Goal: Task Accomplishment & Management: Manage account settings

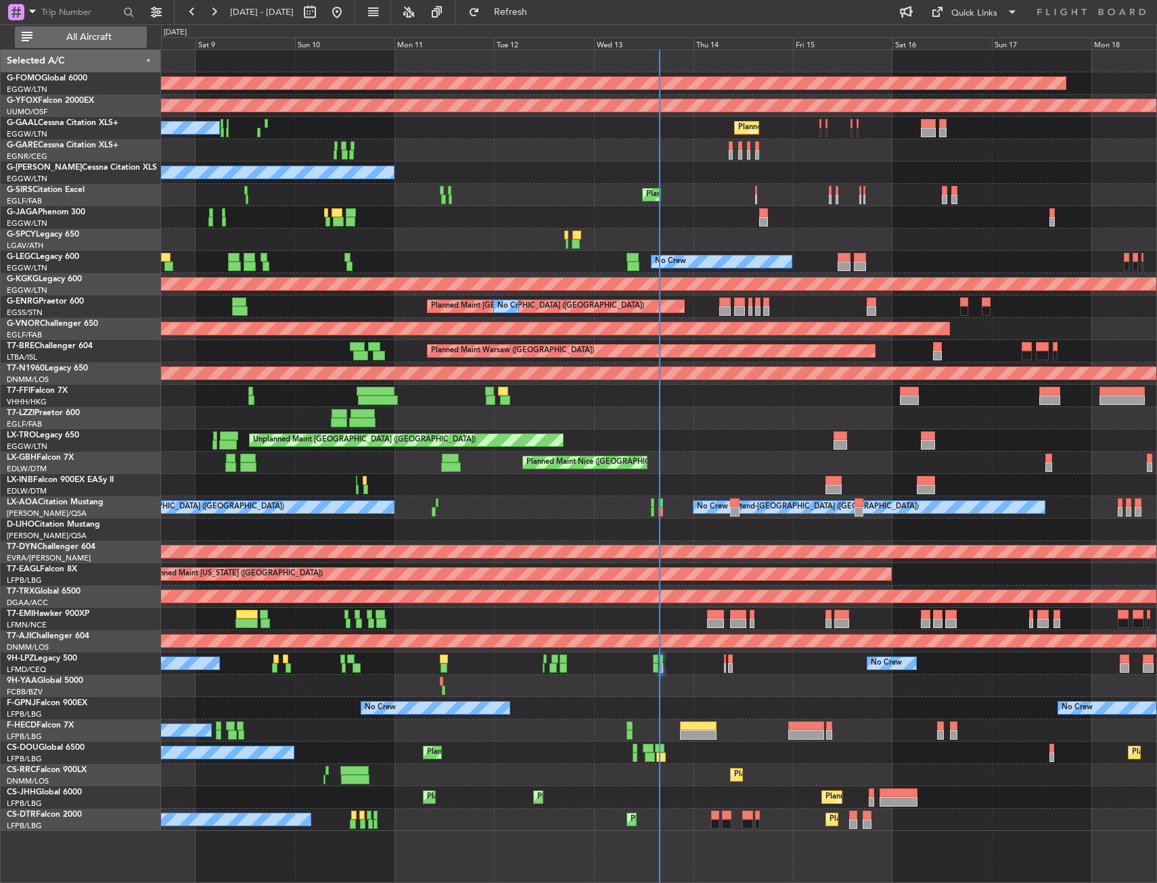
click at [118, 39] on span "All Aircraft" at bounding box center [89, 36] width 108 height 9
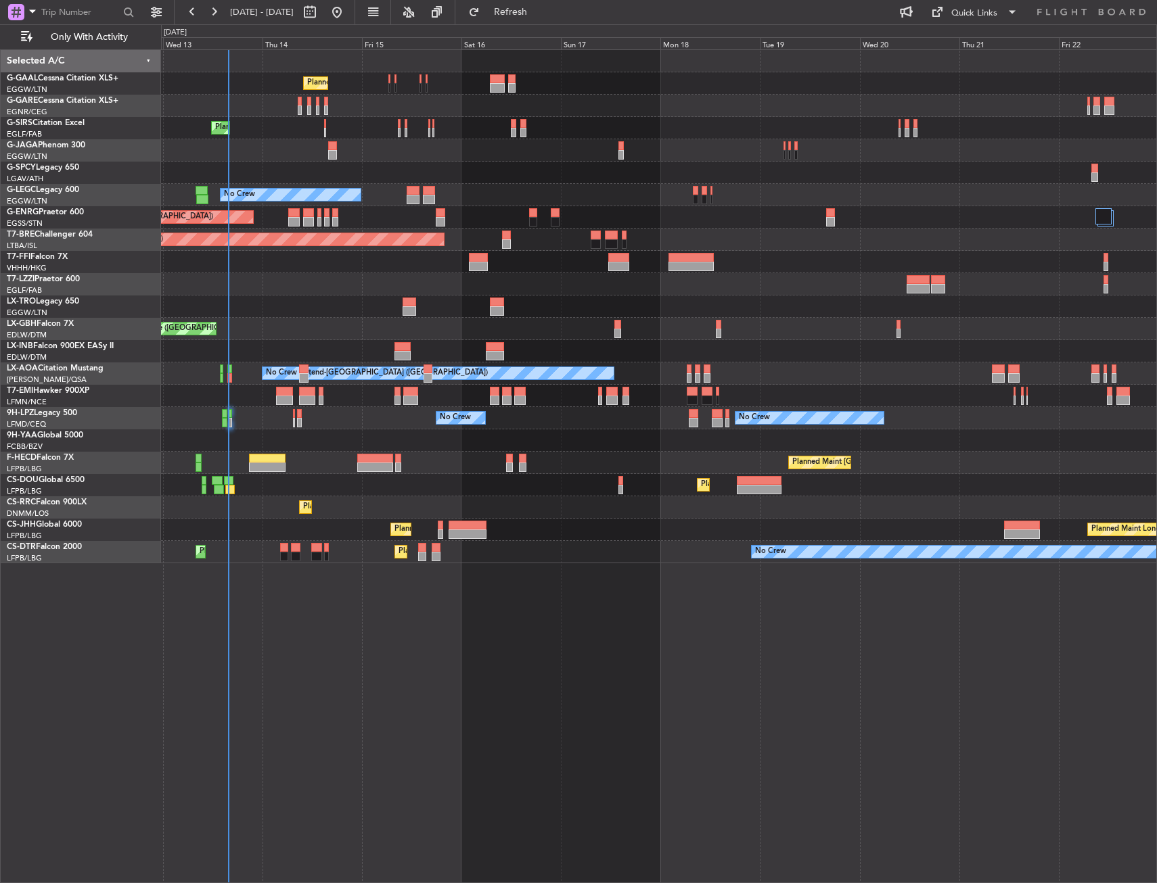
click at [440, 319] on div "Planned Maint Planned Maint London (Farnborough) No Crew A/C Unavailable London…" at bounding box center [658, 306] width 995 height 513
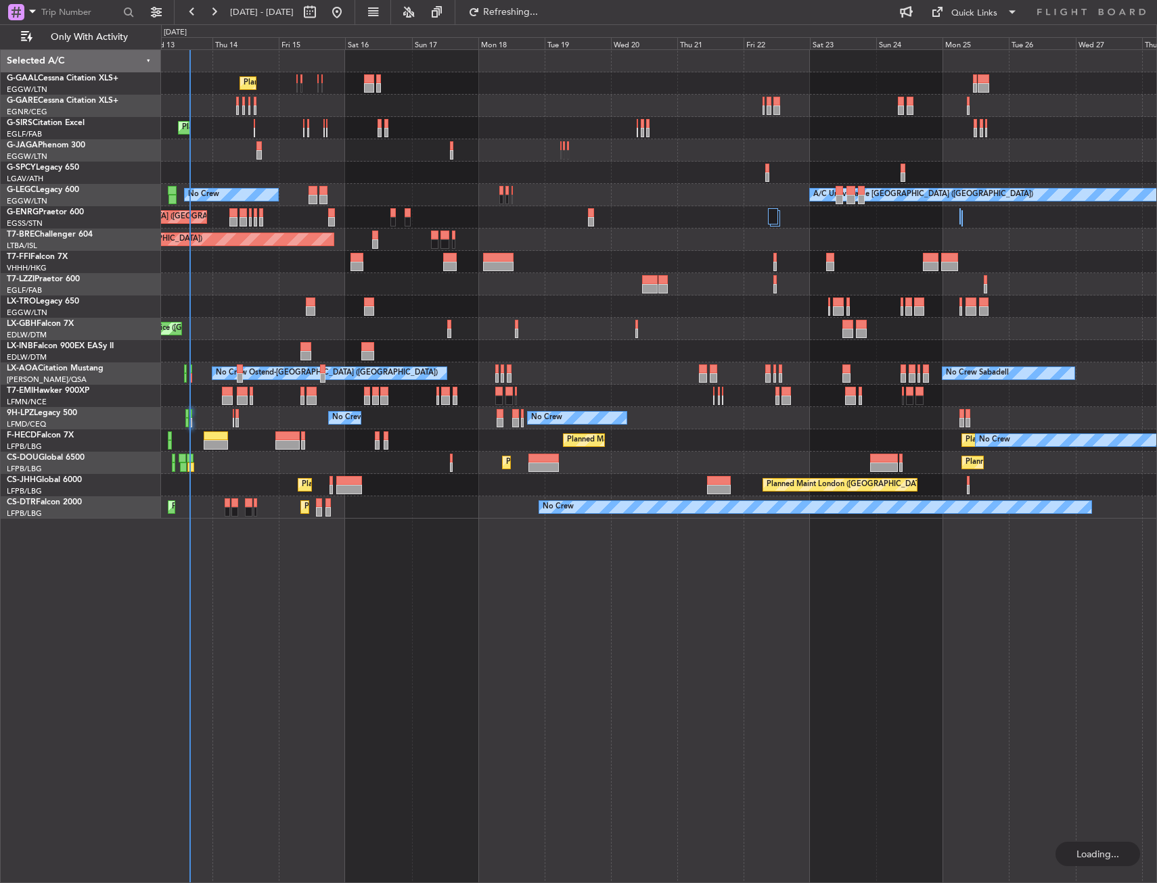
click at [400, 352] on div "Planned Maint Planned Maint London (Farnborough) No Crew A/C Unavailable London…" at bounding box center [658, 284] width 995 height 469
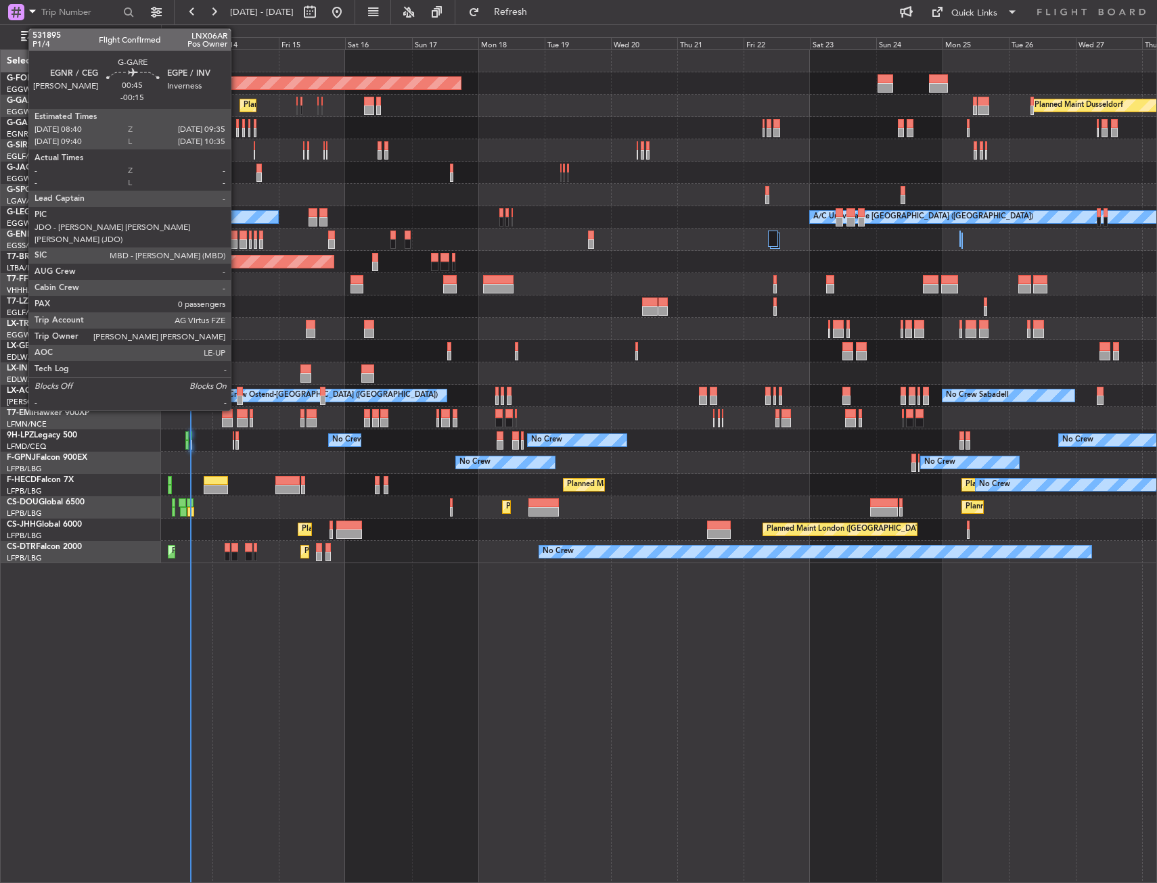
click at [237, 126] on div at bounding box center [237, 123] width 3 height 9
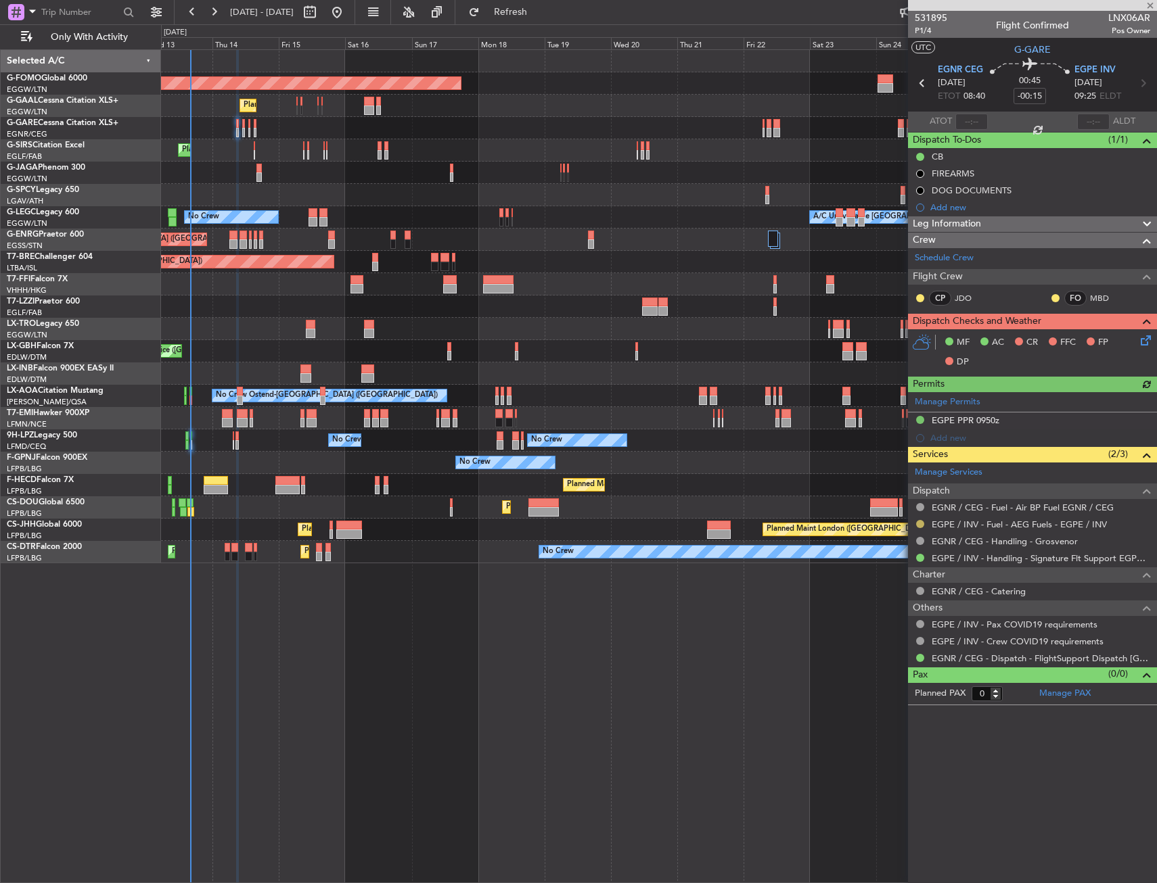
click at [922, 525] on button at bounding box center [920, 524] width 8 height 8
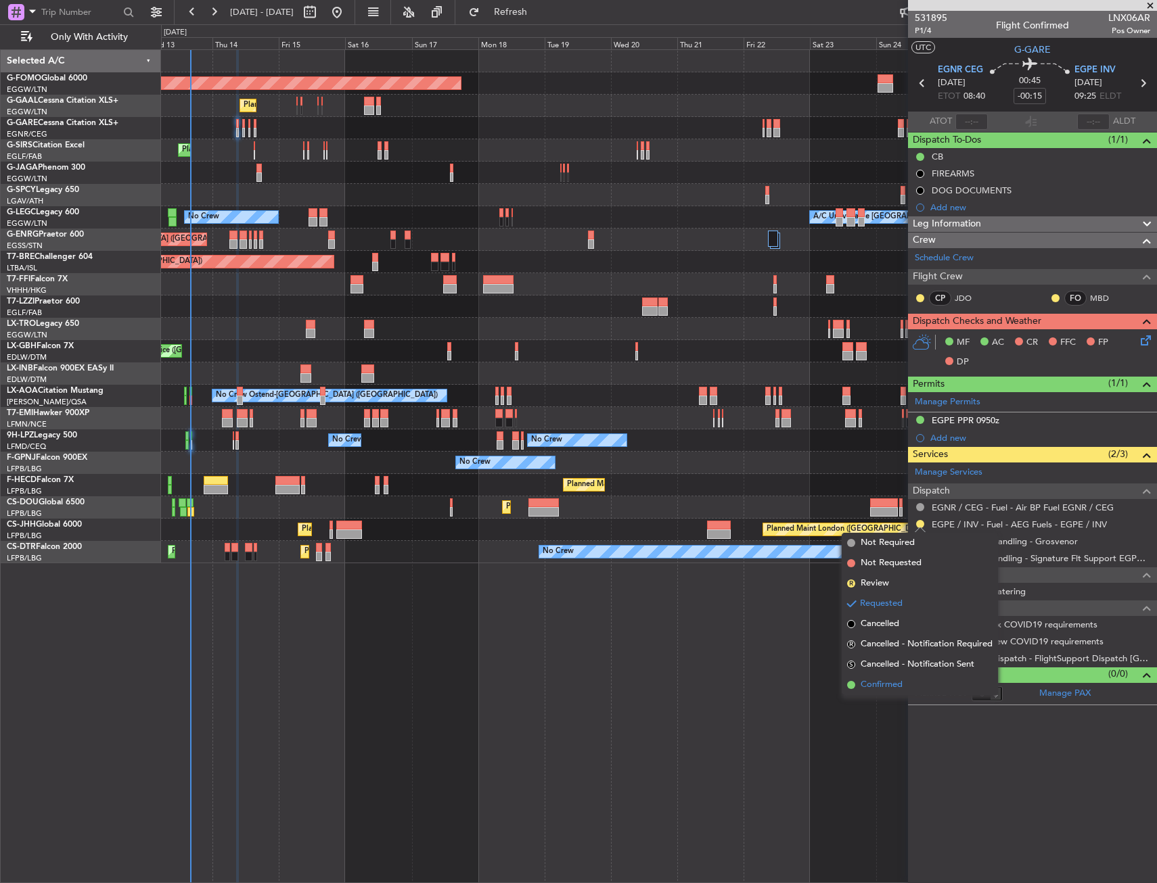
click at [861, 681] on span "Confirmed" at bounding box center [881, 685] width 42 height 14
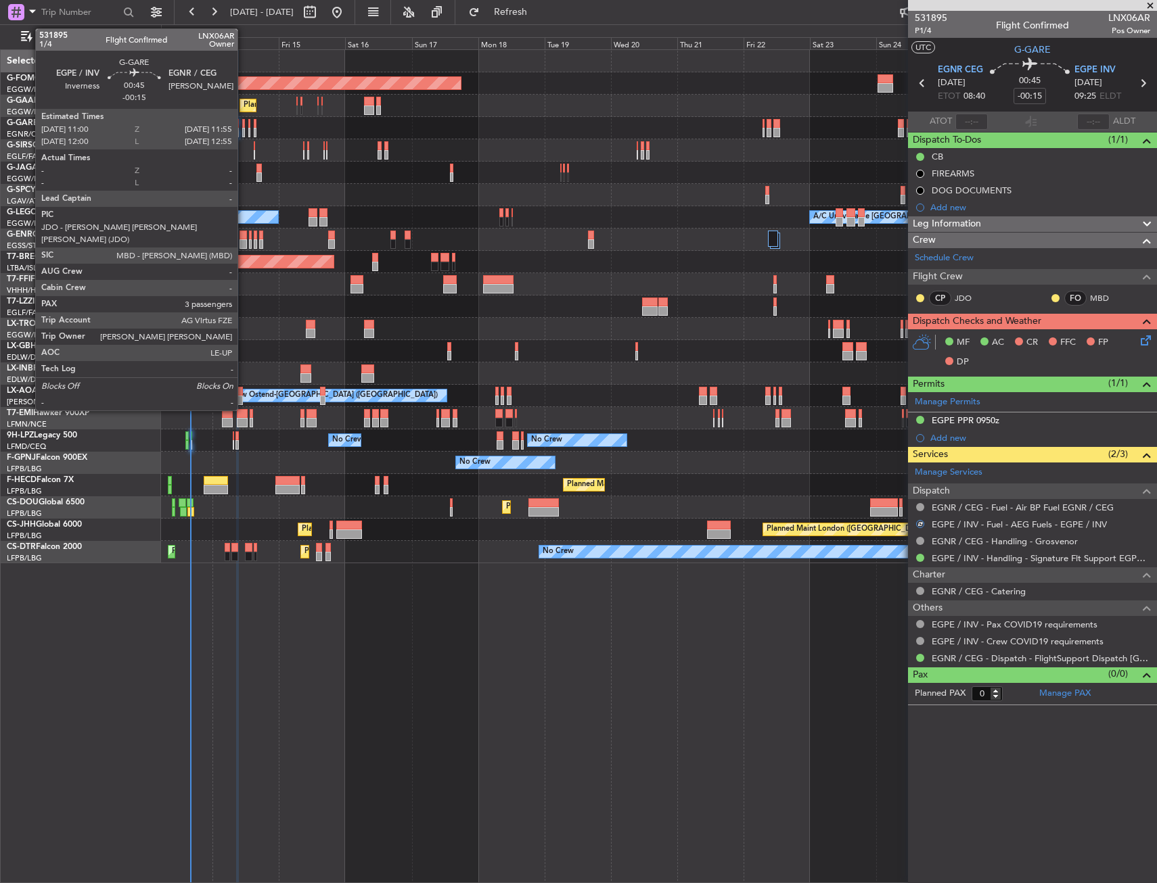
click at [243, 127] on div at bounding box center [243, 123] width 3 height 9
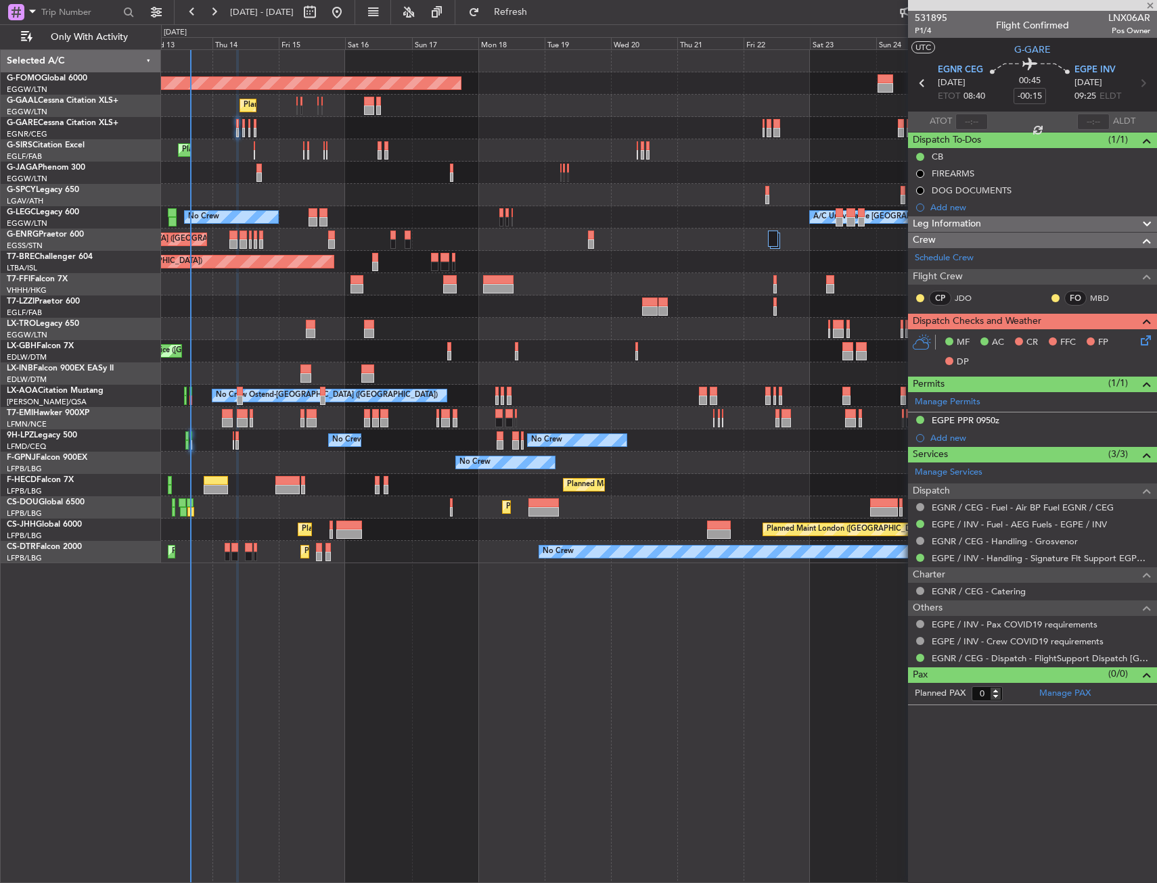
type input "3"
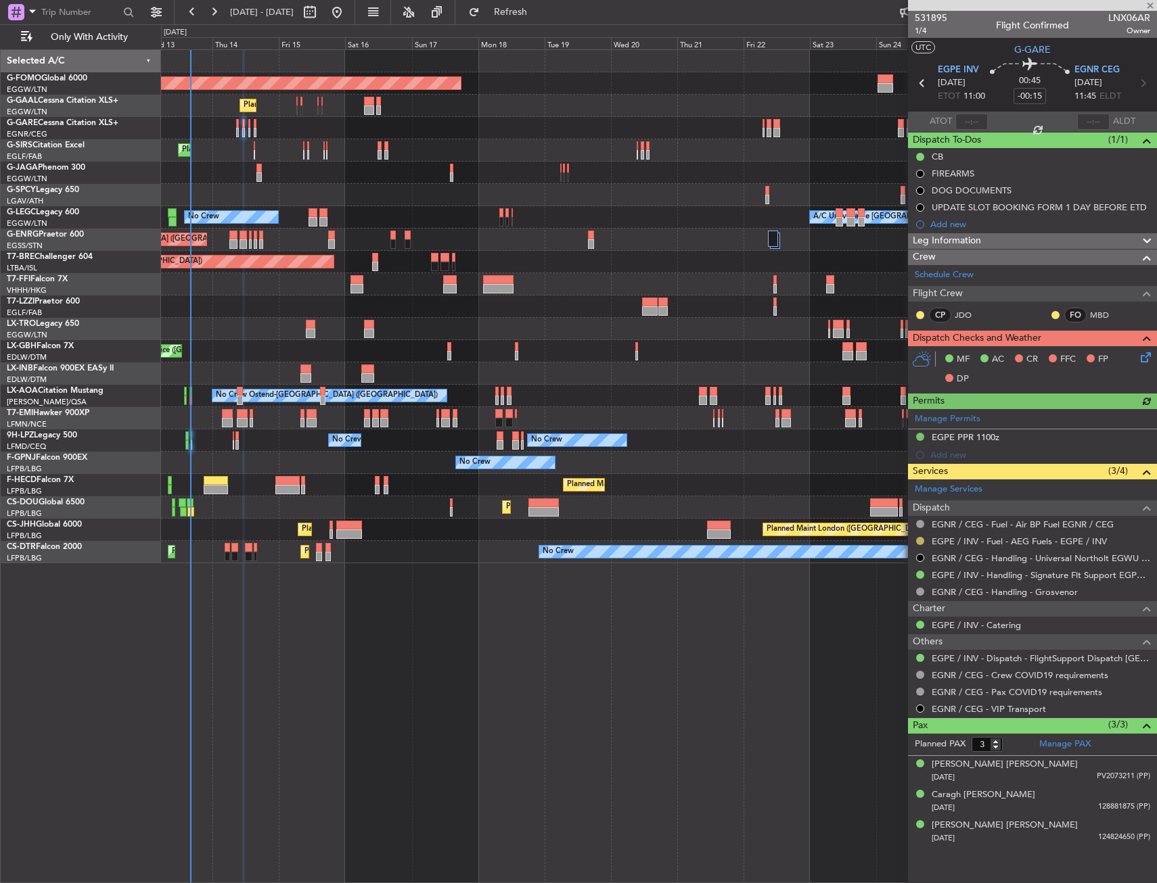
click at [917, 543] on button at bounding box center [920, 541] width 8 height 8
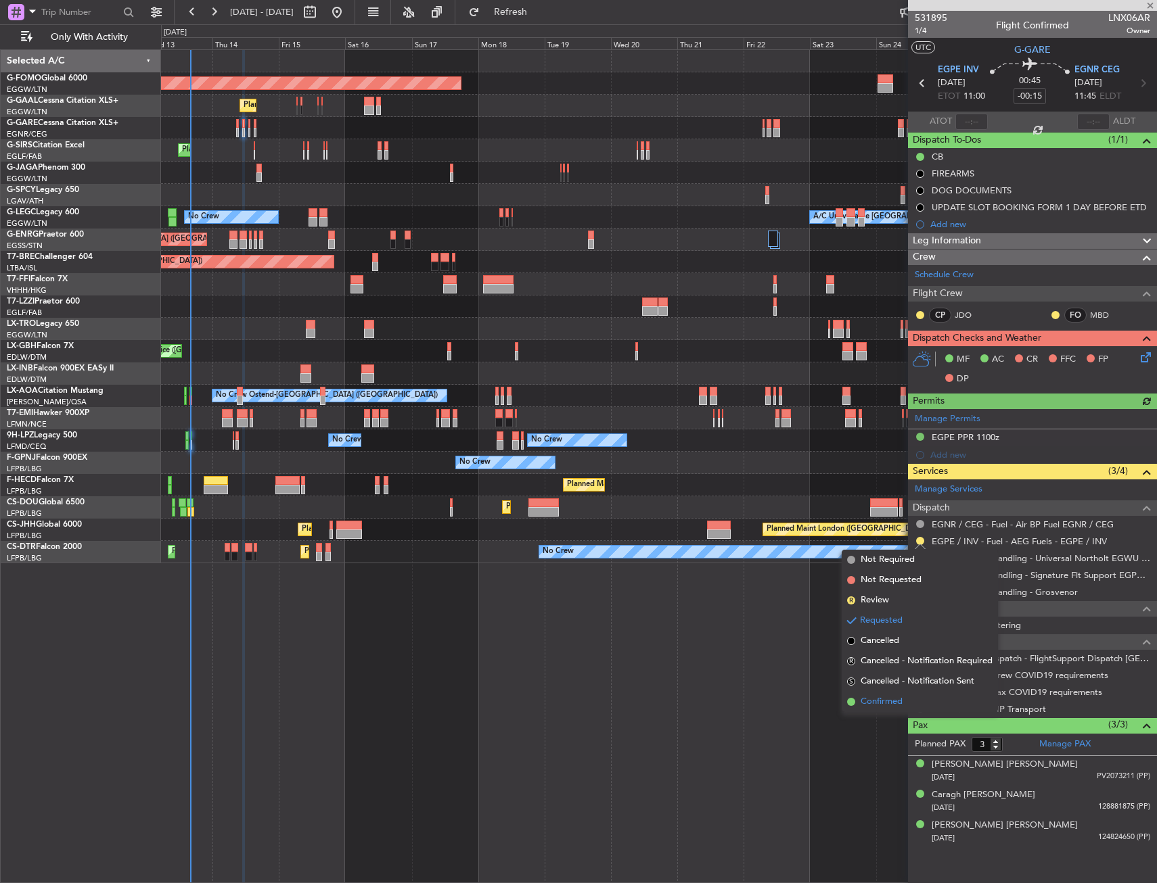
click at [885, 704] on span "Confirmed" at bounding box center [881, 702] width 42 height 14
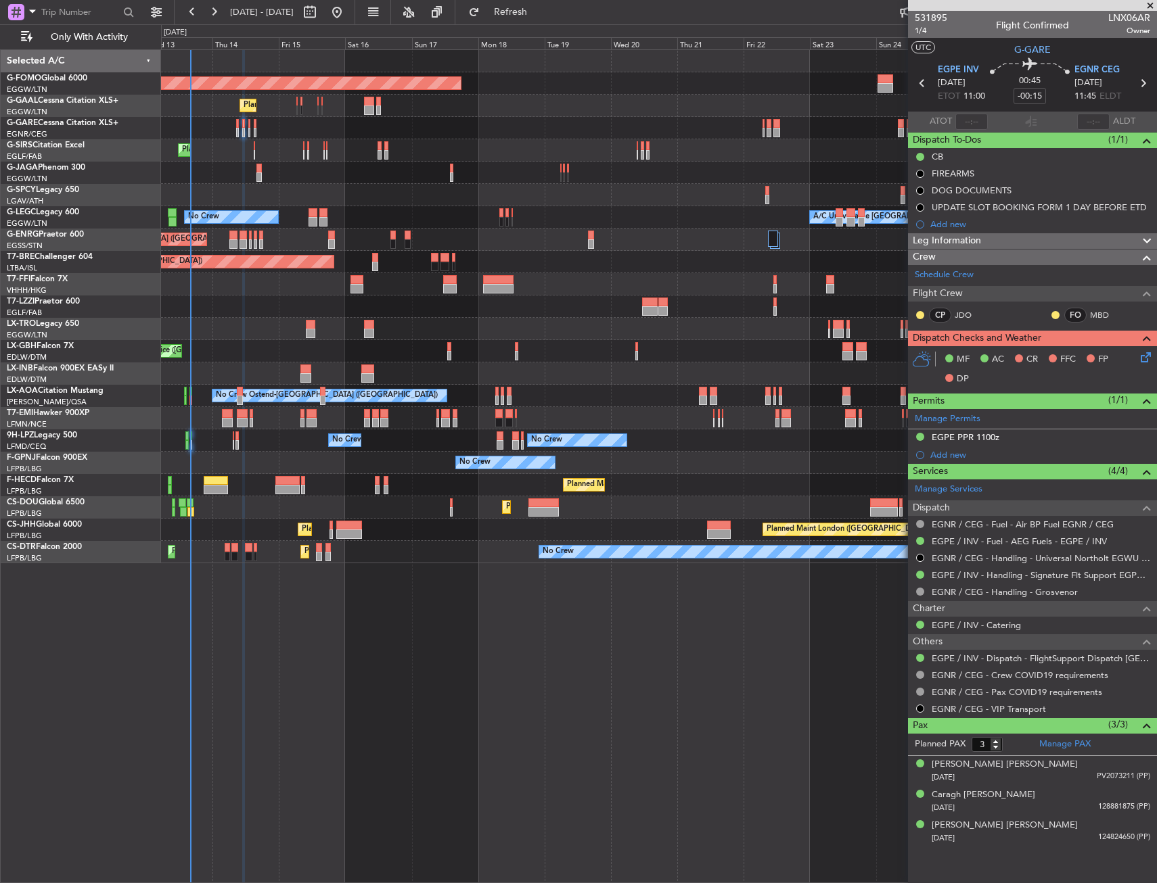
click at [380, 477] on div "Planned Maint Windsor Locks (Bradley Intl) Planned Maint Planned Maint Dusseldo…" at bounding box center [658, 306] width 995 height 513
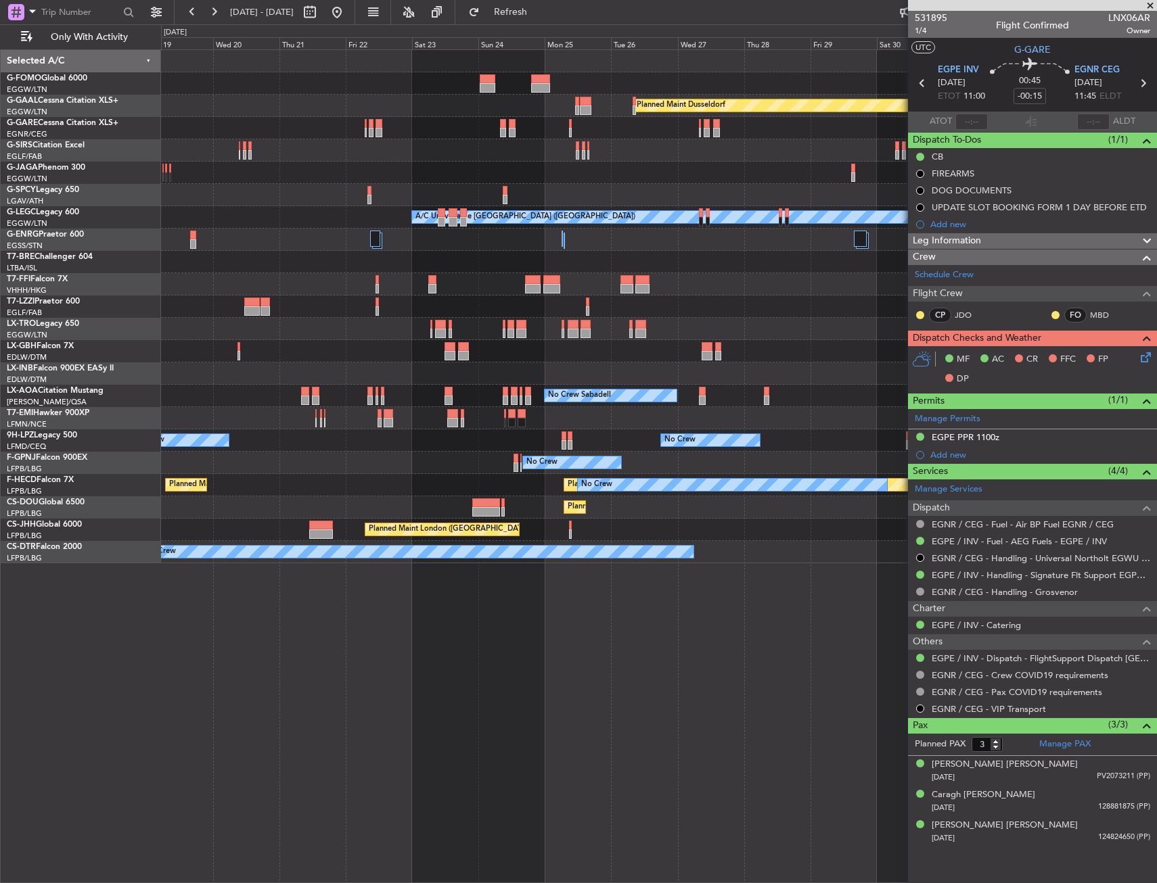
click at [329, 454] on div "Planned Maint Windsor Locks (Bradley Intl) Planned Maint Dusseldorf Planned Mai…" at bounding box center [658, 306] width 995 height 513
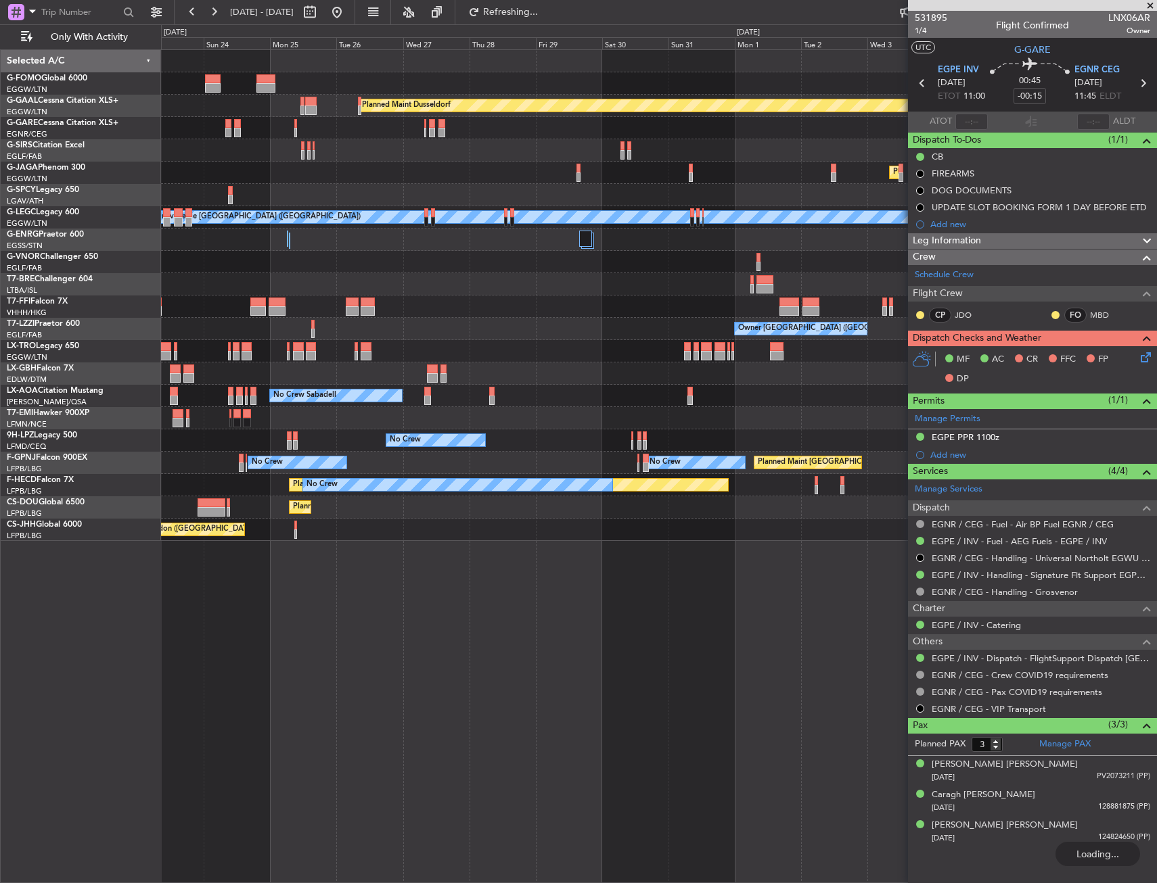
click at [368, 463] on div "Planned Maint Dusseldorf Planned Maint London (Luton) A/C Unavailable London (L…" at bounding box center [658, 295] width 995 height 491
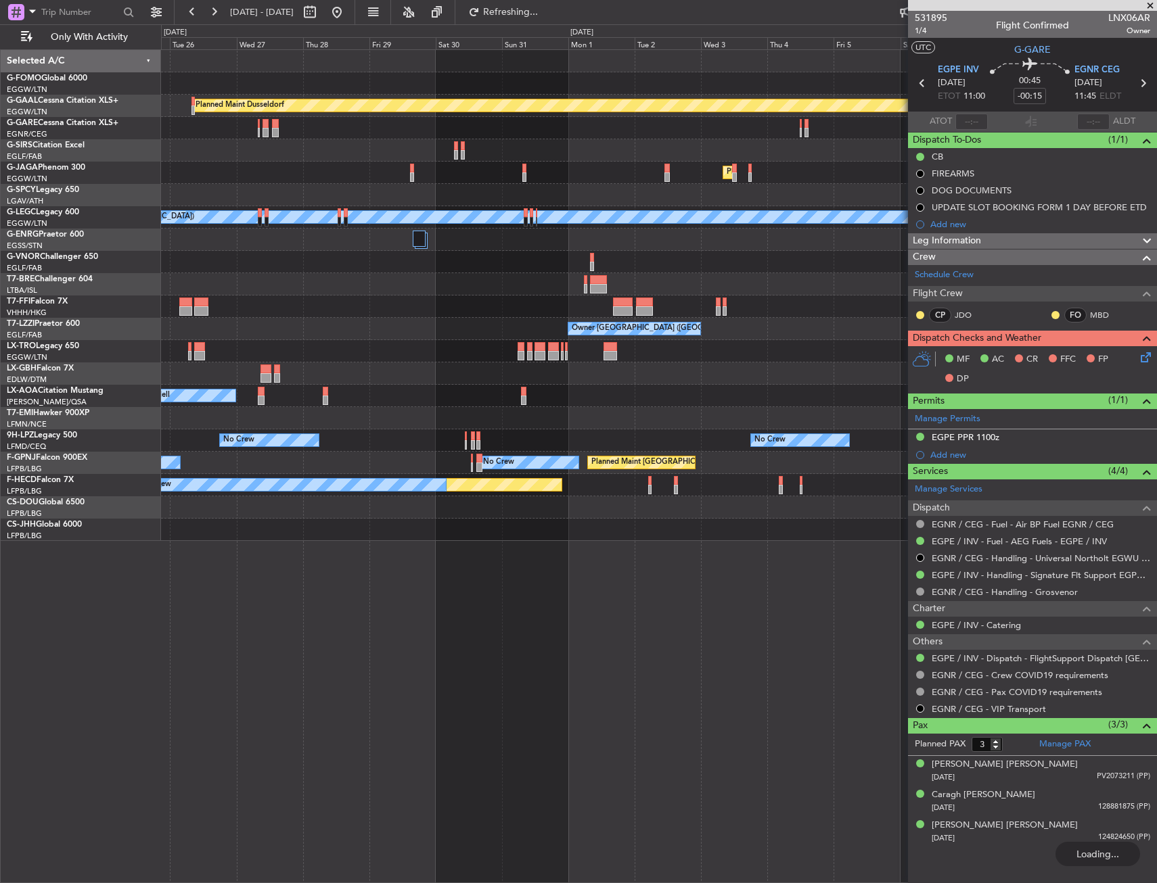
click at [379, 471] on div "Planned Maint Dusseldorf Planned Maint London (Luton) A/C Unavailable London (L…" at bounding box center [658, 295] width 995 height 491
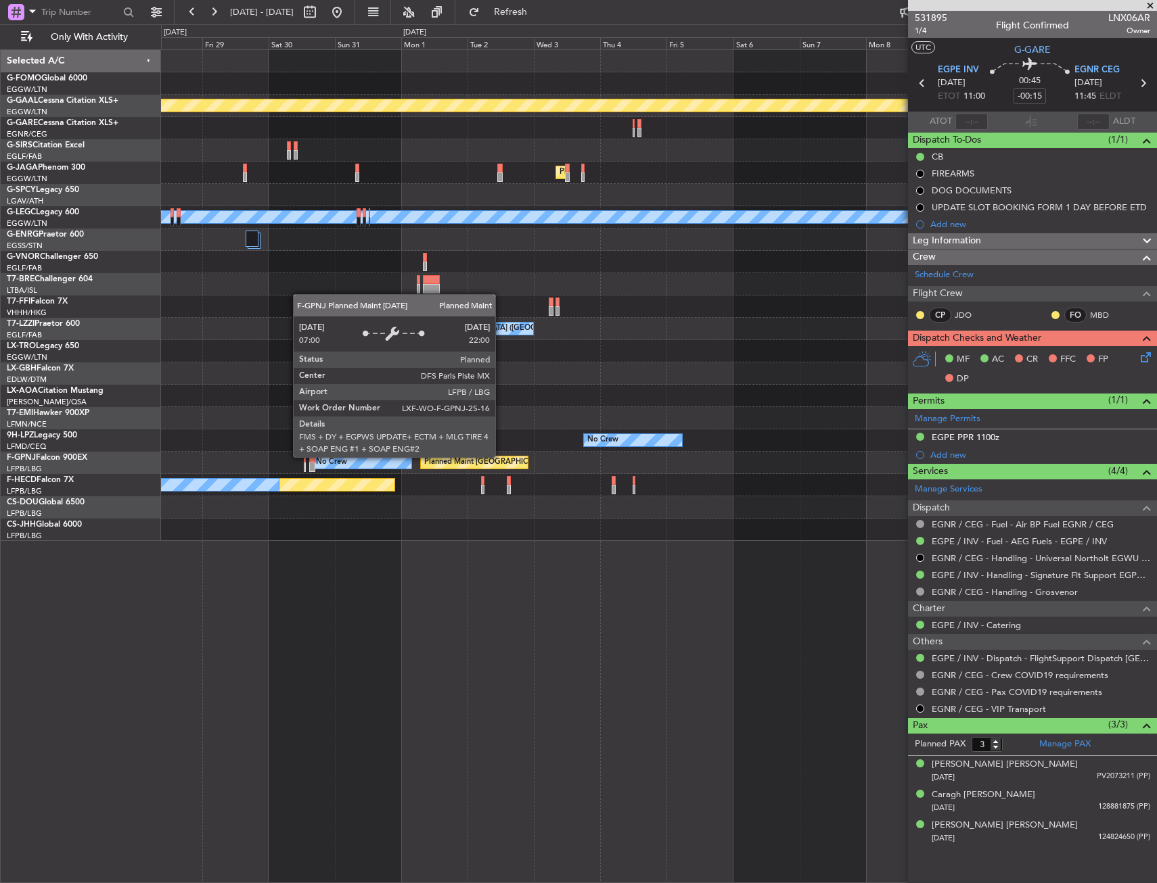
click at [496, 462] on div "Planned Maint Dusseldorf Planned Maint London (Luton) A/C Unavailable London (L…" at bounding box center [658, 295] width 995 height 491
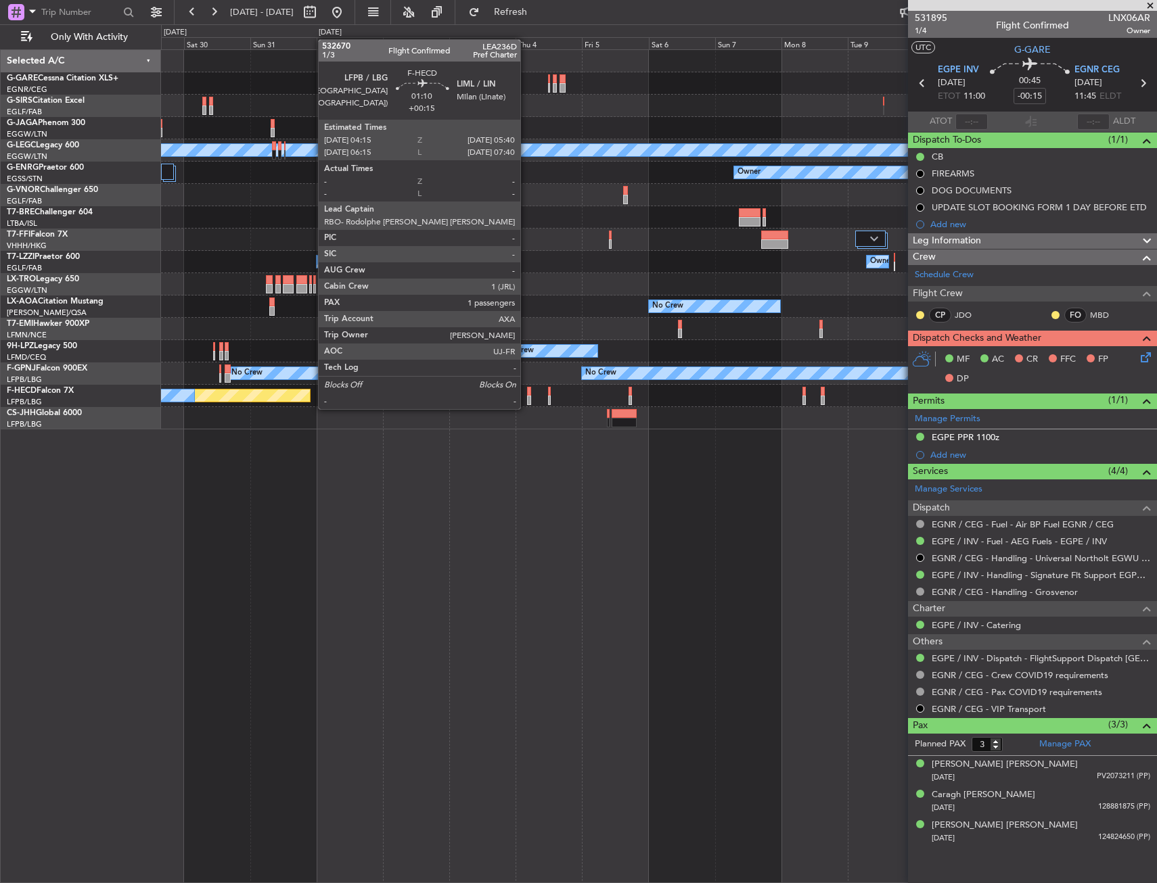
click at [527, 396] on div at bounding box center [529, 400] width 4 height 9
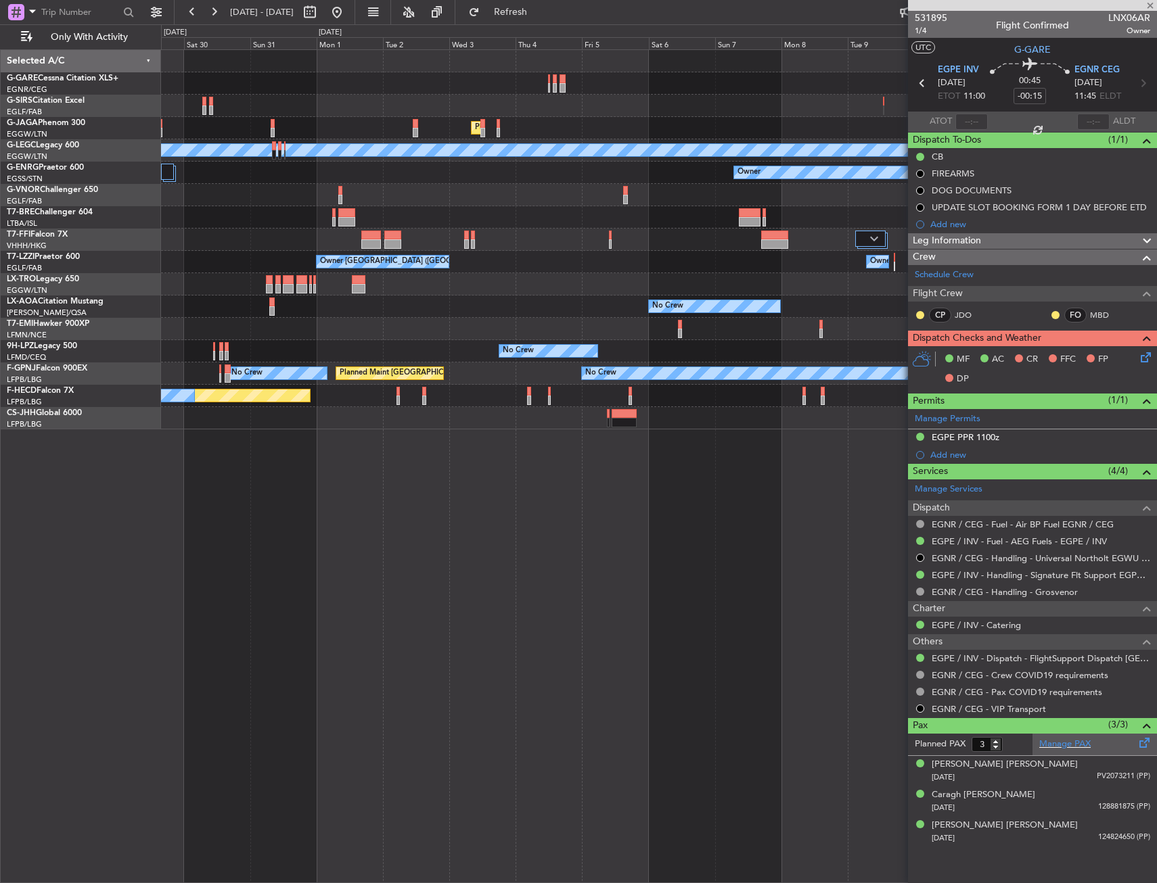
type input "+00:15"
type input "1"
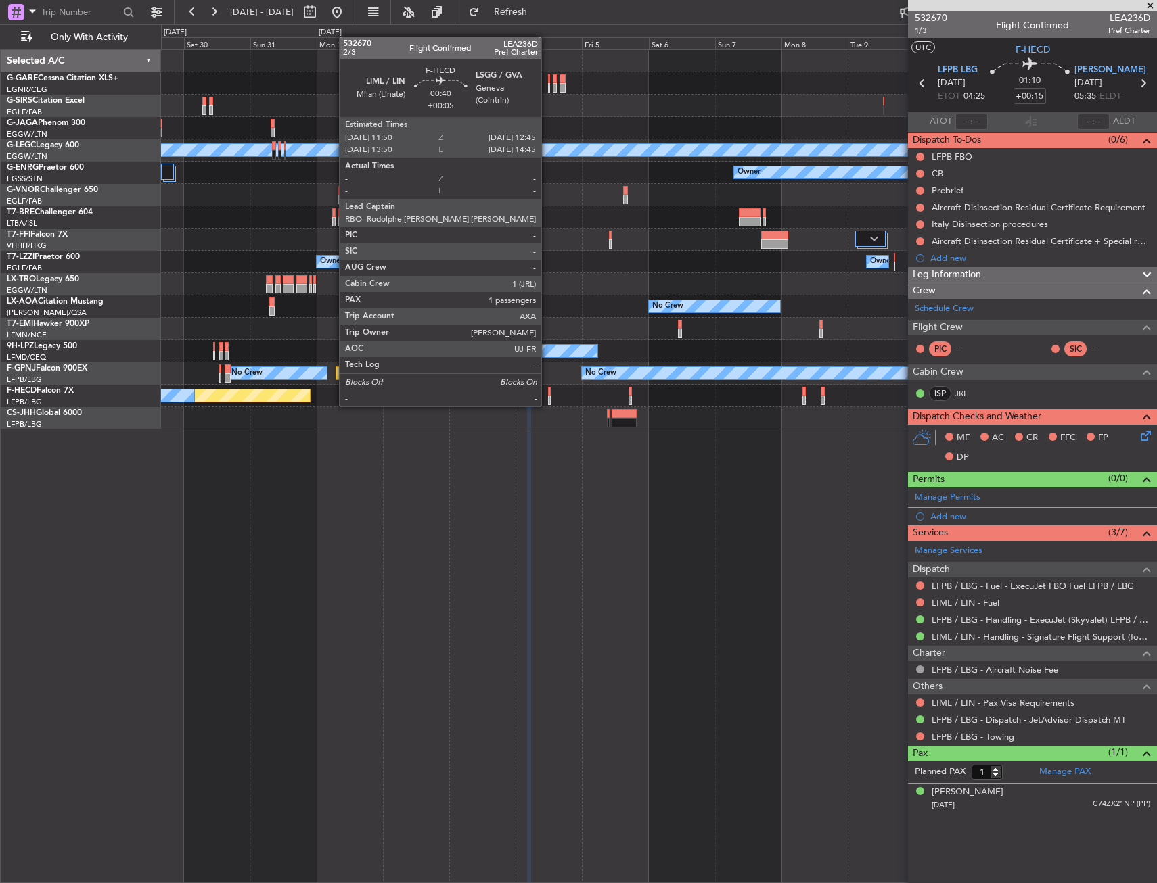
click at [548, 393] on div at bounding box center [549, 391] width 3 height 9
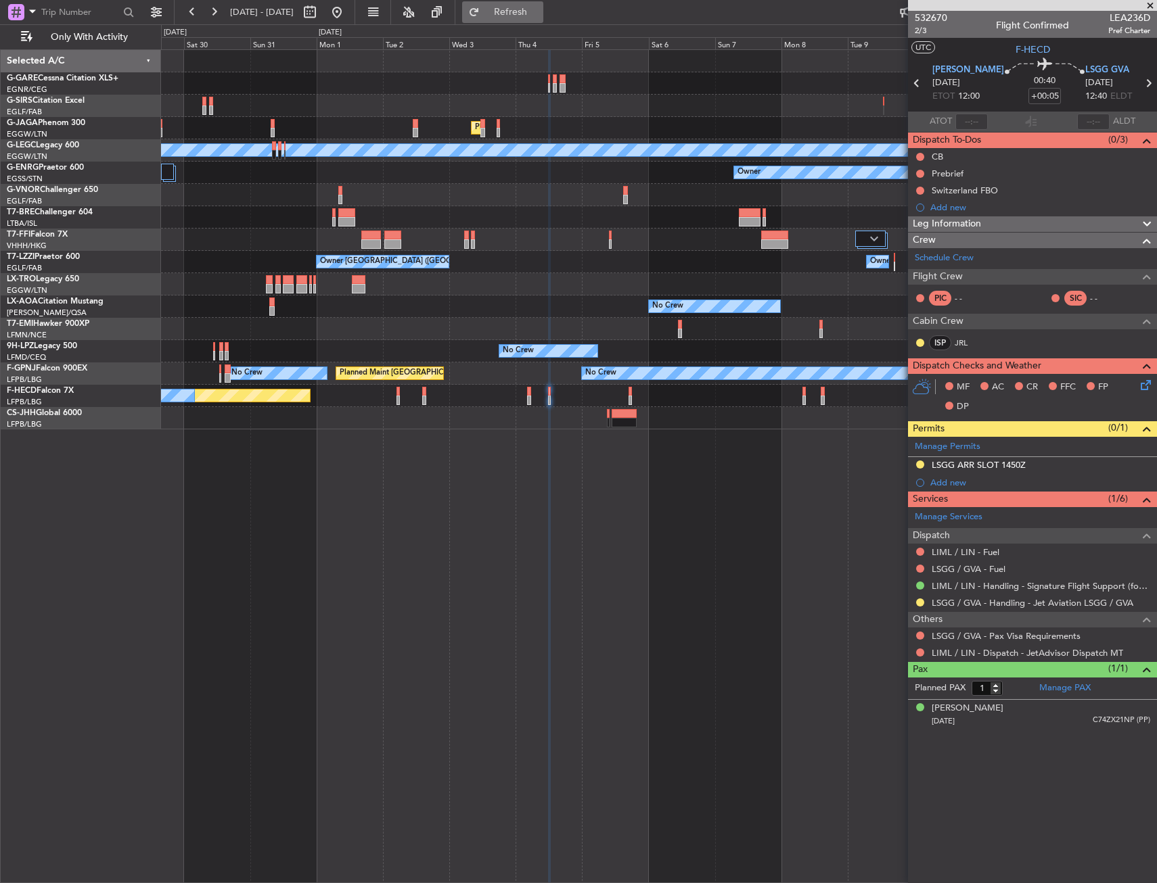
click at [539, 12] on span "Refresh" at bounding box center [510, 11] width 57 height 9
click at [539, 16] on span "Refresh" at bounding box center [510, 11] width 57 height 9
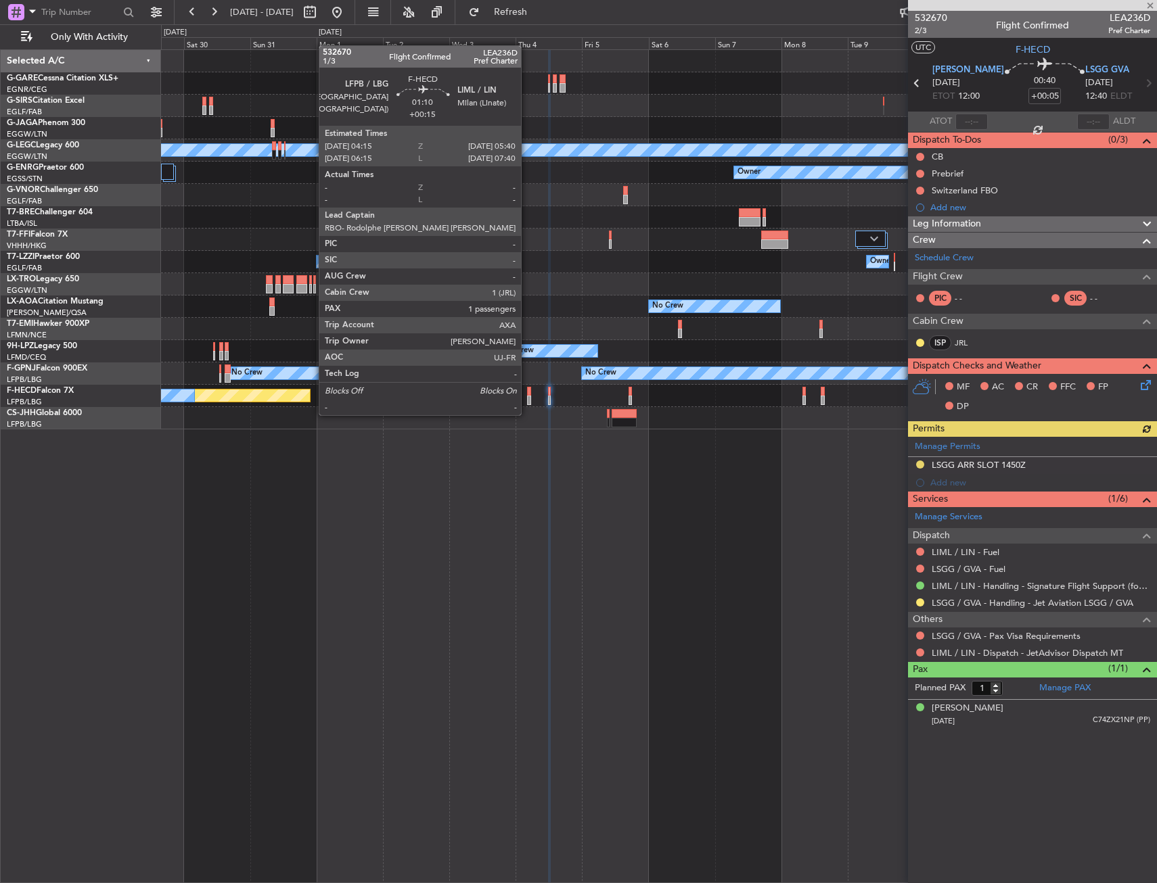
click at [527, 402] on div at bounding box center [529, 400] width 4 height 9
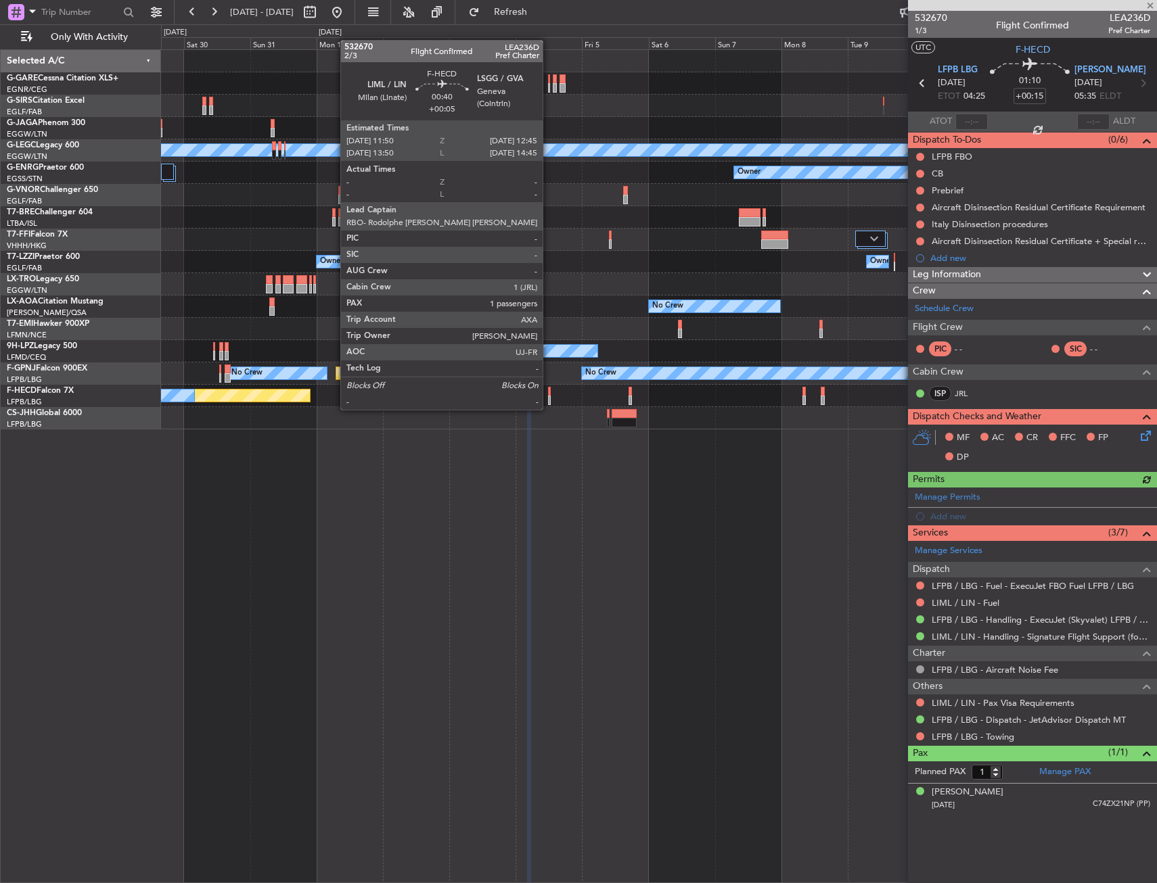
click at [549, 396] on div at bounding box center [549, 400] width 3 height 9
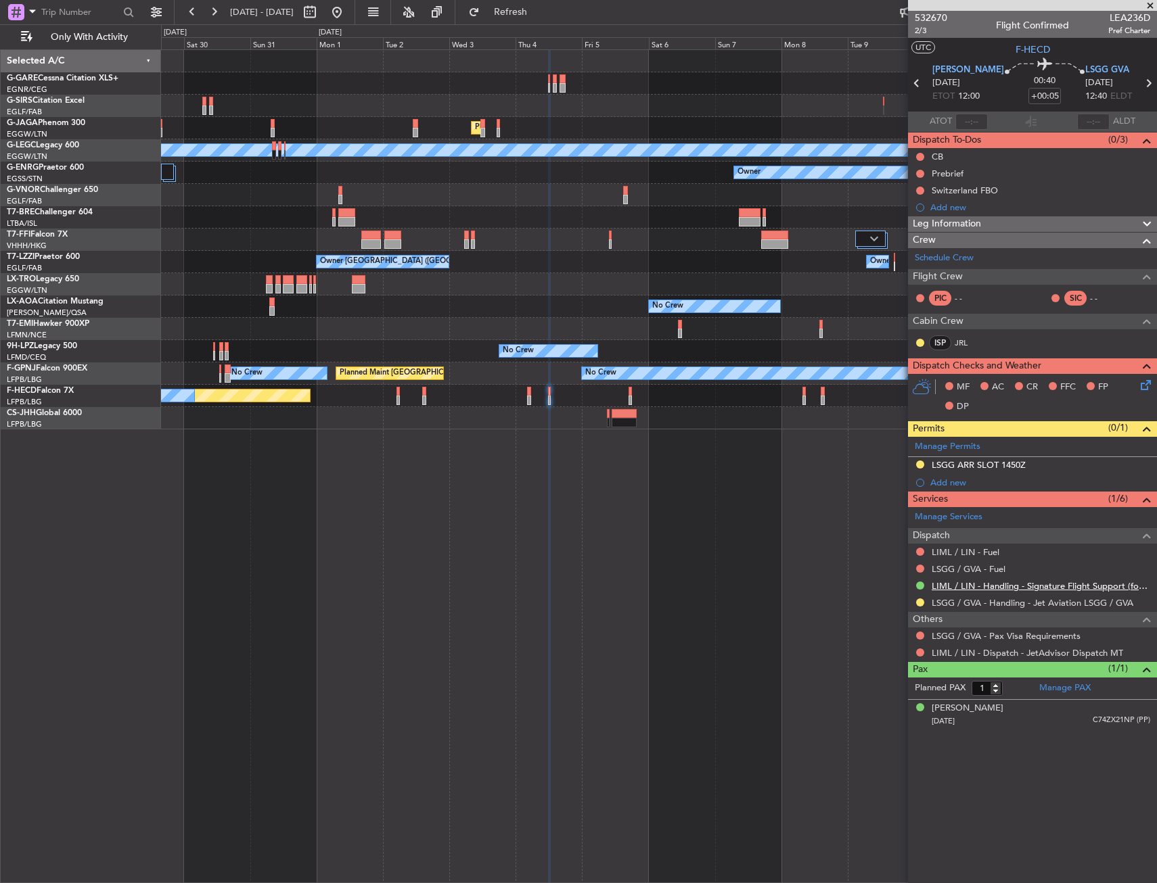
click at [965, 588] on link "LIML / LIN - Handling - Signature Flight Support (formely Prime Avn) LIML / LIN" at bounding box center [1040, 585] width 218 height 11
click at [988, 595] on div "LSGG / GVA - Handling - Jet Aviation LSGG / GVA" at bounding box center [1032, 603] width 249 height 17
click at [989, 587] on link "LIML / LIN - Handling - Signature Flight Support (formely Prime Avn) LIML / LIN" at bounding box center [1040, 585] width 218 height 11
click at [998, 602] on link "LSGG / GVA - Handling - Jet Aviation LSGG / GVA" at bounding box center [1032, 602] width 202 height 11
drag, startPoint x: 379, startPoint y: 9, endPoint x: 383, endPoint y: 23, distance: 14.8
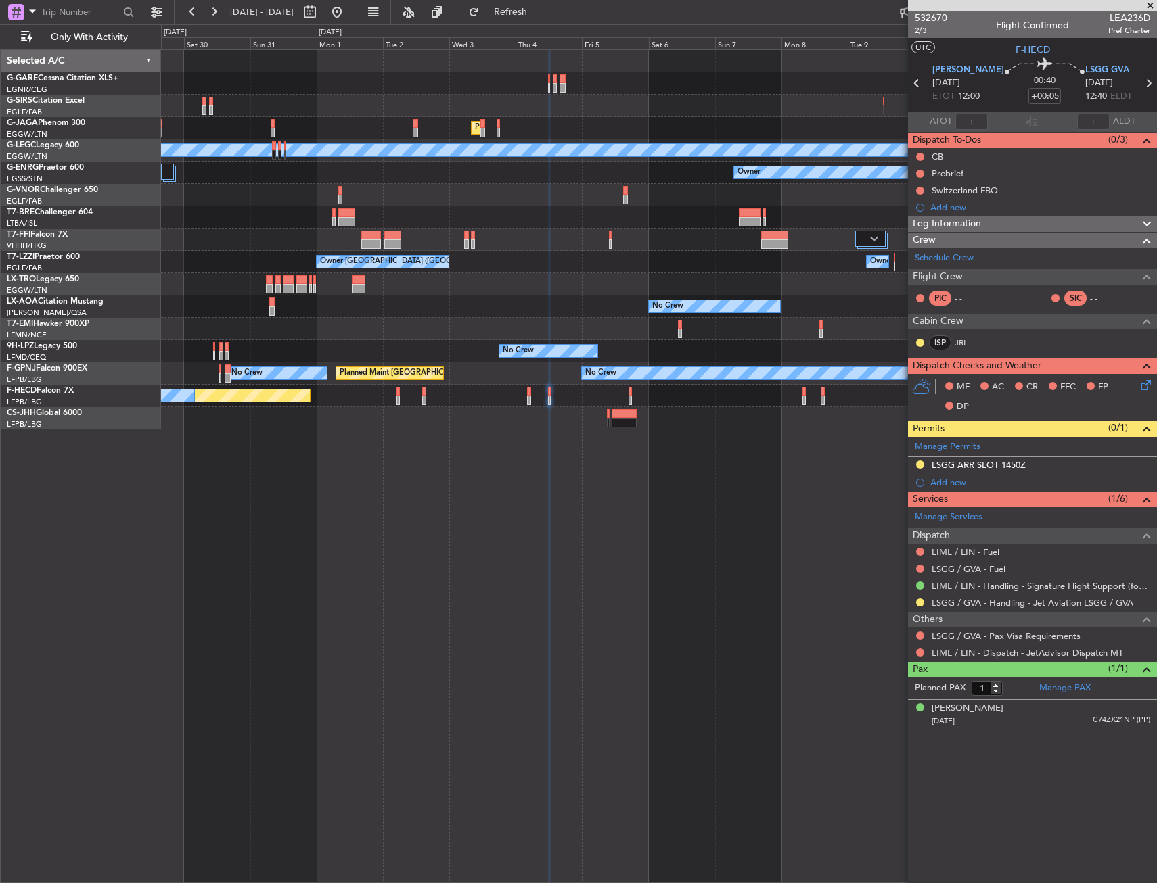
click at [348, 9] on button at bounding box center [337, 12] width 22 height 22
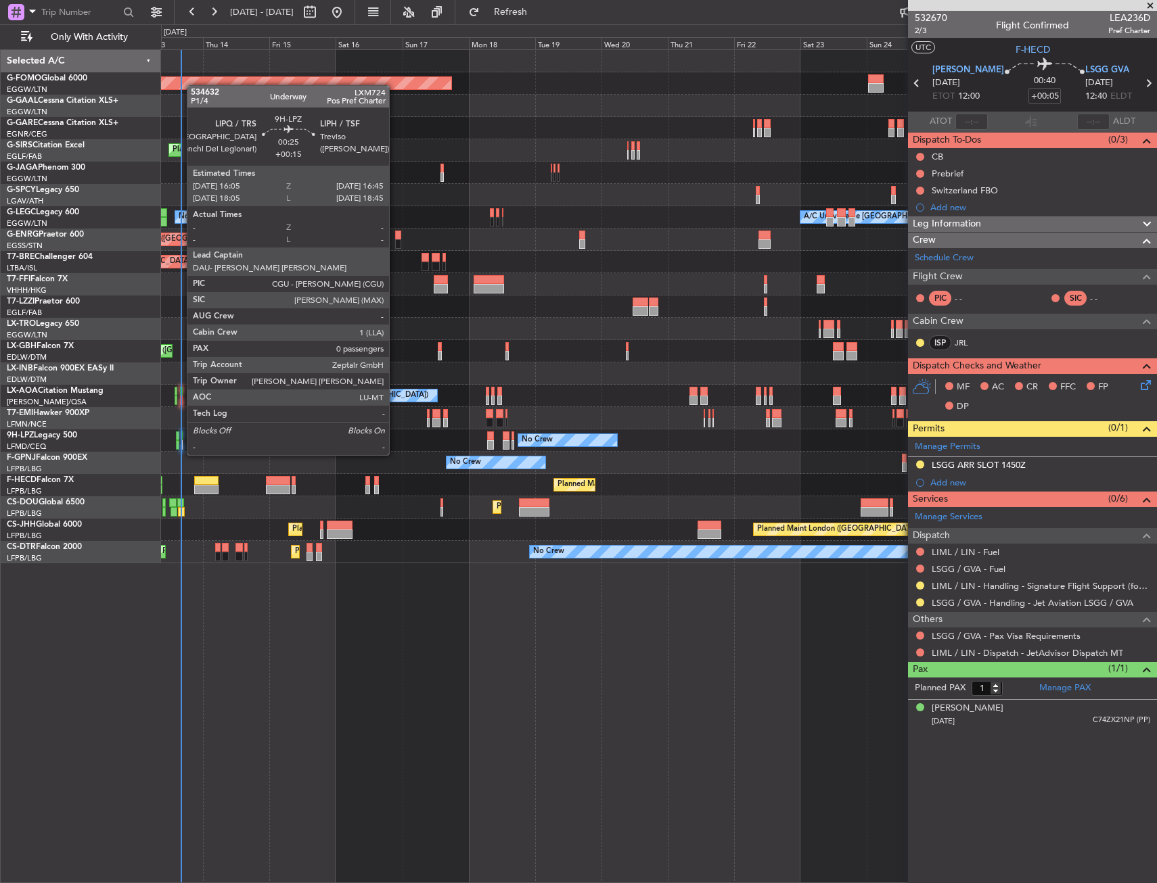
click at [181, 442] on div at bounding box center [182, 444] width 2 height 9
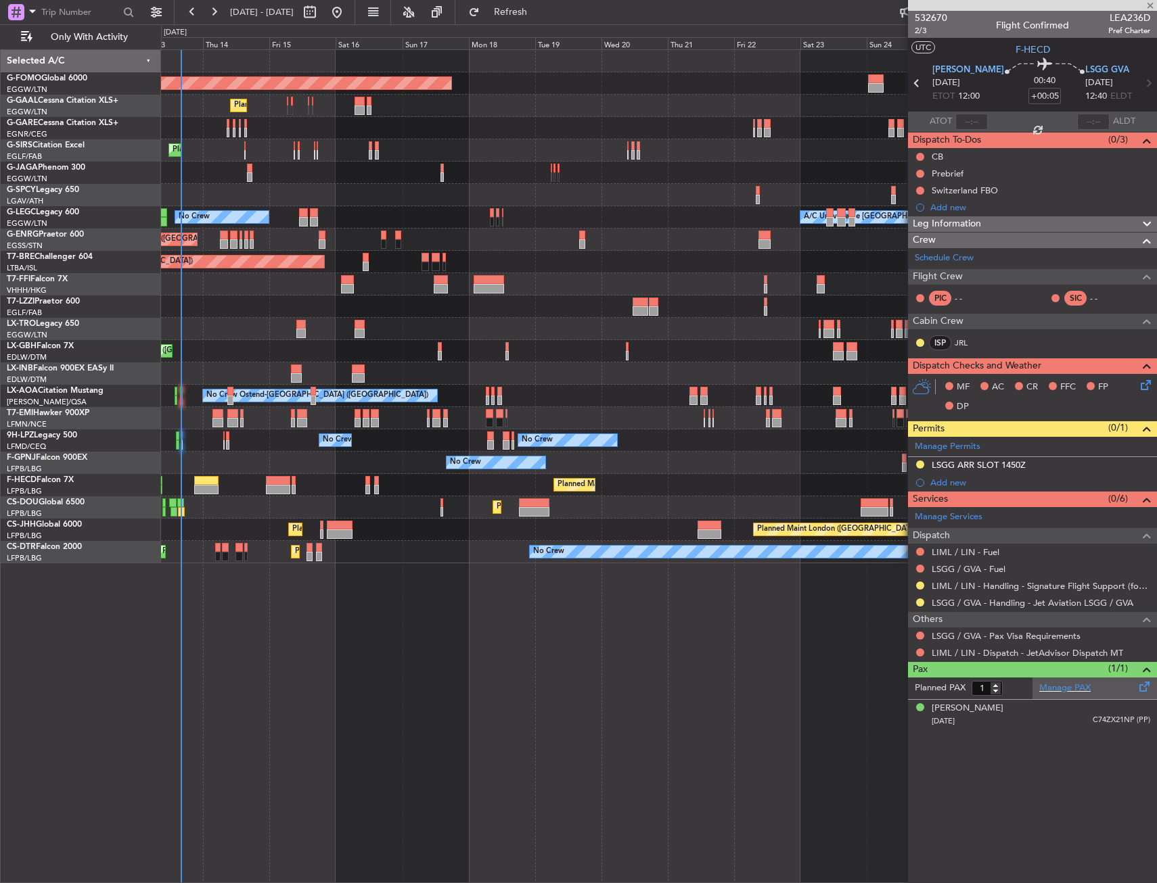
type input "+00:15"
type input "0"
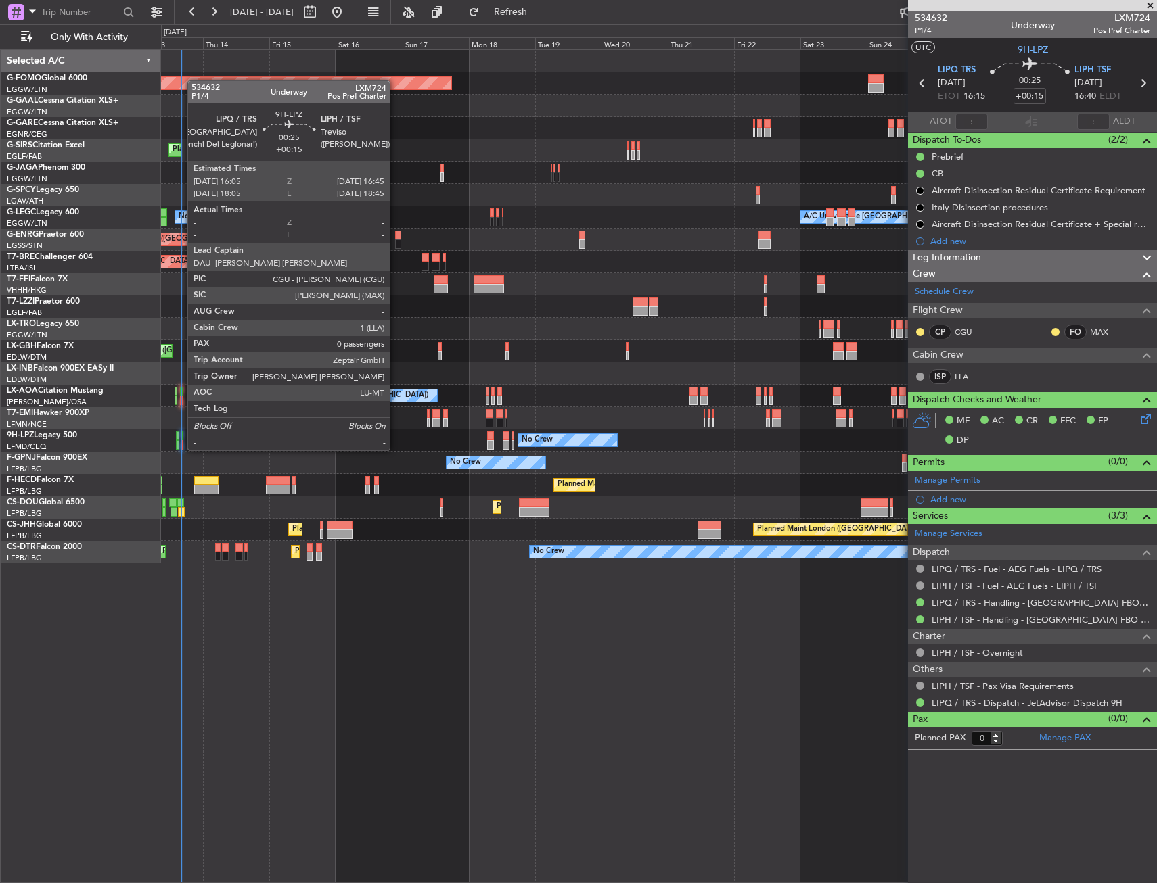
click at [181, 437] on div at bounding box center [182, 436] width 2 height 9
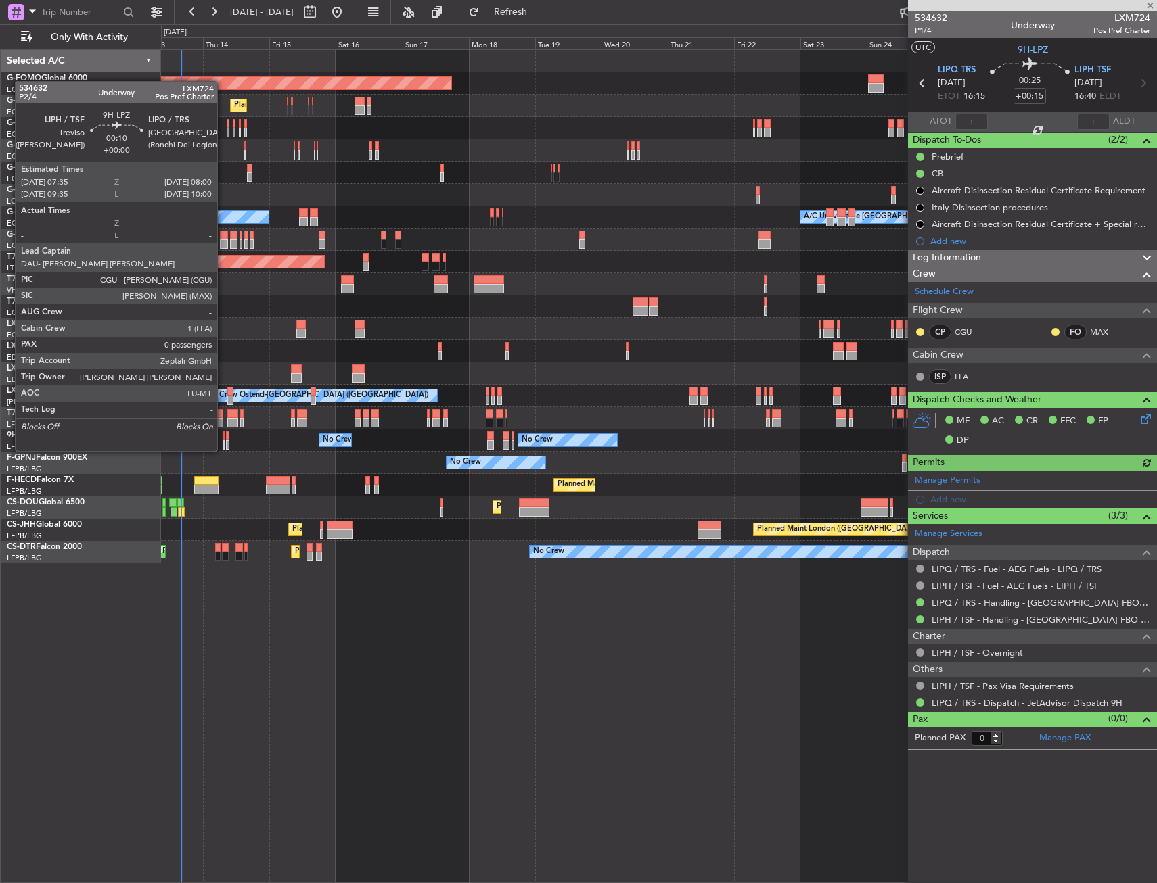
click at [223, 438] on div at bounding box center [223, 436] width 1 height 9
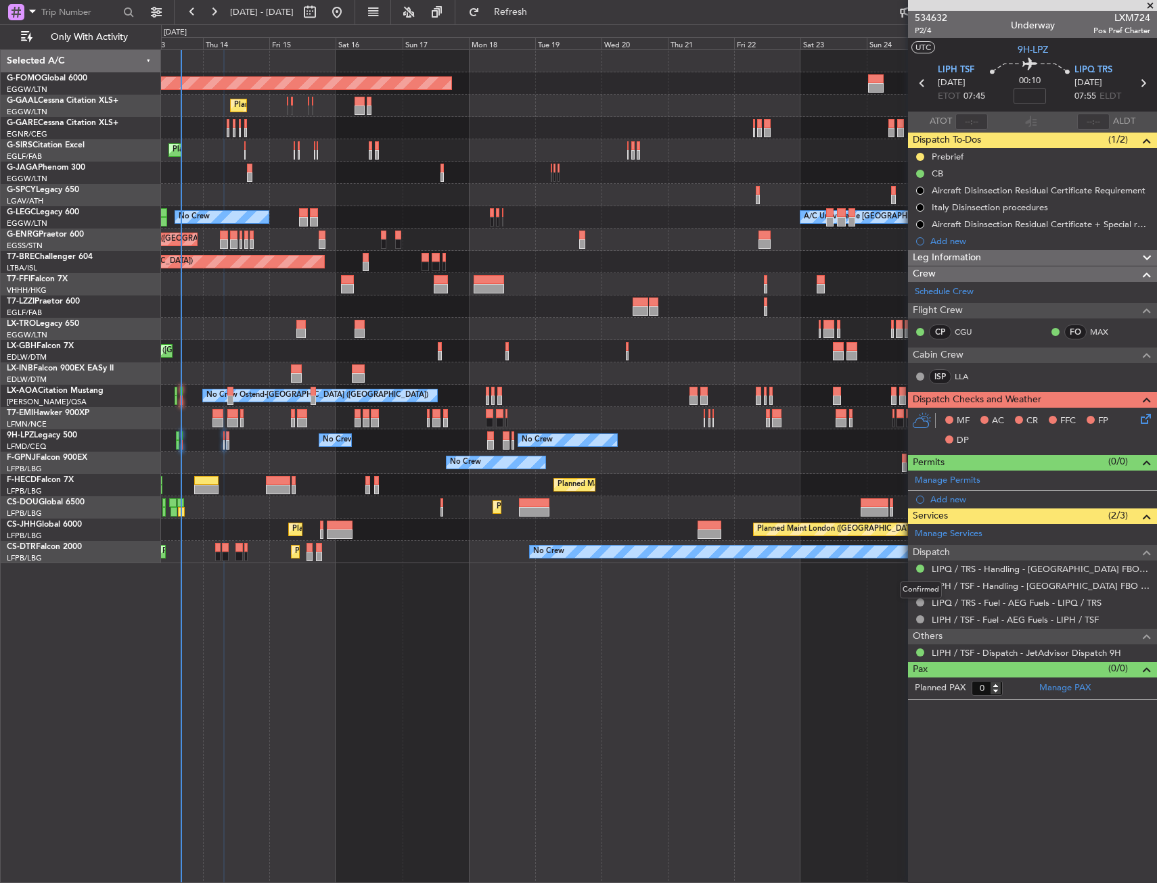
click at [917, 586] on div "Confirmed" at bounding box center [921, 590] width 42 height 17
click at [918, 582] on button at bounding box center [920, 586] width 8 height 8
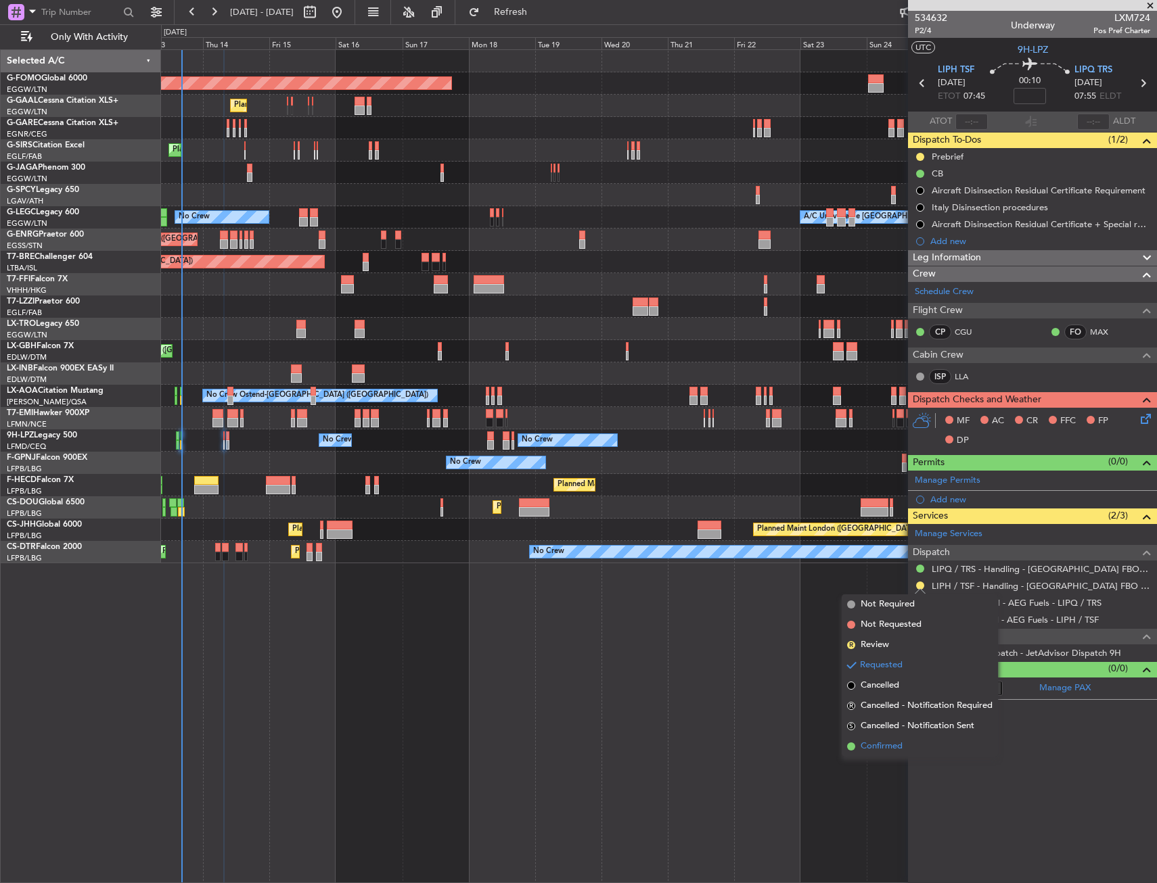
click at [887, 746] on span "Confirmed" at bounding box center [881, 747] width 42 height 14
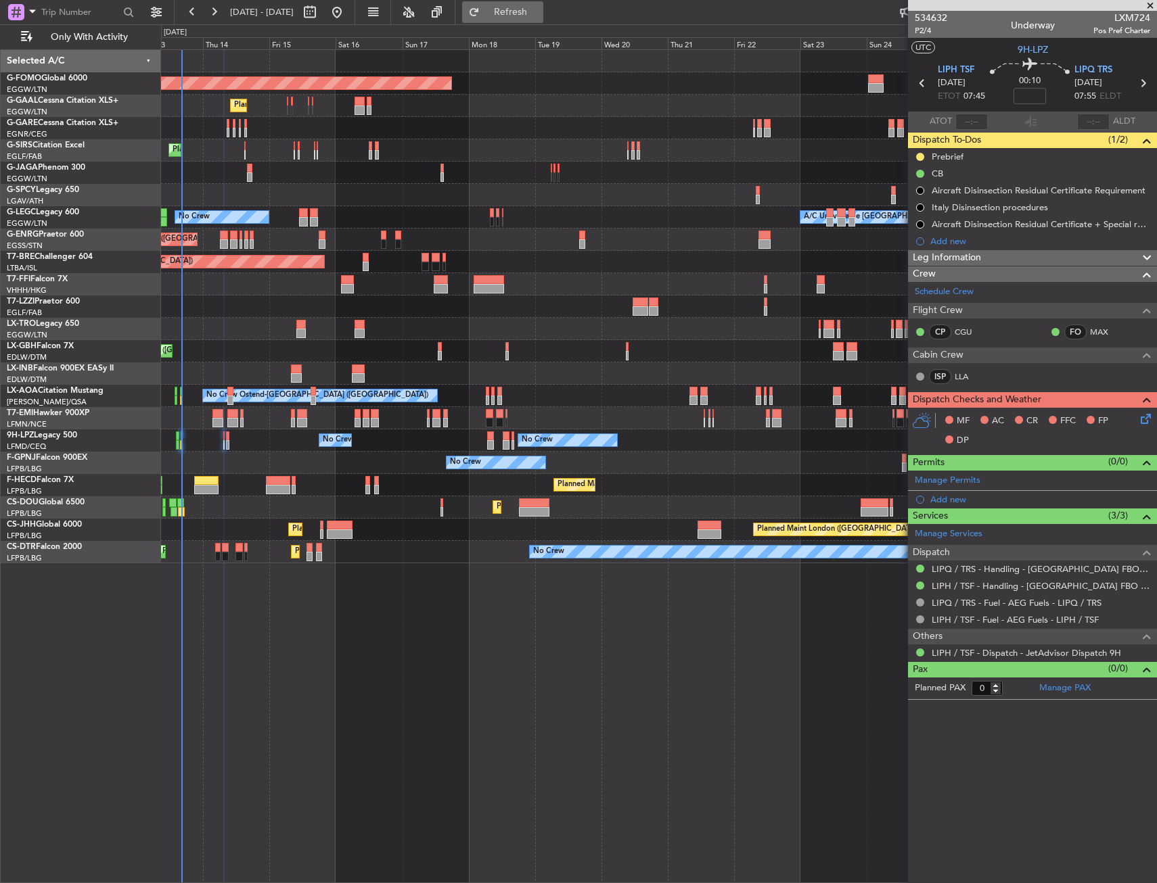
click at [539, 7] on span "Refresh" at bounding box center [510, 11] width 57 height 9
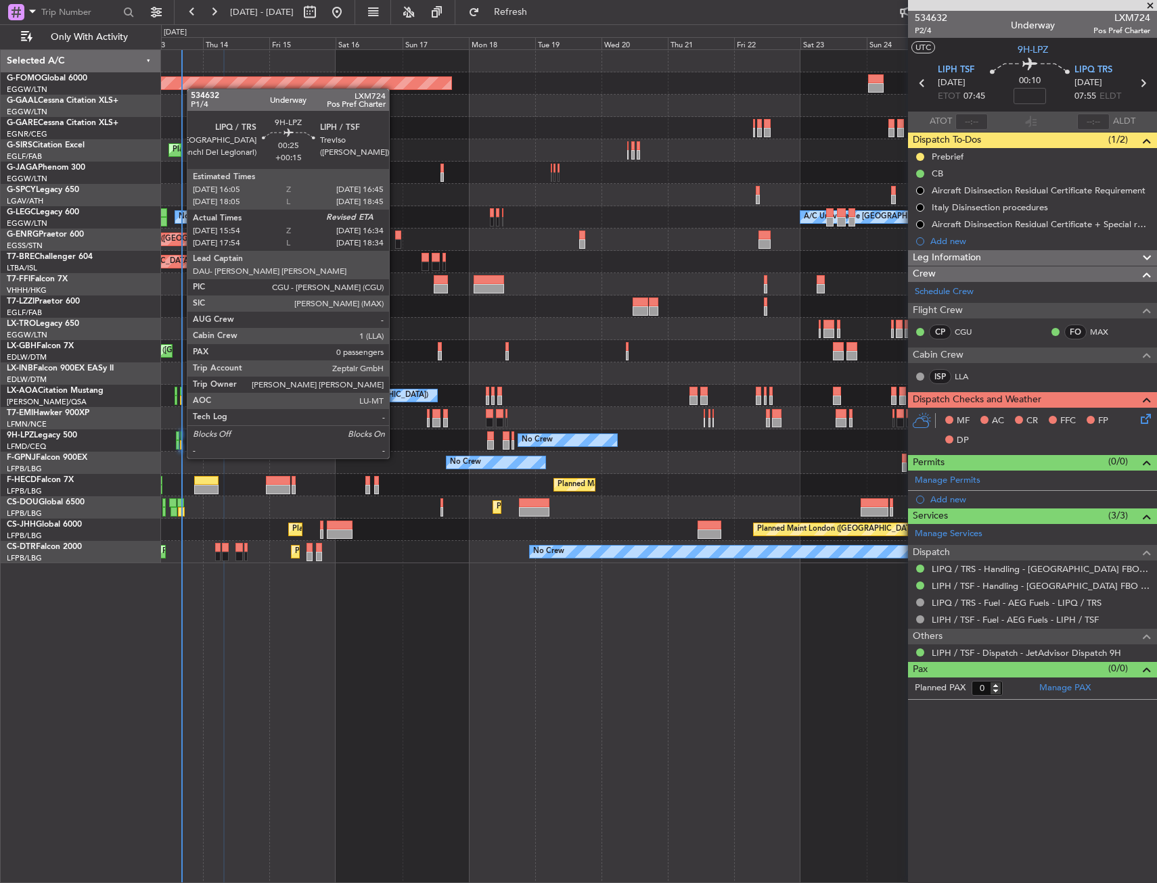
click at [180, 445] on div at bounding box center [181, 444] width 2 height 9
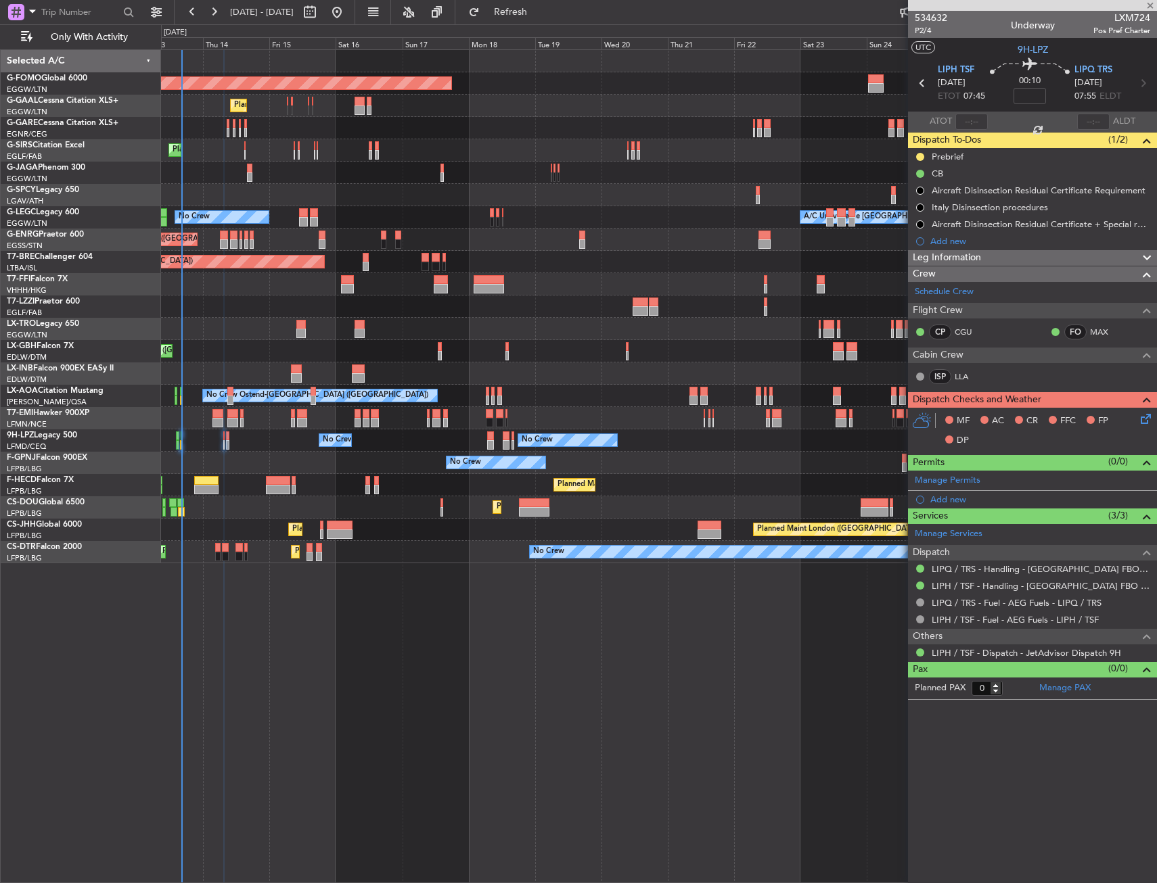
type input "+00:15"
type input "16:04"
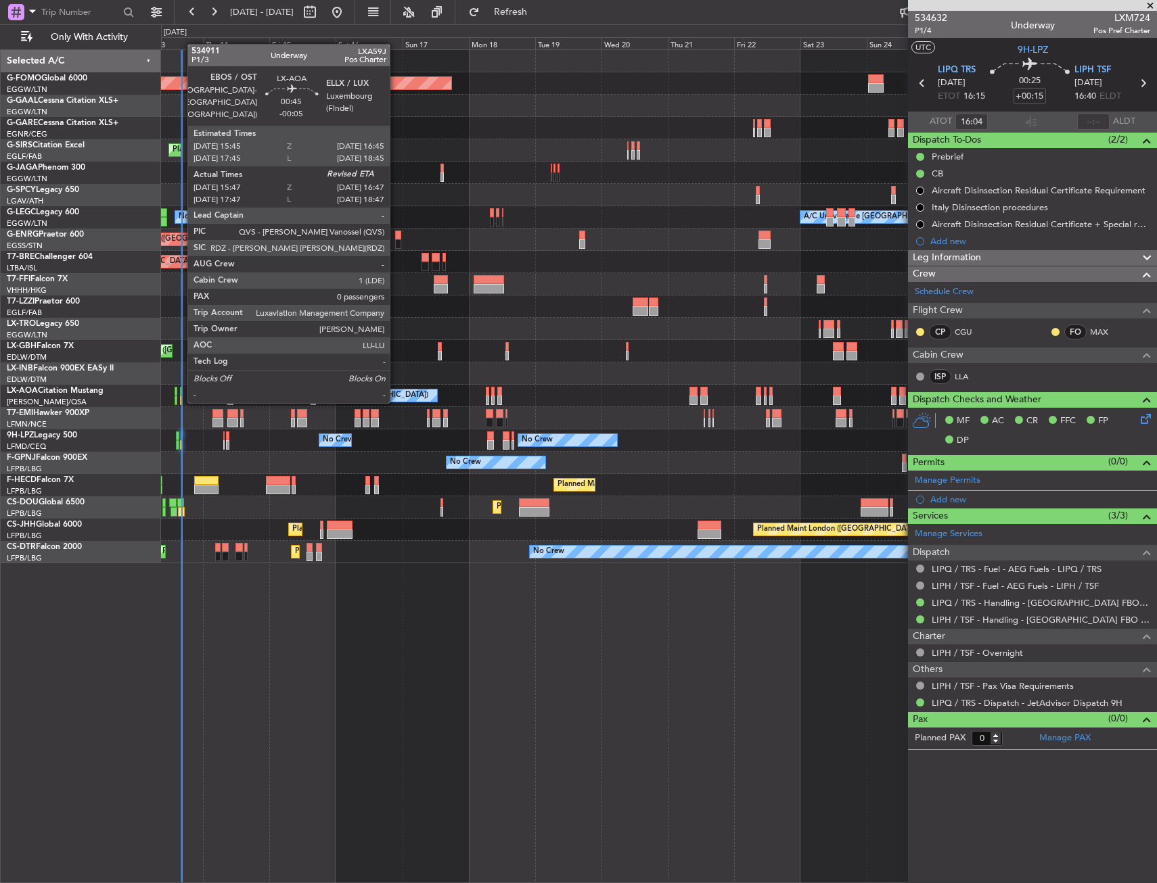
click at [181, 400] on div at bounding box center [181, 400] width 3 height 9
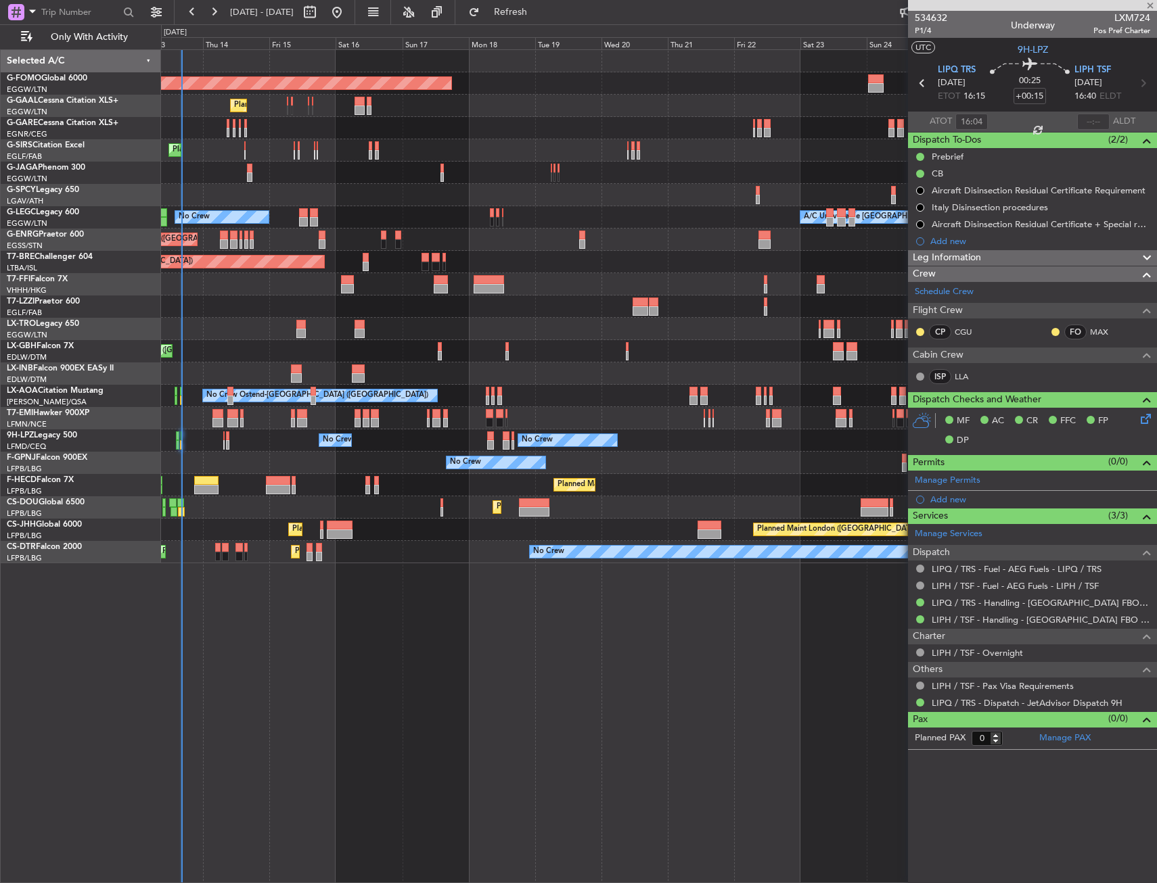
type input "-00:05"
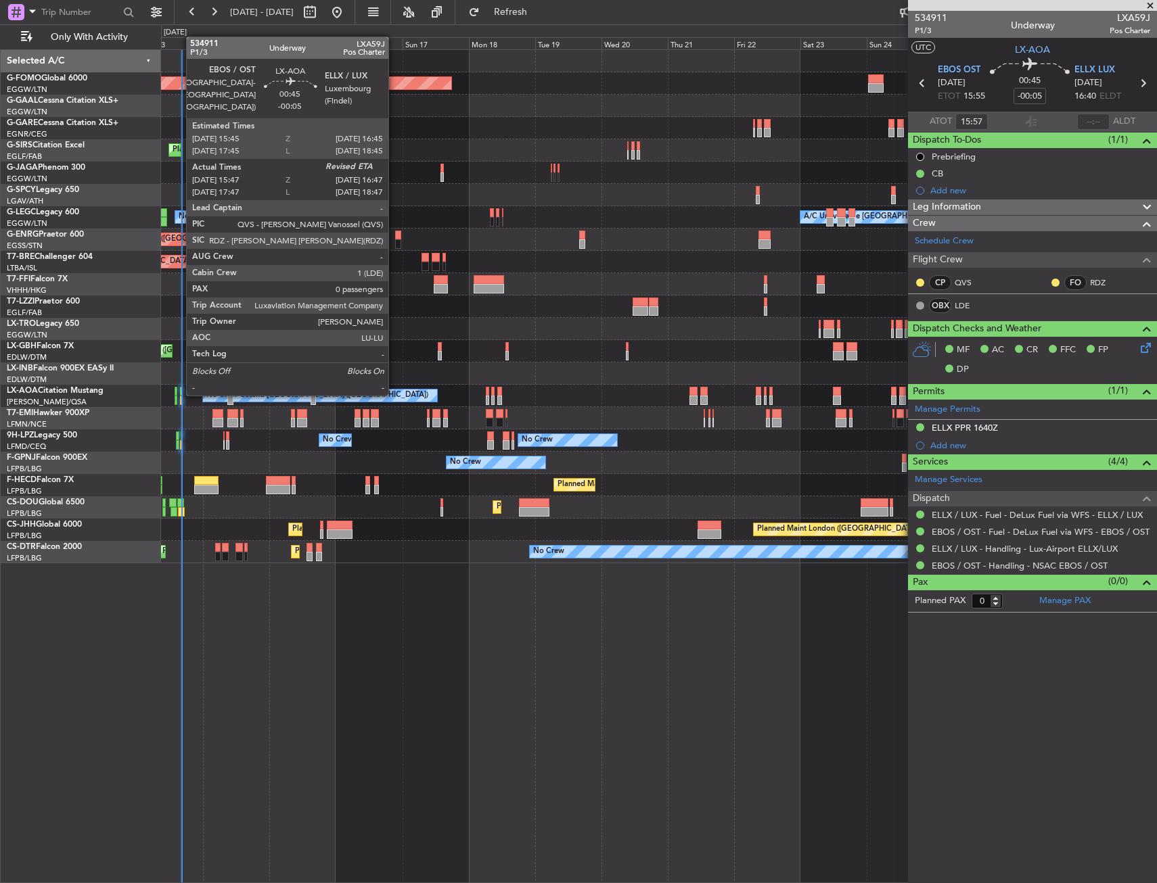
click at [180, 393] on div at bounding box center [181, 391] width 3 height 9
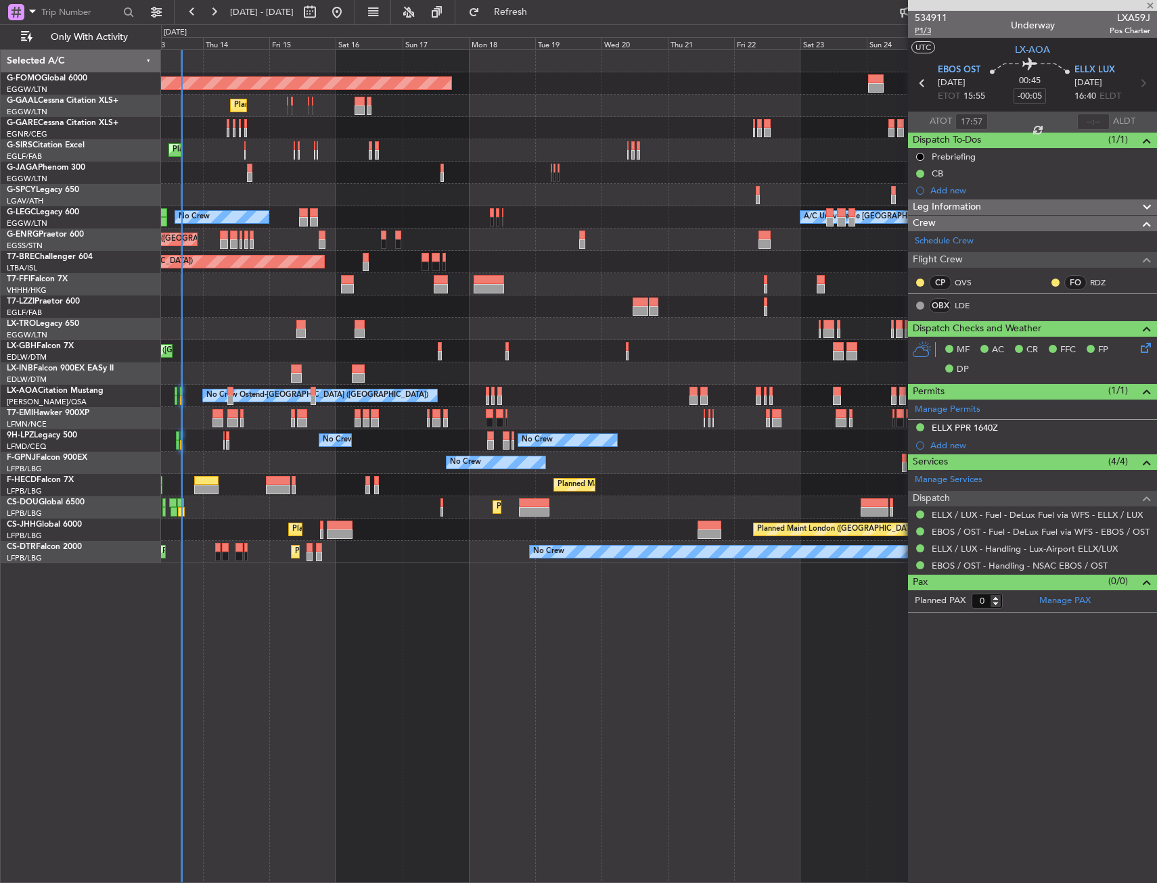
type input "15:57"
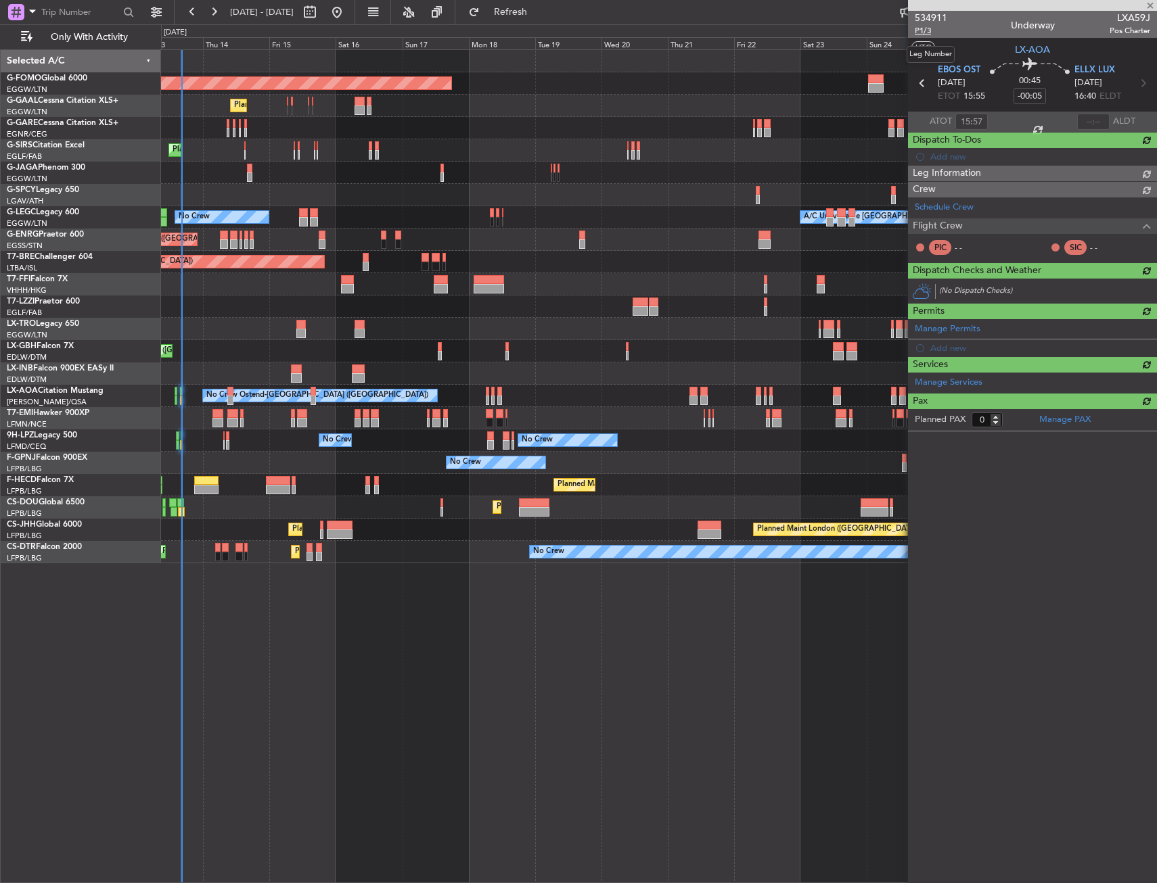
click at [922, 30] on span "P1/3" at bounding box center [930, 30] width 32 height 11
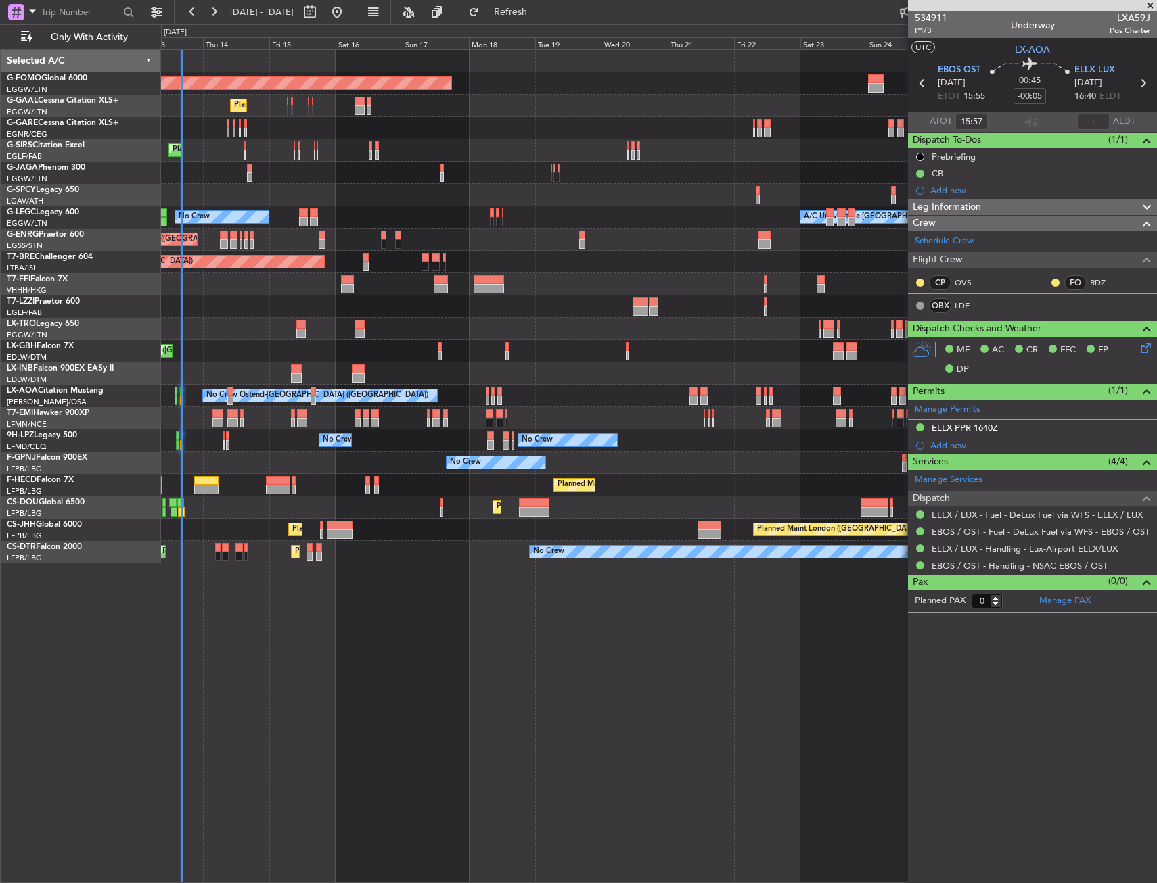
click at [432, 342] on div "Planned Maint Windsor Locks (Bradley Intl) Planned Maint Dusseldorf Planned Mai…" at bounding box center [658, 306] width 995 height 513
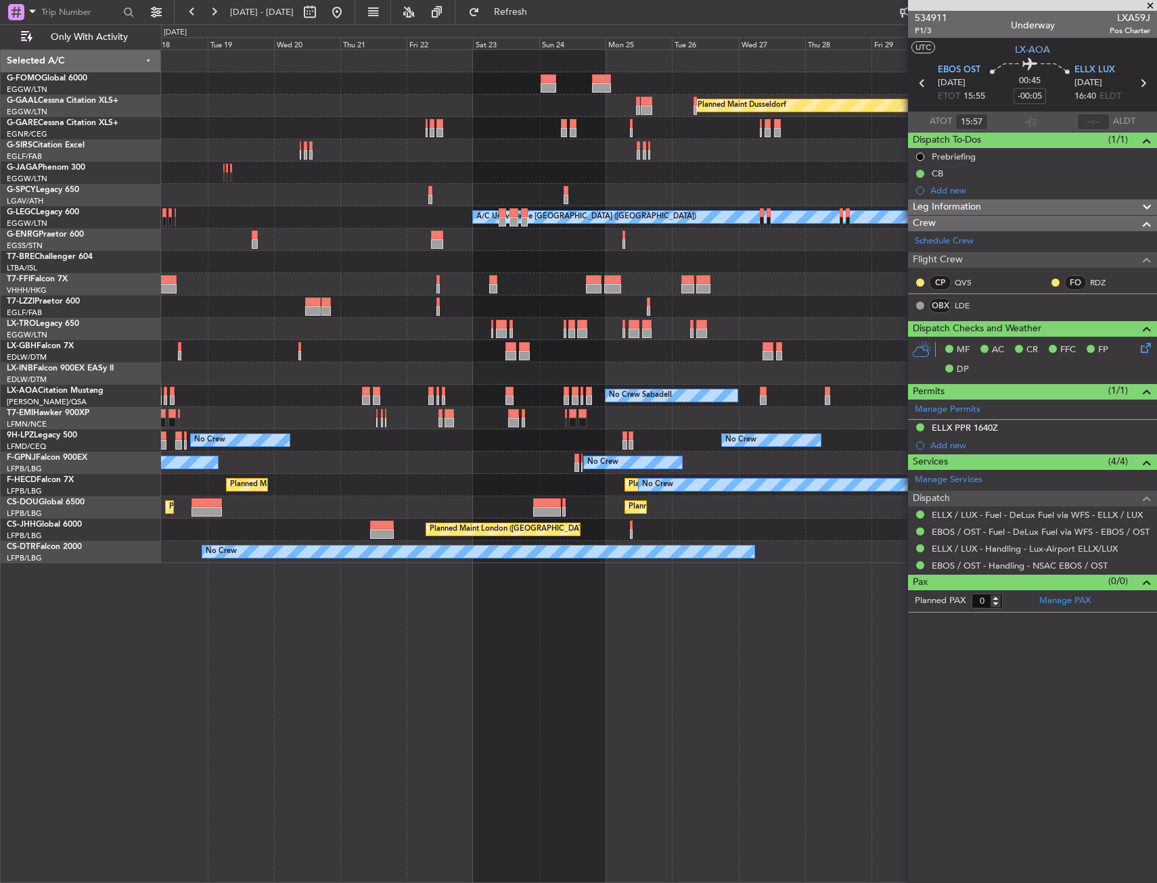
click at [488, 342] on div "Planned Maint Windsor Locks (Bradley Intl) Planned Maint Dusseldorf Planned Mai…" at bounding box center [658, 306] width 995 height 513
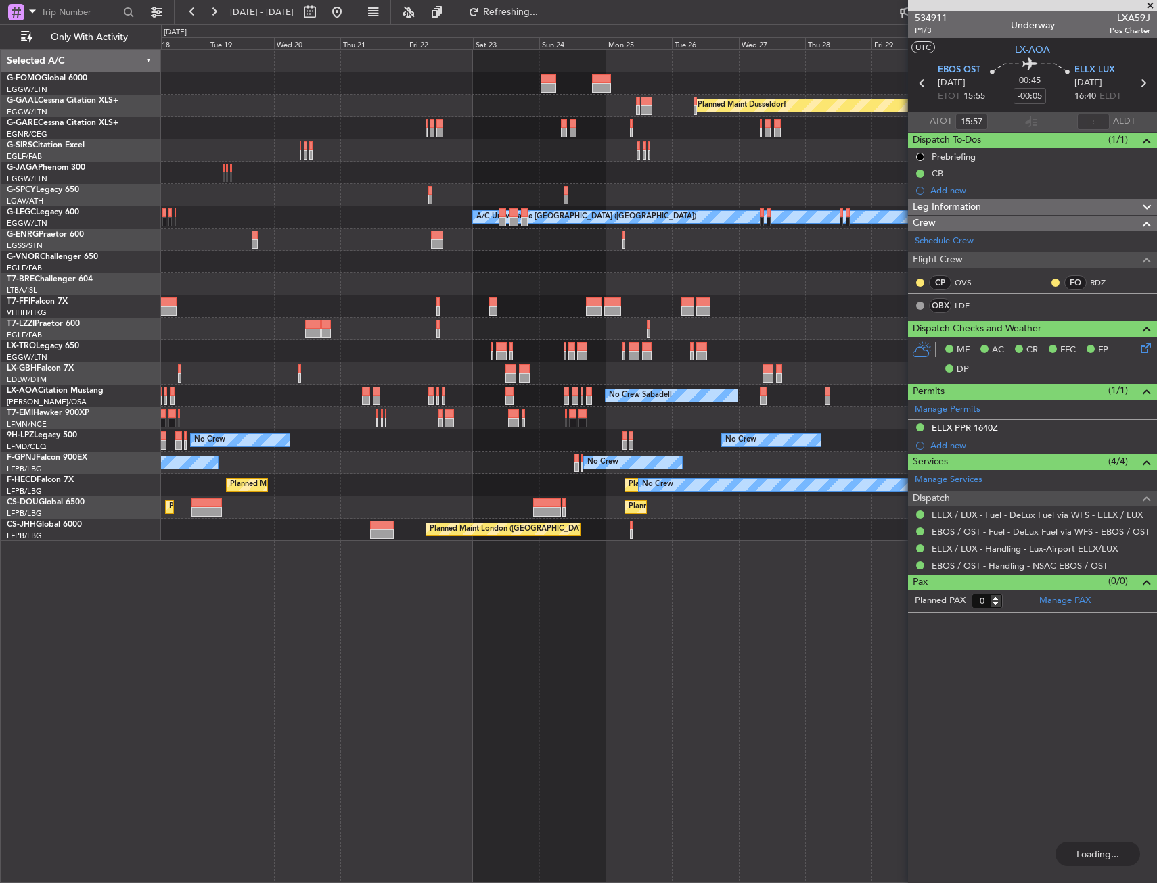
click at [348, 372] on div "Planned Maint Windsor Locks (Bradley Intl) Planned Maint Dusseldorf Planned Mai…" at bounding box center [658, 295] width 995 height 491
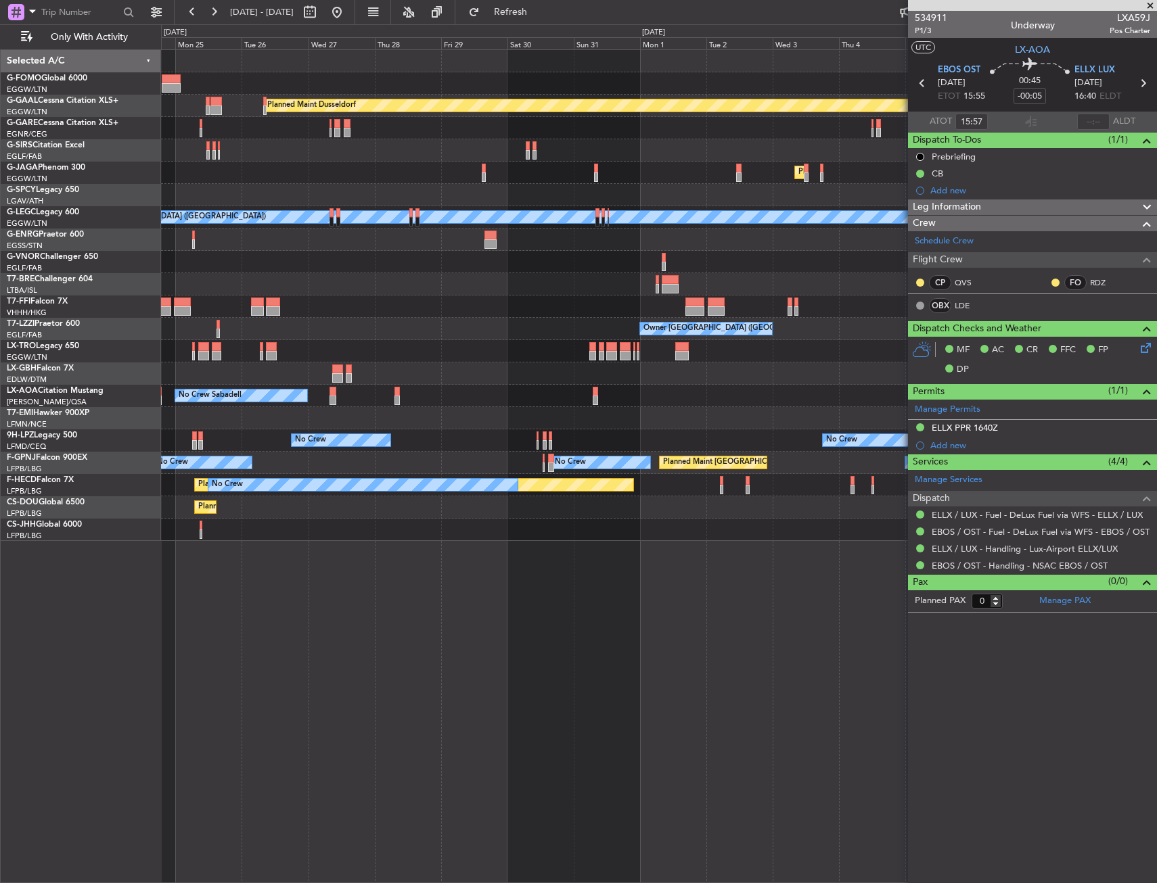
click at [443, 355] on div "Planned Maint Dusseldorf Planned Maint London (Luton) A/C Unavailable London (L…" at bounding box center [658, 295] width 995 height 491
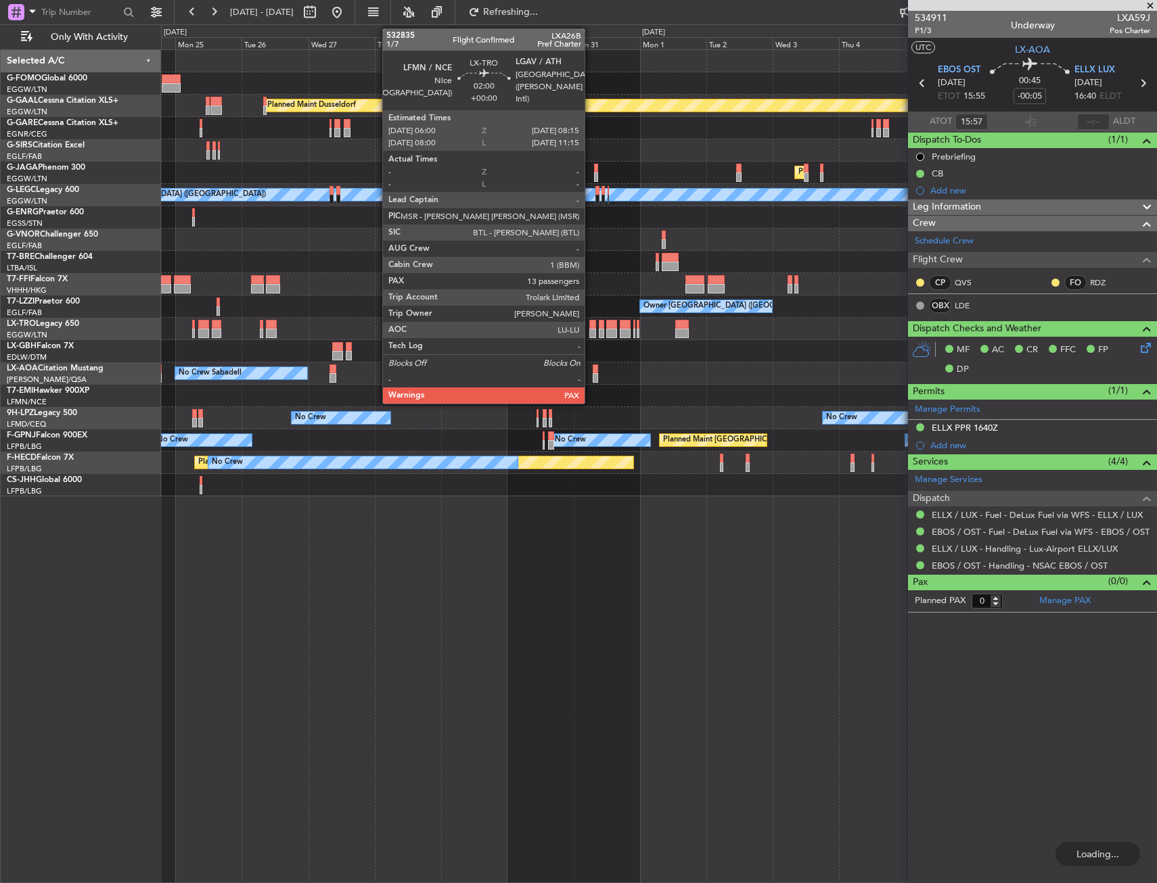
click at [590, 322] on div at bounding box center [592, 324] width 7 height 9
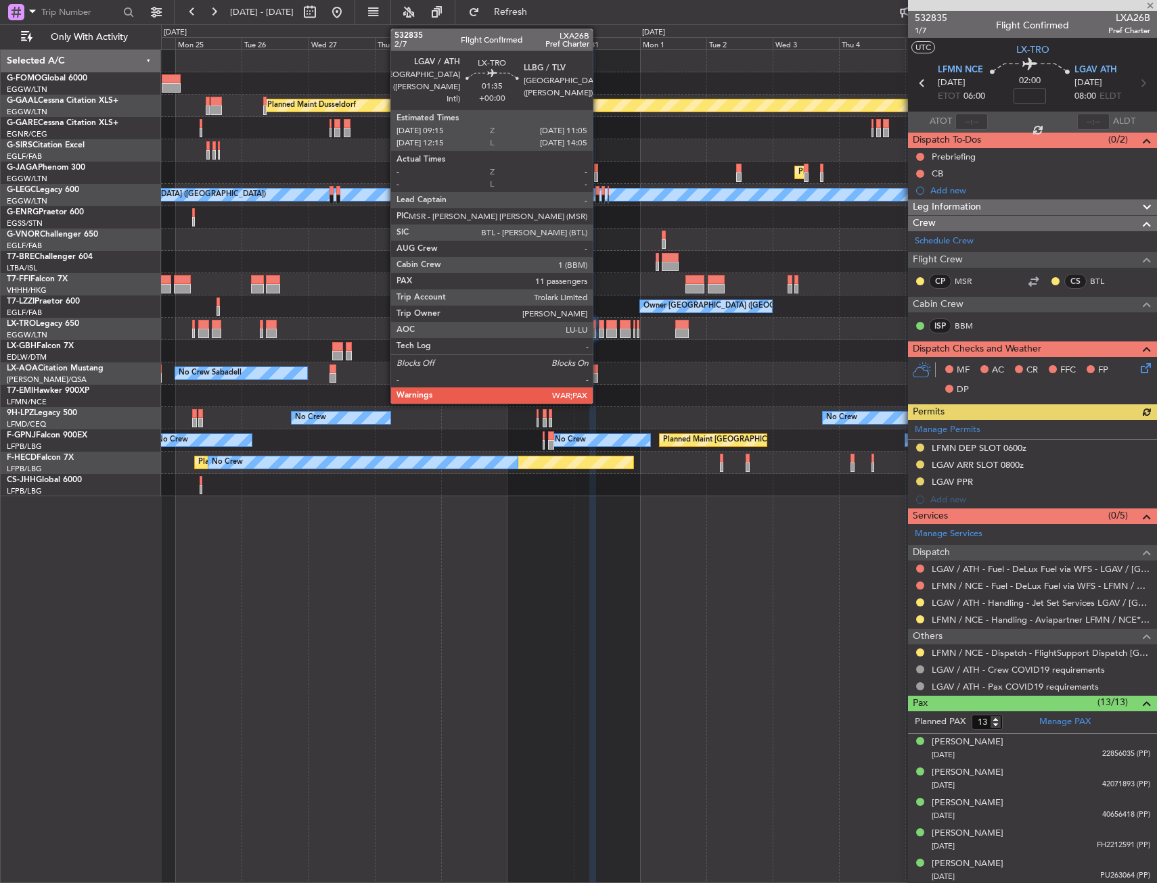
click at [599, 327] on div at bounding box center [601, 324] width 5 height 9
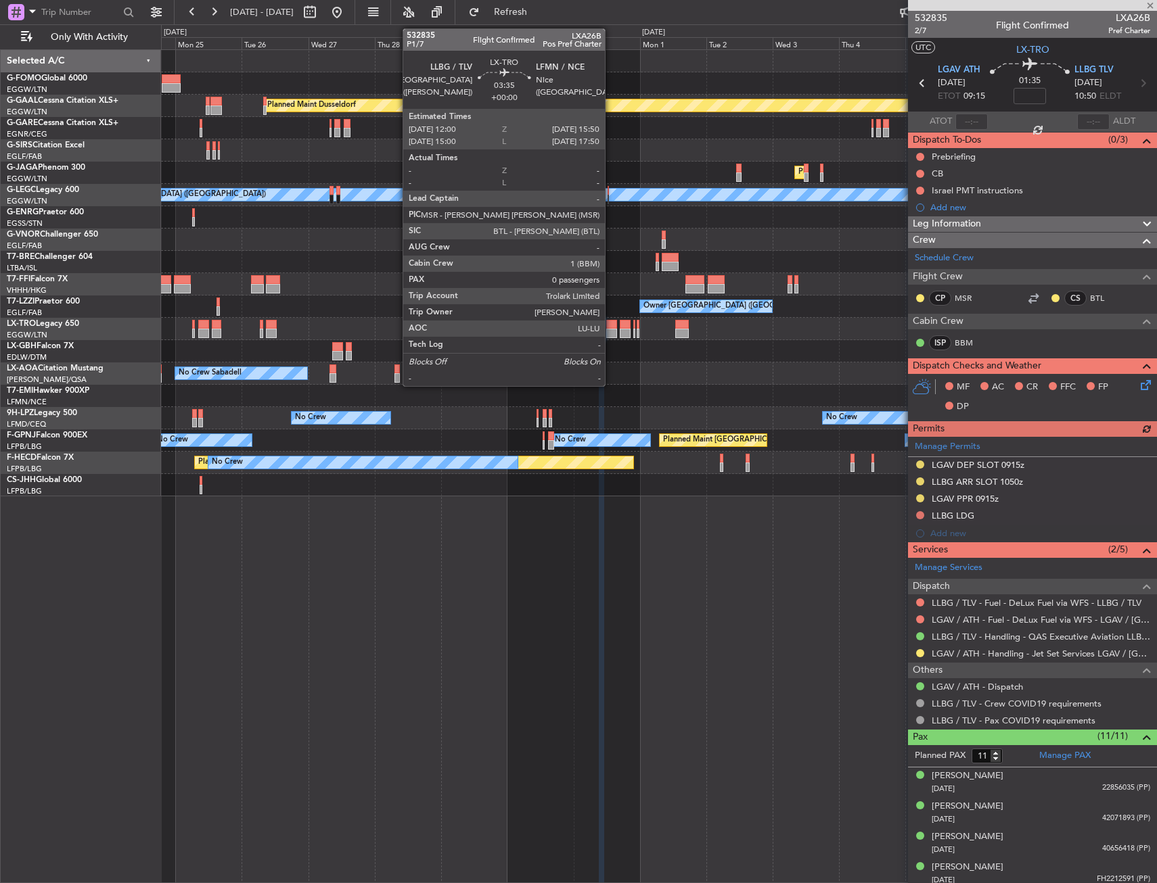
click at [611, 329] on div at bounding box center [611, 333] width 11 height 9
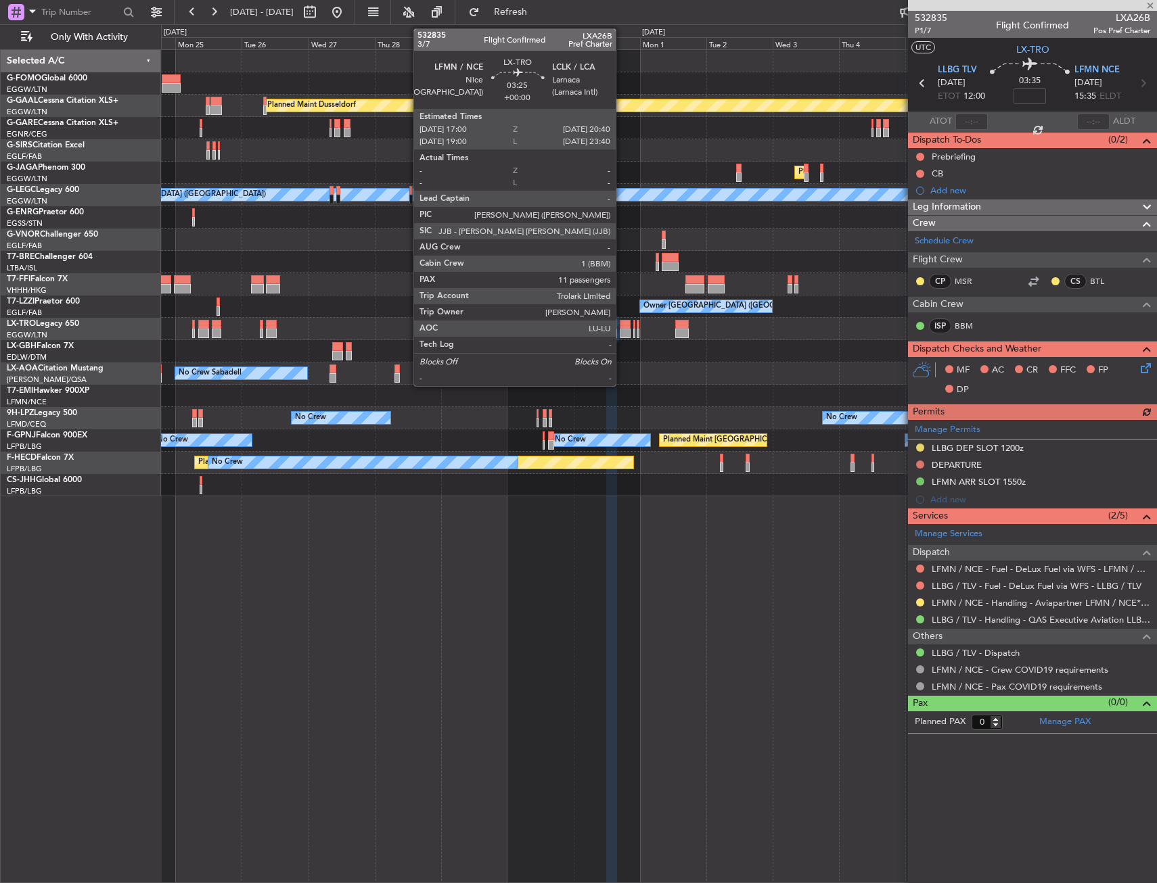
click at [622, 333] on div at bounding box center [625, 333] width 10 height 9
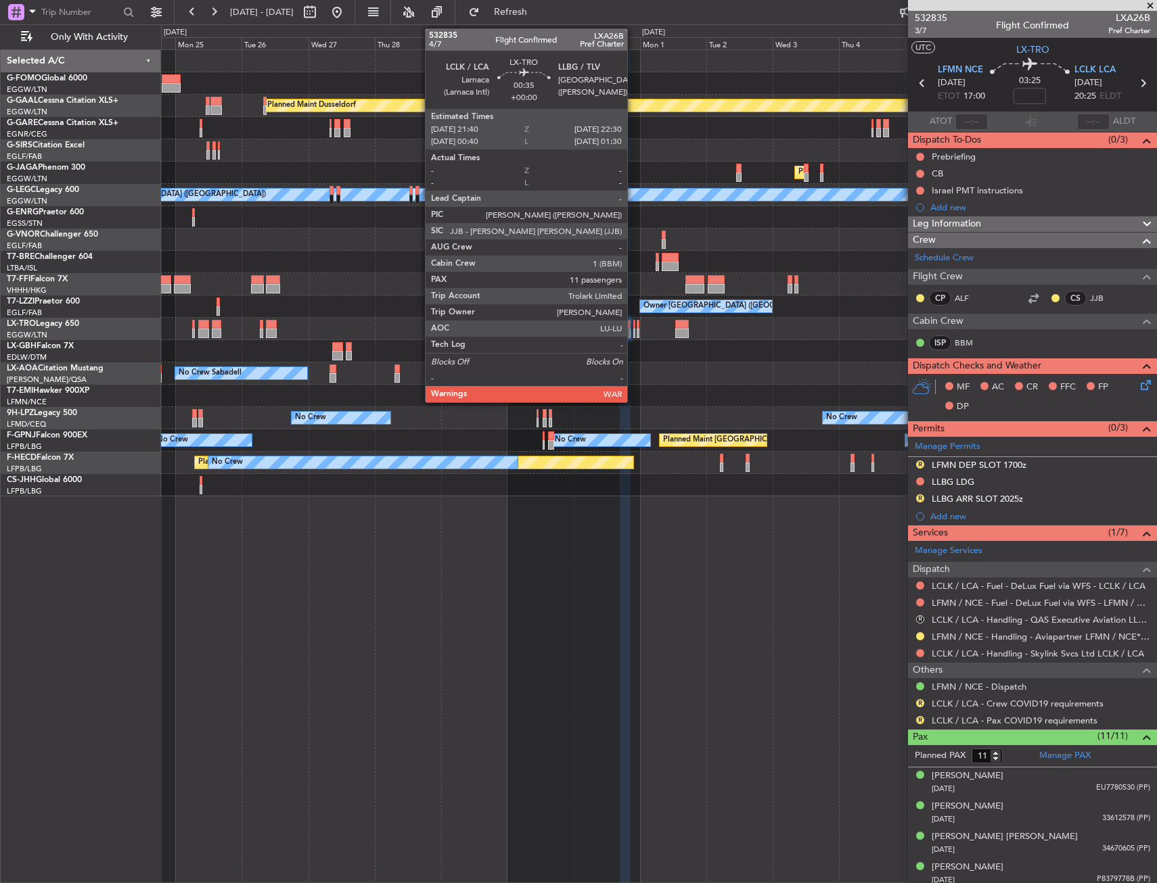
click at [633, 333] on div at bounding box center [634, 333] width 3 height 9
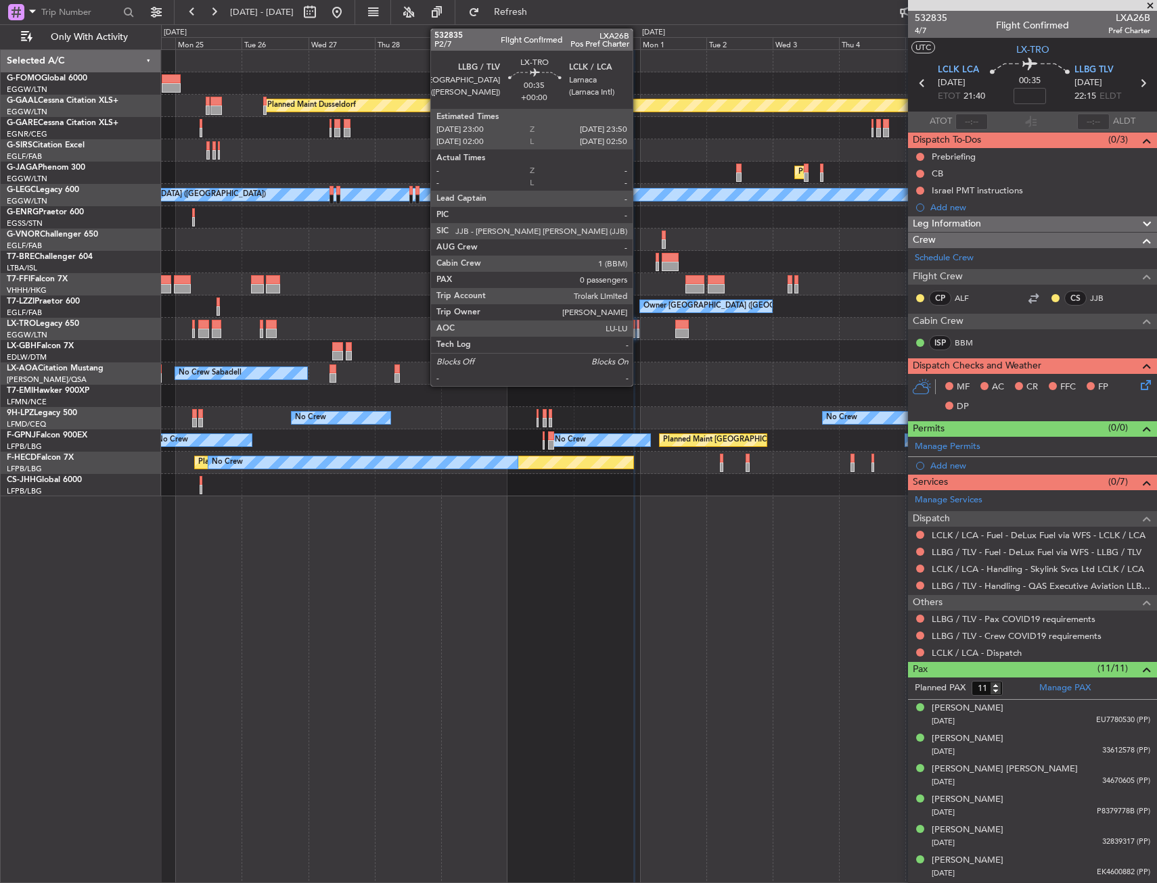
click at [639, 328] on div at bounding box center [637, 324] width 3 height 9
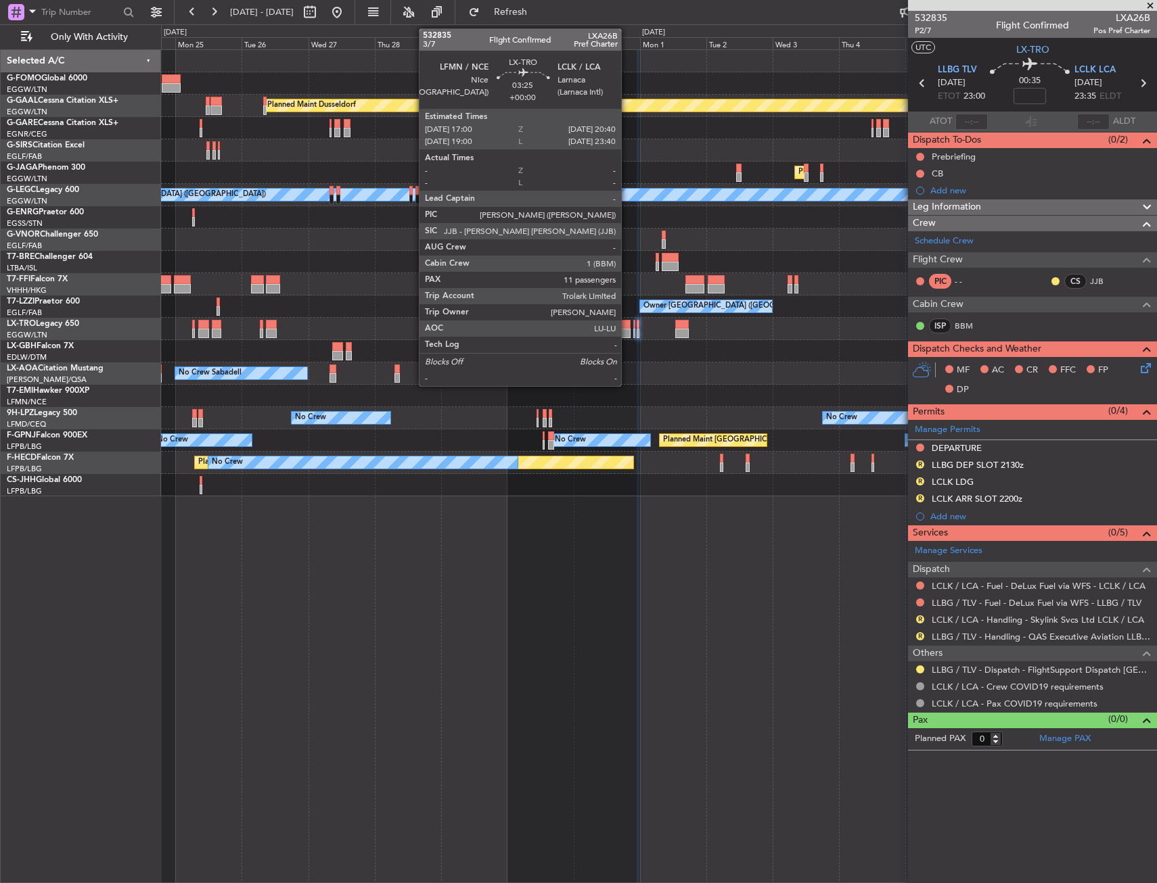
click at [627, 326] on div at bounding box center [625, 324] width 10 height 9
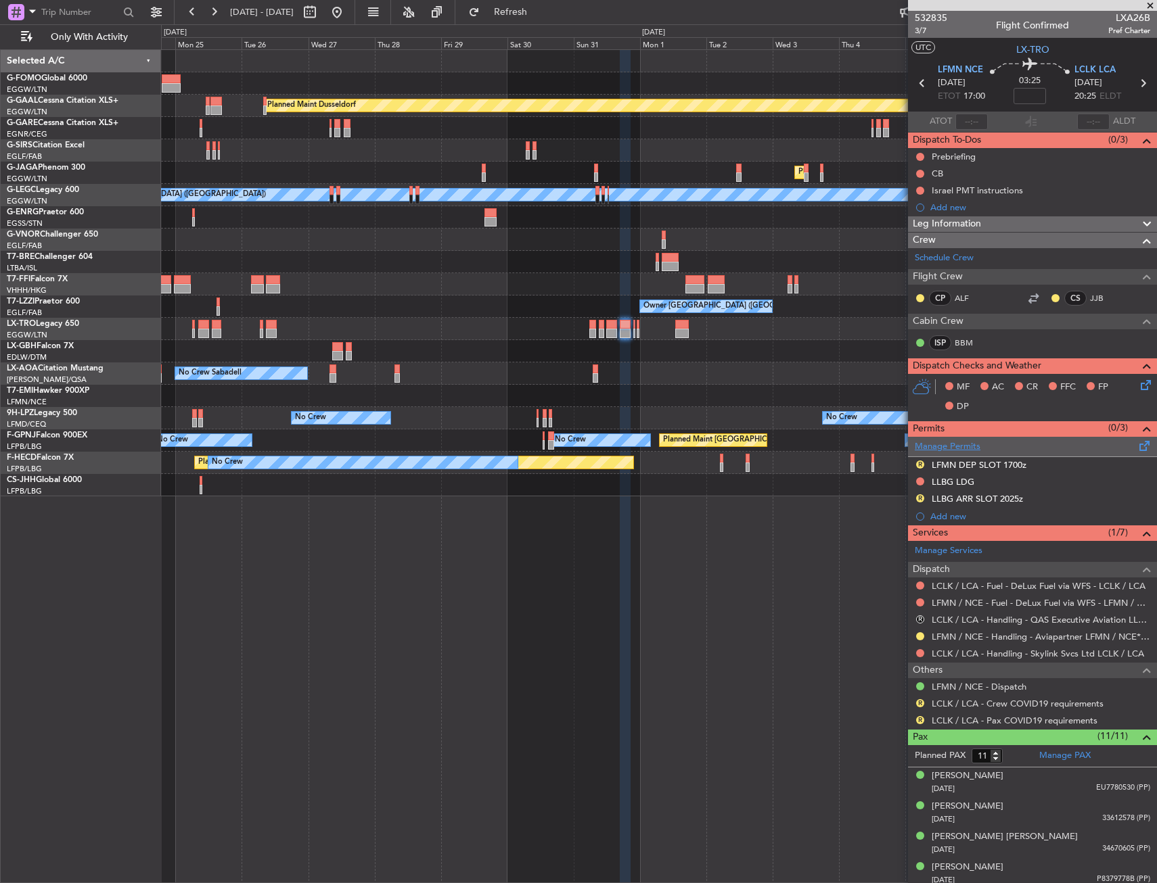
click at [937, 445] on link "Manage Permits" at bounding box center [947, 447] width 66 height 14
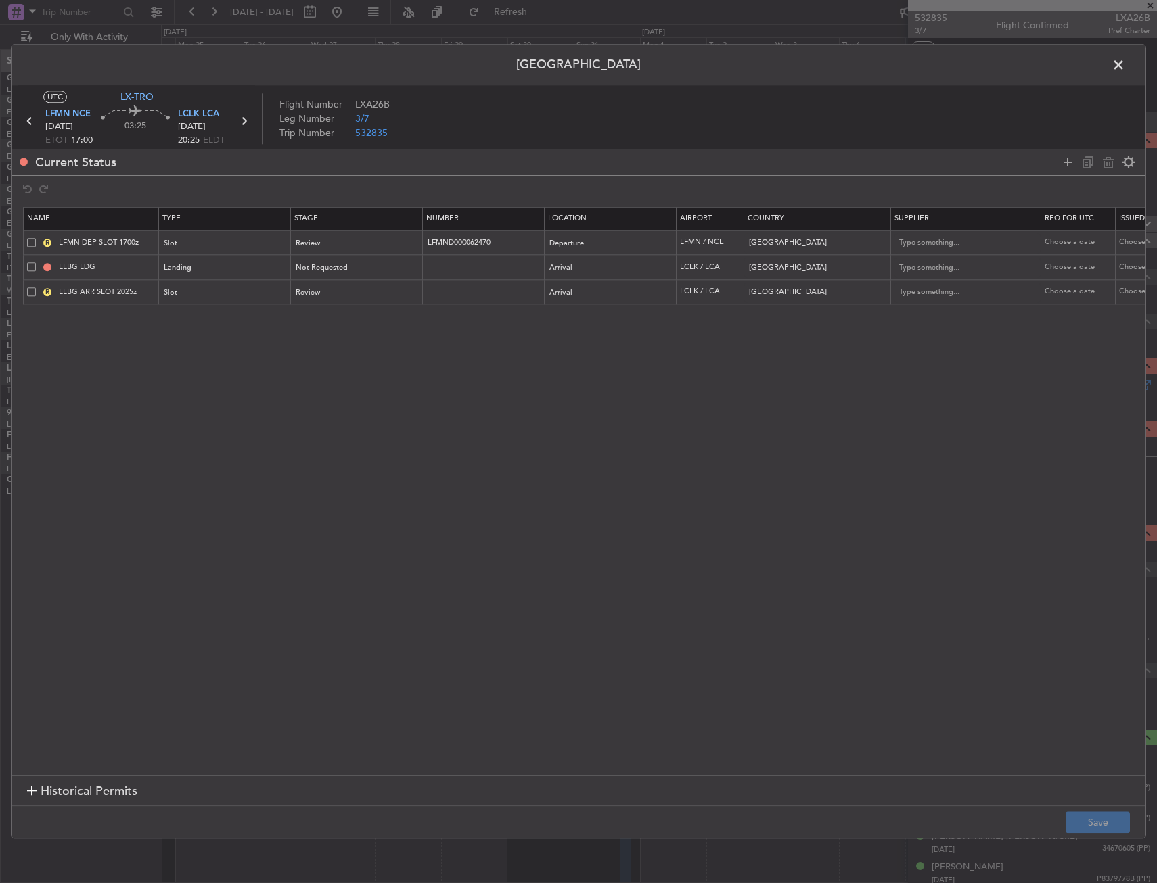
click at [1125, 60] on span at bounding box center [1125, 68] width 0 height 27
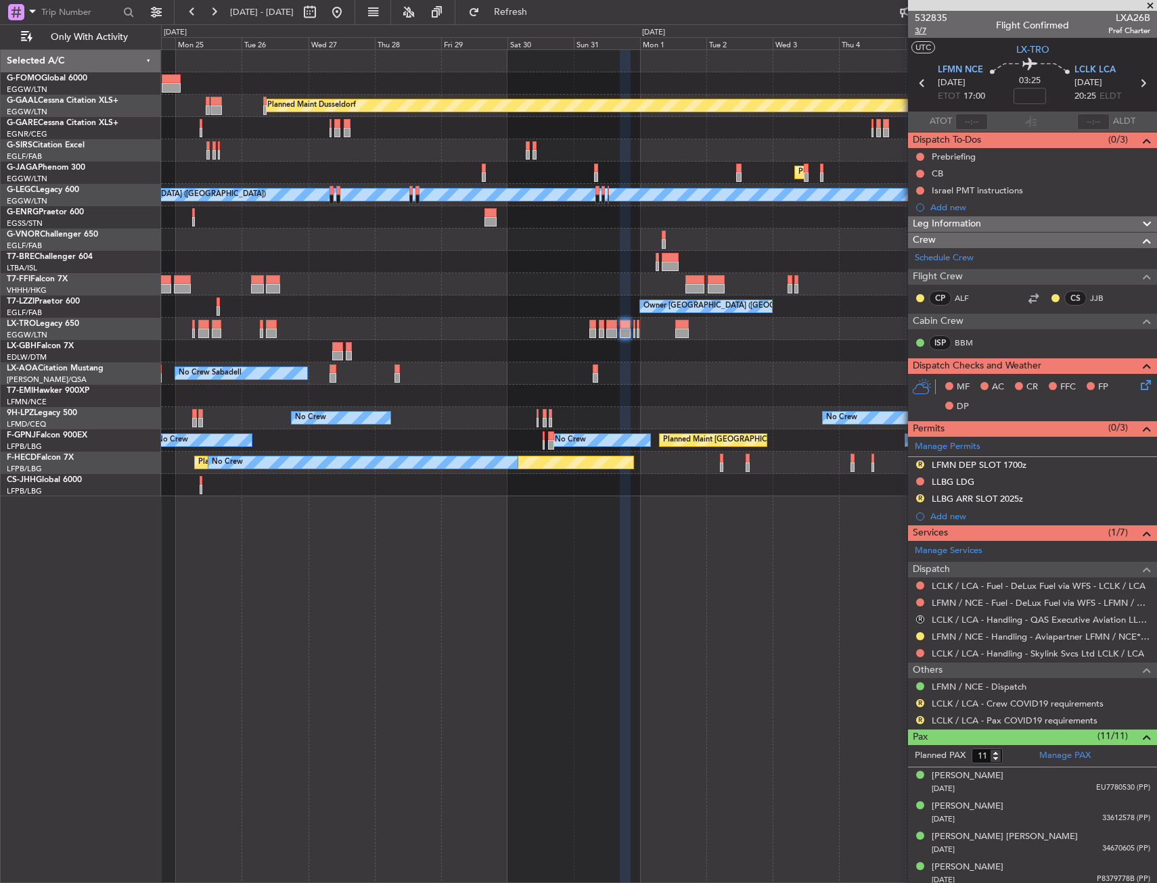
click at [925, 32] on span "3/7" at bounding box center [930, 30] width 32 height 11
click at [960, 636] on link "LFMN / NCE - Handling - Aviapartner LFMN / NCE*****MY HANDLING****" at bounding box center [1040, 636] width 218 height 11
click at [1007, 636] on link "LFMN / NCE - Handling - Aviapartner LFMN / NCE*****MY HANDLING****" at bounding box center [1040, 636] width 218 height 11
click at [948, 653] on link "LCLK / LCA - Handling - Skylink Svcs Ltd LCLK / LCA" at bounding box center [1037, 653] width 212 height 11
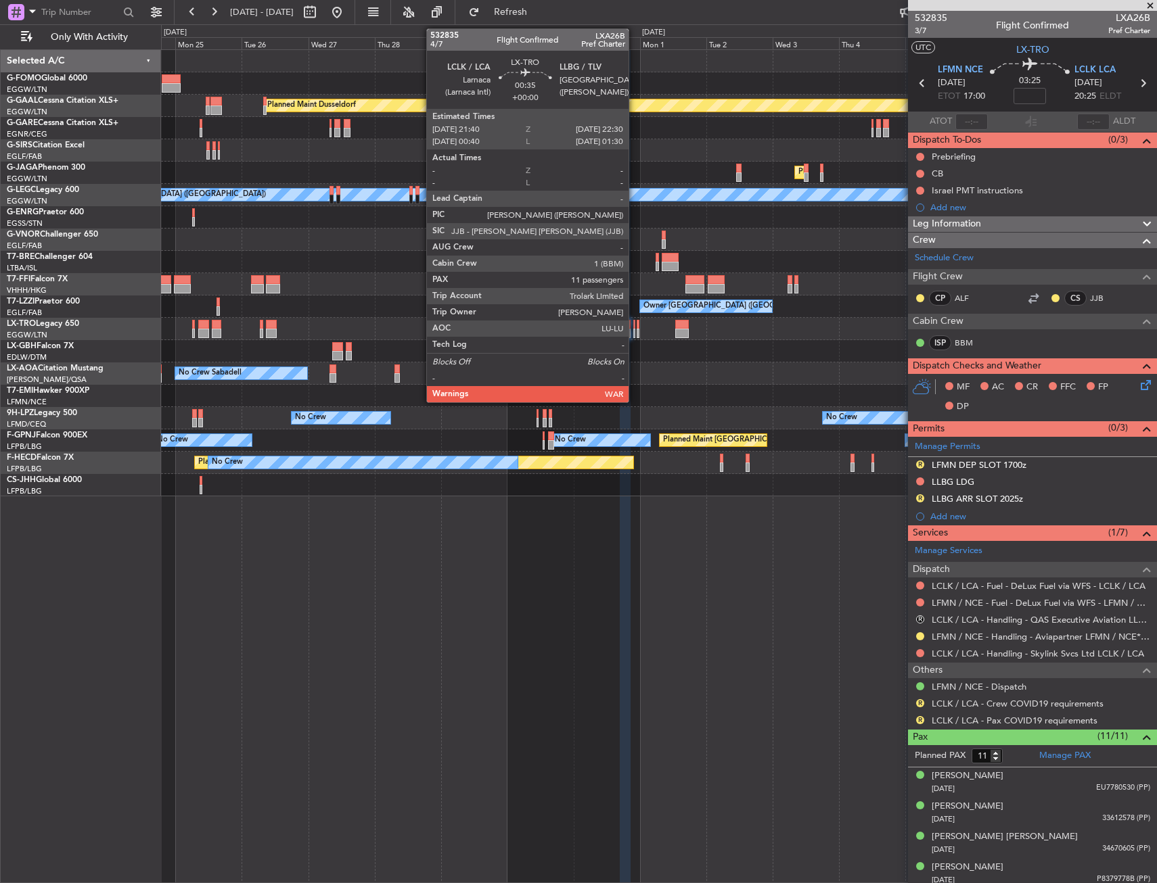
click at [634, 333] on div at bounding box center [634, 333] width 3 height 9
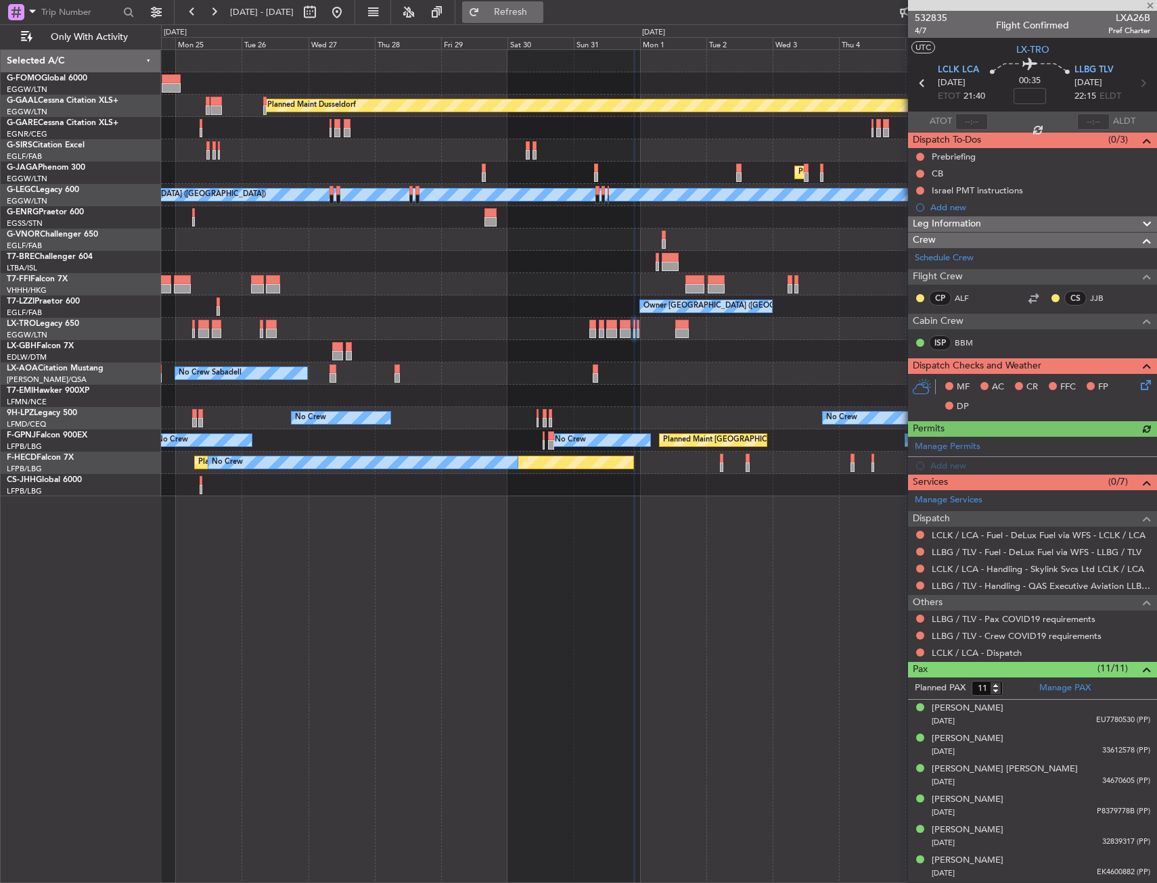
click at [539, 14] on span "Refresh" at bounding box center [510, 11] width 57 height 9
click at [963, 589] on link "LLBG / TLV - Handling - QAS Executive Aviation LLBG / TLV" at bounding box center [1040, 585] width 218 height 11
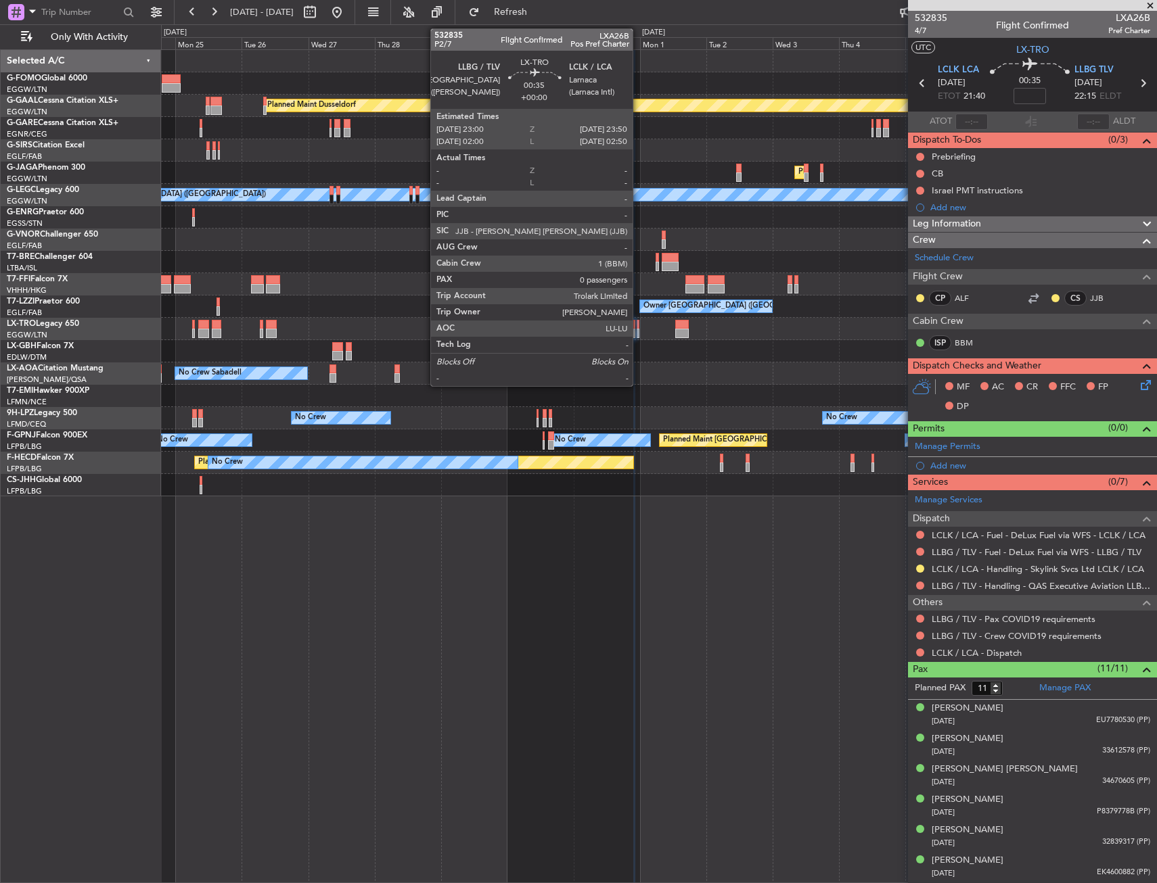
click at [639, 331] on div at bounding box center [637, 333] width 3 height 9
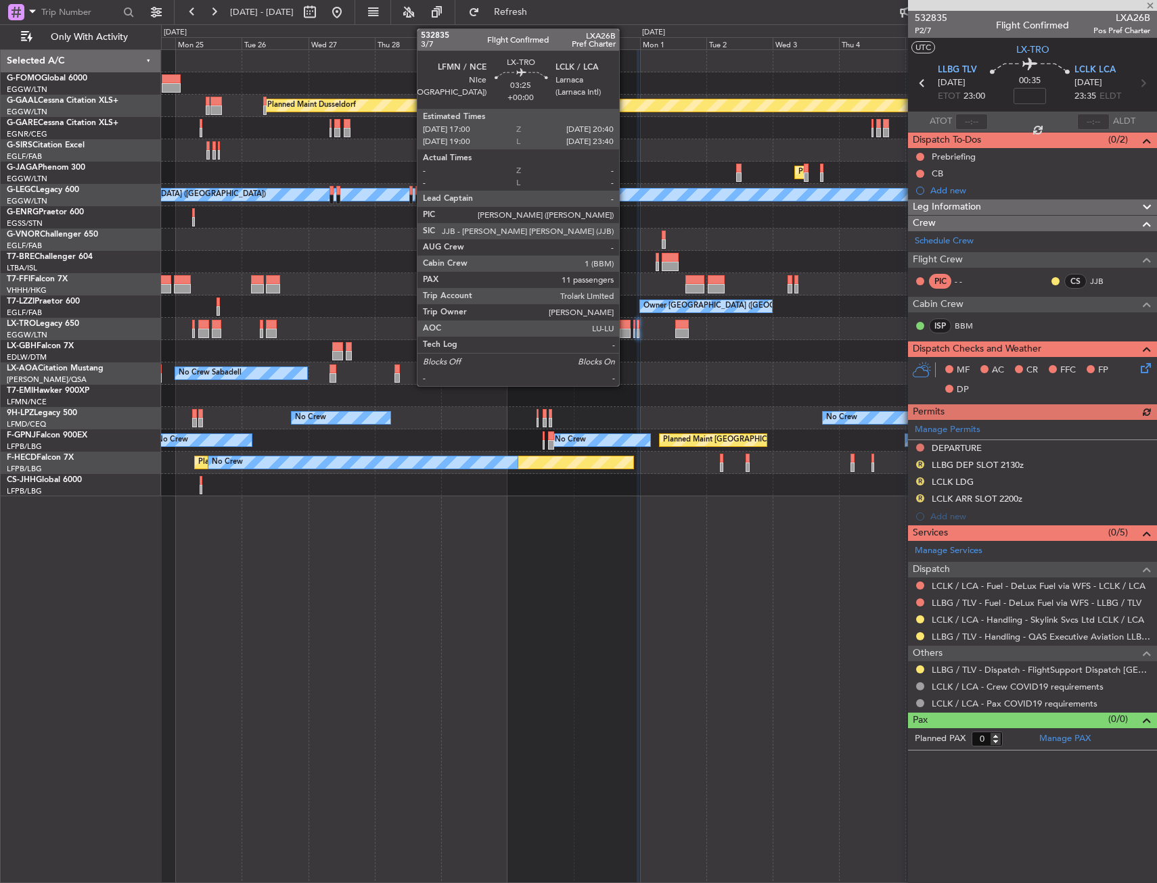
click at [625, 327] on div at bounding box center [625, 324] width 10 height 9
type input "11"
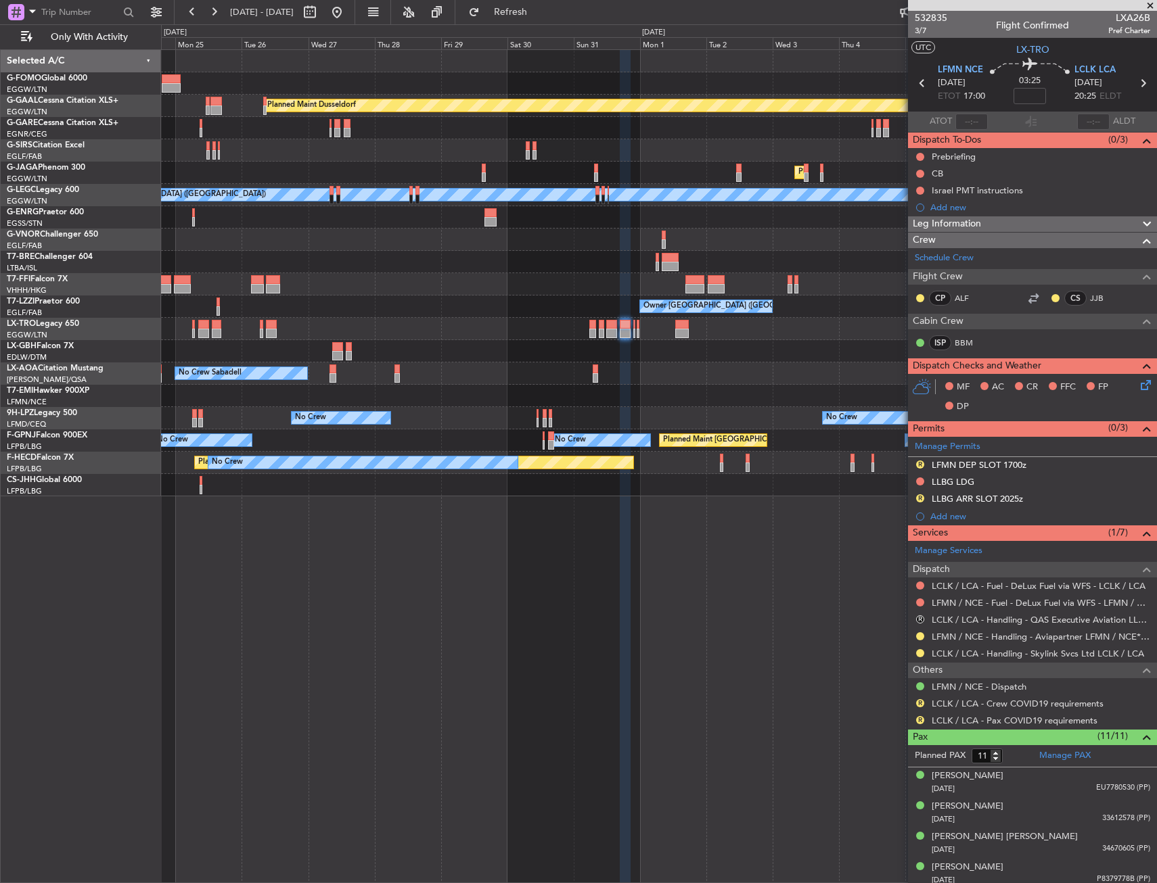
click at [955, 446] on link "Manage Permits" at bounding box center [947, 447] width 66 height 14
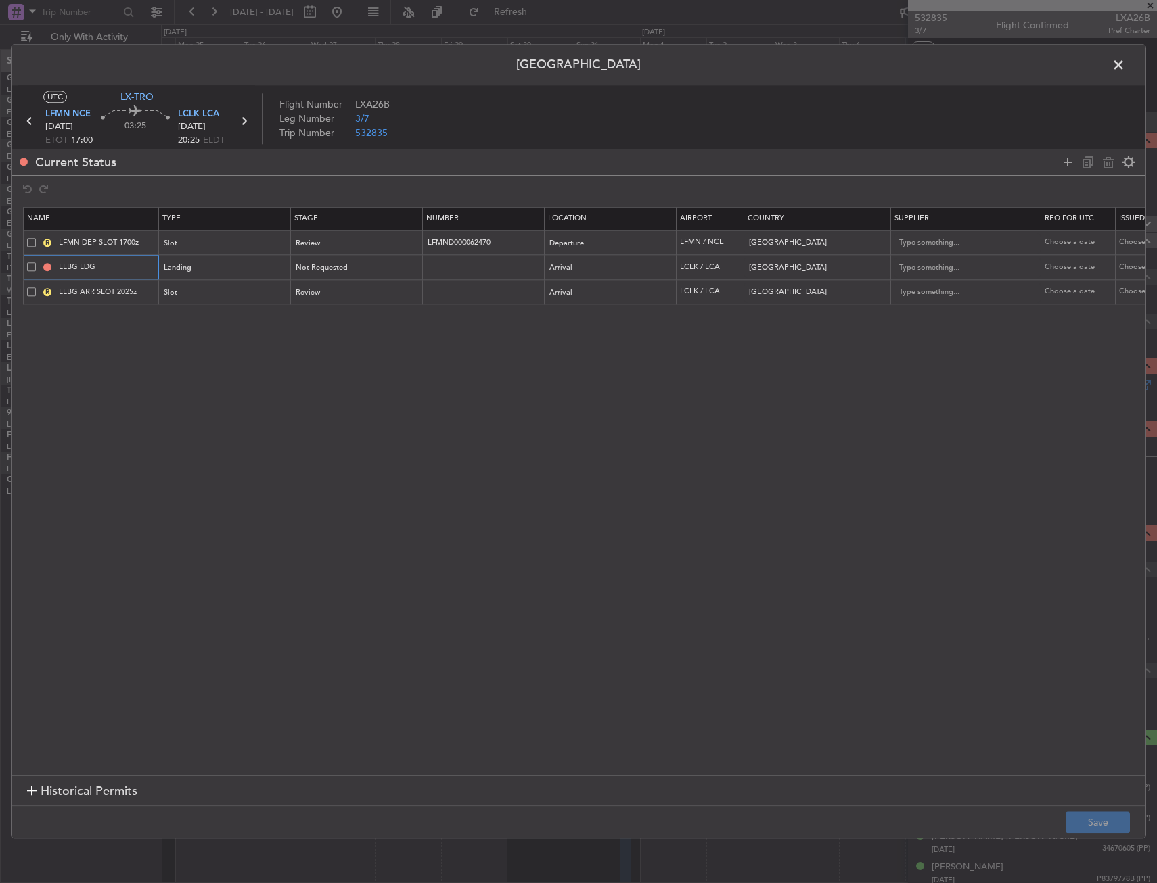
drag, startPoint x: 76, startPoint y: 267, endPoint x: 55, endPoint y: 269, distance: 21.7
click at [55, 267] on div "LLBG LDG" at bounding box center [92, 268] width 131 height 12
type input "LCLK LDG"
click at [76, 292] on input "LLBG ARR SLOT 2025z" at bounding box center [106, 291] width 101 height 11
drag, startPoint x: 76, startPoint y: 292, endPoint x: 60, endPoint y: 293, distance: 16.2
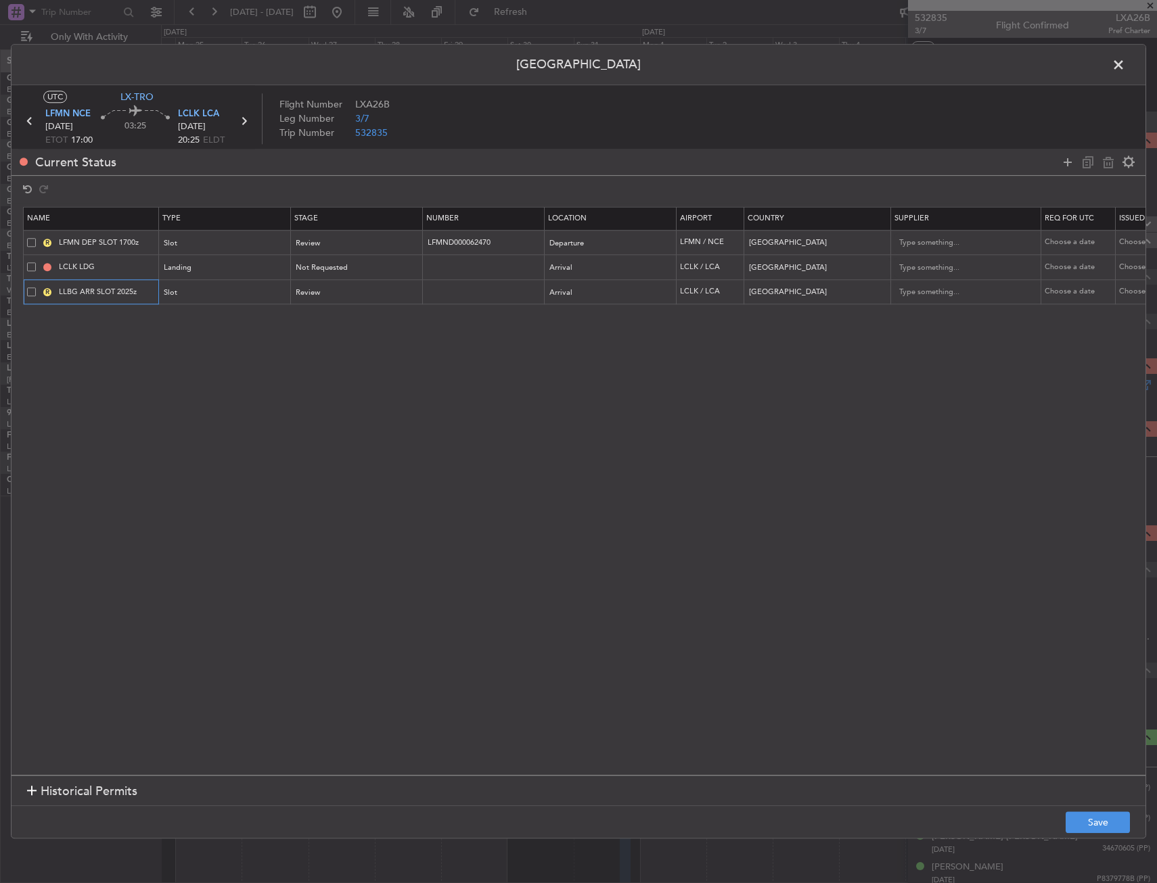
click at [60, 293] on input "LLBG ARR SLOT 2025z" at bounding box center [106, 291] width 101 height 11
type input "LCLK ARR SLOT 2025z"
click at [324, 293] on div "Review" at bounding box center [352, 293] width 112 height 20
click at [309, 381] on span "Requested" at bounding box center [357, 382] width 120 height 20
click at [327, 263] on span "Not Requested" at bounding box center [322, 268] width 52 height 10
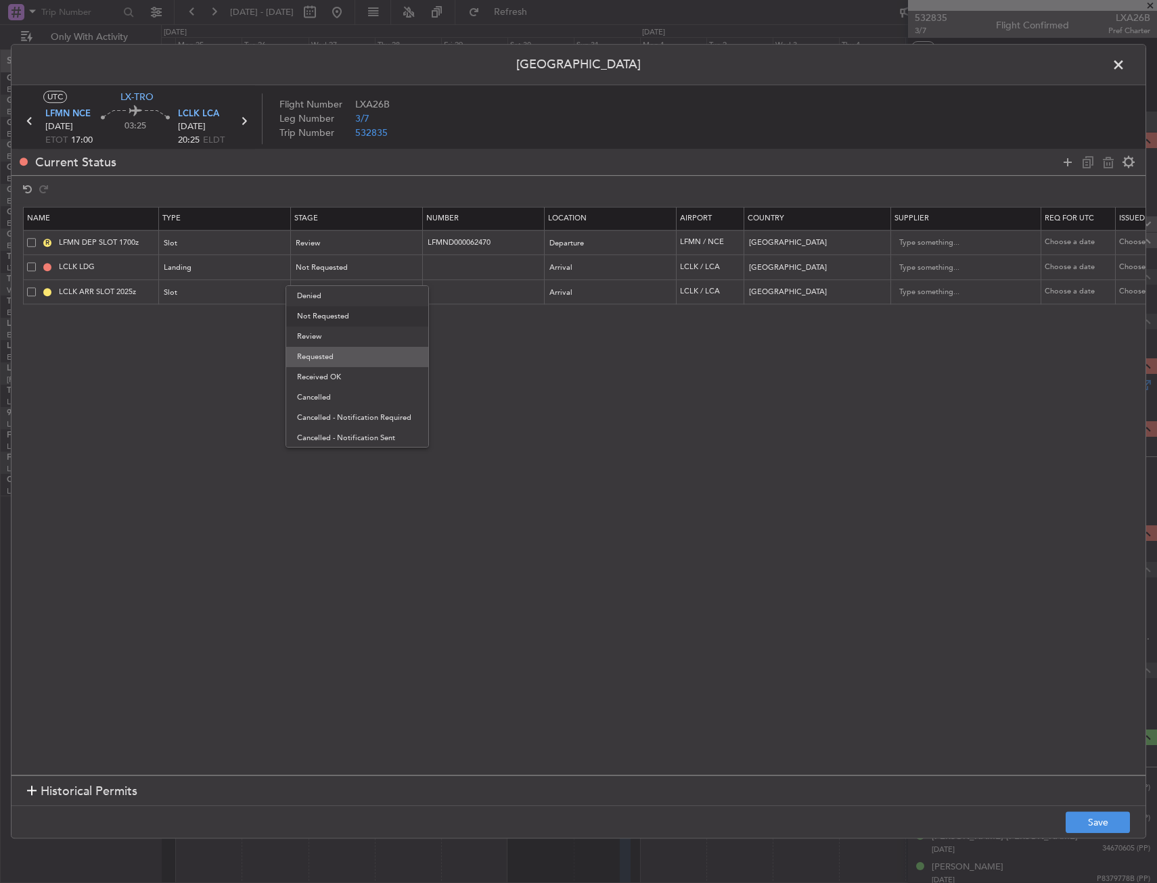
click at [318, 353] on span "Requested" at bounding box center [357, 357] width 120 height 20
click at [1100, 817] on button "Save" at bounding box center [1097, 823] width 64 height 22
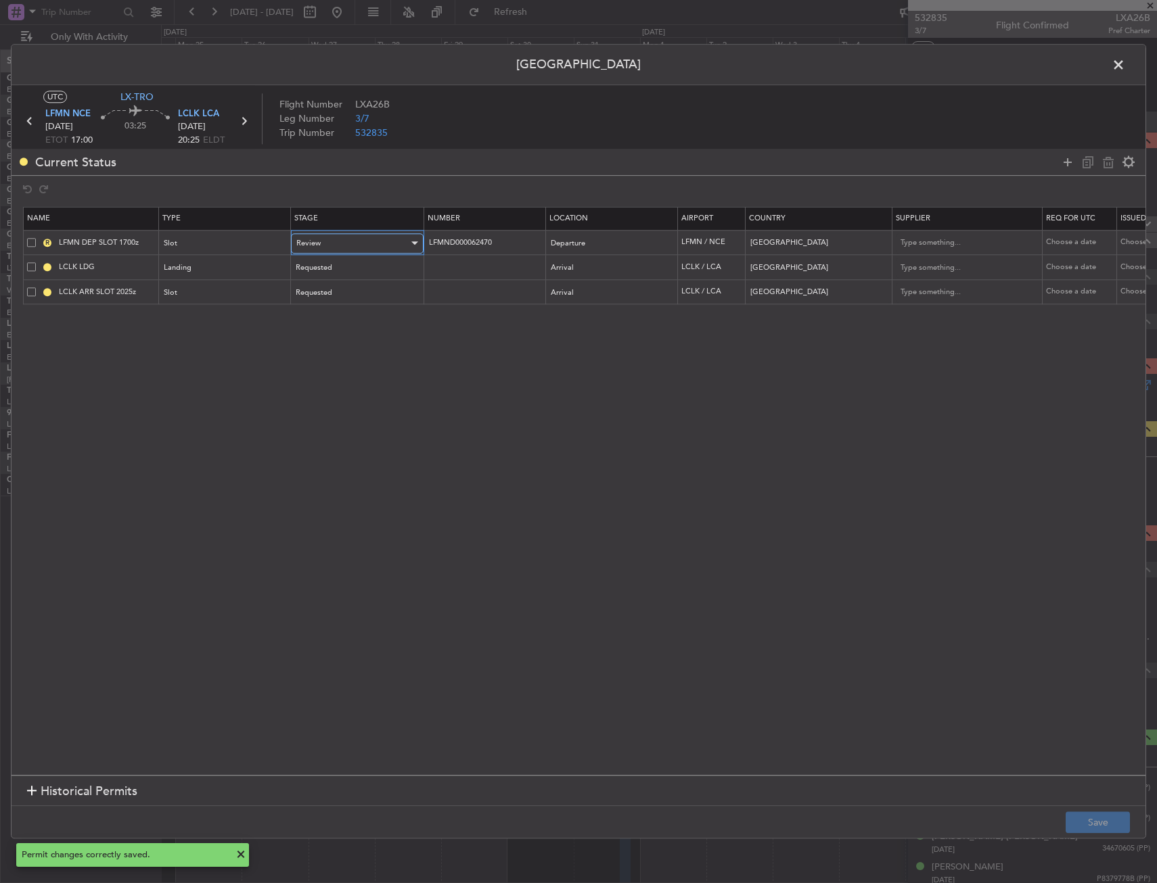
click at [319, 249] on div "Review" at bounding box center [352, 243] width 112 height 20
click at [323, 333] on span "Requested" at bounding box center [357, 333] width 120 height 20
click at [1121, 821] on button "Save" at bounding box center [1097, 823] width 64 height 22
click at [1125, 63] on span at bounding box center [1125, 68] width 0 height 27
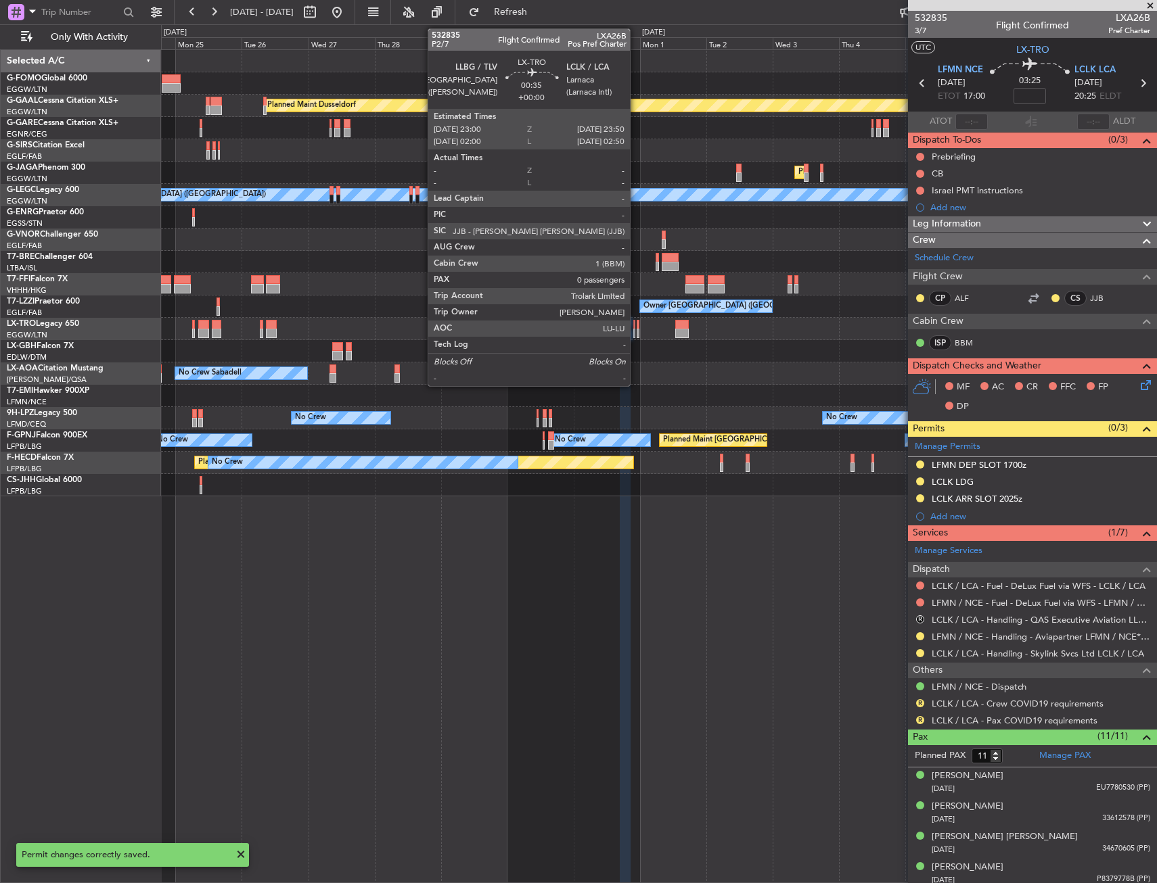
click at [636, 327] on div at bounding box center [637, 324] width 3 height 9
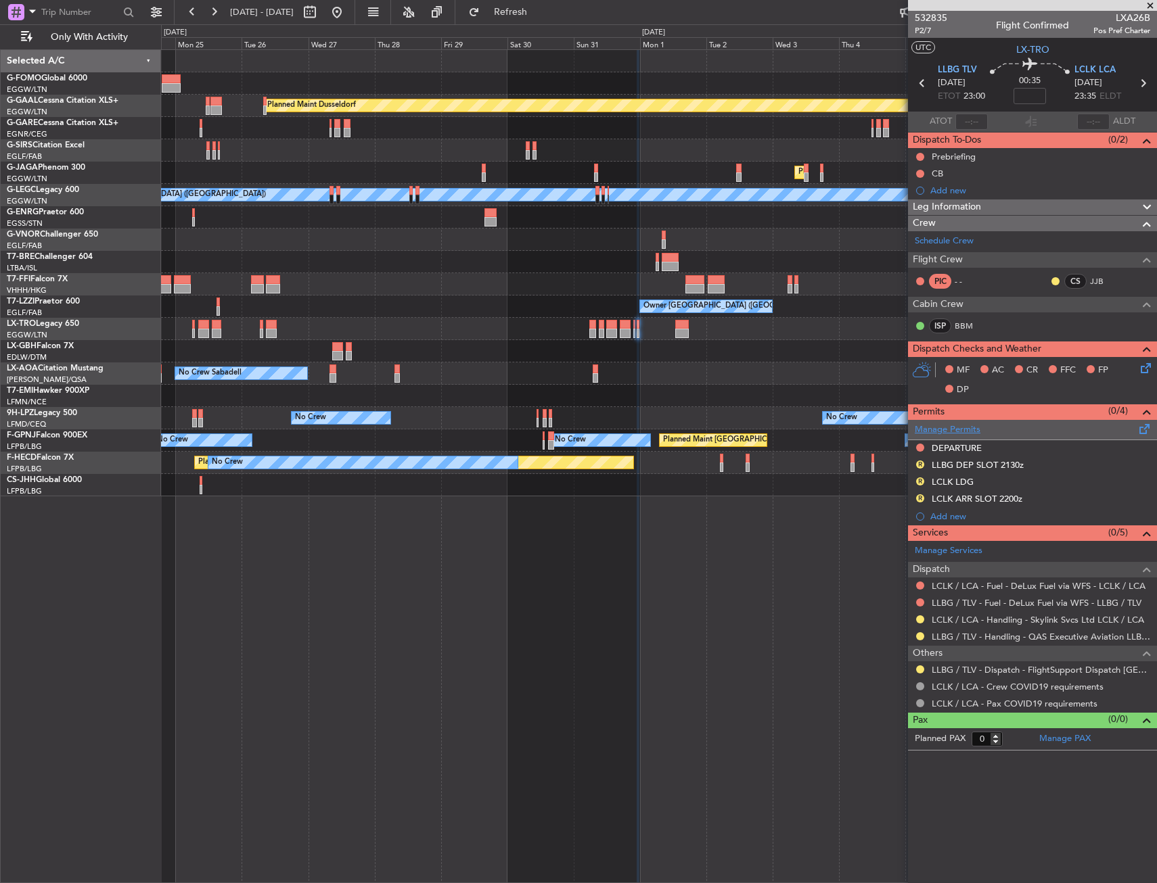
click at [945, 430] on link "Manage Permits" at bounding box center [947, 430] width 66 height 14
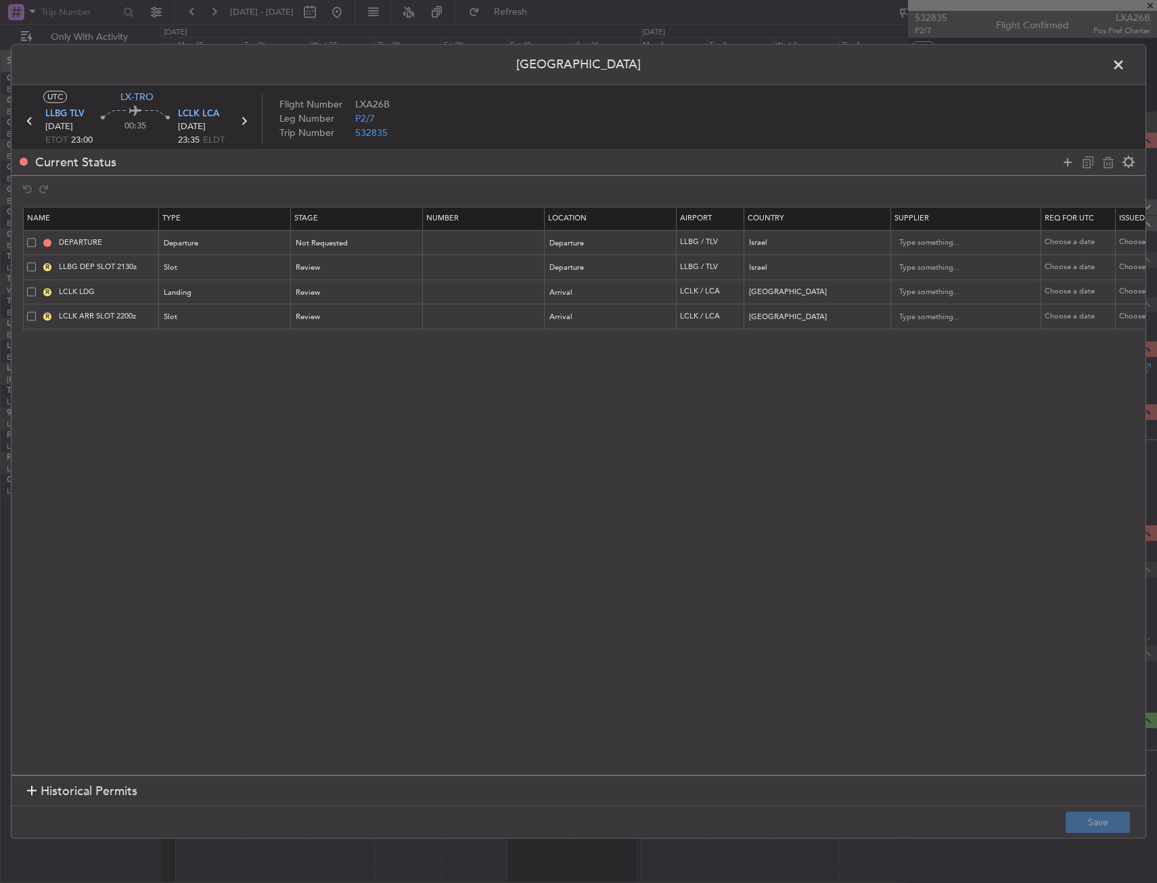
click at [1125, 66] on span at bounding box center [1125, 68] width 0 height 27
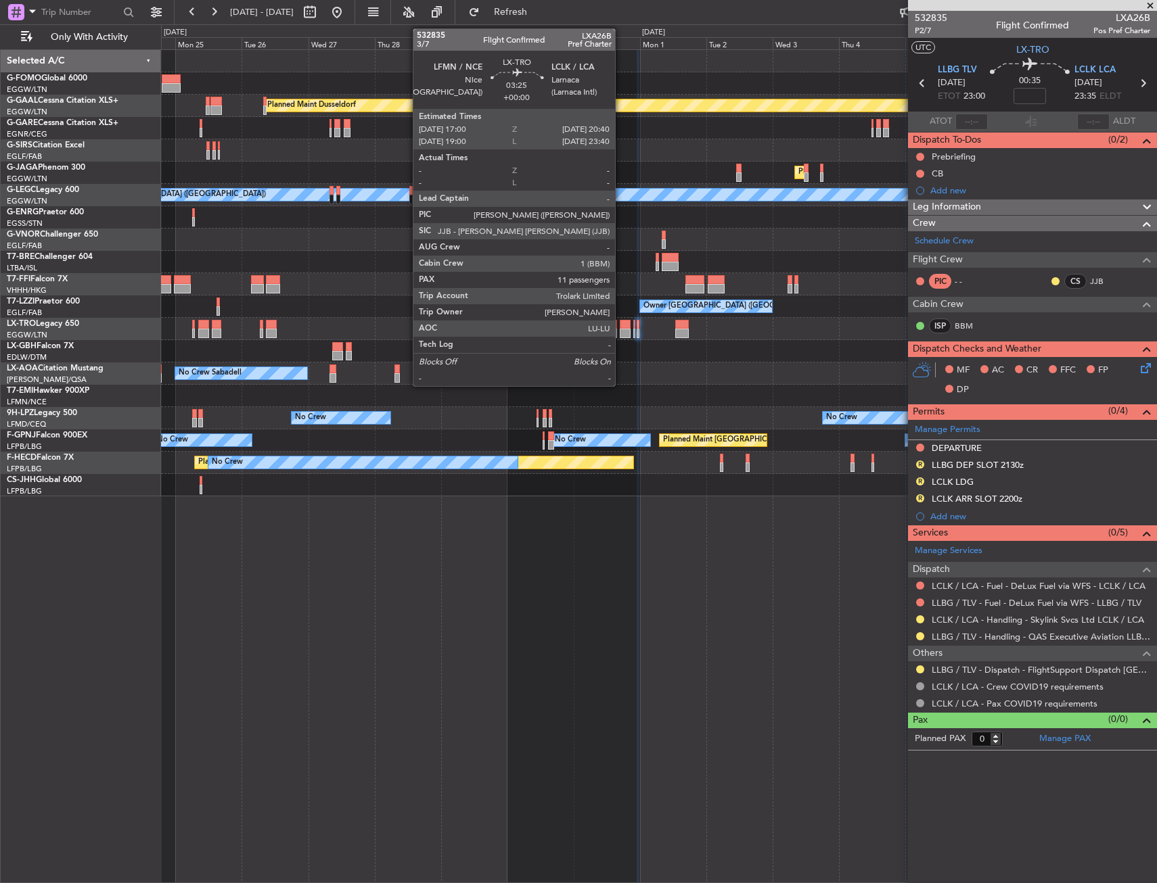
click at [621, 331] on div at bounding box center [625, 333] width 10 height 9
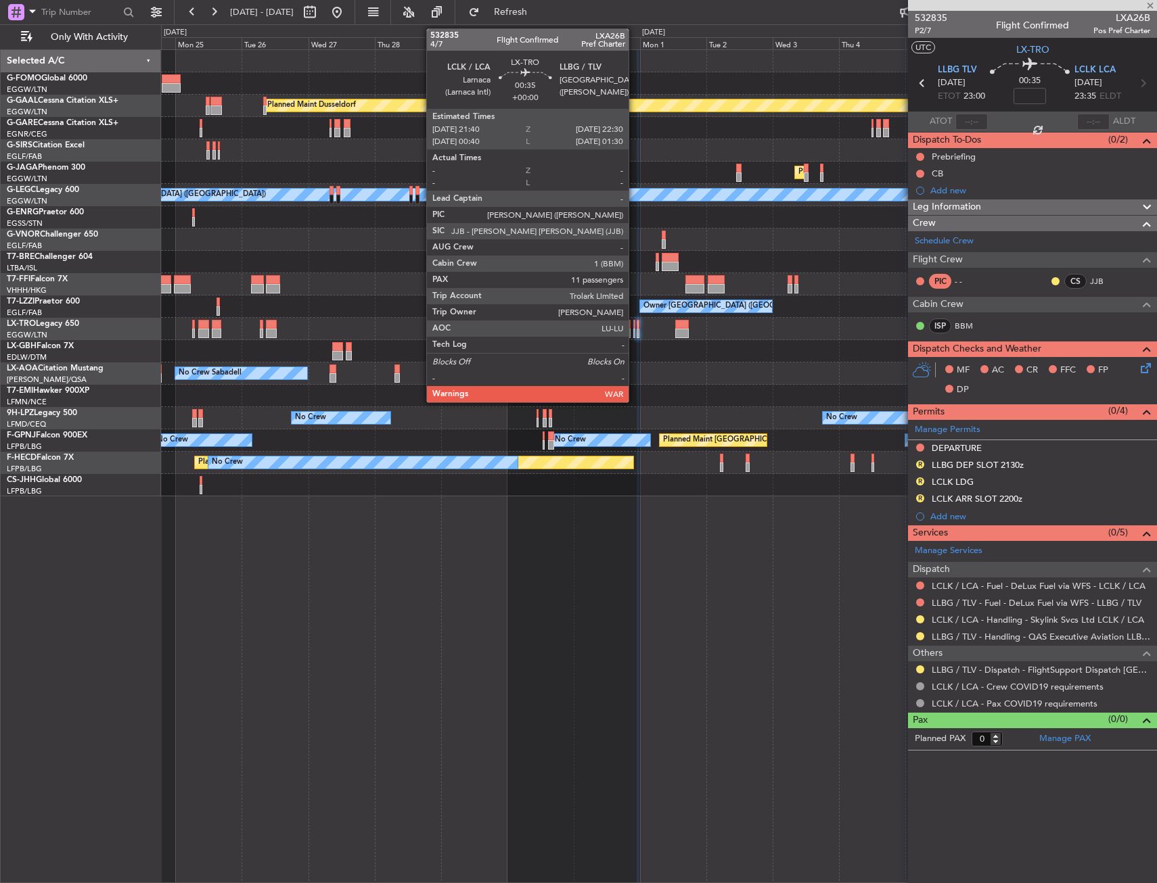
type input "11"
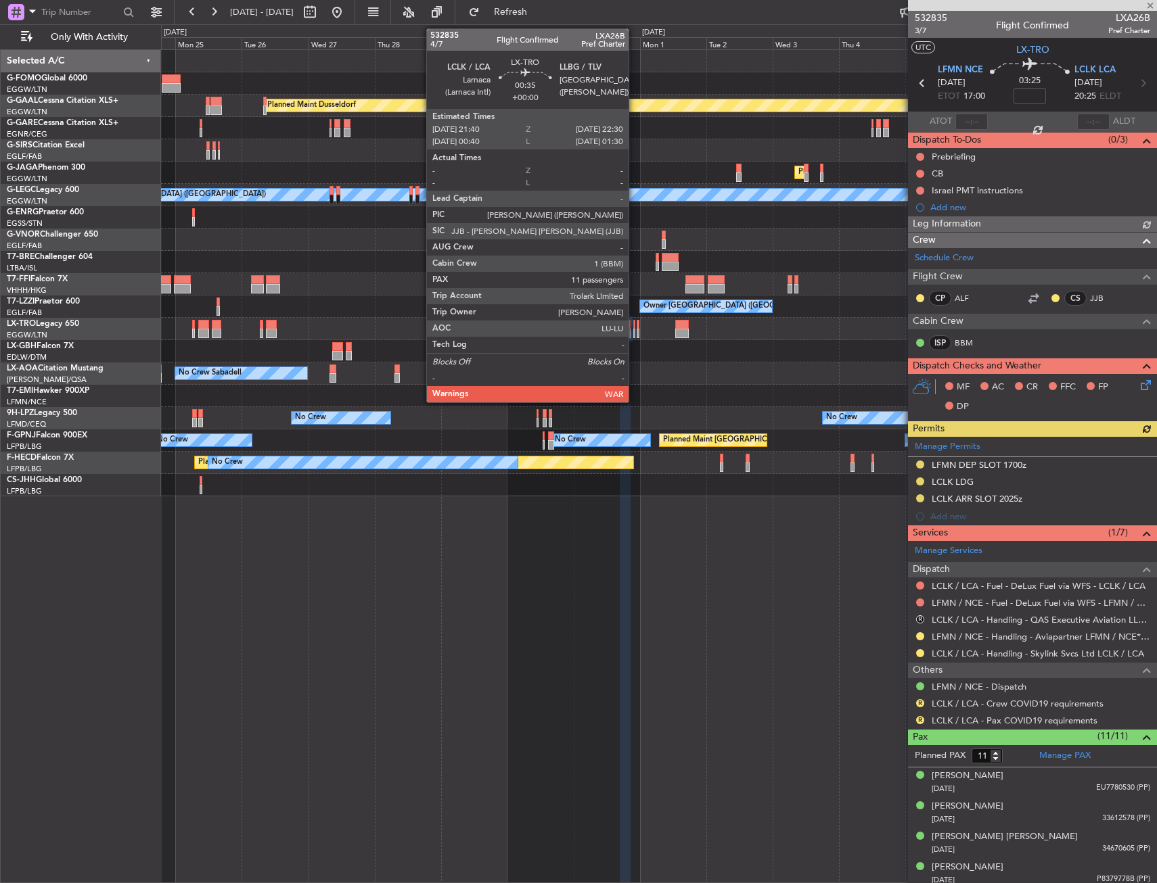
click at [634, 327] on div at bounding box center [634, 324] width 3 height 9
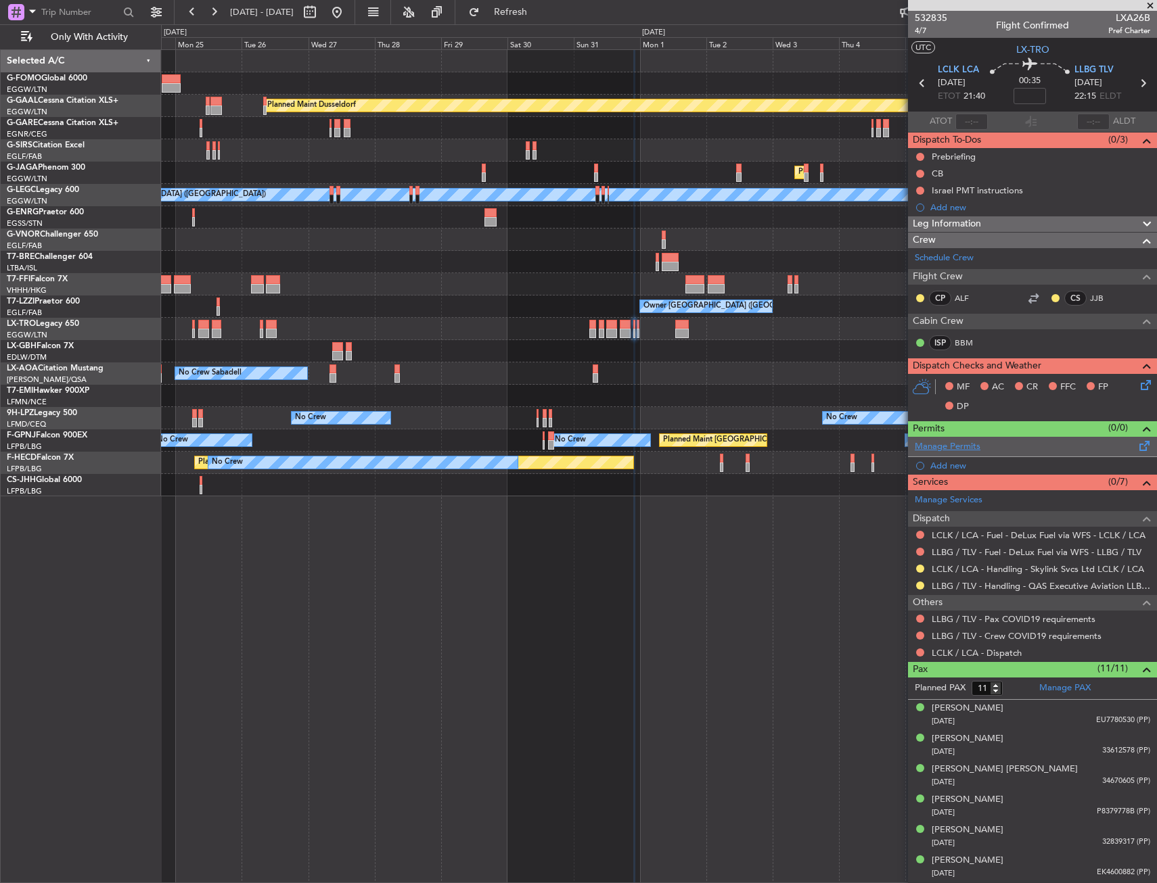
click at [944, 450] on link "Manage Permits" at bounding box center [947, 447] width 66 height 14
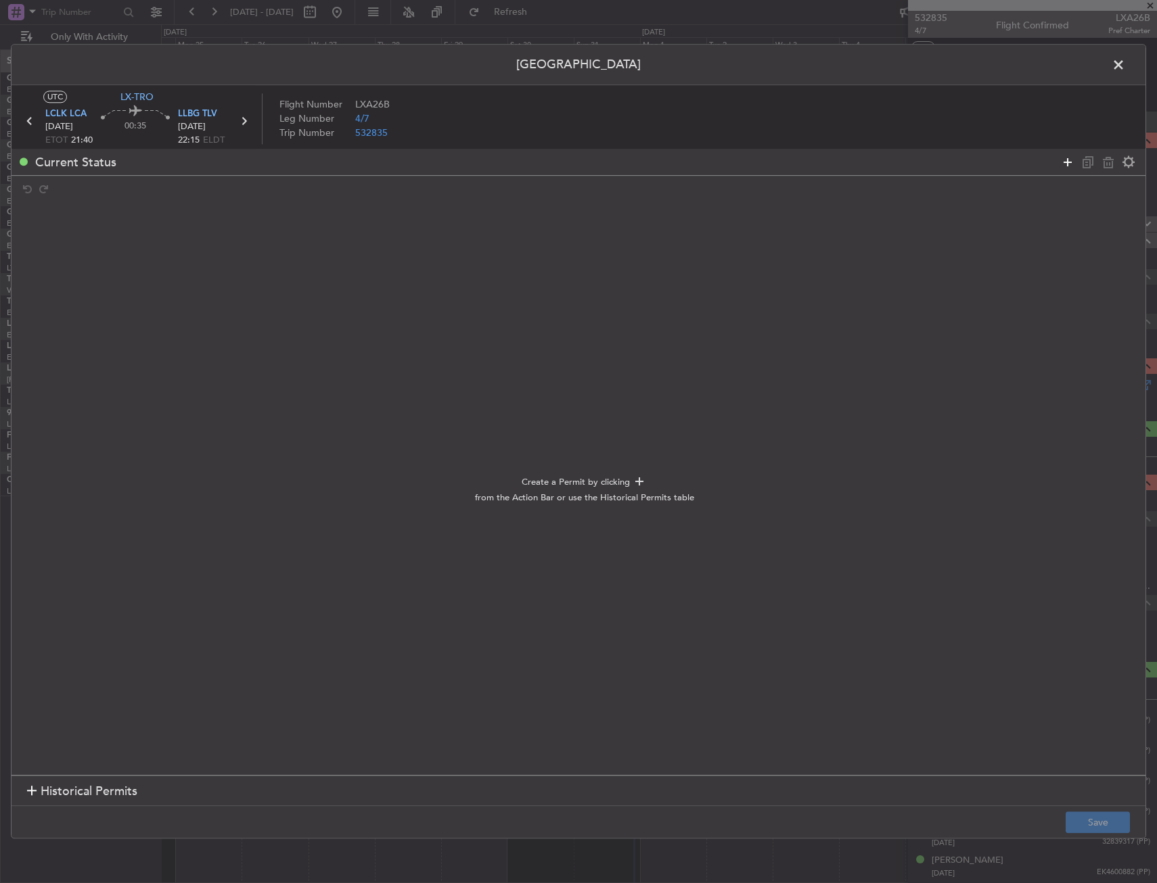
click at [1069, 160] on icon at bounding box center [1067, 162] width 16 height 16
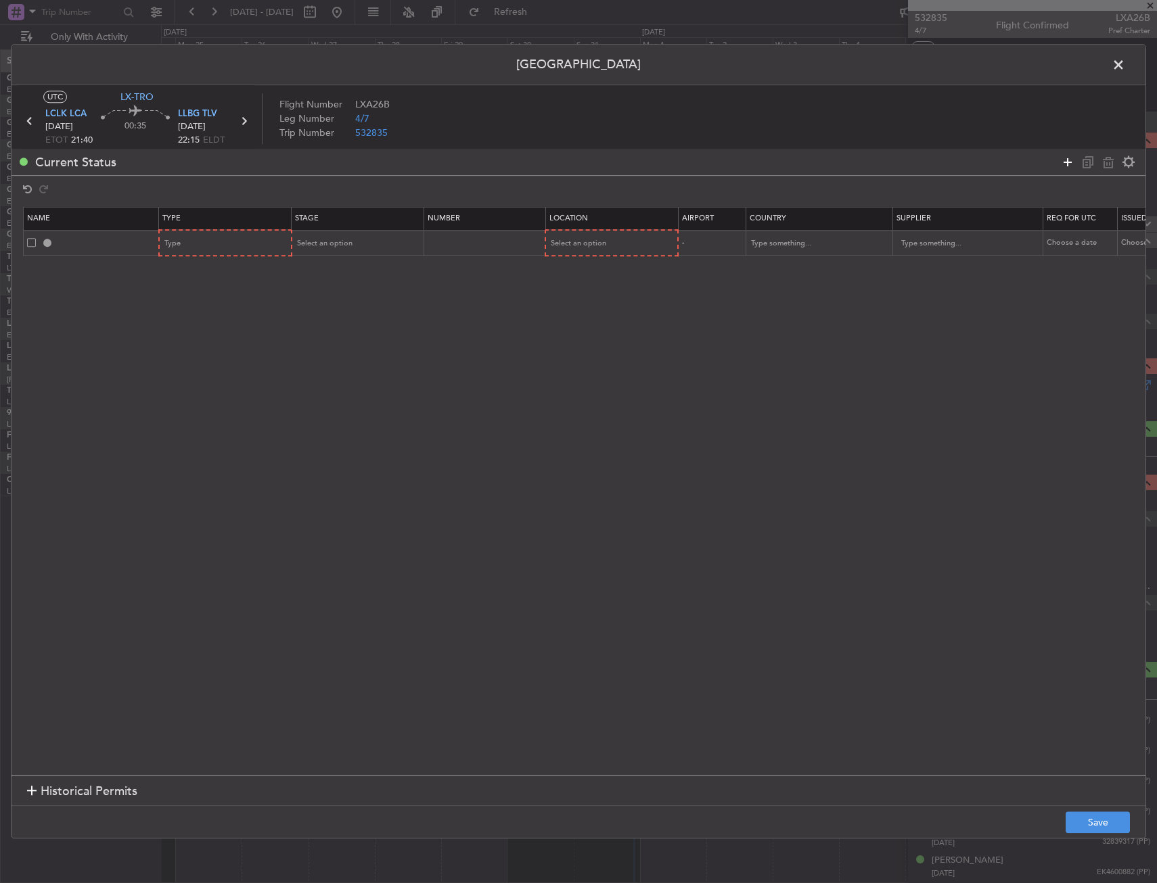
click at [1069, 160] on icon at bounding box center [1067, 162] width 16 height 16
click at [1068, 160] on icon at bounding box center [1067, 162] width 16 height 16
click at [1067, 161] on icon at bounding box center [1067, 162] width 16 height 16
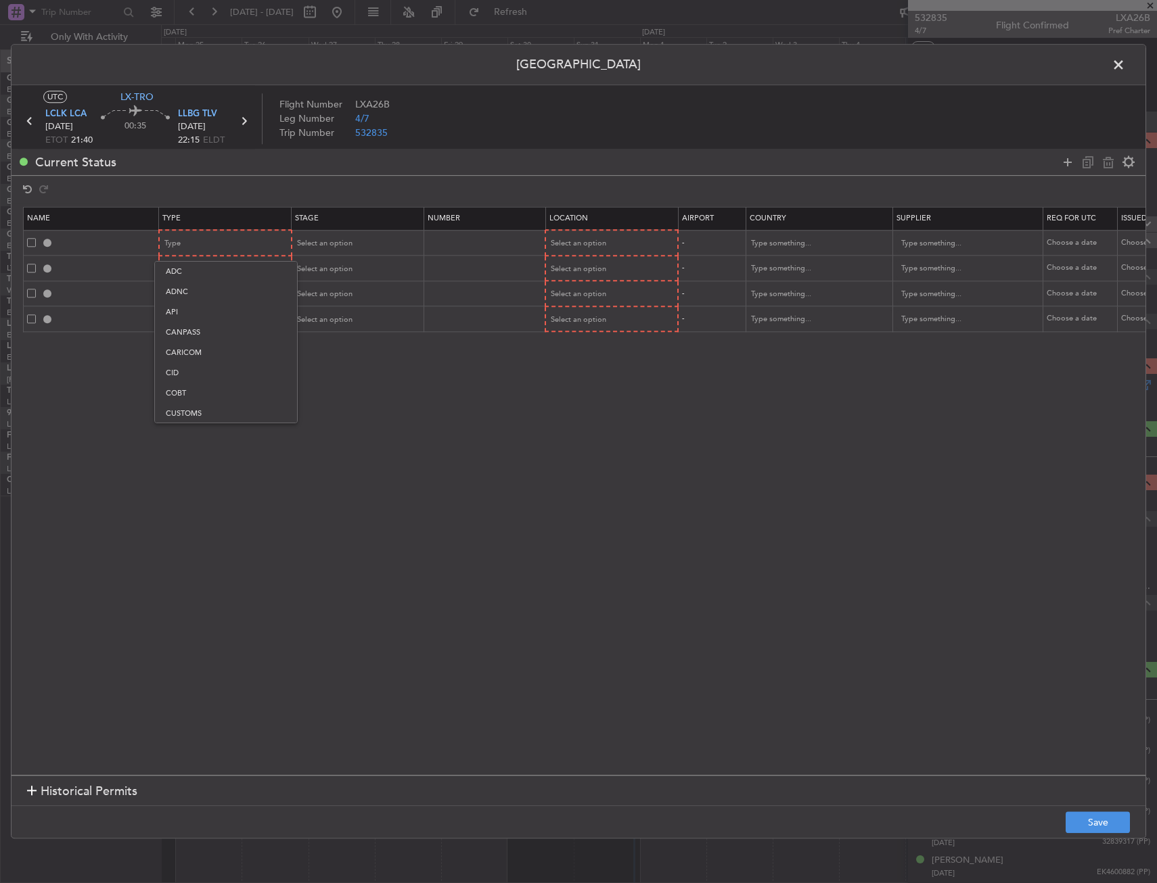
scroll to position [407, 0]
click at [190, 372] on span "Slot" at bounding box center [226, 372] width 120 height 20
click at [218, 267] on div "Type" at bounding box center [221, 269] width 112 height 20
click at [193, 393] on span "Slot" at bounding box center [226, 398] width 120 height 20
click at [210, 295] on div "Type" at bounding box center [221, 295] width 112 height 20
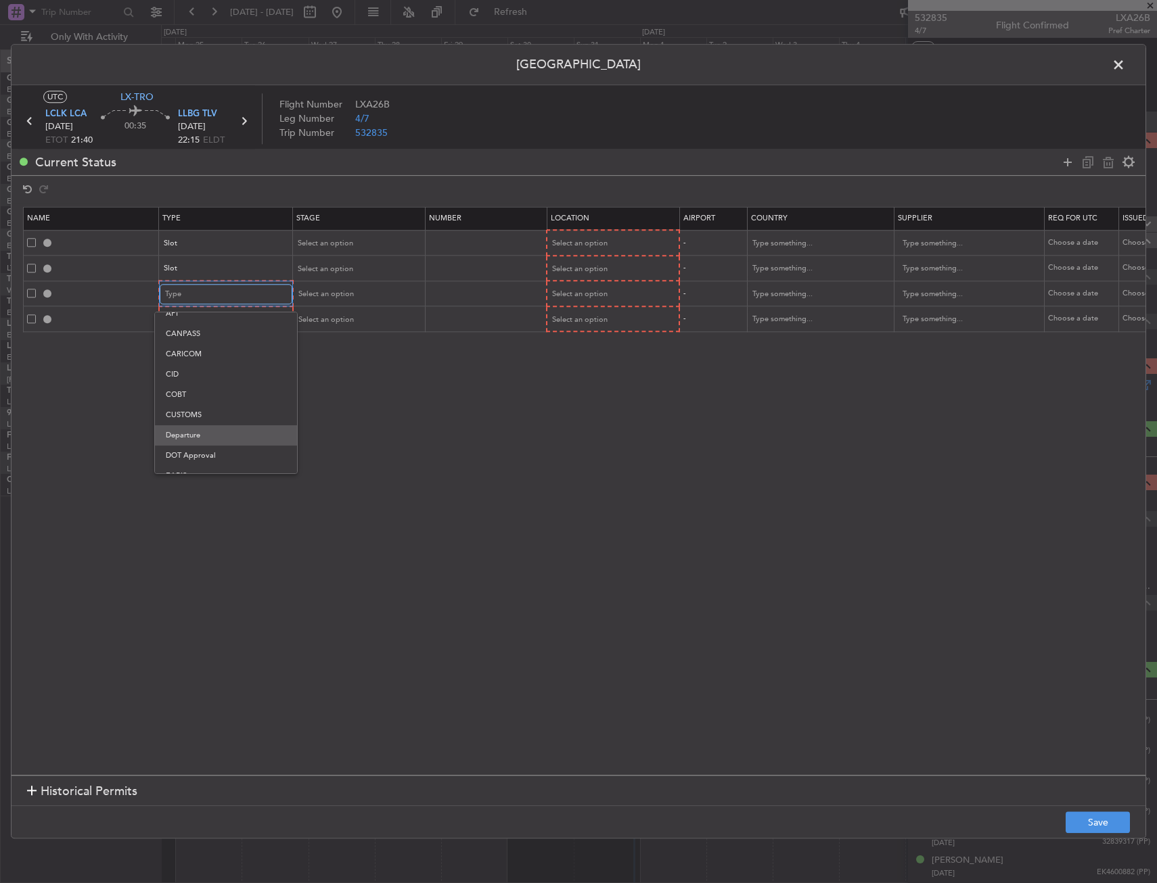
scroll to position [68, 0]
click at [204, 413] on span "Departure" at bounding box center [226, 417] width 120 height 20
click at [197, 326] on div "Type" at bounding box center [221, 320] width 112 height 20
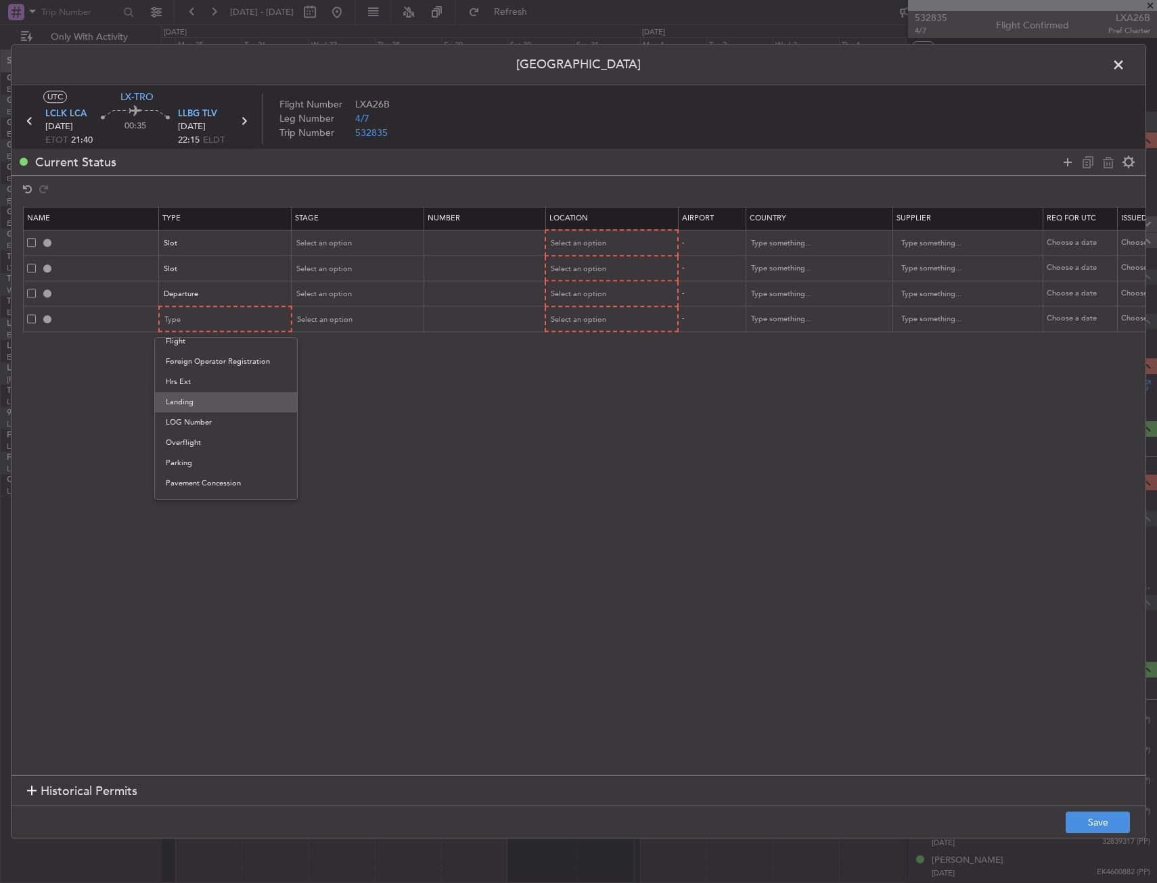
click at [204, 397] on span "Landing" at bounding box center [226, 402] width 120 height 20
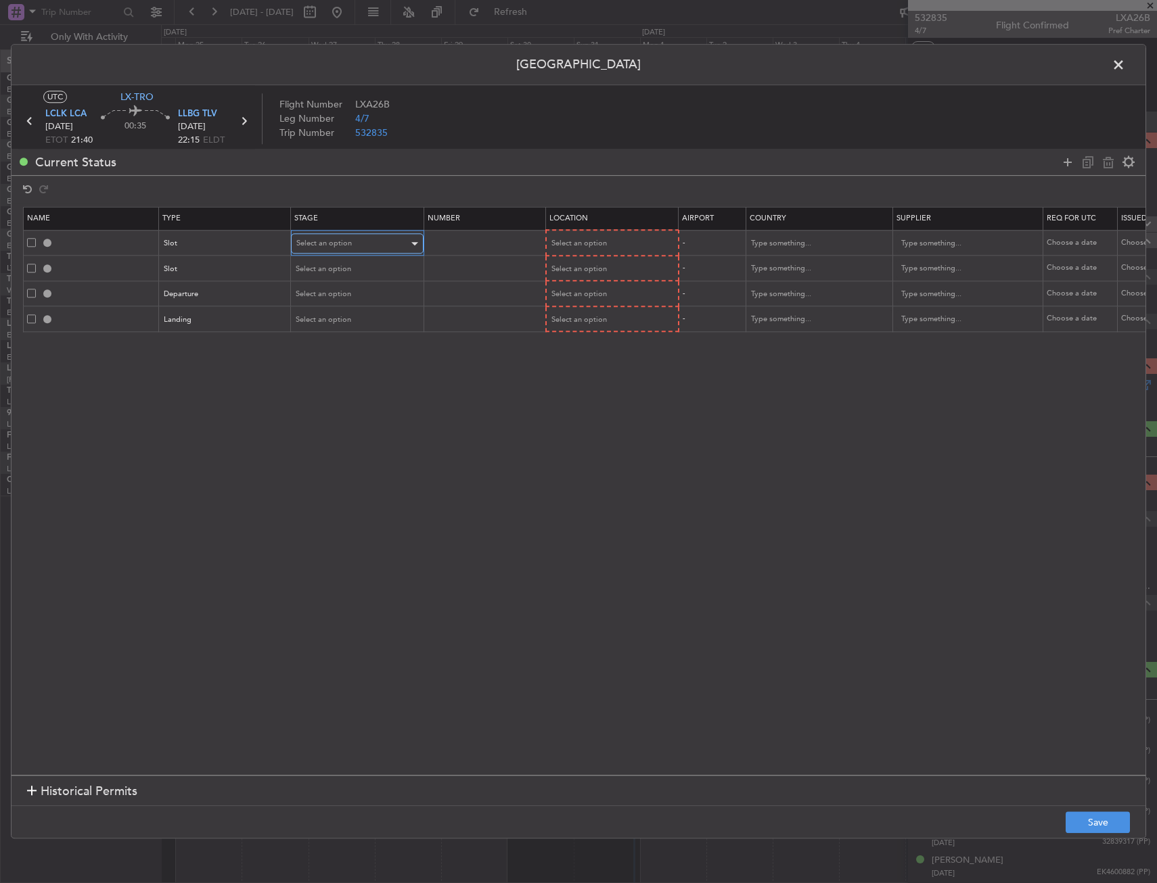
click at [342, 240] on span "Select an option" at bounding box center [323, 244] width 55 height 10
click at [333, 331] on span "Requested" at bounding box center [357, 333] width 120 height 20
click at [333, 264] on span "Select an option" at bounding box center [323, 269] width 55 height 10
click at [323, 358] on span "Requested" at bounding box center [357, 358] width 120 height 20
click at [333, 298] on span "Select an option" at bounding box center [323, 294] width 55 height 10
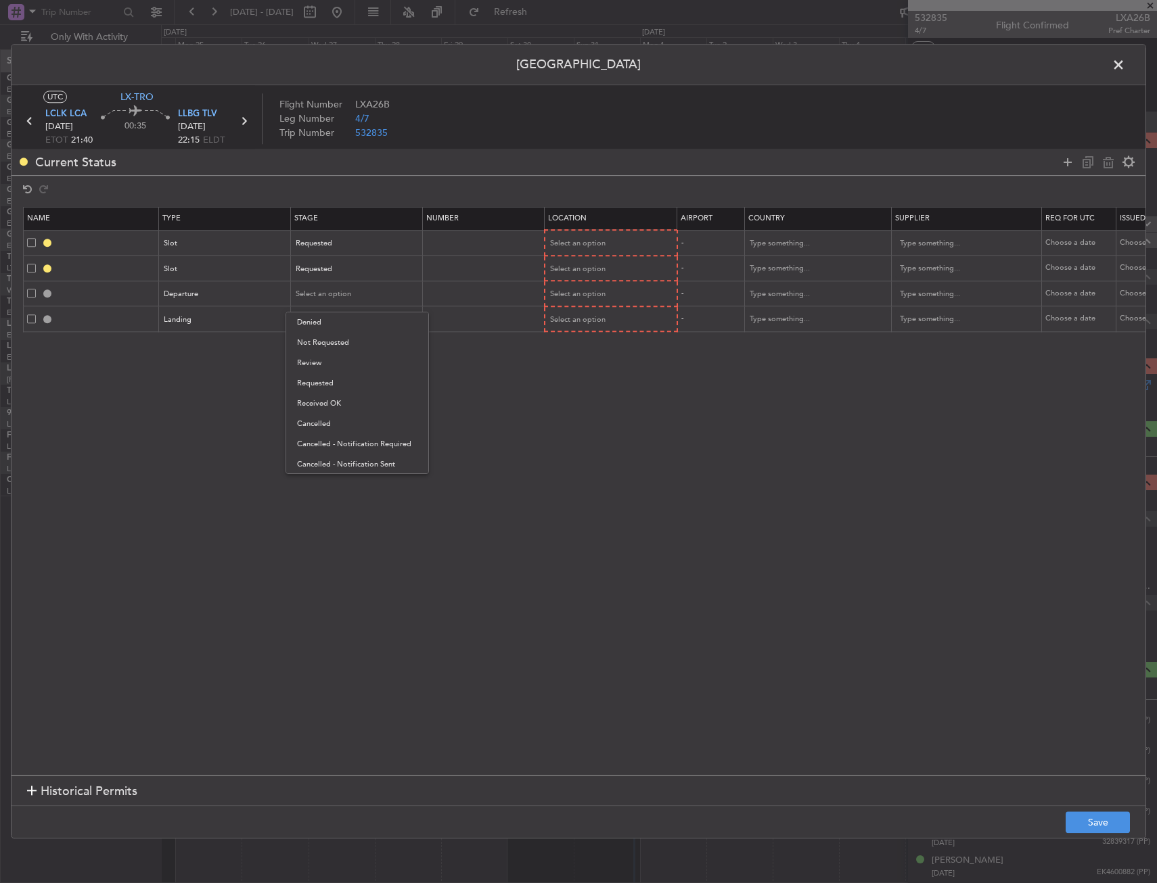
click at [321, 385] on span "Requested" at bounding box center [357, 383] width 120 height 20
click at [607, 247] on div "Select an option" at bounding box center [607, 244] width 112 height 20
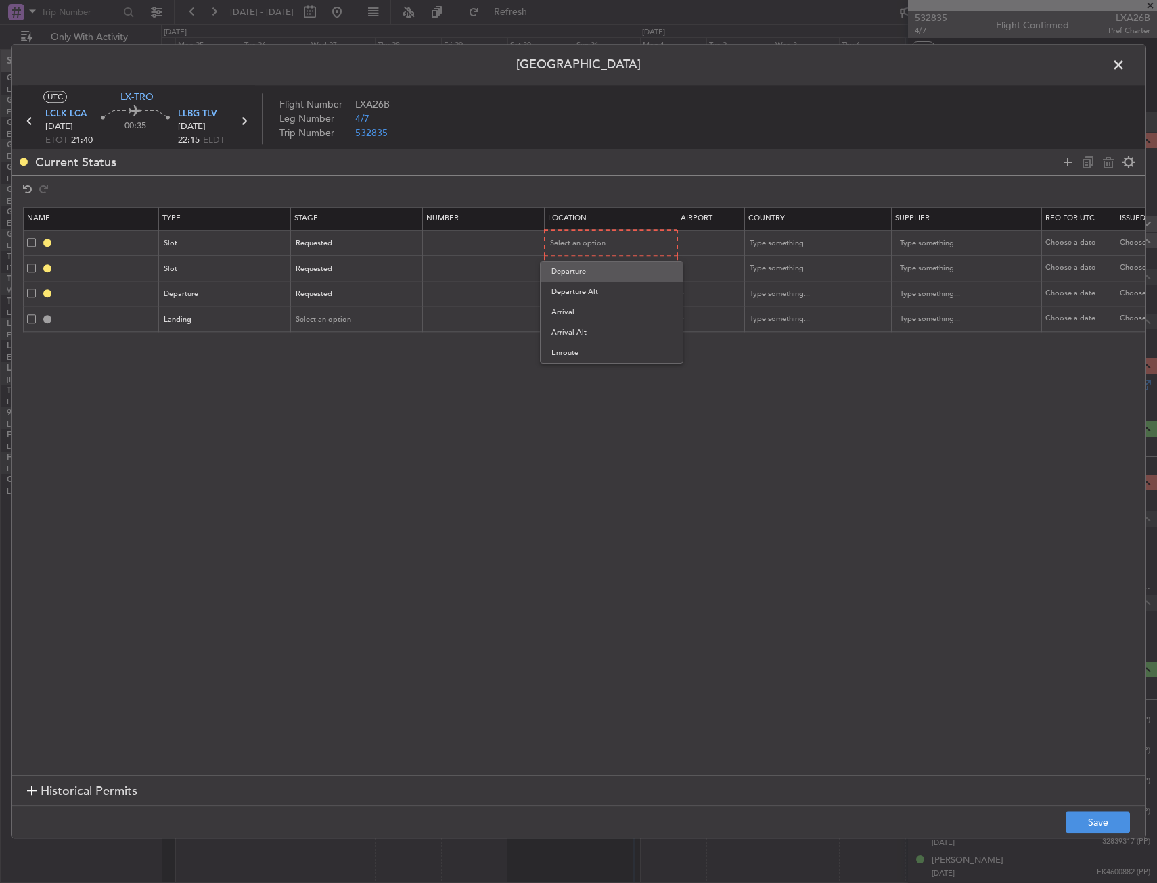
click at [602, 274] on span "Departure" at bounding box center [611, 272] width 120 height 20
click at [603, 273] on span "Select an option" at bounding box center [578, 269] width 55 height 10
click at [580, 329] on span "Arrival" at bounding box center [611, 337] width 120 height 20
click at [587, 295] on span "Select an option" at bounding box center [578, 293] width 55 height 10
click at [582, 320] on span "Departure" at bounding box center [611, 322] width 120 height 20
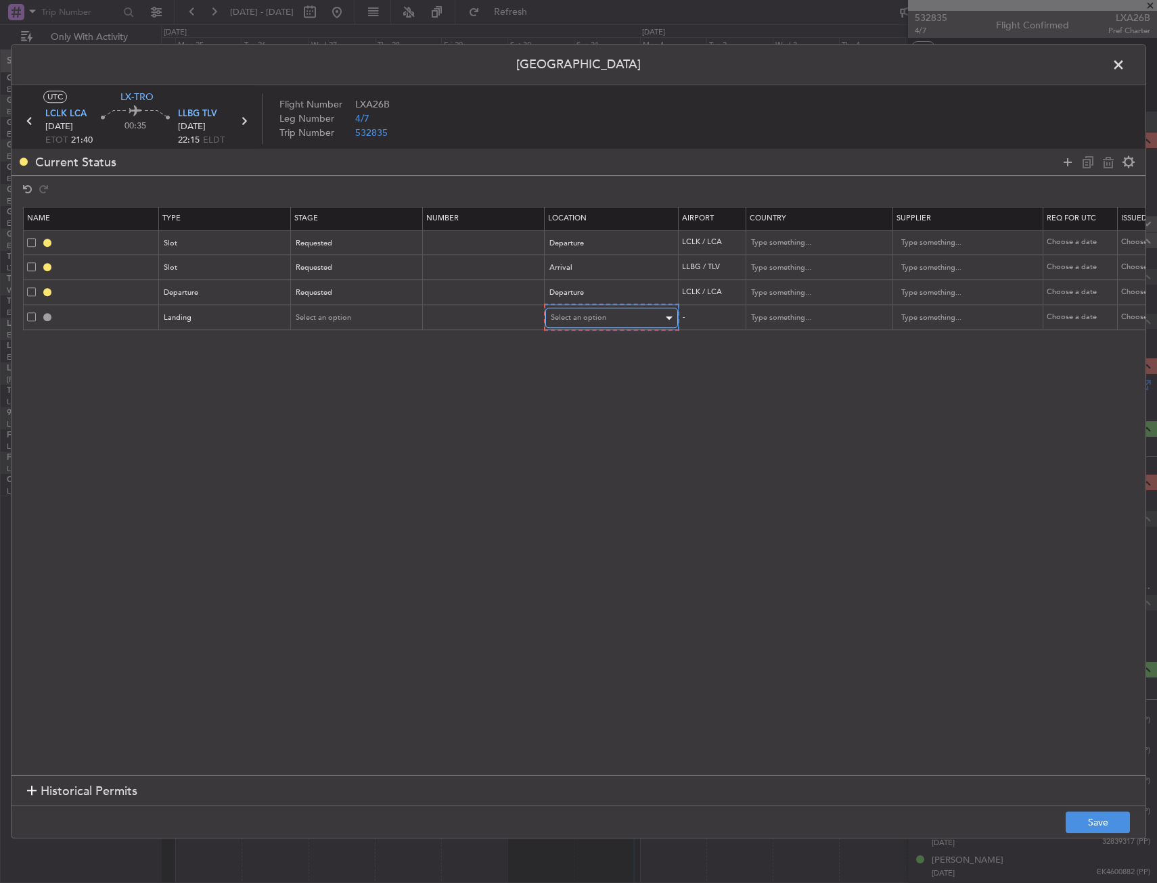
click at [590, 320] on span "Select an option" at bounding box center [578, 318] width 55 height 10
click at [586, 386] on span "Arrival" at bounding box center [611, 387] width 120 height 20
click at [1086, 825] on button "Save" at bounding box center [1097, 823] width 64 height 22
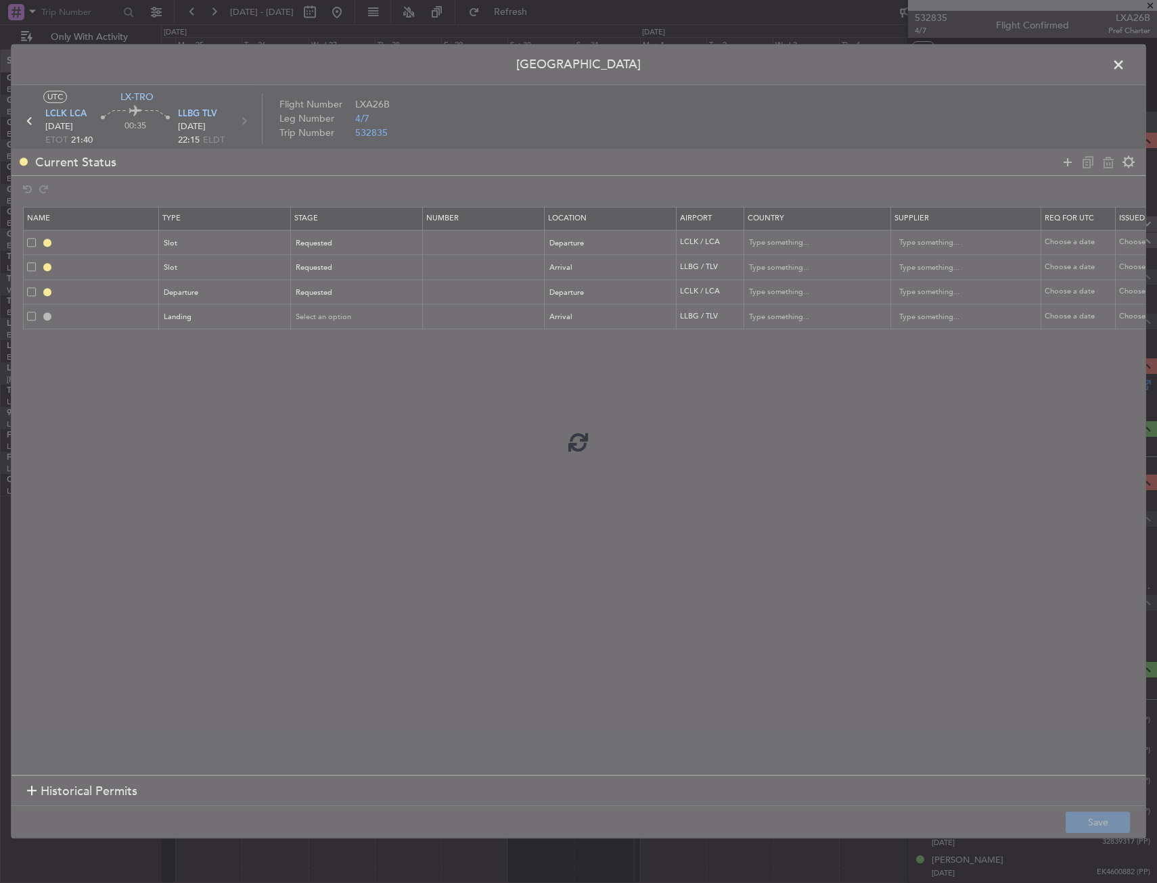
type input "LCLK DEP SLOT"
type input "Cyprus"
type input "NNN"
type input "LLBG ARR SLOT"
type input "Israel"
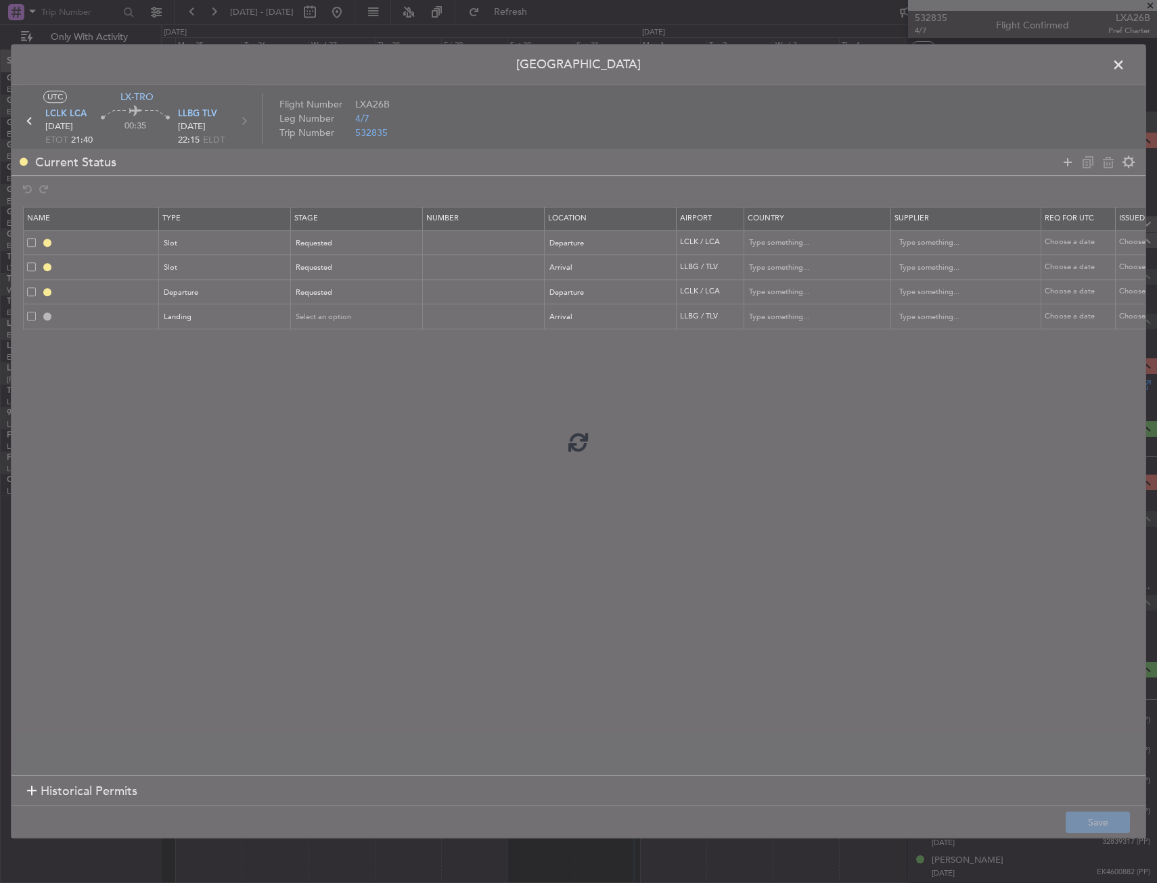
type input "NNN"
type input "DEPARTURE"
type input "Cyprus"
type input "NNN"
type input "LLBG LDG"
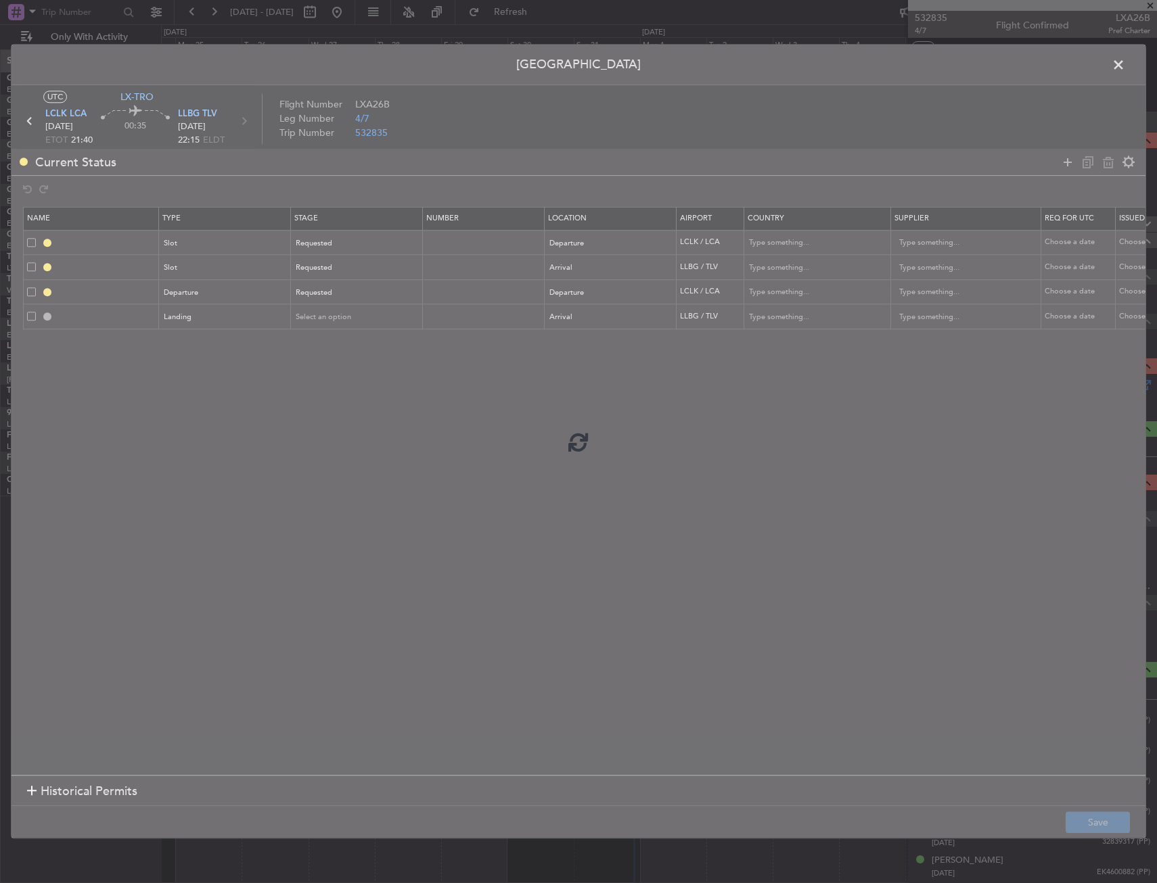
type input "Israel"
type input "NNN"
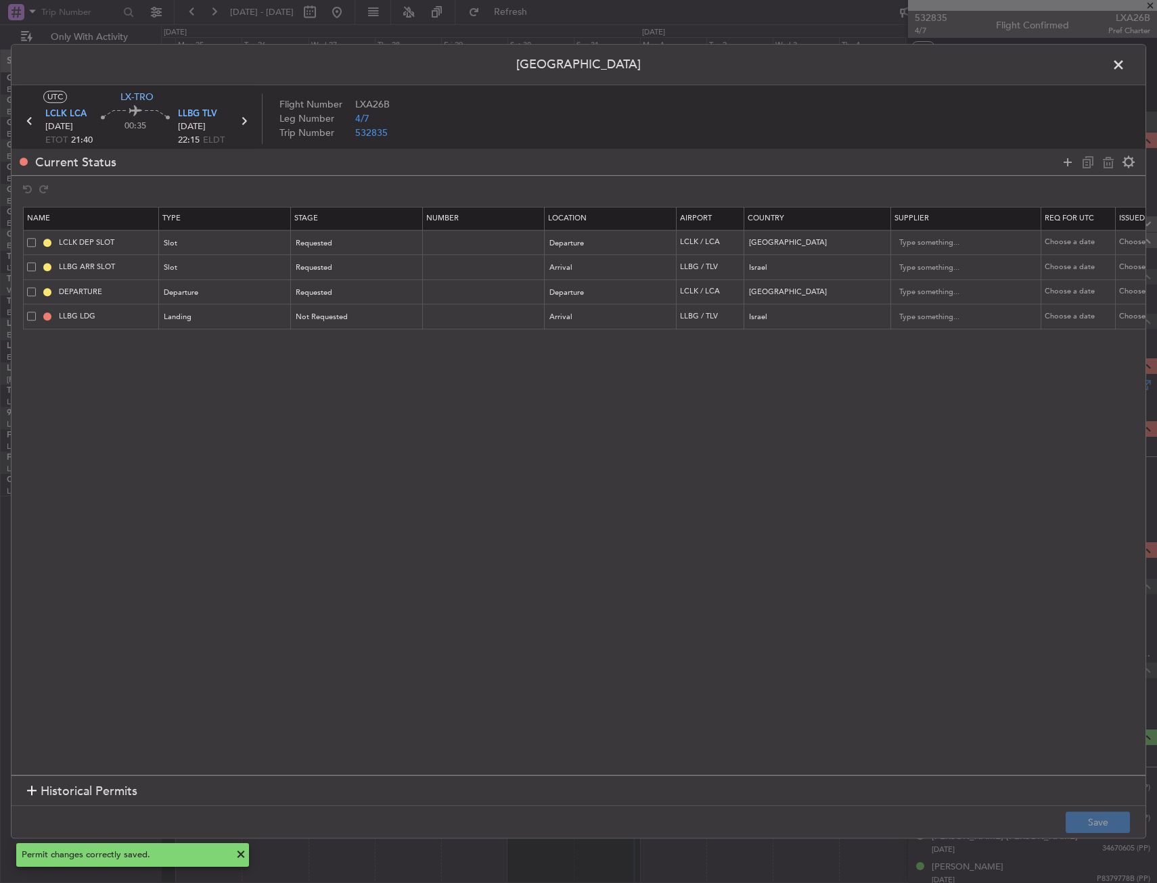
click at [135, 236] on td "LCLK DEP SLOT" at bounding box center [91, 243] width 135 height 25
click at [121, 242] on input "LCLK DEP SLOT" at bounding box center [106, 242] width 101 height 11
type input "LCLK DEP SLOT 2140Z"
click at [134, 269] on div "LCLK DEP SLOT 2140Z" at bounding box center [107, 266] width 84 height 17
click at [133, 260] on td "LLBG ARR SLOT" at bounding box center [91, 267] width 135 height 25
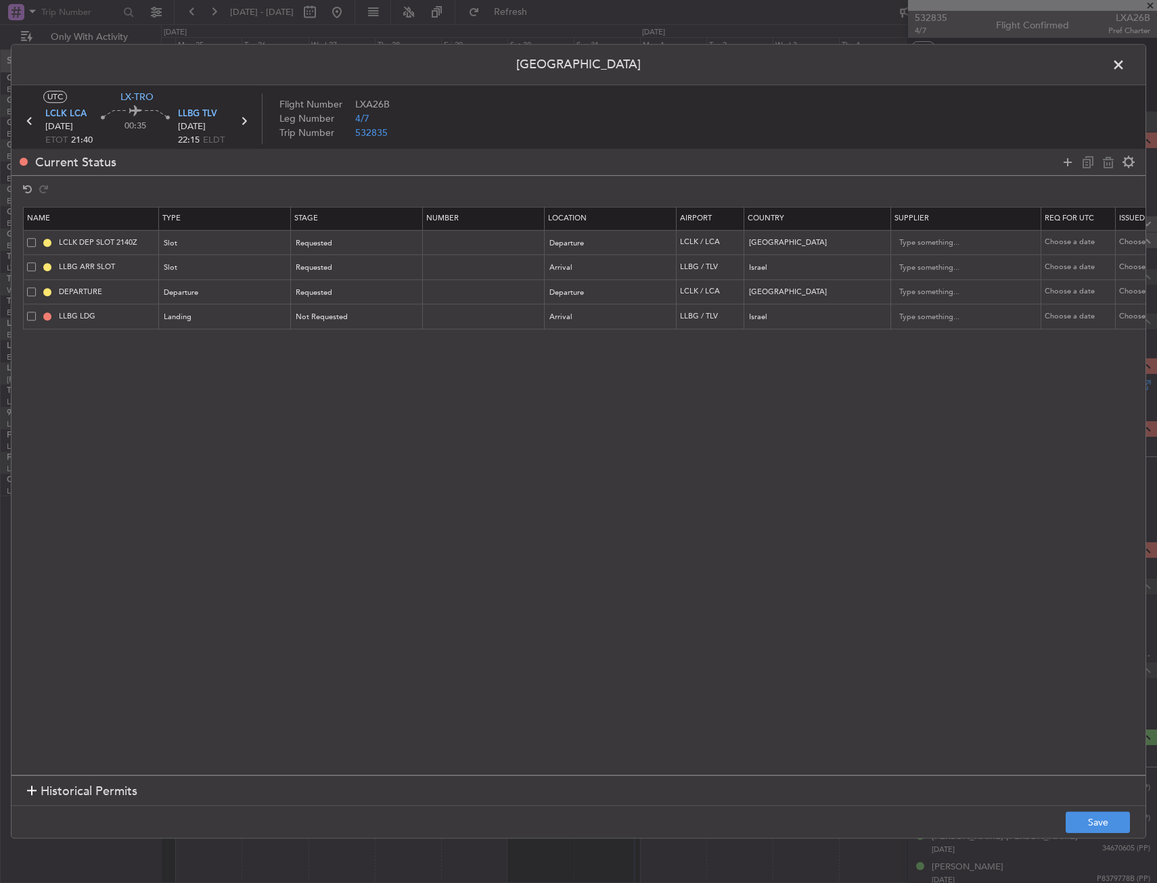
click at [118, 260] on td "LLBG ARR SLOT" at bounding box center [91, 267] width 135 height 25
click at [120, 264] on input "LLBG ARR SLOT" at bounding box center [106, 267] width 101 height 11
type input "LLBG ARR SLOT 2215Z"
click at [1109, 818] on button "Save" at bounding box center [1097, 823] width 64 height 22
click at [1125, 67] on span at bounding box center [1125, 68] width 0 height 27
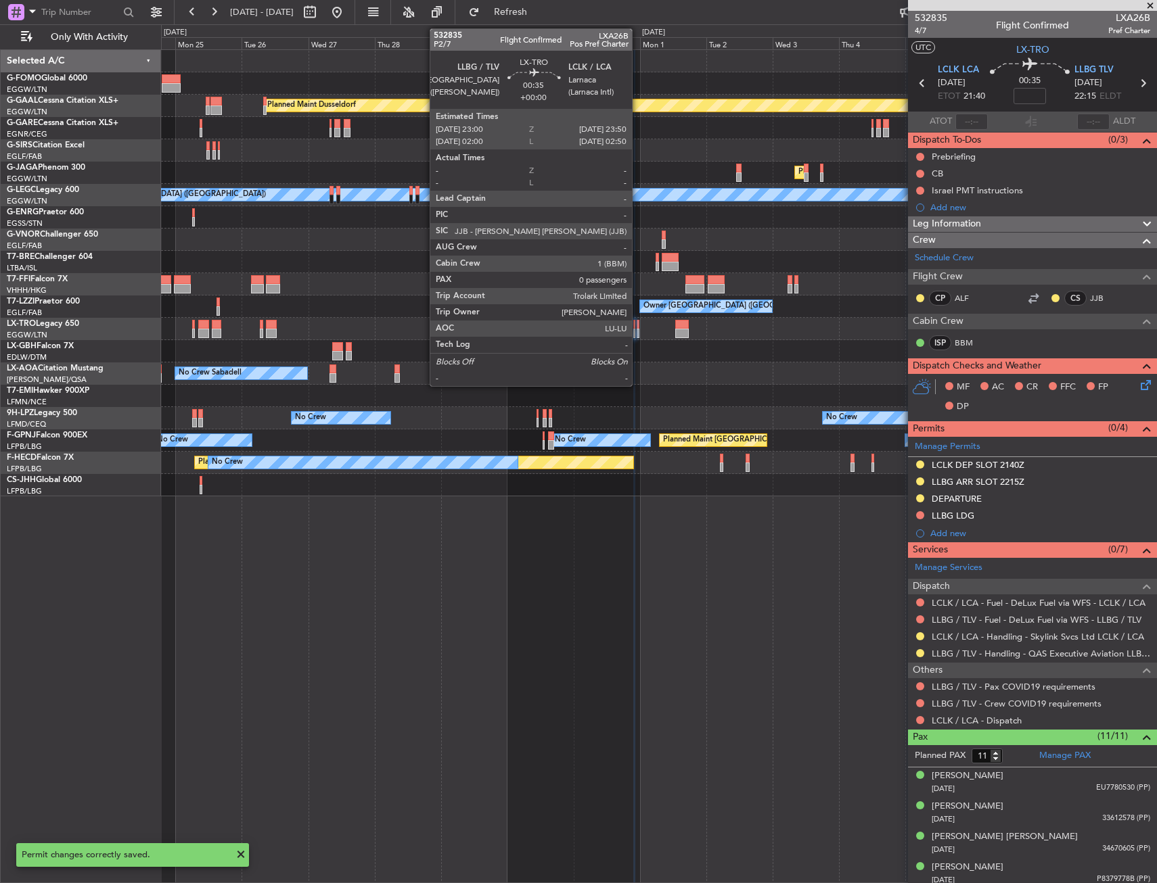
click at [638, 331] on div at bounding box center [637, 333] width 3 height 9
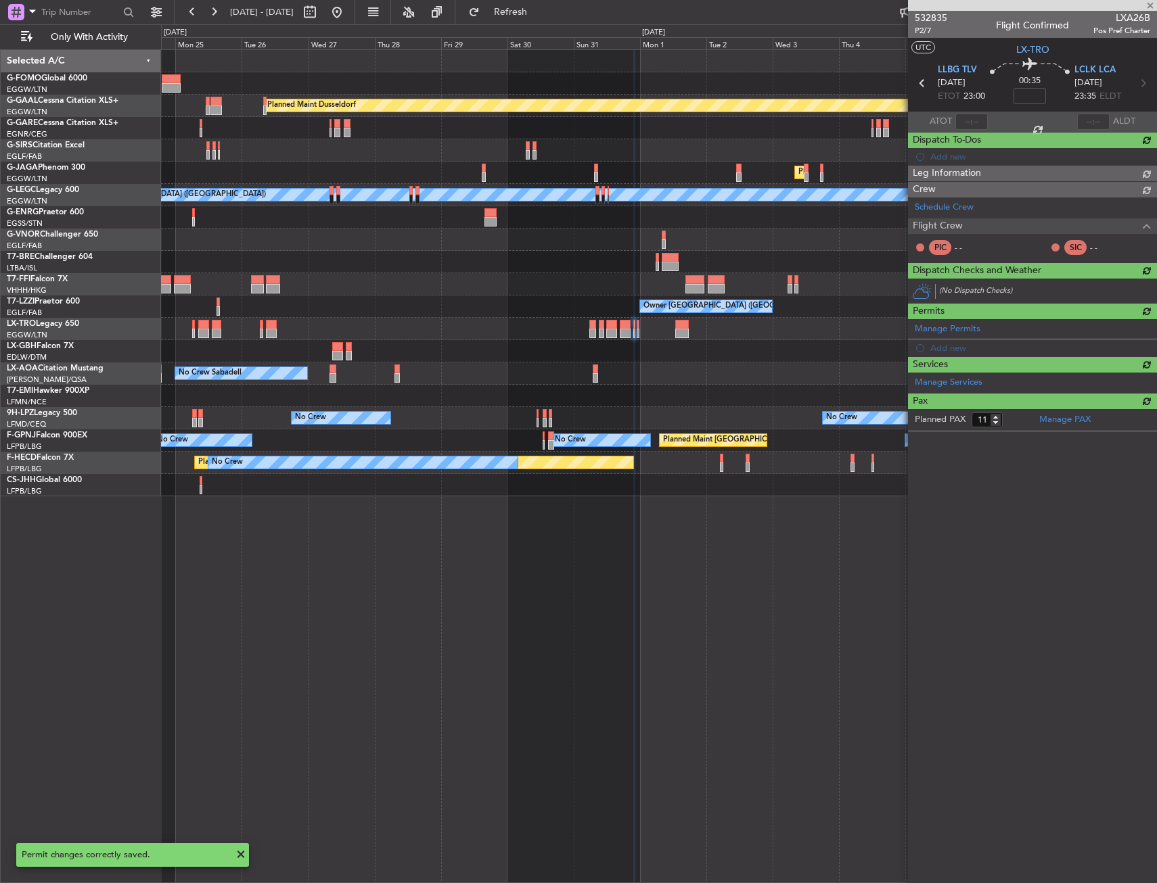
type input "0"
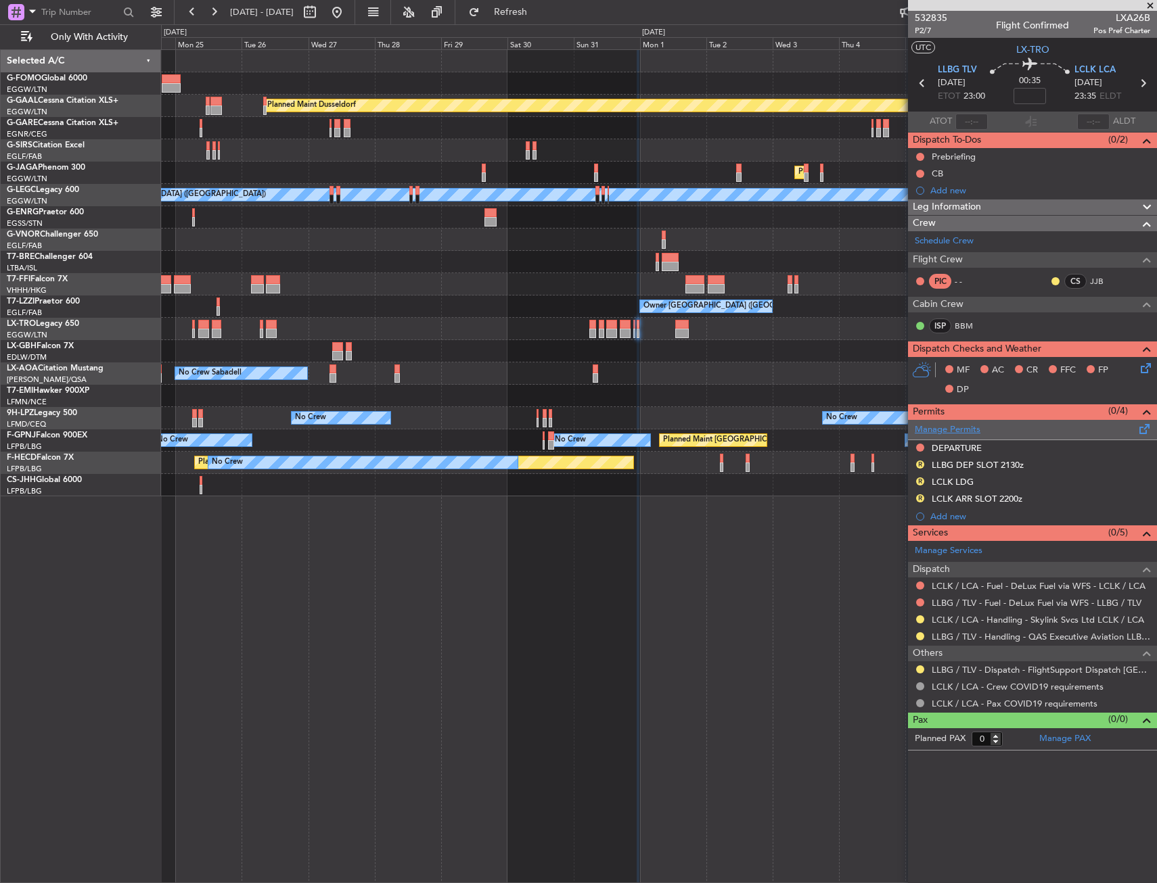
click at [945, 434] on link "Manage Permits" at bounding box center [947, 430] width 66 height 14
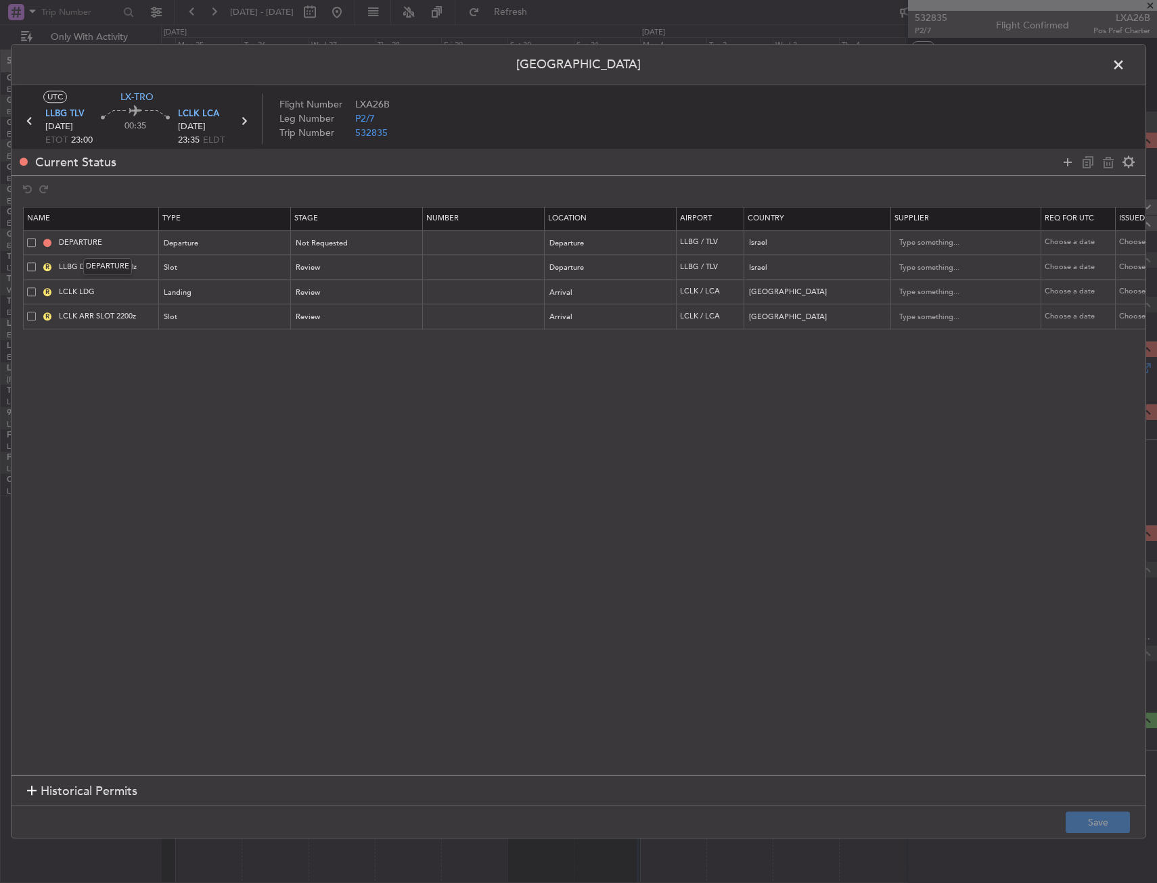
click at [131, 260] on div "DEPARTURE" at bounding box center [107, 266] width 49 height 17
click at [133, 265] on input "LLBG DEP SLOT 2130z" at bounding box center [106, 267] width 101 height 11
type input "LLBG DEP SLOT 2300z"
click at [129, 288] on mat-tooltip-component "LLBG DEP SLOT 2300z" at bounding box center [107, 291] width 102 height 36
click at [206, 296] on div "Landing" at bounding box center [220, 293] width 112 height 20
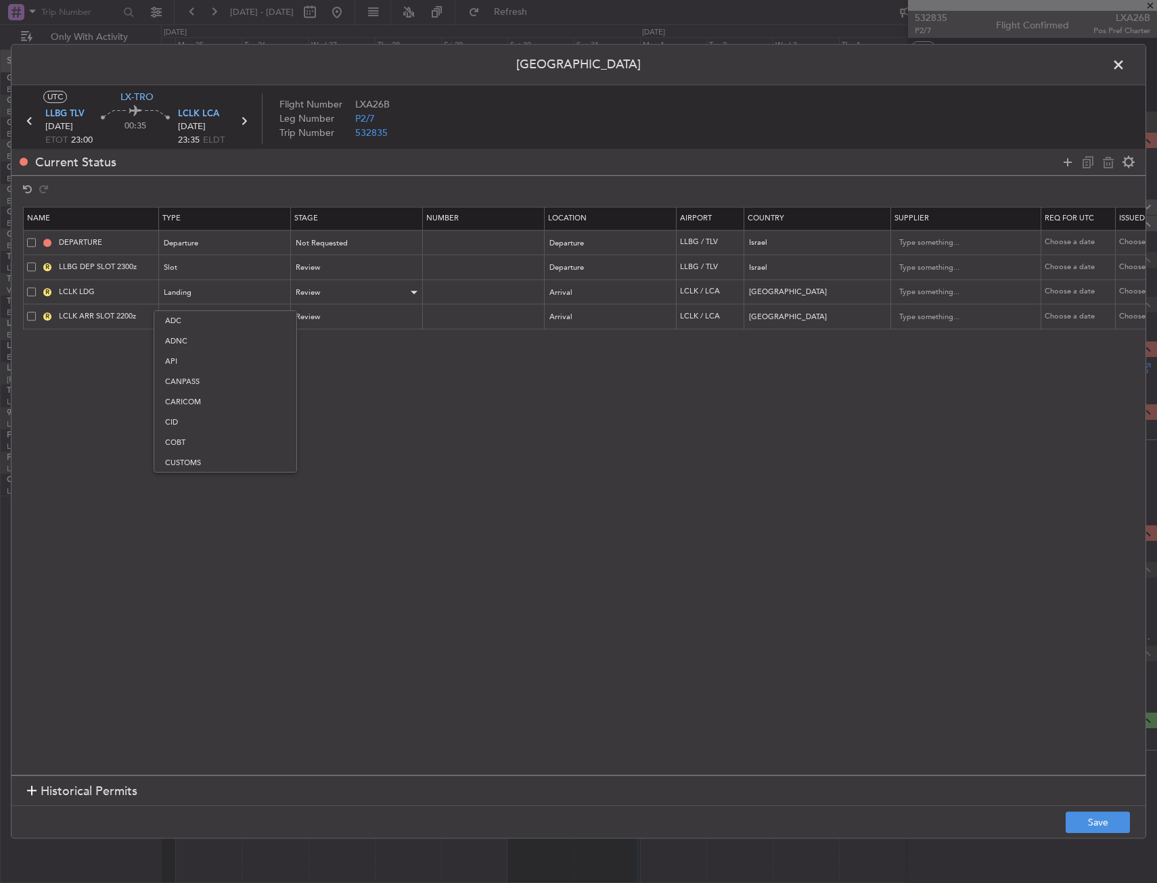
click at [293, 295] on div at bounding box center [578, 441] width 1157 height 883
click at [325, 292] on div "Review" at bounding box center [352, 293] width 112 height 20
click at [323, 381] on span "Requested" at bounding box center [357, 382] width 120 height 20
click at [126, 315] on input "LCLK ARR SLOT 2200z" at bounding box center [106, 316] width 101 height 11
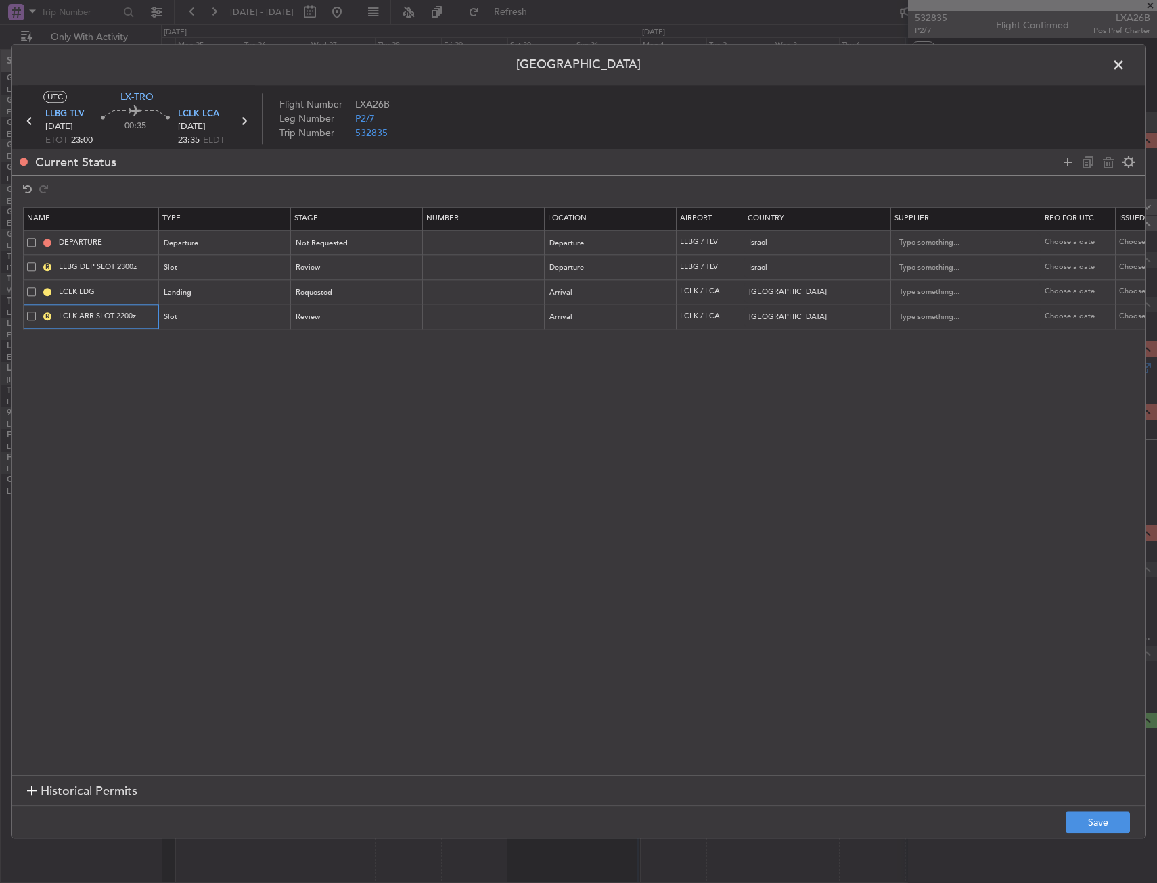
click at [134, 315] on input "LCLK ARR SLOT 2200z" at bounding box center [106, 316] width 101 height 11
type input "LCLK ARR SLOT 2335Z"
click at [349, 317] on div "Review" at bounding box center [352, 318] width 112 height 20
click at [344, 406] on span "Requested" at bounding box center [357, 406] width 120 height 20
click at [1086, 822] on button "Save" at bounding box center [1097, 823] width 64 height 22
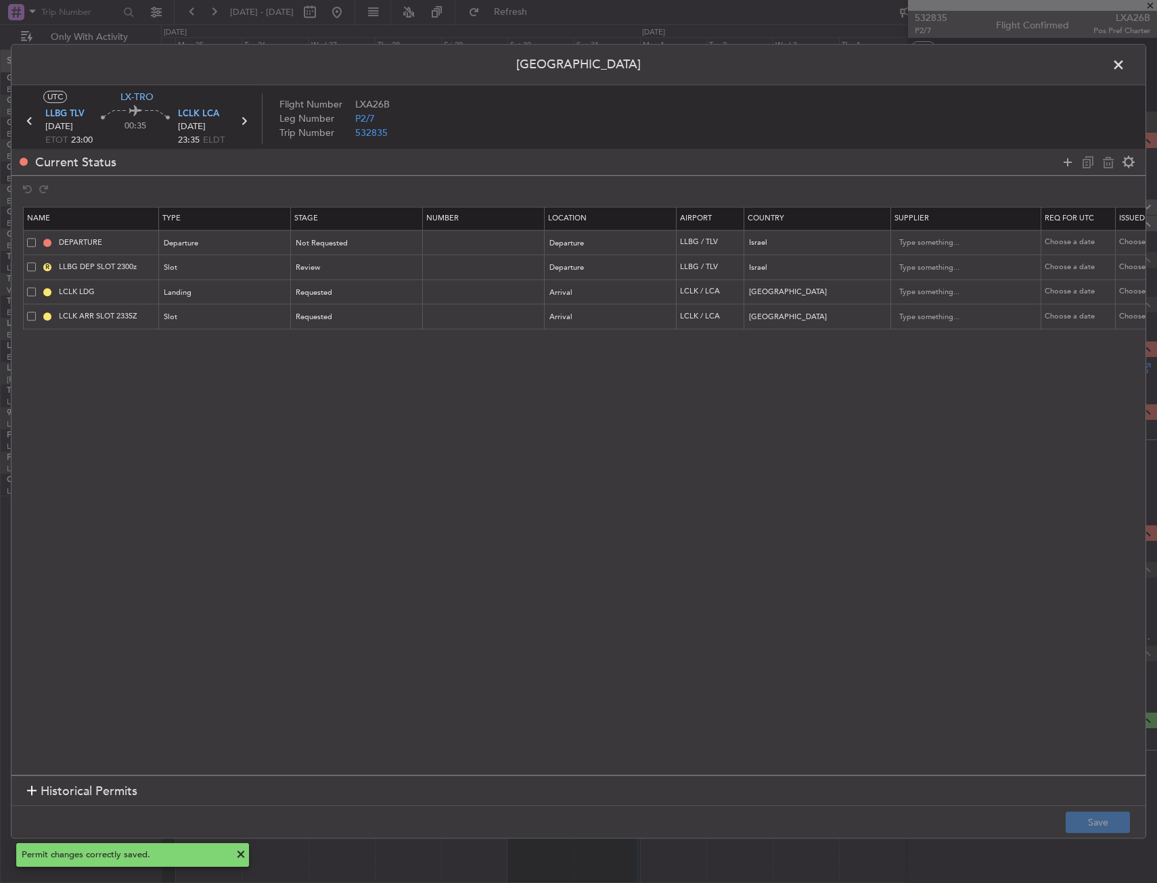
click at [1125, 72] on span at bounding box center [1125, 68] width 0 height 27
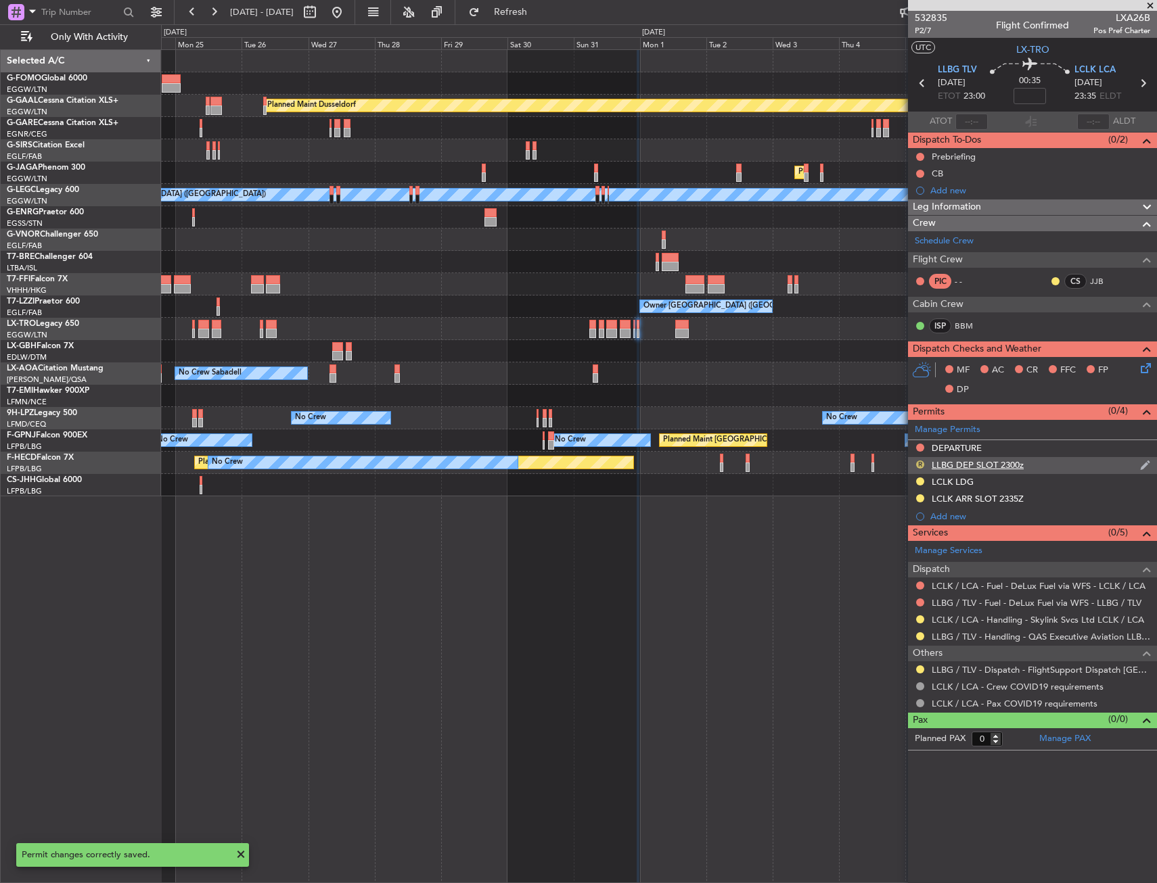
click at [919, 467] on button "R" at bounding box center [920, 465] width 8 height 8
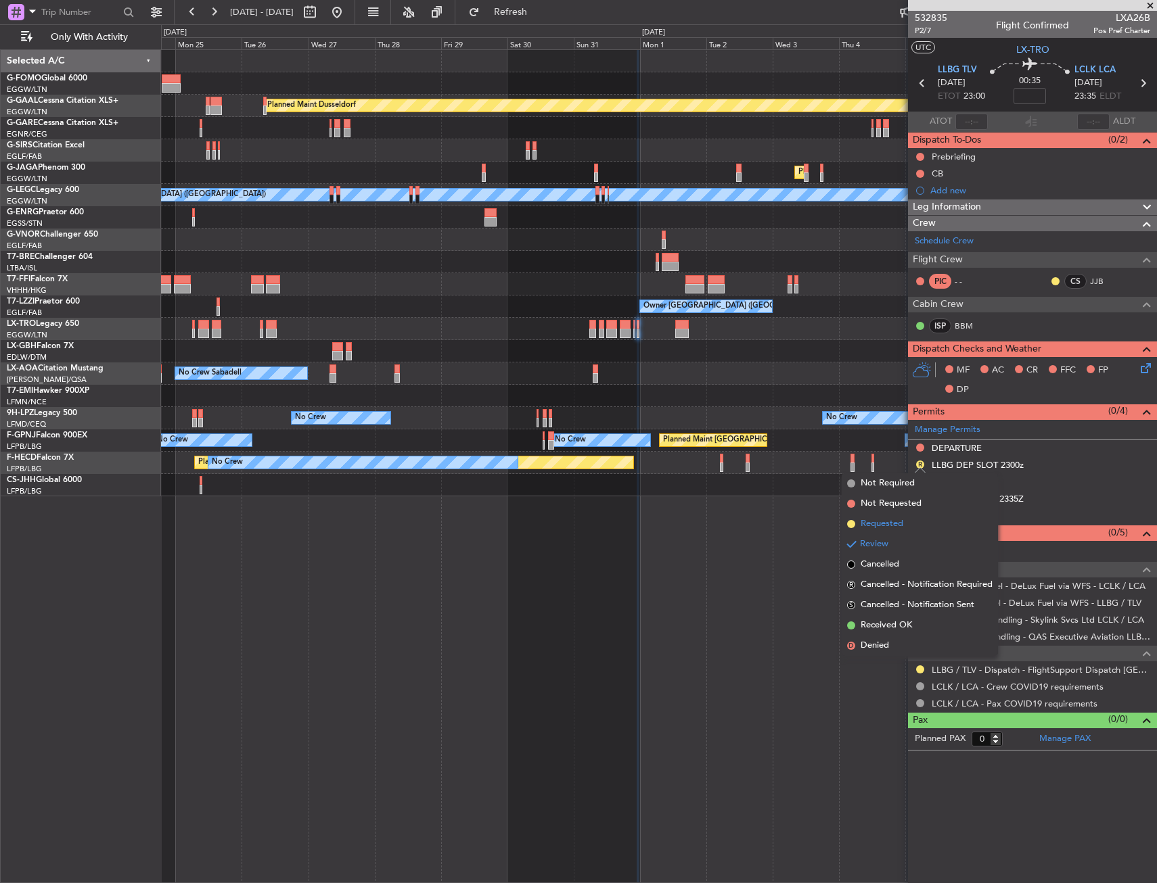
click at [879, 527] on span "Requested" at bounding box center [881, 524] width 43 height 14
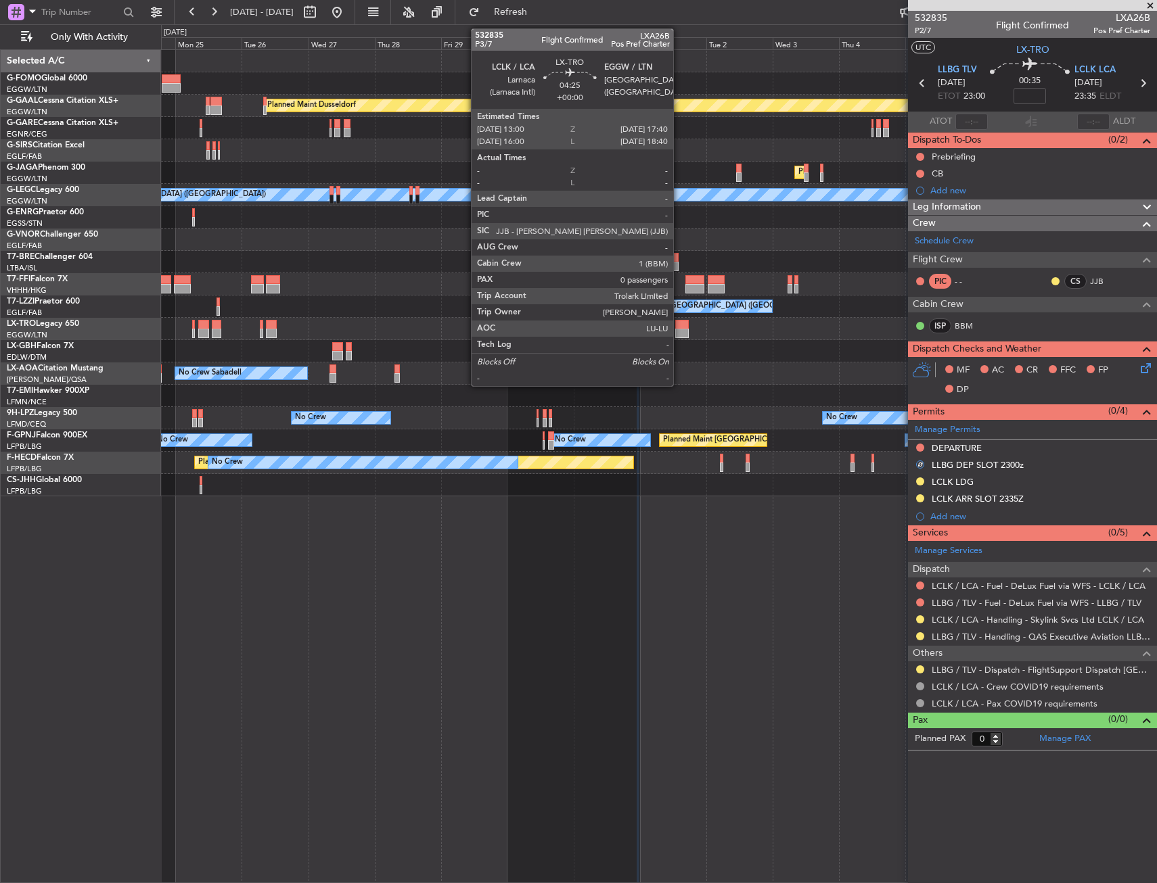
click at [679, 331] on div at bounding box center [682, 333] width 14 height 9
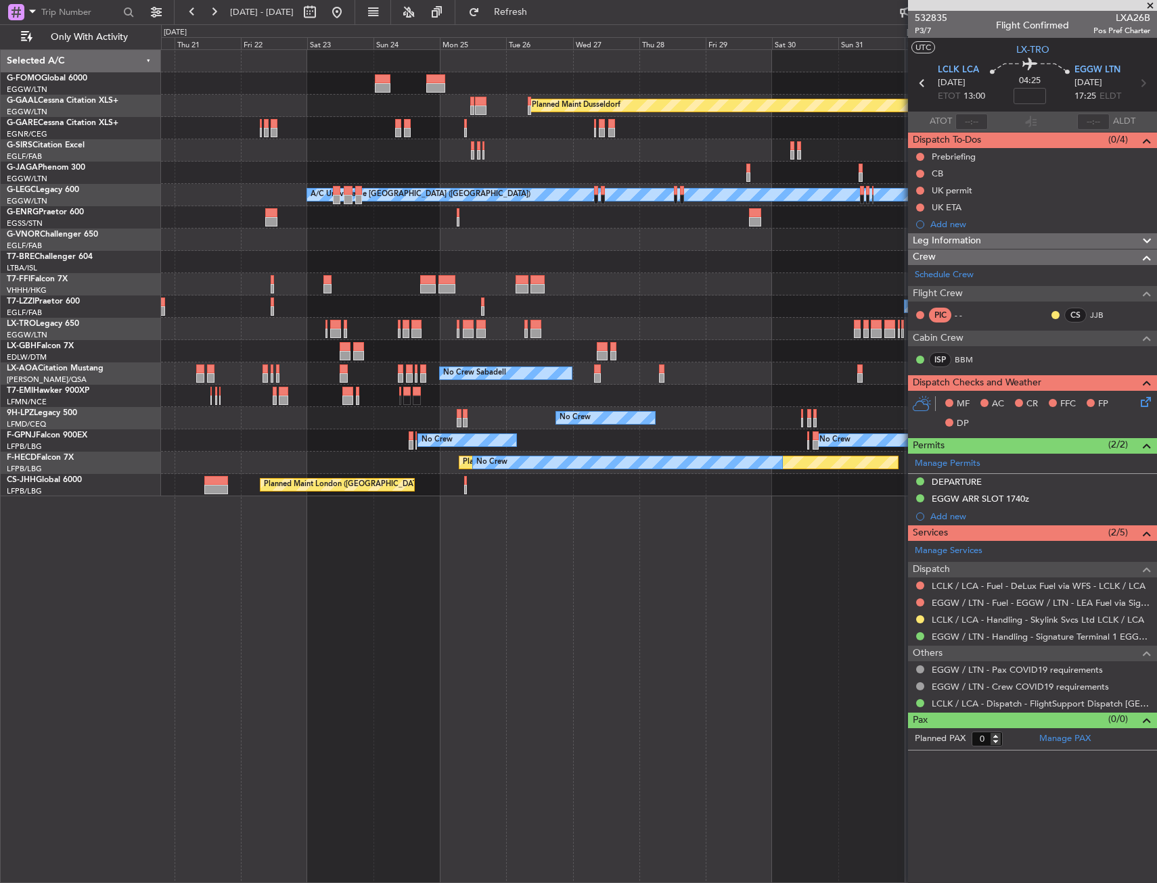
click at [549, 317] on div "Owner [GEOGRAPHIC_DATA] ([GEOGRAPHIC_DATA])" at bounding box center [658, 307] width 995 height 22
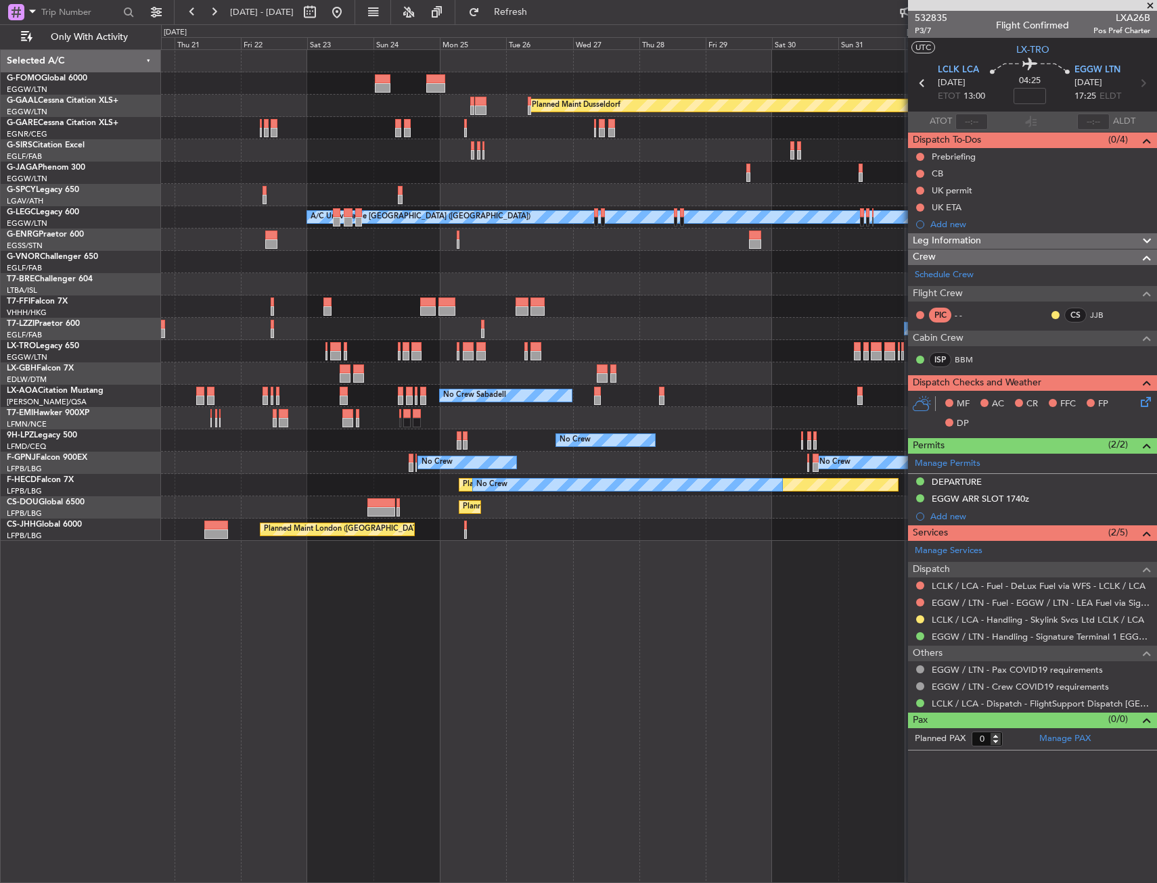
click at [540, 247] on div "Owner" at bounding box center [658, 240] width 995 height 22
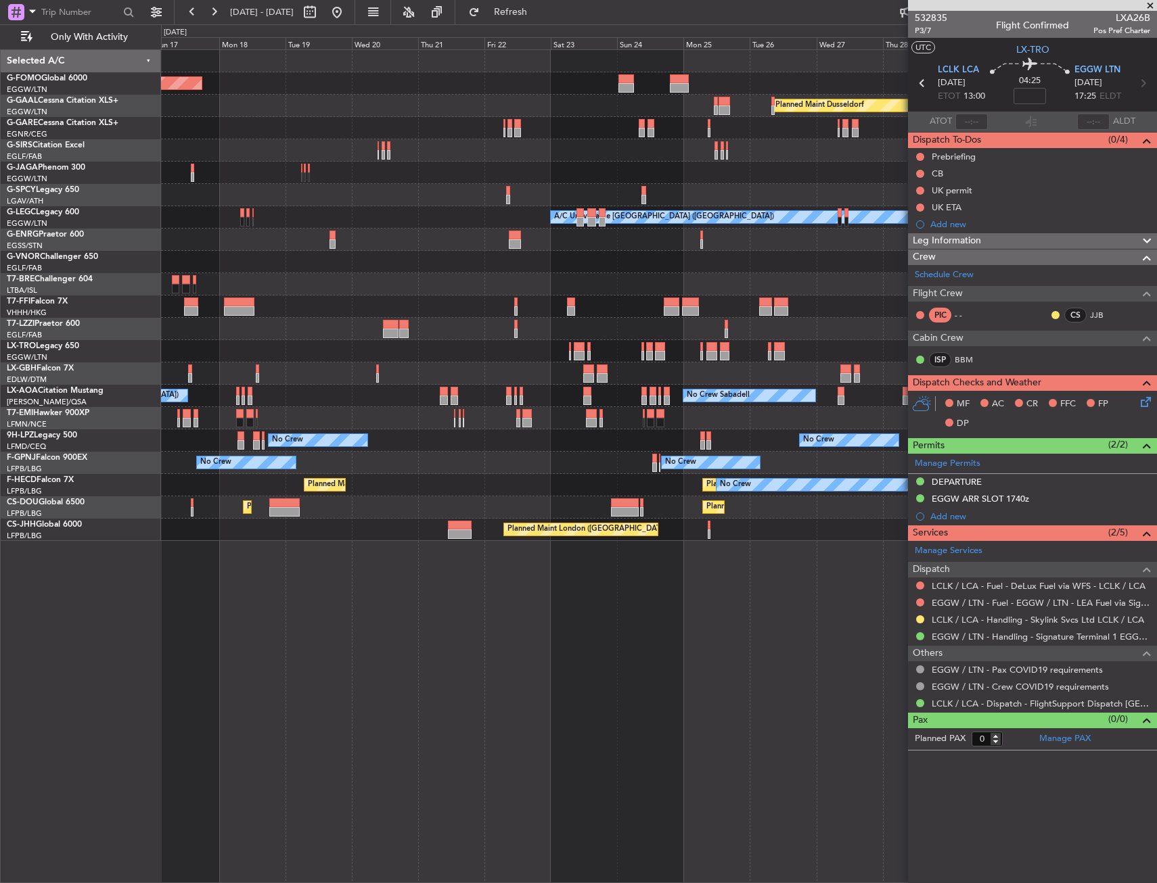
click at [628, 239] on div "Planned Maint Windsor Locks (Bradley Intl) Planned Maint Dusseldorf Planned Mai…" at bounding box center [658, 295] width 995 height 491
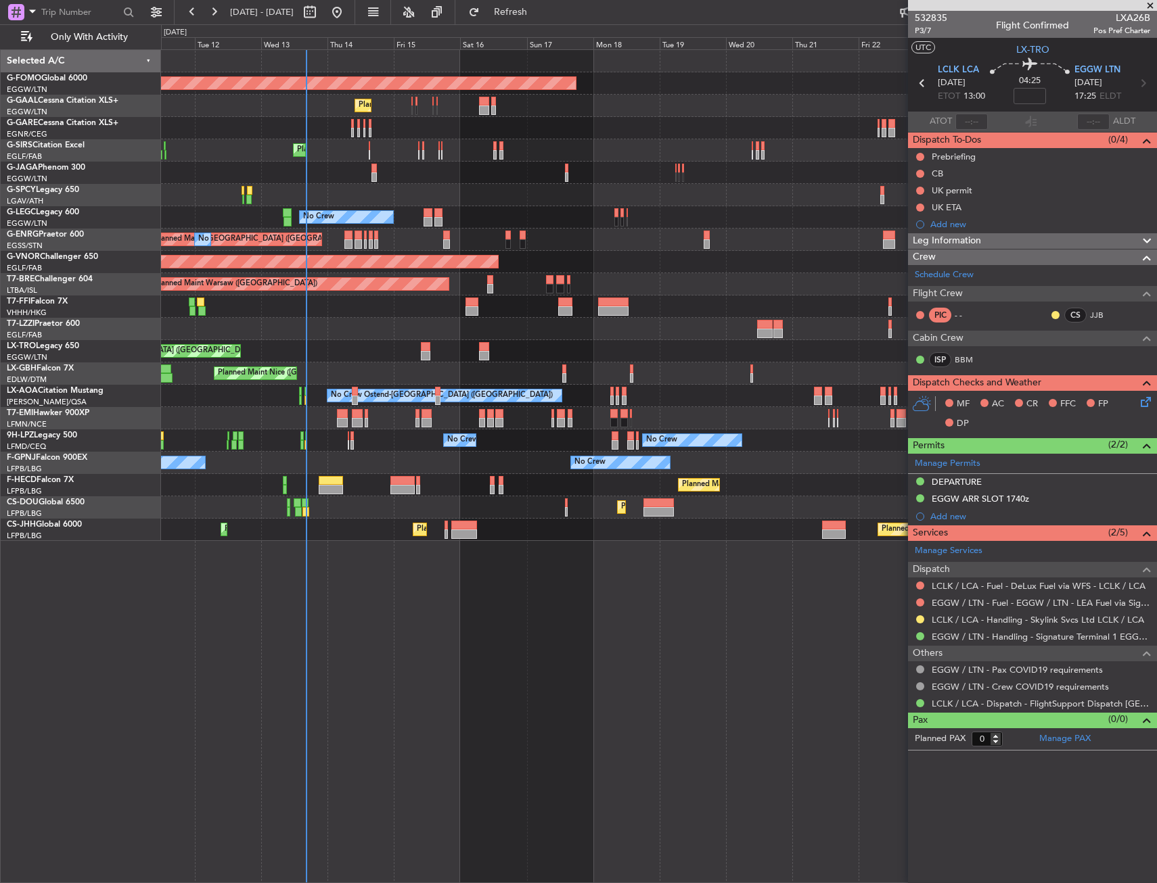
click at [498, 260] on div "Planned Maint London ([GEOGRAPHIC_DATA])" at bounding box center [658, 262] width 995 height 22
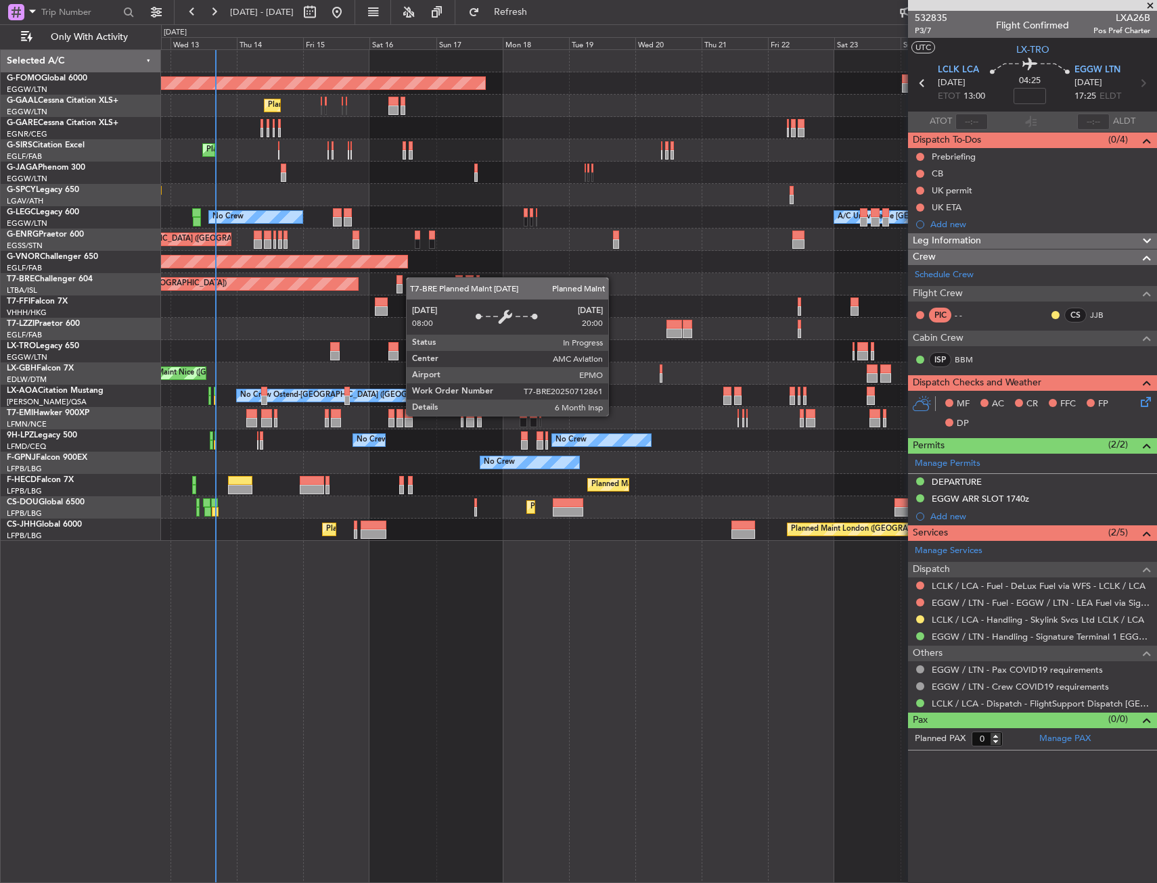
click at [353, 281] on div "Planned Maint Warsaw ([GEOGRAPHIC_DATA])" at bounding box center [658, 284] width 995 height 22
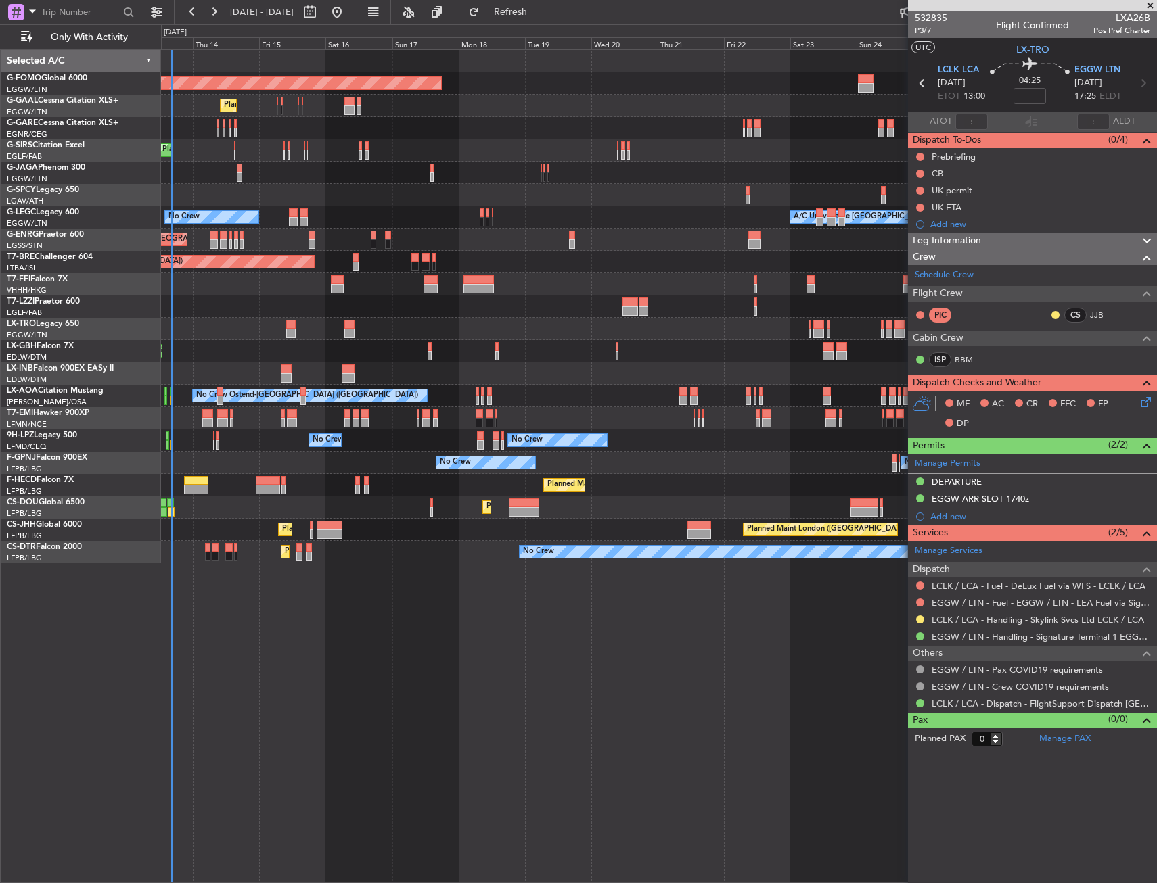
click at [530, 261] on div "Planned Maint Warsaw ([GEOGRAPHIC_DATA])" at bounding box center [658, 262] width 995 height 22
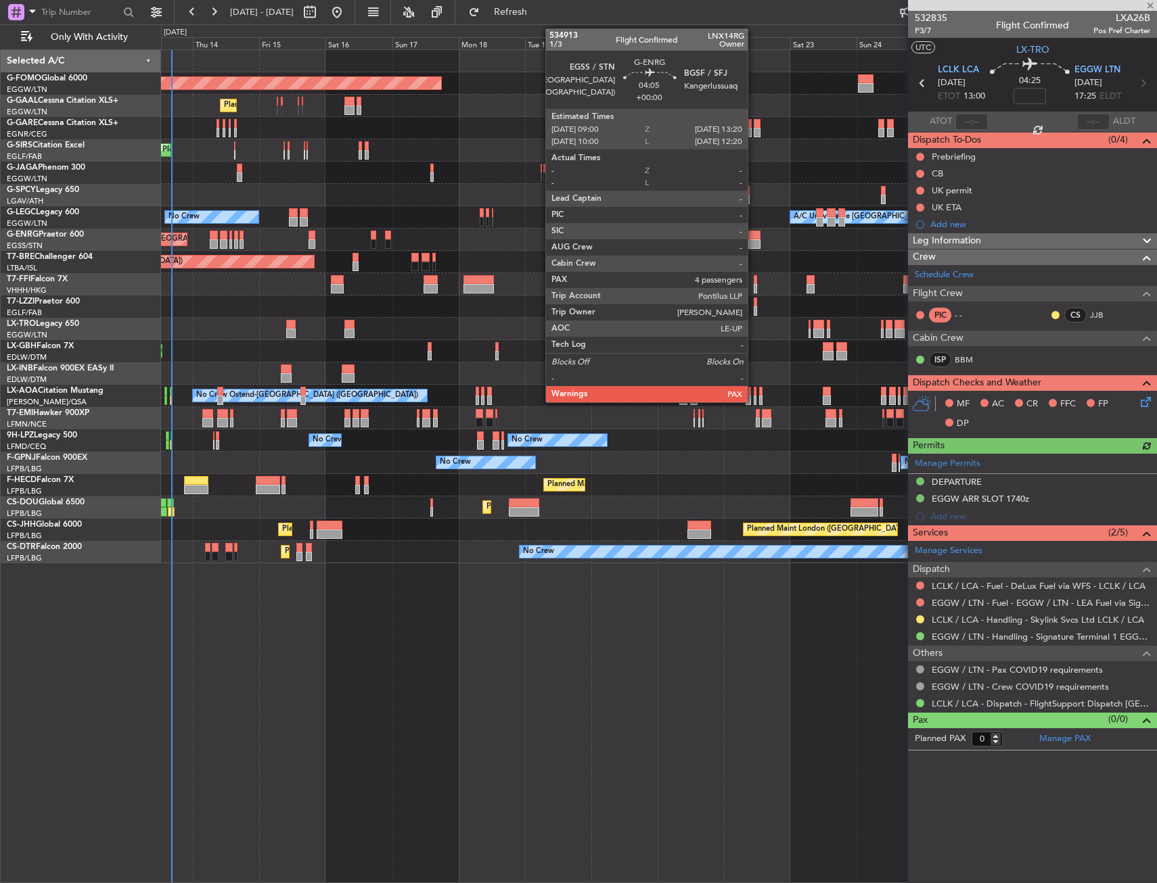
click at [753, 239] on div at bounding box center [754, 243] width 12 height 9
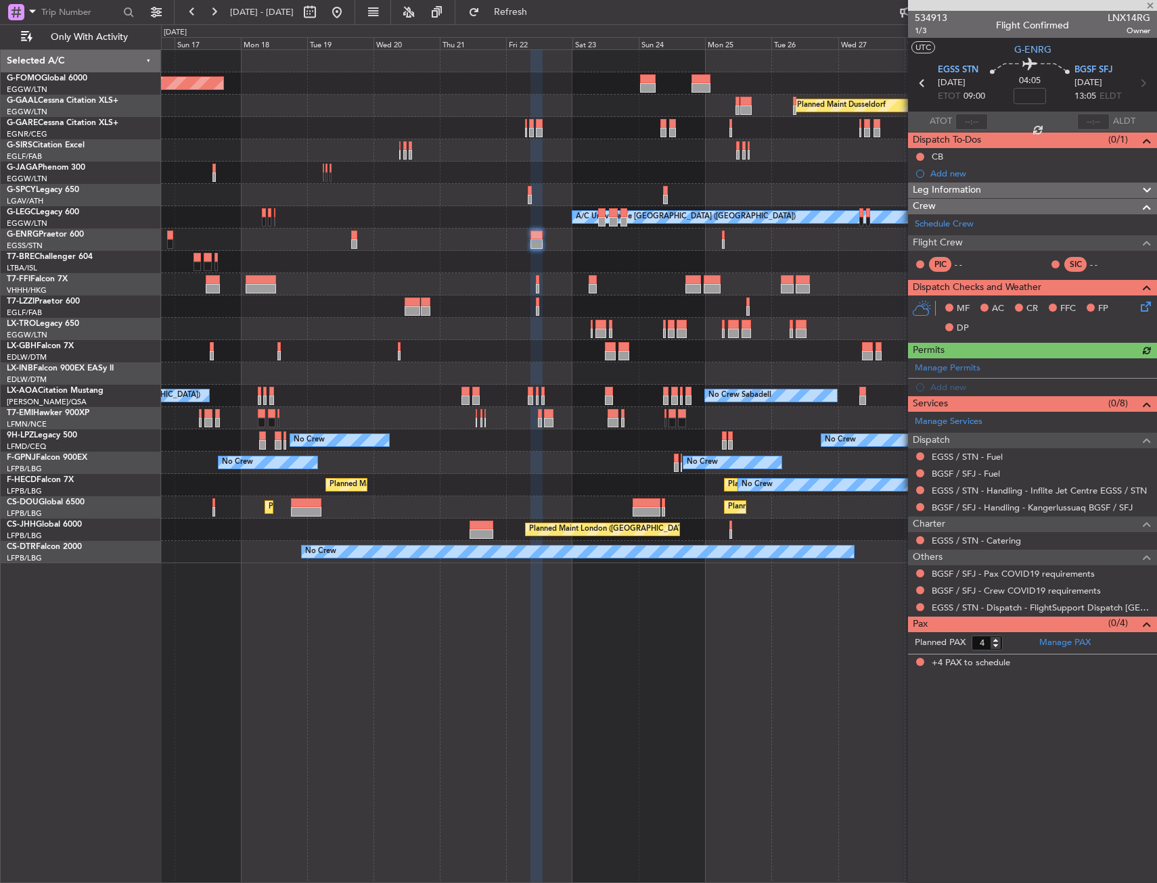
click at [389, 422] on div "Planned Maint Windsor Locks (Bradley Intl) Planned Maint Dusseldorf Planned Mai…" at bounding box center [658, 306] width 995 height 513
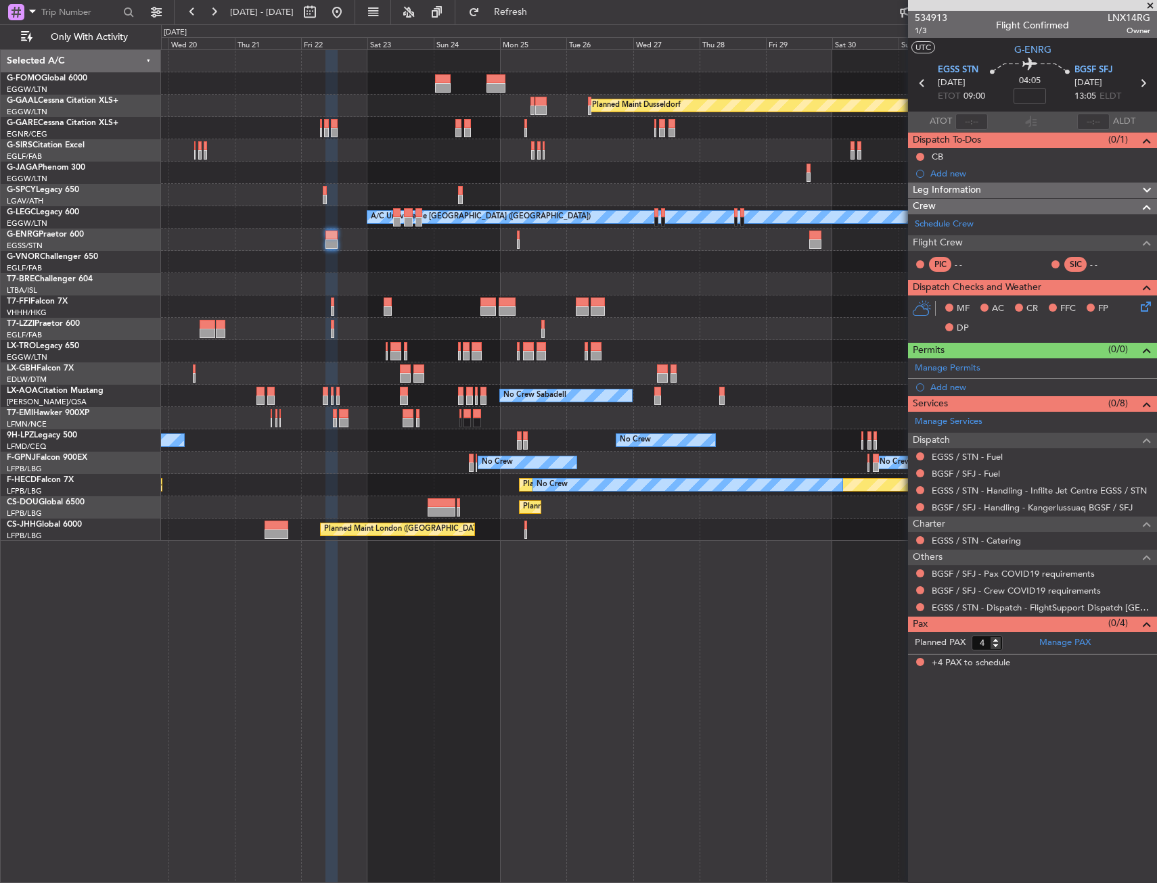
click at [205, 306] on div at bounding box center [658, 307] width 995 height 22
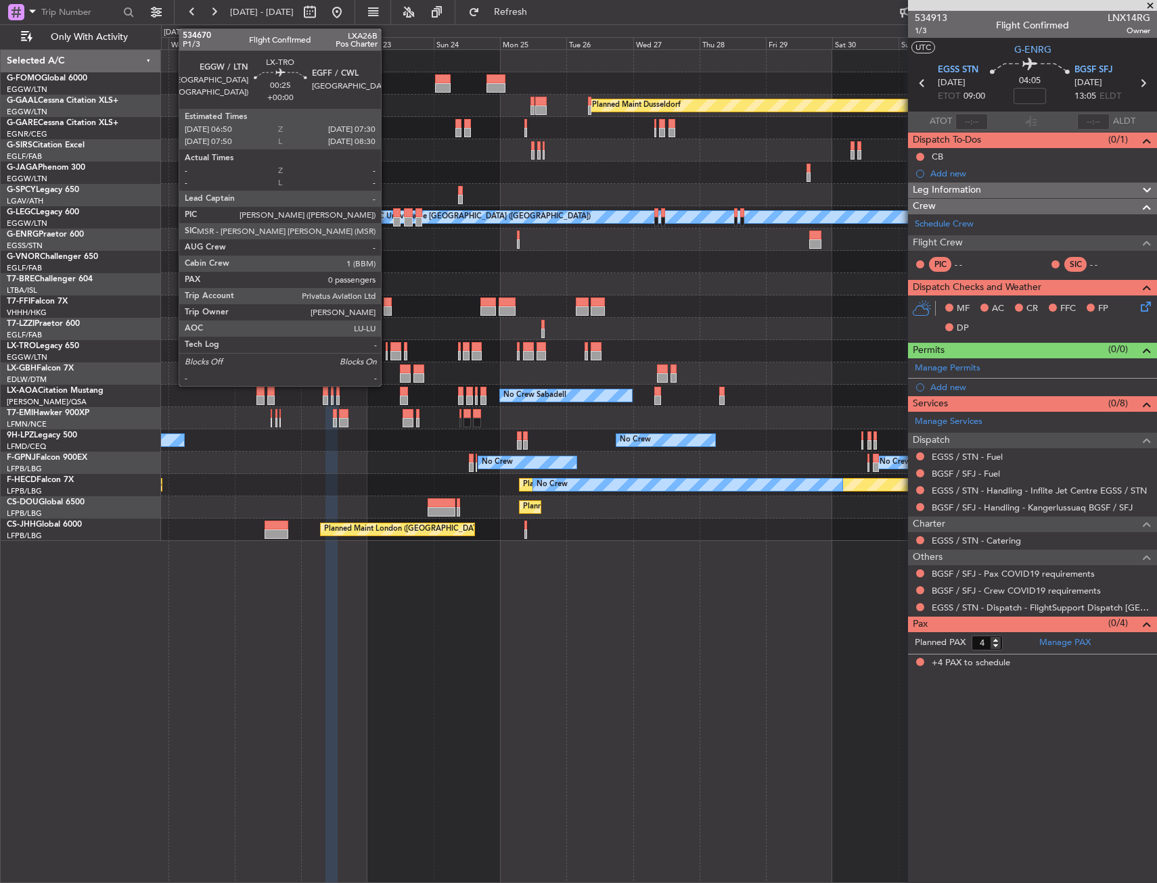
click at [387, 352] on div at bounding box center [387, 355] width 2 height 9
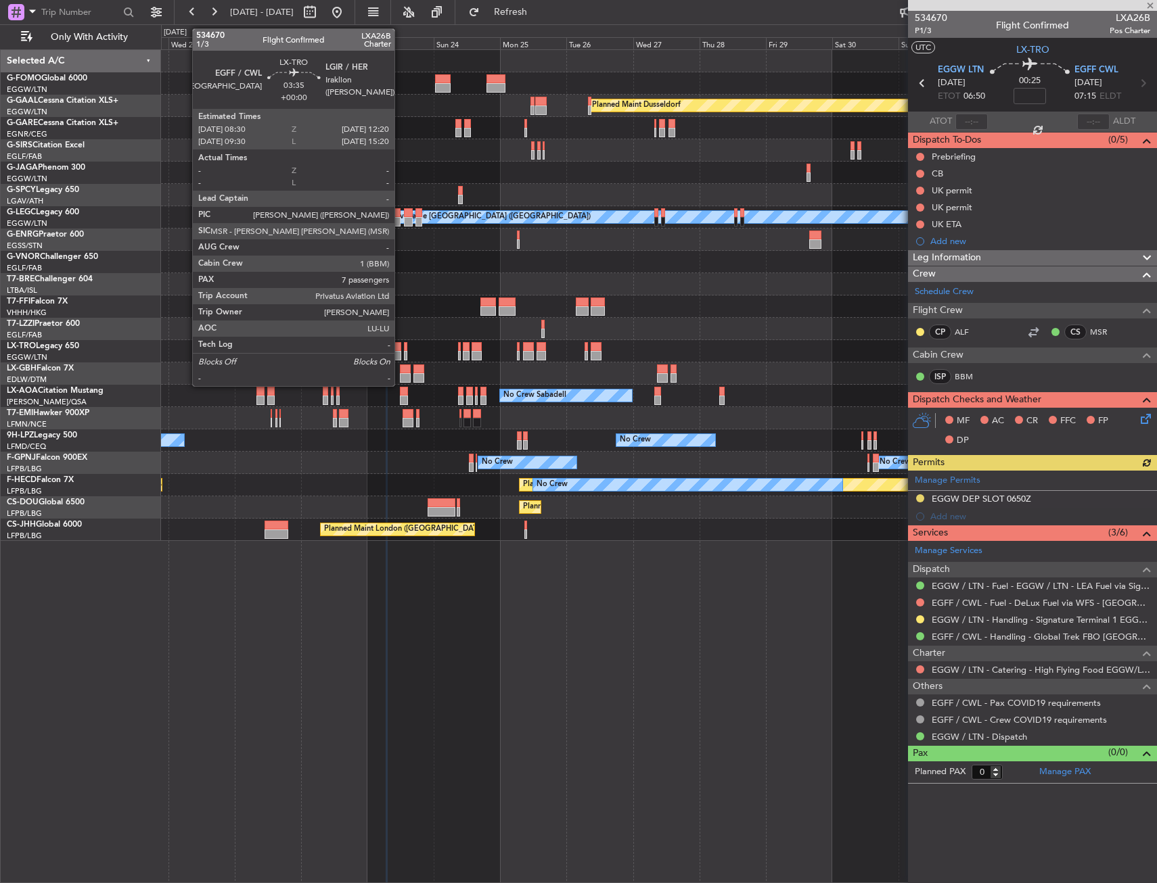
click at [400, 350] on div at bounding box center [395, 346] width 11 height 9
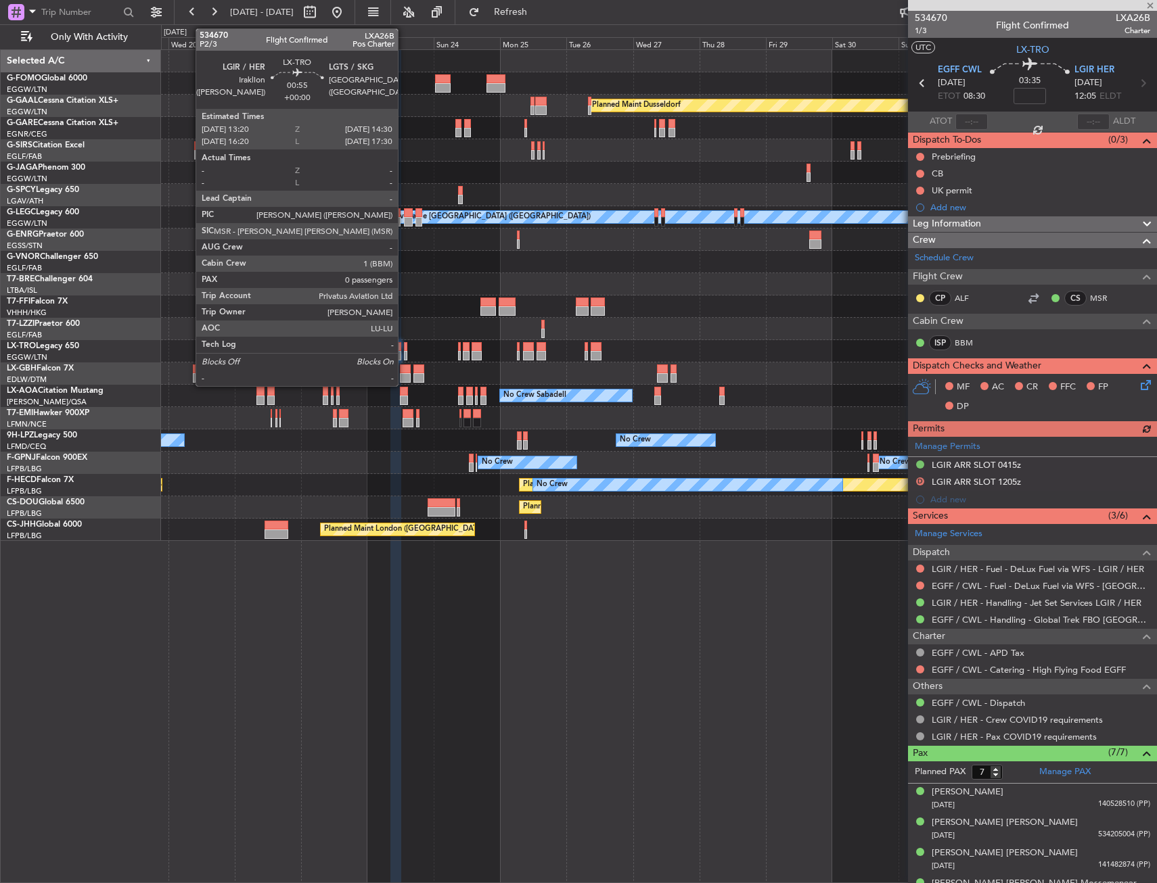
click at [404, 350] on div at bounding box center [405, 346] width 3 height 9
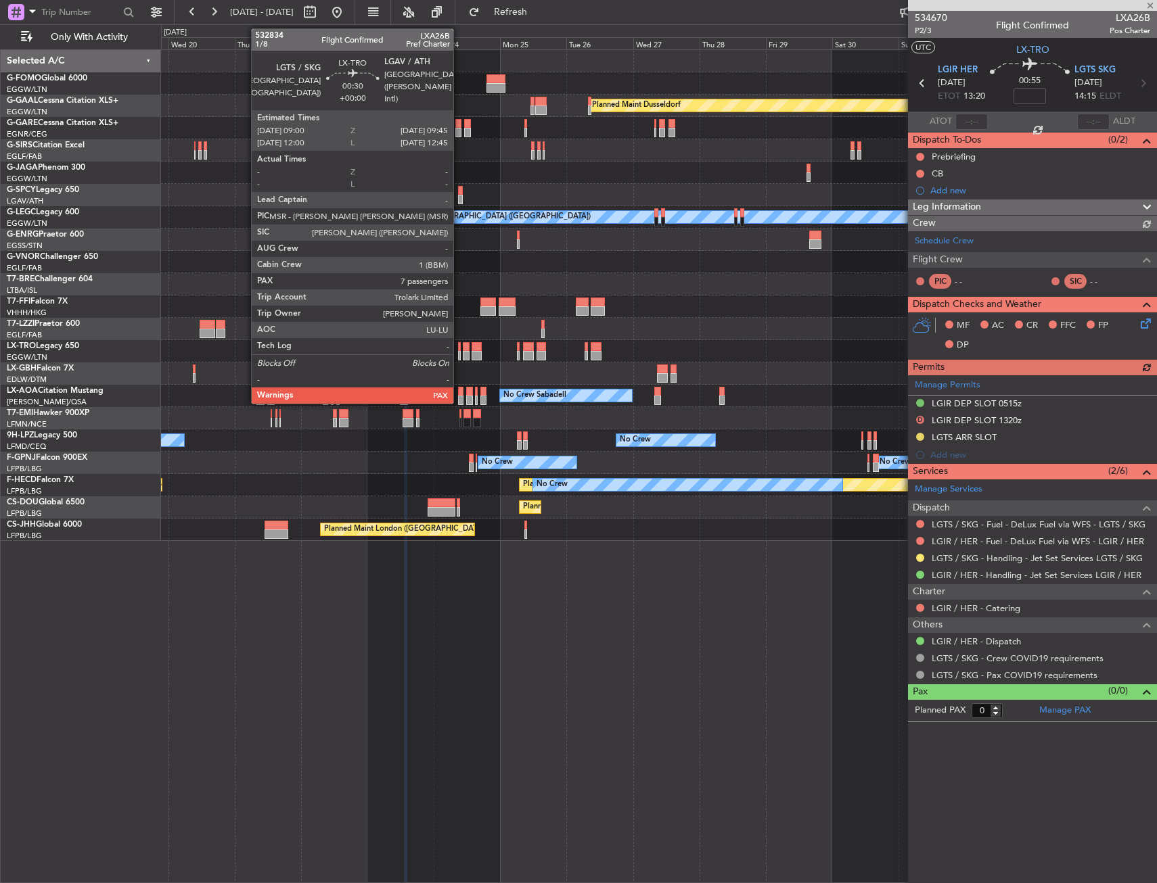
click at [459, 347] on div at bounding box center [459, 346] width 3 height 9
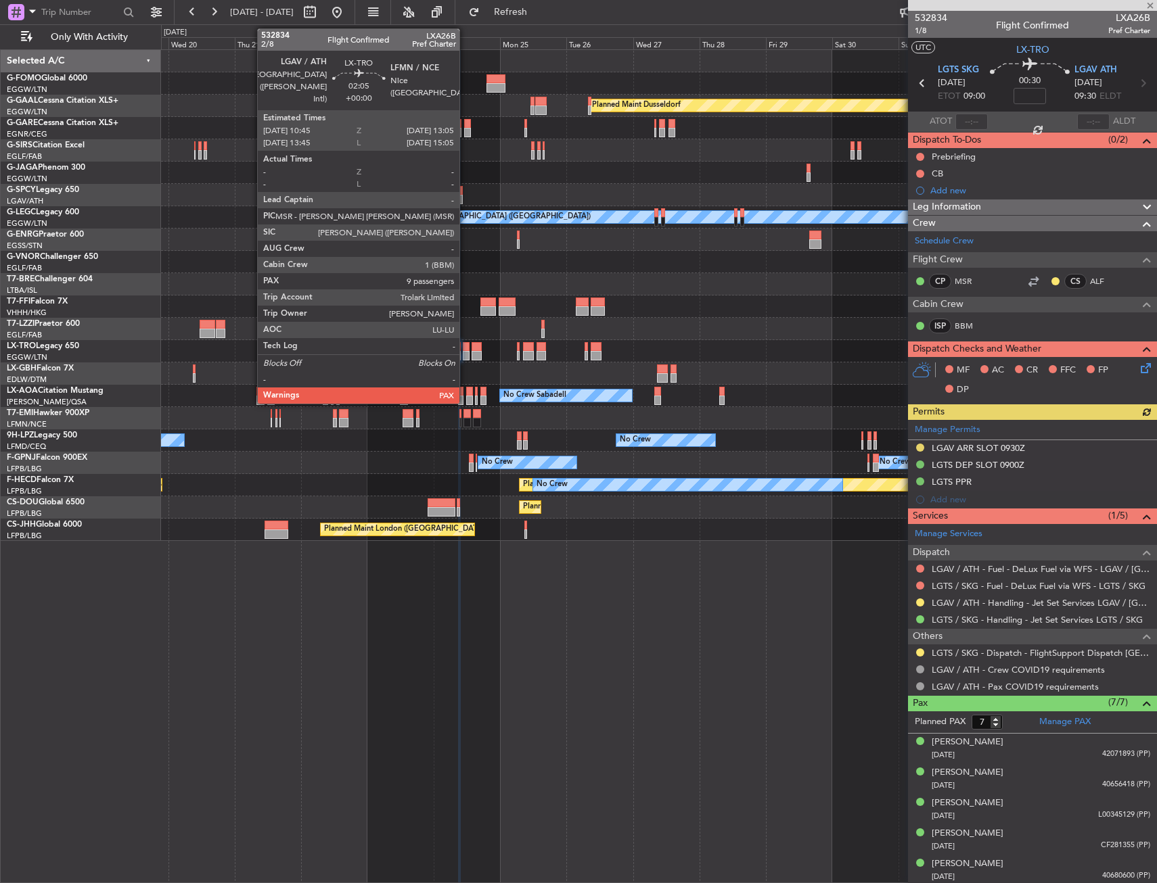
click at [465, 349] on div at bounding box center [466, 346] width 7 height 9
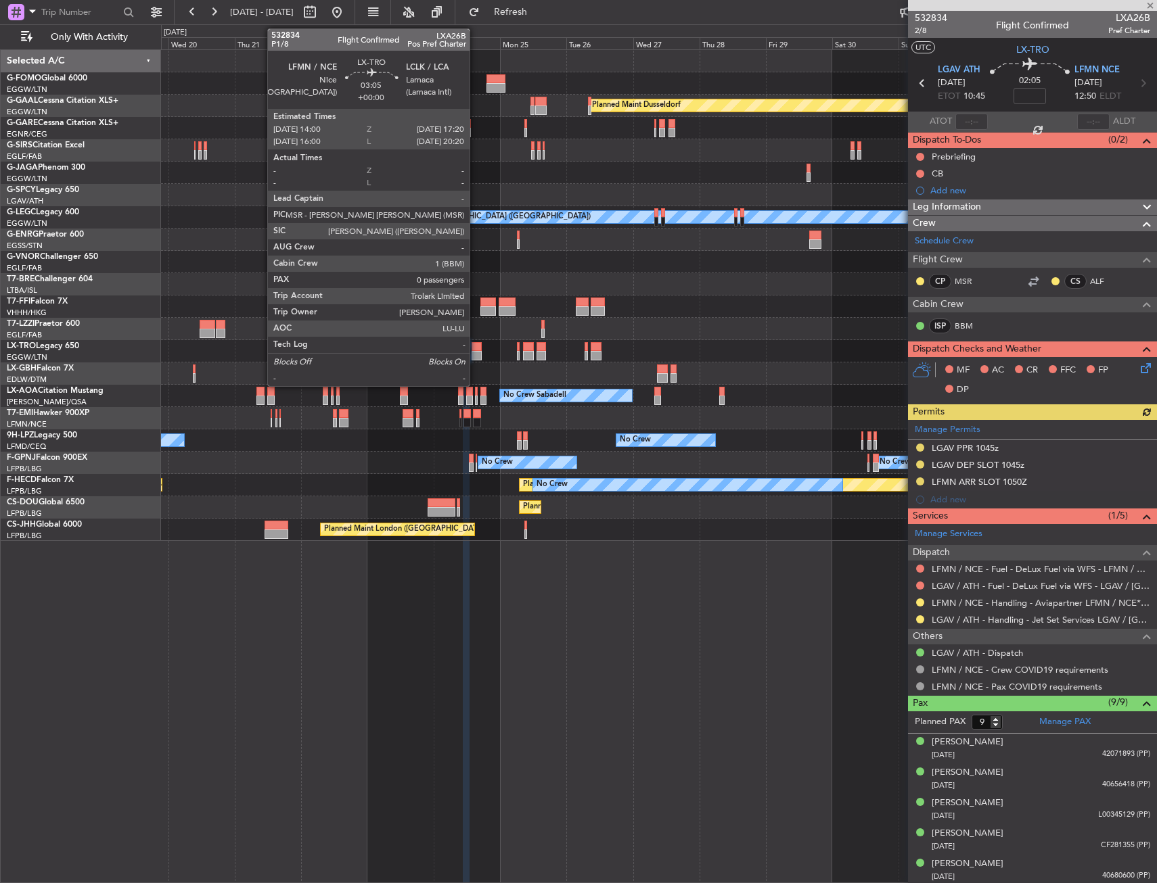
click at [475, 350] on div at bounding box center [475, 346] width 9 height 9
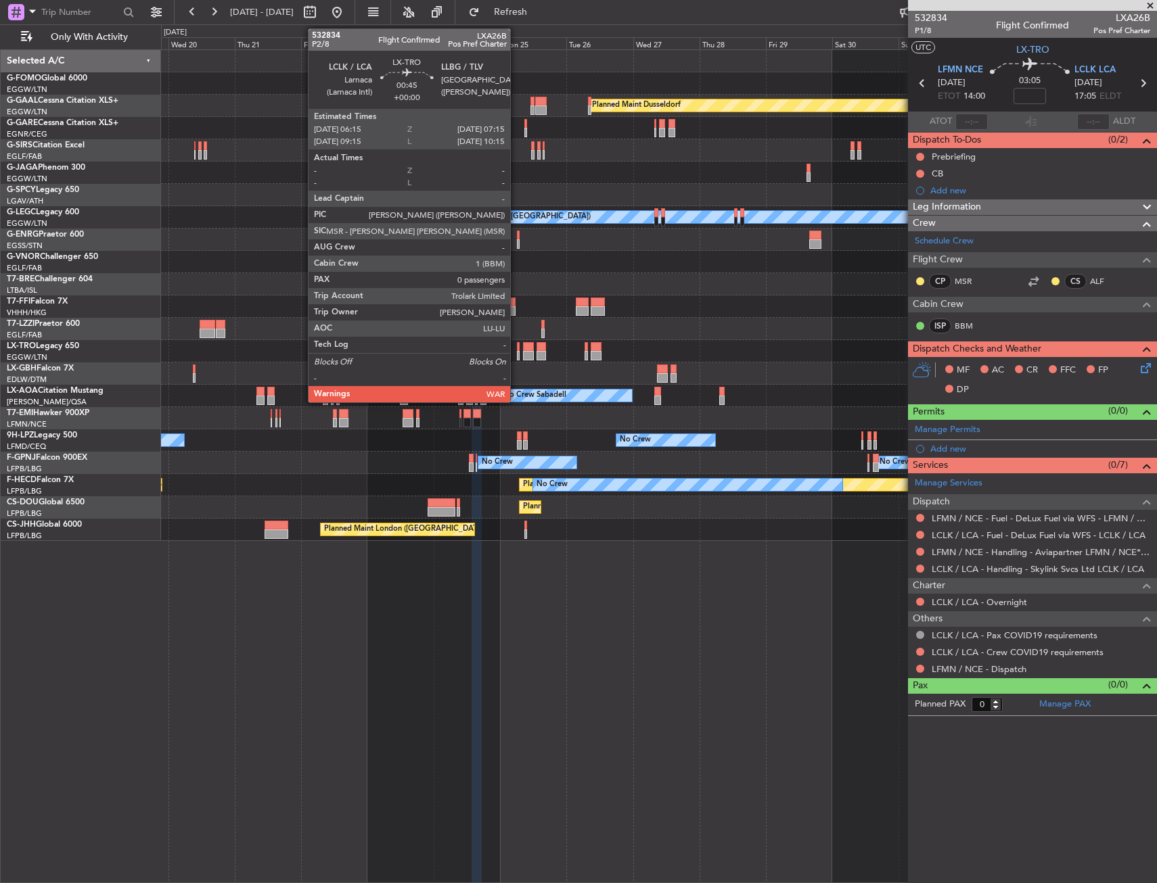
click at [517, 353] on div at bounding box center [518, 355] width 3 height 9
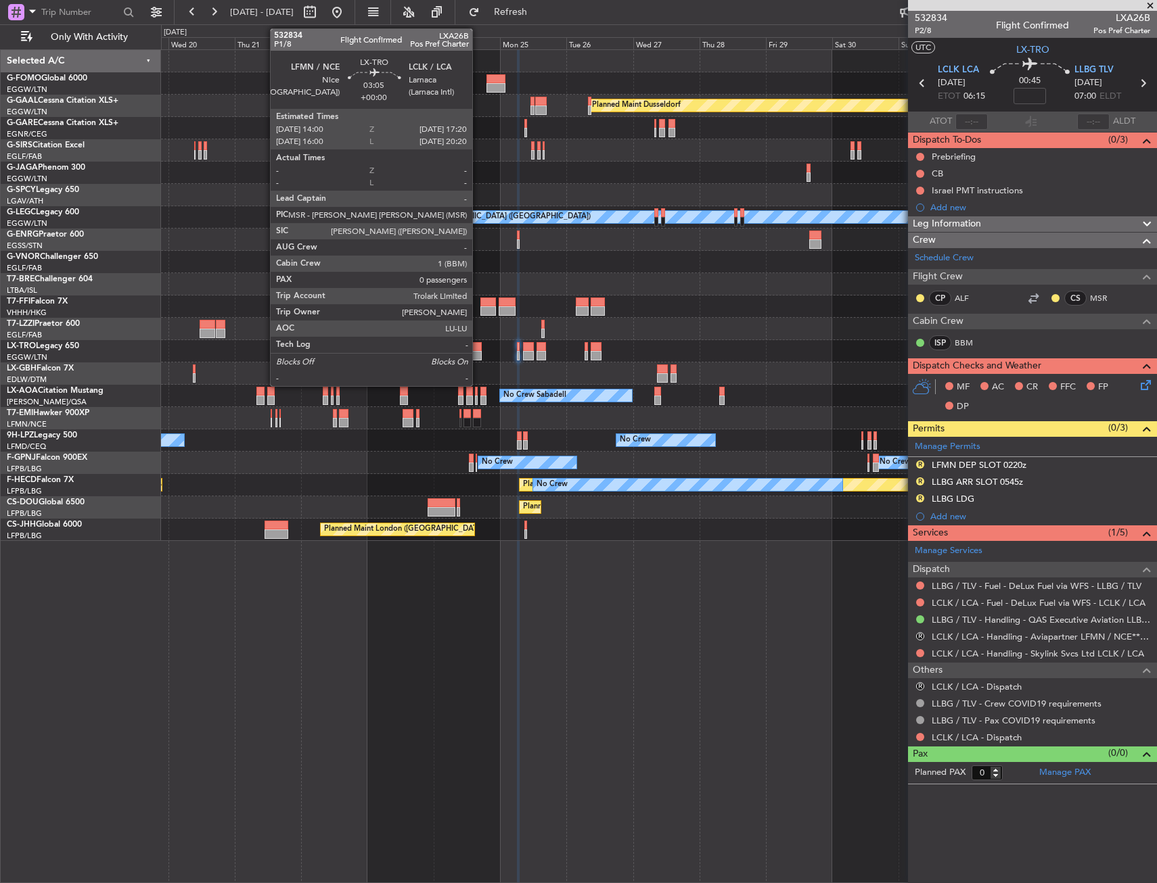
click at [478, 352] on div at bounding box center [475, 355] width 9 height 9
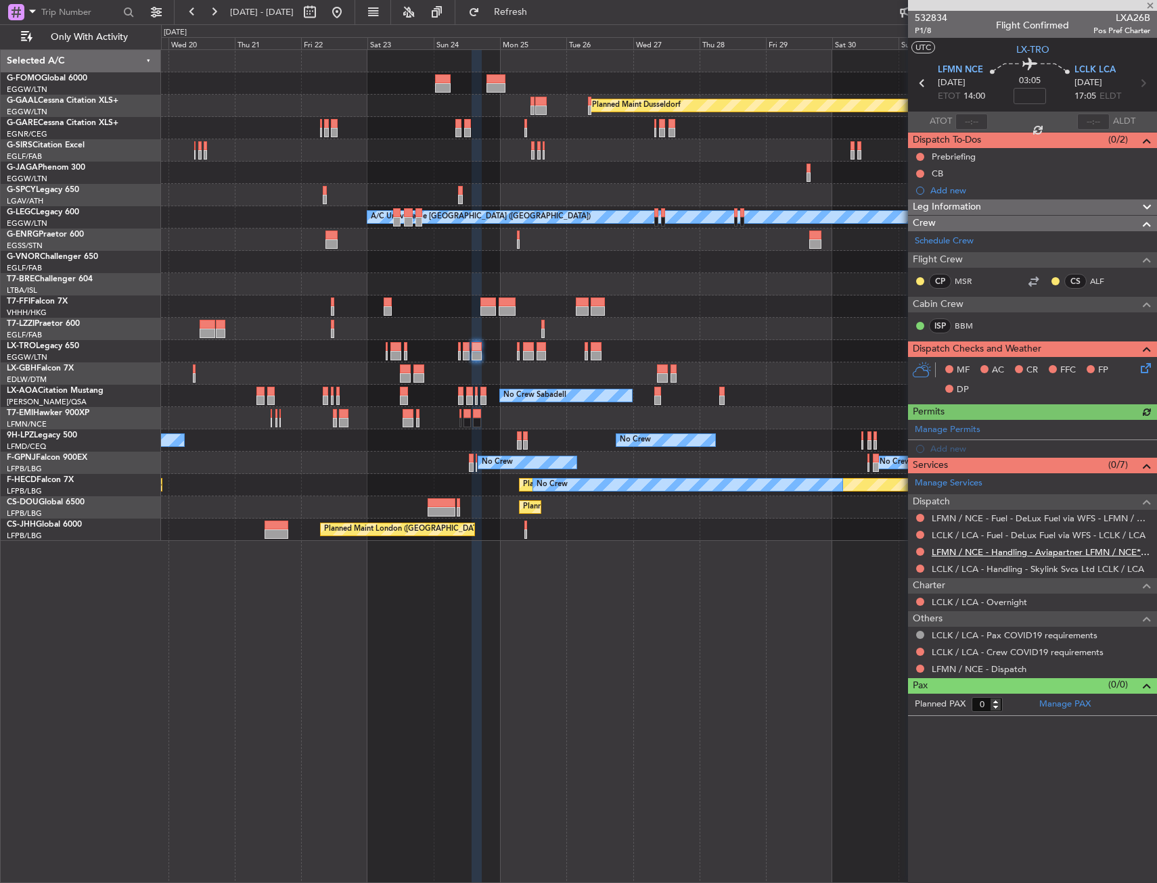
click at [956, 550] on link "LFMN / NCE - Handling - Aviapartner LFMN / NCE*****MY HANDLING****" at bounding box center [1040, 552] width 218 height 11
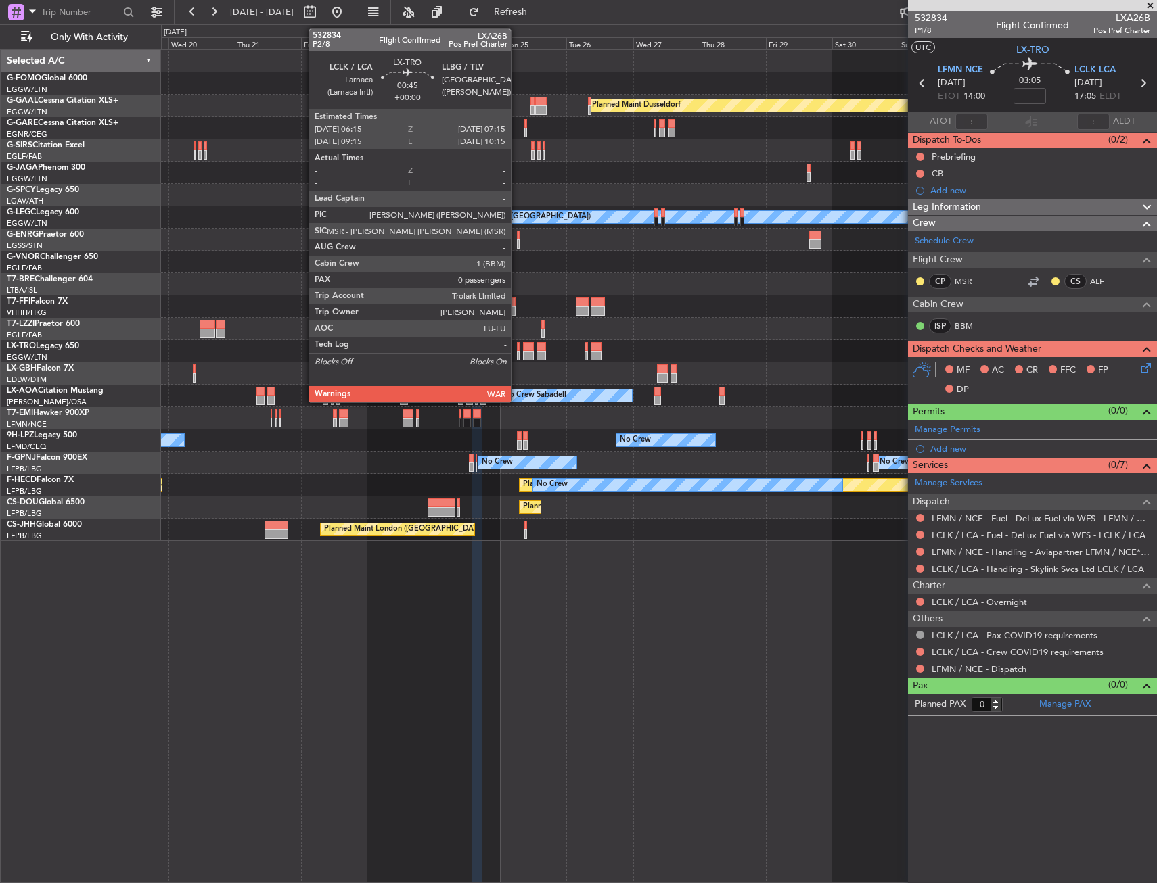
click at [517, 346] on div at bounding box center [518, 346] width 3 height 9
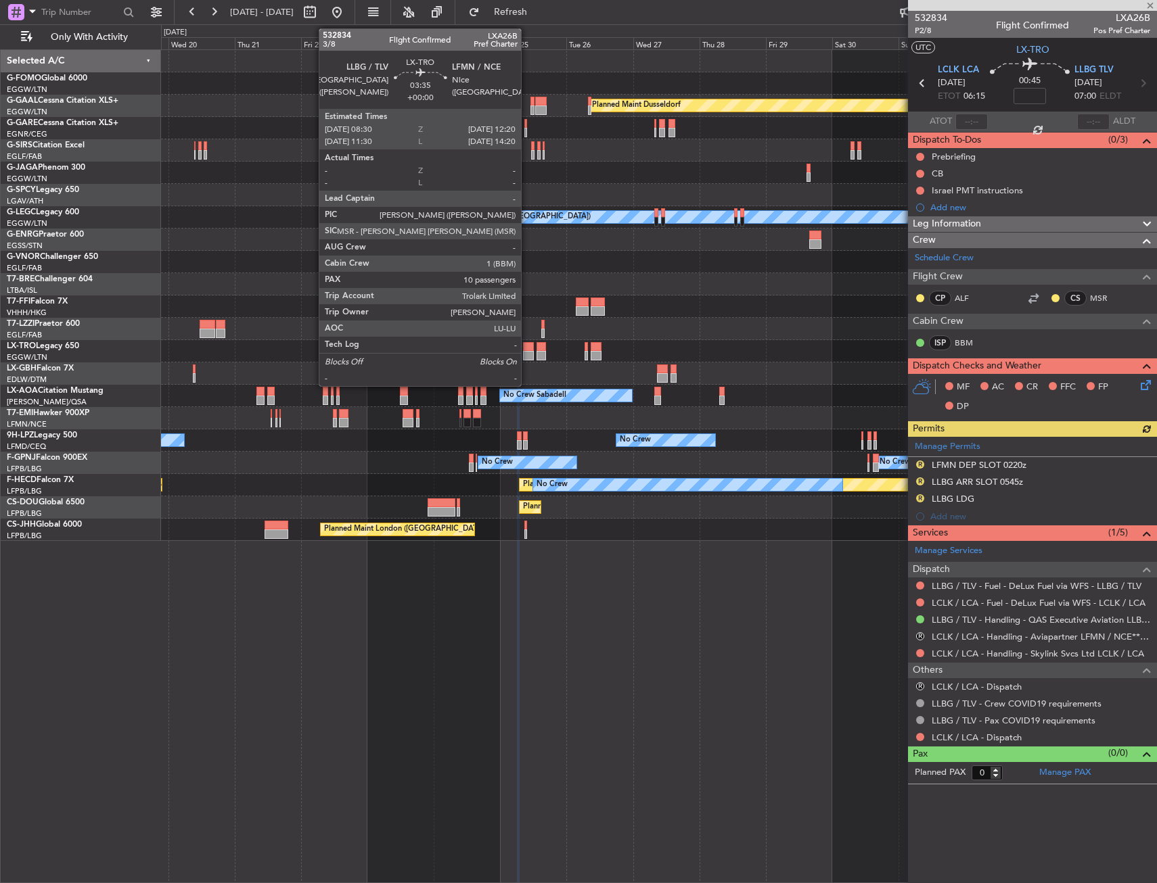
click at [527, 354] on div at bounding box center [528, 355] width 11 height 9
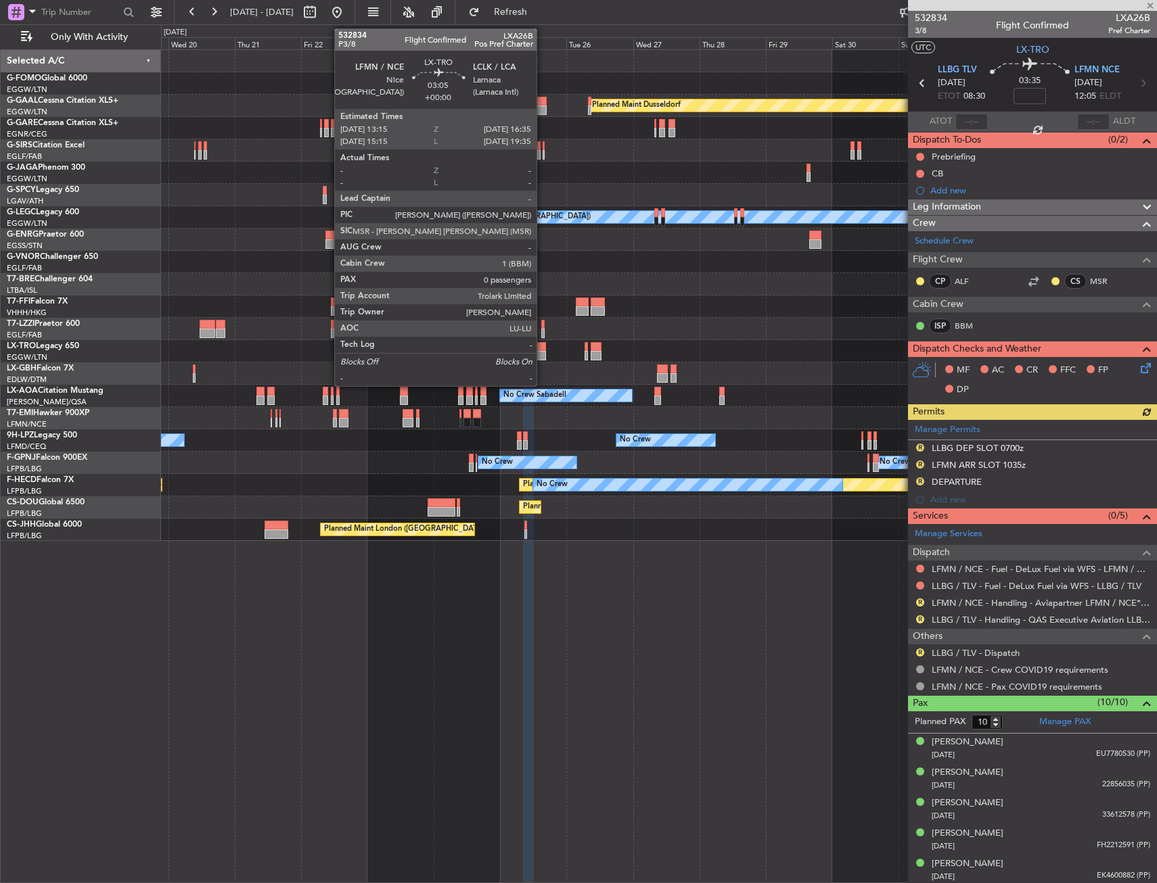
click at [542, 348] on div at bounding box center [540, 346] width 9 height 9
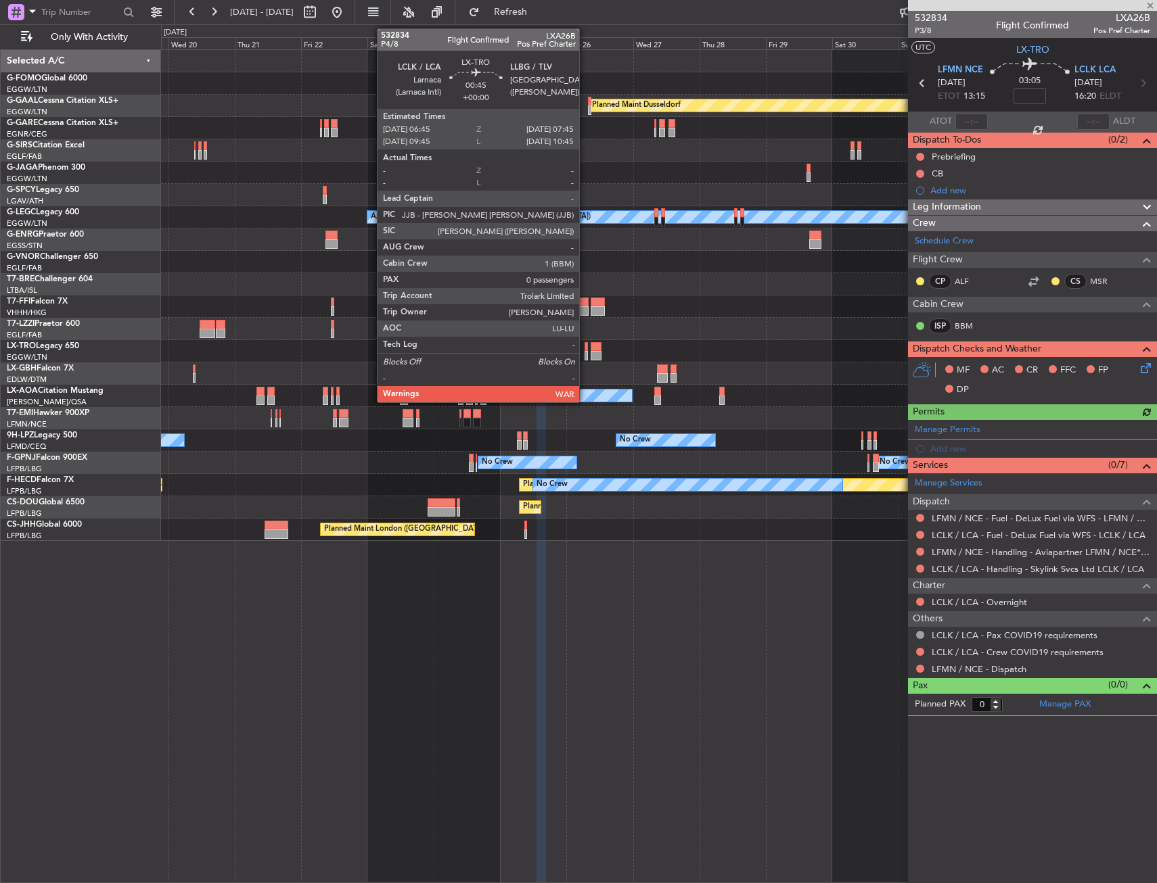
click at [585, 348] on div at bounding box center [585, 346] width 3 height 9
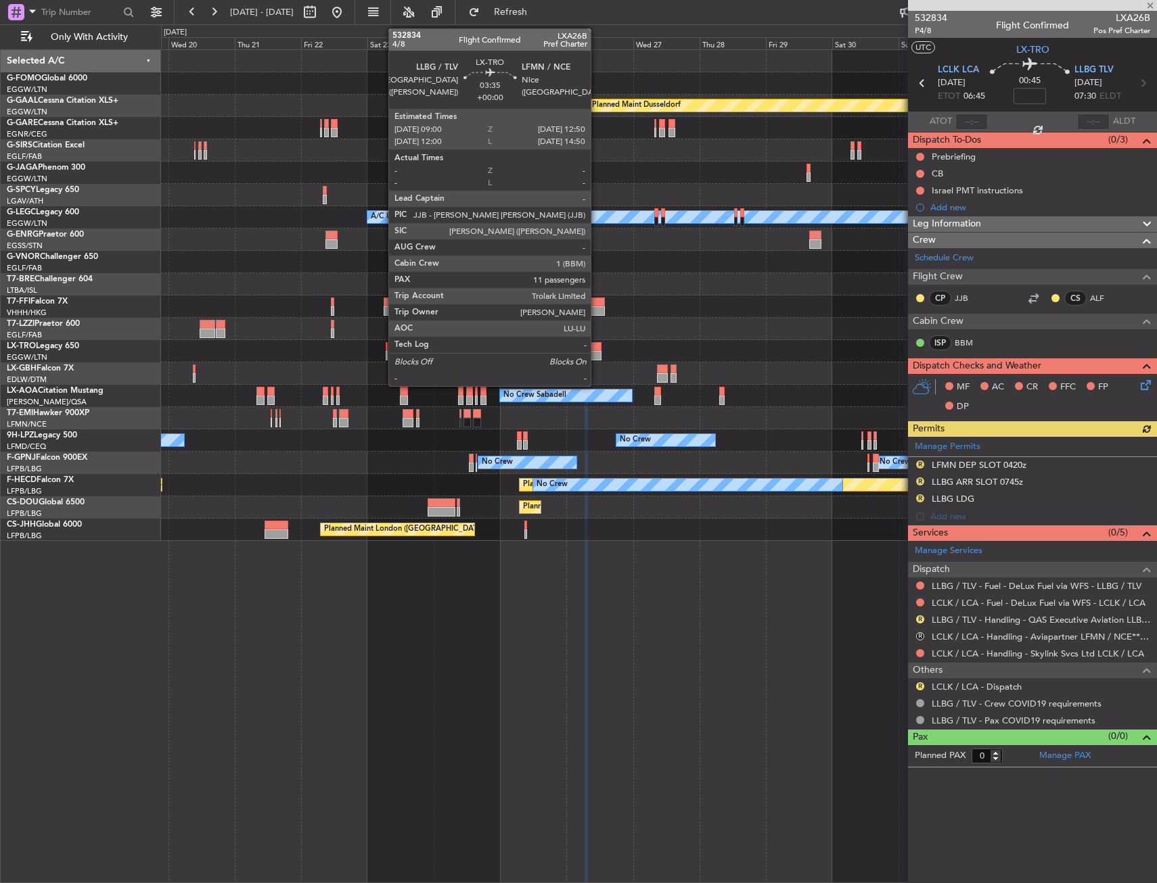
click at [597, 349] on div at bounding box center [595, 346] width 11 height 9
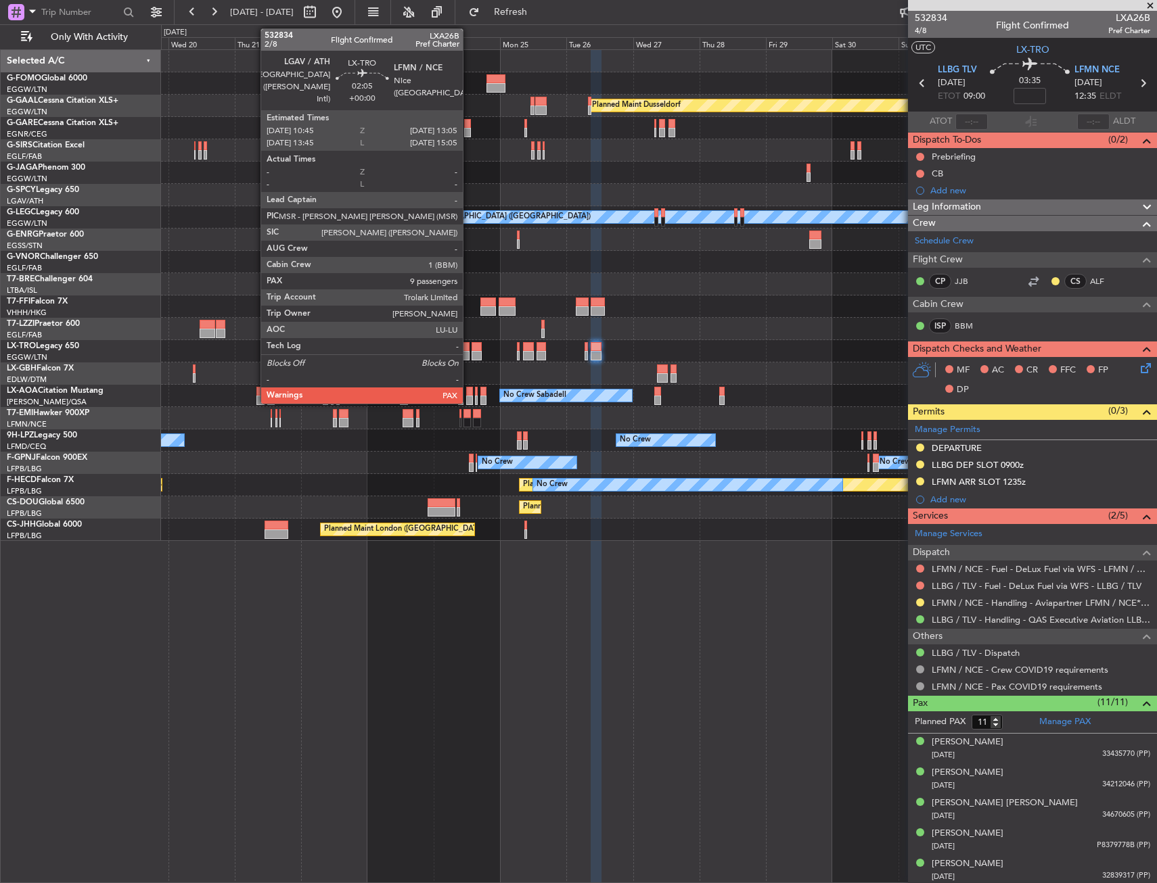
click at [469, 345] on div at bounding box center [466, 346] width 7 height 9
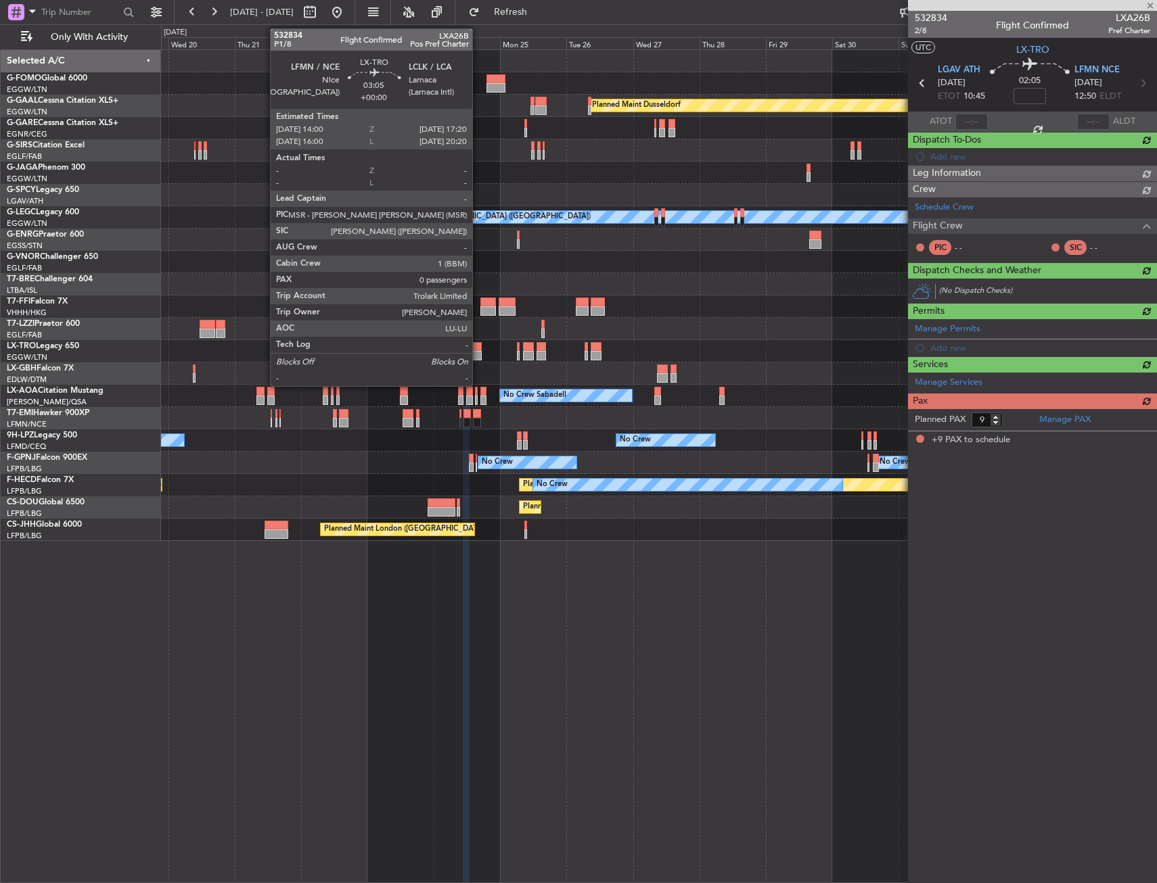
click at [478, 355] on div at bounding box center [475, 355] width 9 height 9
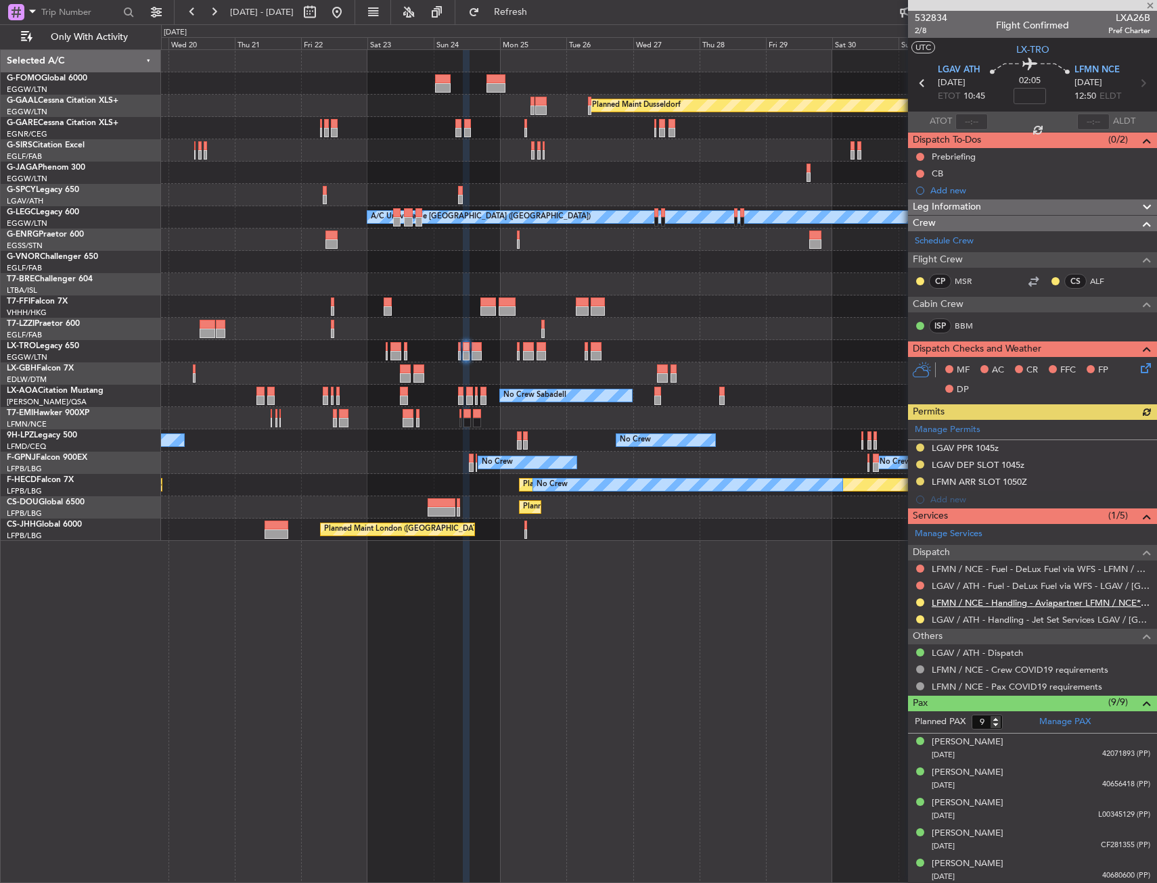
type input "0"
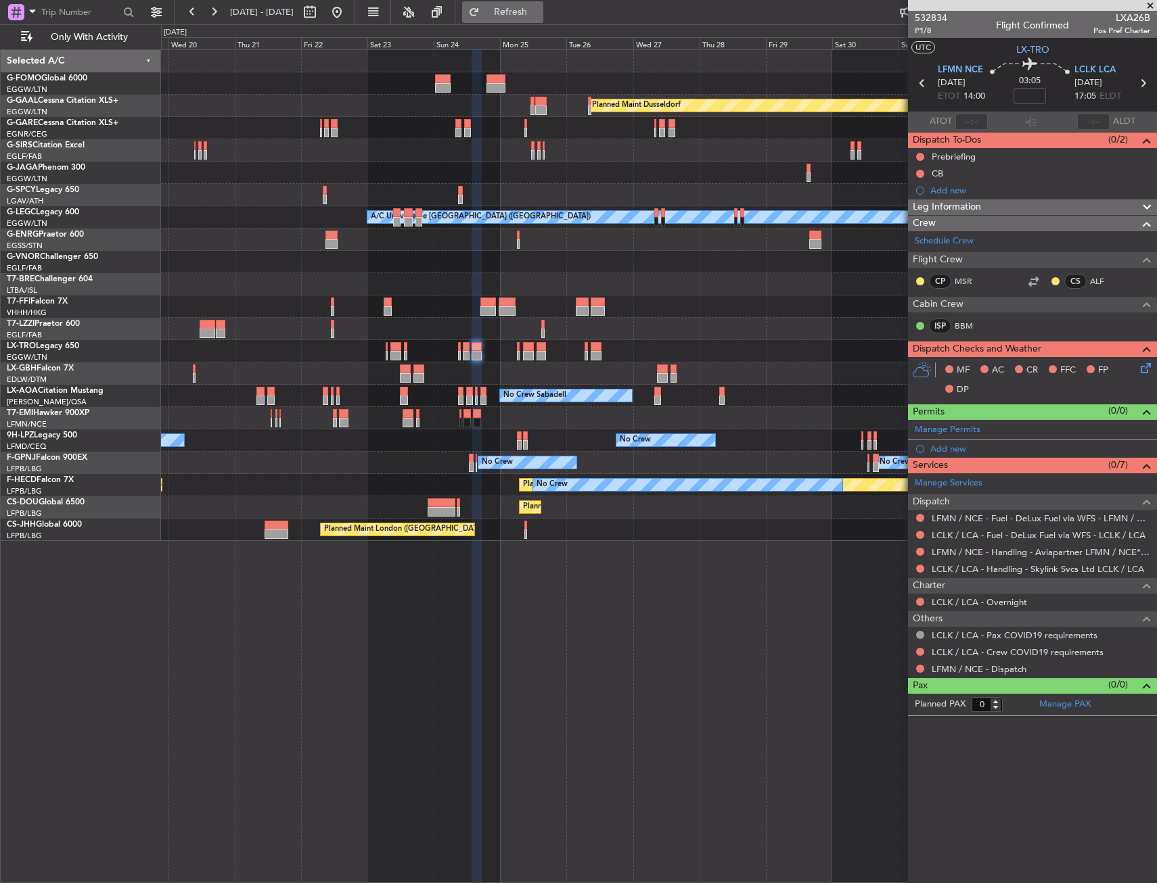
click at [539, 17] on span "Refresh" at bounding box center [510, 11] width 57 height 9
click at [944, 445] on div "Add new" at bounding box center [1034, 448] width 208 height 11
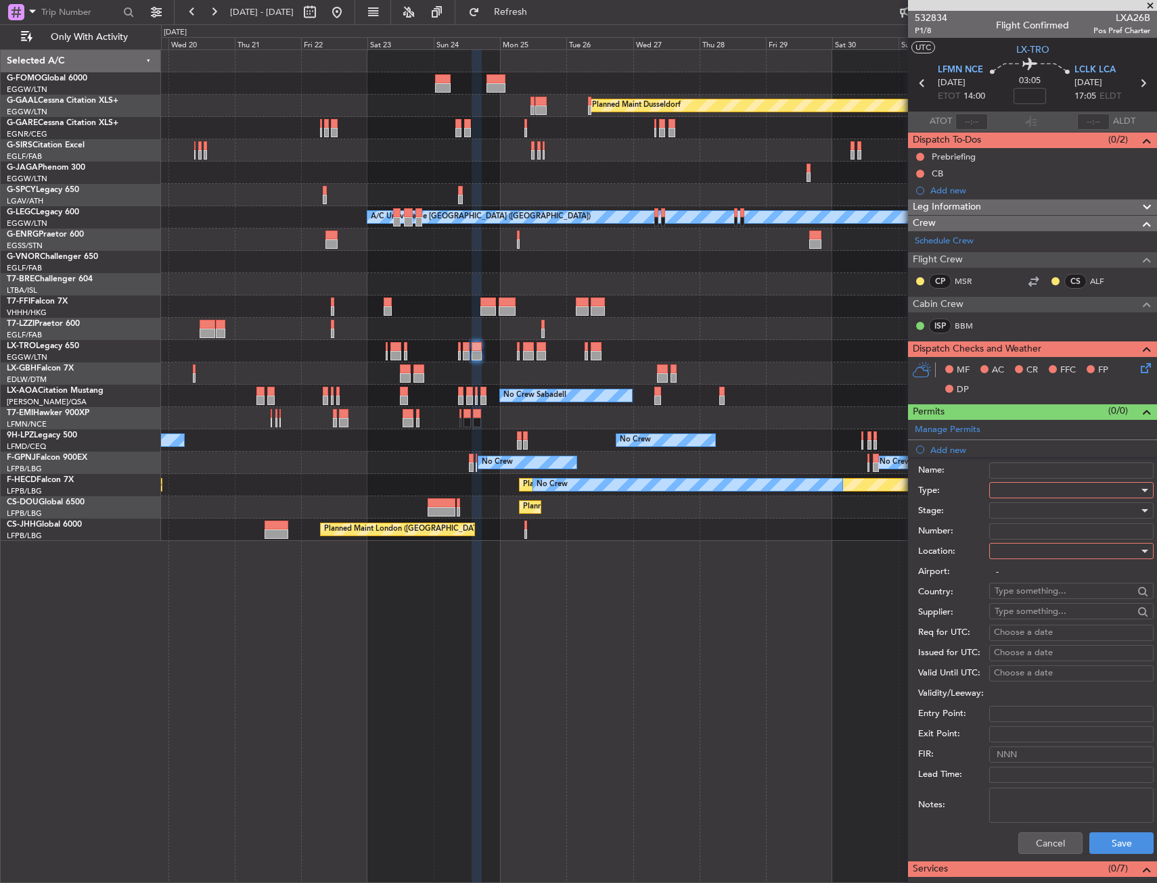
click at [1036, 491] on div at bounding box center [1066, 490] width 144 height 20
drag, startPoint x: 1040, startPoint y: 843, endPoint x: 1029, endPoint y: 814, distance: 30.8
click at [1039, 843] on div at bounding box center [578, 441] width 1157 height 883
click at [949, 427] on link "Manage Permits" at bounding box center [947, 430] width 66 height 14
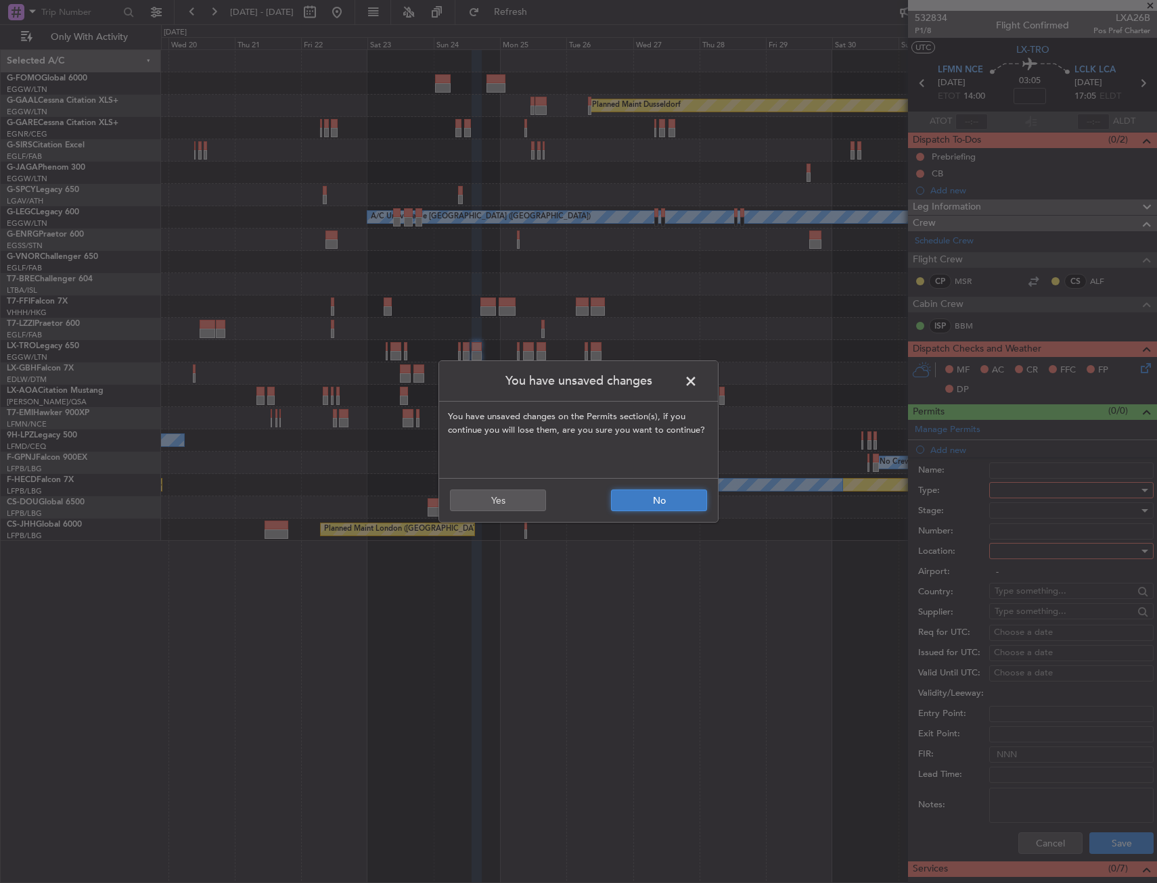
click at [646, 501] on button "No" at bounding box center [659, 501] width 96 height 22
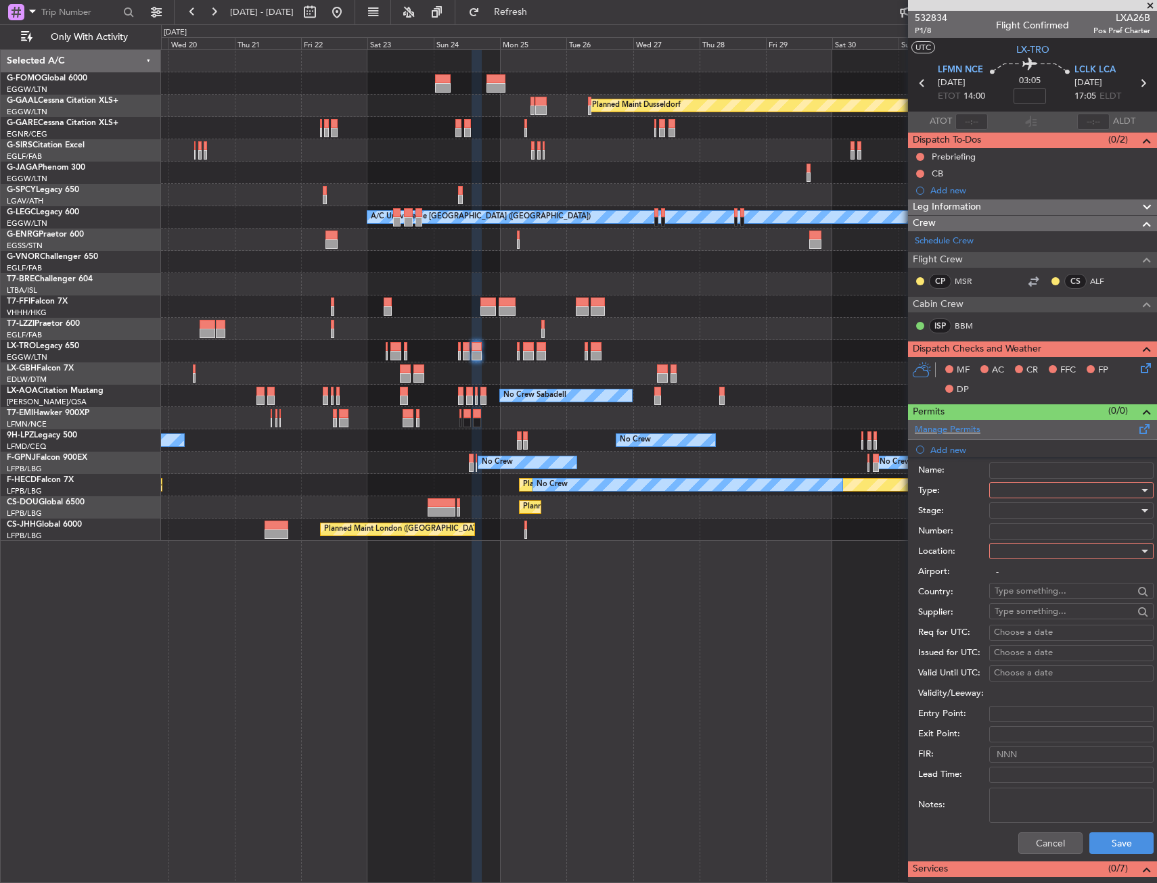
click at [1002, 429] on div "Manage Permits" at bounding box center [1032, 430] width 249 height 20
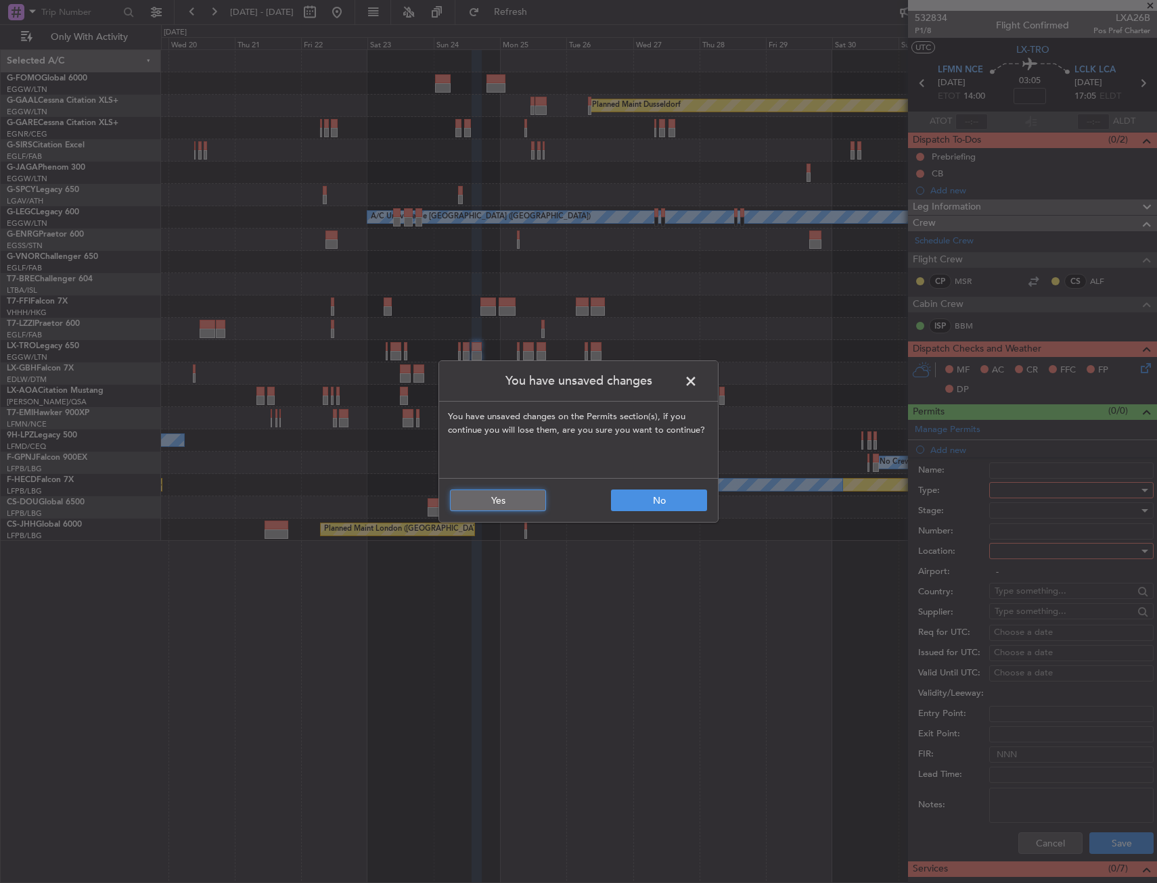
click at [491, 506] on button "Yes" at bounding box center [498, 501] width 96 height 22
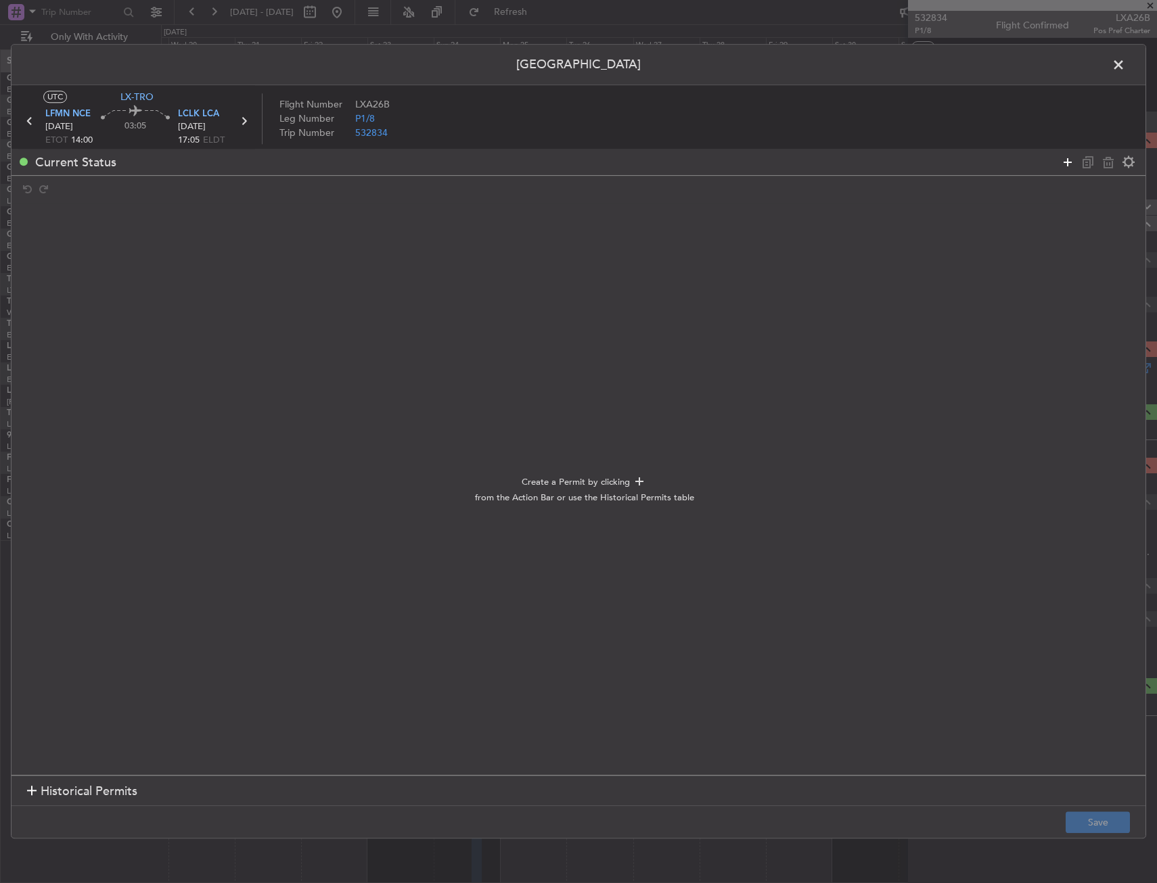
click at [1063, 157] on icon at bounding box center [1067, 162] width 16 height 16
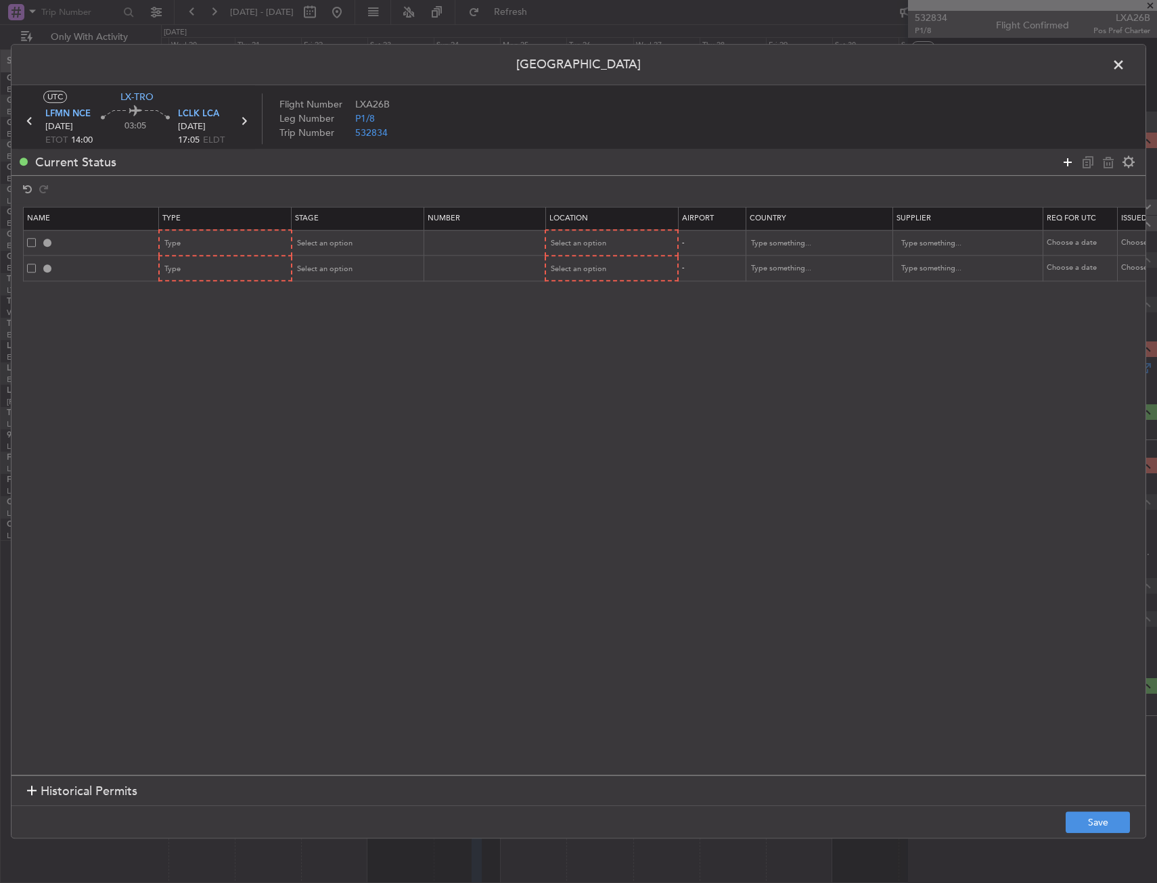
click at [1063, 157] on icon at bounding box center [1067, 162] width 16 height 16
click at [196, 239] on div "Type" at bounding box center [221, 244] width 112 height 20
click at [205, 365] on span "Slot" at bounding box center [226, 372] width 120 height 20
click at [212, 269] on div "Type" at bounding box center [221, 269] width 112 height 20
click at [185, 421] on span "Landing" at bounding box center [226, 418] width 120 height 20
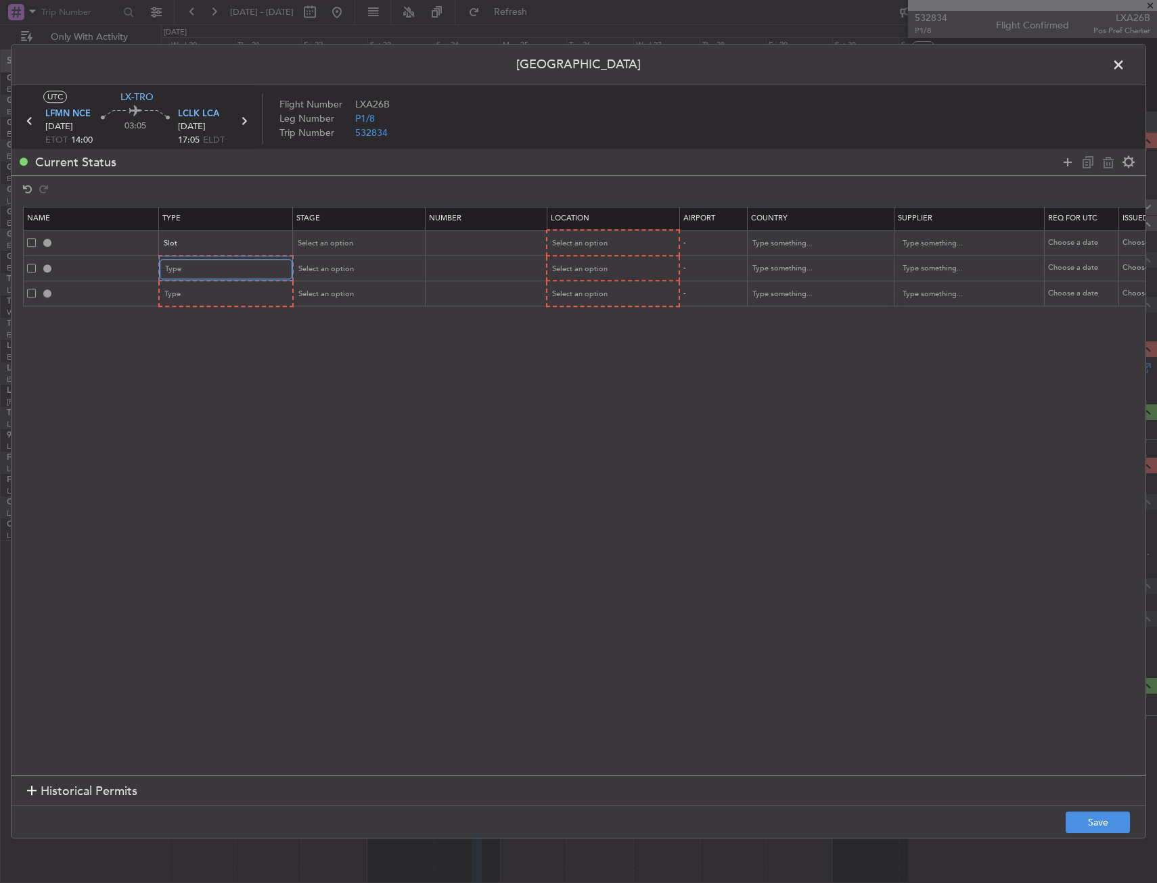
scroll to position [206, 0]
click at [36, 294] on div at bounding box center [92, 294] width 131 height 12
click at [32, 295] on span at bounding box center [31, 293] width 9 height 9
click at [37, 289] on input "checkbox" at bounding box center [37, 289] width 0 height 0
click at [1101, 164] on icon at bounding box center [1108, 162] width 16 height 16
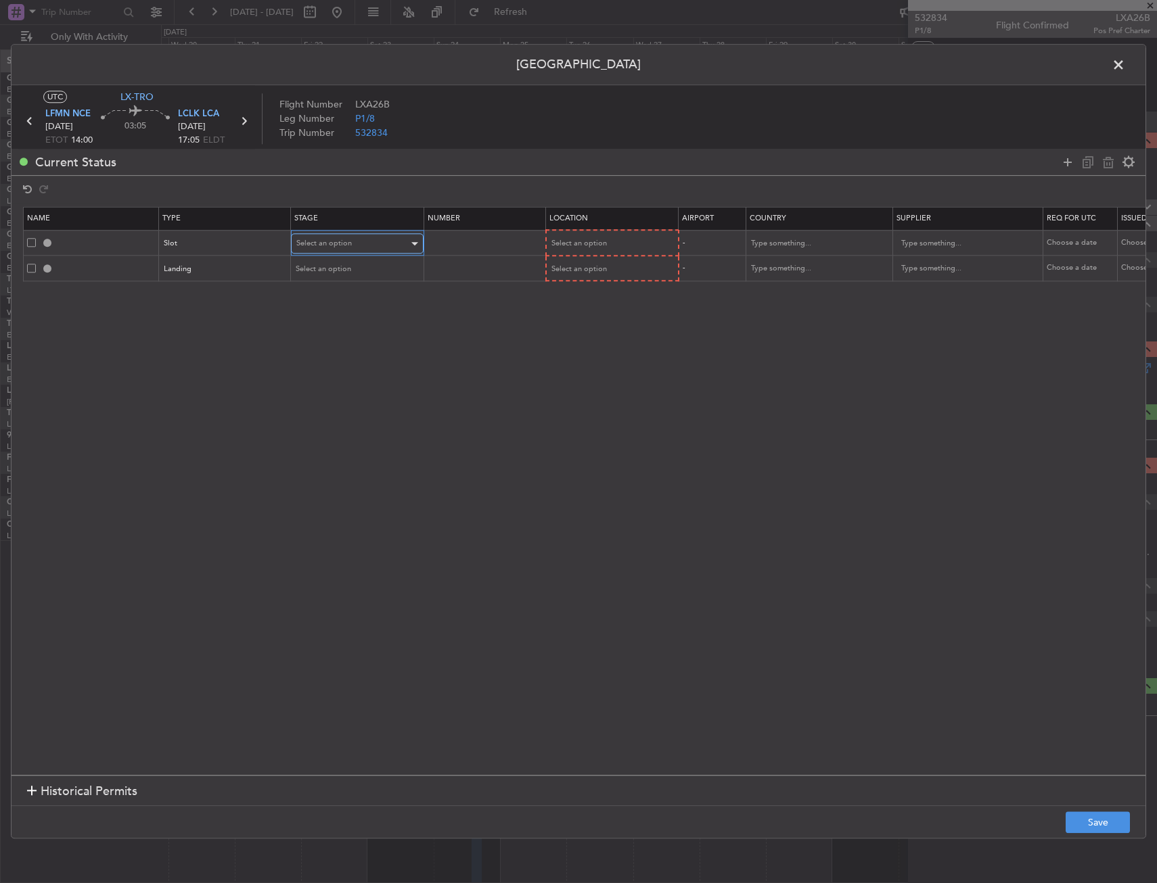
click at [329, 246] on span "Select an option" at bounding box center [323, 244] width 55 height 10
drag, startPoint x: 333, startPoint y: 327, endPoint x: 335, endPoint y: 293, distance: 33.9
click at [333, 327] on span "Requested" at bounding box center [357, 333] width 120 height 20
click at [336, 274] on span "Select an option" at bounding box center [323, 269] width 55 height 10
click at [332, 350] on span "Requested" at bounding box center [357, 358] width 120 height 20
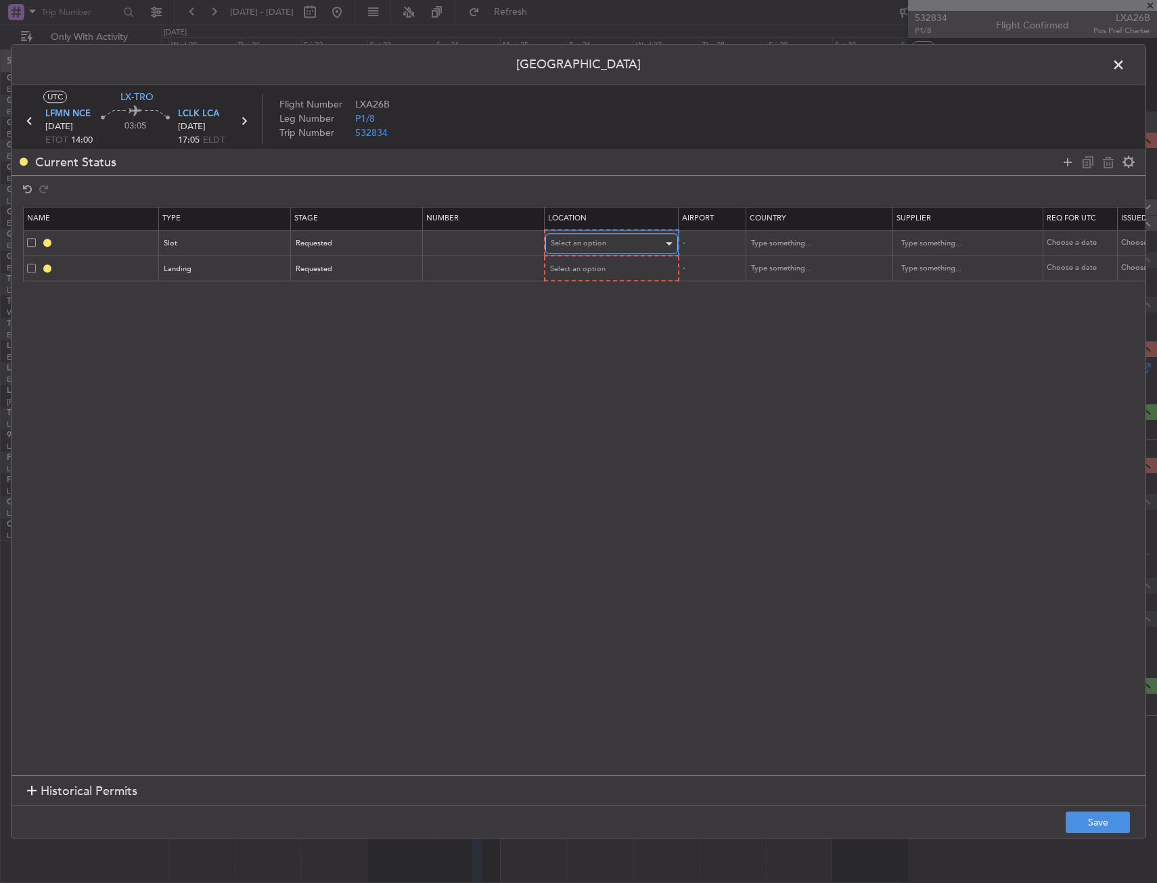
click at [589, 237] on div "Select an option" at bounding box center [607, 244] width 112 height 20
click at [592, 276] on span "Departure" at bounding box center [611, 272] width 120 height 20
click at [592, 277] on div "Select an option" at bounding box center [607, 269] width 112 height 20
drag, startPoint x: 592, startPoint y: 277, endPoint x: 576, endPoint y: 338, distance: 63.7
click at [576, 338] on span "Arrival" at bounding box center [611, 337] width 120 height 20
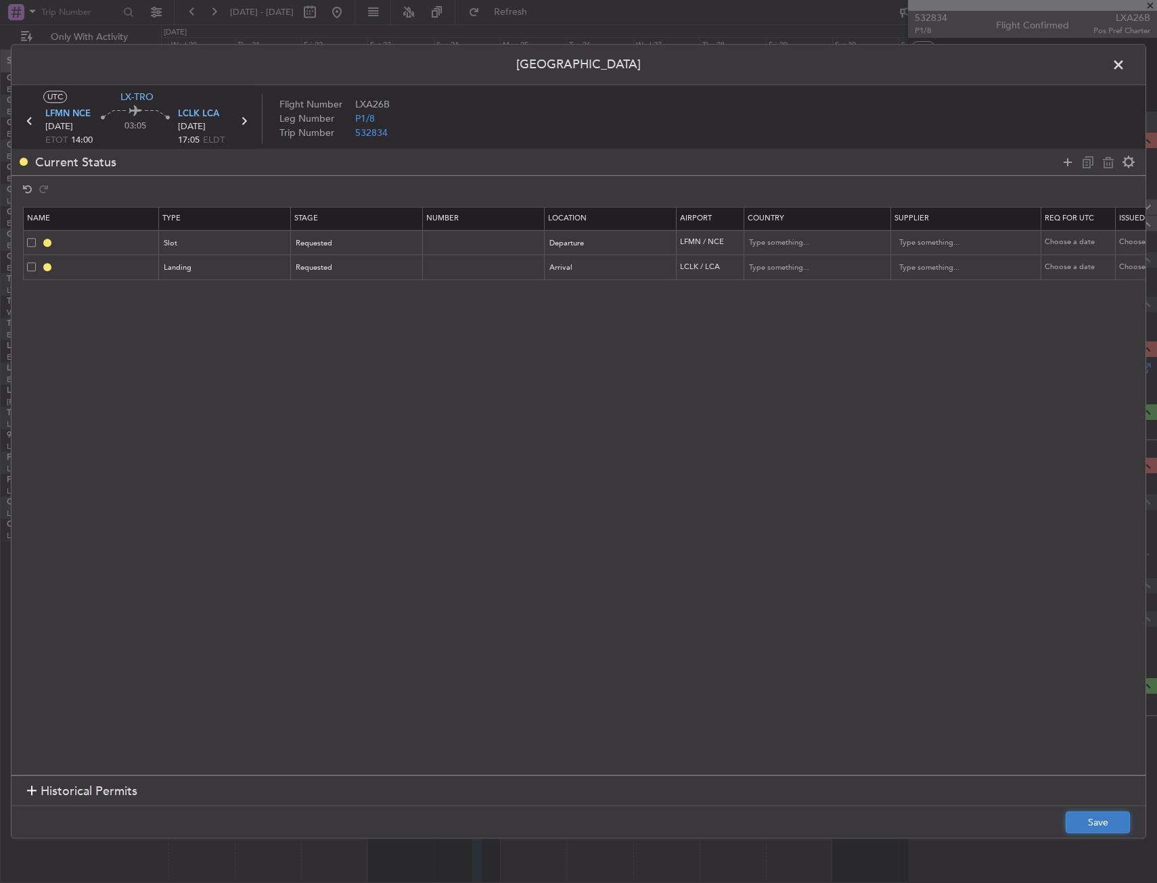
click at [1077, 831] on button "Save" at bounding box center [1097, 823] width 64 height 22
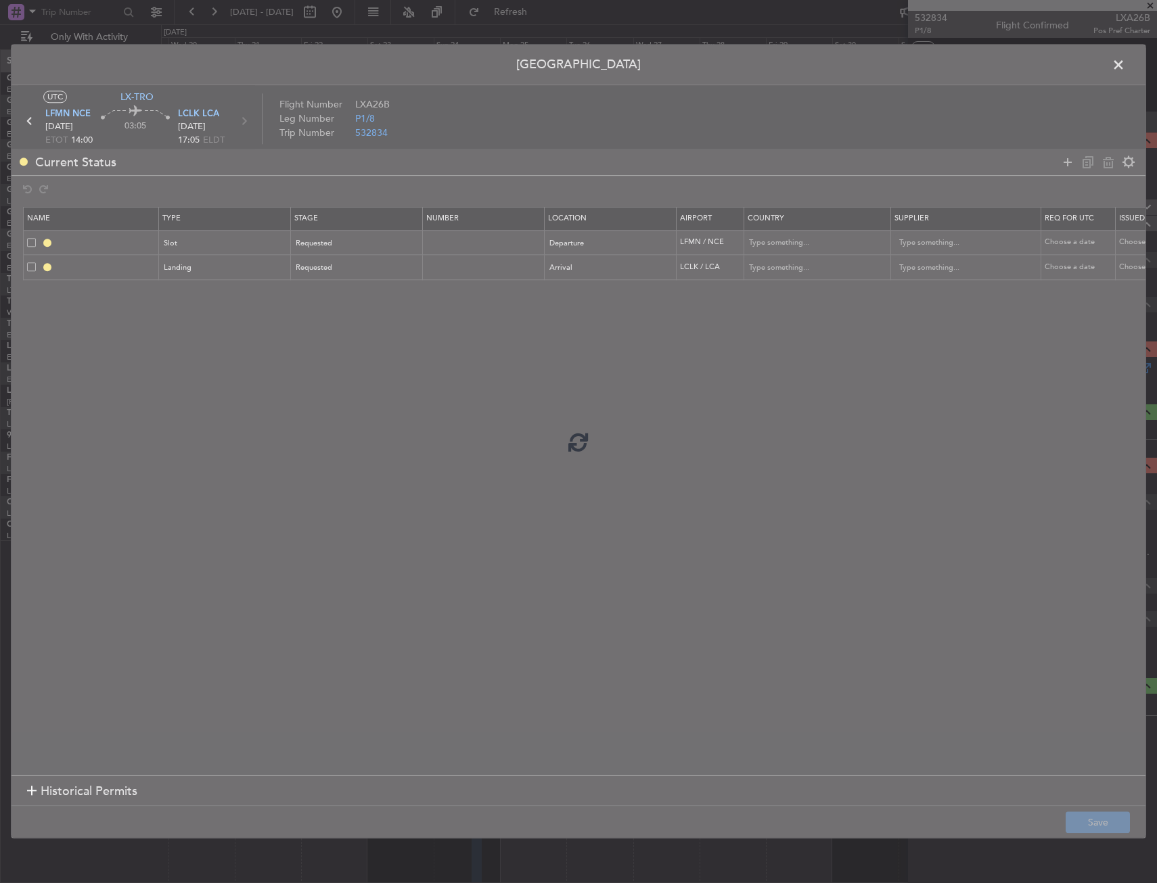
type input "LFMN DEP SLOT"
type input "[GEOGRAPHIC_DATA]"
type input "NNN"
type input "LCLK LDG"
type input "Cyprus"
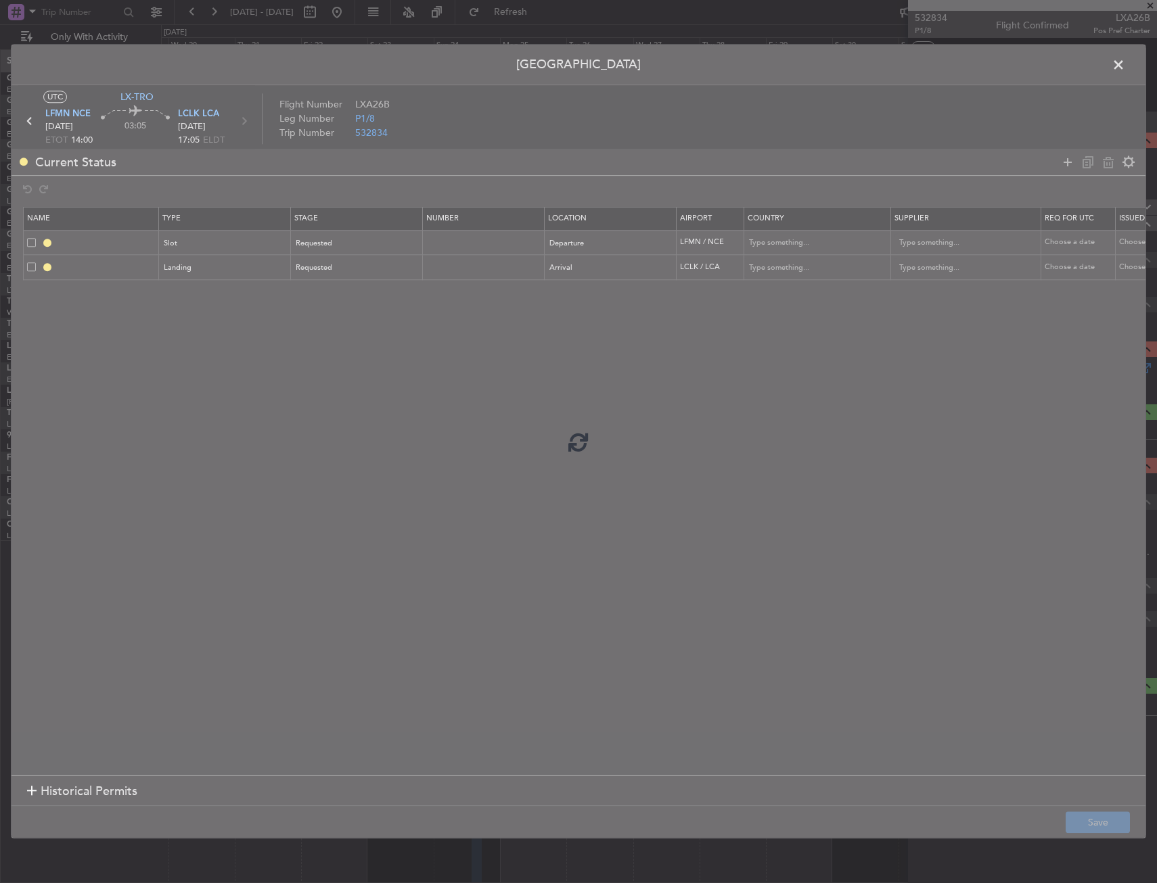
type input "NNN"
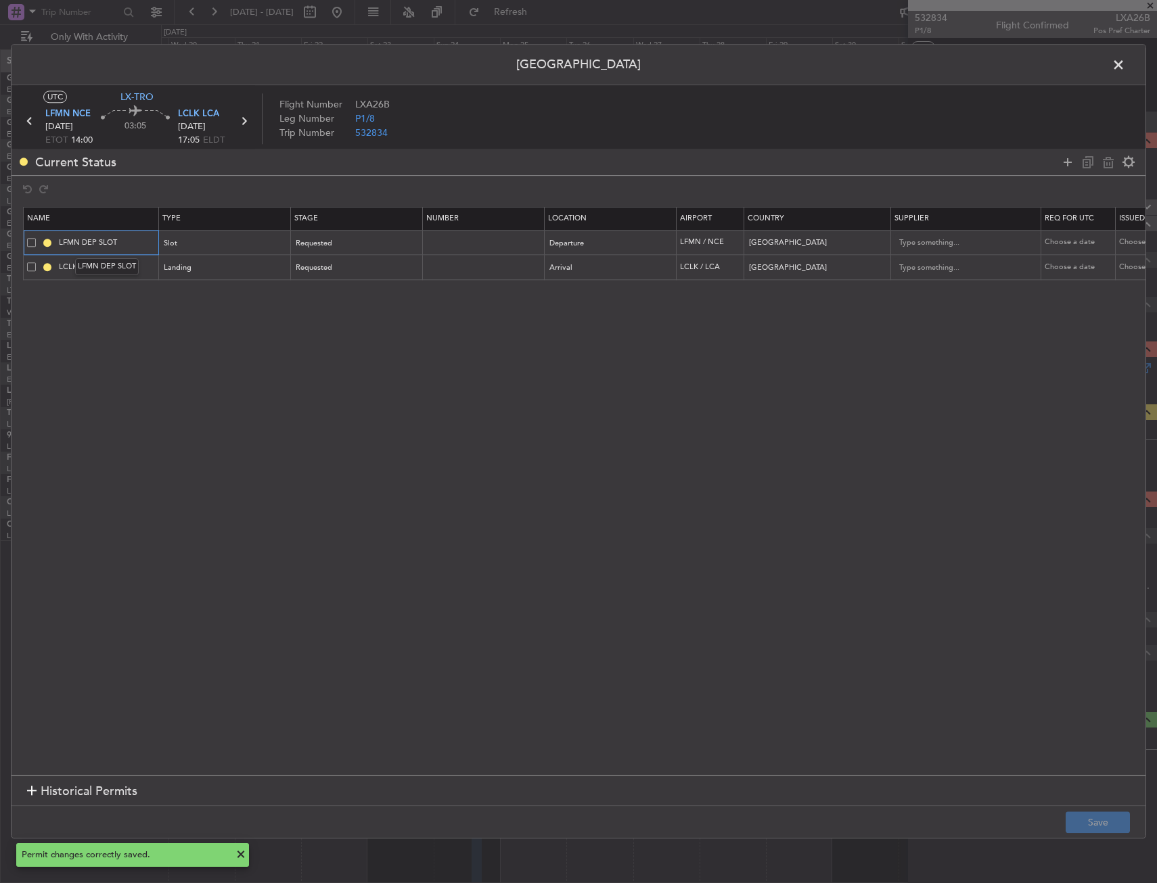
click at [145, 245] on input "LFMN DEP SLOT" at bounding box center [106, 242] width 101 height 11
type input "LFMN DEP SLOT 1400z"
click at [1086, 816] on button "Save" at bounding box center [1097, 823] width 64 height 22
click at [1125, 67] on span at bounding box center [1125, 68] width 0 height 27
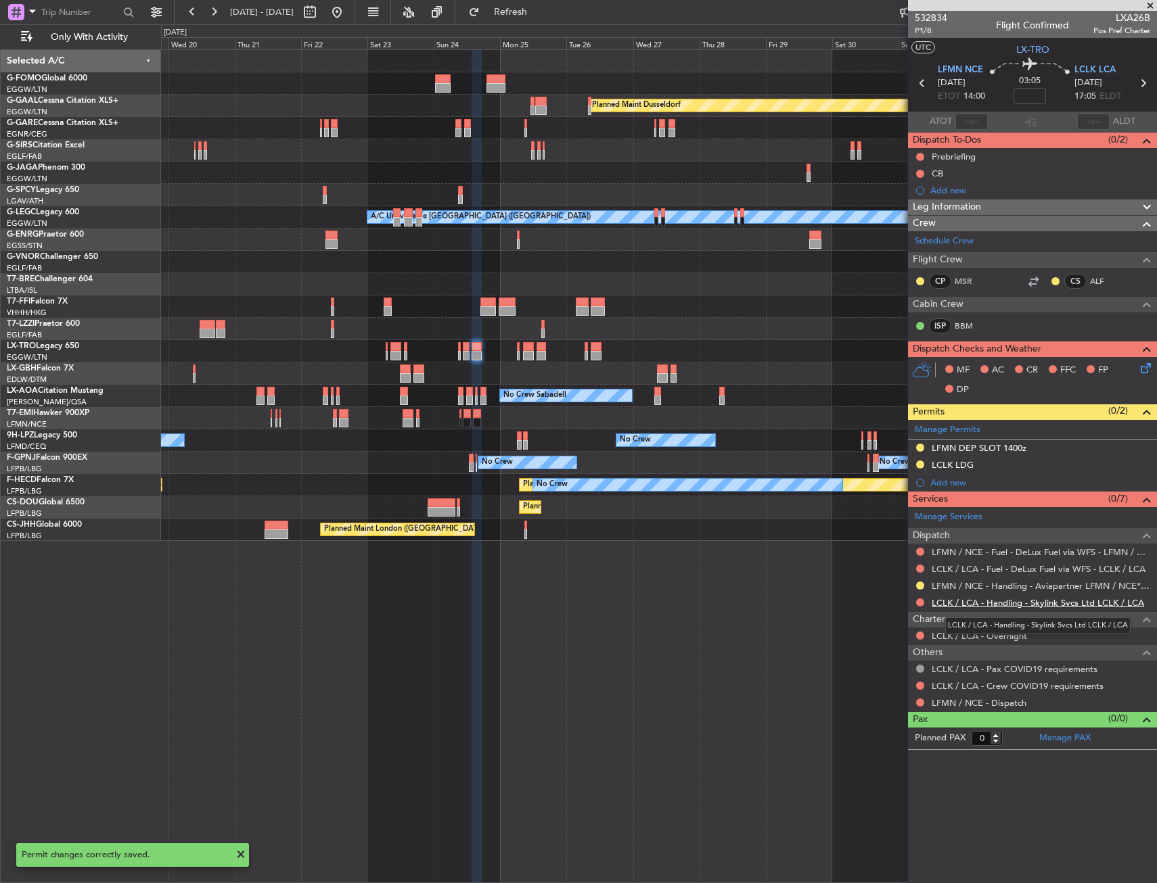
click at [985, 605] on link "LCLK / LCA - Handling - Skylink Svcs Ltd LCLK / LCA" at bounding box center [1037, 602] width 212 height 11
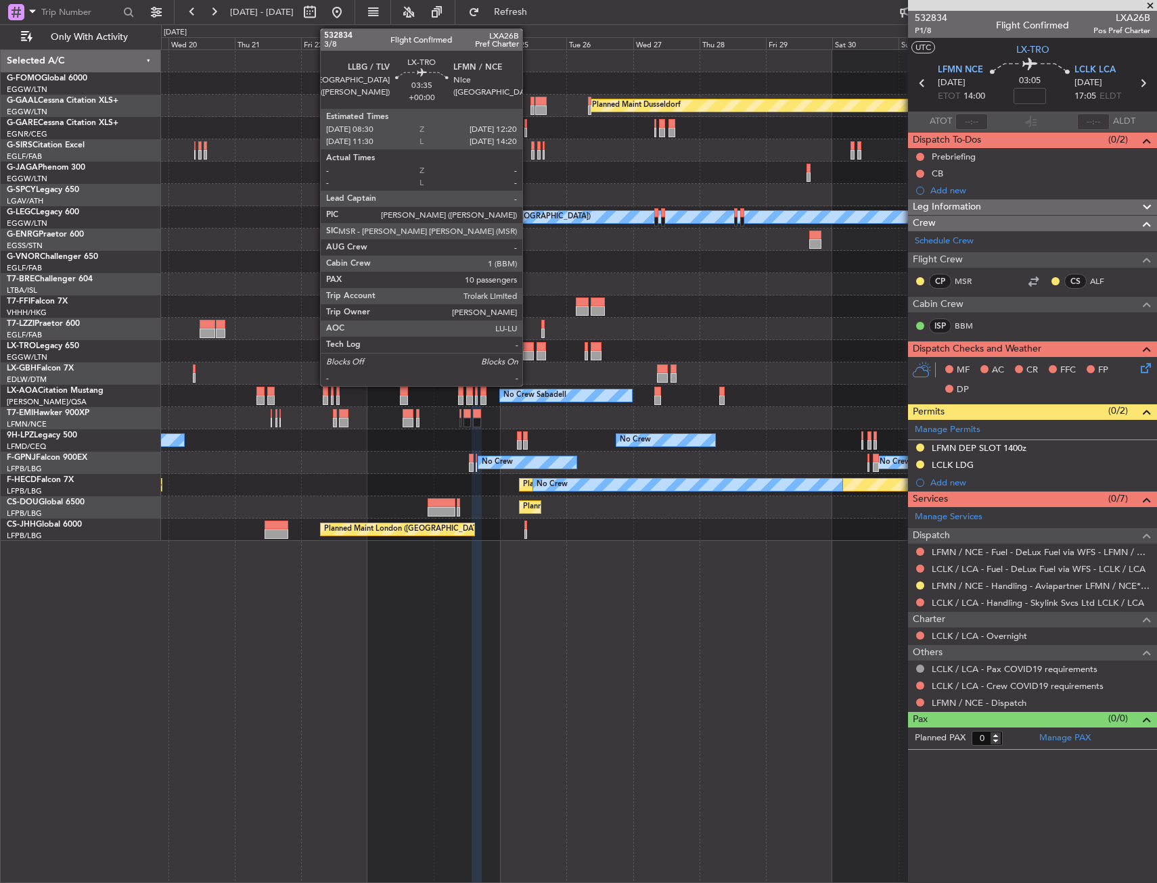
click at [528, 350] on div at bounding box center [528, 346] width 11 height 9
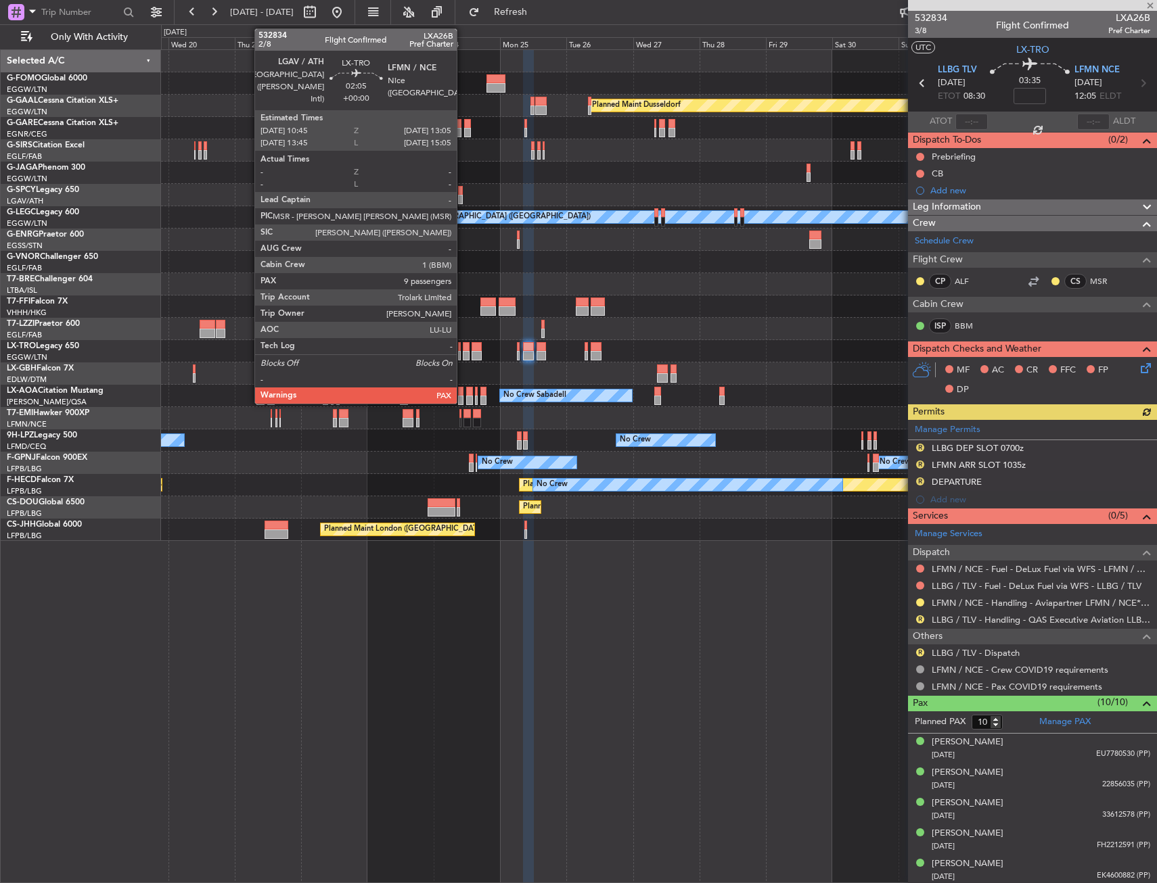
click at [463, 351] on div at bounding box center [466, 355] width 7 height 9
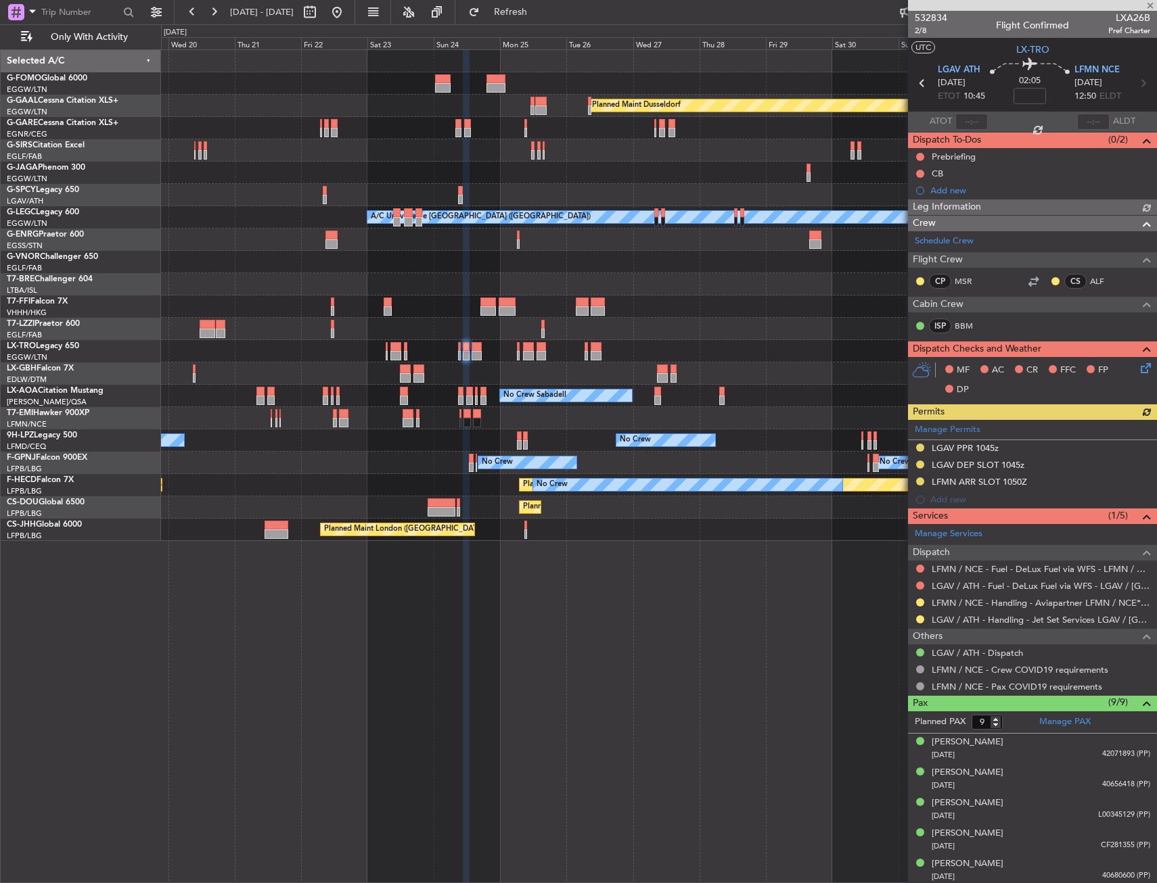
scroll to position [124, 0]
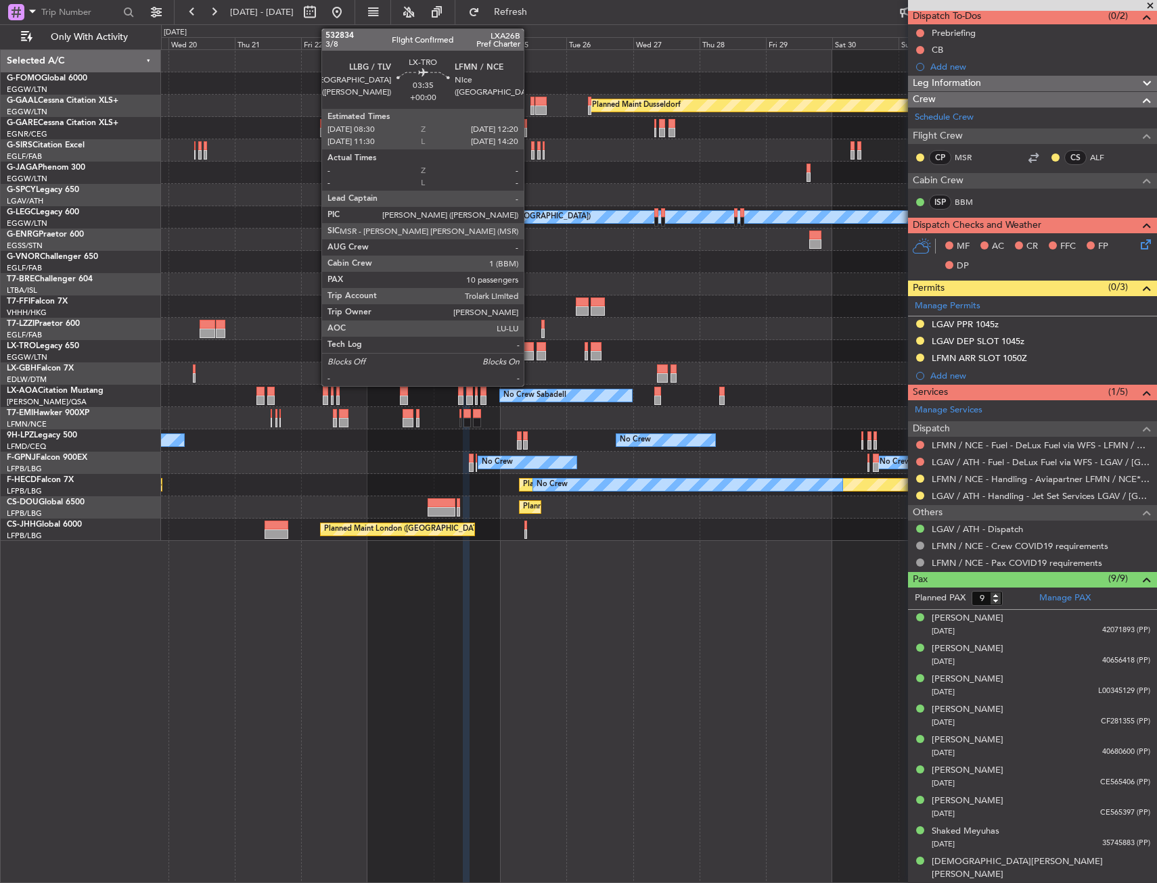
click at [530, 348] on div at bounding box center [528, 346] width 11 height 9
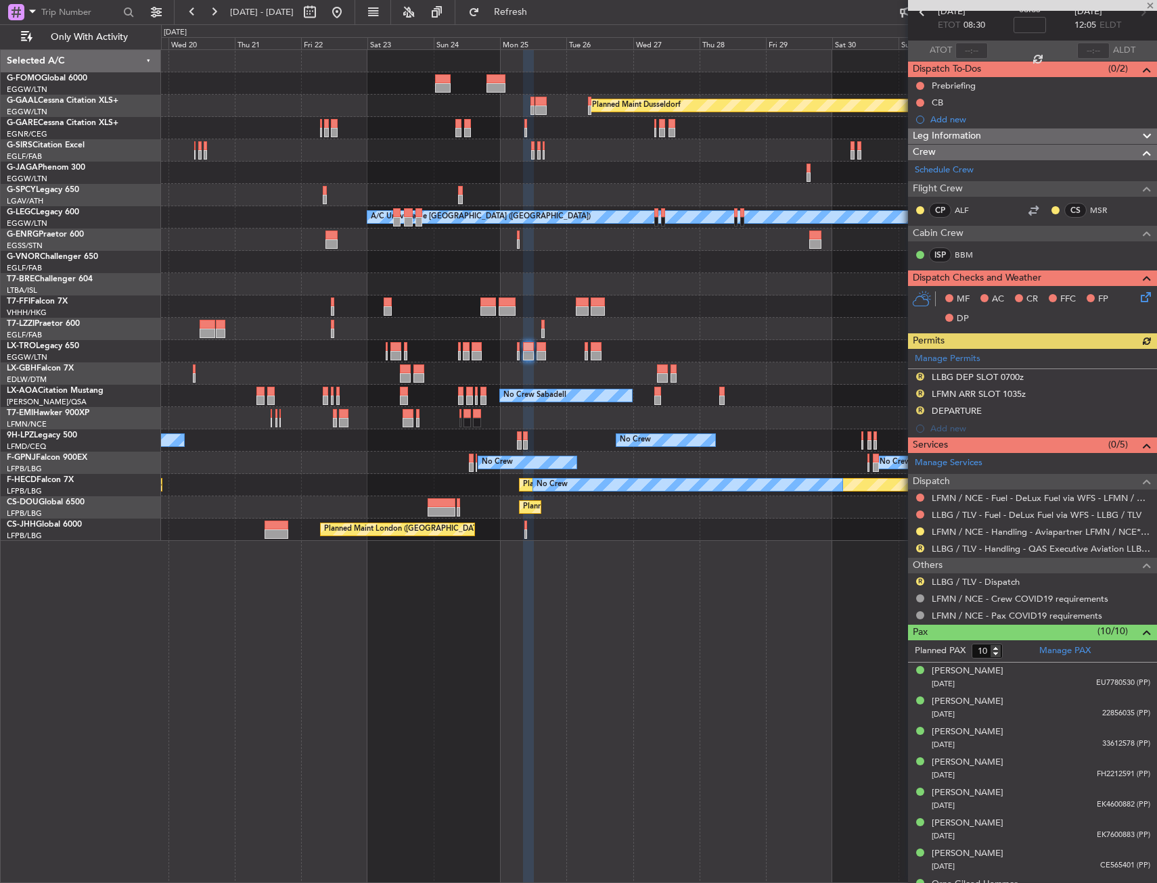
scroll to position [154, 0]
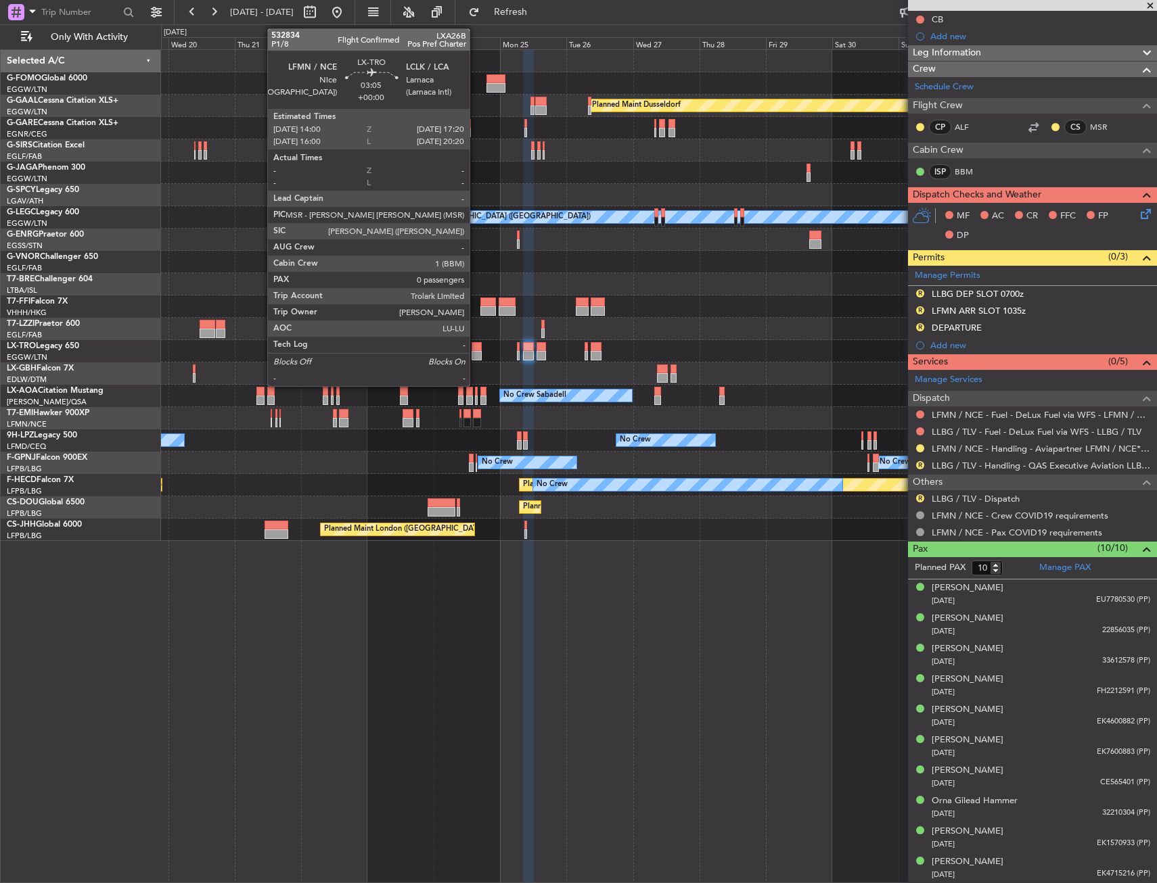
click at [475, 352] on div at bounding box center [475, 355] width 9 height 9
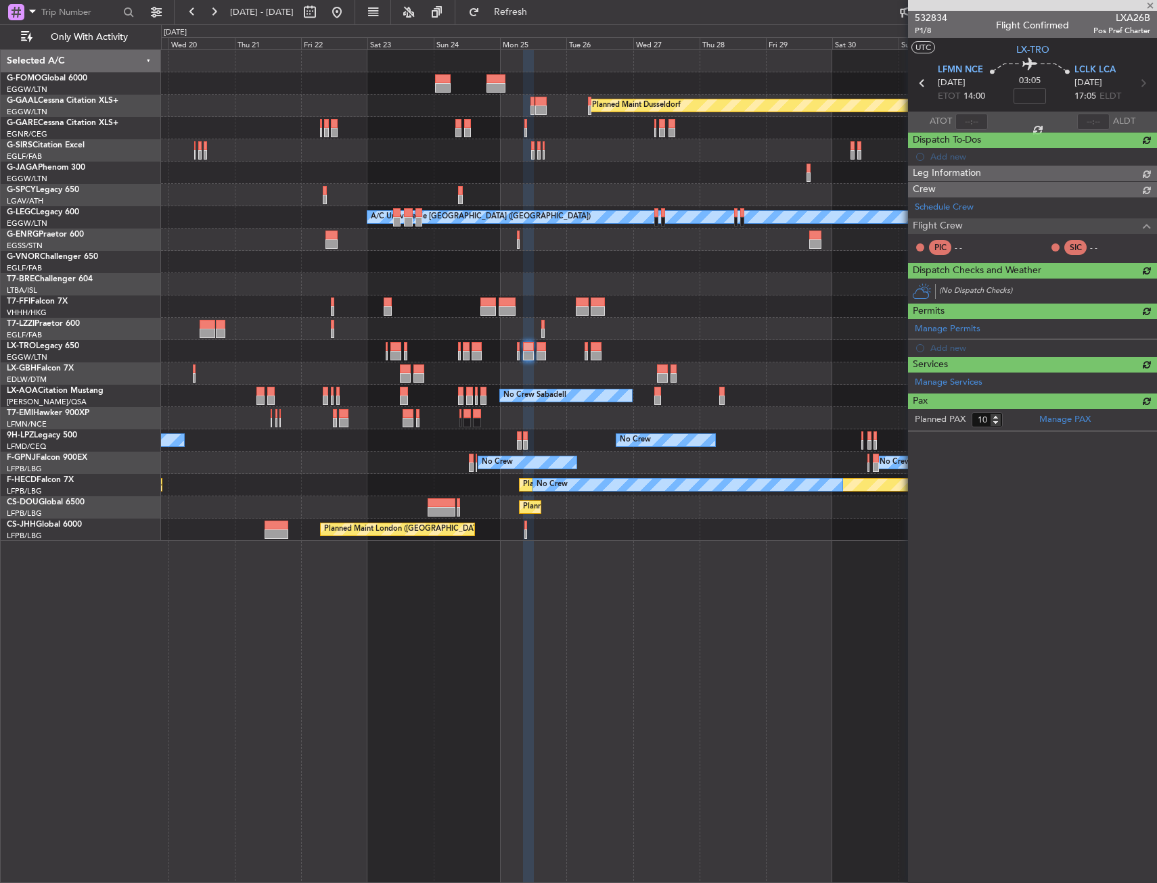
type input "0"
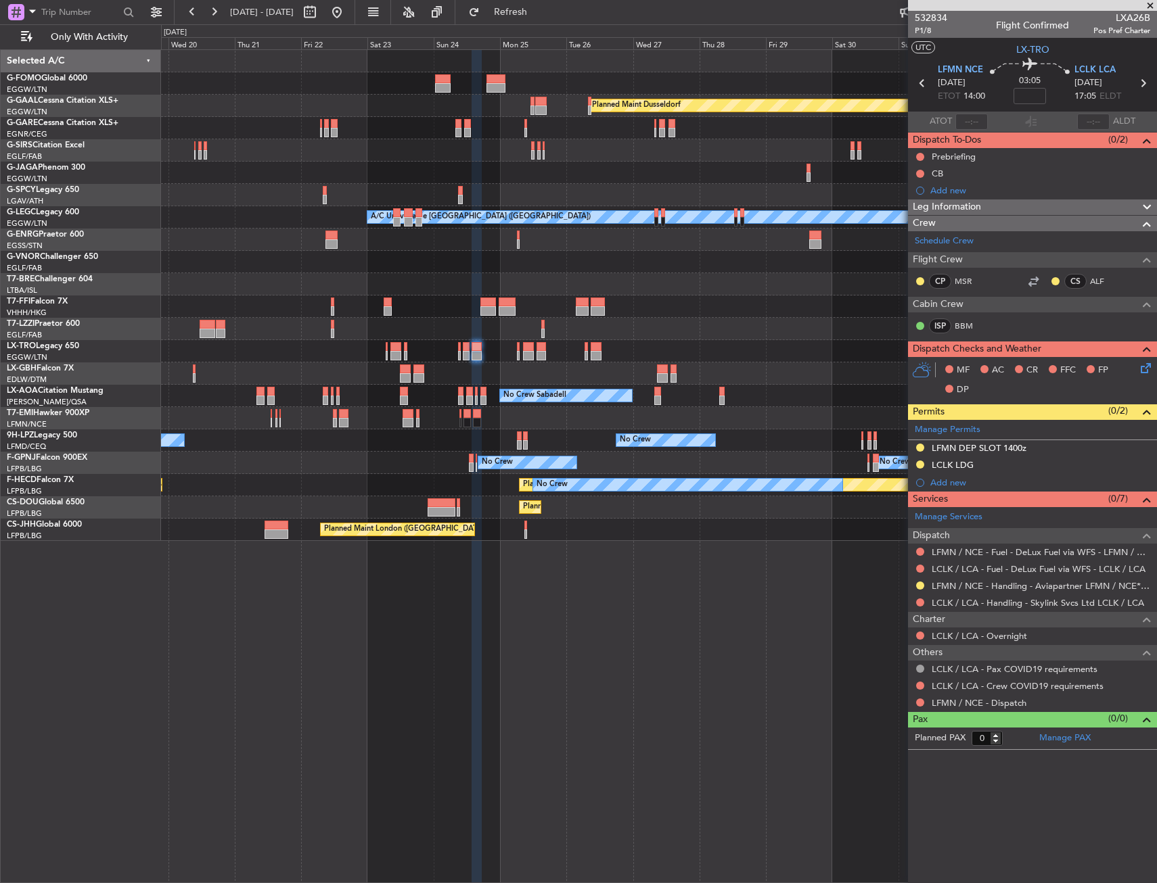
scroll to position [0, 0]
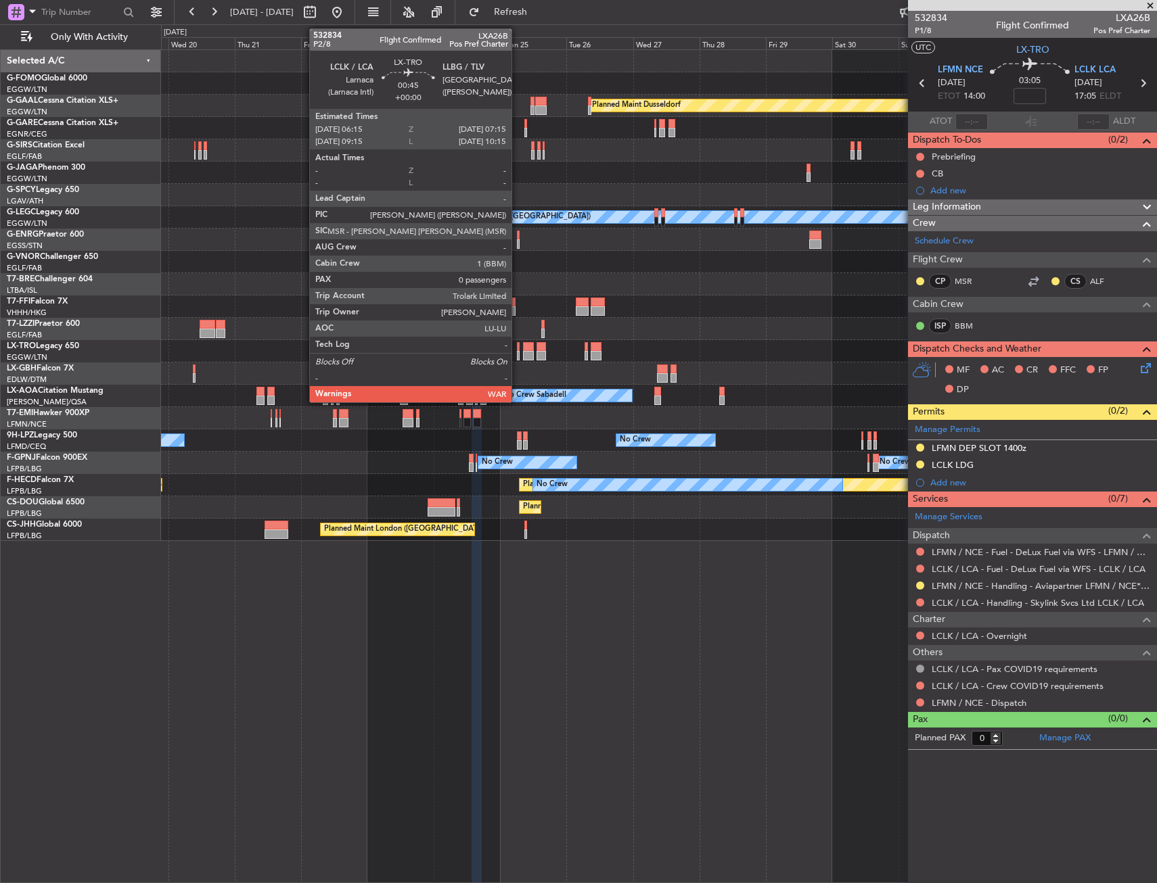
click at [517, 348] on div at bounding box center [518, 346] width 3 height 9
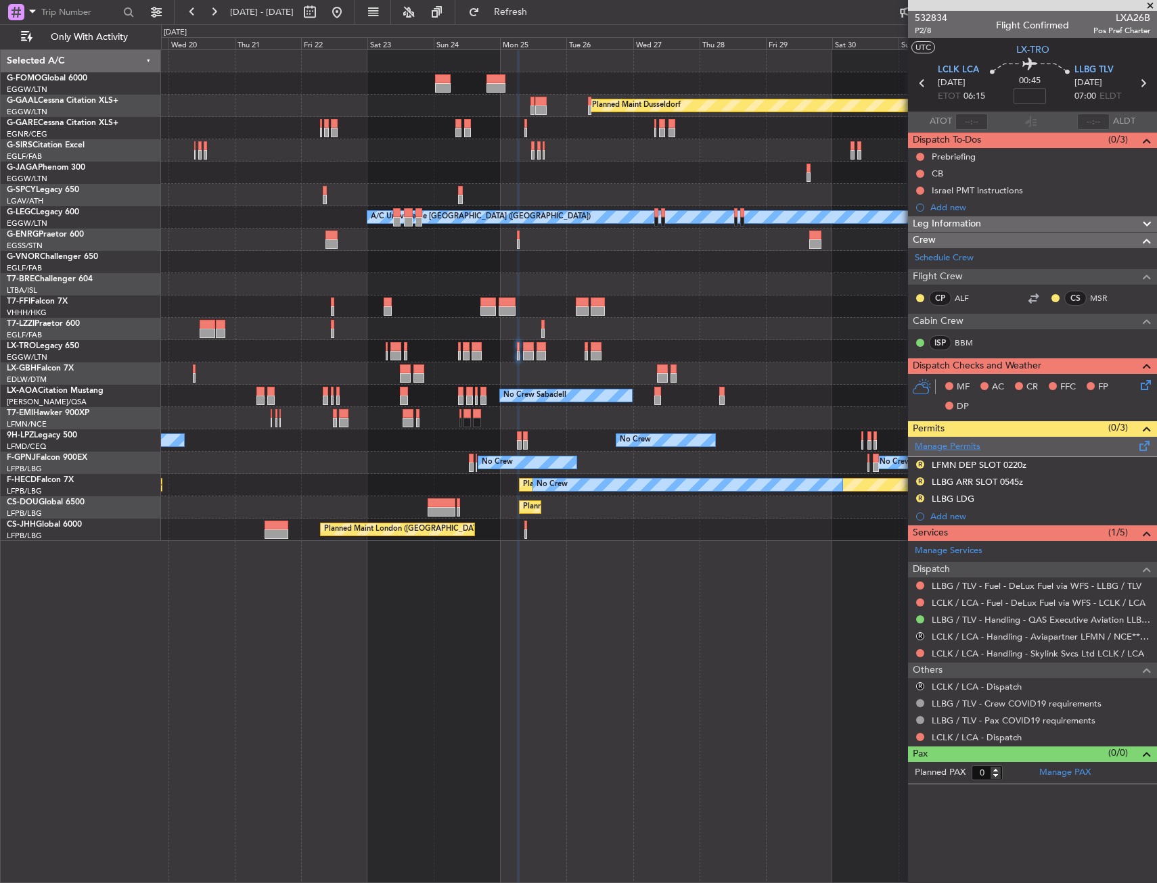
click at [971, 441] on link "Manage Permits" at bounding box center [947, 447] width 66 height 14
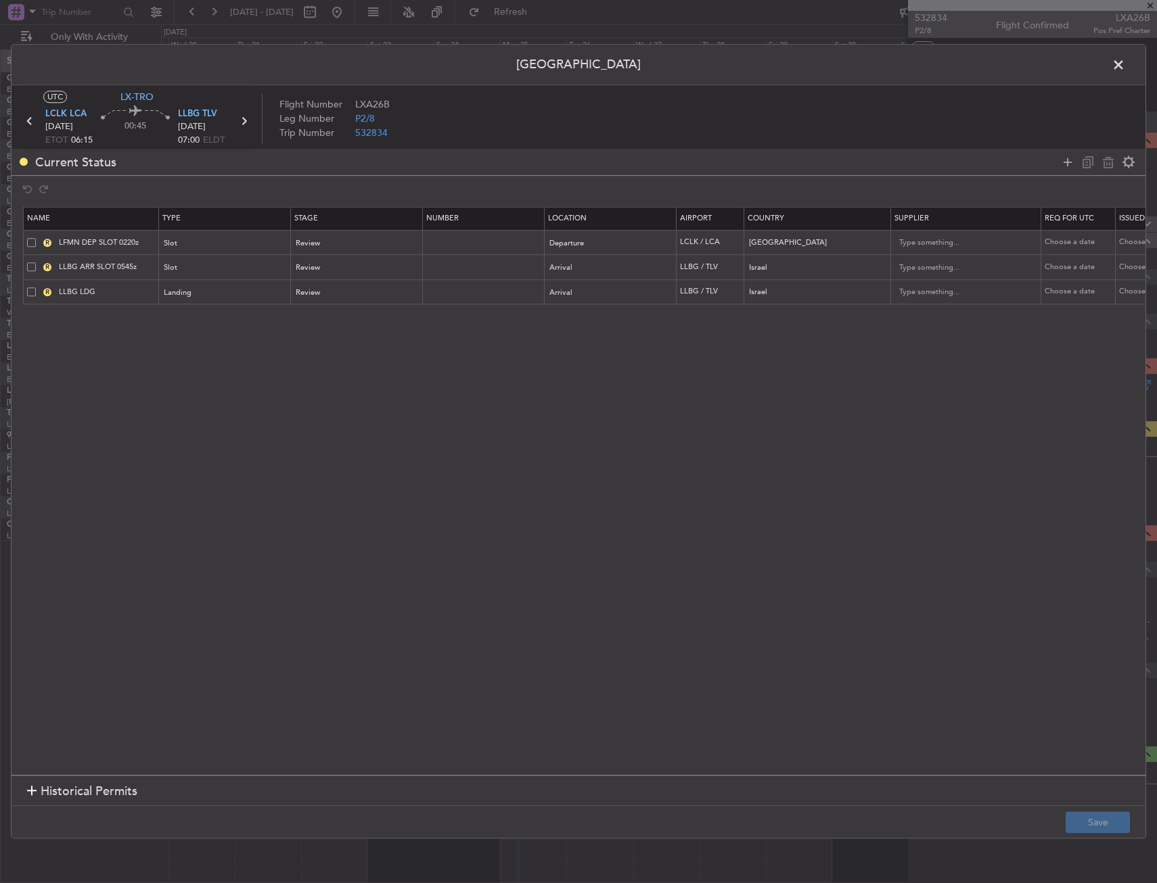
click at [32, 238] on span at bounding box center [31, 242] width 9 height 9
click at [37, 238] on input "checkbox" at bounding box center [37, 238] width 0 height 0
click at [1110, 159] on icon at bounding box center [1108, 162] width 16 height 16
type input "LLBG ARR SLOT 0545z"
type input "Israel"
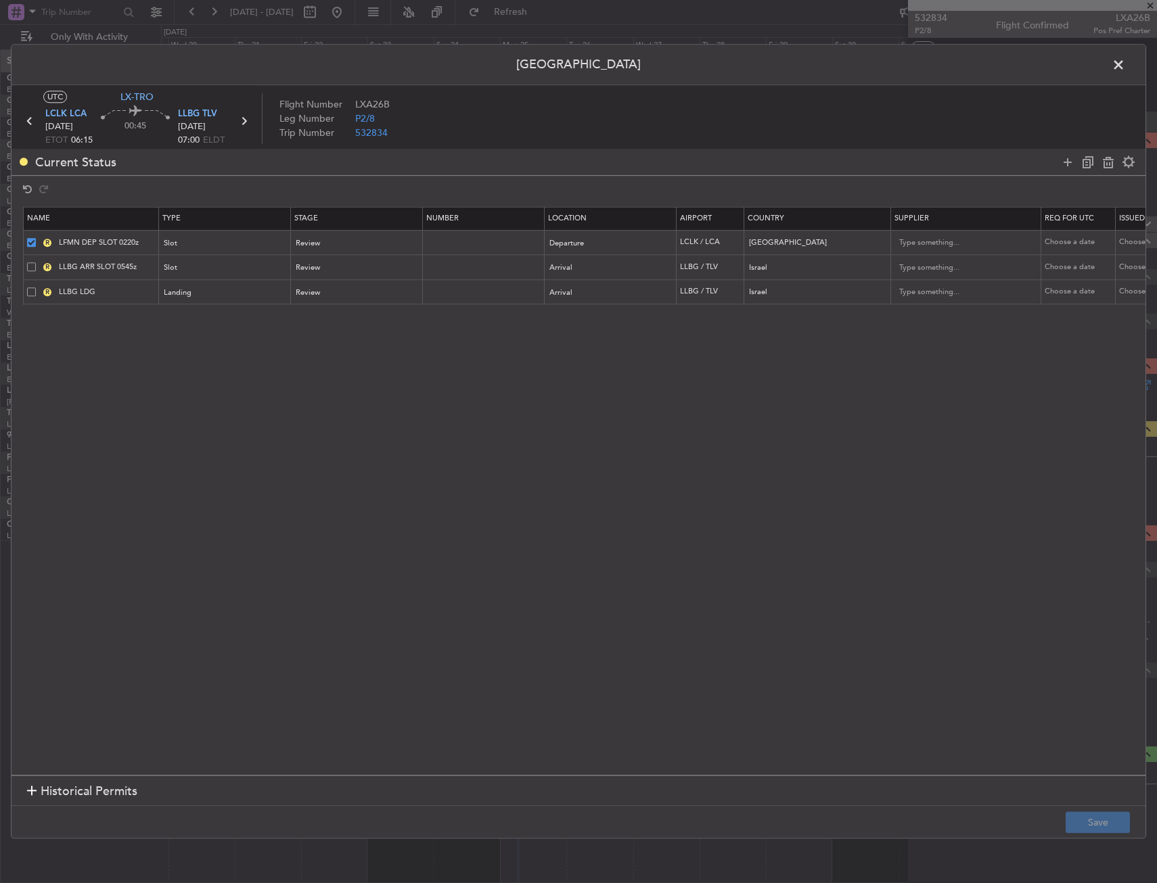
type input "LLBG LDG"
click at [133, 241] on input "LLBG ARR SLOT 0545z" at bounding box center [106, 242] width 101 height 11
type input "LLBG ARR SLOT 0700z"
click at [335, 234] on div "Review" at bounding box center [352, 243] width 112 height 20
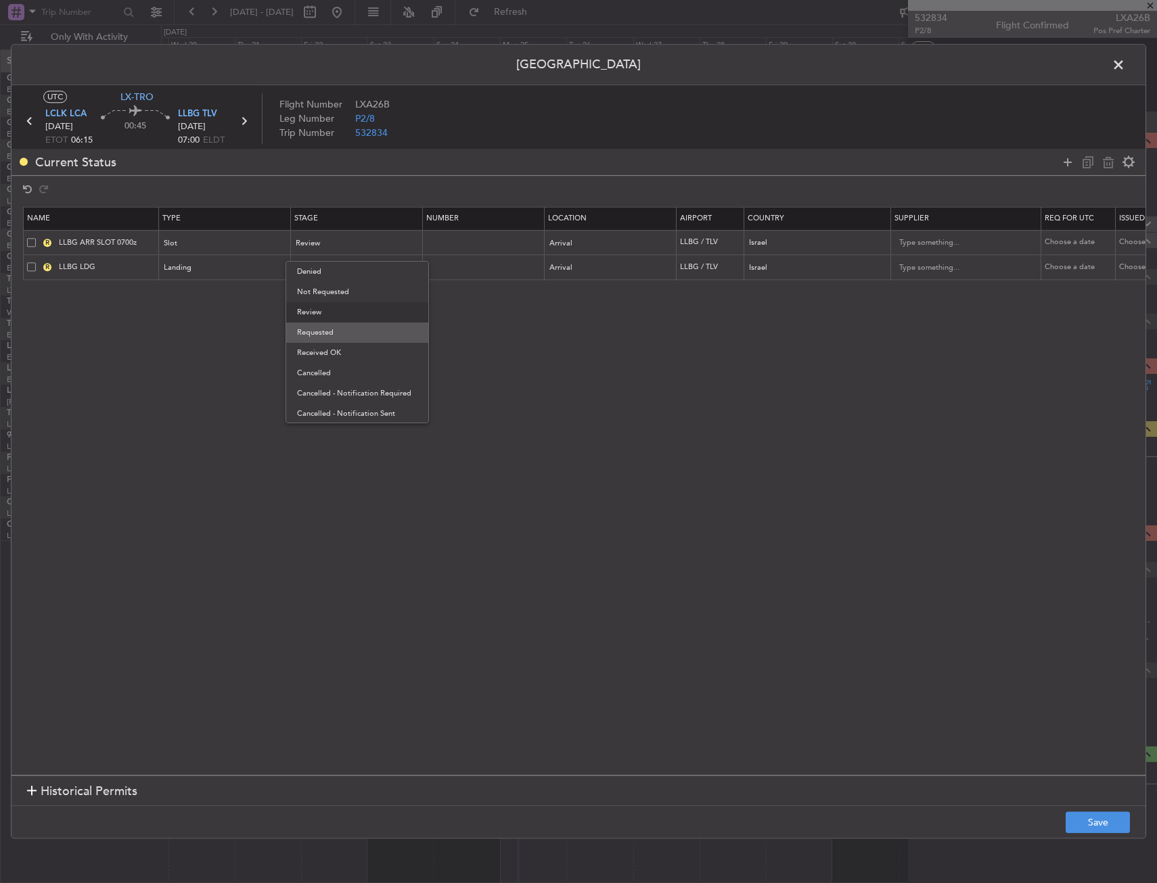
click at [337, 330] on span "Requested" at bounding box center [357, 333] width 120 height 20
click at [334, 269] on div "Review" at bounding box center [352, 268] width 112 height 20
click at [335, 353] on span "Requested" at bounding box center [357, 357] width 120 height 20
click at [1062, 158] on icon at bounding box center [1067, 162] width 16 height 16
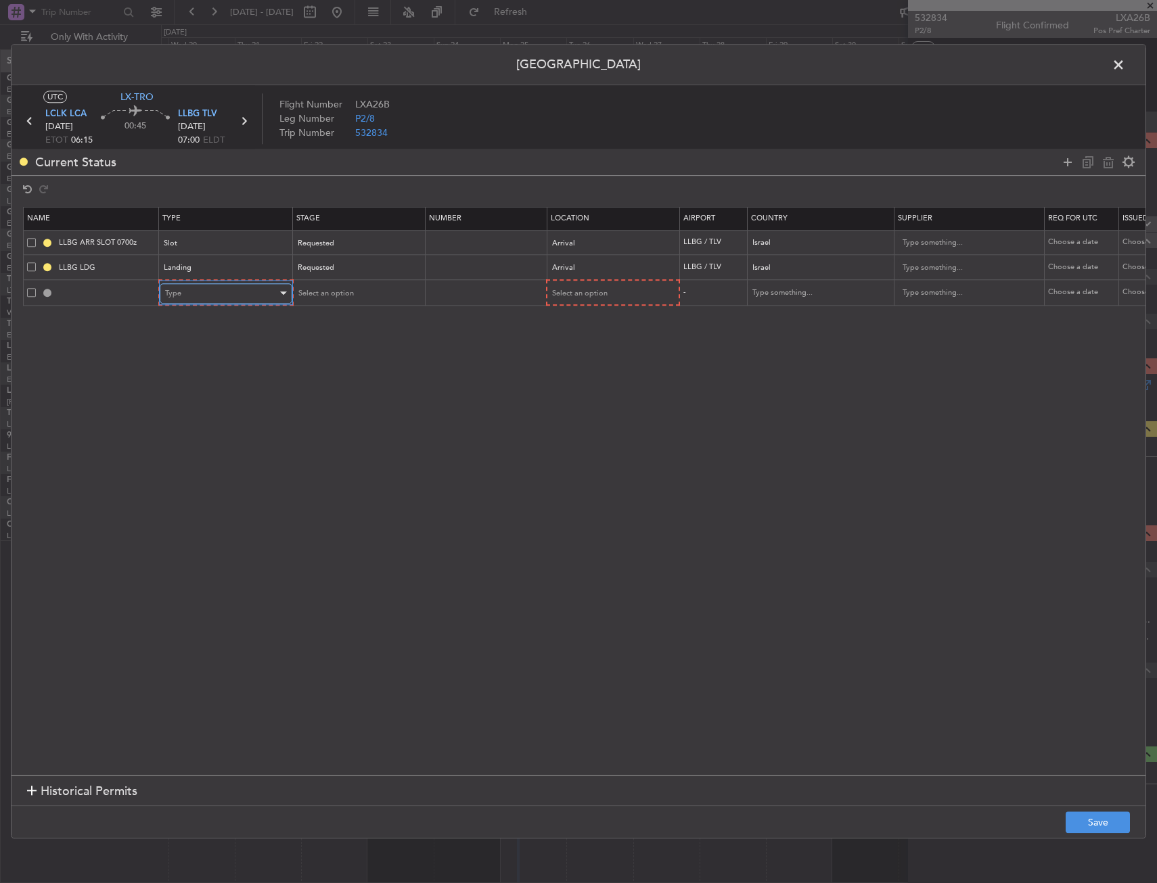
click at [179, 294] on span "Type" at bounding box center [173, 293] width 16 height 10
click at [191, 344] on span "Departure" at bounding box center [226, 349] width 120 height 20
click at [583, 292] on span "Select an option" at bounding box center [578, 293] width 55 height 10
click at [569, 325] on span "Departure" at bounding box center [611, 322] width 120 height 20
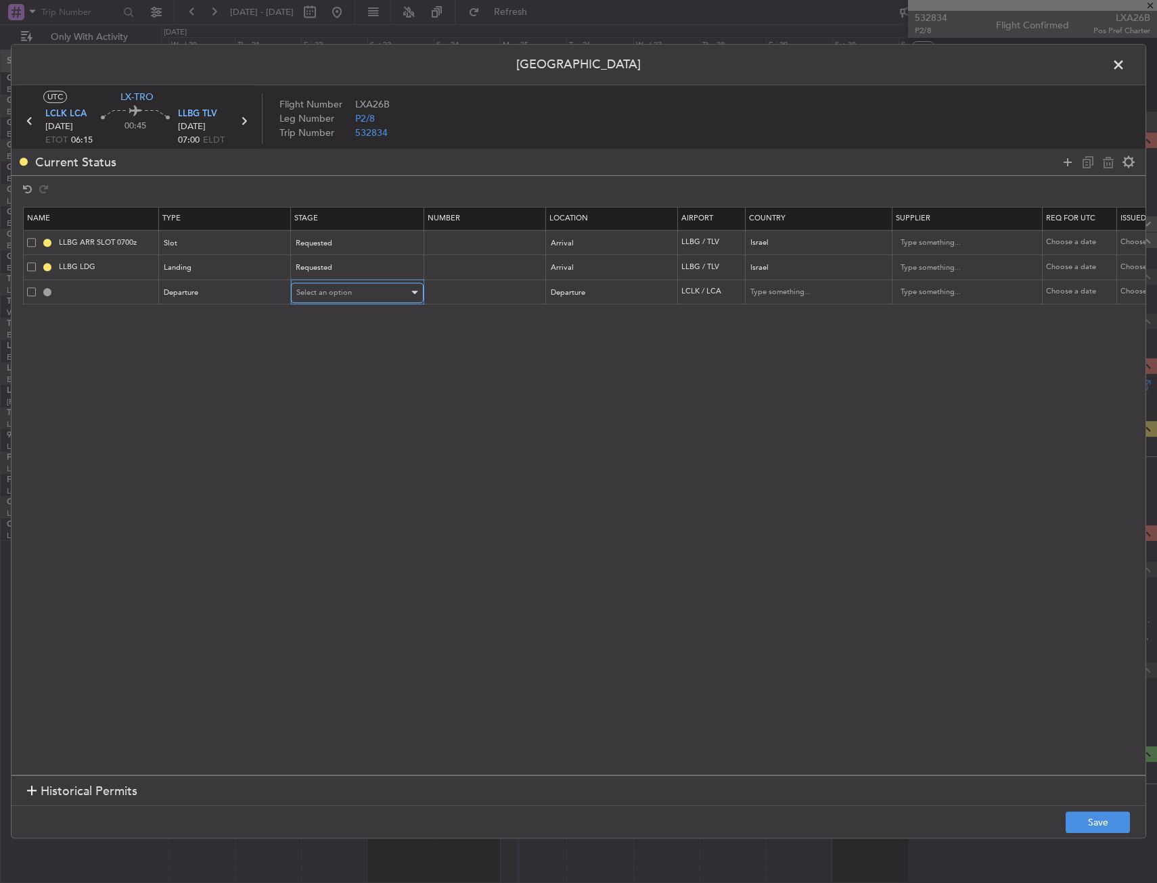
click at [376, 290] on div "Select an option" at bounding box center [352, 293] width 112 height 20
click at [367, 383] on span "Requested" at bounding box center [357, 382] width 120 height 20
click at [1067, 818] on footer "Save" at bounding box center [578, 822] width 1134 height 32
click at [1067, 817] on button "Save" at bounding box center [1097, 823] width 64 height 22
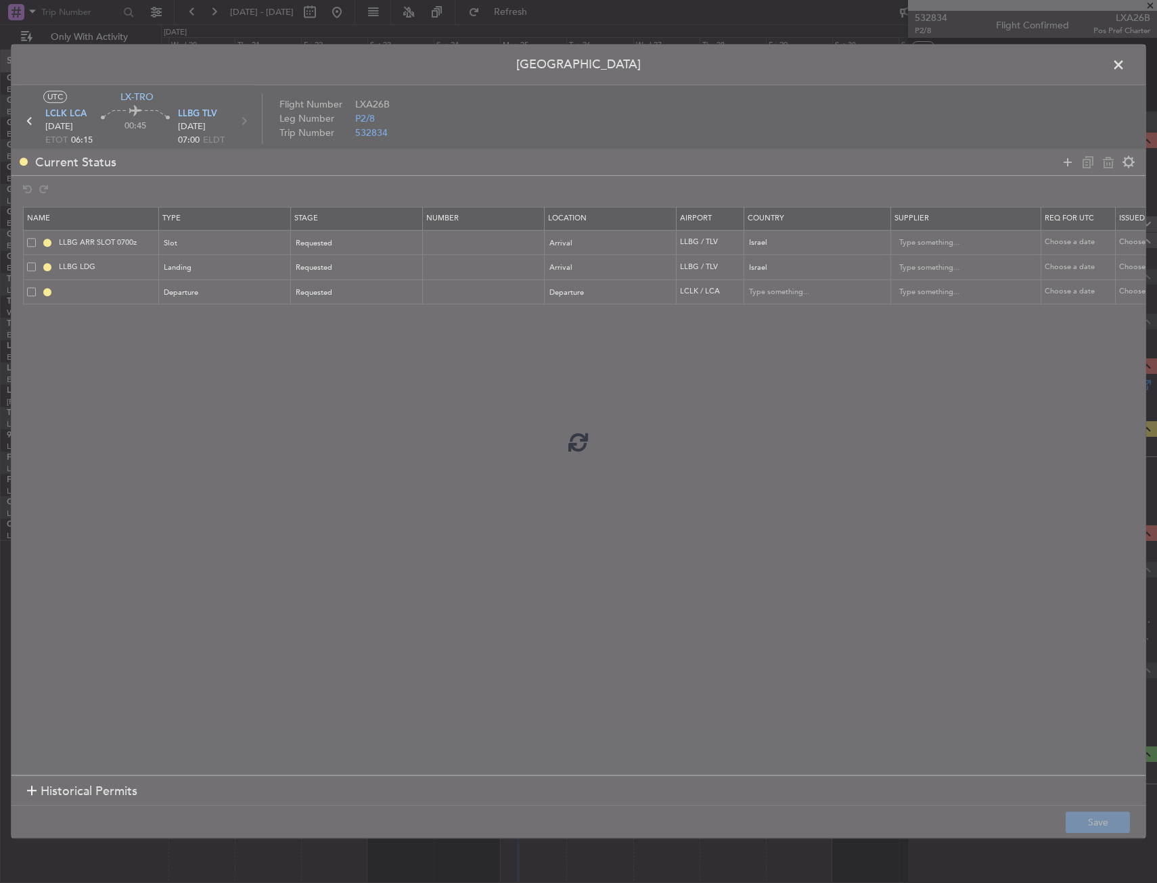
type input "DEPARTURE"
type input "Cyprus"
type input "NNN"
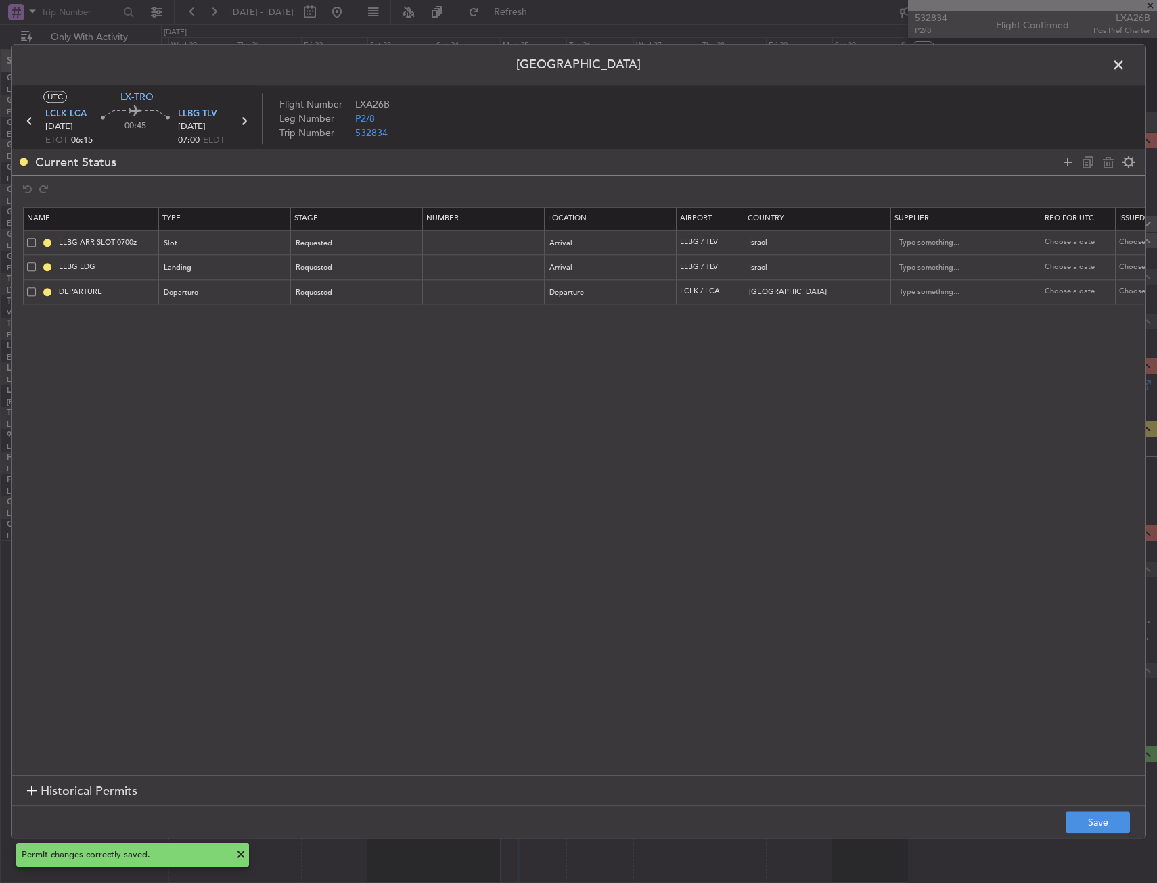
click at [1125, 64] on span at bounding box center [1125, 68] width 0 height 27
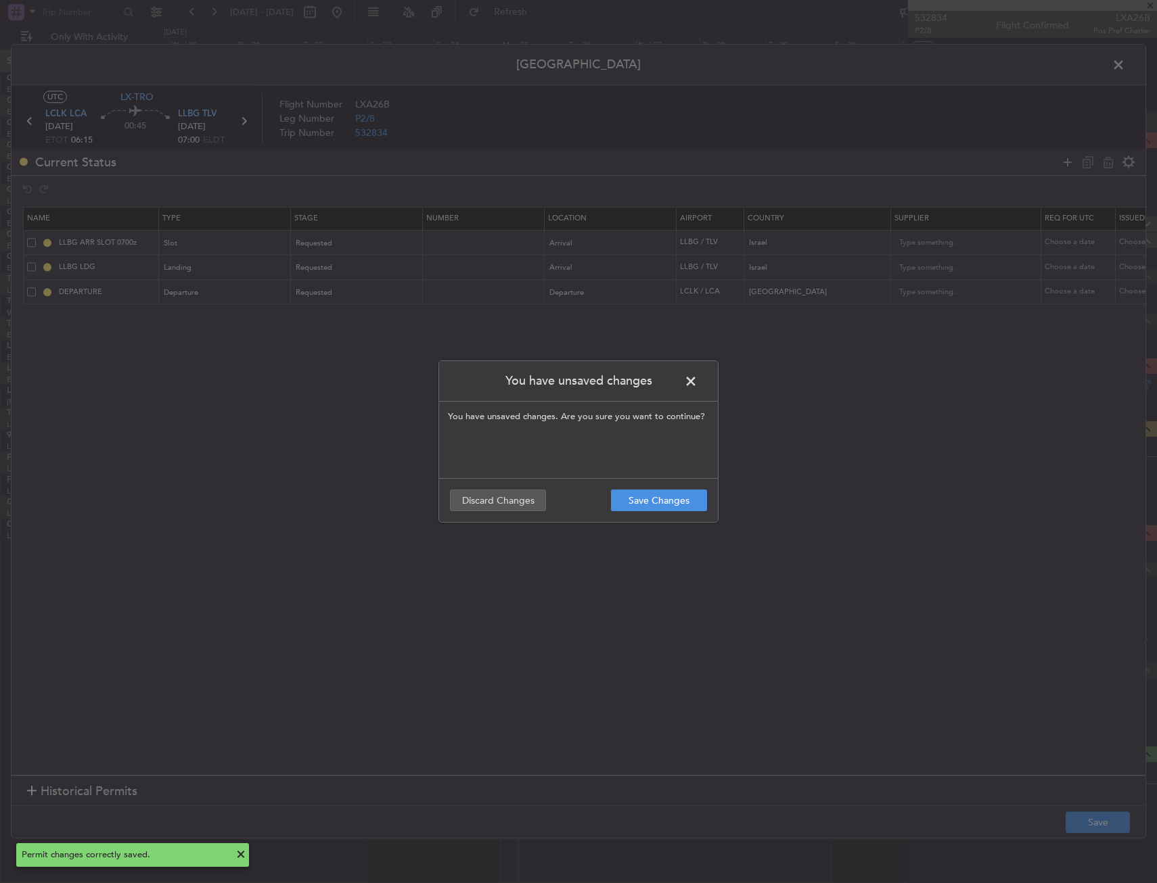
click at [697, 379] on span at bounding box center [697, 384] width 0 height 27
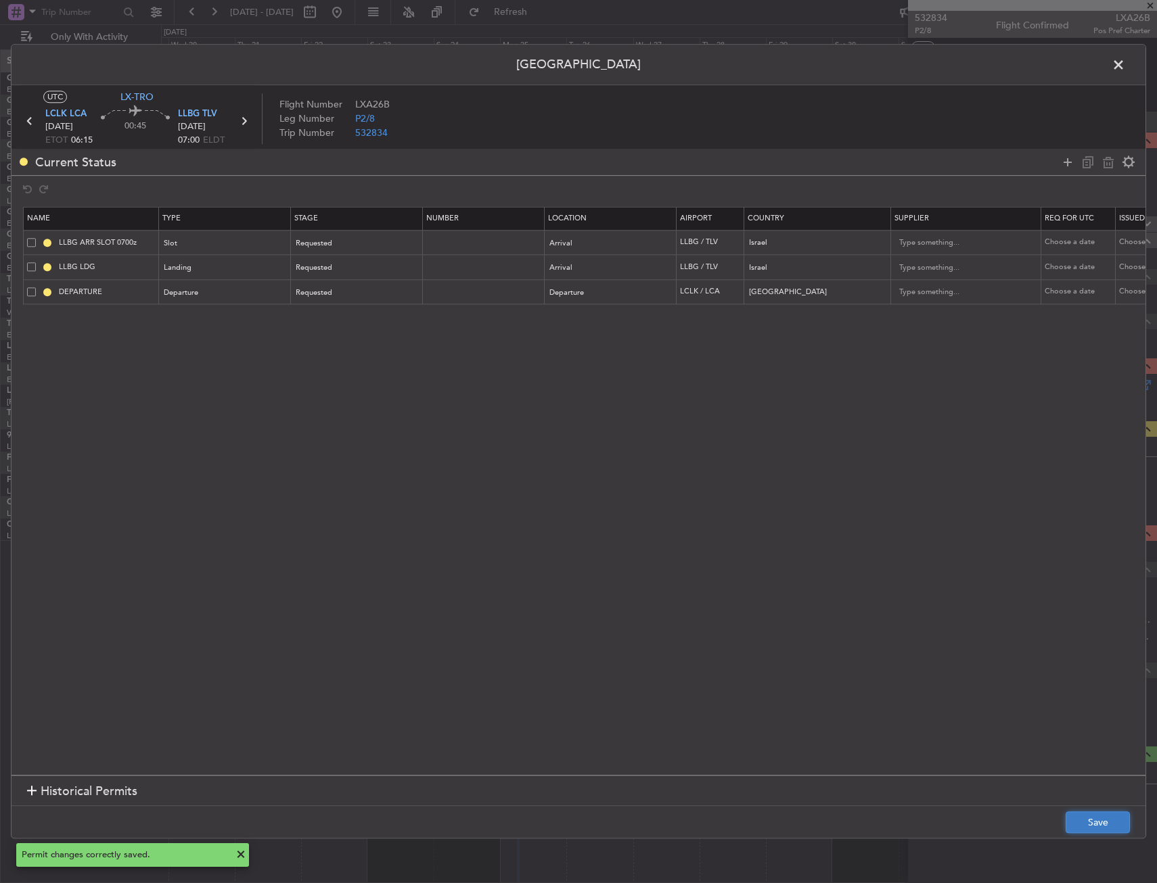
click at [1103, 816] on button "Save" at bounding box center [1097, 823] width 64 height 22
click at [1125, 64] on span at bounding box center [1125, 68] width 0 height 27
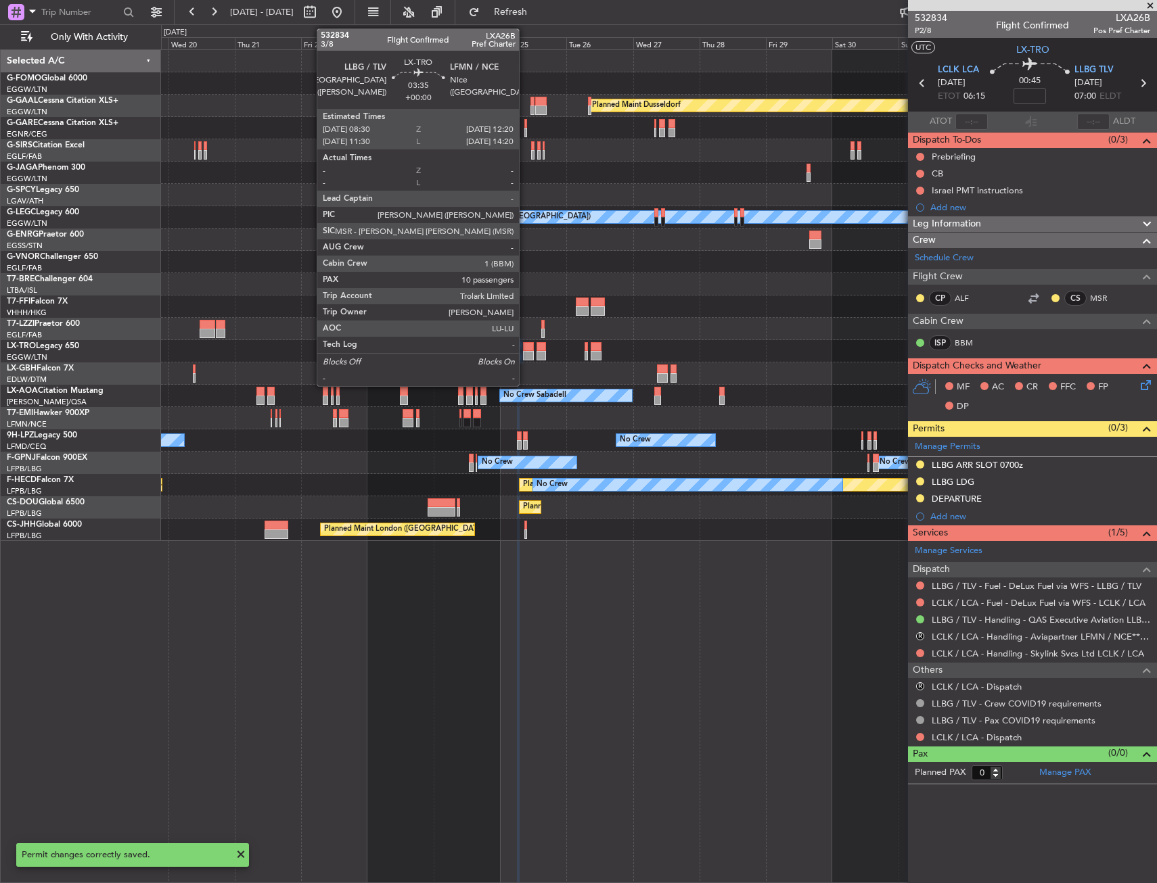
click at [525, 350] on div at bounding box center [528, 346] width 11 height 9
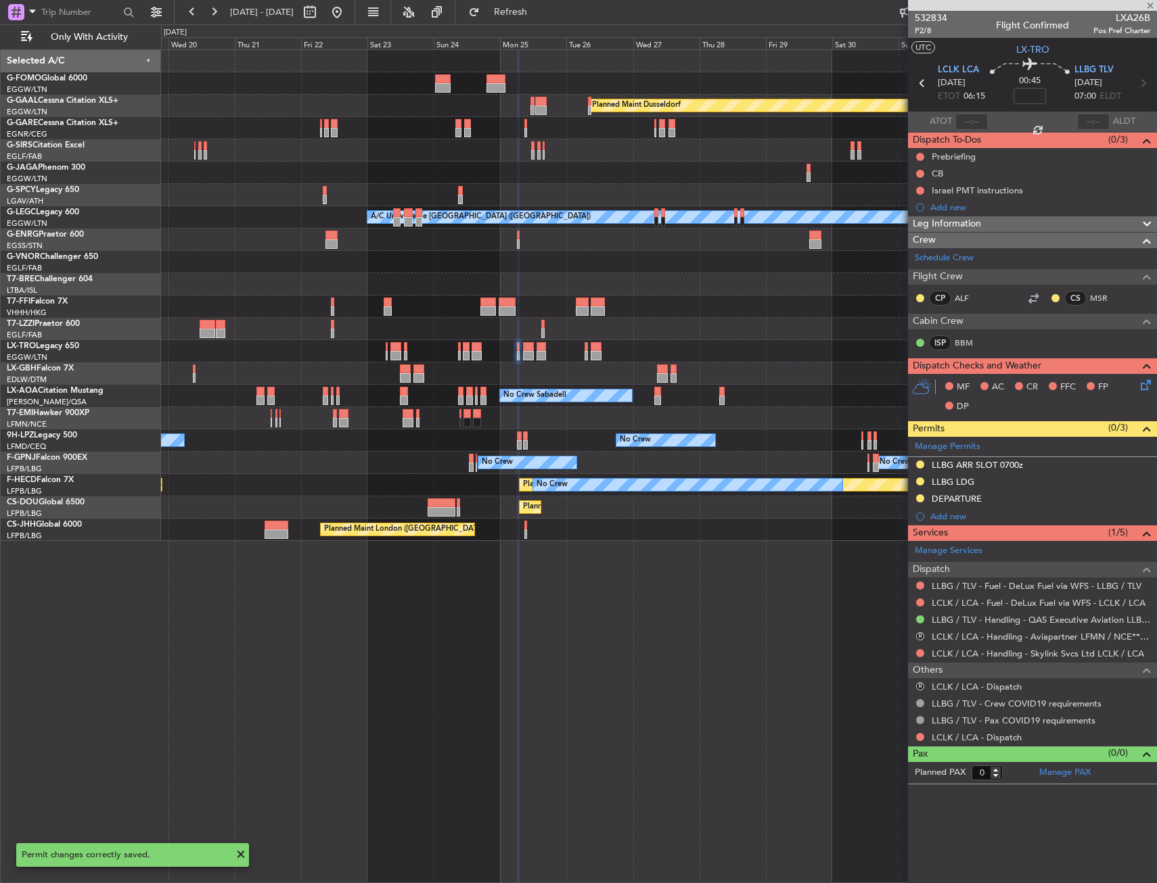
type input "10"
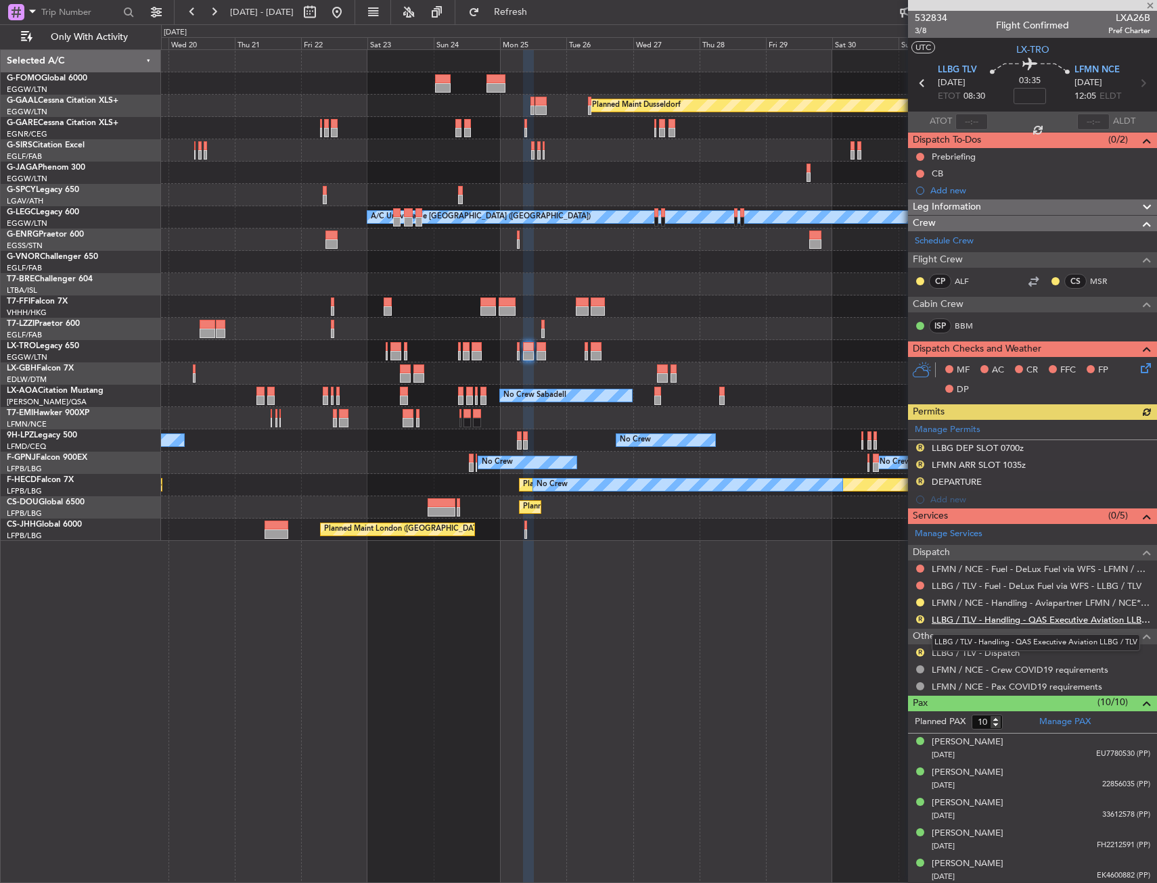
click at [944, 622] on link "LLBG / TLV - Handling - QAS Executive Aviation LLBG / TLV" at bounding box center [1040, 619] width 218 height 11
click at [532, 7] on span "Refresh" at bounding box center [510, 11] width 57 height 9
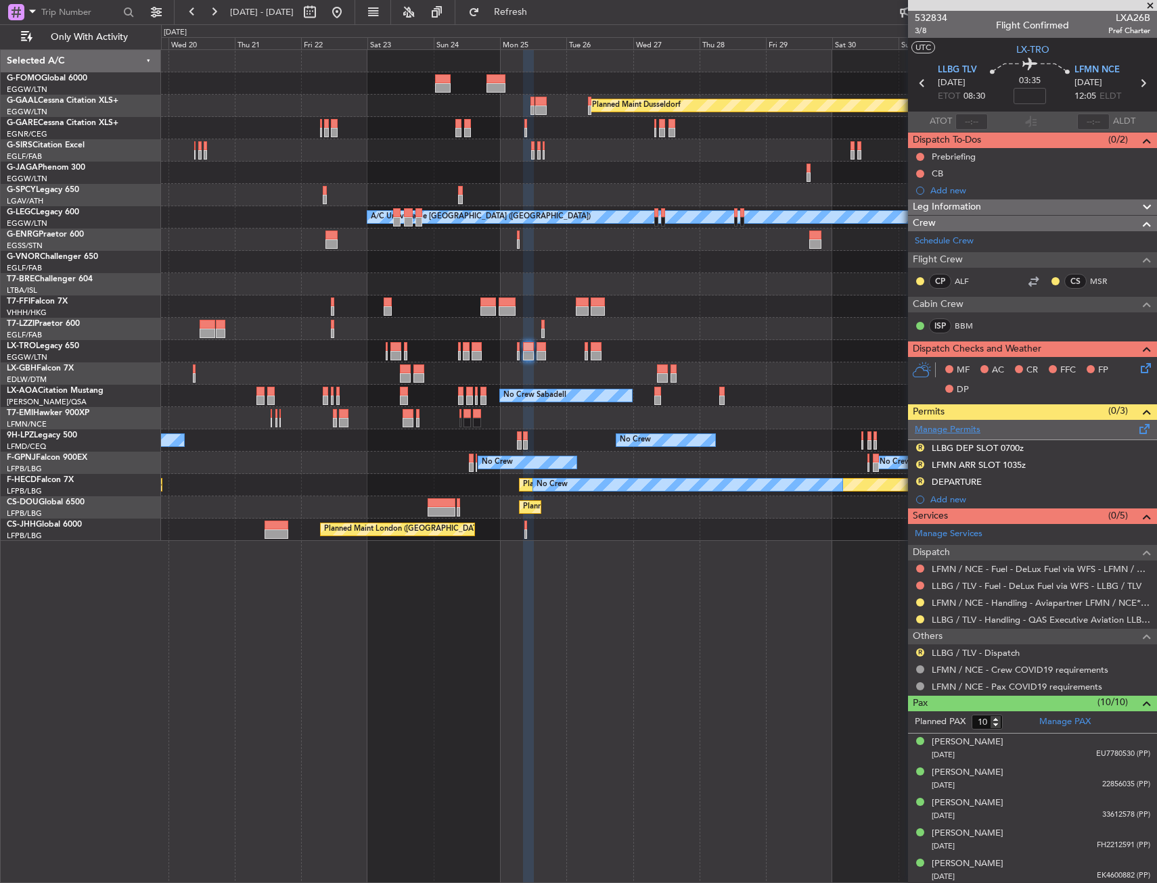
click at [949, 430] on link "Manage Permits" at bounding box center [947, 430] width 66 height 14
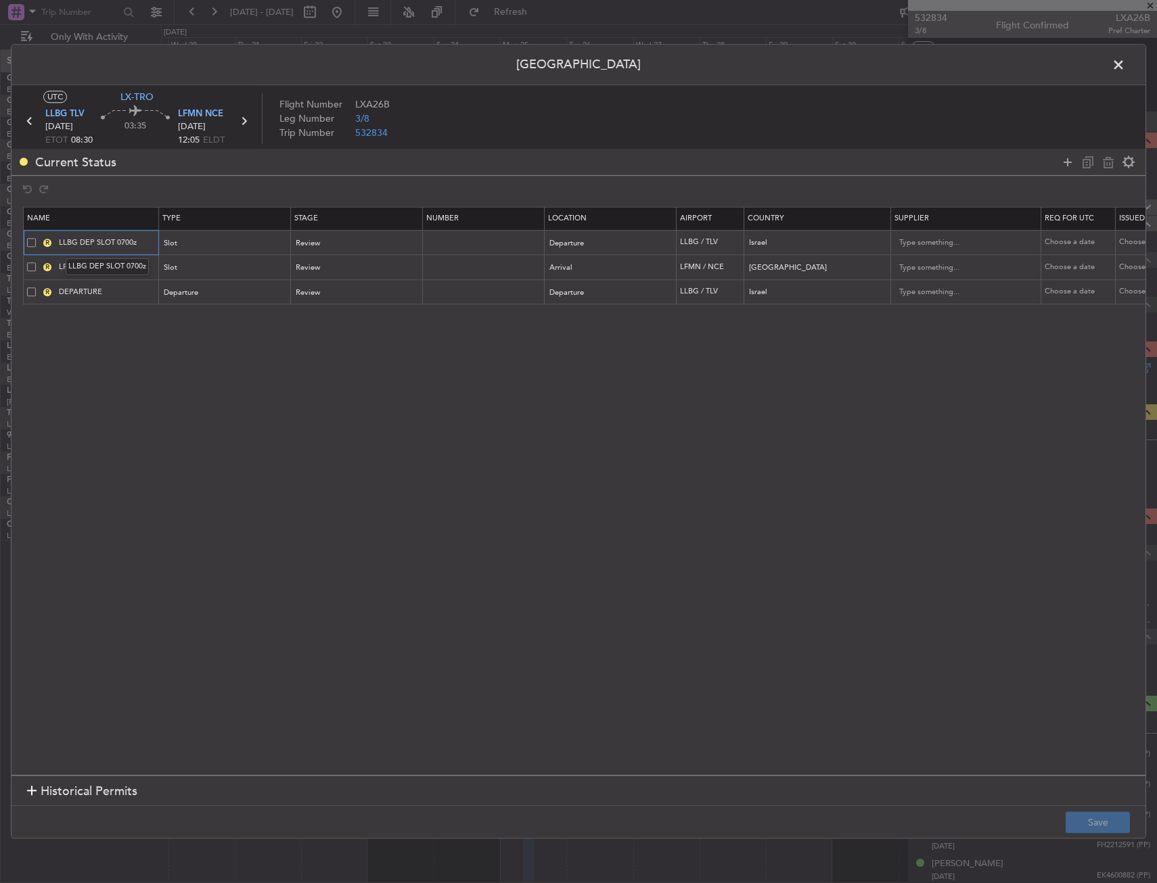
click at [133, 241] on input "LLBG DEP SLOT 0700z" at bounding box center [106, 242] width 101 height 11
type input "LLBG DEP SLOT 0830z"
drag, startPoint x: 134, startPoint y: 270, endPoint x: 137, endPoint y: 262, distance: 7.9
click at [134, 270] on input "LFMN ARR SLOT 1035z" at bounding box center [106, 267] width 101 height 11
type input "LFMN ARR SLOT 1205z"
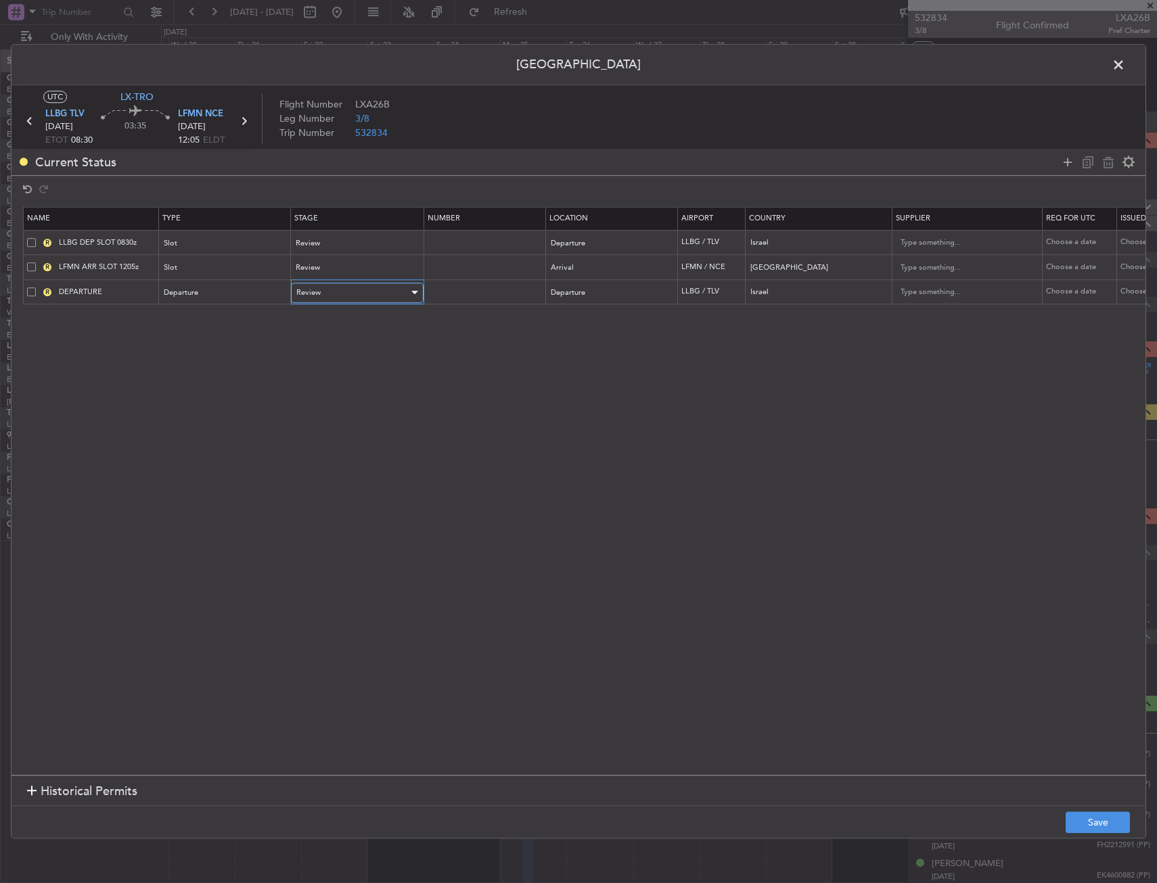
click at [335, 295] on div "Review" at bounding box center [352, 293] width 112 height 20
click at [327, 377] on span "Requested" at bounding box center [357, 382] width 120 height 20
click at [326, 259] on div "Review" at bounding box center [352, 268] width 112 height 20
click at [325, 352] on span "Requested" at bounding box center [357, 357] width 120 height 20
click at [325, 243] on div "Review" at bounding box center [352, 243] width 112 height 20
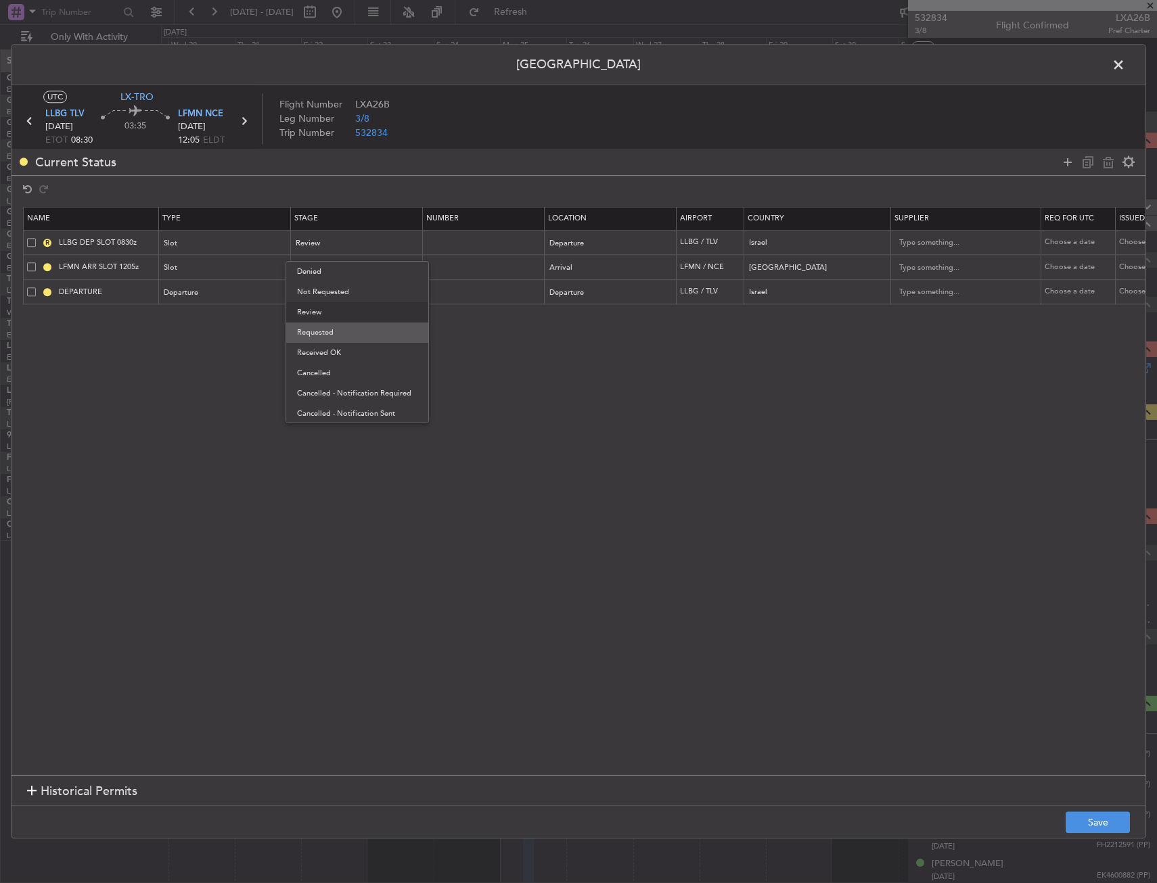
click at [328, 327] on span "Requested" at bounding box center [357, 333] width 120 height 20
click at [1082, 822] on button "Save" at bounding box center [1097, 823] width 64 height 22
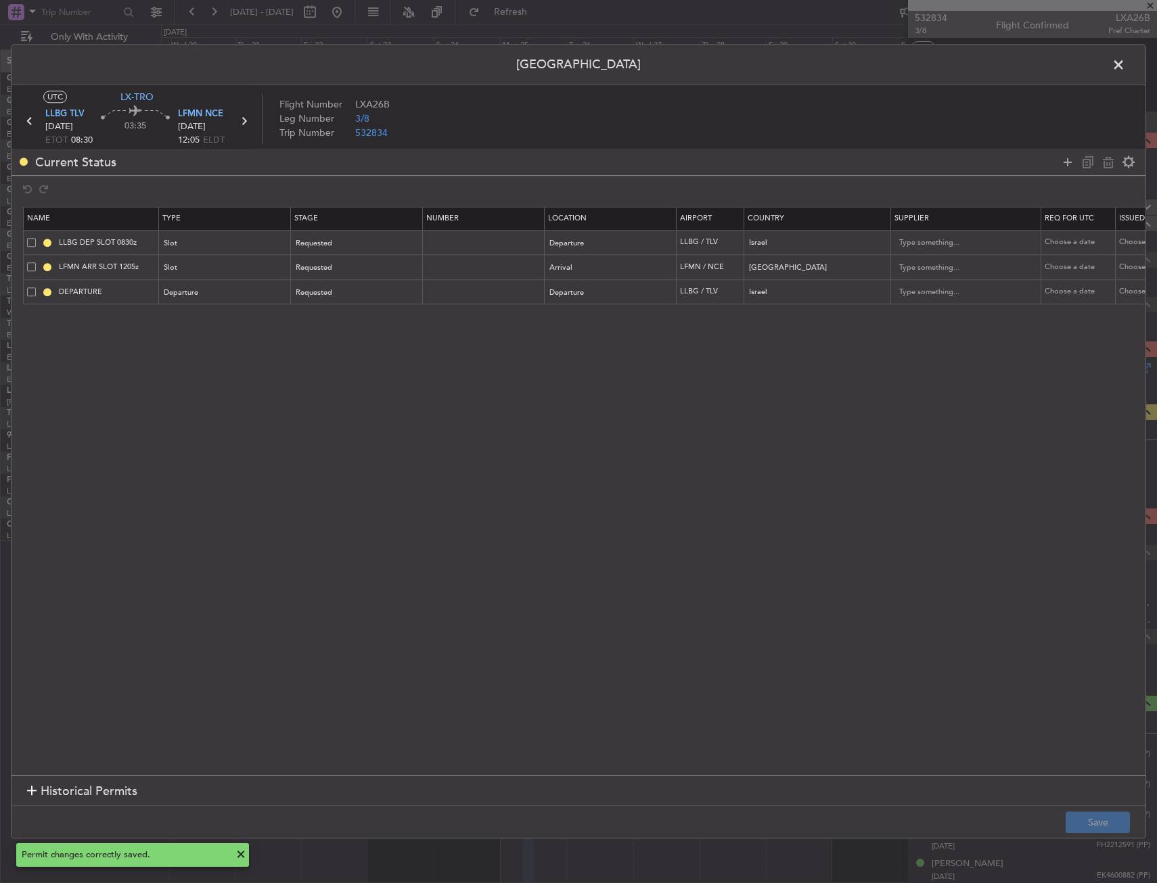
click at [1125, 63] on span at bounding box center [1125, 68] width 0 height 27
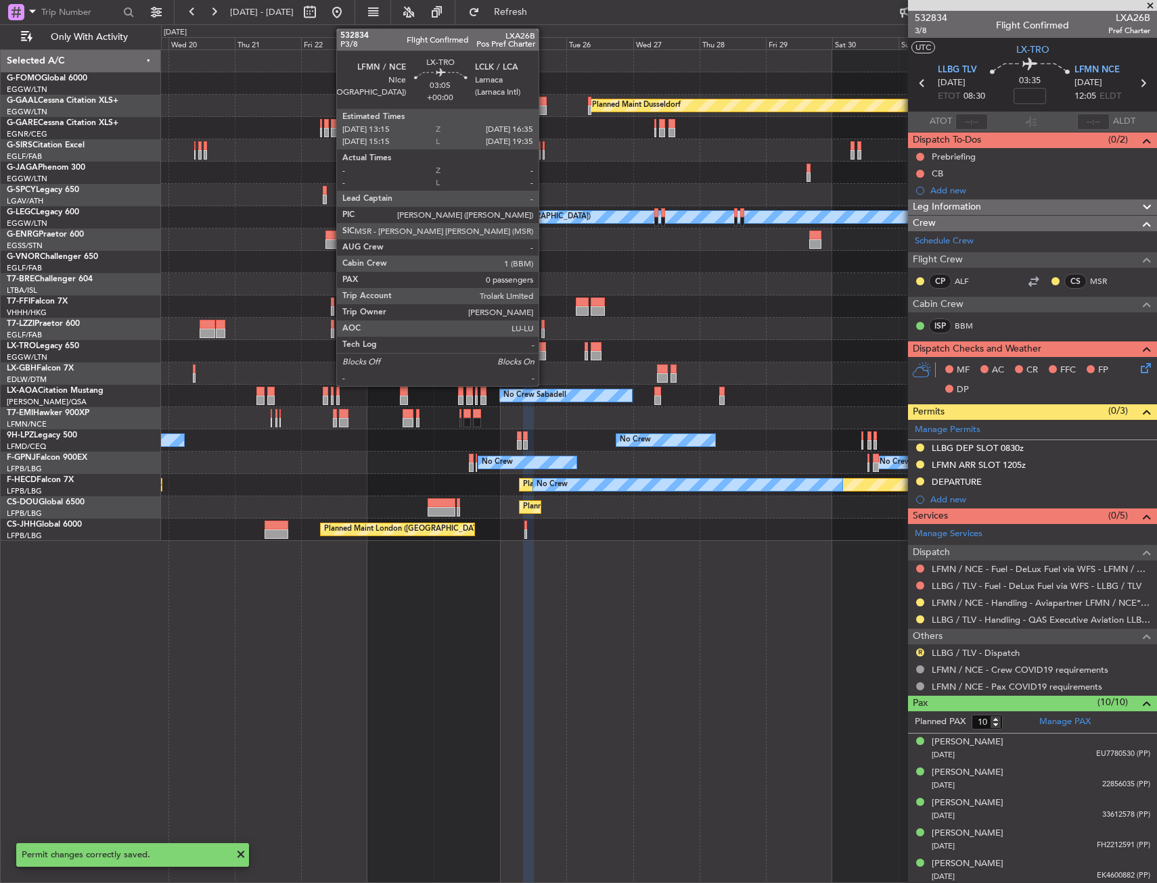
click at [544, 348] on div at bounding box center [540, 346] width 9 height 9
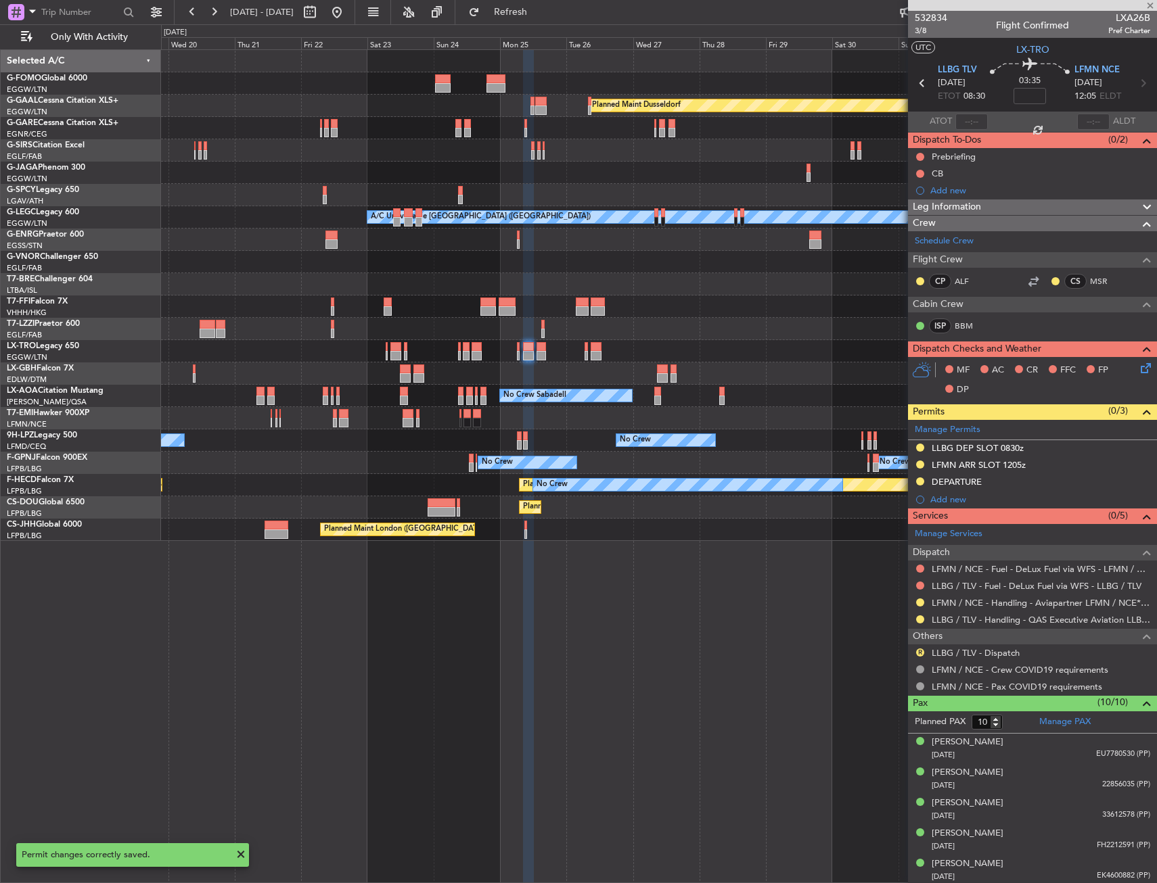
type input "0"
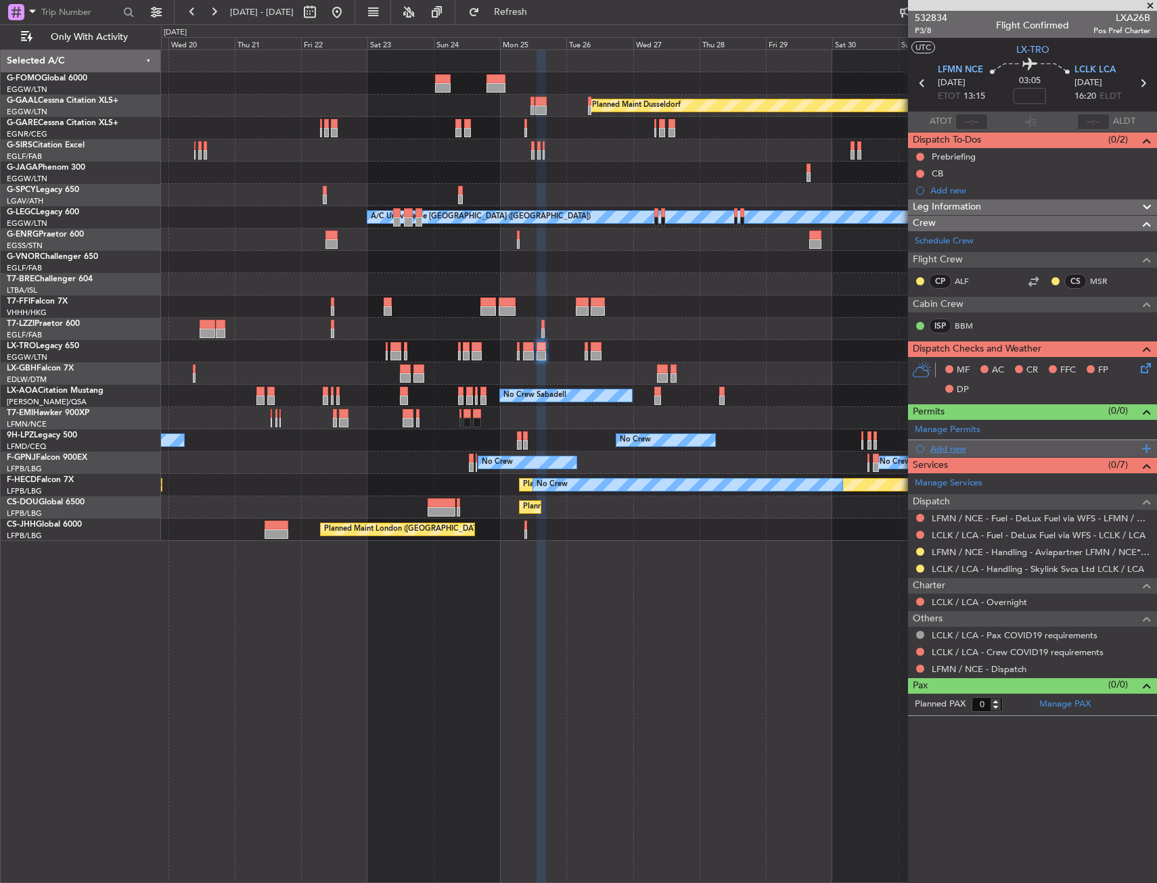
click at [943, 443] on div "Add new" at bounding box center [1034, 448] width 208 height 11
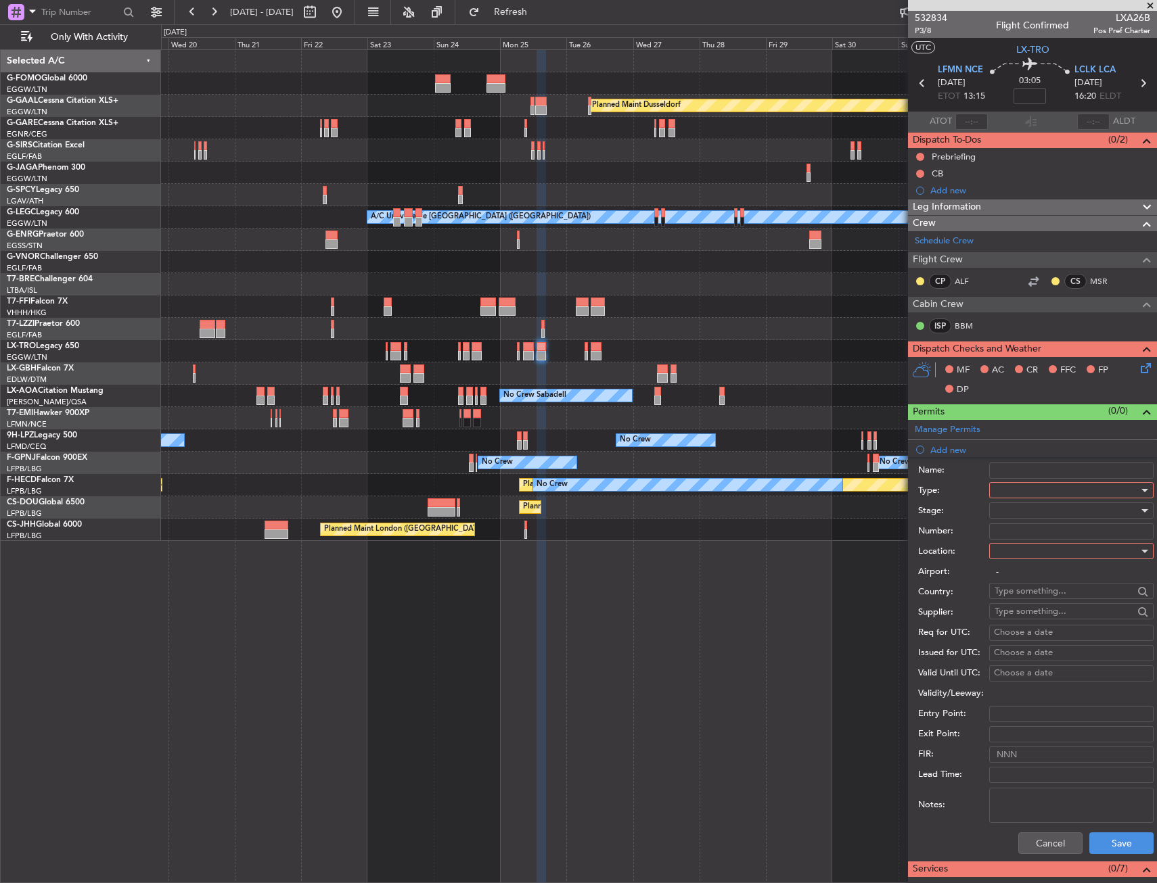
click at [1006, 491] on div at bounding box center [1066, 490] width 144 height 20
drag, startPoint x: 1013, startPoint y: 617, endPoint x: 1017, endPoint y: 577, distance: 40.1
click at [1013, 616] on span "Slot" at bounding box center [1066, 618] width 142 height 20
click at [1017, 546] on div at bounding box center [1066, 551] width 144 height 20
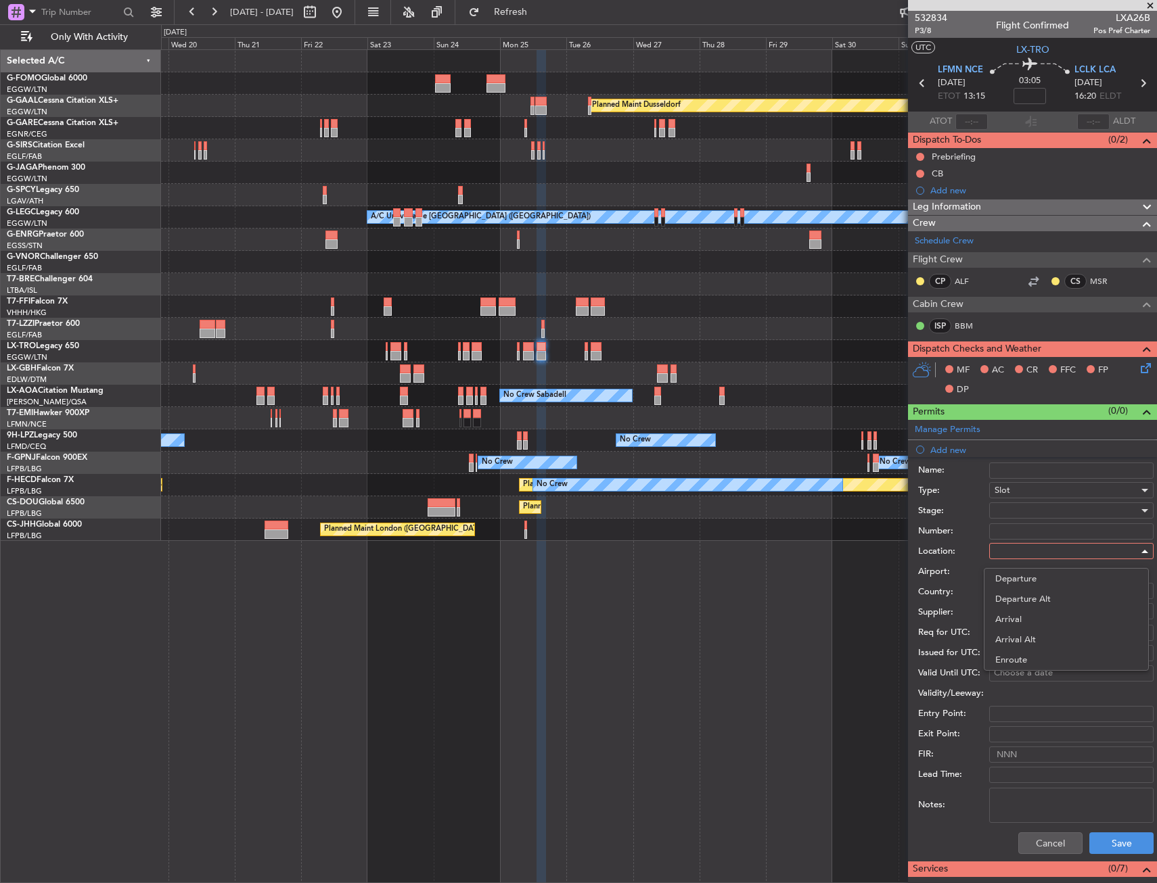
drag, startPoint x: 1017, startPoint y: 568, endPoint x: 1014, endPoint y: 561, distance: 7.6
click at [1017, 568] on div "Departure Departure Alt Arrival Arrival Alt Enroute" at bounding box center [1065, 619] width 165 height 103
click at [1015, 580] on span "Departure" at bounding box center [1066, 579] width 142 height 20
type input "LFMN / NCE"
click at [1010, 518] on div at bounding box center [1066, 511] width 144 height 20
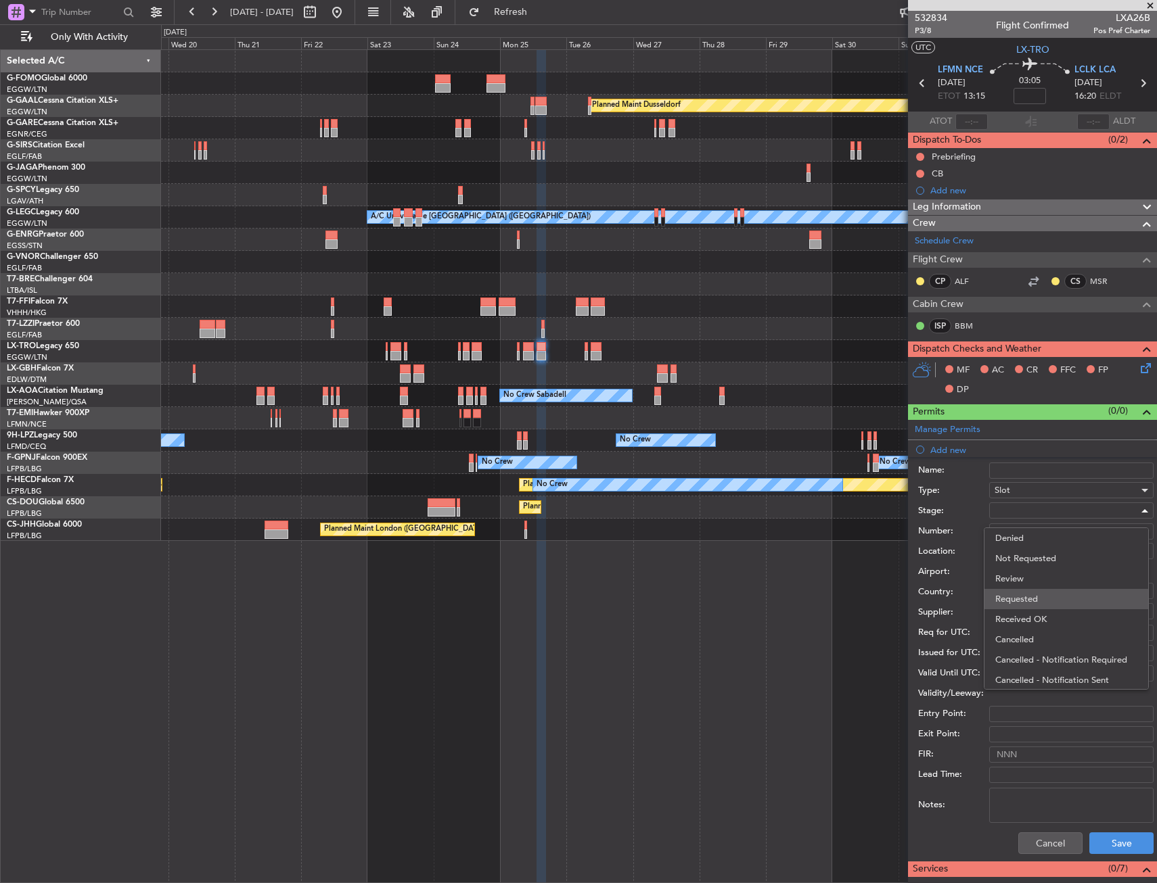
click at [1026, 595] on span "Requested" at bounding box center [1066, 599] width 142 height 20
click at [1121, 845] on button "Save" at bounding box center [1121, 844] width 64 height 22
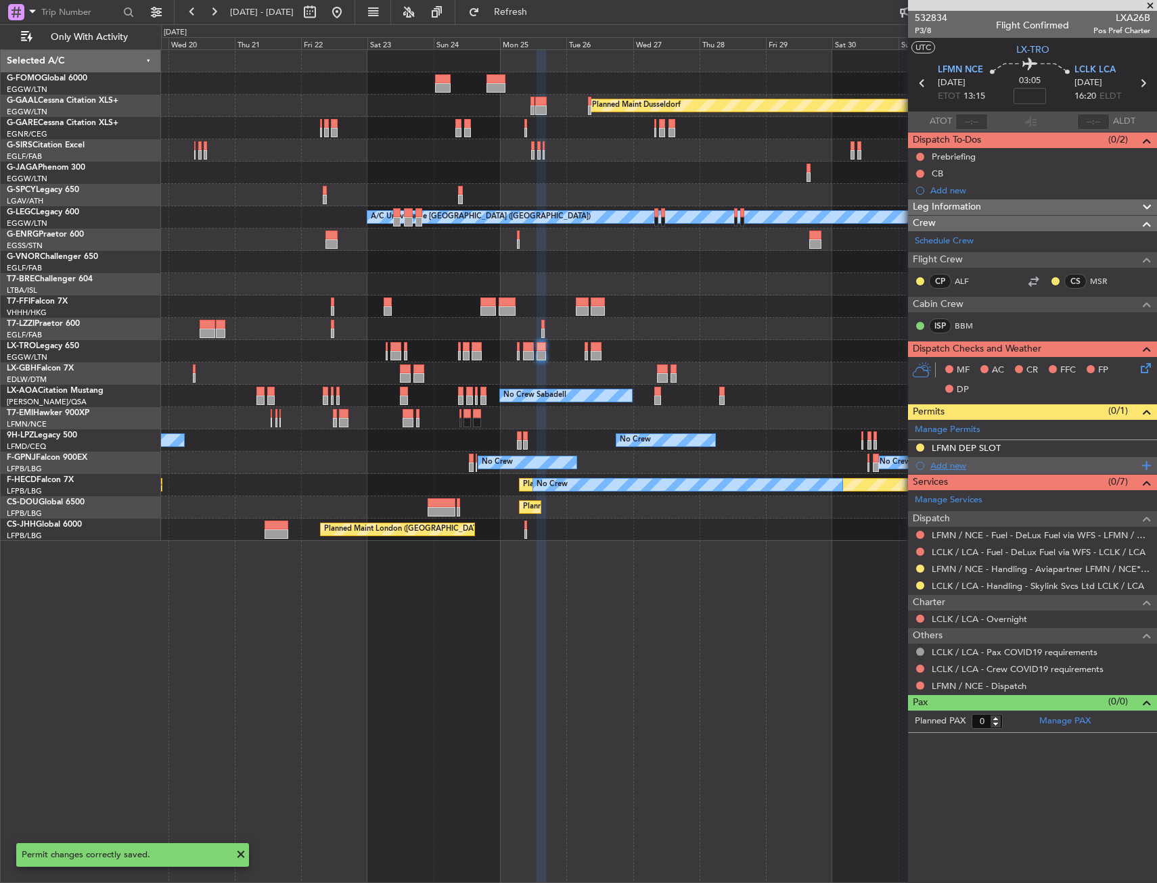
click at [942, 466] on div "Add new" at bounding box center [1034, 465] width 208 height 11
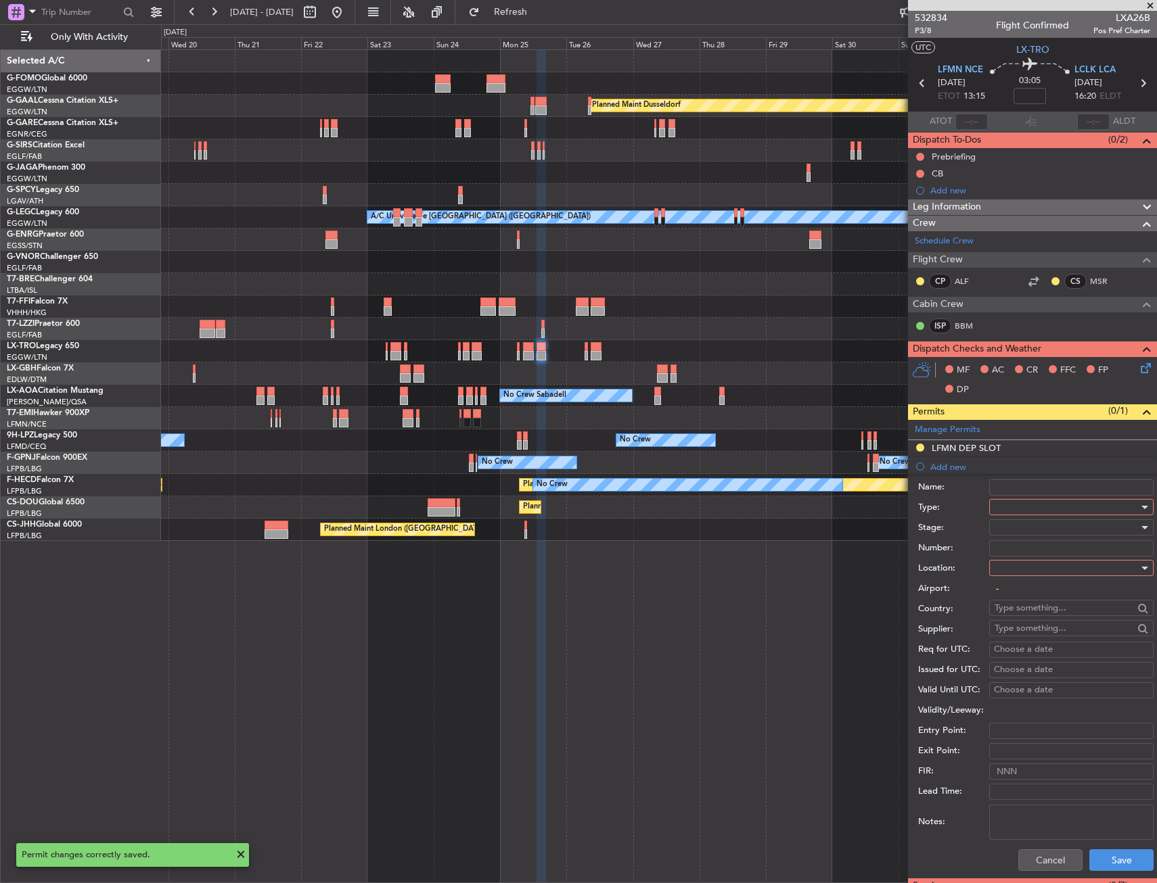
click at [1030, 511] on div at bounding box center [1066, 507] width 144 height 20
click at [1028, 653] on span "Landing" at bounding box center [1066, 657] width 142 height 20
click at [1032, 565] on div at bounding box center [1066, 568] width 144 height 20
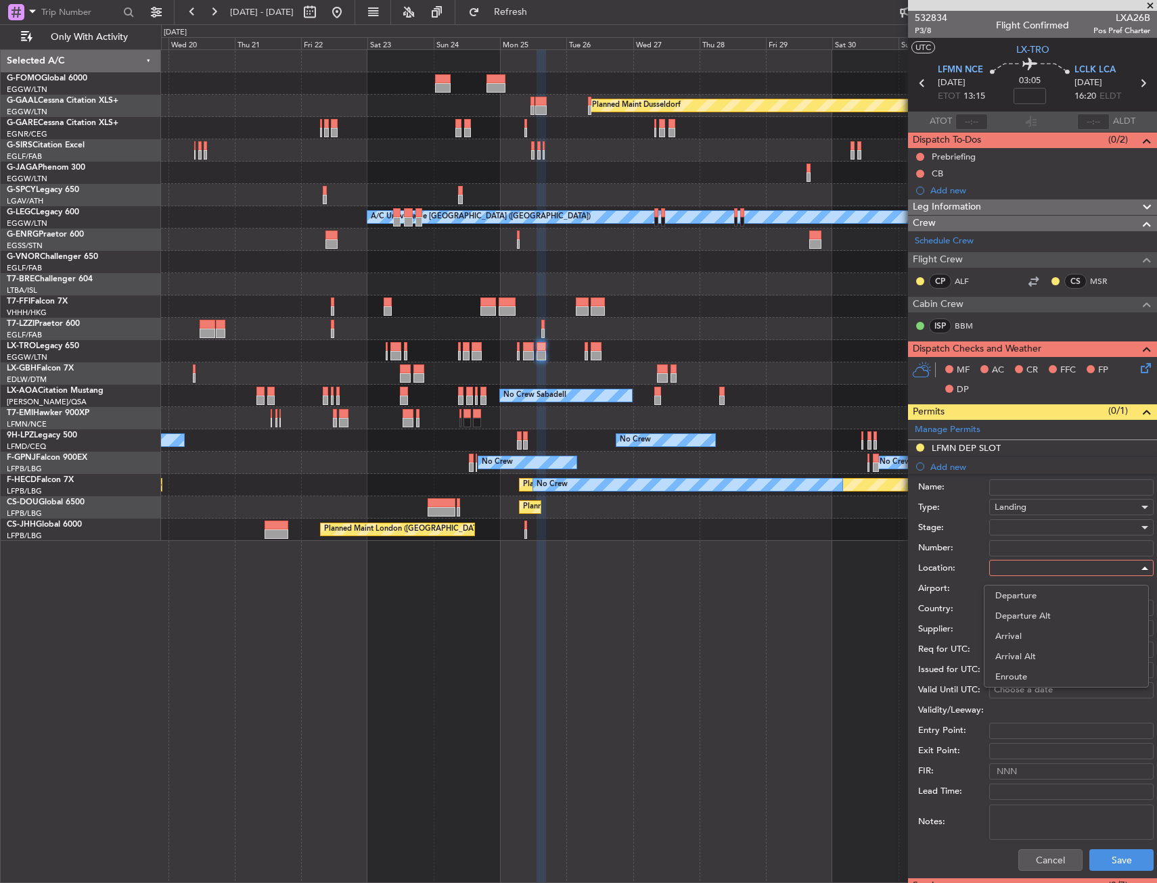
drag, startPoint x: 1020, startPoint y: 641, endPoint x: 1034, endPoint y: 658, distance: 22.1
click at [1021, 641] on span "Arrival" at bounding box center [1066, 636] width 142 height 20
type input "LCLK / LCA"
click at [1094, 862] on button "Save" at bounding box center [1121, 861] width 64 height 22
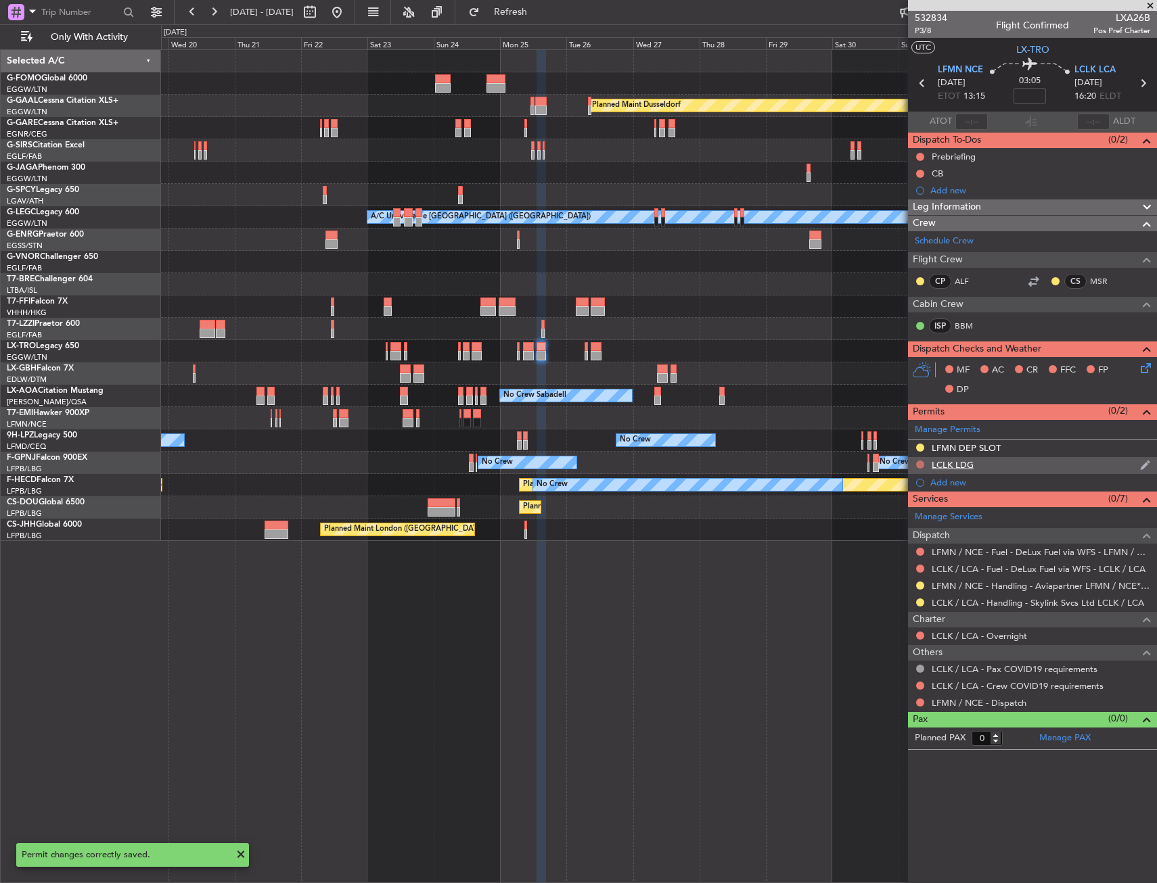
click at [920, 461] on button at bounding box center [920, 465] width 8 height 8
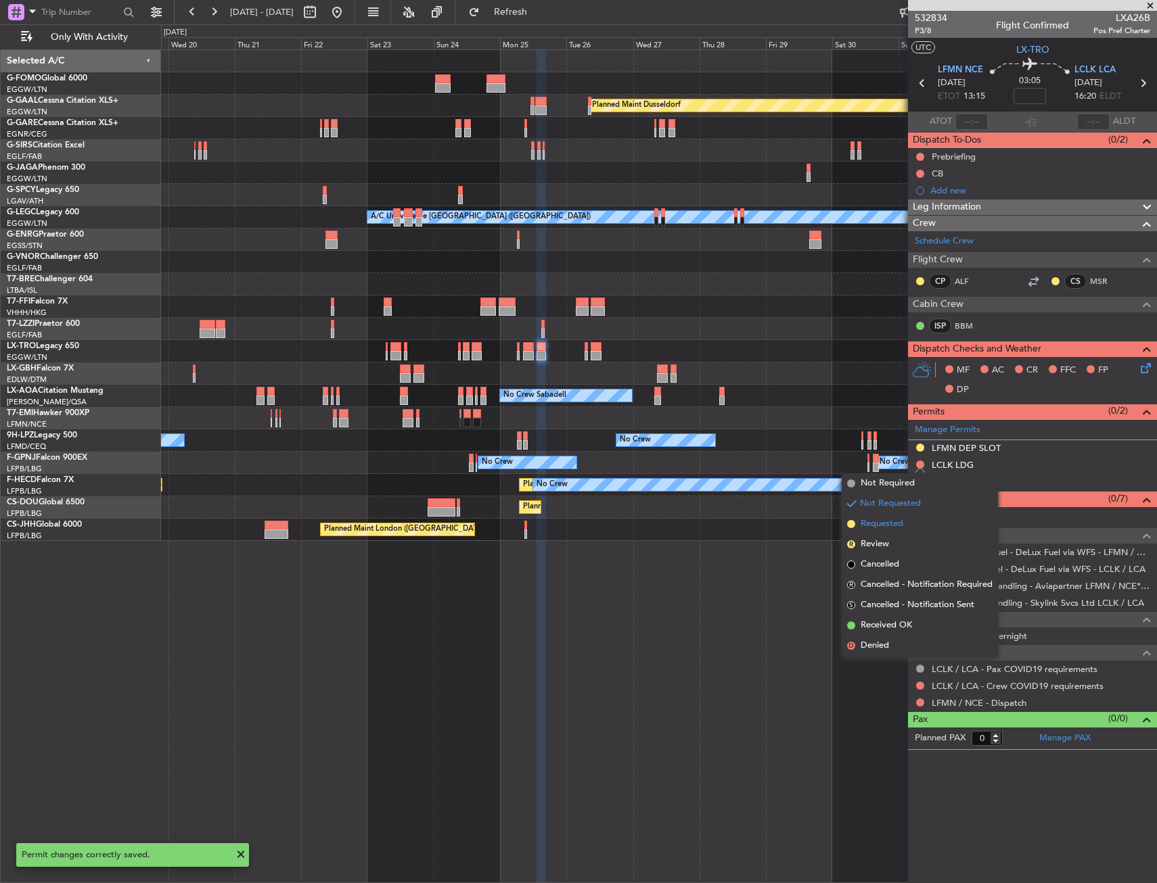
click at [884, 519] on span "Requested" at bounding box center [881, 524] width 43 height 14
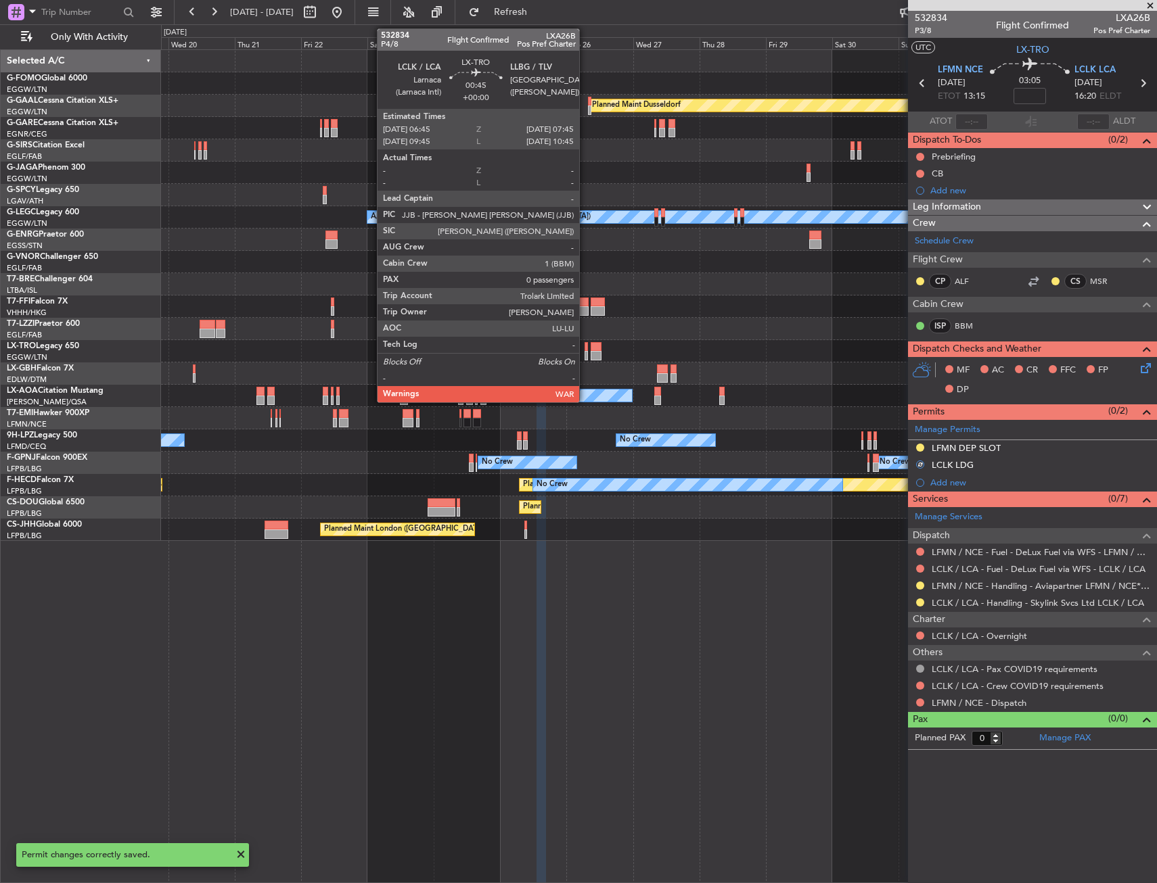
click at [585, 353] on div at bounding box center [585, 355] width 3 height 9
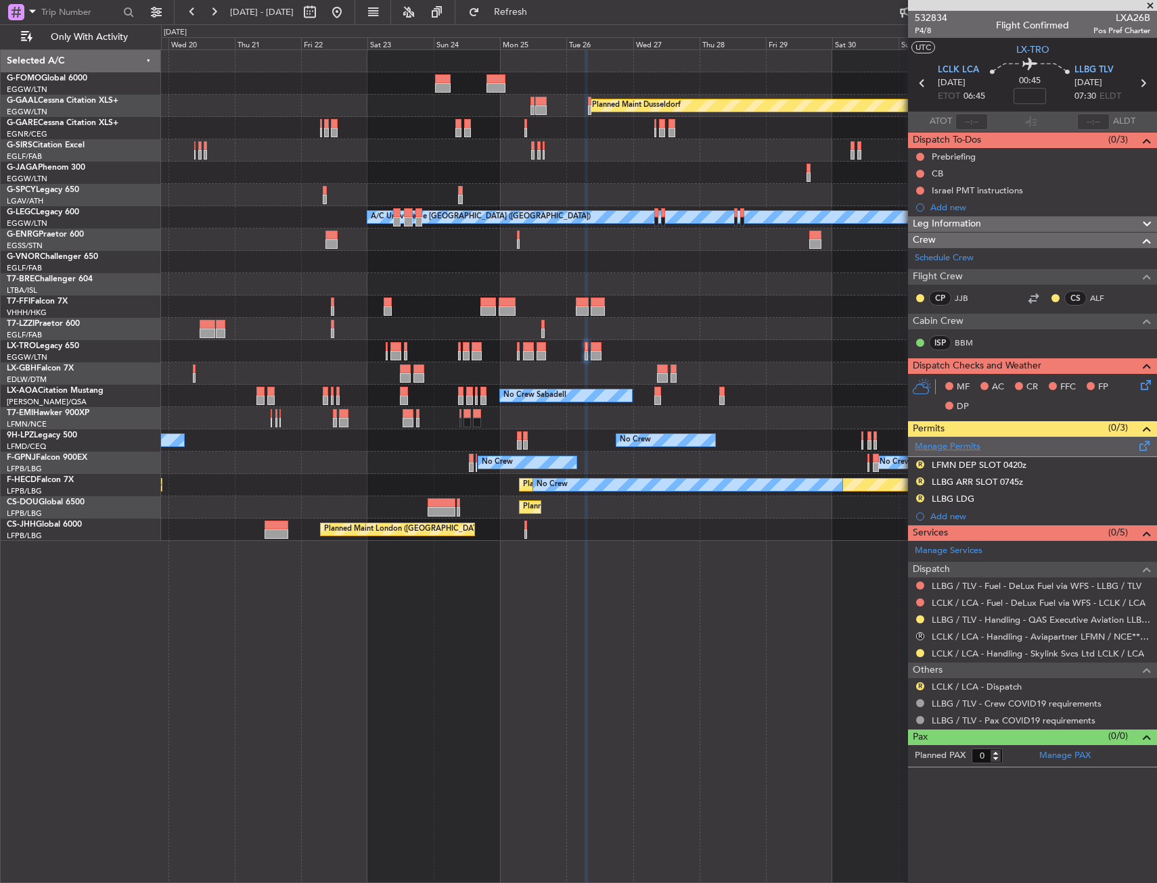
click at [976, 444] on link "Manage Permits" at bounding box center [947, 447] width 66 height 14
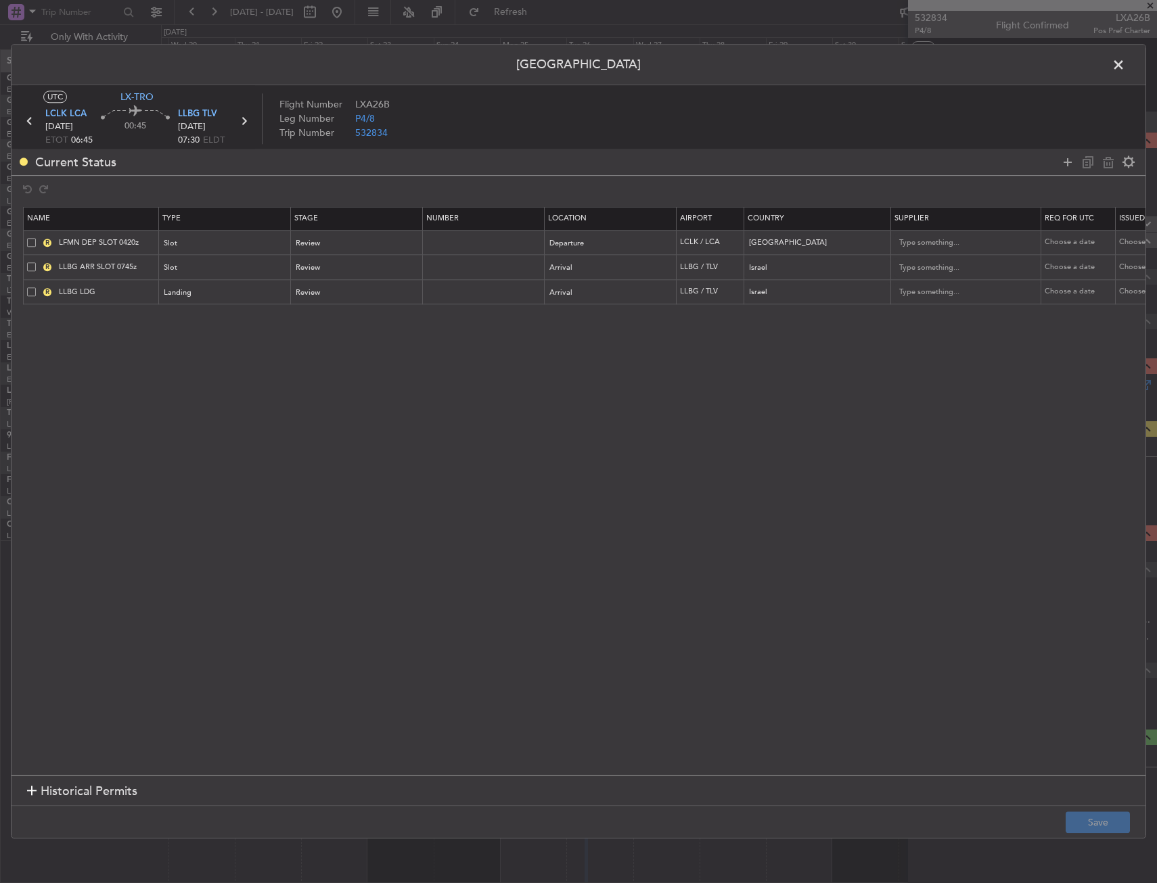
click at [28, 241] on span at bounding box center [31, 242] width 9 height 9
click at [37, 238] on input "checkbox" at bounding box center [37, 238] width 0 height 0
click at [1101, 166] on icon at bounding box center [1108, 162] width 16 height 16
type input "LLBG ARR SLOT 0745z"
type input "Israel"
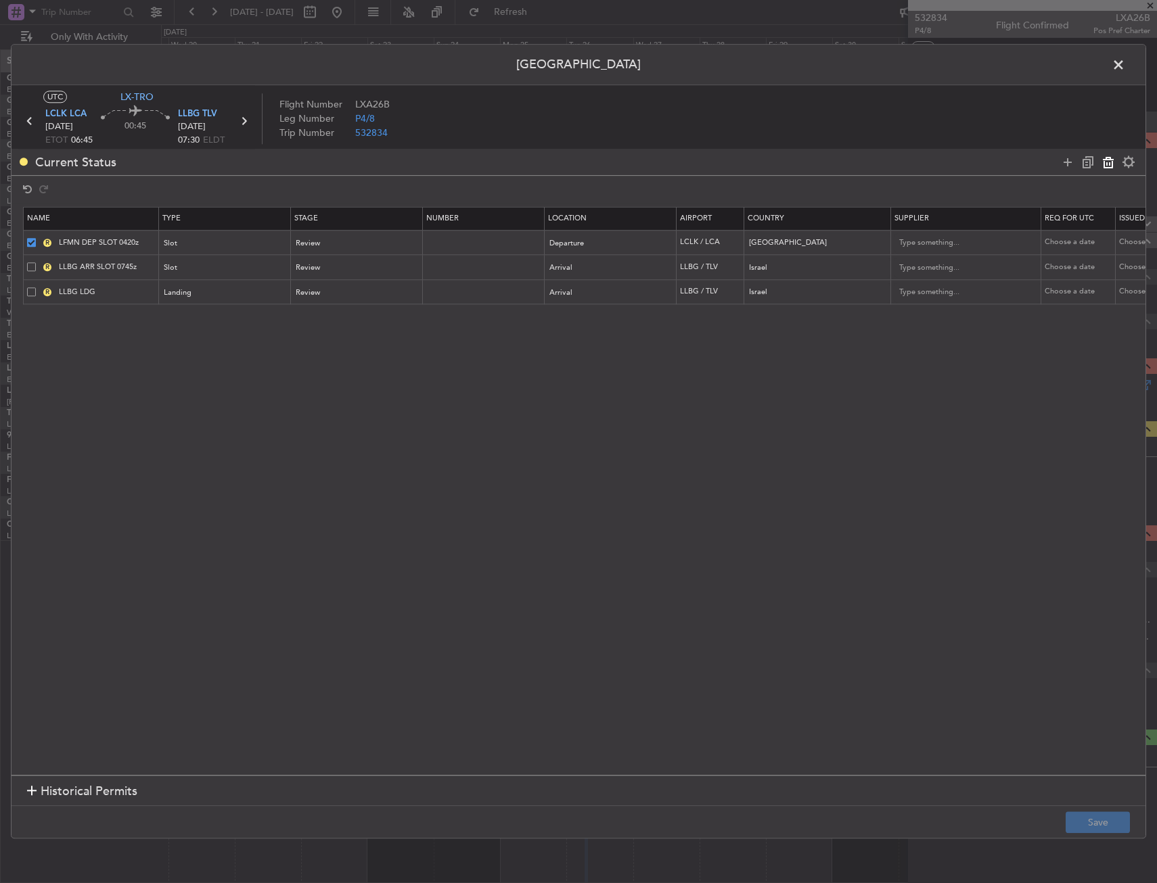
type input "LLBG LDG"
click at [132, 241] on input "LLBG ARR SLOT 0745z" at bounding box center [106, 242] width 101 height 11
type input "LLBG ARR SLOT 0730z"
click at [312, 237] on div "Review" at bounding box center [352, 243] width 112 height 20
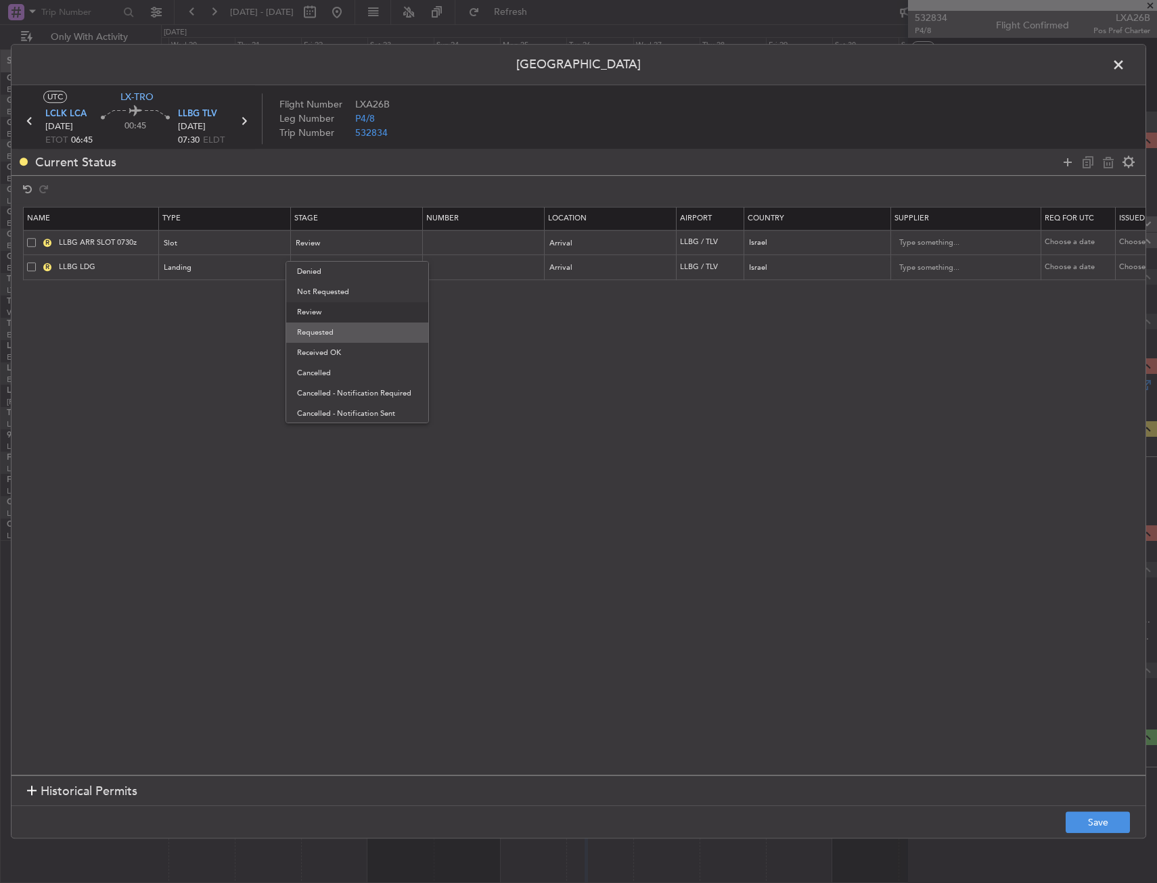
click at [315, 327] on span "Requested" at bounding box center [357, 333] width 120 height 20
click at [313, 269] on span "Review" at bounding box center [308, 268] width 24 height 10
click at [325, 348] on span "Requested" at bounding box center [357, 357] width 120 height 20
drag, startPoint x: 1070, startPoint y: 158, endPoint x: 1000, endPoint y: 173, distance: 71.9
click at [1069, 158] on icon at bounding box center [1067, 162] width 16 height 16
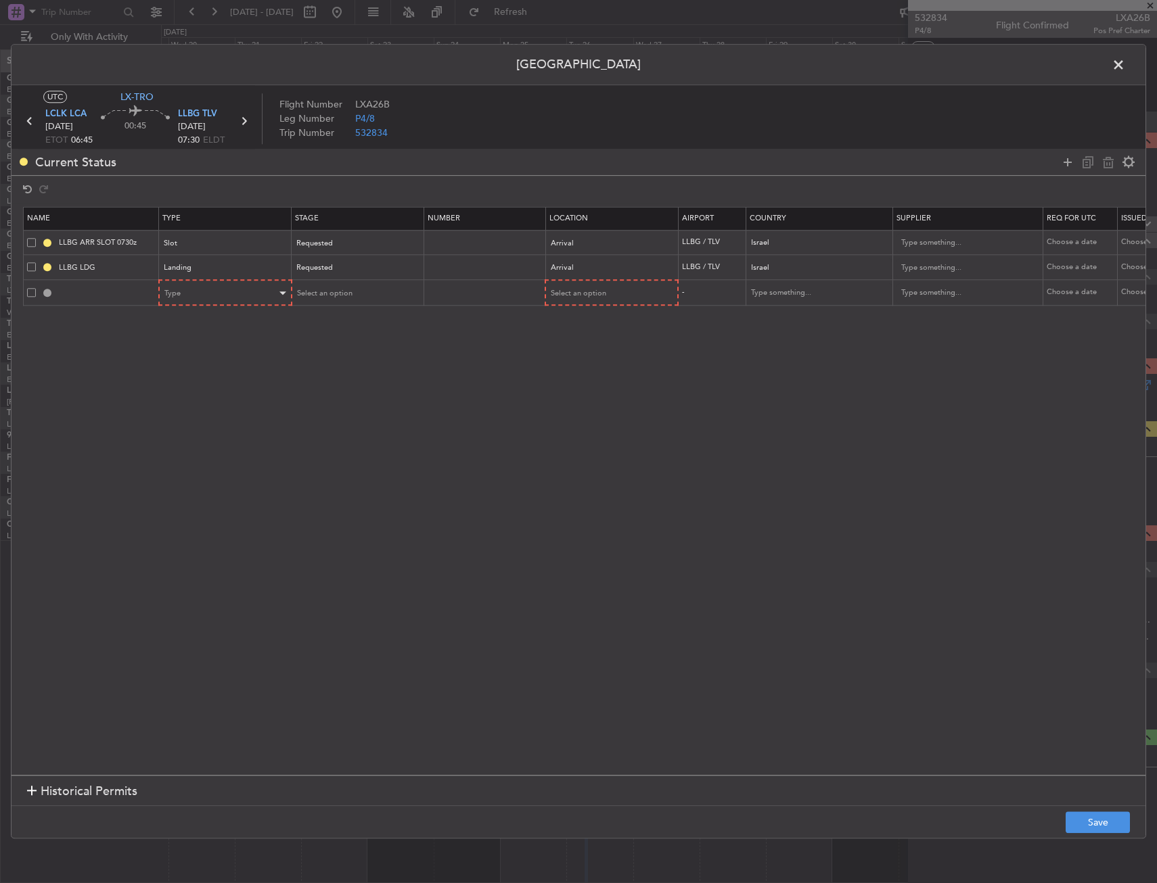
drag, startPoint x: 283, startPoint y: 281, endPoint x: 281, endPoint y: 290, distance: 8.9
click at [281, 285] on mat-form-field "Type" at bounding box center [225, 293] width 131 height 24
click at [282, 293] on div at bounding box center [283, 293] width 7 height 3
click at [222, 345] on span "Departure" at bounding box center [226, 349] width 120 height 20
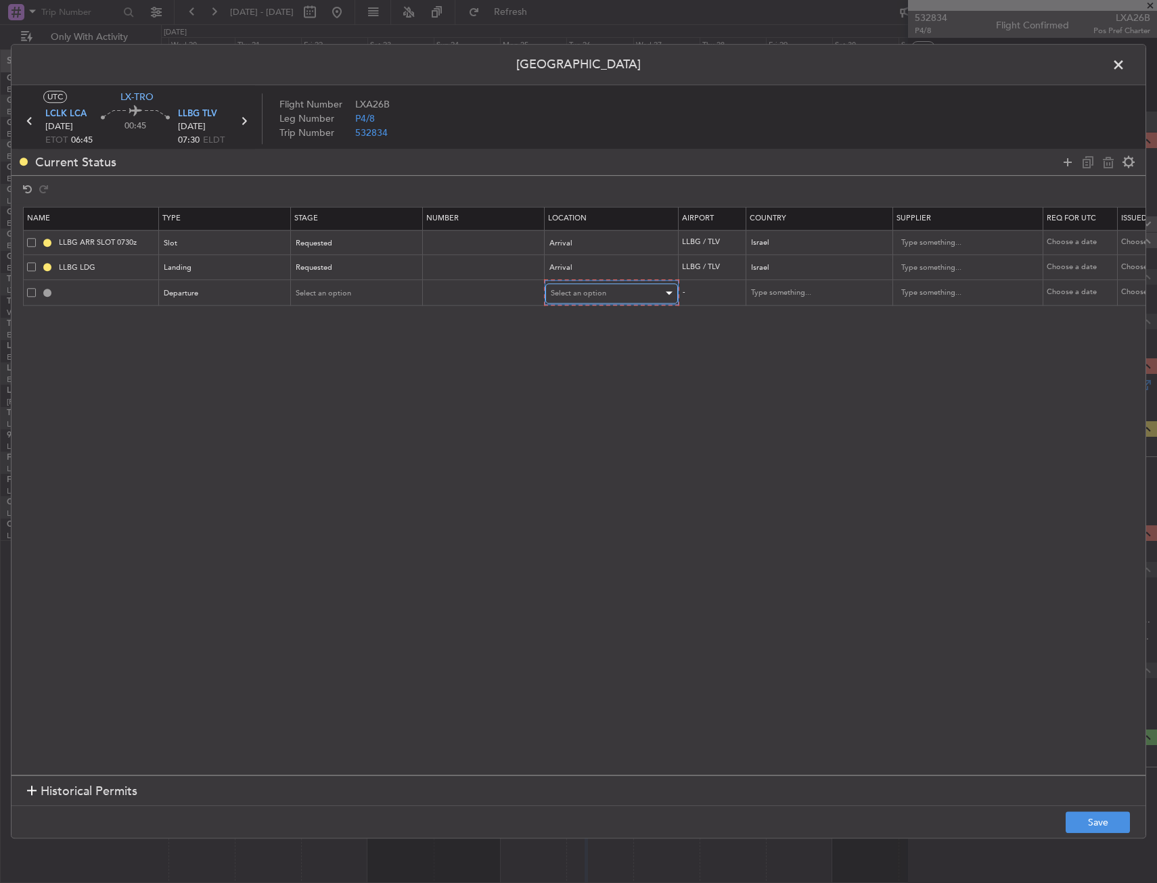
click at [585, 296] on span "Select an option" at bounding box center [578, 293] width 55 height 10
click at [569, 321] on span "Departure" at bounding box center [611, 322] width 120 height 20
click at [339, 291] on span "Select an option" at bounding box center [323, 292] width 55 height 10
click at [339, 377] on span "Requested" at bounding box center [357, 382] width 120 height 20
click at [1098, 818] on button "Save" at bounding box center [1097, 823] width 64 height 22
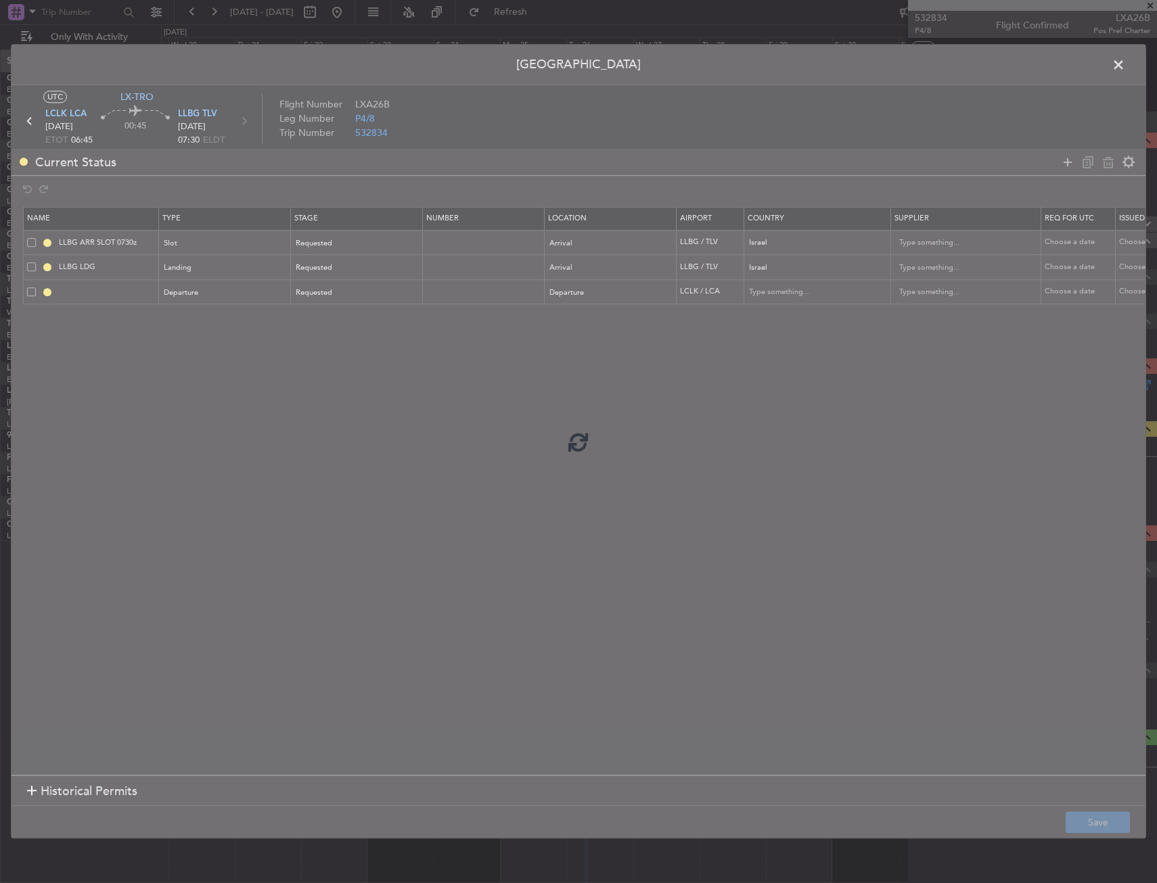
type input "DEPARTURE"
type input "Cyprus"
type input "NNN"
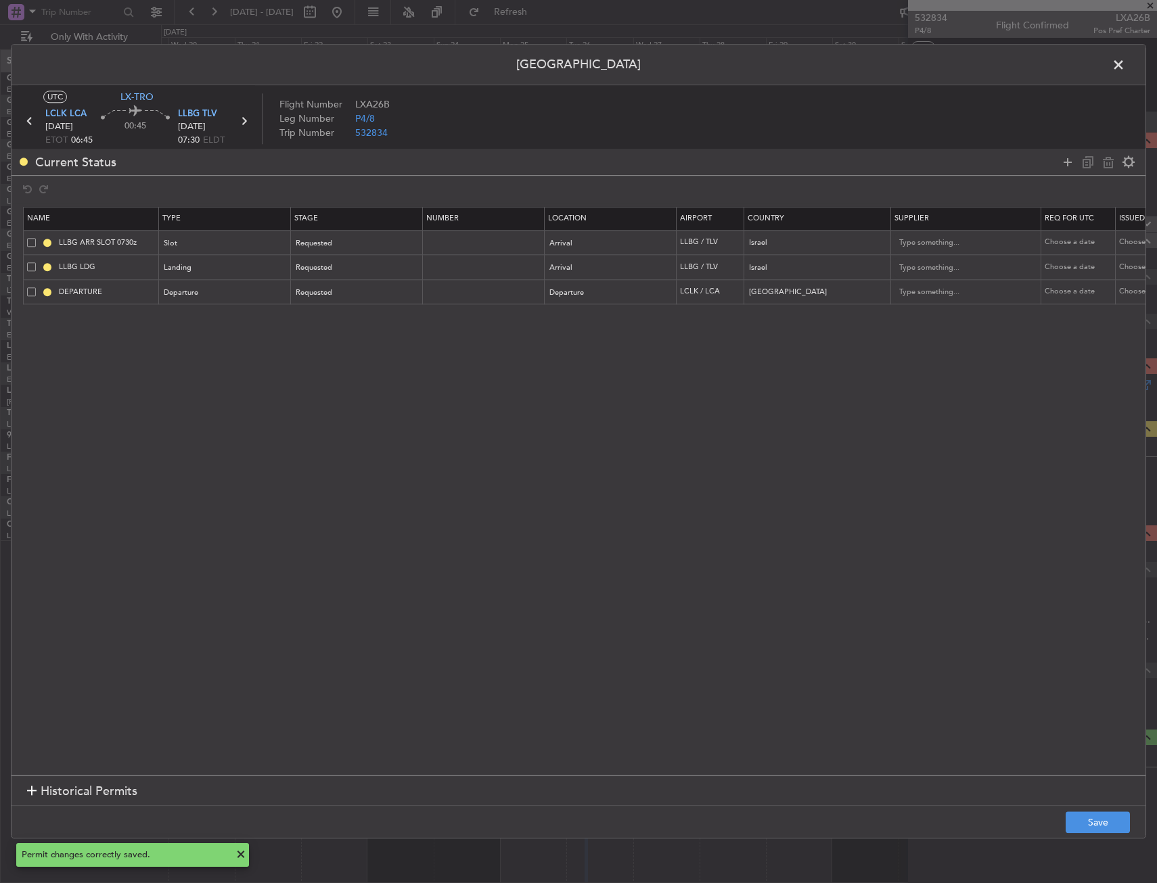
click at [1125, 64] on span at bounding box center [1125, 68] width 0 height 27
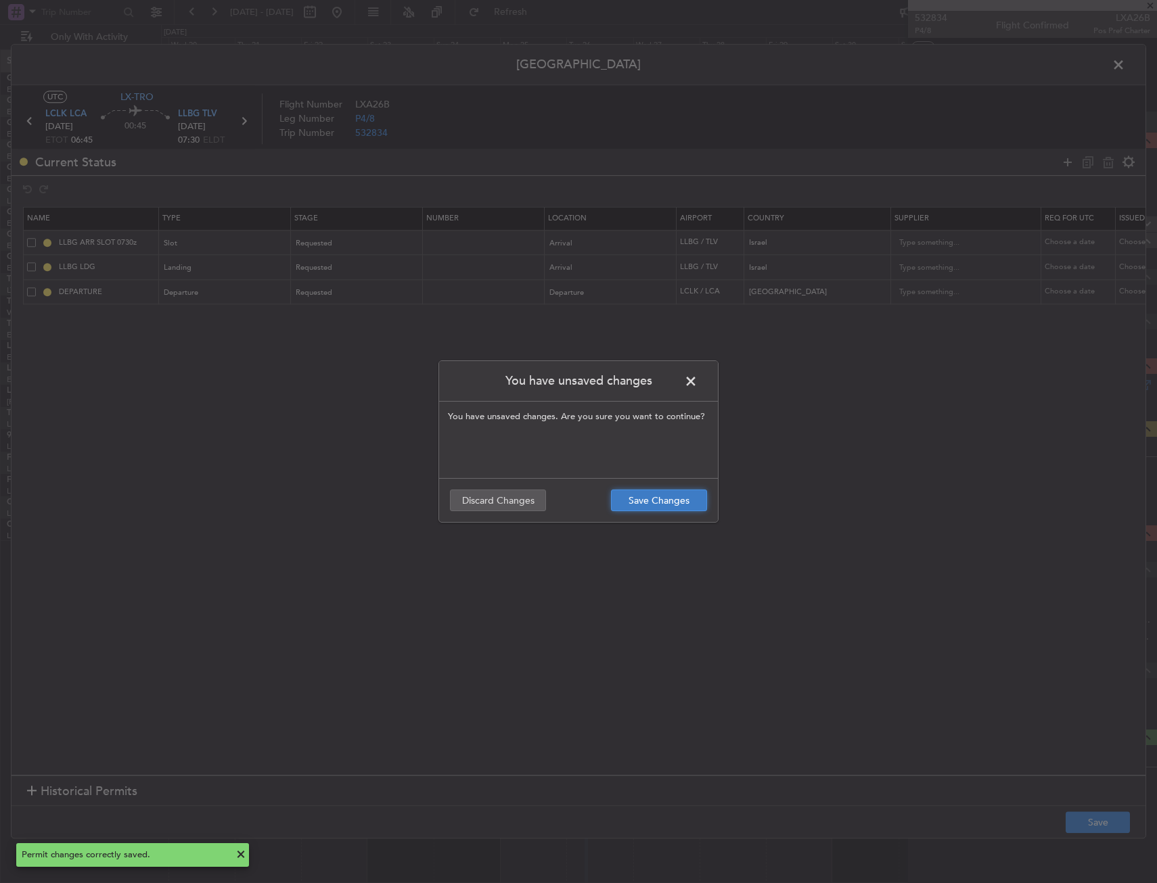
click at [677, 501] on button "Save Changes" at bounding box center [659, 501] width 96 height 22
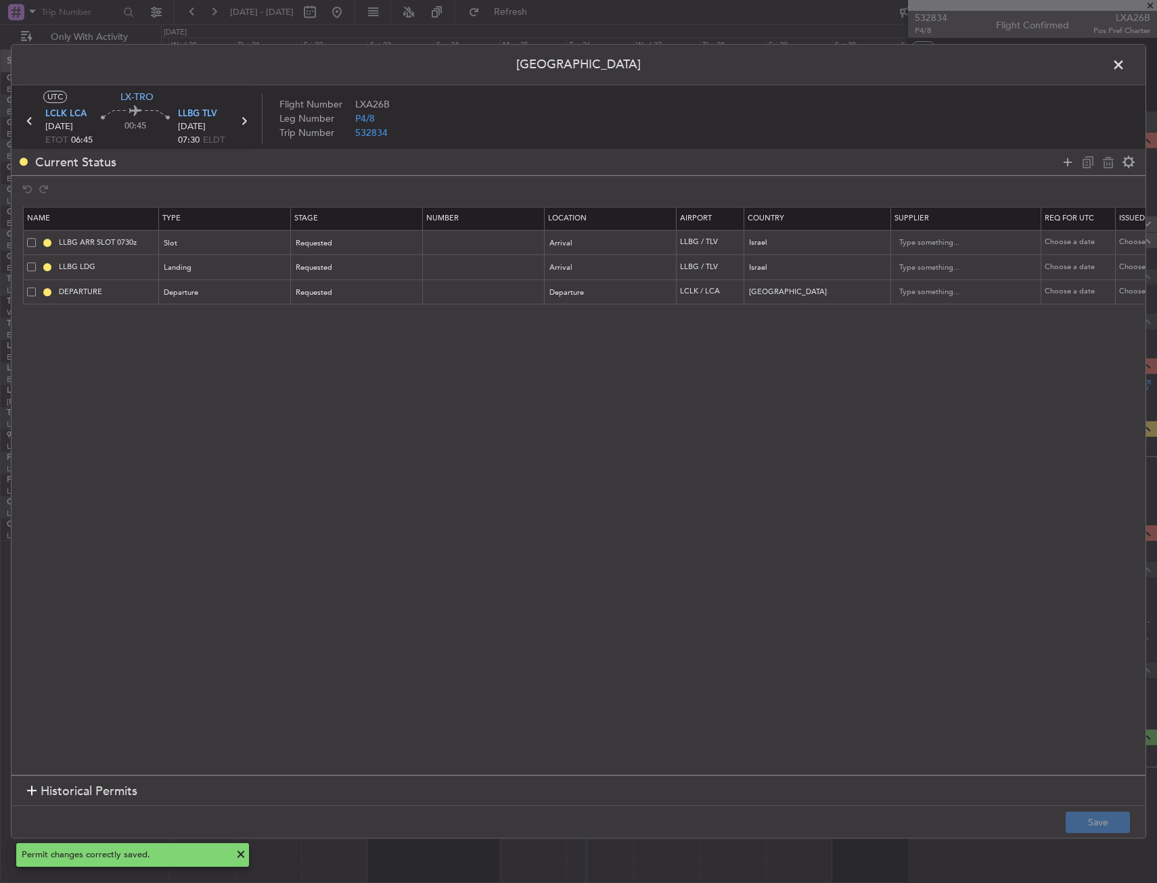
click at [1125, 64] on span at bounding box center [1125, 68] width 0 height 27
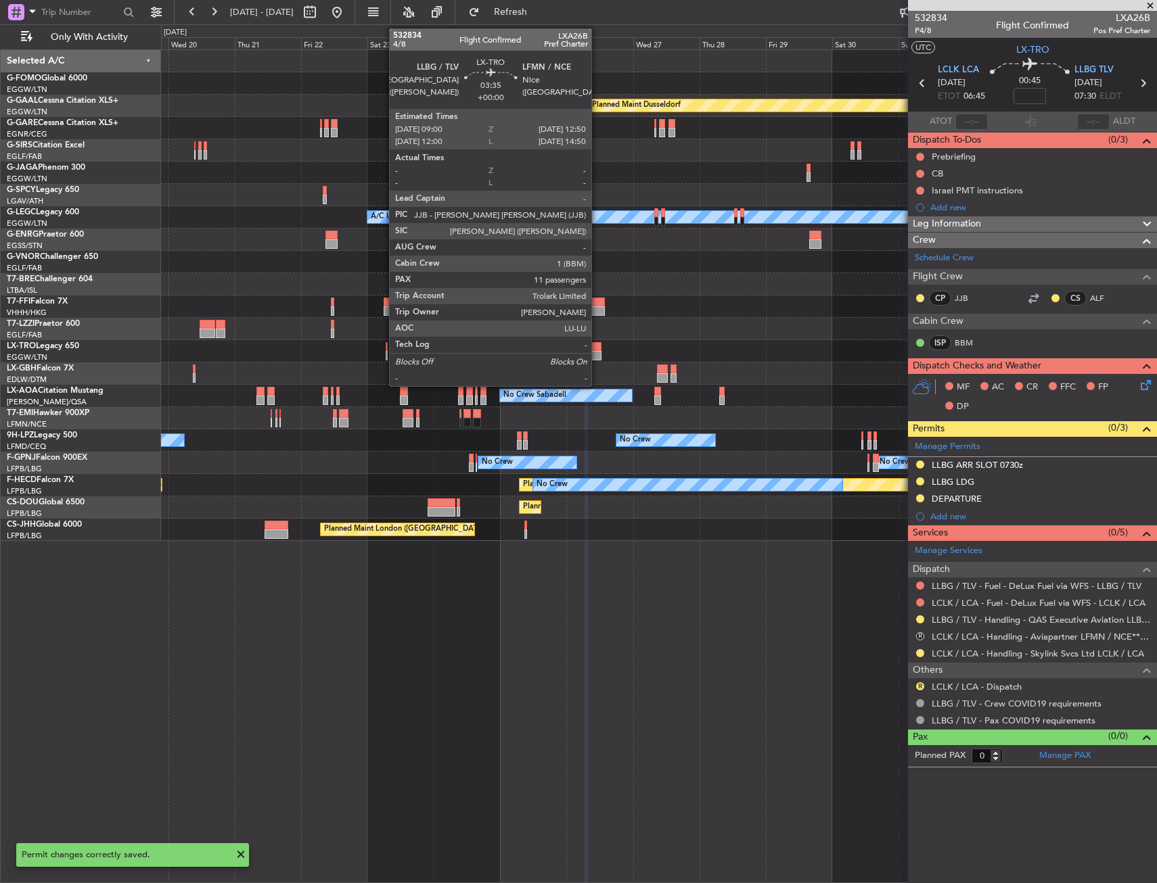
click at [597, 348] on div at bounding box center [595, 346] width 11 height 9
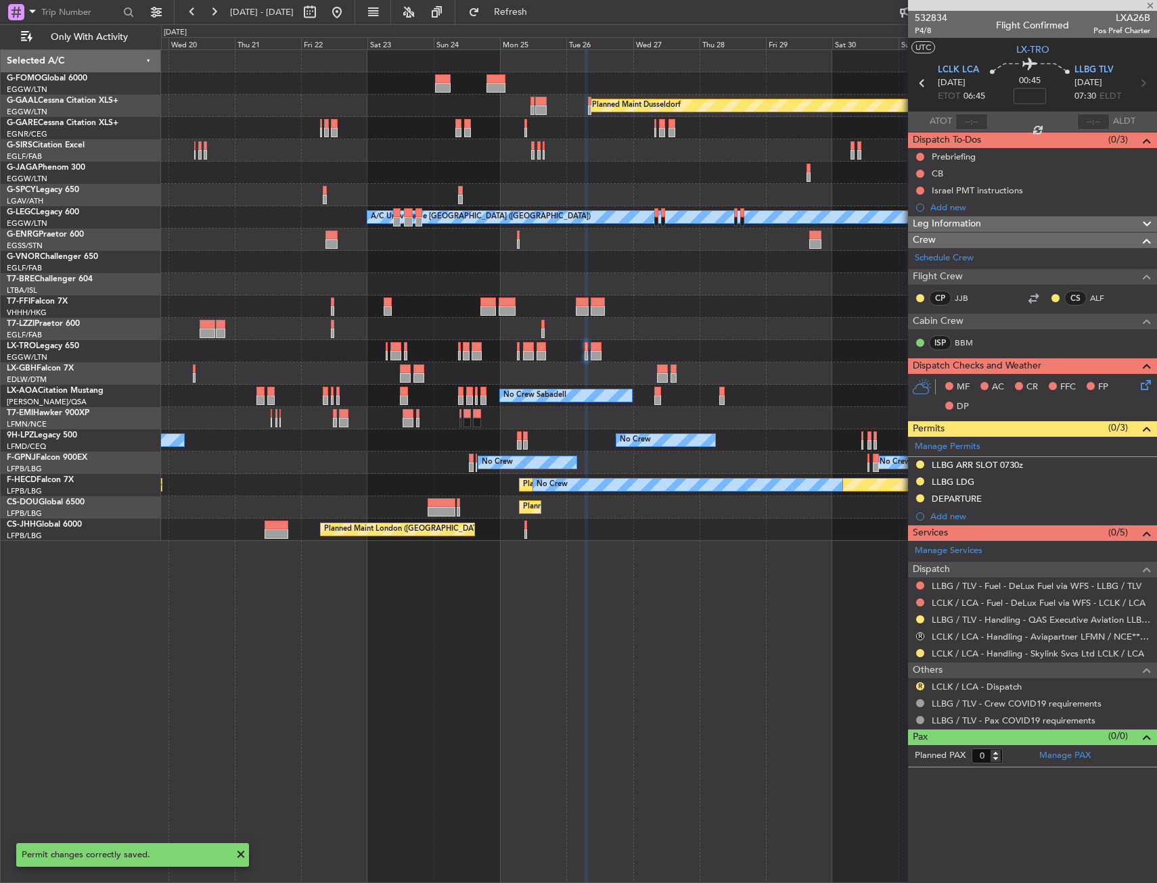
type input "11"
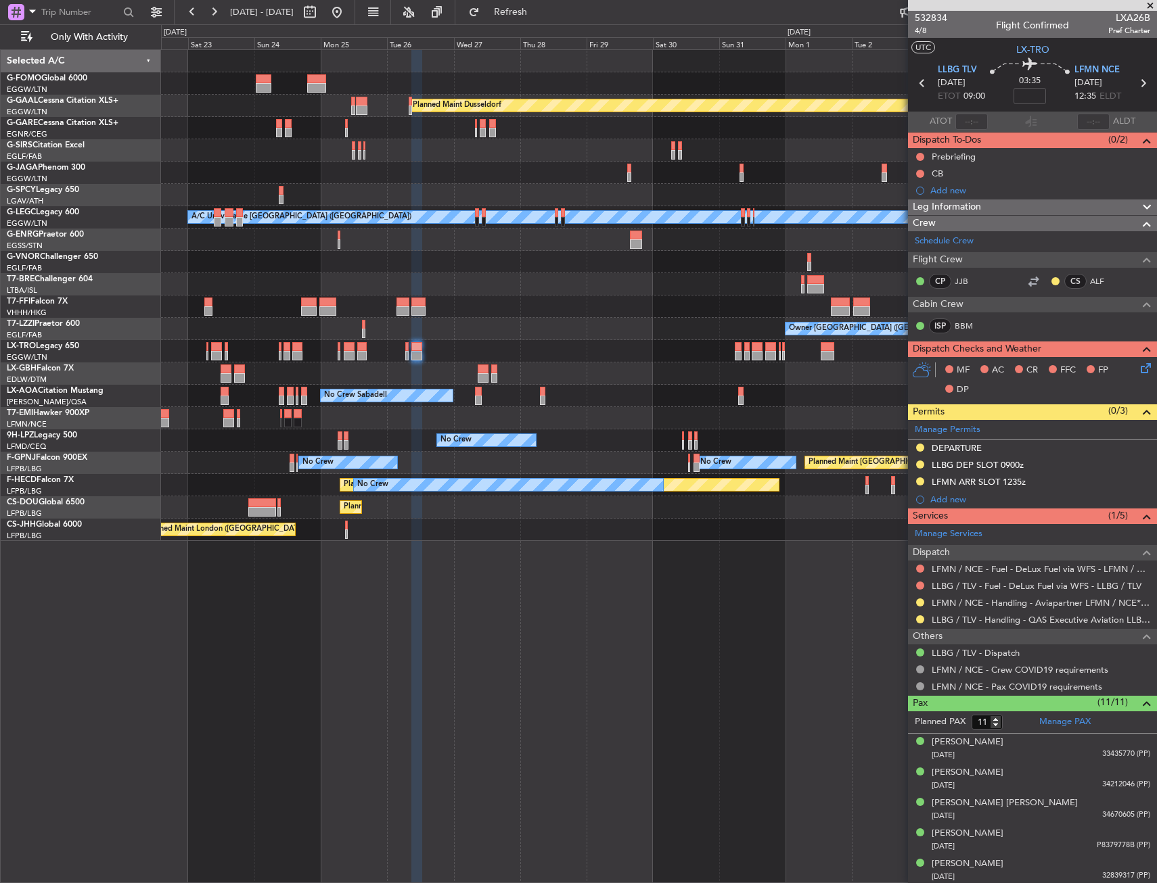
click at [509, 366] on div "Planned Maint Dusseldorf Planned Maint [GEOGRAPHIC_DATA] ([GEOGRAPHIC_DATA]) A/…" at bounding box center [658, 295] width 995 height 491
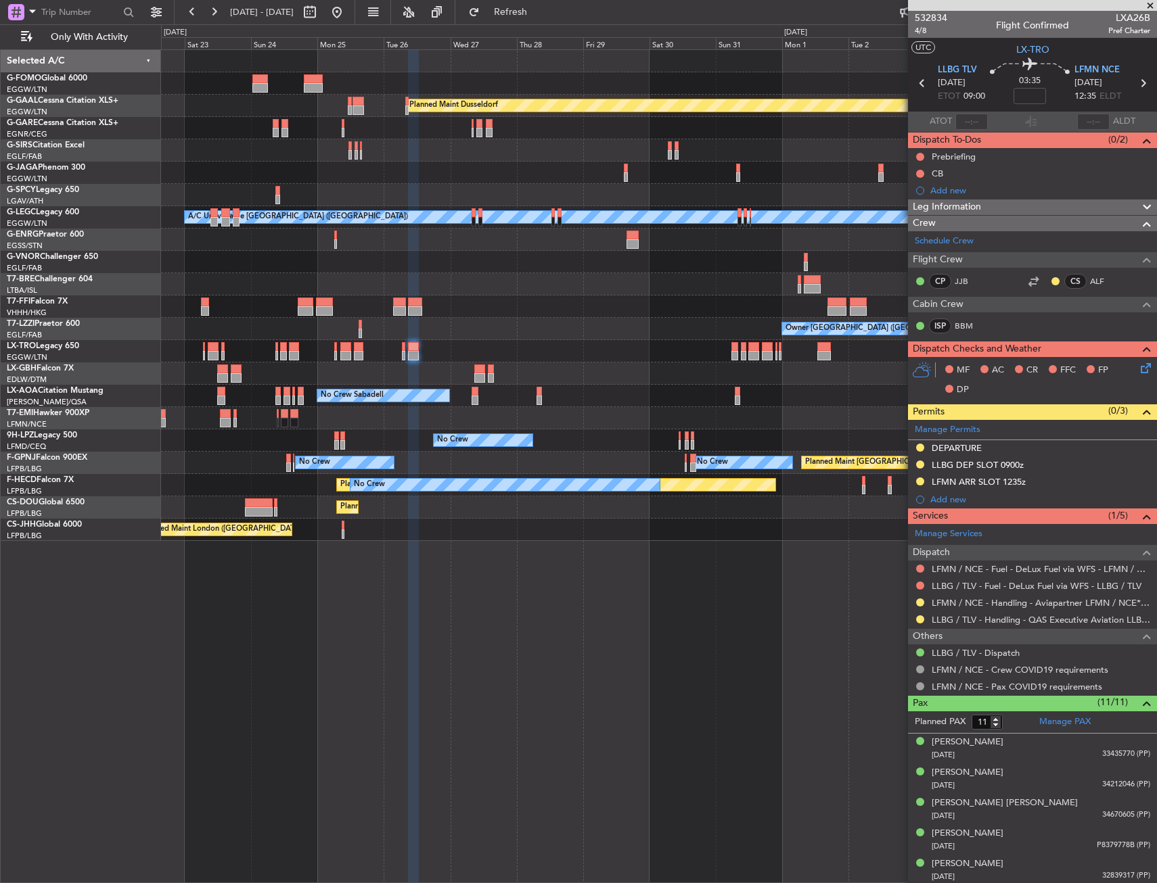
click at [478, 370] on div "Planned Maint Dusseldorf Planned Maint [GEOGRAPHIC_DATA] ([GEOGRAPHIC_DATA]) A/…" at bounding box center [658, 295] width 995 height 491
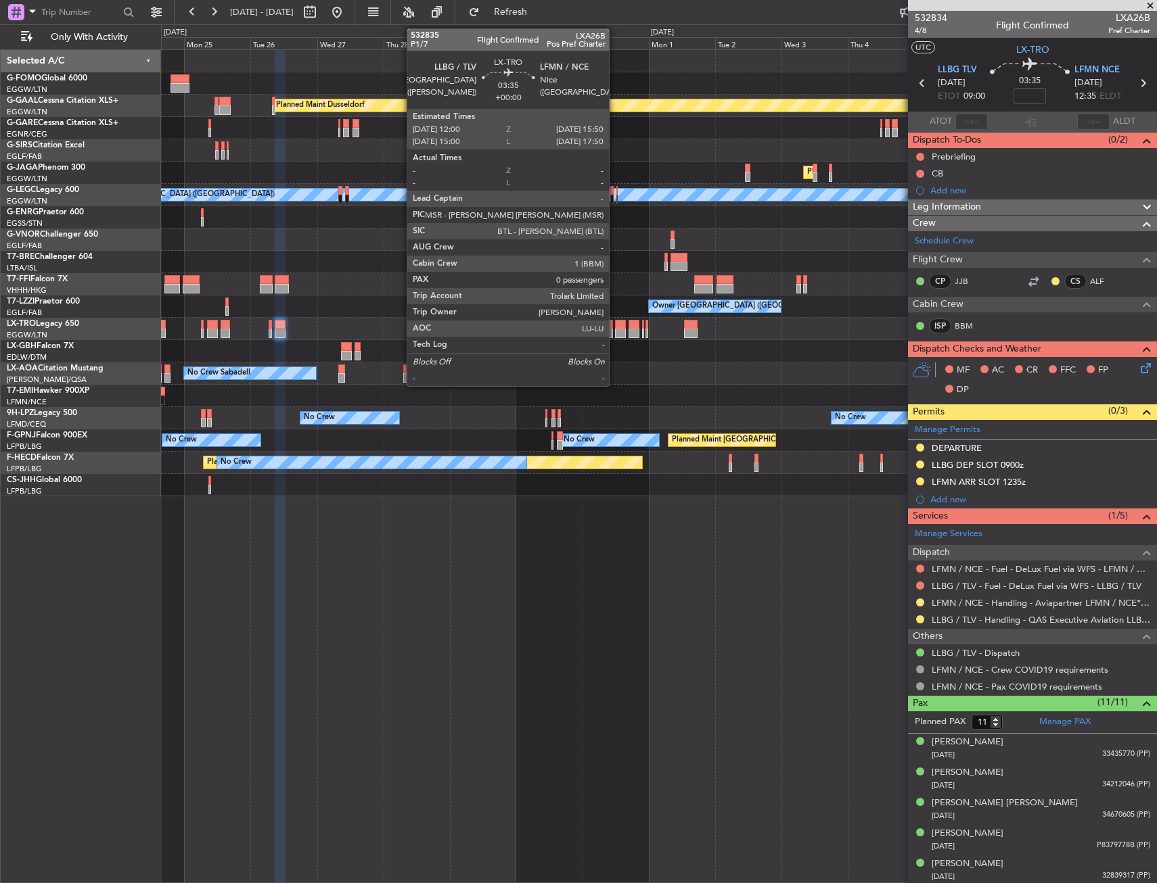
click at [615, 325] on div at bounding box center [620, 324] width 11 height 9
type input "0"
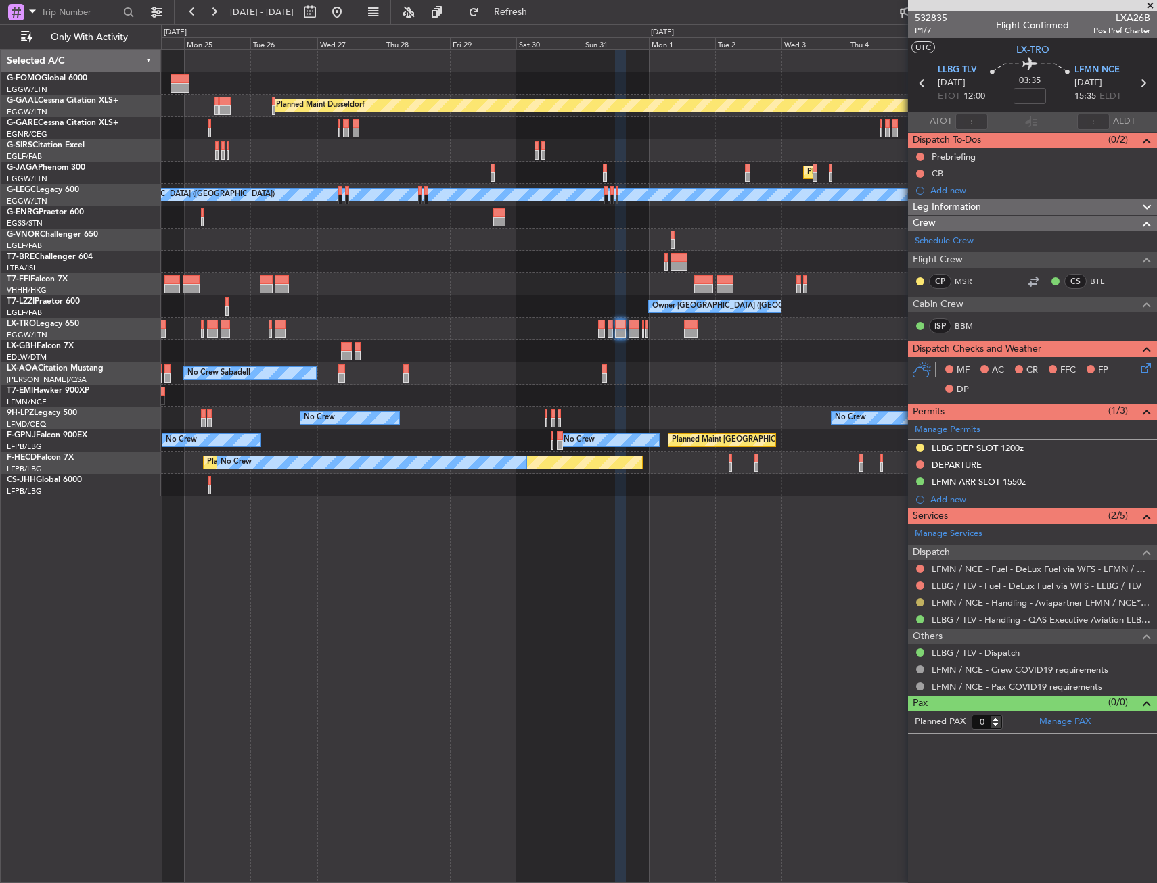
click at [917, 601] on button at bounding box center [920, 603] width 8 height 8
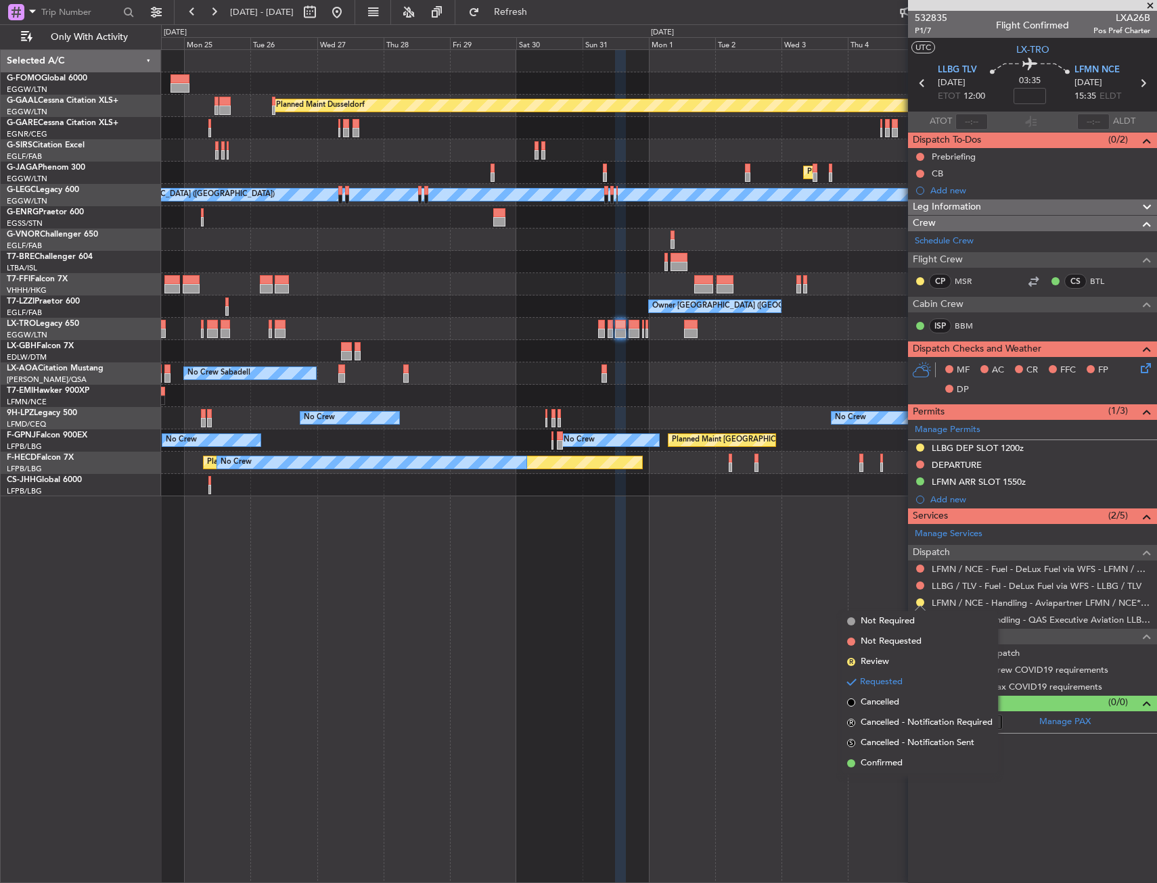
click at [875, 761] on span "Confirmed" at bounding box center [881, 764] width 42 height 14
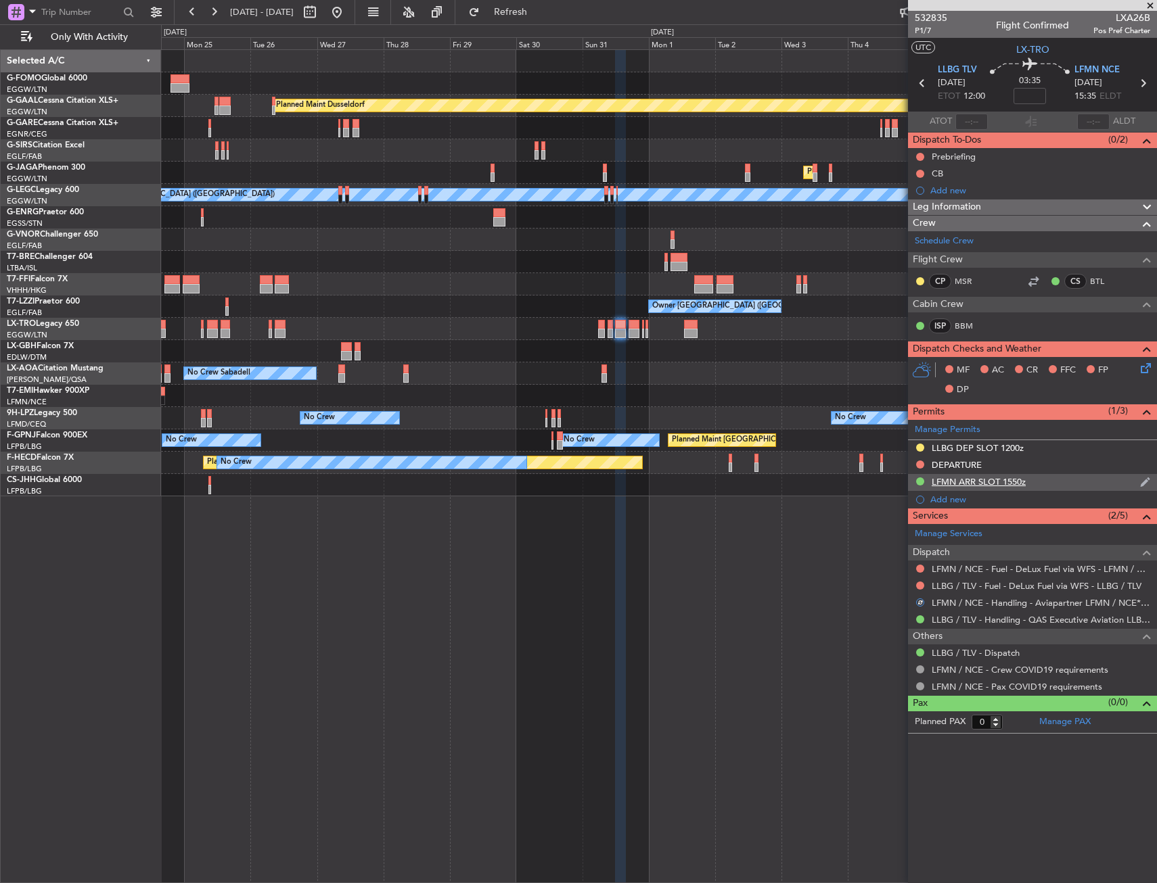
click at [1057, 486] on div "LFMN ARR SLOT 1550z" at bounding box center [1032, 482] width 249 height 17
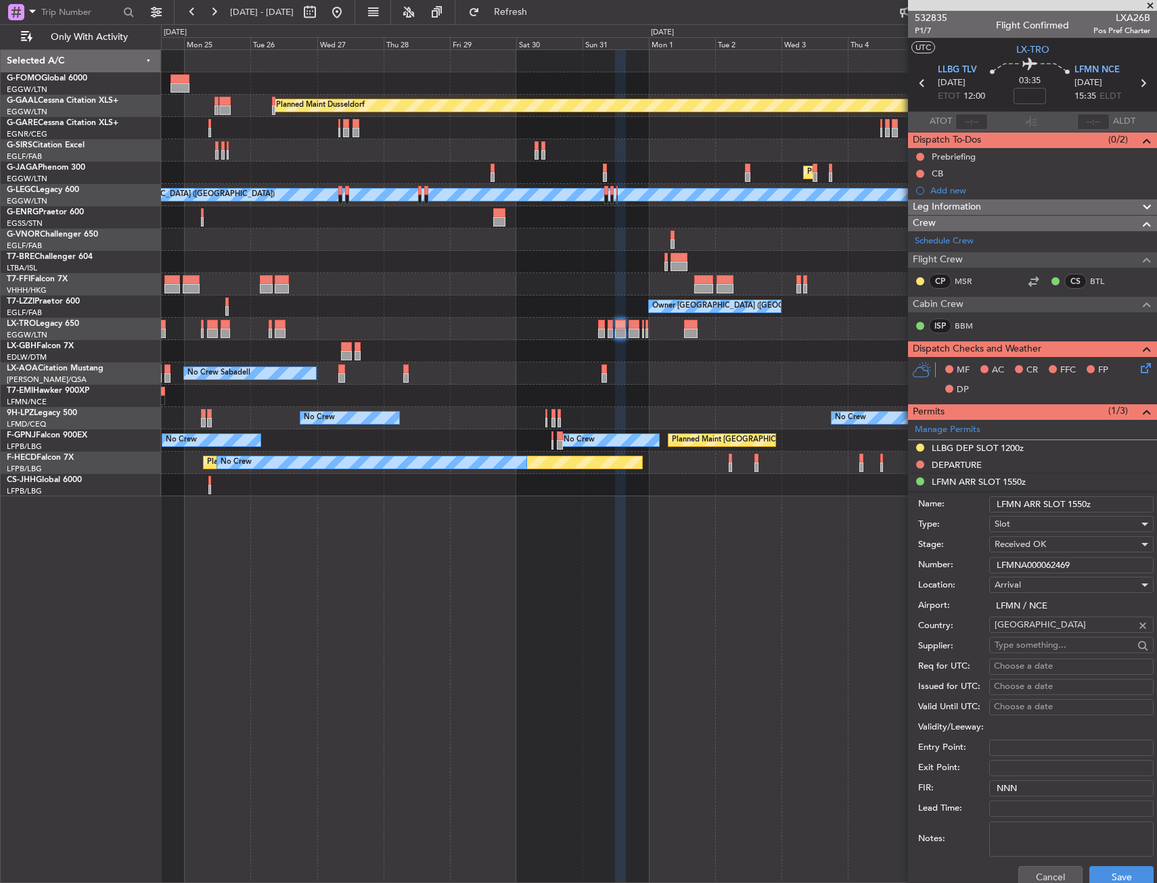
click at [1060, 561] on input "LFMNA000062469" at bounding box center [1071, 565] width 164 height 16
paste input "text"
type input "LFMNA000062469"
click at [1098, 866] on button "Save" at bounding box center [1121, 877] width 64 height 22
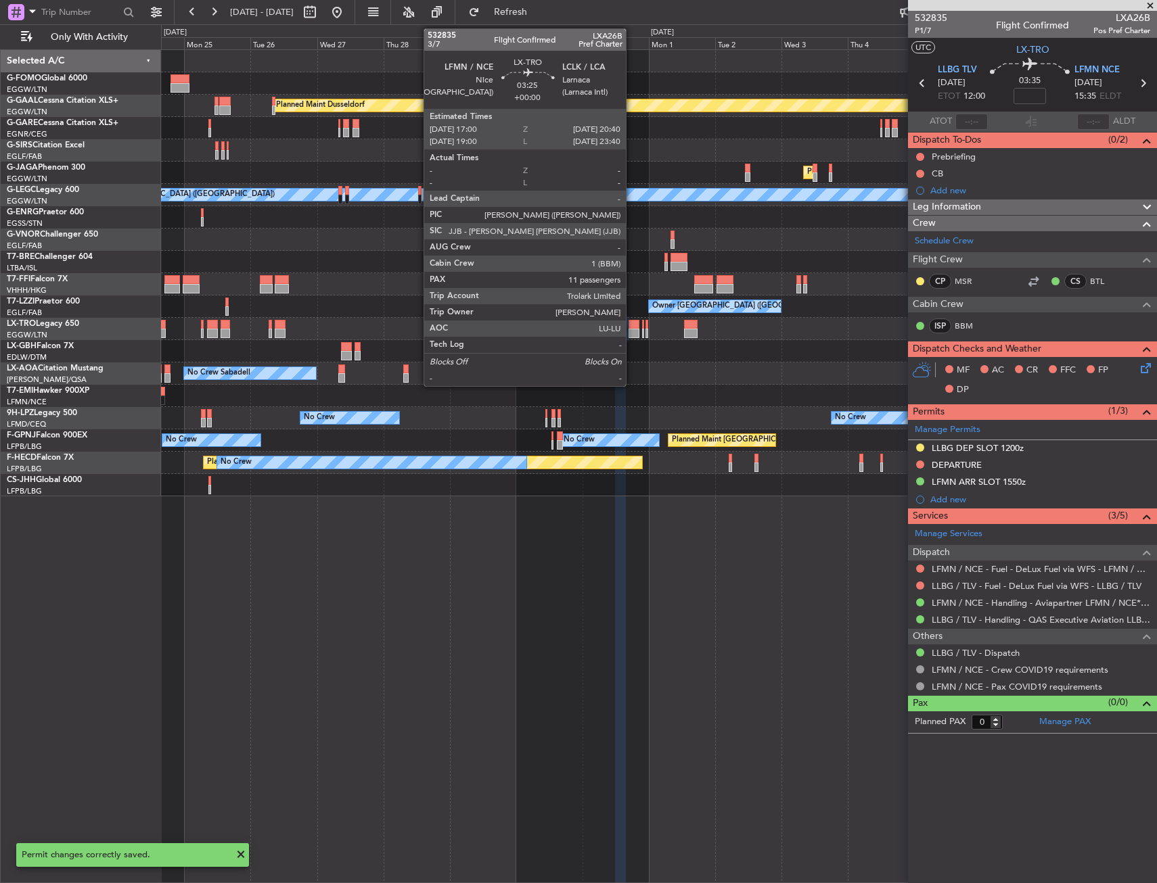
click at [632, 324] on div at bounding box center [633, 324] width 10 height 9
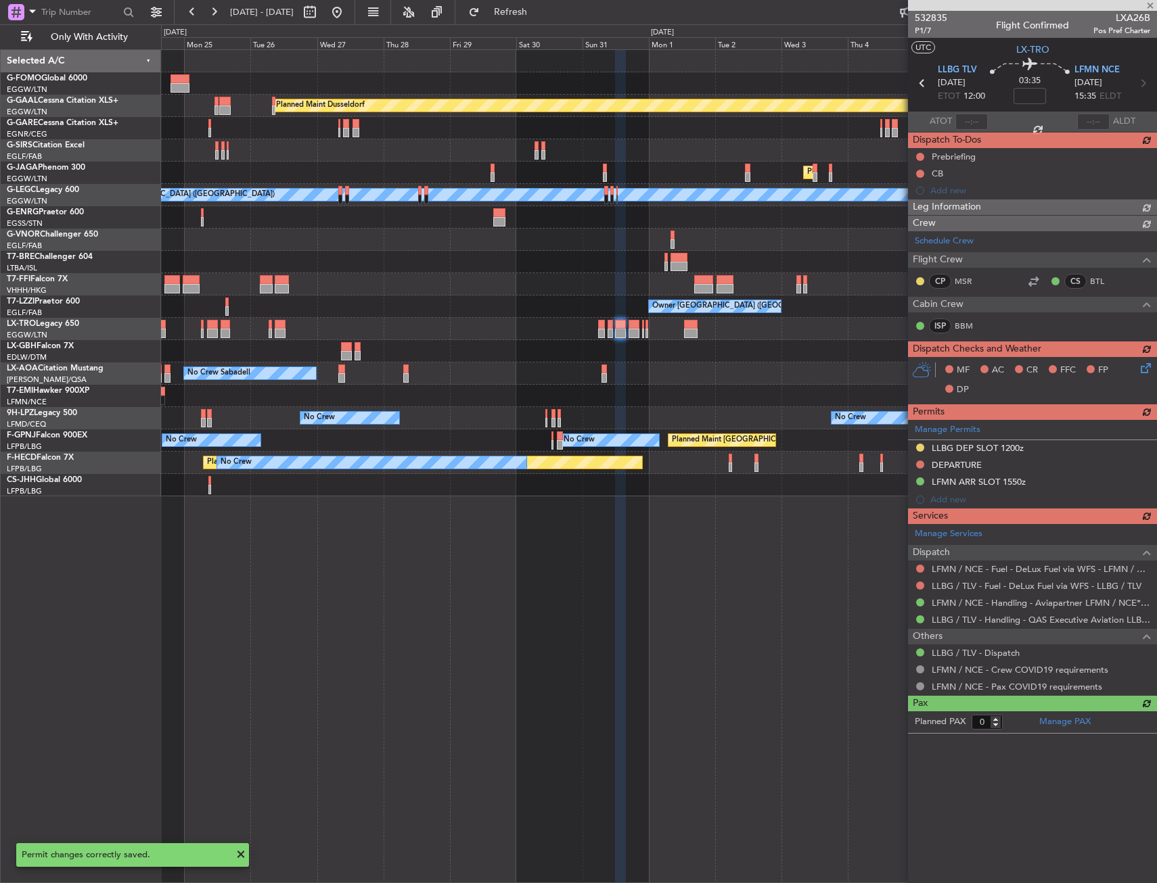
type input "11"
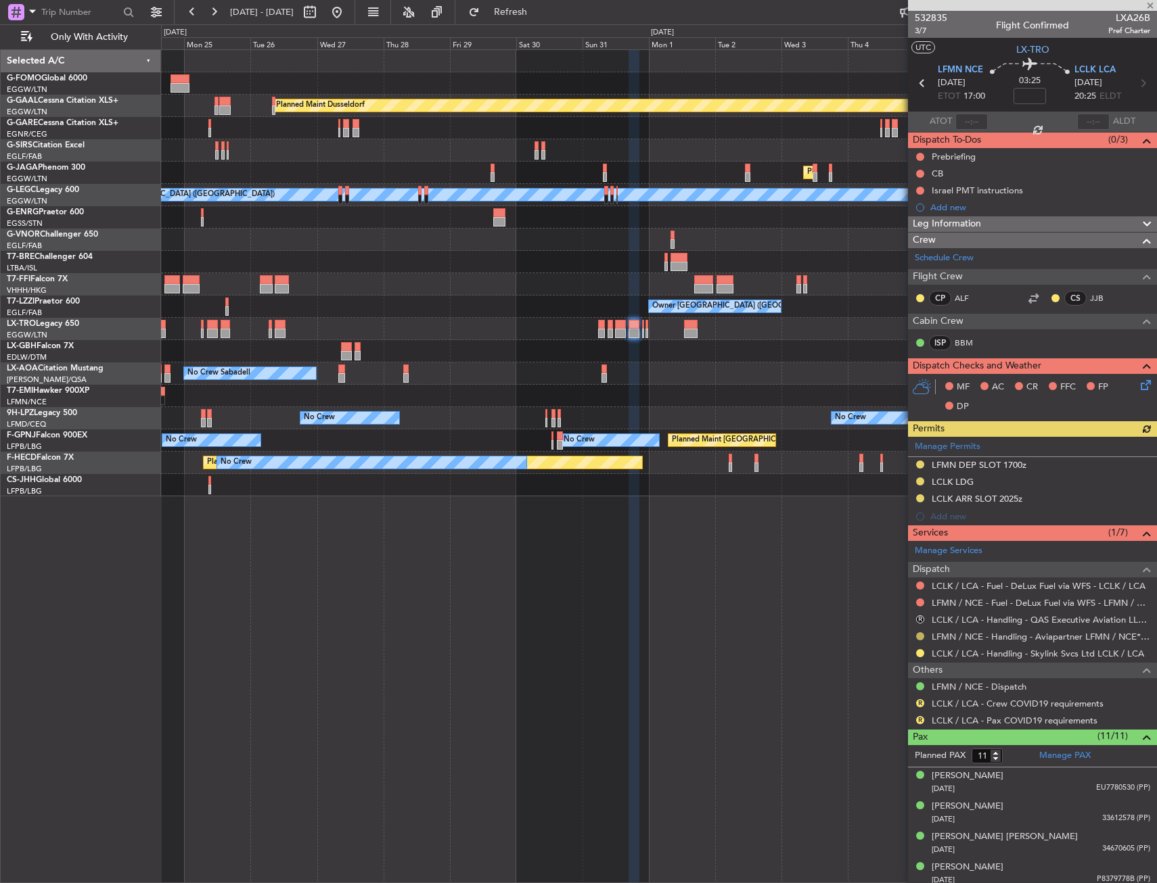
click at [920, 635] on button at bounding box center [920, 636] width 8 height 8
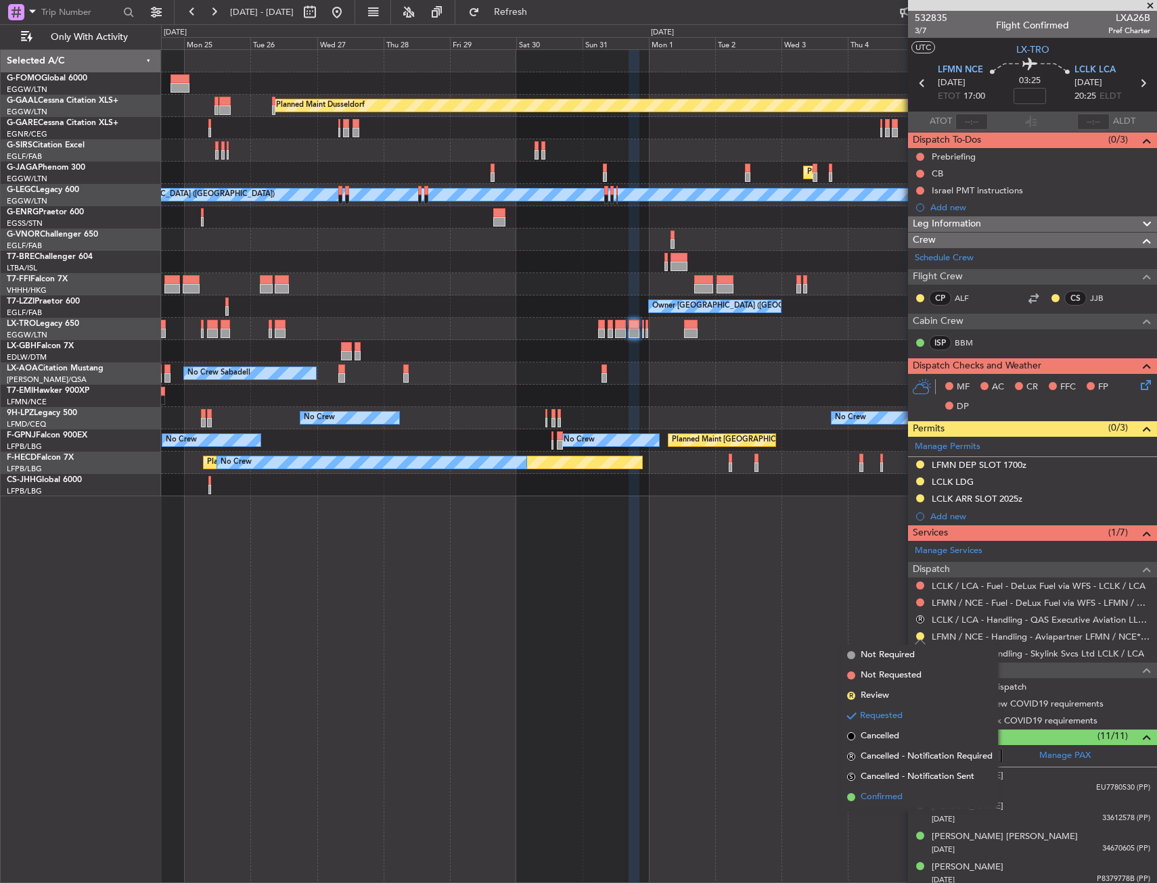
click at [889, 791] on span "Confirmed" at bounding box center [881, 798] width 42 height 14
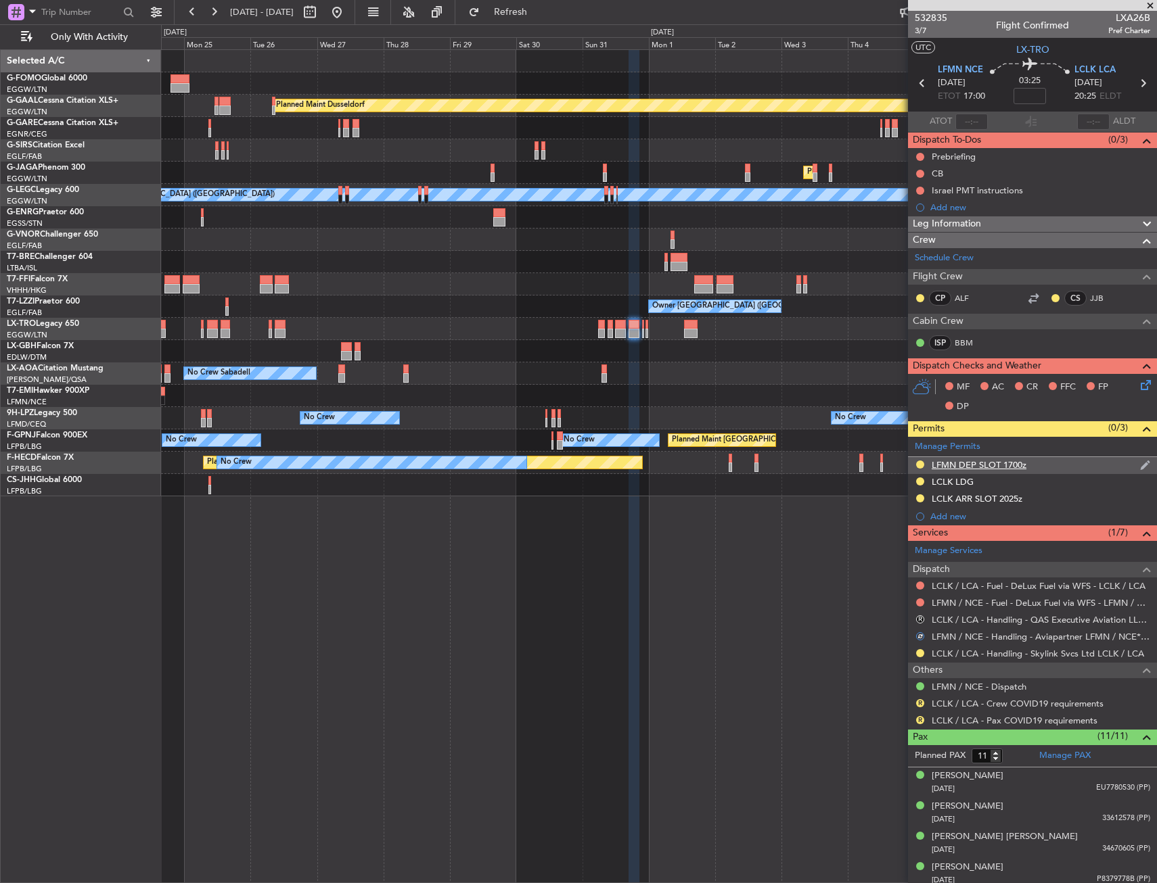
click at [1052, 467] on div "LFMN DEP SLOT 1700z" at bounding box center [1032, 465] width 249 height 17
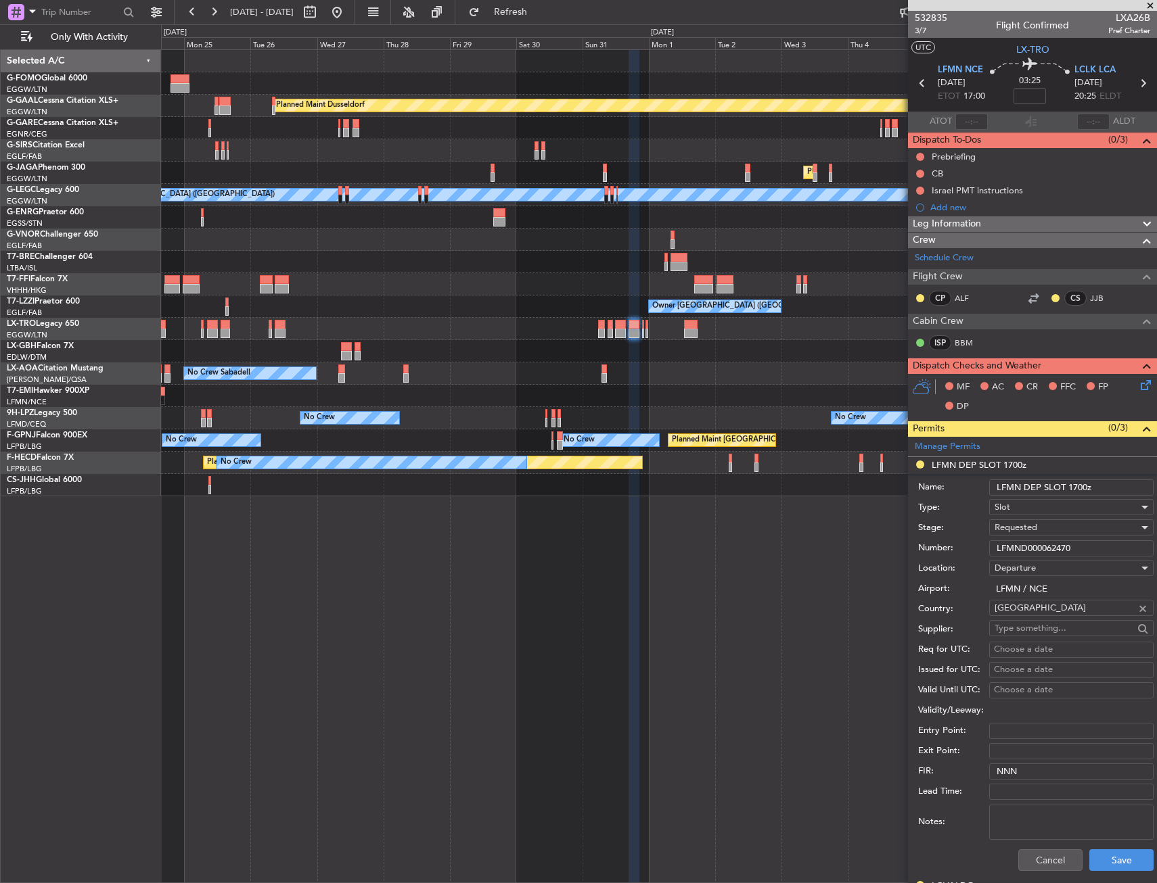
click at [1040, 546] on input "LFMND000062470" at bounding box center [1071, 548] width 164 height 16
paste input "text"
type input "LFMND000062470"
click at [1033, 532] on span "Requested" at bounding box center [1015, 527] width 43 height 12
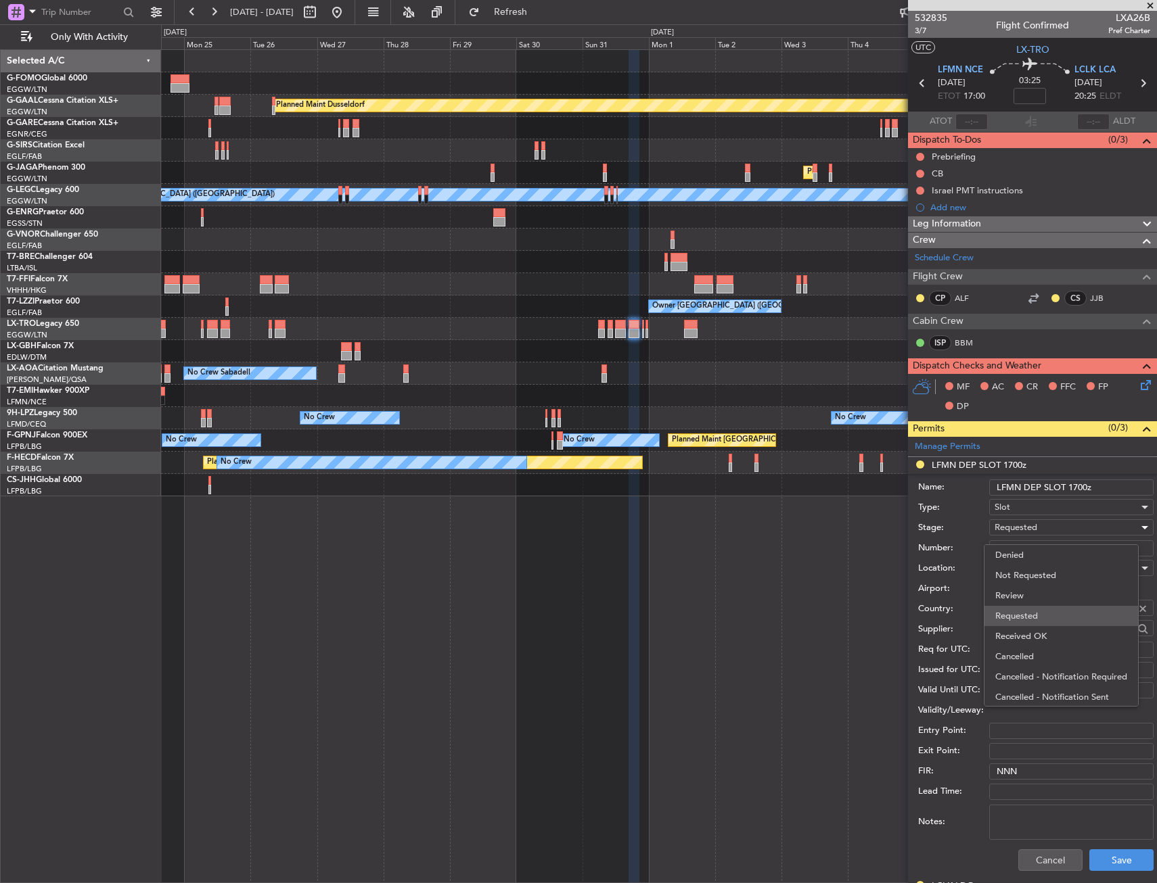
scroll to position [6, 0]
click at [1023, 630] on span "Received OK" at bounding box center [1066, 630] width 142 height 20
click at [1108, 859] on button "Save" at bounding box center [1121, 861] width 64 height 22
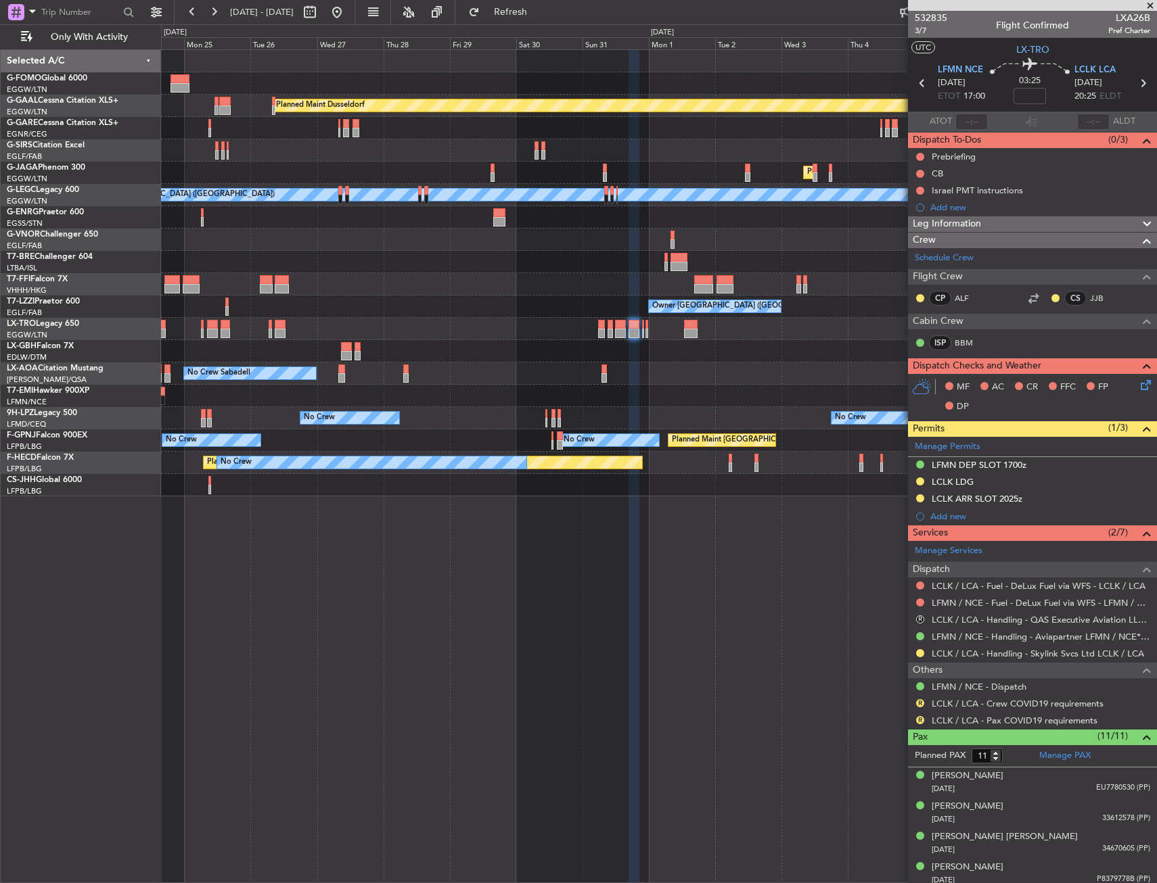
click at [437, 503] on div "Planned Maint Dusseldorf Planned Maint London (Luton) A/C Unavailable London (L…" at bounding box center [659, 466] width 996 height 834
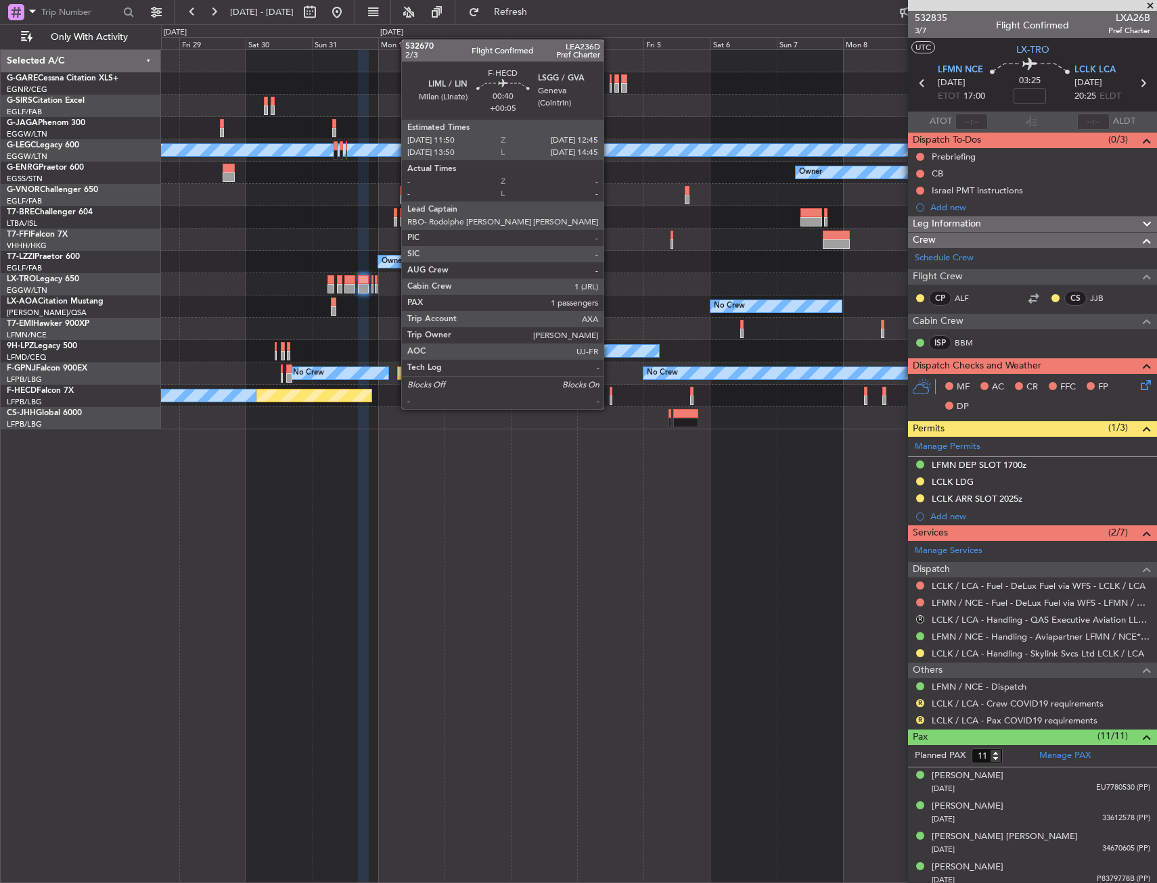
click at [609, 396] on div at bounding box center [610, 400] width 3 height 9
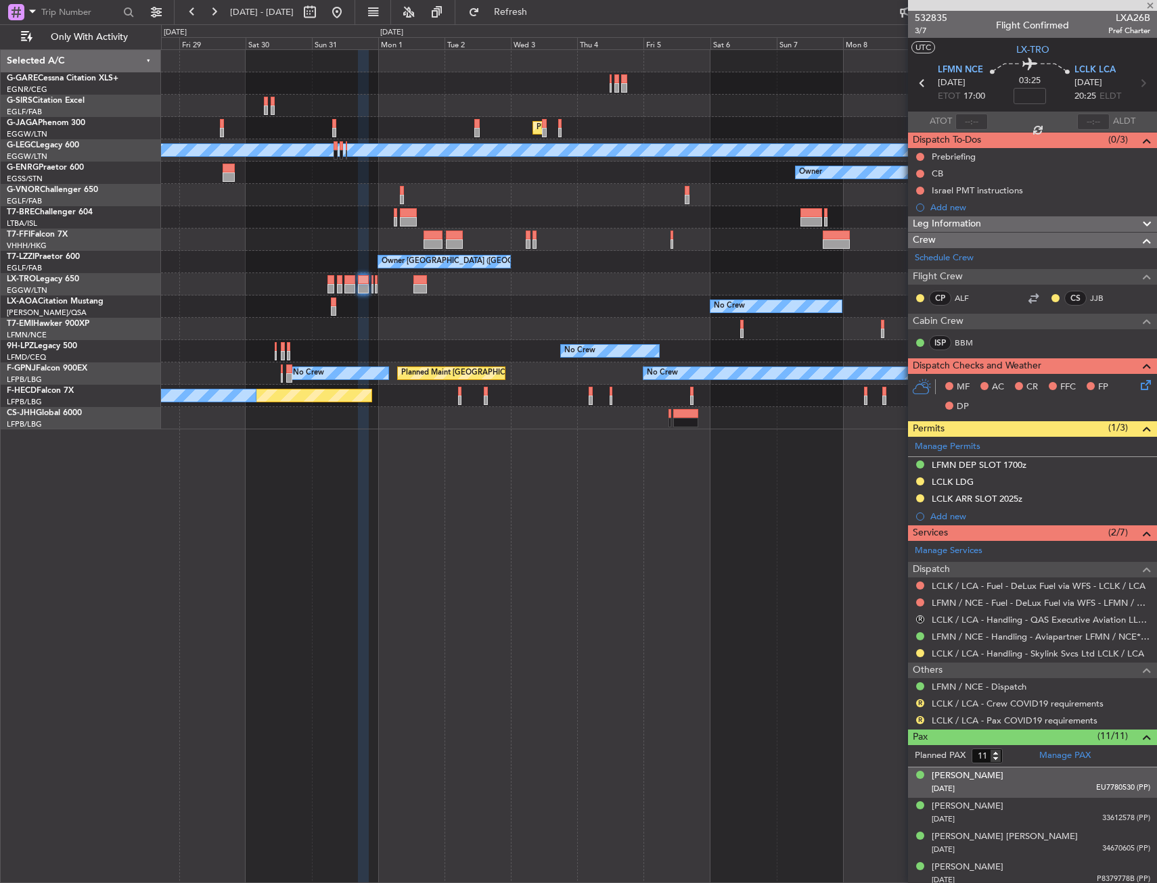
type input "+00:05"
type input "1"
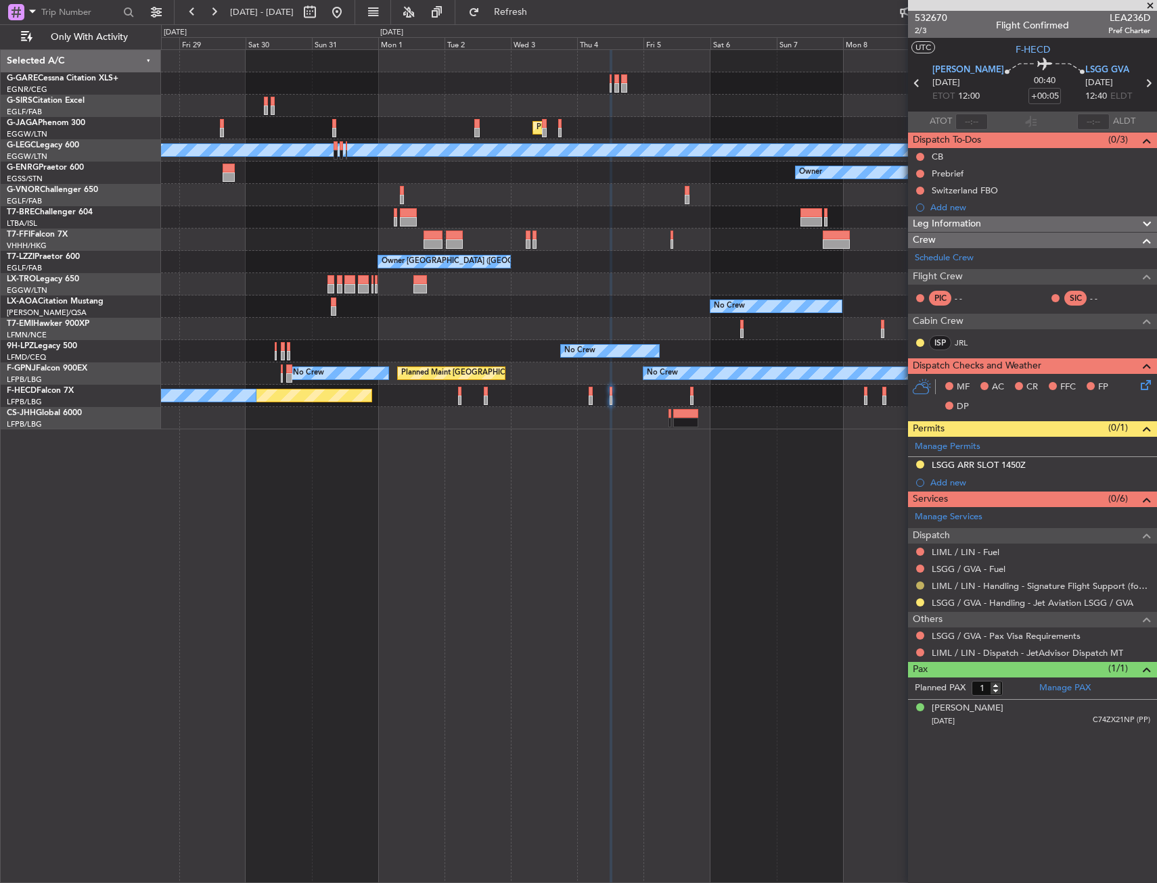
click at [914, 585] on div "LIML / LIN - Handling - Signature Flight Support (formely Prime Avn) LIML / LIN" at bounding box center [1032, 586] width 249 height 17
click at [919, 586] on button at bounding box center [920, 586] width 8 height 8
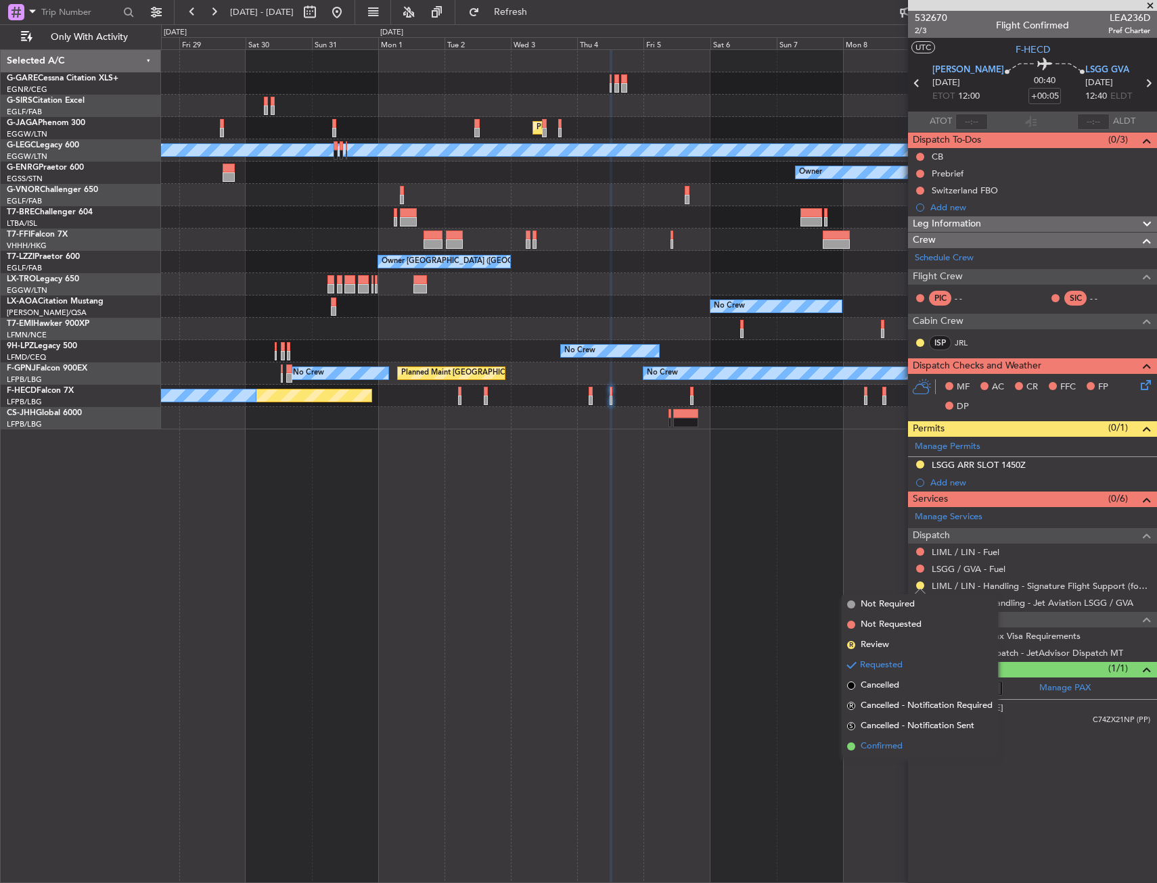
click at [879, 745] on span "Confirmed" at bounding box center [881, 747] width 42 height 14
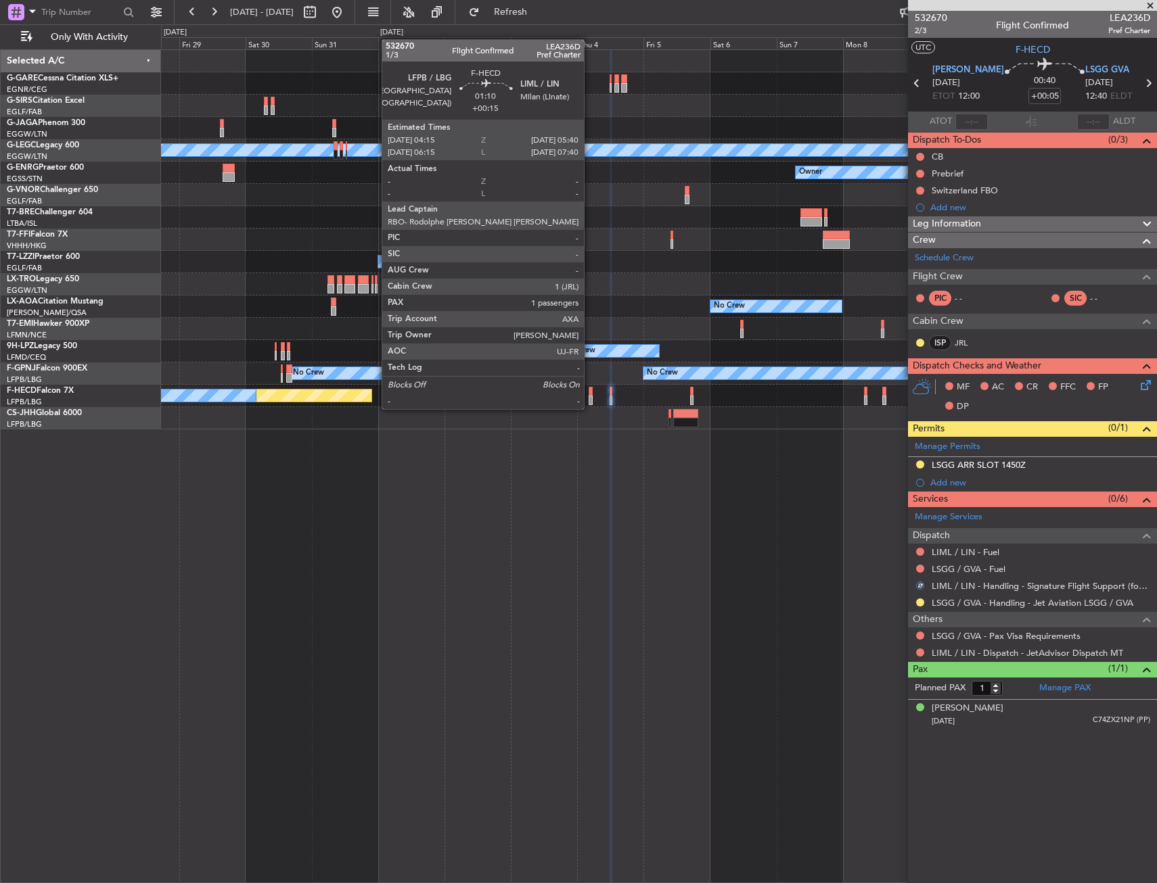
click at [590, 396] on div at bounding box center [590, 400] width 4 height 9
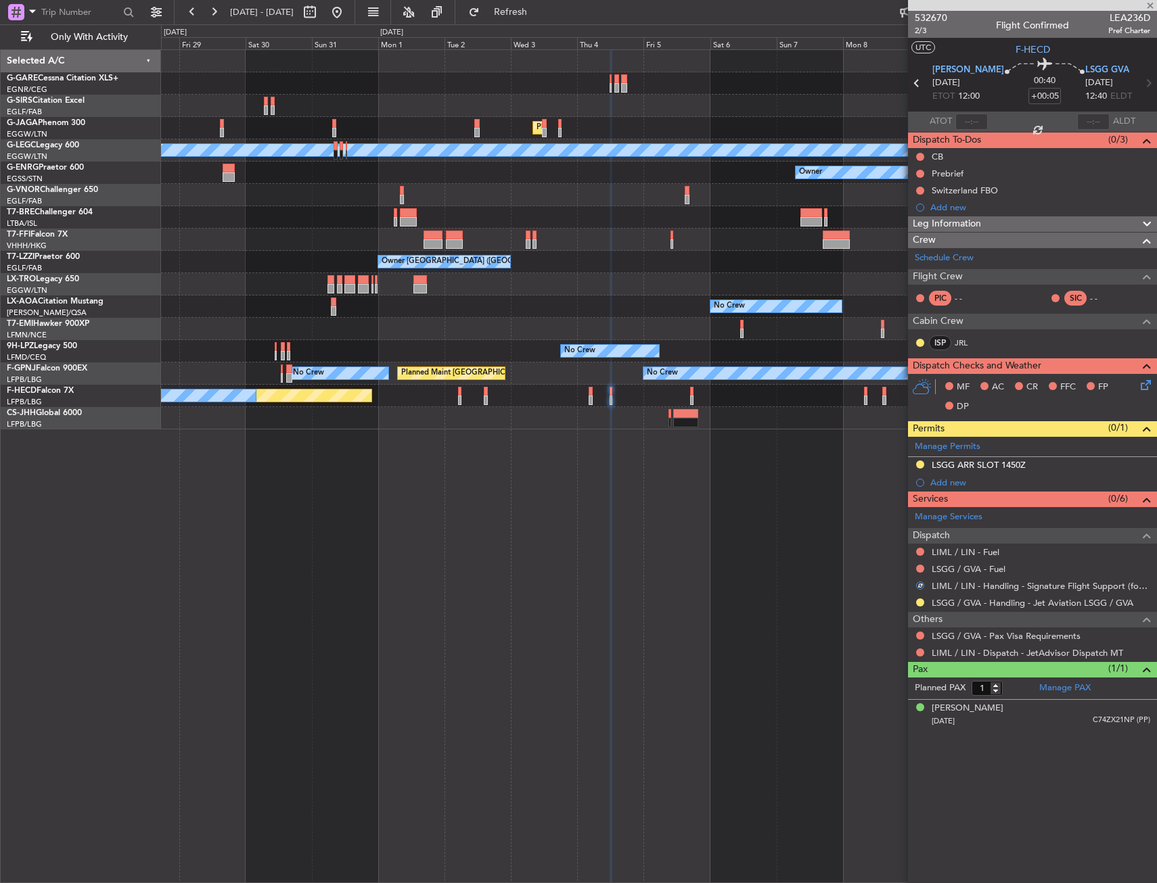
type input "+00:15"
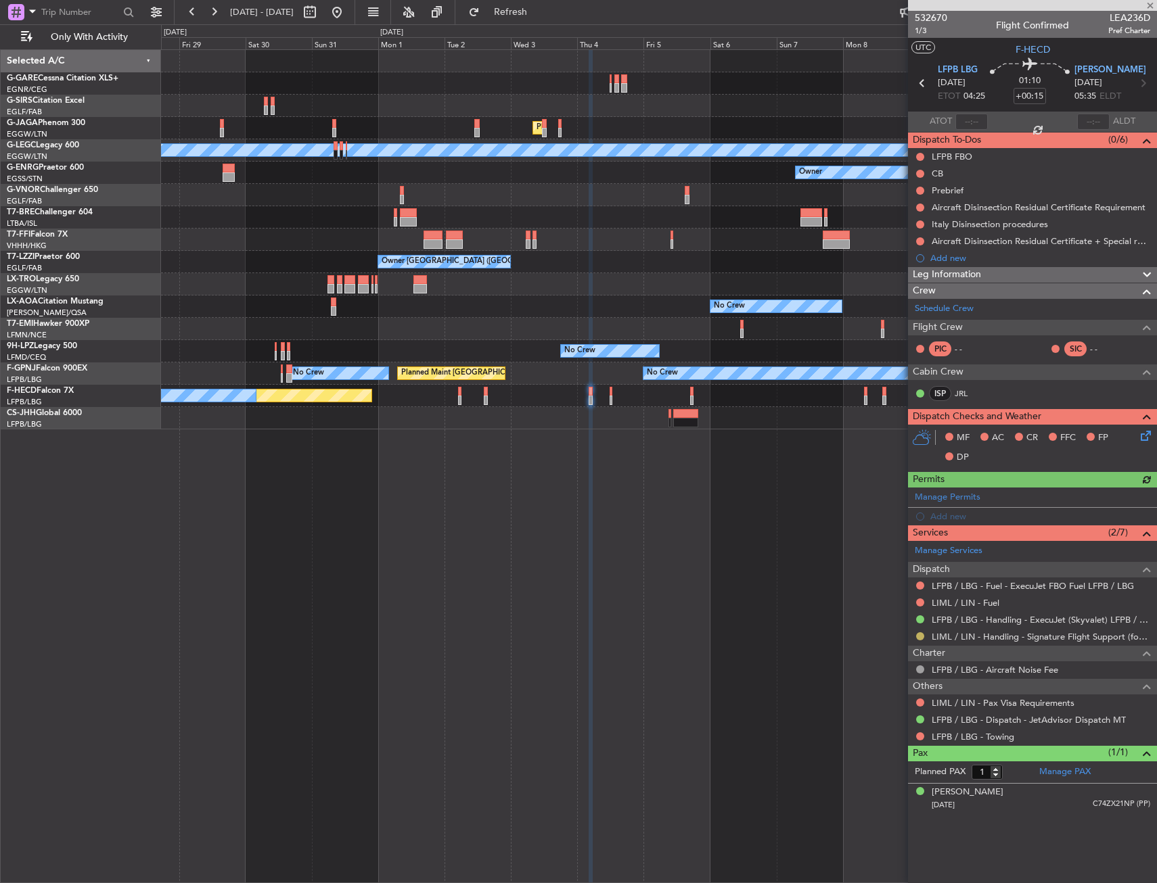
click at [920, 636] on button at bounding box center [920, 636] width 8 height 8
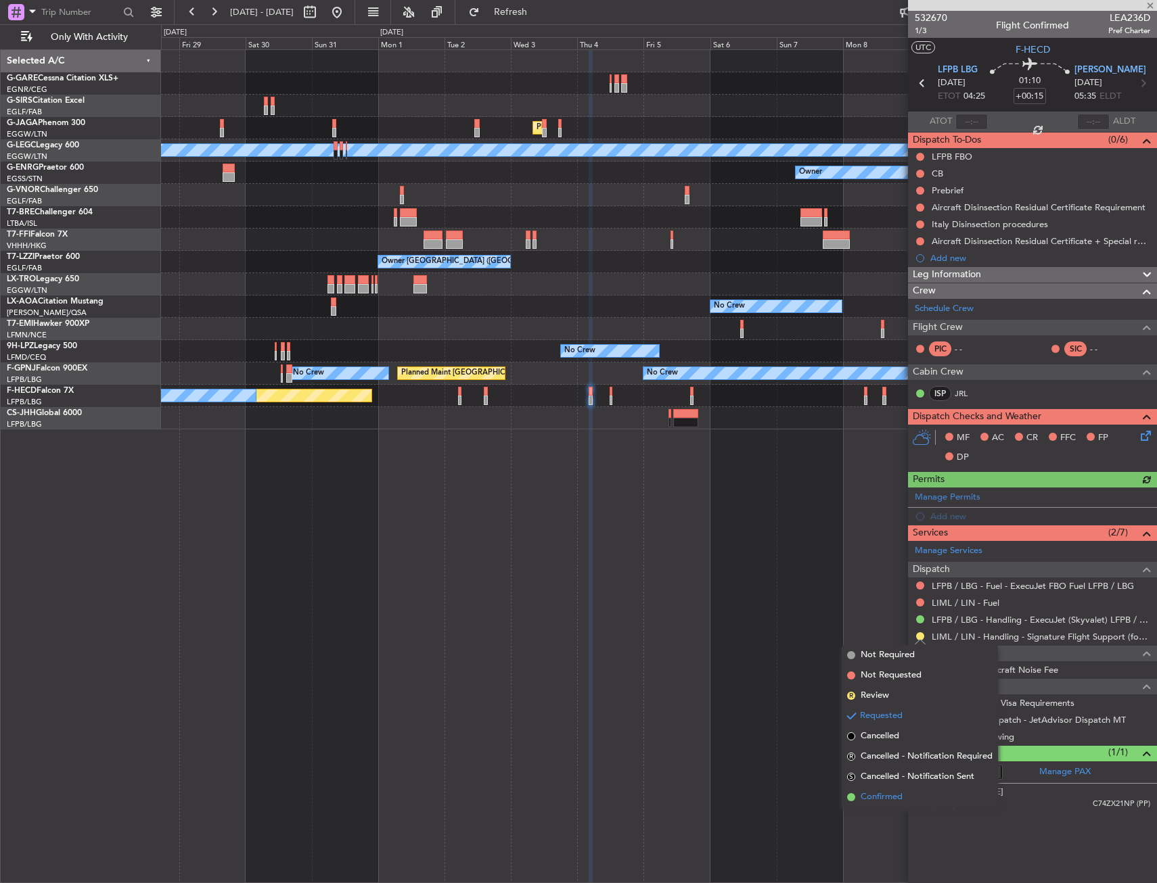
click at [891, 799] on span "Confirmed" at bounding box center [881, 798] width 42 height 14
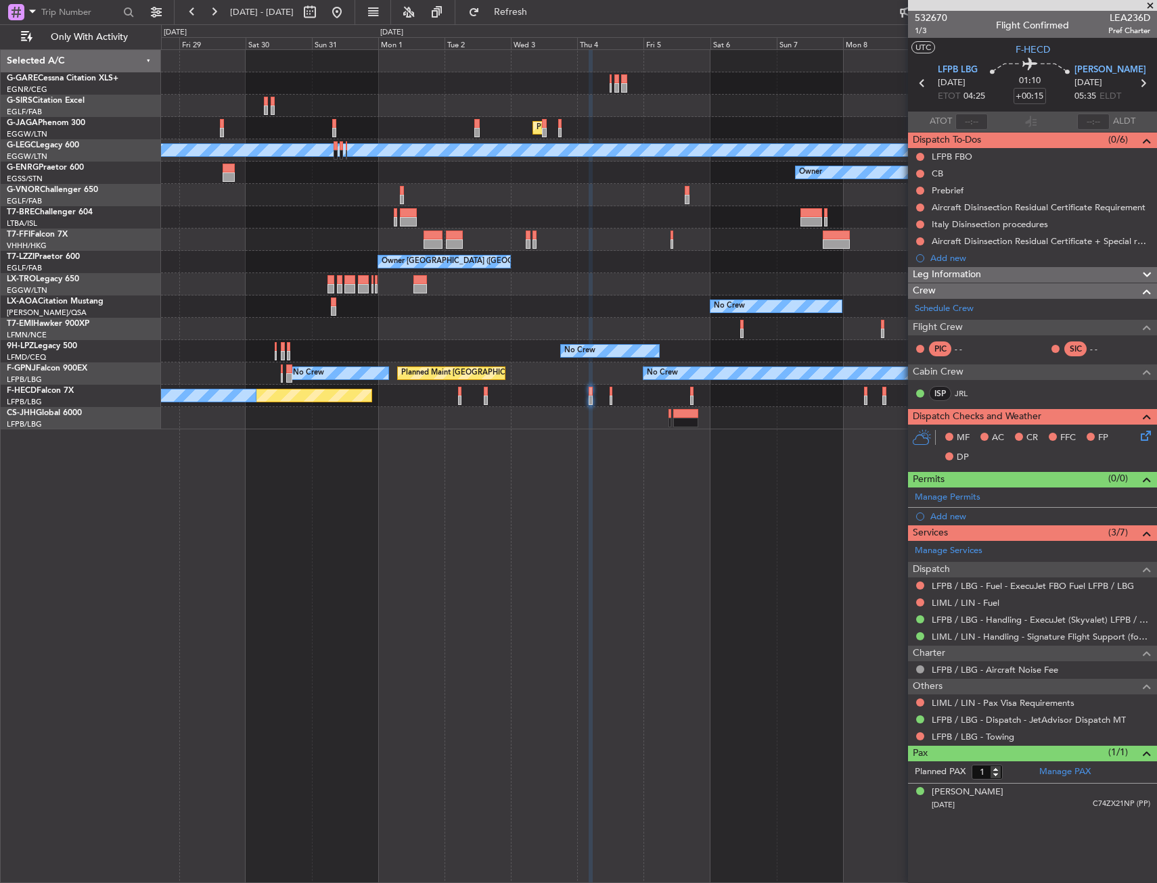
drag, startPoint x: 380, startPoint y: 13, endPoint x: 406, endPoint y: 114, distance: 104.0
click at [348, 13] on button at bounding box center [337, 12] width 22 height 22
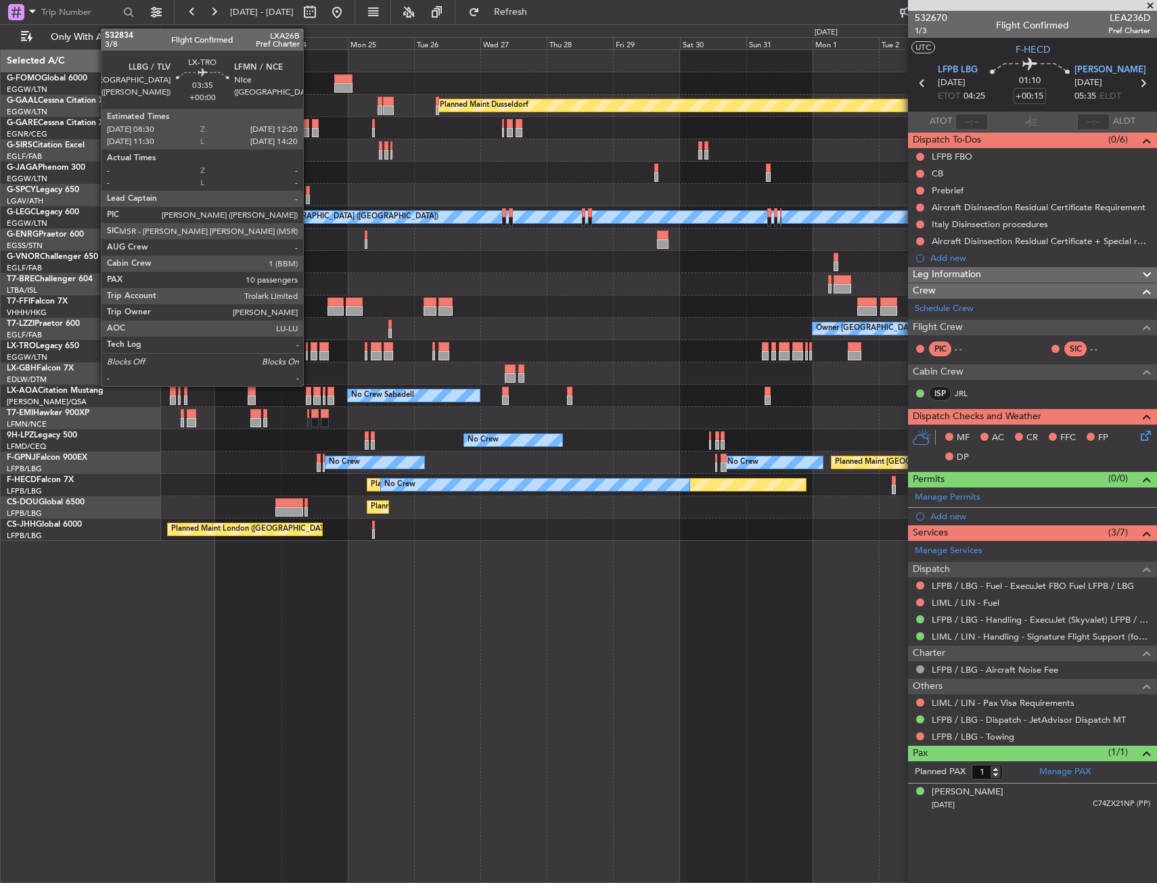
click at [371, 346] on div at bounding box center [376, 346] width 11 height 9
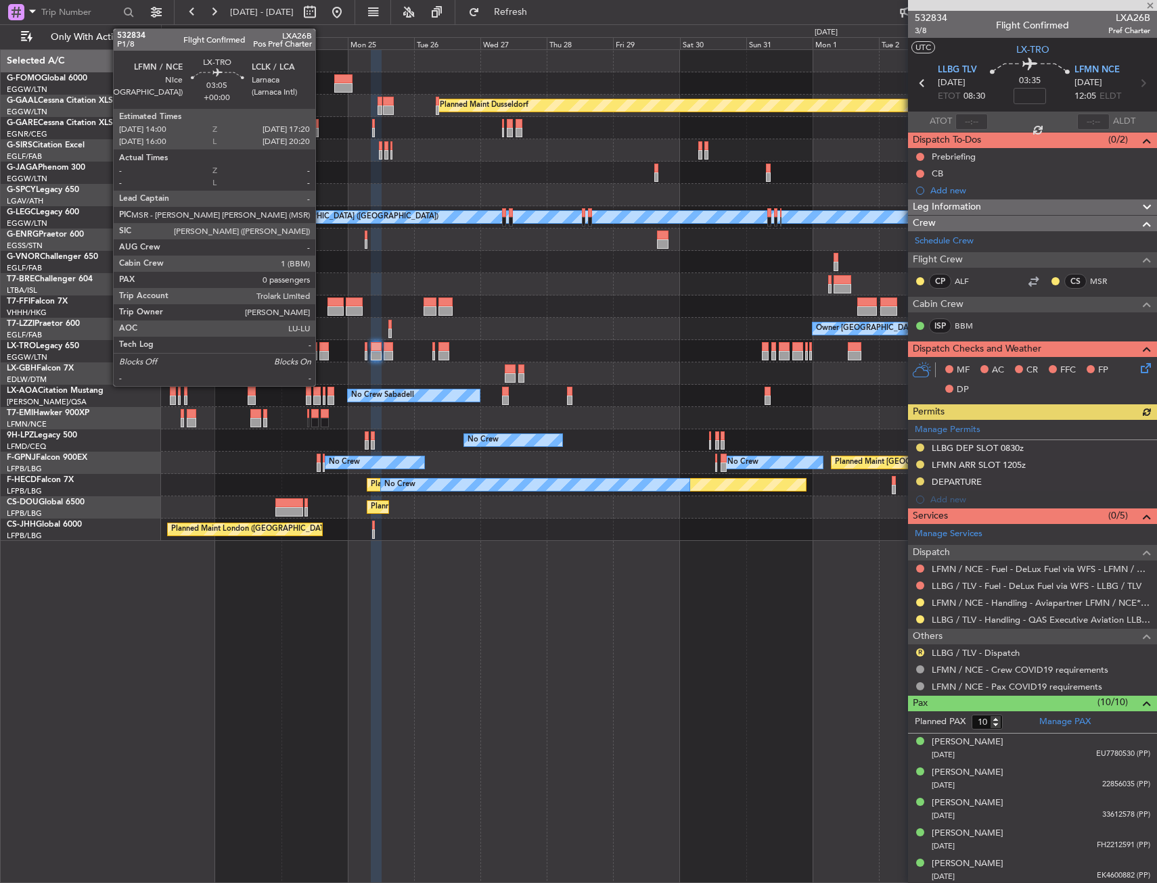
click at [321, 350] on div at bounding box center [323, 346] width 9 height 9
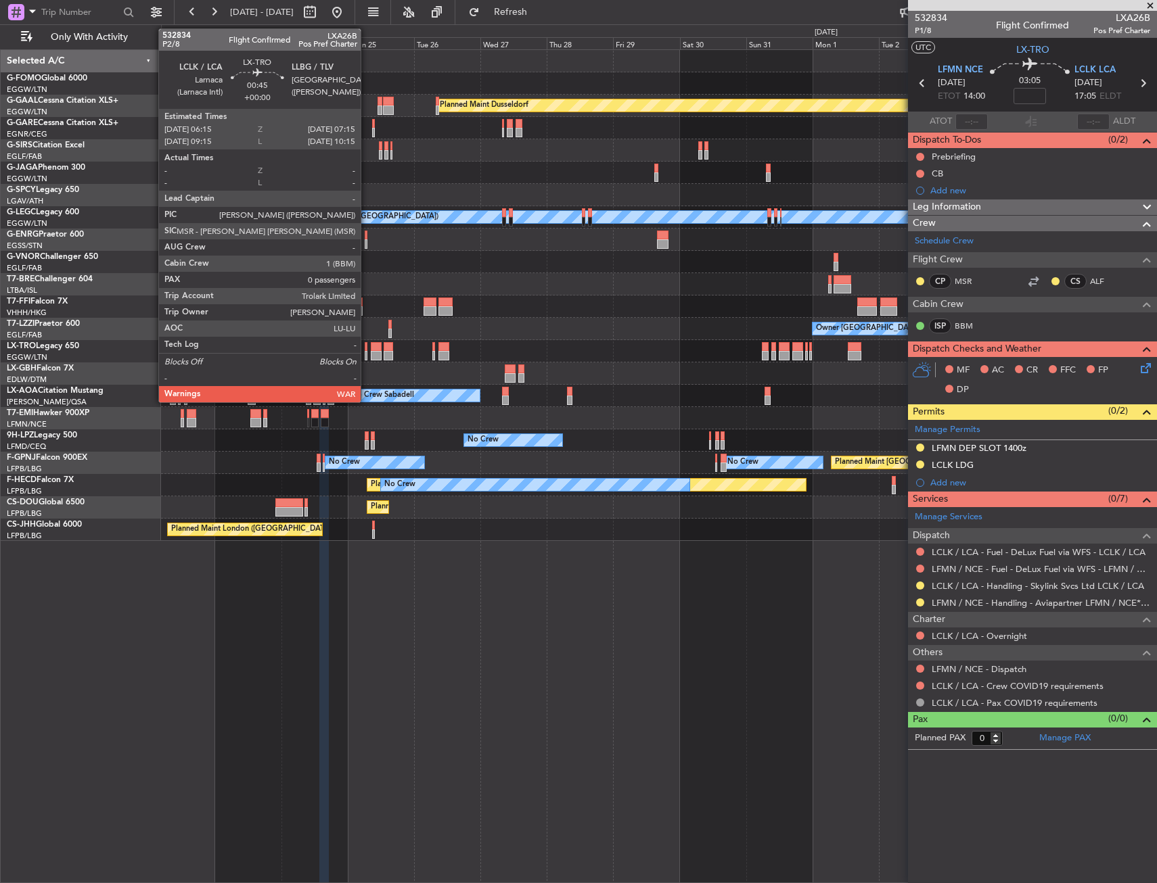
click at [367, 352] on div at bounding box center [366, 355] width 3 height 9
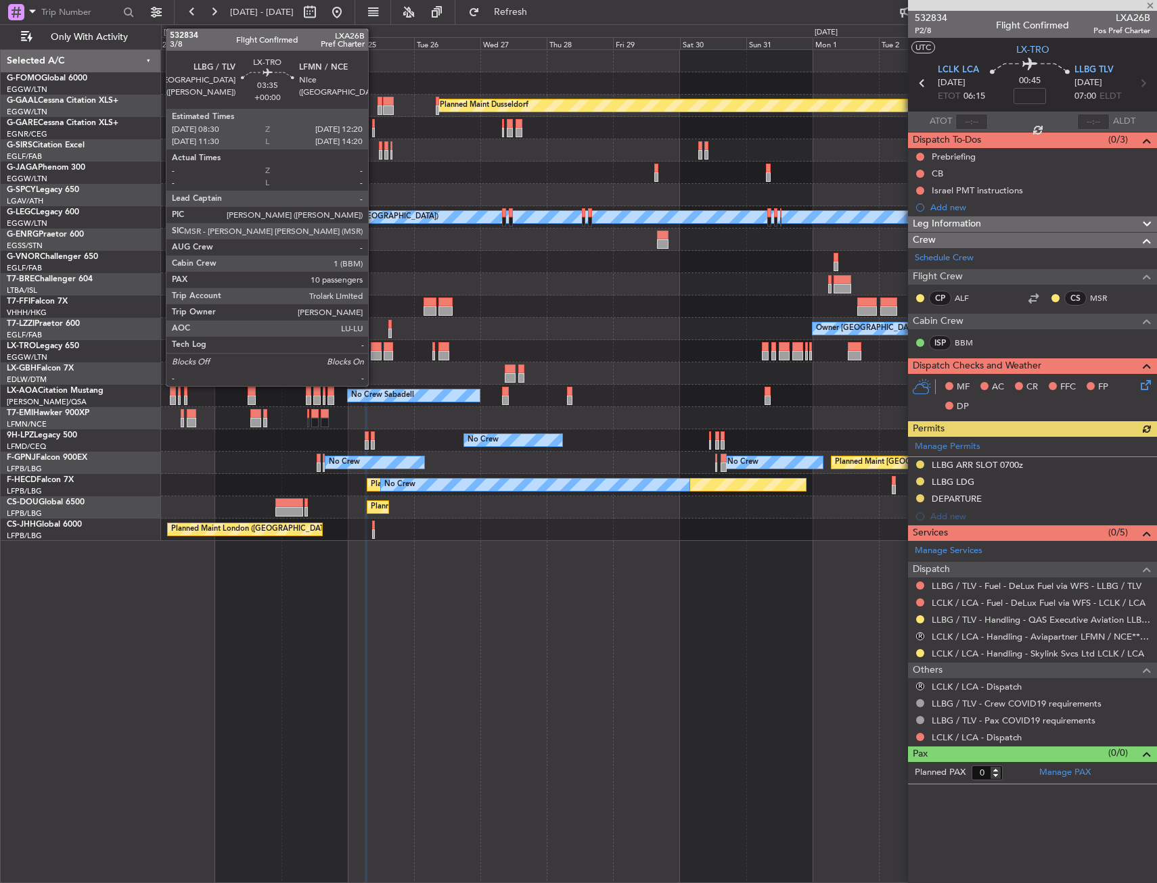
click at [374, 352] on div at bounding box center [376, 355] width 11 height 9
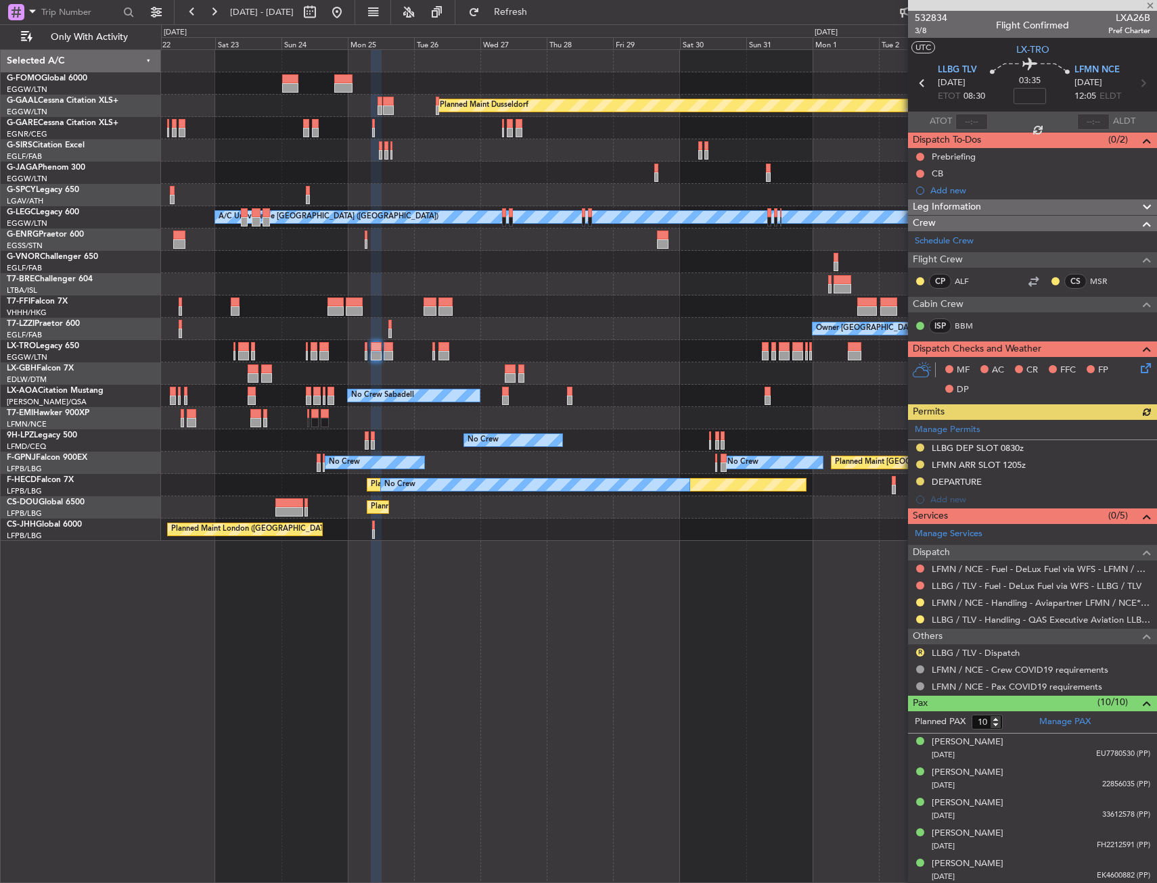
scroll to position [154, 0]
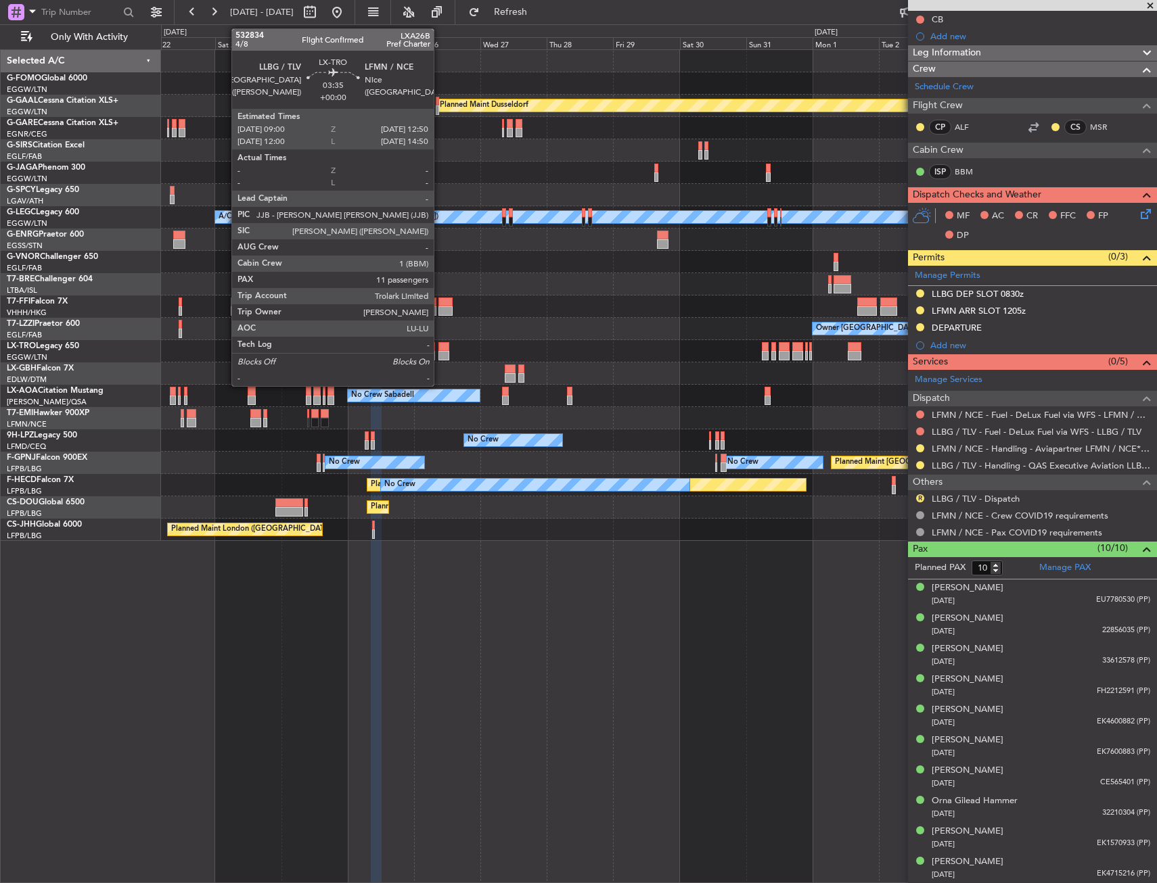
click at [440, 348] on div at bounding box center [443, 346] width 11 height 9
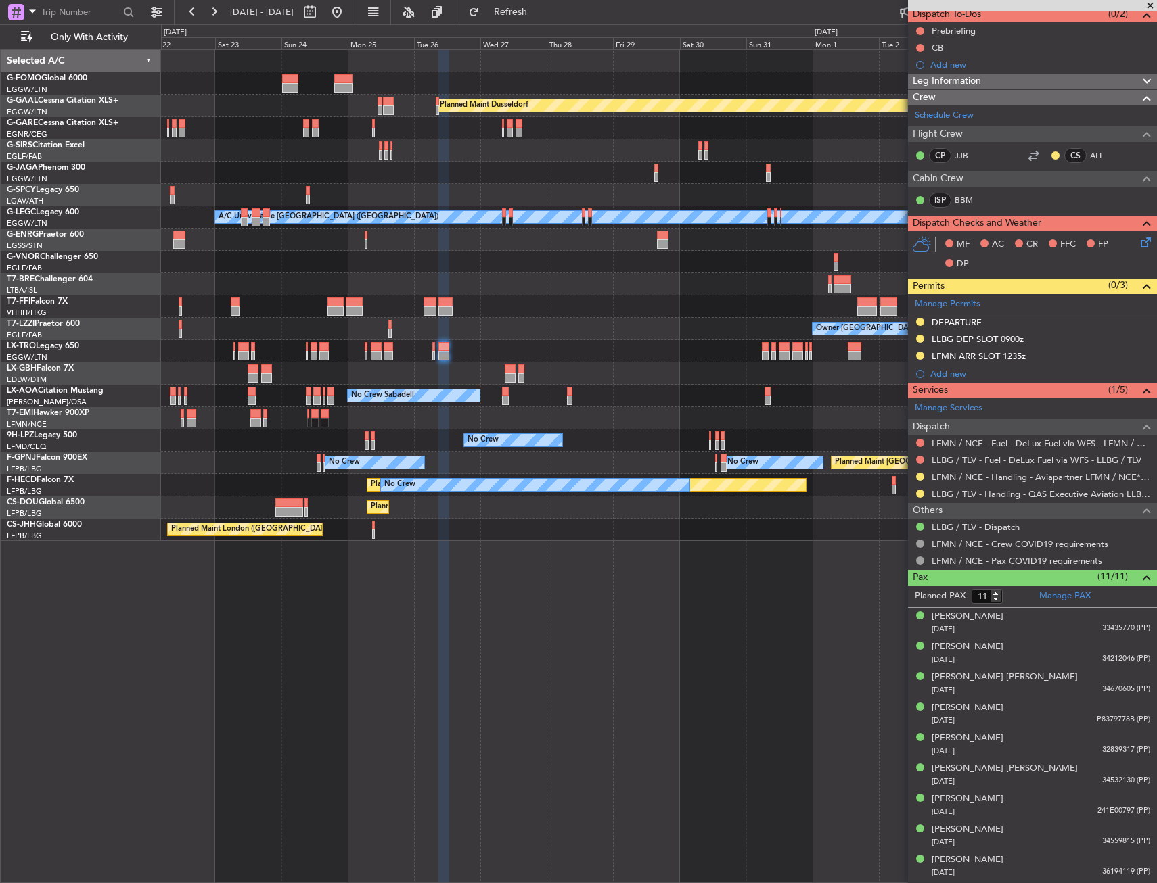
scroll to position [0, 0]
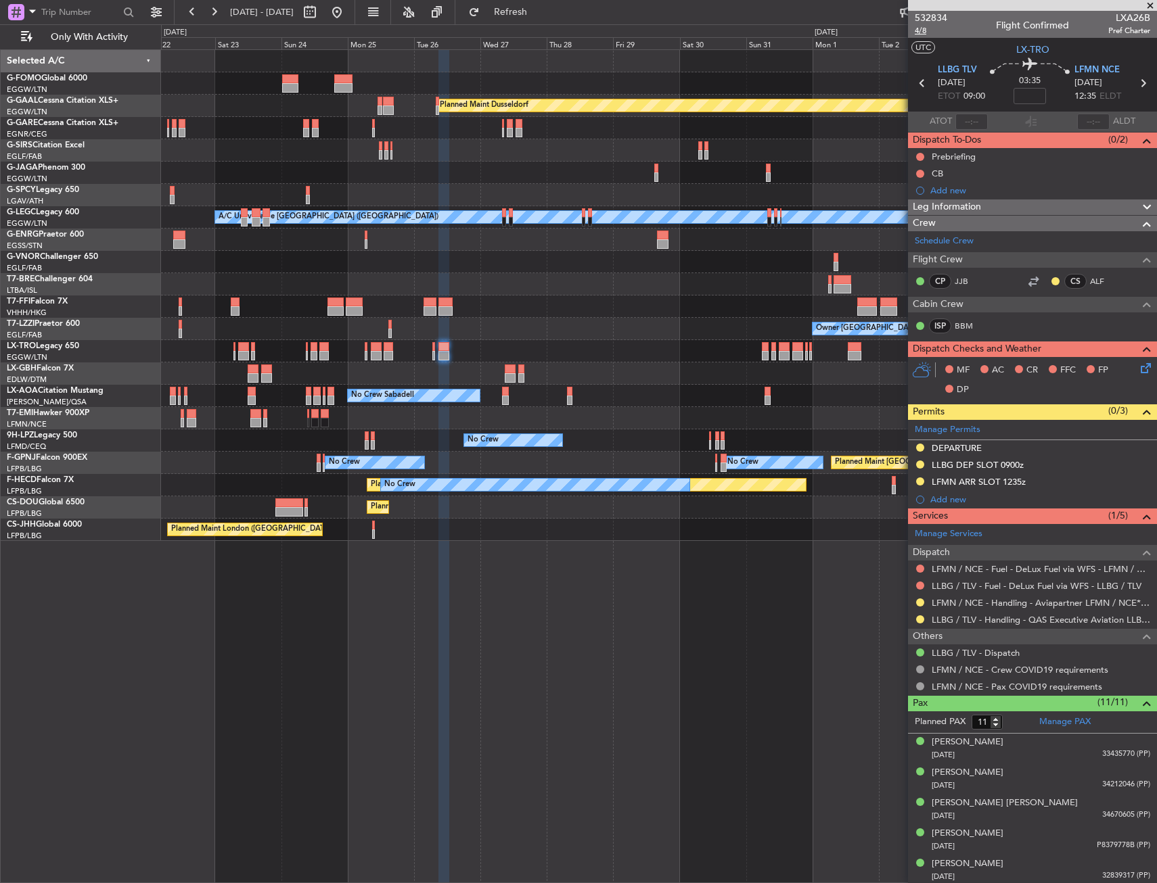
click at [920, 33] on span "4/8" at bounding box center [930, 30] width 32 height 11
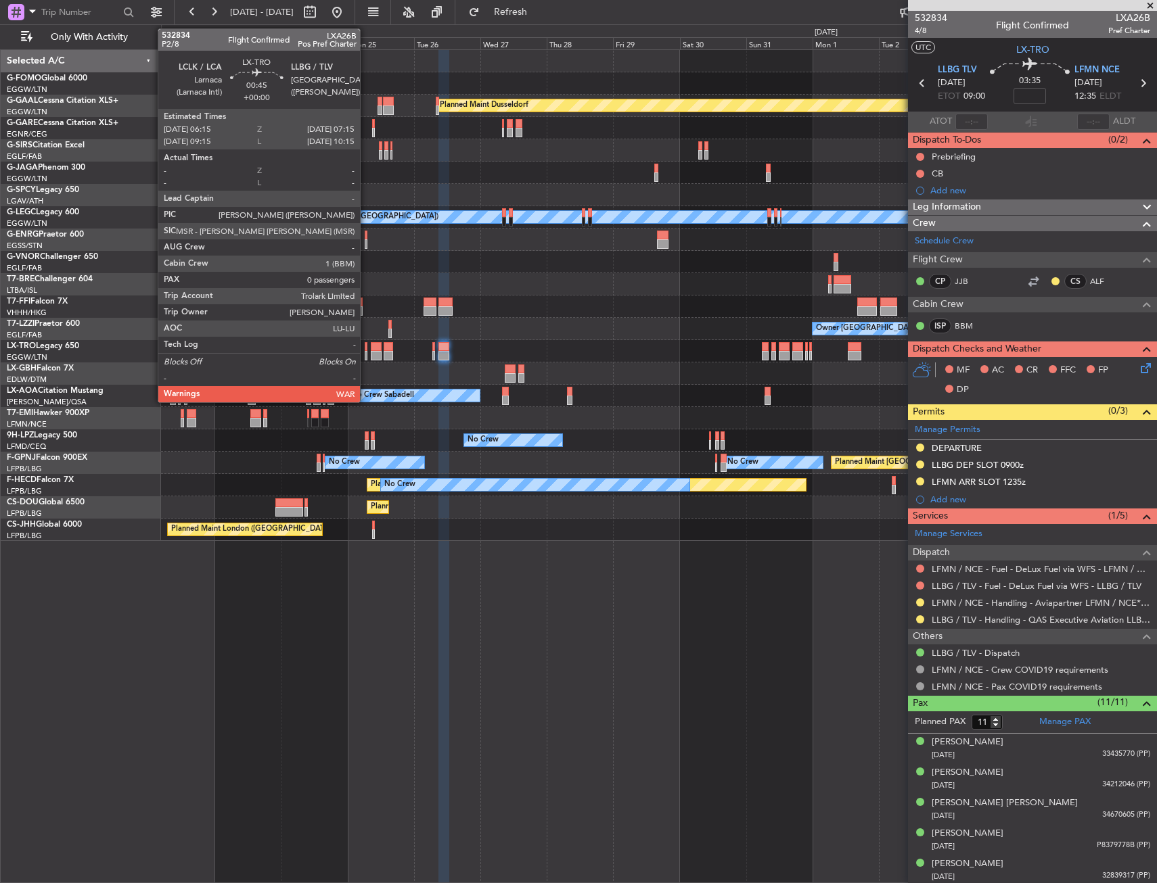
click at [366, 346] on div at bounding box center [366, 346] width 3 height 9
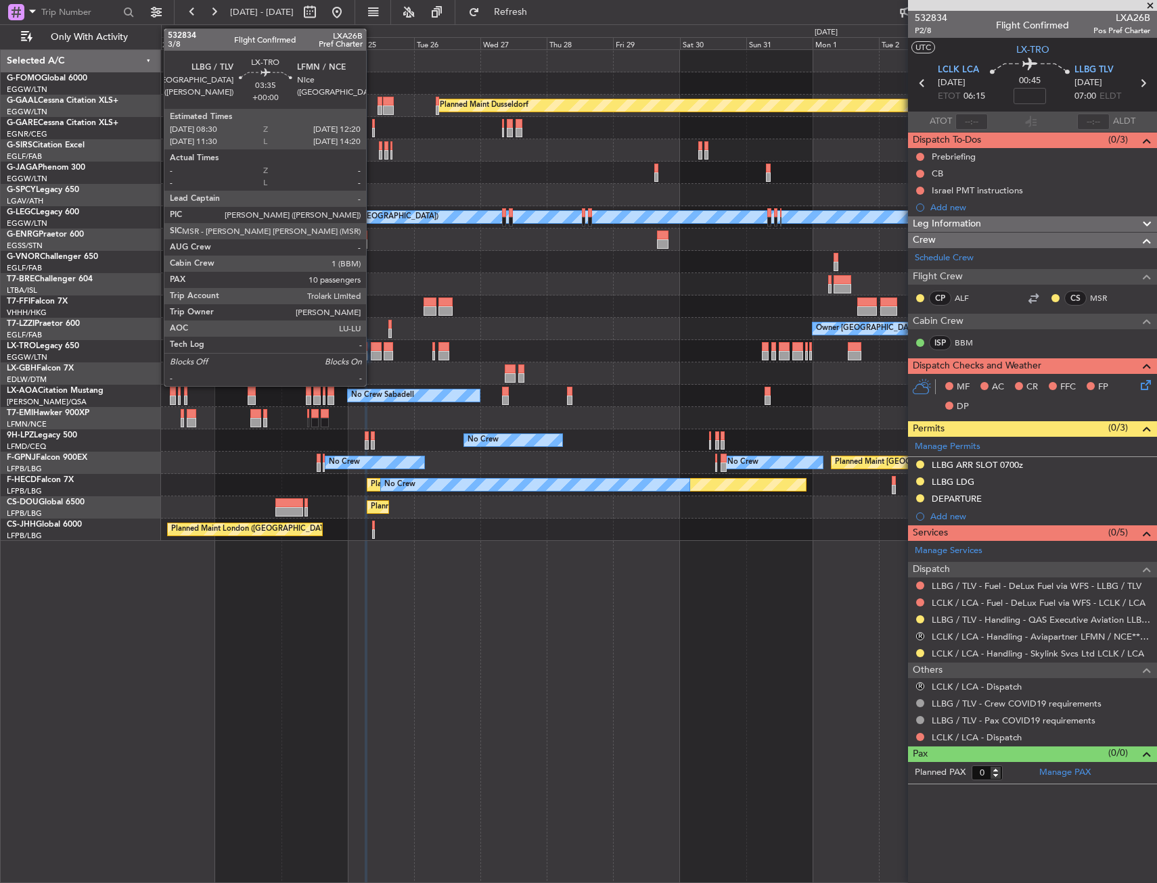
click at [372, 350] on div at bounding box center [376, 346] width 11 height 9
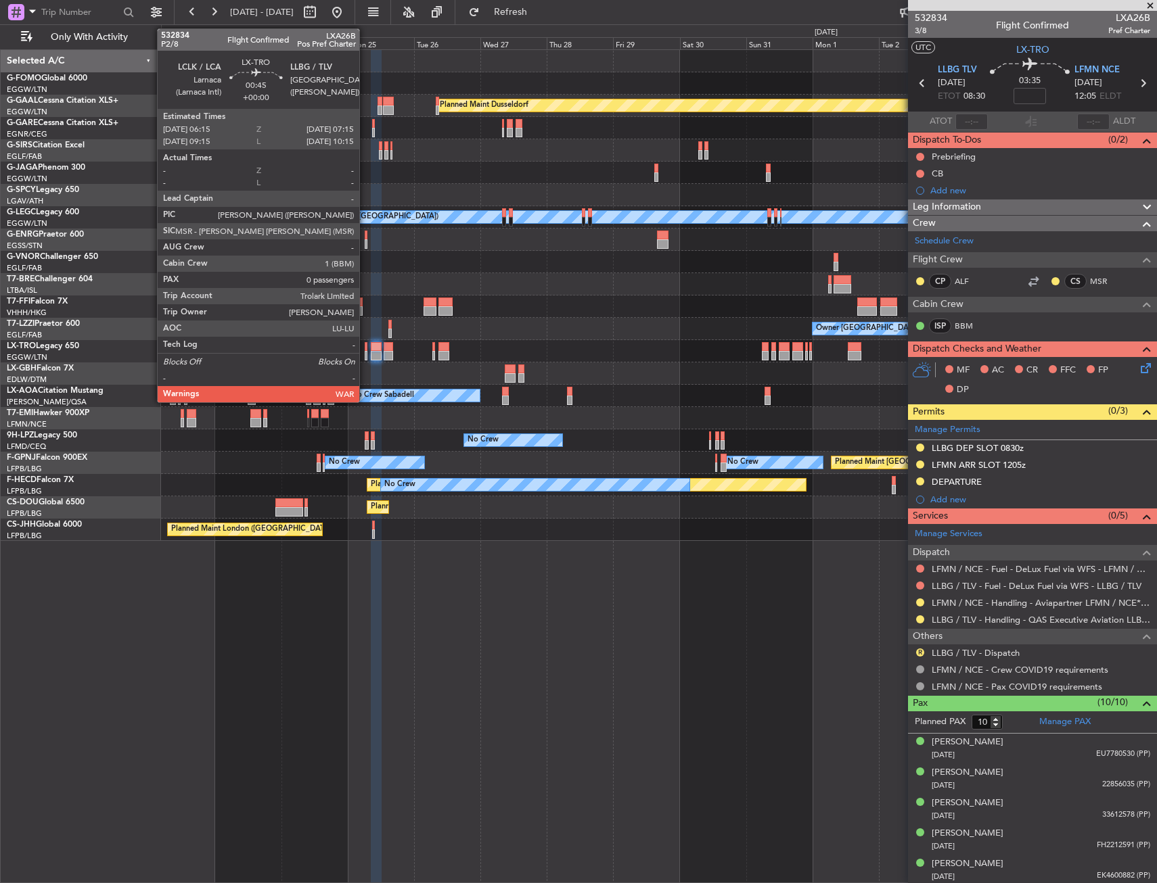
click at [365, 346] on div at bounding box center [366, 346] width 3 height 9
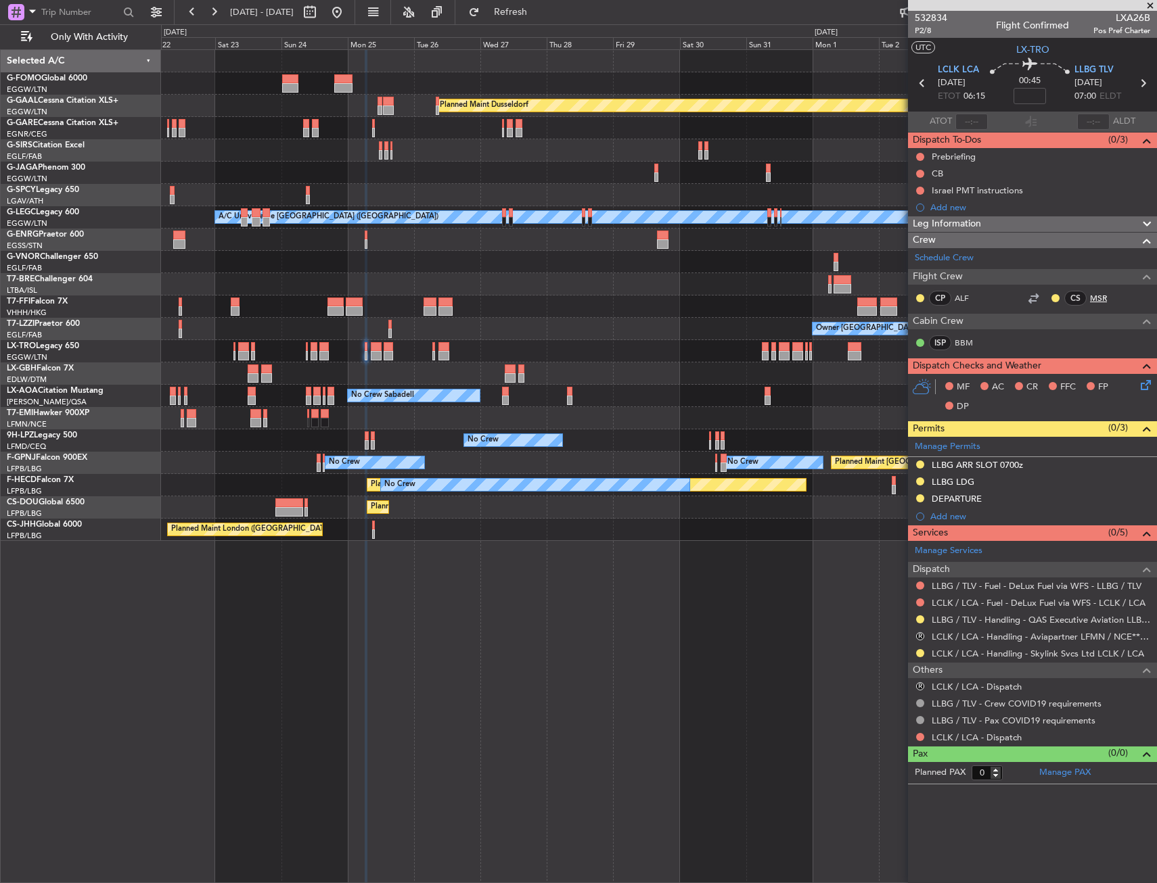
click at [1107, 302] on link "MSR" at bounding box center [1105, 298] width 30 height 12
click at [978, 616] on link "LLBG / TLV - Handling - QAS Executive Aviation LLBG / TLV" at bounding box center [1040, 619] width 218 height 11
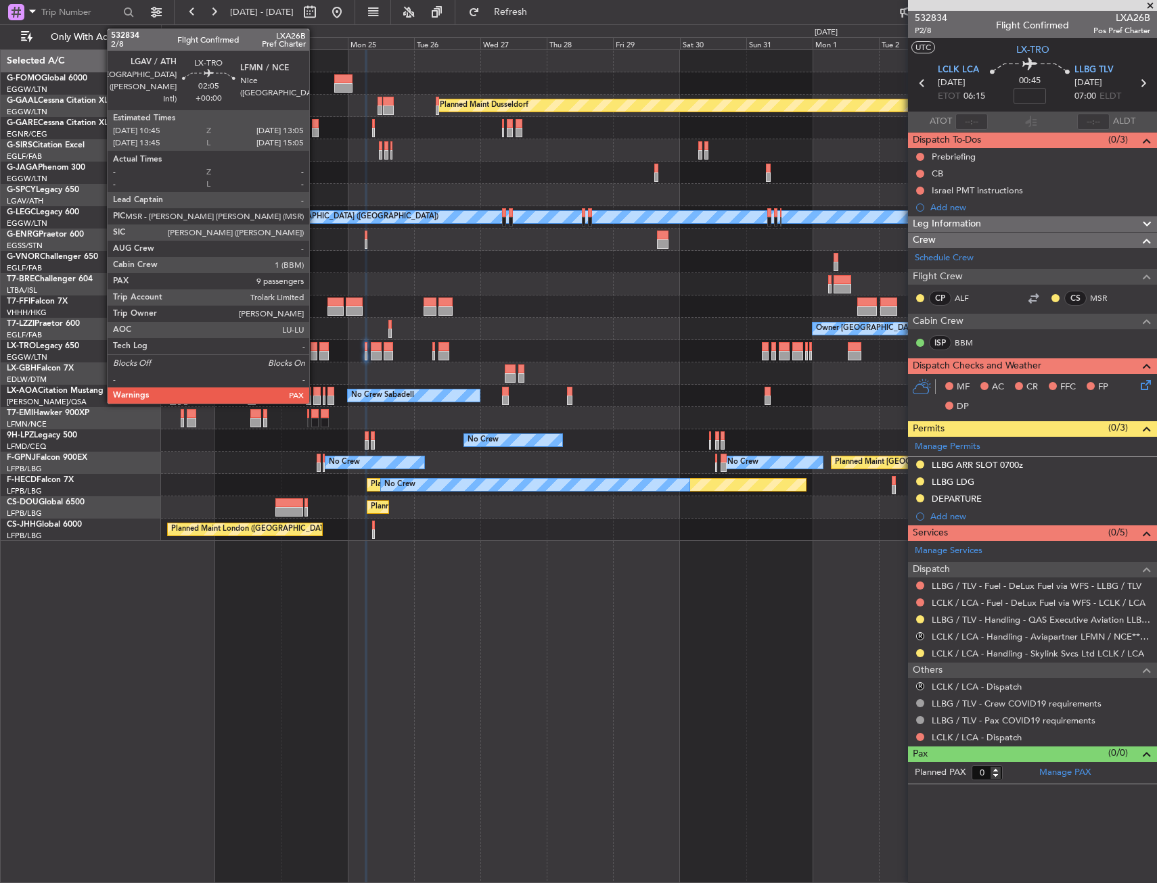
click at [315, 348] on div at bounding box center [313, 346] width 7 height 9
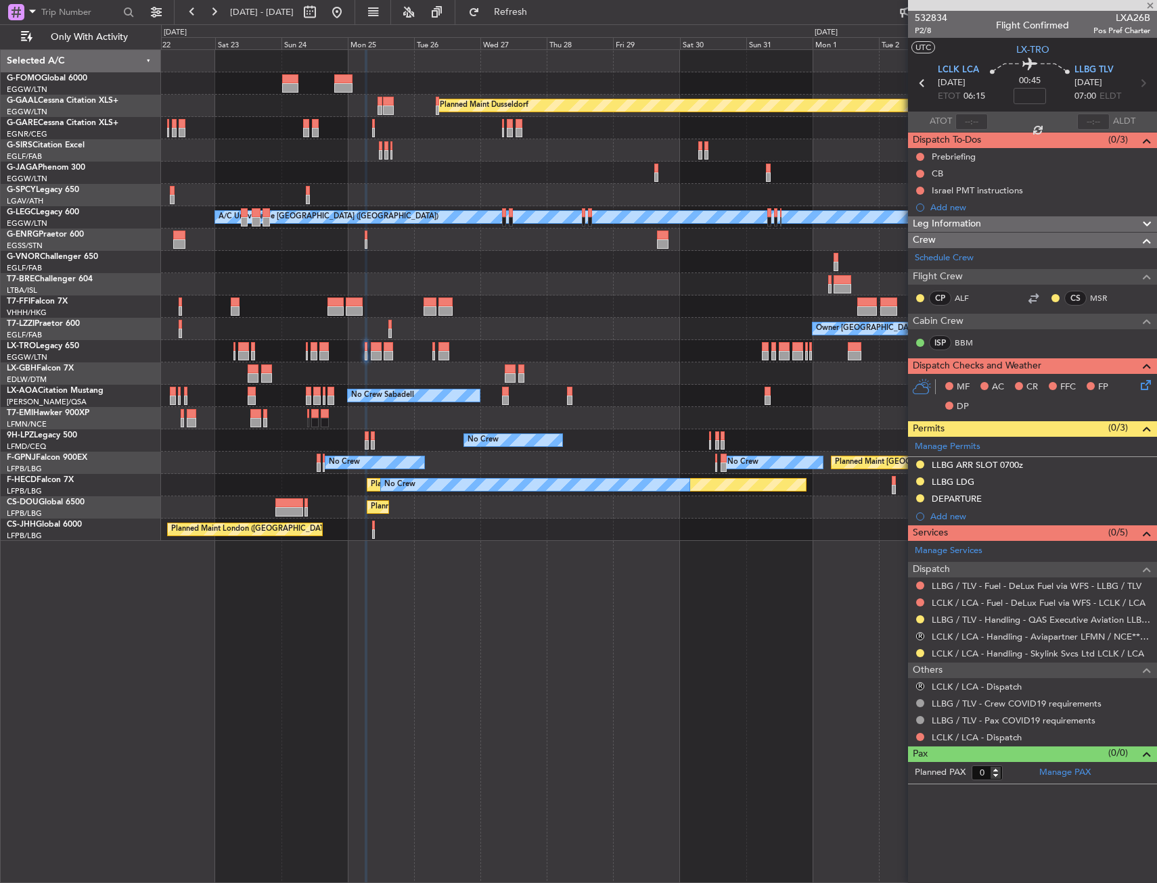
type input "9"
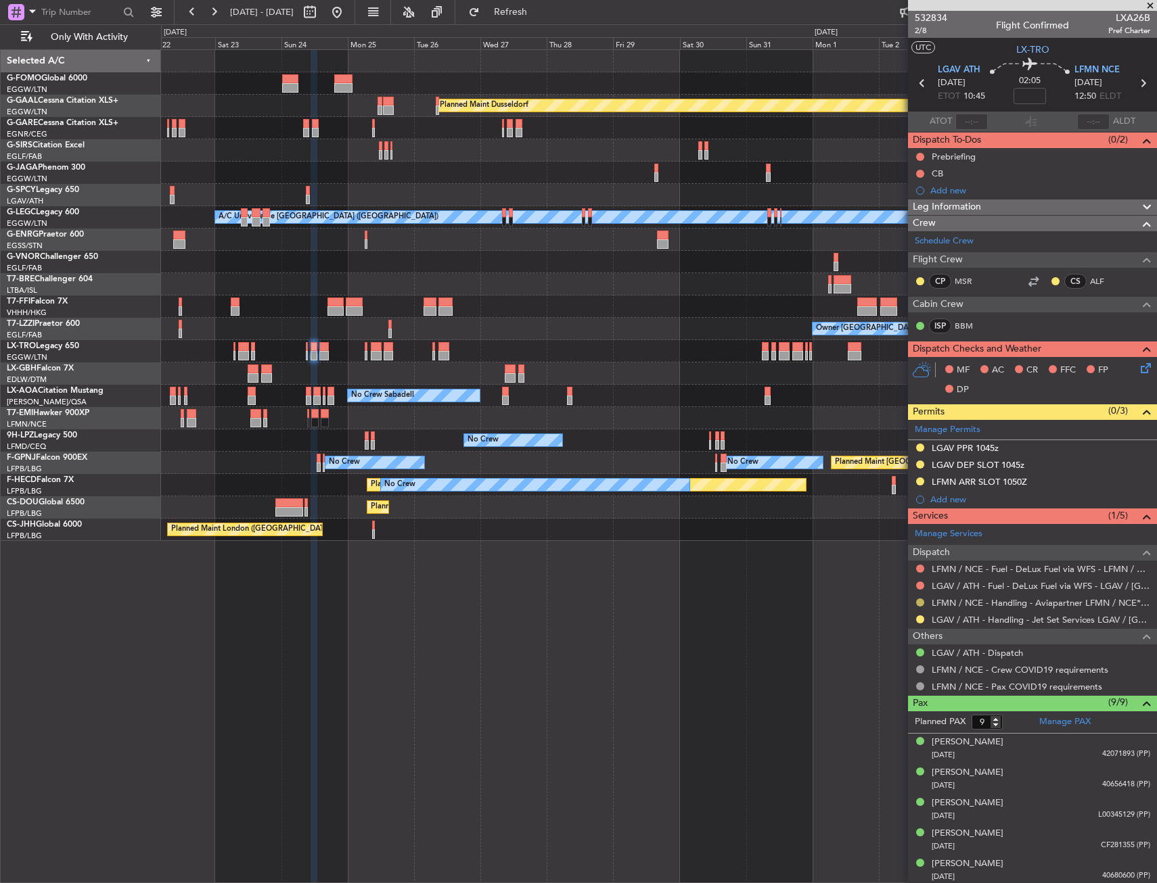
click at [920, 604] on button at bounding box center [920, 603] width 8 height 8
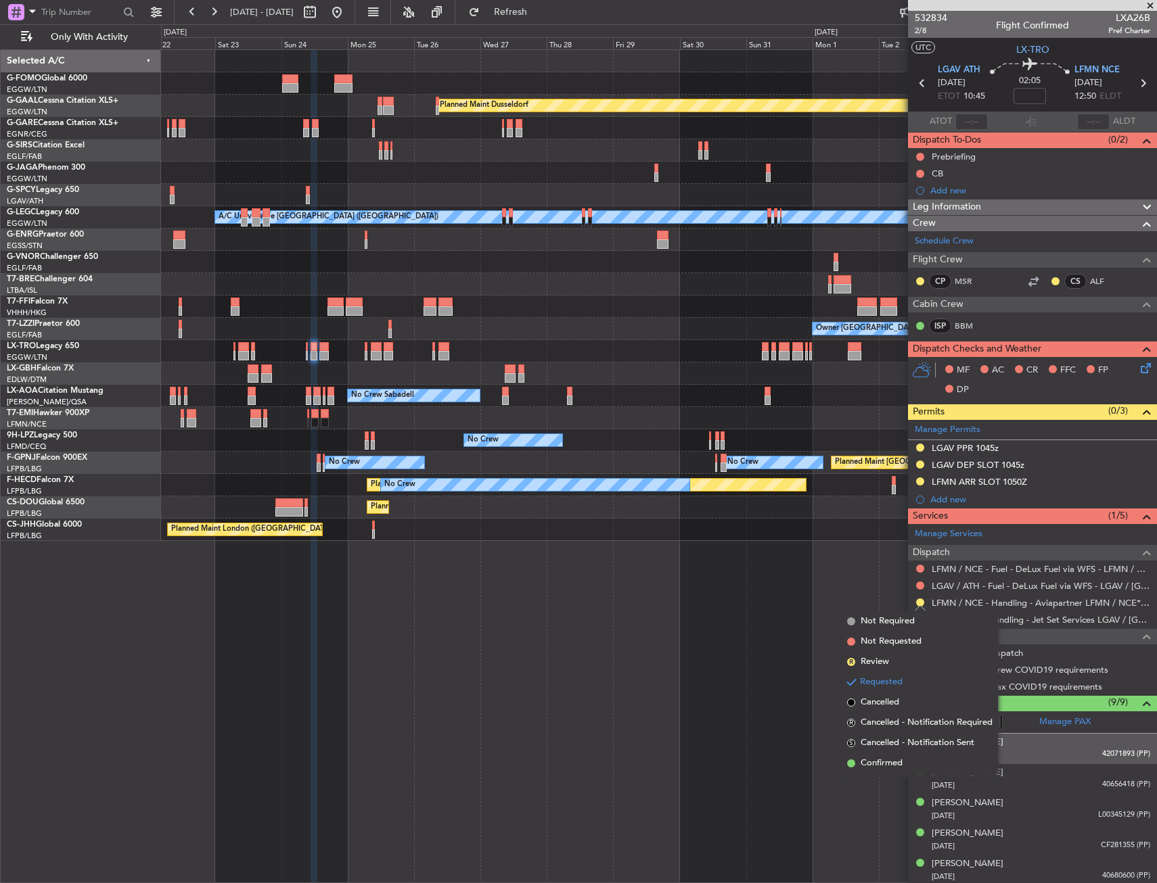
drag, startPoint x: 889, startPoint y: 762, endPoint x: 912, endPoint y: 736, distance: 34.5
click at [889, 761] on span "Confirmed" at bounding box center [881, 764] width 42 height 14
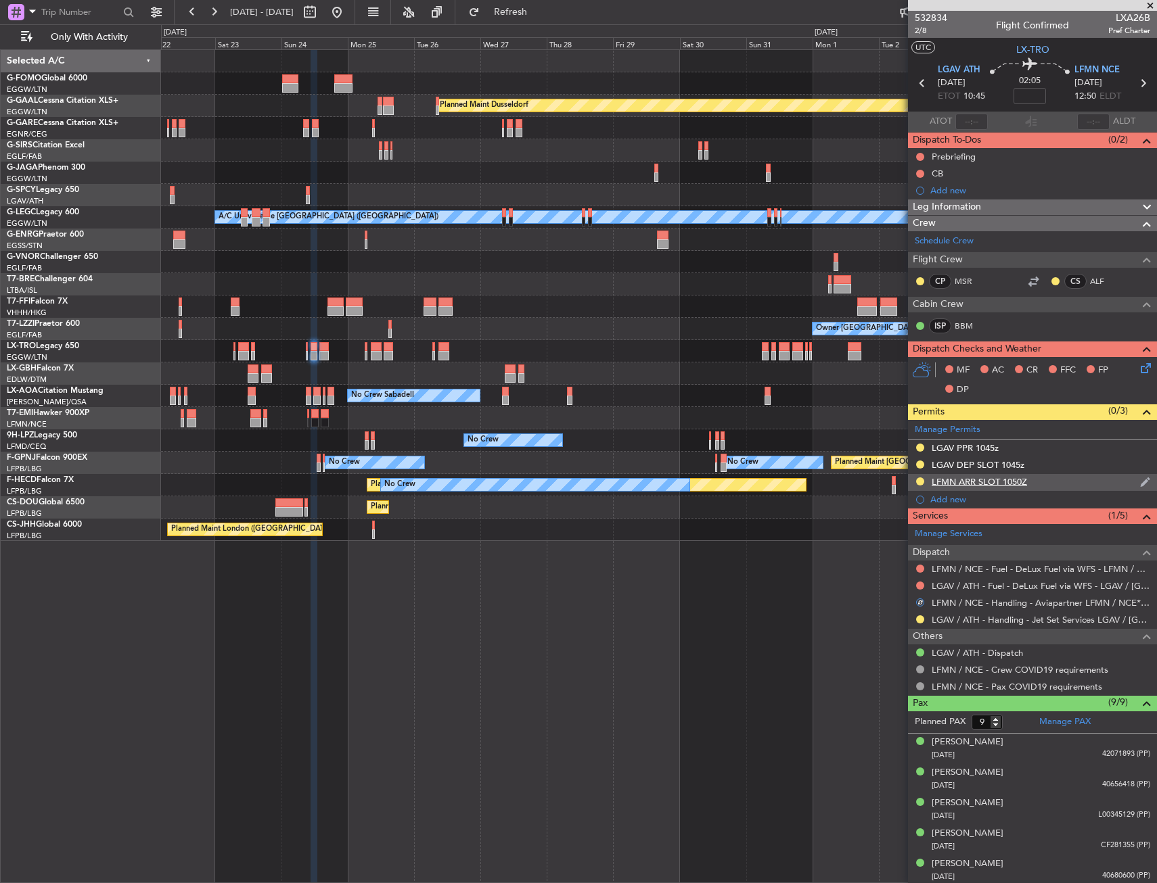
click at [1046, 482] on div "LFMN ARR SLOT 1050Z" at bounding box center [1032, 482] width 249 height 17
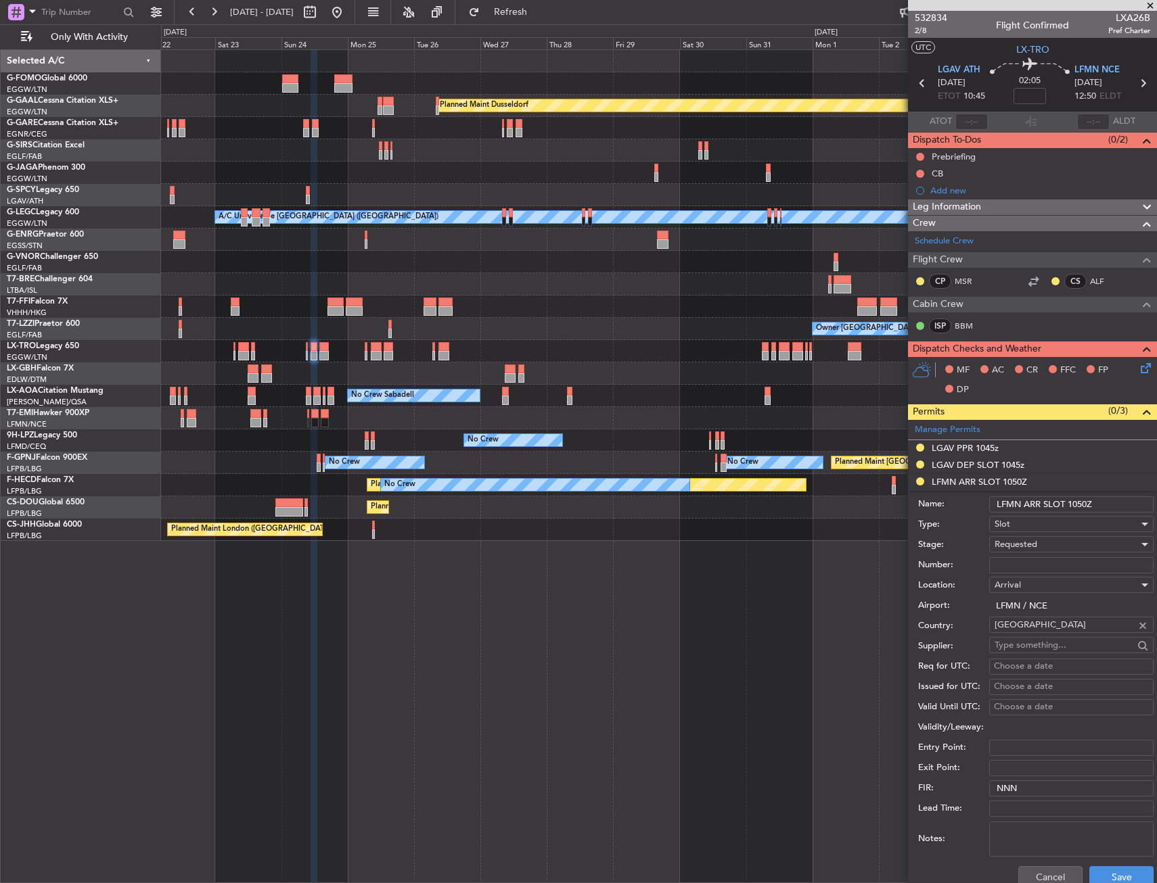
click at [1048, 540] on div "Requested" at bounding box center [1066, 544] width 144 height 20
click at [1030, 641] on span "Received OK" at bounding box center [1066, 647] width 142 height 20
click at [1031, 563] on input "Number:" at bounding box center [1071, 565] width 164 height 16
paste input "LFMNA000062485"
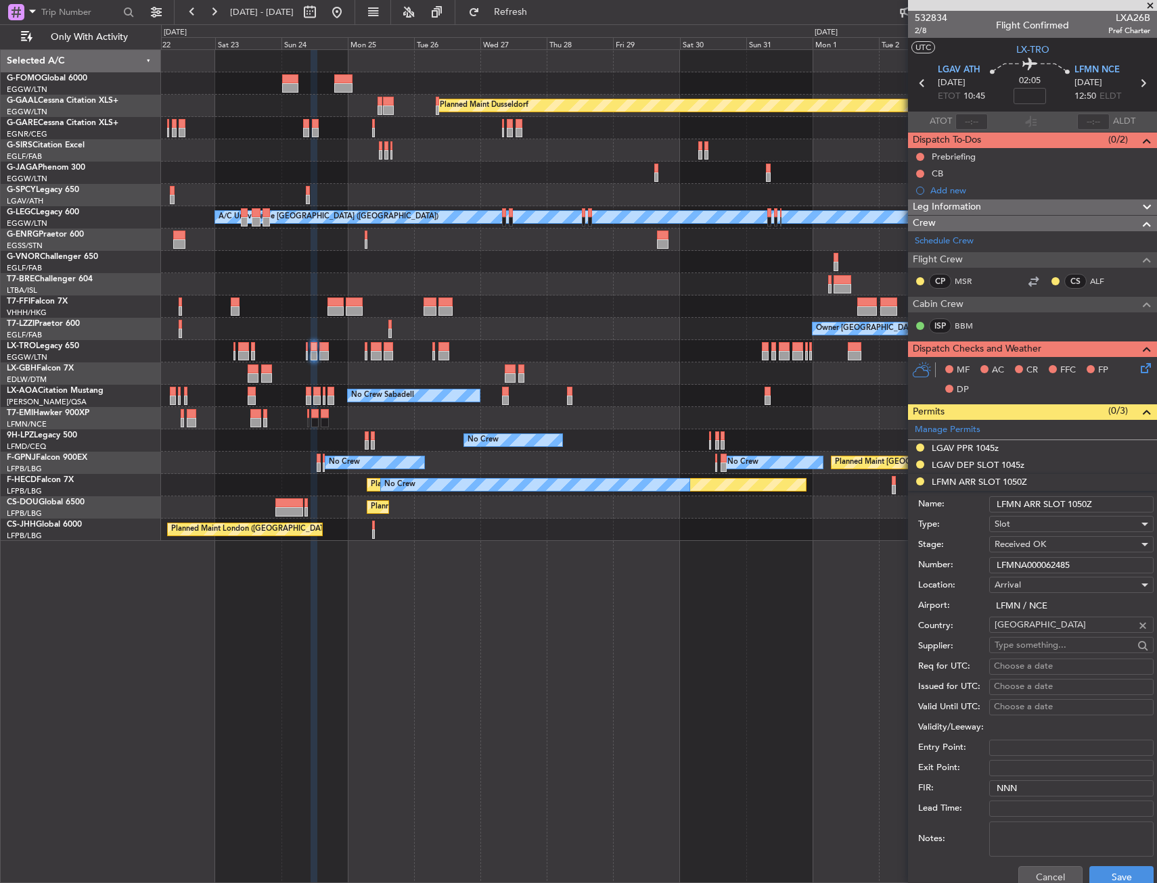
type input "LFMNA000062485"
click at [1087, 503] on input "LFMN ARR SLOT 1050Z" at bounding box center [1071, 504] width 164 height 16
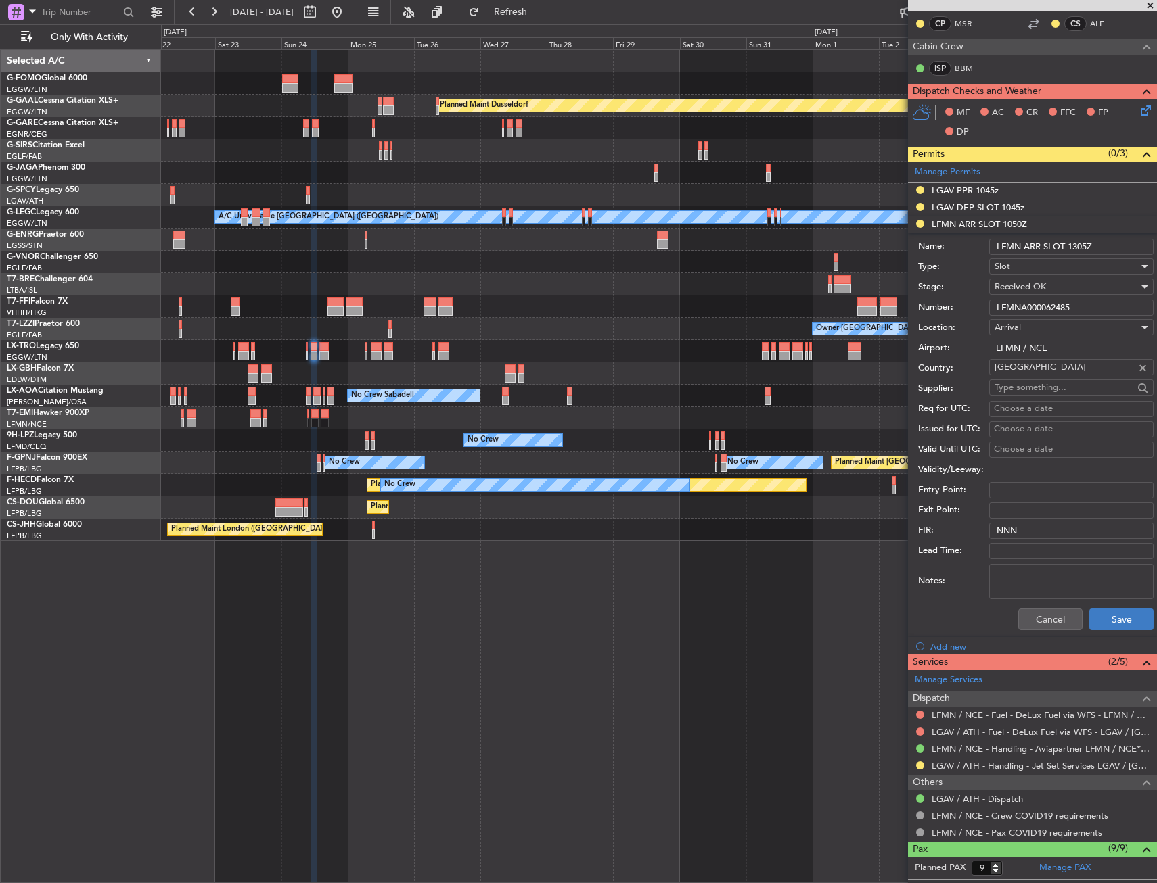
scroll to position [271, 0]
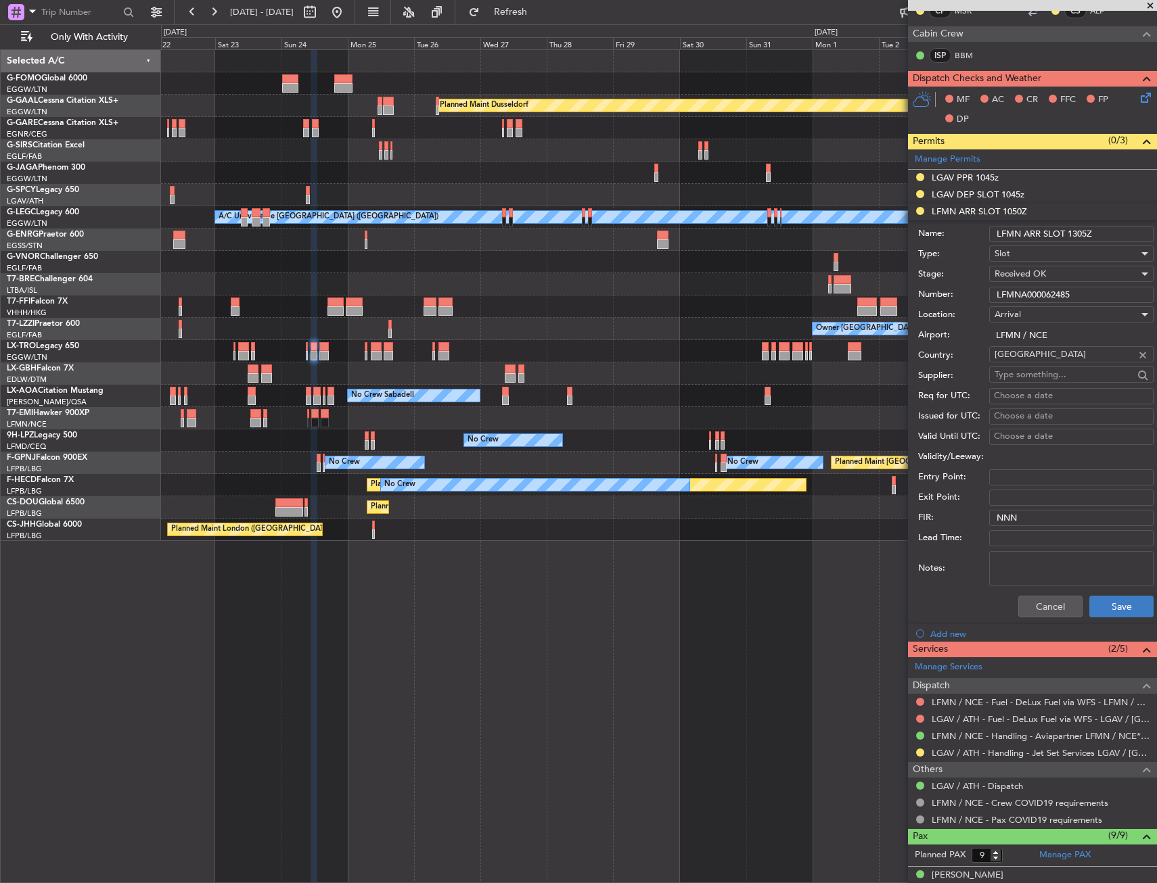
type input "LFMN ARR SLOT 1305Z"
click at [1089, 603] on button "Save" at bounding box center [1121, 607] width 64 height 22
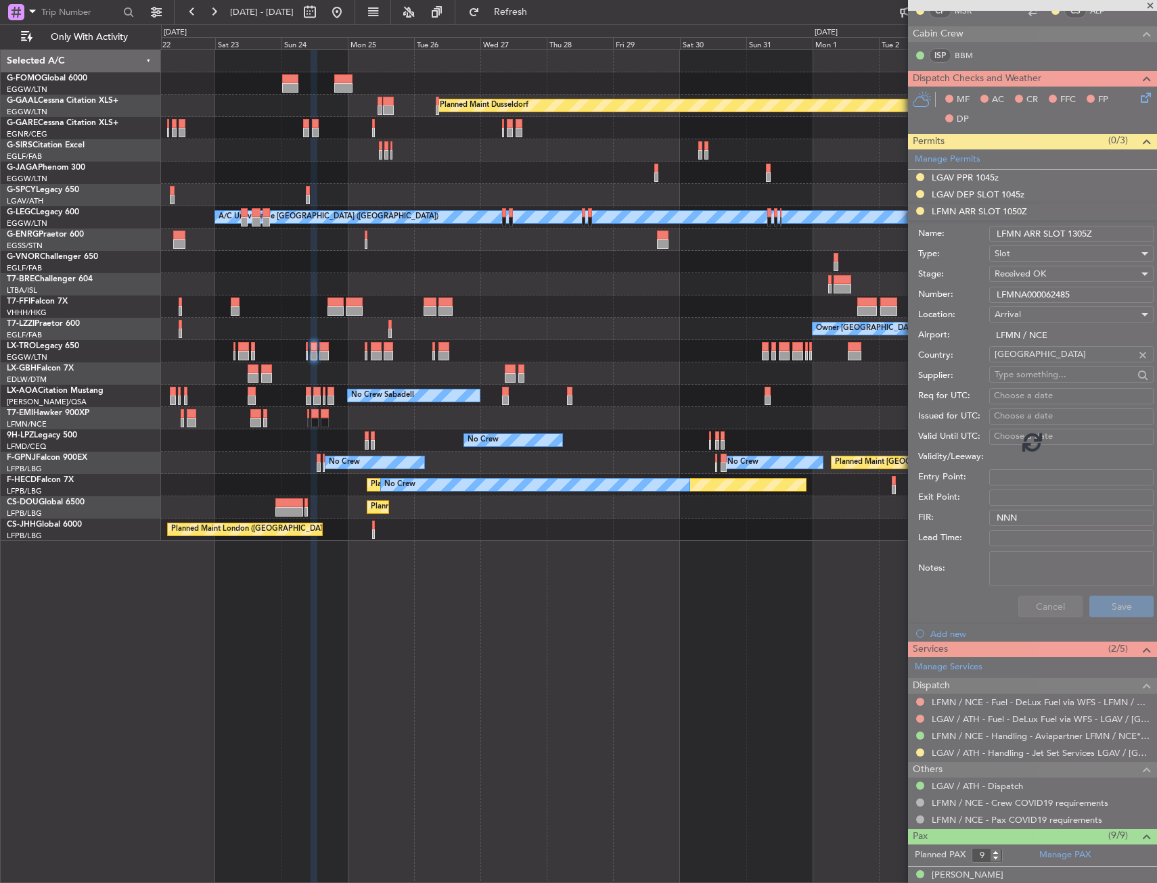
scroll to position [124, 0]
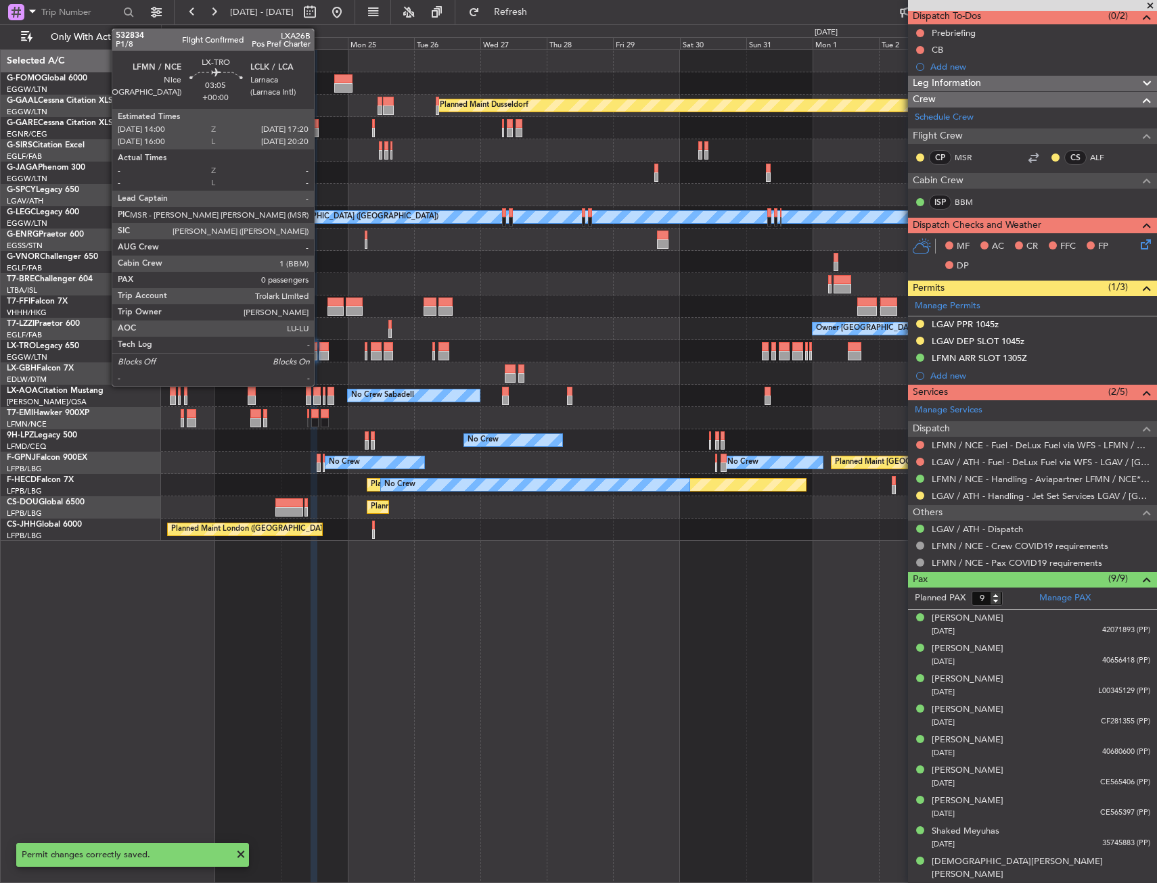
click at [319, 349] on div at bounding box center [323, 346] width 9 height 9
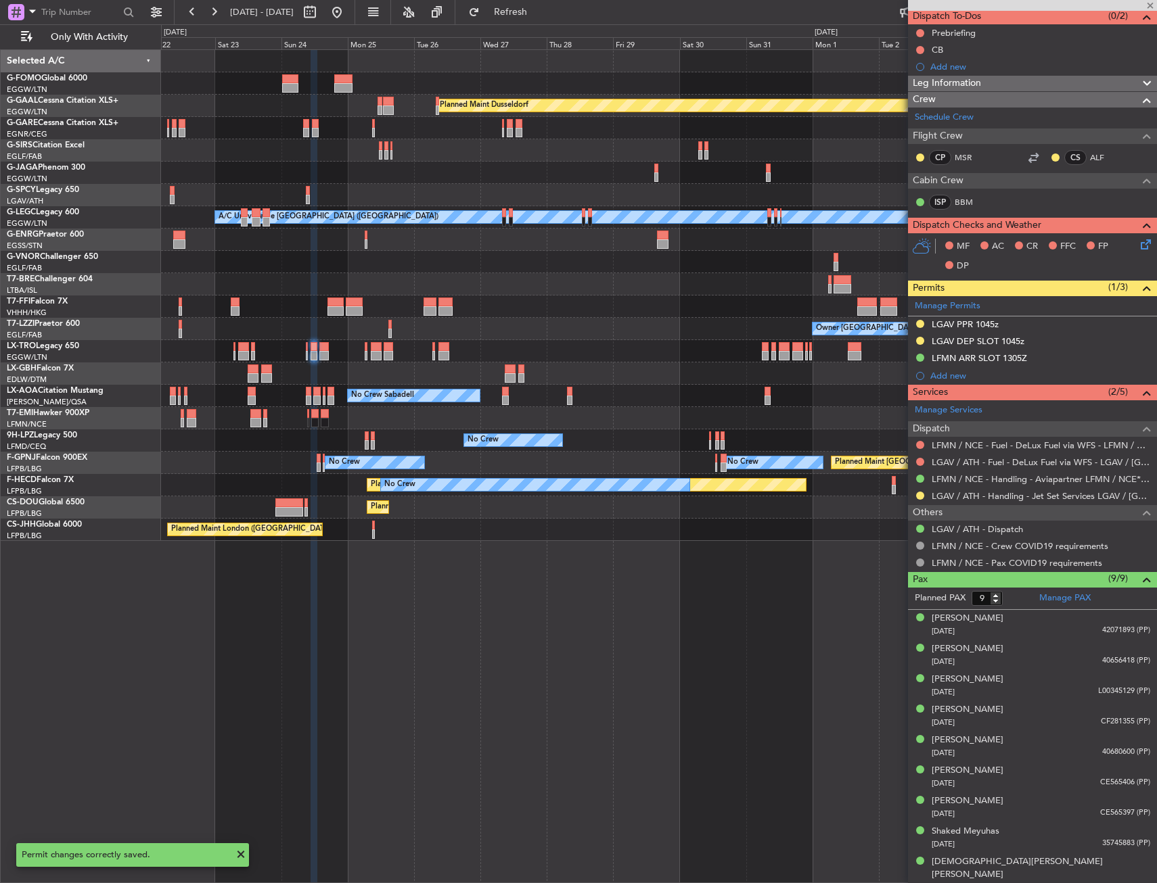
type input "0"
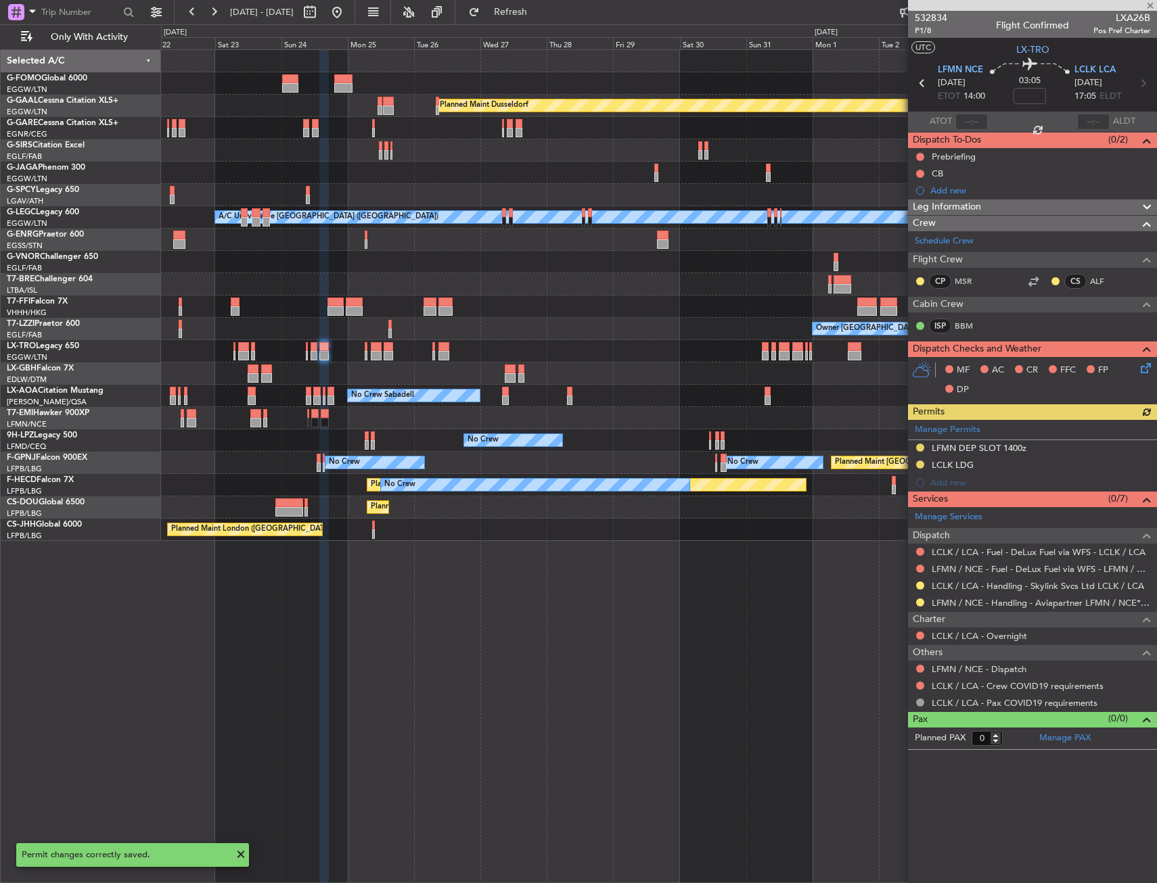
click at [920, 597] on div at bounding box center [919, 602] width 11 height 11
click at [920, 599] on button at bounding box center [920, 603] width 8 height 8
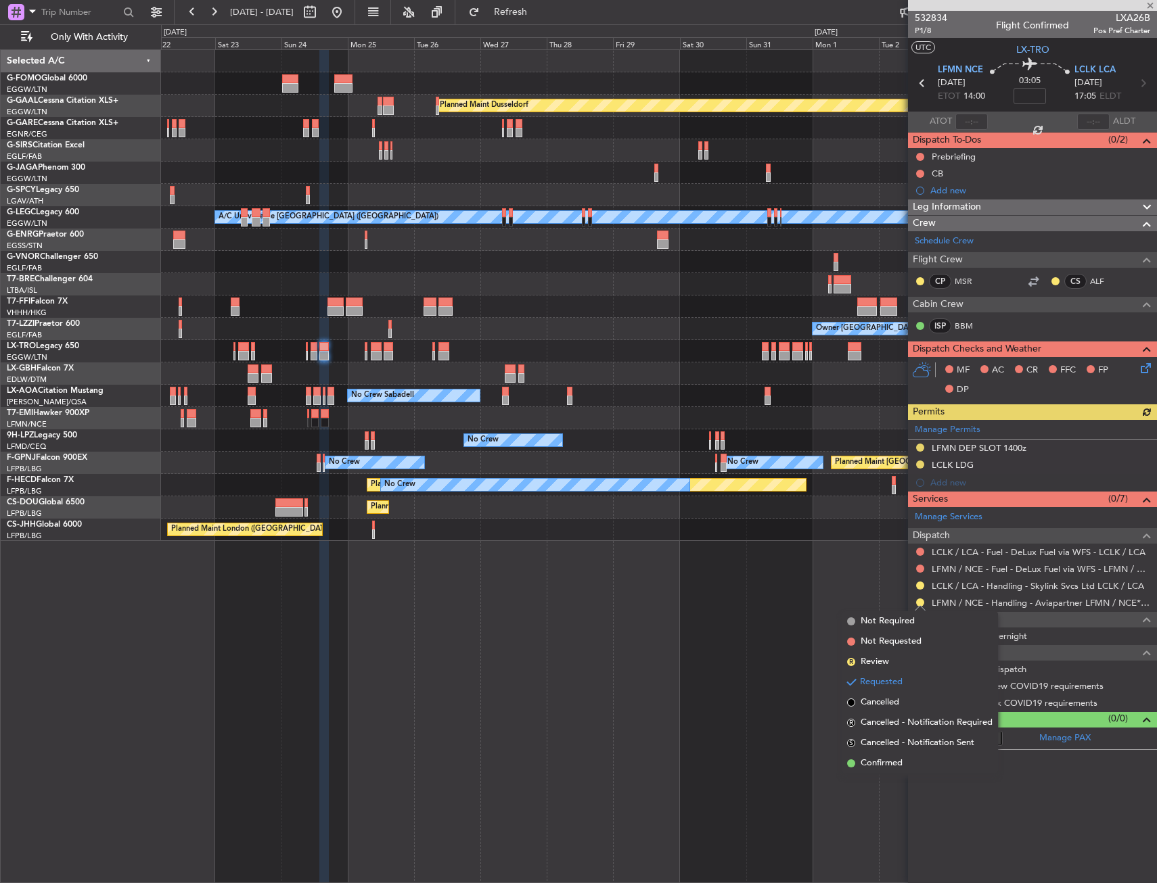
click at [882, 764] on span "Confirmed" at bounding box center [881, 764] width 42 height 14
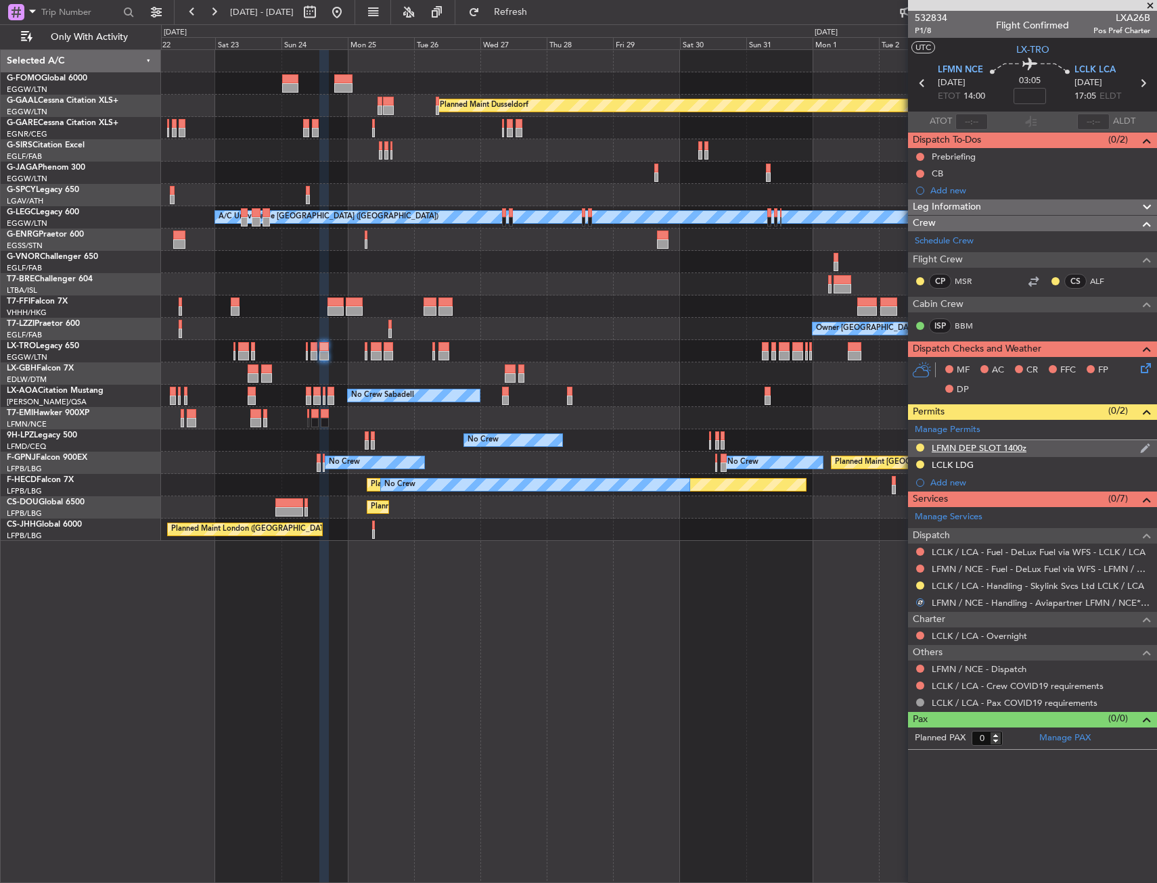
click at [1049, 454] on div "LFMN DEP SLOT 1400z" at bounding box center [1032, 448] width 249 height 17
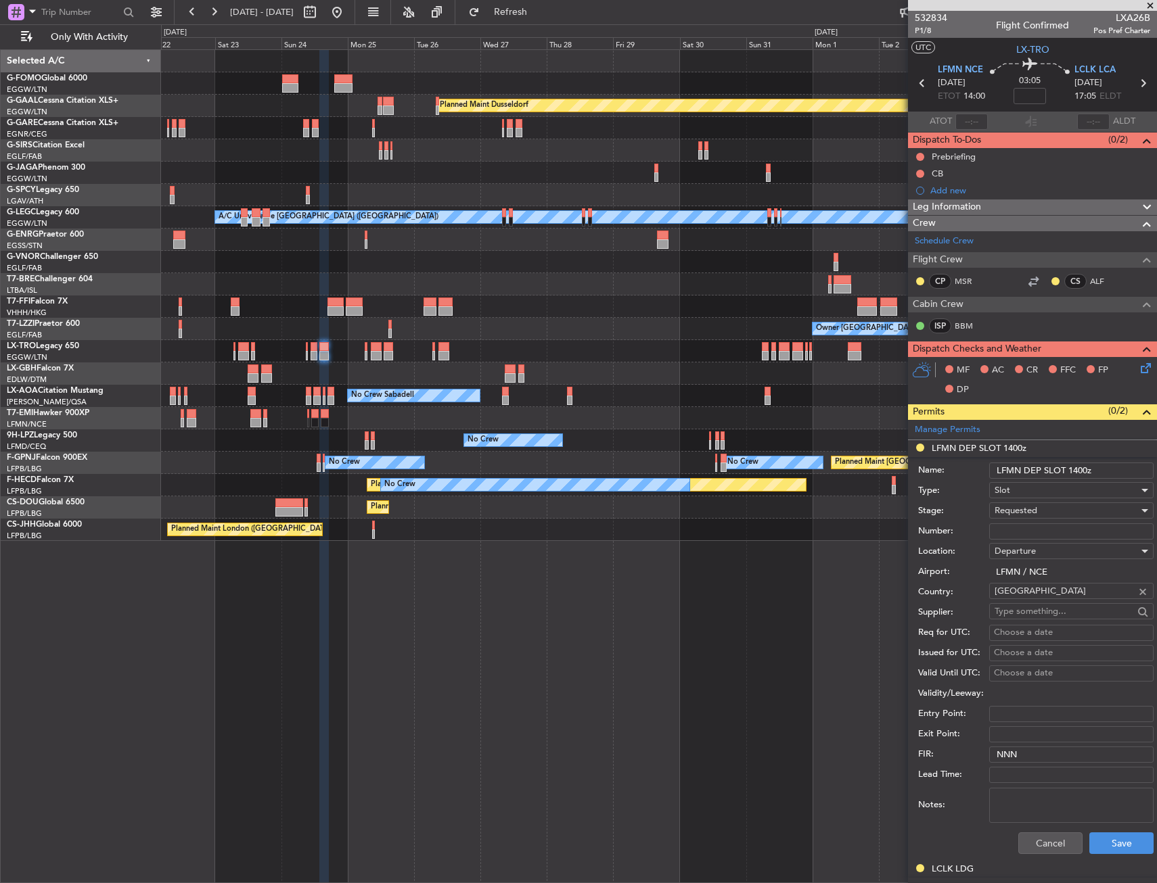
click at [1029, 522] on div "Number:" at bounding box center [1035, 531] width 235 height 20
click at [1023, 530] on input "Number:" at bounding box center [1071, 532] width 164 height 16
paste input "LFMND000062486"
type input "LFMND000062486"
click at [1037, 508] on span "Requested" at bounding box center [1015, 511] width 43 height 12
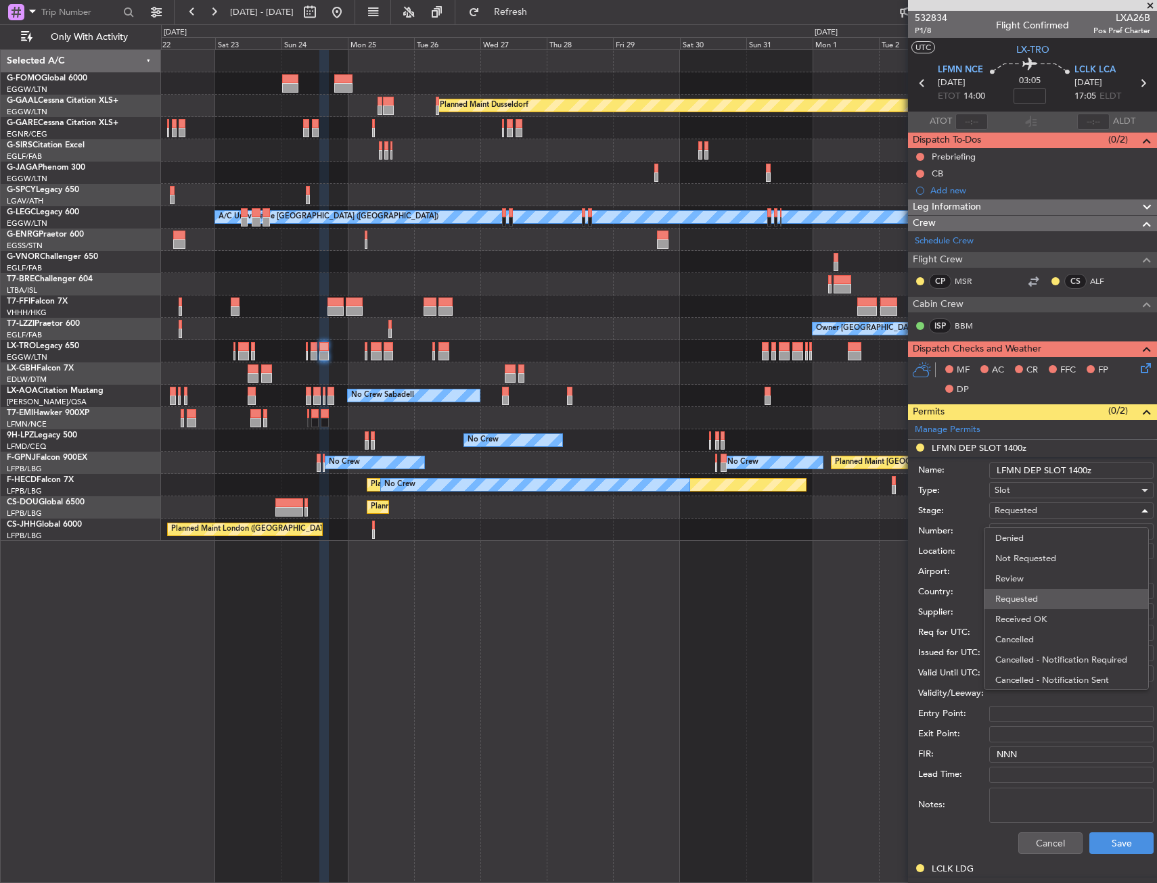
scroll to position [6, 0]
click at [1042, 609] on span "Received OK" at bounding box center [1066, 613] width 142 height 20
click at [1100, 837] on button "Save" at bounding box center [1121, 844] width 64 height 22
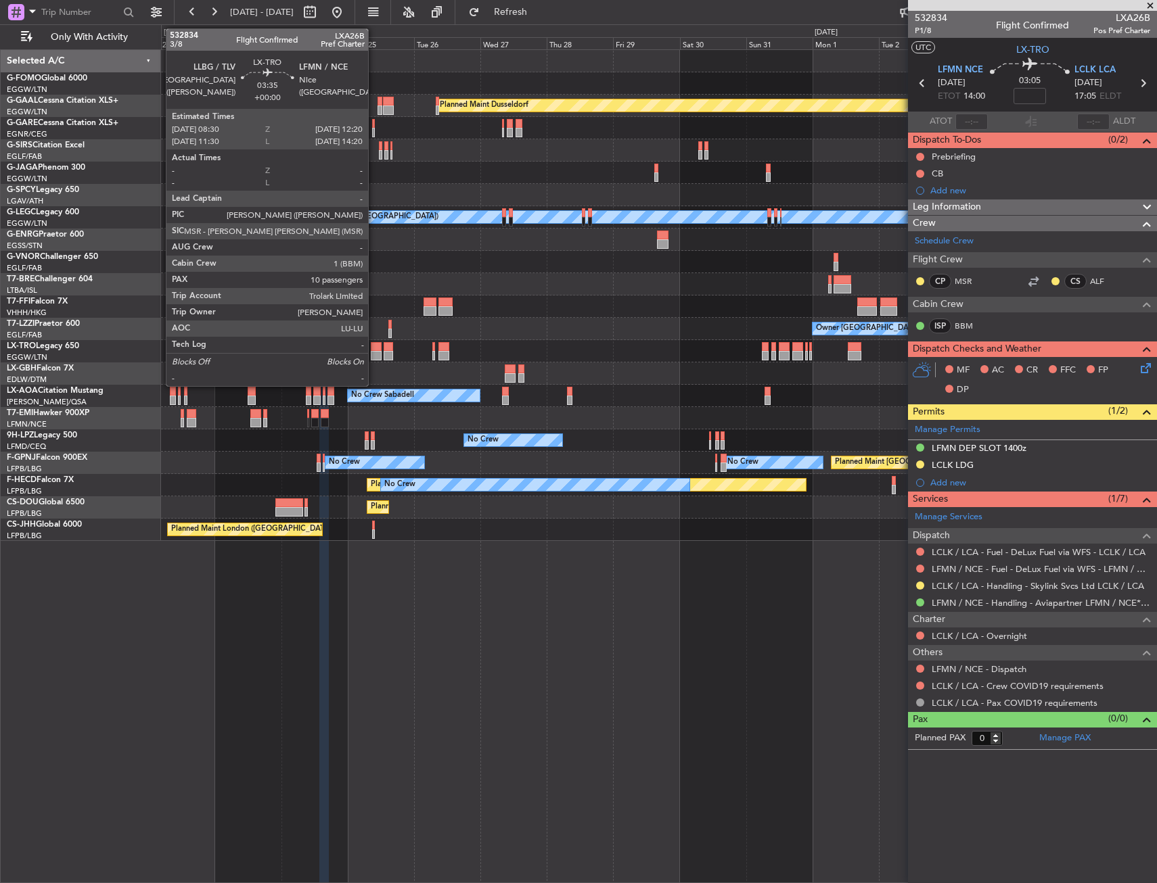
click at [374, 348] on div at bounding box center [376, 346] width 11 height 9
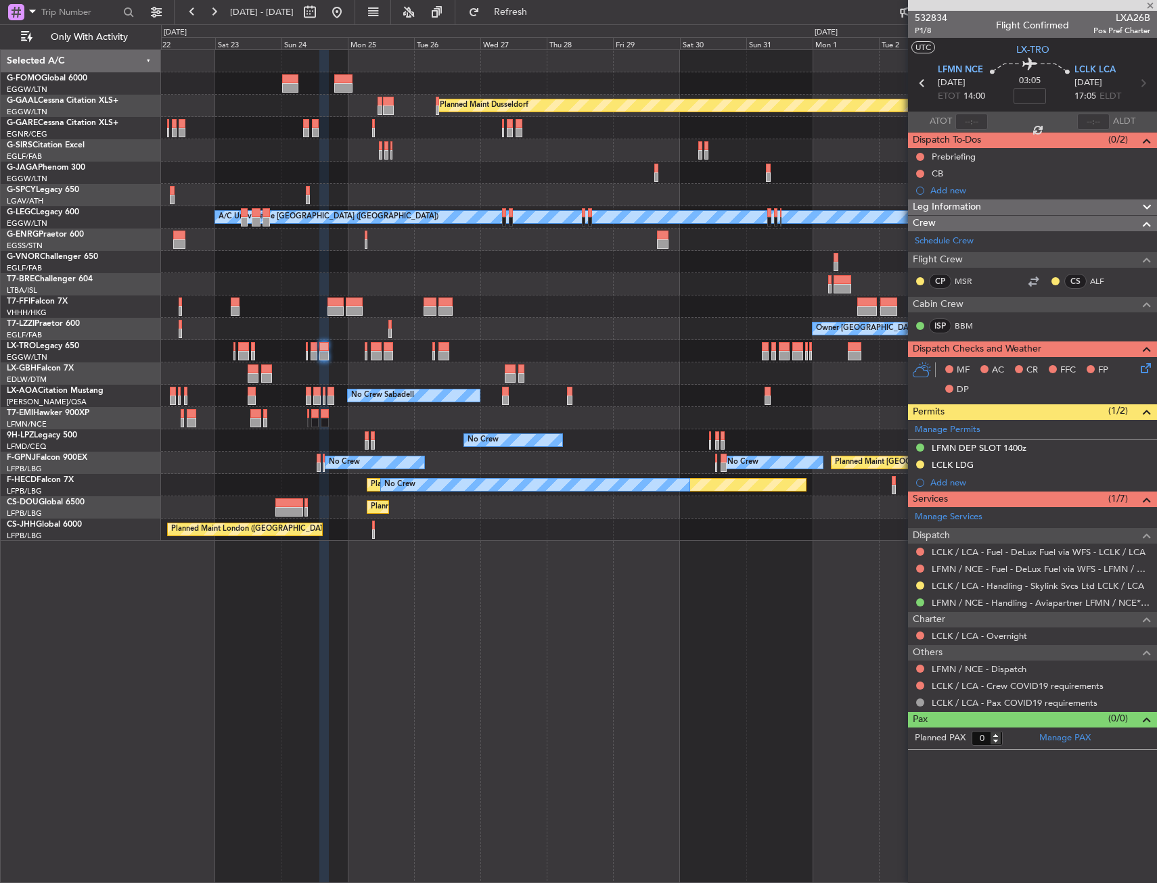
type input "10"
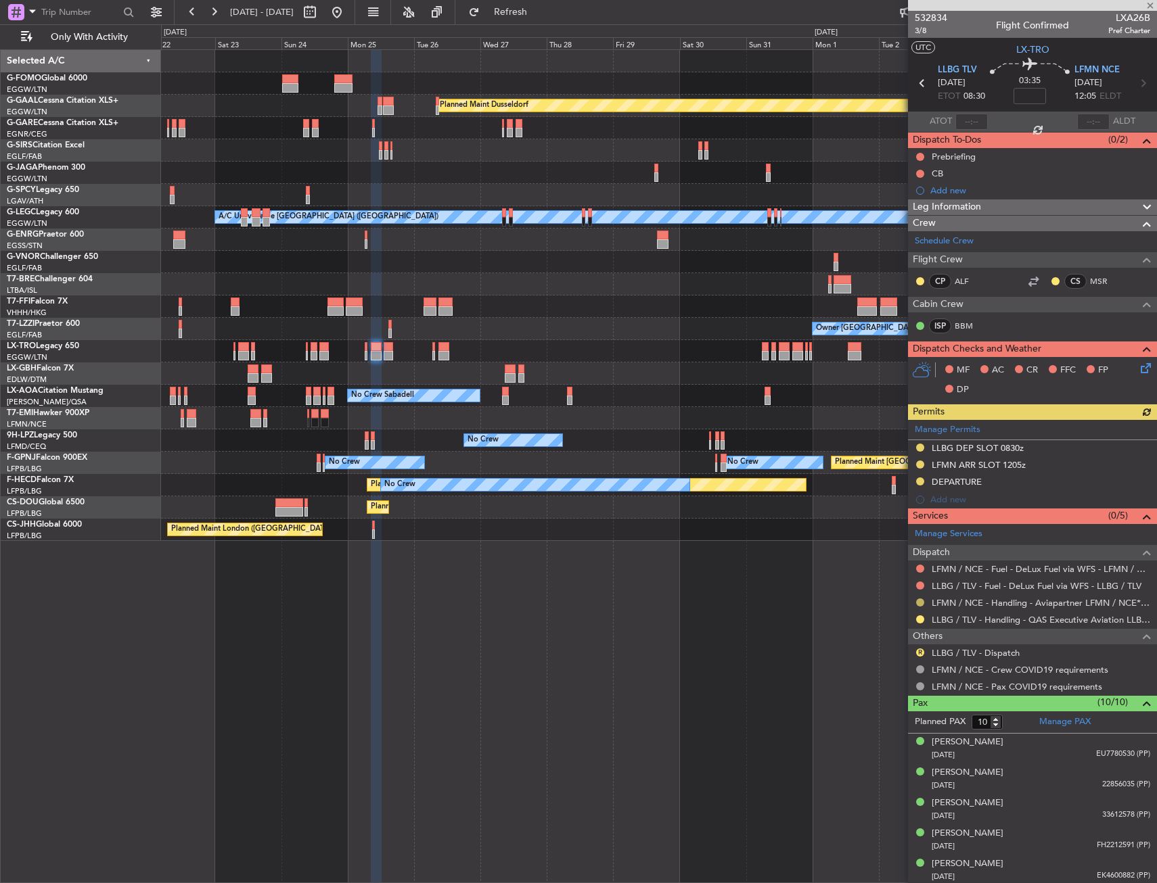
click at [922, 601] on button at bounding box center [920, 603] width 8 height 8
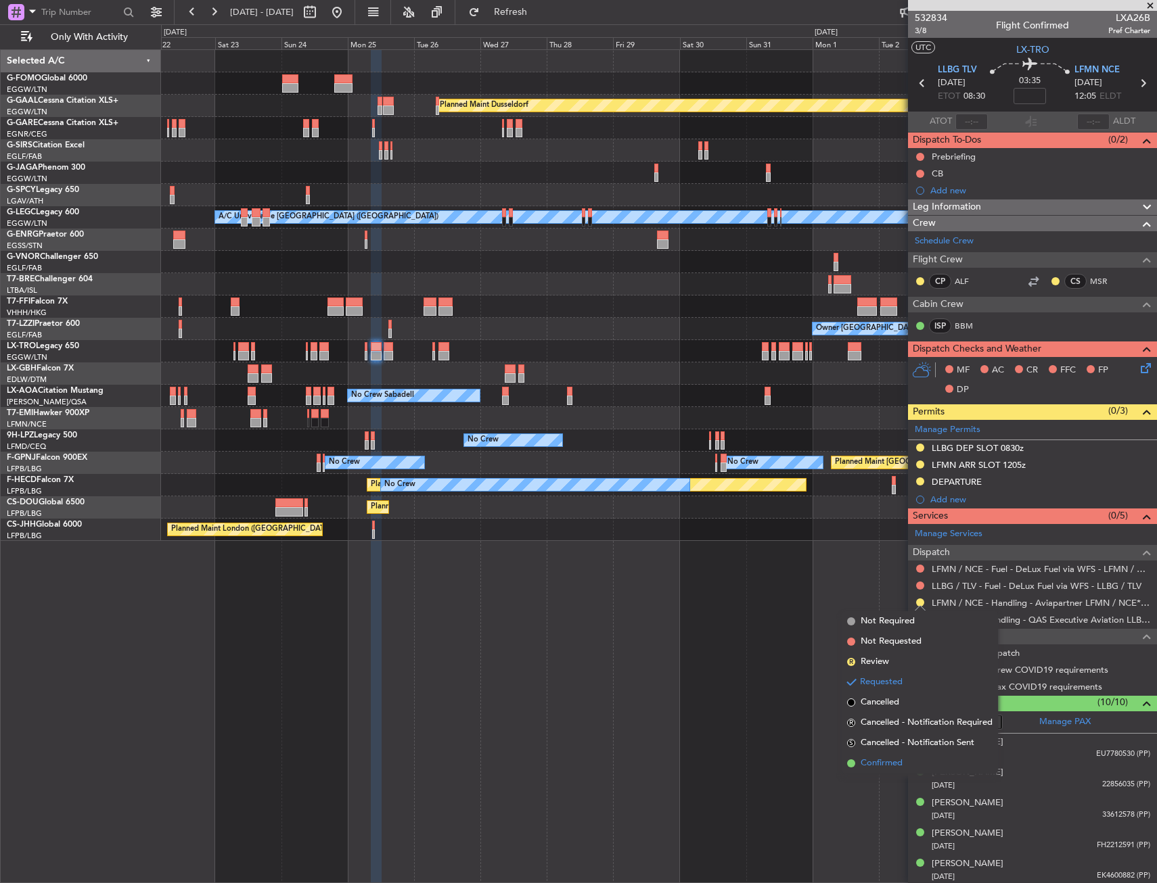
click at [891, 761] on span "Confirmed" at bounding box center [881, 764] width 42 height 14
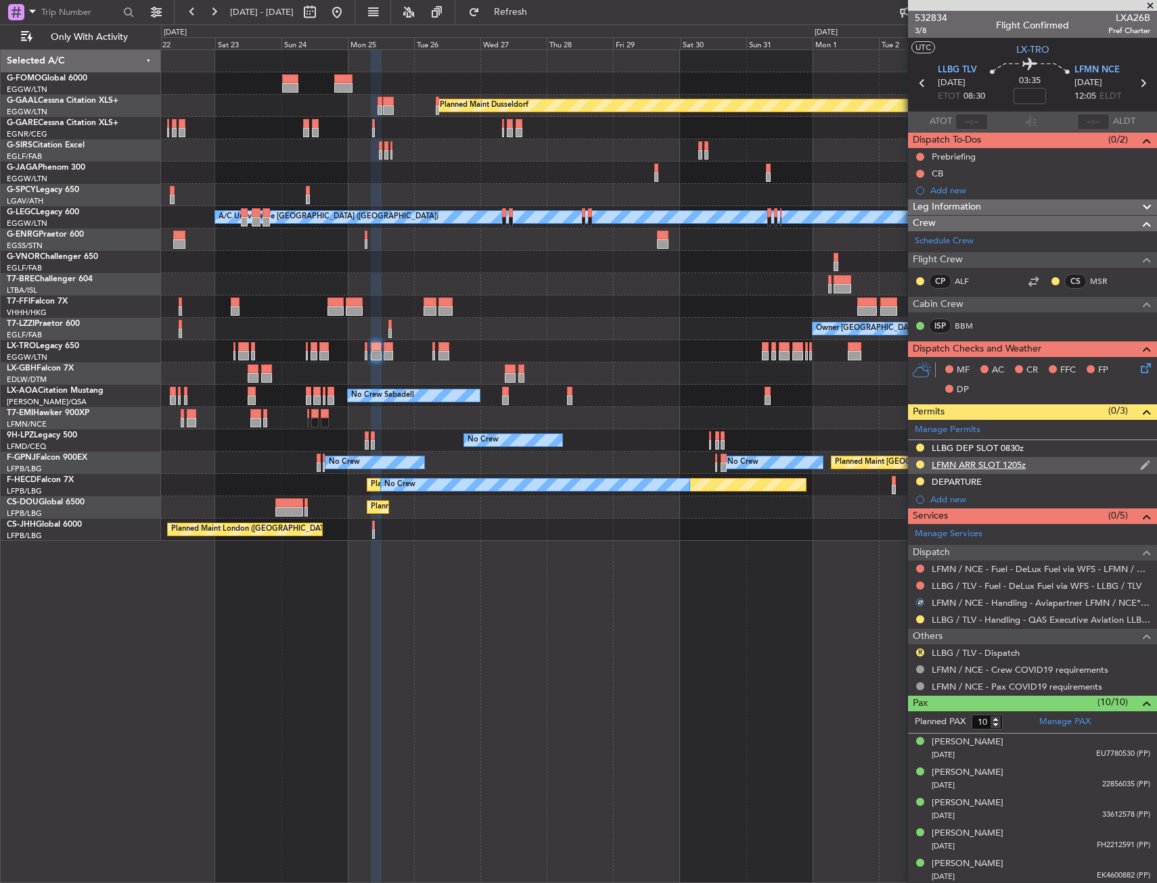
click at [1051, 464] on div "LFMN ARR SLOT 1205z" at bounding box center [1032, 465] width 249 height 17
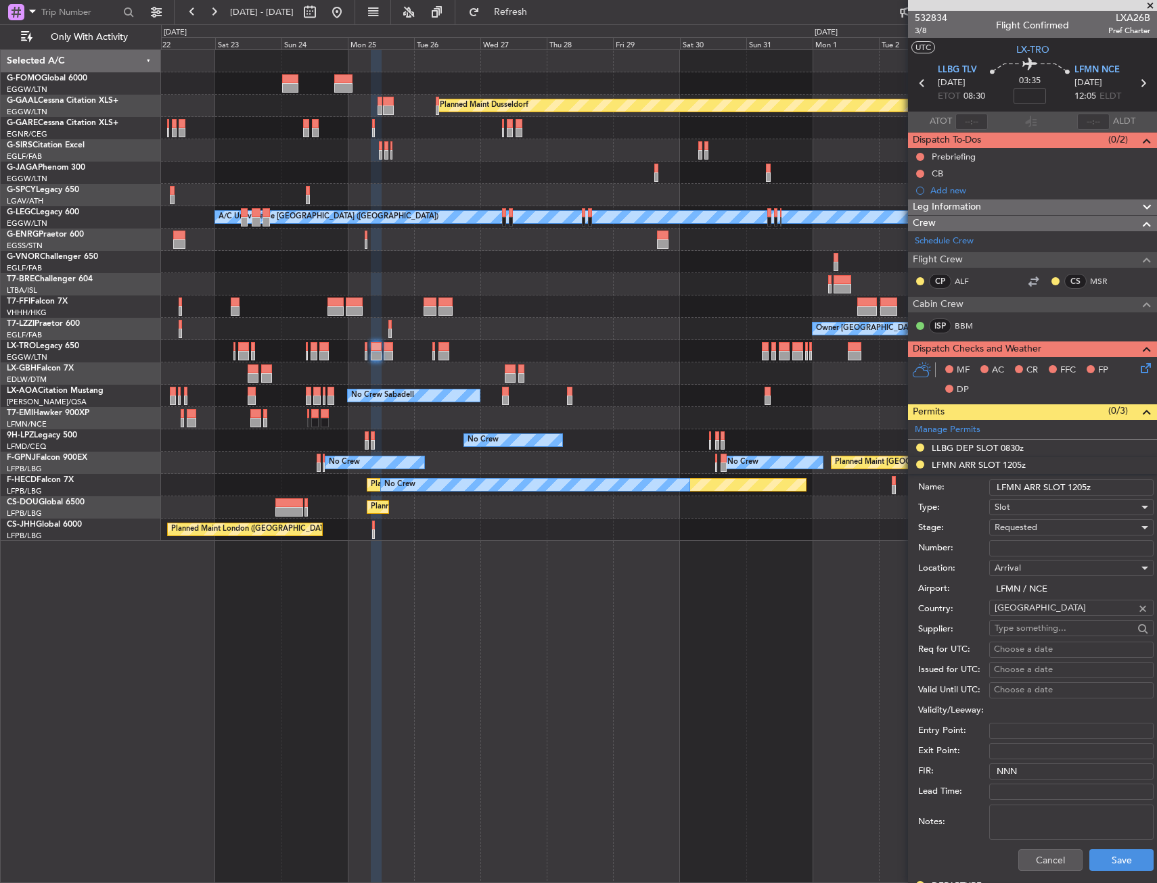
click at [1035, 546] on input "Number:" at bounding box center [1071, 548] width 164 height 16
paste input "LFMNA000062493"
type input "LFMNA000062493"
click at [1036, 526] on span "Requested" at bounding box center [1015, 527] width 43 height 12
click at [1040, 630] on span "Received OK" at bounding box center [1066, 630] width 142 height 20
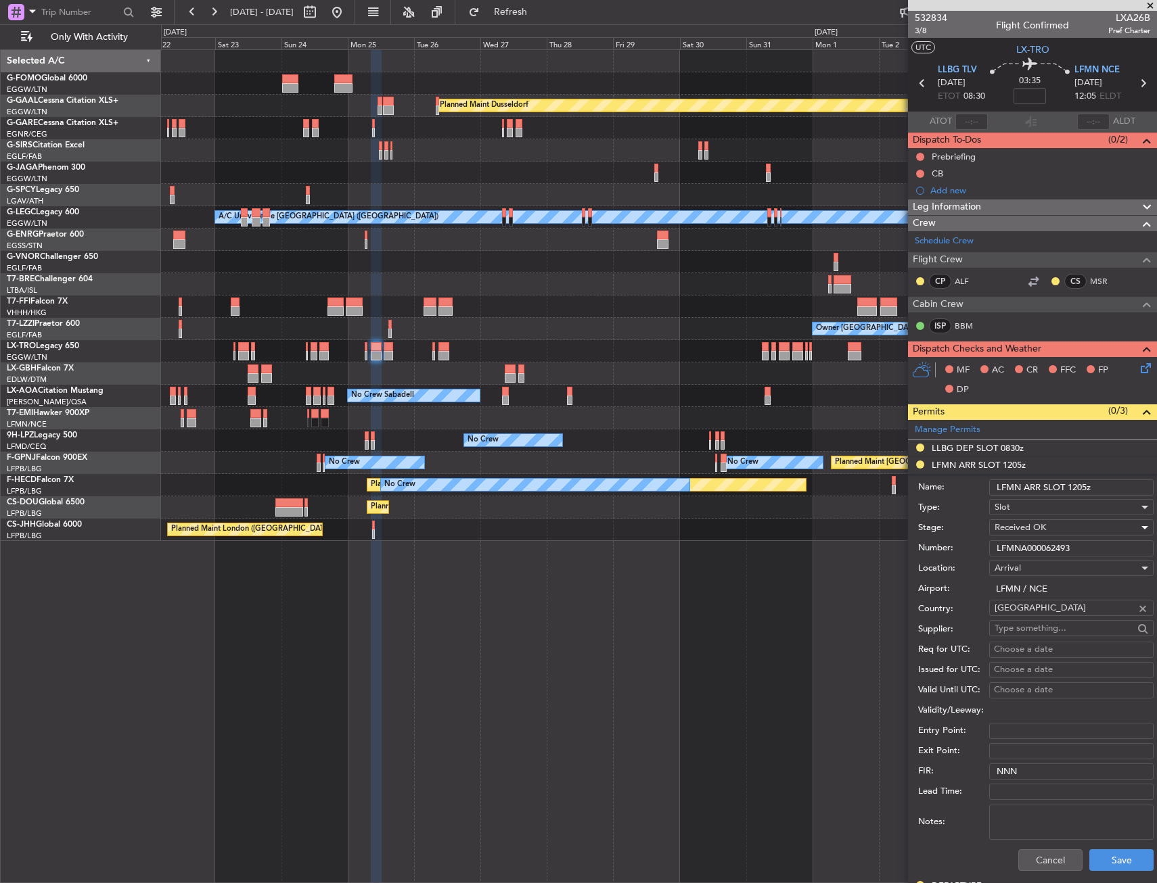
click at [1085, 483] on input "LFMN ARR SLOT 1205z" at bounding box center [1071, 488] width 164 height 16
type input "LFMN ARR SLOT 1220z"
click at [1098, 860] on button "Save" at bounding box center [1121, 861] width 64 height 22
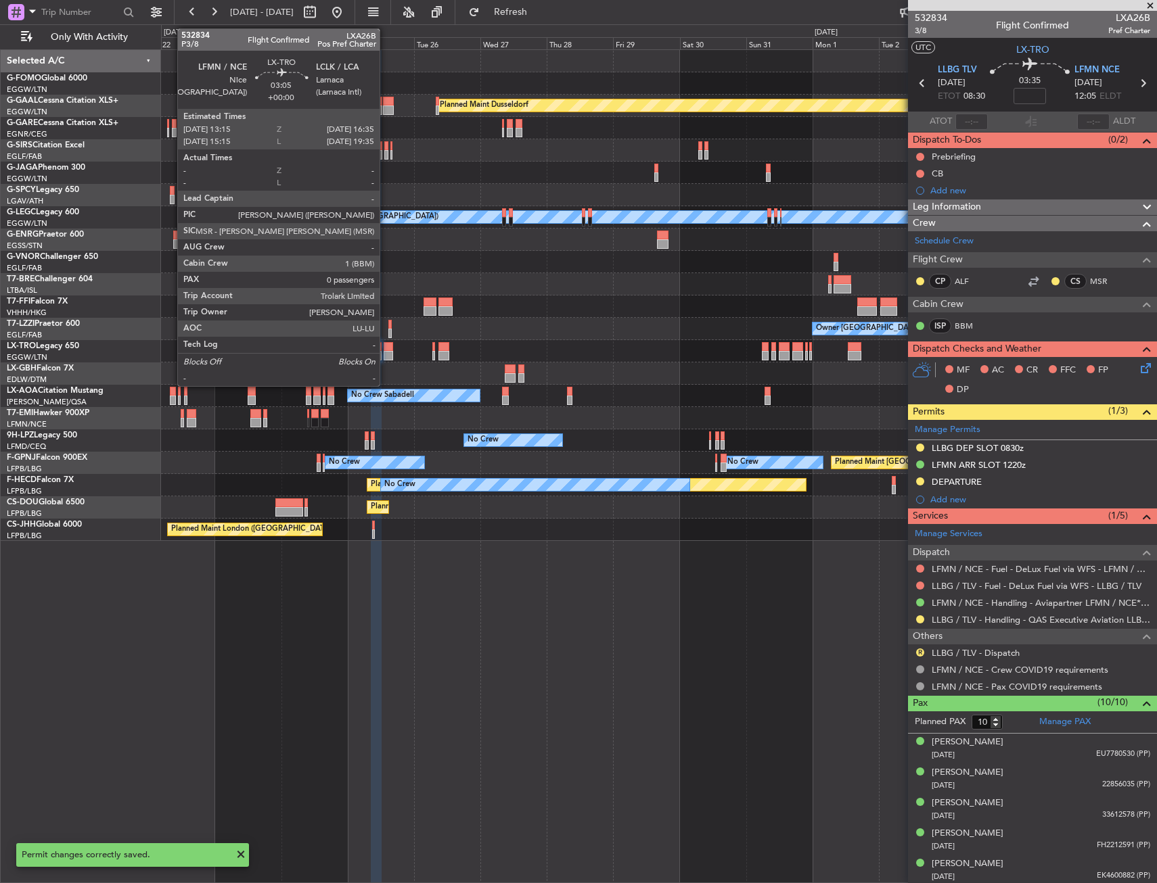
click at [386, 348] on div at bounding box center [388, 346] width 9 height 9
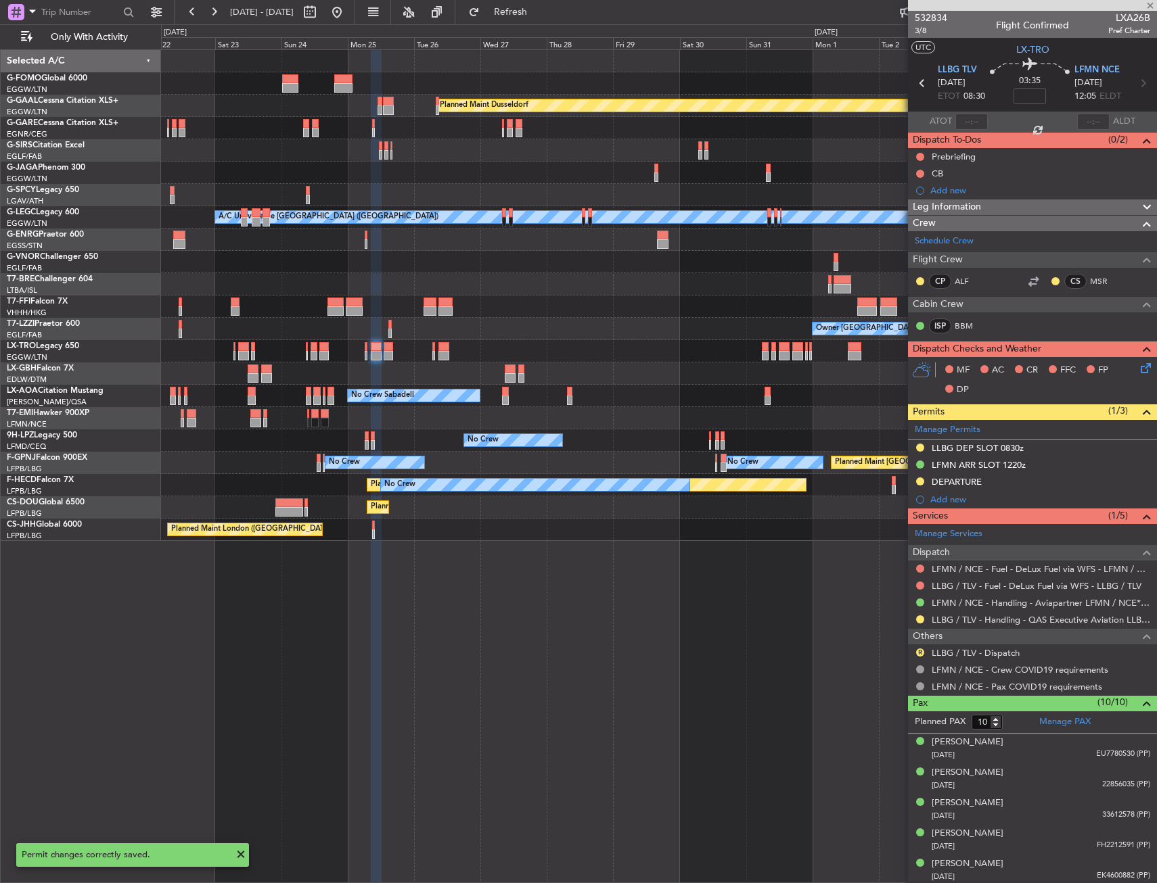
type input "0"
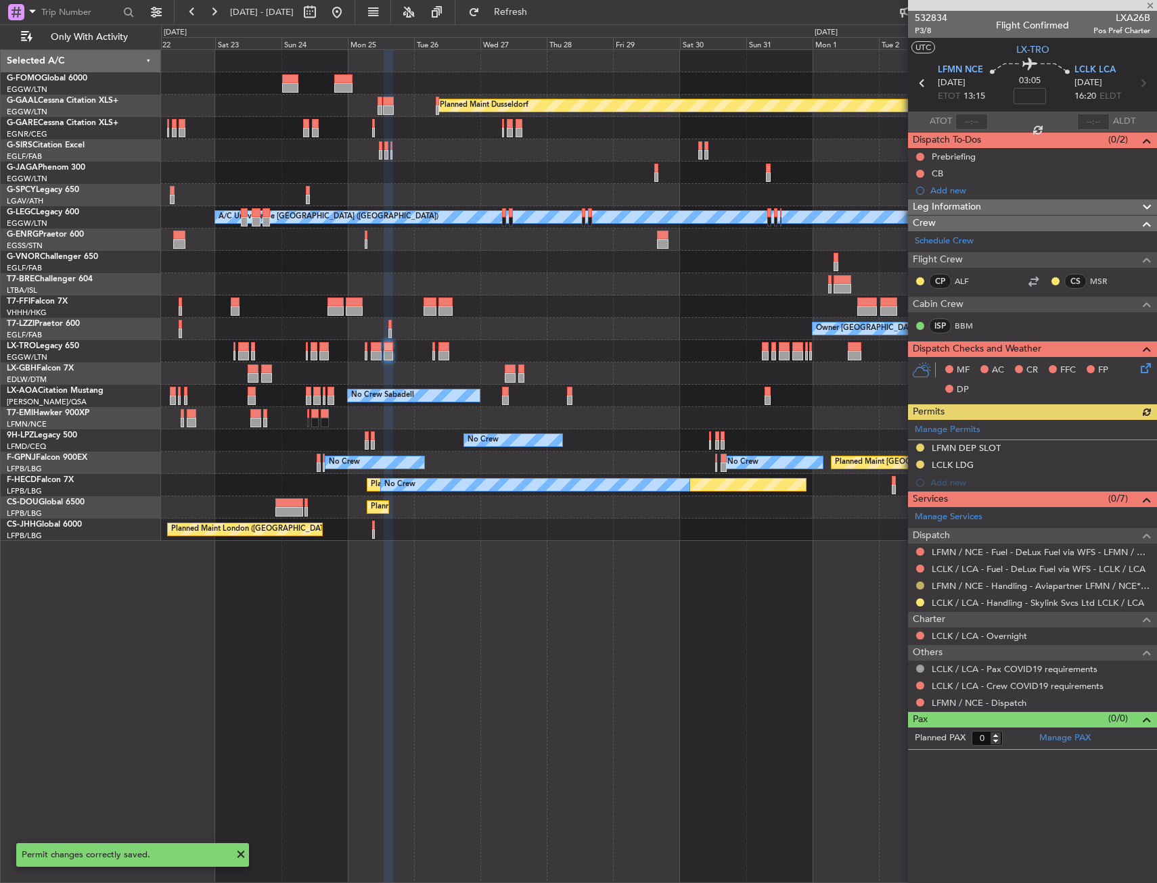
click at [921, 584] on button at bounding box center [920, 586] width 8 height 8
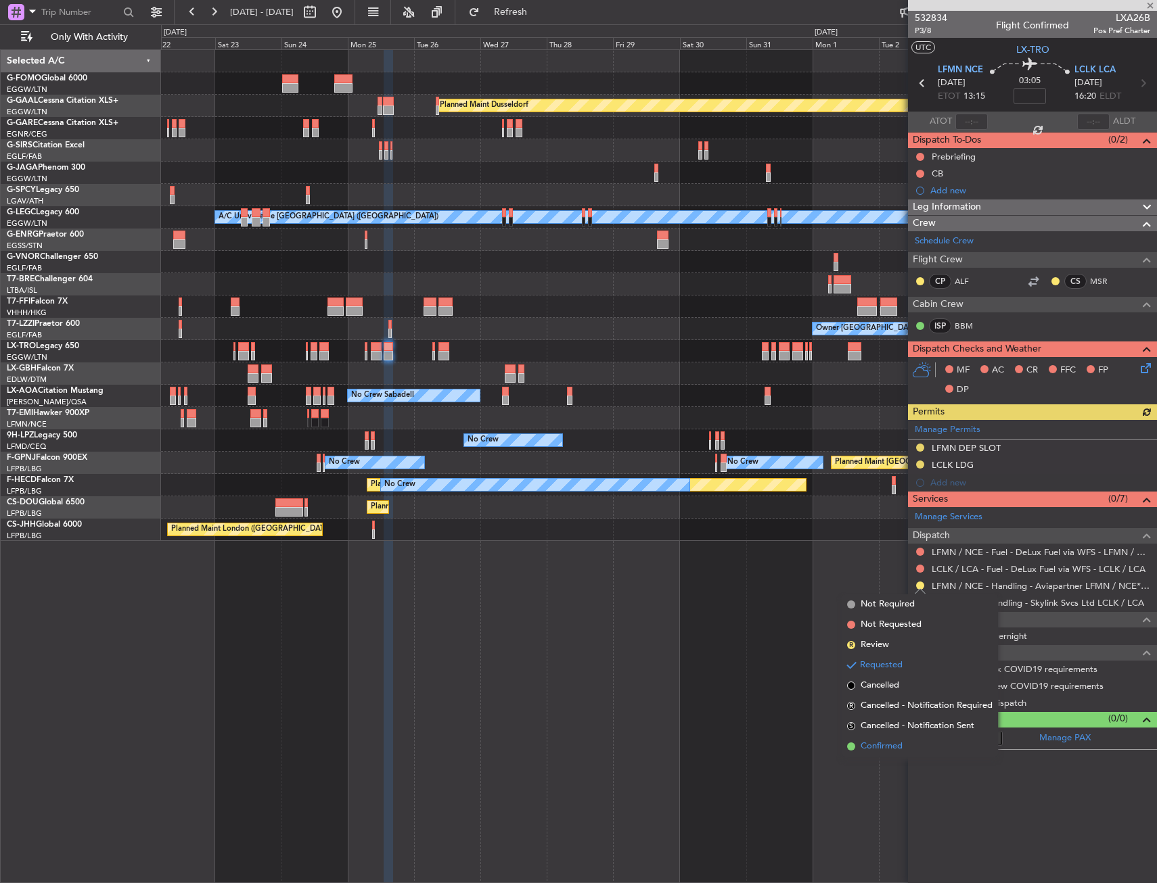
click at [895, 745] on span "Confirmed" at bounding box center [881, 747] width 42 height 14
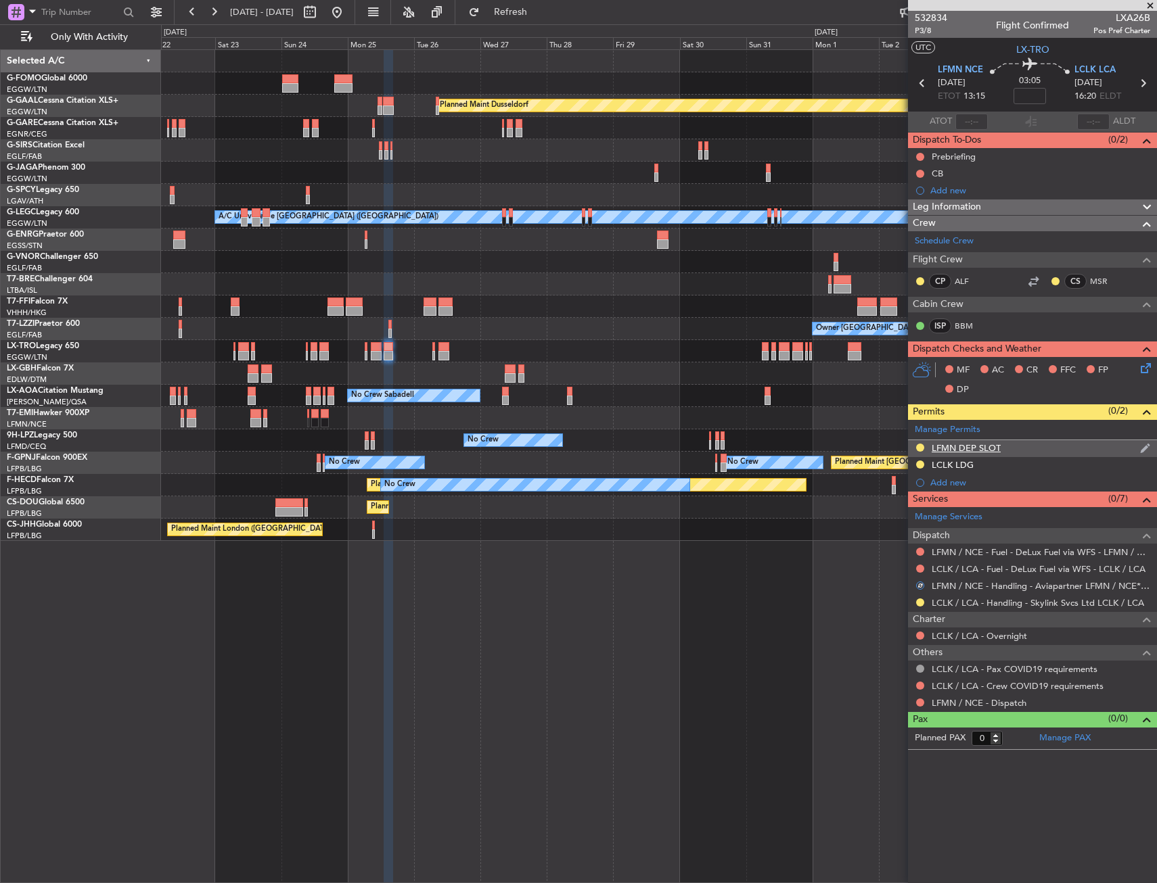
click at [1023, 452] on div "LFMN DEP SLOT" at bounding box center [1032, 448] width 249 height 17
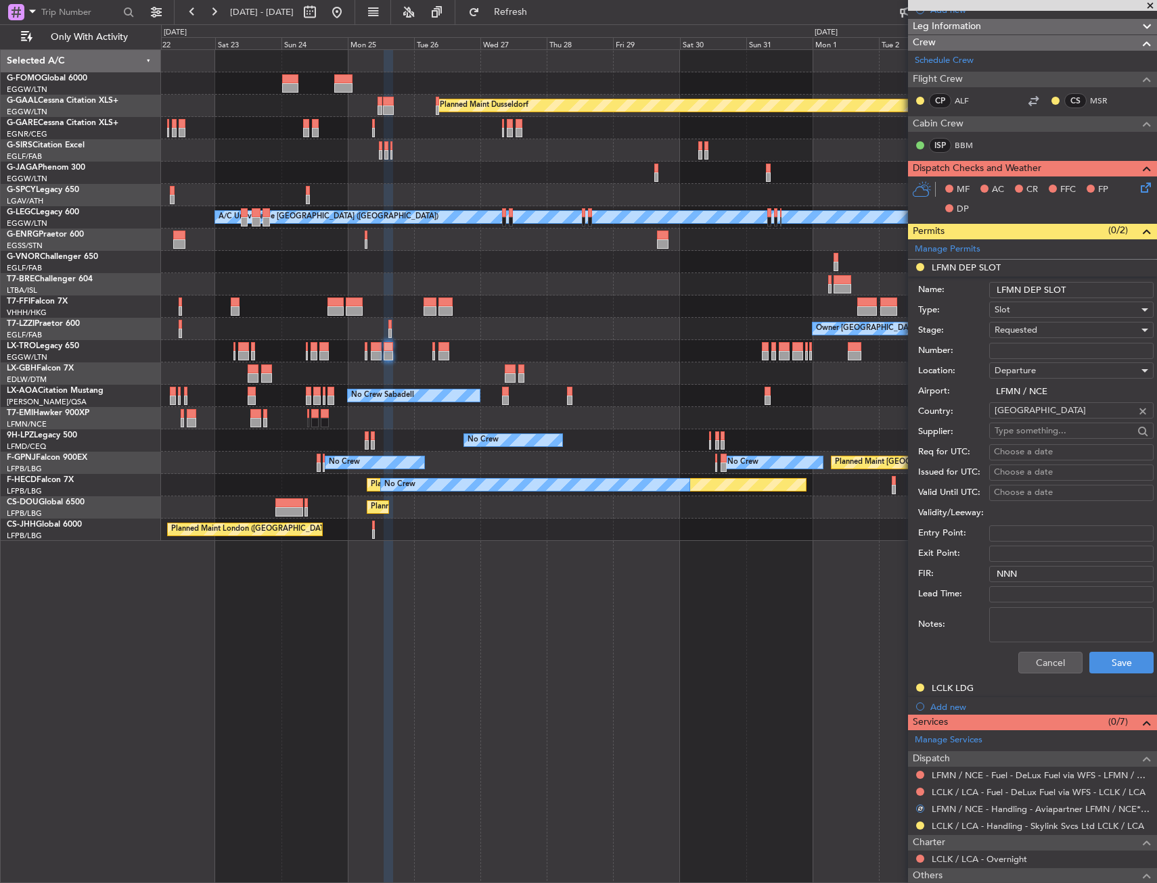
click at [1070, 468] on form "Name: LFMN DEP SLOT Type: Slot Stage: Requested Number: Location: Departure Air…" at bounding box center [1032, 479] width 249 height 404
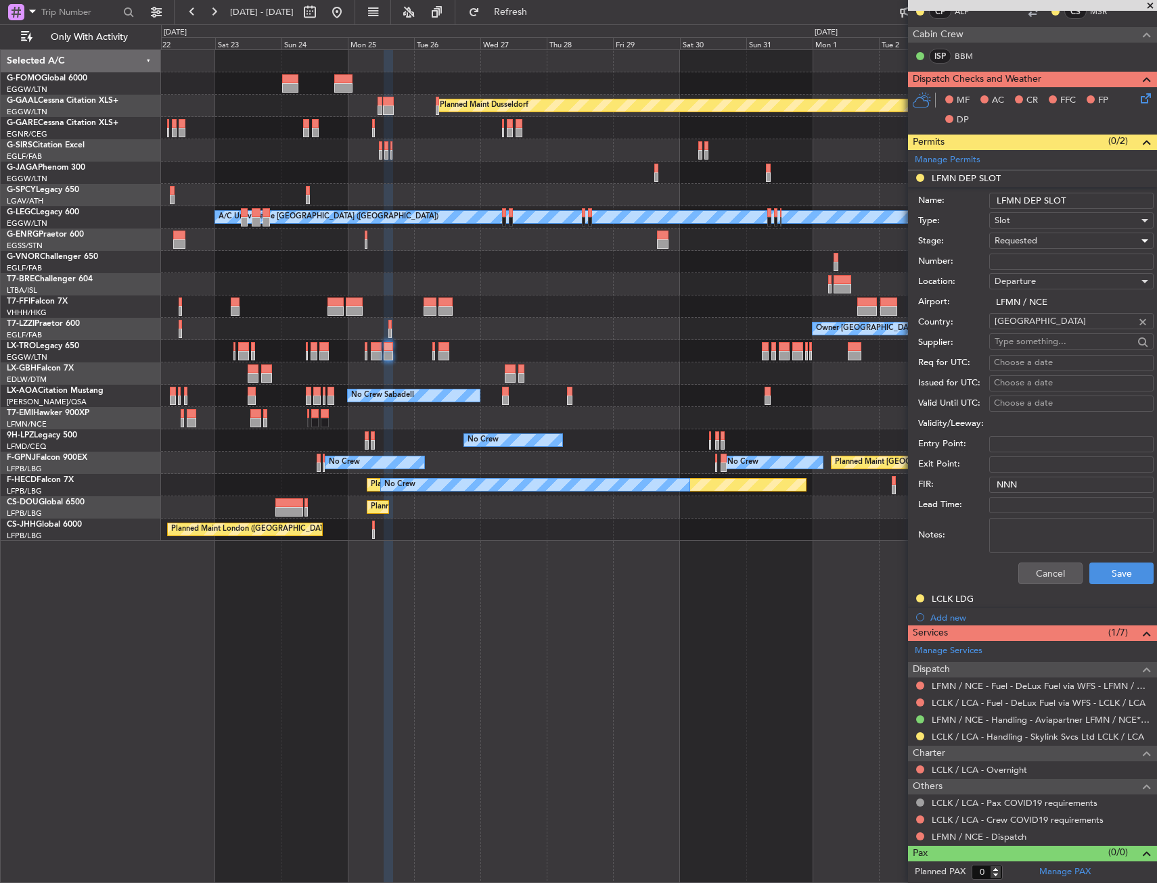
scroll to position [67, 0]
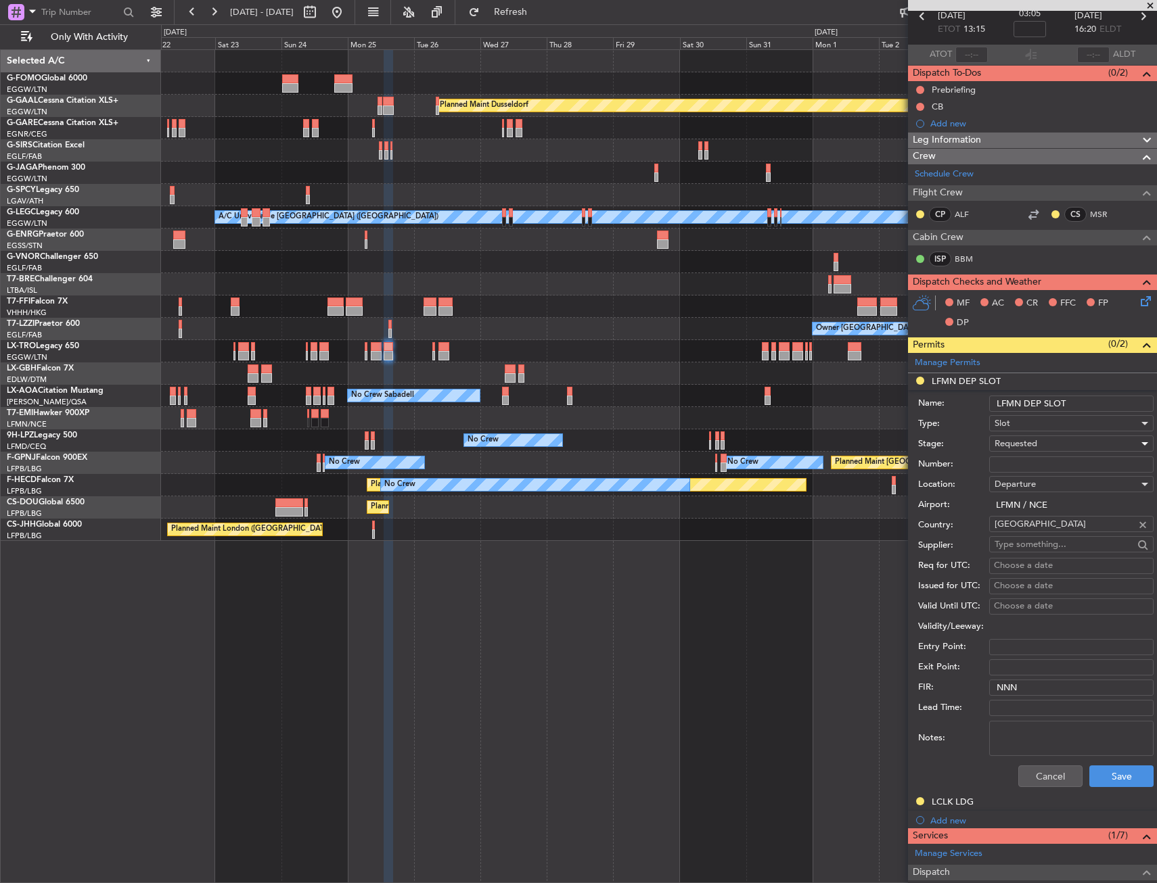
click at [1087, 396] on input "LFMN DEP SLOT" at bounding box center [1071, 404] width 164 height 16
type input "LFMN DEP SLOT 1315z"
click at [1039, 435] on div "Requested" at bounding box center [1066, 444] width 144 height 20
click at [1027, 540] on span "Received OK" at bounding box center [1066, 546] width 142 height 20
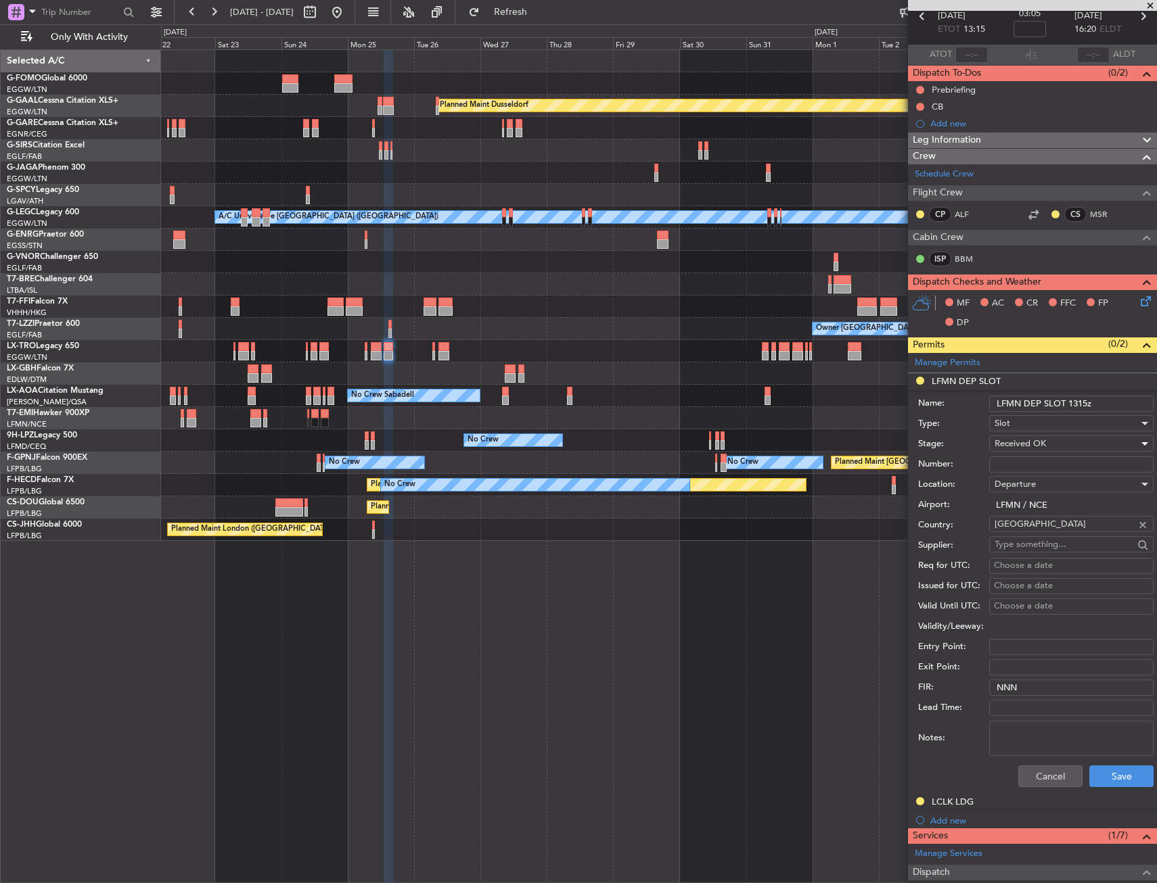
click at [1028, 465] on input "Number:" at bounding box center [1071, 465] width 164 height 16
paste input "LFMND000062494"
type input "LFMND000062494"
click at [1110, 775] on button "Save" at bounding box center [1121, 777] width 64 height 22
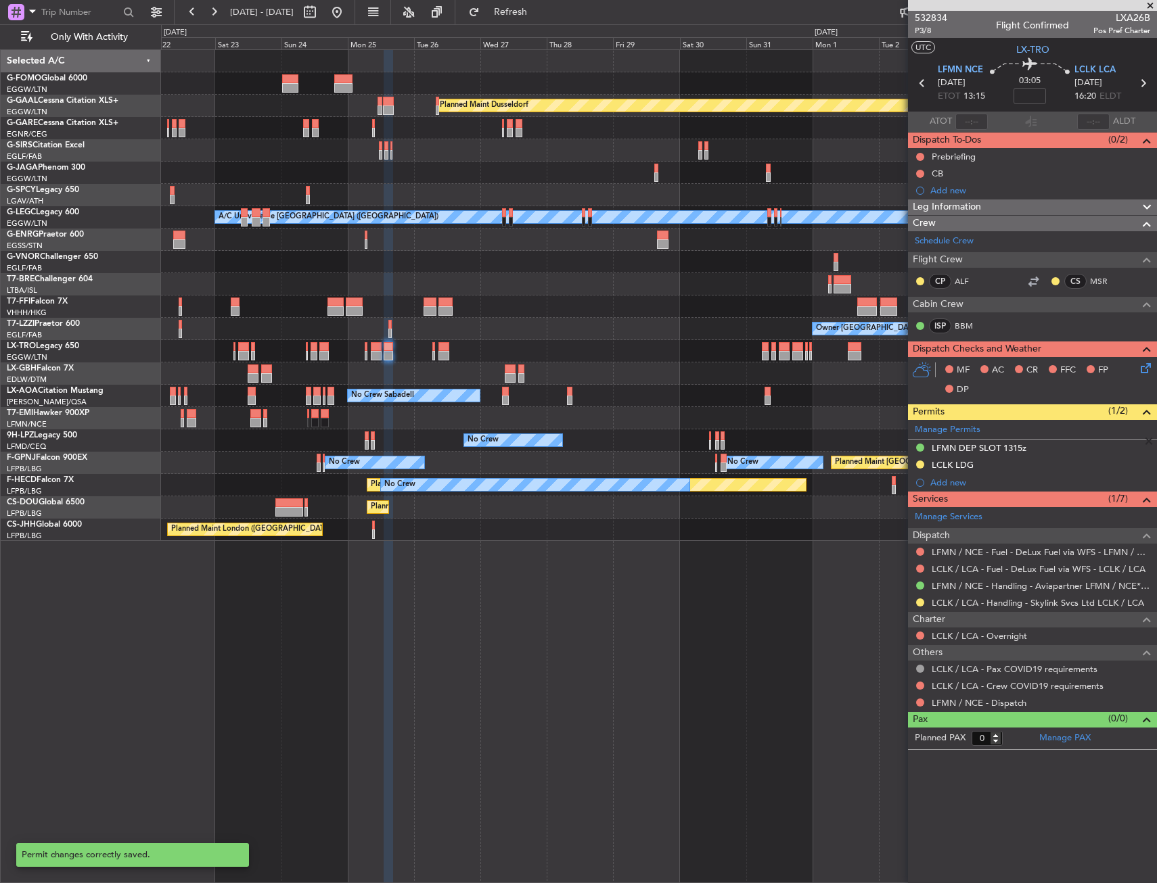
scroll to position [0, 0]
click at [290, 358] on div "Planned Maint Dusseldorf Planned Maint London (Luton) A/C Unavailable London (L…" at bounding box center [658, 295] width 995 height 491
click at [254, 385] on div "Planned Maint Dusseldorf Planned Maint London (Luton) A/C Unavailable London (L…" at bounding box center [658, 295] width 995 height 491
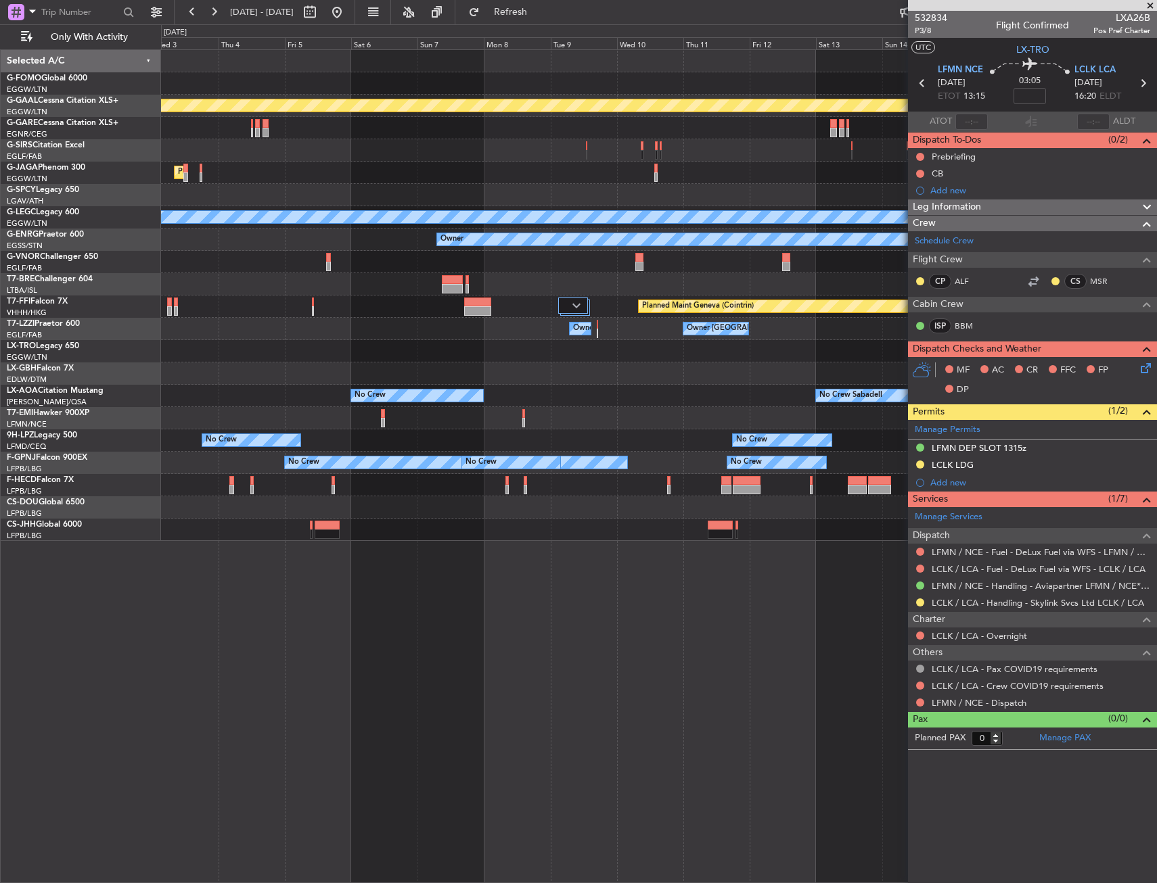
click at [310, 390] on div "Planned Maint Dusseldorf Planned Maint London (Luton) A/C Unavailable London (L…" at bounding box center [658, 295] width 995 height 491
click at [338, 393] on div "Planned Maint Dusseldorf Planned Maint London (Luton) A/C Unavailable London (L…" at bounding box center [658, 295] width 995 height 491
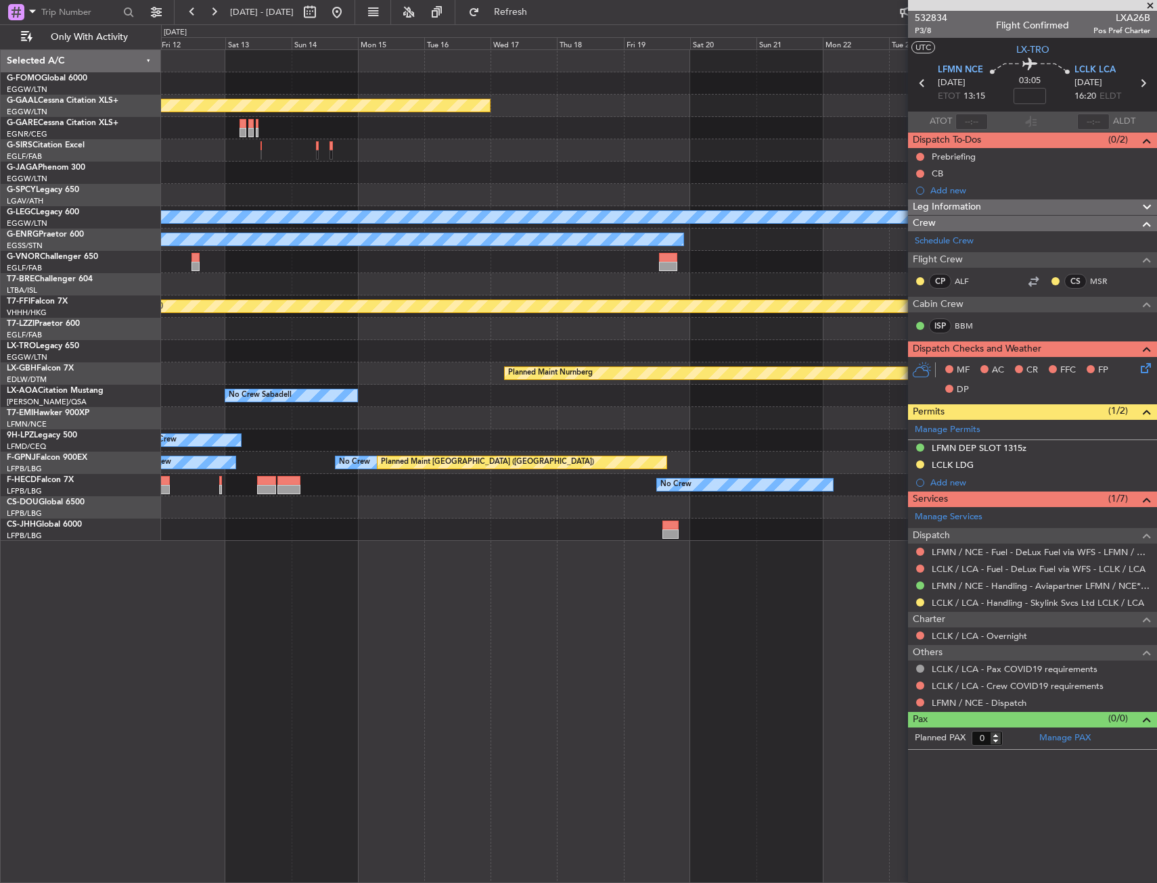
click at [443, 372] on div "Planned Maint Dusseldorf A/C Unavailable London (Luton) Owner Planned Maint Gen…" at bounding box center [658, 295] width 995 height 491
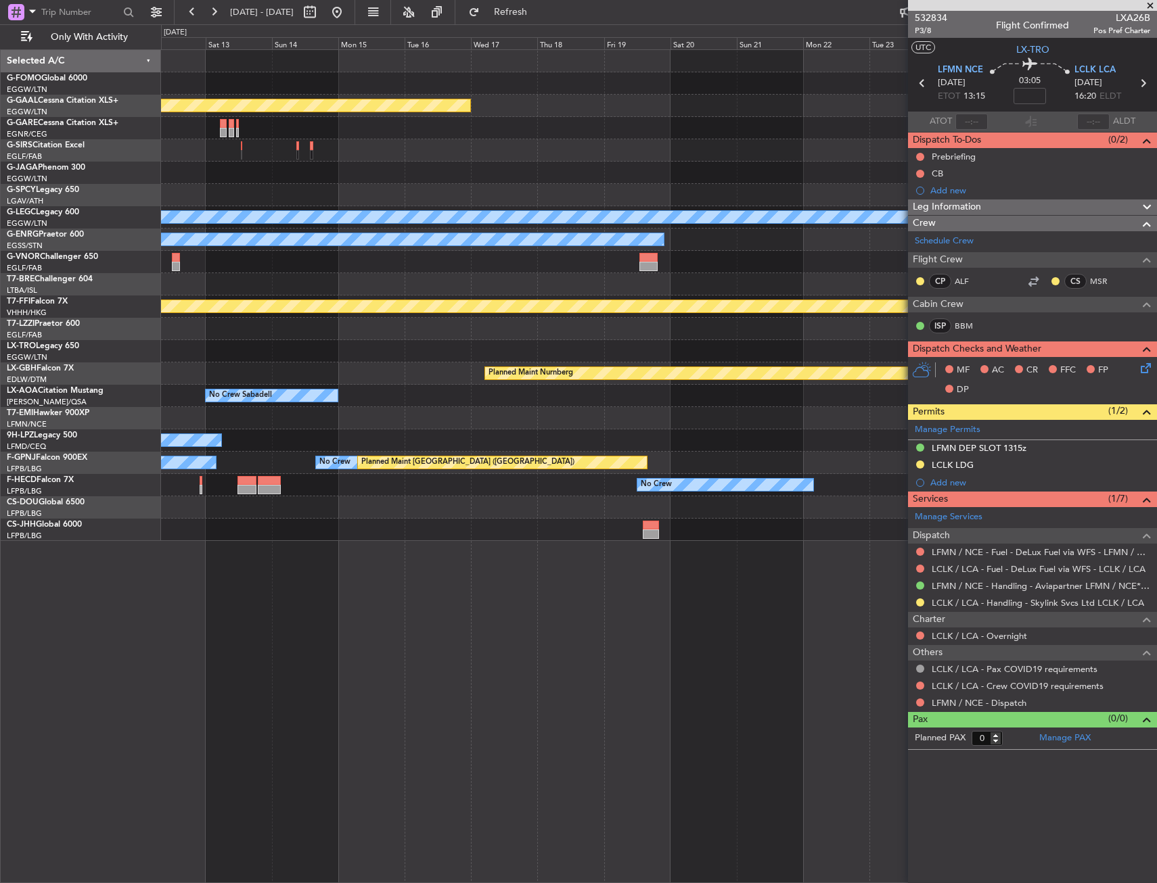
click at [143, 425] on div "Planned Maint Dusseldorf A/C Unavailable London (Luton) Owner Planned Maint Gen…" at bounding box center [578, 453] width 1157 height 859
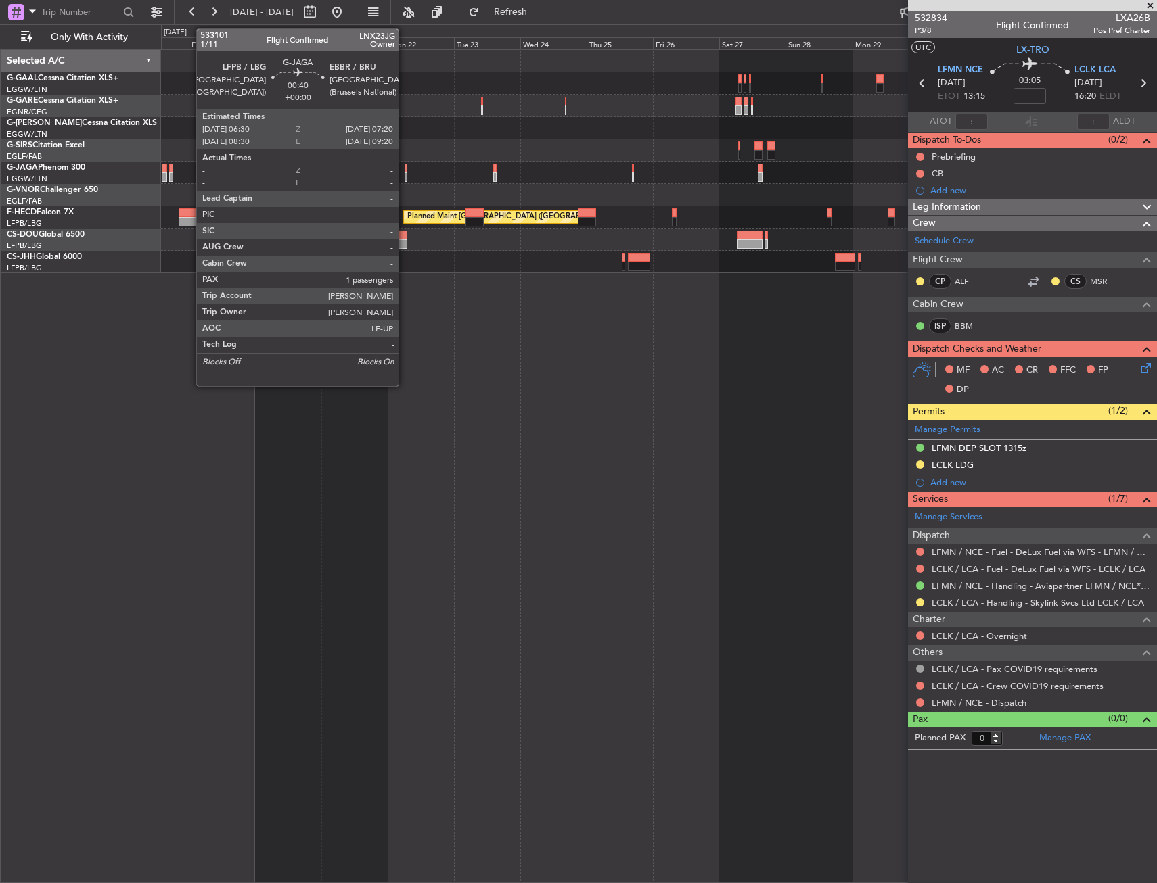
click at [404, 166] on div at bounding box center [405, 168] width 3 height 9
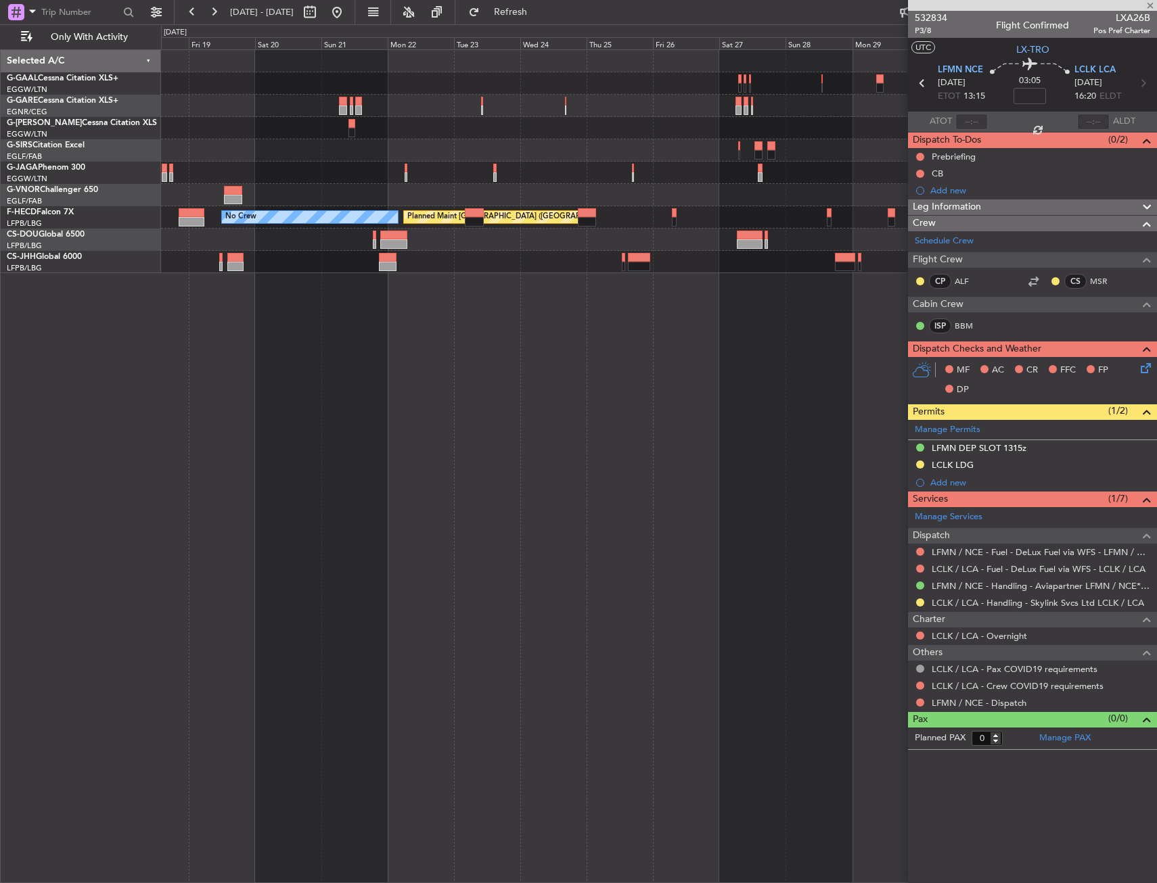
type input "1"
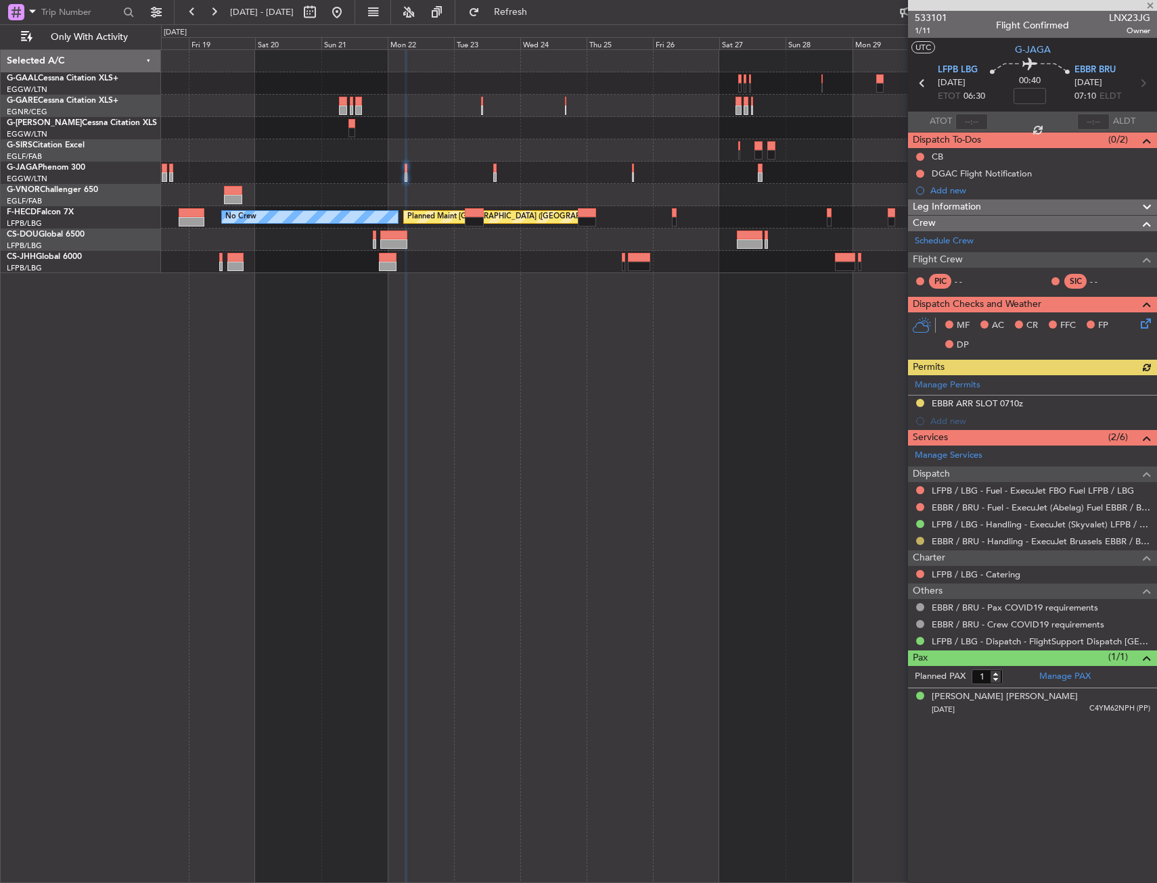
click at [917, 538] on button at bounding box center [920, 541] width 8 height 8
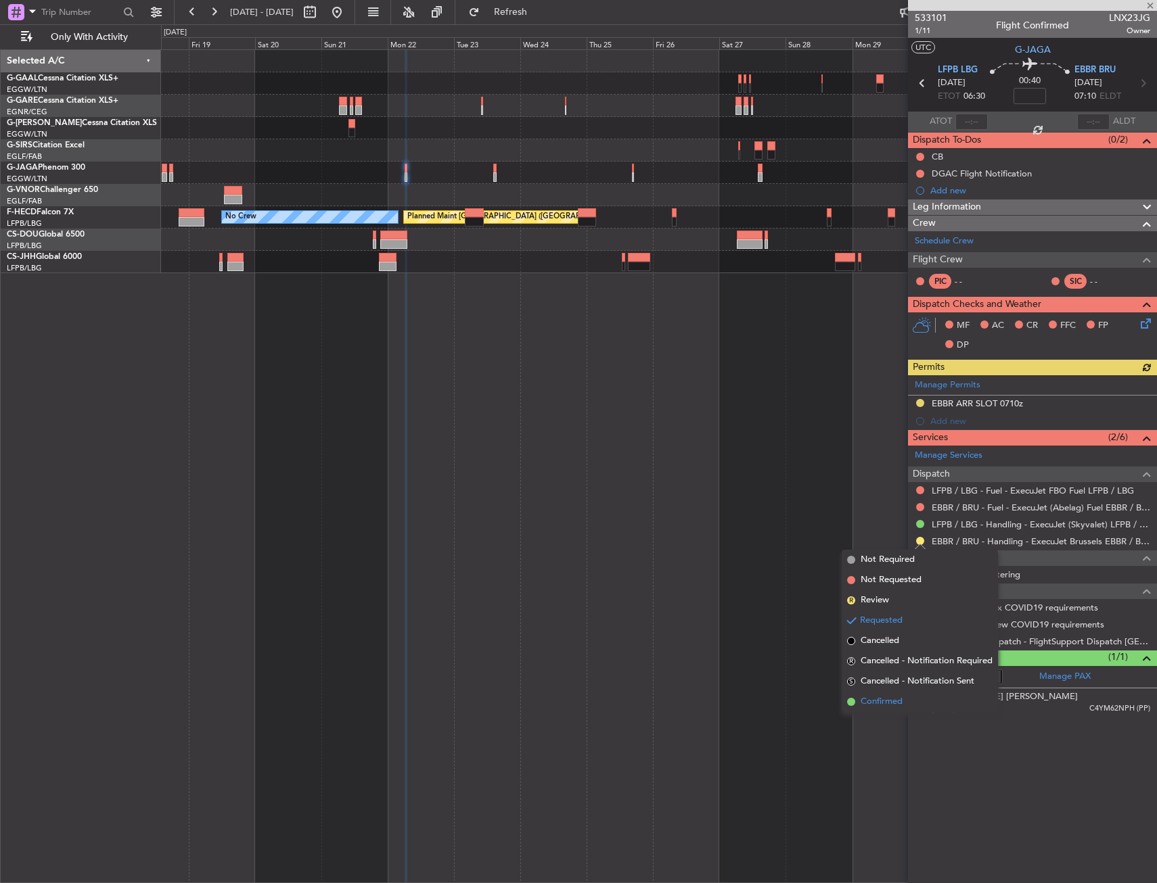
click at [882, 707] on span "Confirmed" at bounding box center [881, 702] width 42 height 14
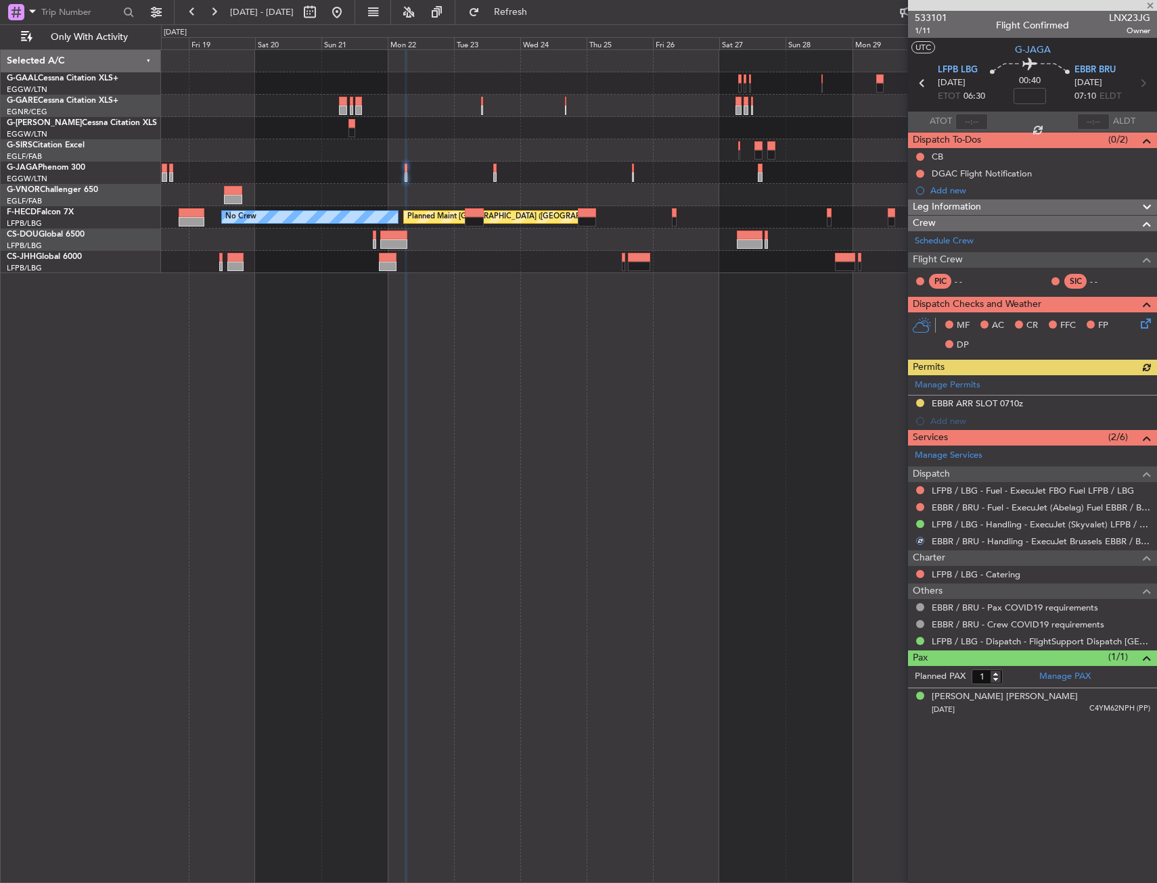
click at [1062, 402] on div "Manage Permits EBBR ARR SLOT 0710z Add new" at bounding box center [1032, 402] width 249 height 55
click at [1057, 409] on div "EBBR ARR SLOT 0710z" at bounding box center [1032, 404] width 249 height 17
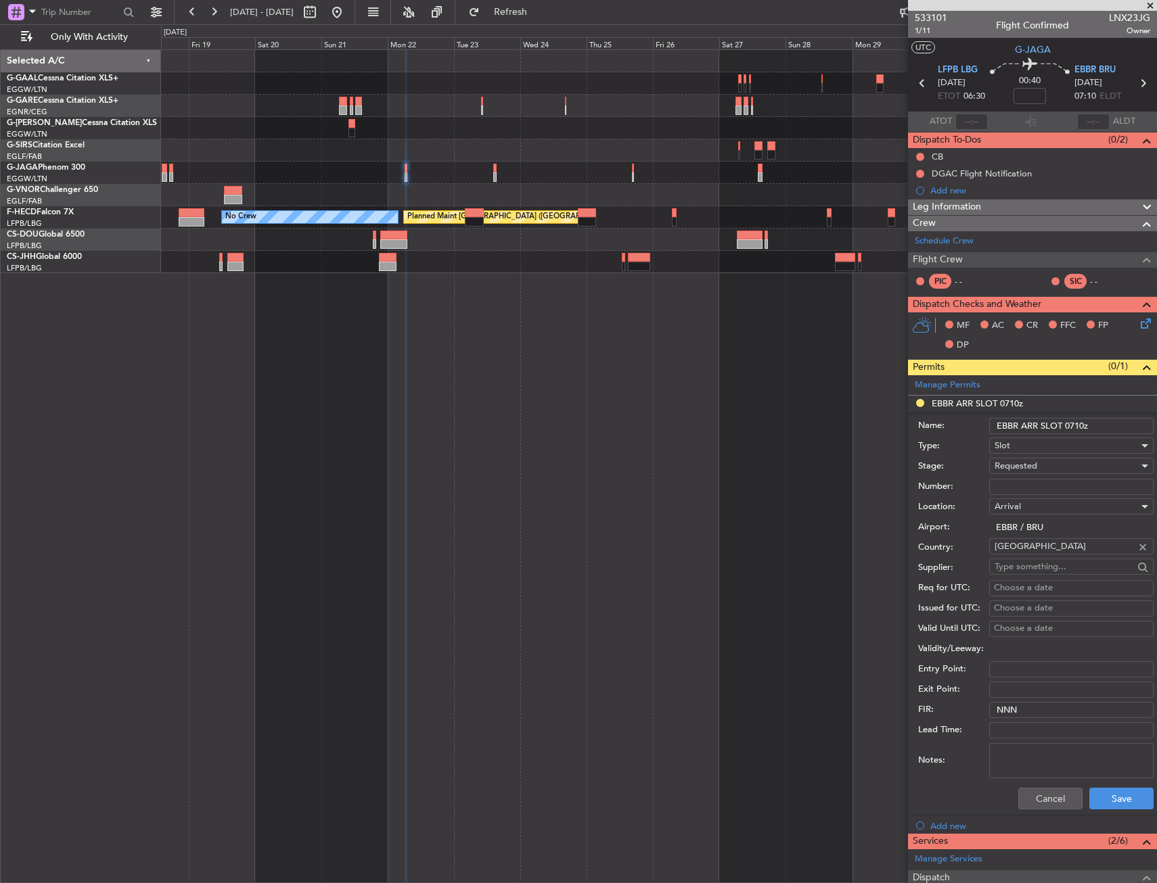
click at [1042, 486] on input "Number:" at bounding box center [1071, 487] width 164 height 16
paste input "EBBRAAB7203A"
type input "EBBRAAB7203A"
click at [1040, 469] on div "Requested" at bounding box center [1066, 466] width 144 height 20
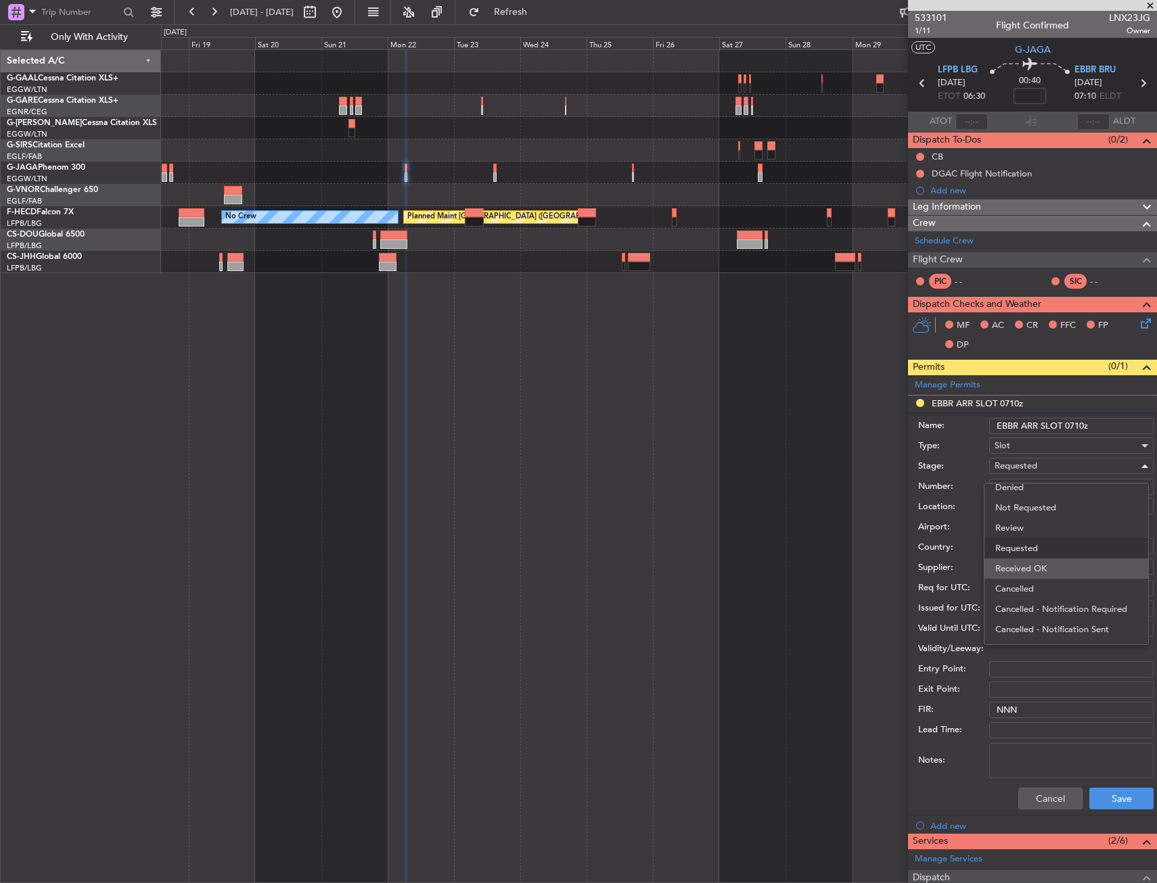
click at [1035, 574] on span "Received OK" at bounding box center [1066, 569] width 142 height 20
click at [1080, 425] on input "EBBR ARR SLOT 0710z" at bounding box center [1071, 426] width 164 height 16
type input "EBBR ARR SLOT 0720z"
click at [1102, 805] on button "Save" at bounding box center [1121, 799] width 64 height 22
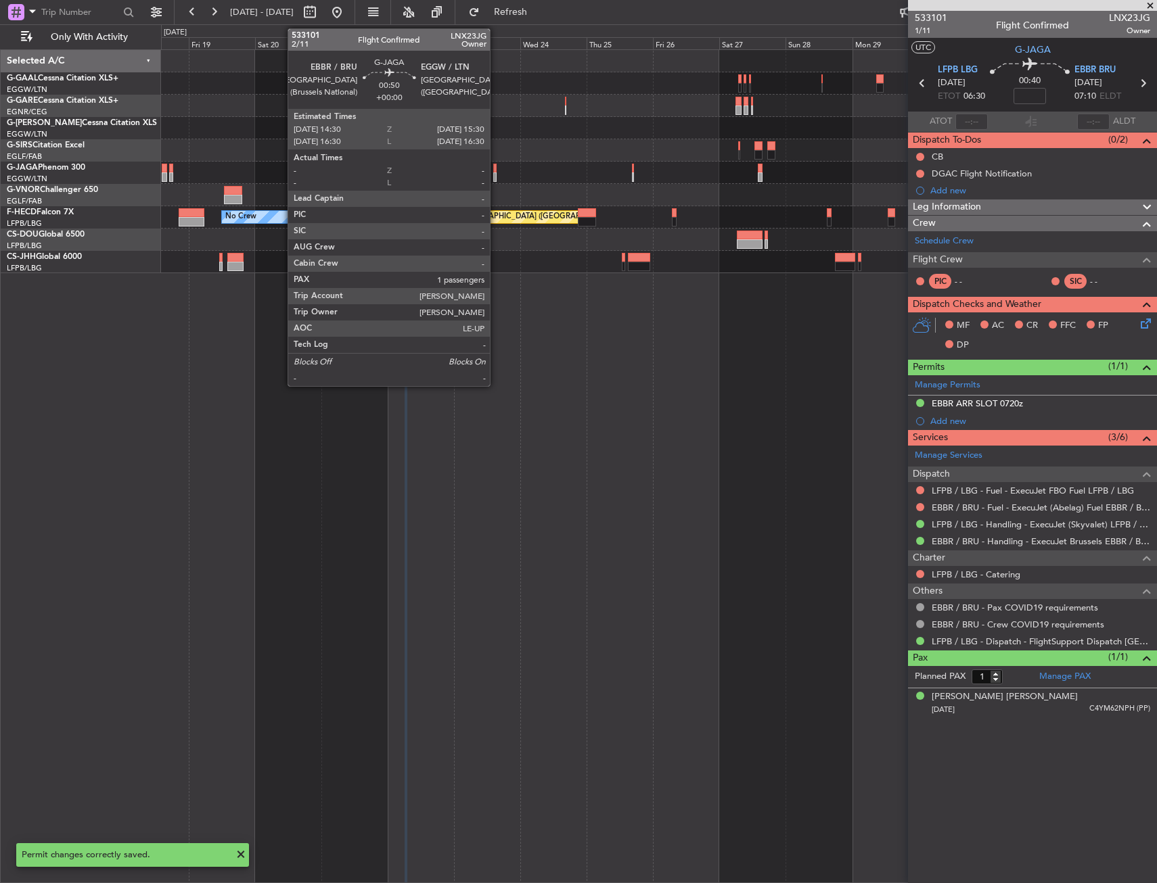
click at [496, 171] on div at bounding box center [494, 168] width 3 height 9
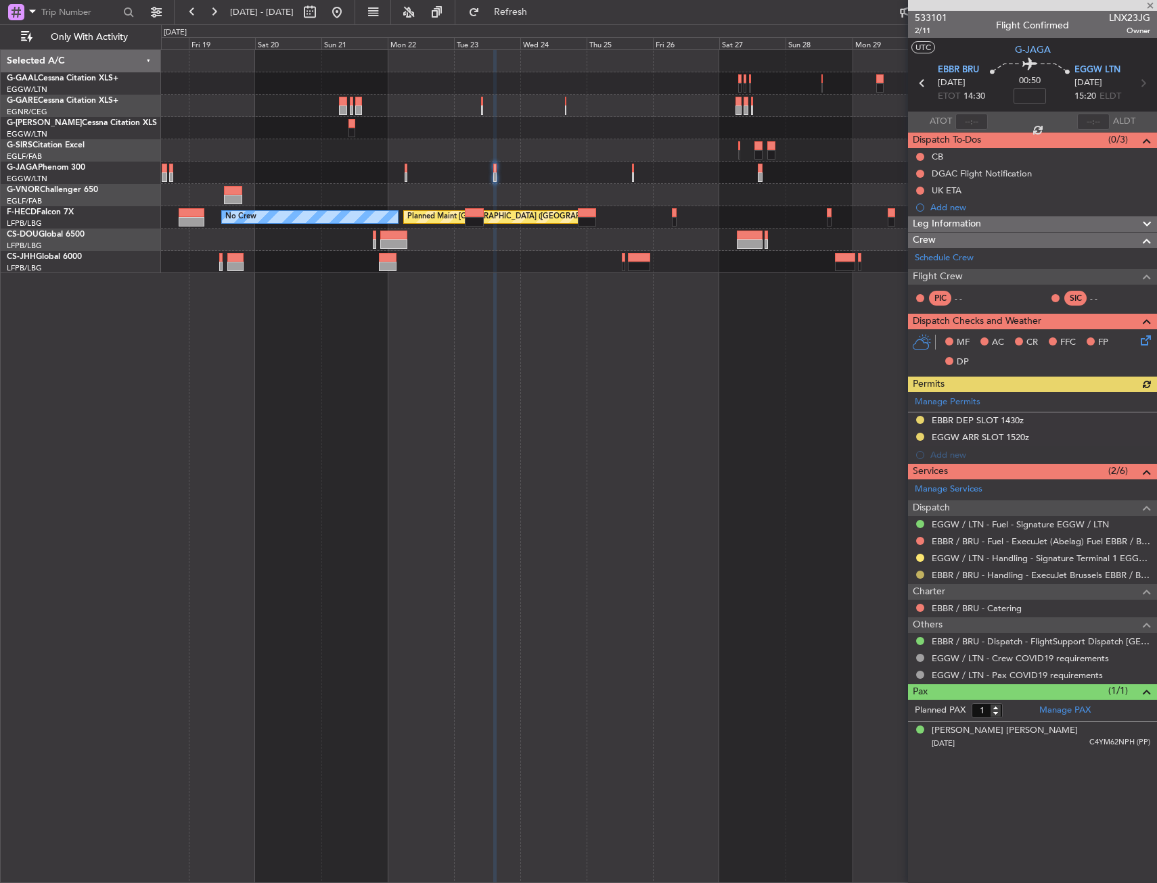
click at [922, 574] on button at bounding box center [920, 575] width 8 height 8
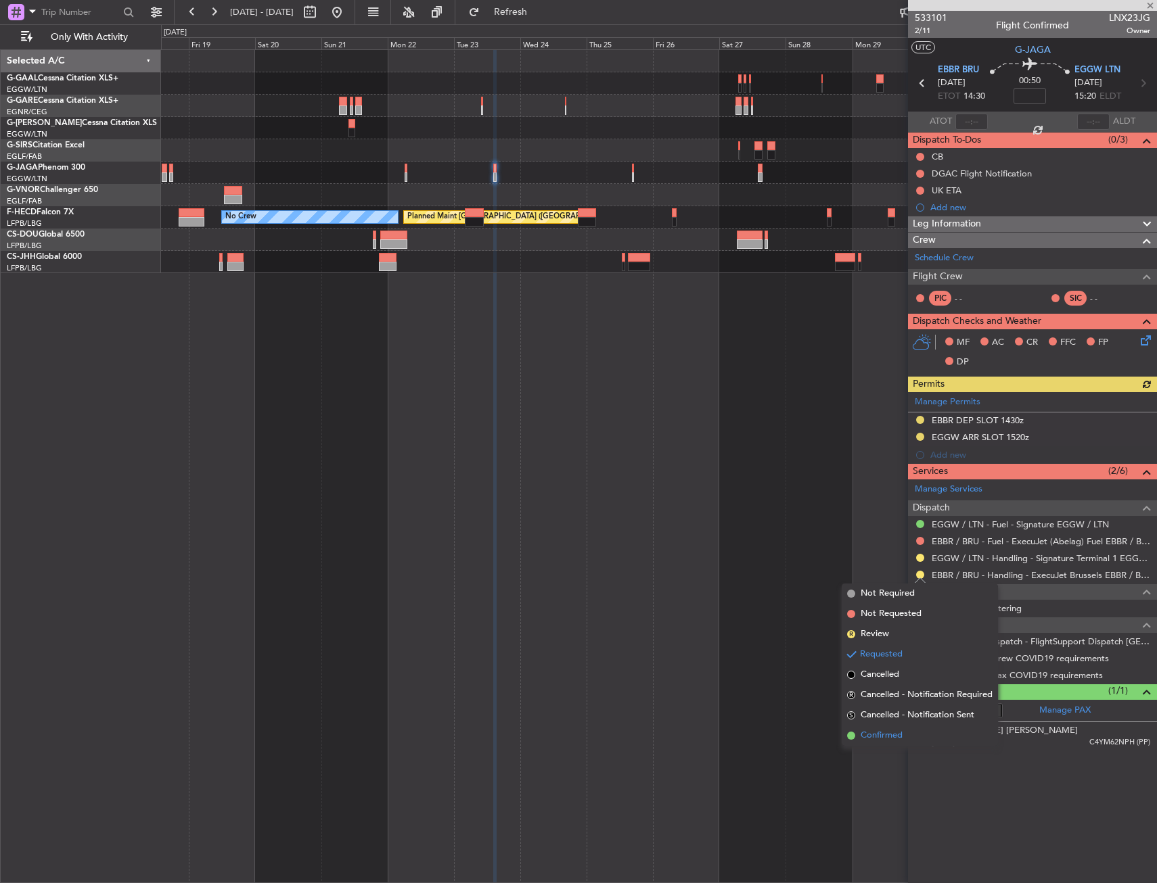
click at [899, 730] on span "Confirmed" at bounding box center [881, 736] width 42 height 14
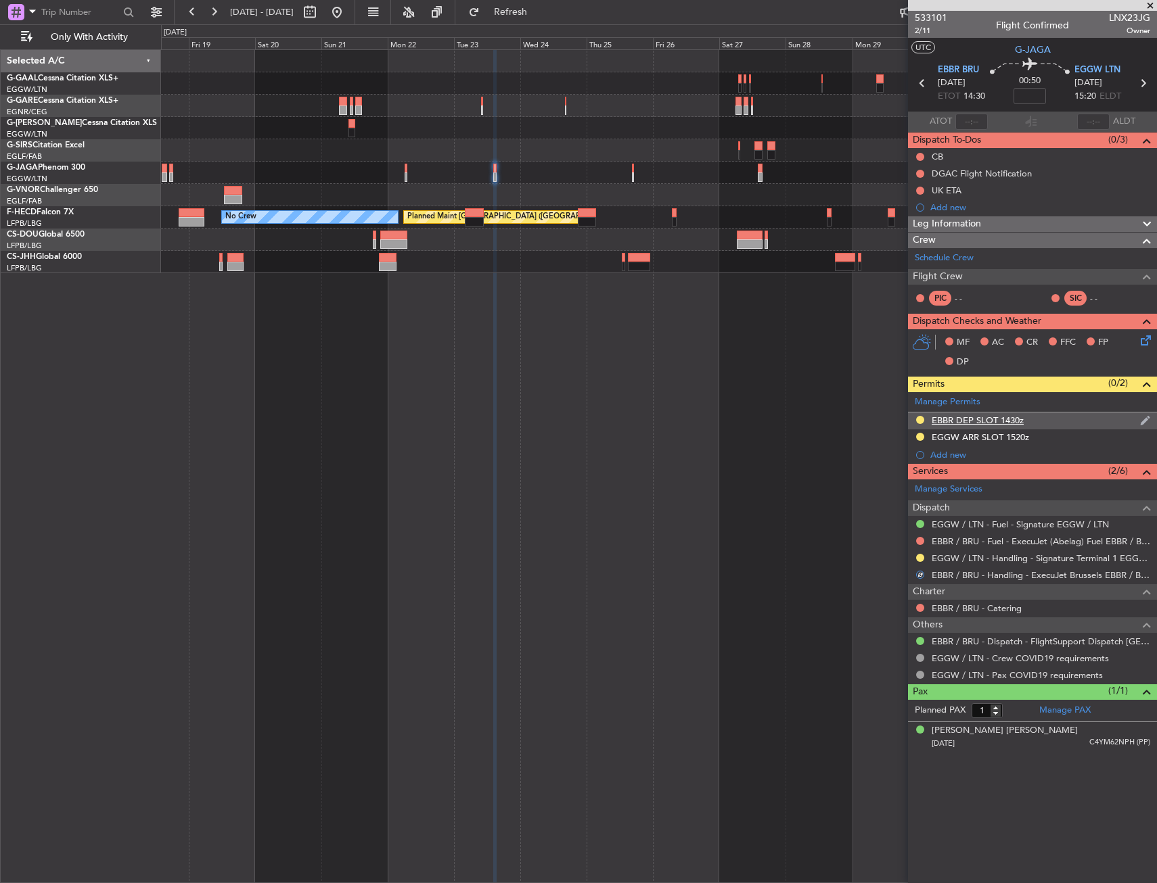
click at [1033, 420] on div "EBBR DEP SLOT 1430z" at bounding box center [1032, 421] width 249 height 17
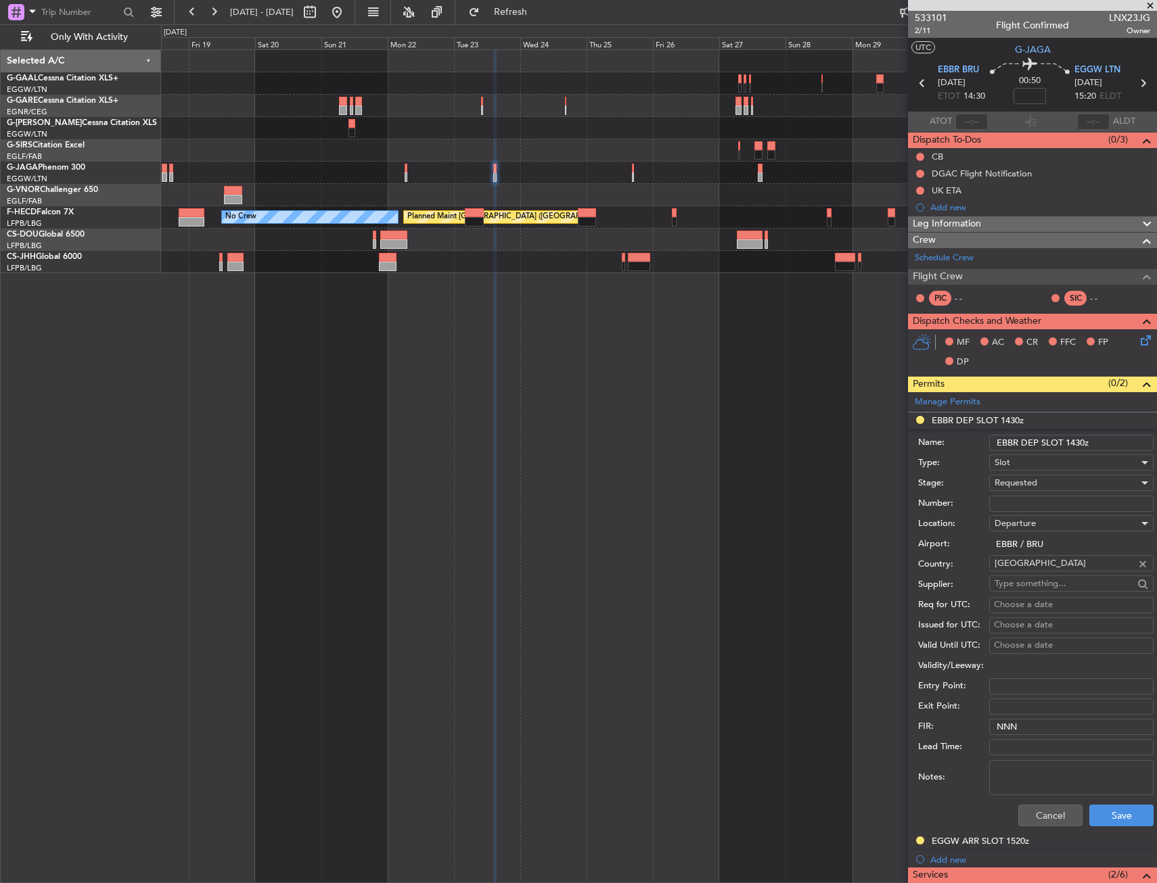
click at [1036, 501] on input "Number:" at bounding box center [1071, 504] width 164 height 16
paste input "EBBRAAB7304D00"
type input "EBBRAAB7304D00"
click at [1034, 484] on span "Requested" at bounding box center [1015, 483] width 43 height 12
click at [1025, 576] on span "Received OK" at bounding box center [1066, 586] width 142 height 20
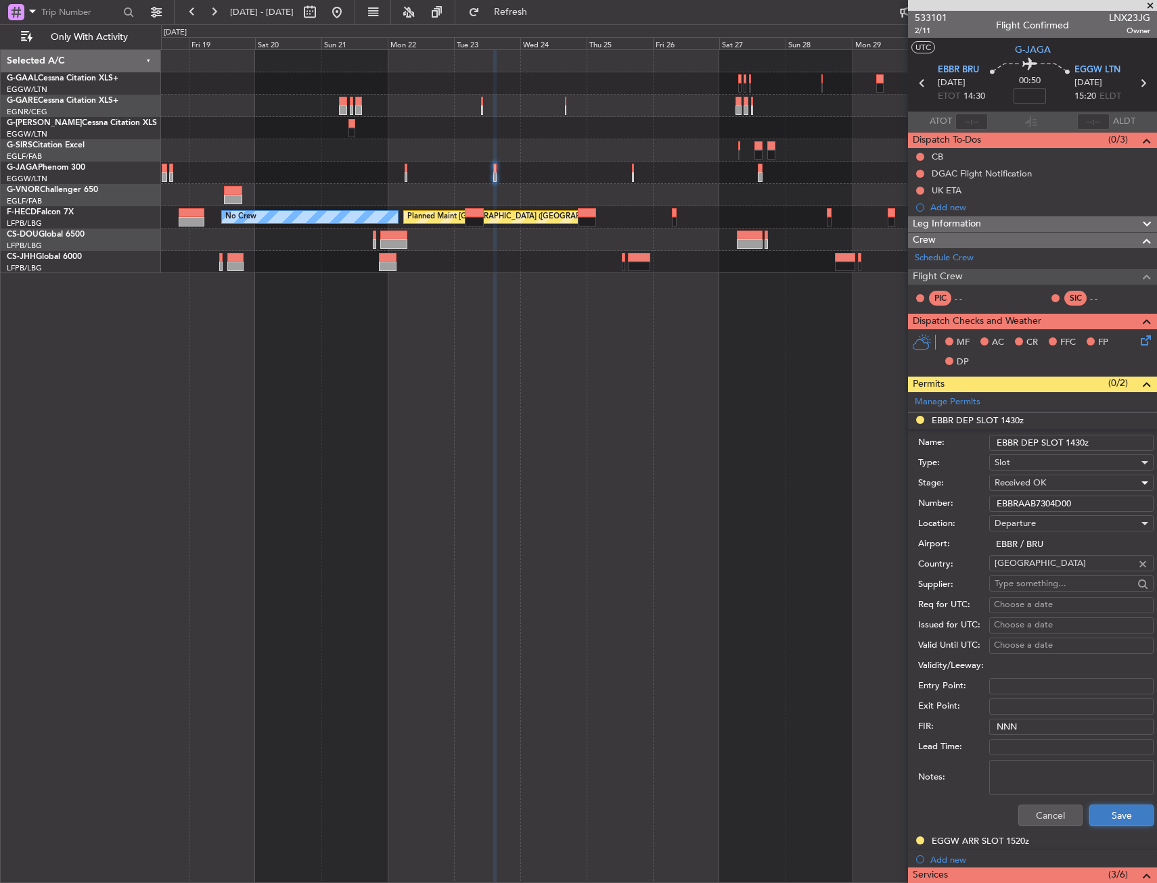
click at [1109, 820] on button "Save" at bounding box center [1121, 816] width 64 height 22
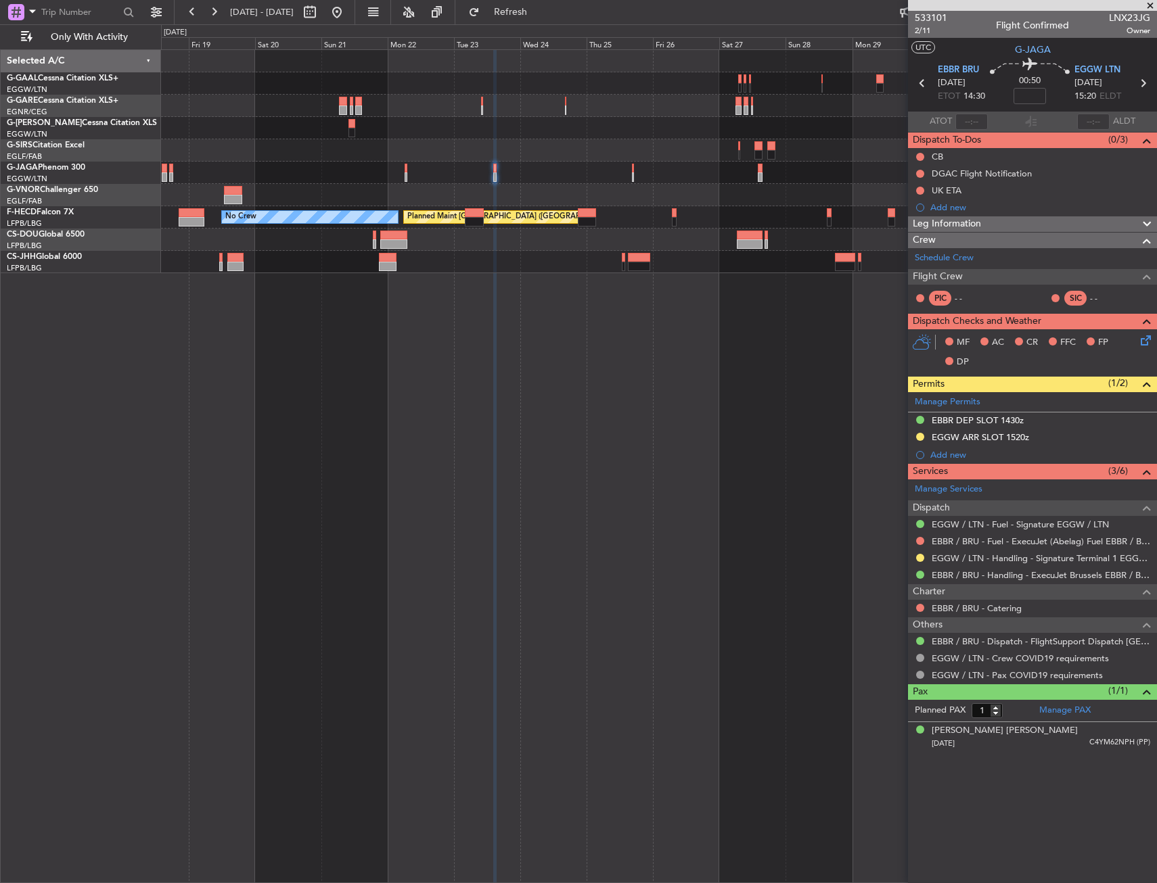
click at [697, 277] on div "Planned Maint Dusseldorf No Crew Planned Maint Paris (Le Bourget)" at bounding box center [659, 466] width 996 height 834
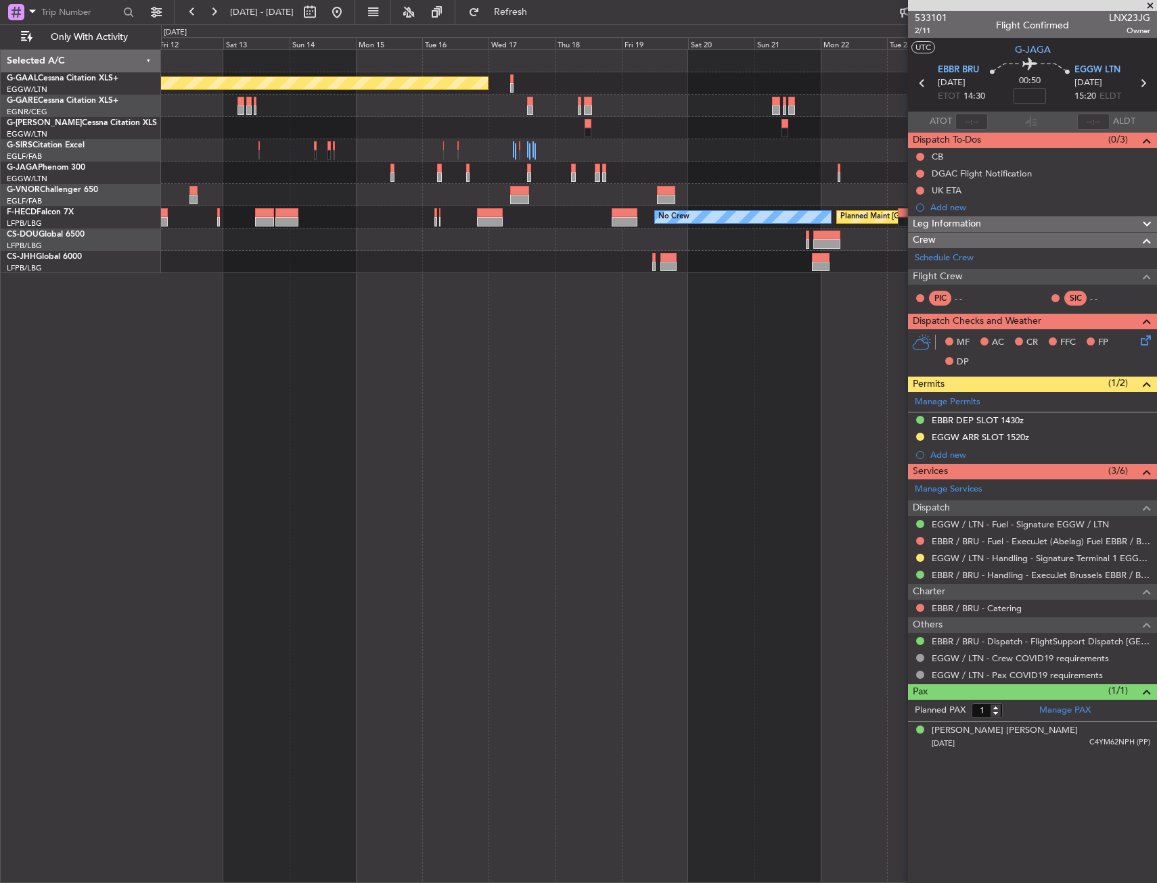
click at [678, 312] on div "Planned Maint Dusseldorf No Crew Planned Maint Paris (Le Bourget)" at bounding box center [659, 466] width 996 height 834
click at [661, 346] on div "Planned Maint Dusseldorf No Crew Planned Maint Paris (Le Bourget)" at bounding box center [659, 466] width 996 height 834
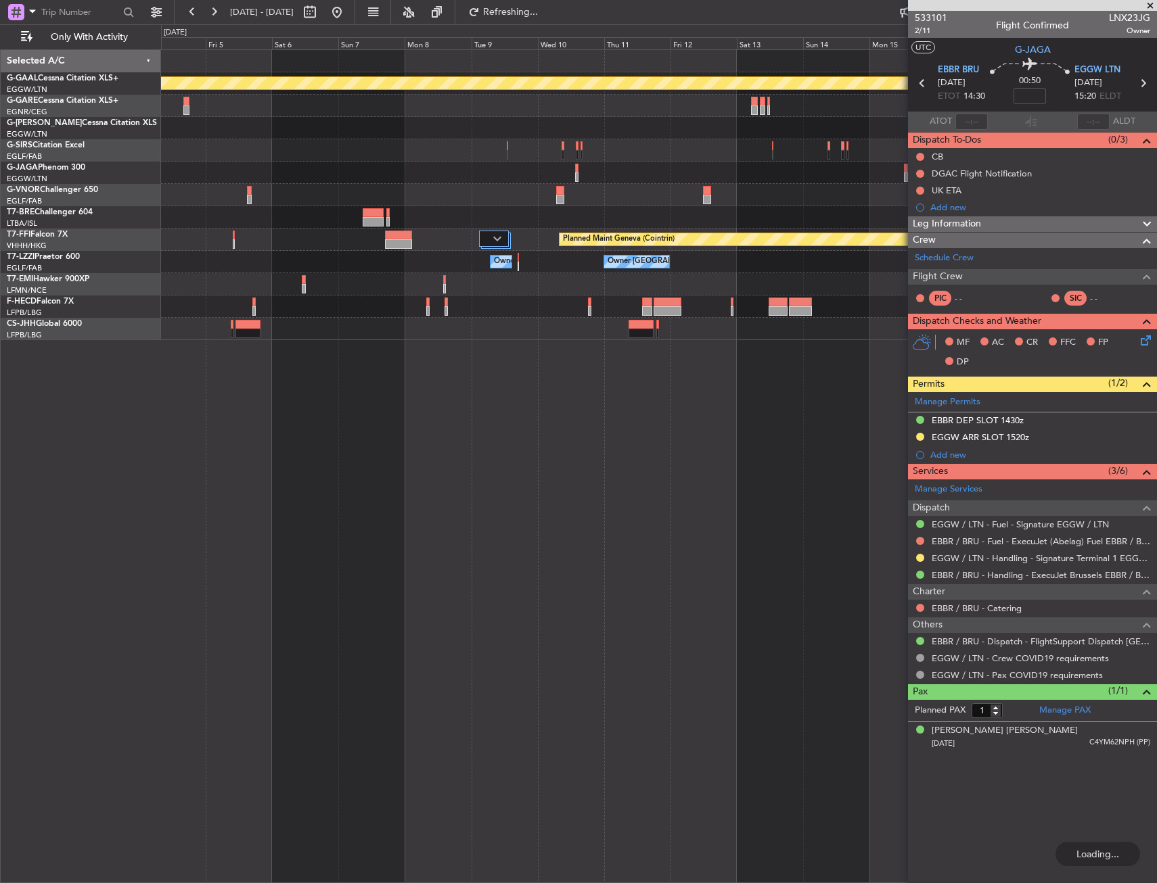
click at [604, 344] on div "Planned Maint Dusseldorf Planned Maint Geneva (Cointrin) Owner London (Biggin H…" at bounding box center [659, 466] width 996 height 834
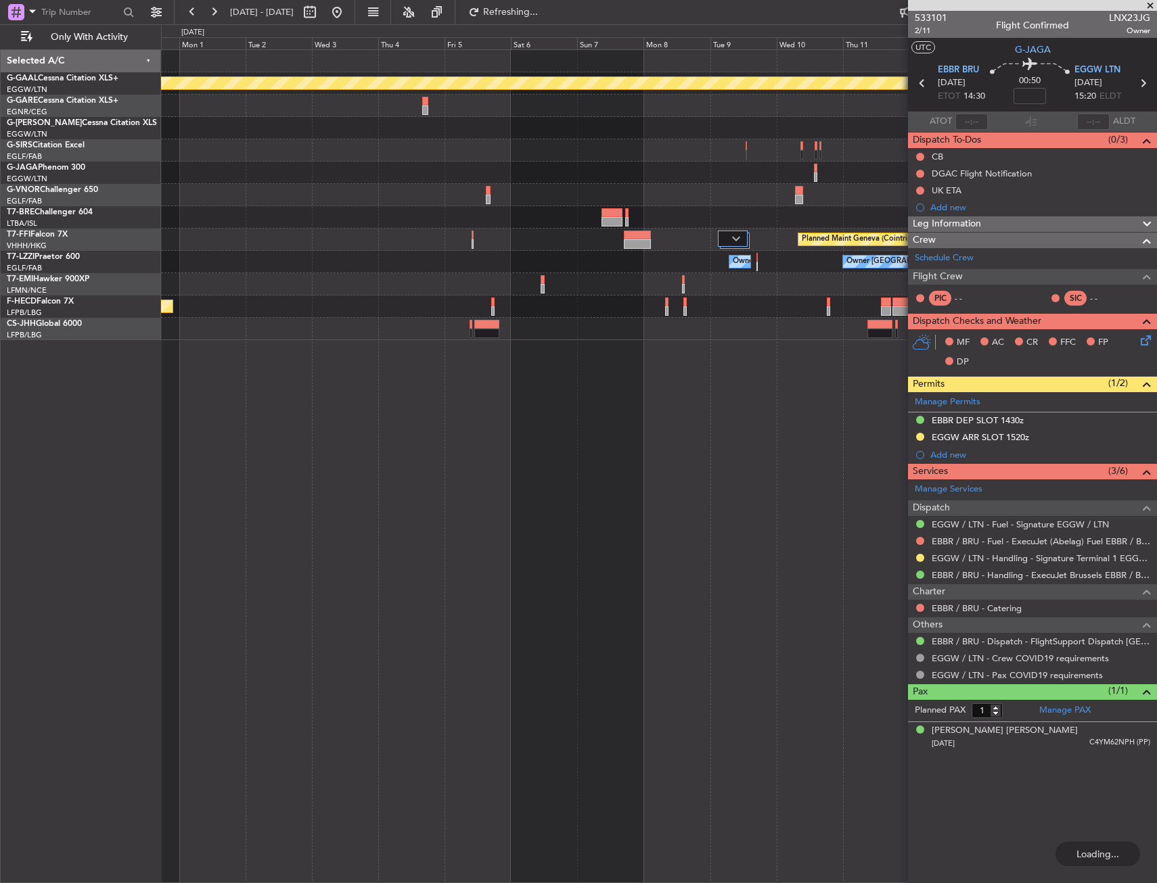
click at [630, 366] on div "Planned Maint Dusseldorf Planned Maint Geneva (Cointrin) Owner London (Biggin H…" at bounding box center [659, 466] width 996 height 834
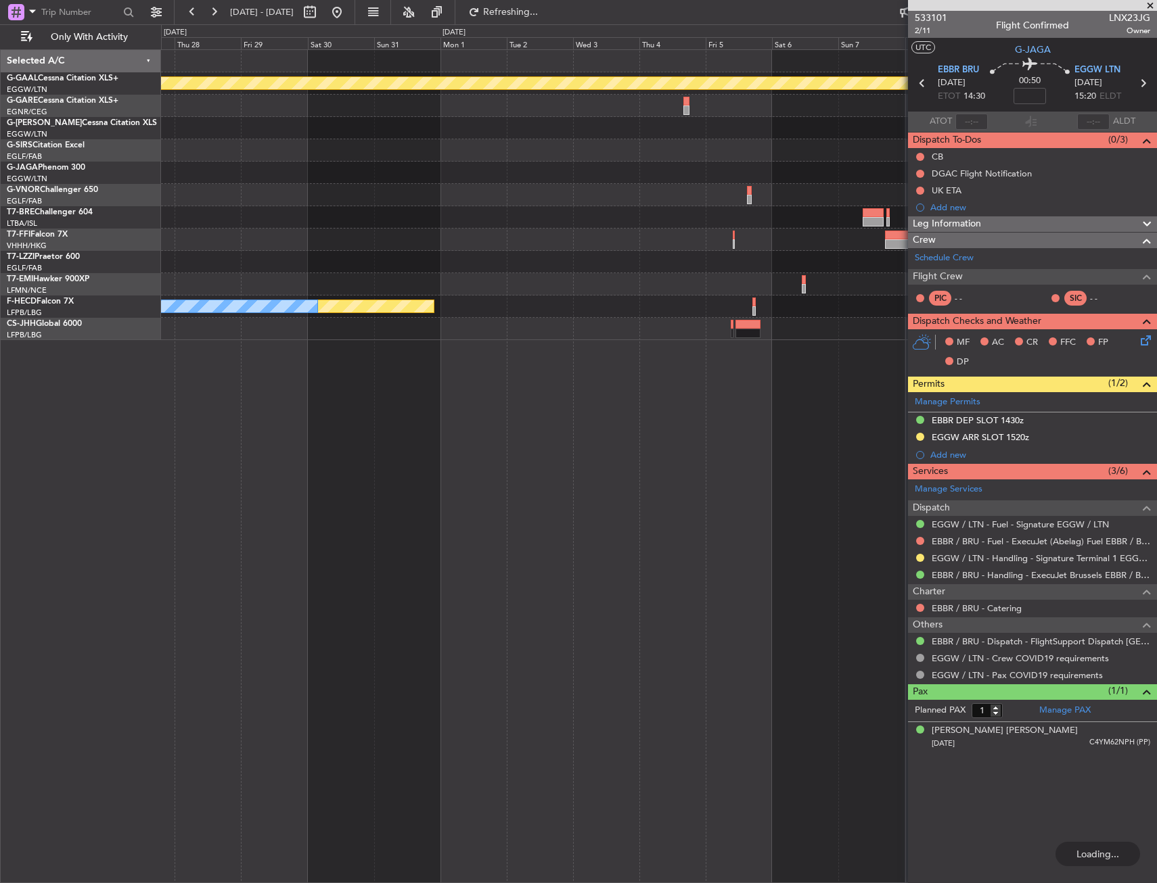
click at [622, 382] on div "Planned Maint Dusseldorf Planned Maint Geneva (Cointrin) Owner London (Biggin H…" at bounding box center [659, 466] width 996 height 834
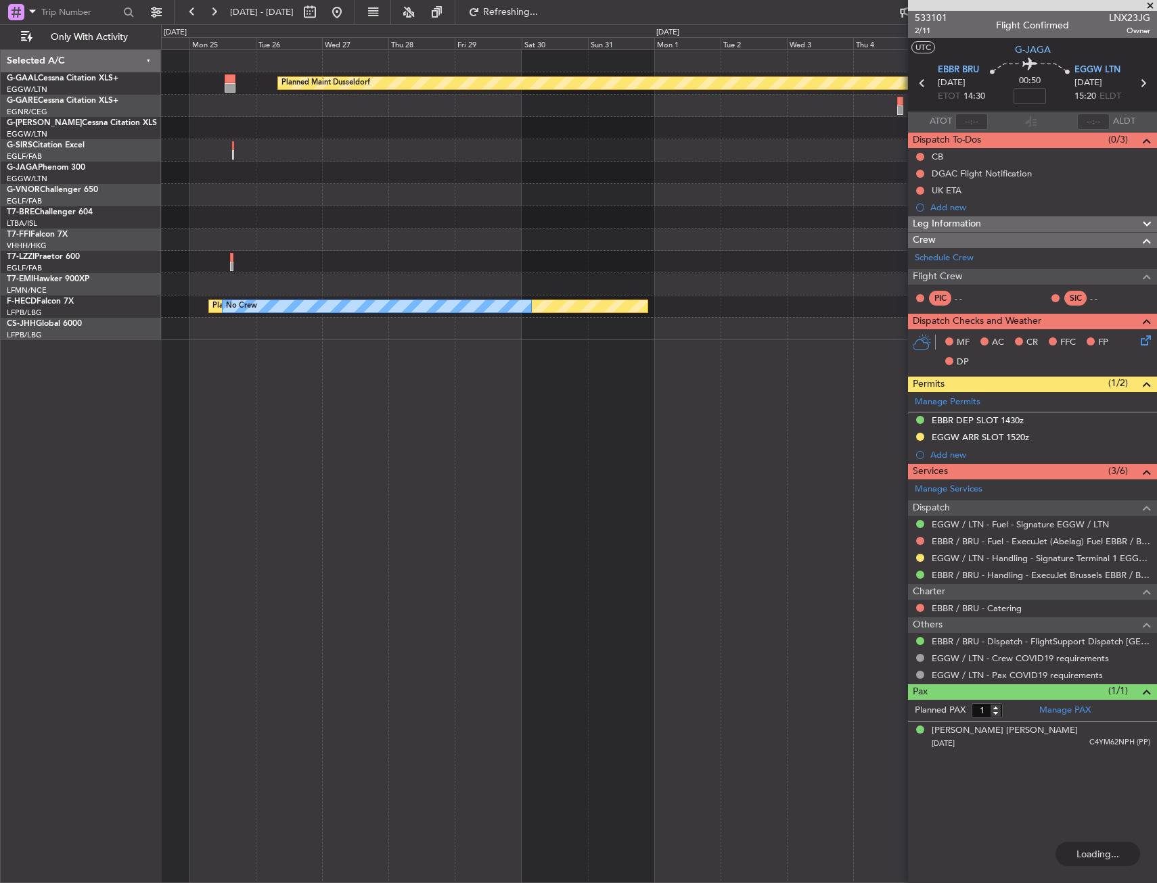
click at [597, 392] on div "Planned Maint Dusseldorf Planned Maint Geneva (Cointrin) Owner London (Biggin H…" at bounding box center [659, 466] width 996 height 834
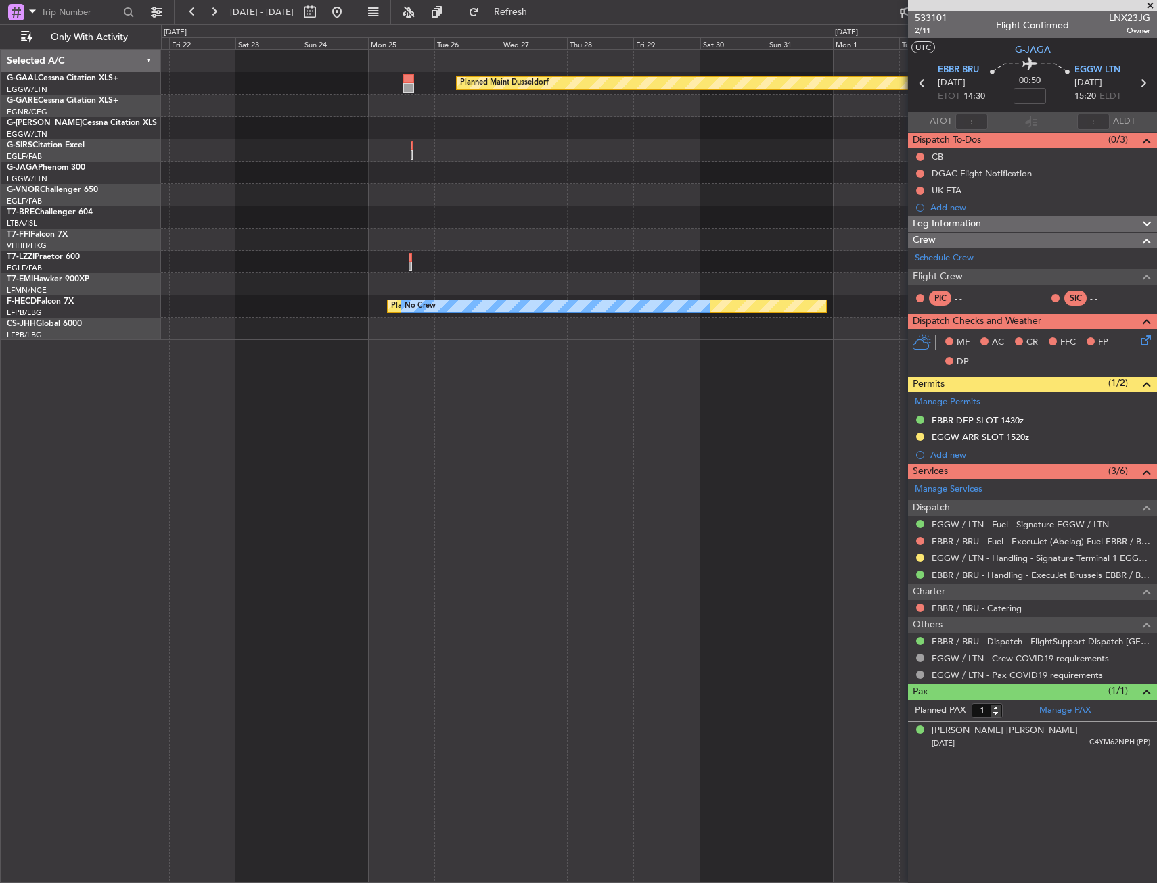
click at [518, 406] on div "Planned Maint Dusseldorf Owner London (Biggin Hill) Planned Maint Paris (Le Bou…" at bounding box center [659, 466] width 996 height 834
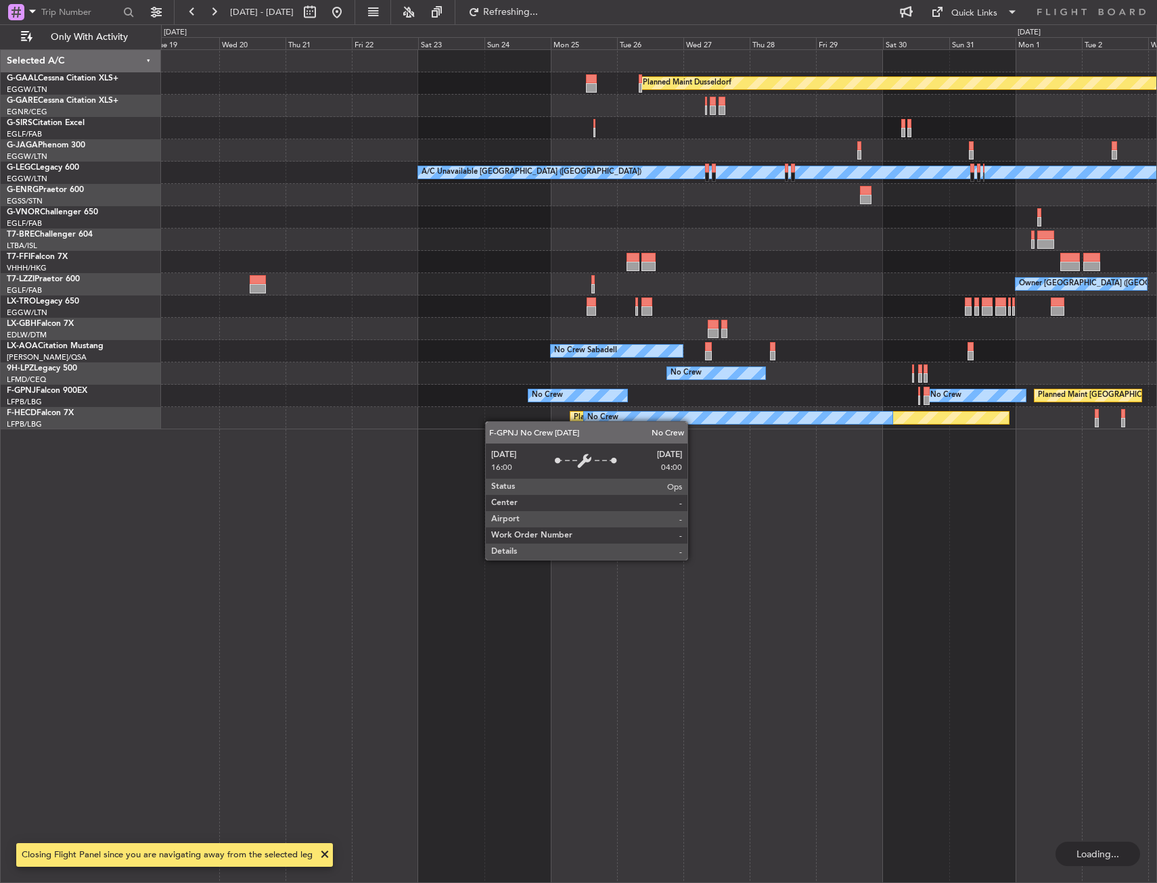
click at [444, 438] on div "Planned Maint Dusseldorf Planned Maint London (Luton) A/C Unavailable London (L…" at bounding box center [659, 466] width 996 height 834
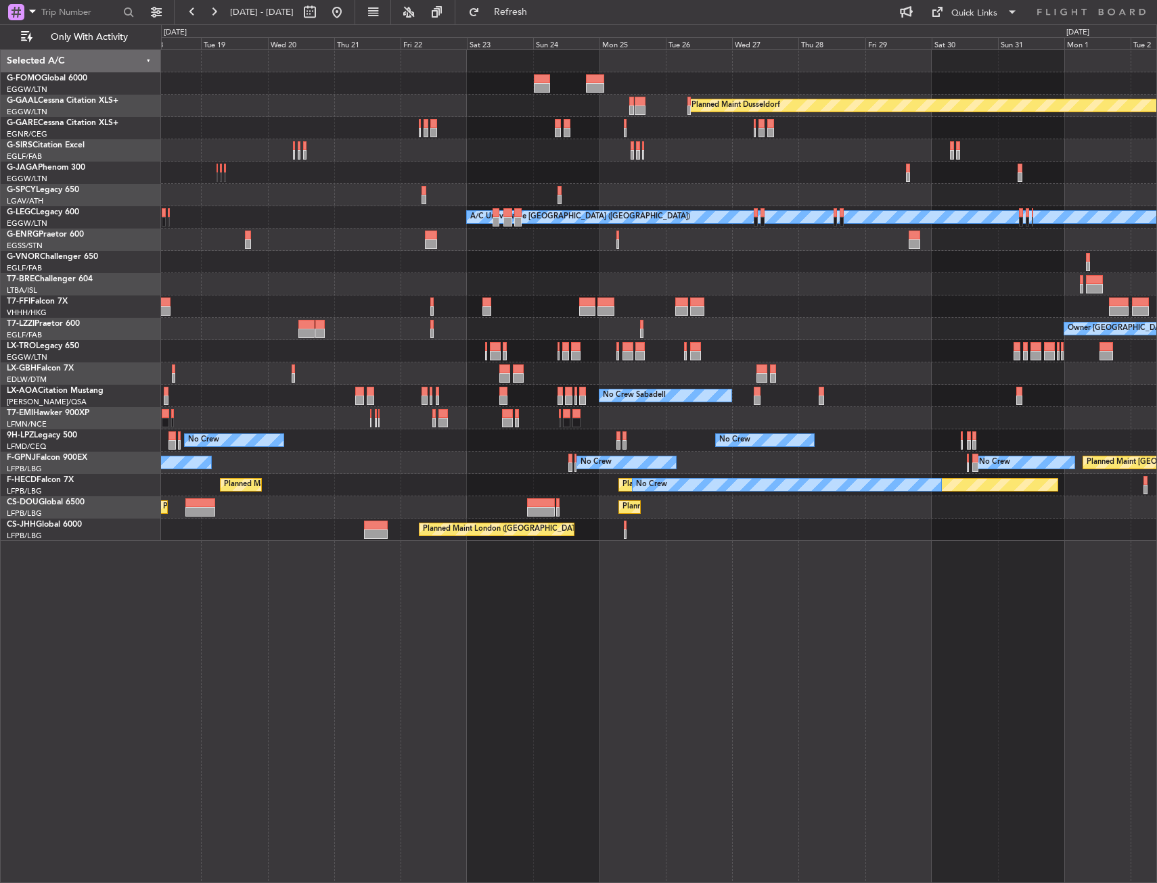
click at [705, 216] on div "Planned Maint Windsor Locks (Bradley Intl) Planned Maint Dusseldorf Planned Mai…" at bounding box center [658, 295] width 995 height 491
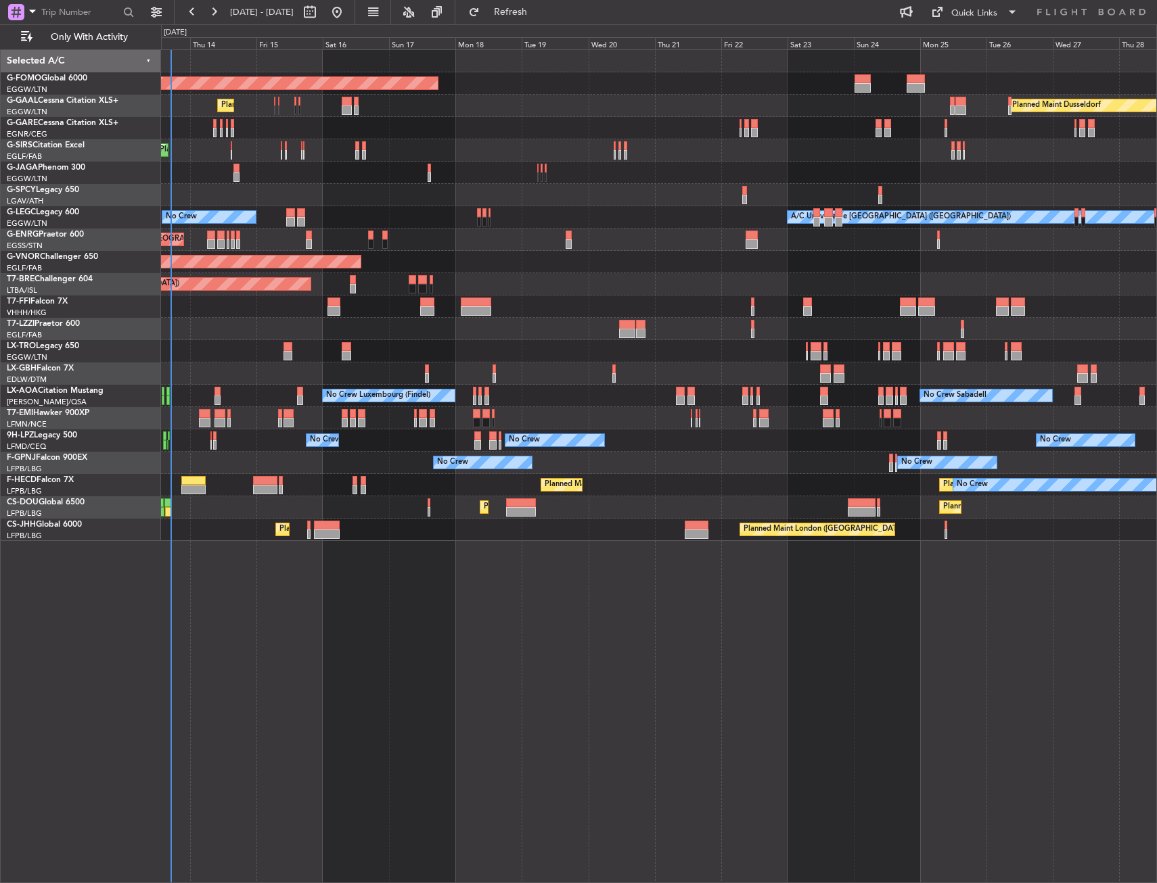
click at [729, 245] on div "Planned Maint Windsor Locks (Bradley Intl) Planned Maint Dusseldorf Planned Mai…" at bounding box center [658, 295] width 995 height 491
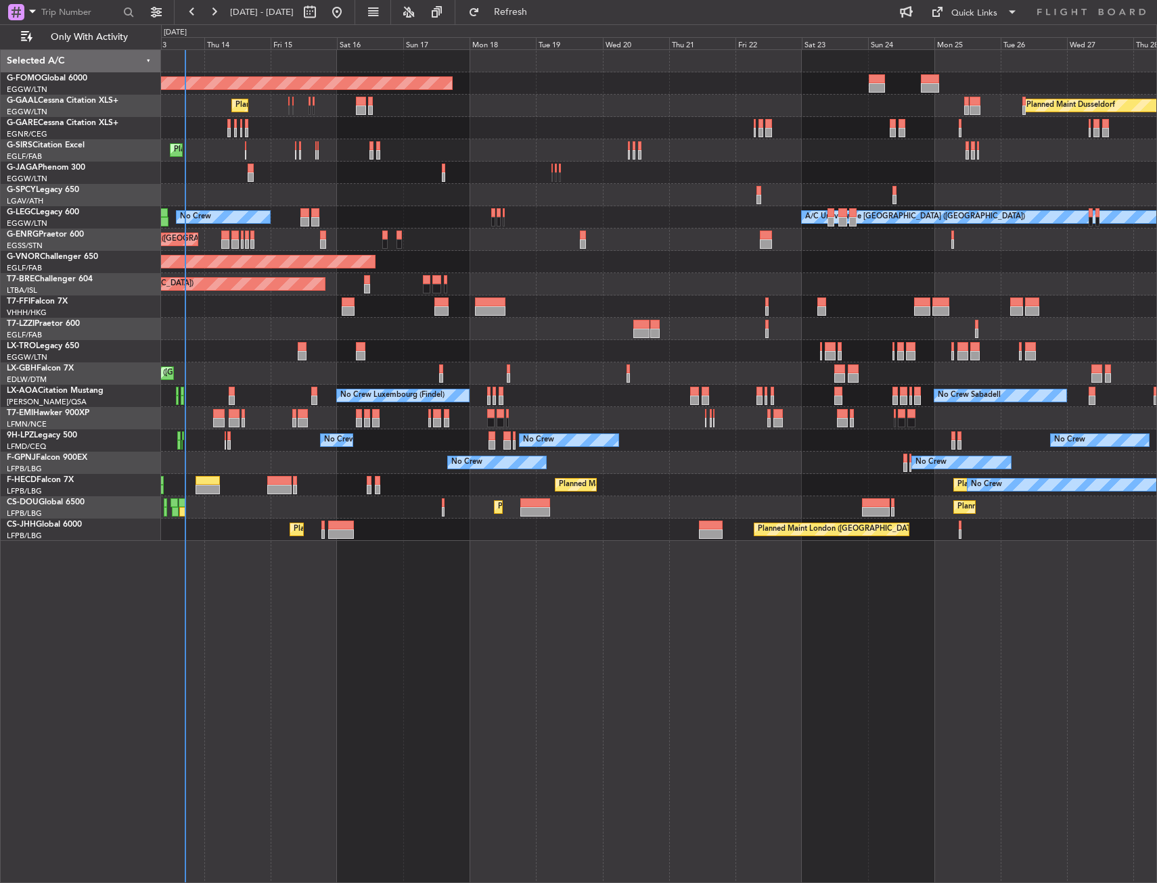
click at [157, 377] on div "Planned Maint Windsor Locks (Bradley Intl) Planned Maint Planned Maint Dusseldo…" at bounding box center [578, 453] width 1157 height 859
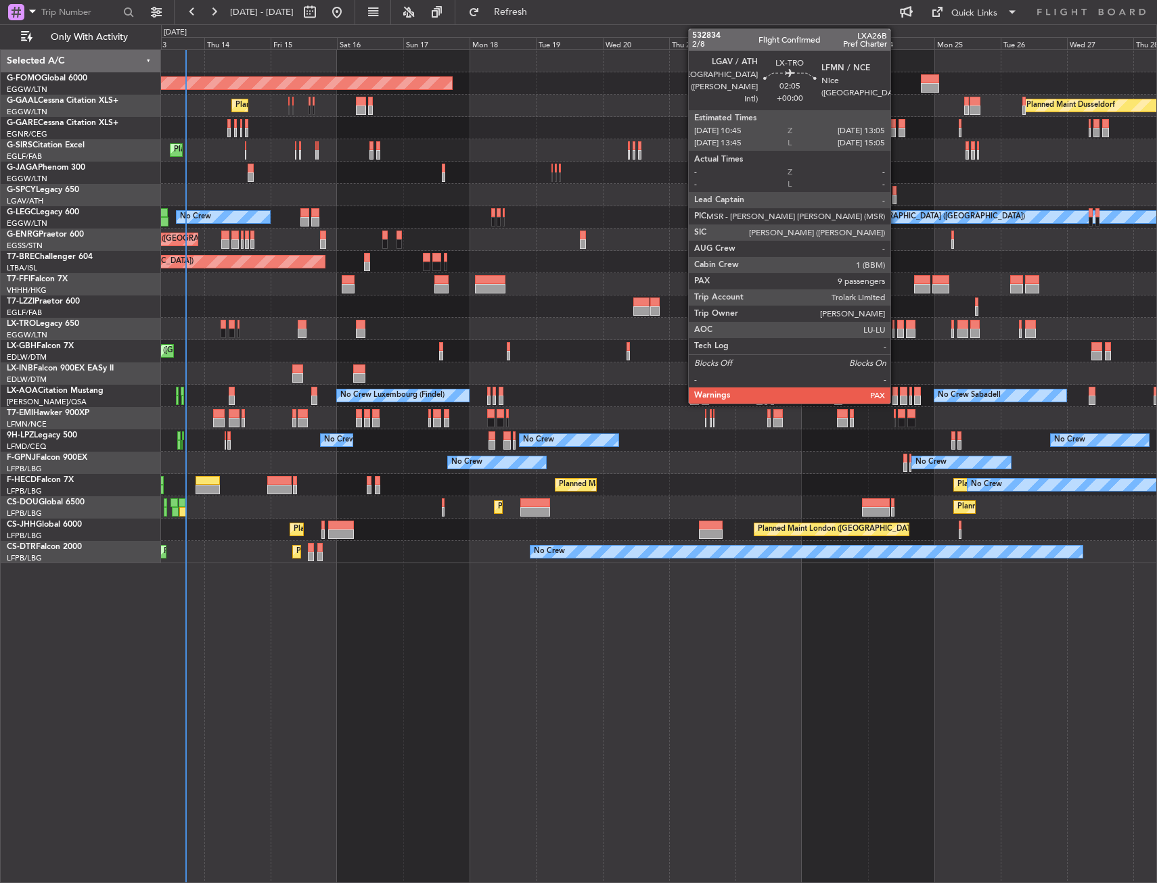
click at [897, 327] on div at bounding box center [900, 324] width 7 height 9
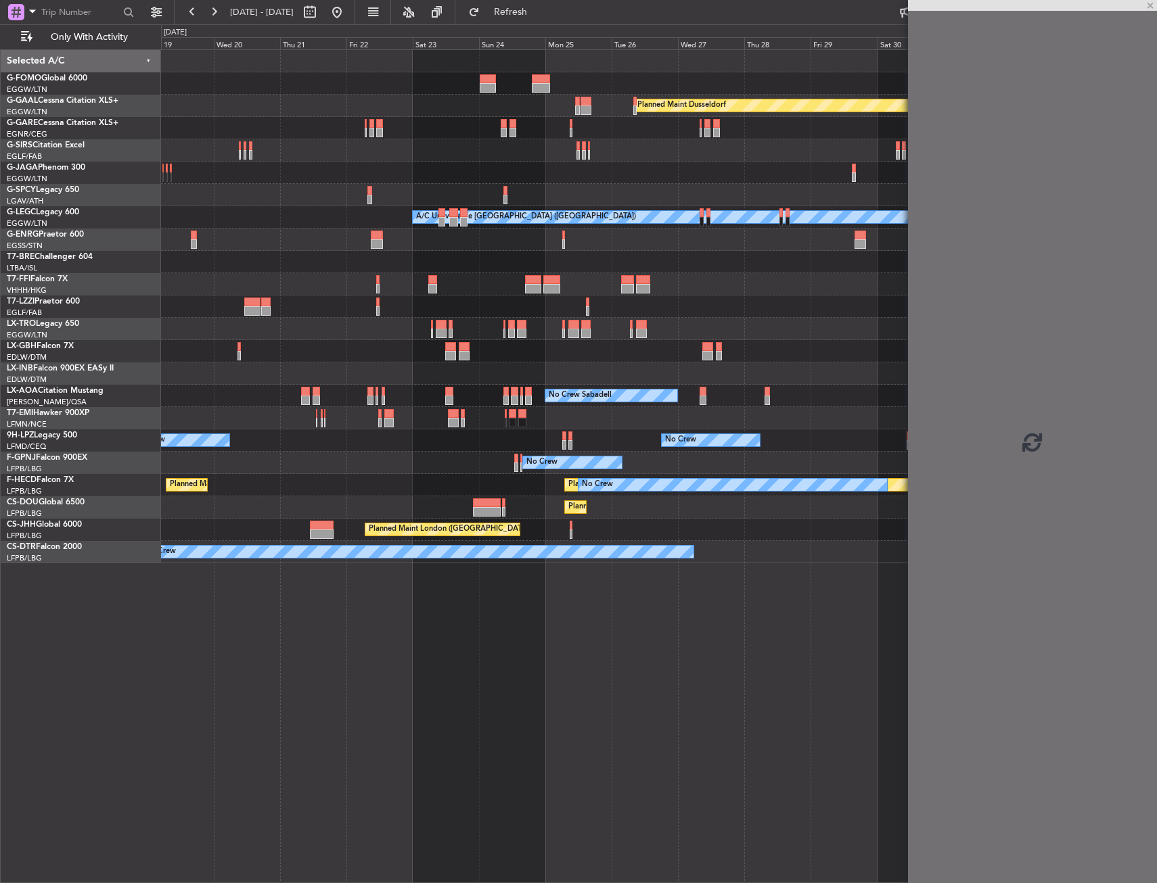
click at [477, 369] on div "Planned Maint Windsor Locks (Bradley Intl) Planned Maint Dusseldorf Planned Mai…" at bounding box center [658, 306] width 995 height 513
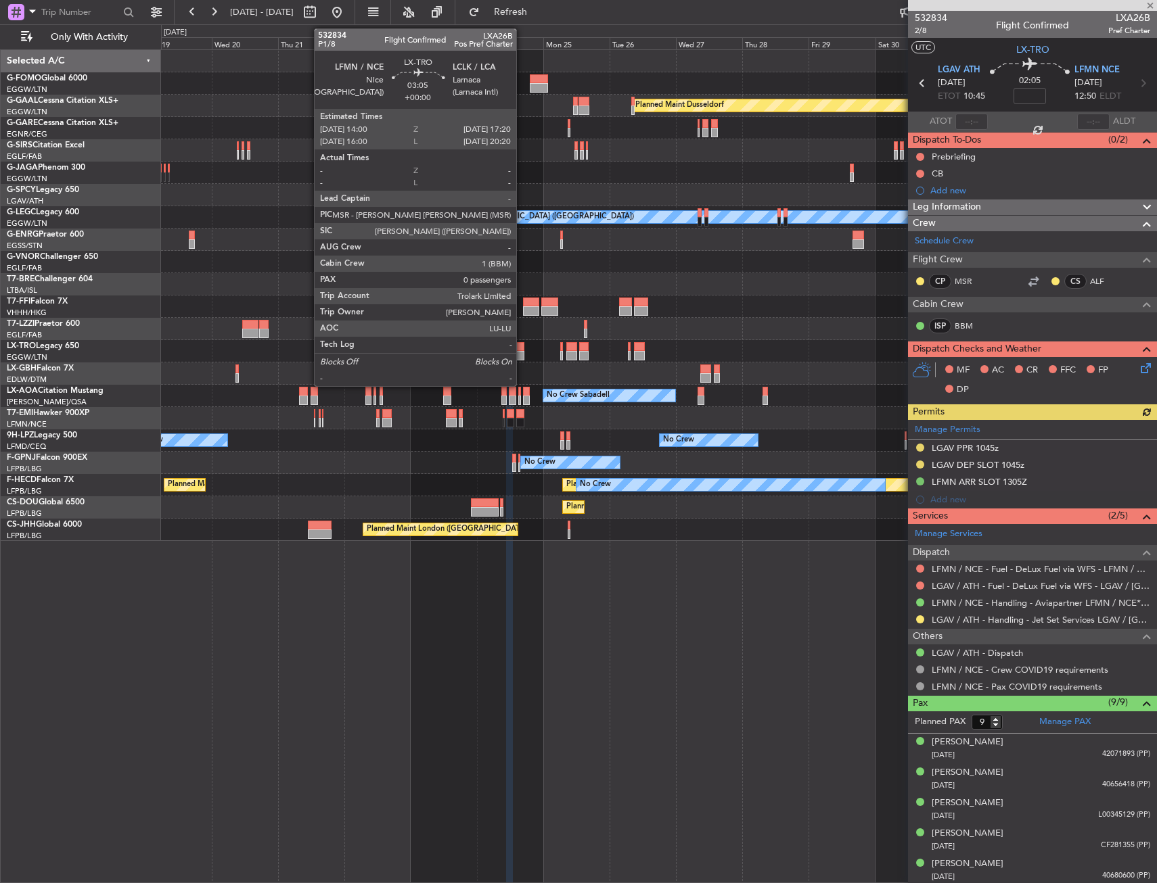
click at [522, 349] on div at bounding box center [519, 346] width 9 height 9
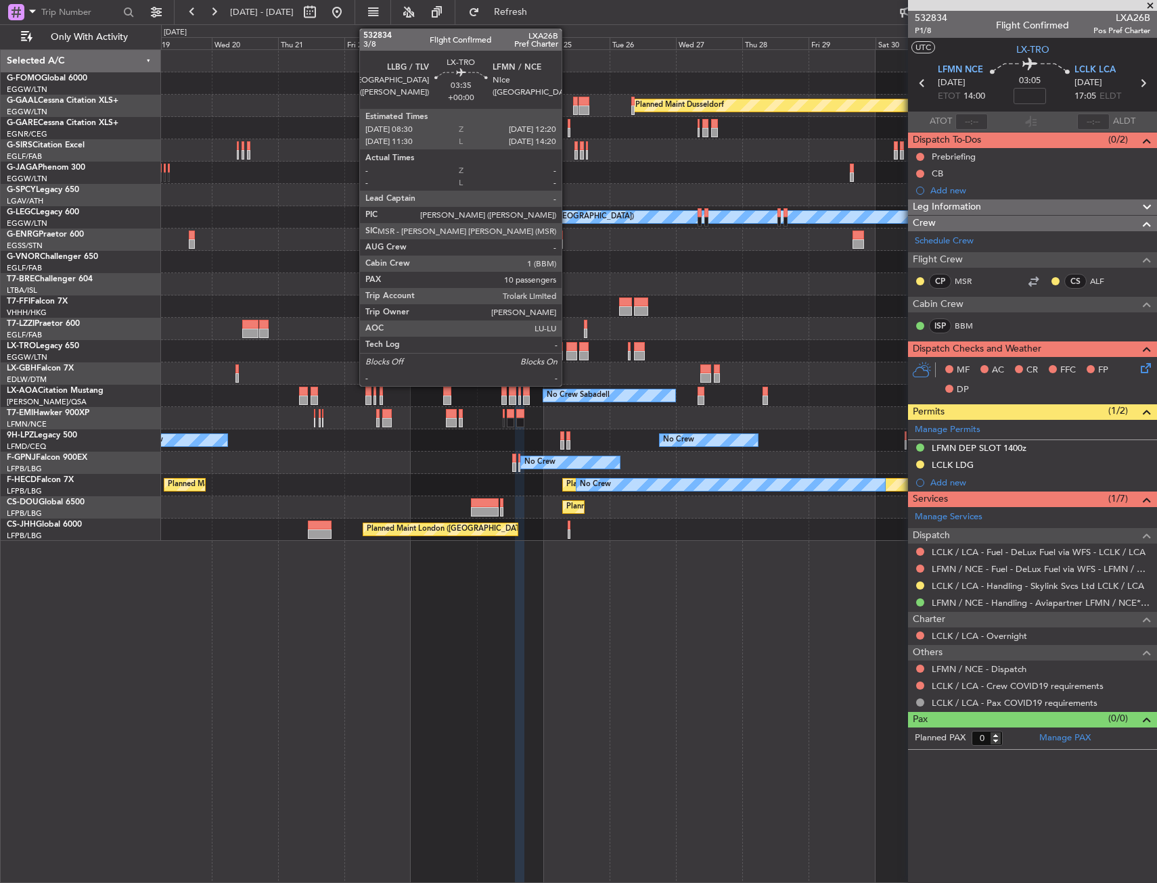
click at [567, 346] on div at bounding box center [571, 346] width 11 height 9
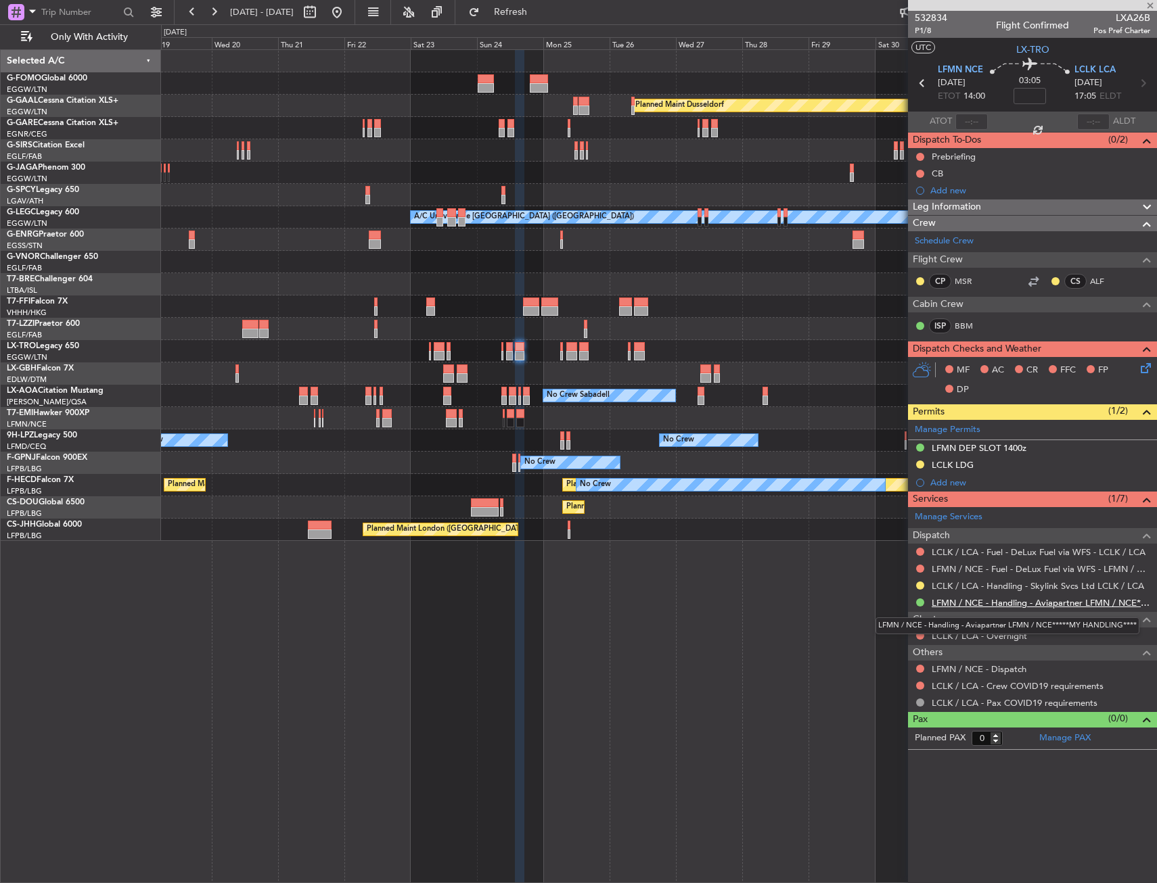
type input "10"
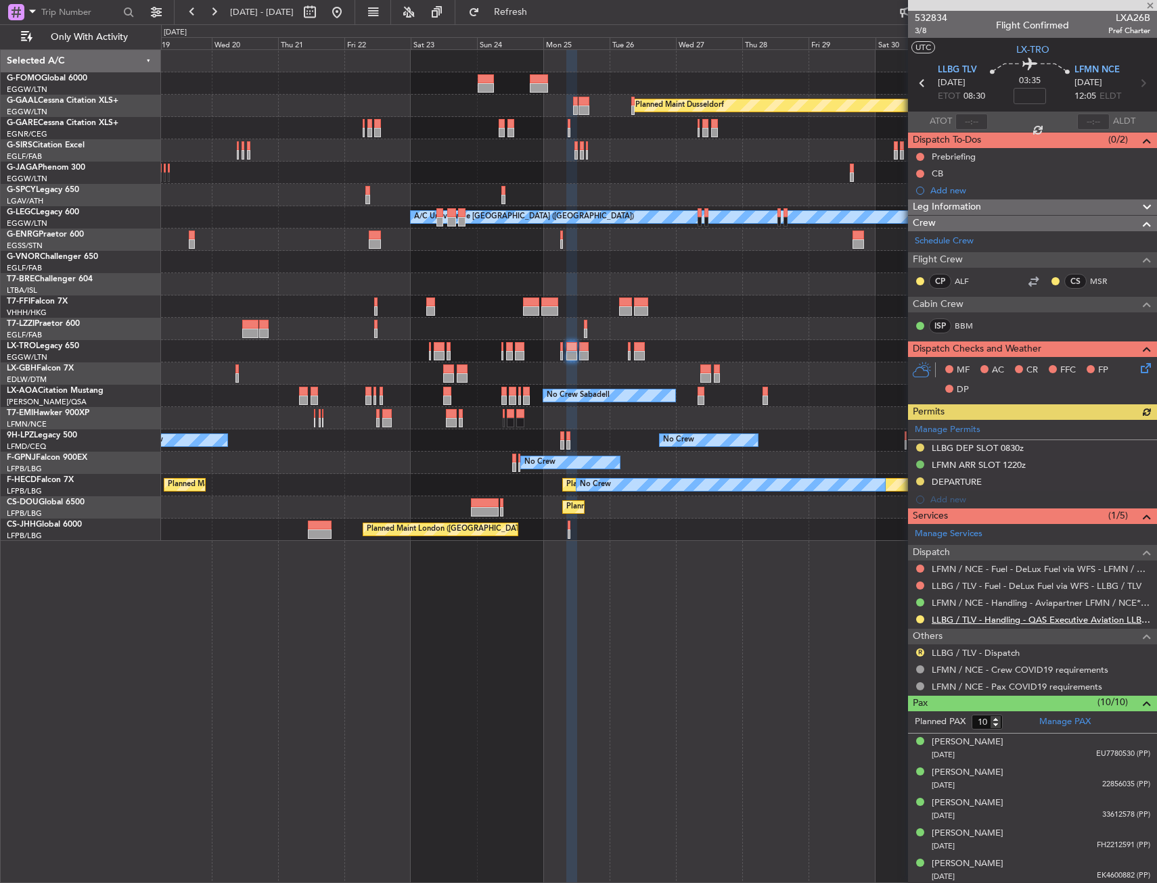
click at [960, 618] on link "LLBG / TLV - Handling - QAS Executive Aviation LLBG / TLV" at bounding box center [1040, 619] width 218 height 11
click at [513, 588] on div "Planned Maint Windsor Locks (Bradley Intl) Planned Maint Dusseldorf Planned Mai…" at bounding box center [578, 453] width 1157 height 859
click at [710, 561] on div "Planned Maint Windsor Locks (Bradley Intl) Planned Maint Dusseldorf Planned Mai…" at bounding box center [659, 466] width 996 height 834
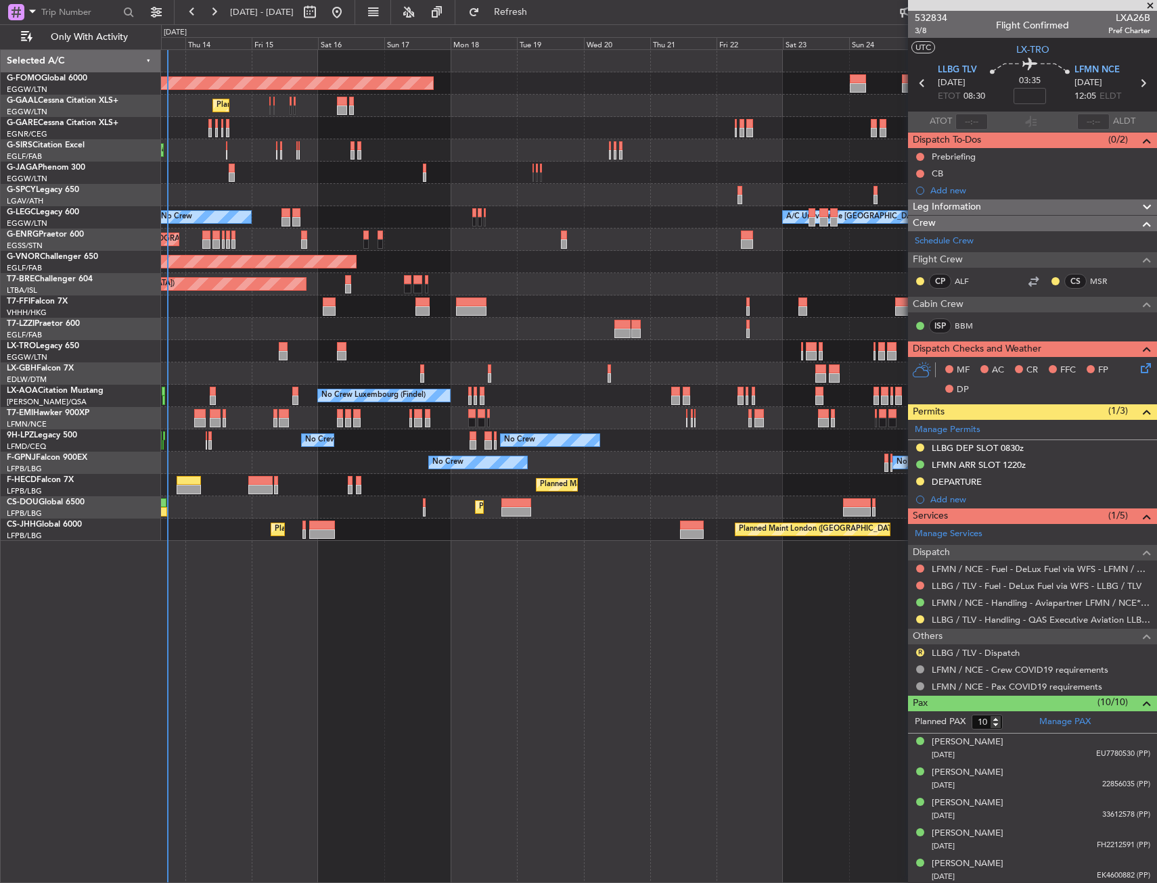
click at [661, 567] on div "Planned Maint Windsor Locks (Bradley Intl) Planned Maint Dusseldorf Planned Mai…" at bounding box center [659, 466] width 996 height 834
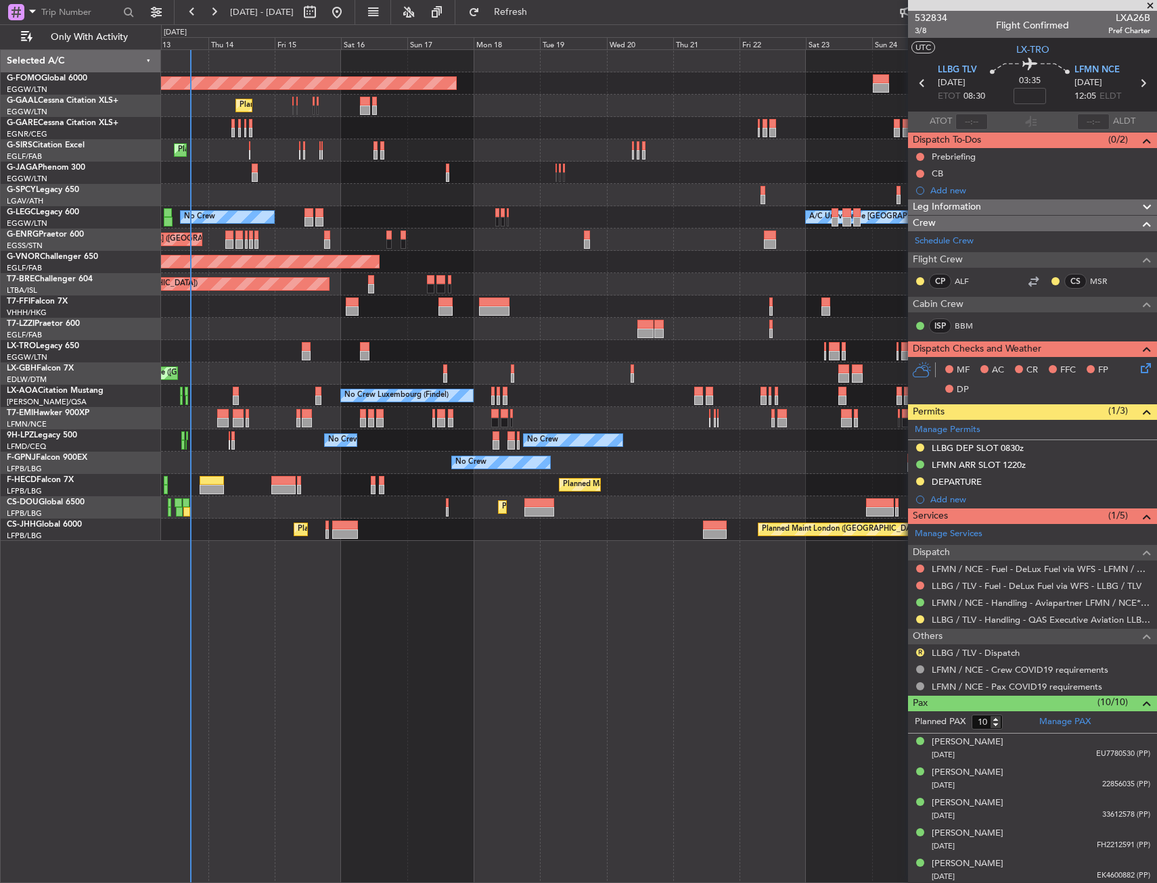
click at [264, 611] on div "Planned Maint Windsor Locks (Bradley Intl) Planned Maint Planned Maint Dusseldo…" at bounding box center [659, 466] width 996 height 834
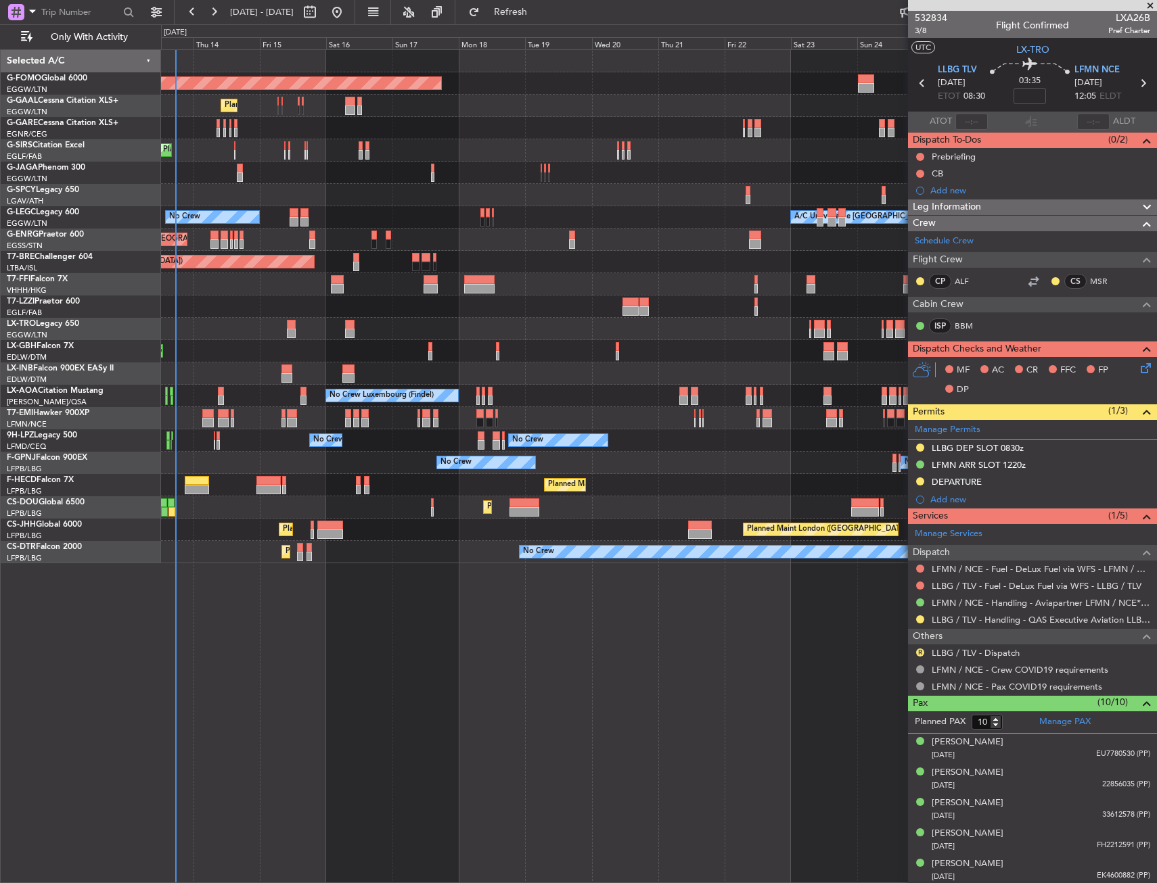
click at [218, 129] on div at bounding box center [217, 132] width 3 height 9
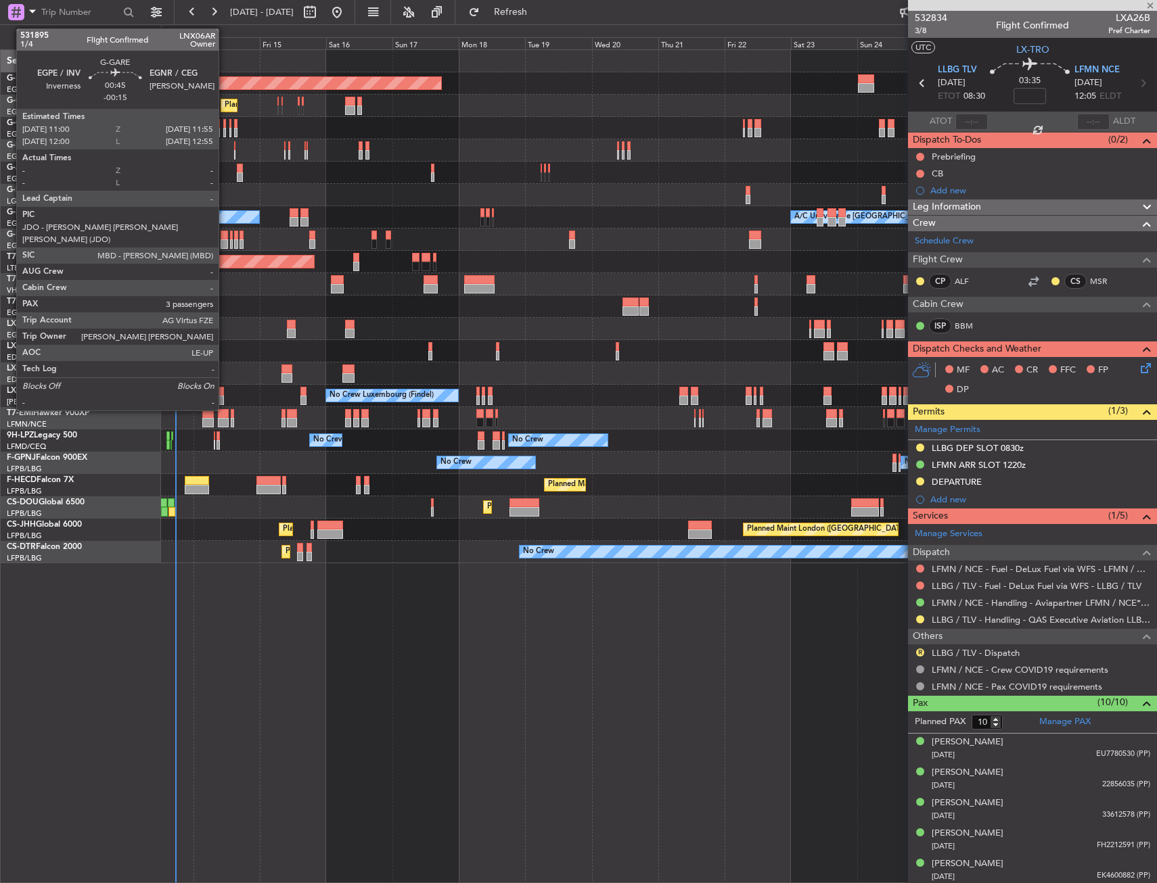
type input "-00:15"
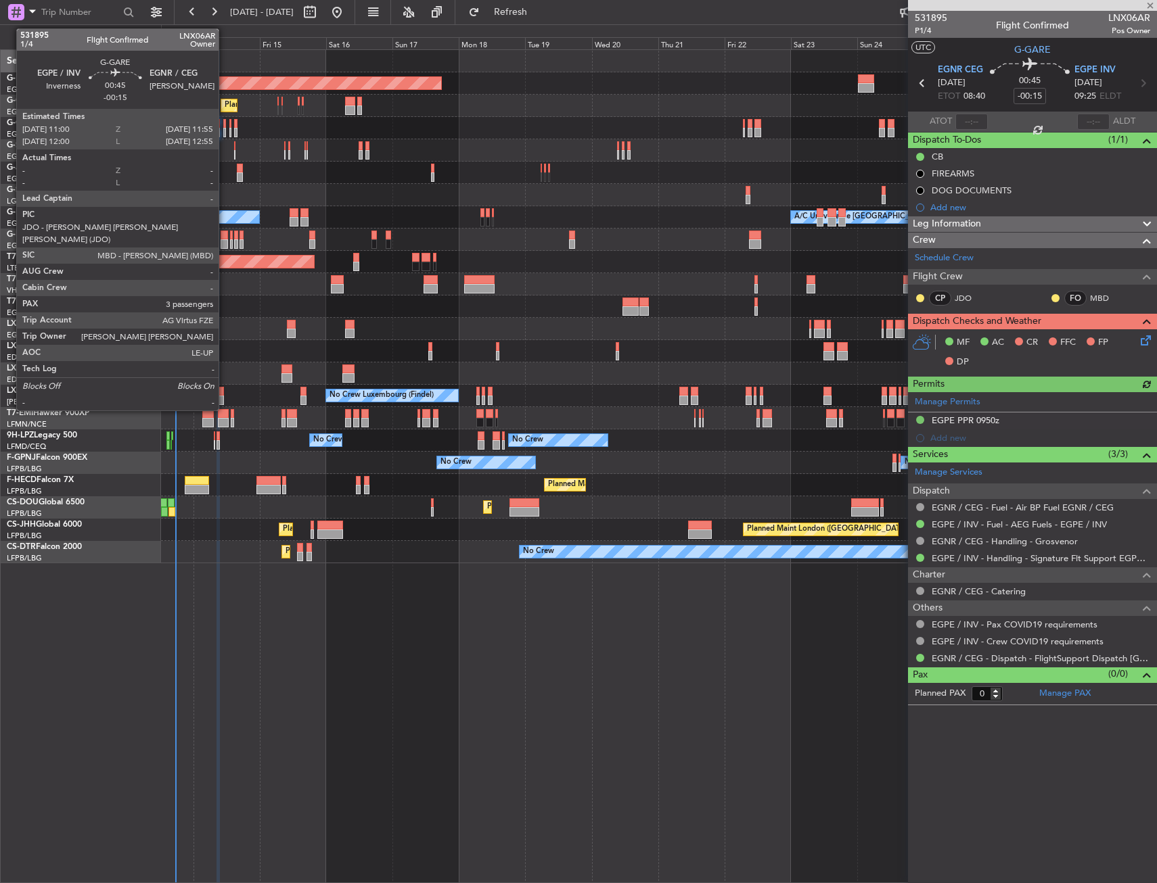
click at [225, 122] on div at bounding box center [224, 123] width 3 height 9
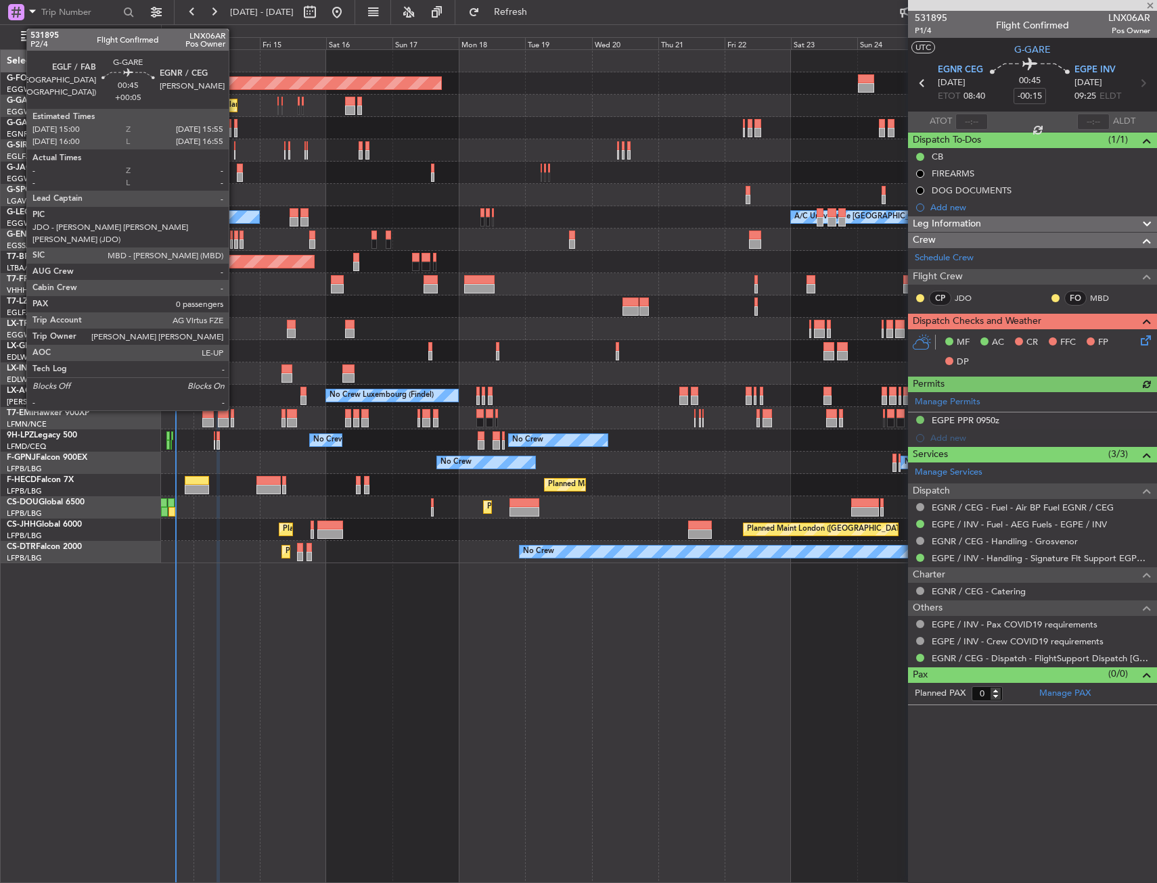
type input "3"
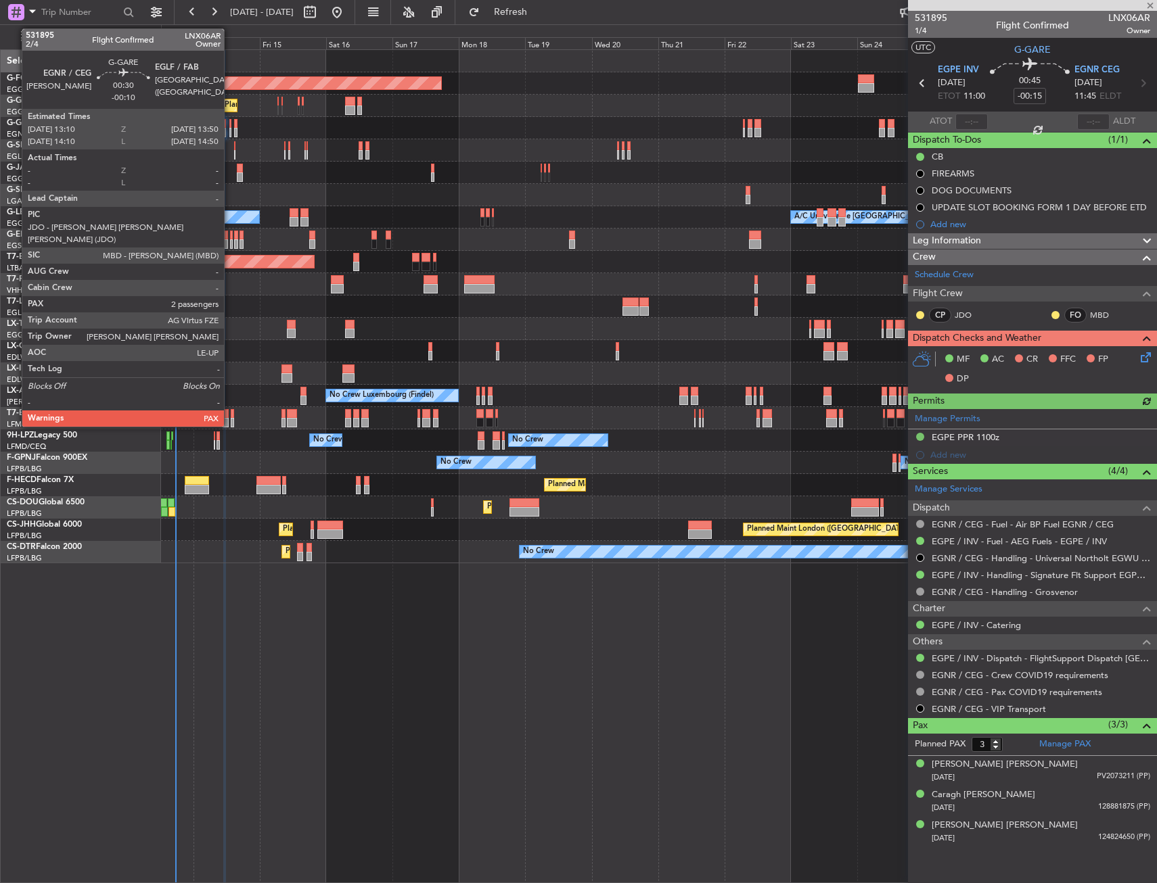
click at [230, 124] on div at bounding box center [230, 123] width 2 height 9
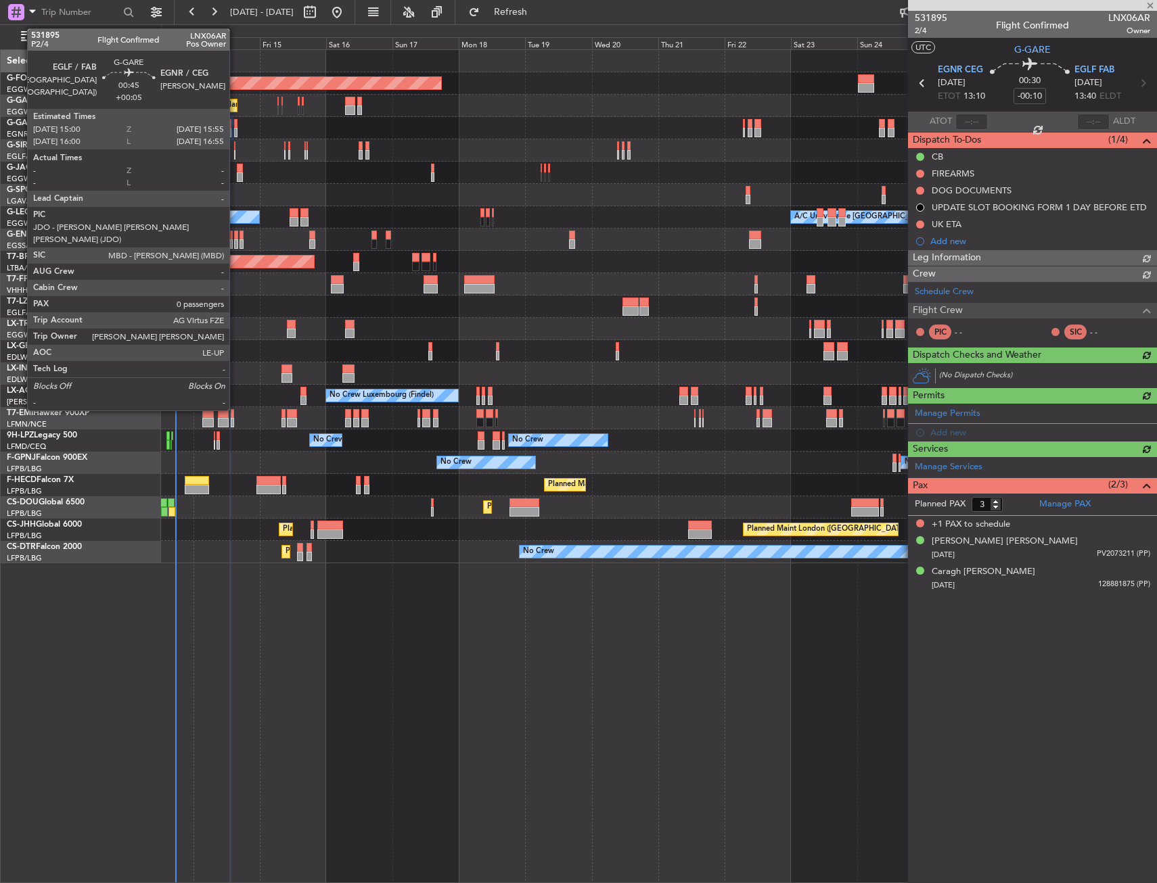
click at [235, 126] on div at bounding box center [235, 123] width 3 height 9
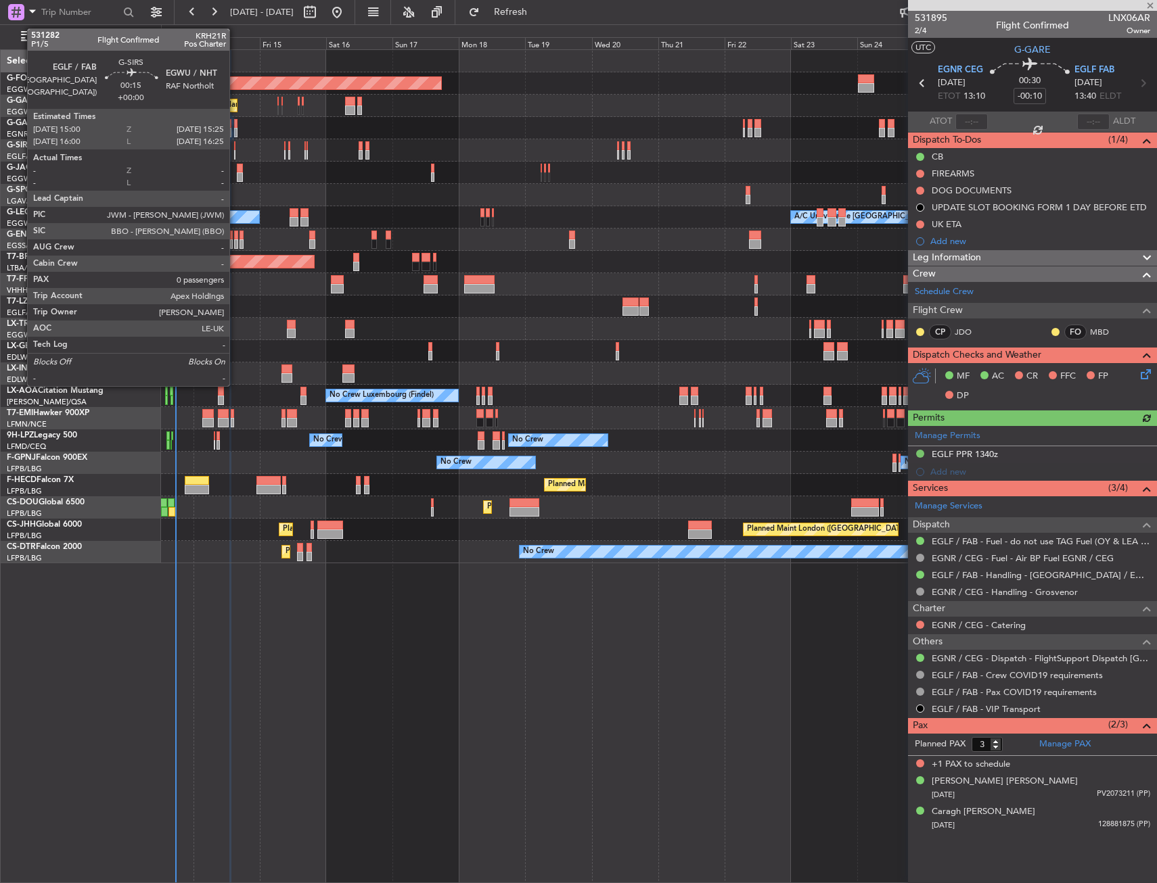
type input "+00:05"
type input "0"
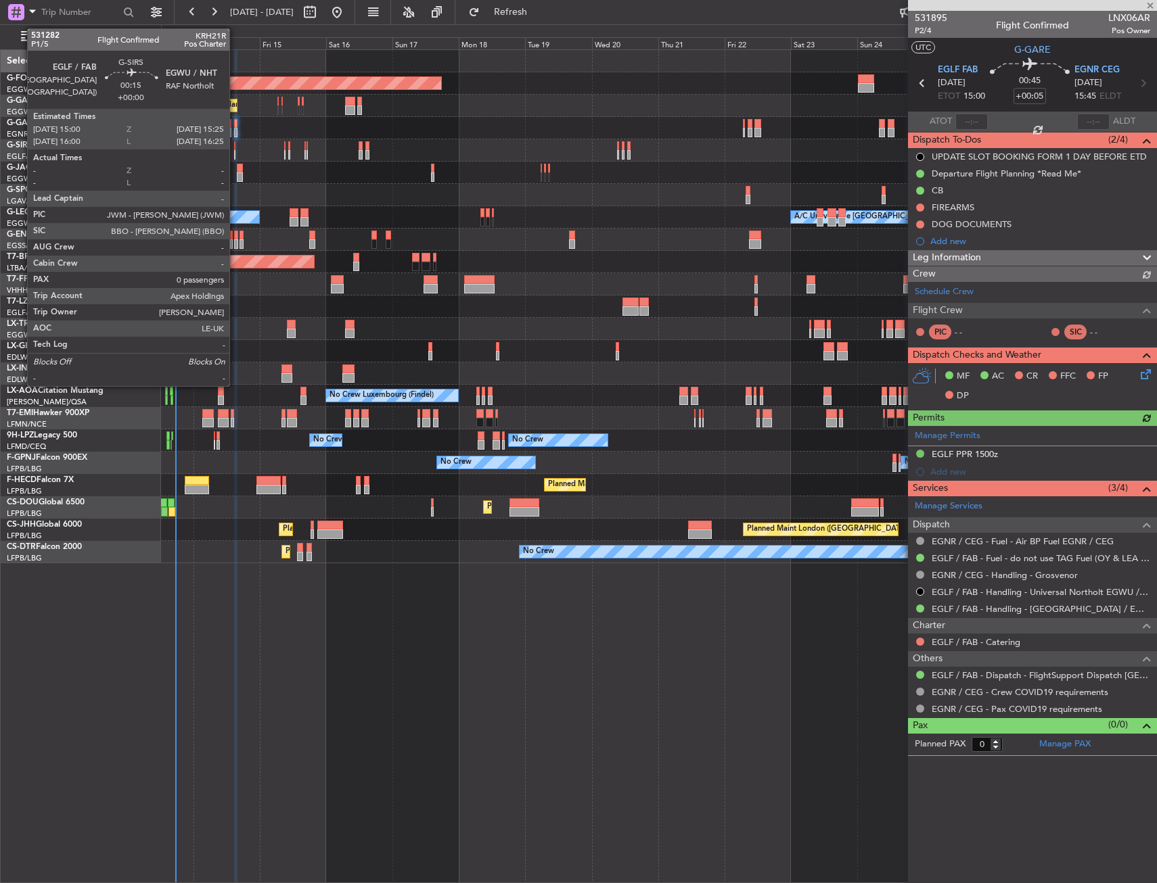
click at [235, 149] on div at bounding box center [234, 145] width 1 height 9
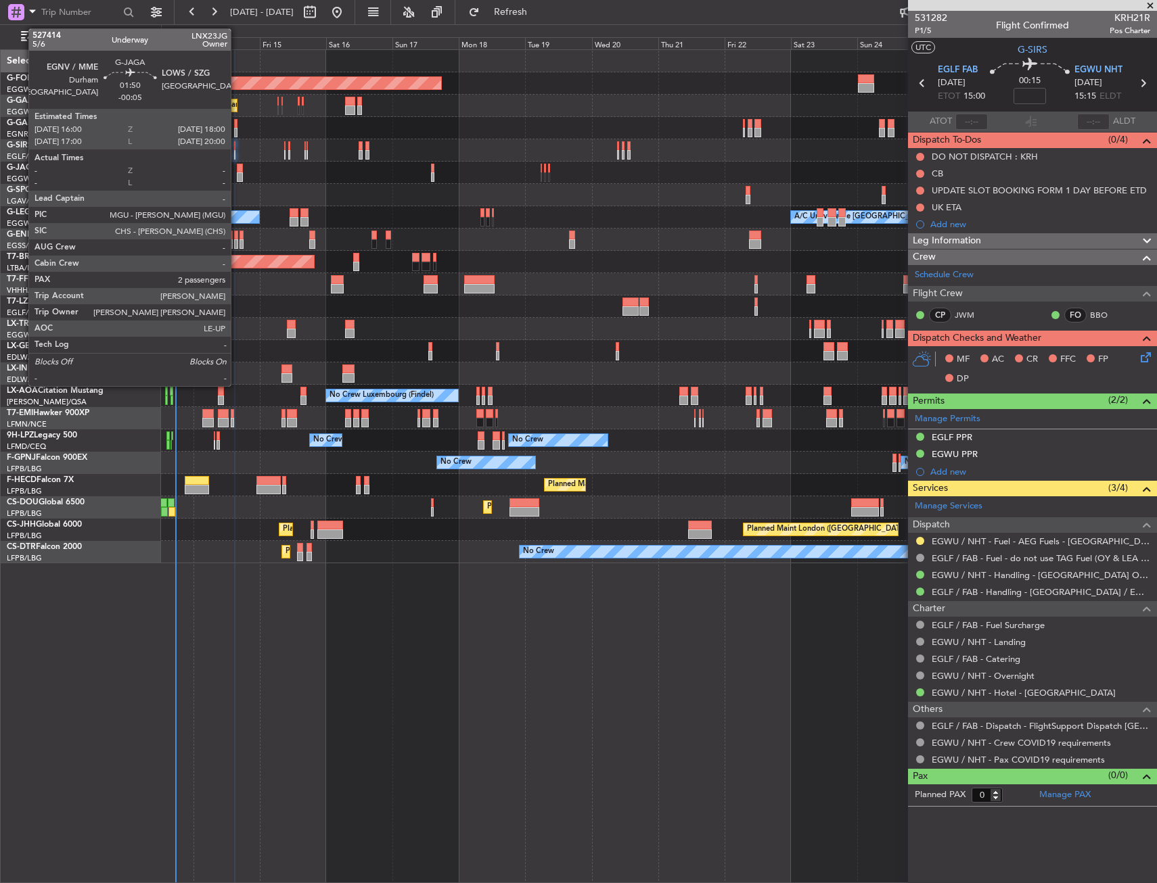
click at [237, 175] on div at bounding box center [240, 176] width 6 height 9
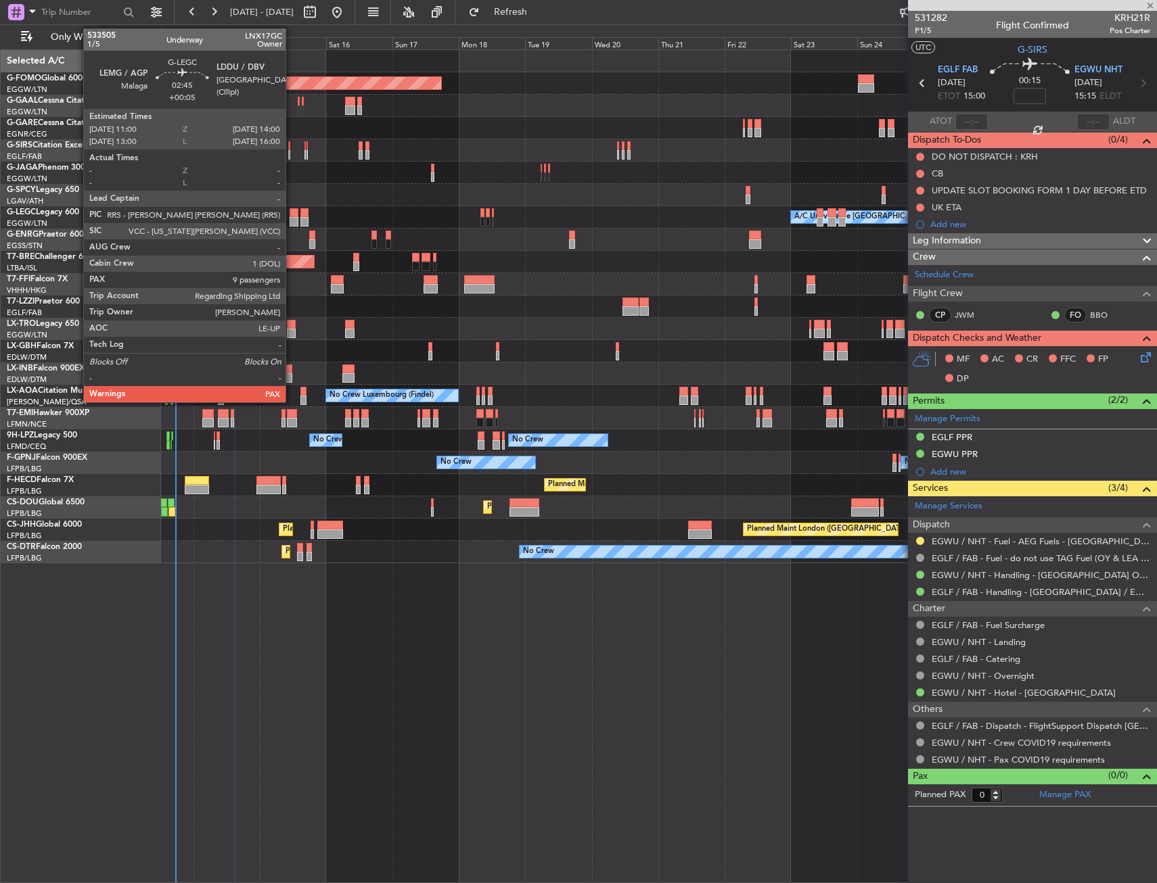
type input "-00:05"
type input "2"
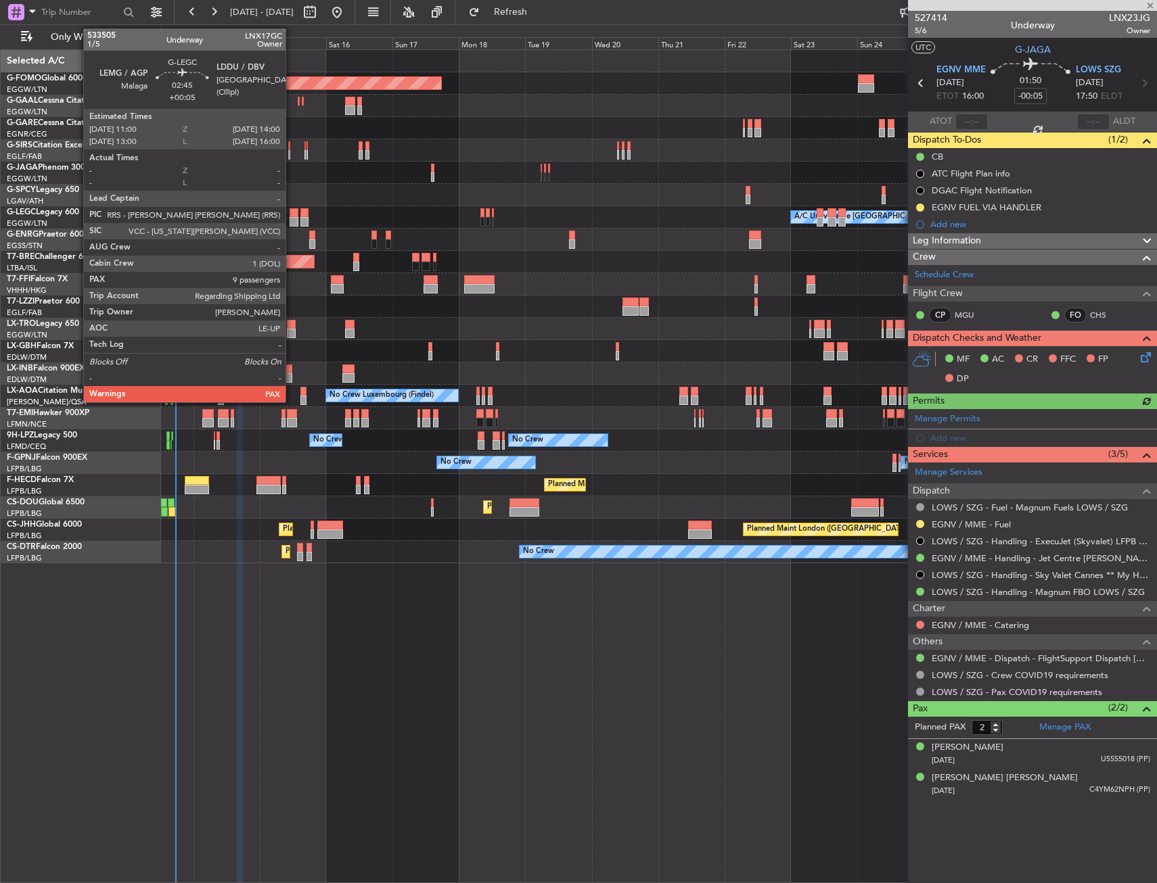
click at [292, 216] on div at bounding box center [293, 212] width 9 height 9
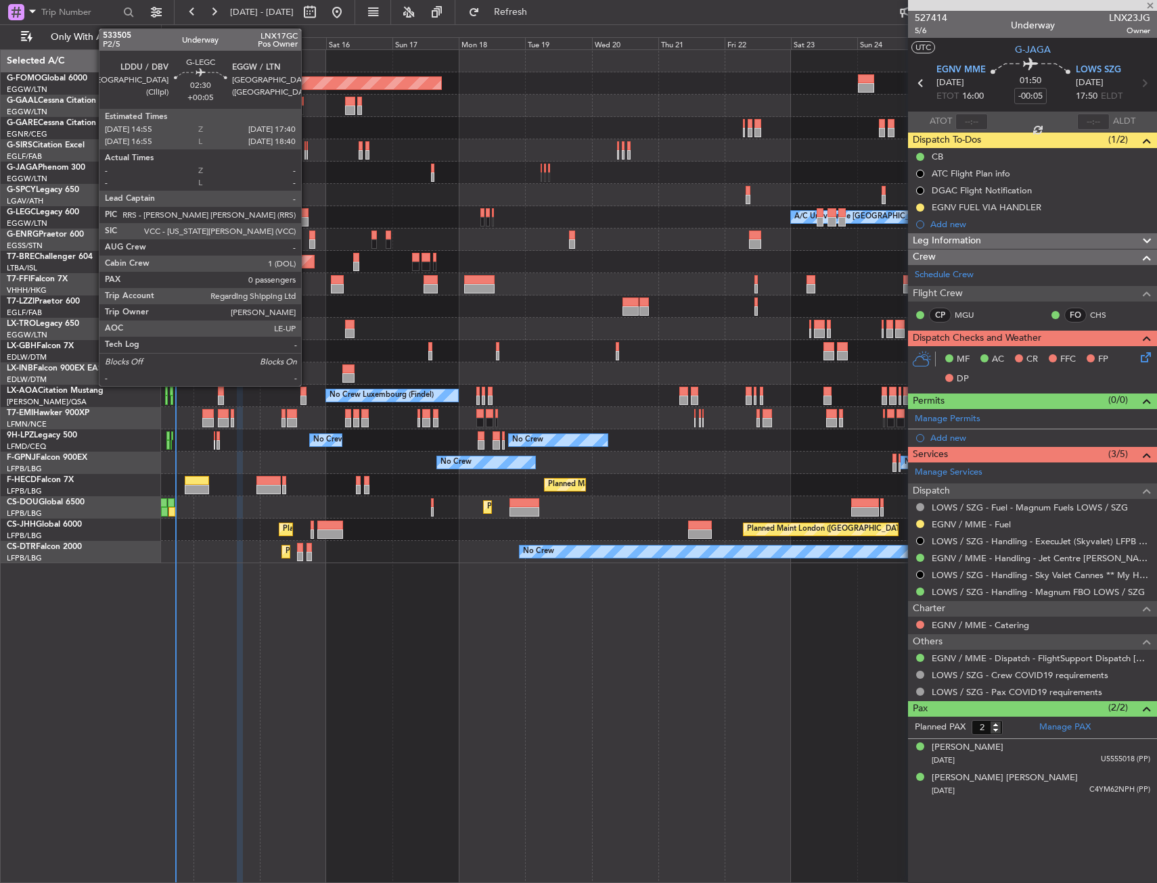
type input "+00:05"
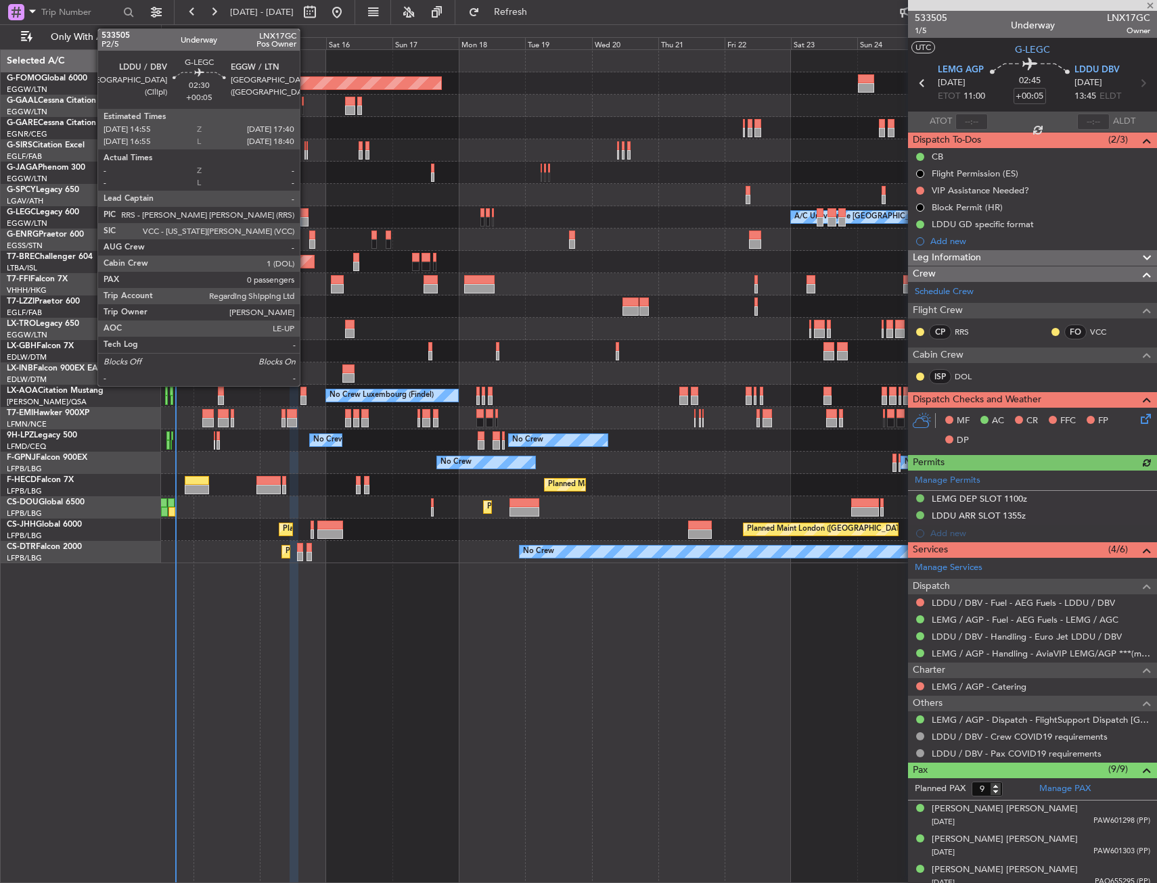
click at [306, 213] on div at bounding box center [304, 212] width 8 height 9
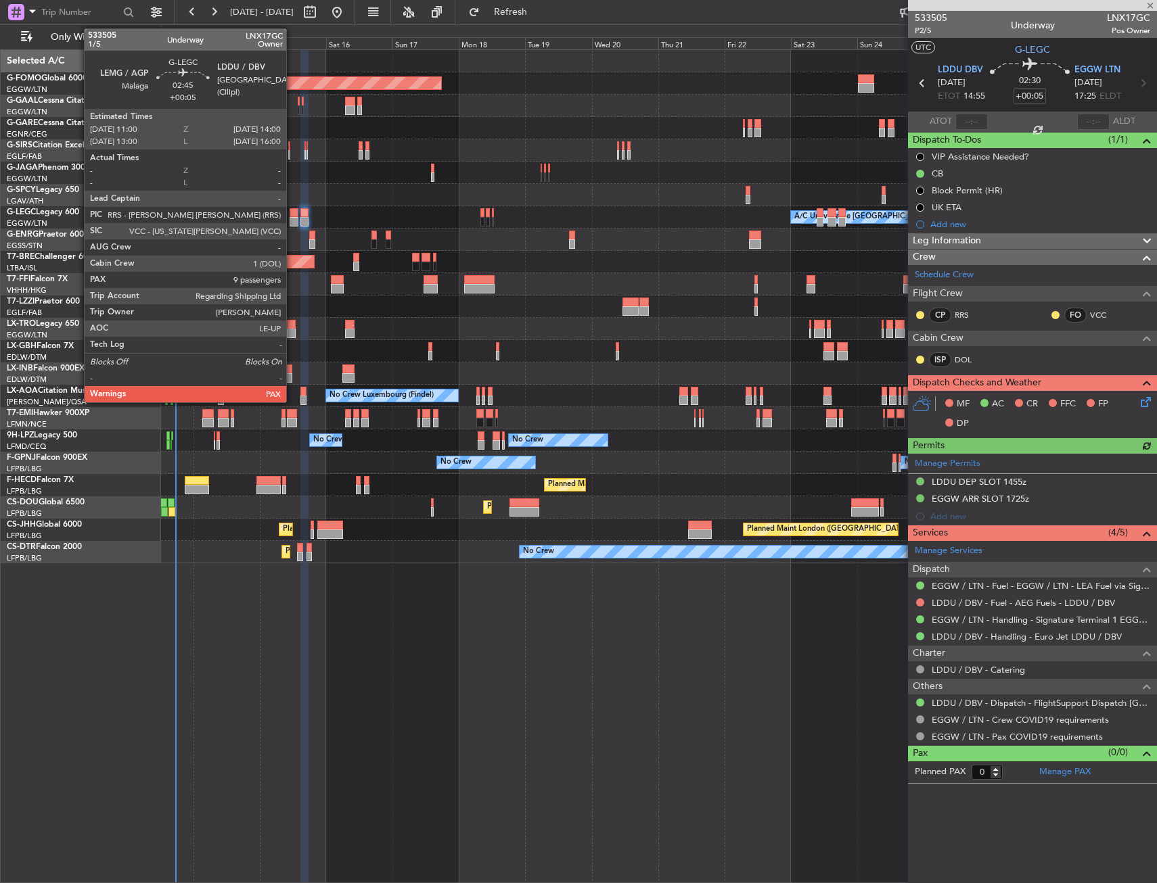
click at [292, 218] on div at bounding box center [293, 221] width 9 height 9
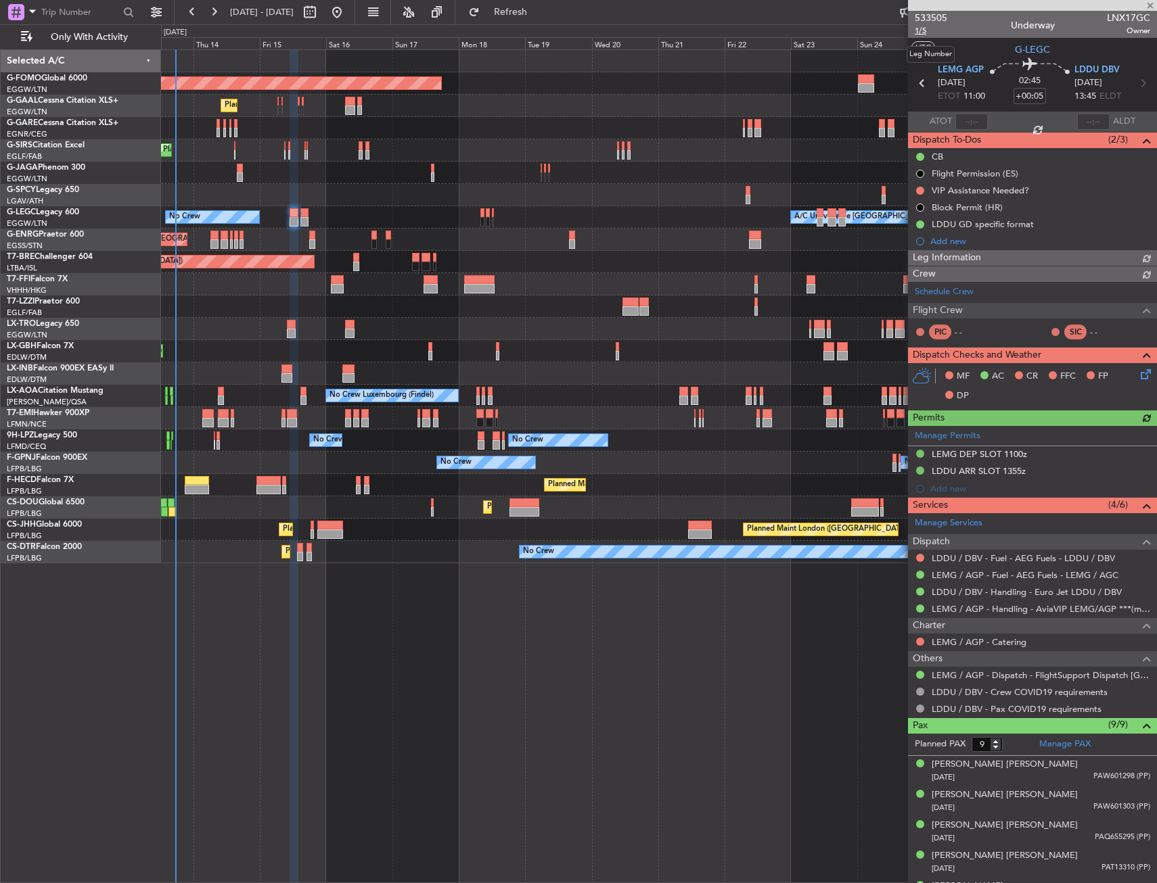
click at [919, 28] on span "1/5" at bounding box center [930, 30] width 32 height 11
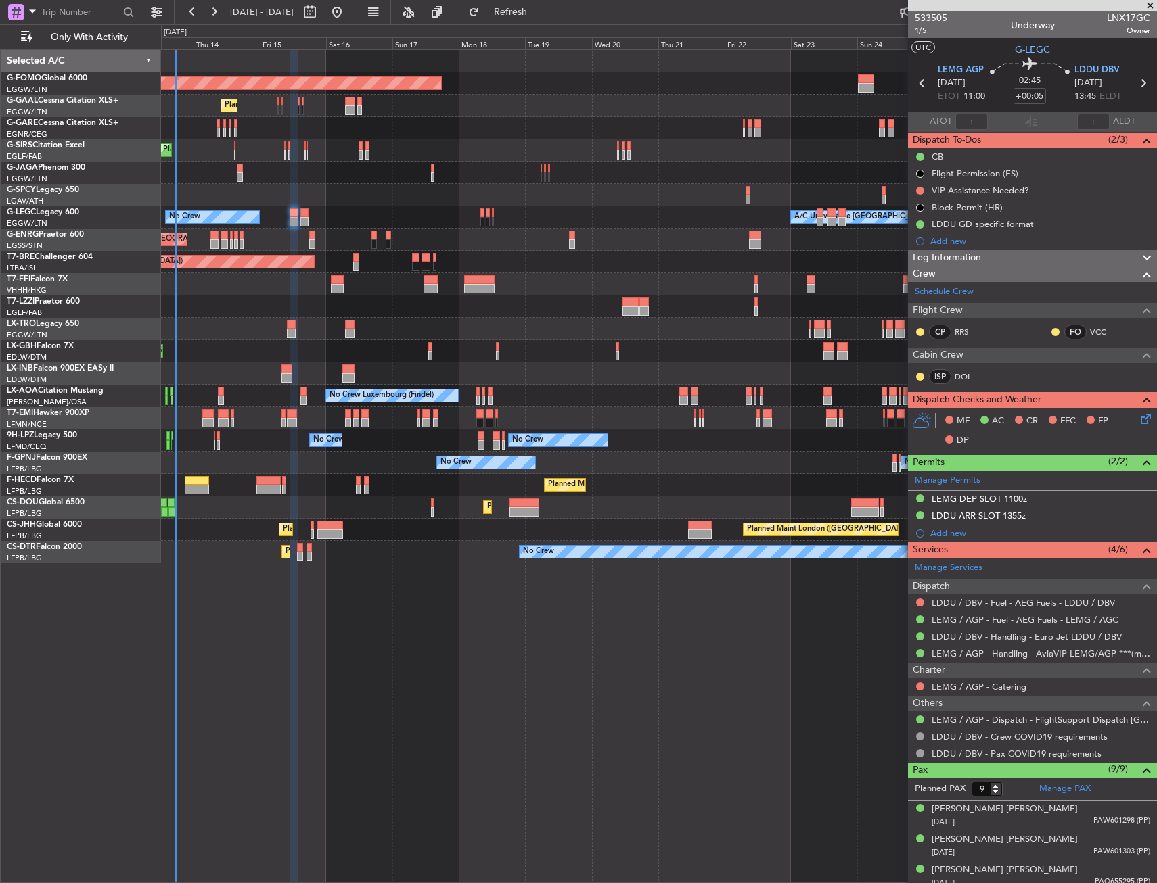
click at [1138, 416] on icon at bounding box center [1143, 416] width 11 height 11
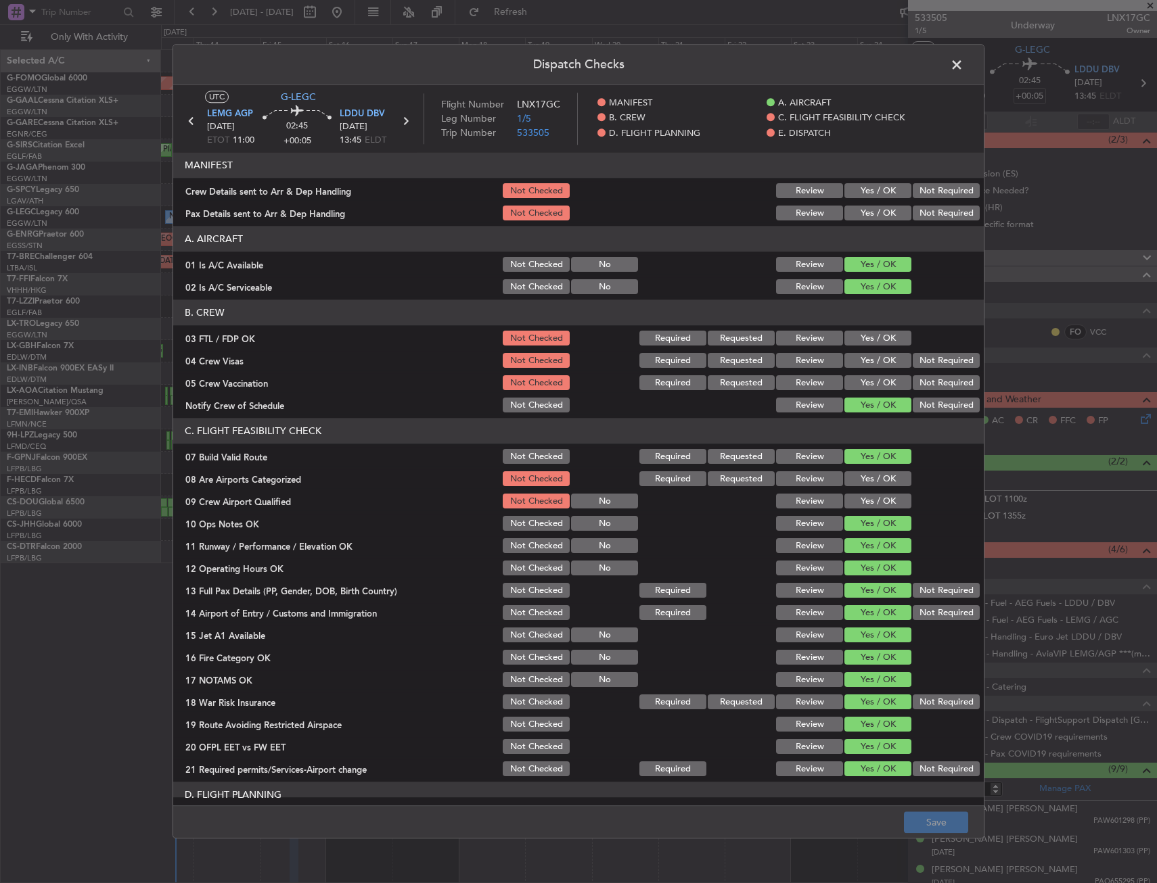
click at [877, 193] on button "Yes / OK" at bounding box center [877, 191] width 67 height 15
click at [875, 210] on button "Yes / OK" at bounding box center [877, 213] width 67 height 15
click at [920, 818] on button "Save" at bounding box center [936, 823] width 64 height 22
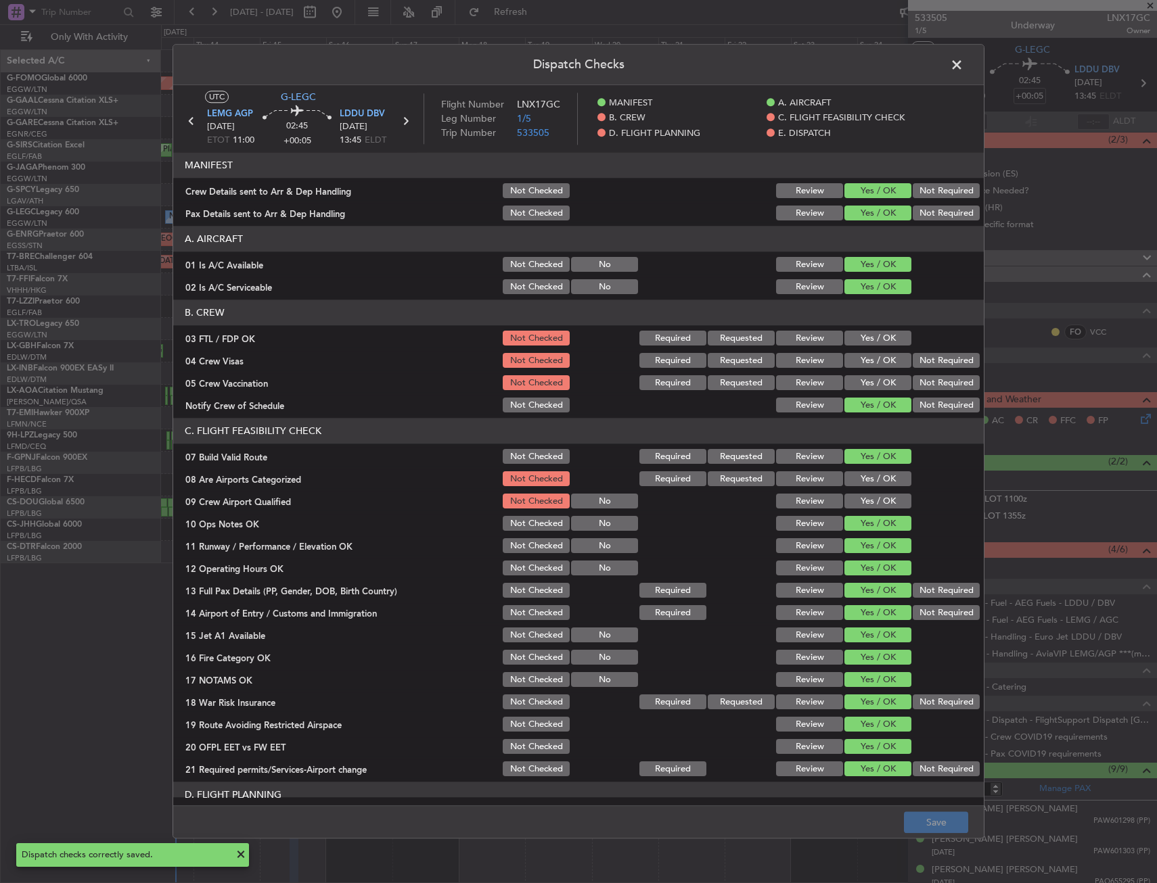
click at [963, 65] on span at bounding box center [963, 68] width 0 height 27
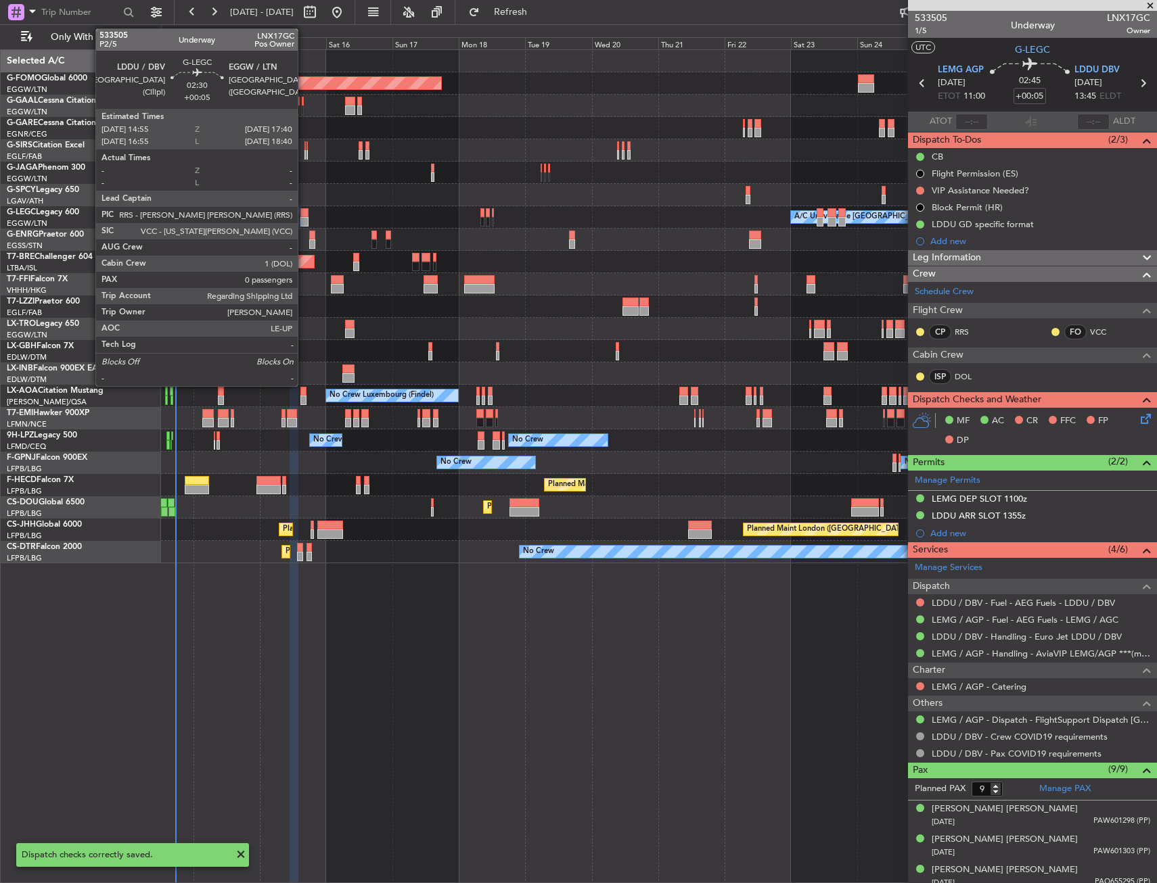
click at [304, 217] on div at bounding box center [304, 221] width 8 height 9
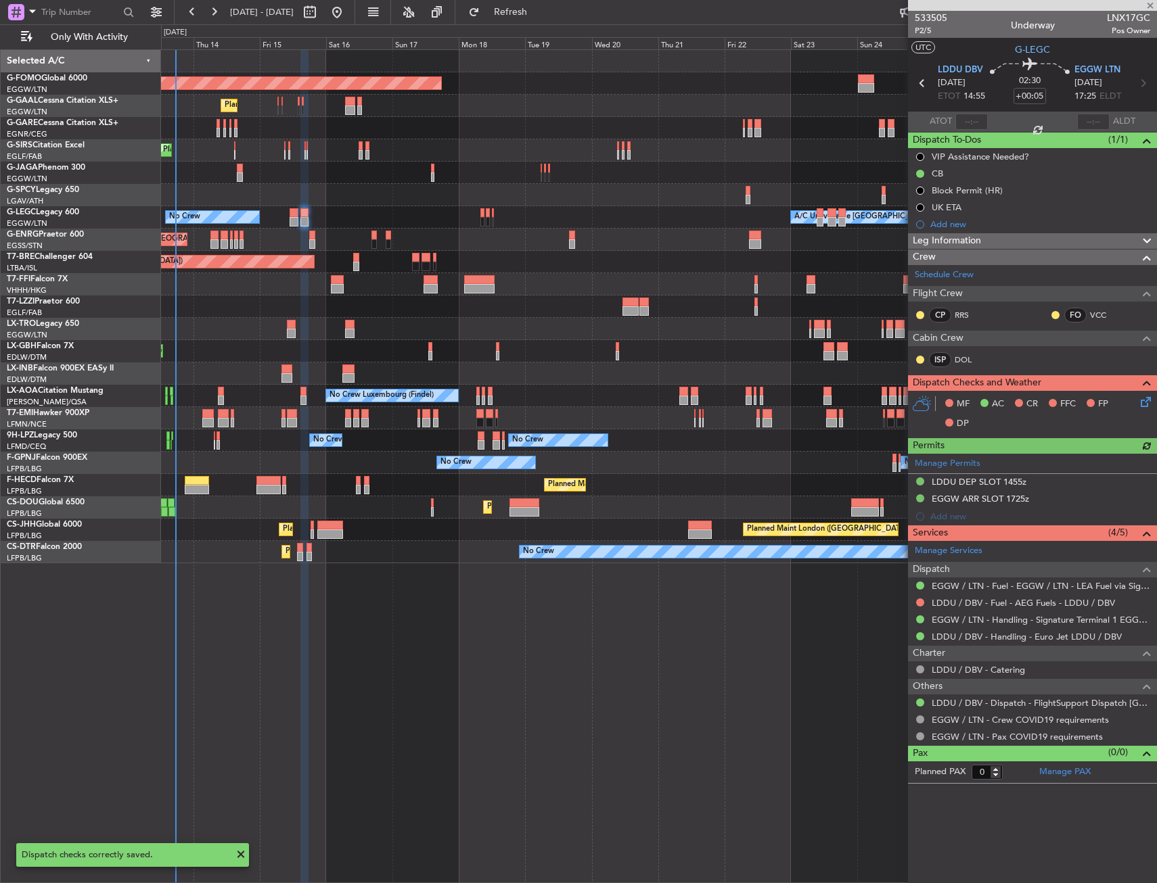
click at [1146, 401] on icon at bounding box center [1143, 399] width 11 height 11
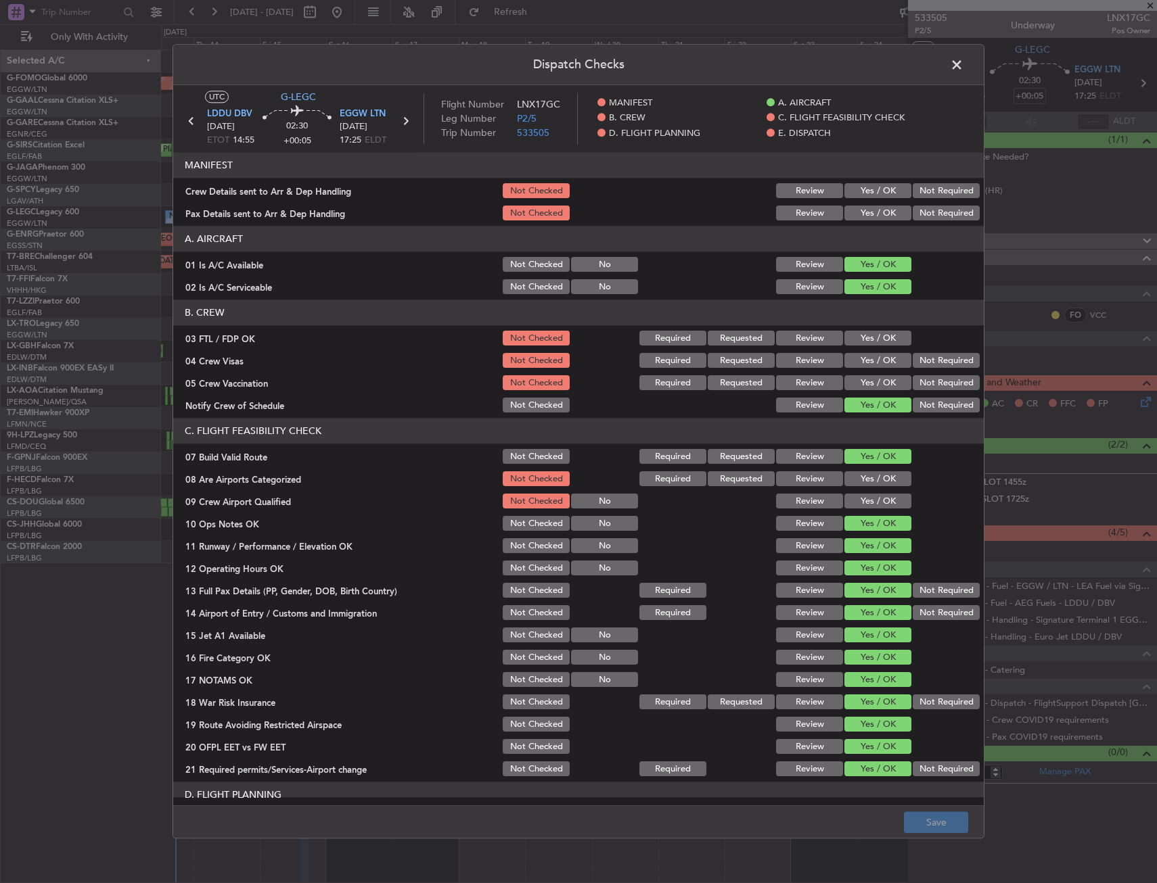
click at [871, 191] on button "Yes / OK" at bounding box center [877, 191] width 67 height 15
click at [870, 212] on button "Yes / OK" at bounding box center [877, 213] width 67 height 15
click at [935, 818] on button "Save" at bounding box center [936, 823] width 64 height 22
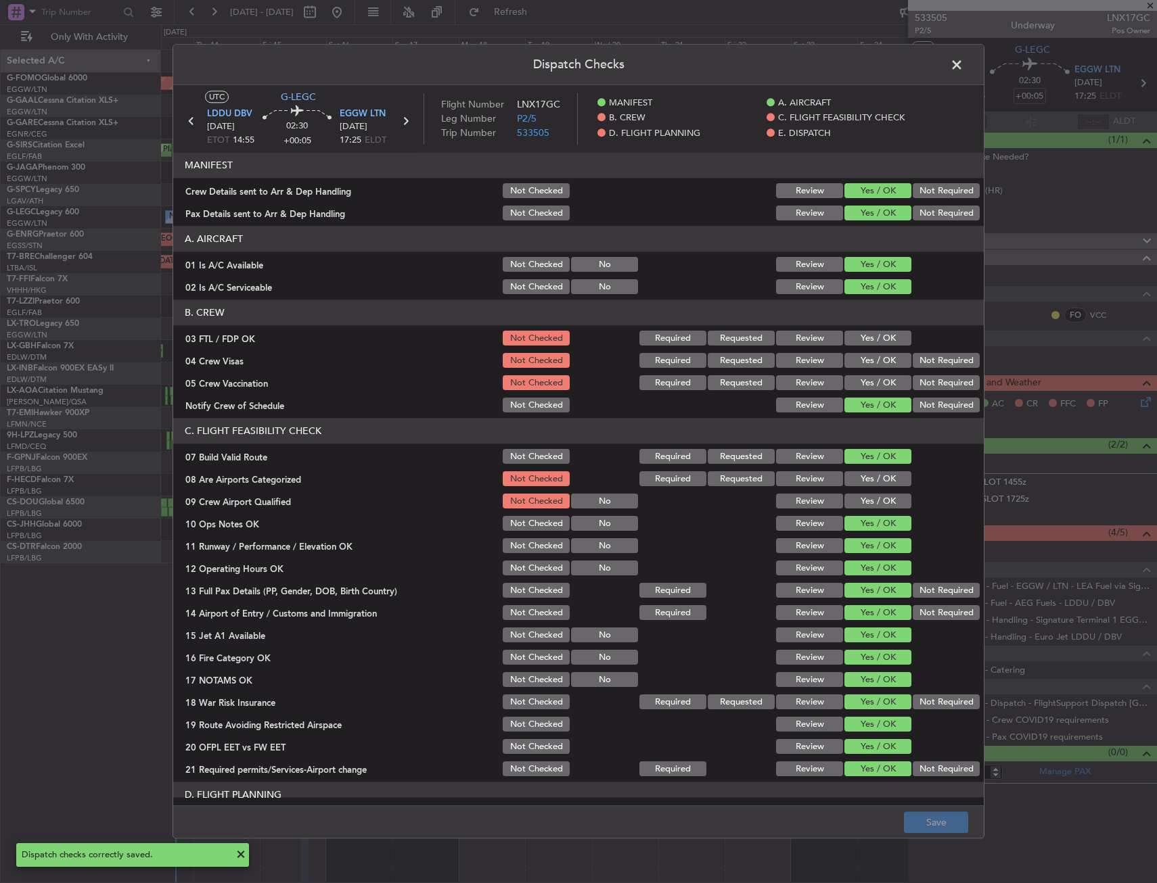
click at [963, 69] on span at bounding box center [963, 68] width 0 height 27
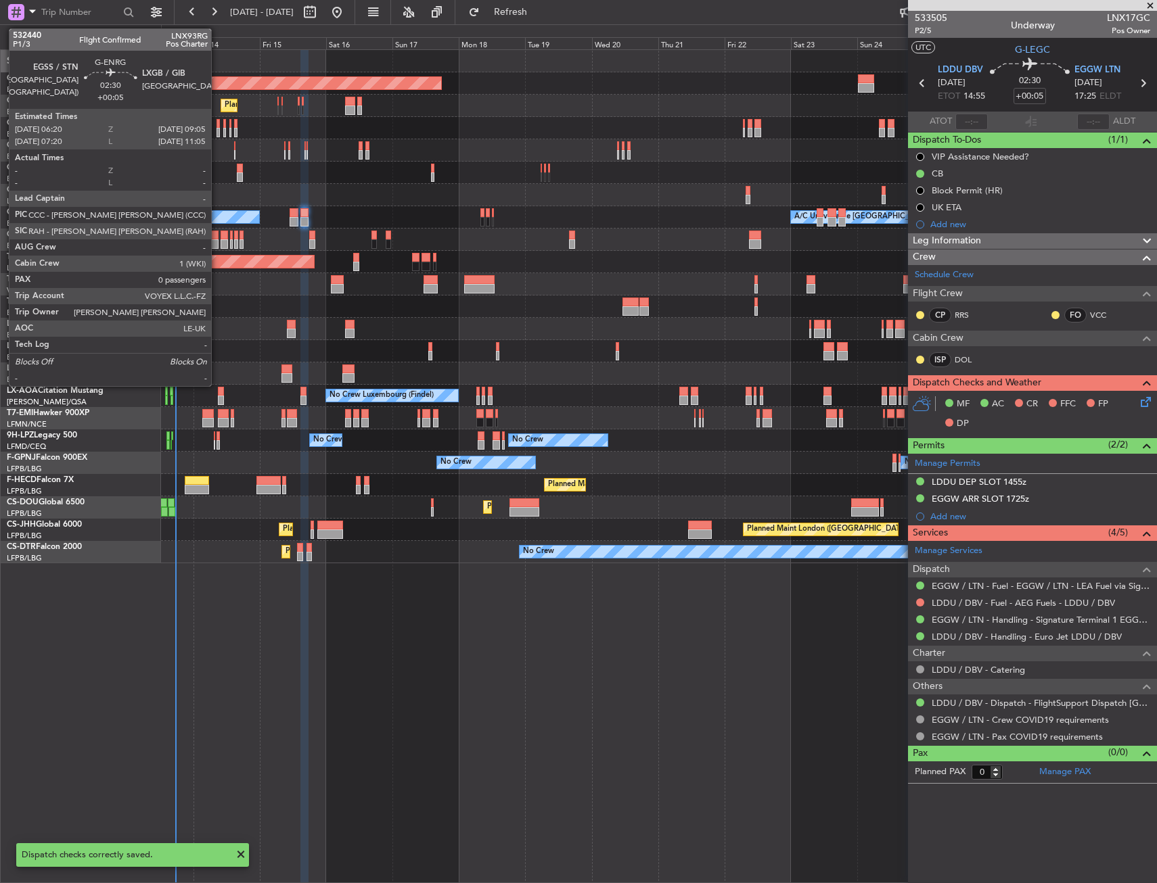
click at [217, 237] on div at bounding box center [214, 235] width 8 height 9
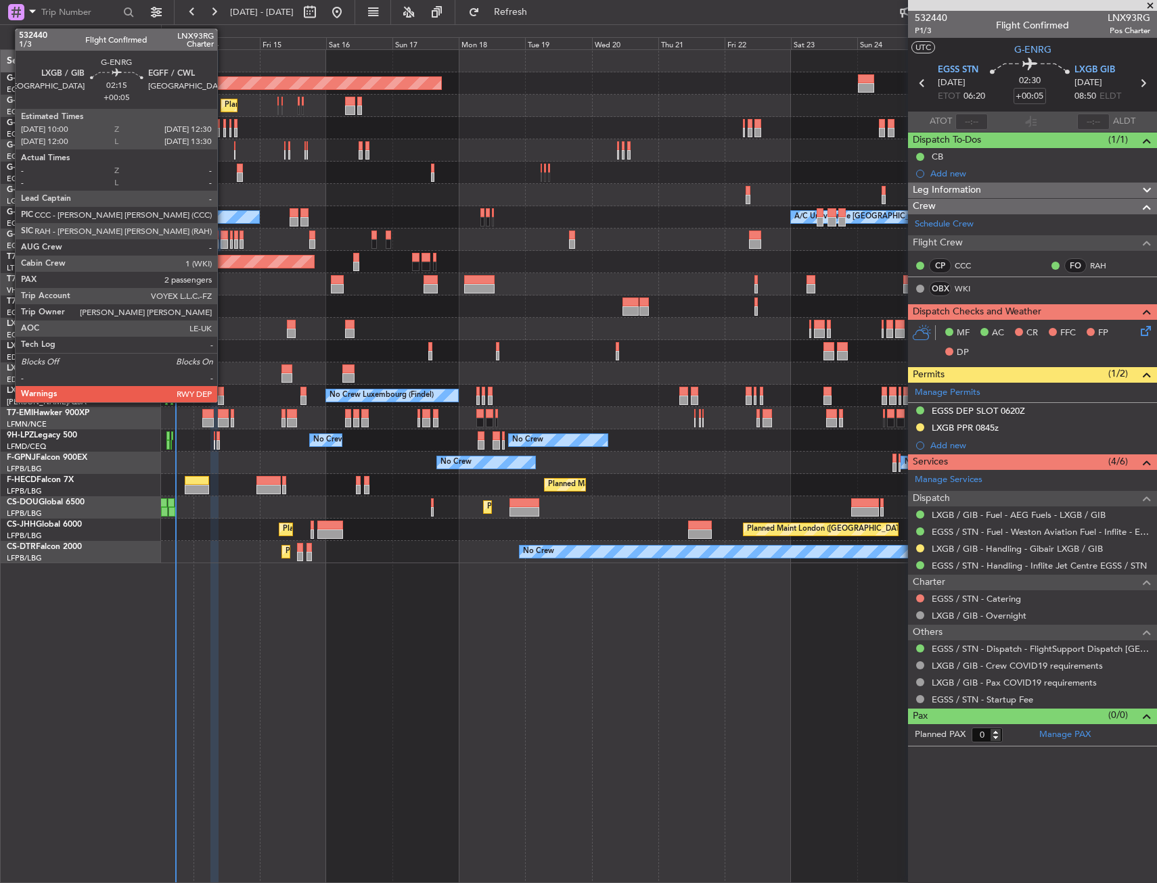
click at [223, 231] on div at bounding box center [223, 235] width 7 height 9
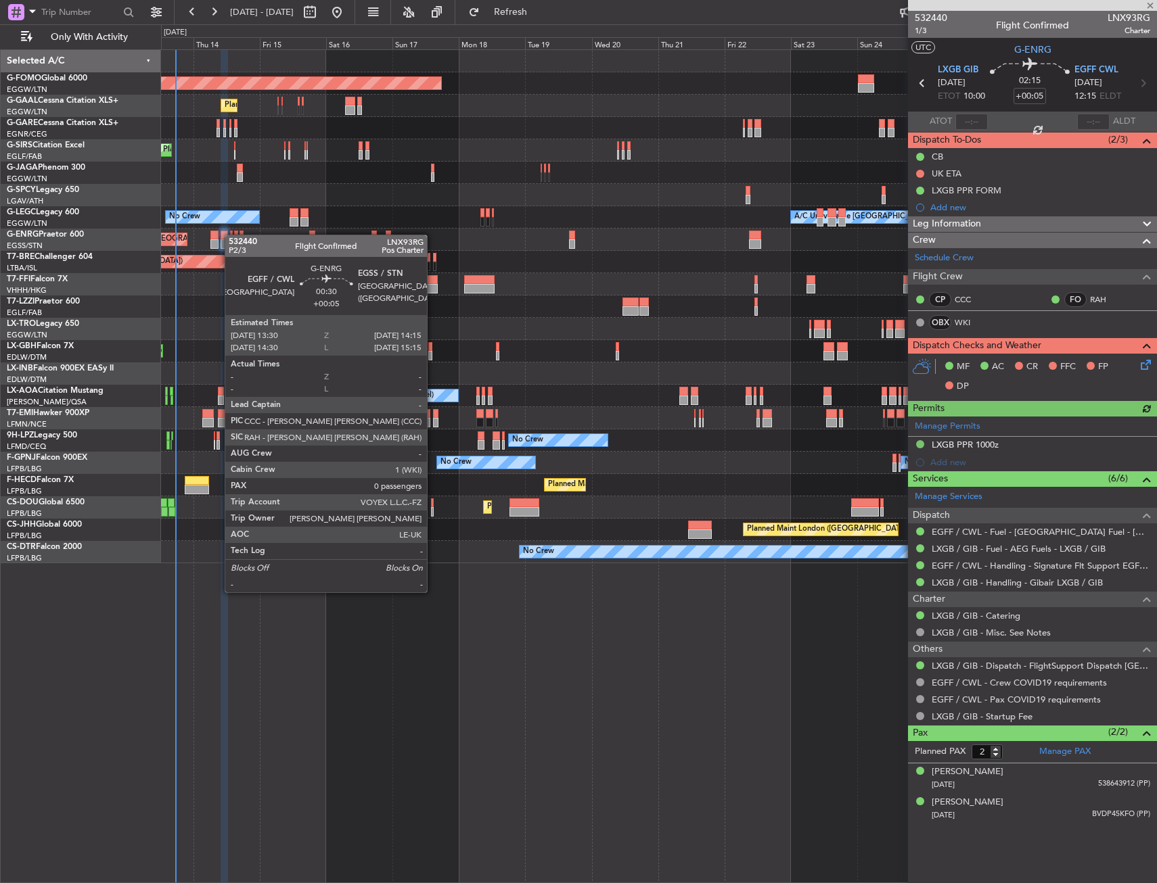
click at [231, 235] on div at bounding box center [231, 235] width 3 height 9
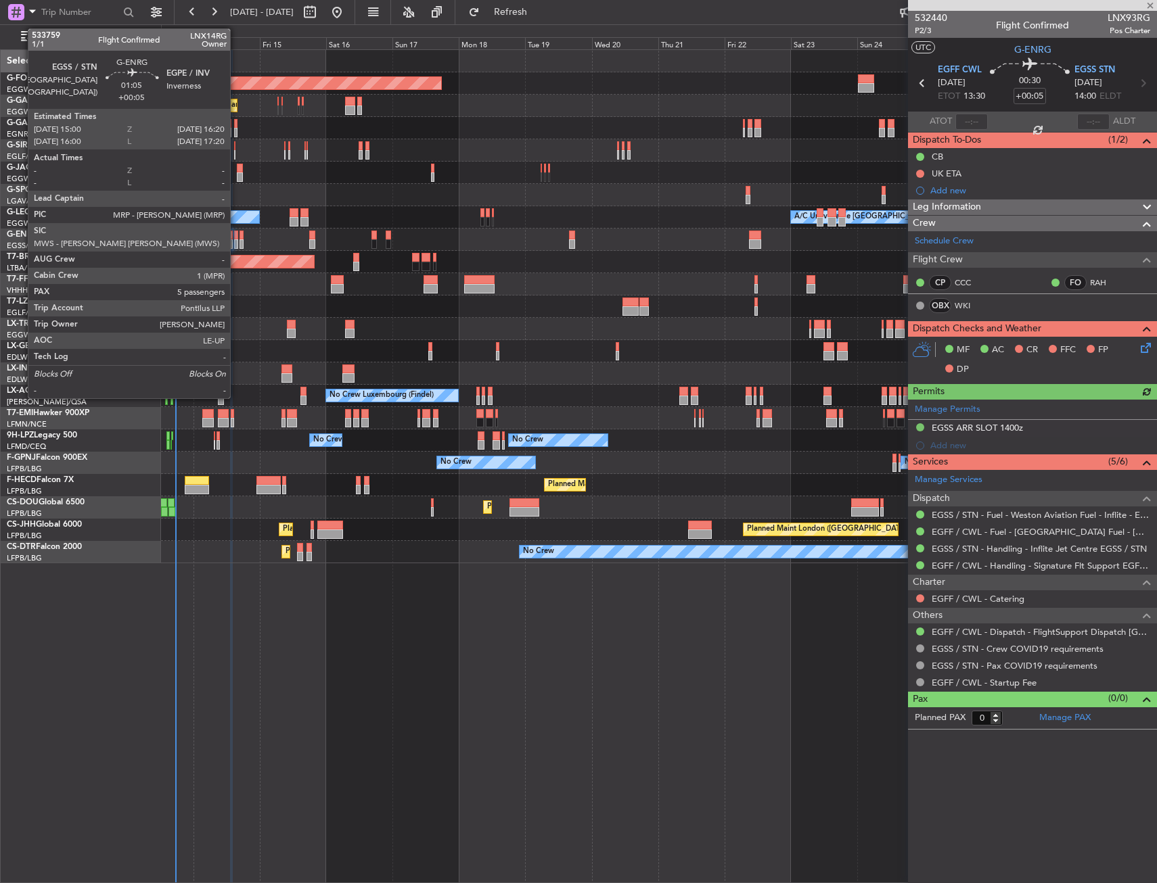
click at [236, 237] on div at bounding box center [236, 235] width 4 height 9
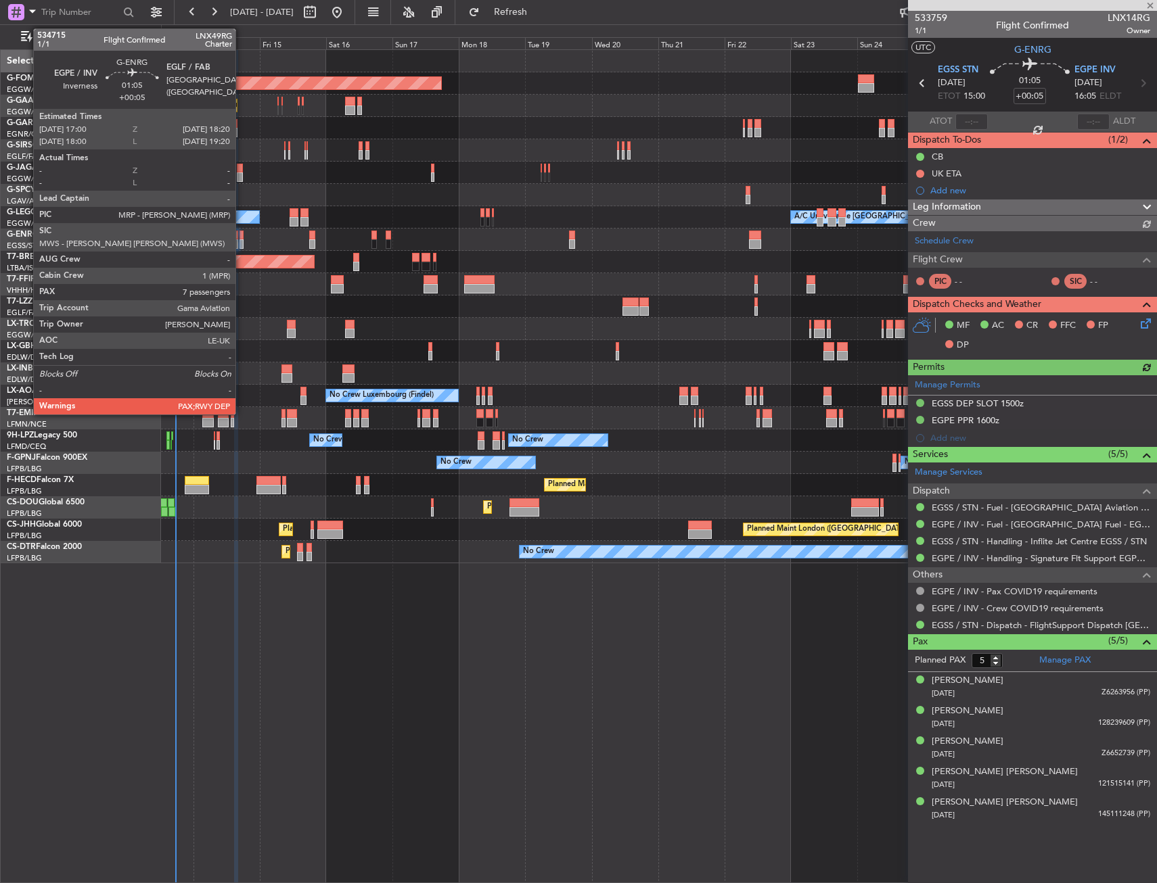
click at [241, 238] on div at bounding box center [241, 235] width 4 height 9
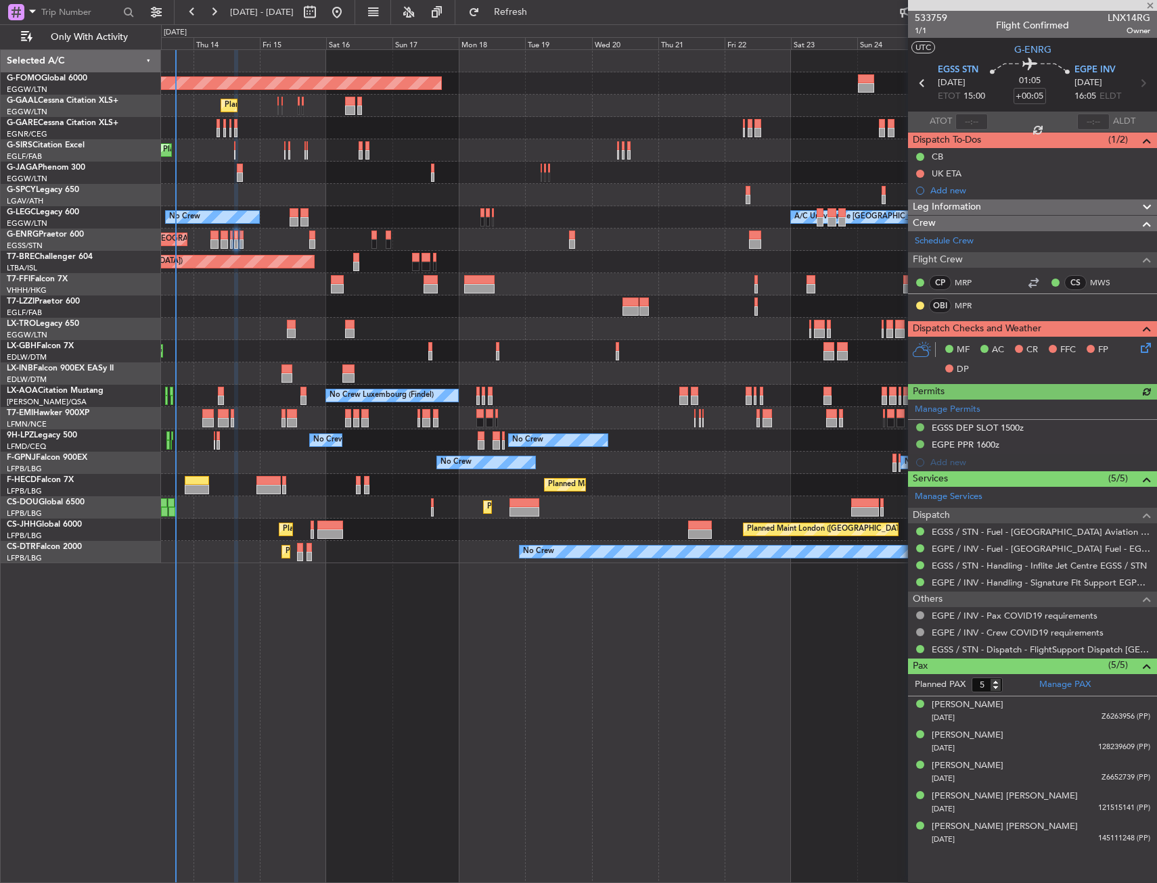
type input "7"
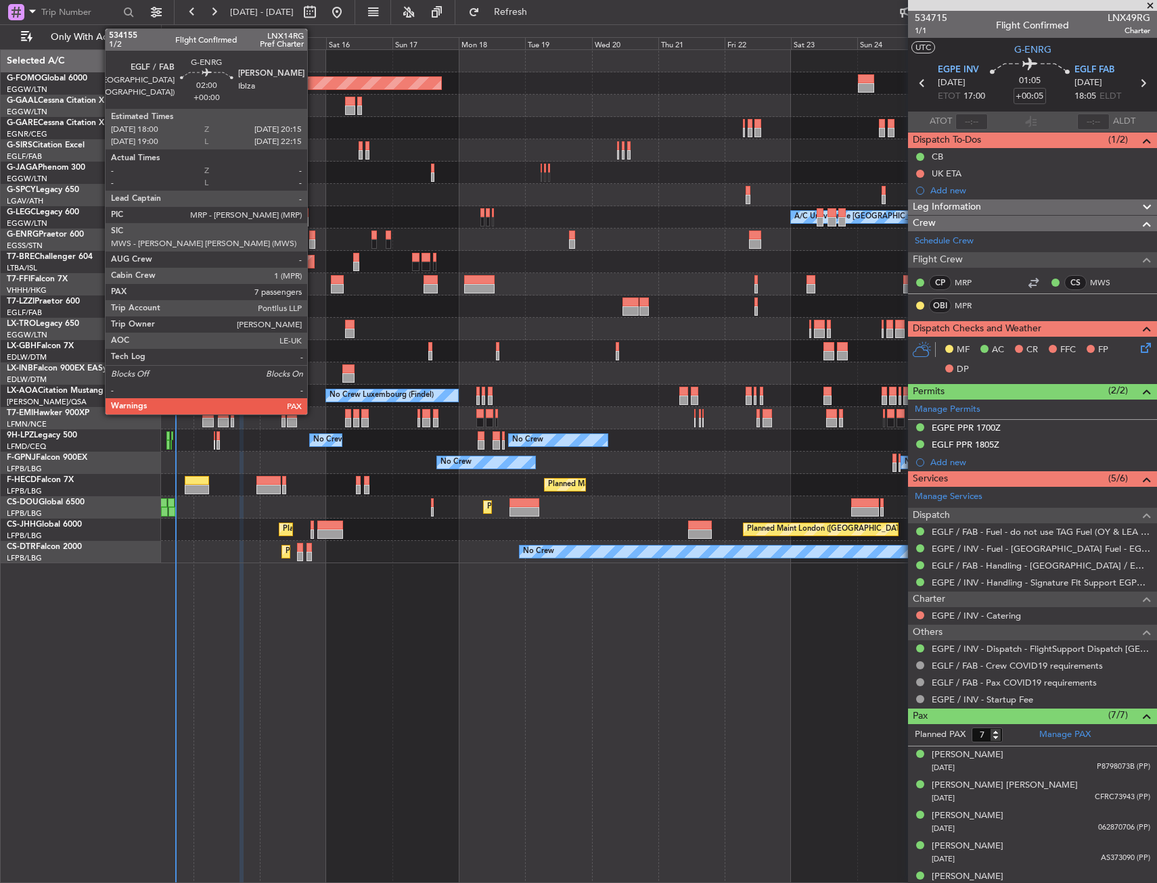
click at [313, 244] on div at bounding box center [312, 243] width 7 height 9
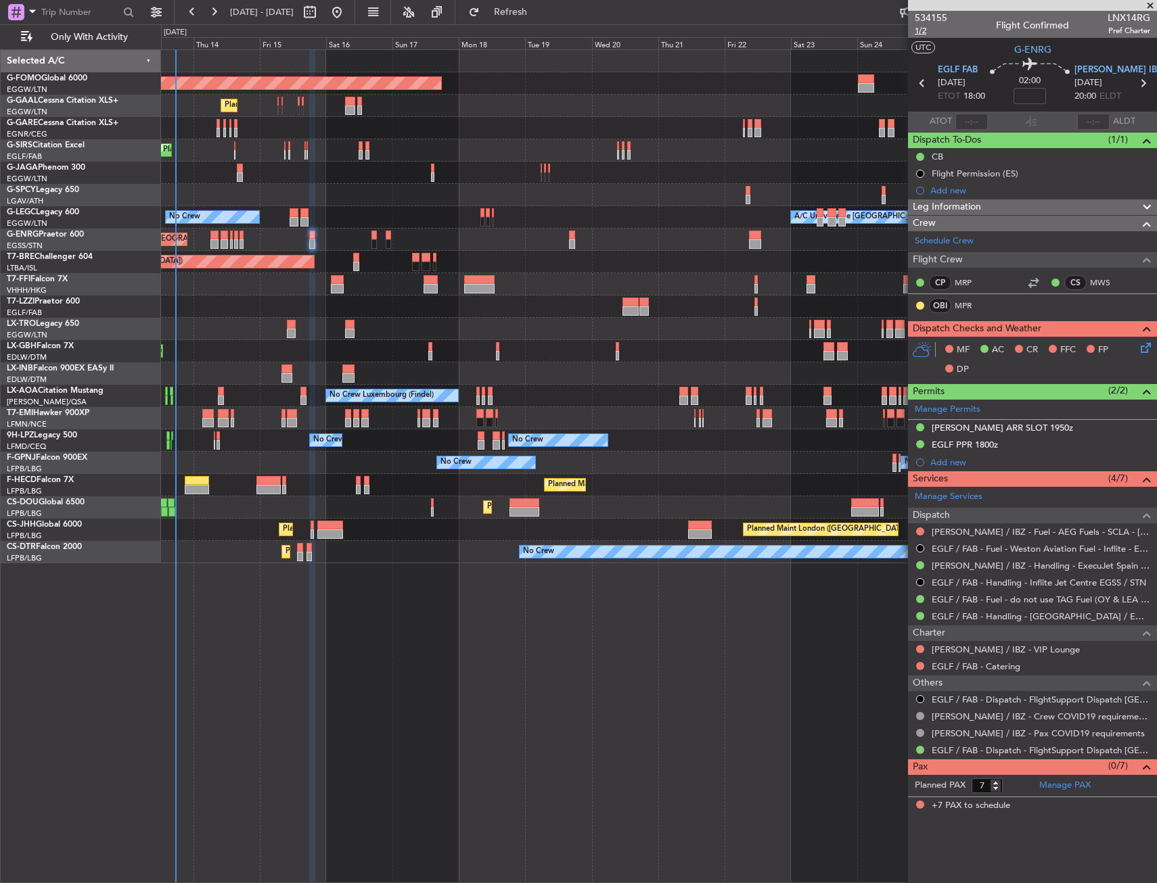
click at [915, 32] on span "1/2" at bounding box center [930, 30] width 32 height 11
click at [1148, 343] on icon at bounding box center [1143, 345] width 11 height 11
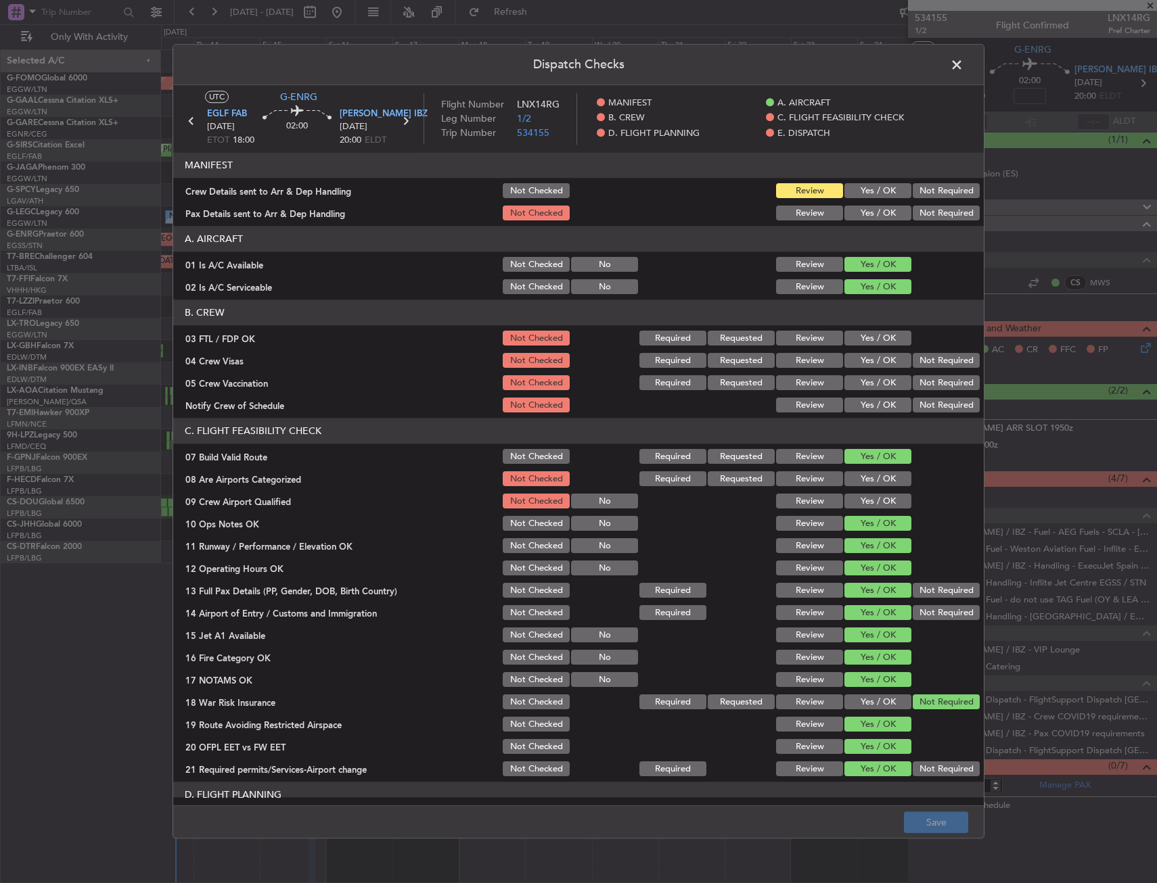
click at [867, 189] on button "Yes / OK" at bounding box center [877, 191] width 67 height 15
click at [864, 207] on button "Yes / OK" at bounding box center [877, 213] width 67 height 15
click at [918, 824] on button "Save" at bounding box center [936, 823] width 64 height 22
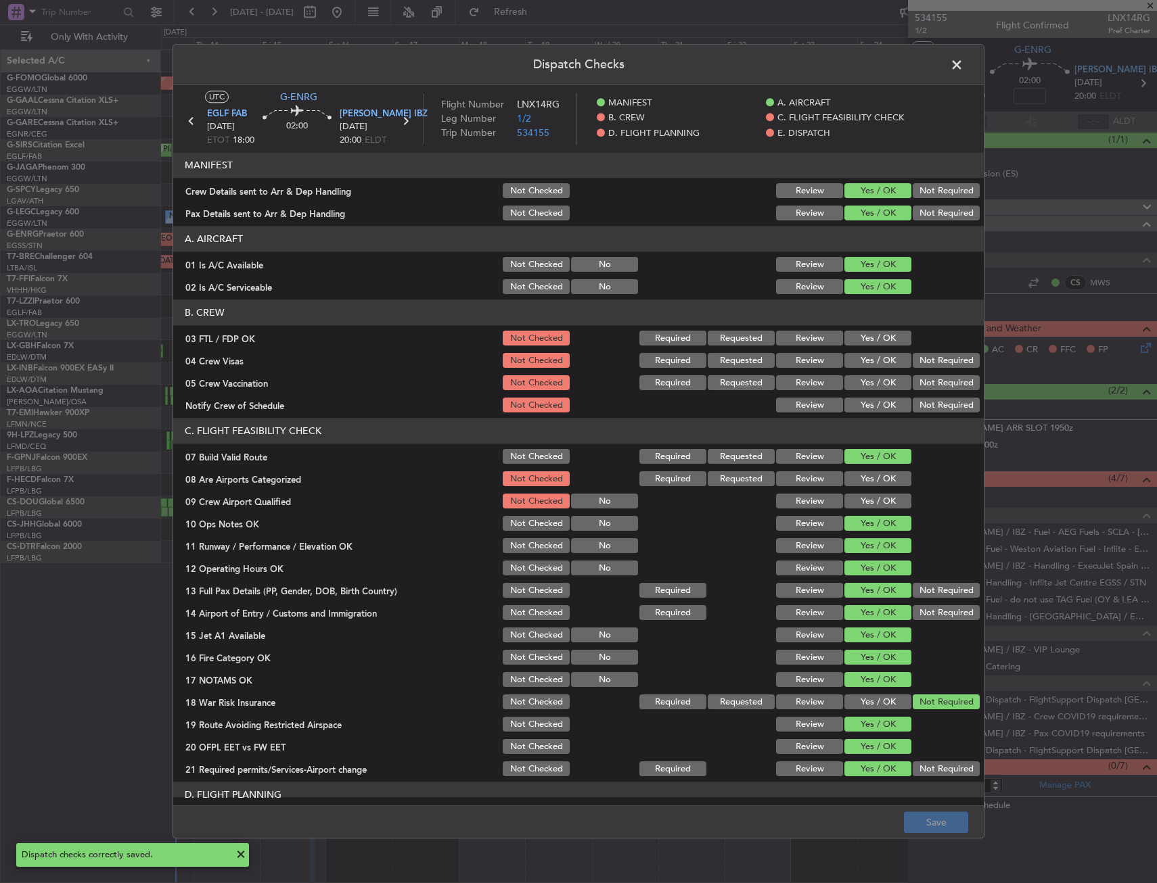
click at [963, 63] on span at bounding box center [963, 68] width 0 height 27
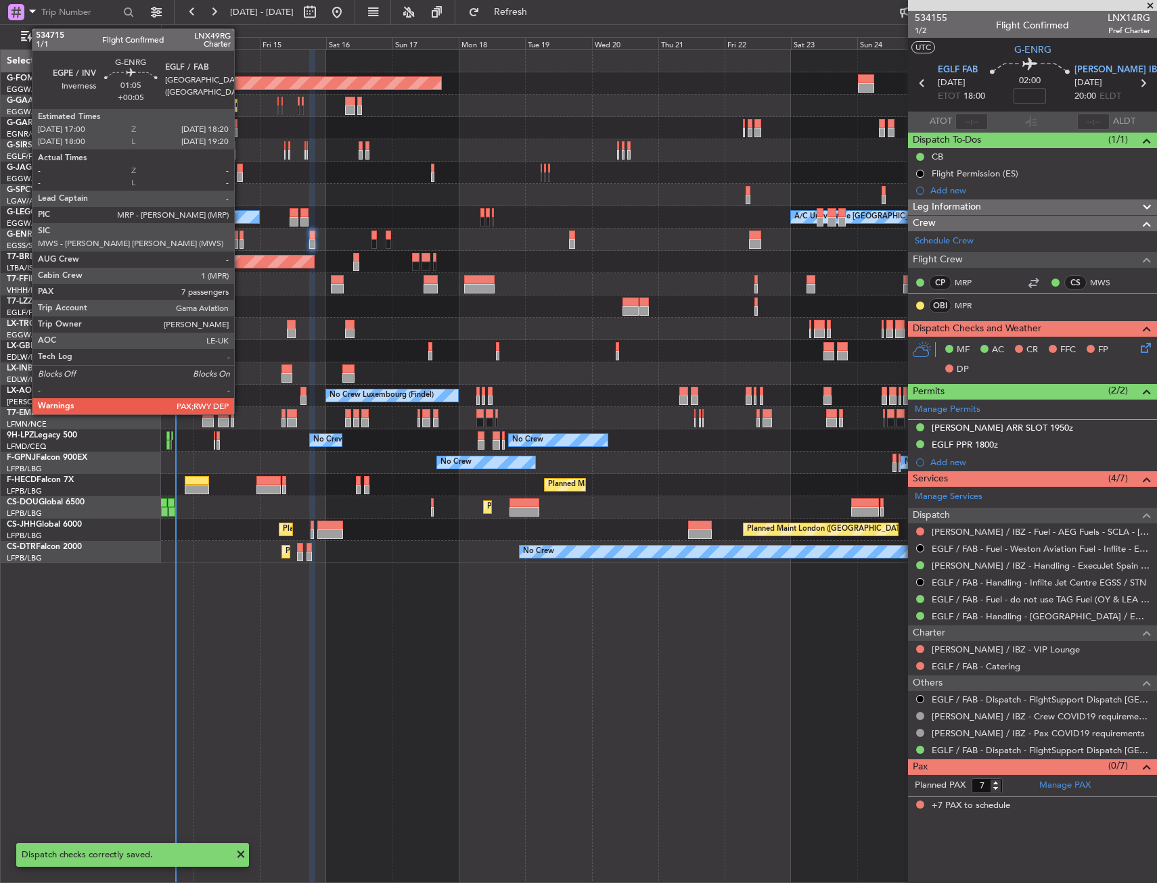
click at [240, 239] on div at bounding box center [241, 235] width 4 height 9
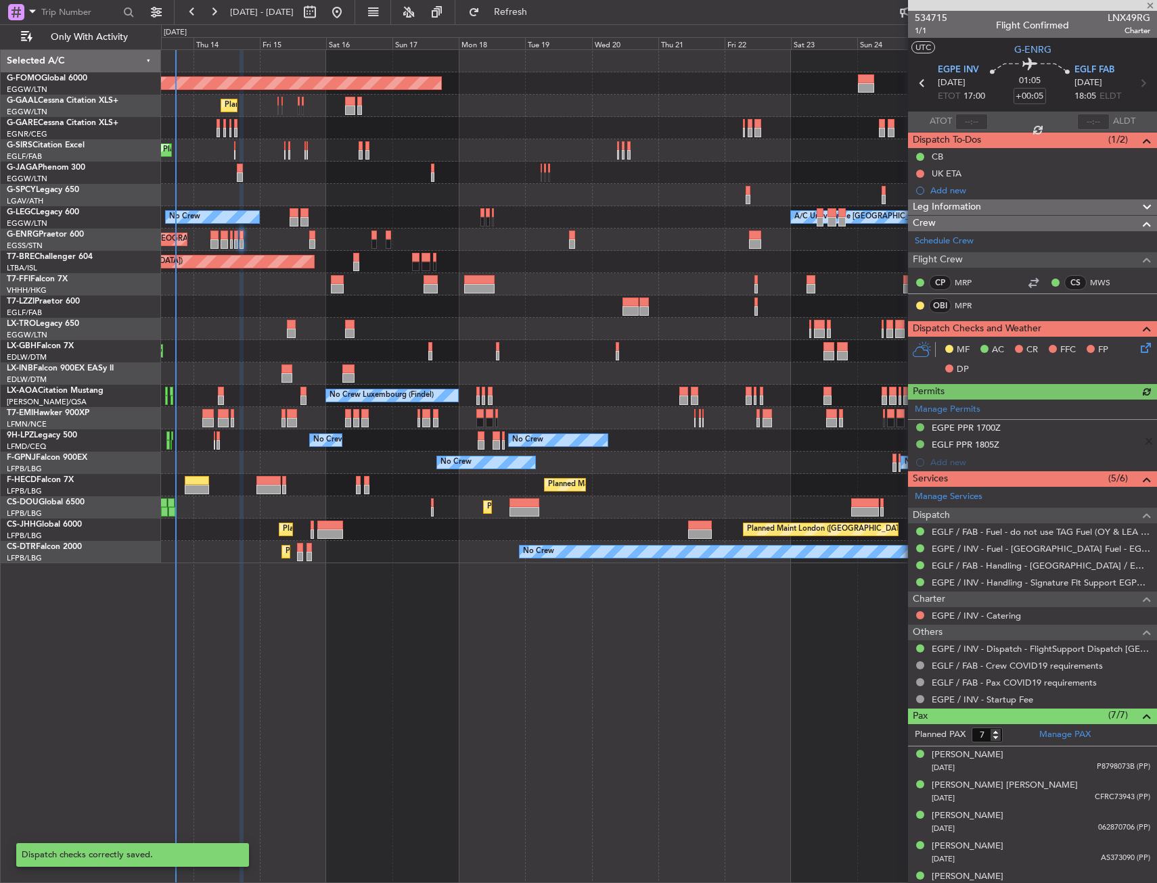
click at [1138, 346] on icon at bounding box center [1143, 345] width 11 height 11
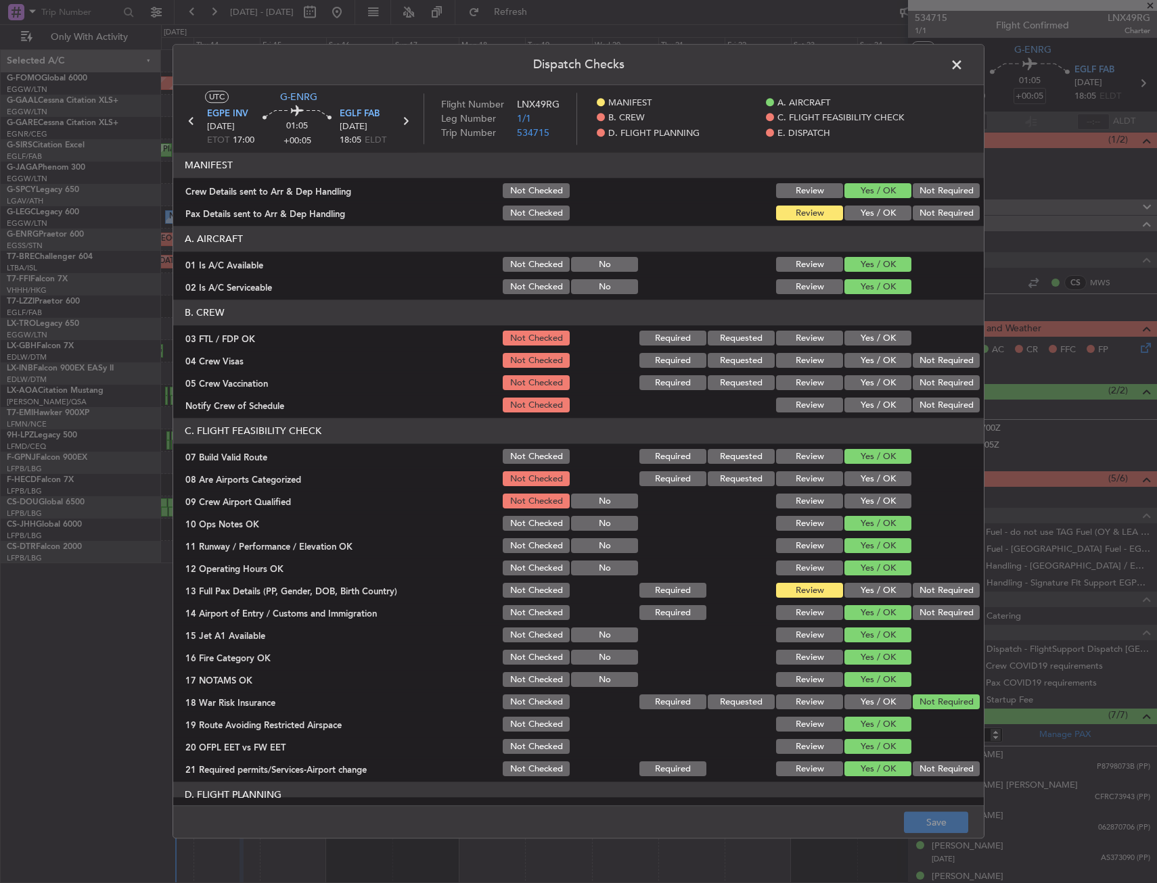
click at [865, 214] on button "Yes / OK" at bounding box center [877, 213] width 67 height 15
click at [943, 806] on footer "Save" at bounding box center [578, 822] width 810 height 32
click at [945, 814] on button "Save" at bounding box center [936, 823] width 64 height 22
click at [963, 68] on span at bounding box center [963, 68] width 0 height 27
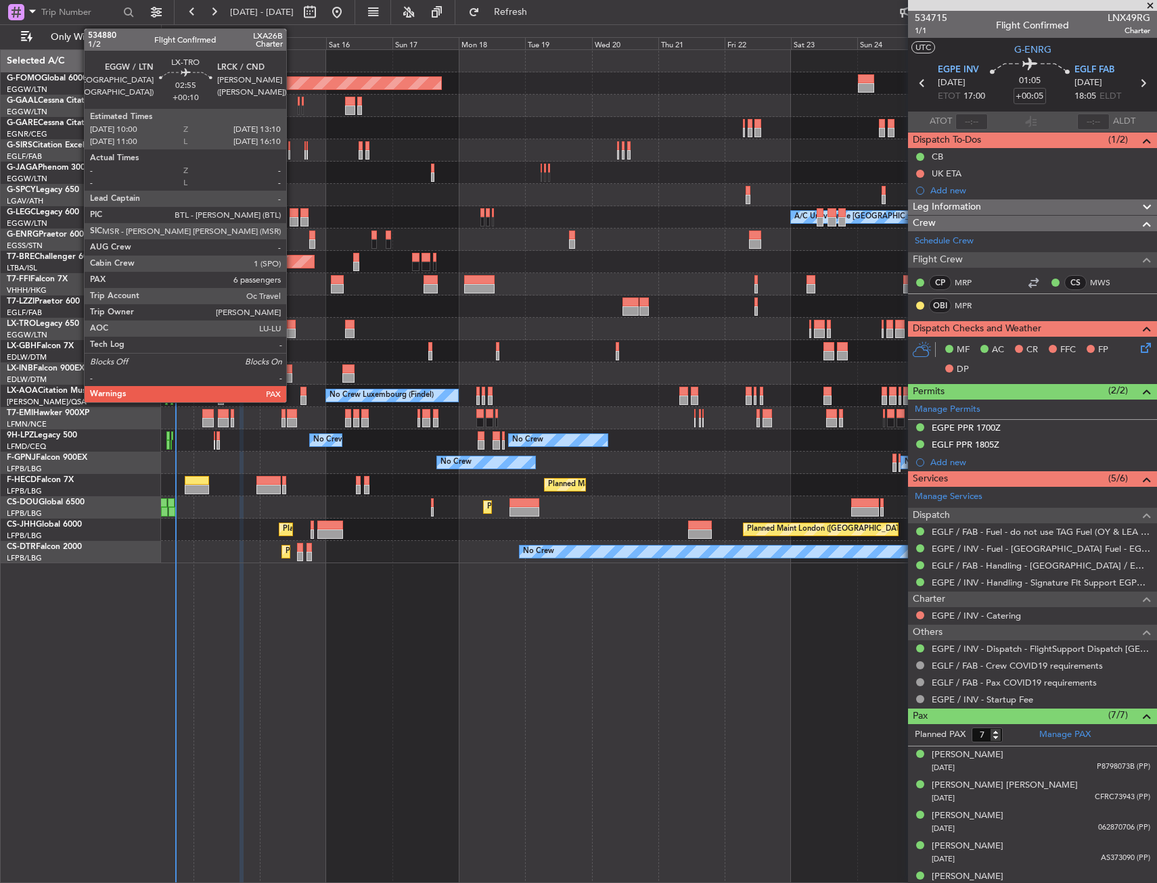
click at [292, 324] on div at bounding box center [291, 324] width 9 height 9
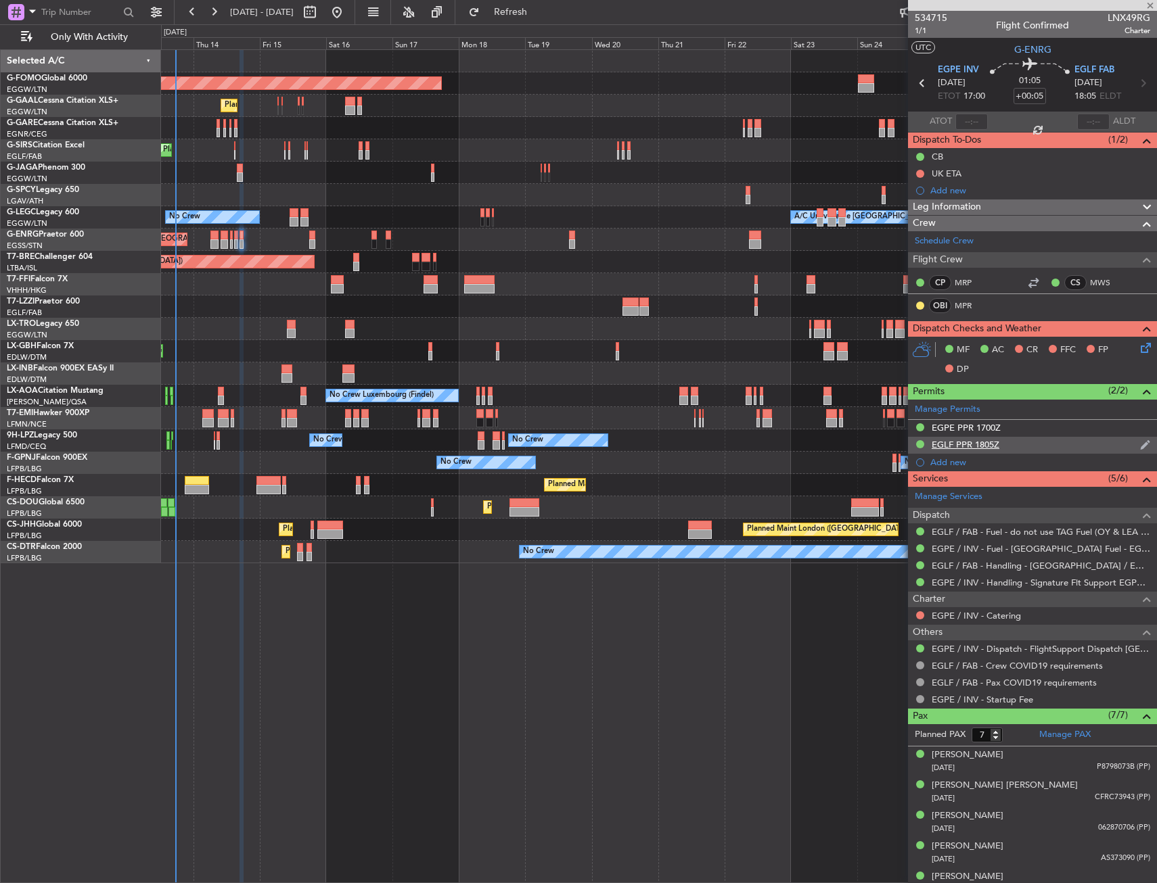
type input "+00:10"
type input "6"
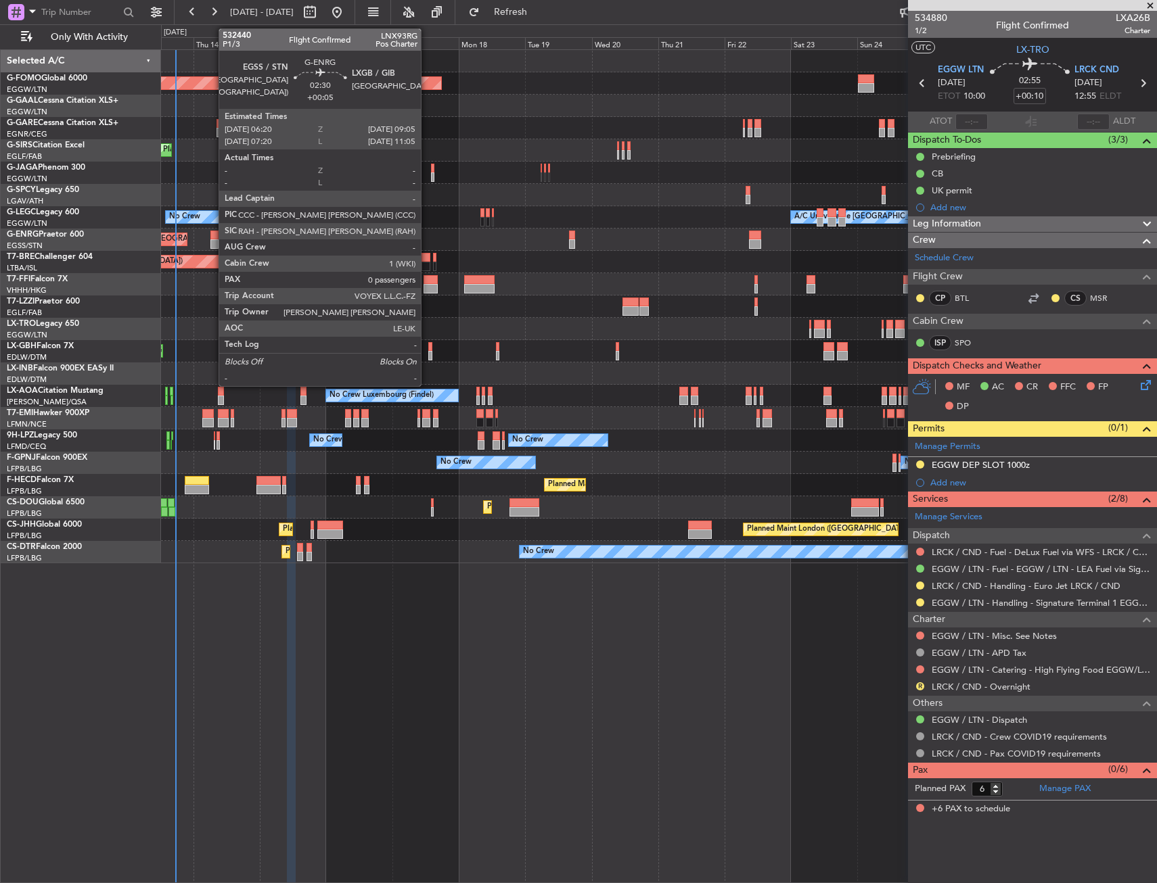
click at [212, 235] on div at bounding box center [214, 235] width 8 height 9
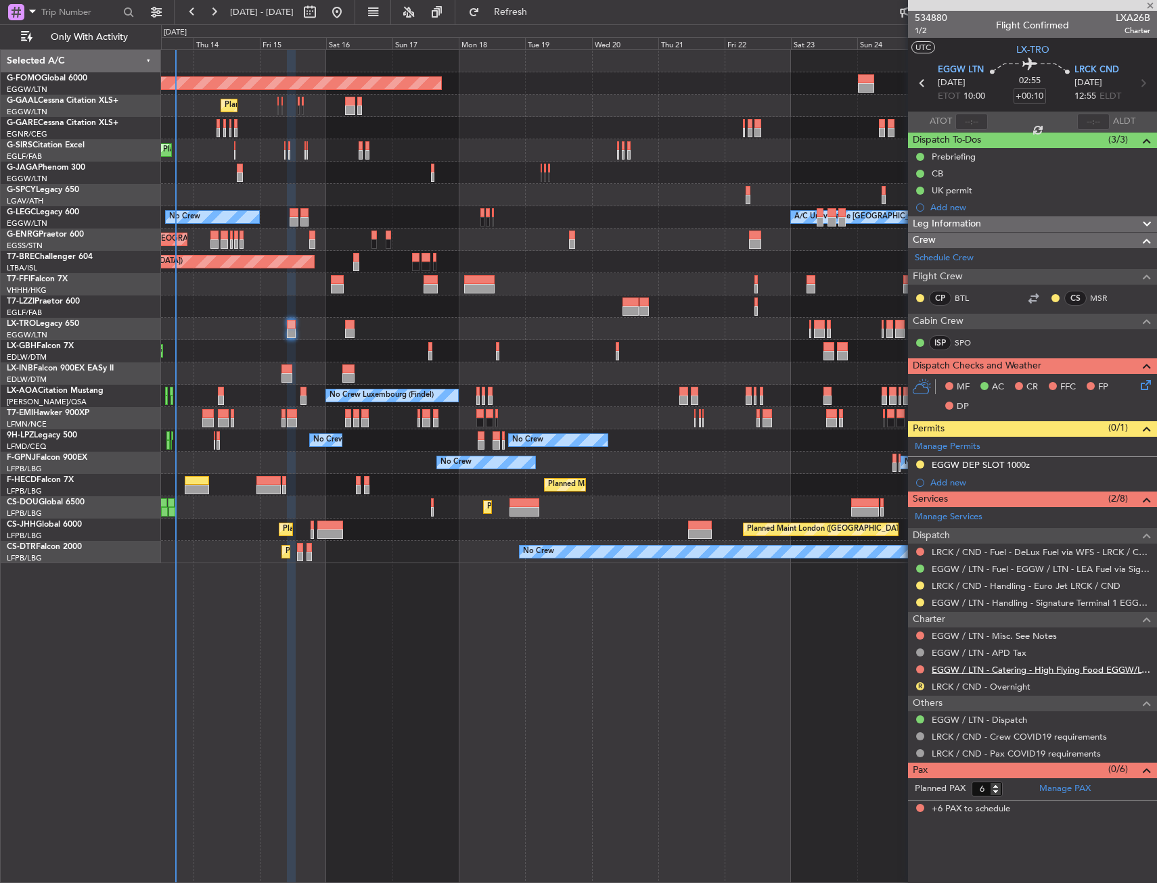
type input "+00:05"
type input "0"
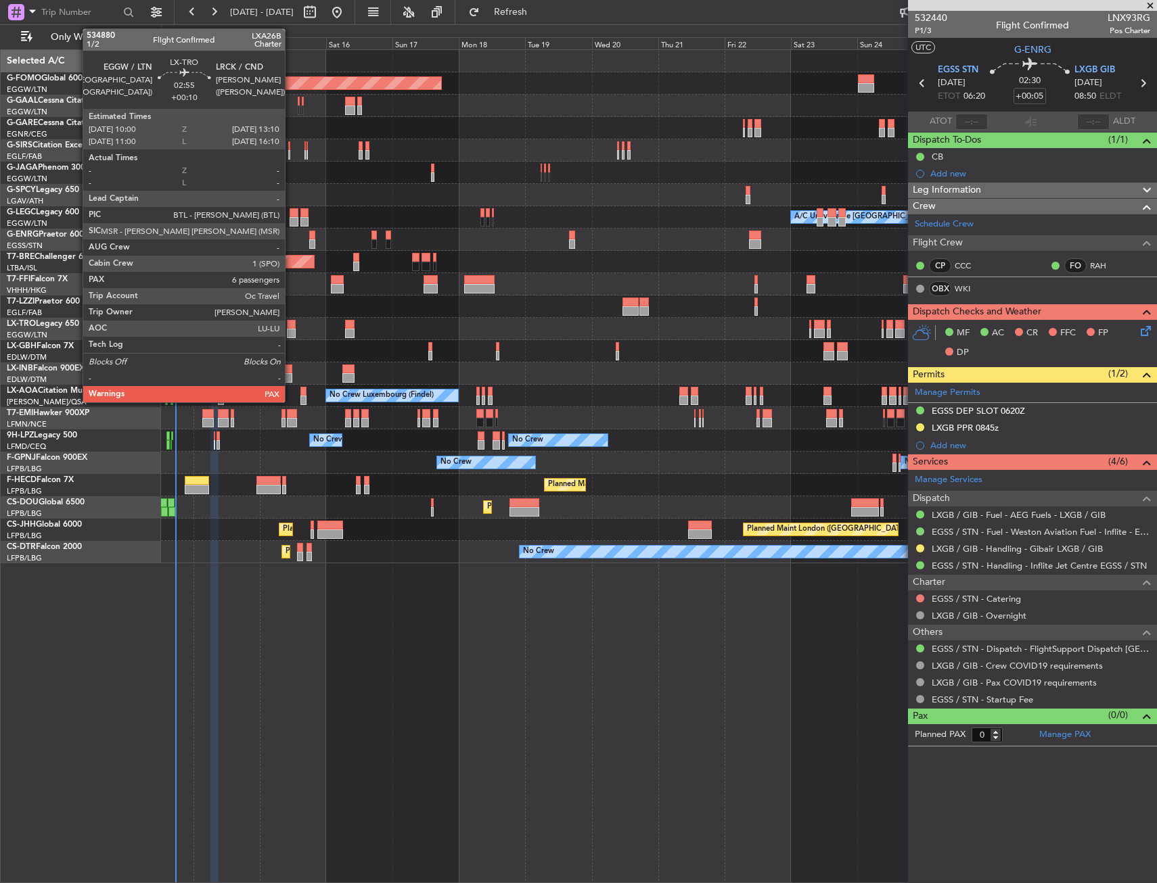
click at [291, 327] on div at bounding box center [291, 324] width 9 height 9
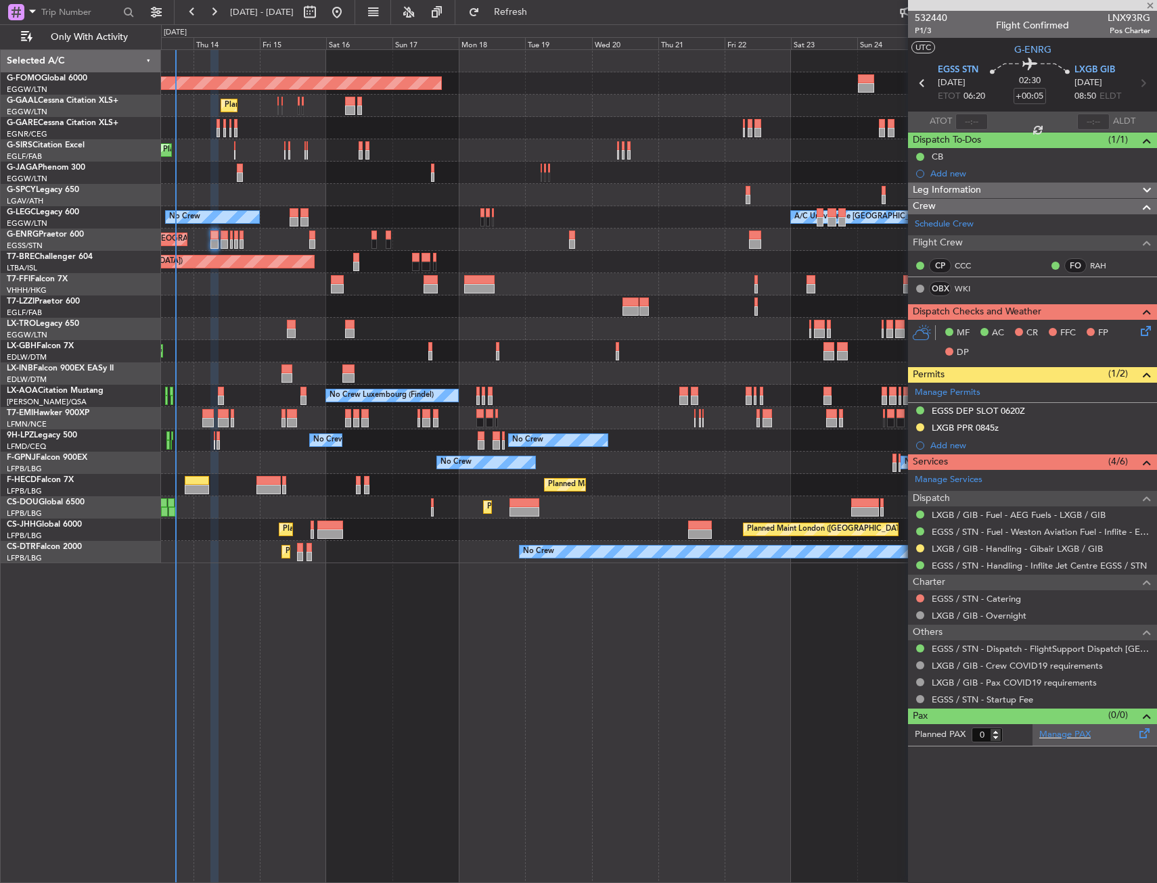
type input "+00:10"
type input "6"
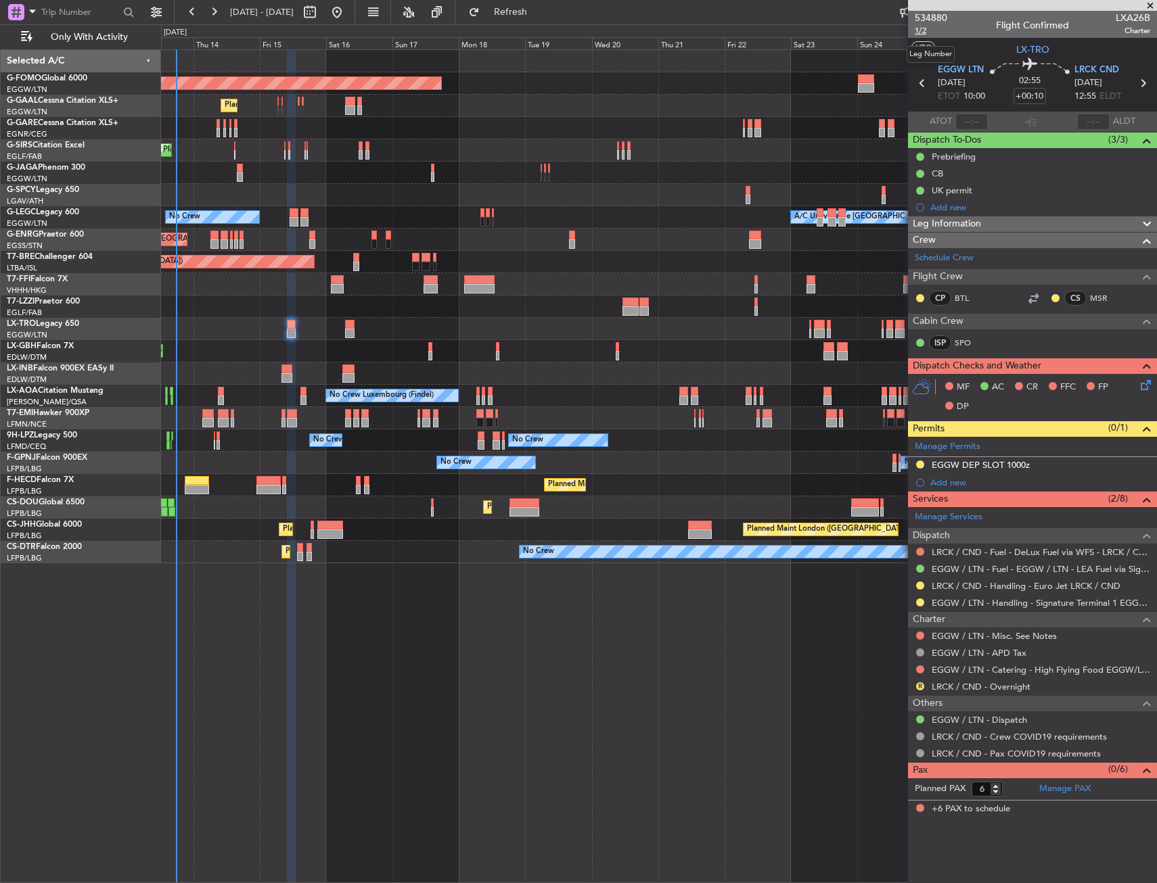
click at [921, 32] on span "1/2" at bounding box center [930, 30] width 32 height 11
click at [1155, 386] on div "MF AC CR FFC FP DP" at bounding box center [1032, 397] width 249 height 47
click at [1144, 386] on icon at bounding box center [1143, 382] width 11 height 11
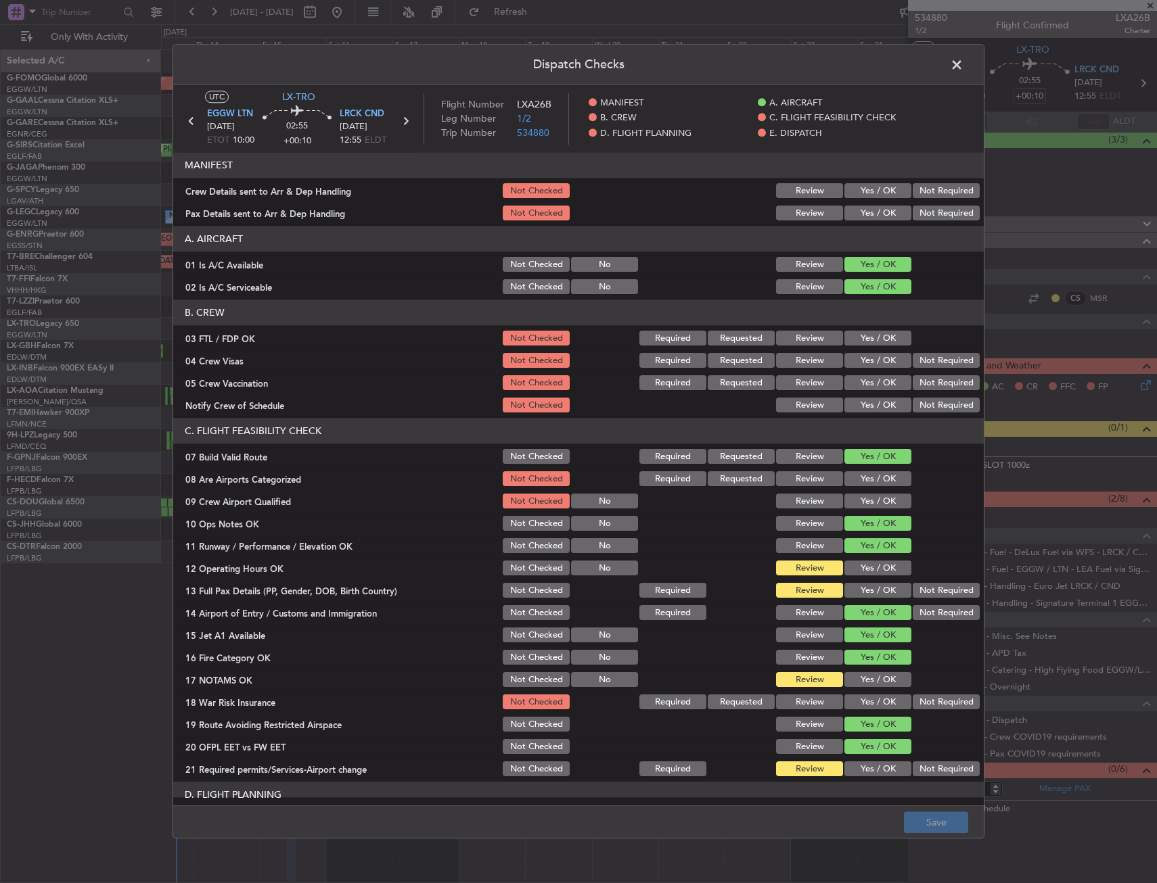
click at [881, 189] on button "Yes / OK" at bounding box center [877, 191] width 67 height 15
click at [877, 215] on button "Yes / OK" at bounding box center [877, 213] width 67 height 15
click at [937, 823] on button "Save" at bounding box center [936, 823] width 64 height 22
click at [963, 66] on span at bounding box center [963, 68] width 0 height 27
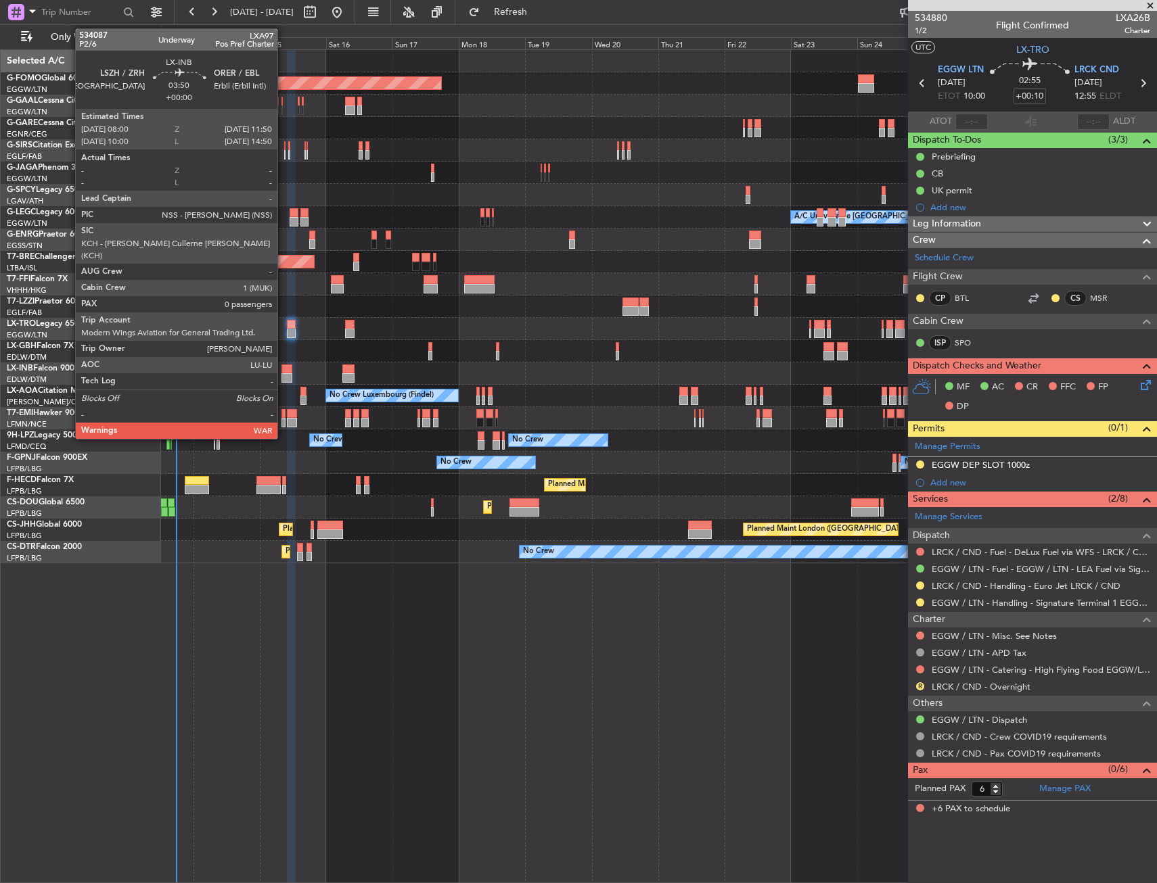
click at [283, 370] on div at bounding box center [286, 369] width 11 height 9
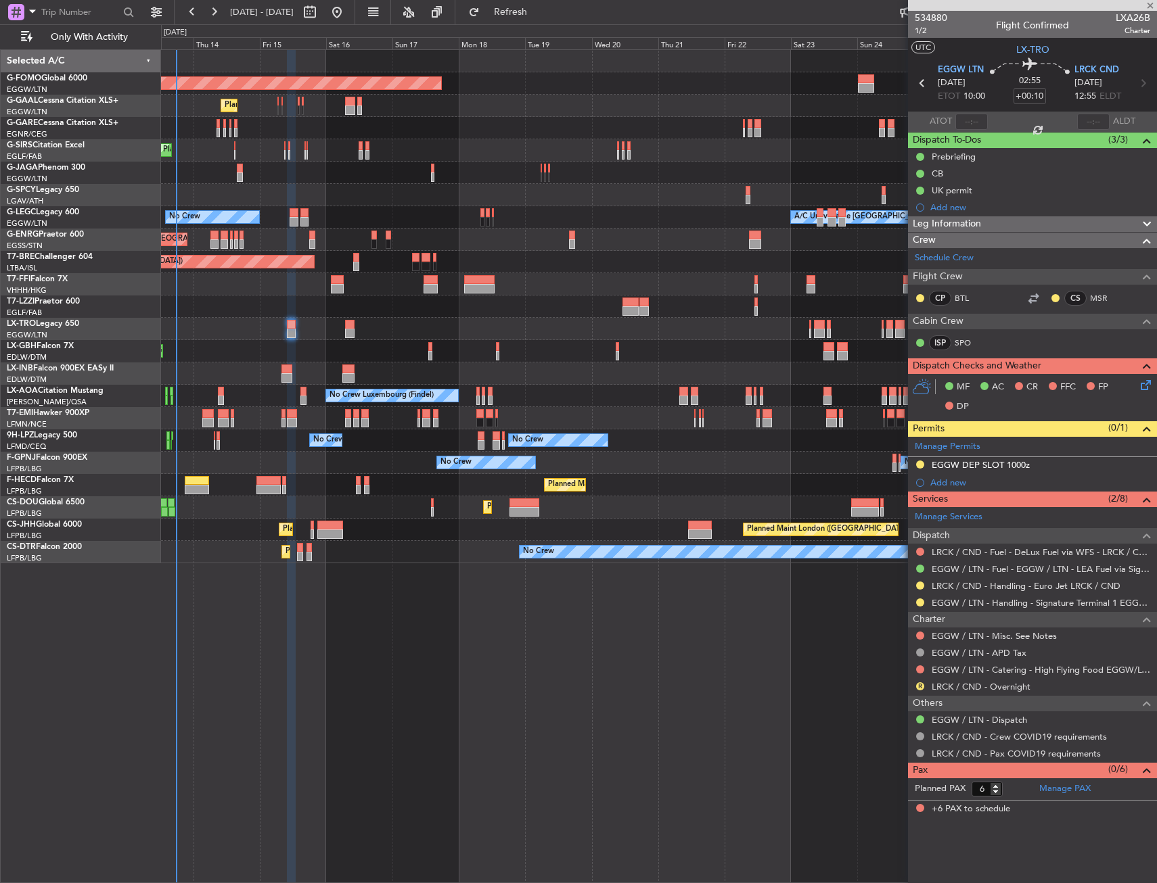
type input "0"
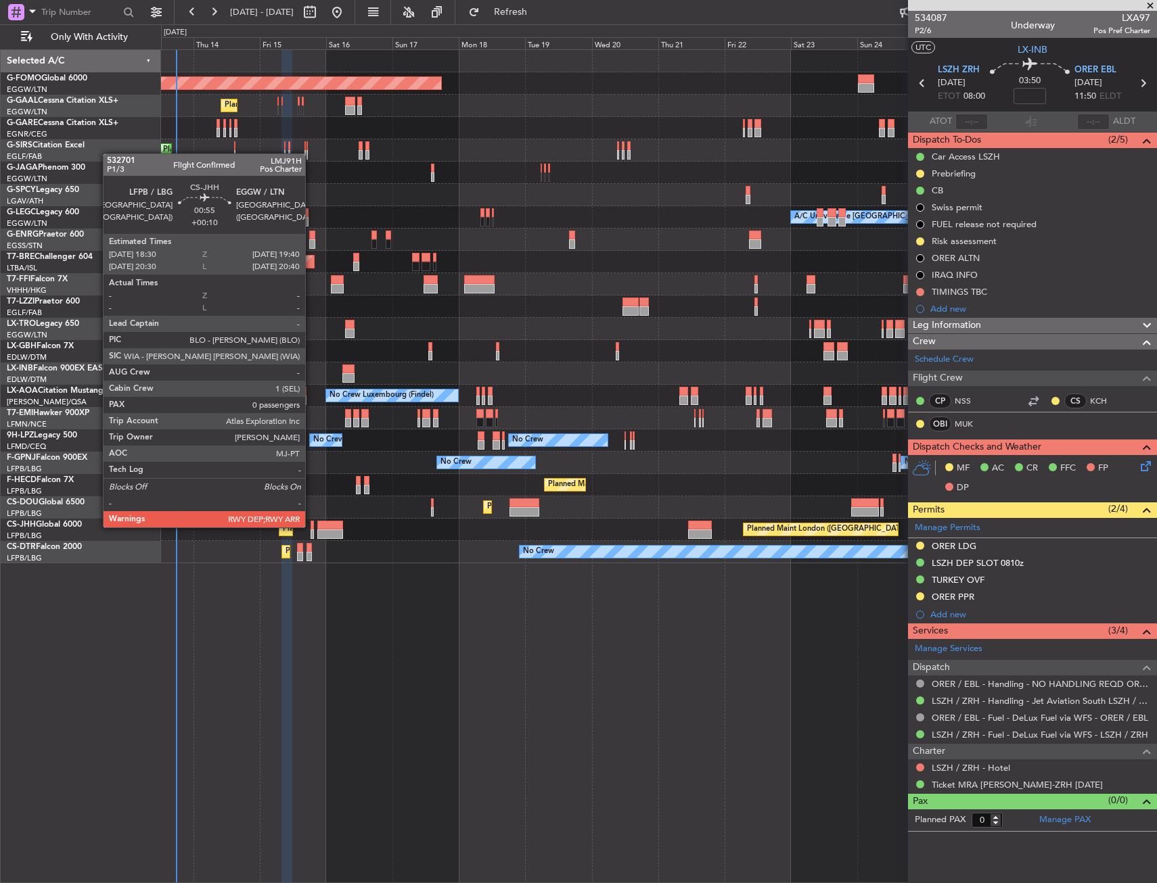
click at [311, 526] on div at bounding box center [311, 525] width 3 height 9
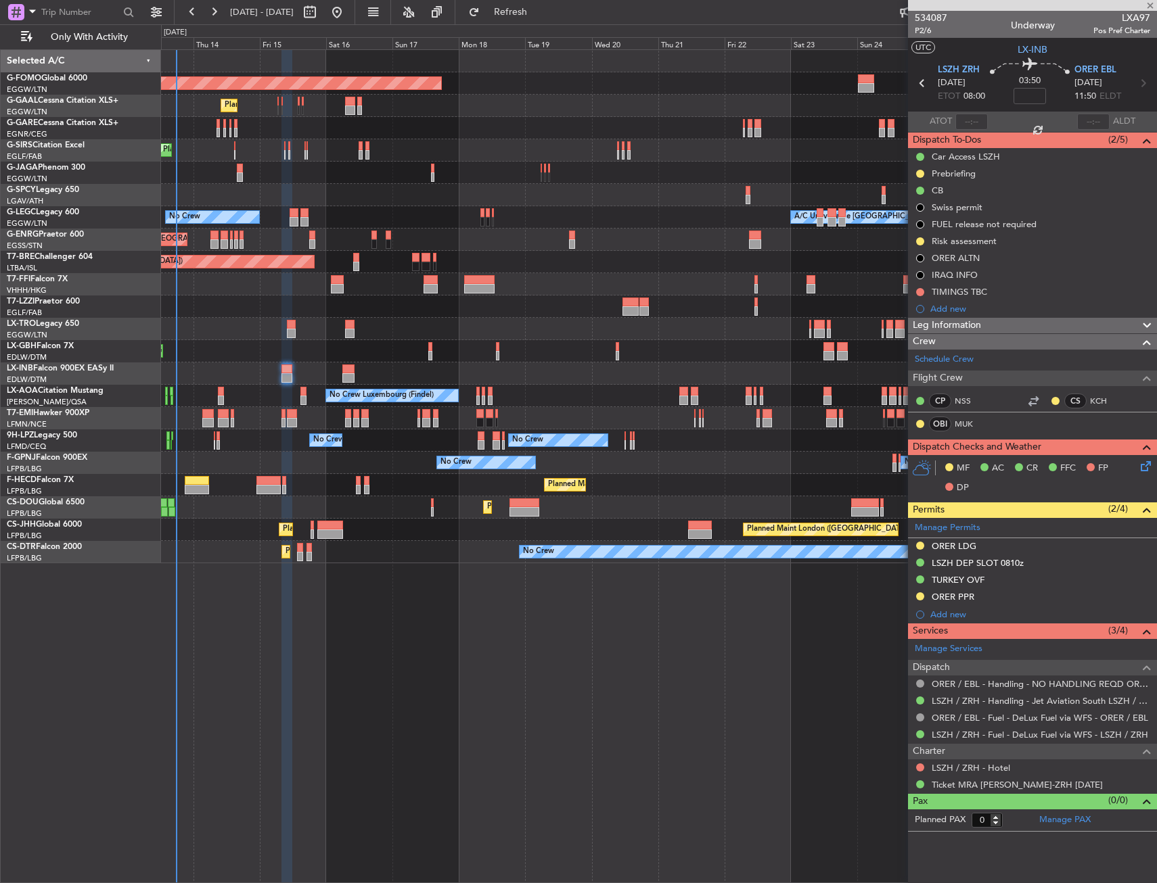
type input "+00:10"
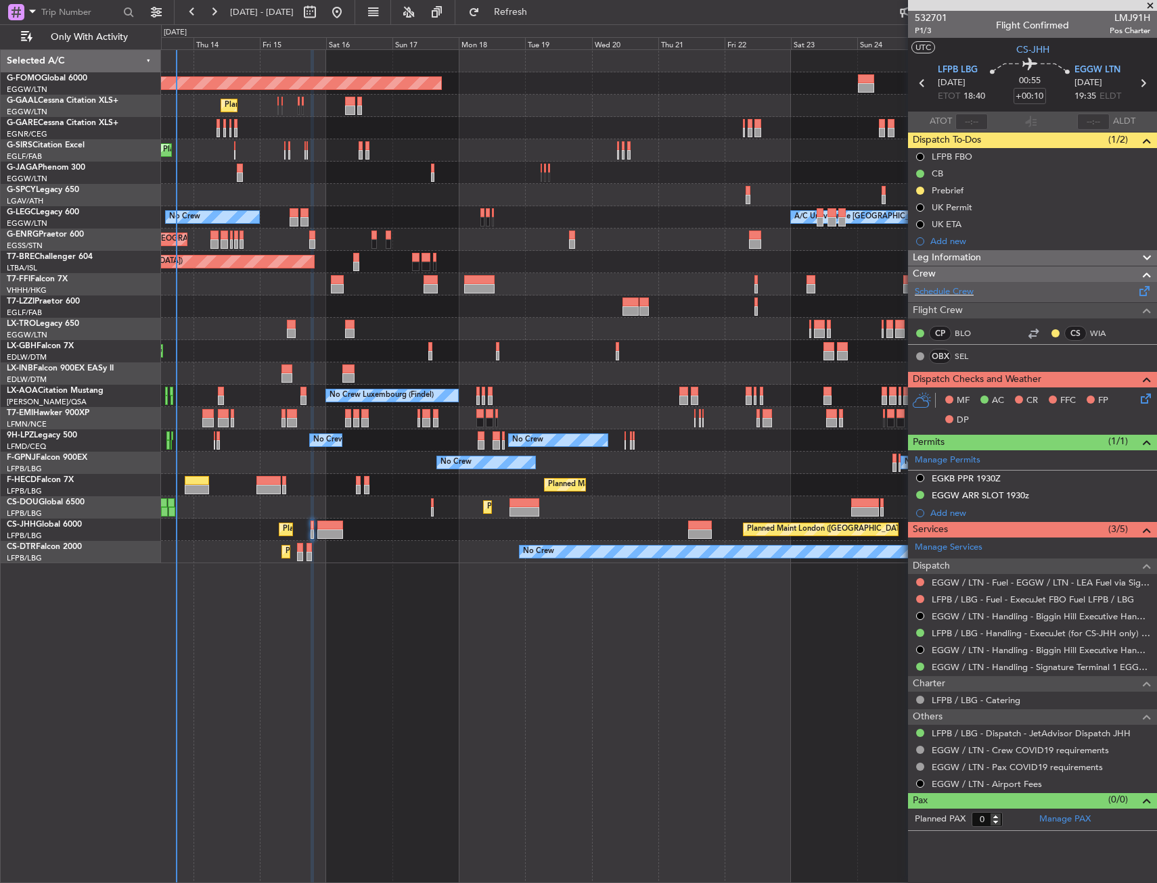
click at [974, 289] on div "Schedule Crew" at bounding box center [1032, 292] width 249 height 20
click at [927, 30] on span "P1/3" at bounding box center [930, 30] width 32 height 11
click at [1148, 401] on icon at bounding box center [1143, 396] width 11 height 11
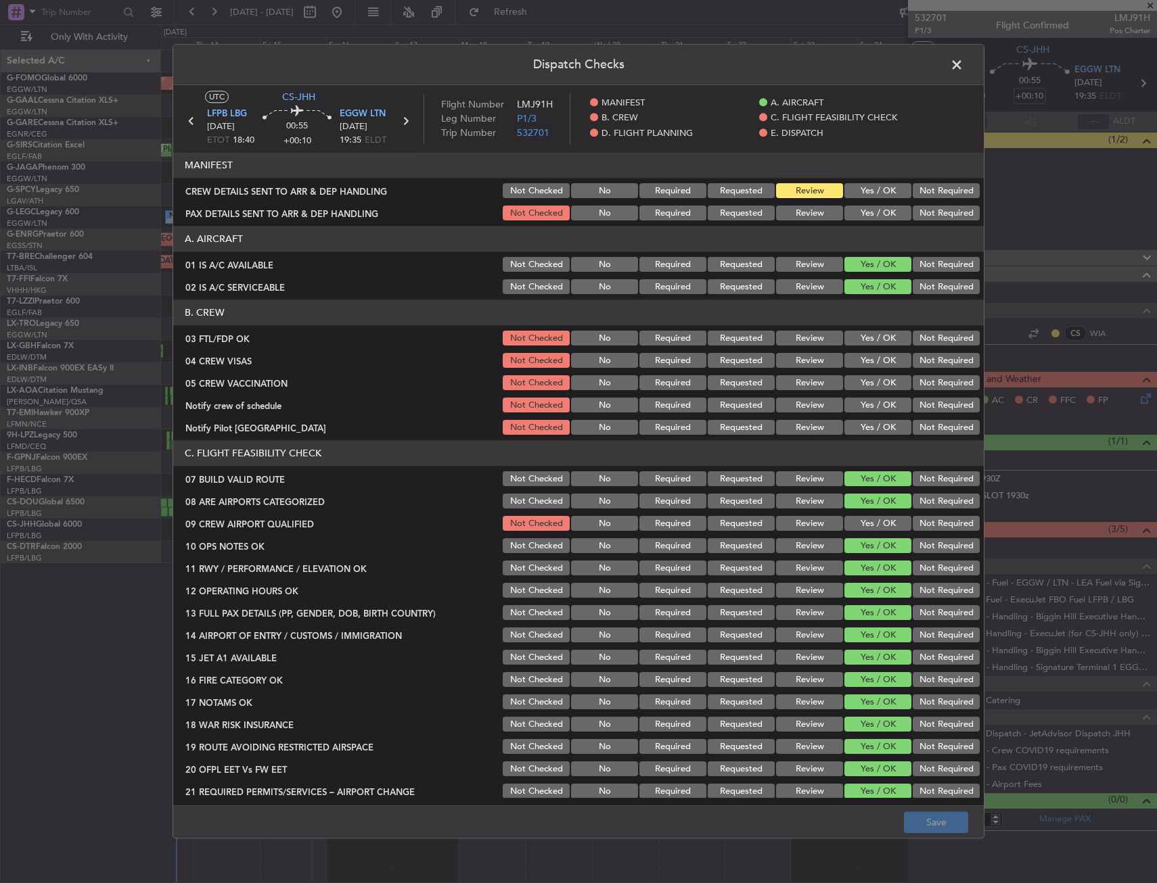
click at [854, 192] on button "Yes / OK" at bounding box center [877, 191] width 67 height 15
drag, startPoint x: 854, startPoint y: 216, endPoint x: 866, endPoint y: 466, distance: 250.6
click at [854, 217] on button "Yes / OK" at bounding box center [877, 213] width 67 height 15
click at [927, 830] on button "Save" at bounding box center [936, 823] width 64 height 22
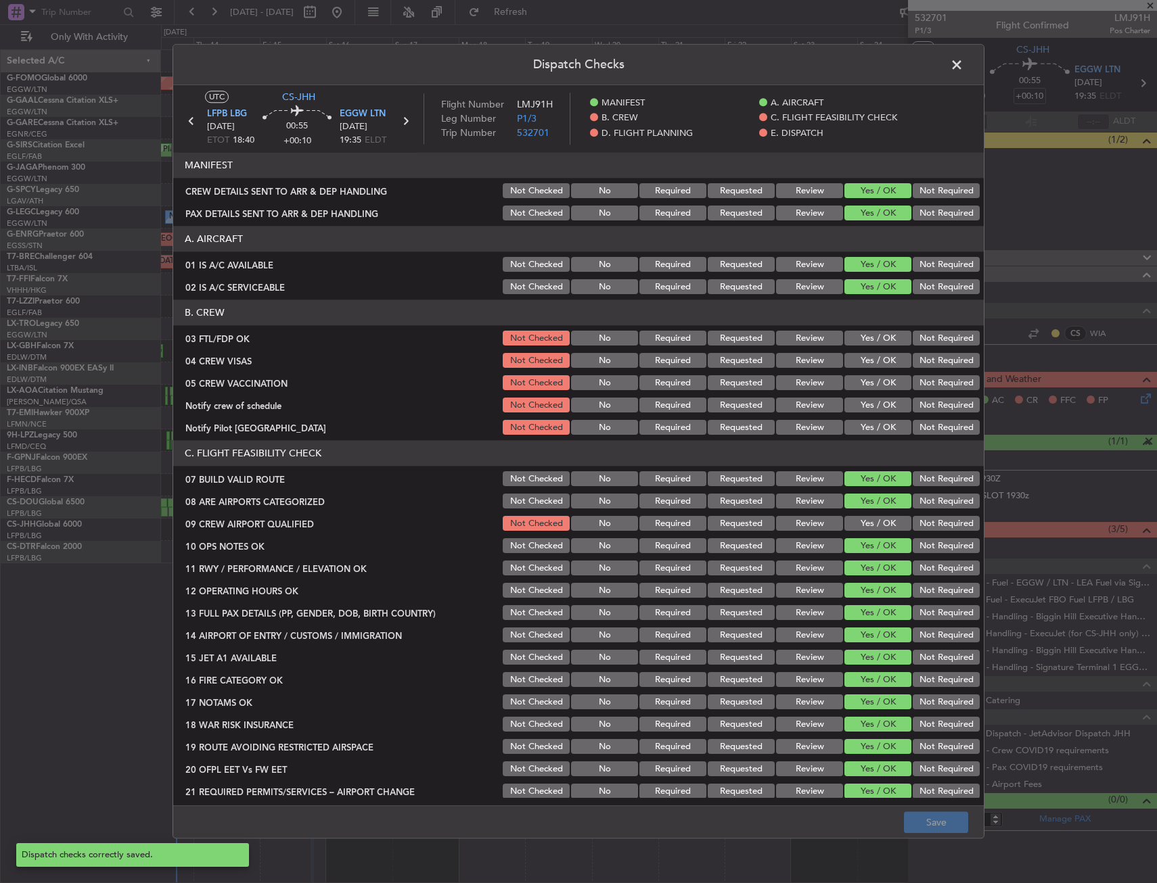
click at [963, 64] on span at bounding box center [963, 68] width 0 height 27
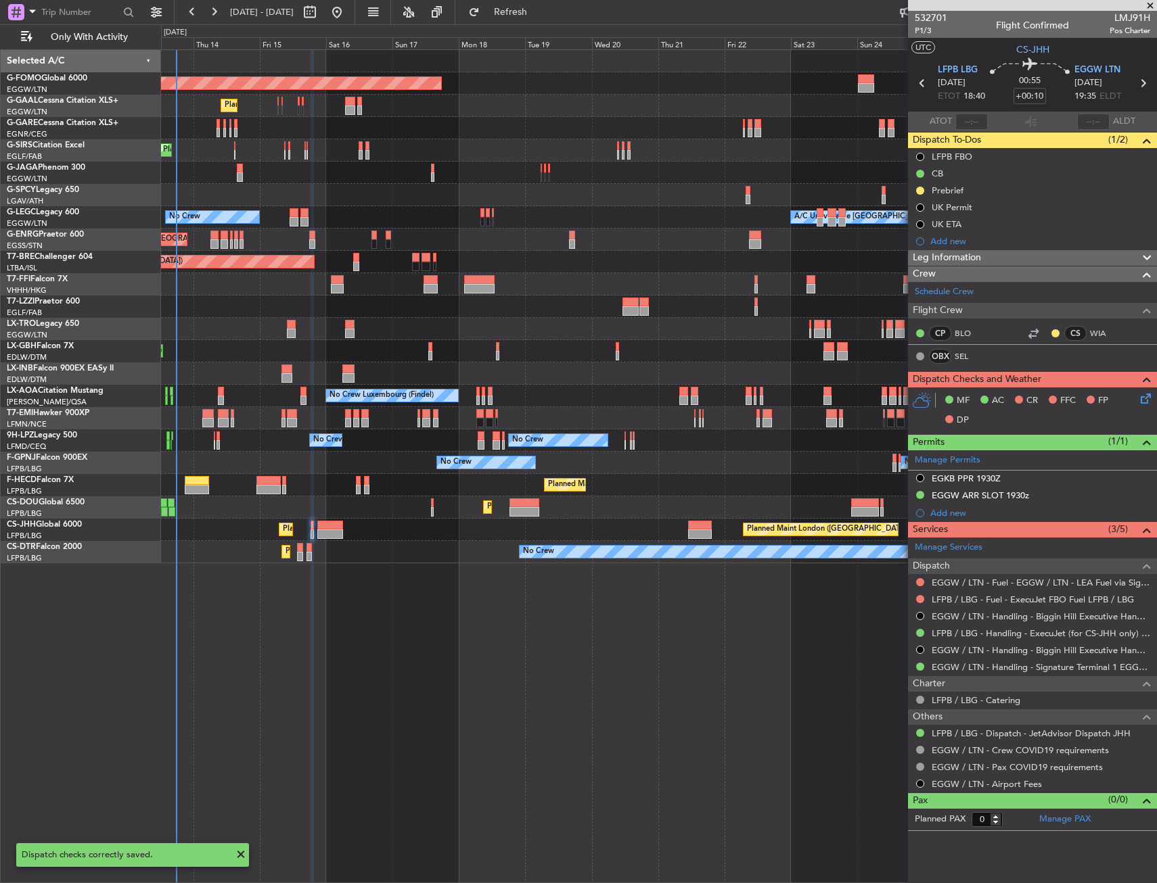
click at [340, 527] on div at bounding box center [330, 525] width 26 height 9
type input "+01:00"
type input "6"
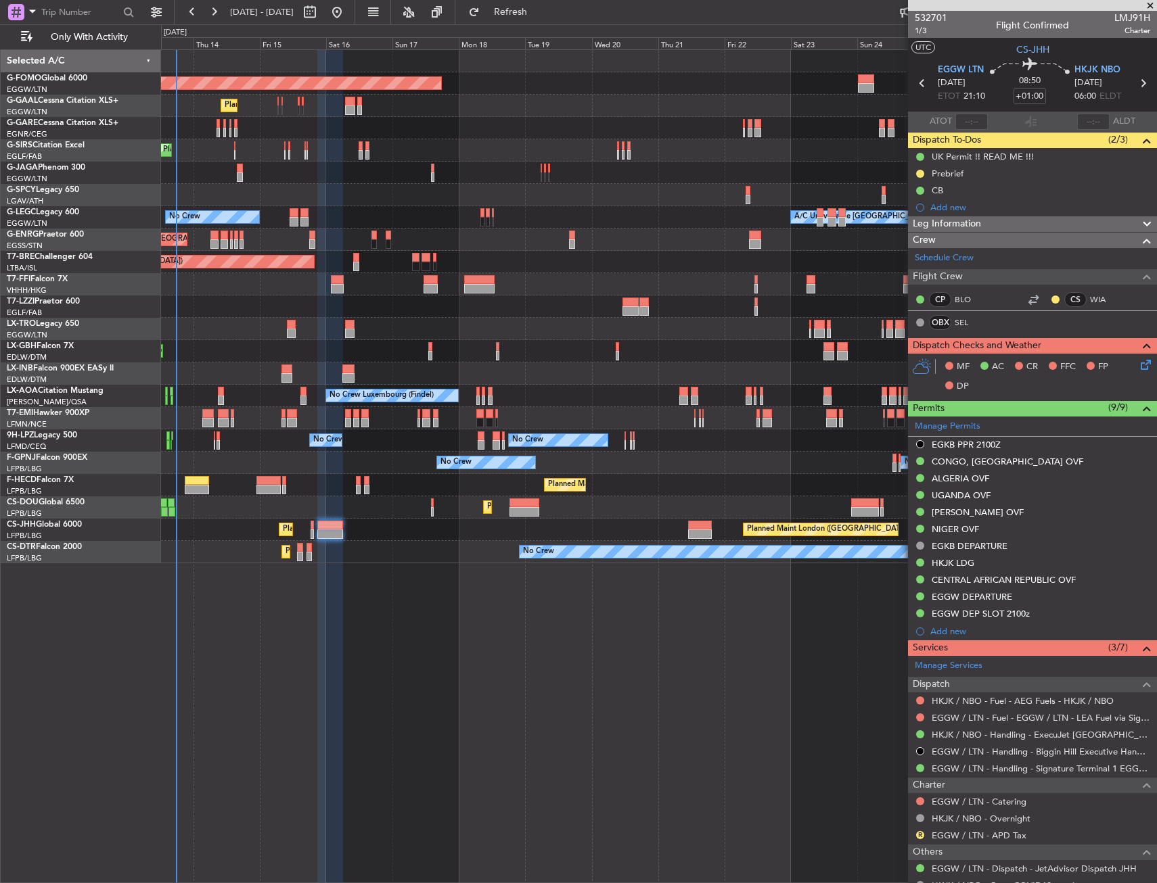
click at [1138, 363] on icon at bounding box center [1143, 362] width 11 height 11
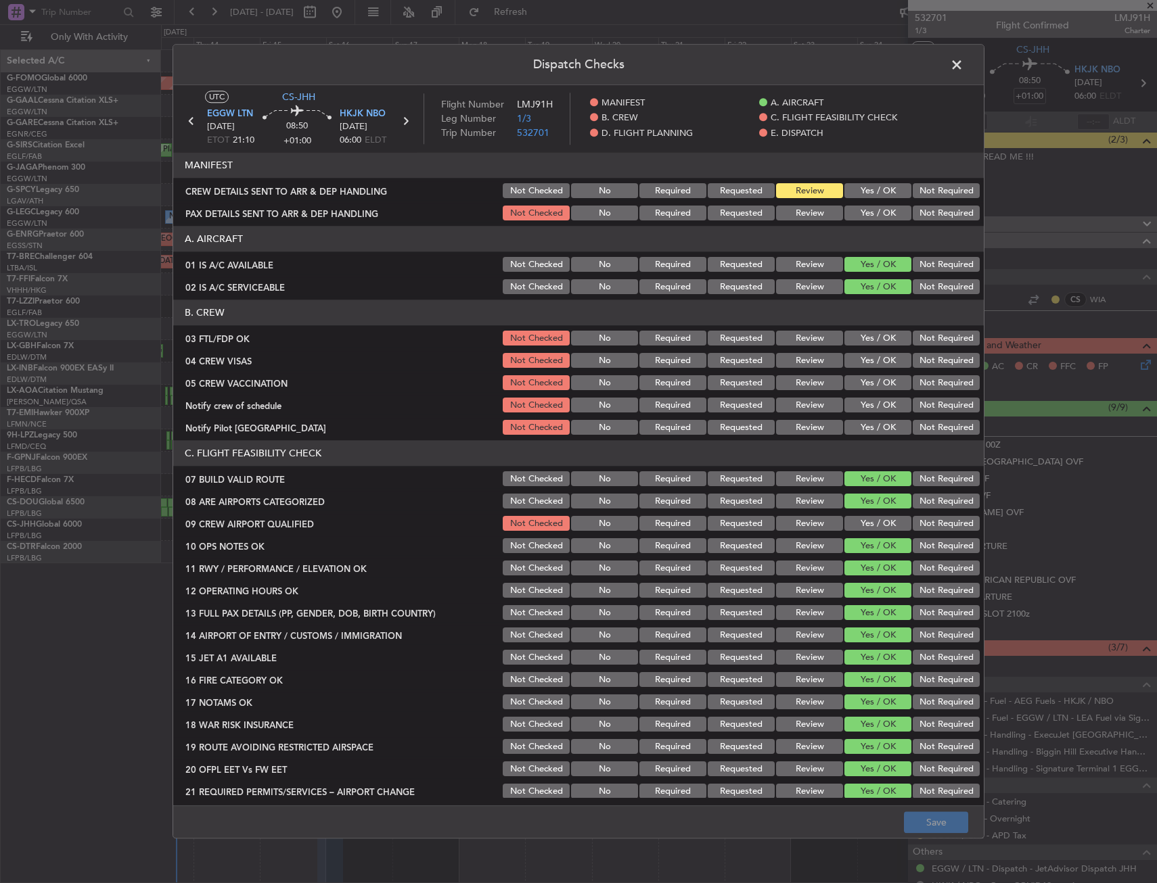
click at [853, 194] on button "Yes / OK" at bounding box center [877, 191] width 67 height 15
click at [854, 212] on button "Yes / OK" at bounding box center [877, 213] width 67 height 15
click at [921, 814] on button "Save" at bounding box center [936, 823] width 64 height 22
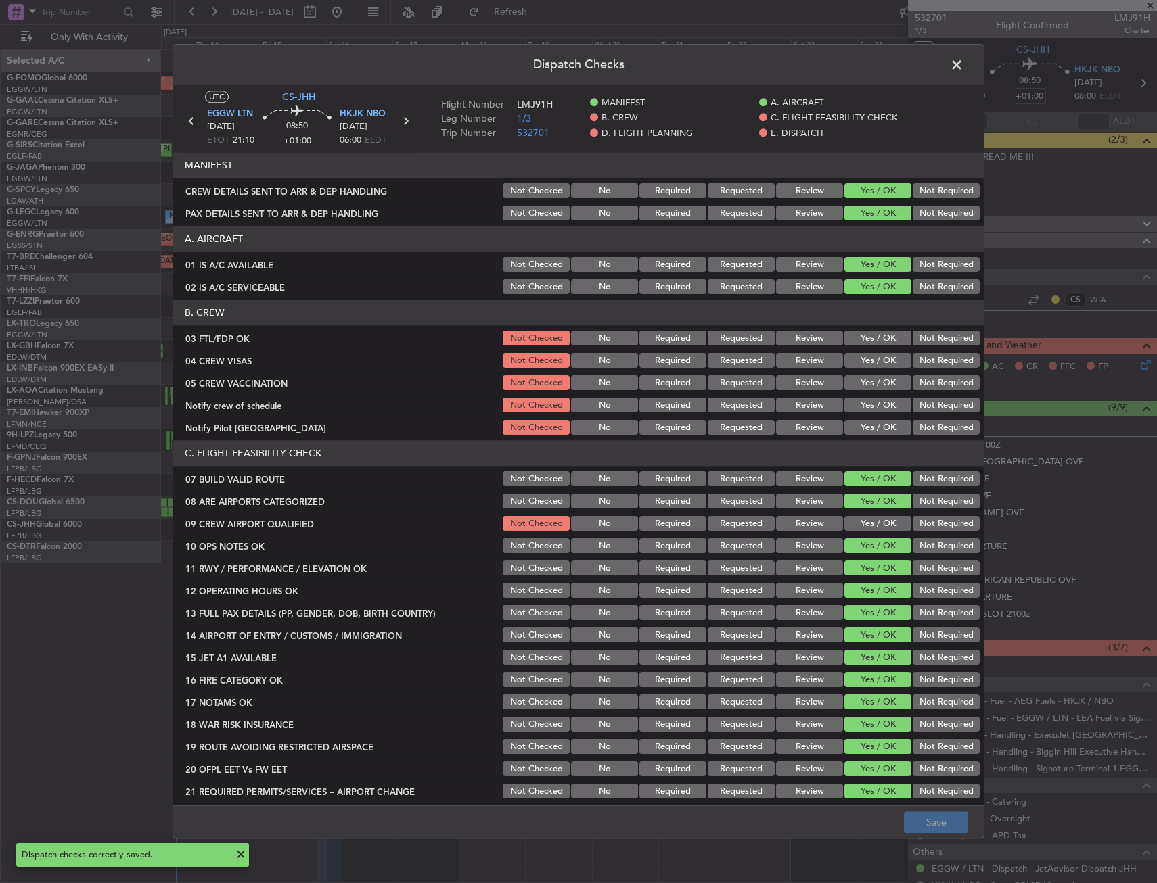
click at [963, 60] on span at bounding box center [963, 68] width 0 height 27
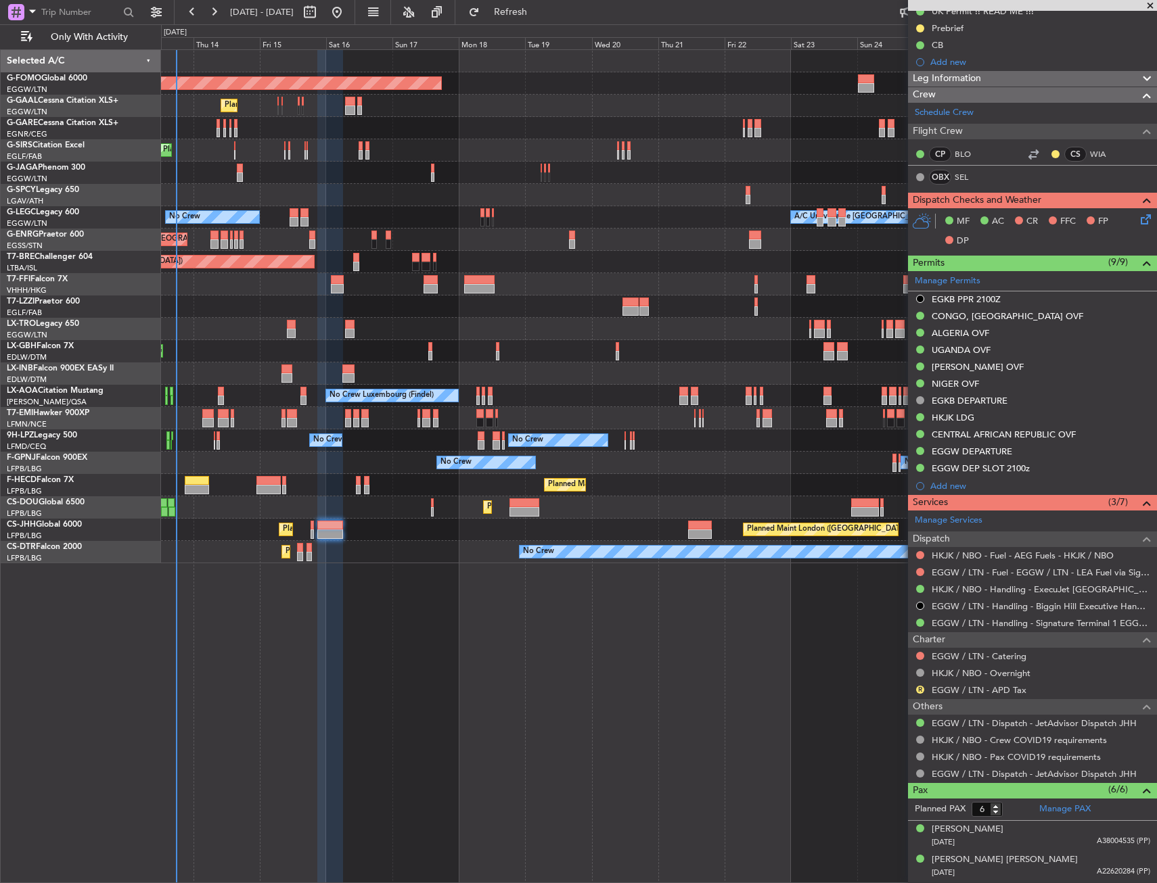
scroll to position [265, 0]
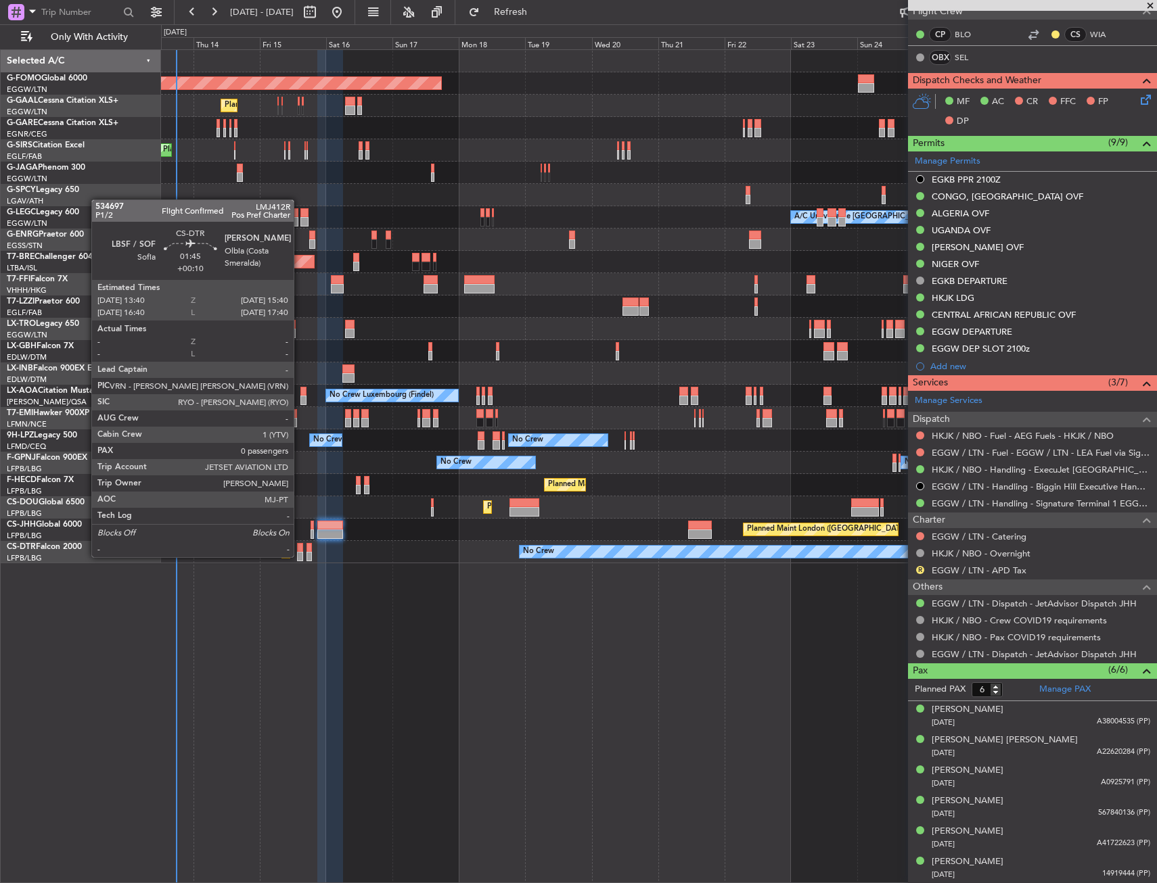
click at [300, 556] on div at bounding box center [300, 556] width 6 height 9
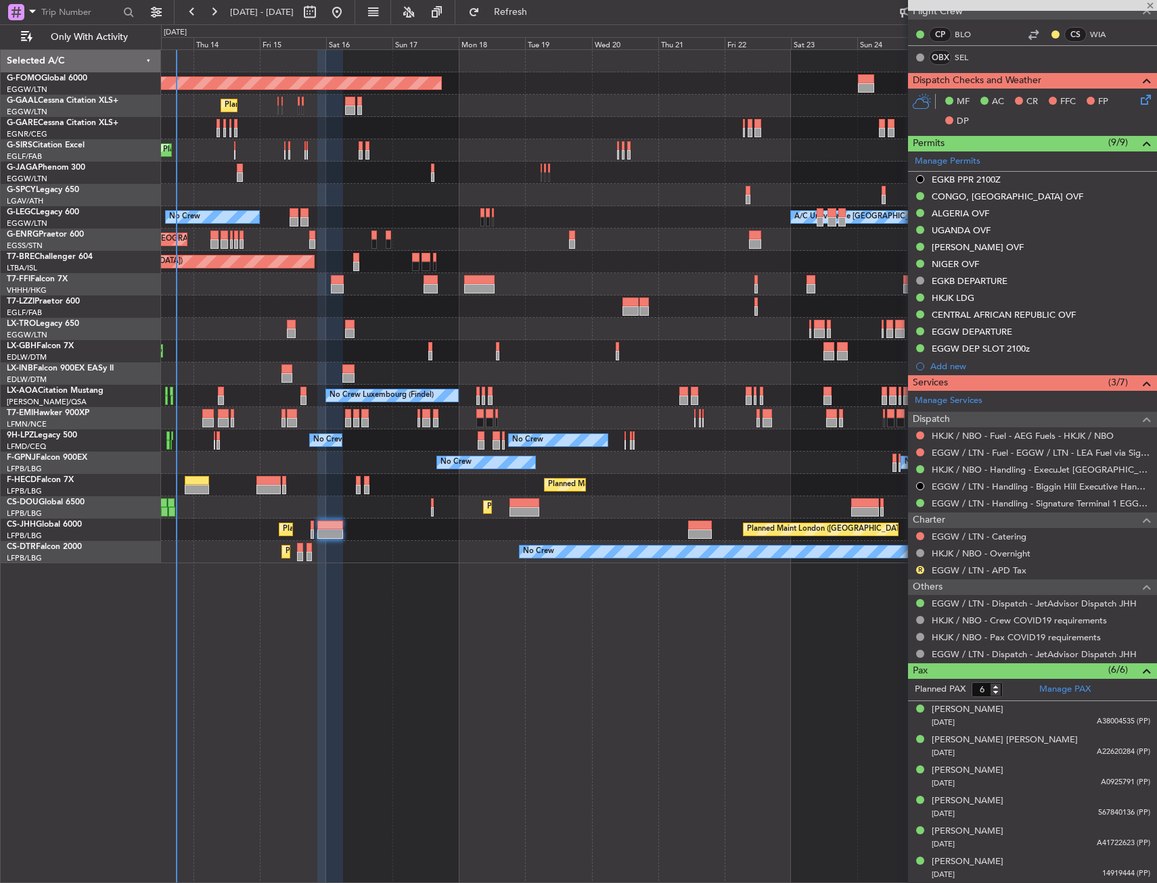
type input "+00:10"
type input "0"
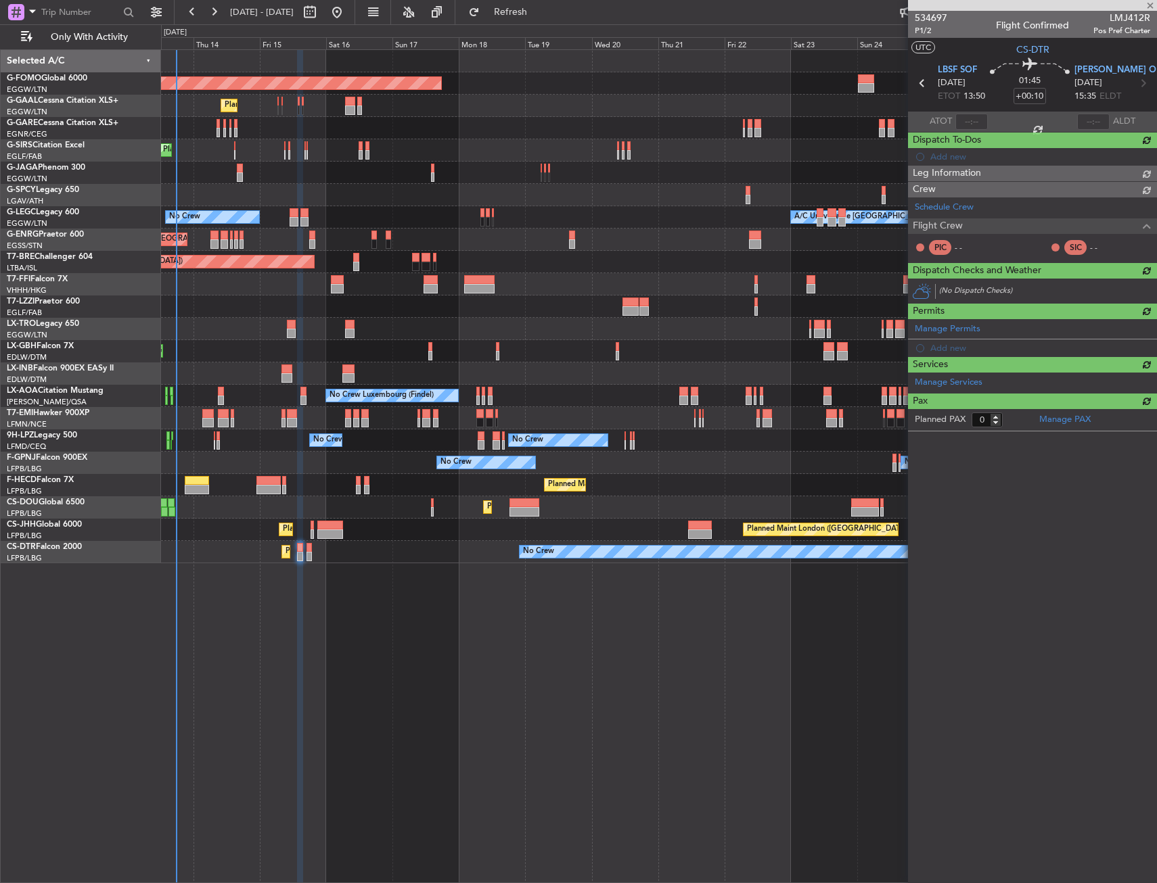
scroll to position [0, 0]
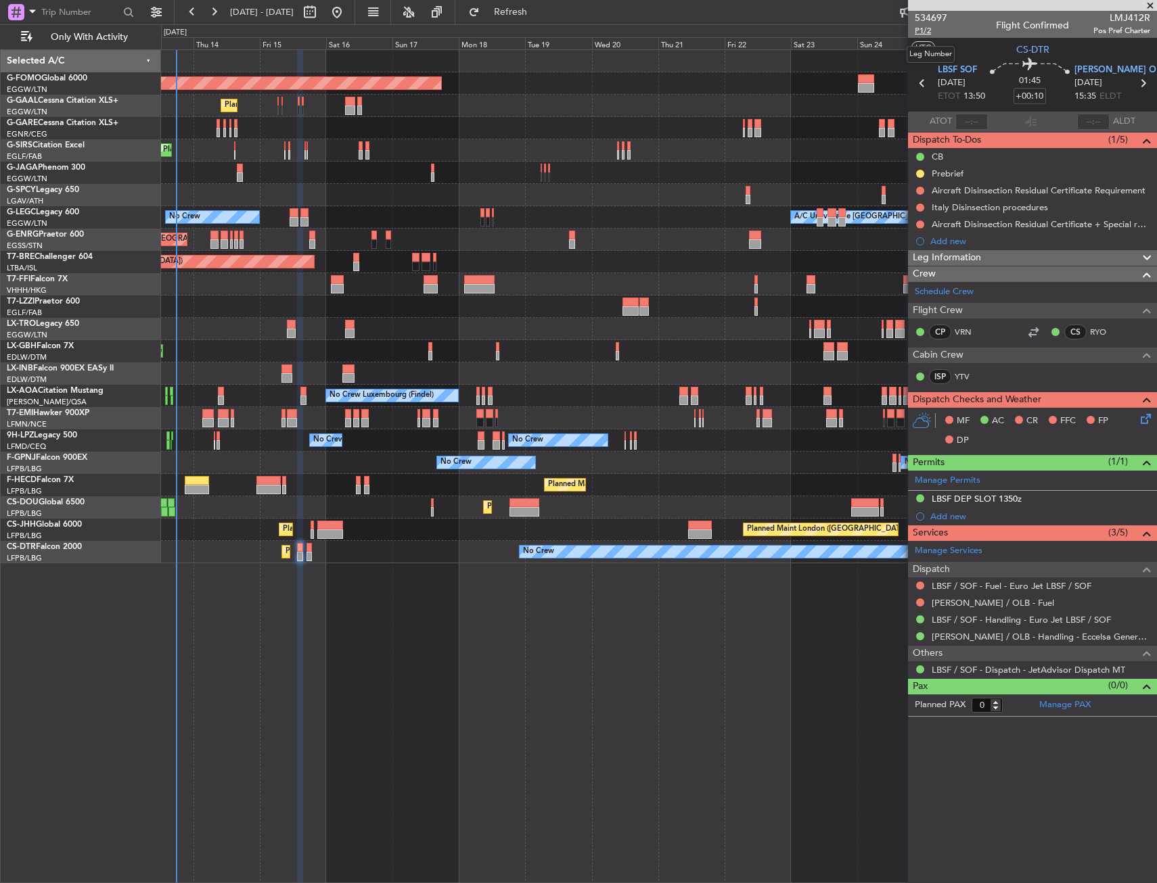
click at [922, 36] on span "P1/2" at bounding box center [930, 30] width 32 height 11
click at [1146, 418] on icon at bounding box center [1143, 416] width 11 height 11
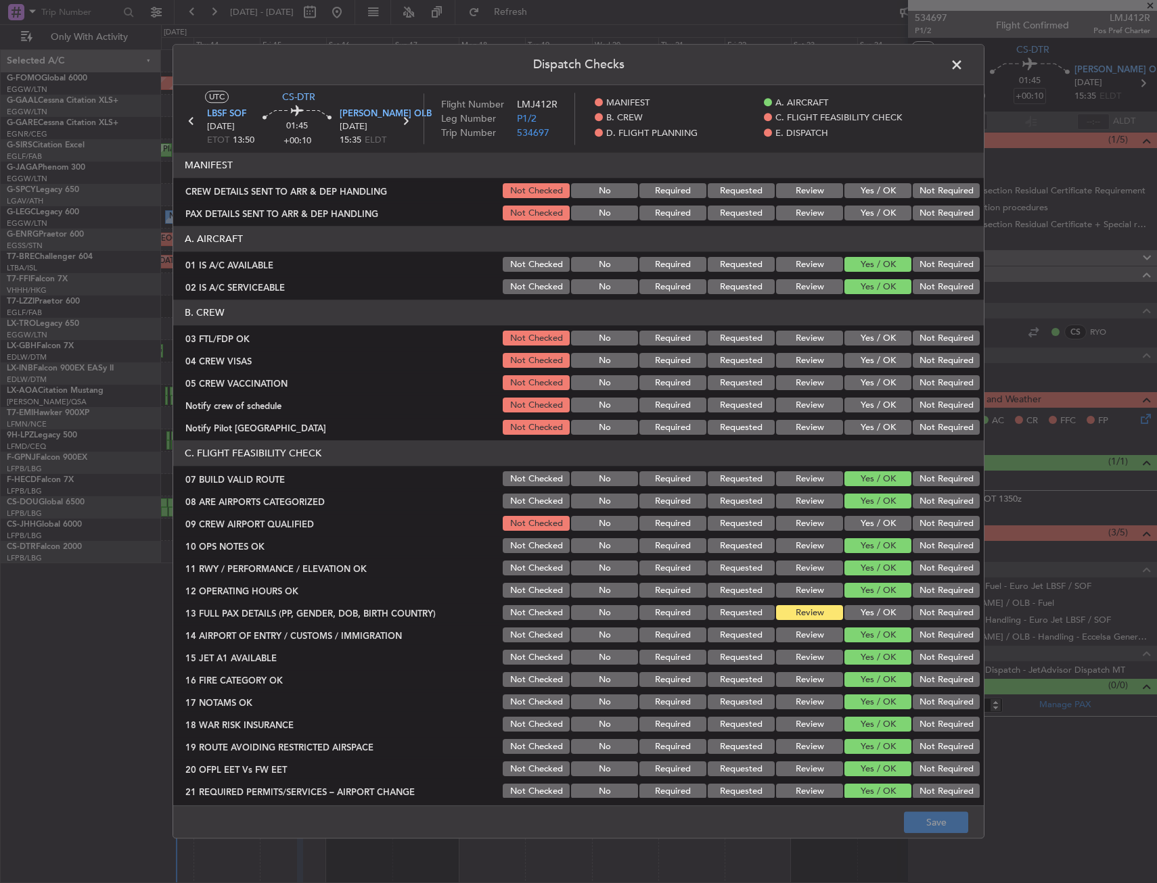
click at [862, 193] on button "Yes / OK" at bounding box center [877, 191] width 67 height 15
click at [865, 214] on button "Yes / OK" at bounding box center [877, 213] width 67 height 15
click at [950, 820] on button "Save" at bounding box center [936, 823] width 64 height 22
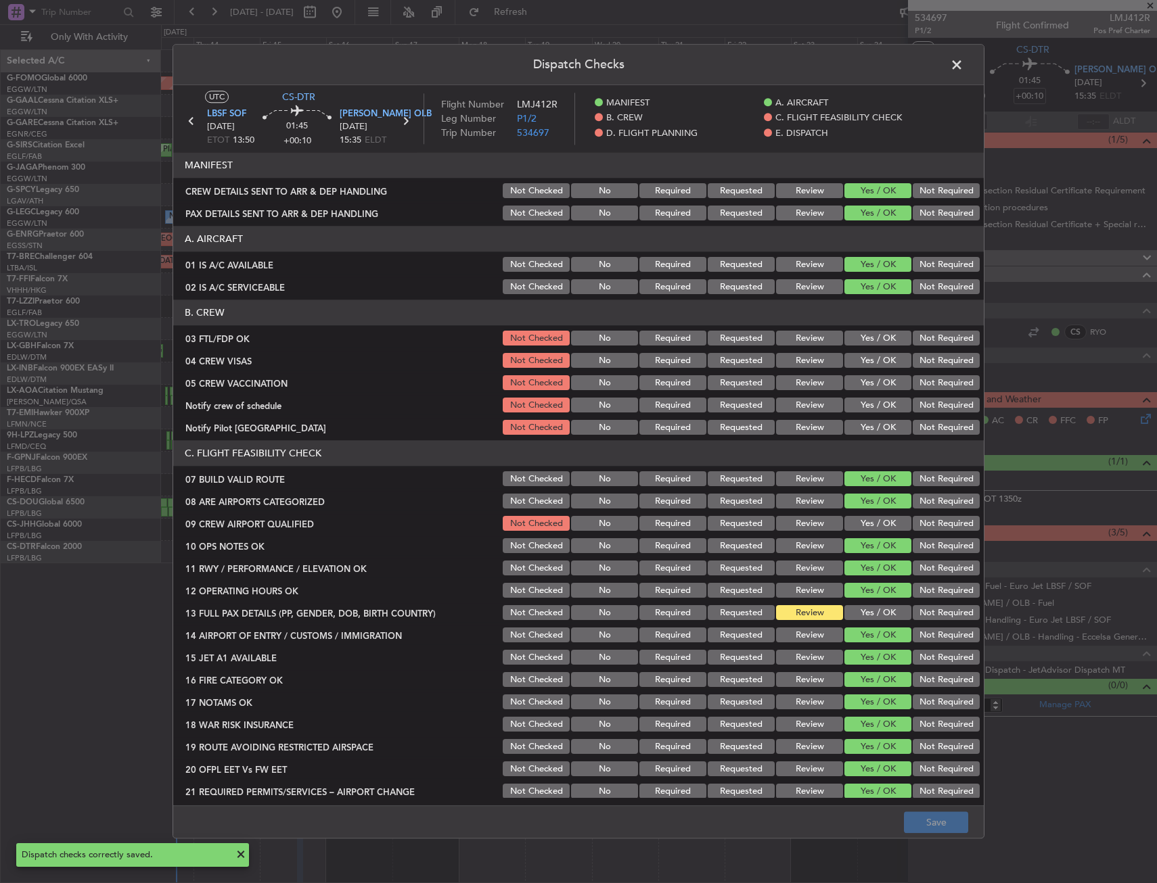
click at [963, 65] on span at bounding box center [963, 68] width 0 height 27
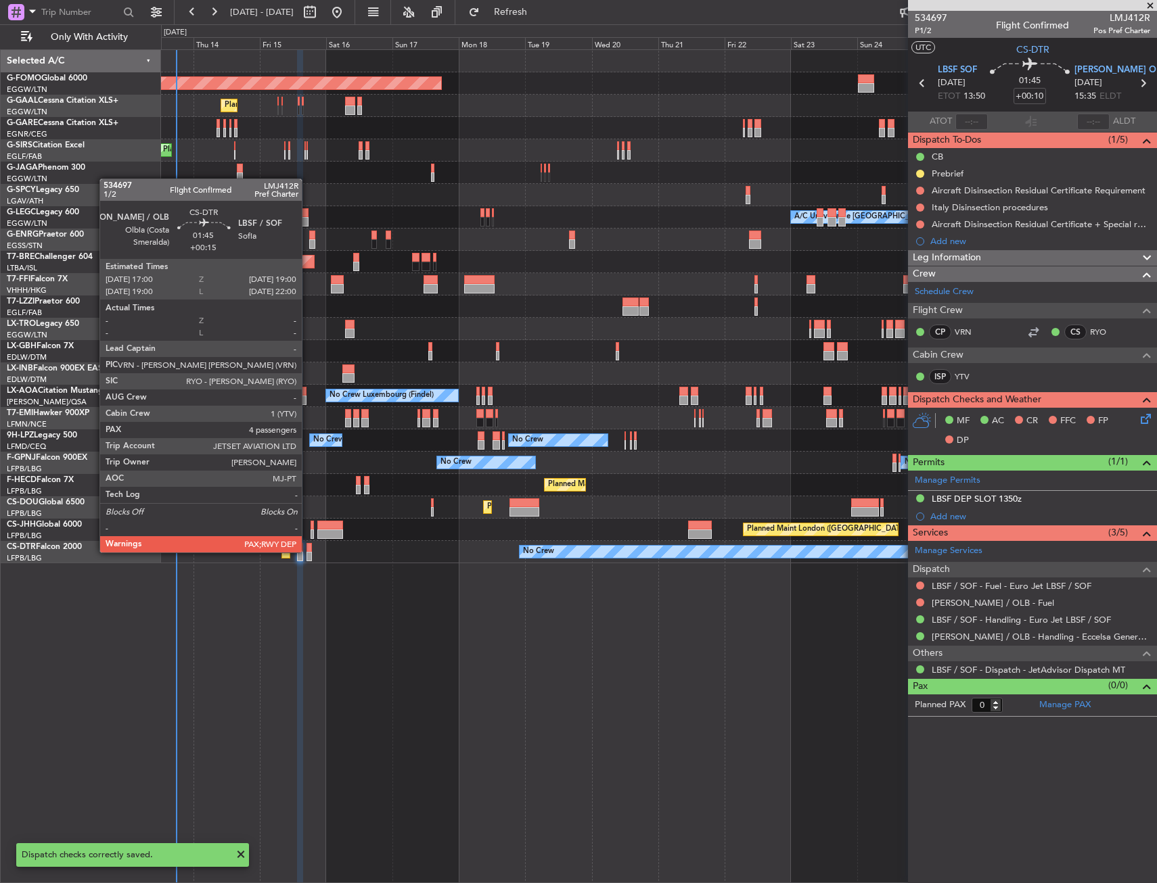
click at [308, 551] on div at bounding box center [309, 547] width 6 height 9
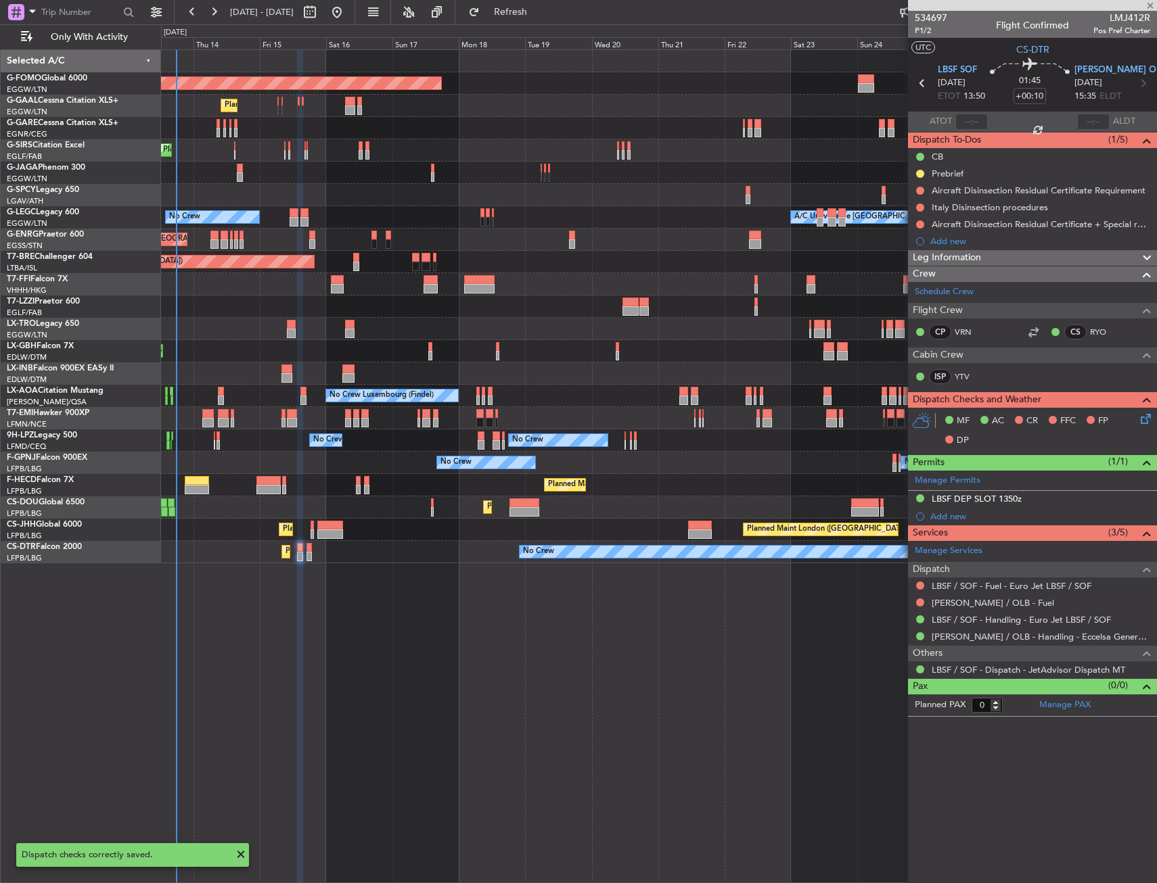
type input "+00:15"
type input "4"
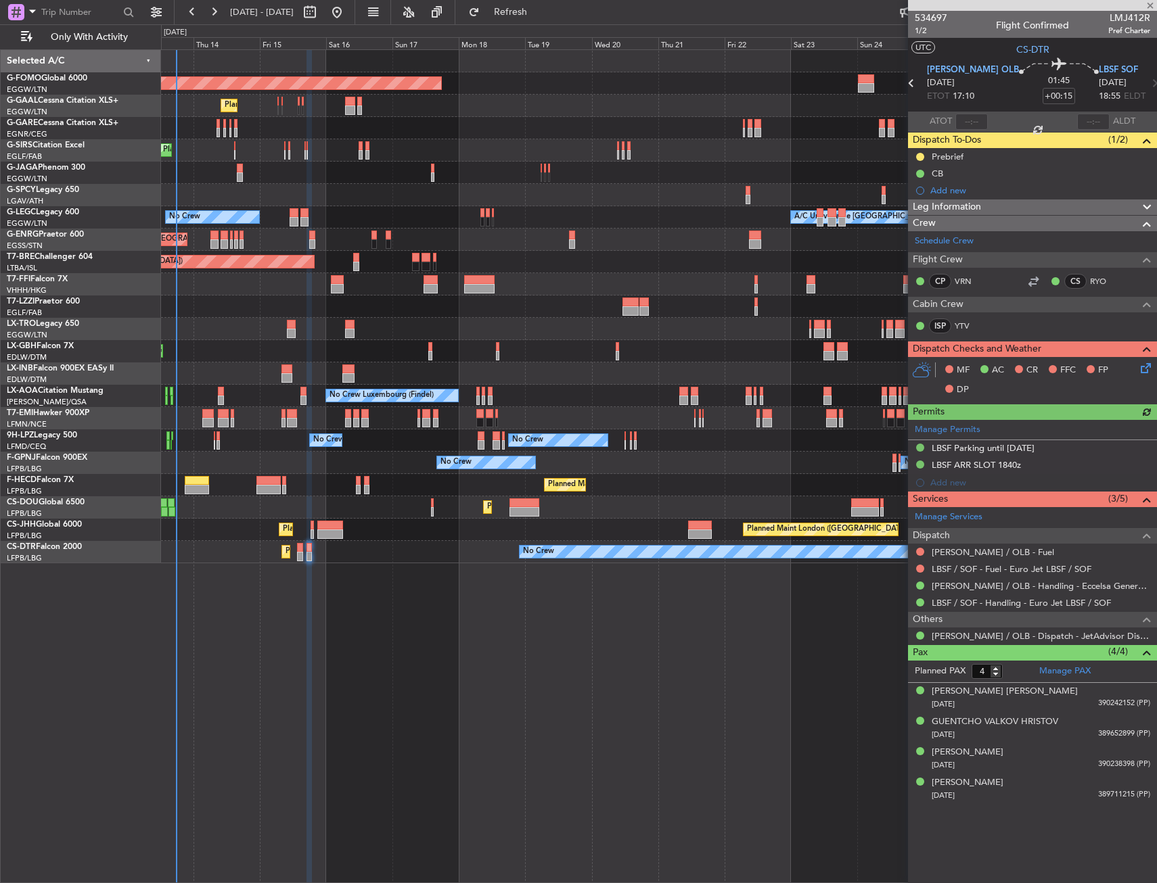
click at [1148, 361] on icon at bounding box center [1143, 366] width 11 height 11
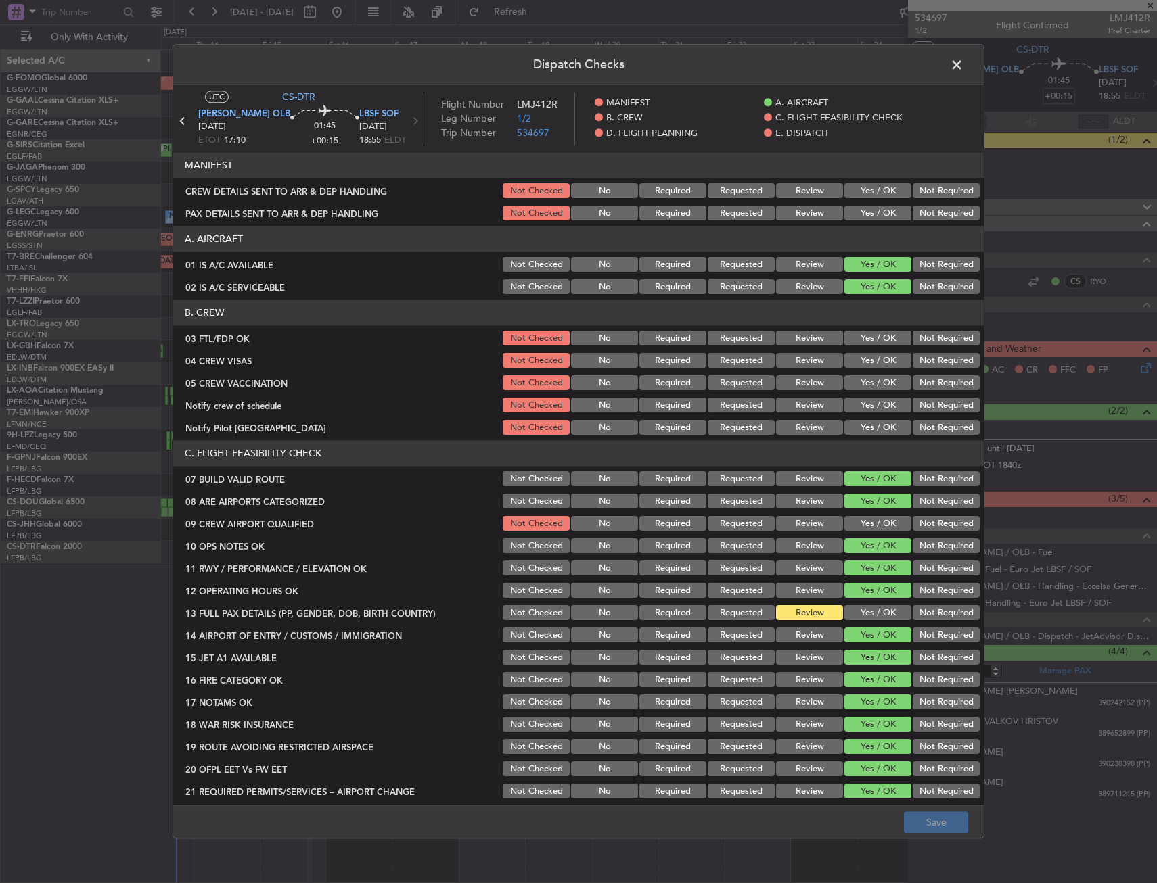
click at [850, 189] on button "Yes / OK" at bounding box center [877, 191] width 67 height 15
click at [847, 216] on button "Yes / OK" at bounding box center [877, 213] width 67 height 15
click at [925, 814] on button "Save" at bounding box center [936, 823] width 64 height 22
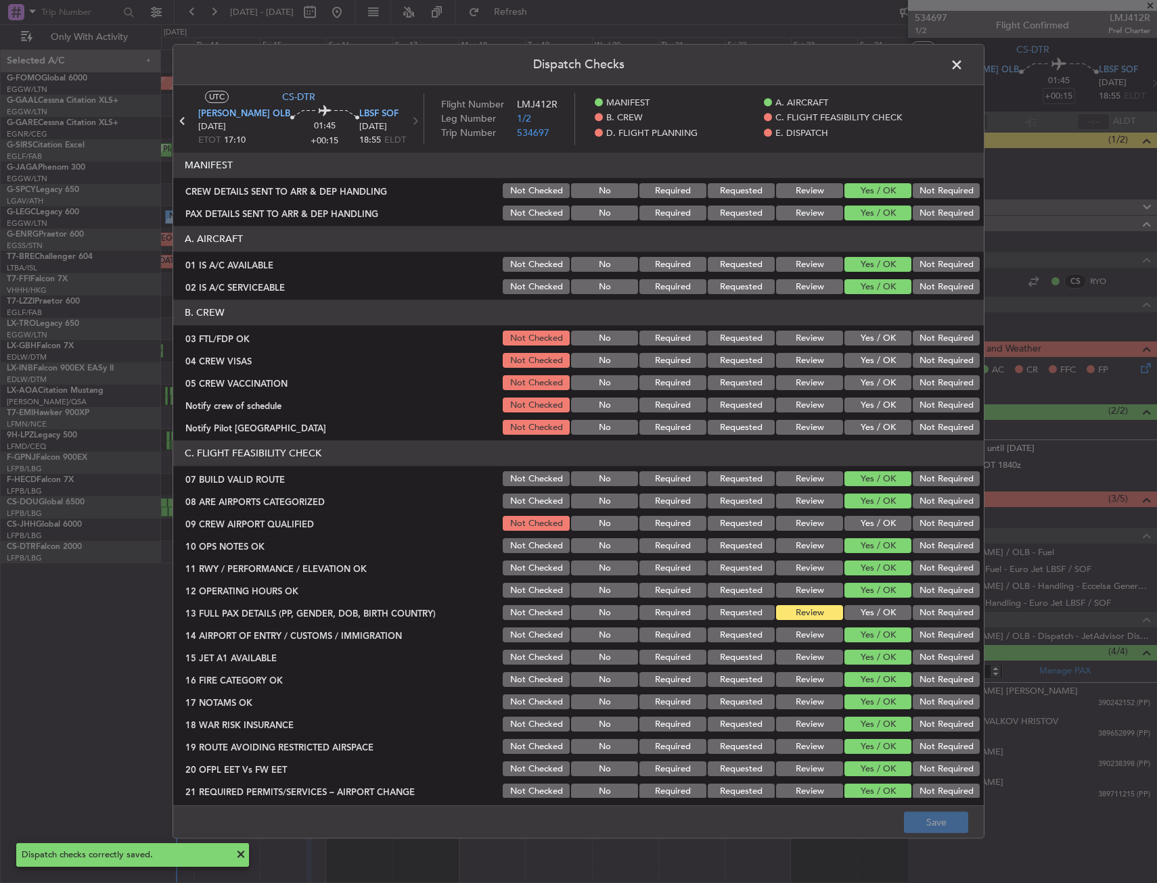
click at [963, 66] on span at bounding box center [963, 68] width 0 height 27
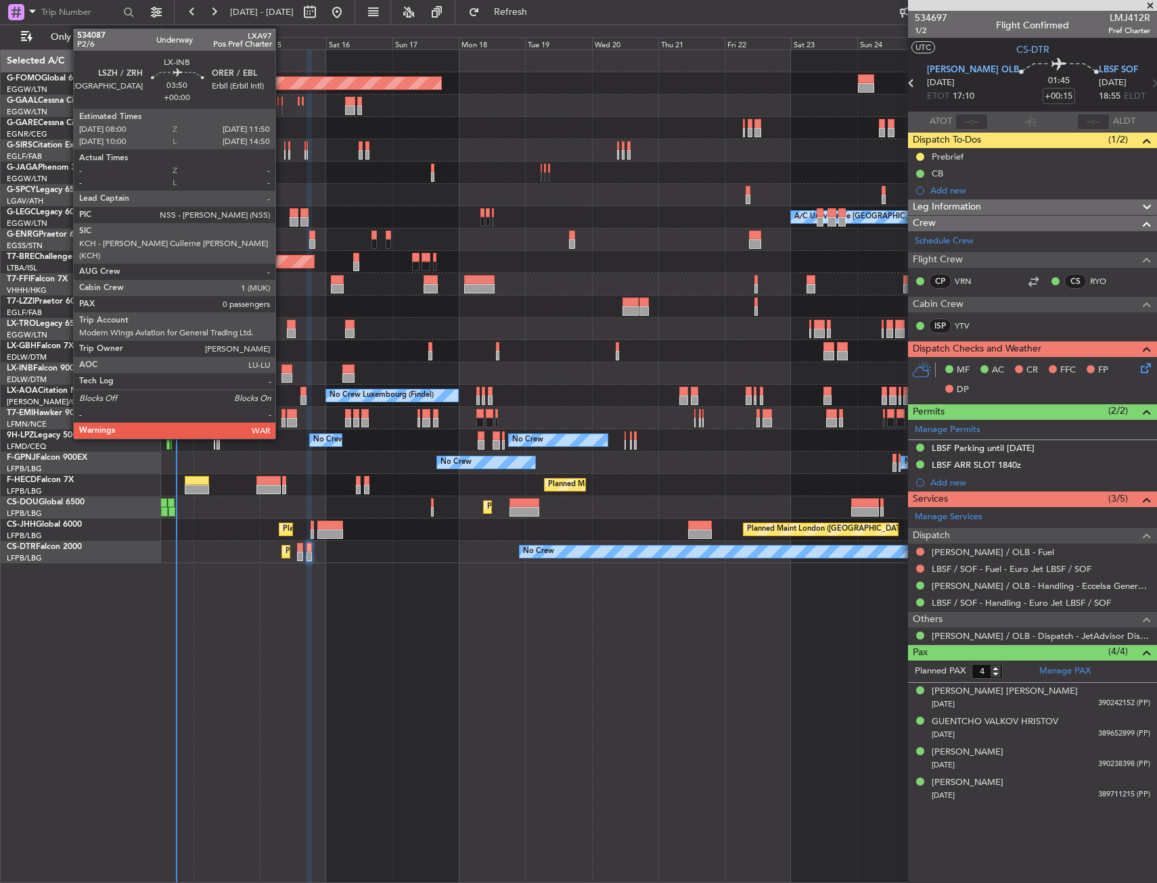
click at [281, 373] on div at bounding box center [286, 369] width 11 height 9
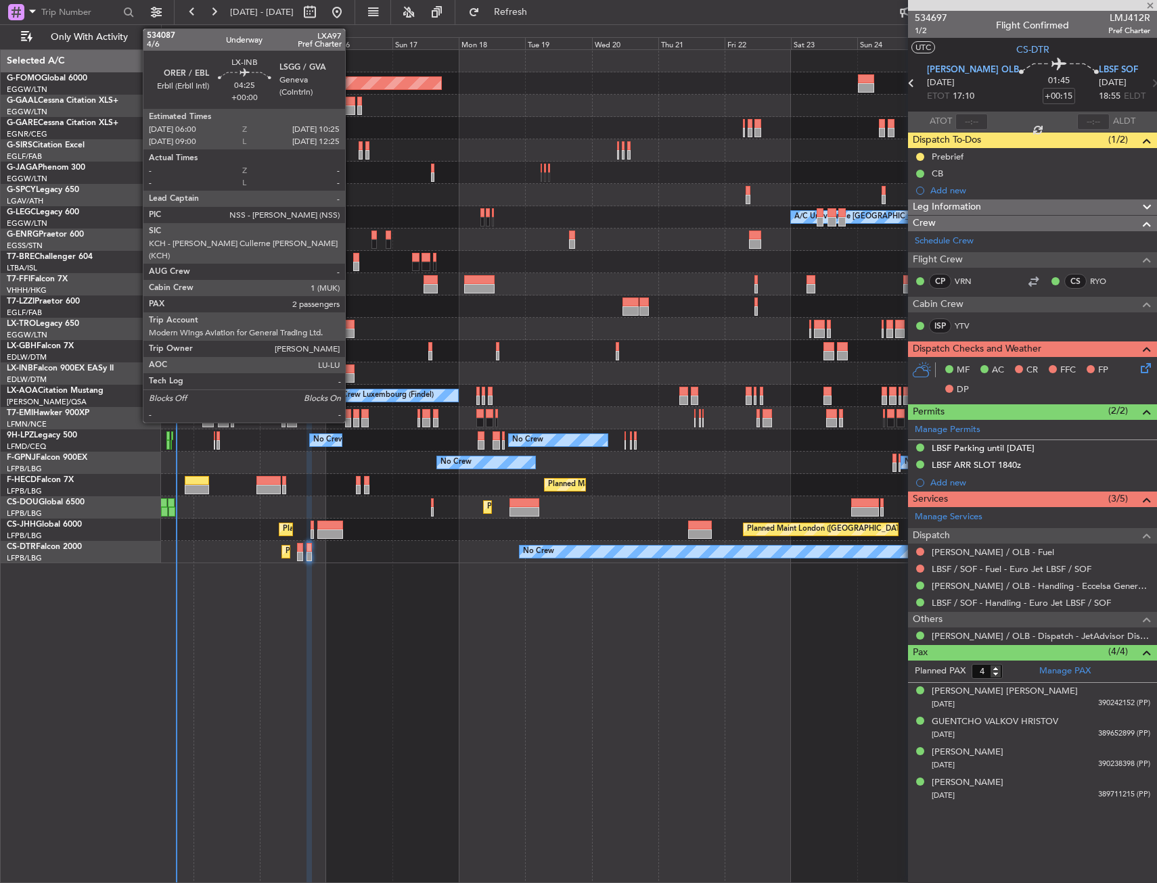
type input "0"
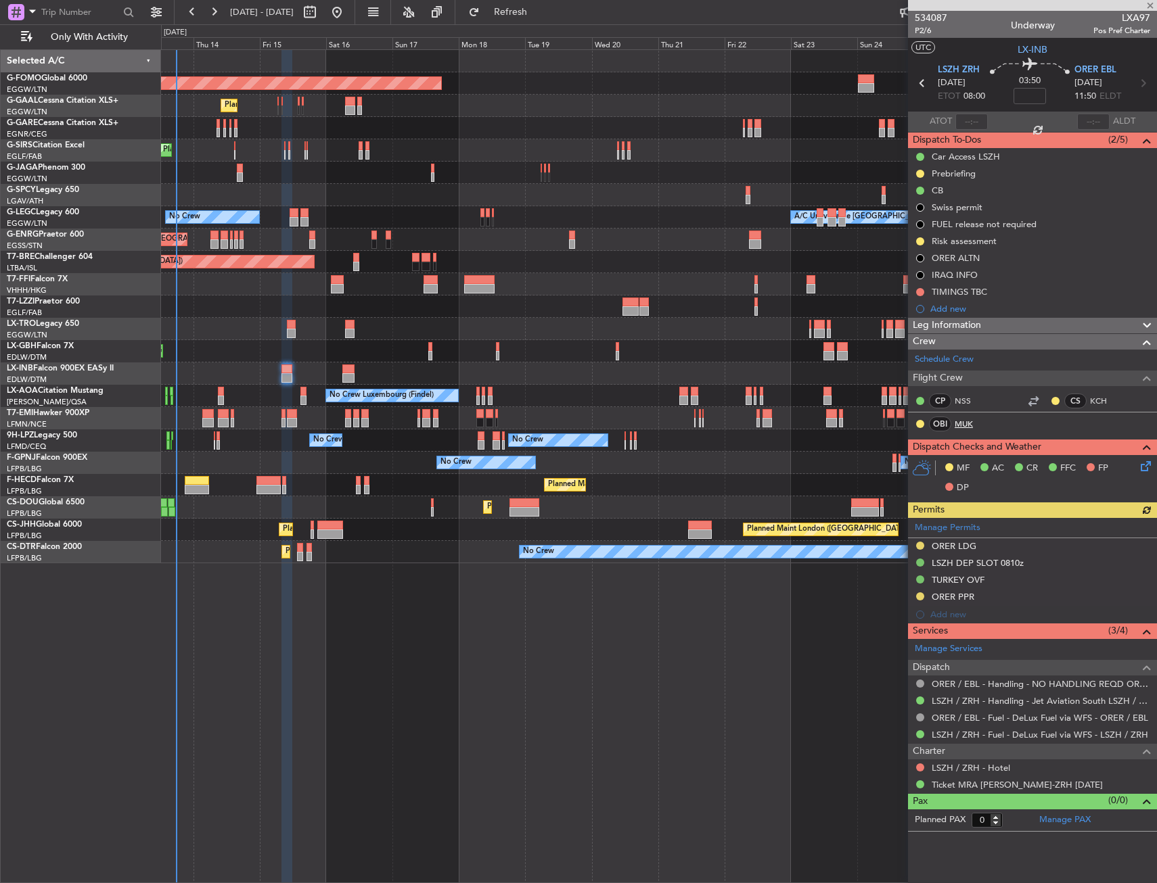
click at [964, 426] on link "MUK" at bounding box center [969, 424] width 30 height 12
click at [923, 29] on span "P2/6" at bounding box center [930, 30] width 32 height 11
click at [962, 425] on link "MUK" at bounding box center [969, 424] width 30 height 12
click at [969, 424] on link "MUK" at bounding box center [969, 424] width 30 height 12
click at [921, 39] on mat-tooltip-component "Leg Number" at bounding box center [930, 55] width 67 height 36
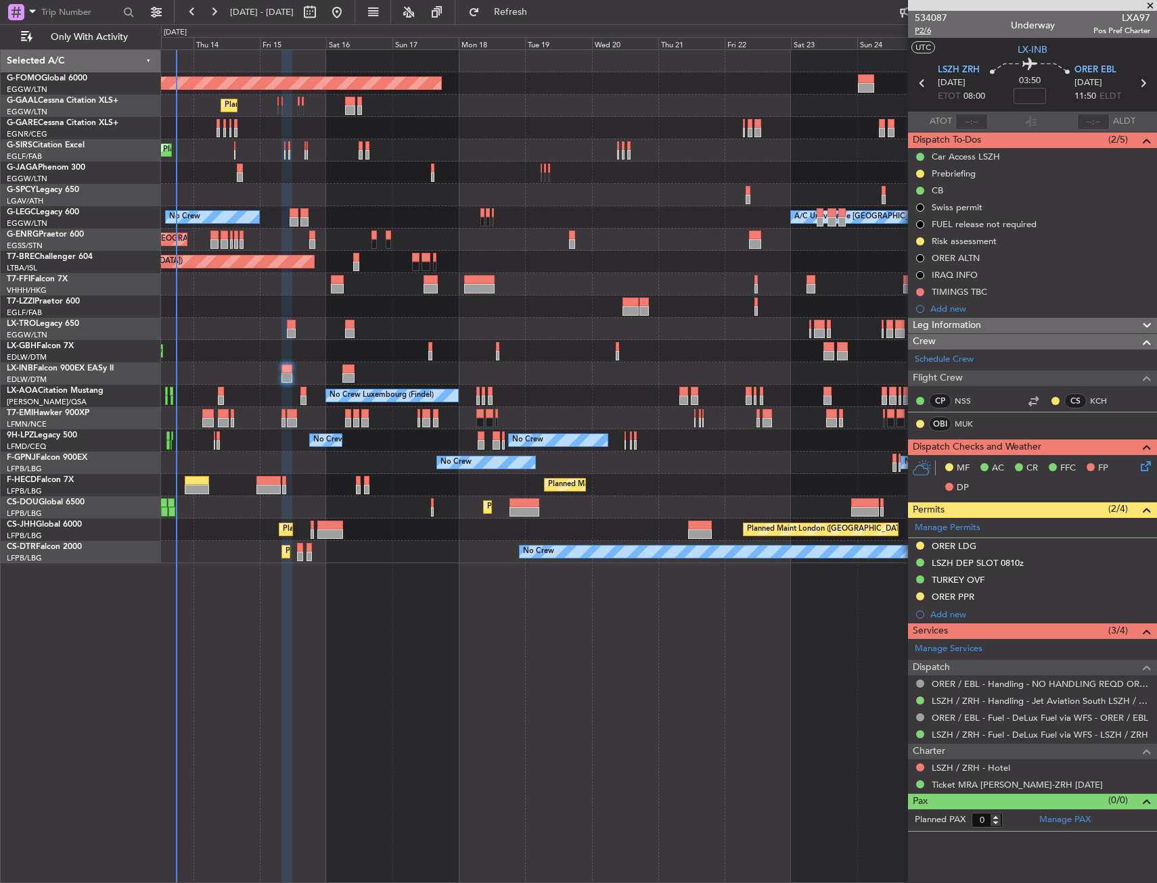
click at [919, 32] on span "P2/6" at bounding box center [930, 30] width 32 height 11
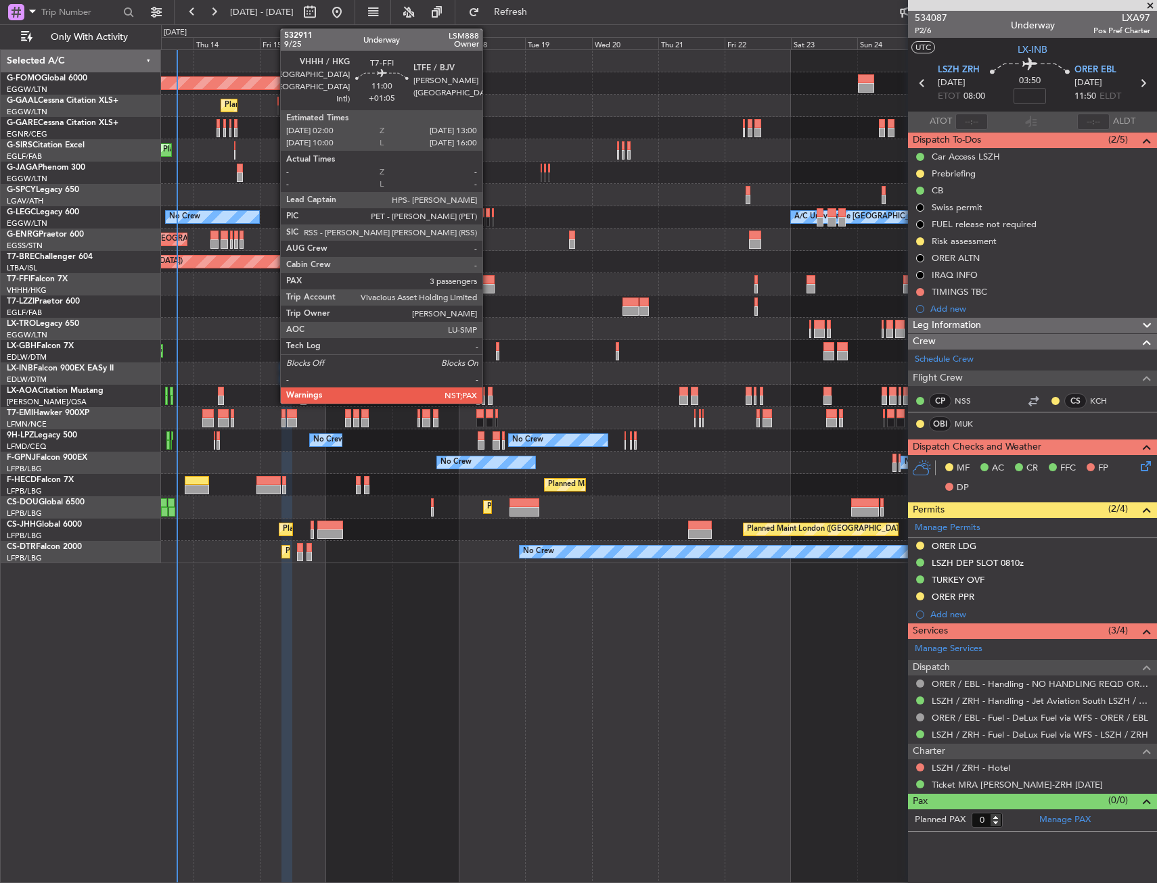
click at [511, 286] on div at bounding box center [658, 284] width 995 height 22
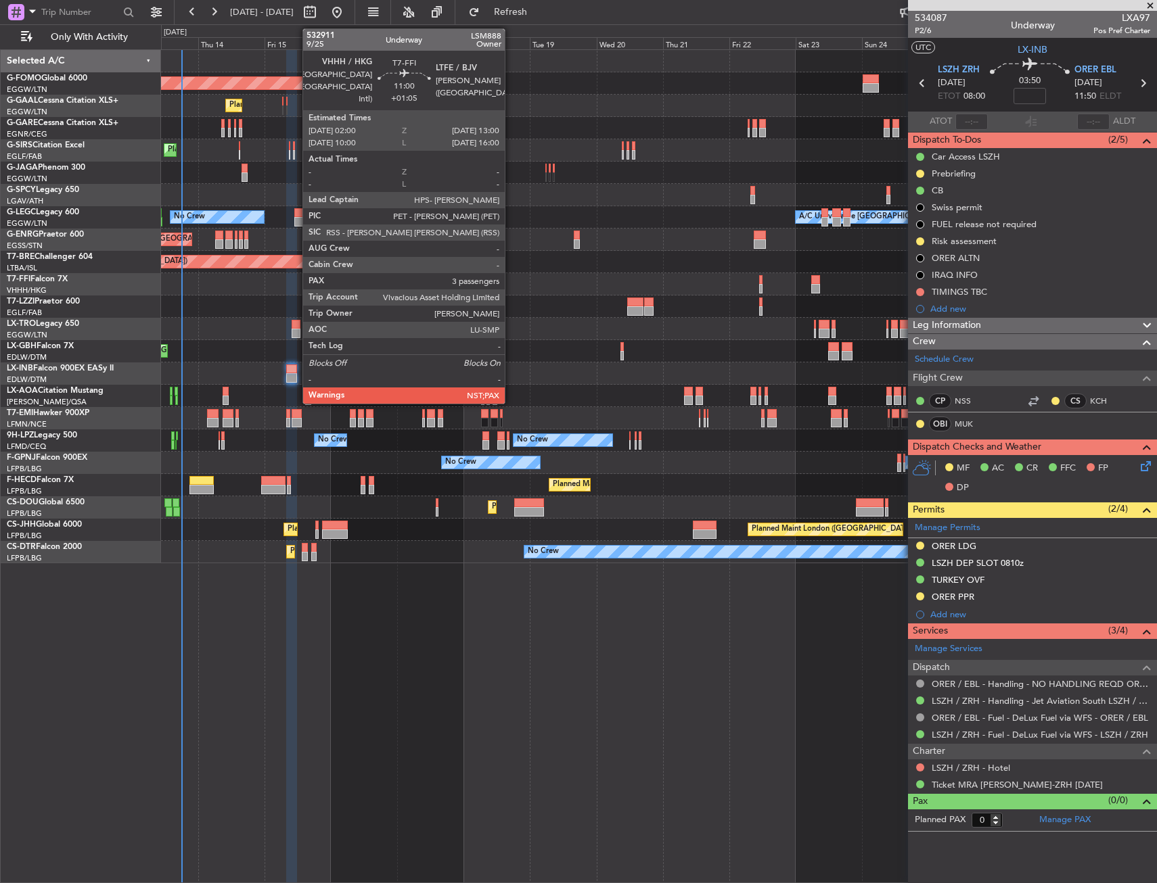
click at [499, 288] on div at bounding box center [484, 288] width 30 height 9
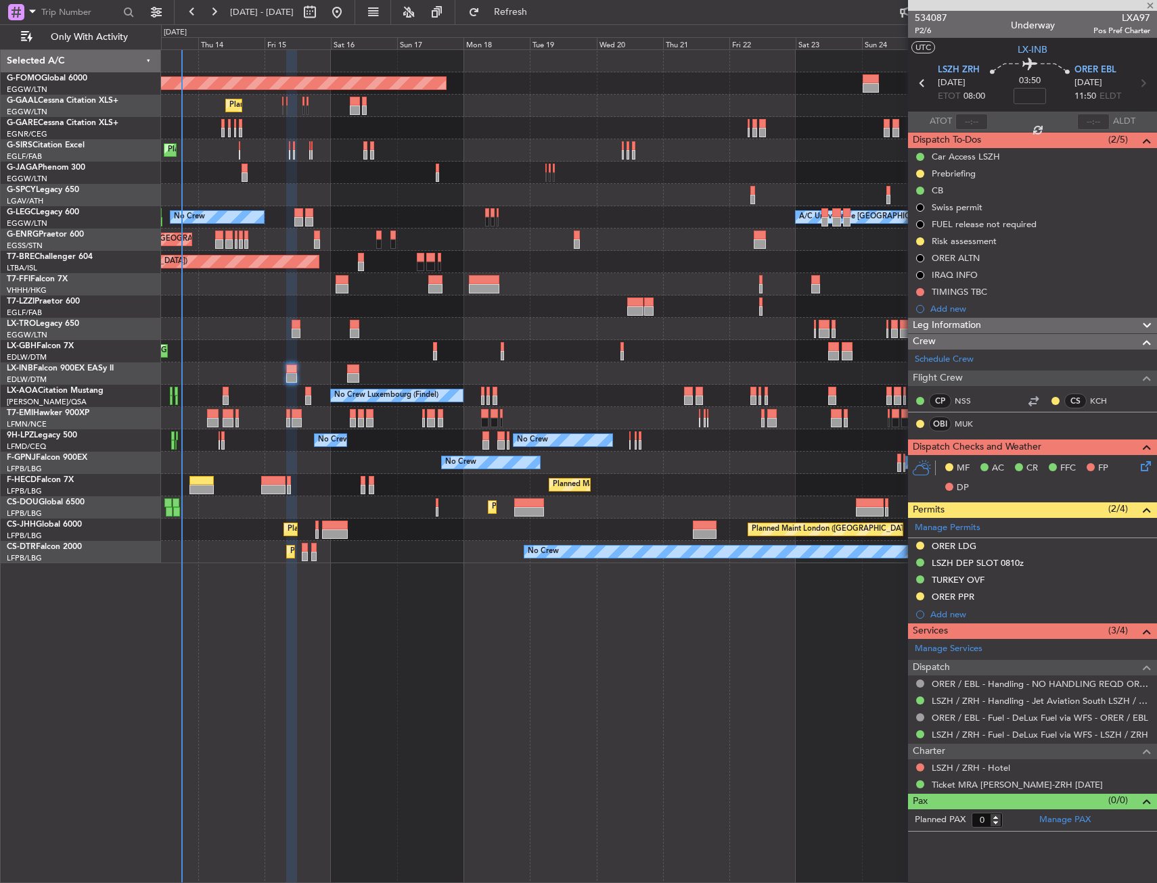
type input "+01:05"
type input "3"
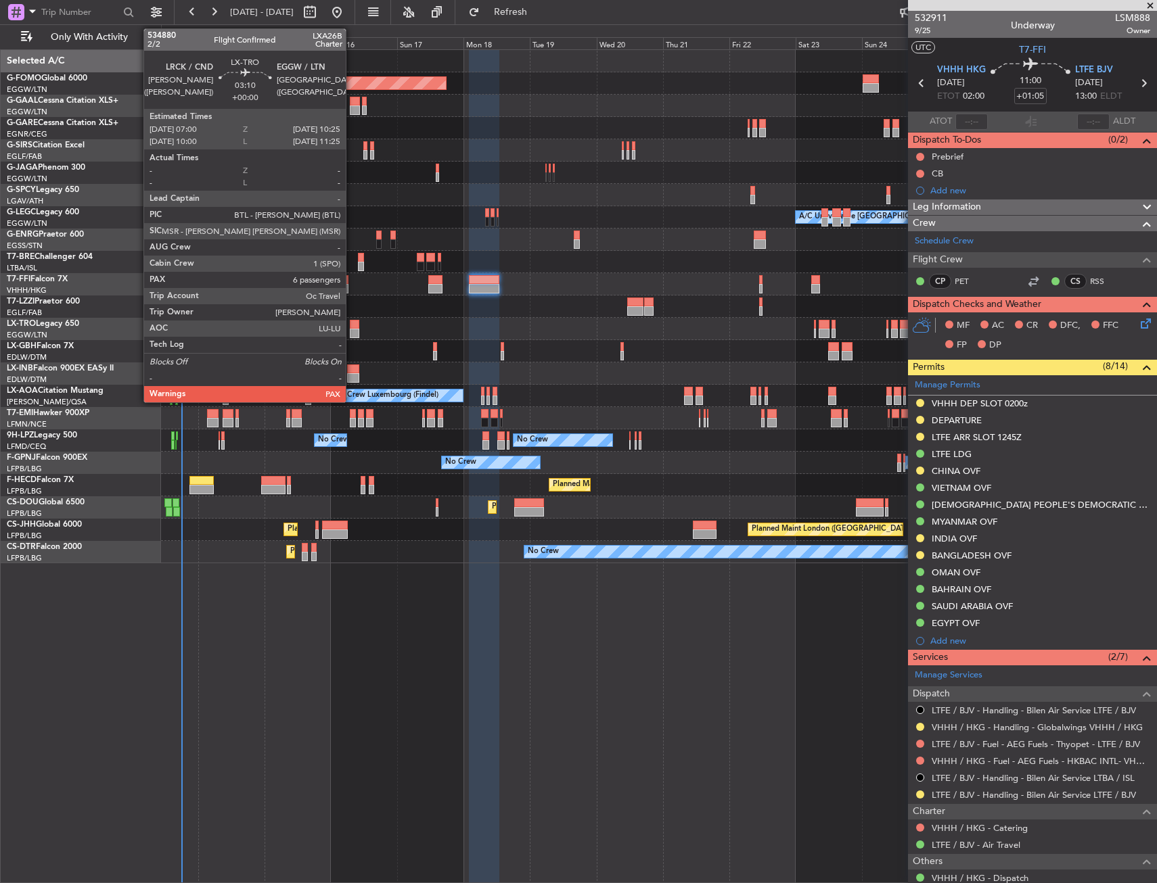
click at [352, 329] on div at bounding box center [354, 333] width 9 height 9
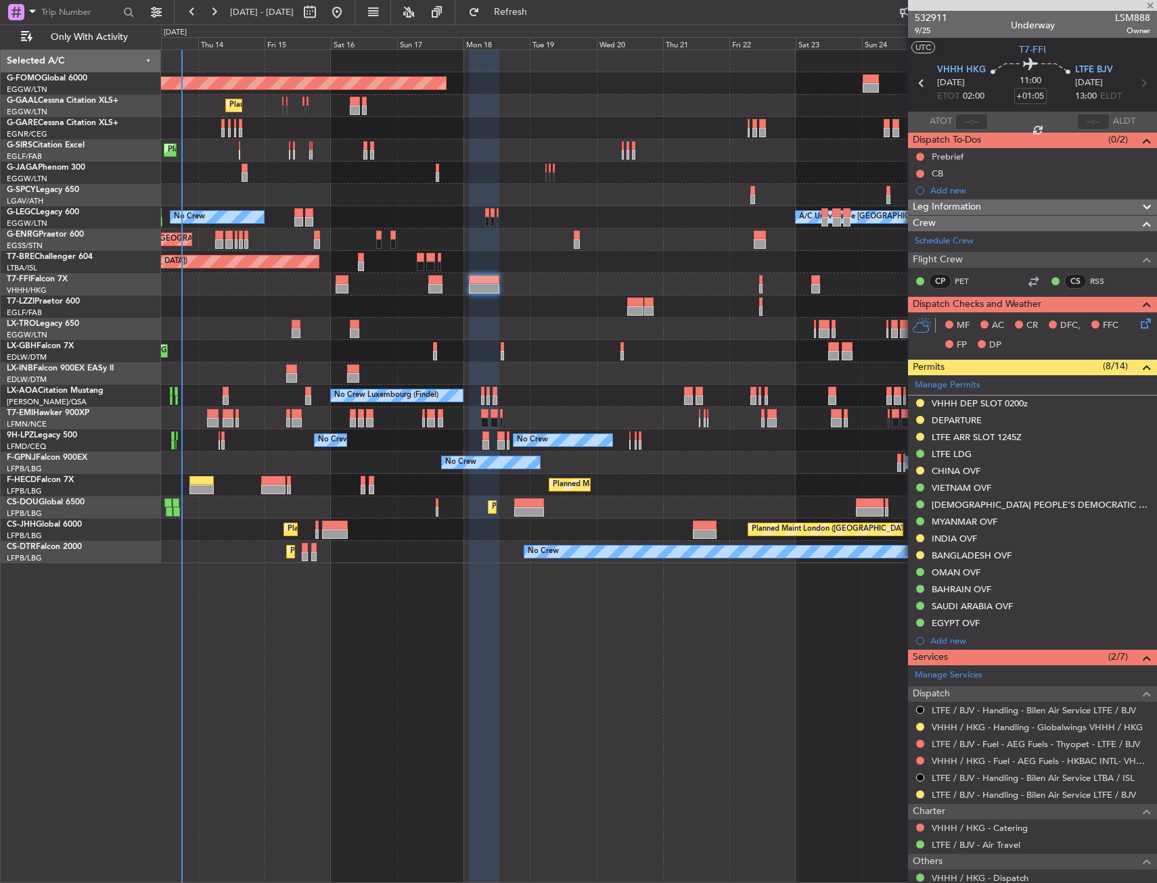
type input "6"
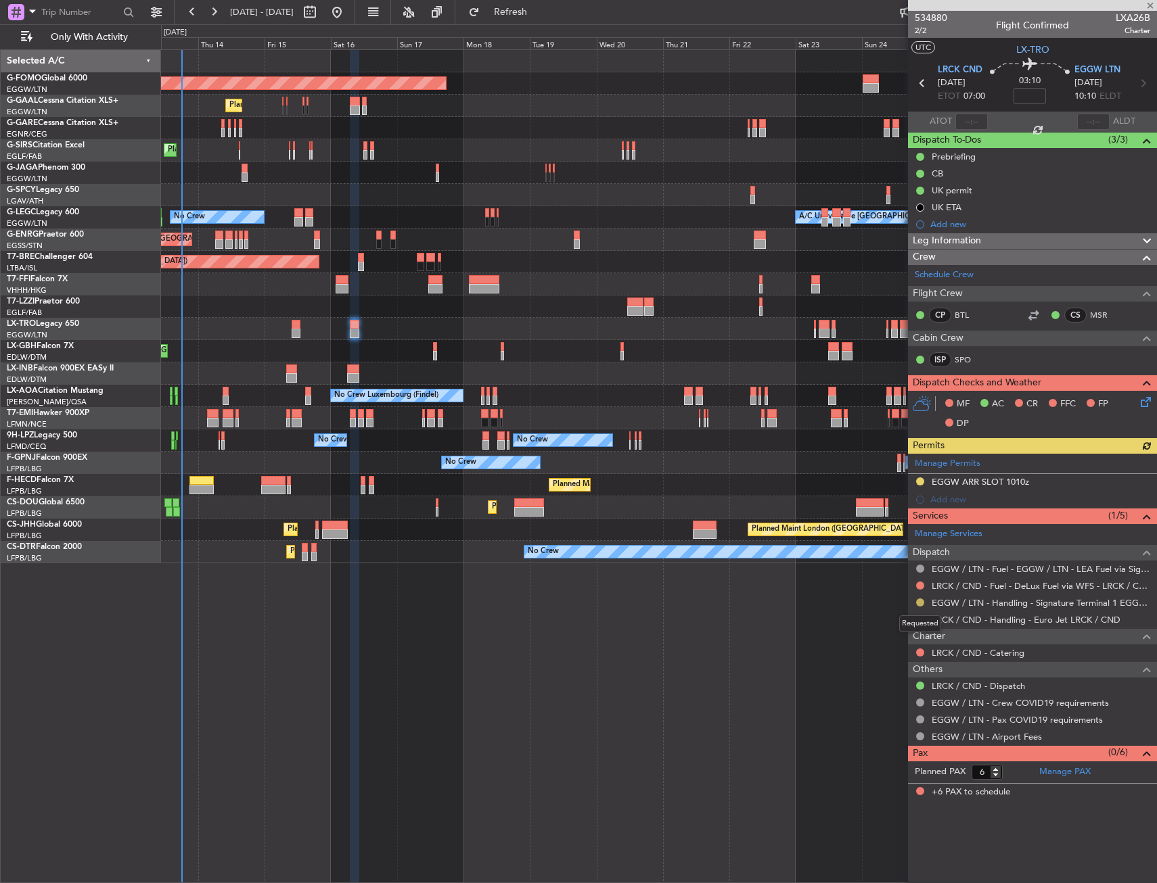
click at [922, 599] on button at bounding box center [920, 603] width 8 height 8
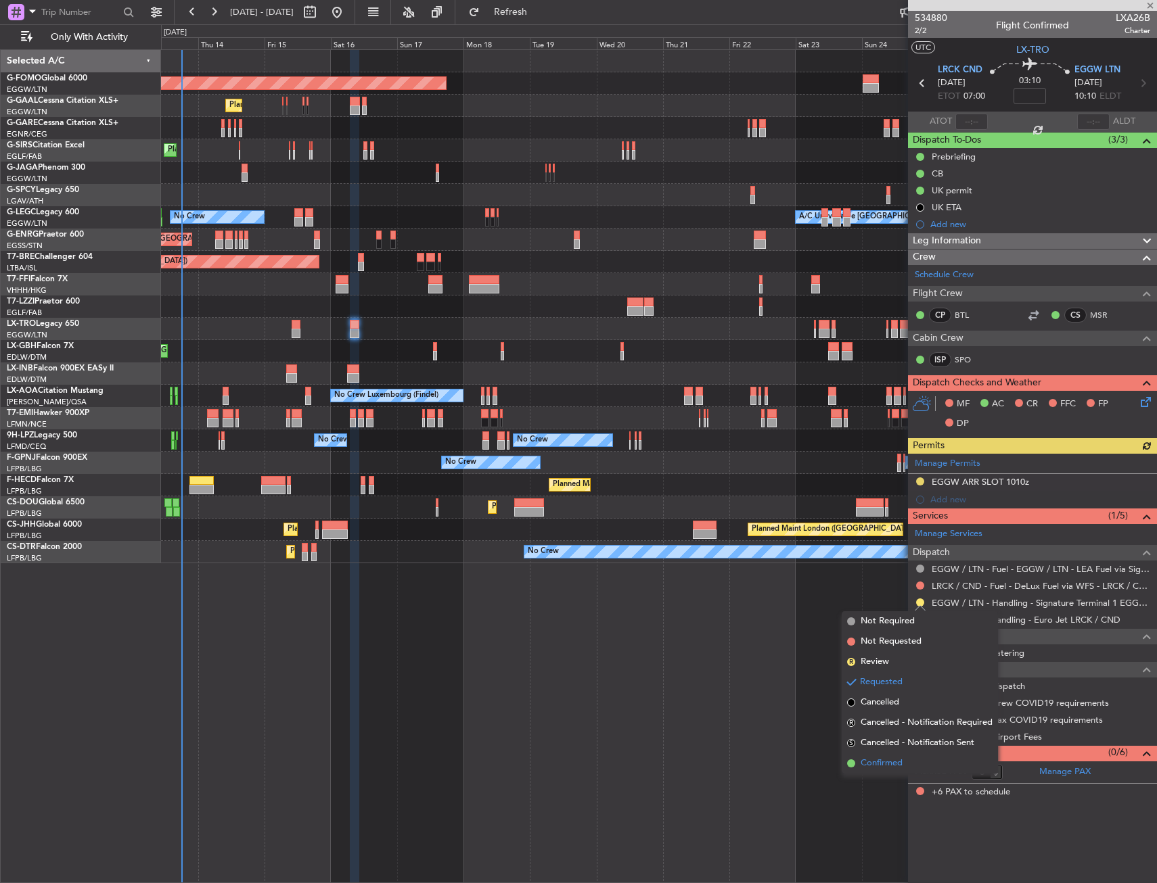
click at [885, 766] on span "Confirmed" at bounding box center [881, 764] width 42 height 14
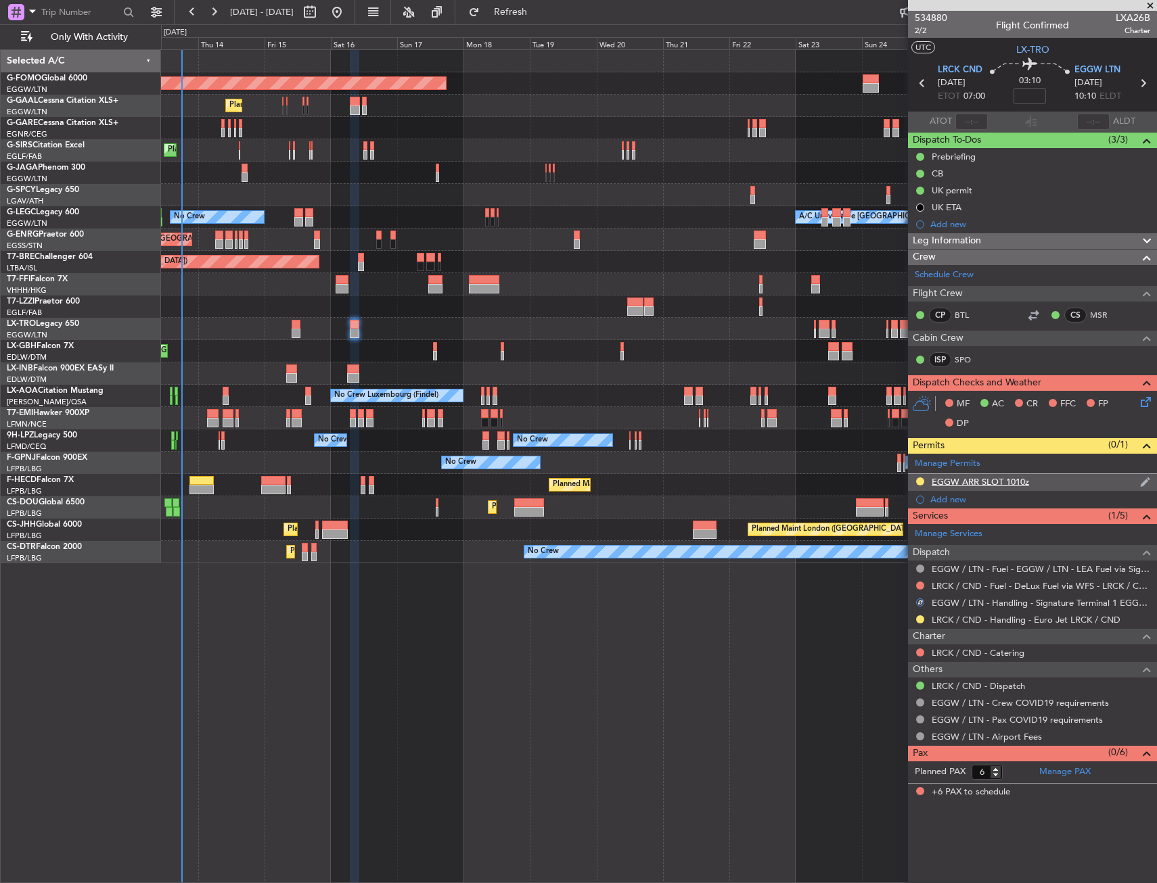
click at [1052, 488] on div "EGGW ARR SLOT 1010z" at bounding box center [1032, 482] width 249 height 17
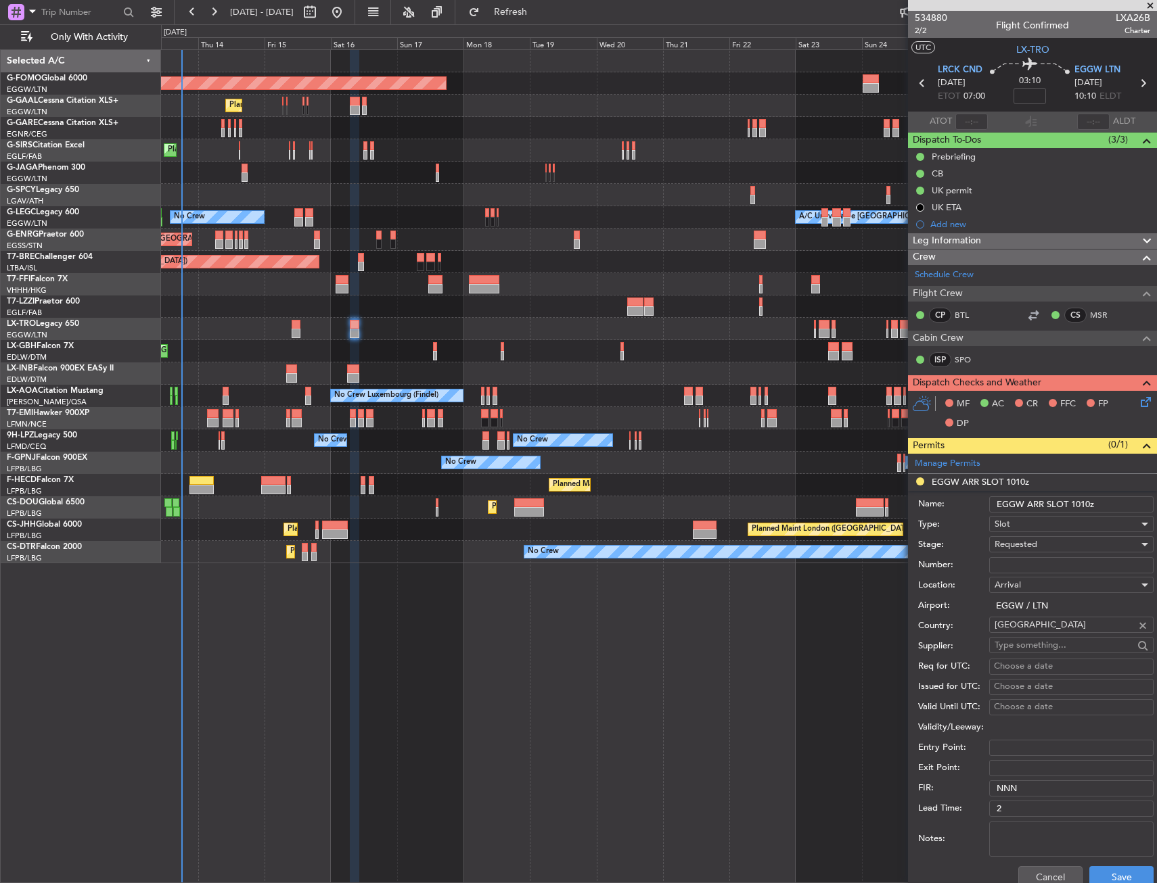
click at [1090, 503] on input "EGGW ARR SLOT 1010z" at bounding box center [1071, 504] width 164 height 16
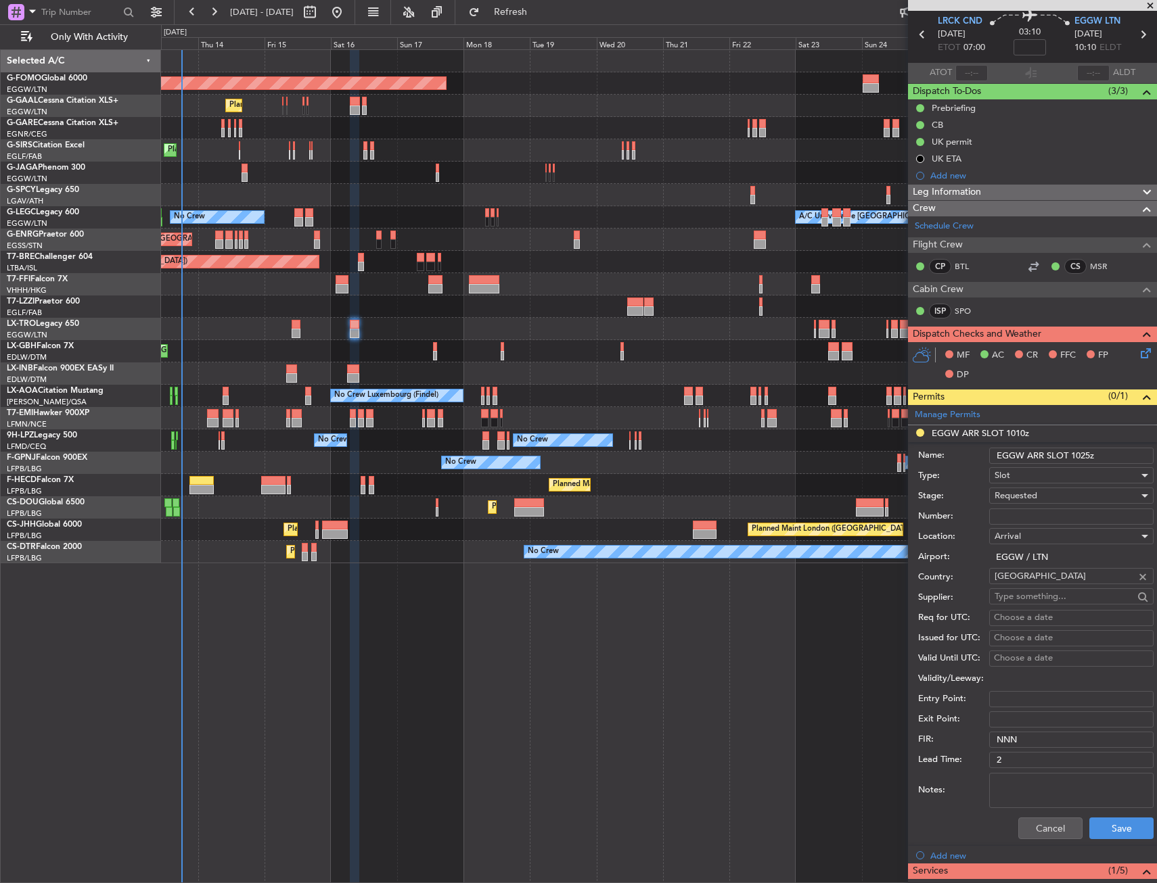
scroll to position [135, 0]
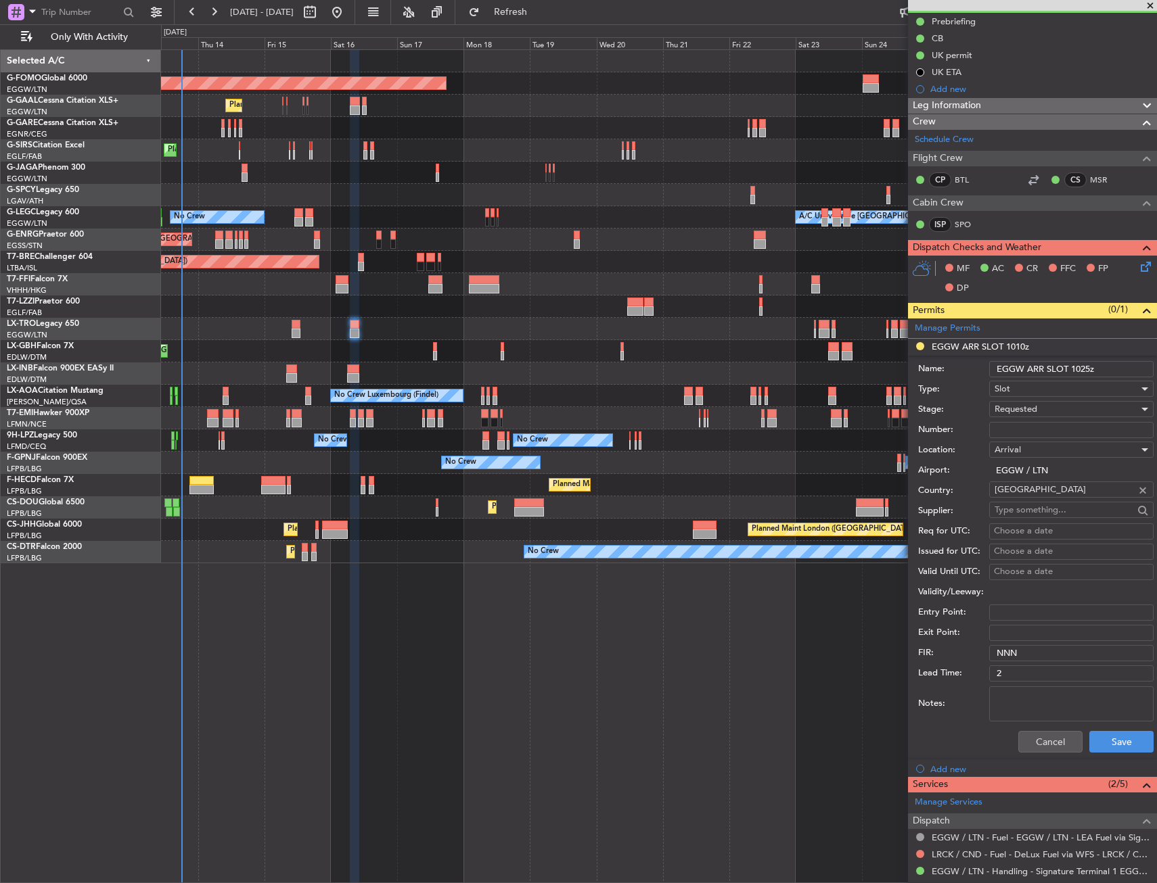
type input "EGGW ARR SLOT 1025z"
click at [1057, 413] on div "Requested" at bounding box center [1066, 409] width 144 height 20
click at [1058, 513] on span "Received OK" at bounding box center [1066, 512] width 142 height 20
click at [1103, 745] on button "Save" at bounding box center [1121, 742] width 64 height 22
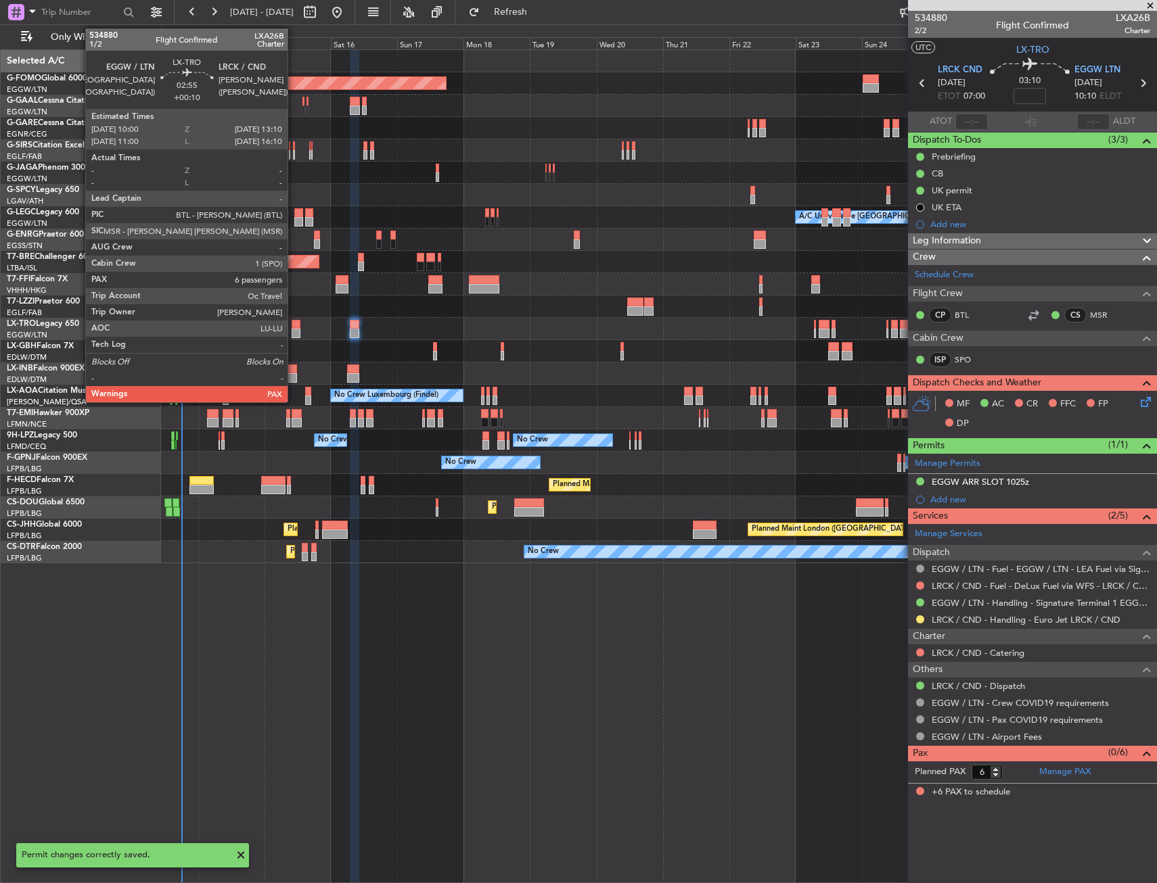
scroll to position [0, 0]
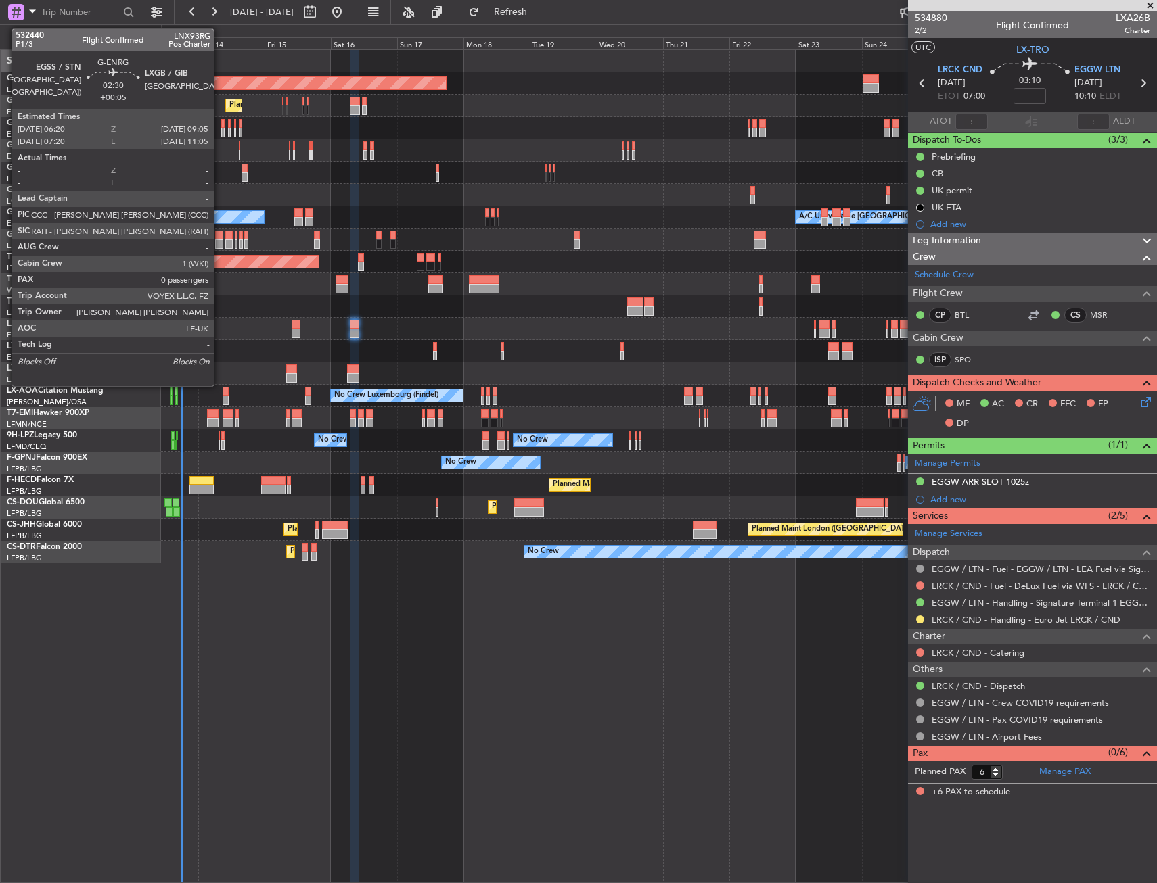
click at [220, 241] on div at bounding box center [219, 243] width 8 height 9
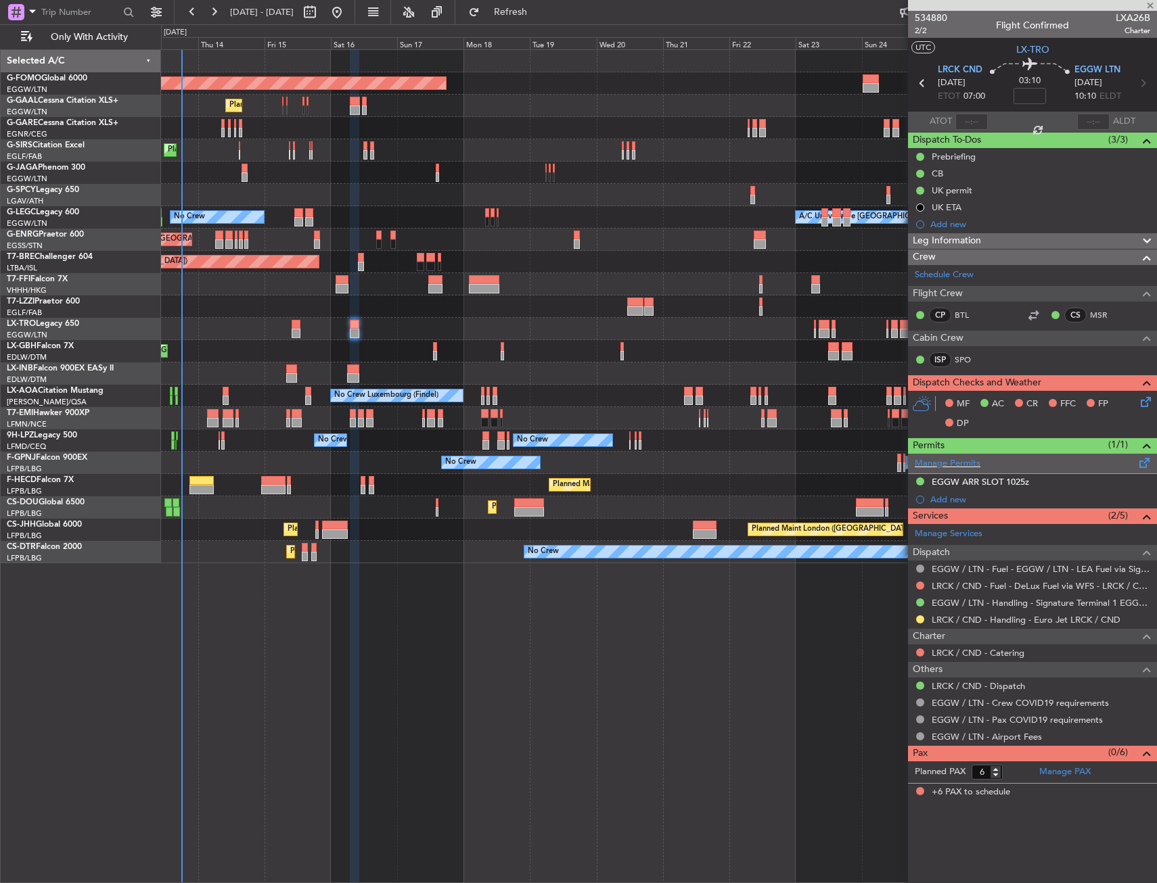
type input "+00:05"
type input "0"
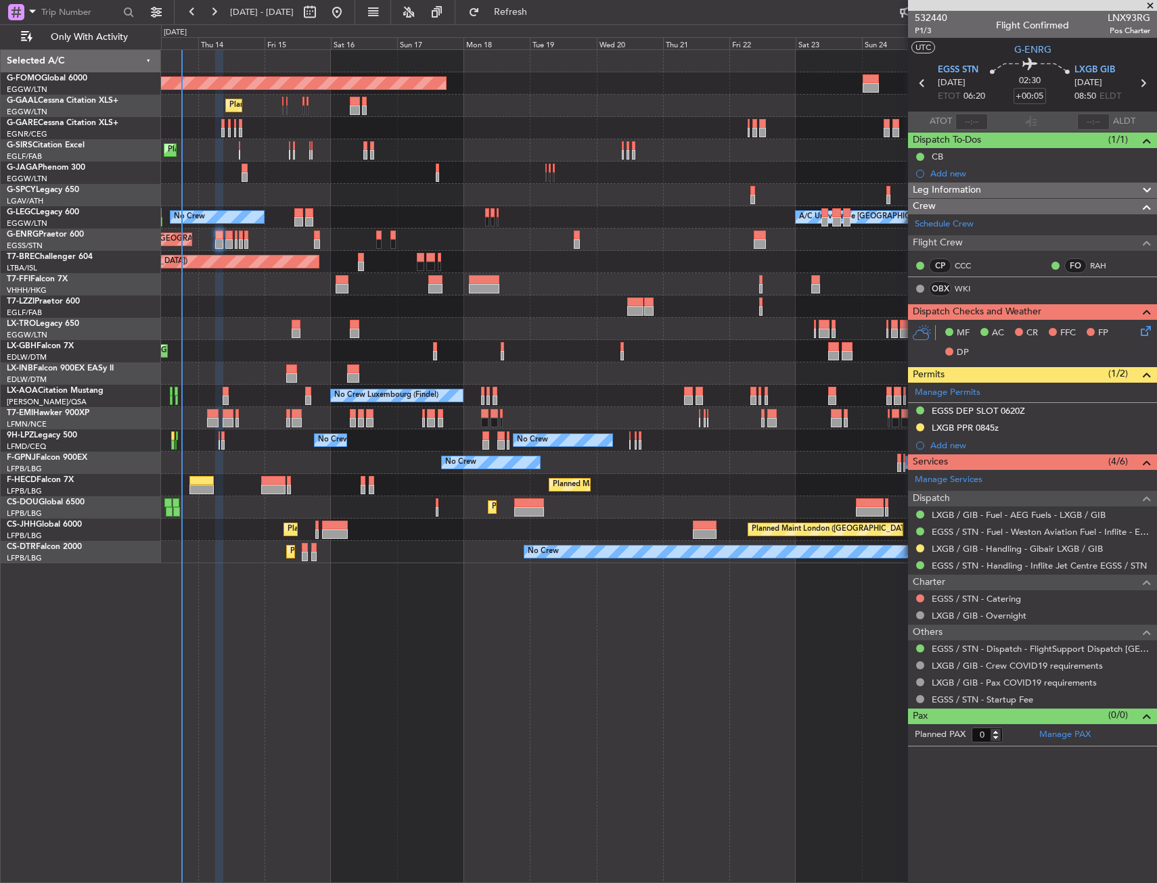
click at [676, 384] on div at bounding box center [658, 374] width 995 height 22
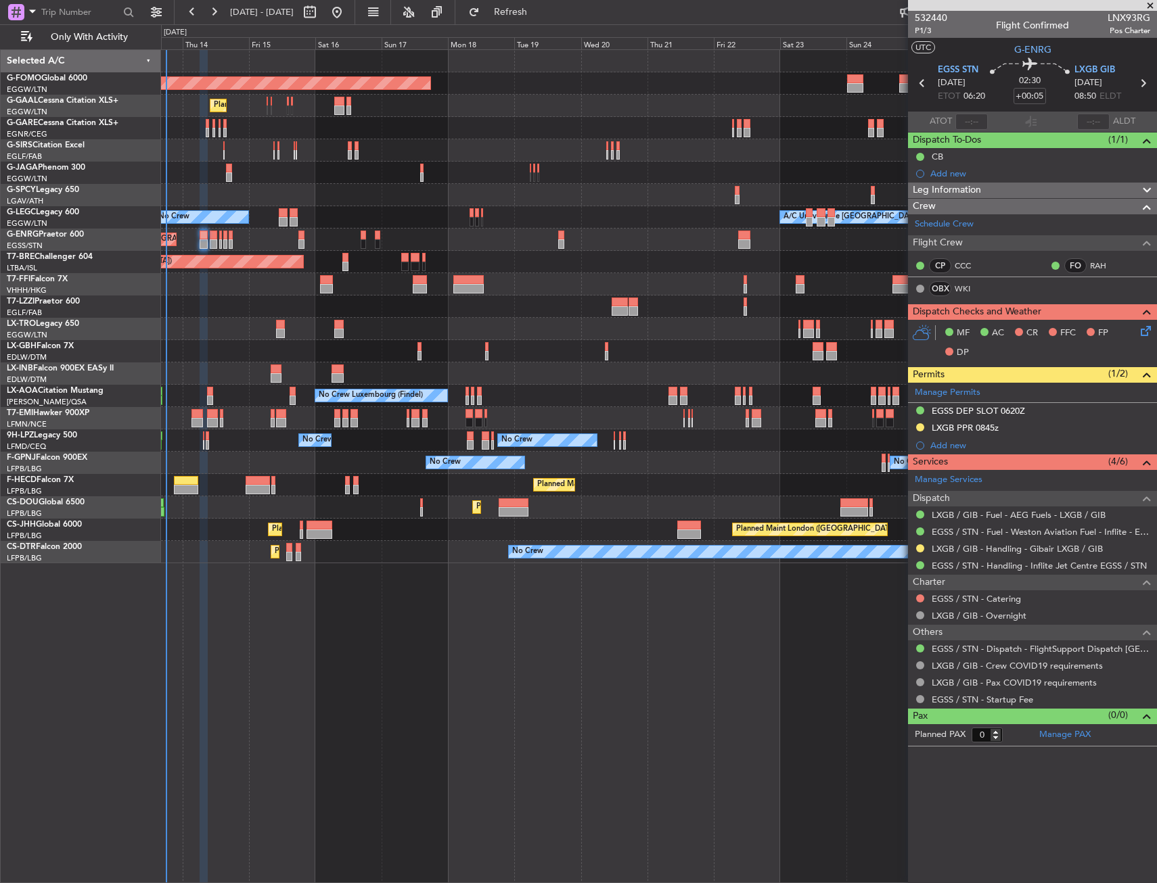
click at [699, 382] on div at bounding box center [658, 374] width 995 height 22
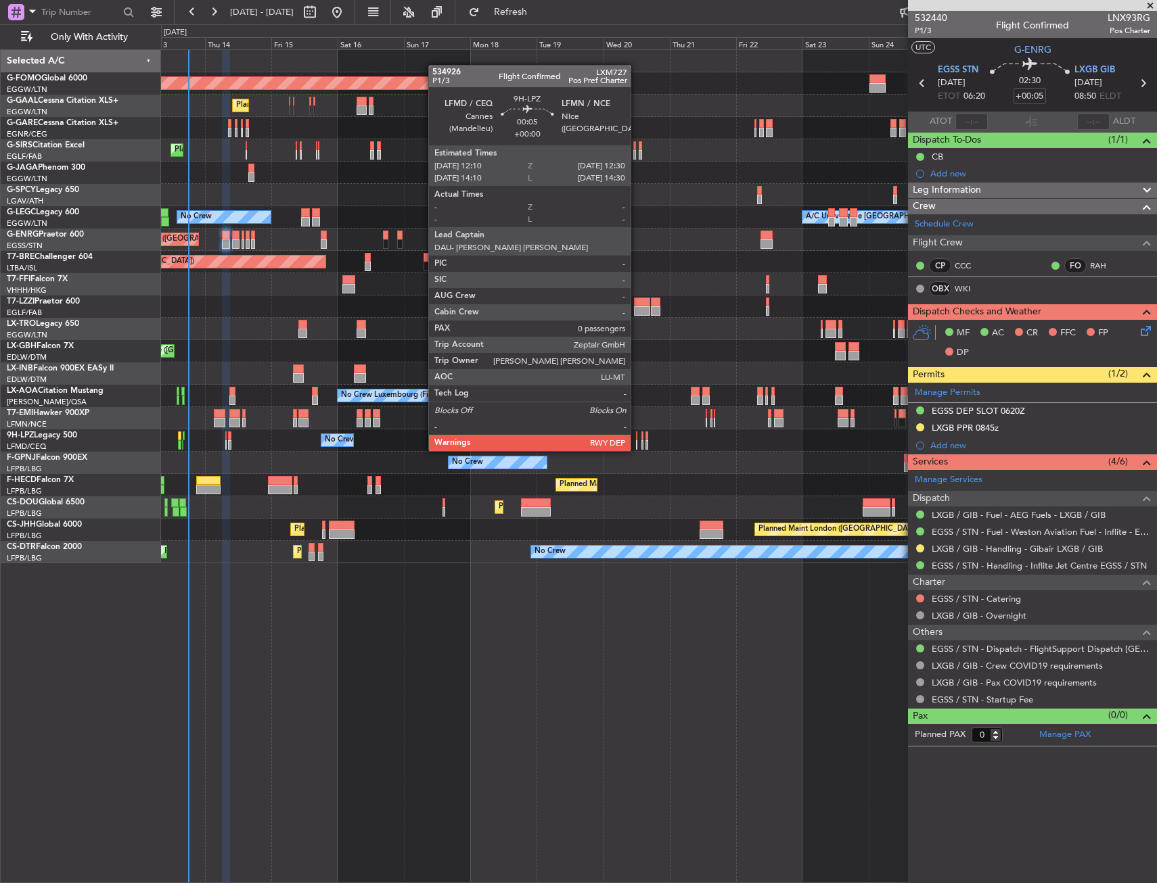
click at [636, 438] on div at bounding box center [636, 436] width 1 height 9
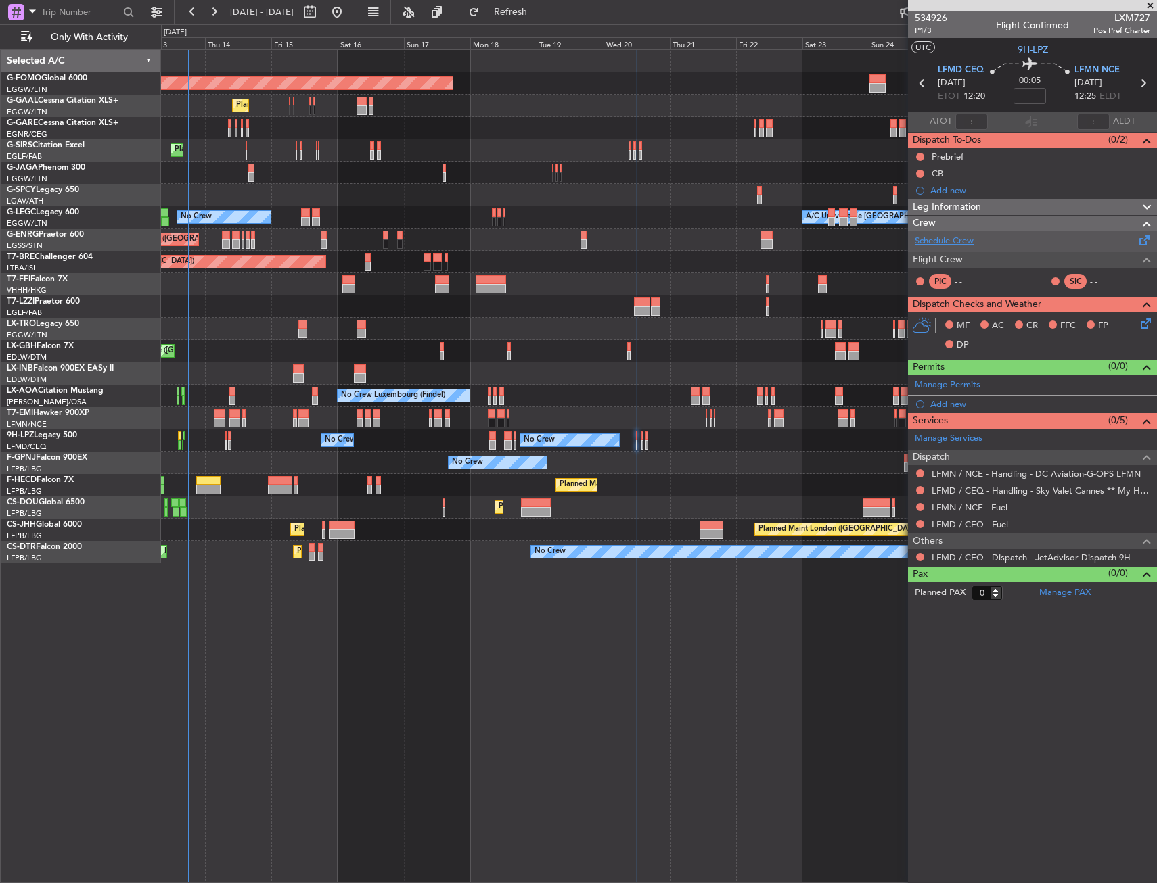
click at [935, 241] on link "Schedule Crew" at bounding box center [943, 242] width 59 height 14
click at [543, 22] on button "Refresh" at bounding box center [502, 12] width 81 height 22
click at [965, 248] on div "Schedule Crew" at bounding box center [1032, 241] width 249 height 20
click at [989, 475] on link "LFMN / NCE - Handling - DC Aviation-G-OPS LFMN" at bounding box center [1035, 473] width 209 height 11
click at [539, 10] on span "Refresh" at bounding box center [510, 11] width 57 height 9
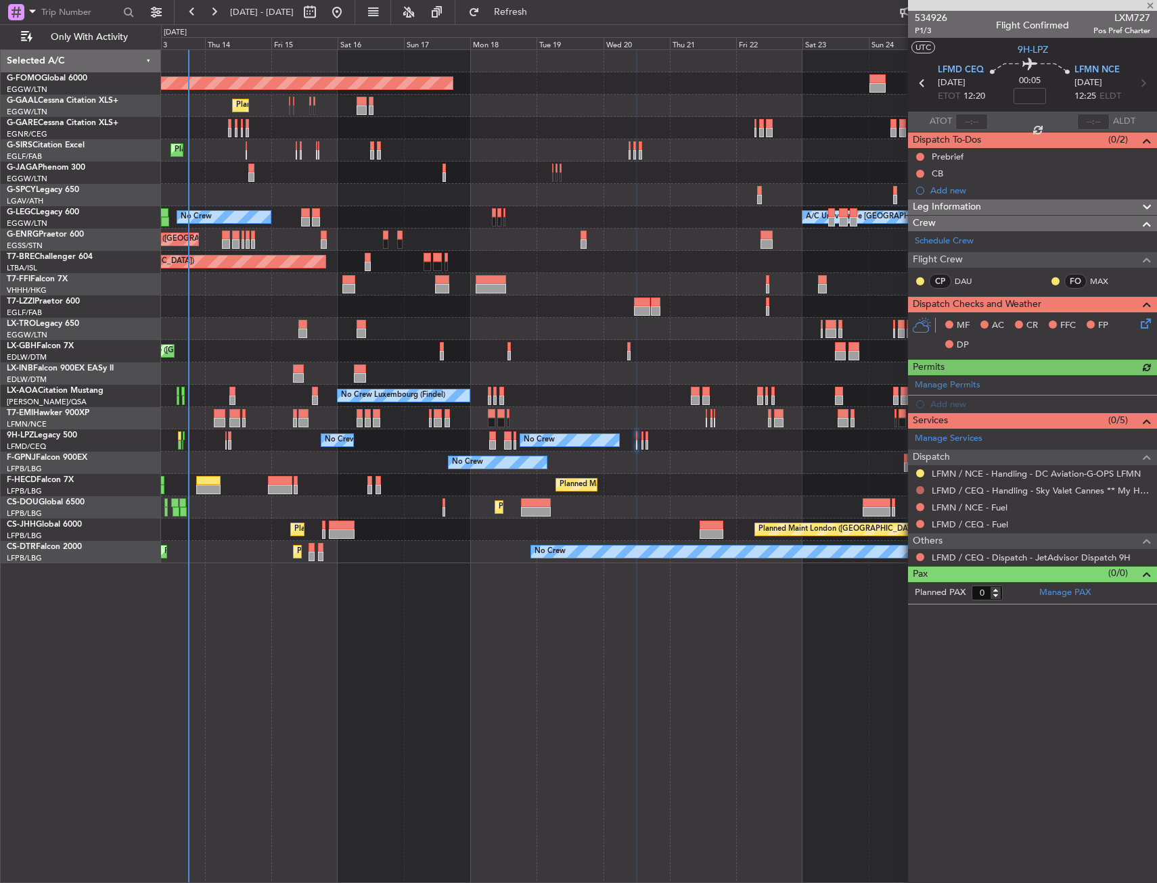
click at [922, 488] on button at bounding box center [920, 490] width 8 height 8
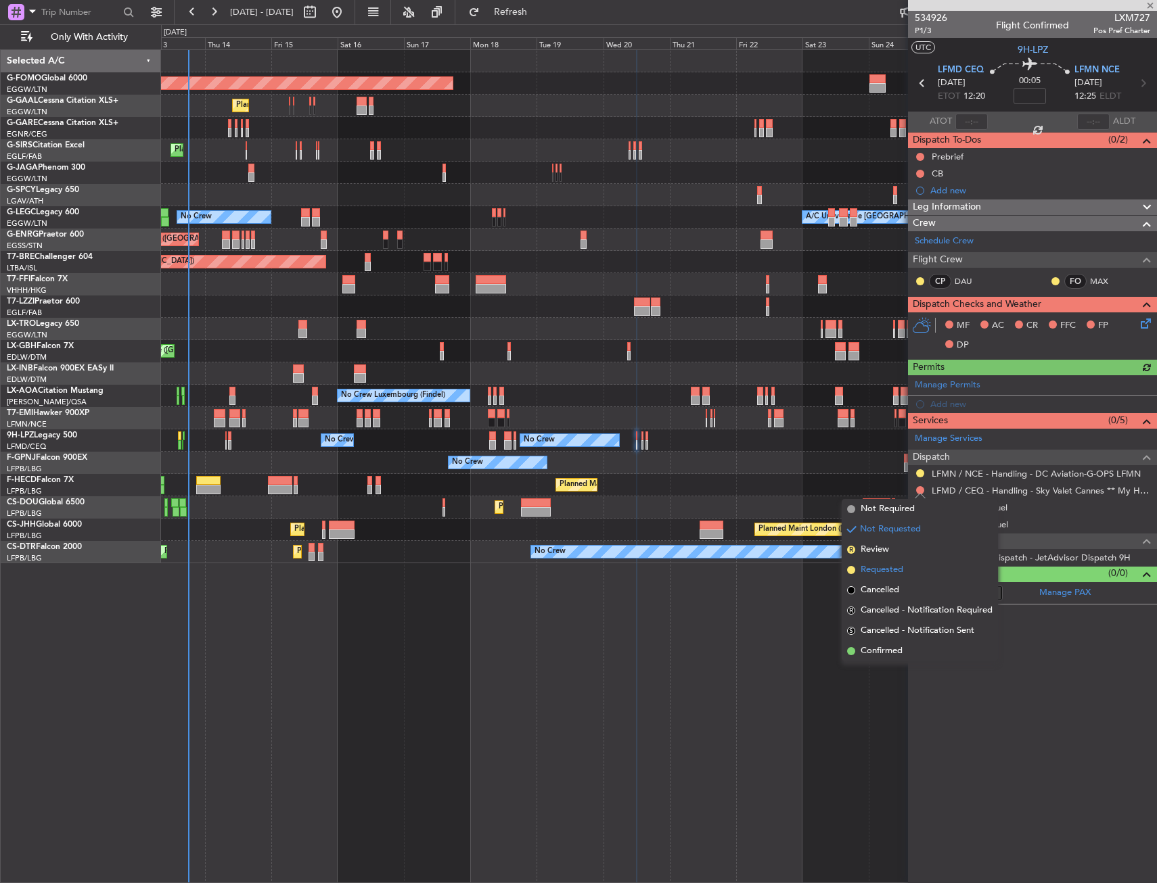
click at [890, 567] on span "Requested" at bounding box center [881, 570] width 43 height 14
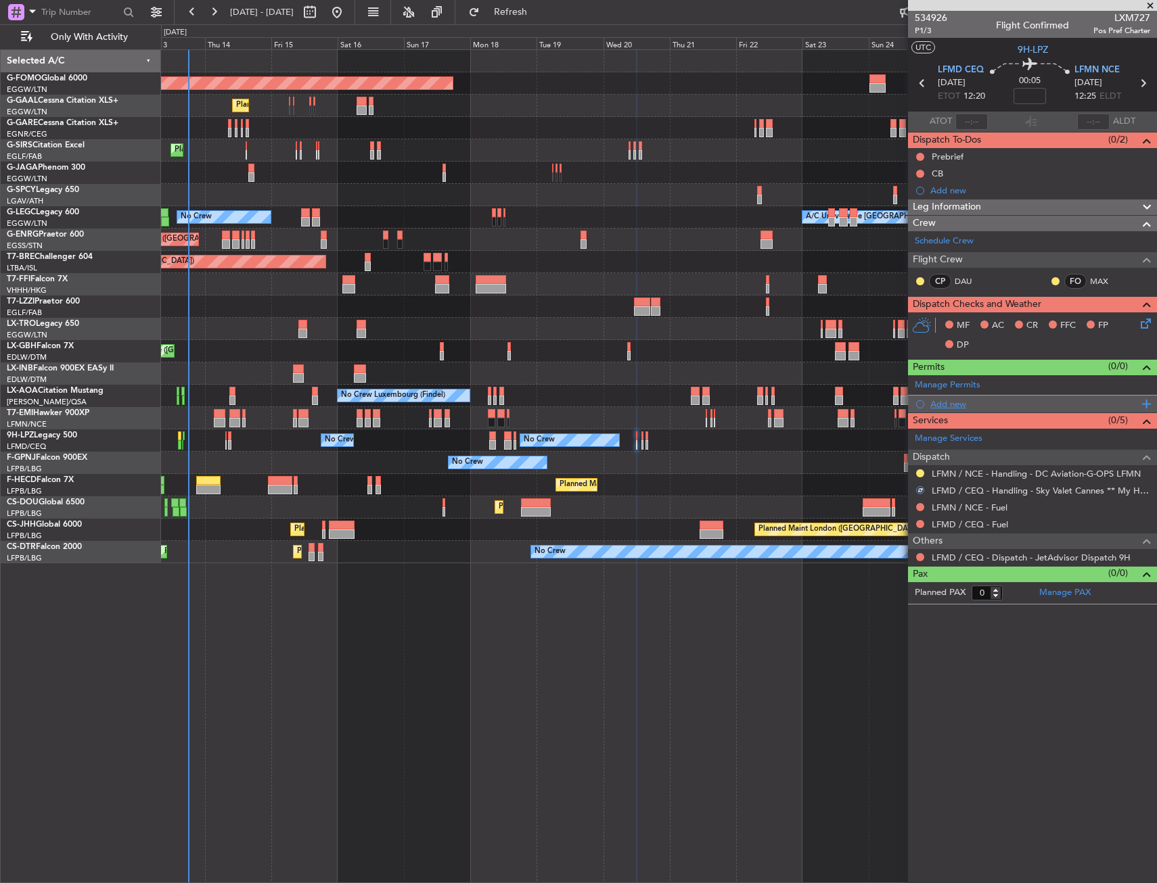
click at [938, 403] on div "Add new" at bounding box center [1034, 403] width 208 height 11
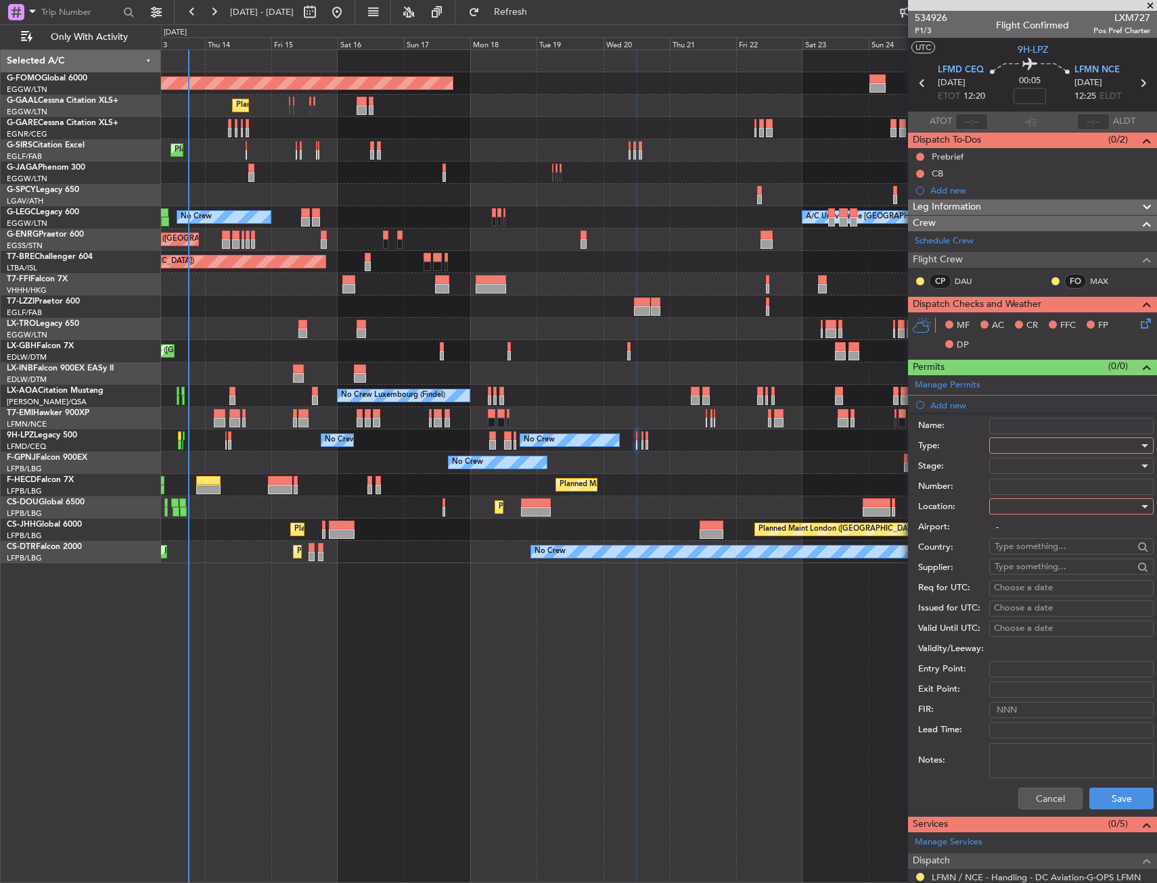
click at [1021, 442] on div at bounding box center [1066, 446] width 144 height 20
click at [1019, 578] on span "Slot" at bounding box center [1066, 573] width 142 height 20
click at [1021, 508] on div at bounding box center [1066, 506] width 144 height 20
click at [1023, 530] on span "Departure" at bounding box center [1055, 534] width 120 height 20
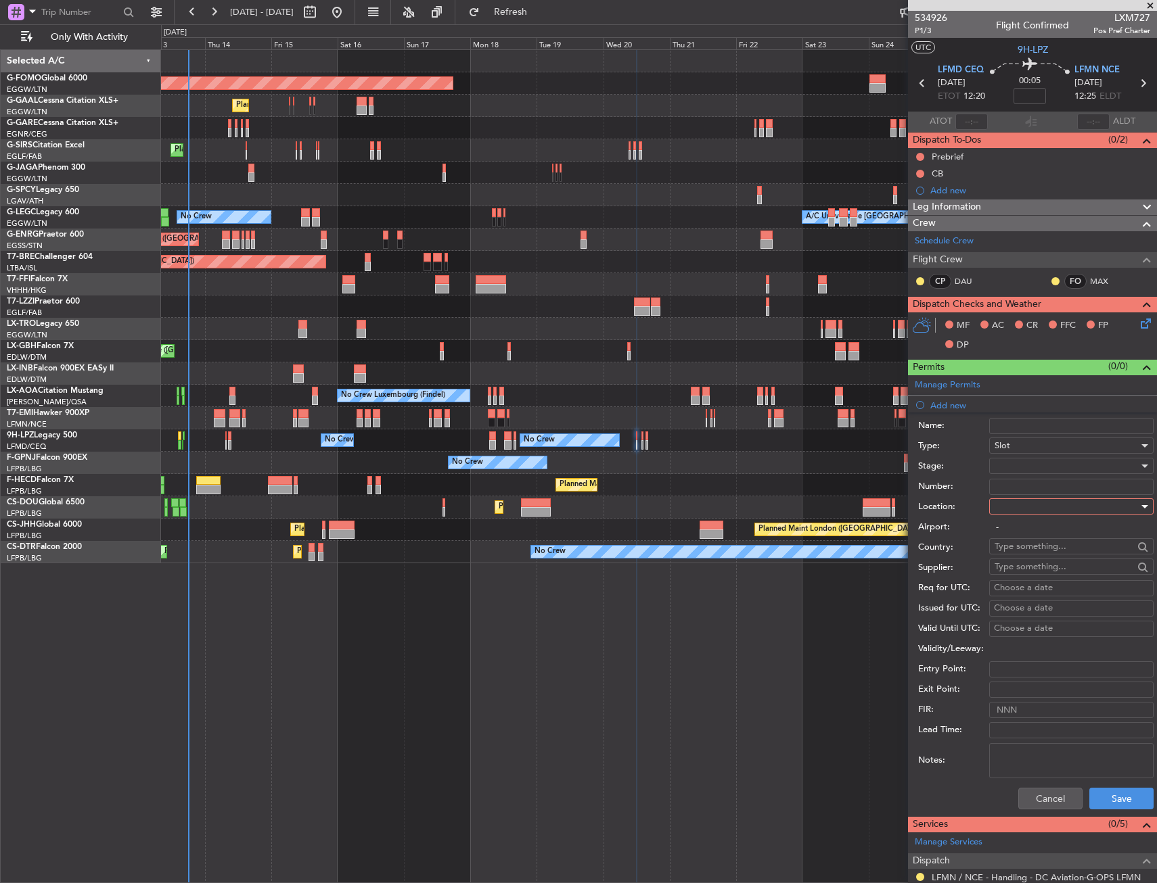
type input "LFMD / CEQ"
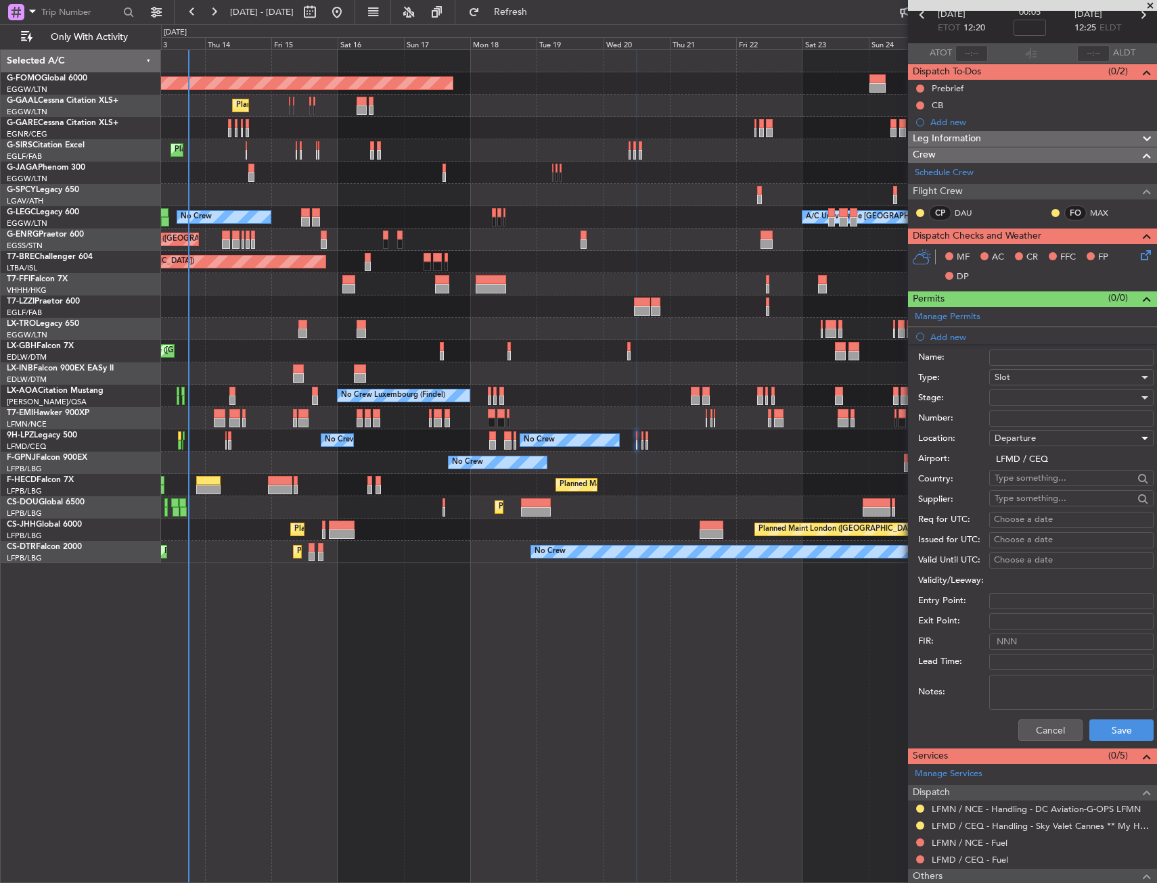
scroll to position [124, 0]
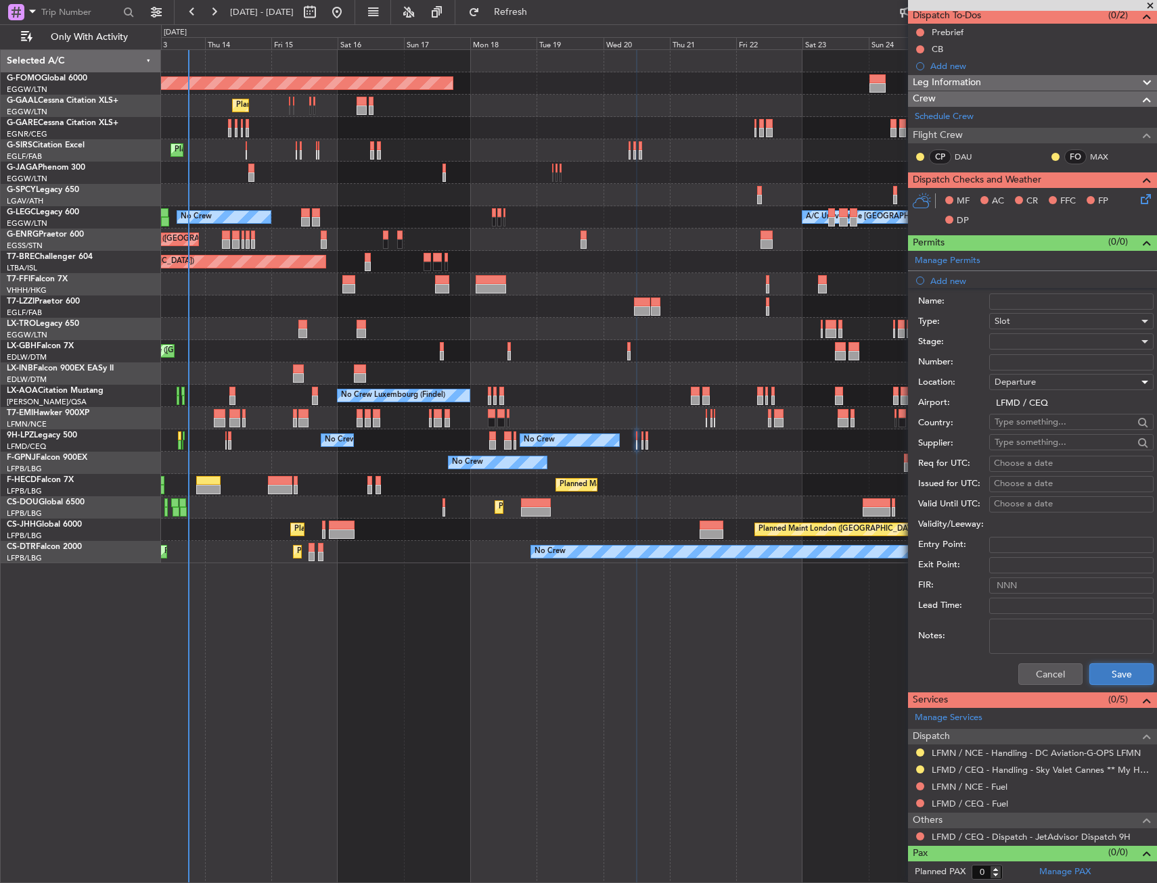
click at [1105, 675] on button "Save" at bounding box center [1121, 675] width 64 height 22
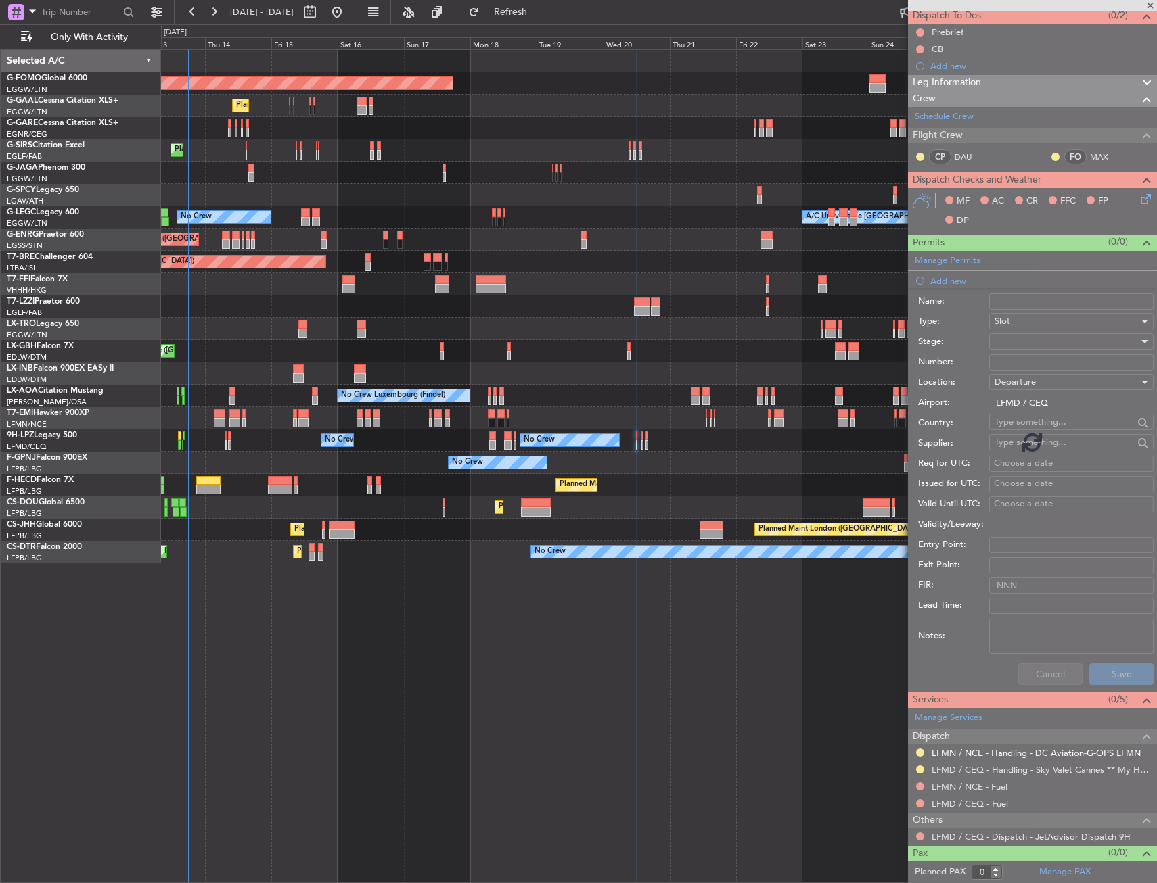
scroll to position [0, 0]
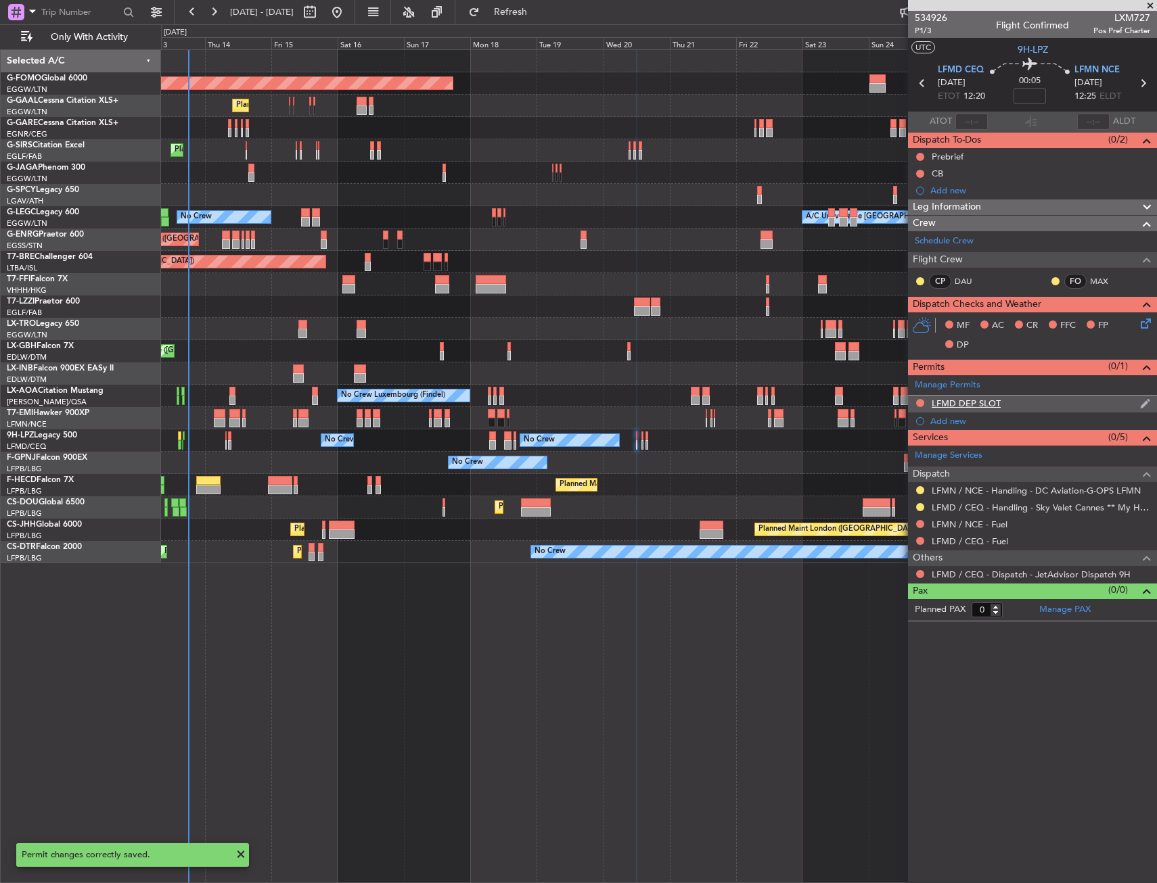
click at [1055, 409] on div "LFMD DEP SLOT" at bounding box center [1032, 404] width 249 height 17
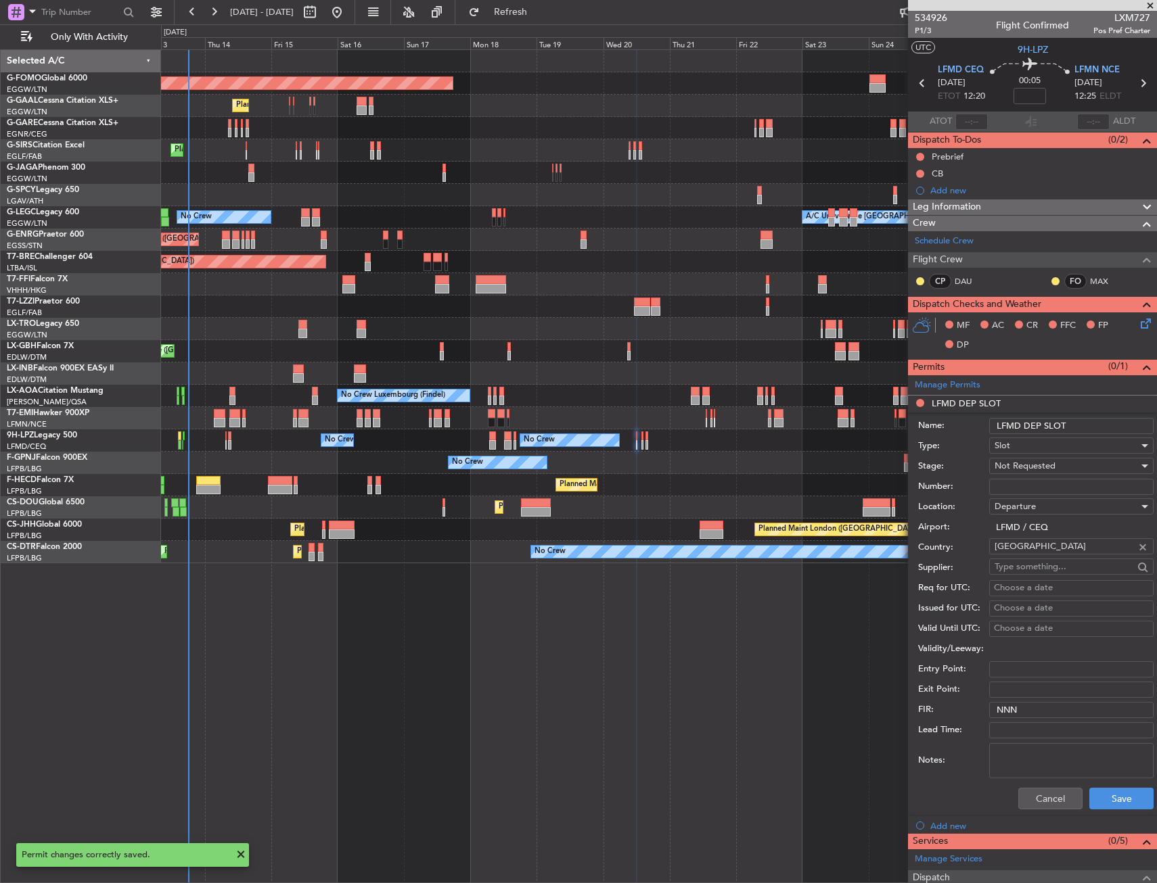
click at [1099, 423] on input "LFMD DEP SLOT" at bounding box center [1071, 426] width 164 height 16
type input "LFMD DEP SLOT 1210Z"
click at [1079, 464] on div "Not Requested" at bounding box center [1066, 466] width 144 height 20
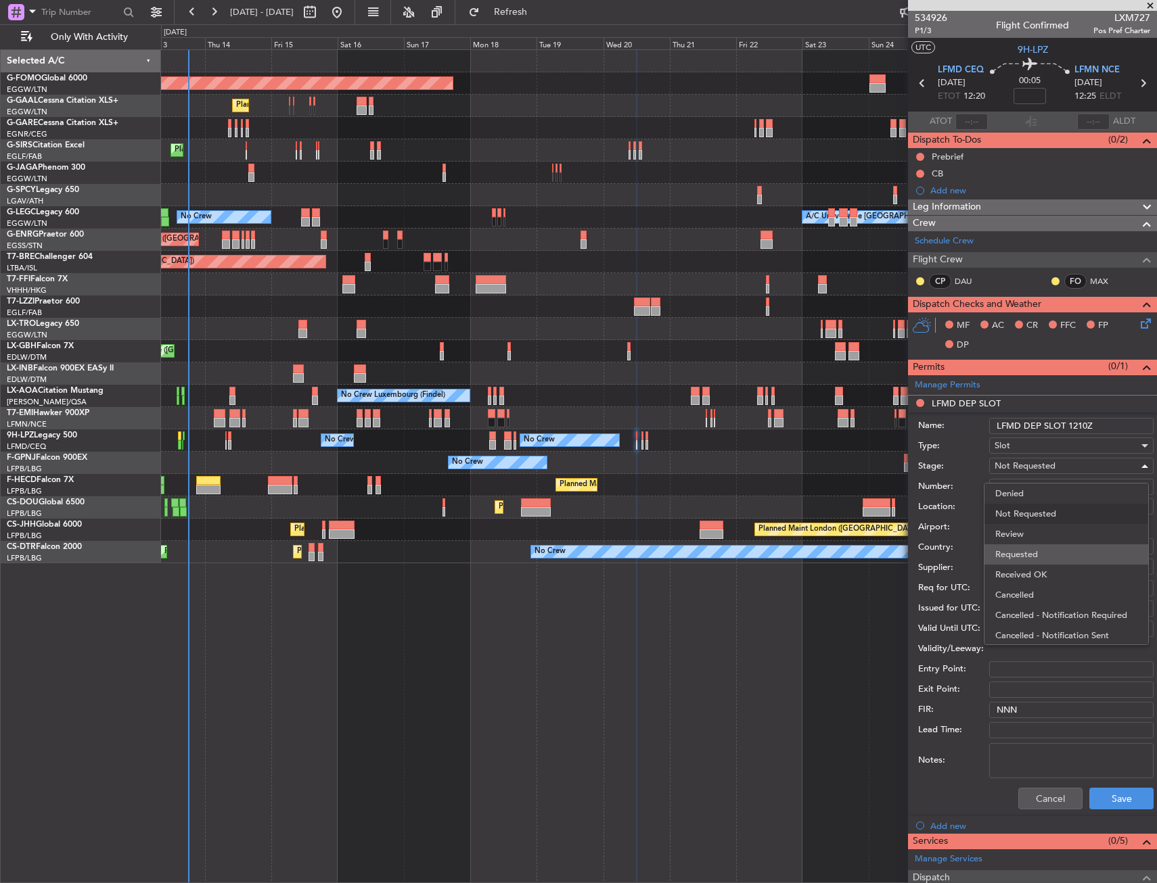
click at [1048, 551] on span "Requested" at bounding box center [1066, 554] width 142 height 20
click at [1099, 811] on div "Cancel Save" at bounding box center [1035, 798] width 235 height 35
click at [1101, 806] on button "Save" at bounding box center [1121, 799] width 64 height 22
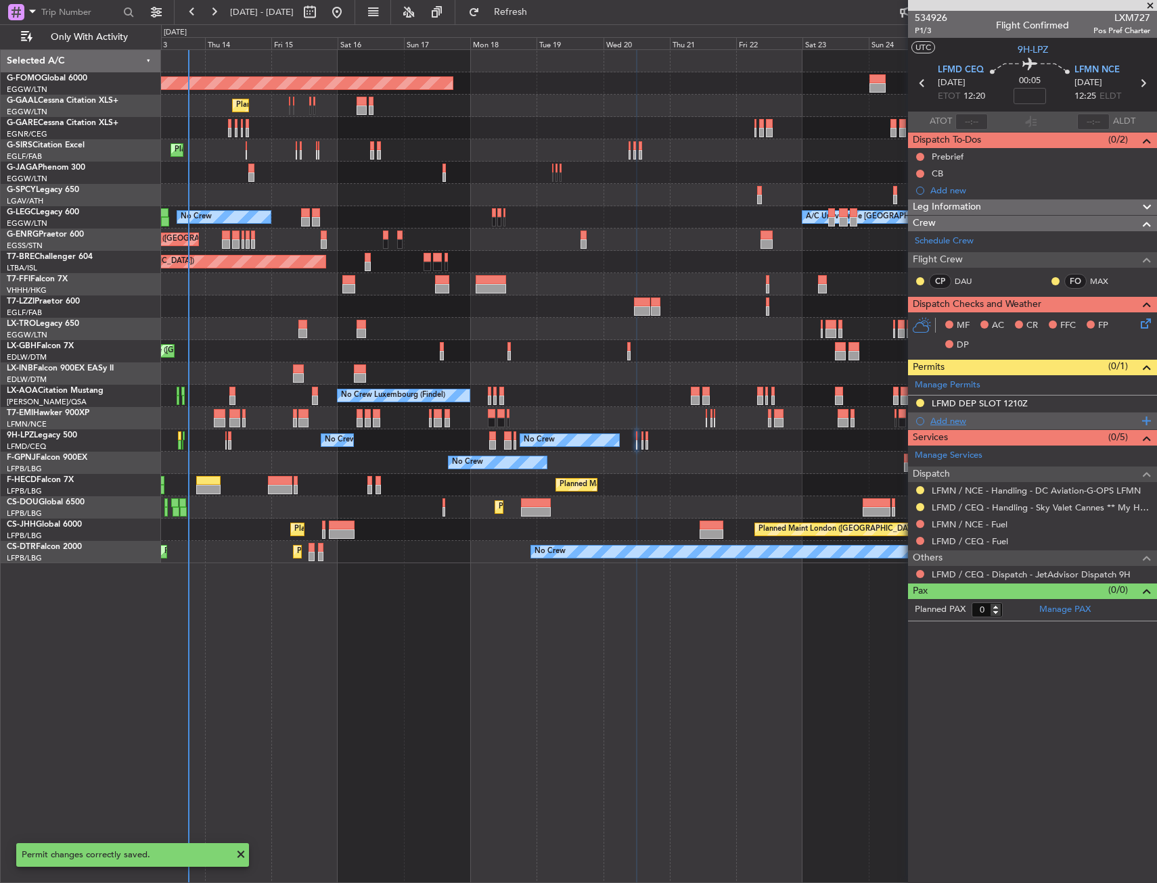
click at [948, 423] on div "Add new" at bounding box center [1034, 420] width 208 height 11
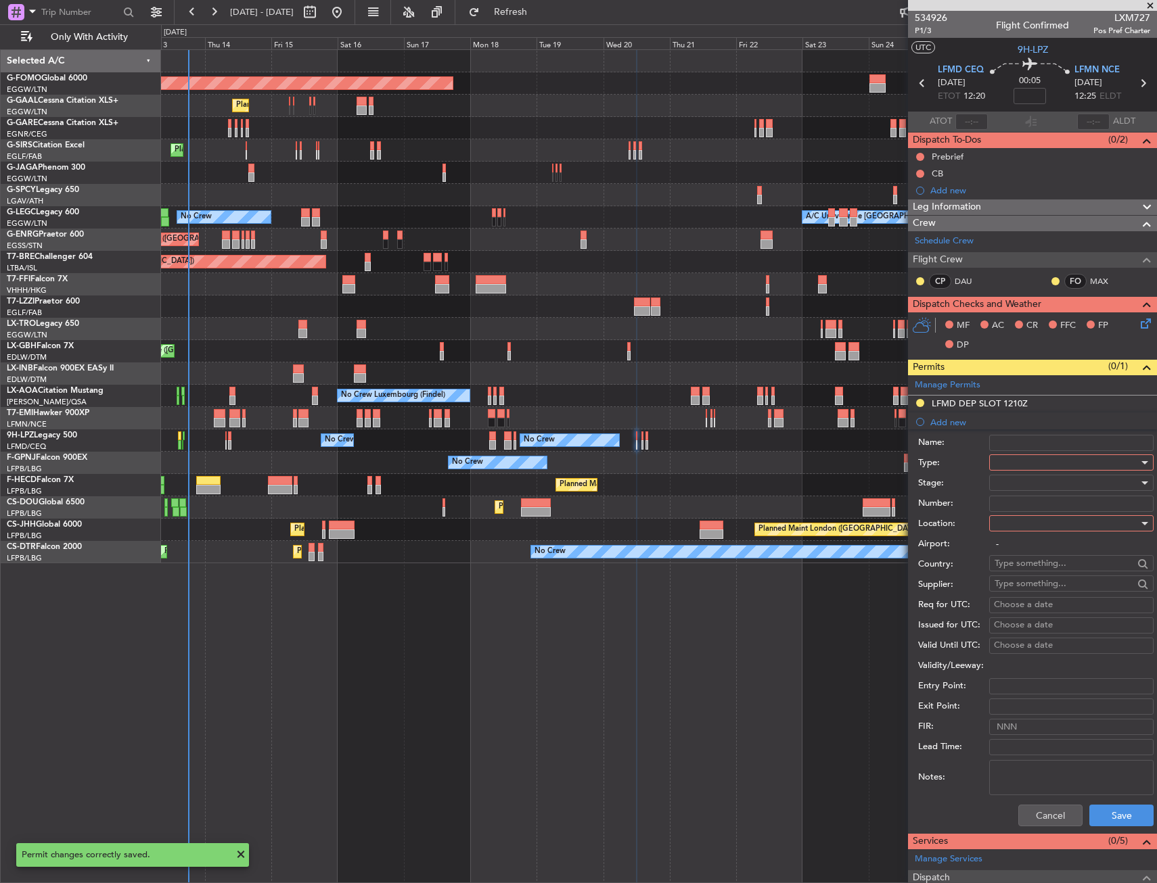
click at [1013, 462] on div at bounding box center [1066, 462] width 144 height 20
click at [1017, 581] on span "Slot" at bounding box center [1066, 590] width 142 height 20
click at [1023, 509] on input "Number:" at bounding box center [1071, 504] width 164 height 16
click at [1019, 501] on input "Number:" at bounding box center [1071, 504] width 164 height 16
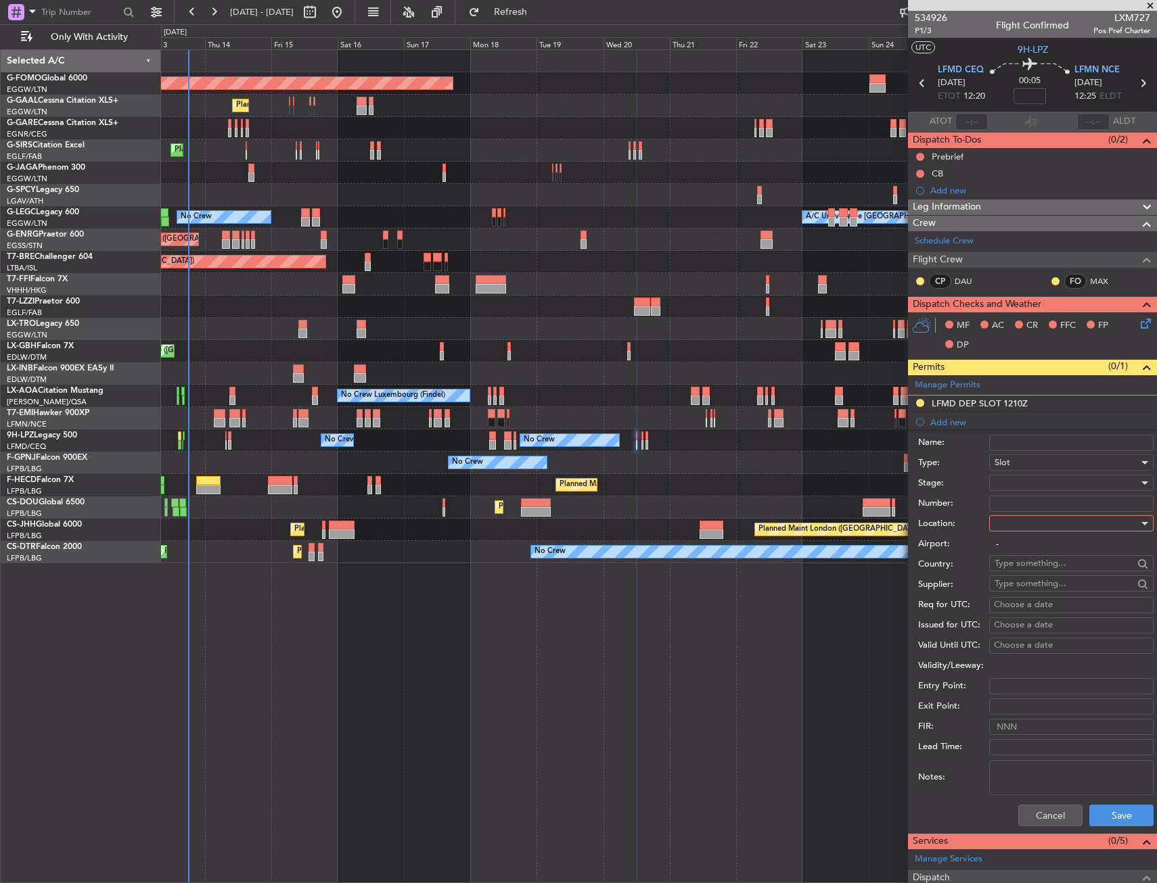
click at [1028, 486] on div at bounding box center [1066, 483] width 144 height 20
click at [1019, 572] on span "Requested" at bounding box center [1066, 571] width 142 height 20
click at [1019, 524] on div at bounding box center [1066, 523] width 144 height 20
click at [1020, 593] on span "Arrival" at bounding box center [1066, 592] width 142 height 20
type input "LFMN / NCE"
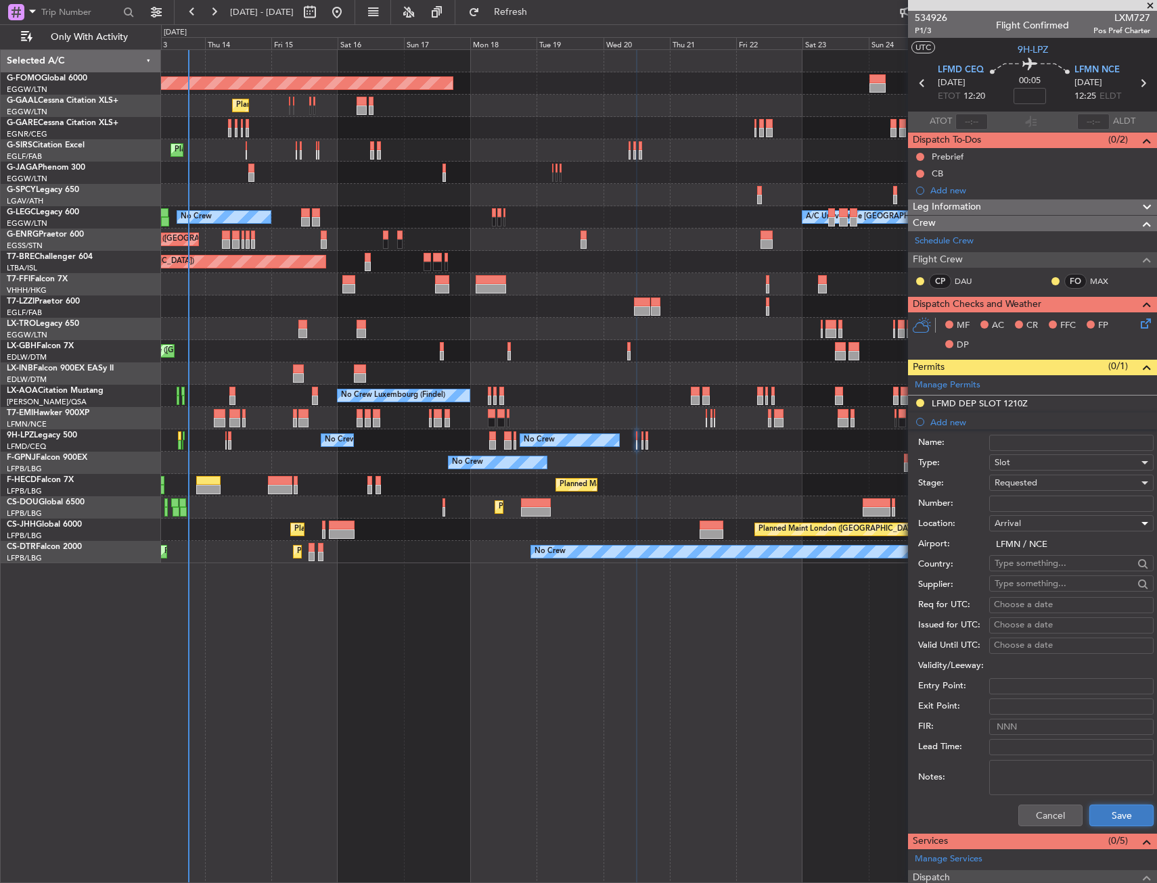
click at [1111, 812] on button "Save" at bounding box center [1121, 816] width 64 height 22
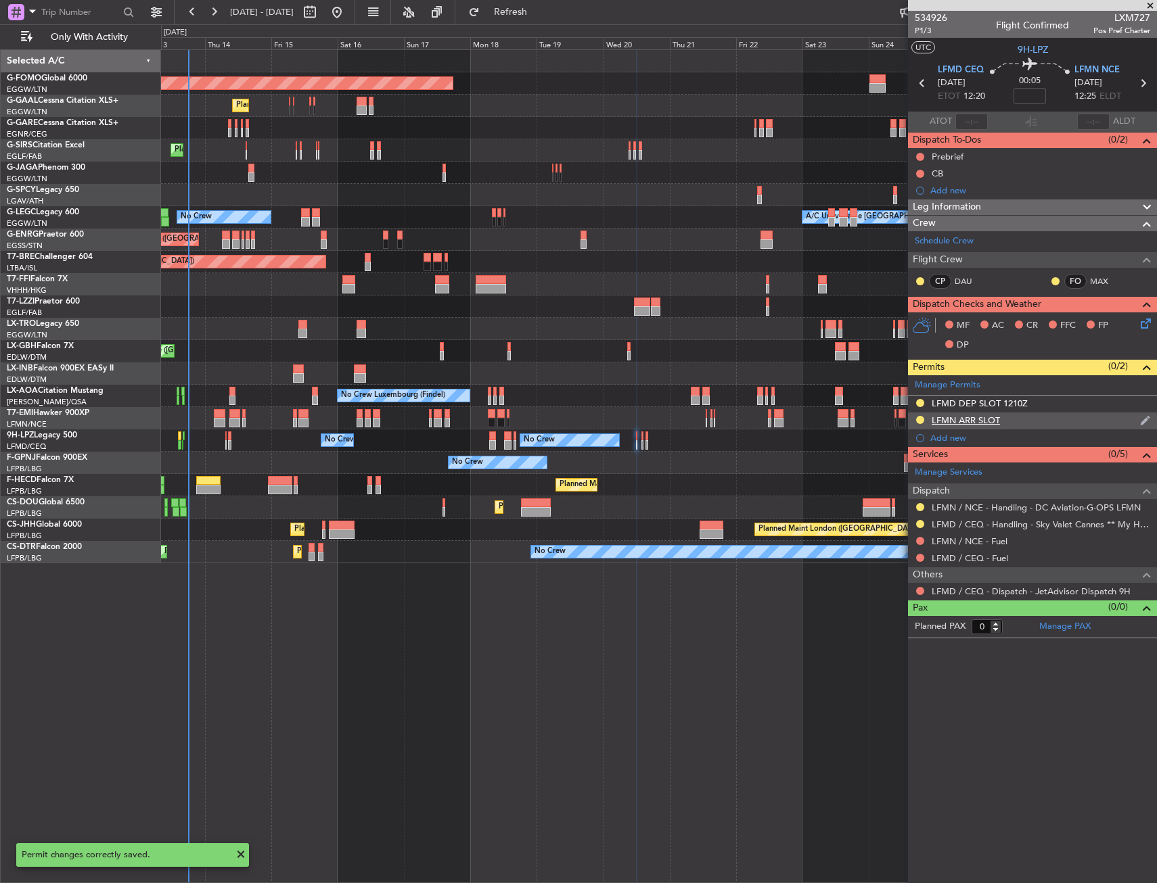
click at [1040, 428] on div "LFMN ARR SLOT" at bounding box center [1032, 421] width 249 height 17
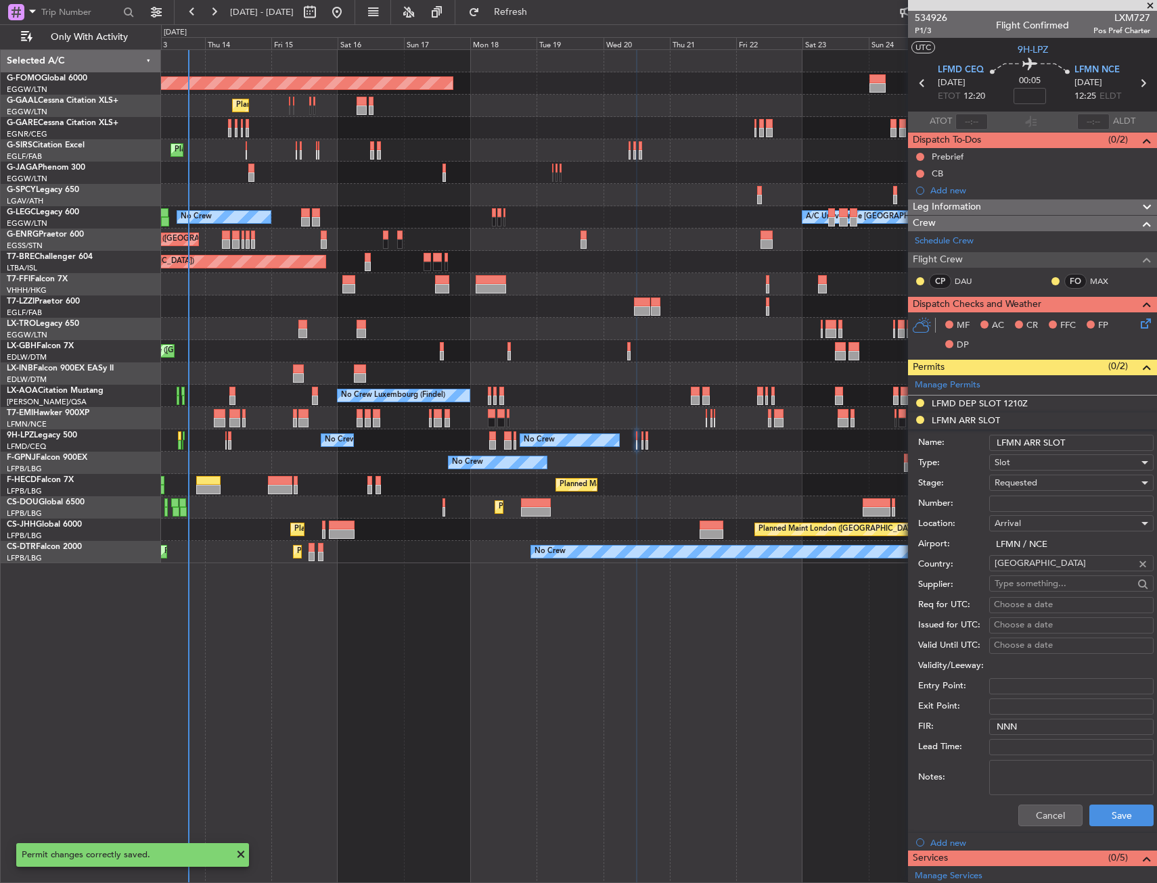
click at [1077, 436] on input "LFMN ARR SLOT" at bounding box center [1071, 443] width 164 height 16
type input "LFMN ARR SLOT 1230Z"
click at [1112, 812] on button "Save" at bounding box center [1121, 816] width 64 height 22
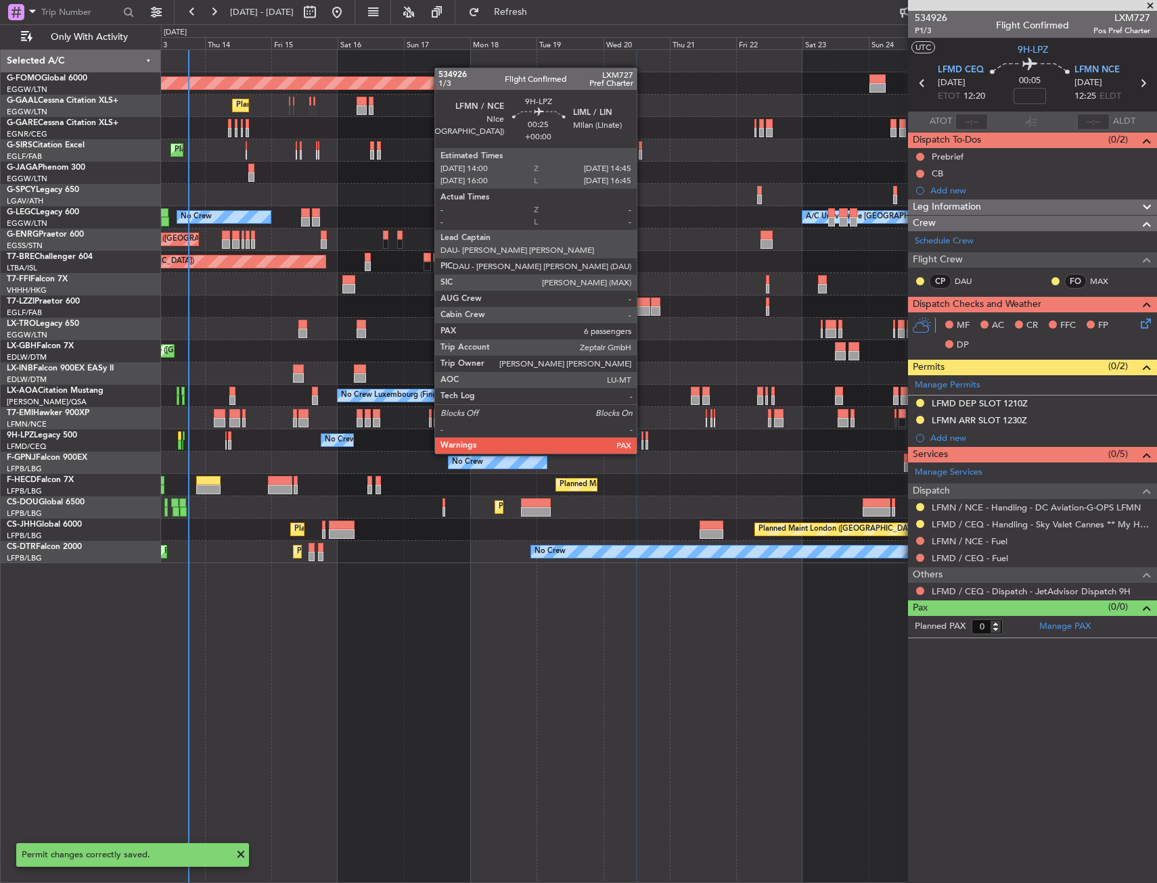
click at [643, 440] on div at bounding box center [642, 444] width 3 height 9
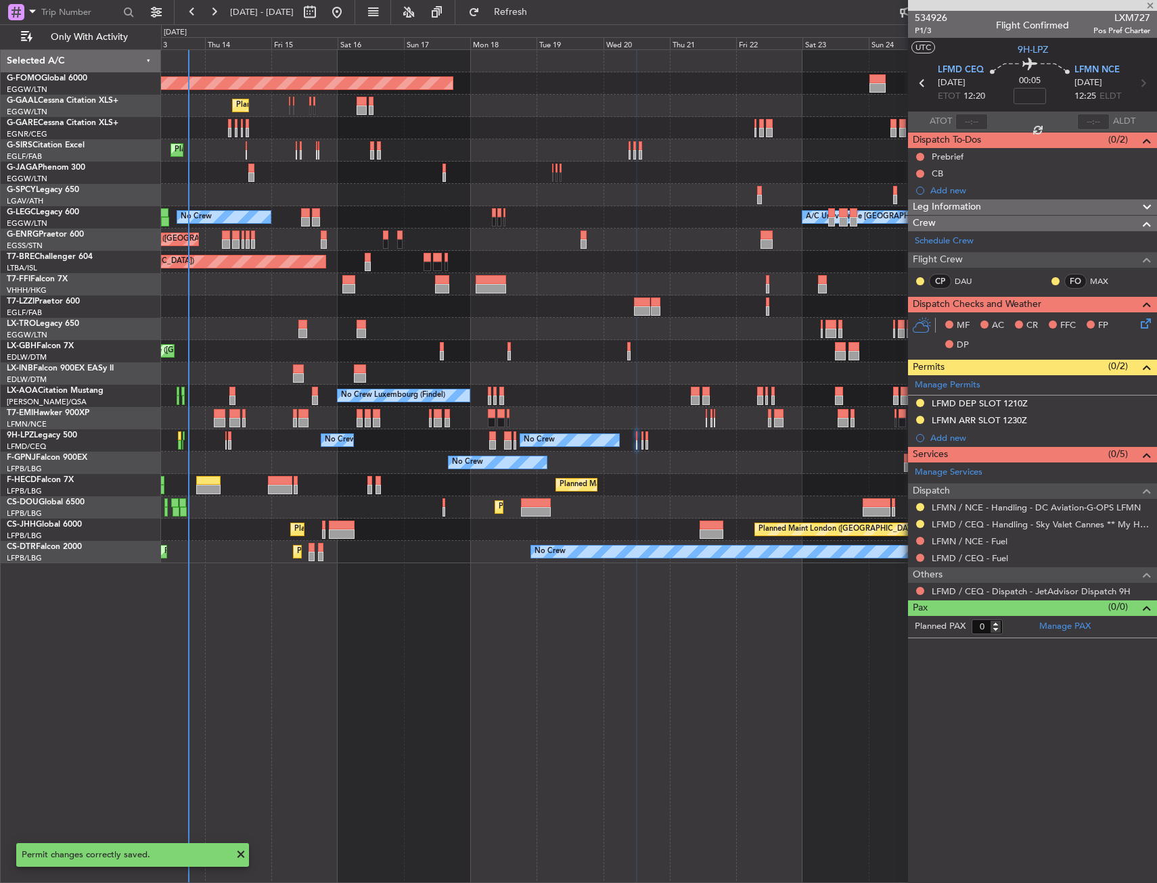
type input "6"
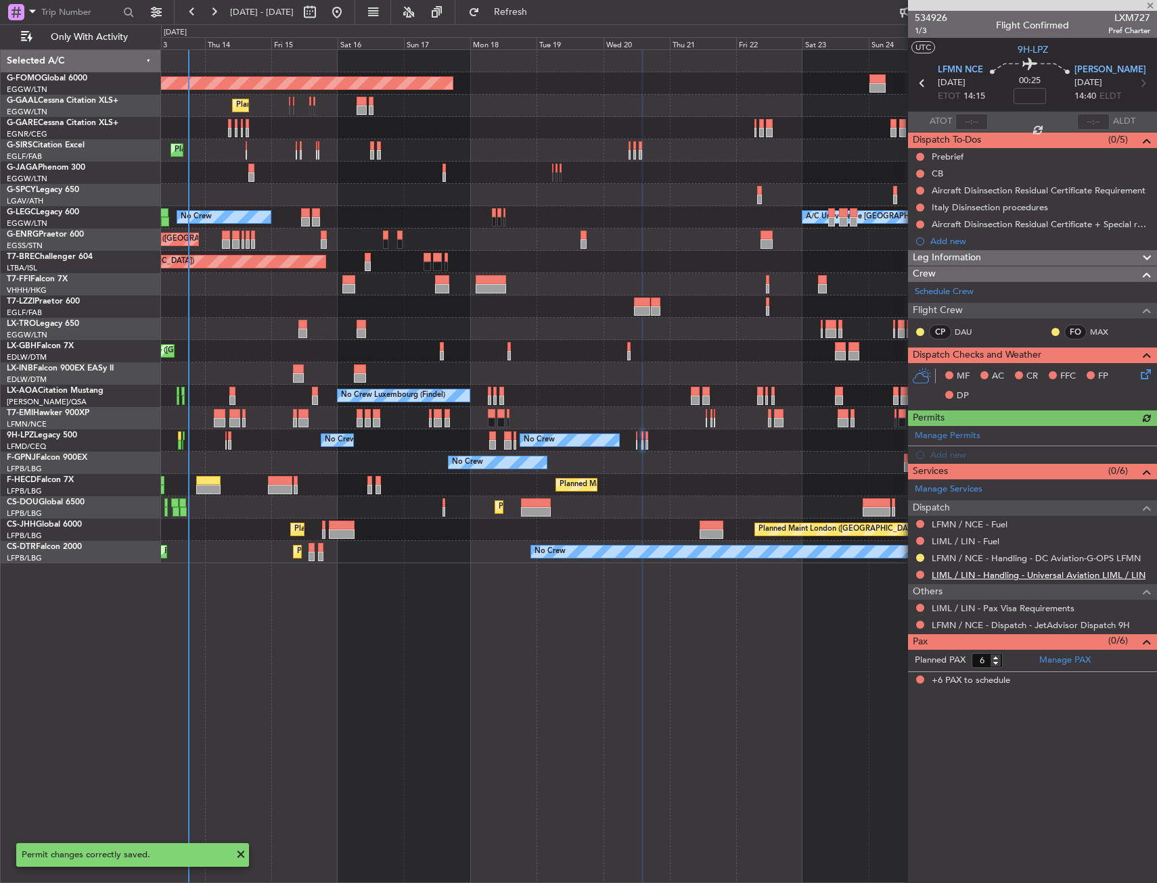
click at [956, 572] on link "LIML / LIN - Handling - Universal Aviation LIML / LIN" at bounding box center [1038, 575] width 214 height 11
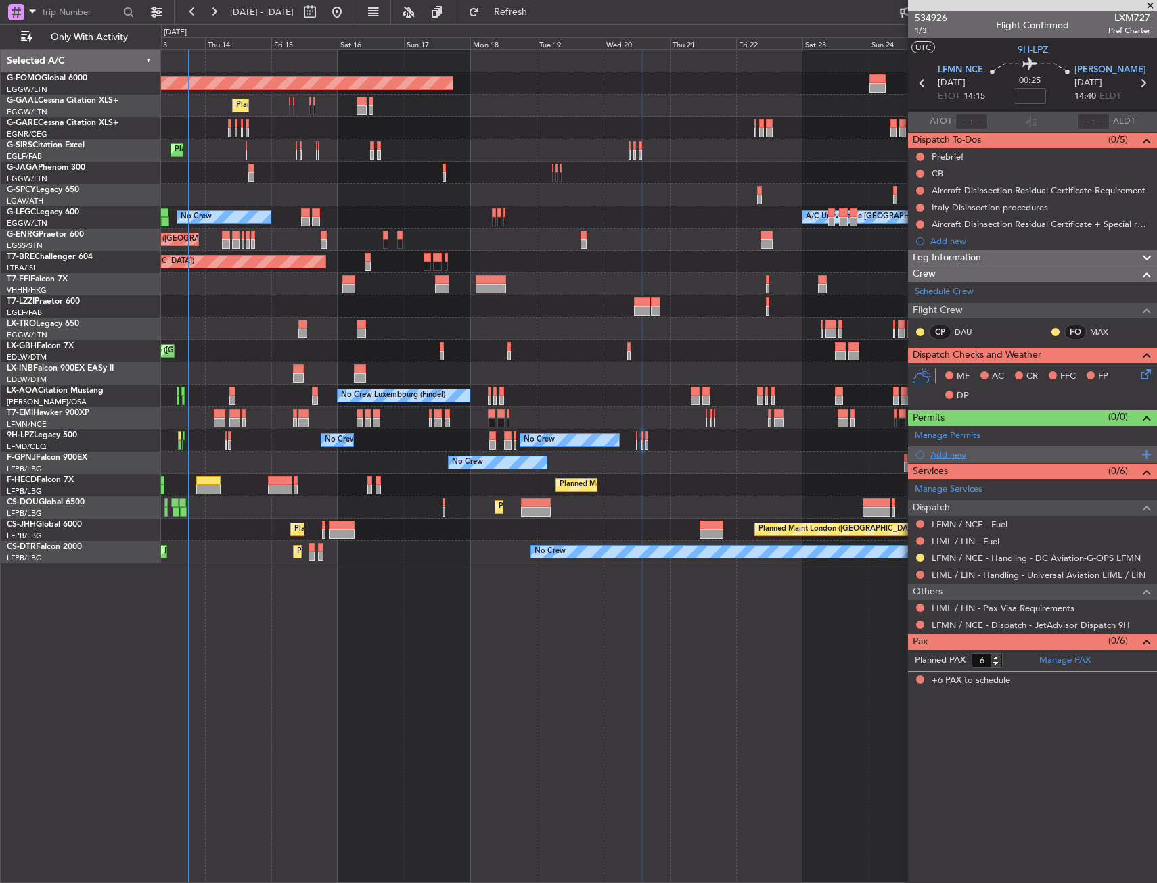
click at [960, 450] on div "Add new" at bounding box center [1034, 454] width 208 height 11
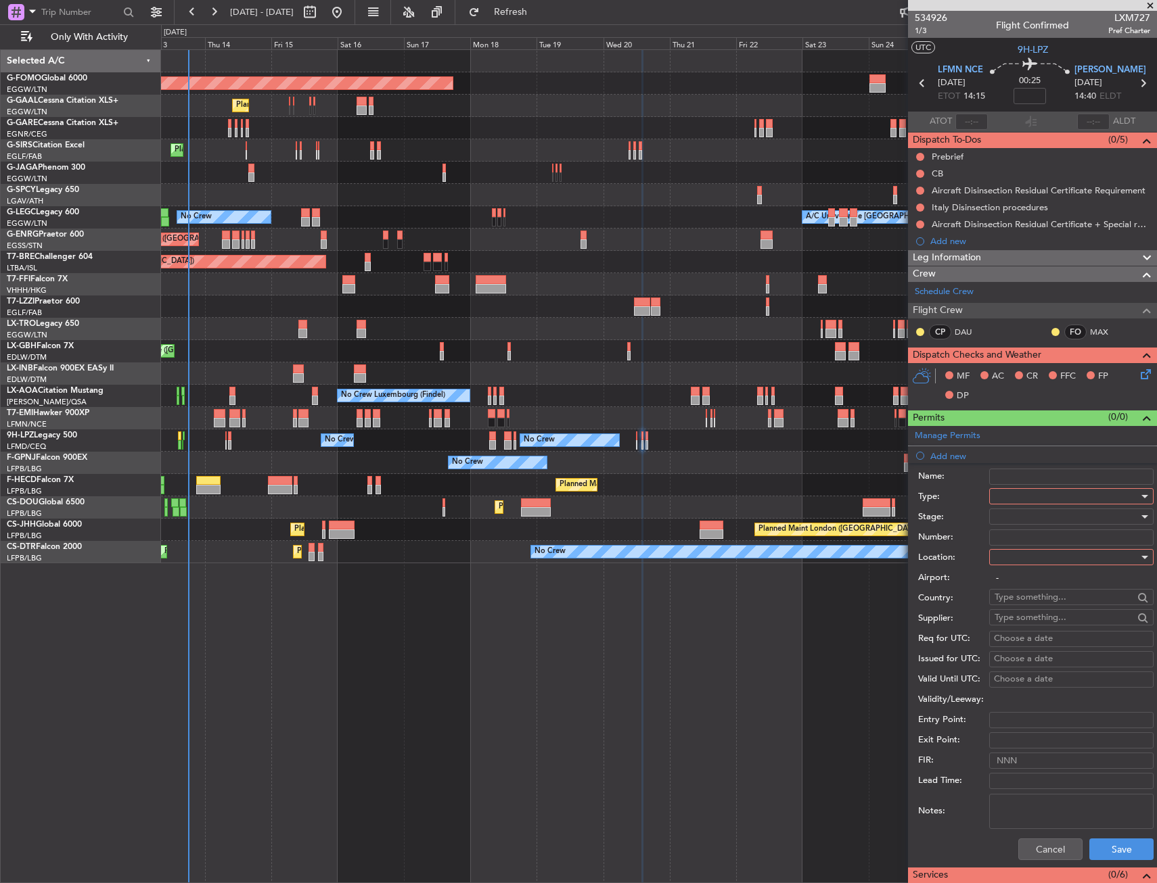
click at [1029, 499] on div at bounding box center [1066, 496] width 144 height 20
click at [1017, 609] on span "Risk Assessment" at bounding box center [1066, 604] width 142 height 20
click at [1021, 497] on span "Risk Assessment" at bounding box center [1027, 496] width 66 height 12
click at [1018, 626] on span "Slot" at bounding box center [1066, 624] width 142 height 20
click at [1024, 550] on div at bounding box center [1066, 557] width 144 height 20
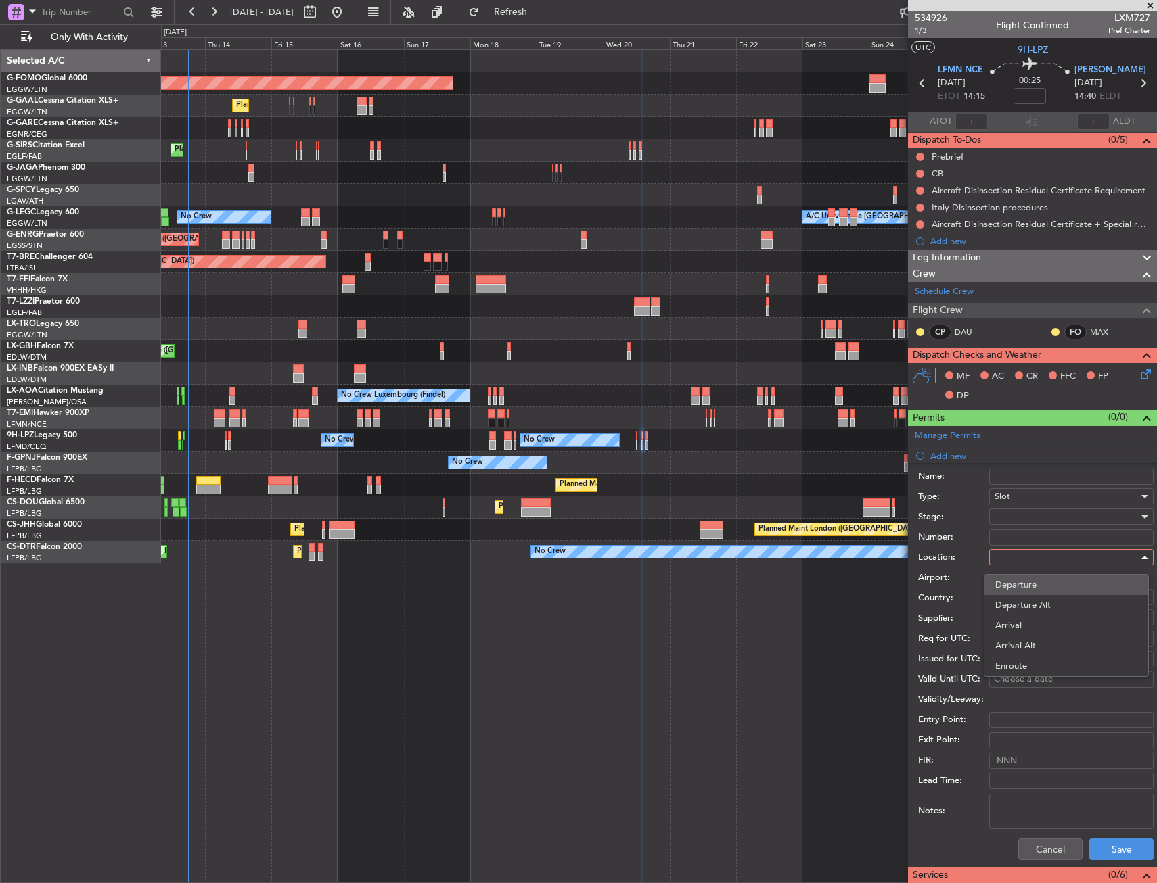
click at [1024, 586] on span "Departure" at bounding box center [1066, 585] width 142 height 20
type input "LFMN / NCE"
click at [1098, 841] on button "Save" at bounding box center [1121, 850] width 64 height 22
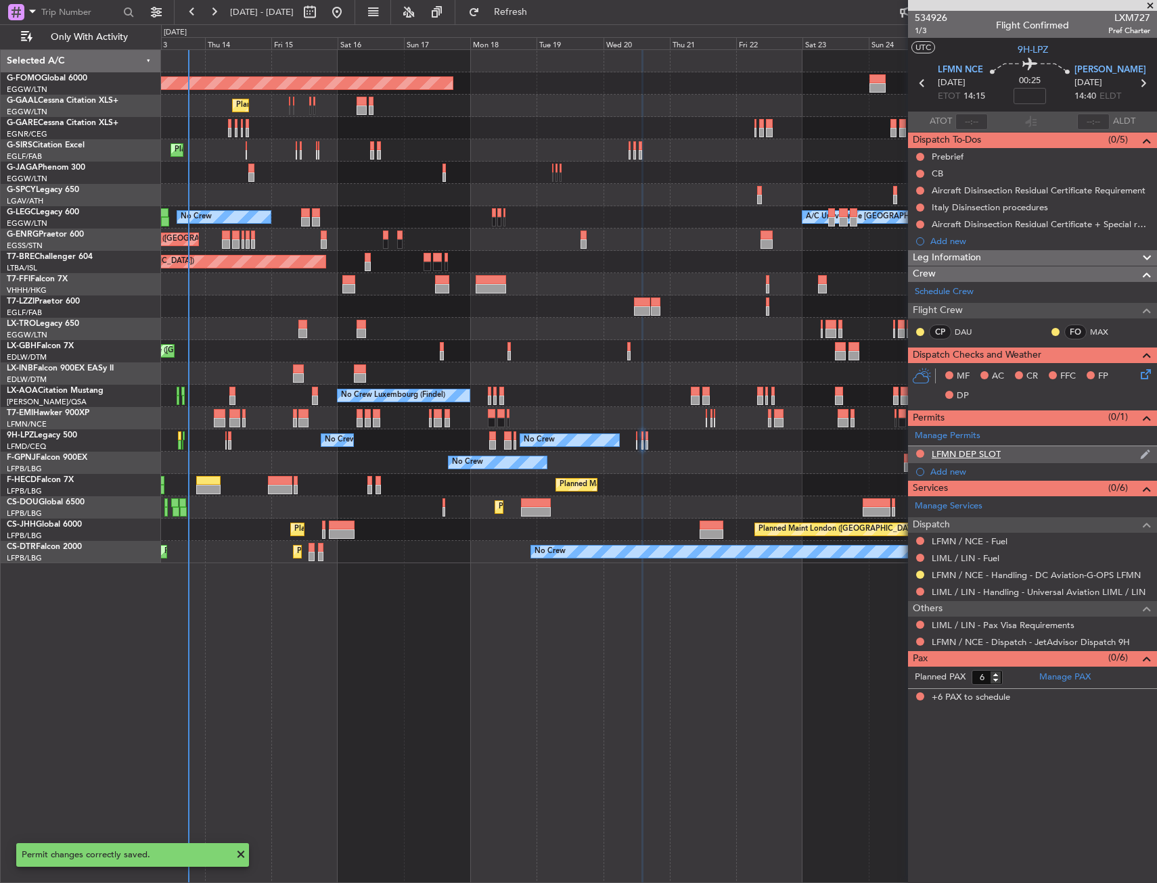
click at [1042, 451] on div "LFMN DEP SLOT" at bounding box center [1032, 454] width 249 height 17
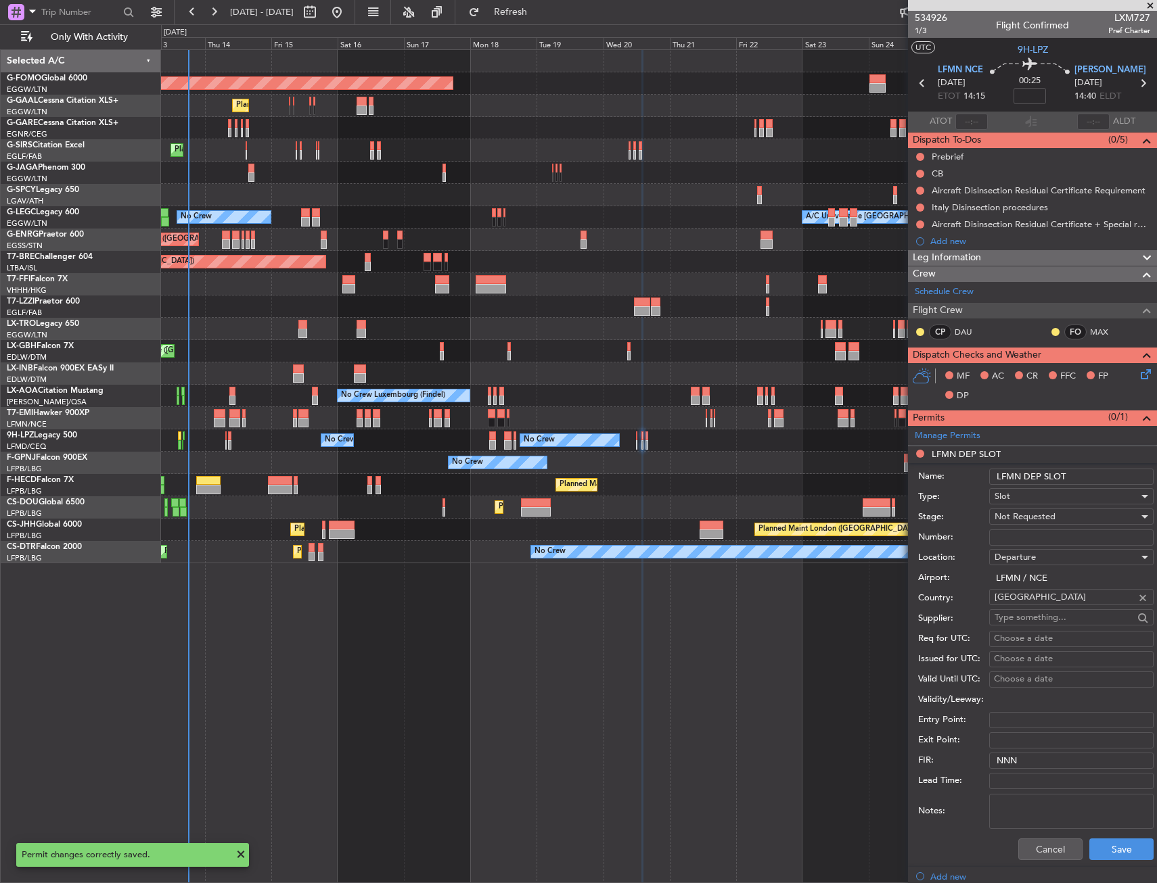
click at [1087, 478] on input "LFMN DEP SLOT" at bounding box center [1071, 477] width 164 height 16
type input "LFMN DEP SLOT 1400z"
click at [1048, 513] on span "Not Requested" at bounding box center [1024, 517] width 61 height 12
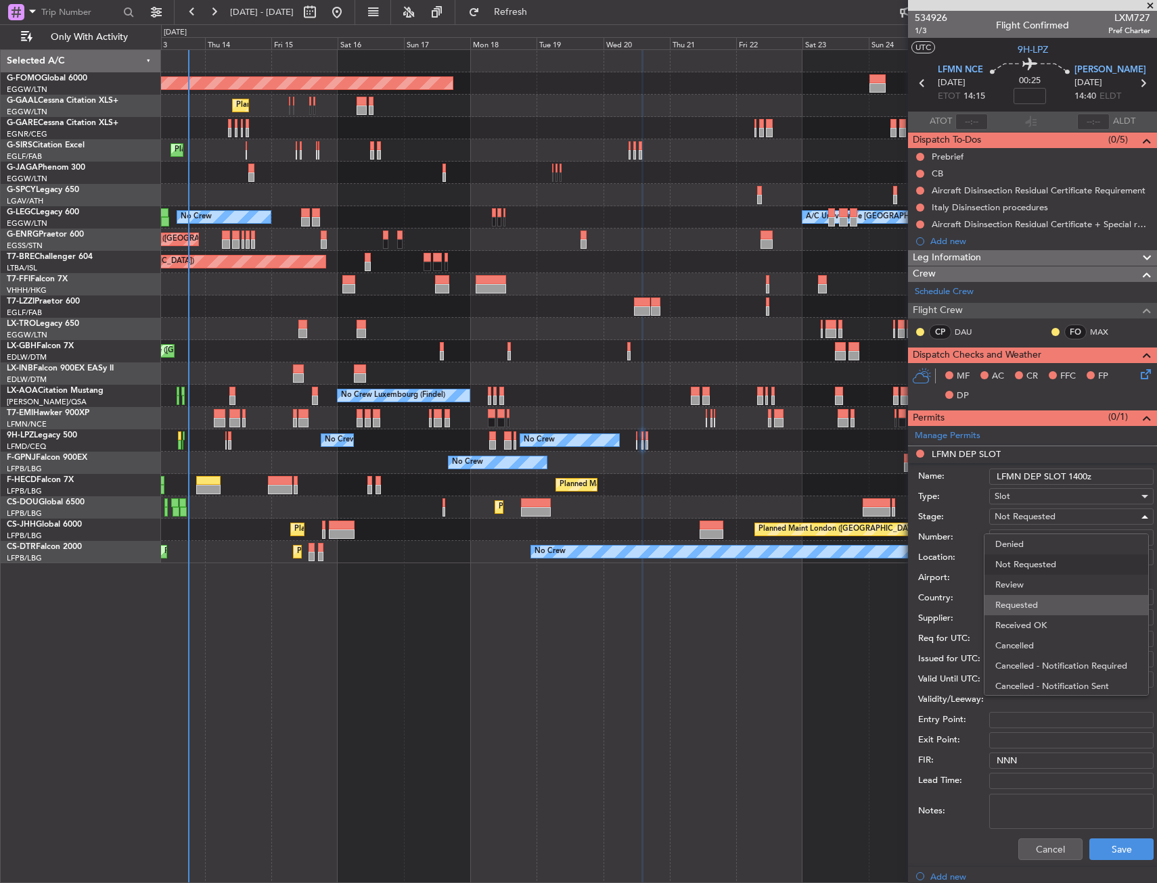
click at [1032, 599] on span "Requested" at bounding box center [1066, 605] width 142 height 20
click at [1102, 839] on button "Save" at bounding box center [1121, 850] width 64 height 22
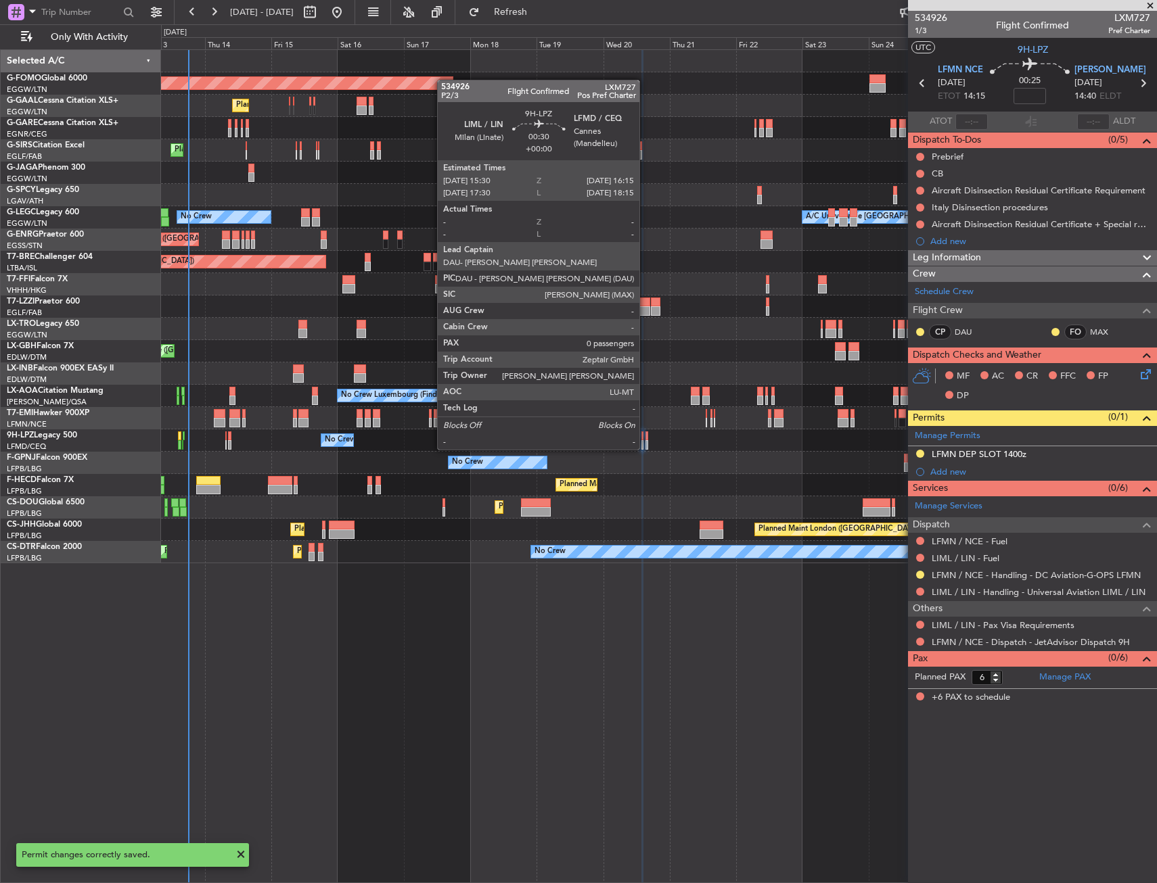
click at [645, 436] on div at bounding box center [646, 436] width 3 height 9
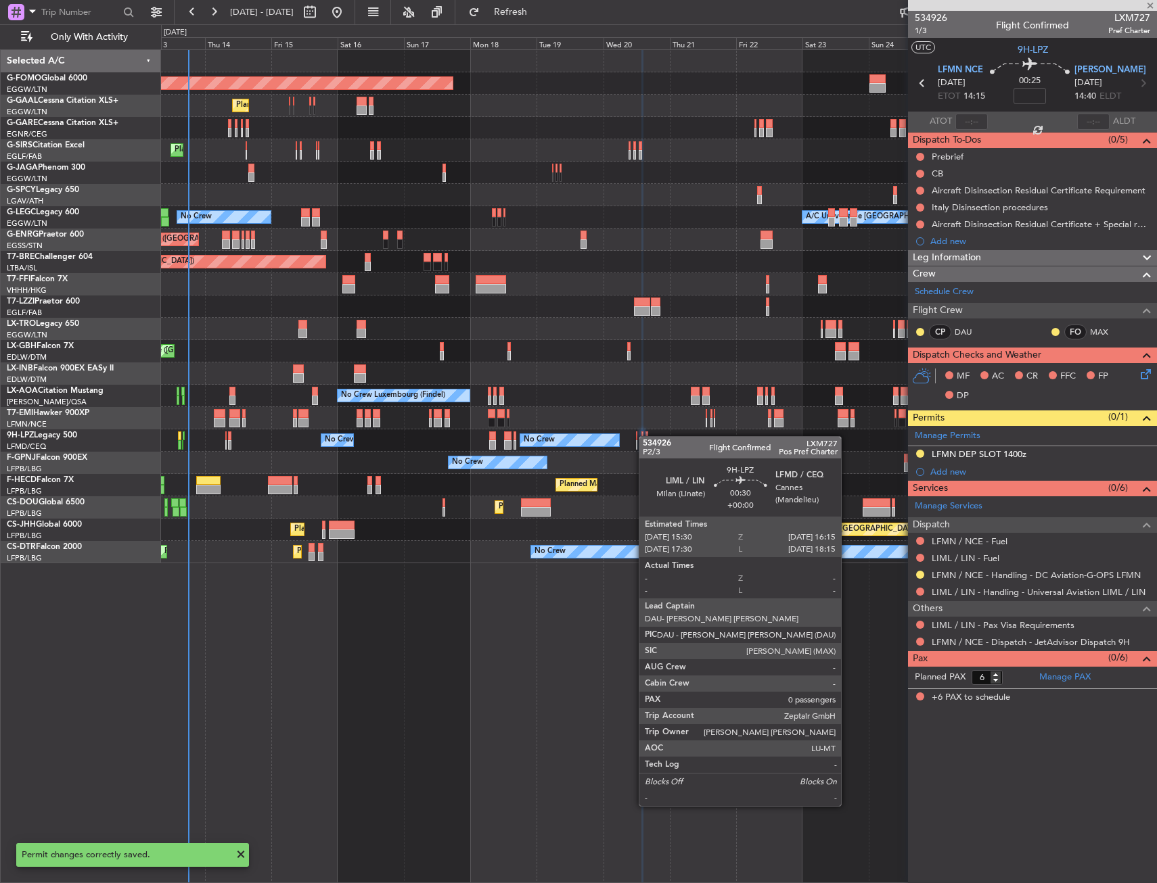
type input "0"
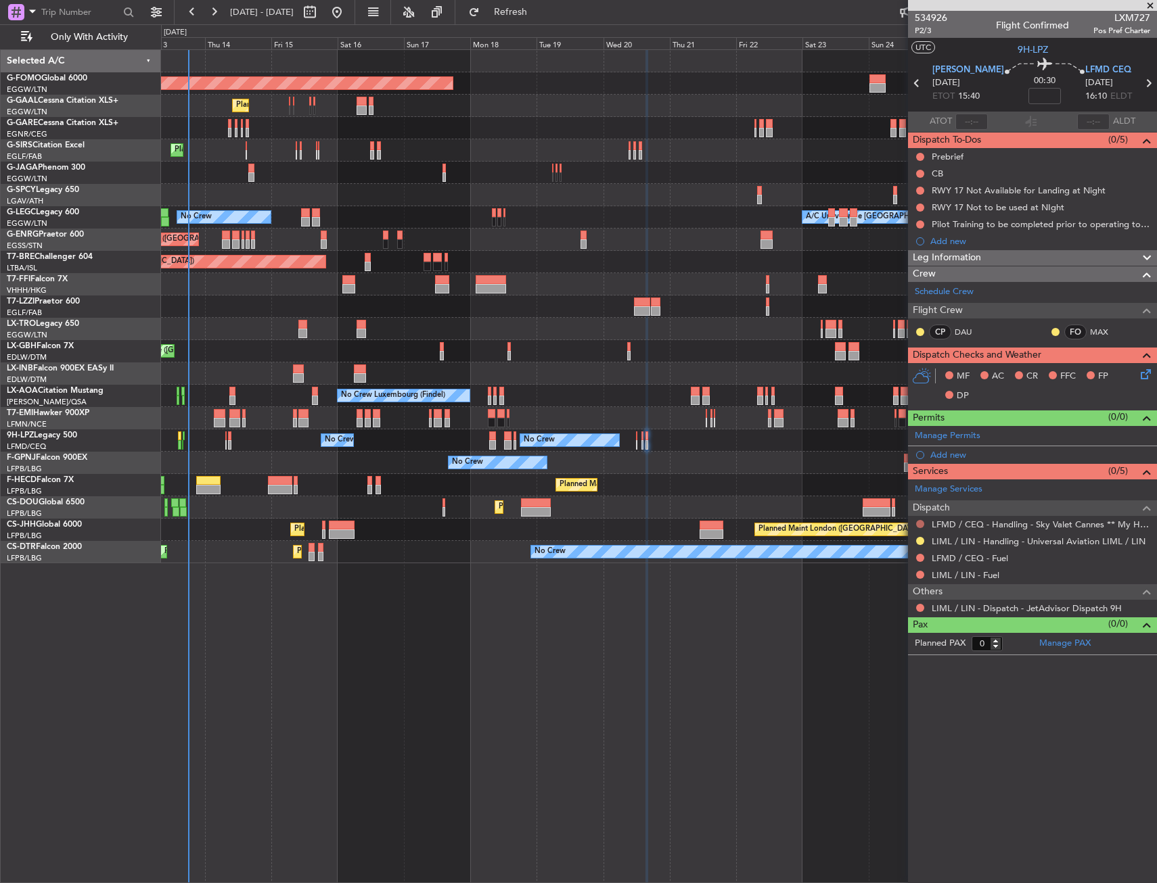
click at [921, 523] on button at bounding box center [920, 524] width 8 height 8
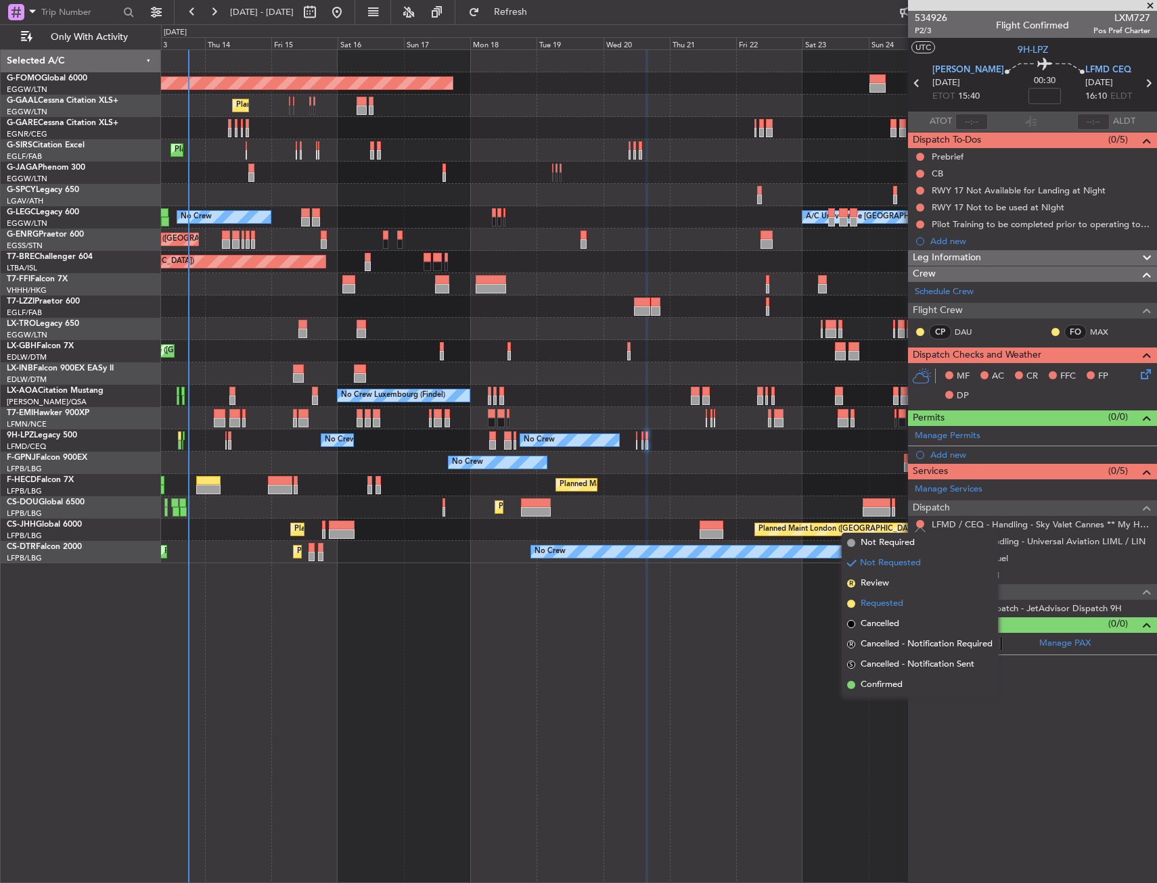
click at [891, 601] on span "Requested" at bounding box center [881, 604] width 43 height 14
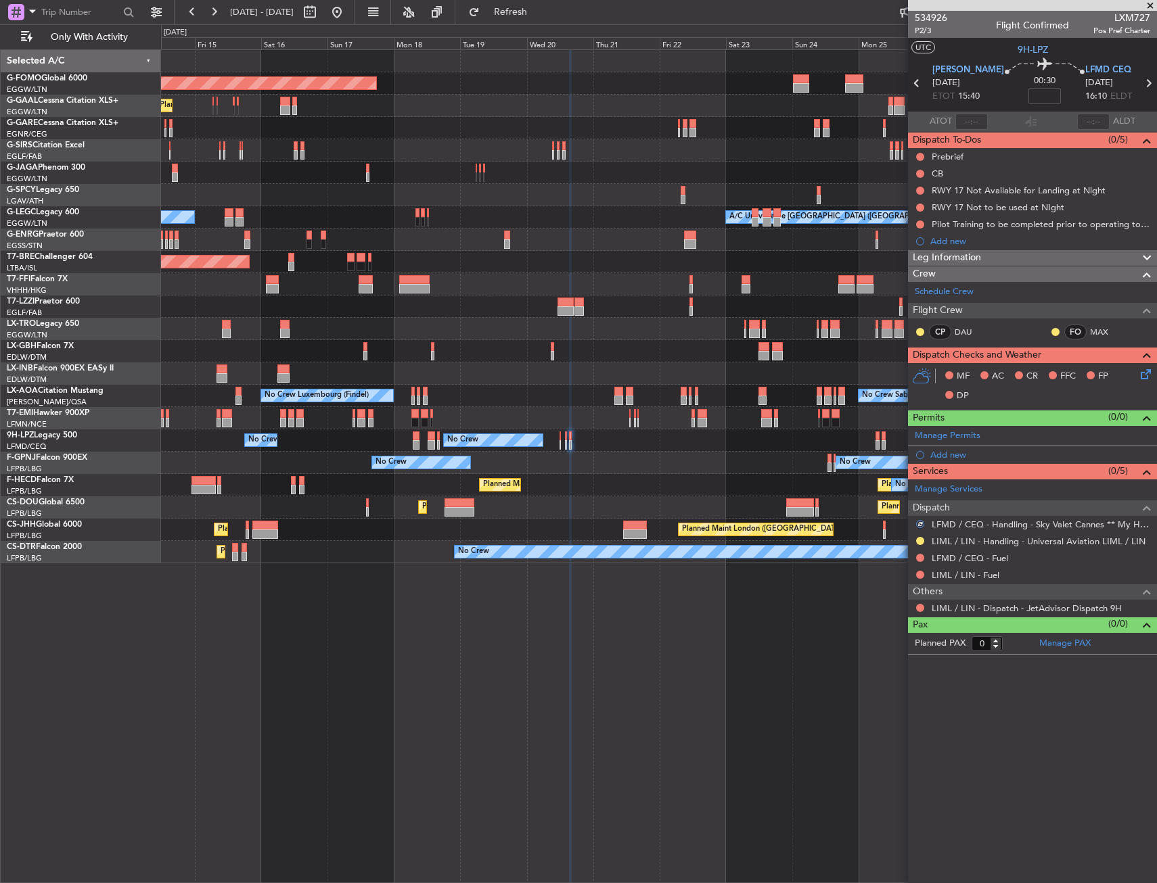
click at [628, 456] on div "No Crew No Crew No Crew Planned Maint Paris (Le Bourget) No Crew" at bounding box center [658, 463] width 995 height 22
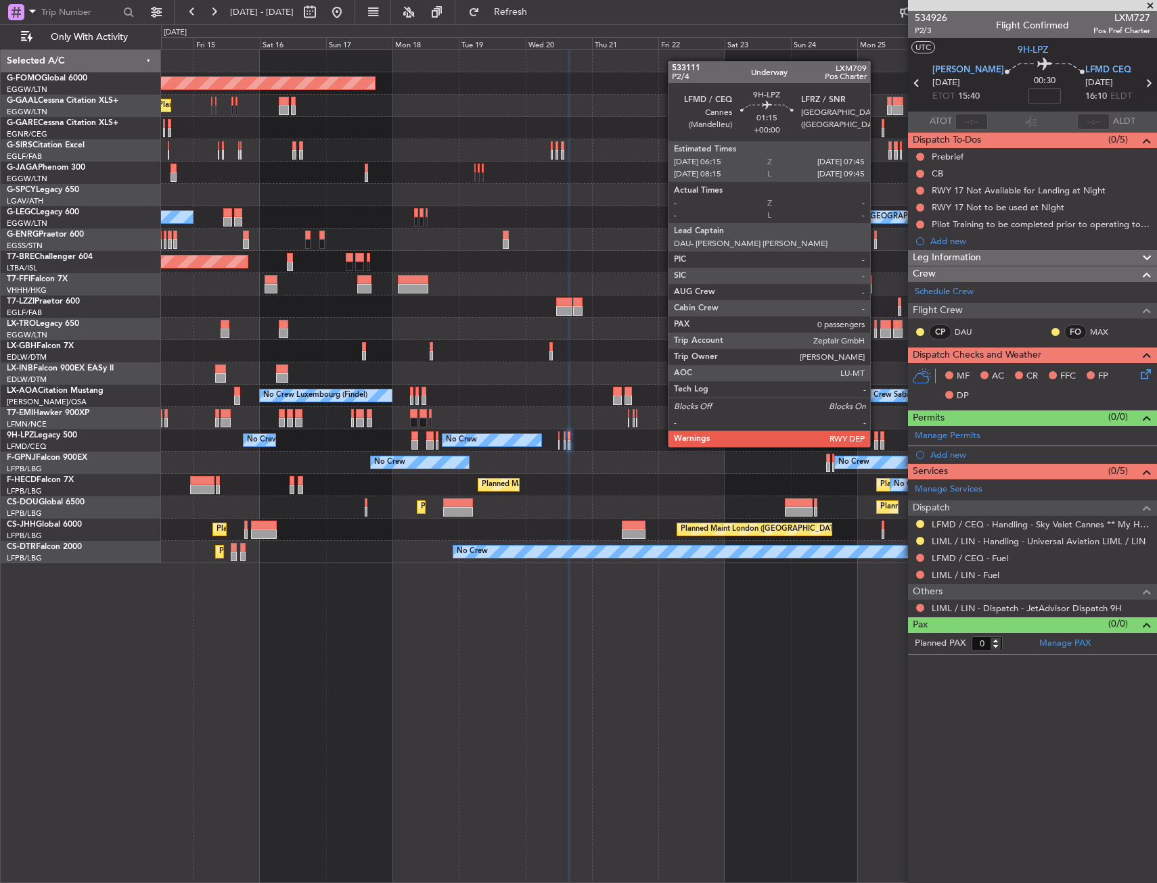
click at [876, 434] on div at bounding box center [876, 436] width 5 height 9
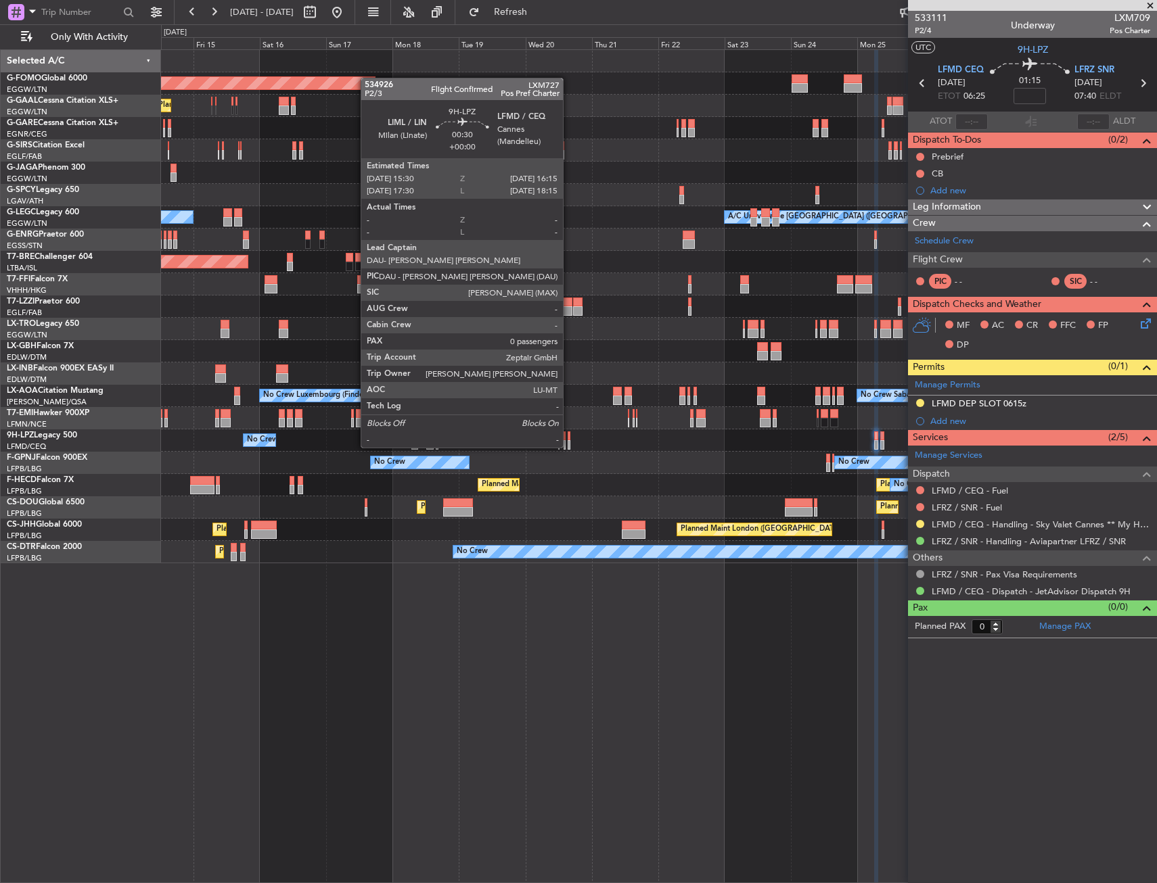
click at [569, 434] on div at bounding box center [568, 436] width 3 height 9
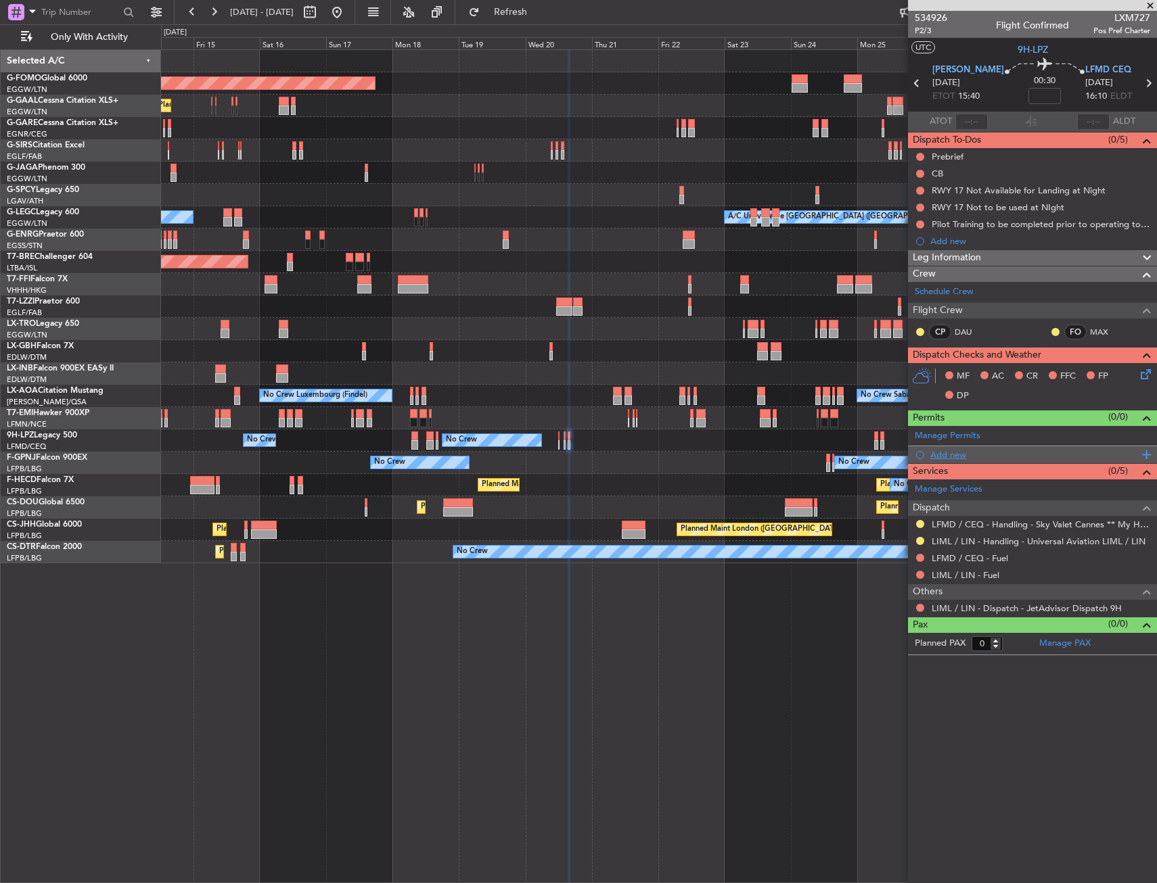
click at [950, 453] on div "Add new" at bounding box center [1034, 454] width 208 height 11
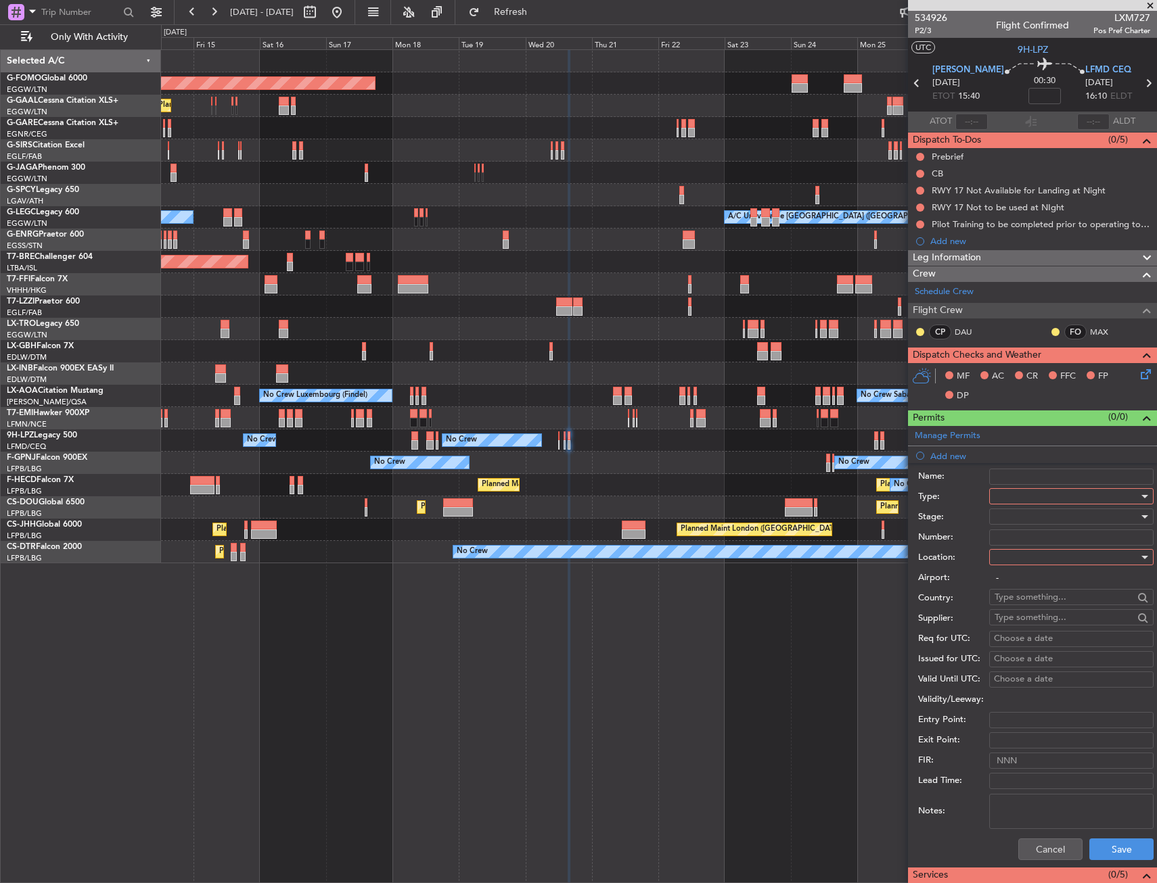
click at [1021, 494] on div at bounding box center [1066, 496] width 144 height 20
click at [1015, 618] on span "Slot" at bounding box center [1066, 624] width 142 height 20
click at [1029, 556] on div at bounding box center [1066, 557] width 144 height 20
click at [1027, 622] on span "Arrival" at bounding box center [1066, 626] width 142 height 20
type input "LFMD / CEQ"
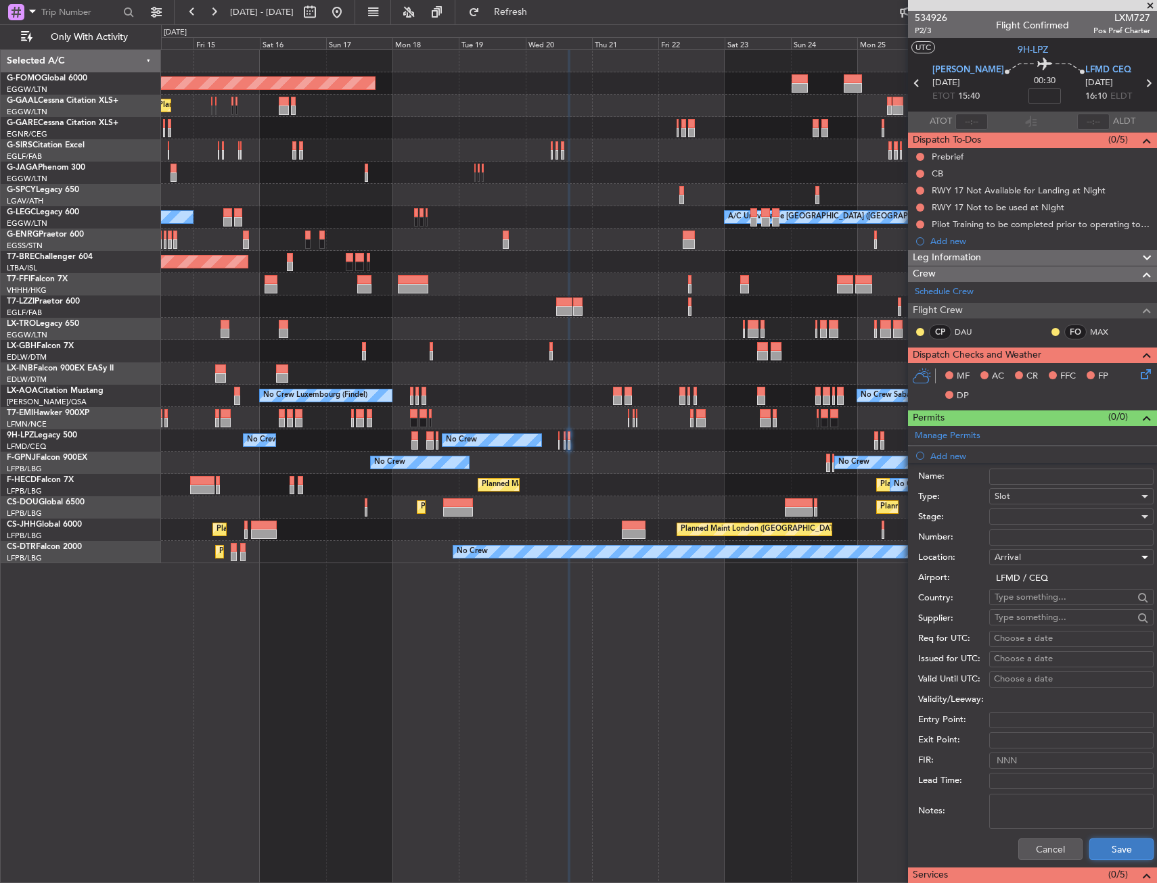
click at [1091, 843] on button "Save" at bounding box center [1121, 850] width 64 height 22
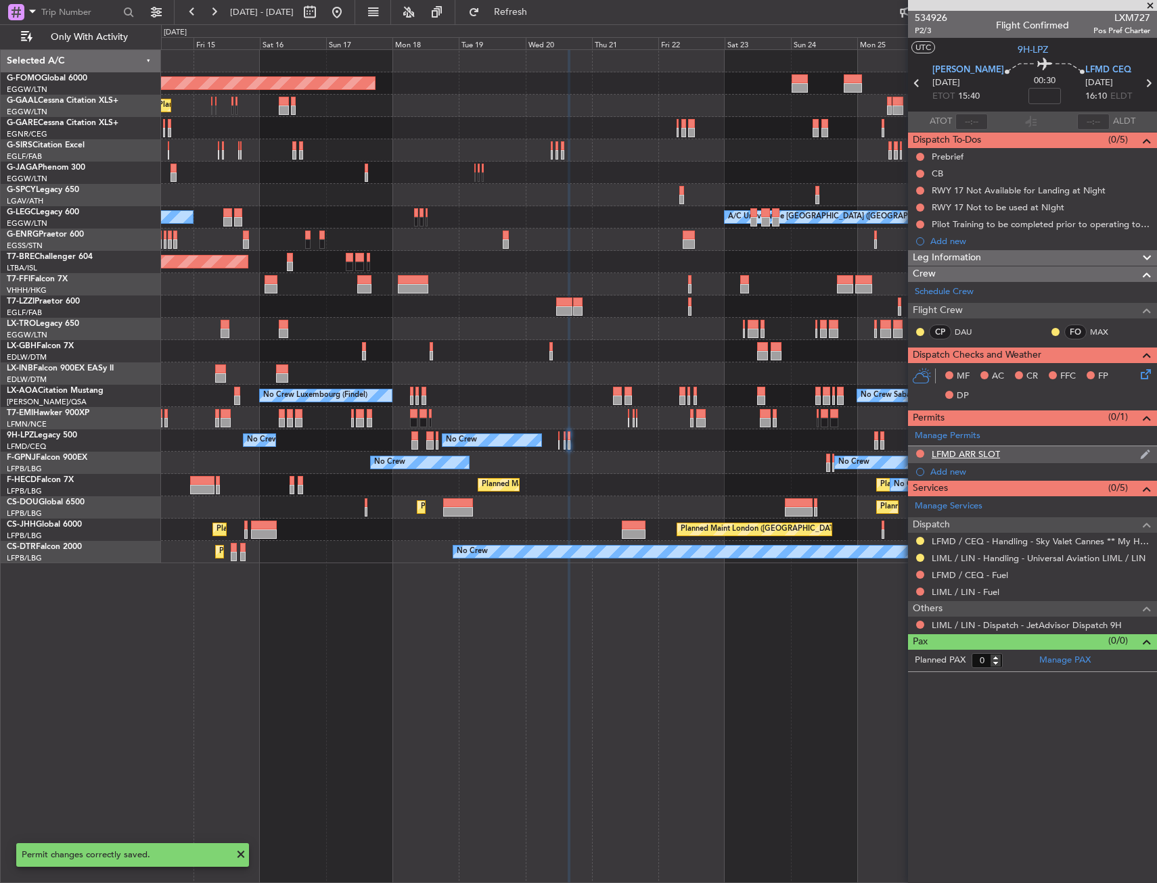
click at [1031, 457] on div "LFMD ARR SLOT" at bounding box center [1032, 454] width 249 height 17
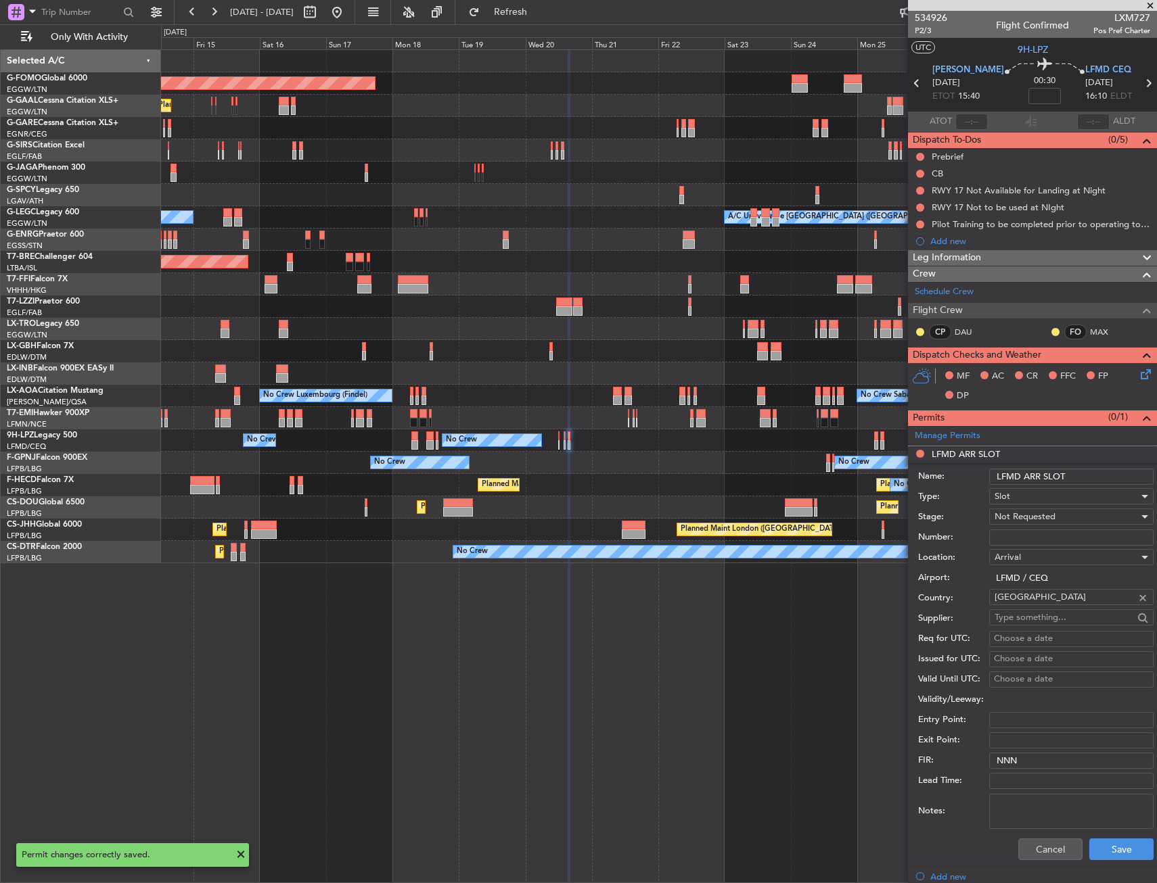
click at [1084, 480] on input "LFMD ARR SLOT" at bounding box center [1071, 477] width 164 height 16
type input "LFMD ARR SLOT 1615Z"
click at [1052, 517] on span "Not Requested" at bounding box center [1024, 517] width 61 height 12
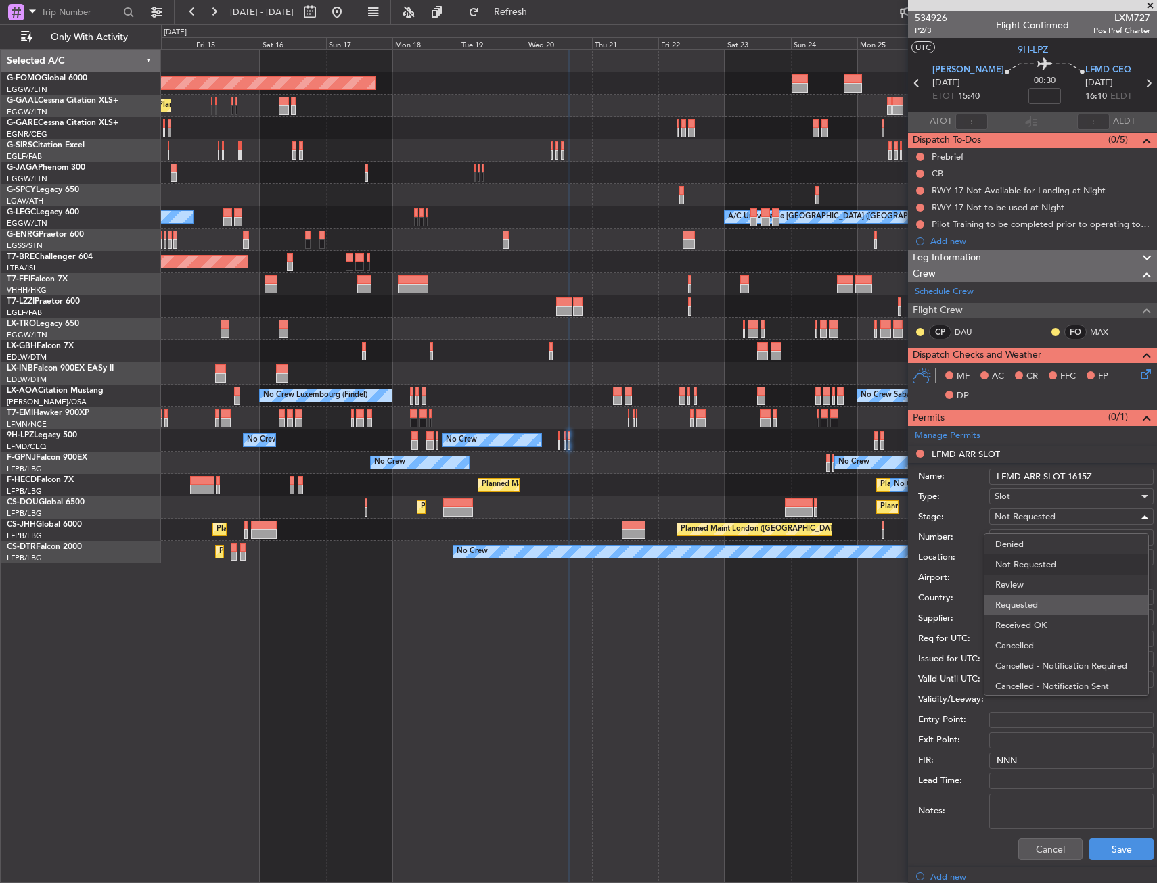
click at [1040, 605] on span "Requested" at bounding box center [1066, 605] width 142 height 20
click at [1109, 843] on button "Save" at bounding box center [1121, 850] width 64 height 22
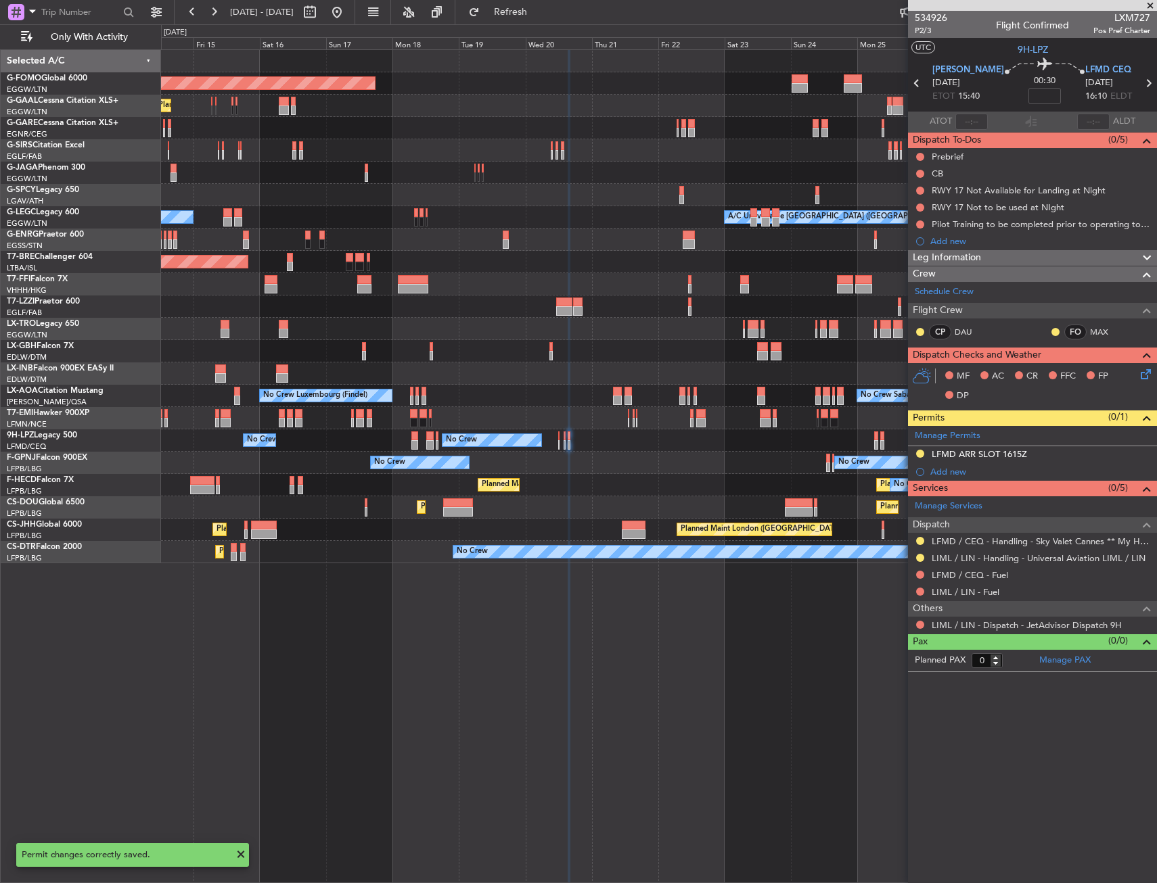
click at [557, 443] on div "No Crew No Crew No Crew" at bounding box center [658, 441] width 995 height 22
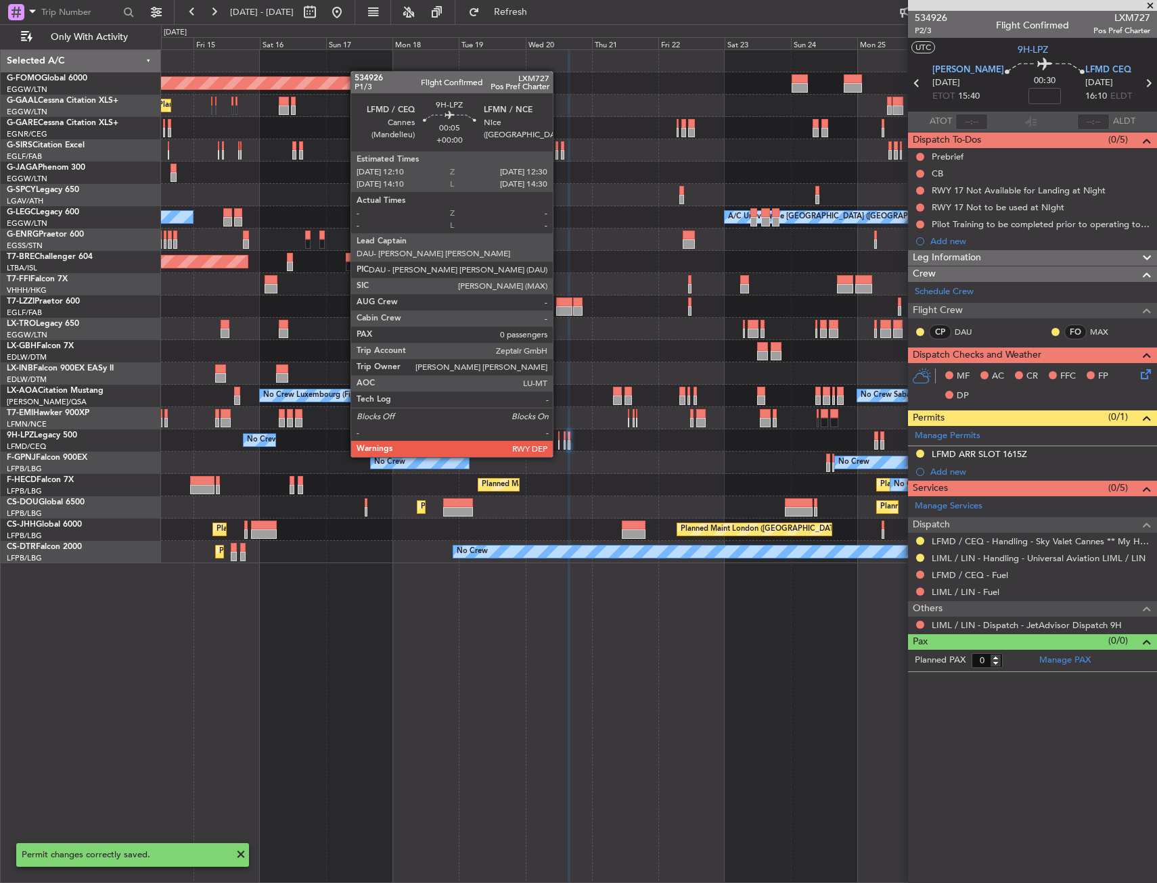
click at [559, 444] on div at bounding box center [558, 444] width 1 height 9
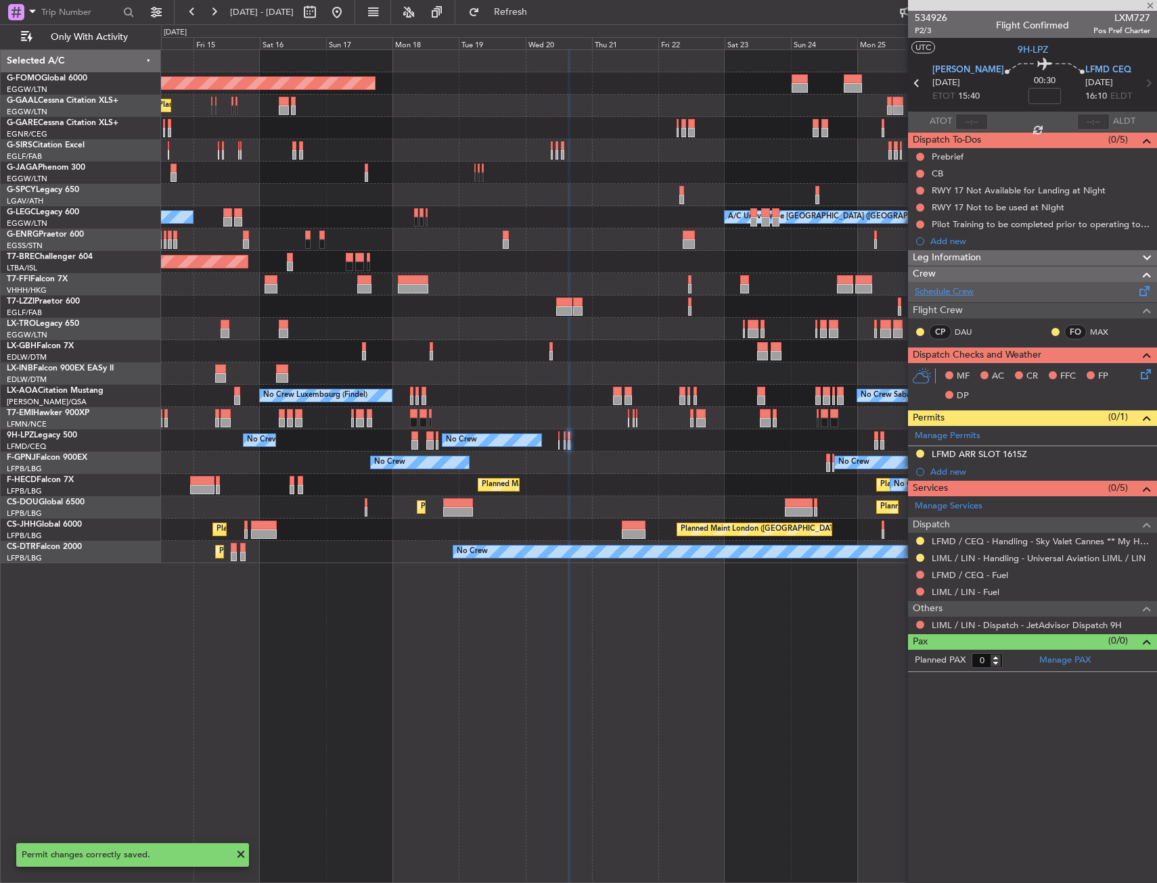
click at [953, 294] on link "Schedule Crew" at bounding box center [943, 292] width 59 height 14
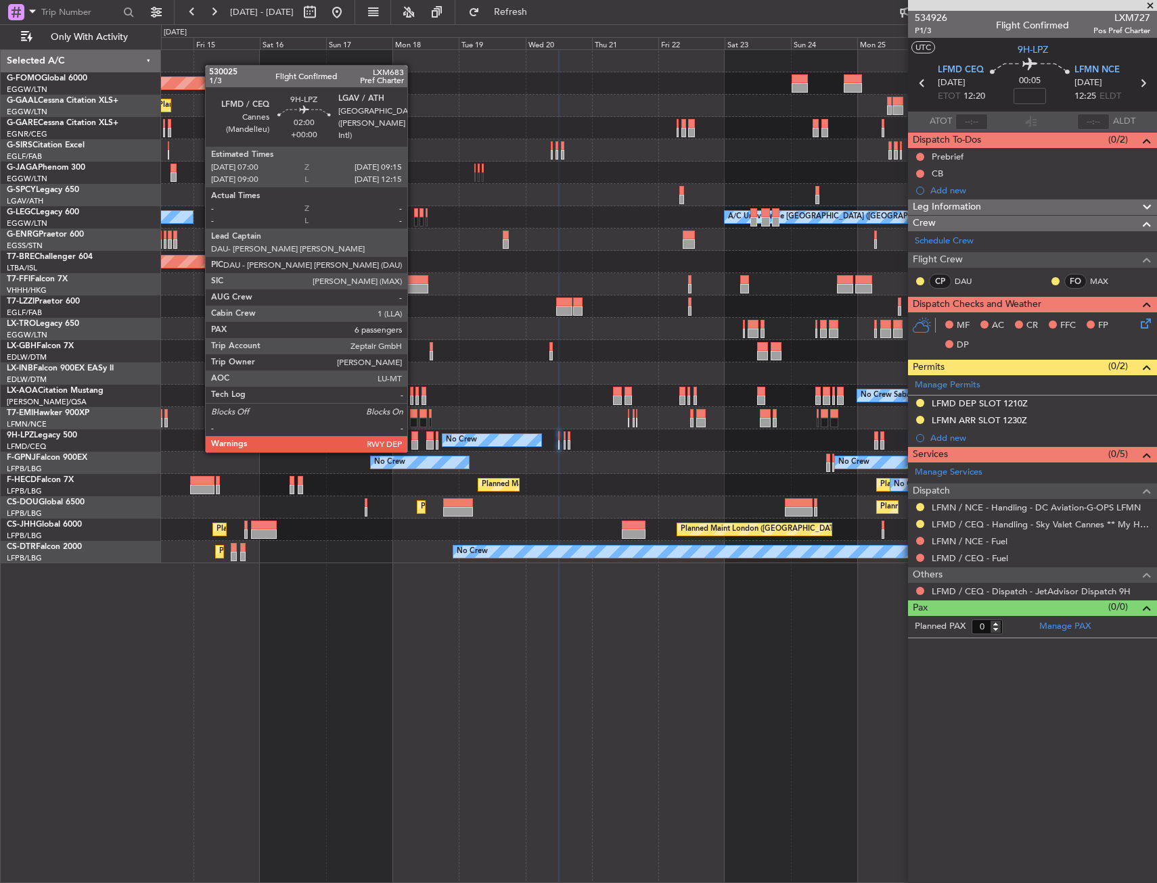
click at [413, 439] on div at bounding box center [414, 436] width 7 height 9
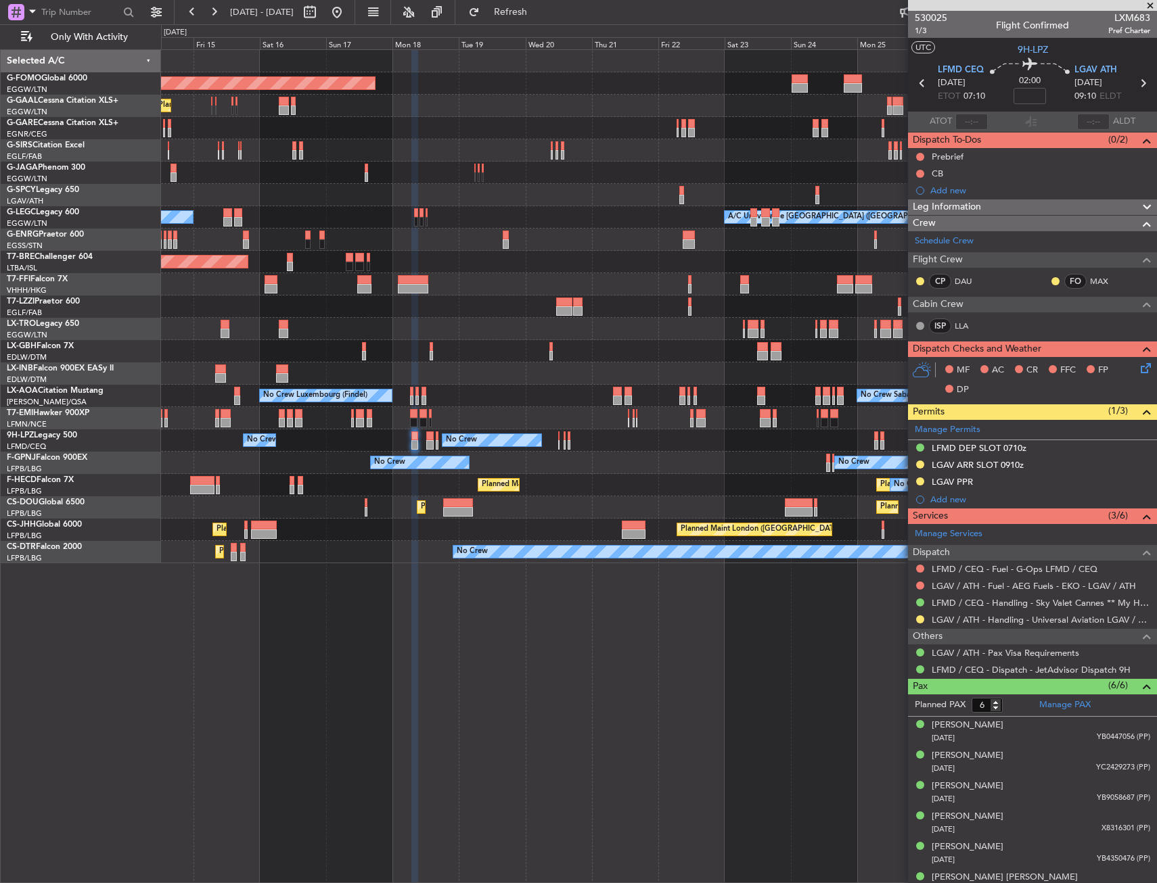
click at [557, 433] on div "No Crew No Crew No Crew" at bounding box center [658, 441] width 995 height 22
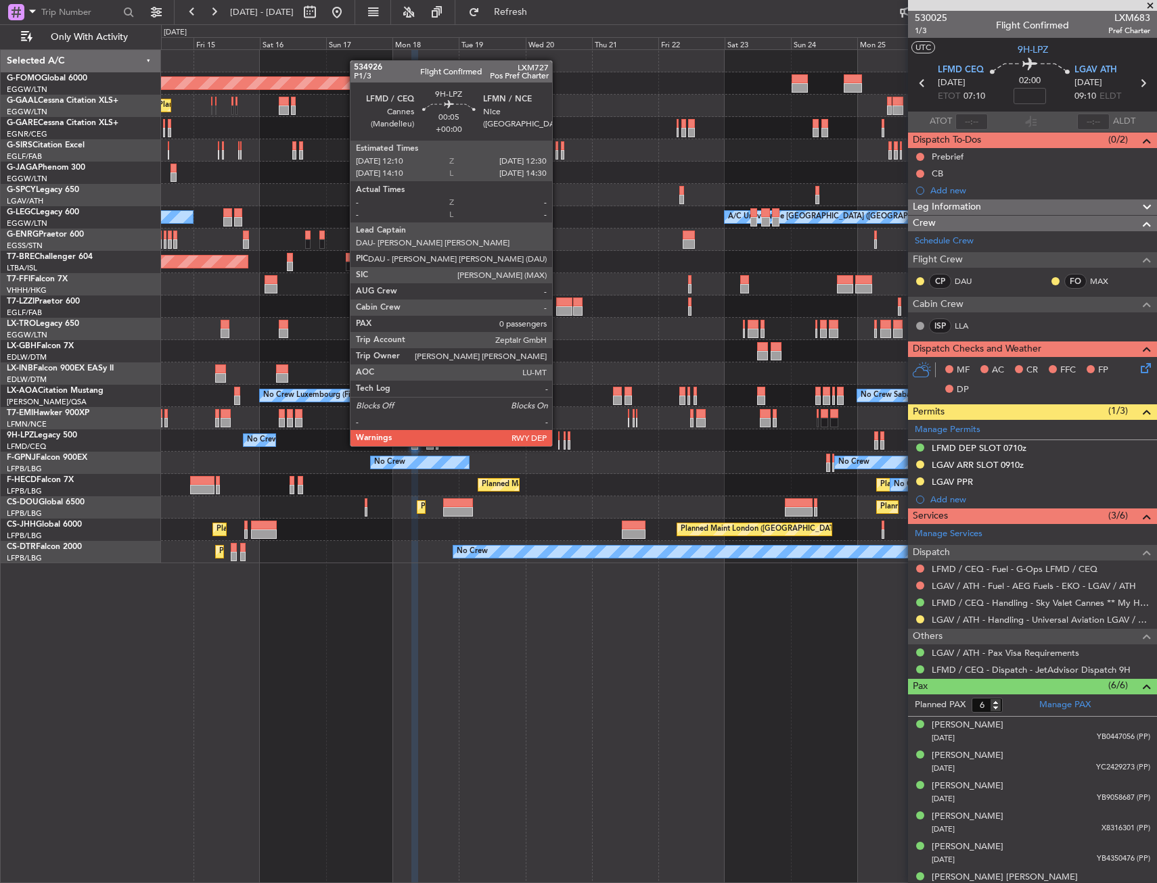
click at [558, 433] on div at bounding box center [558, 436] width 1 height 9
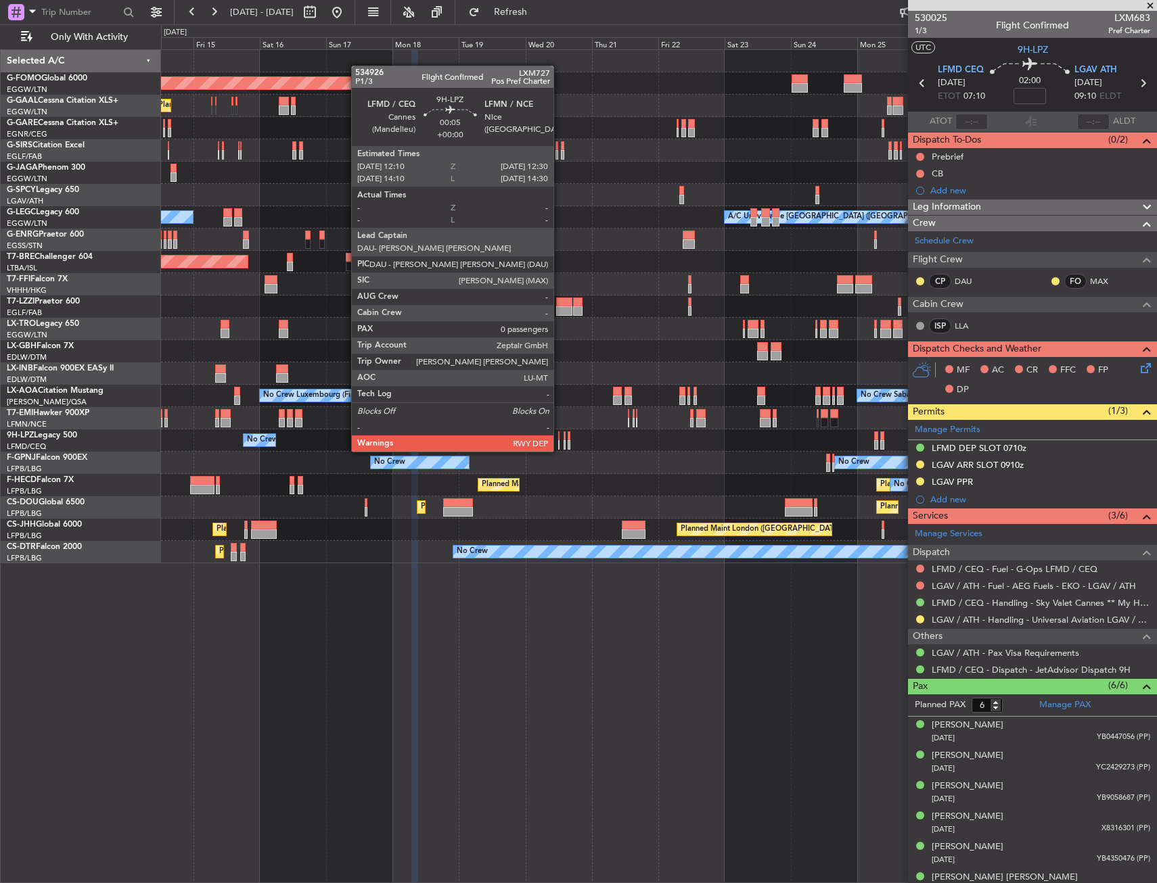
click at [559, 438] on div at bounding box center [558, 436] width 1 height 9
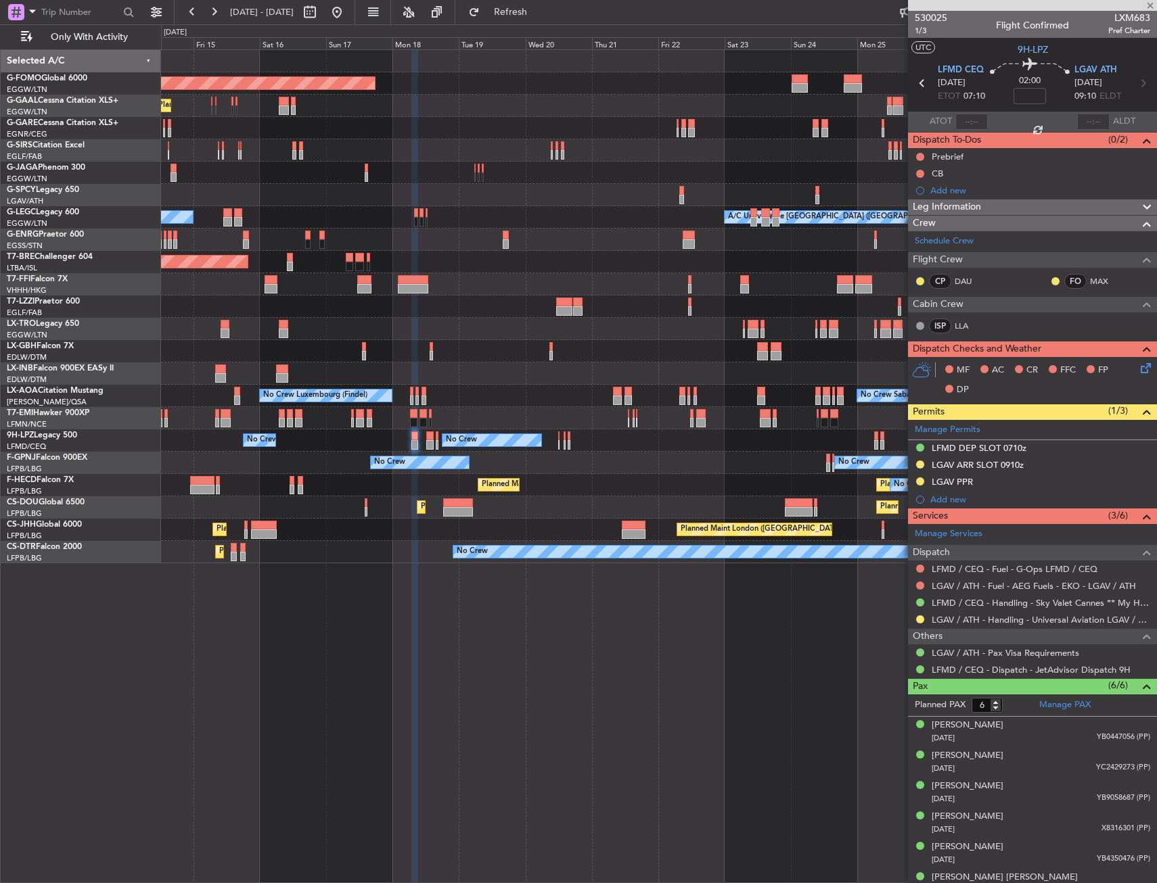
type input "0"
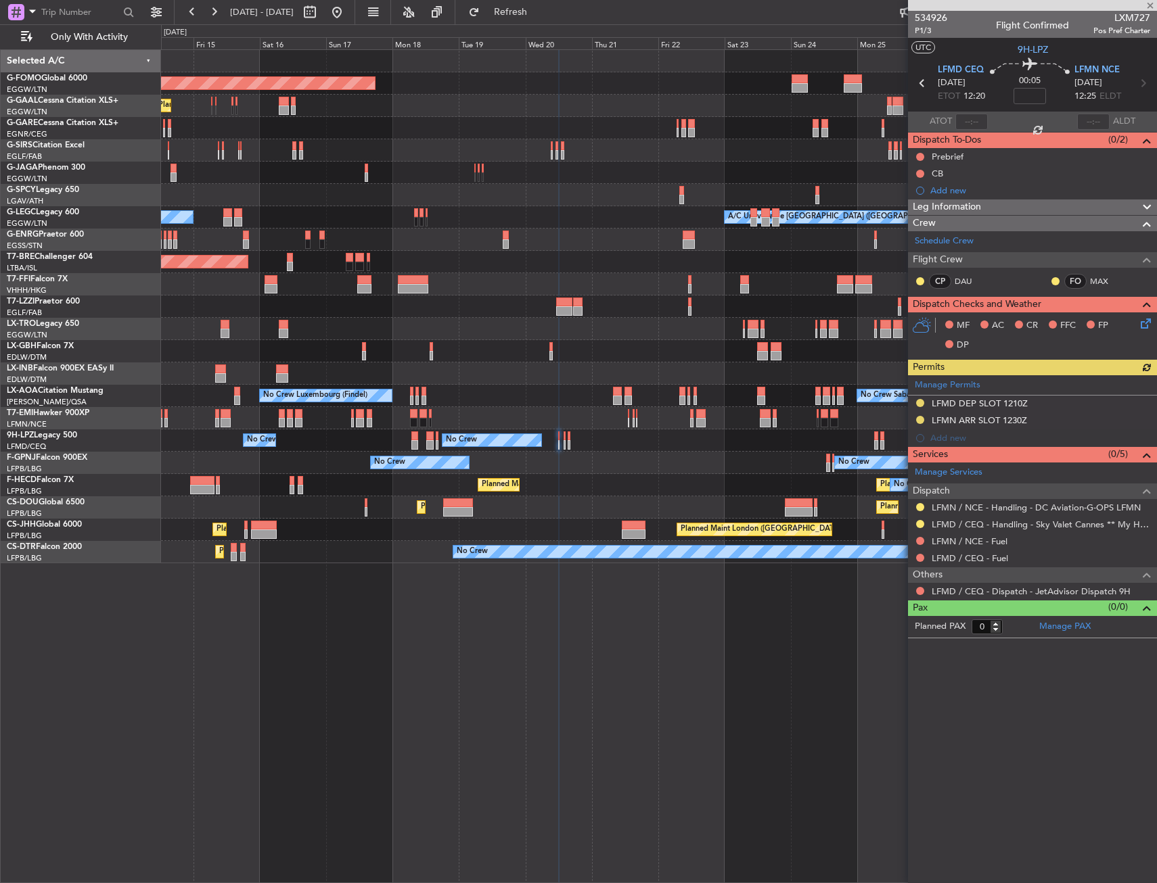
click at [1060, 627] on mat-tooltip-component "Complete" at bounding box center [1032, 634] width 58 height 36
click at [539, 9] on span "Refresh" at bounding box center [510, 11] width 57 height 9
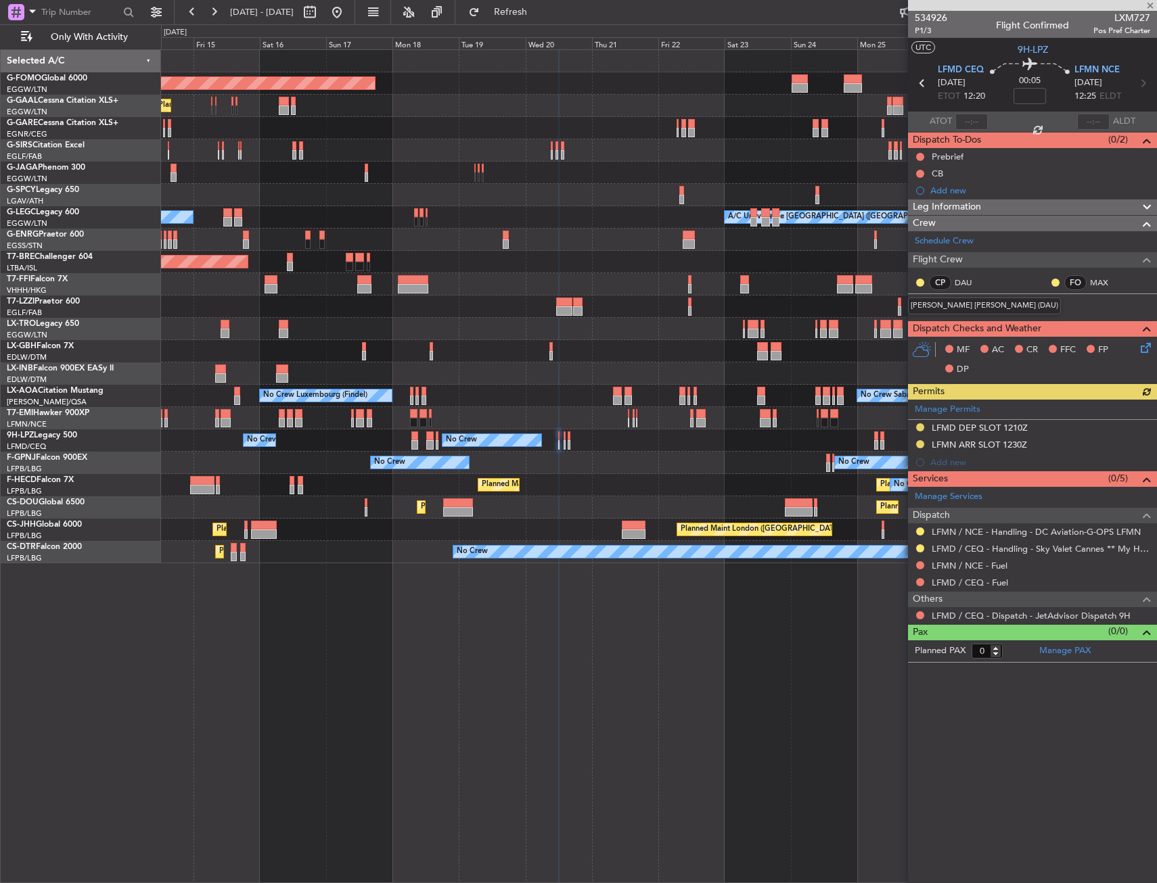
click at [962, 304] on div "[PERSON_NAME] [PERSON_NAME] (DAU)" at bounding box center [984, 306] width 153 height 17
click at [961, 307] on link "LLA" at bounding box center [969, 306] width 30 height 12
click at [539, 17] on span "Refresh" at bounding box center [510, 11] width 57 height 9
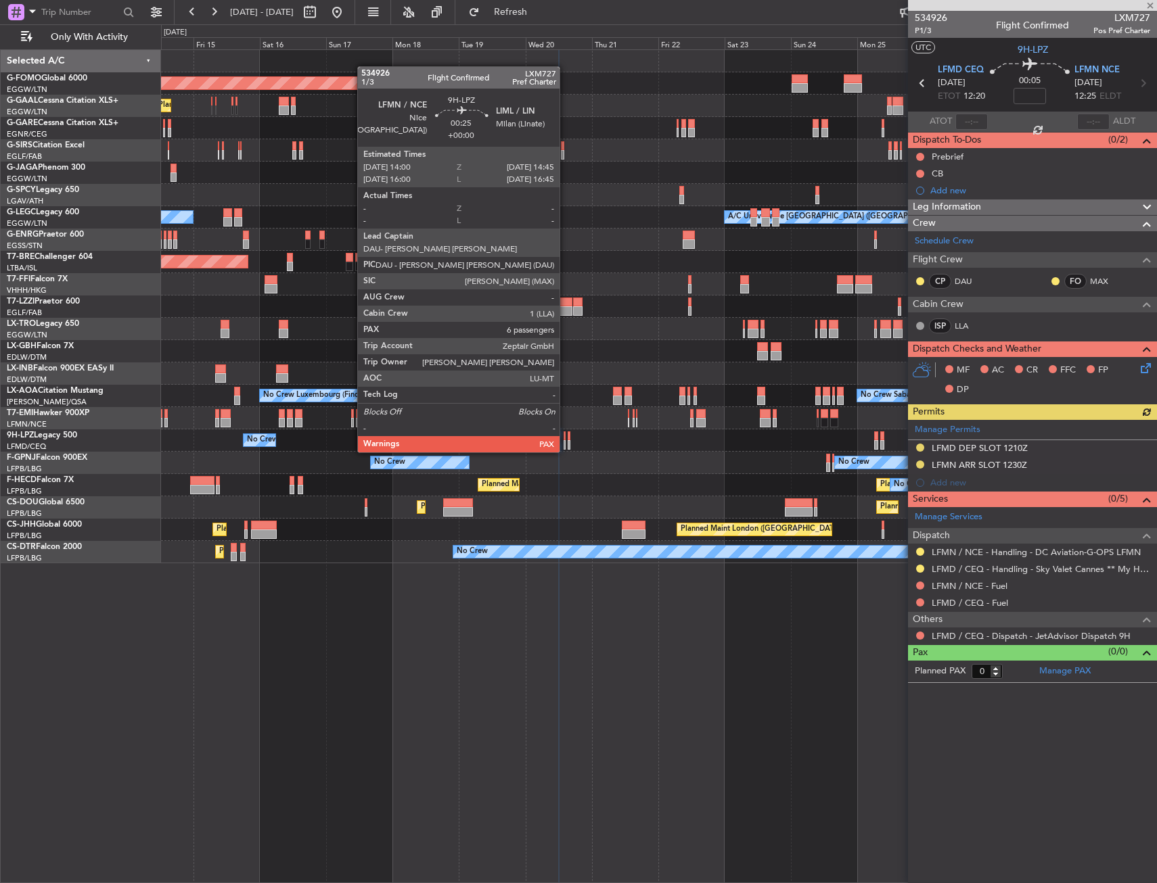
click at [565, 439] on div at bounding box center [564, 436] width 3 height 9
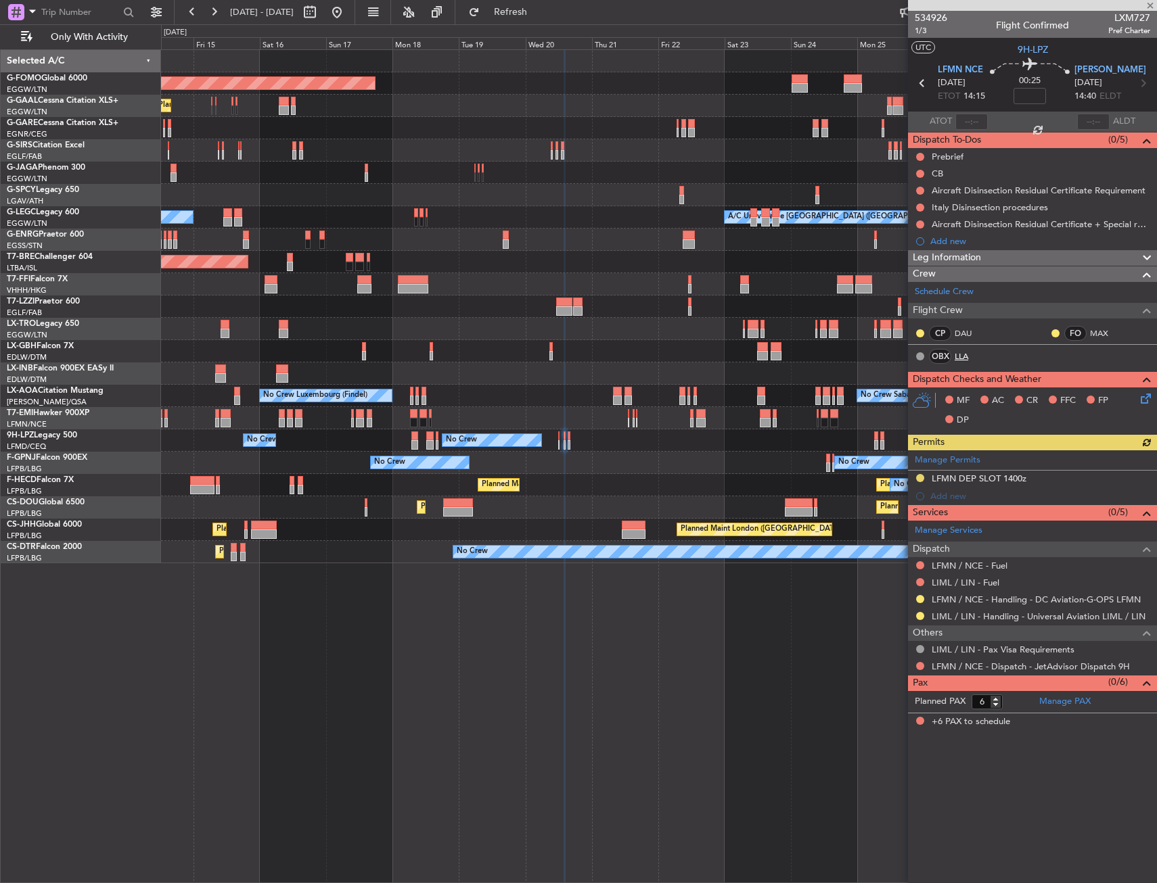
click at [961, 351] on link "LLA" at bounding box center [969, 356] width 30 height 12
click at [539, 11] on span "Refresh" at bounding box center [510, 11] width 57 height 9
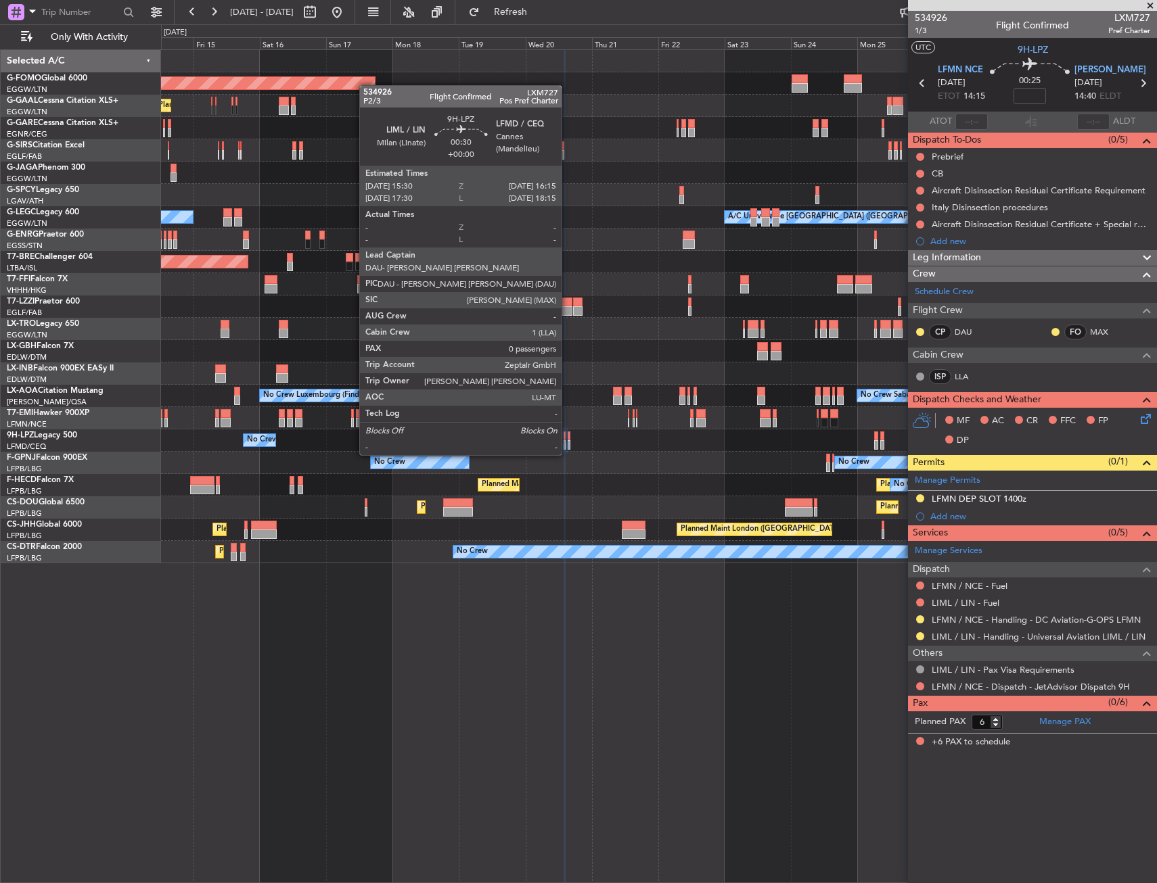
click at [567, 442] on div at bounding box center [568, 444] width 3 height 9
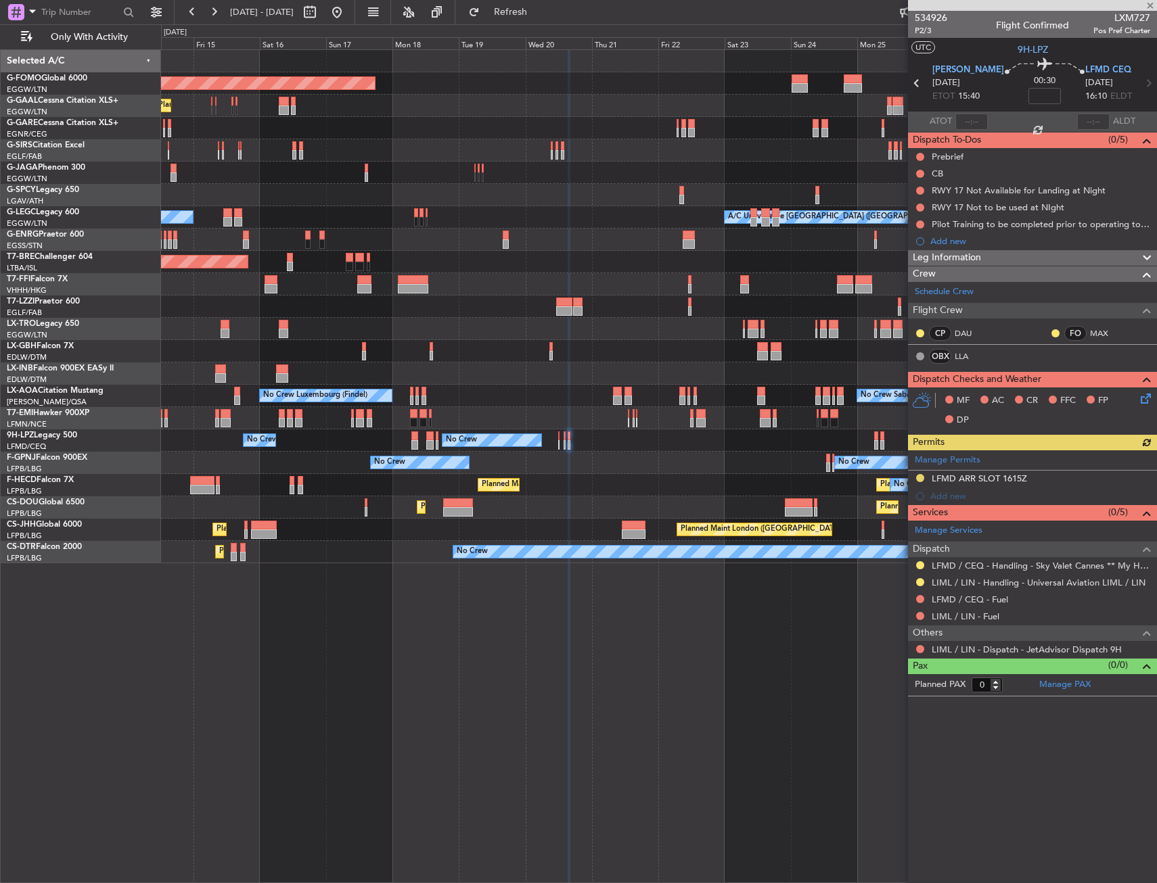
click at [984, 348] on div "[PERSON_NAME] [PERSON_NAME] (DAU)" at bounding box center [984, 348] width 0 height 0
click at [959, 356] on link "LLA" at bounding box center [969, 356] width 30 height 12
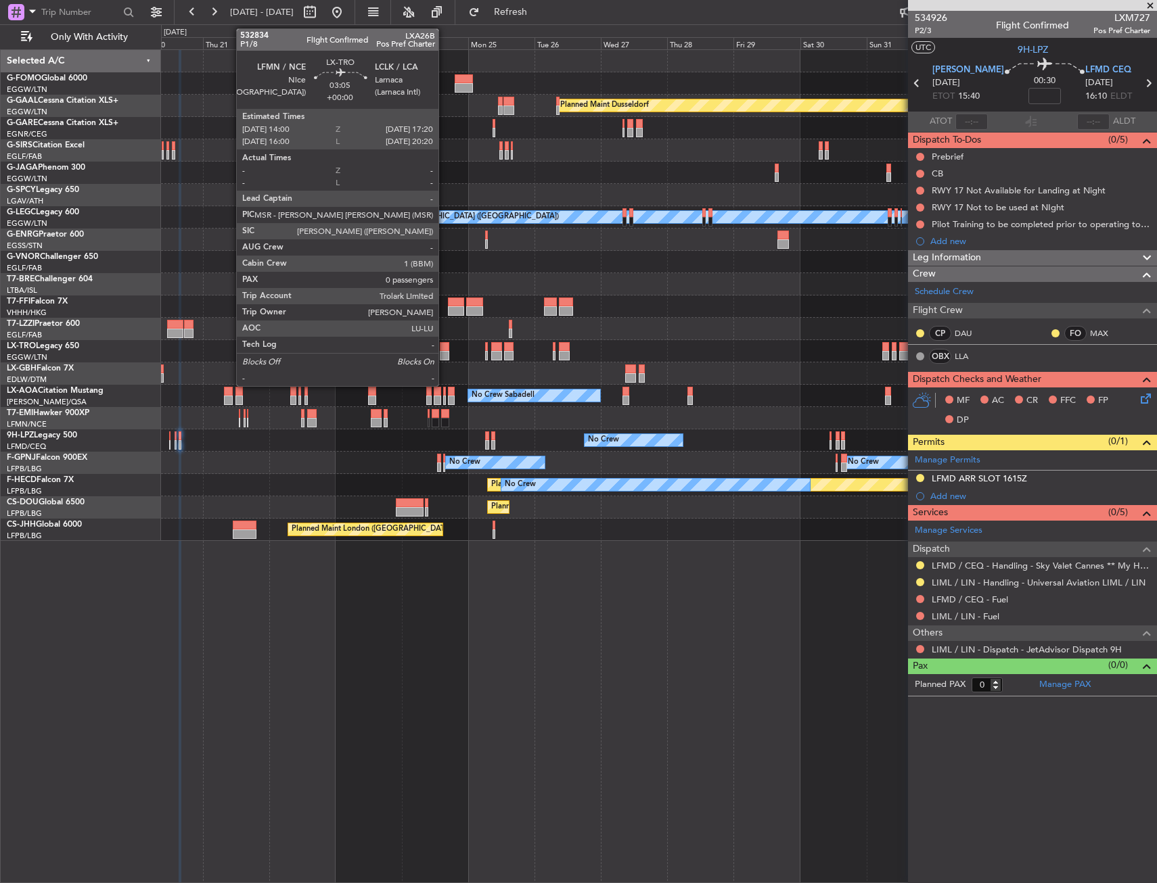
click at [444, 346] on div at bounding box center [444, 346] width 9 height 9
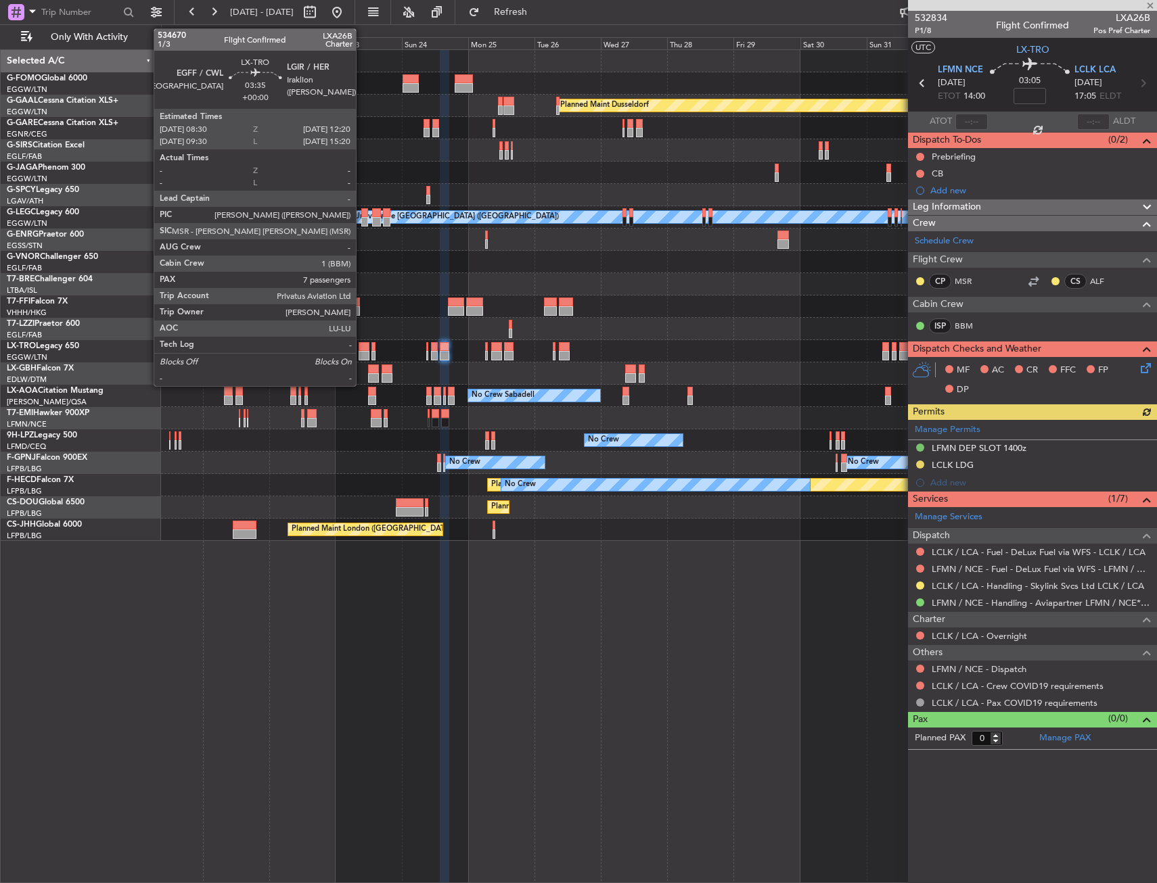
click at [362, 353] on div at bounding box center [363, 355] width 11 height 9
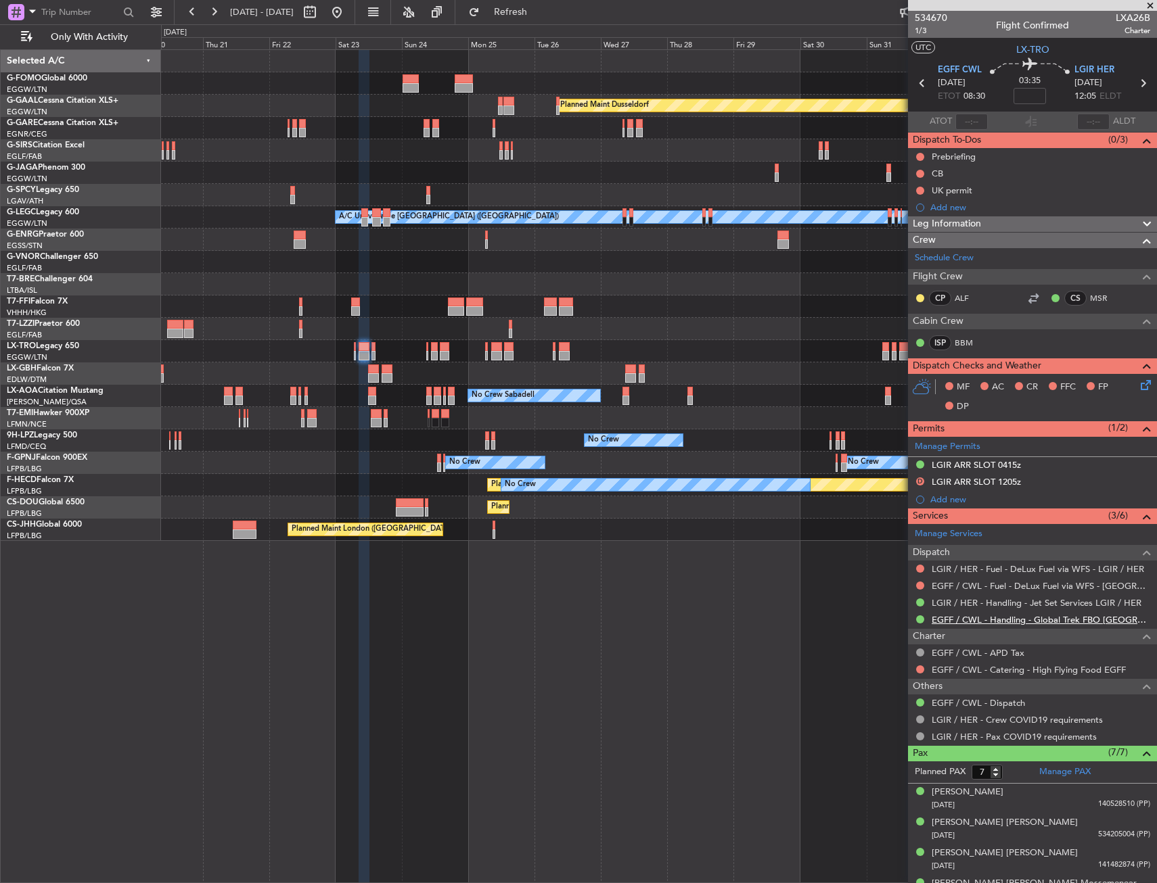
click at [980, 616] on link "EGFF / CWL - Handling - Global Trek FBO [GEOGRAPHIC_DATA] EGFF / CWL" at bounding box center [1040, 619] width 218 height 11
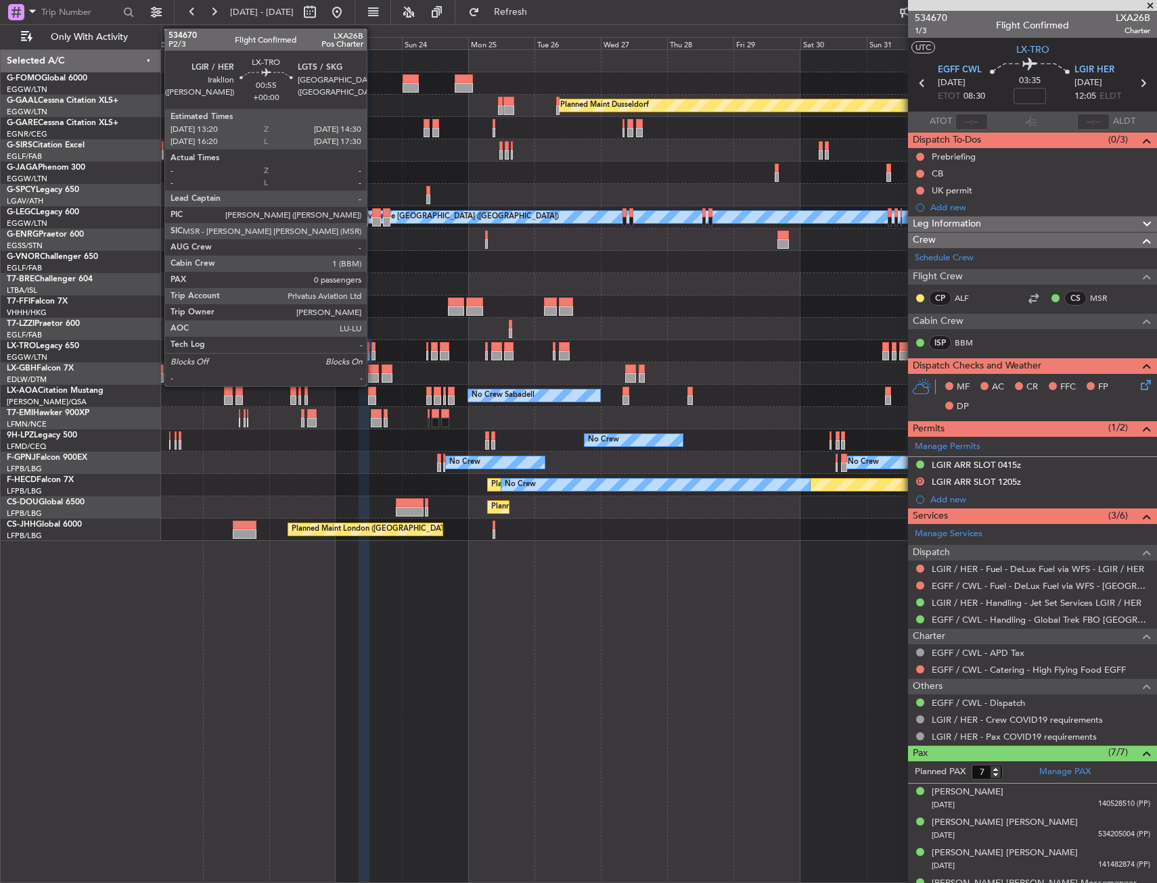
click at [373, 346] on div at bounding box center [372, 346] width 3 height 9
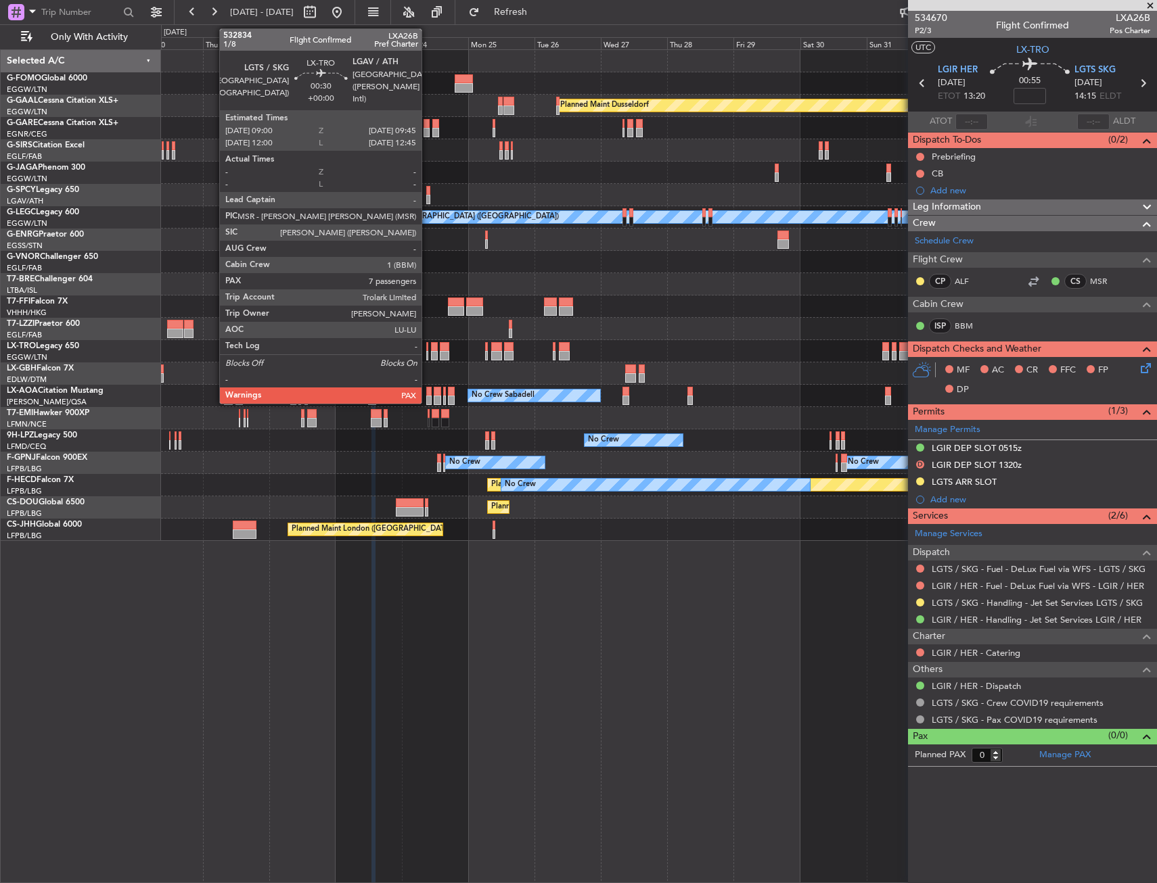
click at [427, 352] on div at bounding box center [427, 355] width 3 height 9
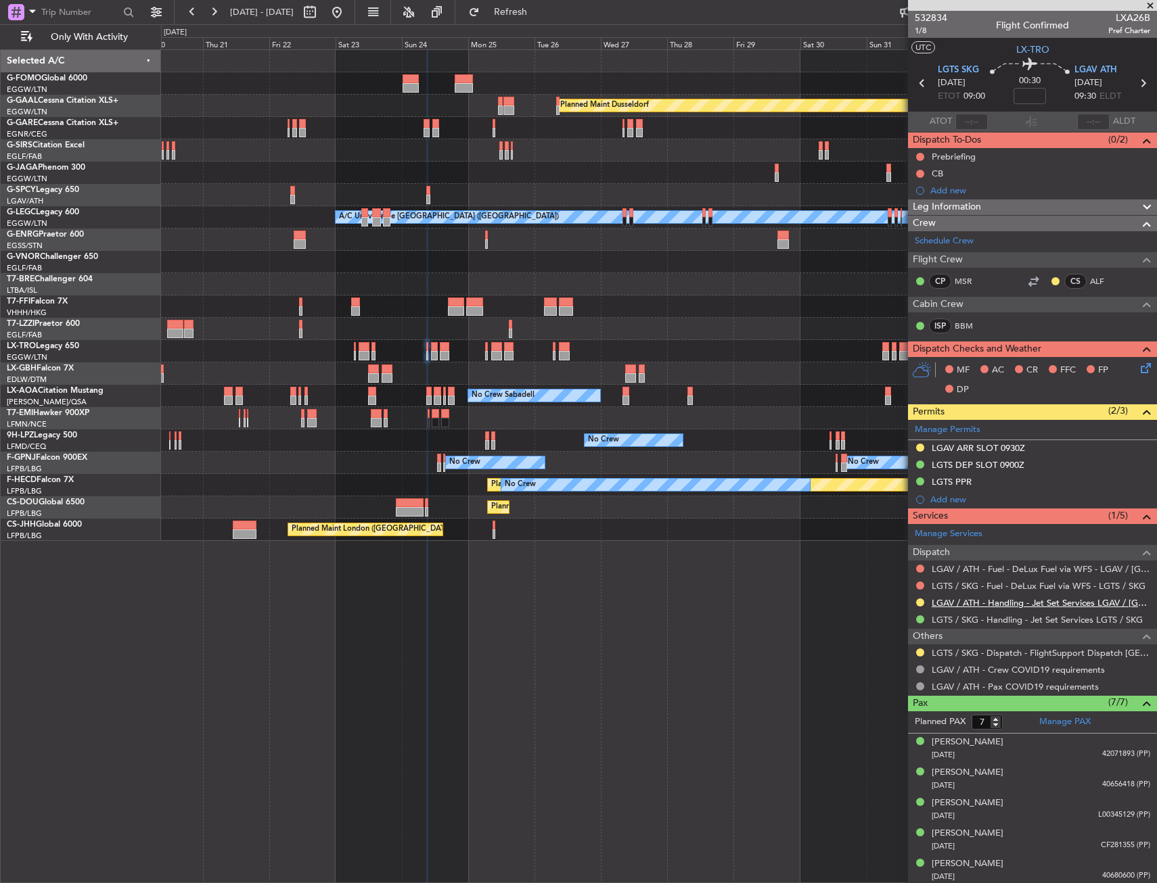
click at [975, 605] on link "LGAV / ATH - Handling - Jet Set Services LGAV / [GEOGRAPHIC_DATA]" at bounding box center [1040, 602] width 218 height 11
click at [956, 623] on link "LGTS / SKG - Handling - Jet Set Services LGTS / SKG" at bounding box center [1036, 619] width 211 height 11
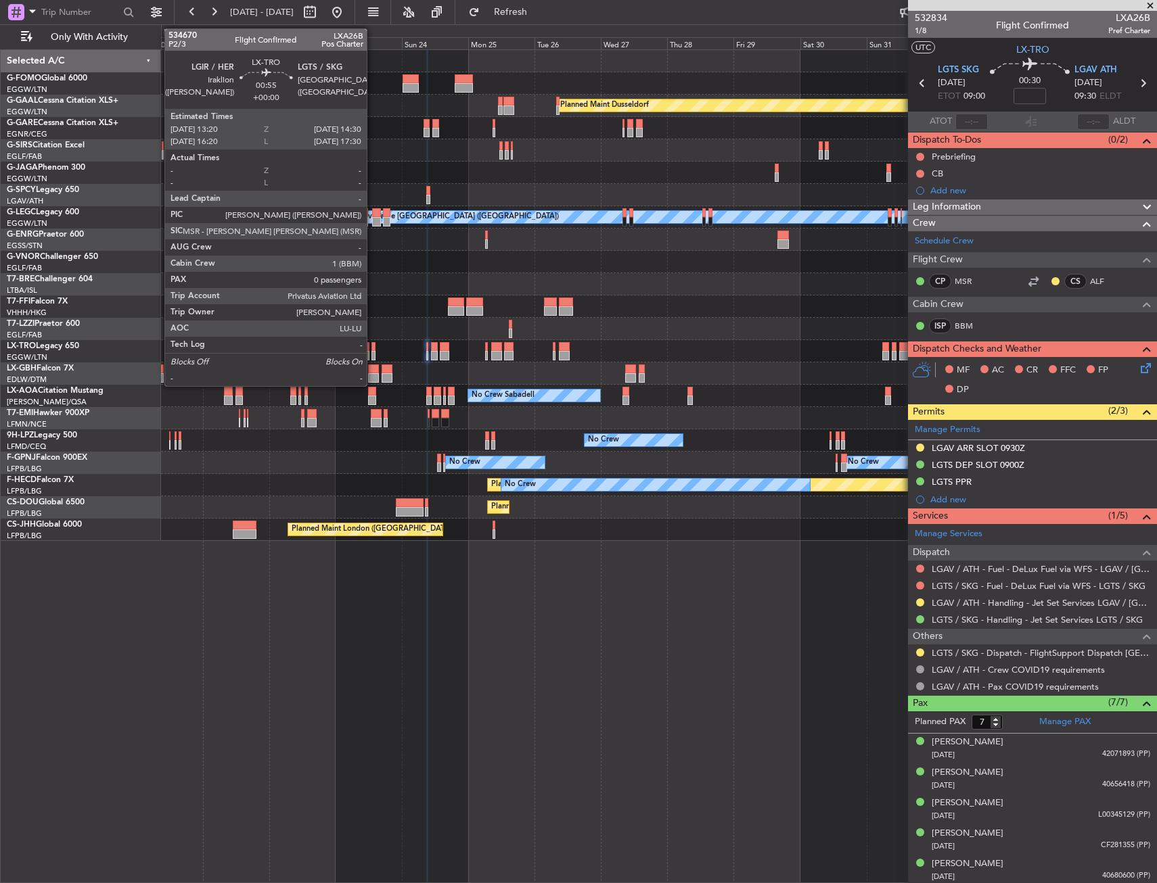
click at [373, 352] on div at bounding box center [372, 355] width 3 height 9
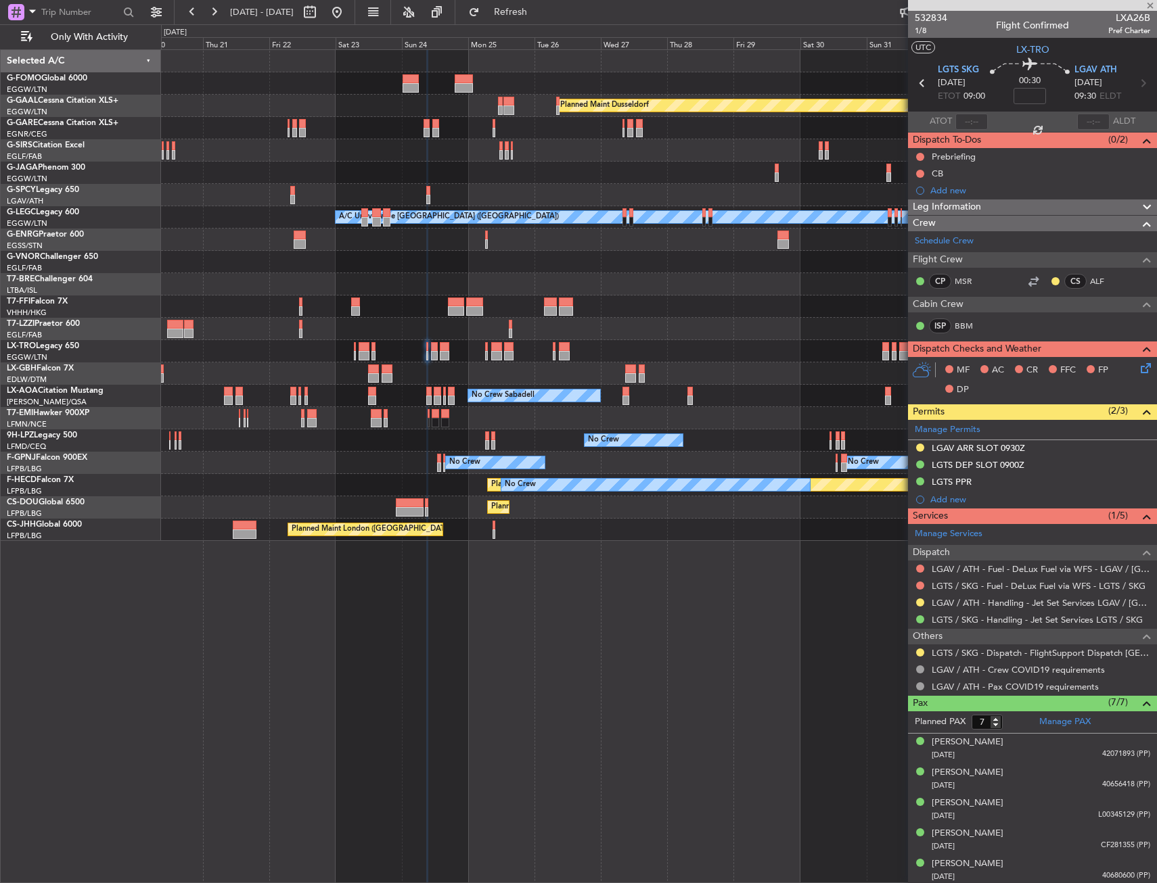
type input "0"
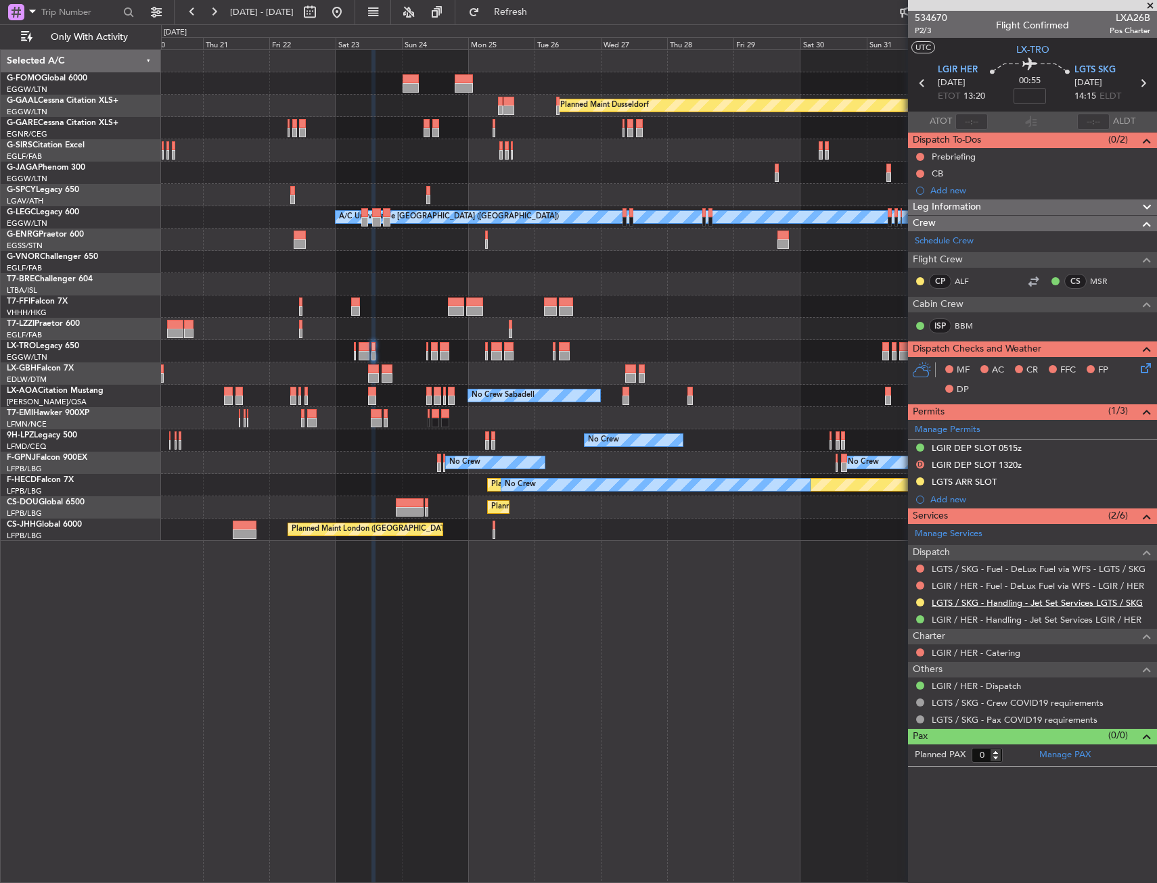
click at [963, 607] on link "LGTS / SKG - Handling - Jet Set Services LGTS / SKG" at bounding box center [1036, 602] width 211 height 11
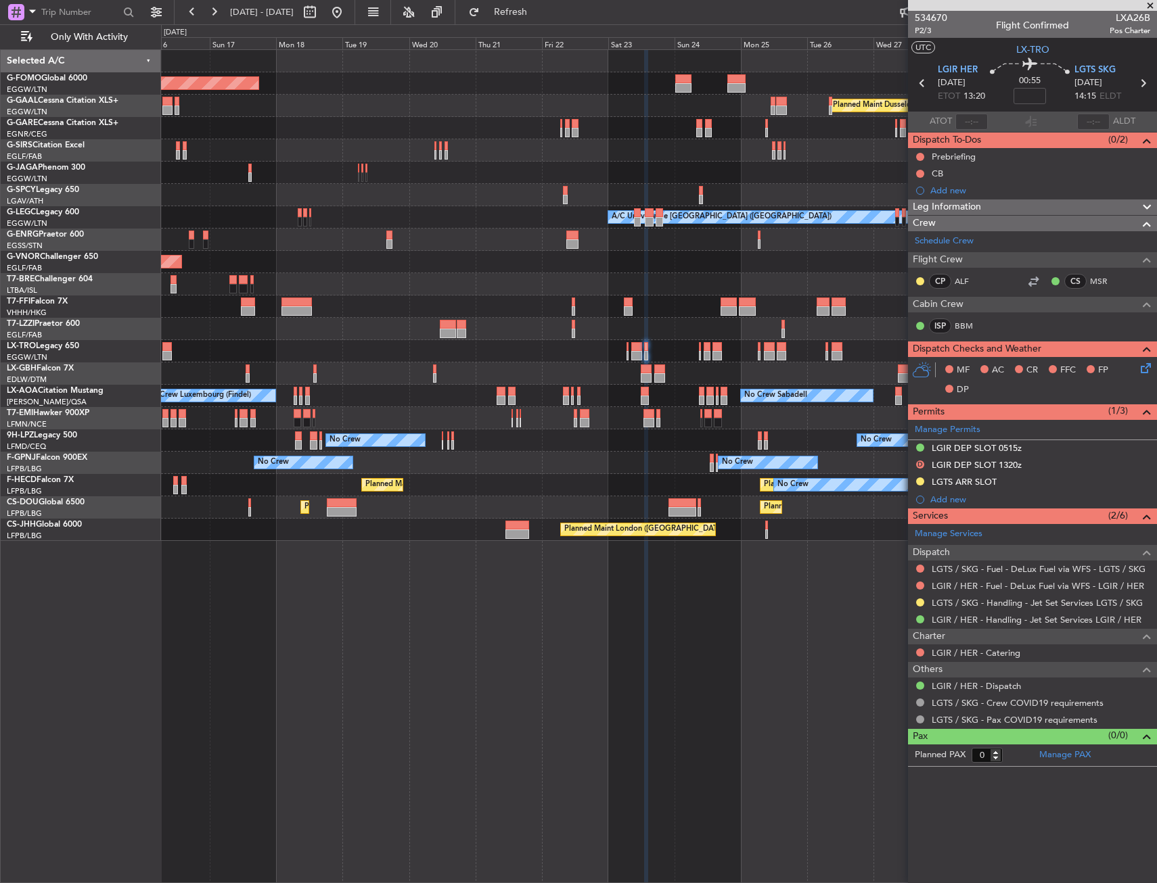
click at [605, 386] on div "Planned Maint Windsor Locks ([PERSON_NAME] Intl) Planned [GEOGRAPHIC_DATA] Plan…" at bounding box center [658, 295] width 995 height 491
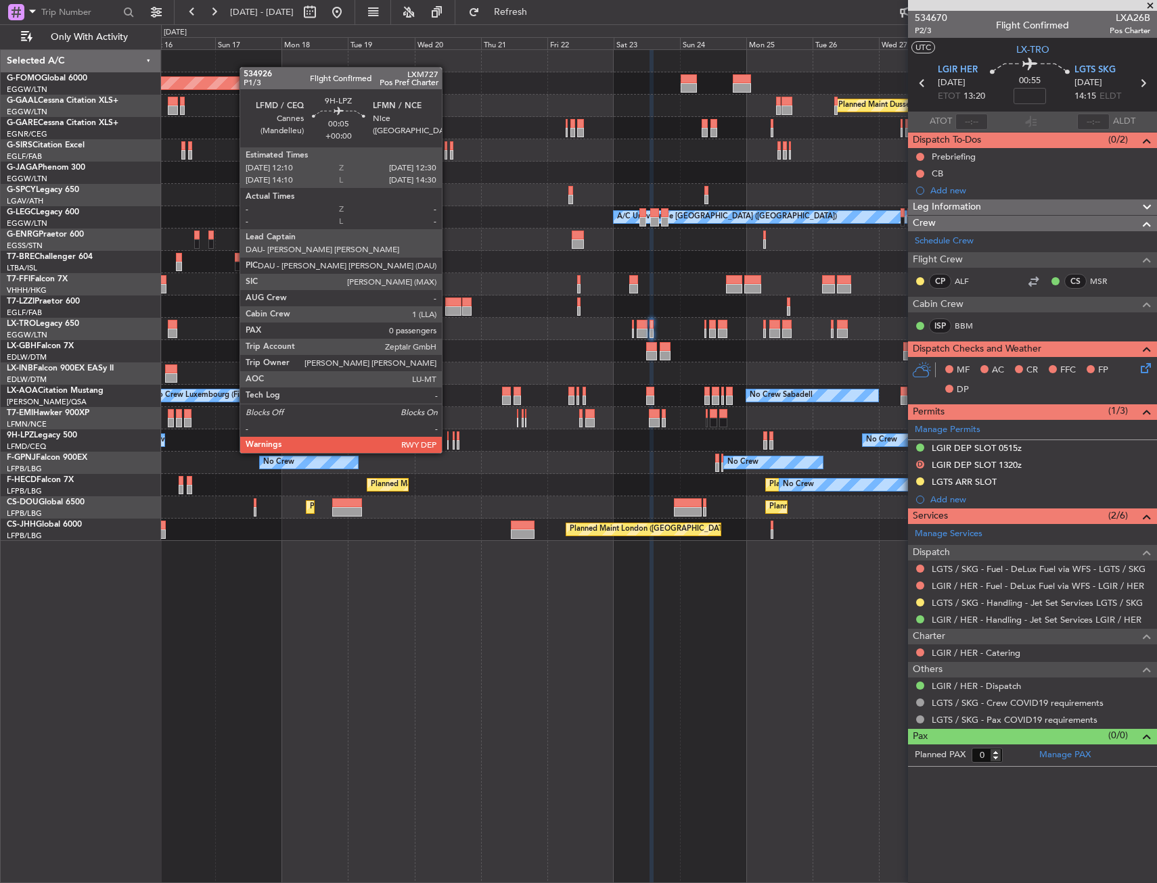
click at [448, 440] on div at bounding box center [447, 436] width 1 height 9
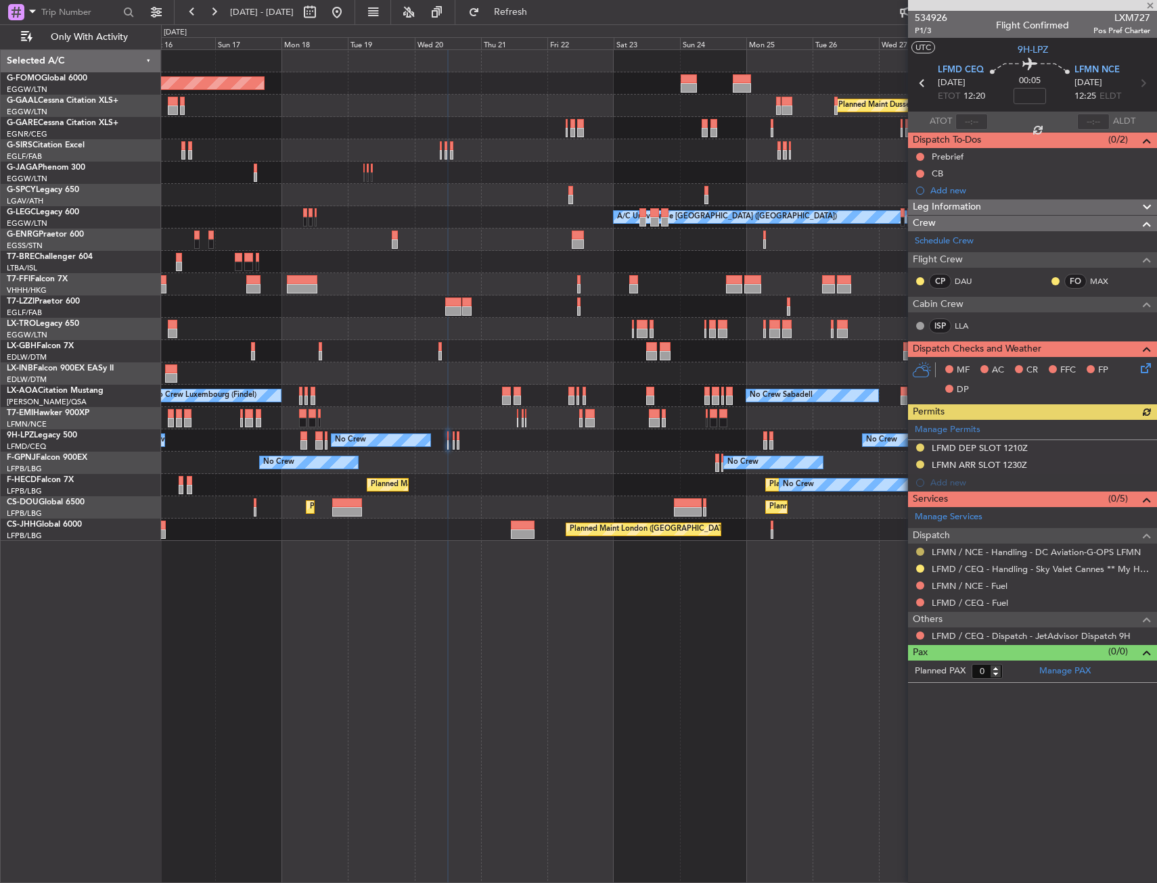
click at [921, 553] on button at bounding box center [920, 552] width 8 height 8
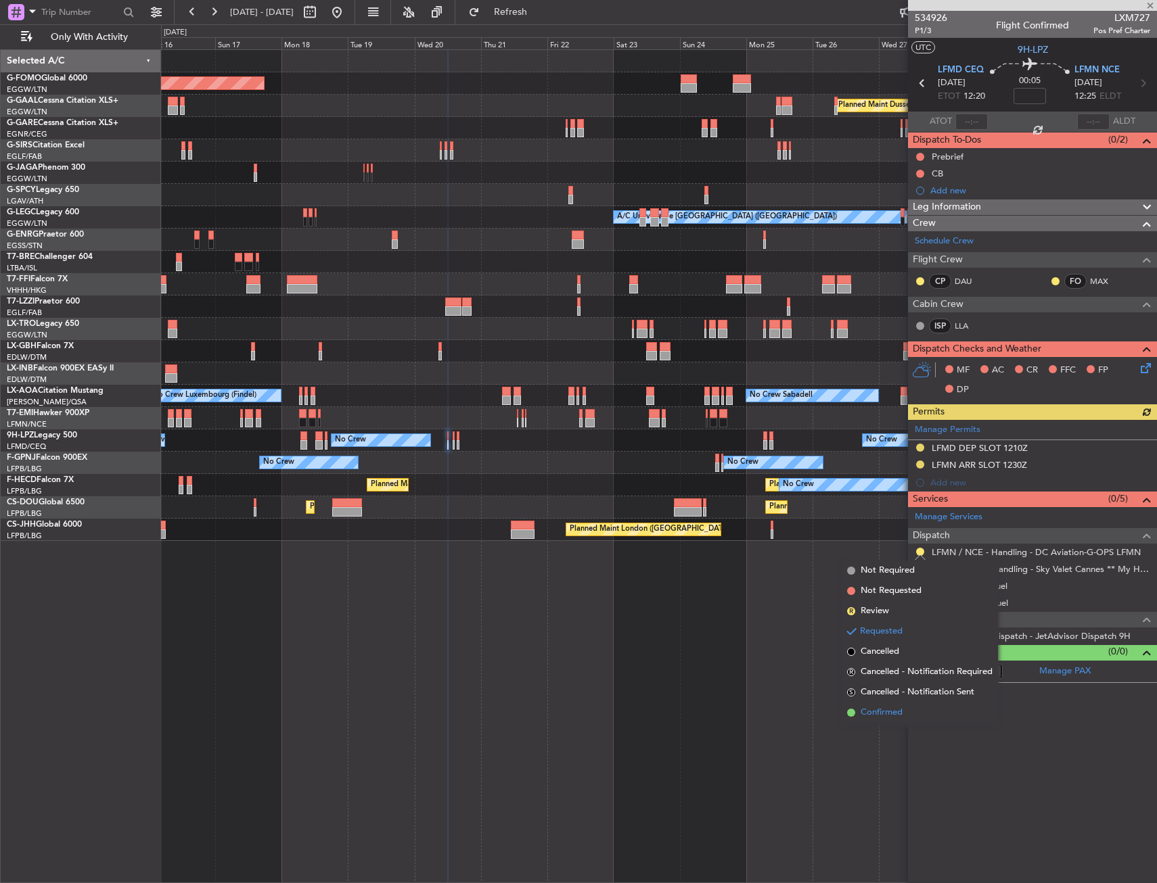
click at [887, 712] on span "Confirmed" at bounding box center [881, 713] width 42 height 14
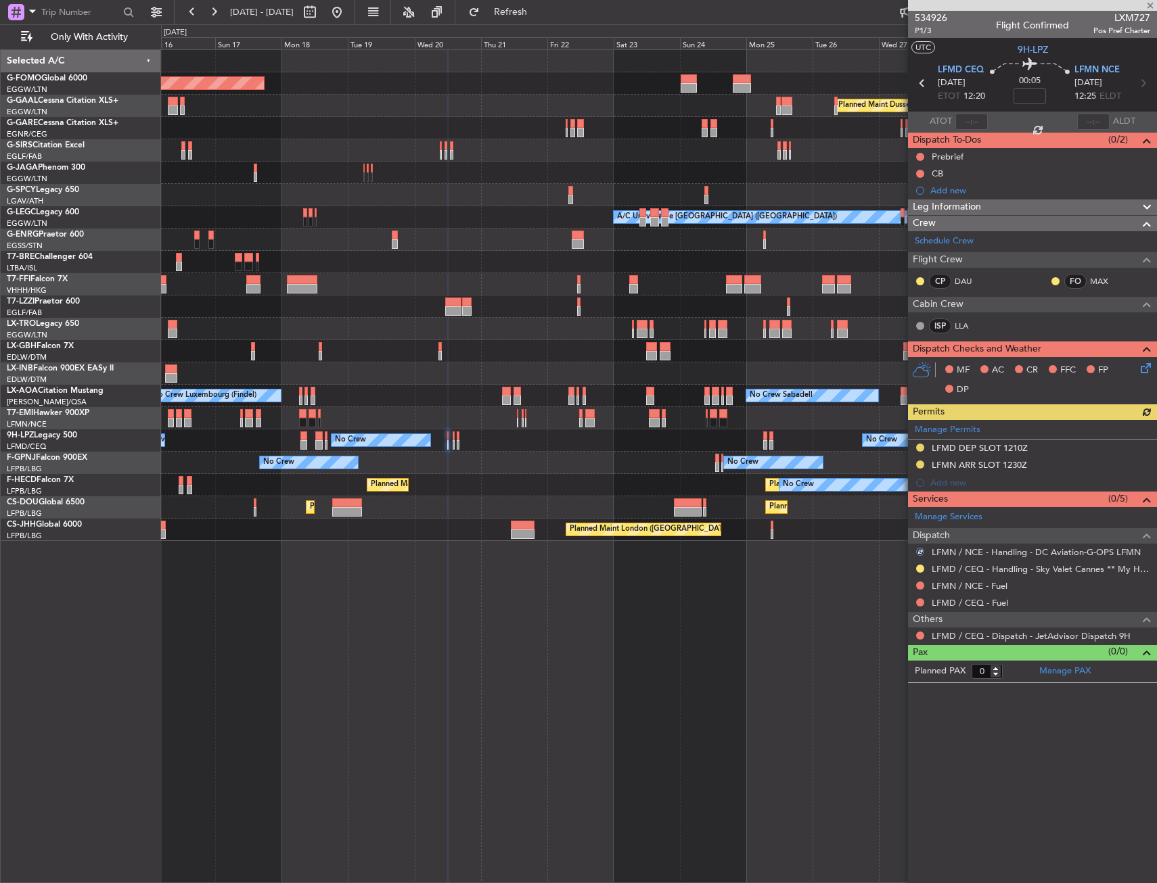
click at [1051, 466] on div "Manage Permits LFMD DEP SLOT 1210Z LFMN ARR SLOT 1230Z Add new" at bounding box center [1032, 456] width 249 height 72
click at [1055, 469] on div "LFMN ARR SLOT 1230Z" at bounding box center [1032, 465] width 249 height 17
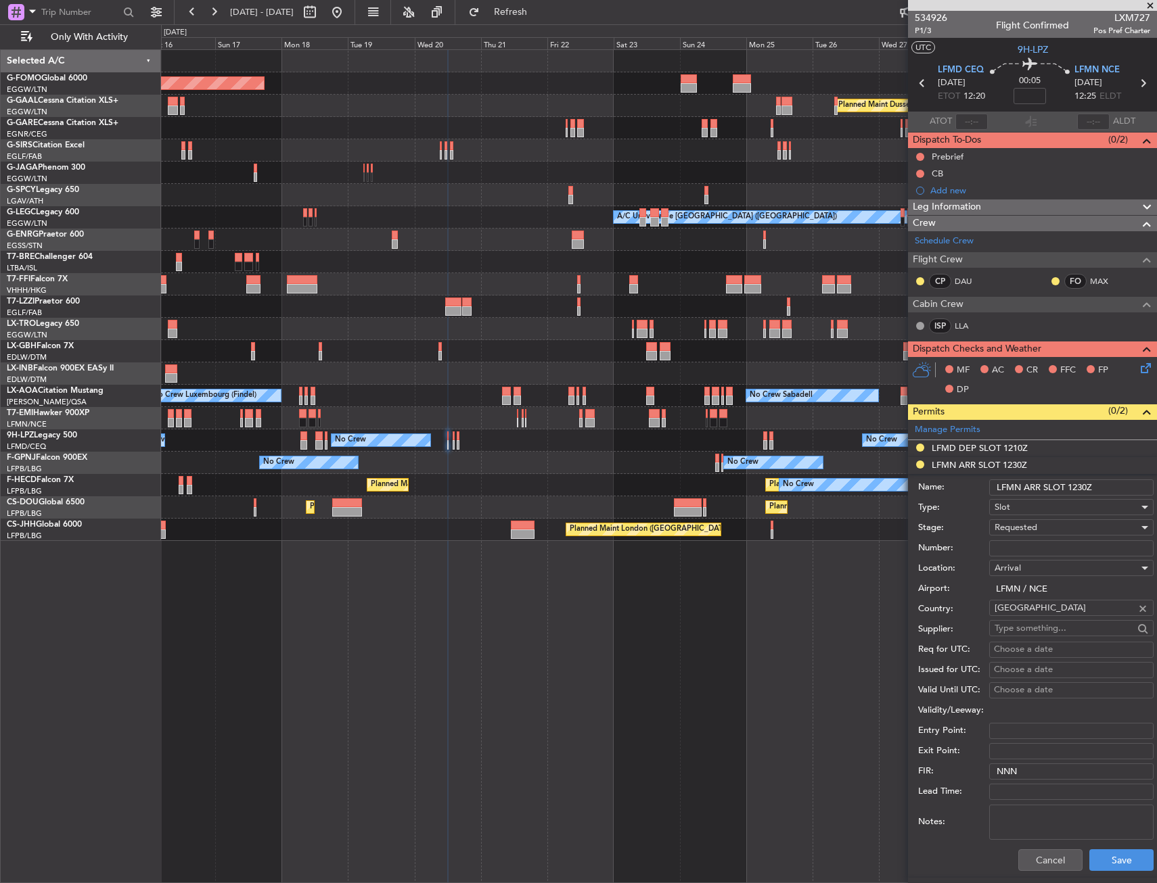
click at [1028, 546] on input "Number:" at bounding box center [1071, 548] width 164 height 16
paste input "LFMNA000075839"
type input "LFMNA000075839"
click at [1029, 527] on span "Requested" at bounding box center [1015, 527] width 43 height 12
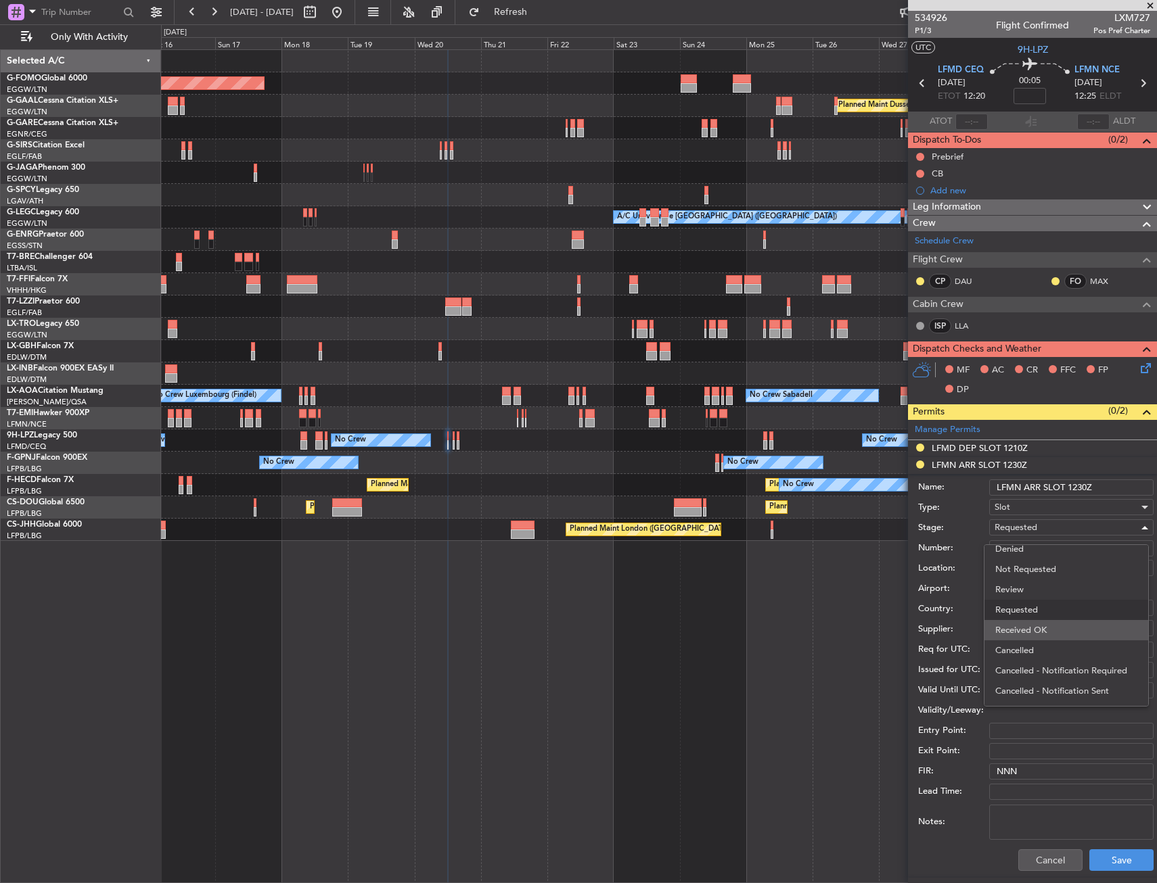
click at [1021, 633] on span "Received OK" at bounding box center [1066, 630] width 142 height 20
click at [1104, 856] on button "Save" at bounding box center [1121, 861] width 64 height 22
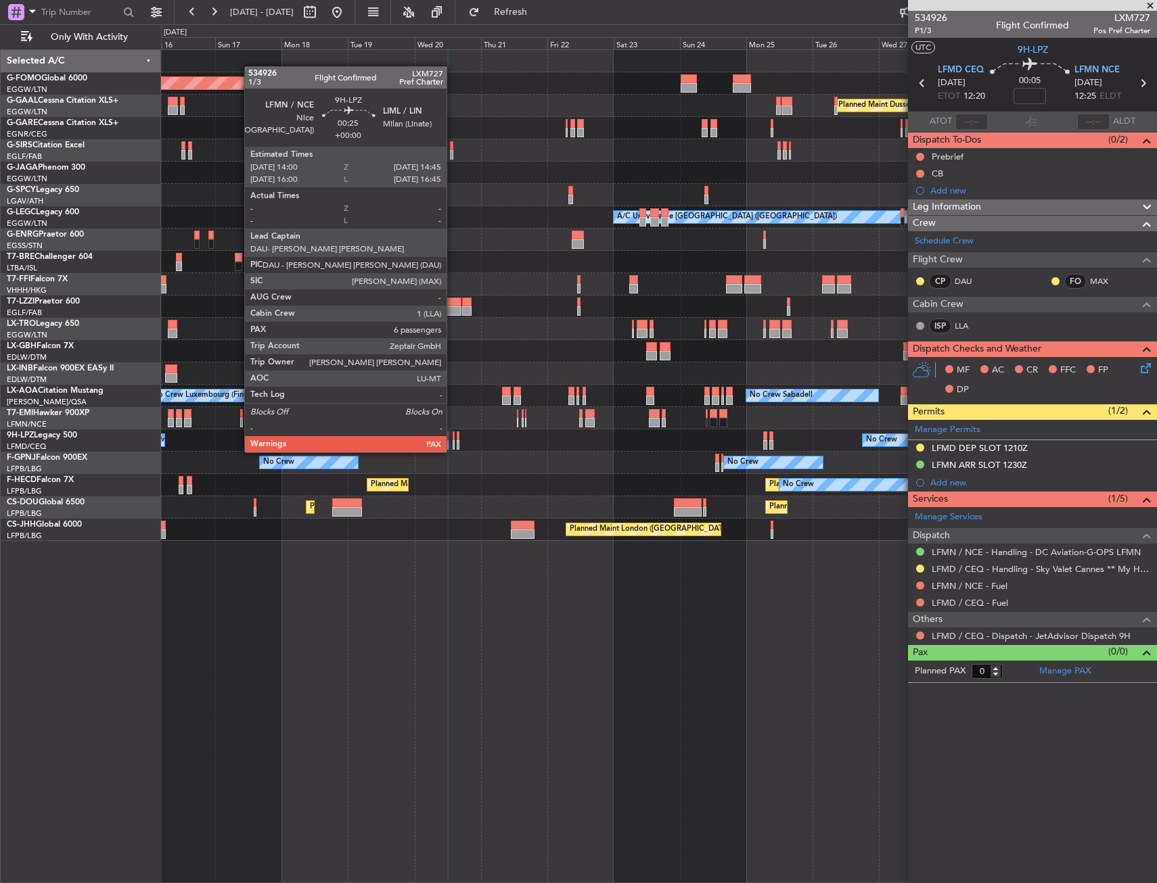
click at [452, 439] on div at bounding box center [453, 436] width 3 height 9
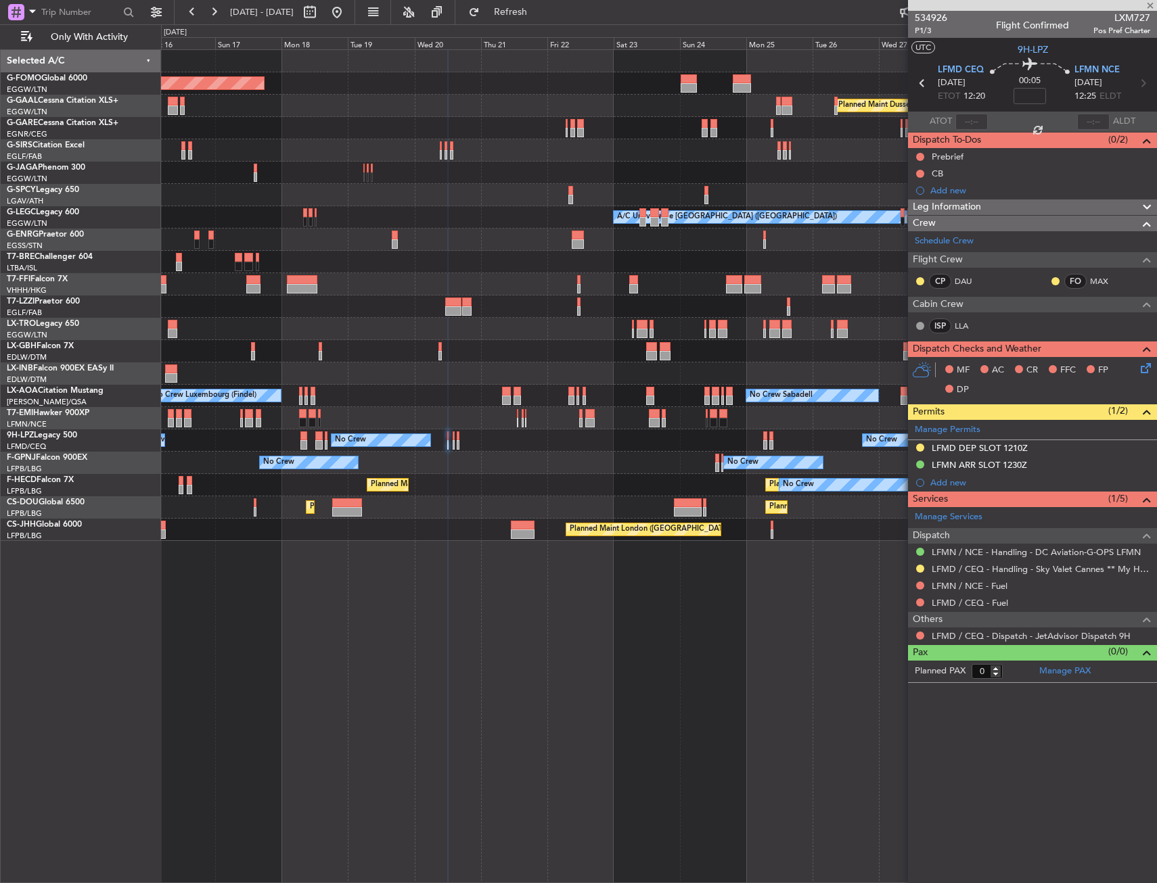
type input "6"
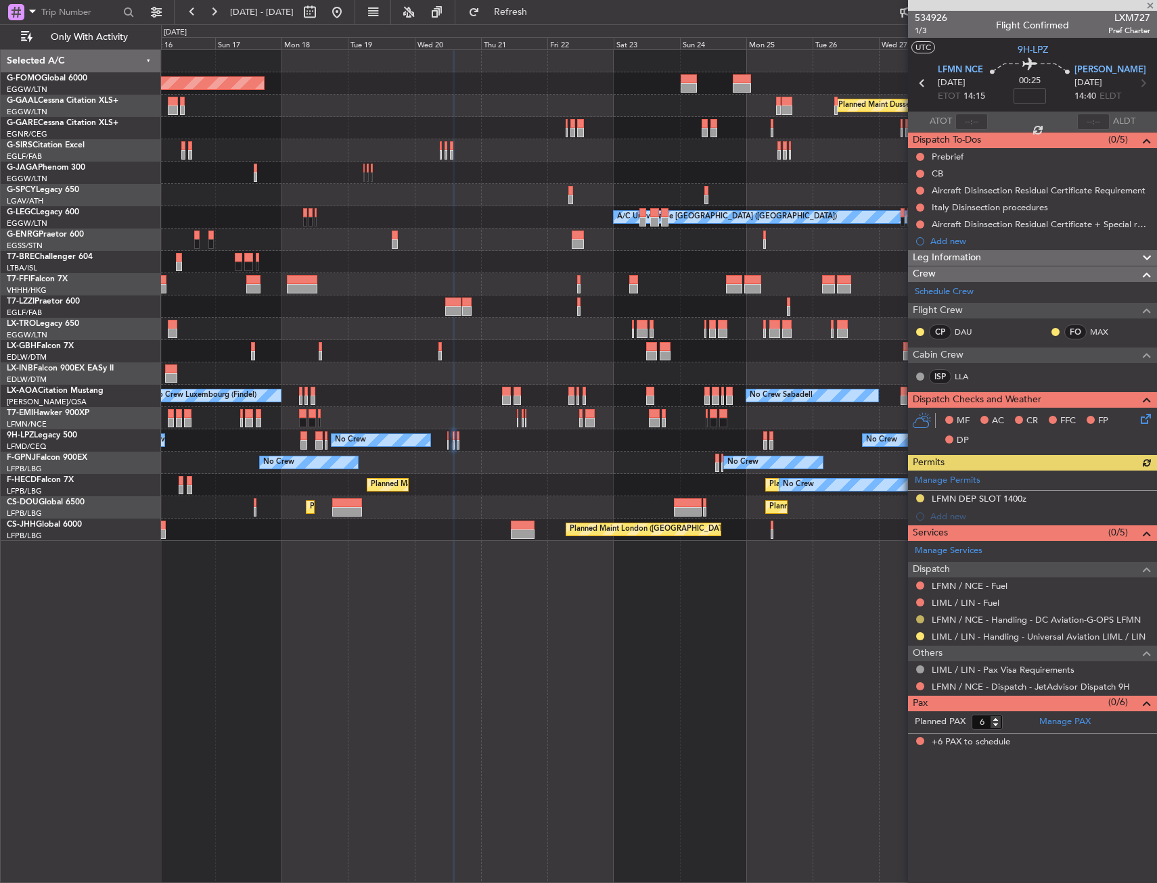
click at [920, 618] on button at bounding box center [920, 620] width 8 height 8
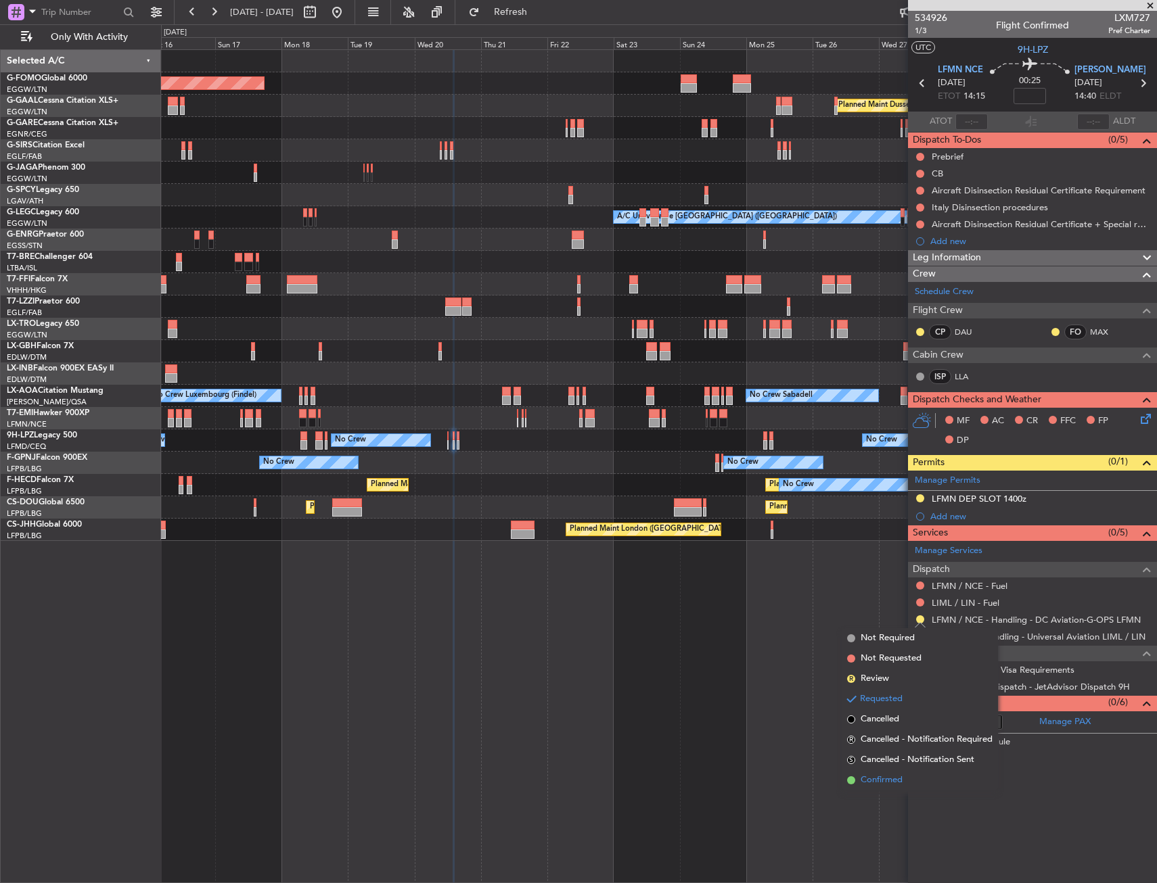
click at [882, 779] on span "Confirmed" at bounding box center [881, 781] width 42 height 14
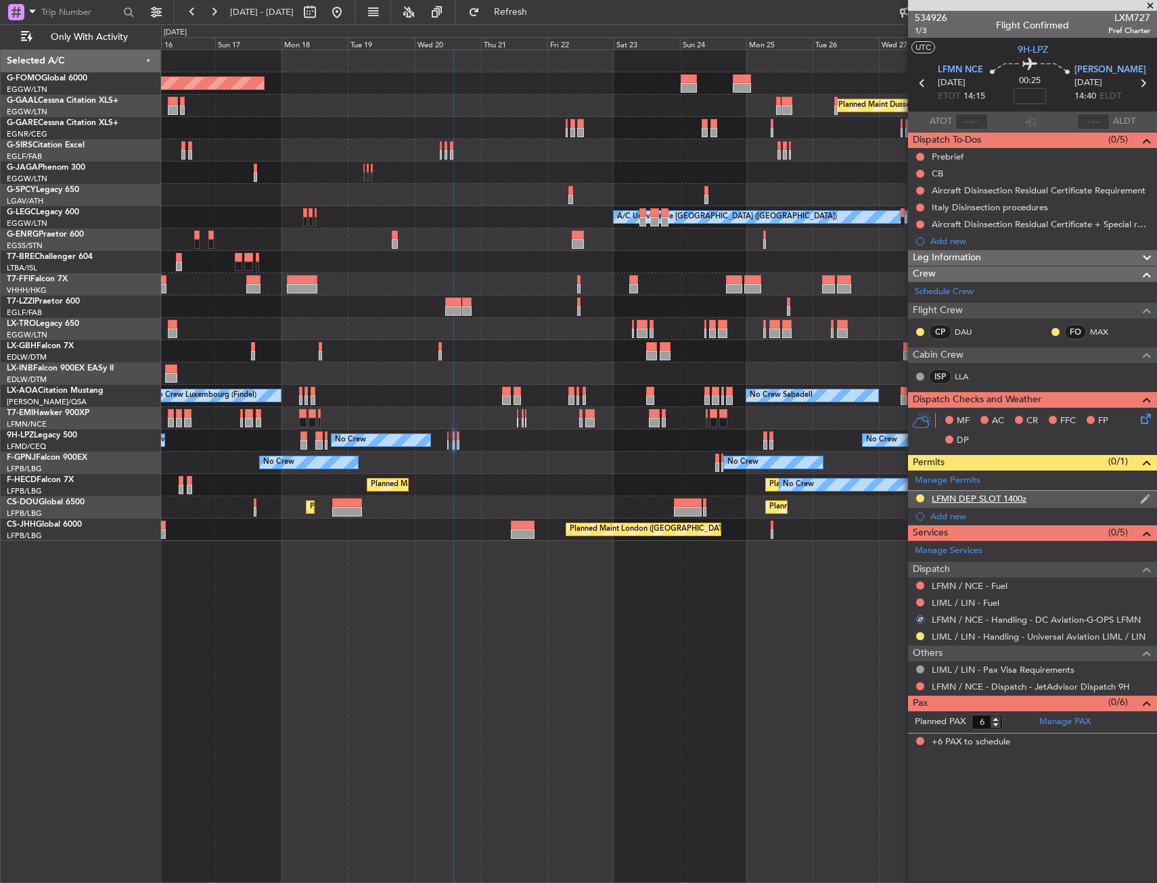
click at [1044, 502] on div "LFMN DEP SLOT 1400z" at bounding box center [1032, 499] width 249 height 17
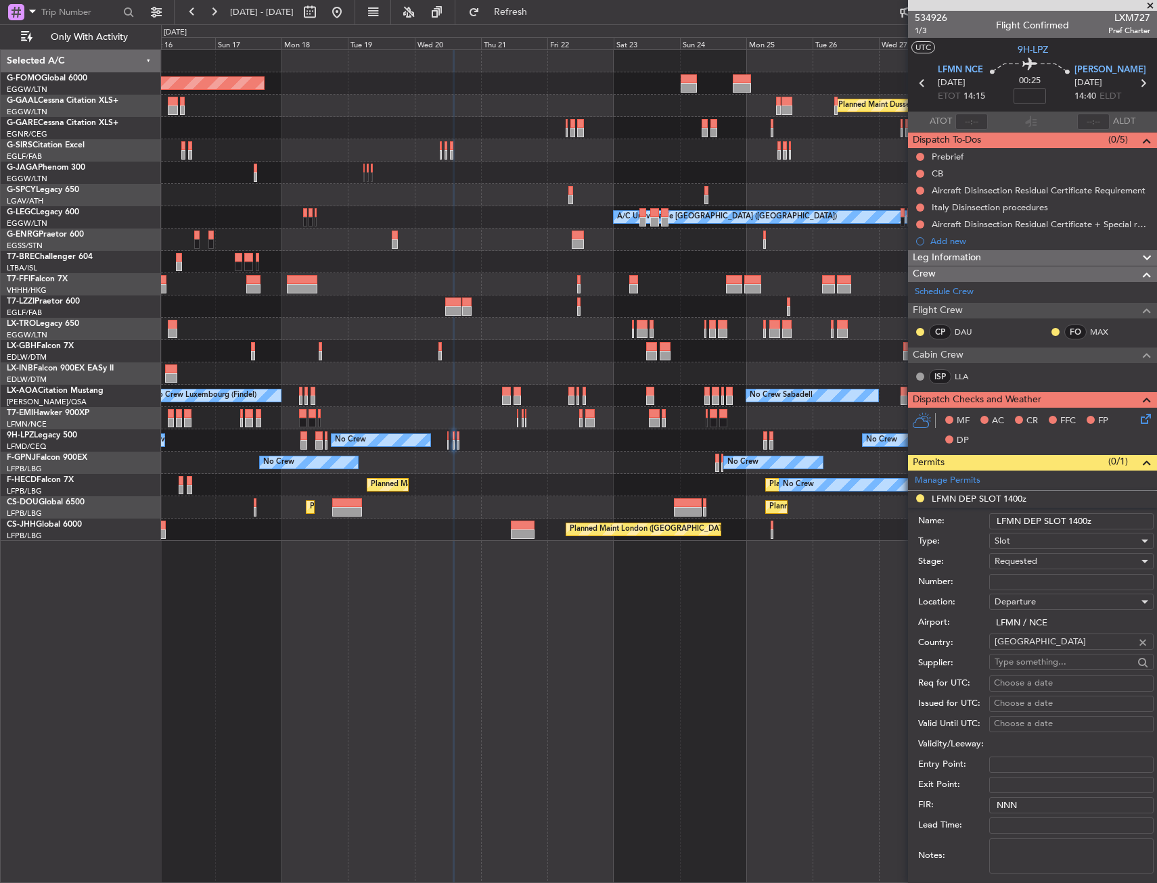
click at [1030, 586] on input "Number:" at bounding box center [1071, 582] width 164 height 16
paste input "LFMND000075840"
type input "LFMND000075840"
click at [1029, 561] on span "Requested" at bounding box center [1015, 561] width 43 height 12
click at [1013, 660] on span "Received OK" at bounding box center [1066, 664] width 142 height 20
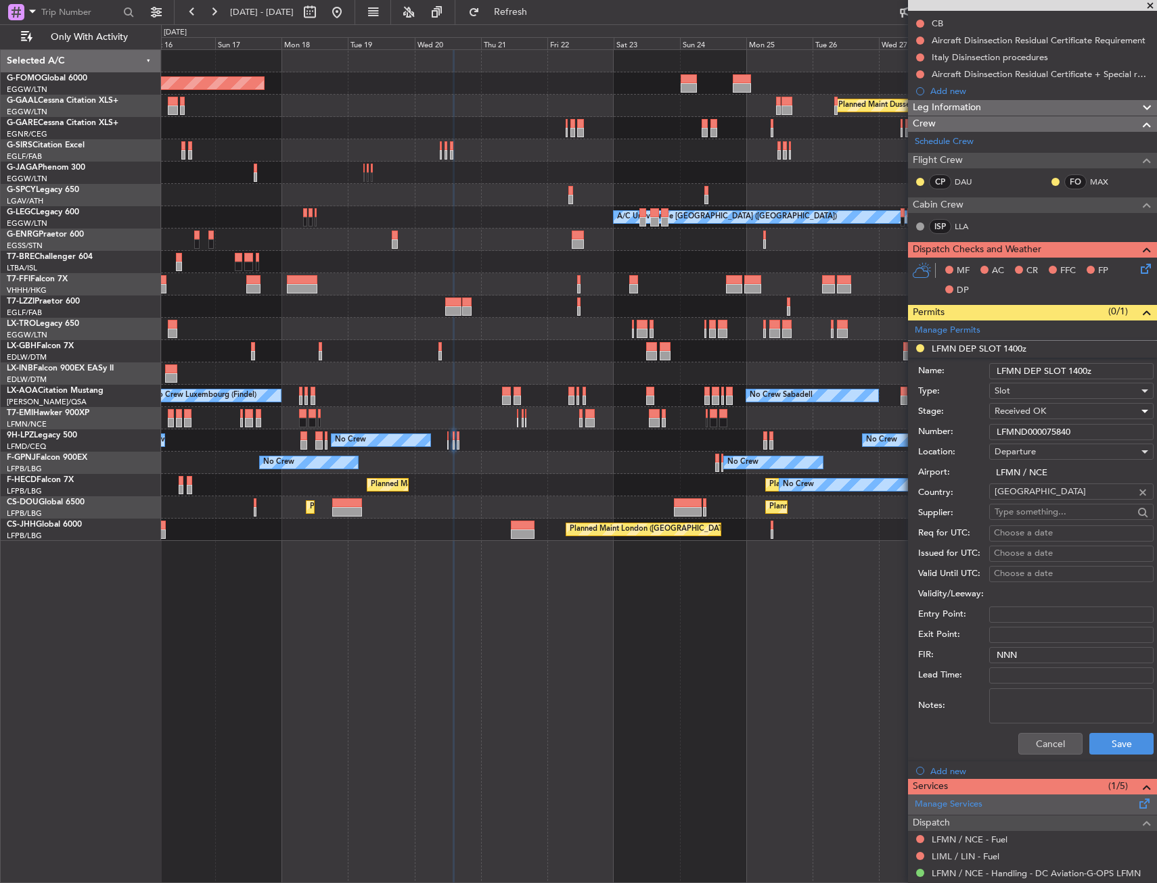
scroll to position [271, 0]
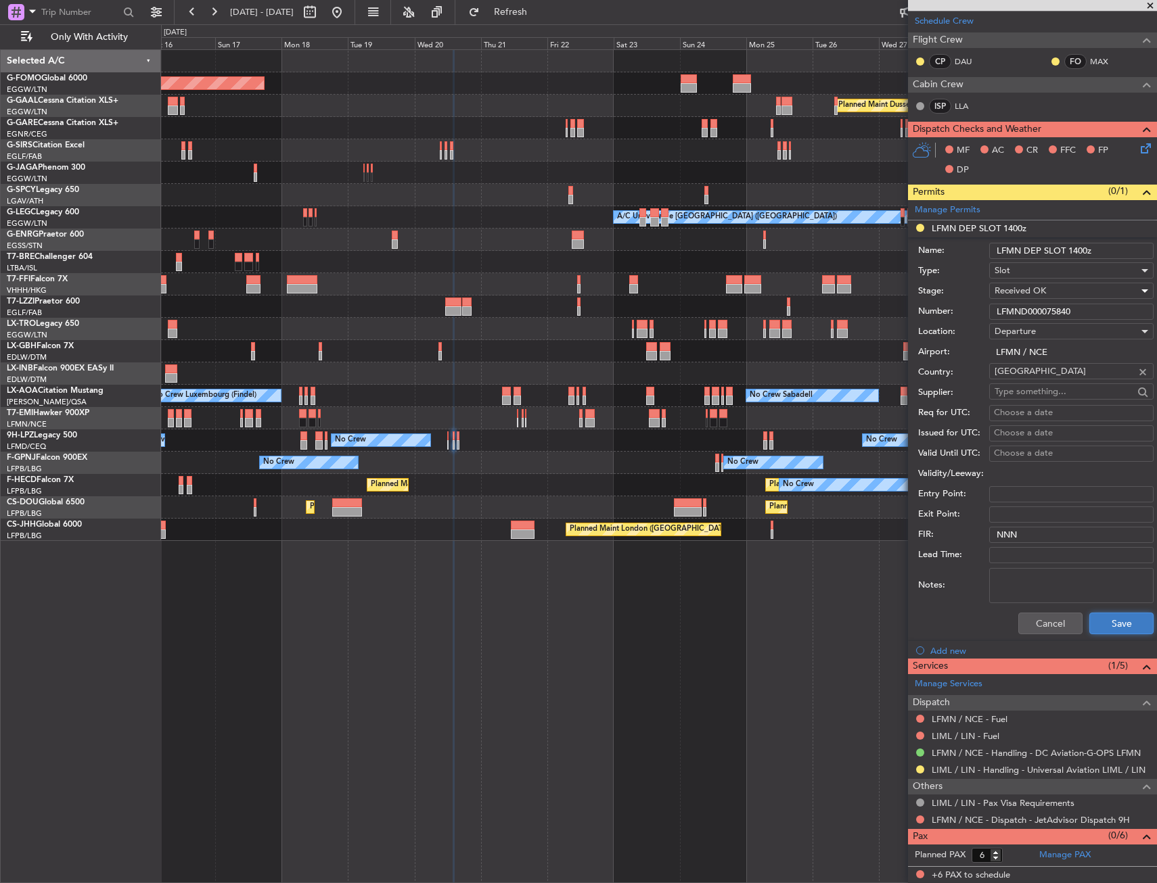
click at [1120, 624] on button "Save" at bounding box center [1121, 624] width 64 height 22
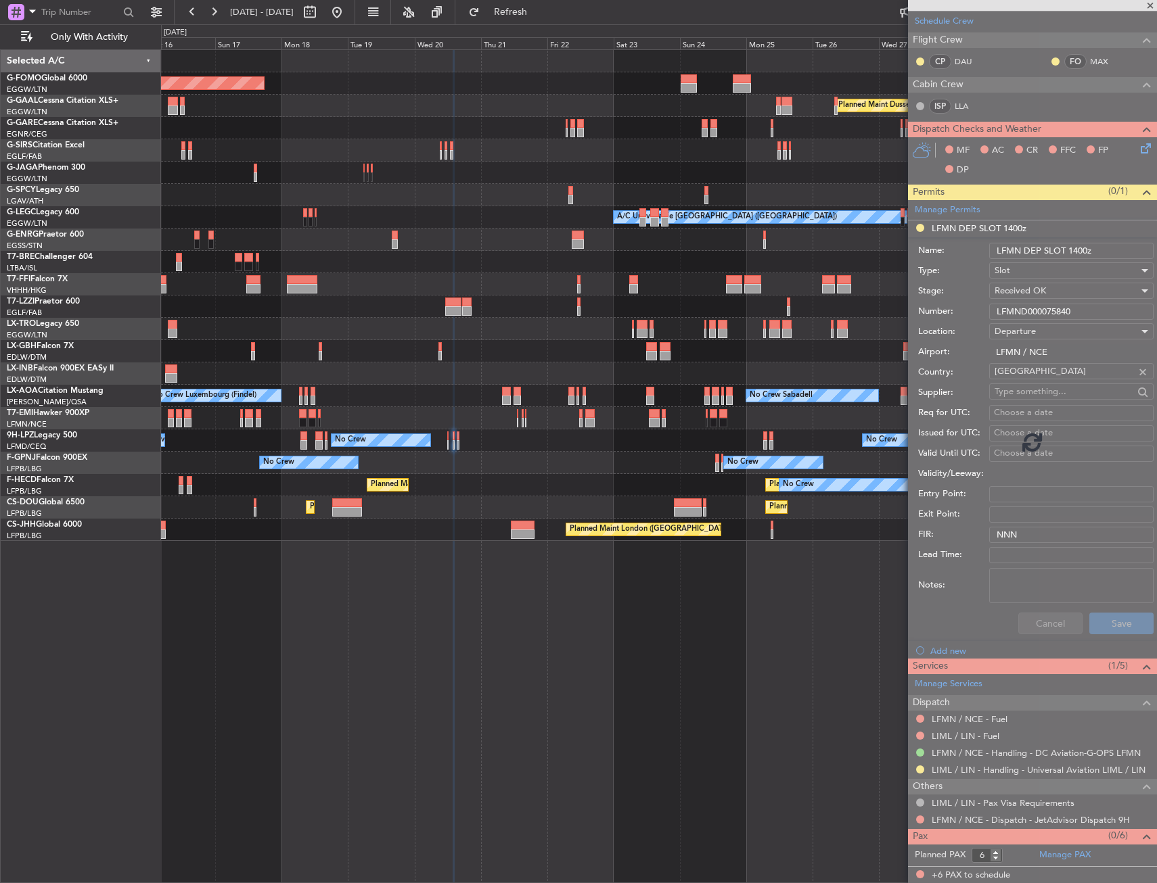
scroll to position [0, 0]
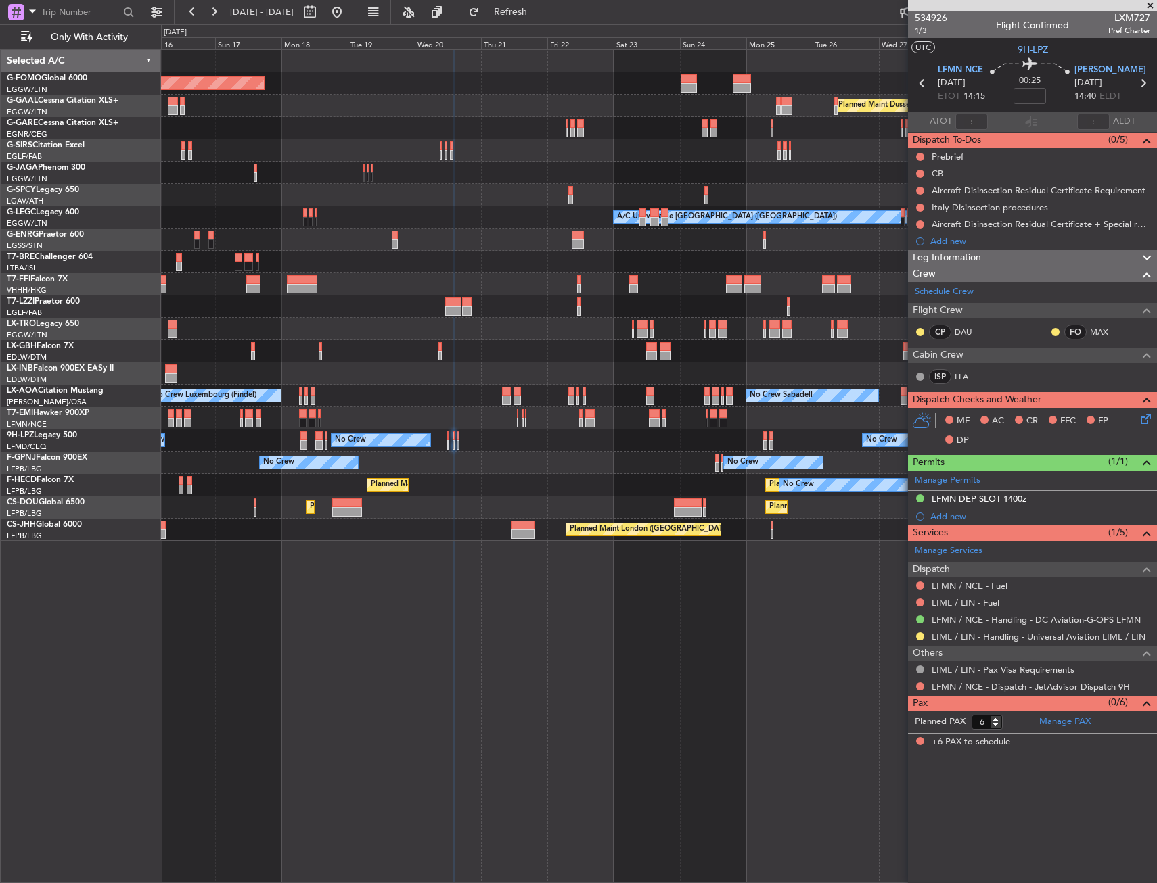
click at [553, 367] on div "Planned Maint Windsor Locks ([PERSON_NAME] Intl) Planned [GEOGRAPHIC_DATA] Plan…" at bounding box center [658, 295] width 995 height 491
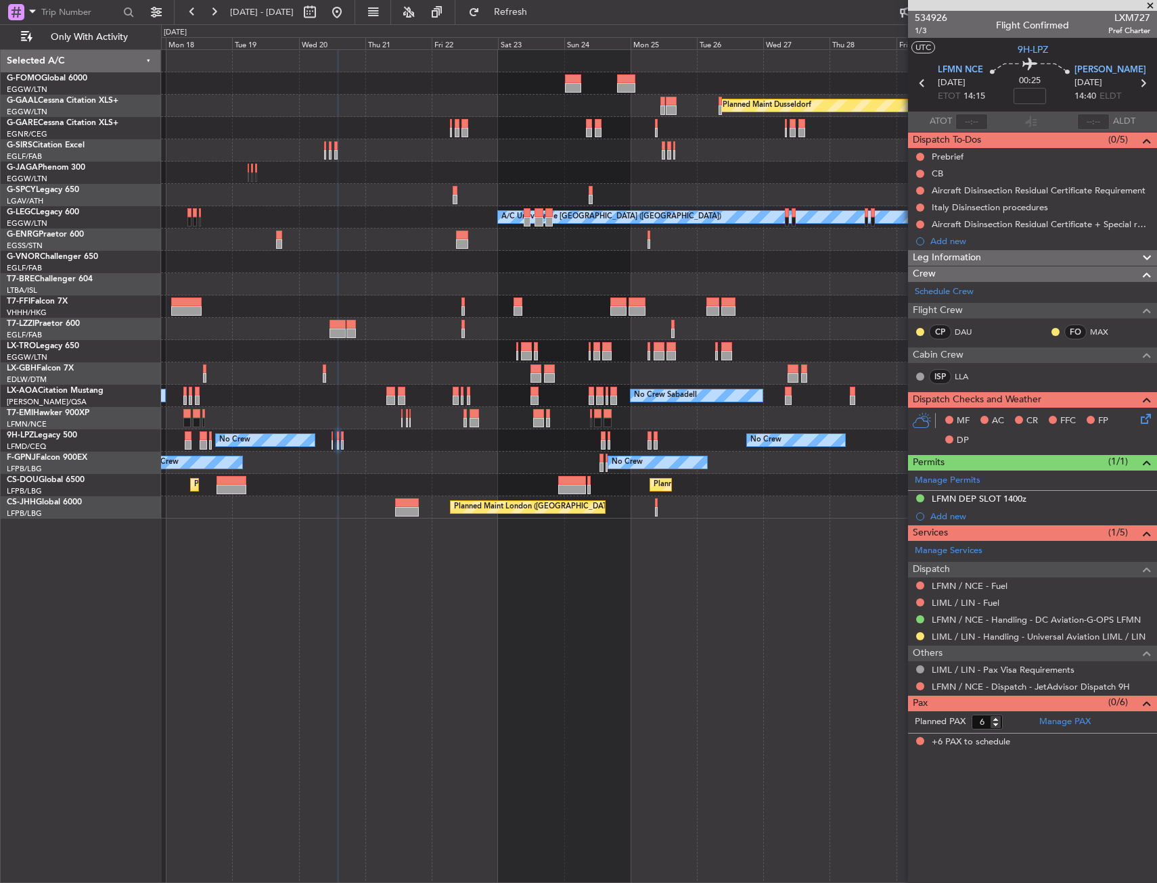
click at [480, 300] on div "Planned Maint Windsor Locks ([PERSON_NAME] Intl) Planned [GEOGRAPHIC_DATA] Plan…" at bounding box center [658, 284] width 995 height 469
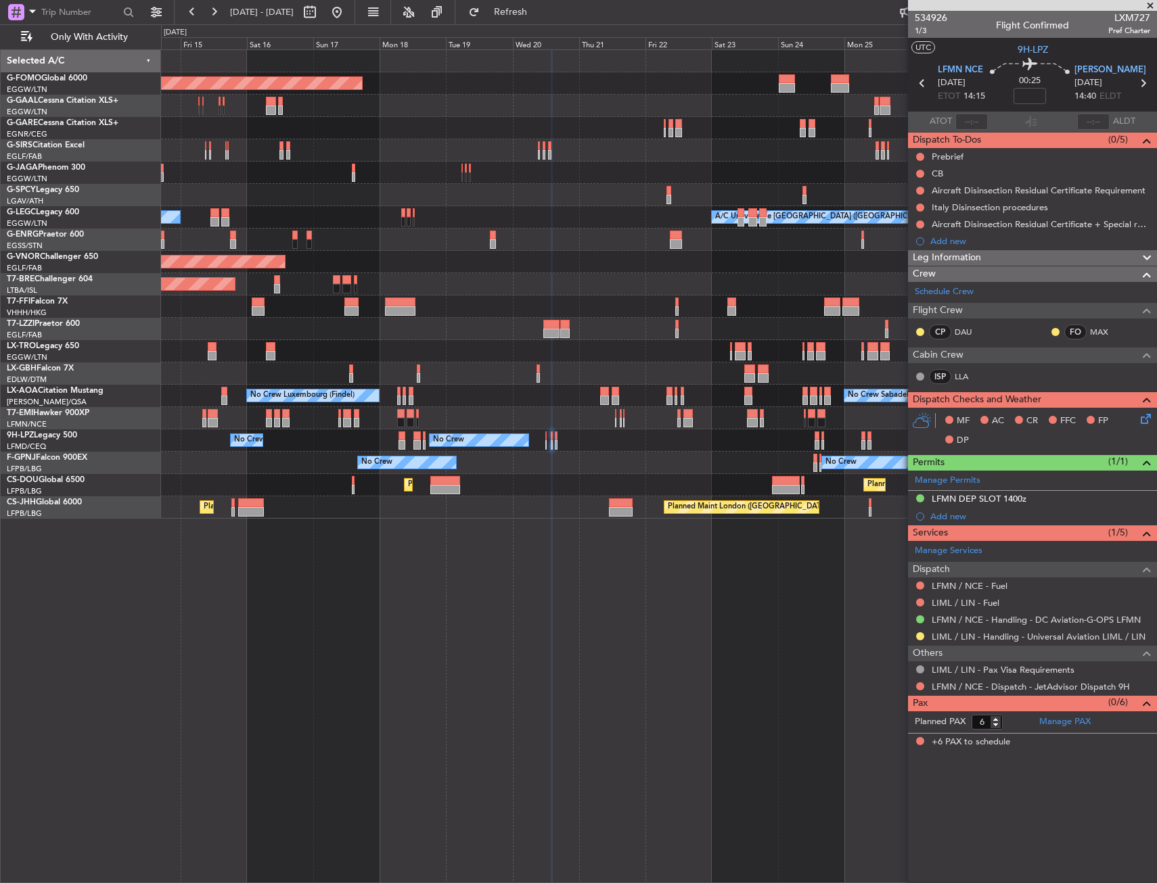
click at [446, 289] on div "Planned Maint Windsor Locks ([PERSON_NAME] Intl) Planned [GEOGRAPHIC_DATA] Plan…" at bounding box center [658, 284] width 995 height 469
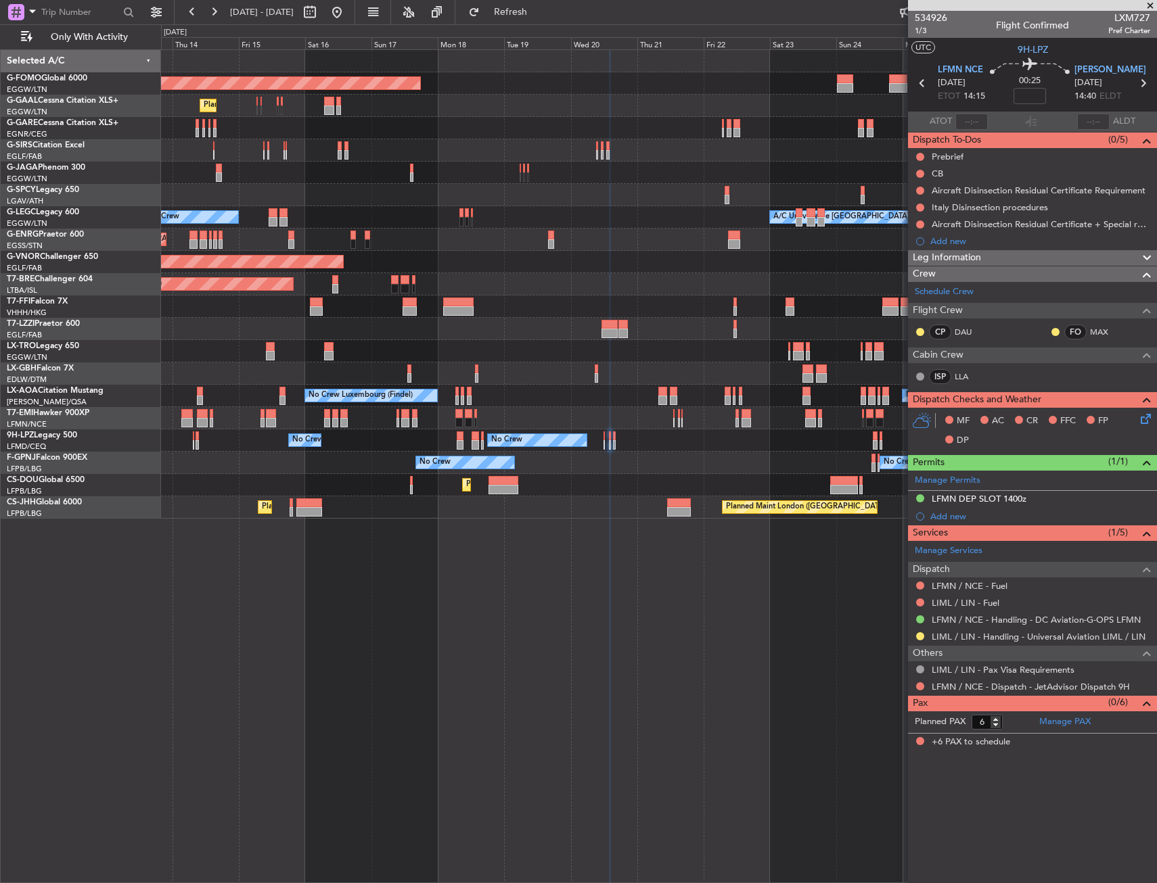
click at [549, 294] on div "Planned Maint Warsaw ([GEOGRAPHIC_DATA])" at bounding box center [658, 284] width 995 height 22
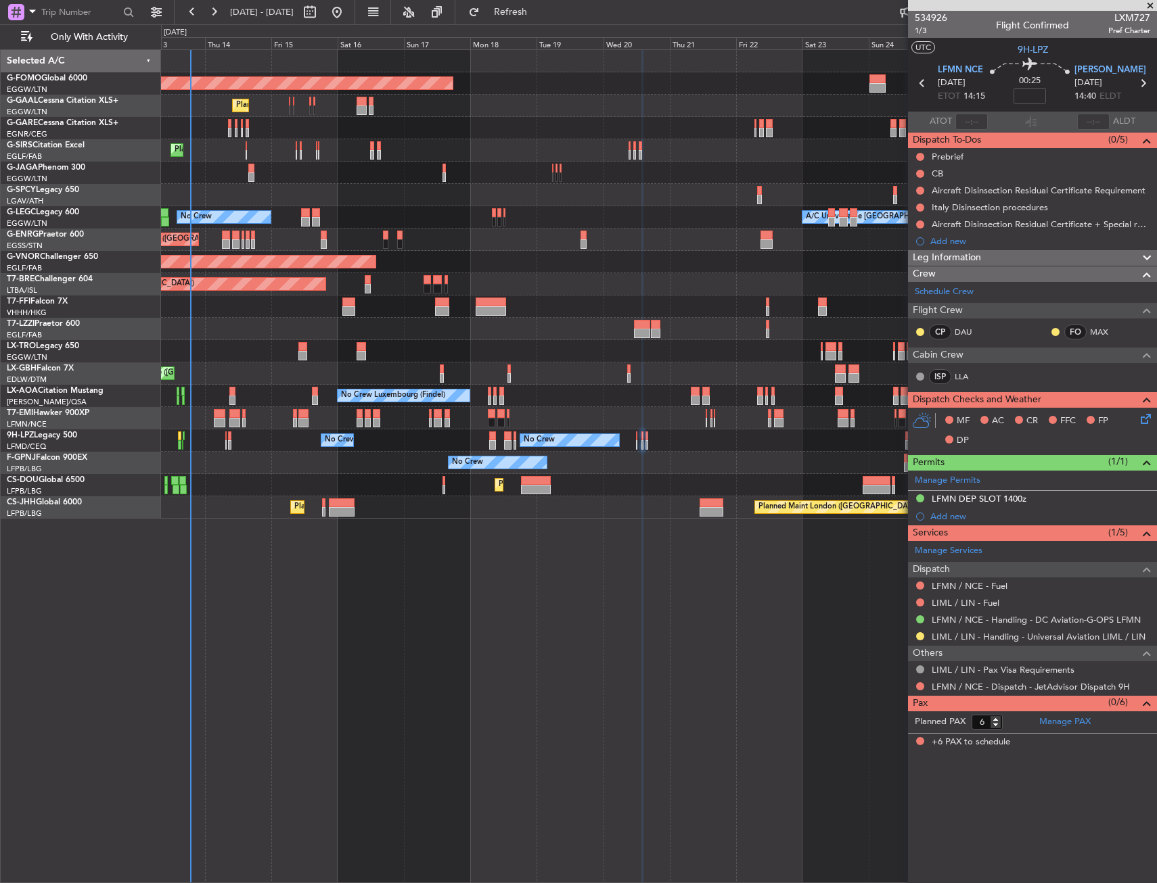
click at [396, 306] on div "Planned Maint Windsor Locks ([PERSON_NAME] Intl) Planned [GEOGRAPHIC_DATA] Plan…" at bounding box center [658, 284] width 995 height 469
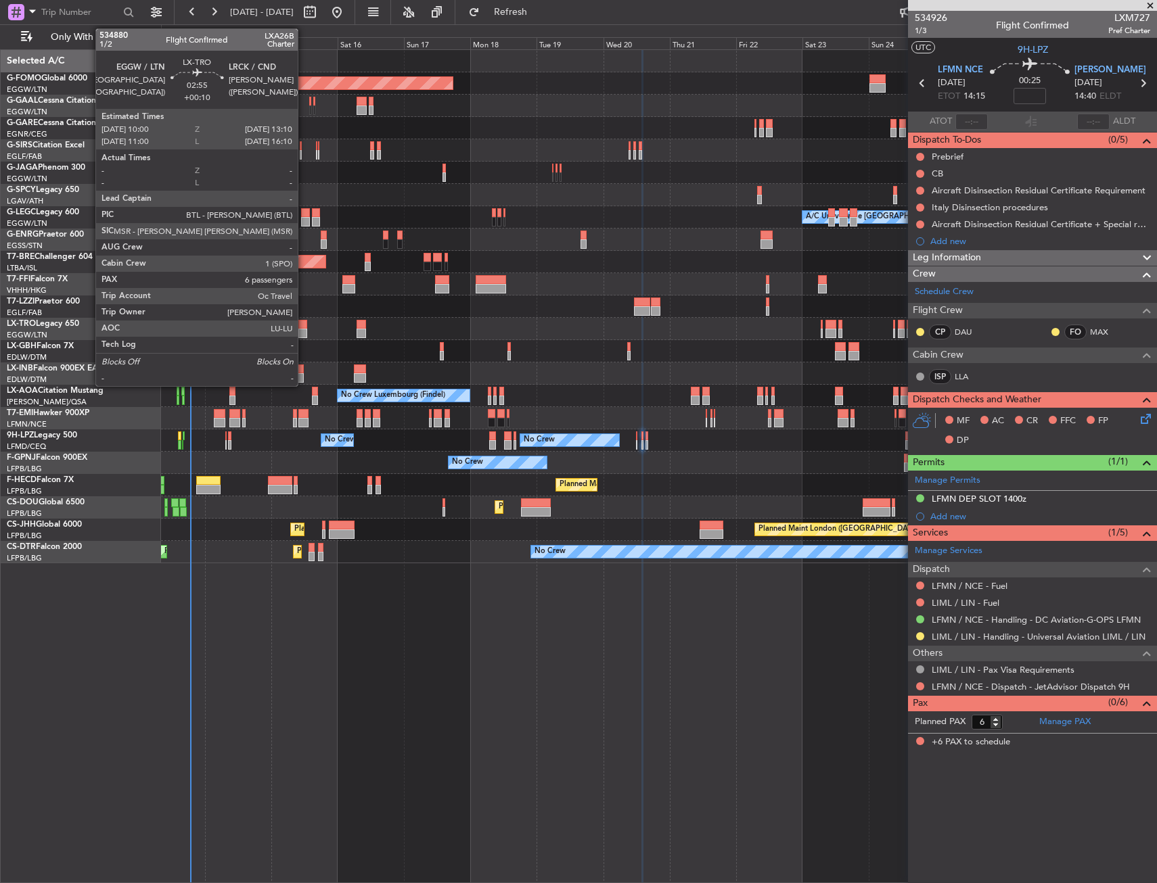
click at [304, 328] on div at bounding box center [302, 324] width 9 height 9
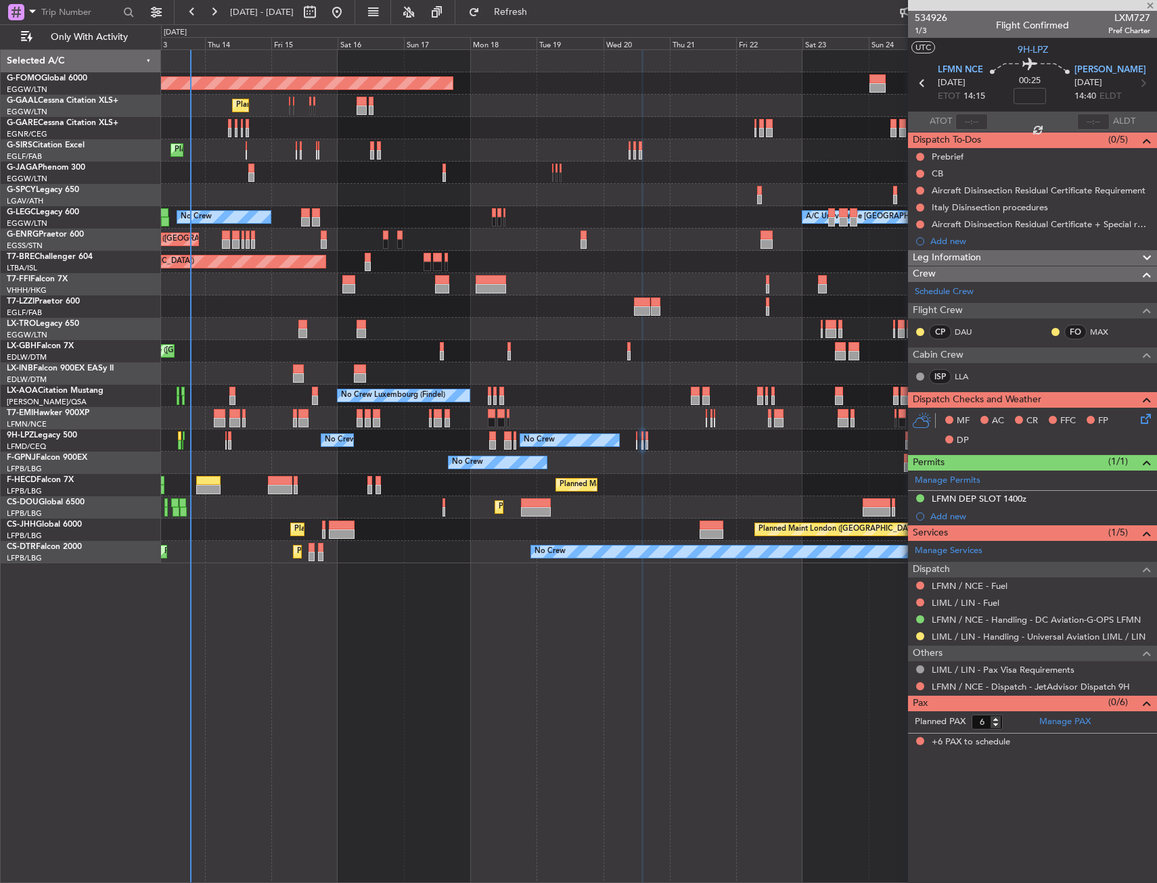
type input "+00:10"
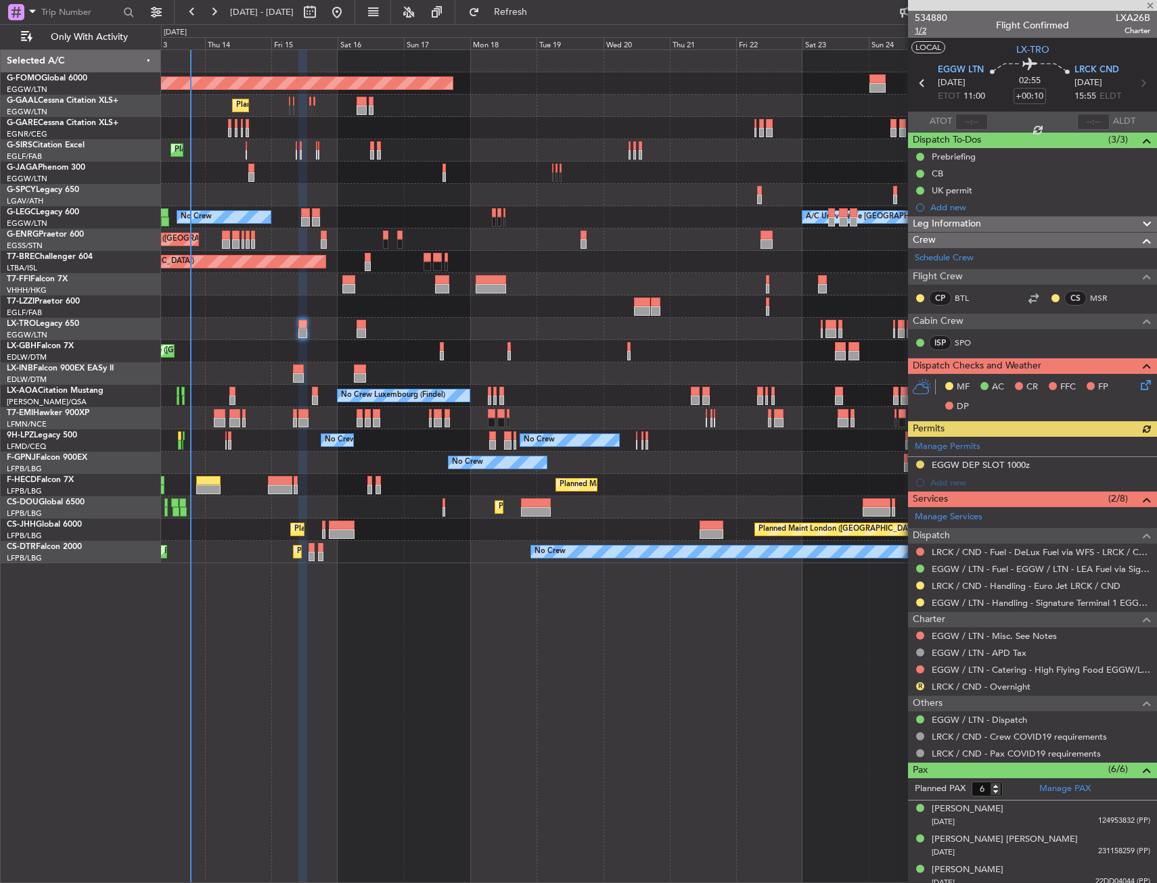
click at [928, 34] on span "1/2" at bounding box center [930, 30] width 32 height 11
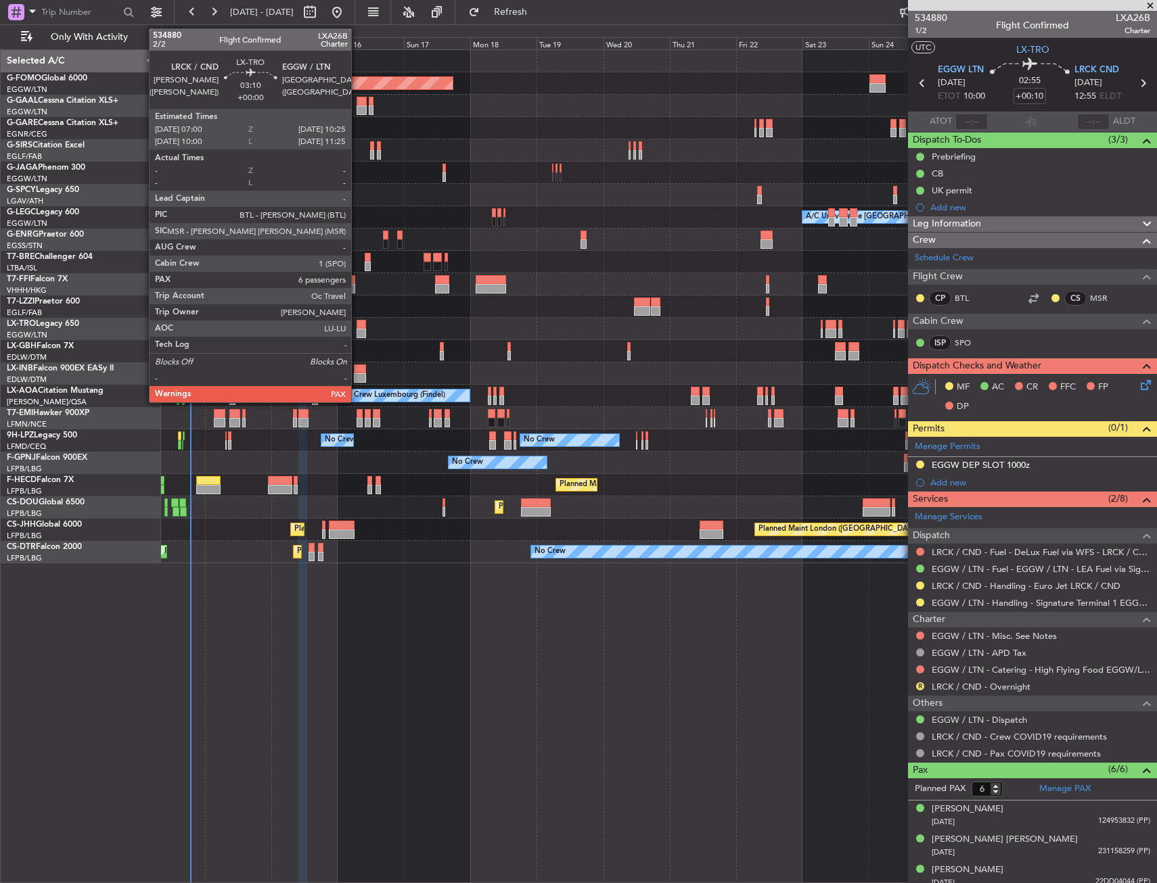
click at [357, 324] on div at bounding box center [360, 324] width 9 height 9
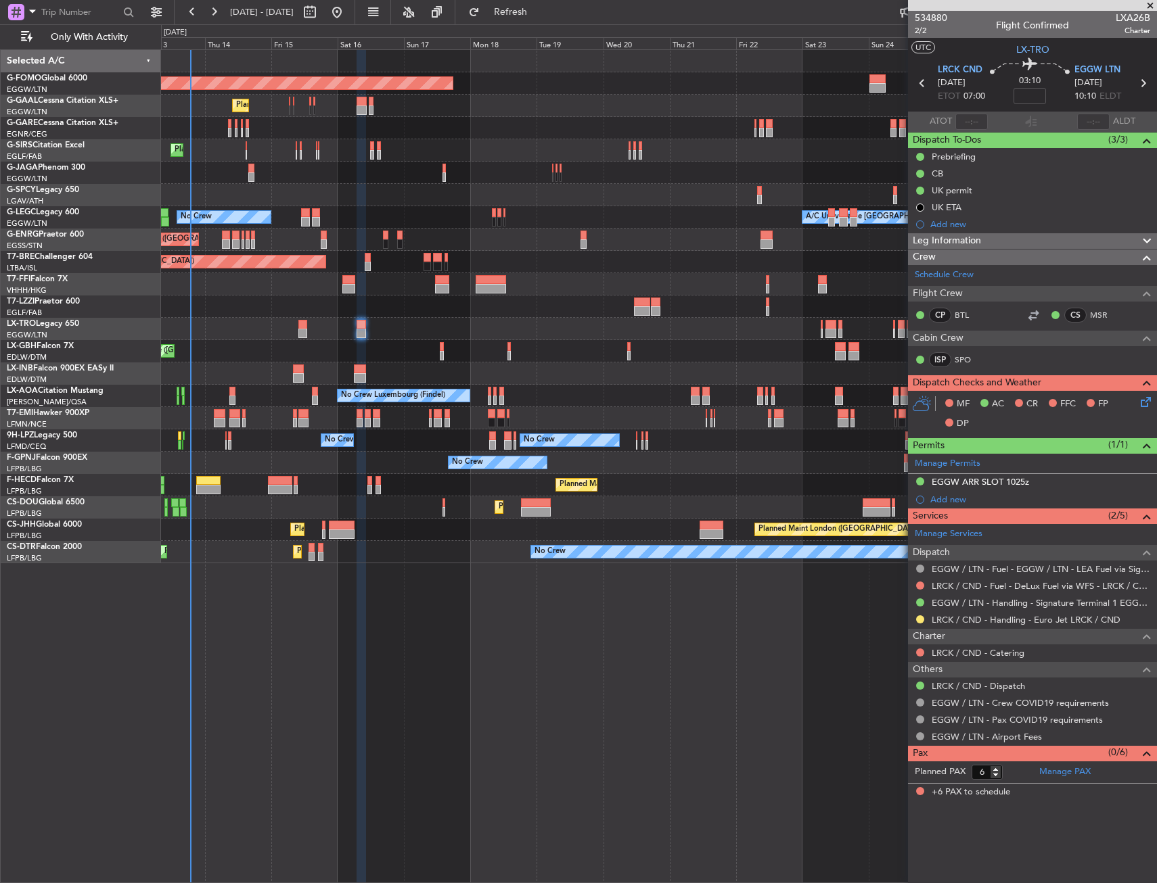
click at [308, 327] on div "Unplanned Maint [GEOGRAPHIC_DATA] ([GEOGRAPHIC_DATA])" at bounding box center [658, 329] width 995 height 22
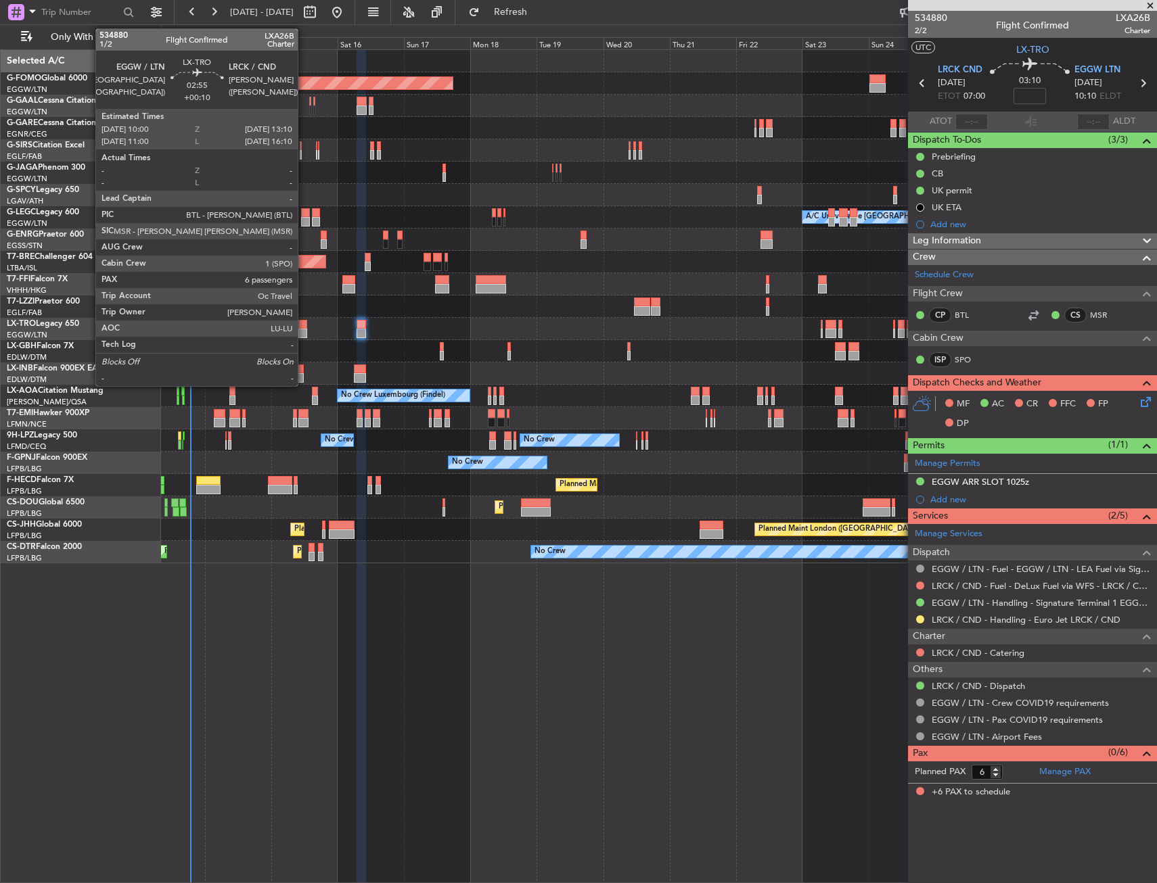
click at [304, 325] on div at bounding box center [302, 324] width 9 height 9
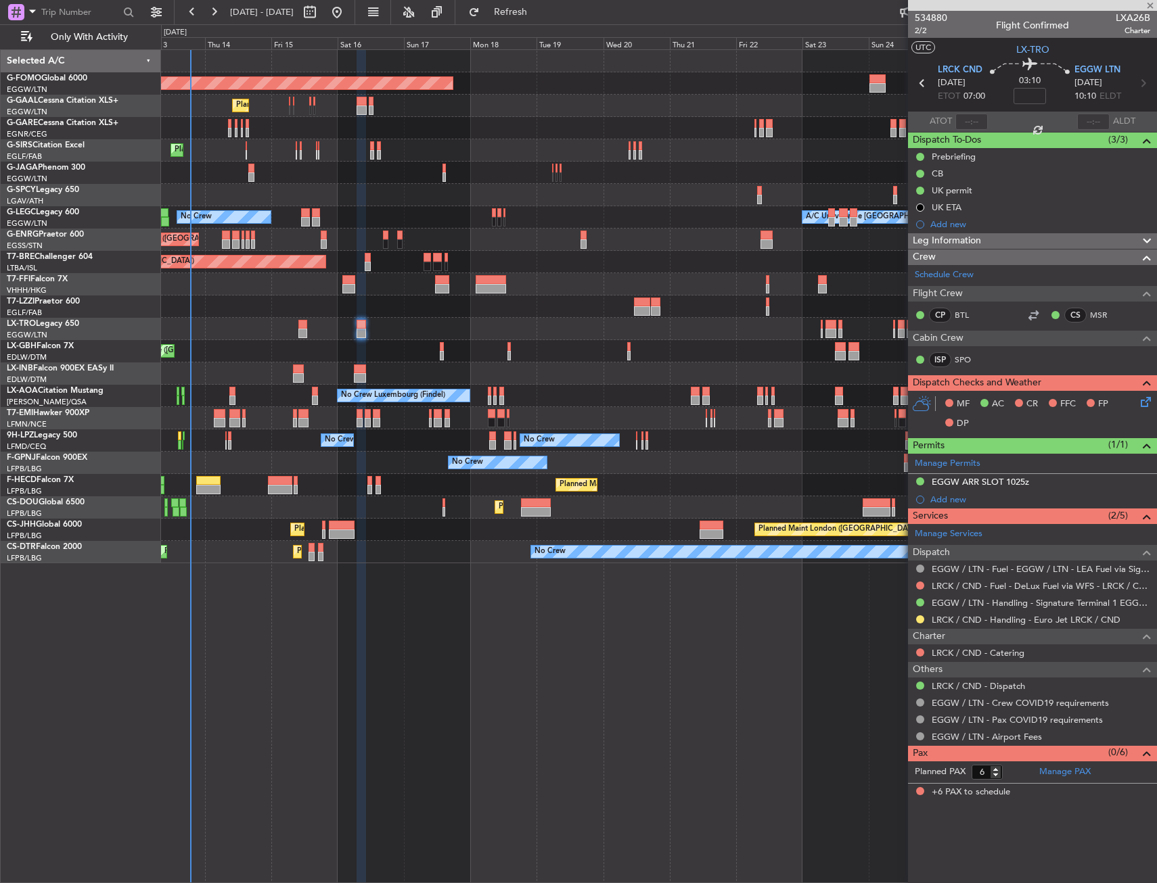
type input "+00:10"
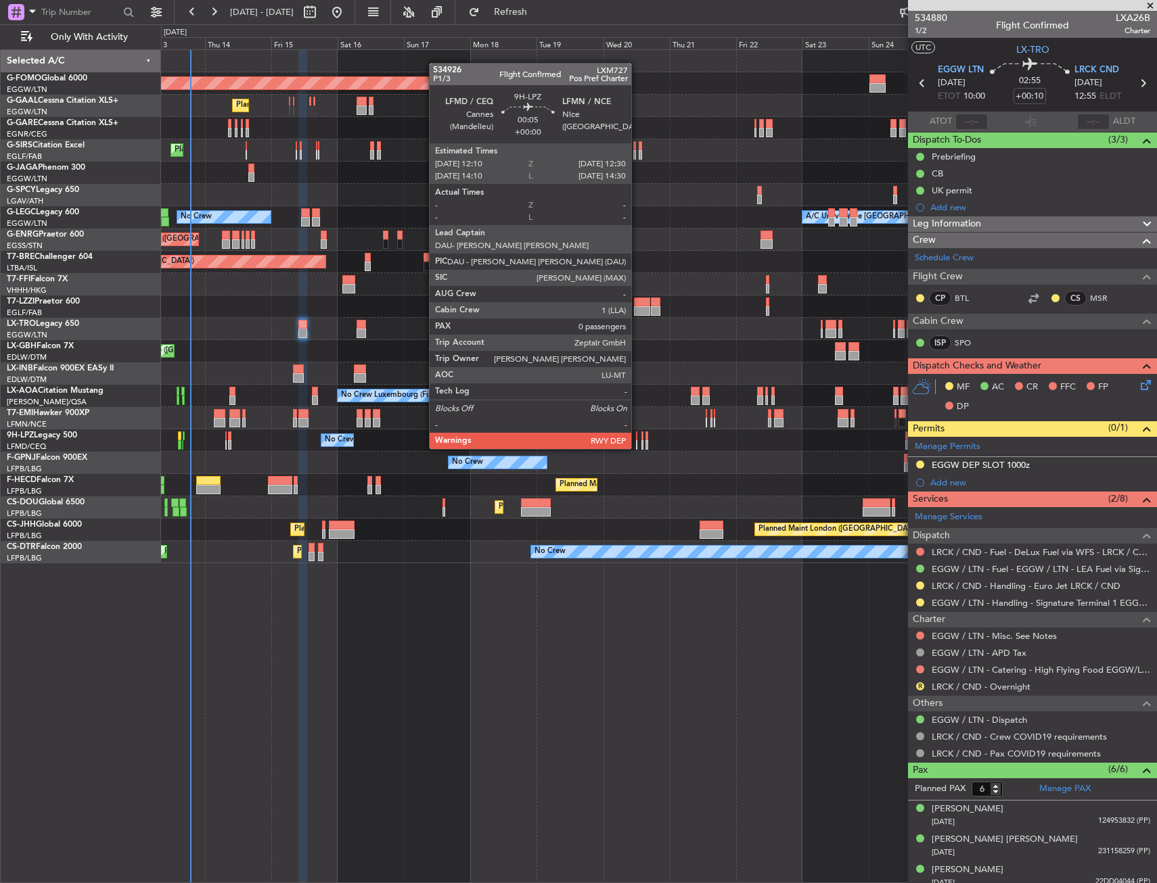
click at [637, 436] on div at bounding box center [636, 436] width 1 height 9
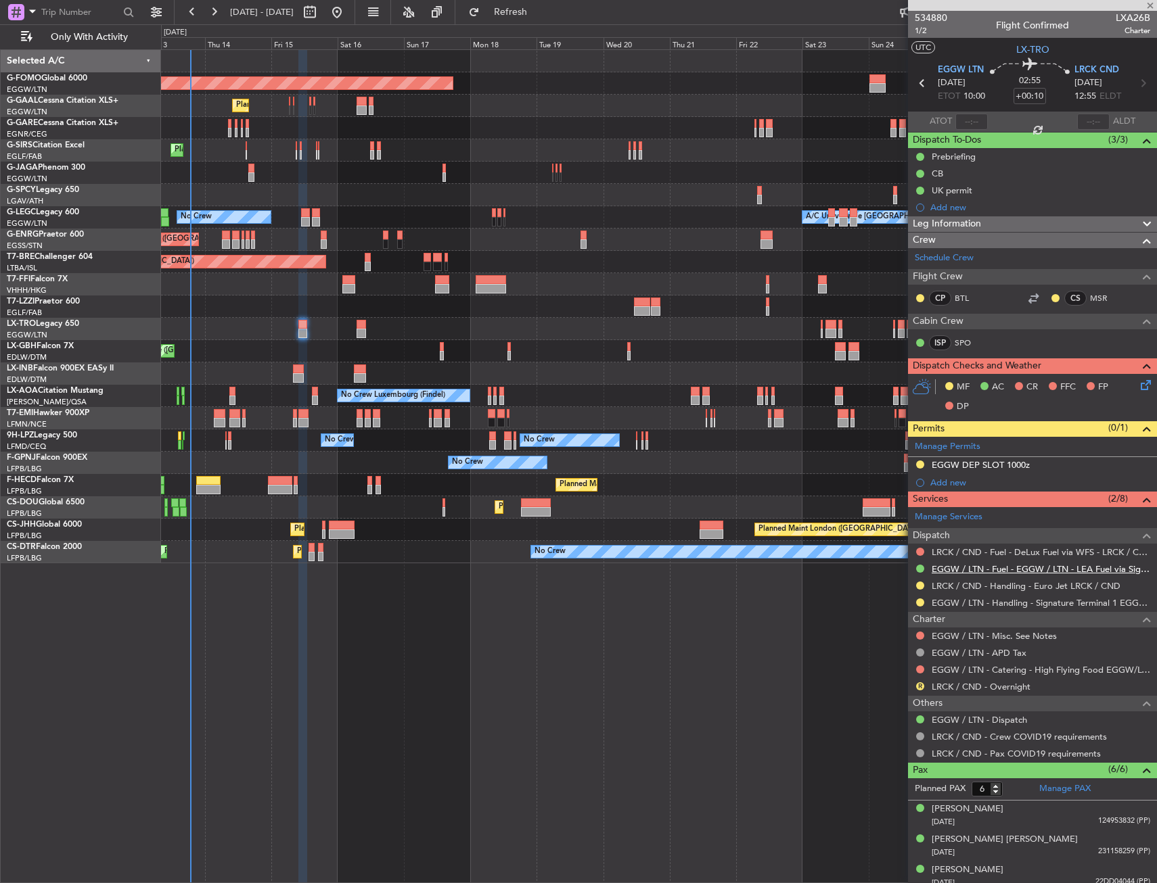
type input "0"
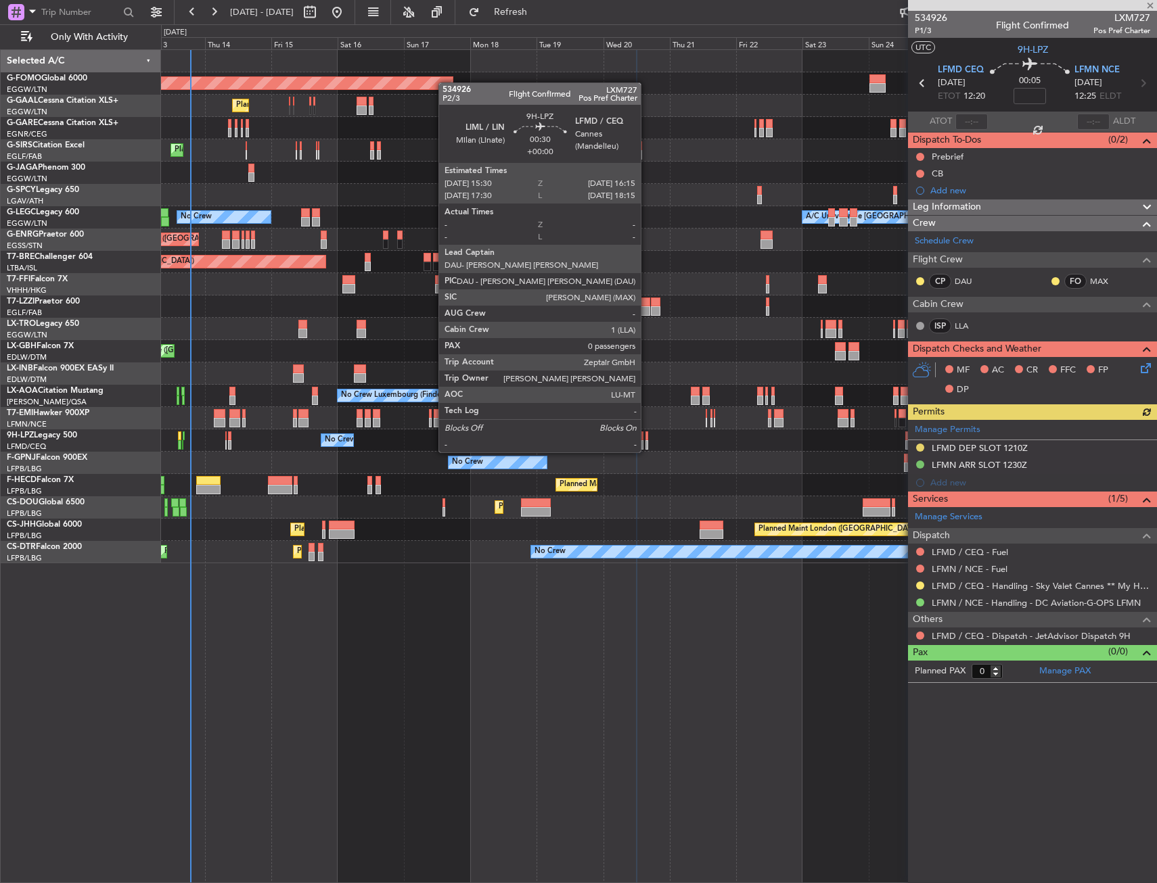
click at [647, 439] on div at bounding box center [646, 436] width 3 height 9
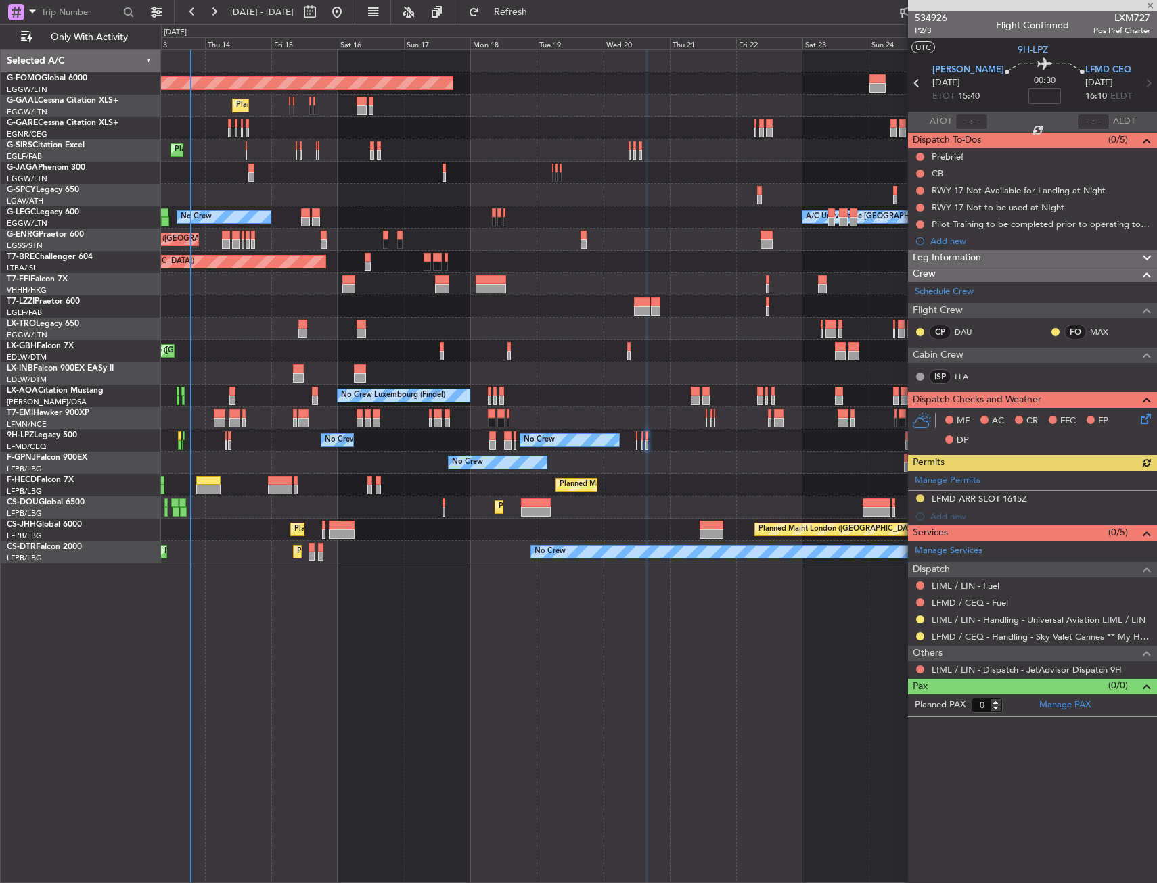
drag, startPoint x: 920, startPoint y: 635, endPoint x: 900, endPoint y: 667, distance: 37.4
click at [920, 635] on button at bounding box center [920, 636] width 8 height 8
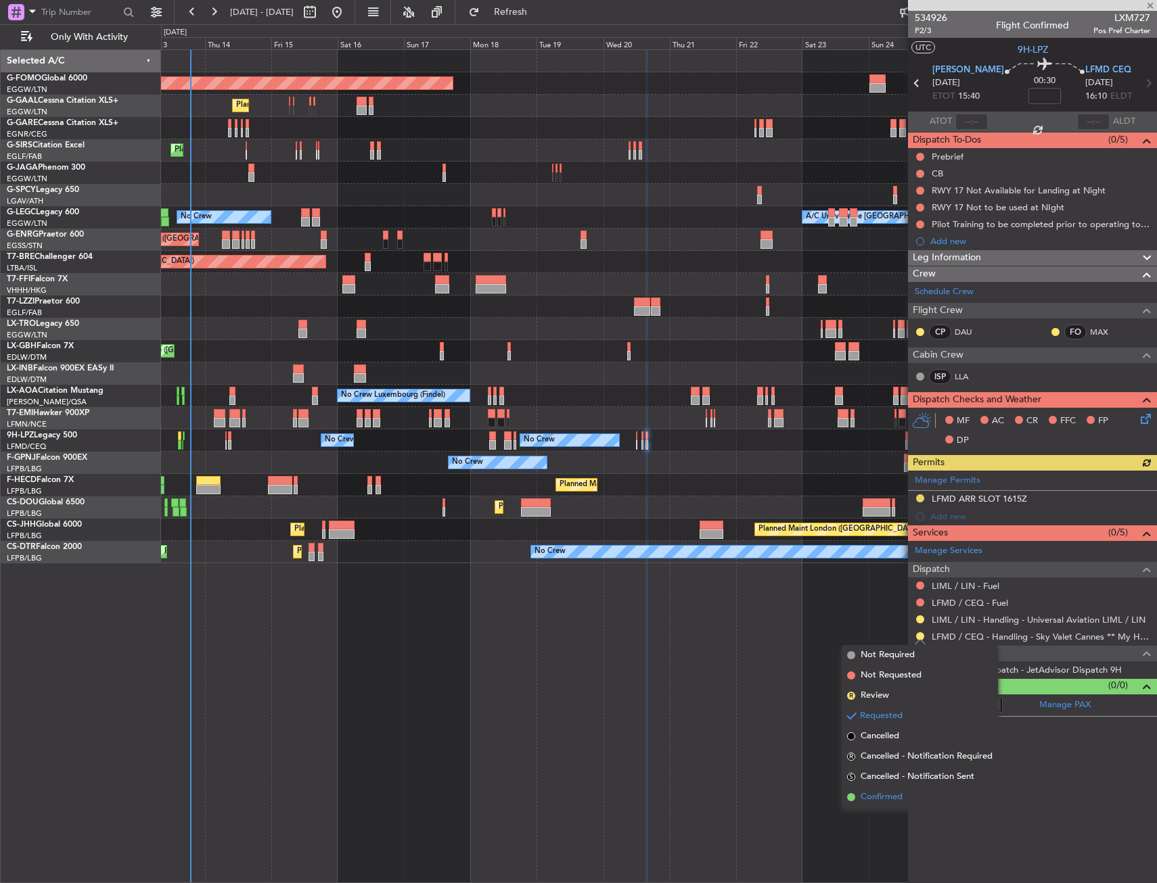
click at [871, 797] on span "Confirmed" at bounding box center [881, 798] width 42 height 14
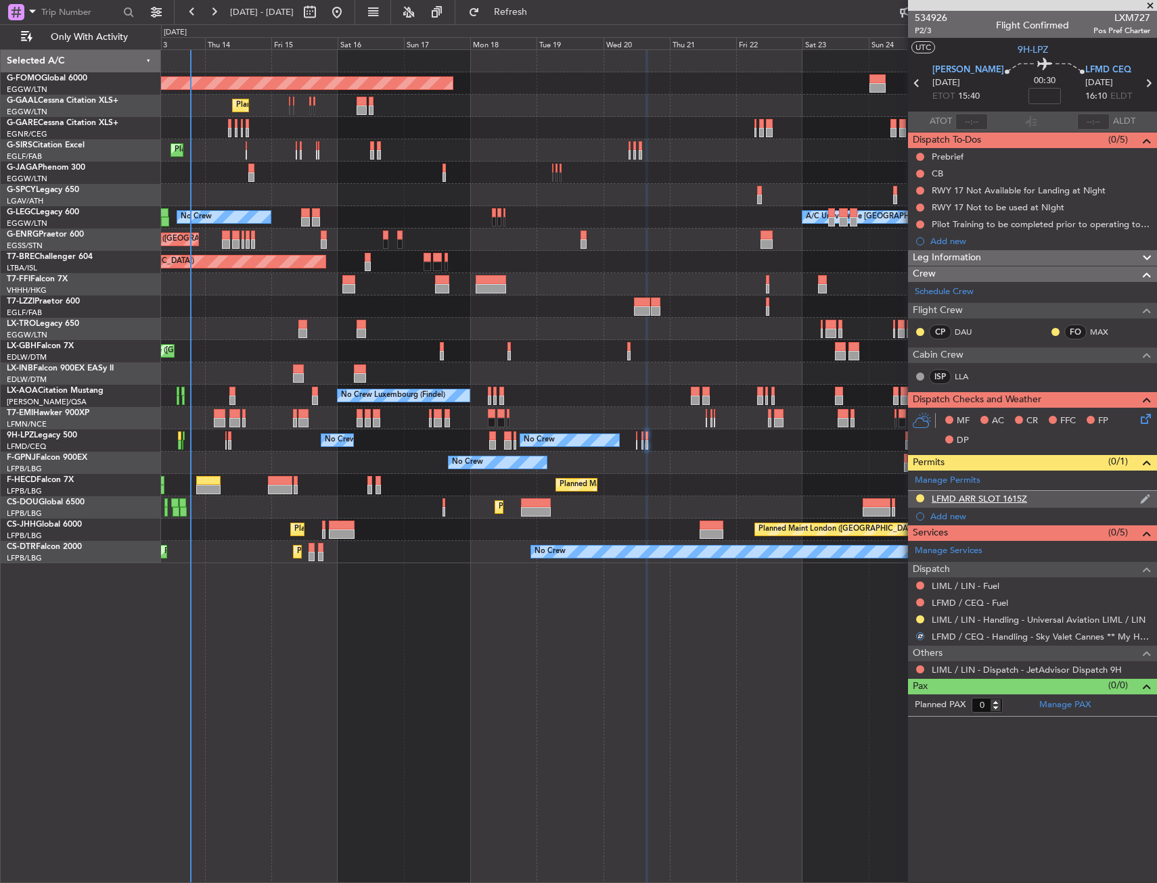
click at [1075, 501] on div "LFMD ARR SLOT 1615Z" at bounding box center [1032, 499] width 249 height 17
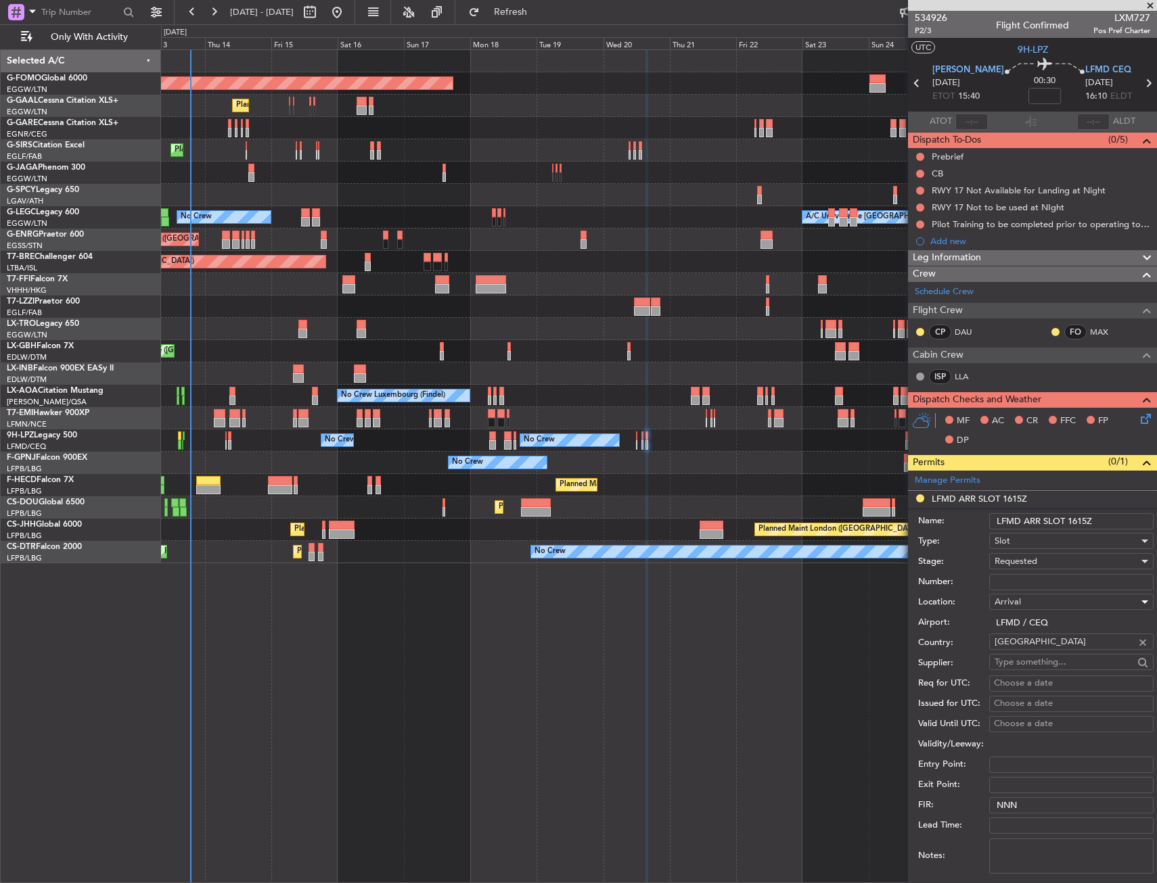
click at [1032, 593] on div "Arrival" at bounding box center [1066, 602] width 144 height 20
click at [1032, 583] on div at bounding box center [578, 441] width 1157 height 883
click at [1031, 582] on input "Number:" at bounding box center [1071, 582] width 164 height 16
paste input "LFMDA000012528"
type input "LFMDA000012528"
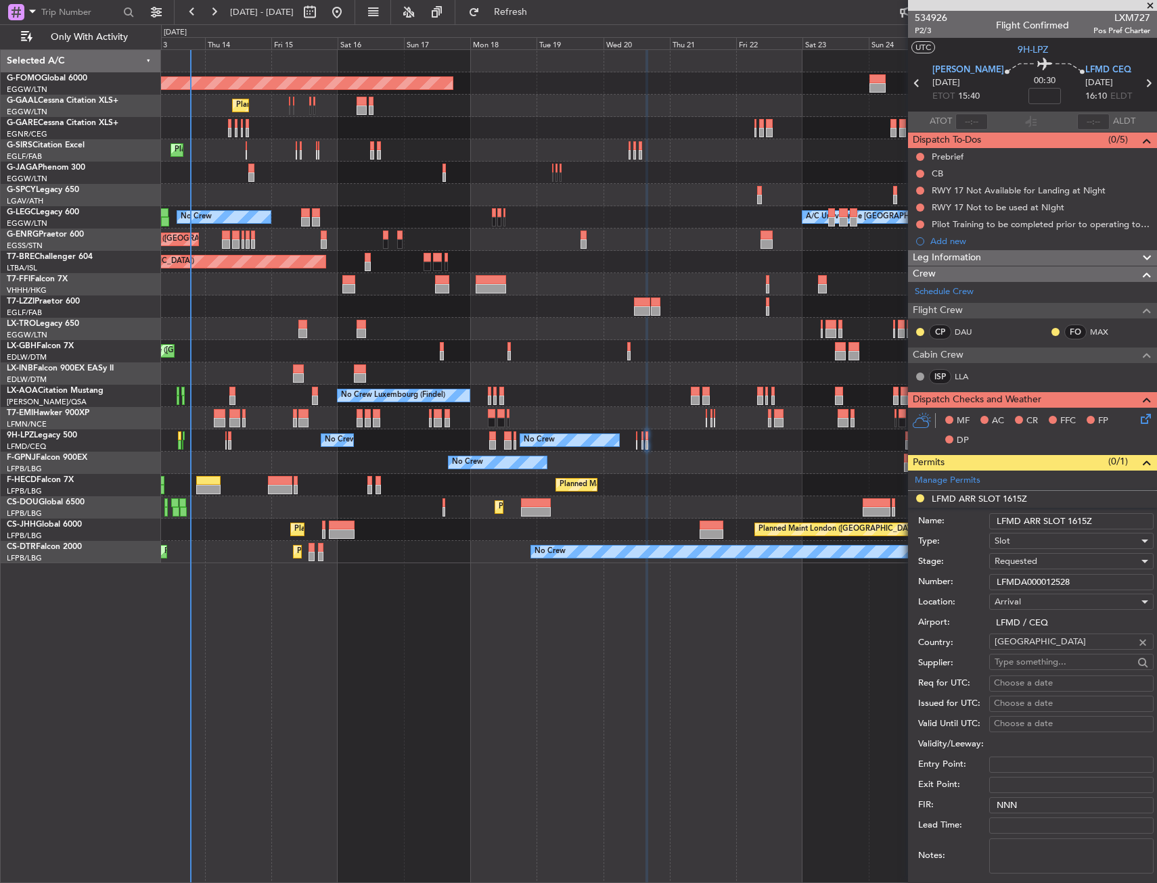
drag, startPoint x: 1031, startPoint y: 582, endPoint x: 1031, endPoint y: 564, distance: 18.3
click at [1031, 564] on span "Requested" at bounding box center [1015, 561] width 43 height 12
click at [1034, 659] on span "Received OK" at bounding box center [1066, 664] width 142 height 20
click at [1084, 519] on input "LFMD ARR SLOT 1615Z" at bounding box center [1071, 521] width 164 height 16
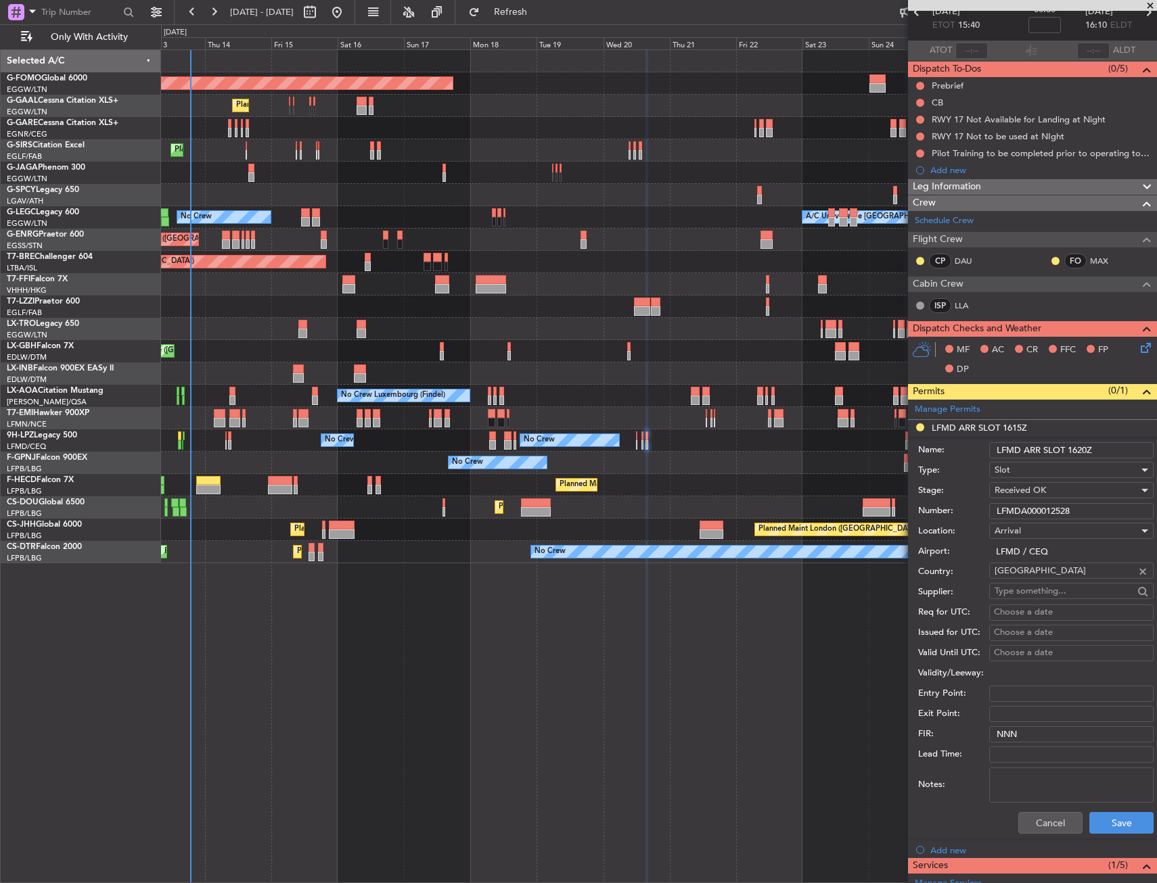
scroll to position [203, 0]
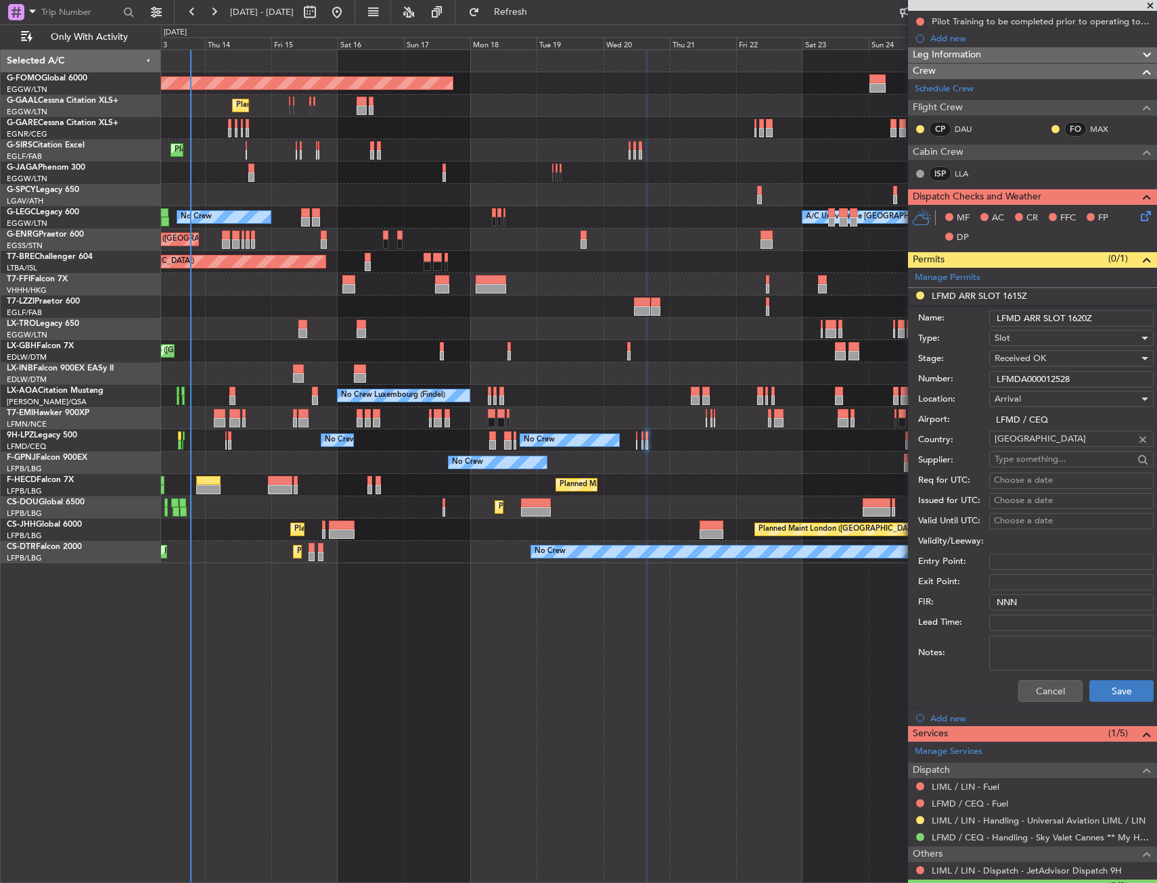
type input "LFMD ARR SLOT 1620Z"
click at [1109, 684] on button "Save" at bounding box center [1121, 691] width 64 height 22
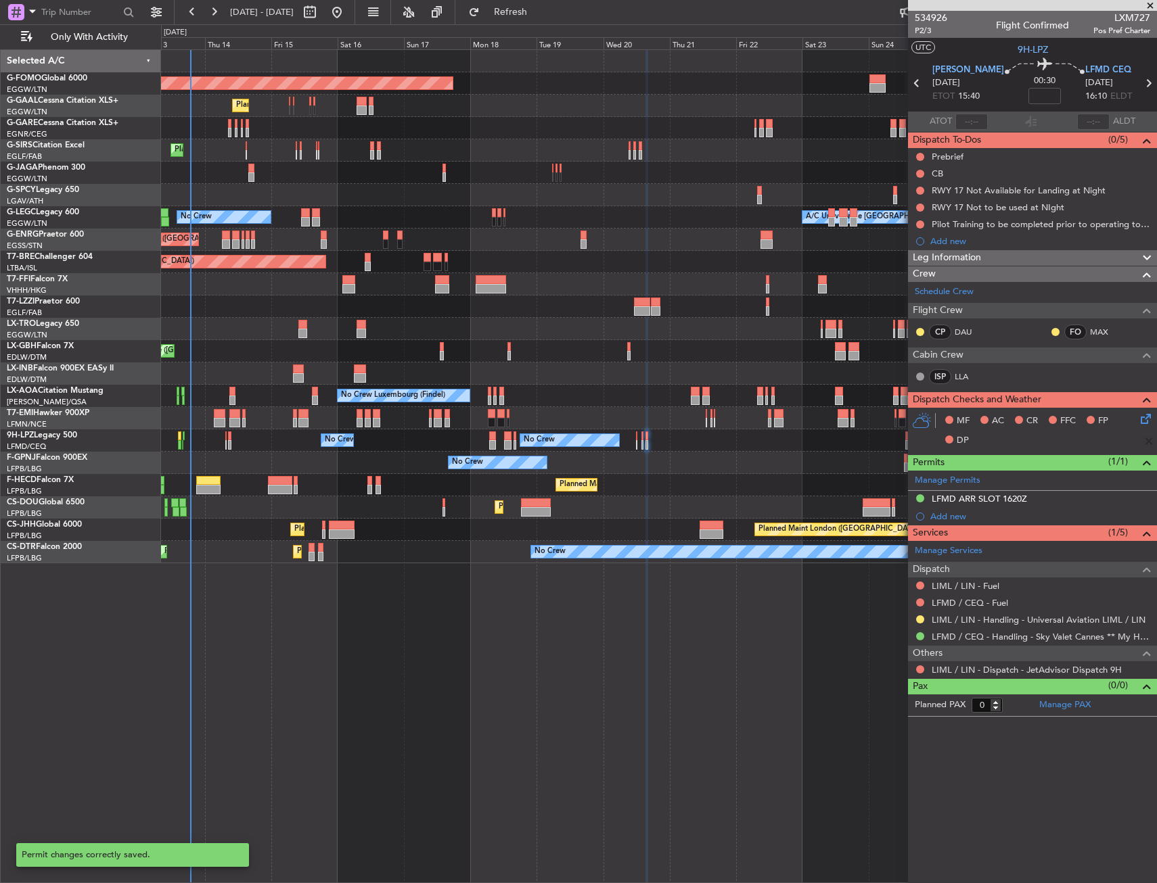
scroll to position [0, 0]
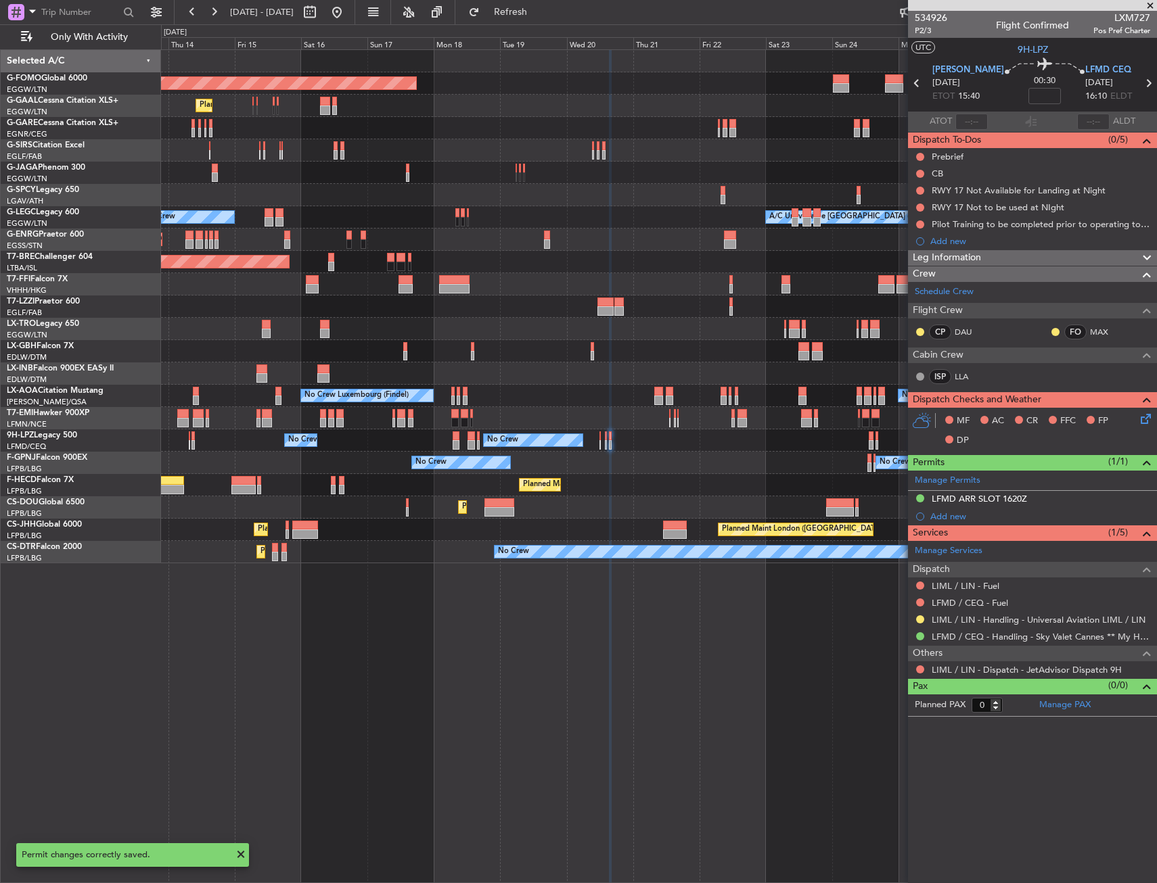
click at [825, 471] on div "No Crew No Crew No Crew No Crew Planned Maint [GEOGRAPHIC_DATA] ([GEOGRAPHIC_DA…" at bounding box center [658, 463] width 995 height 22
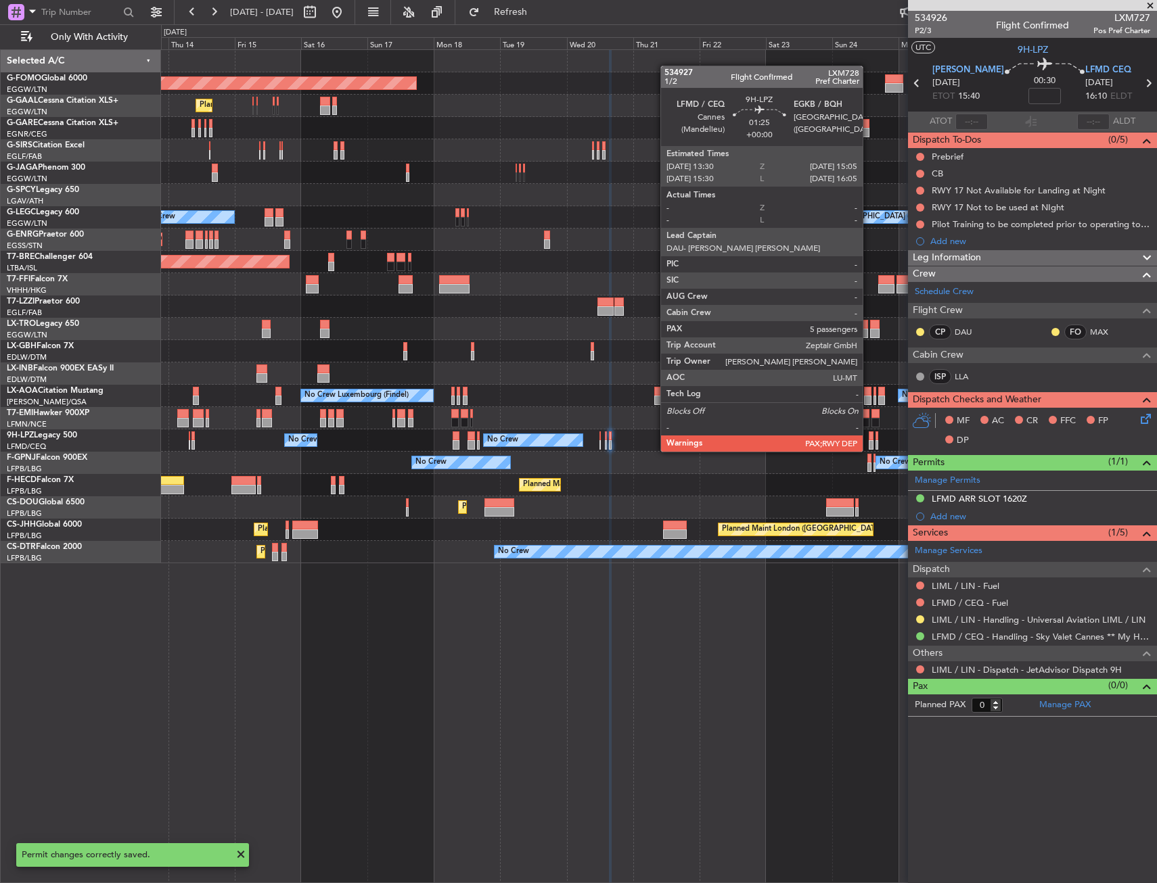
click at [868, 438] on div at bounding box center [870, 436] width 5 height 9
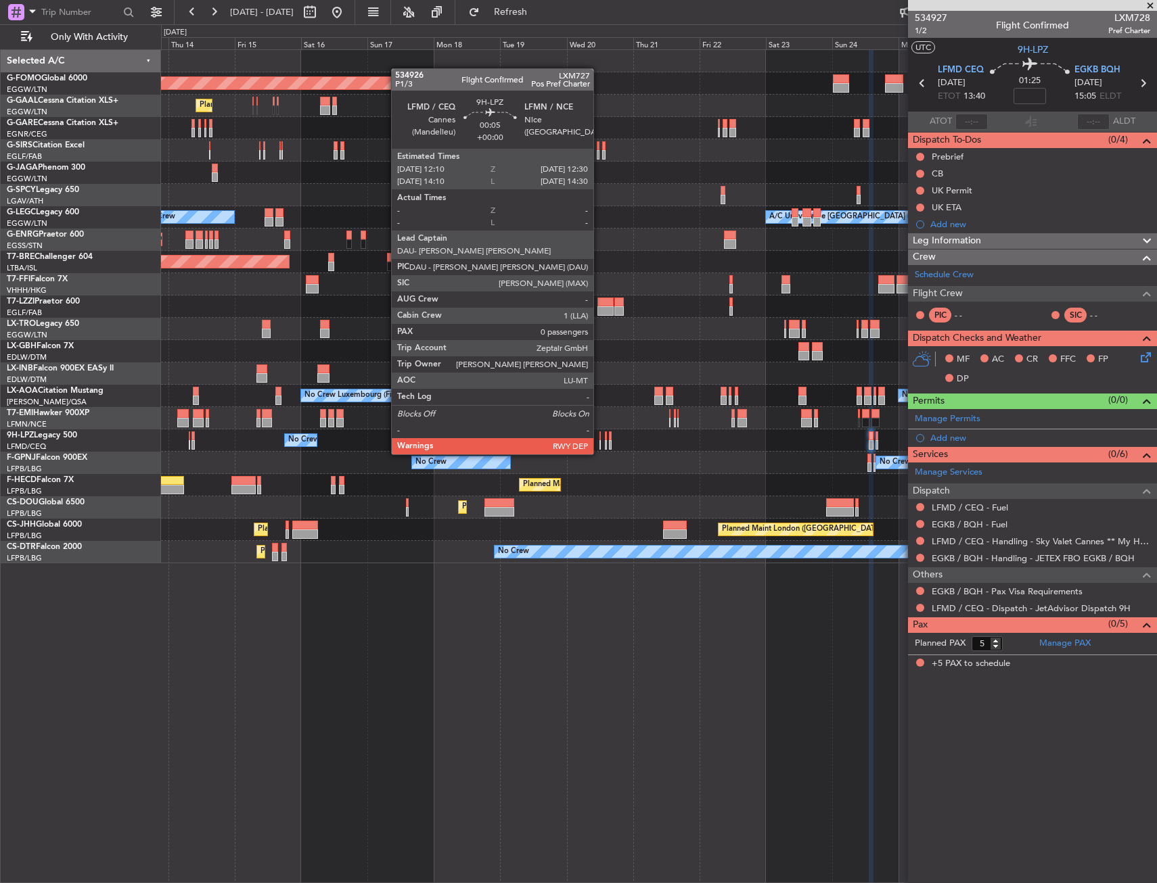
click at [599, 441] on div at bounding box center [599, 444] width 1 height 9
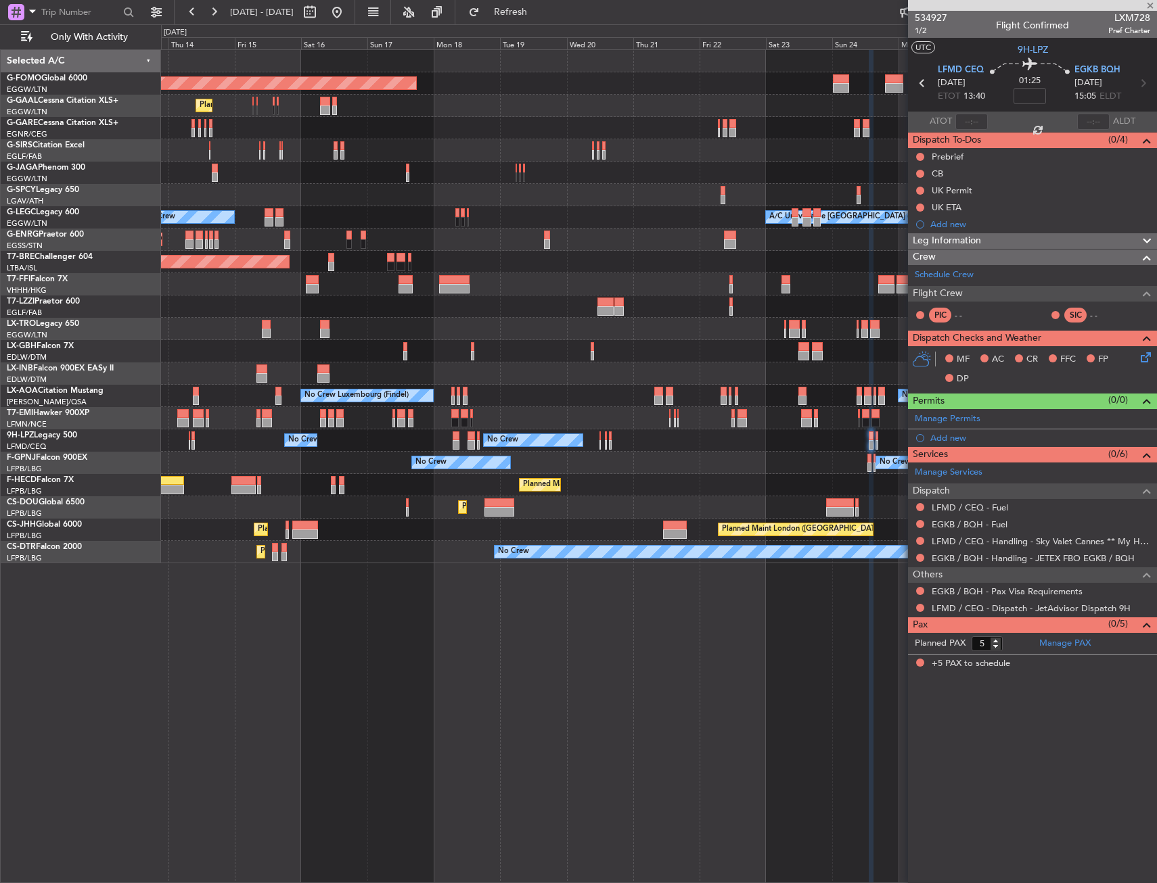
type input "0"
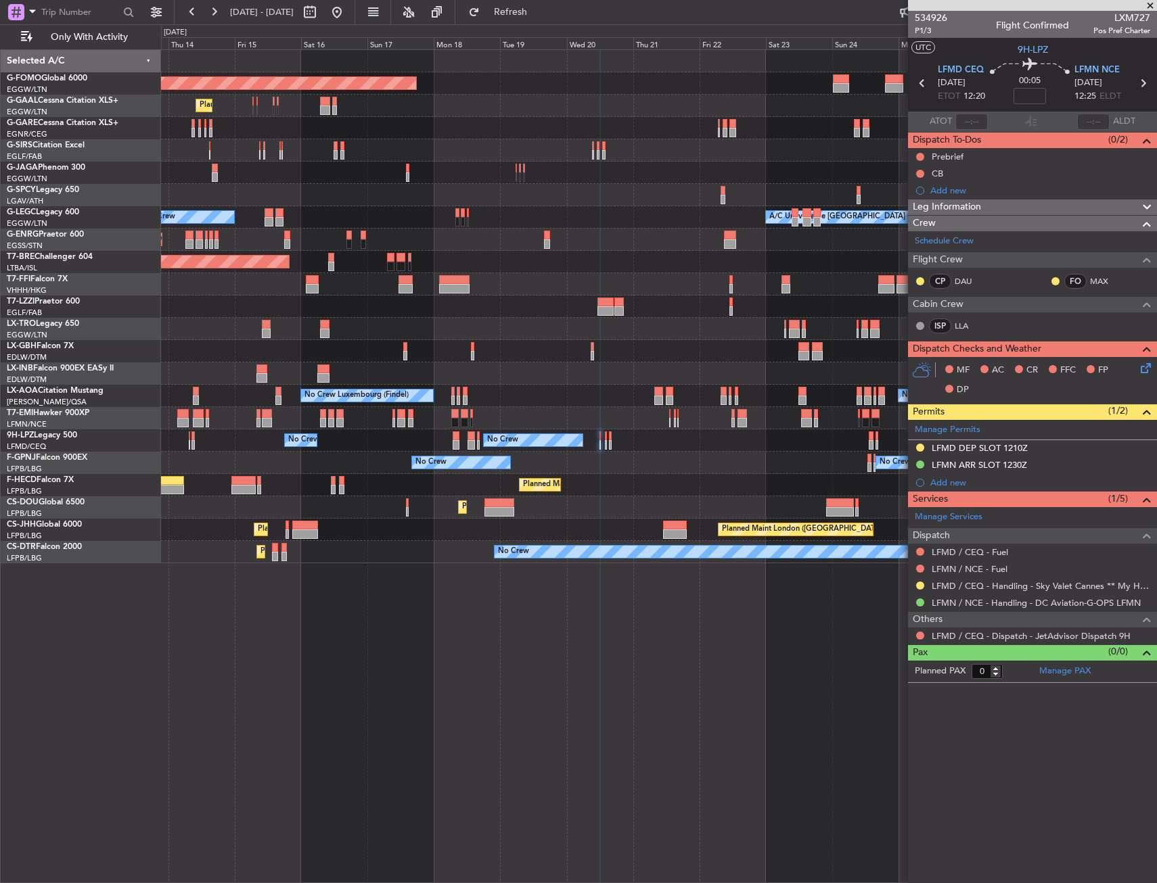
drag, startPoint x: 921, startPoint y: 585, endPoint x: 914, endPoint y: 594, distance: 10.7
click at [921, 585] on button at bounding box center [920, 586] width 8 height 8
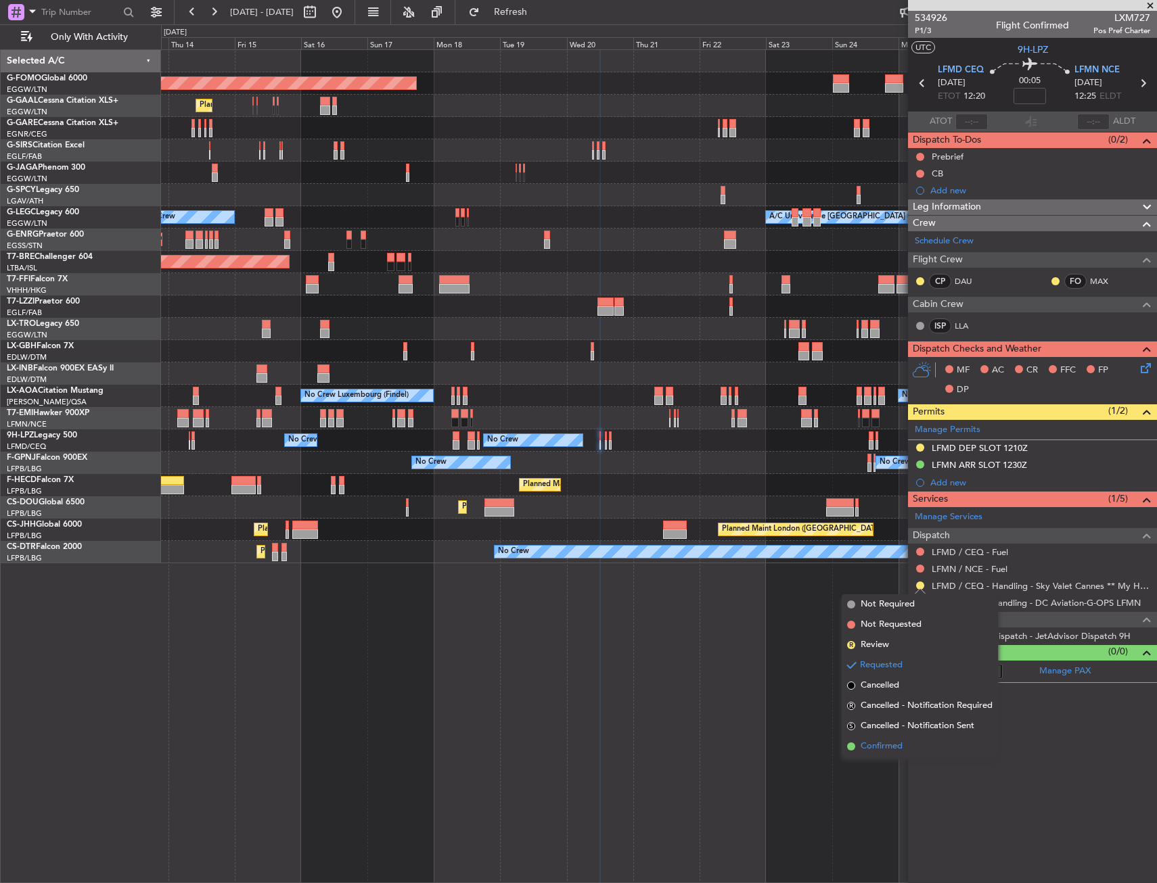
click at [896, 741] on span "Confirmed" at bounding box center [881, 747] width 42 height 14
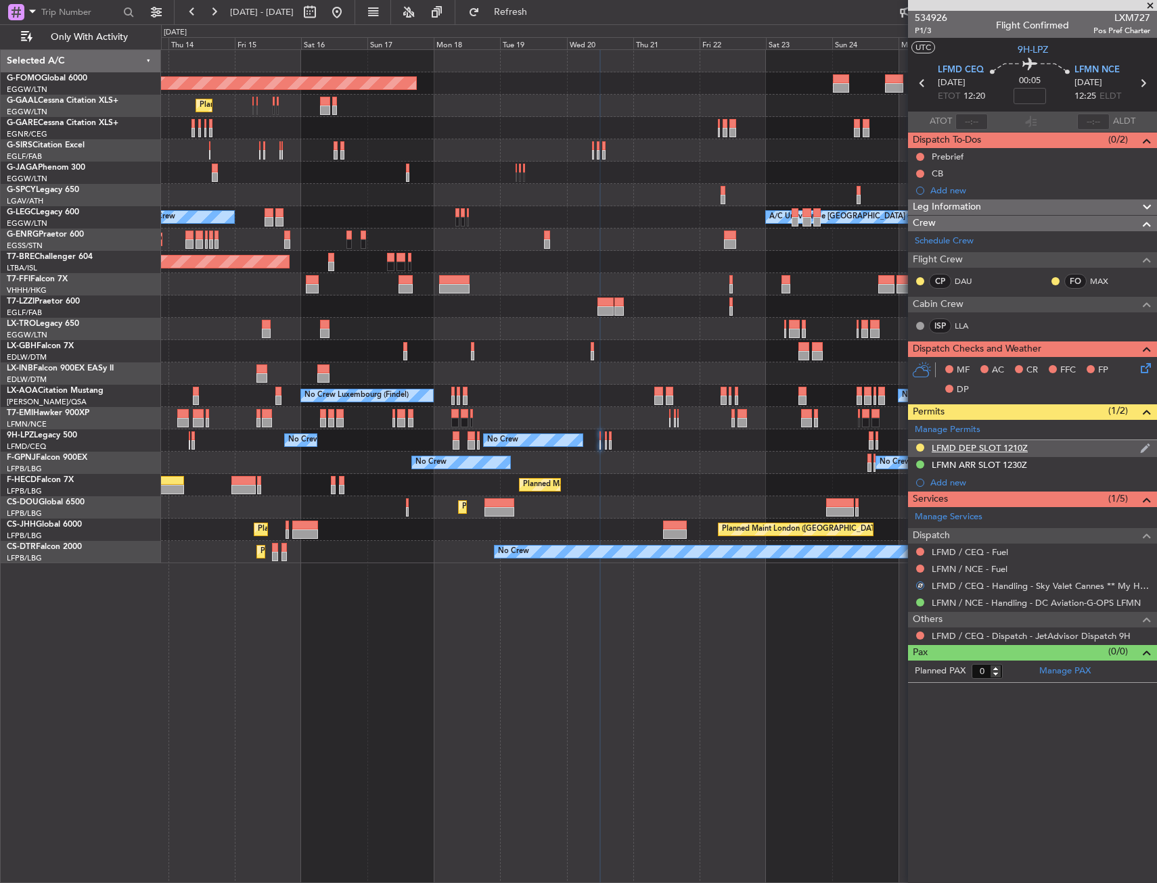
click at [1051, 450] on div "LFMD DEP SLOT 1210Z" at bounding box center [1032, 448] width 249 height 17
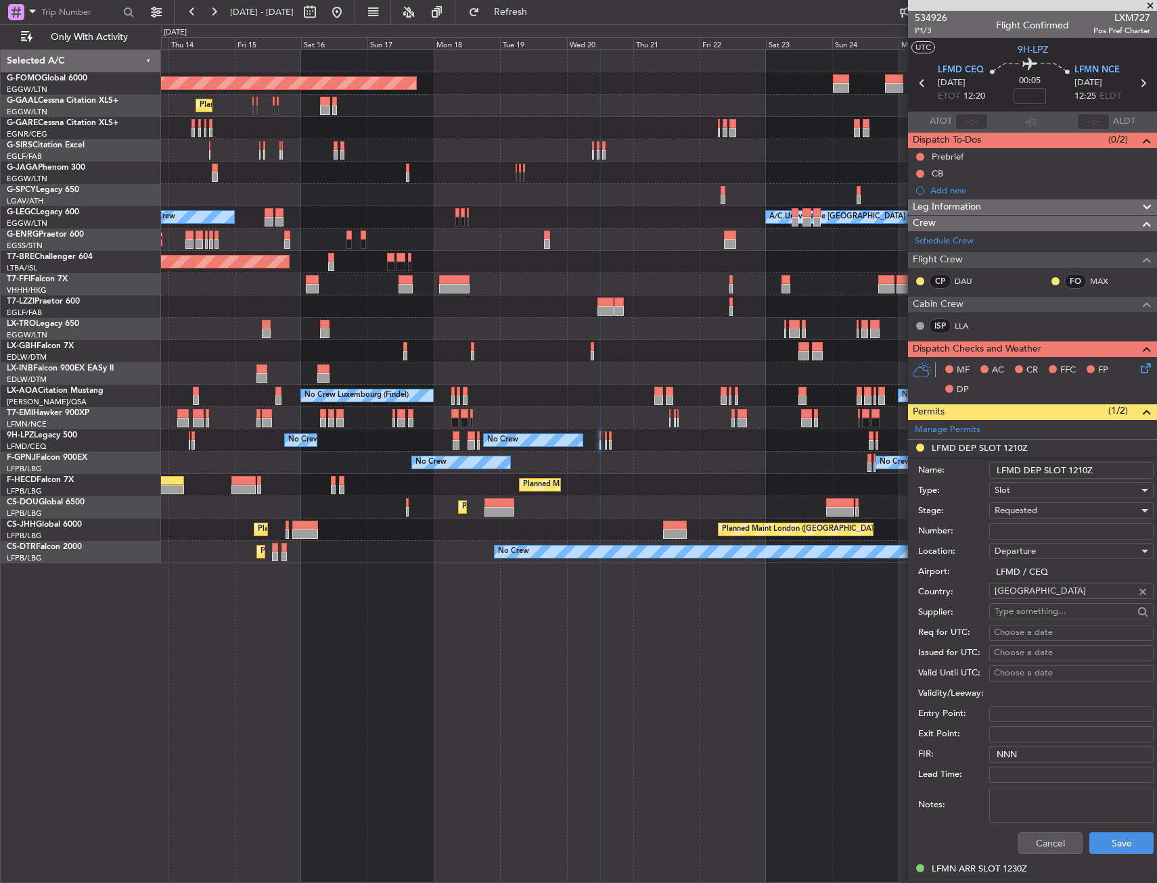
click at [1033, 535] on input "Number:" at bounding box center [1071, 532] width 164 height 16
paste input "LFMDD000005160"
type input "LFMDD000005160"
click at [1033, 511] on span "Requested" at bounding box center [1015, 511] width 43 height 12
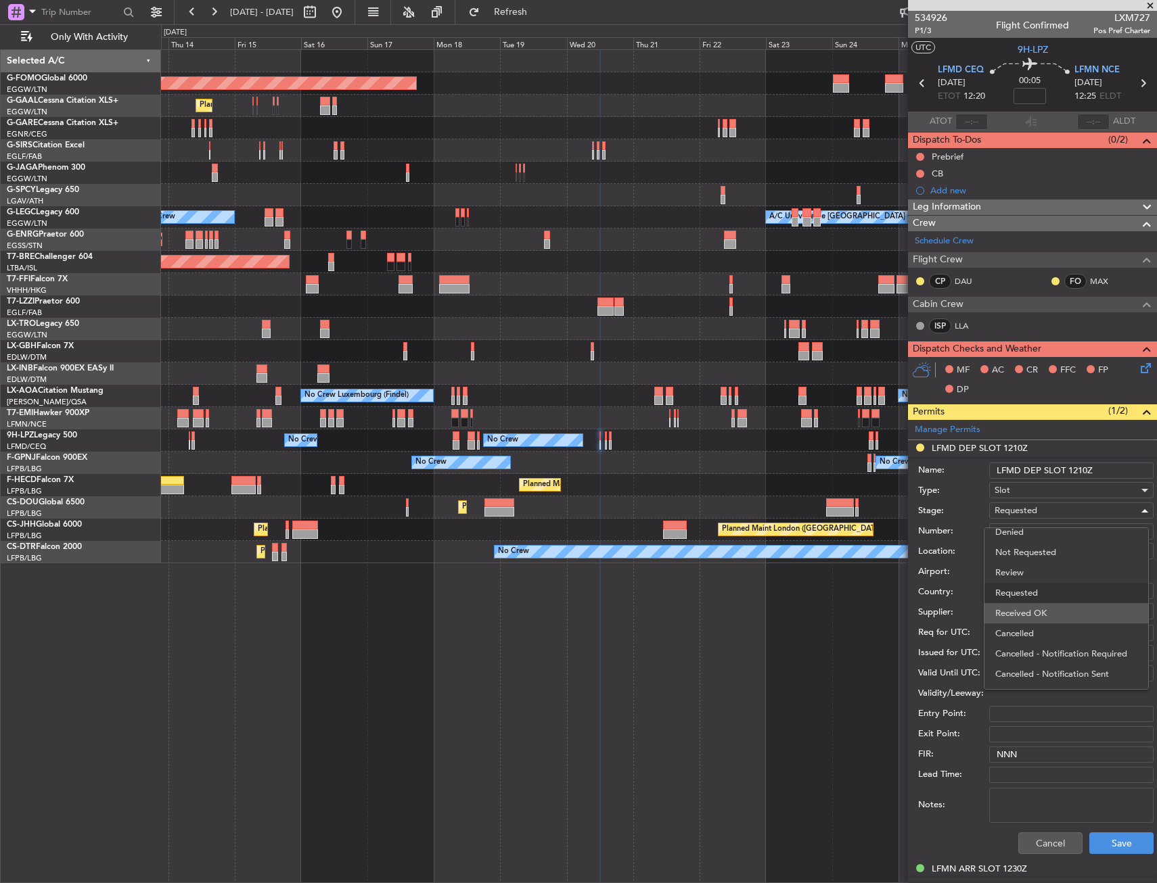
click at [1034, 609] on span "Received OK" at bounding box center [1066, 613] width 142 height 20
click at [1096, 847] on button "Save" at bounding box center [1121, 844] width 64 height 22
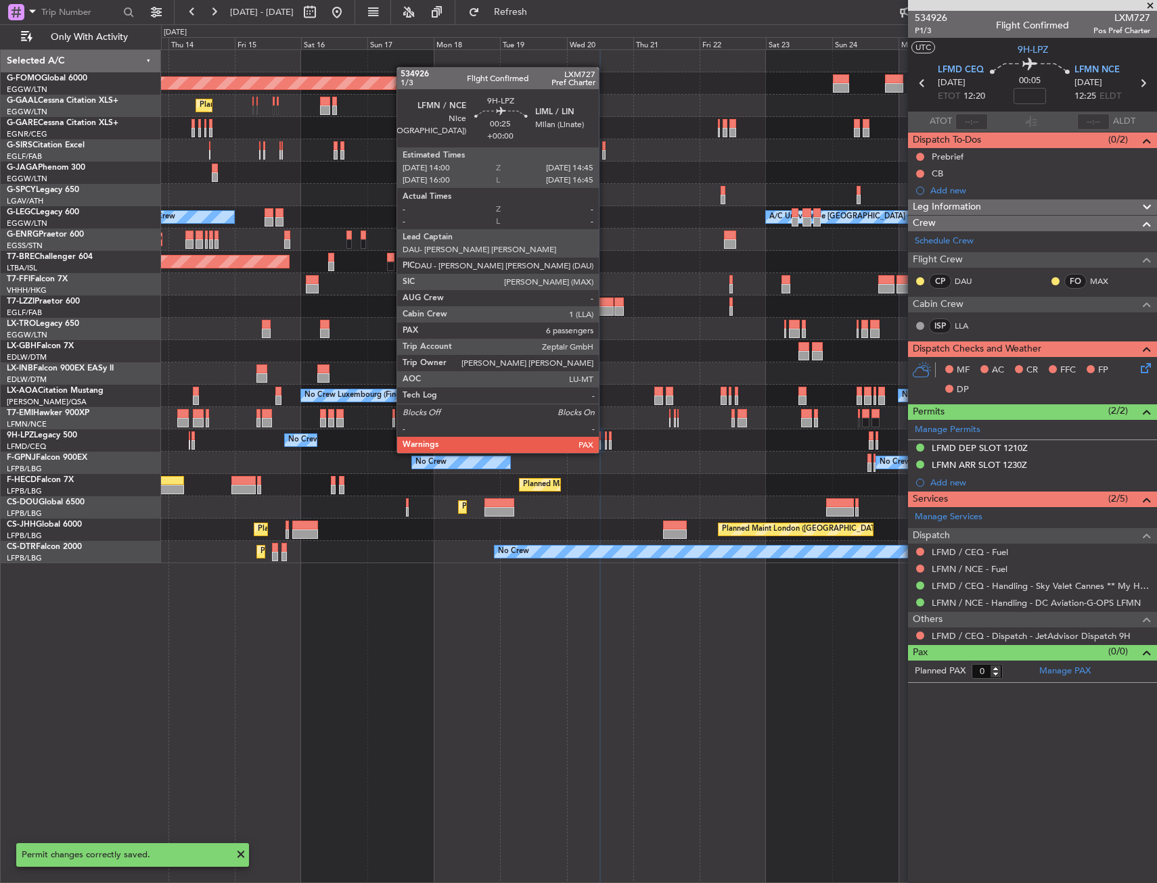
click at [605, 440] on div at bounding box center [606, 436] width 3 height 9
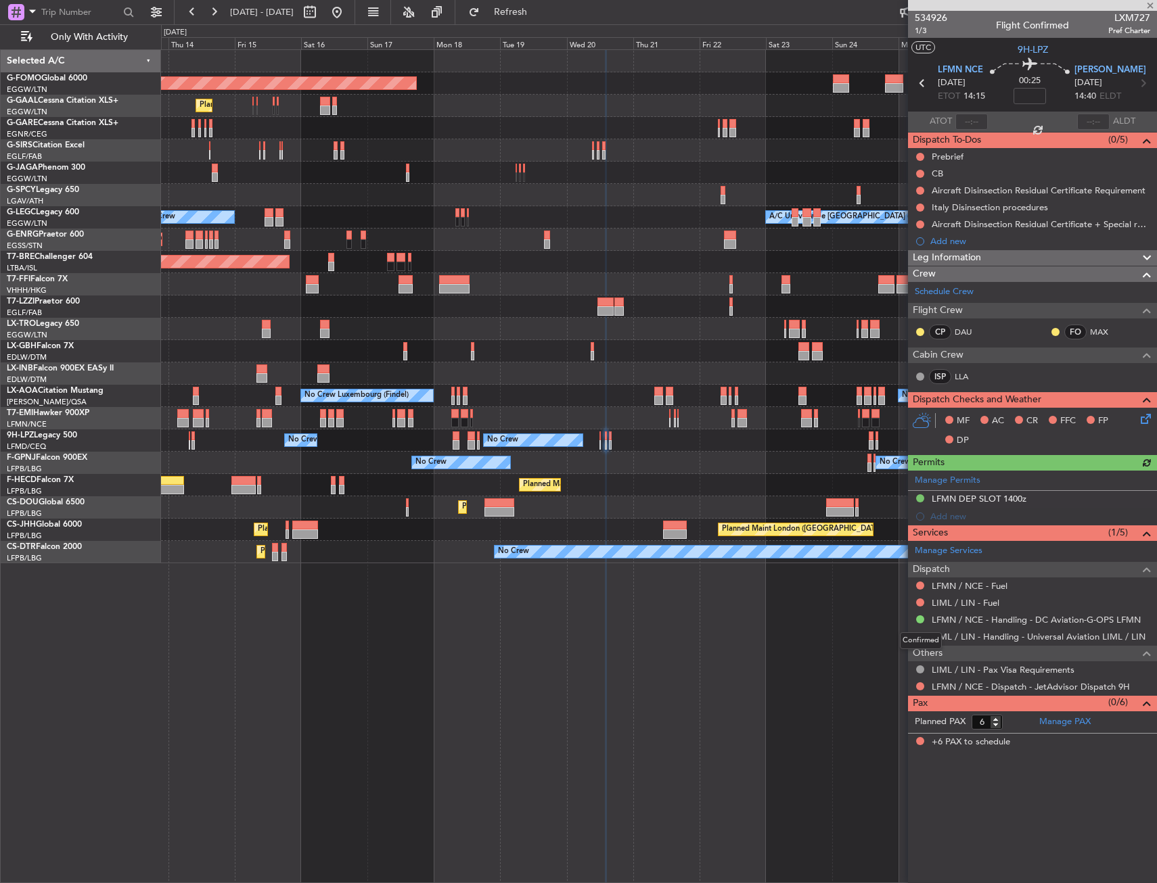
click at [920, 634] on div "Confirmed" at bounding box center [921, 640] width 42 height 17
click at [922, 639] on button at bounding box center [920, 636] width 8 height 8
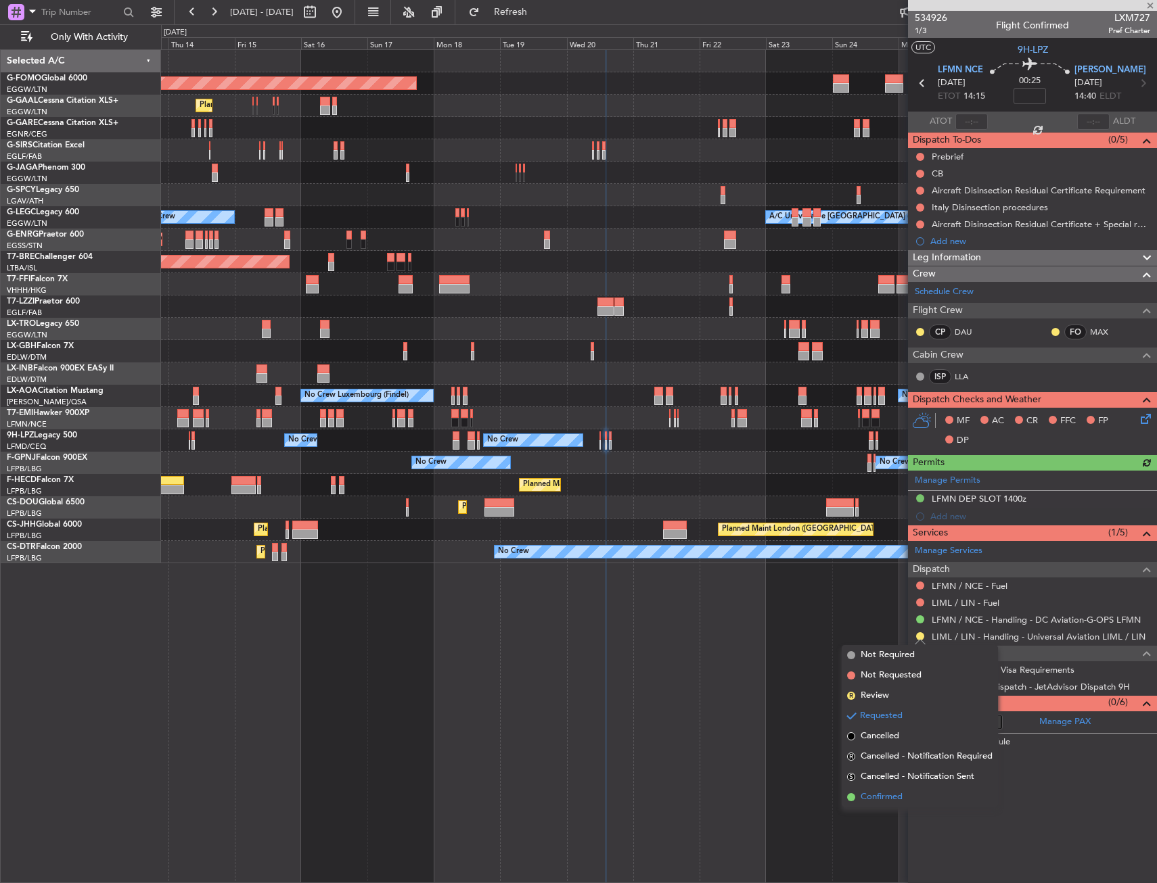
click at [869, 797] on span "Confirmed" at bounding box center [881, 798] width 42 height 14
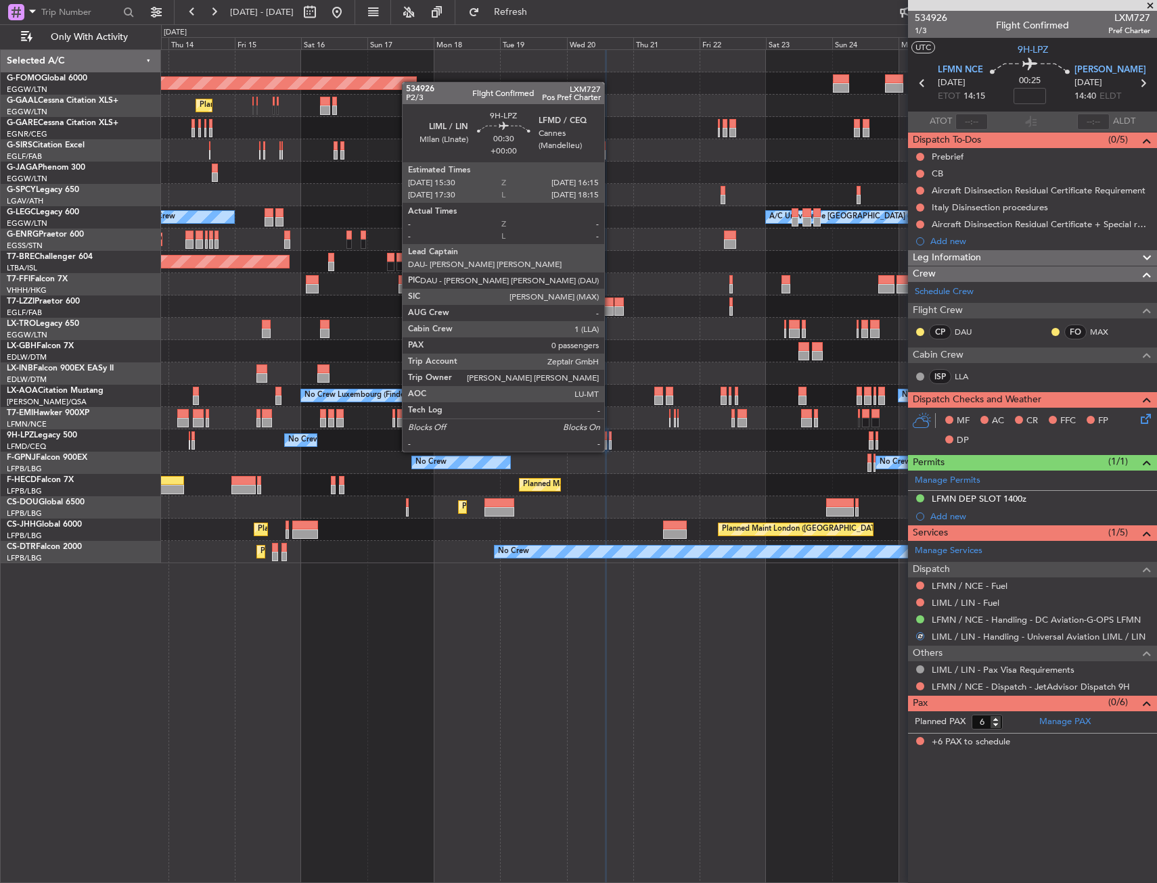
click at [610, 438] on div at bounding box center [610, 436] width 3 height 9
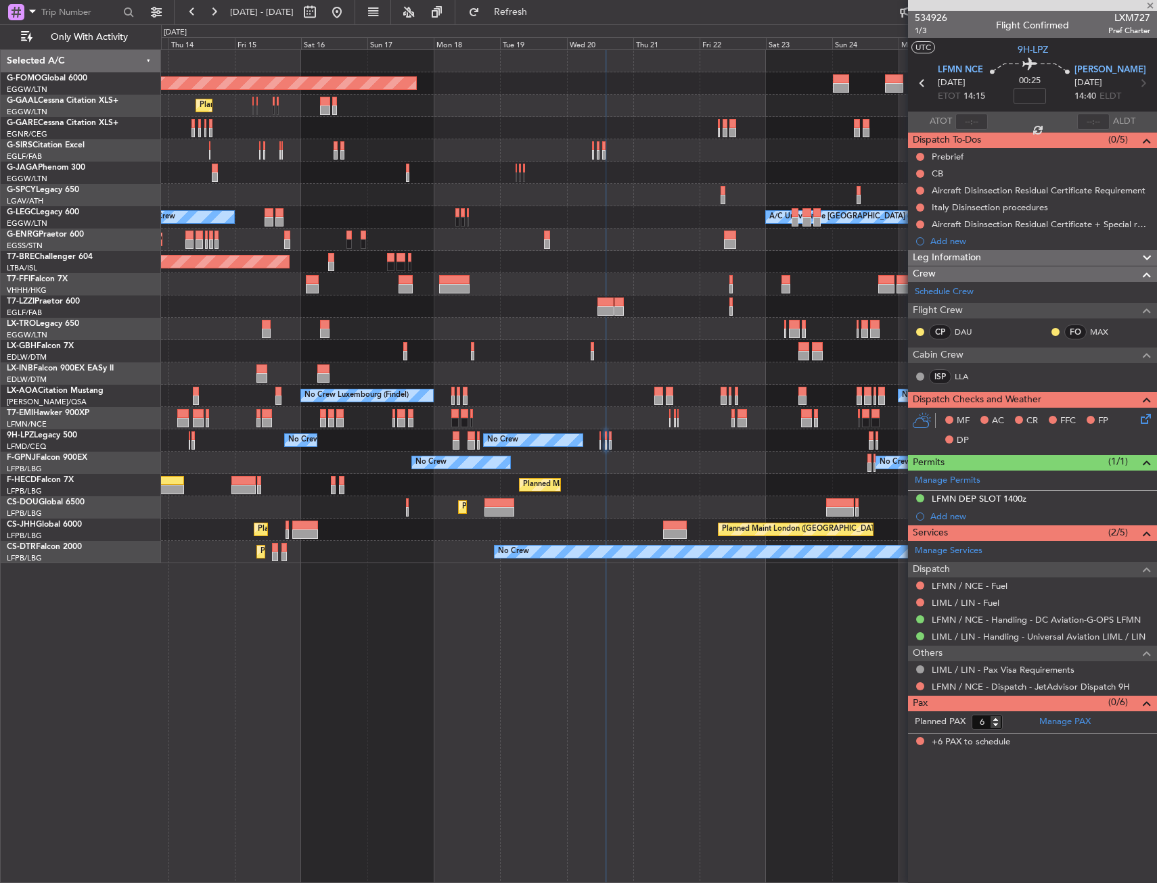
type input "0"
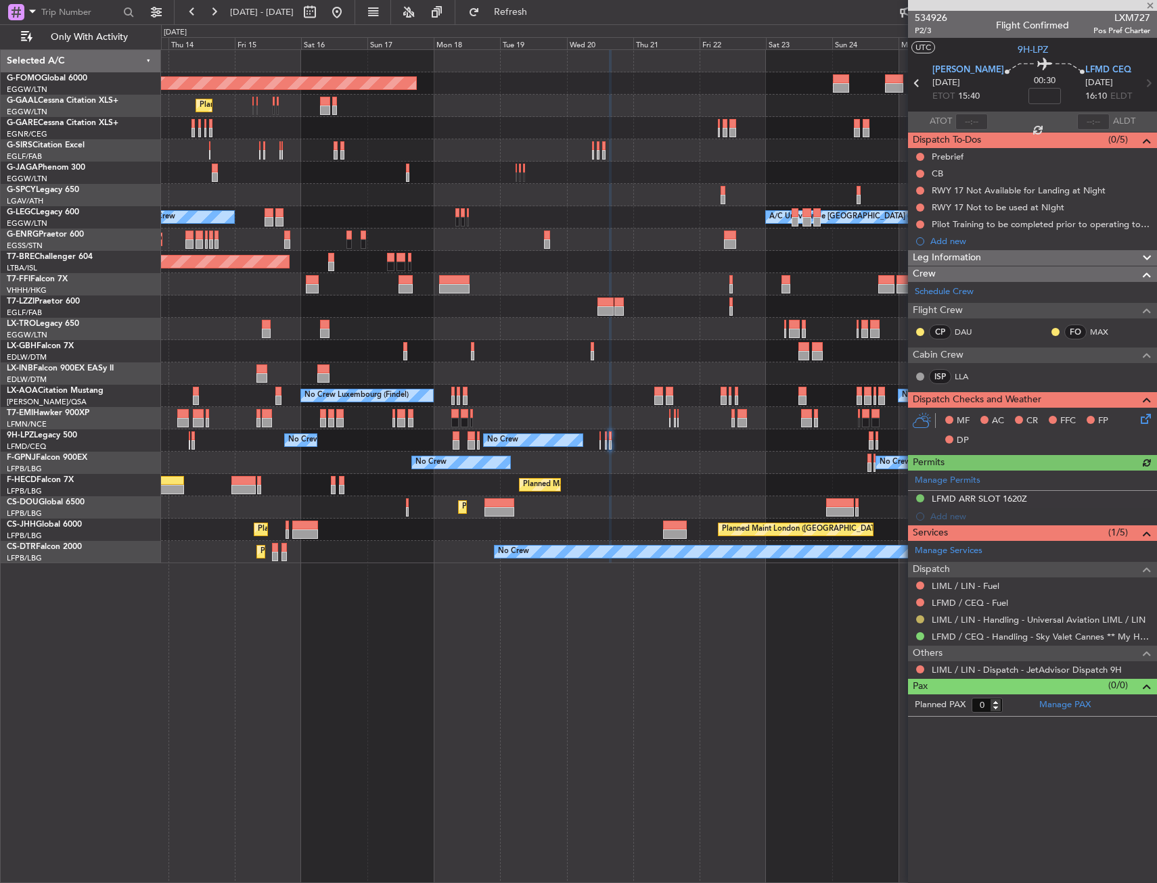
click at [921, 616] on button at bounding box center [920, 620] width 8 height 8
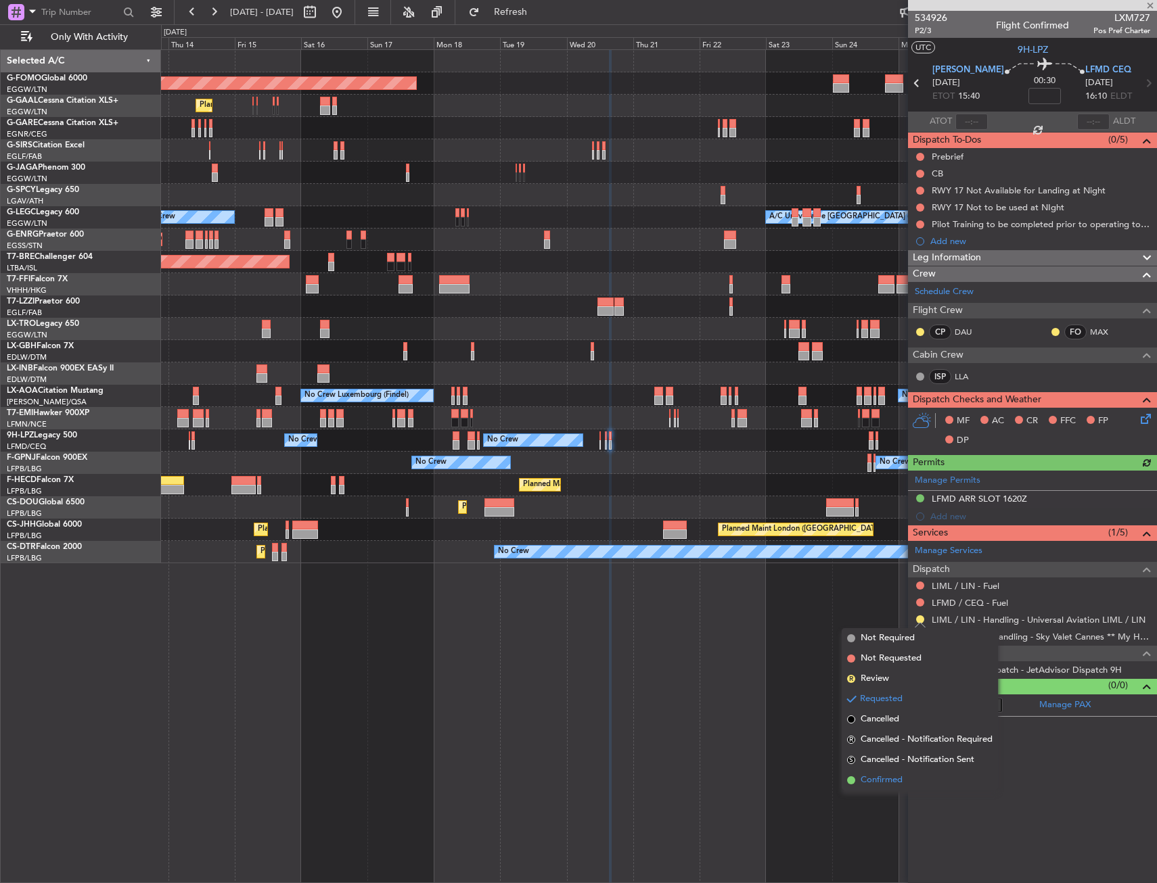
click at [877, 781] on span "Confirmed" at bounding box center [881, 781] width 42 height 14
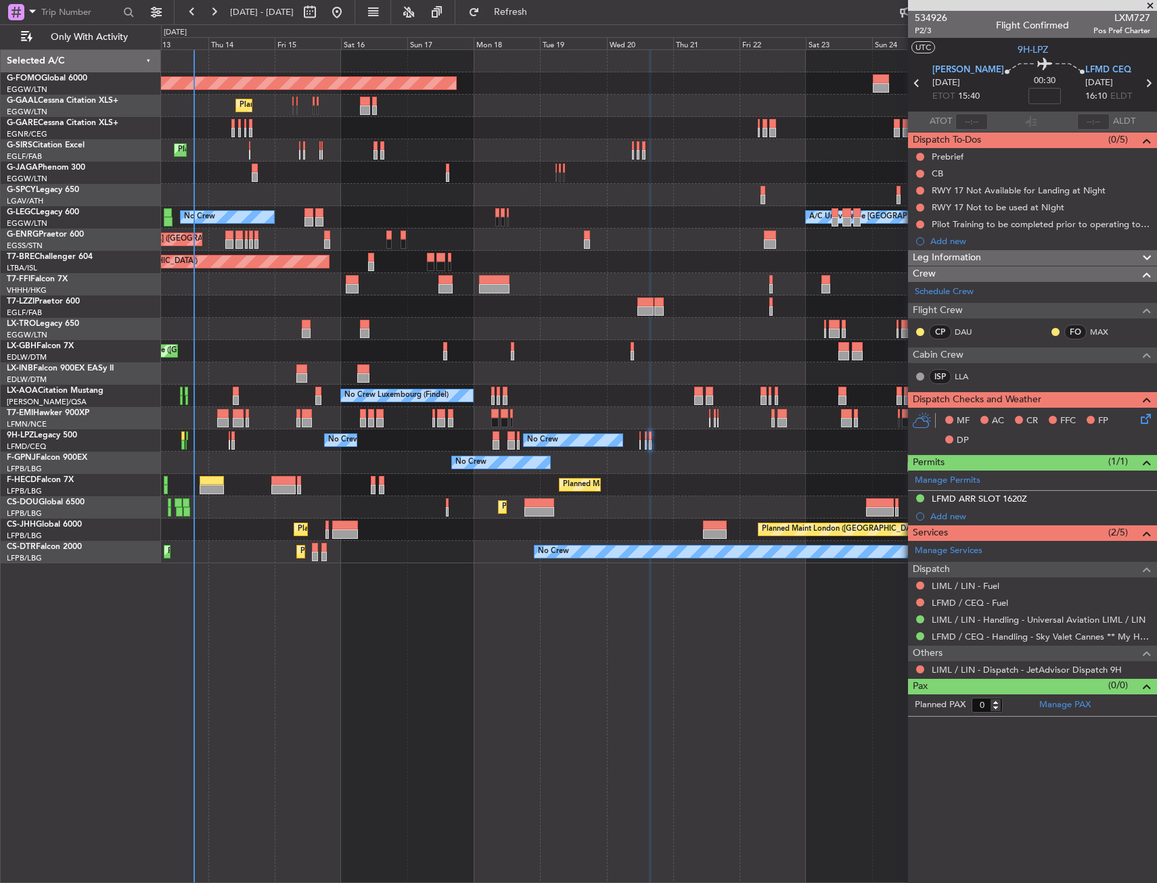
click at [268, 252] on div "Planned Maint Windsor Locks ([PERSON_NAME] Intl) Planned Maint Planned [GEOGRAP…" at bounding box center [658, 306] width 995 height 513
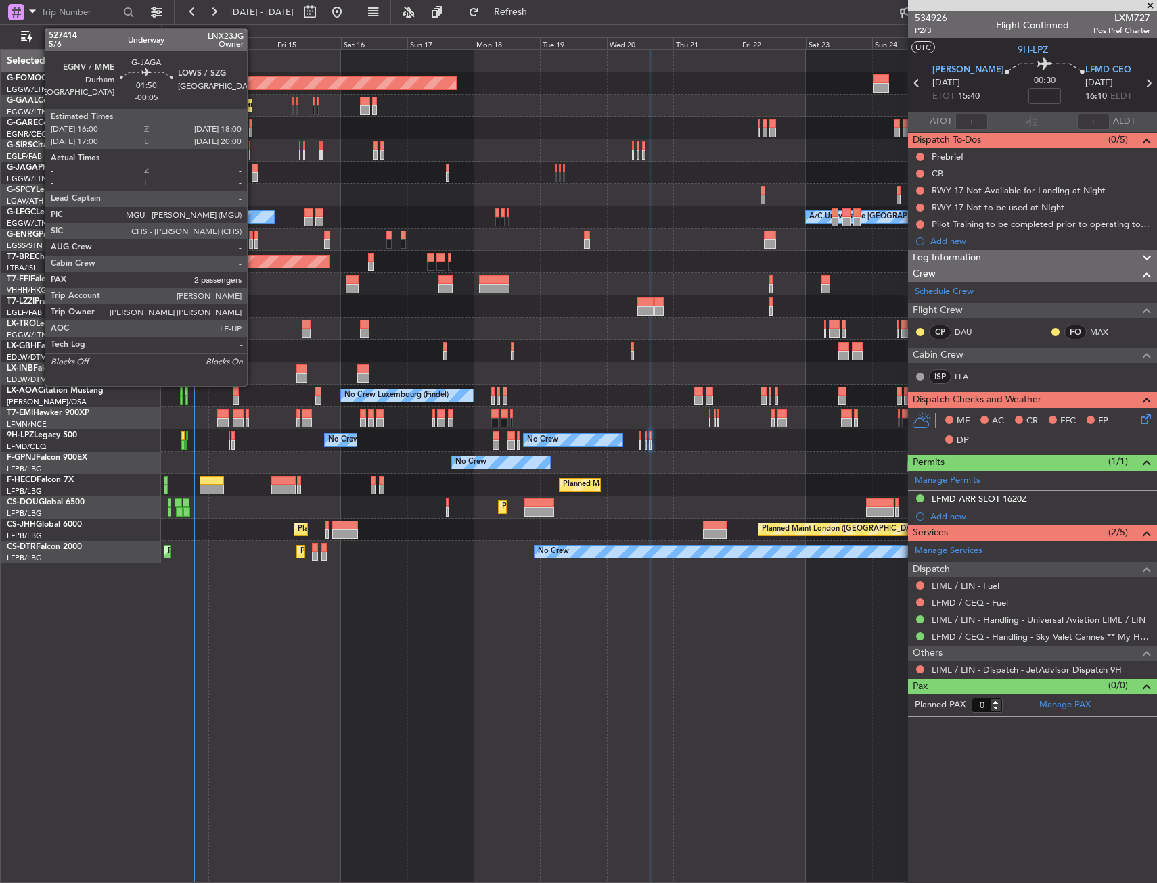
click at [253, 166] on div at bounding box center [255, 168] width 6 height 9
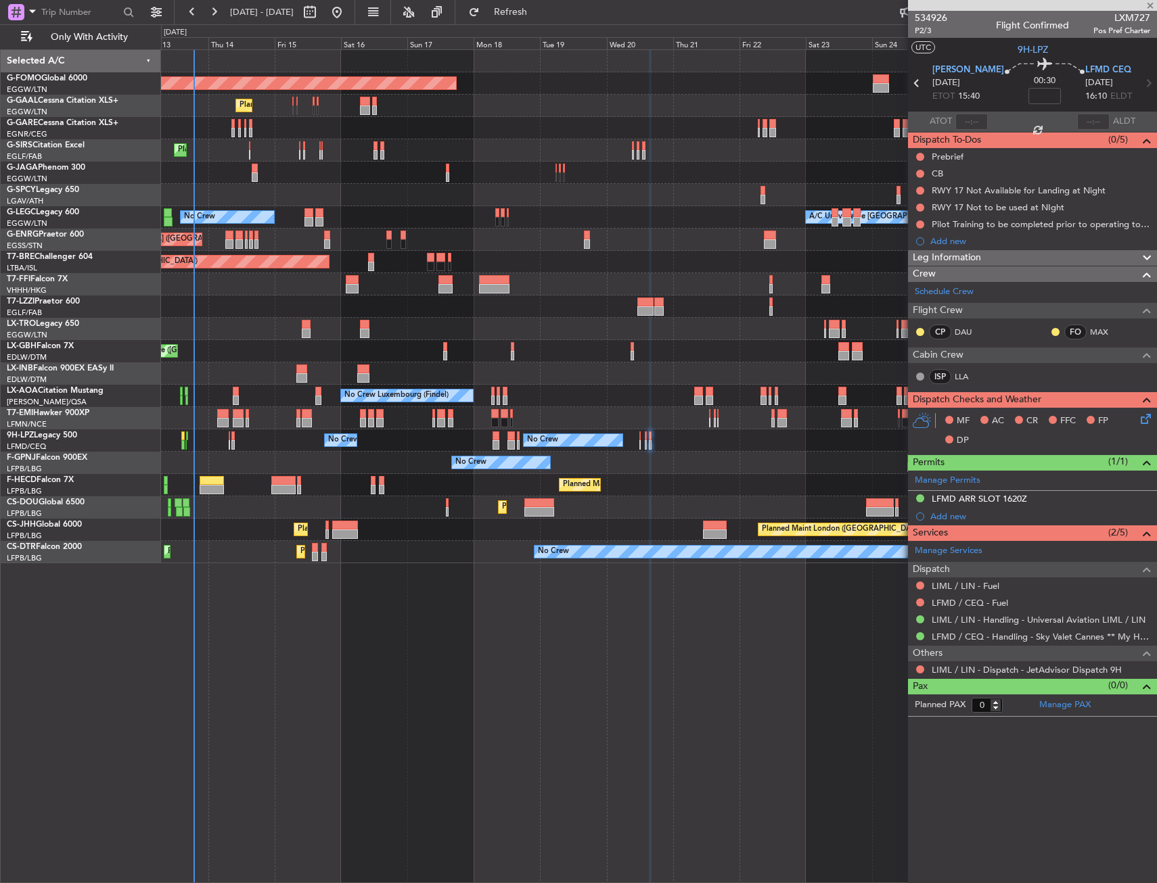
type input "-00:05"
type input "2"
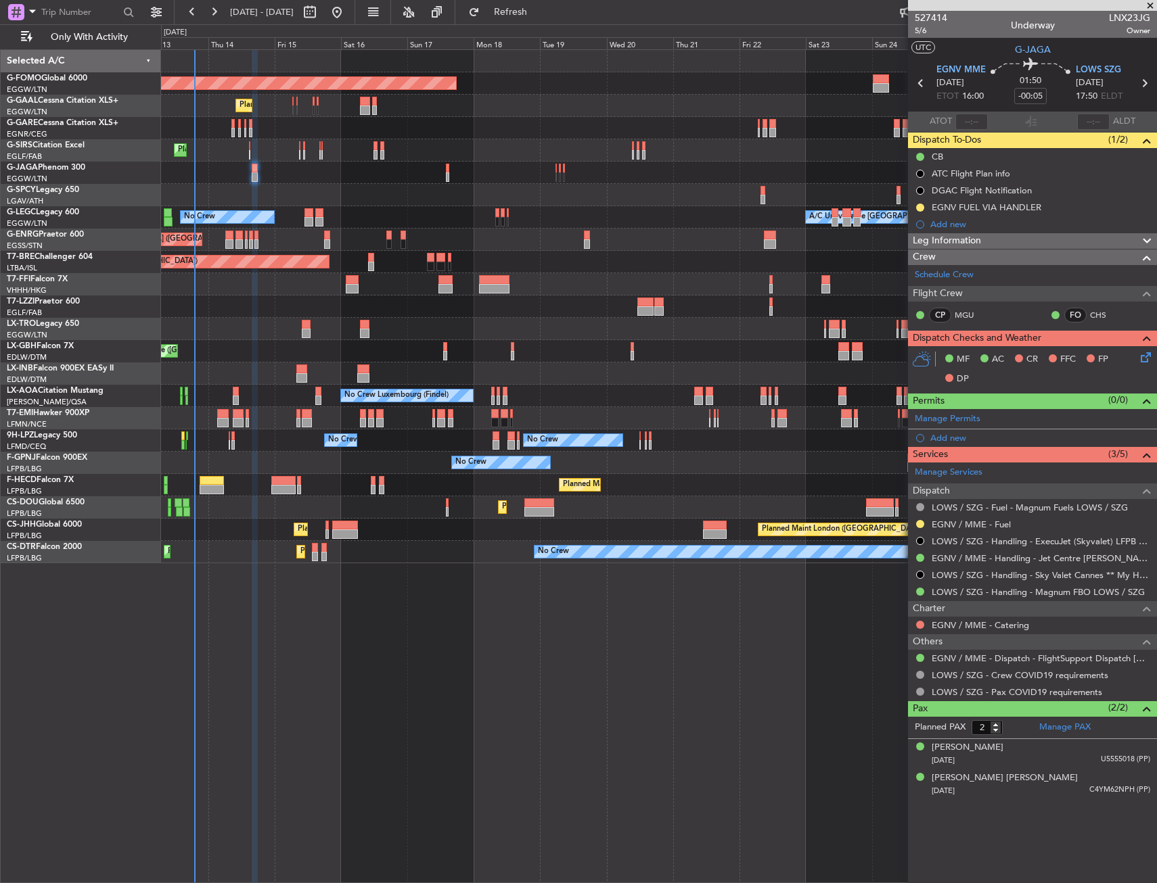
drag, startPoint x: 919, startPoint y: 205, endPoint x: 914, endPoint y: 214, distance: 10.0
click at [919, 205] on button at bounding box center [920, 208] width 8 height 8
click at [910, 270] on span "Completed" at bounding box center [925, 267] width 45 height 14
click at [916, 521] on button at bounding box center [920, 524] width 8 height 8
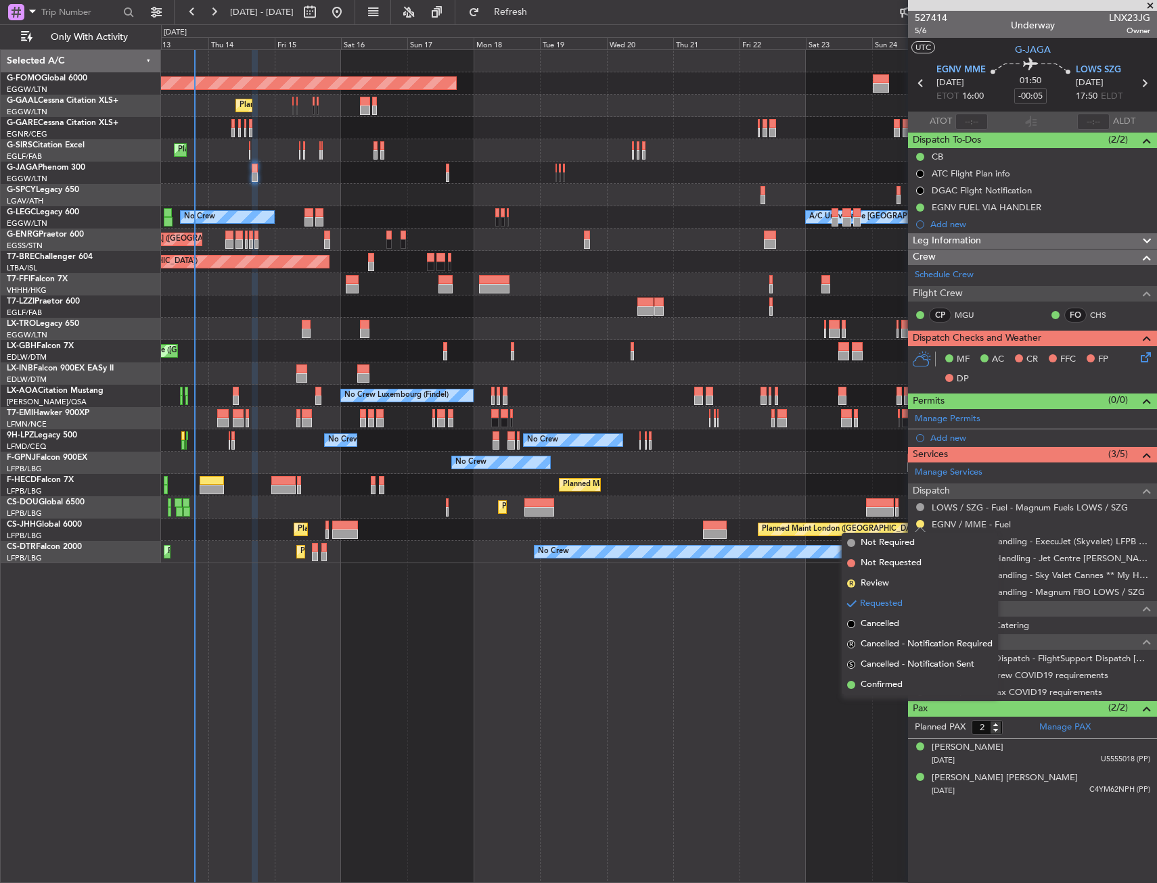
click at [886, 691] on span "Confirmed" at bounding box center [881, 685] width 42 height 14
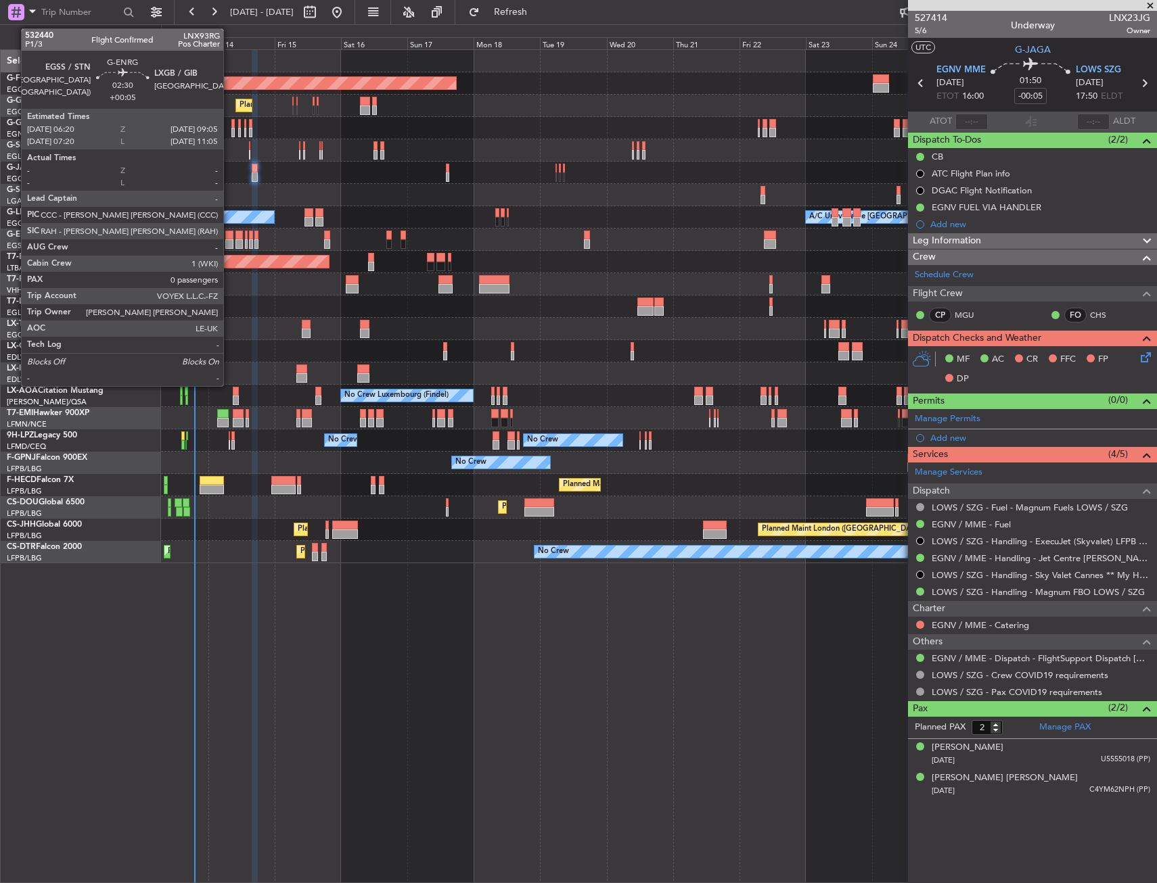
click at [229, 233] on div at bounding box center [229, 235] width 8 height 9
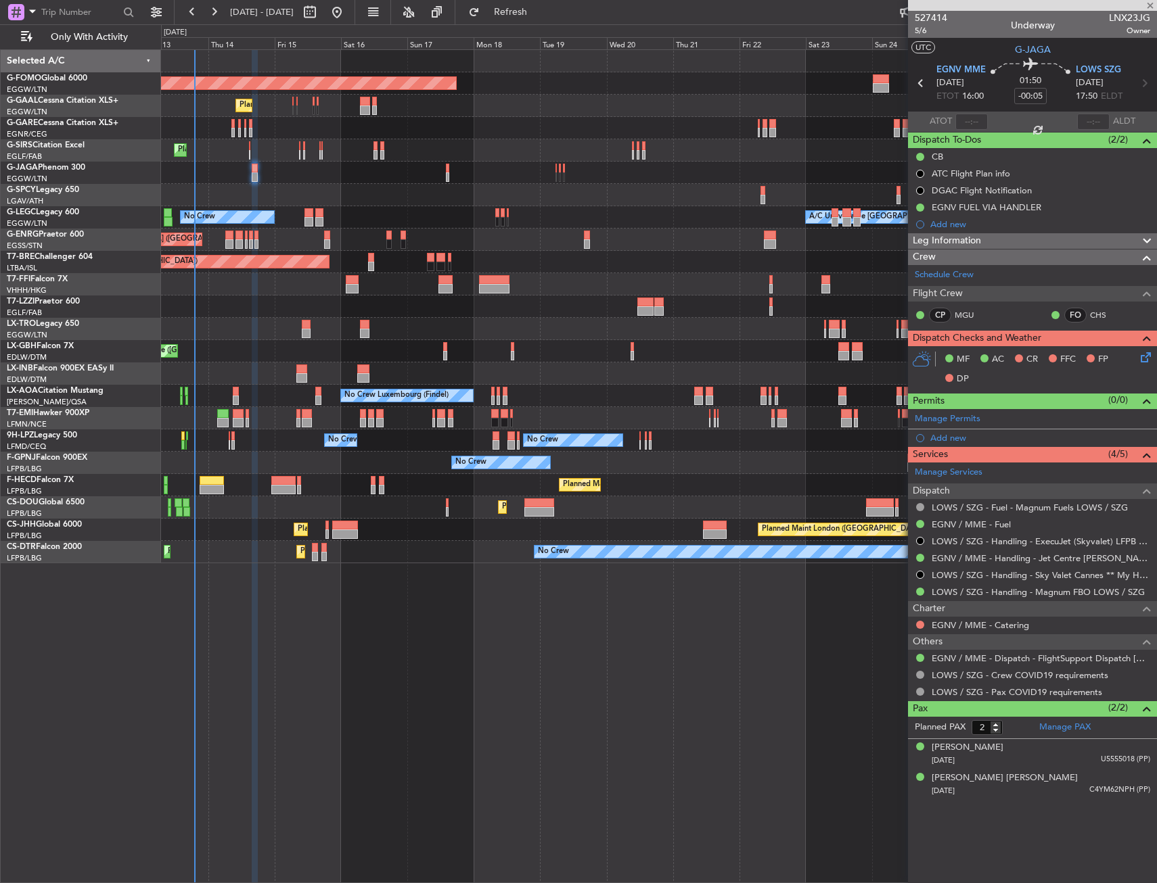
type input "+00:05"
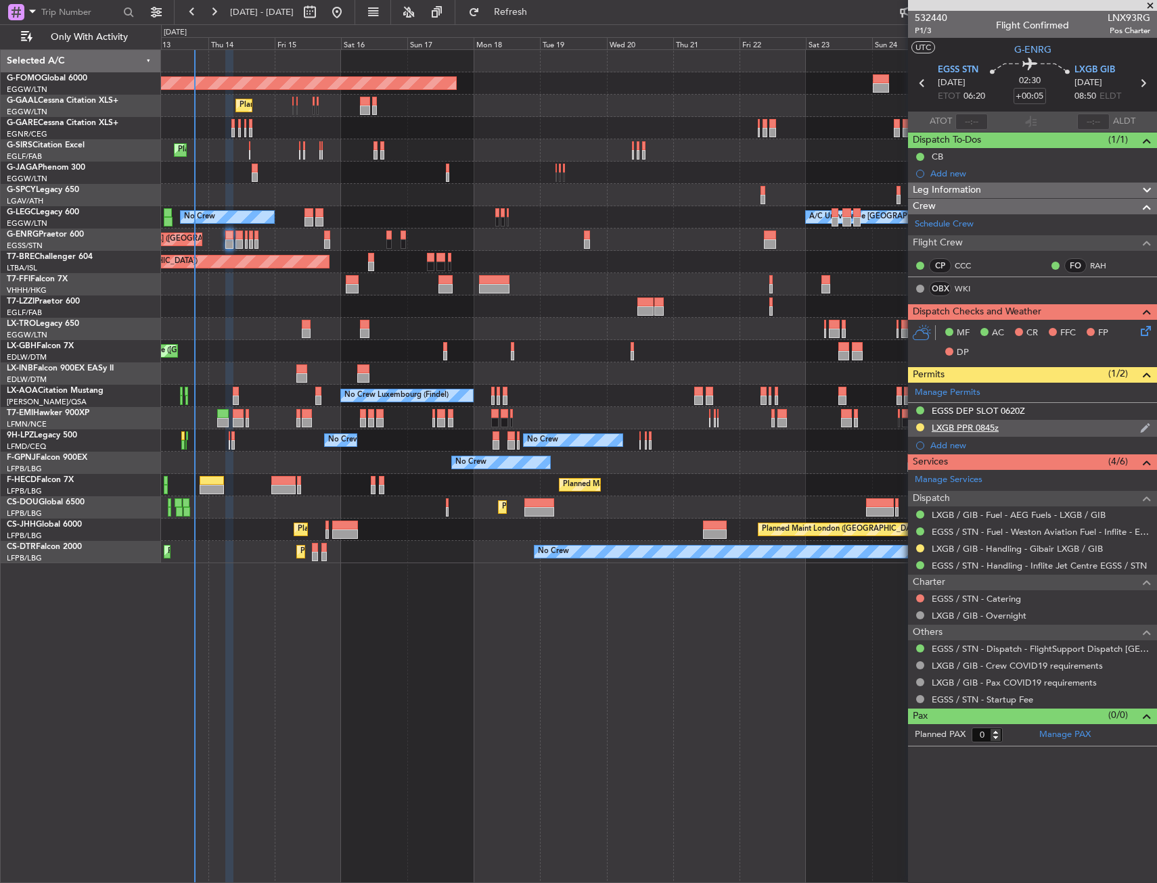
click at [1021, 429] on div "LXGB PPR 0845z" at bounding box center [1032, 428] width 249 height 17
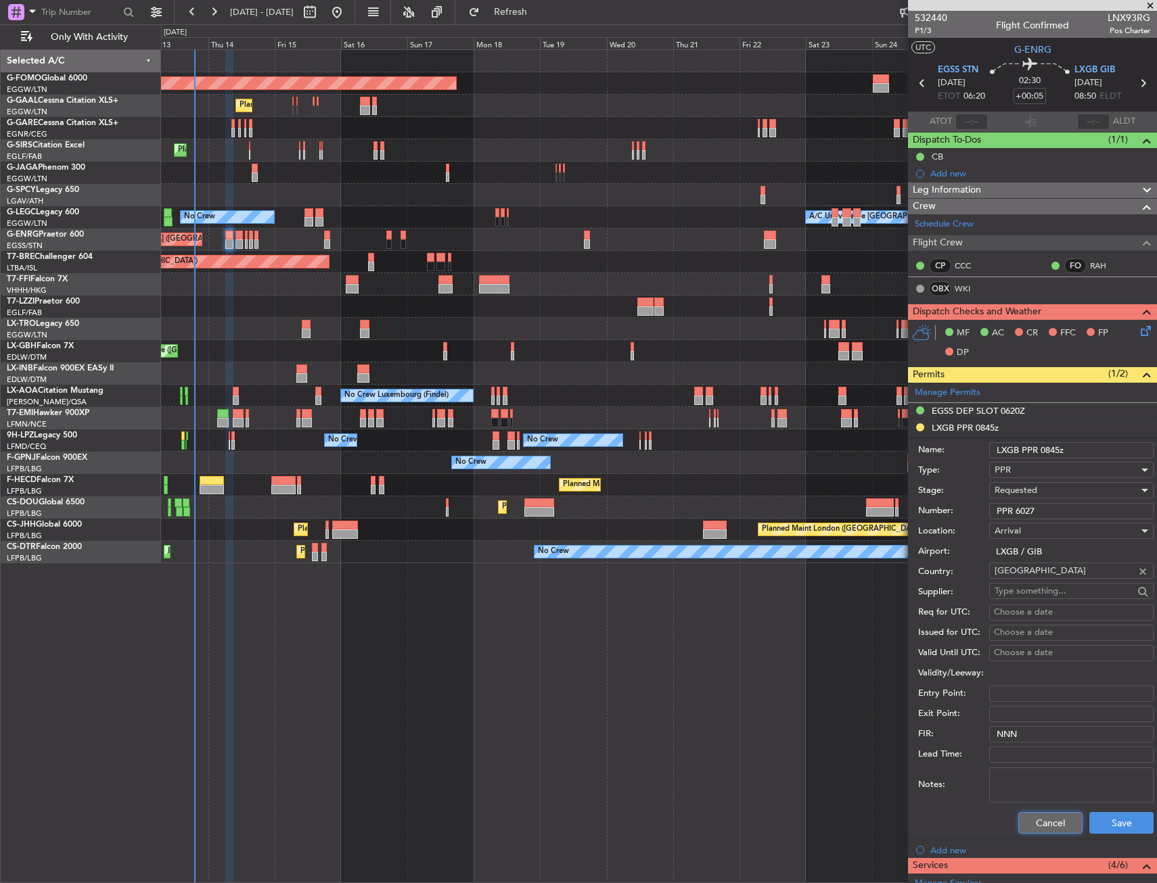
click at [1048, 832] on button "Cancel" at bounding box center [1050, 823] width 64 height 22
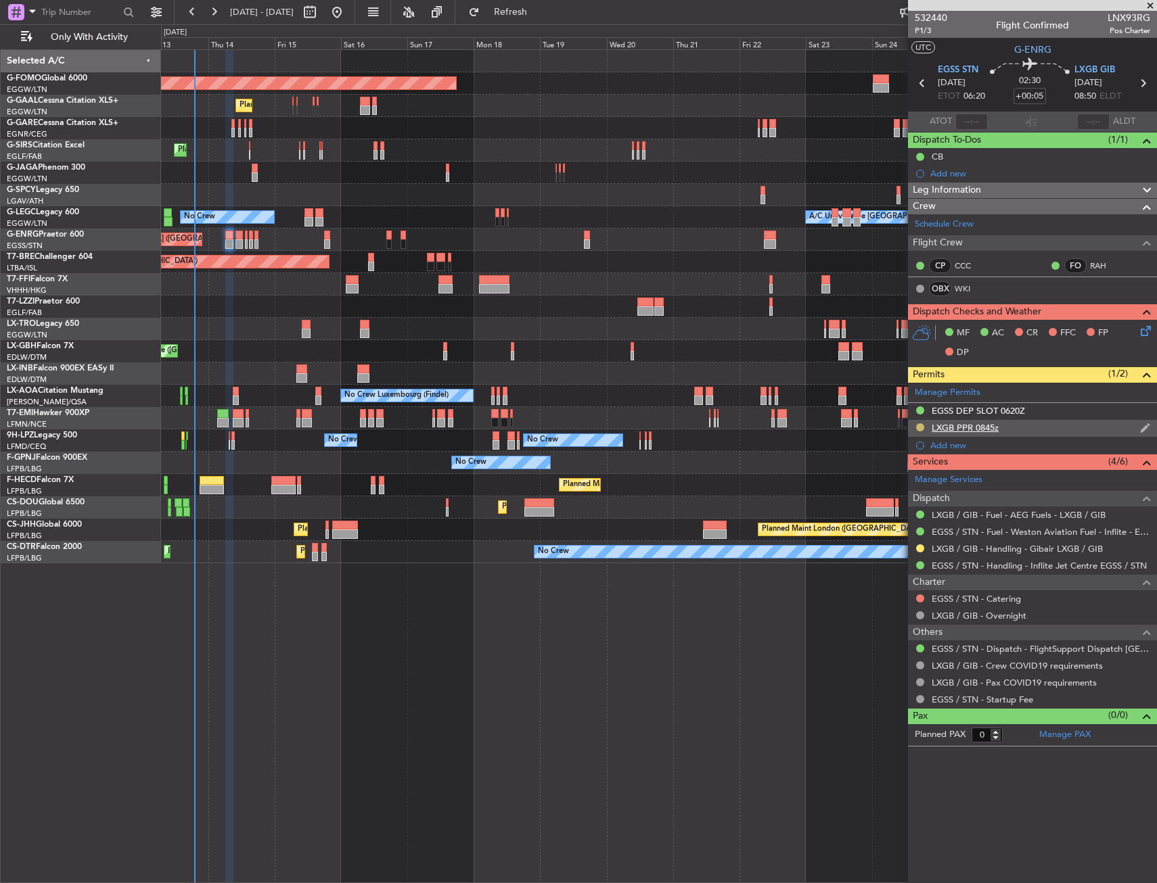
click at [919, 425] on button at bounding box center [920, 427] width 8 height 8
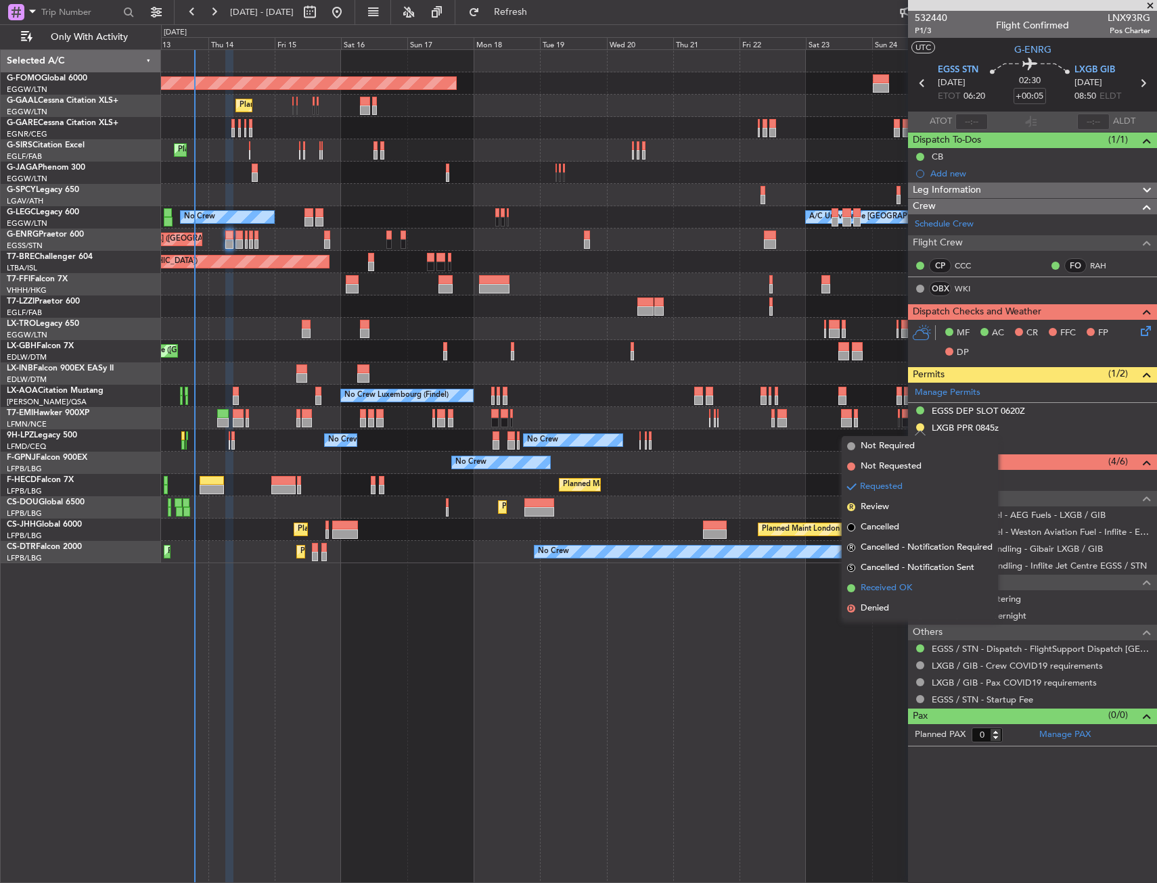
click at [895, 587] on span "Received OK" at bounding box center [885, 589] width 51 height 14
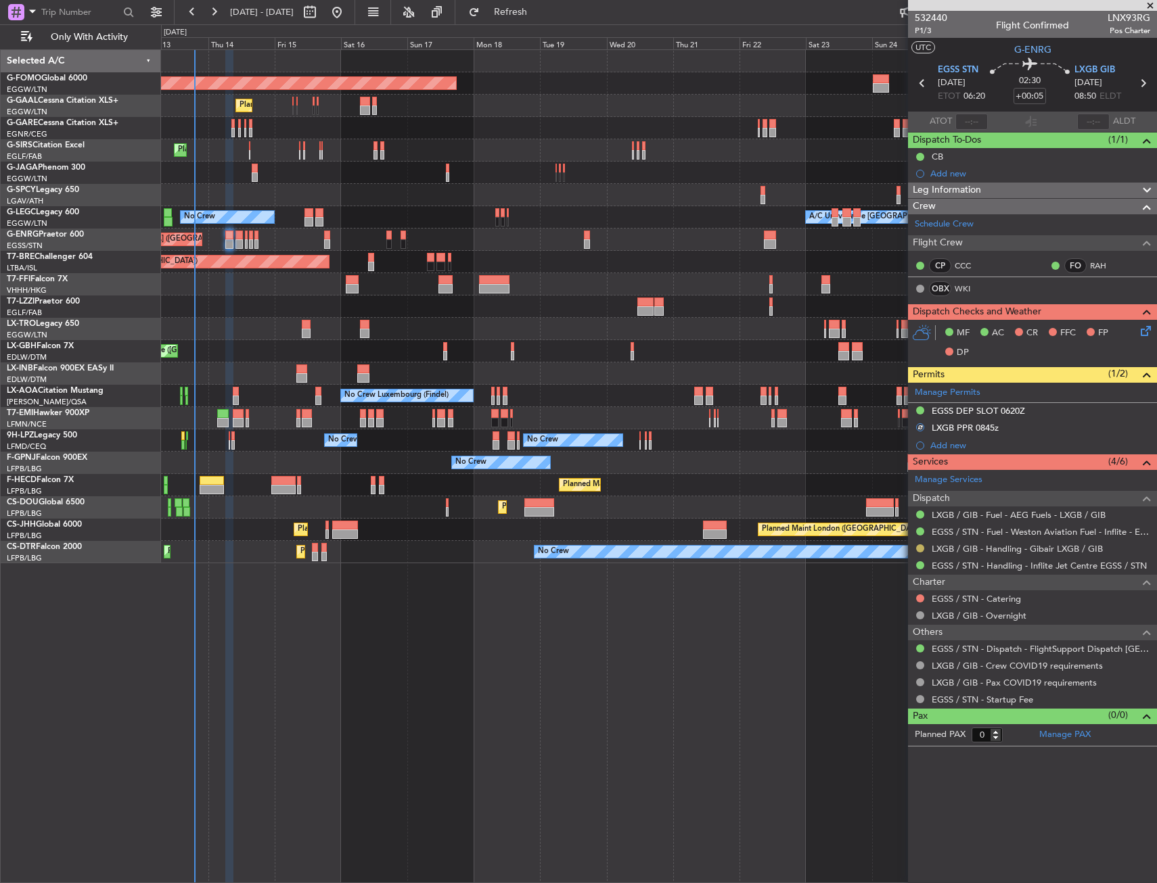
click at [921, 547] on button at bounding box center [920, 548] width 8 height 8
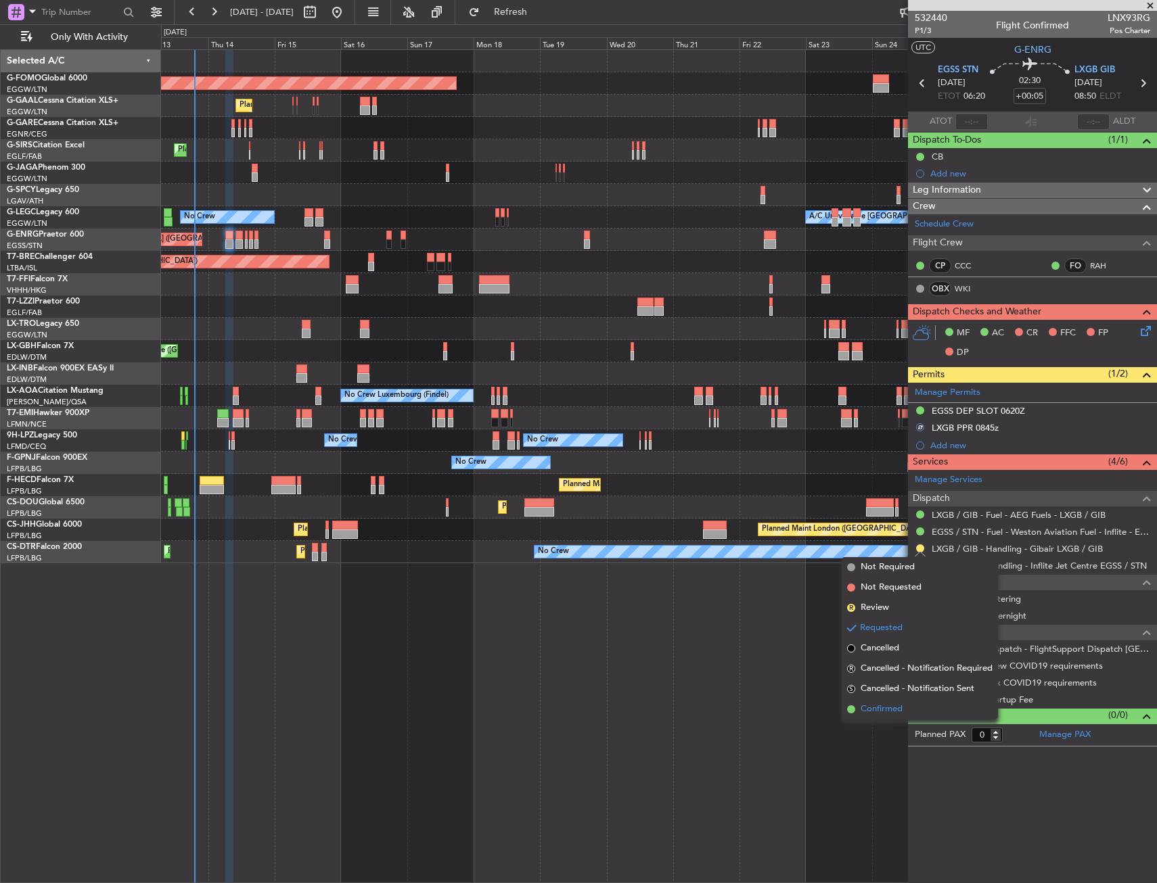
click at [878, 707] on span "Confirmed" at bounding box center [881, 710] width 42 height 14
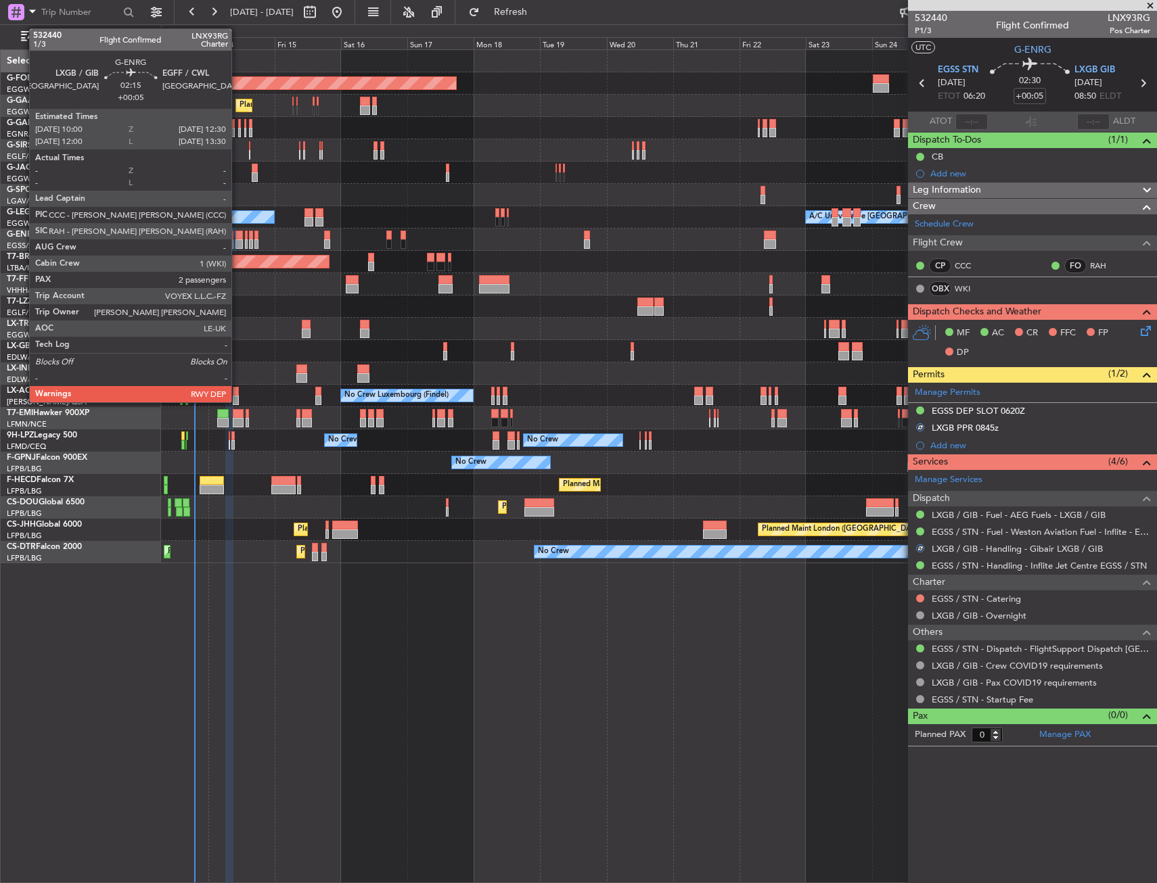
click at [237, 235] on div at bounding box center [238, 235] width 7 height 9
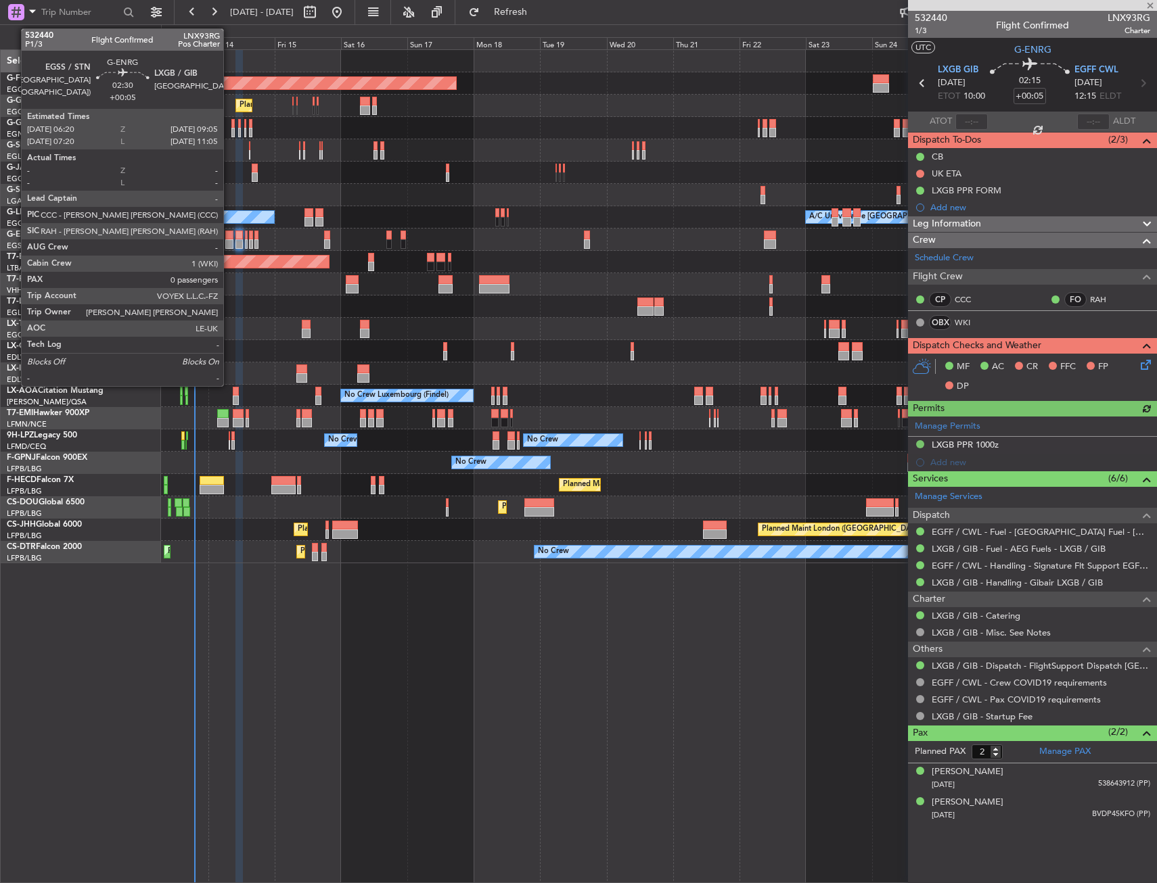
click at [229, 238] on div at bounding box center [229, 235] width 8 height 9
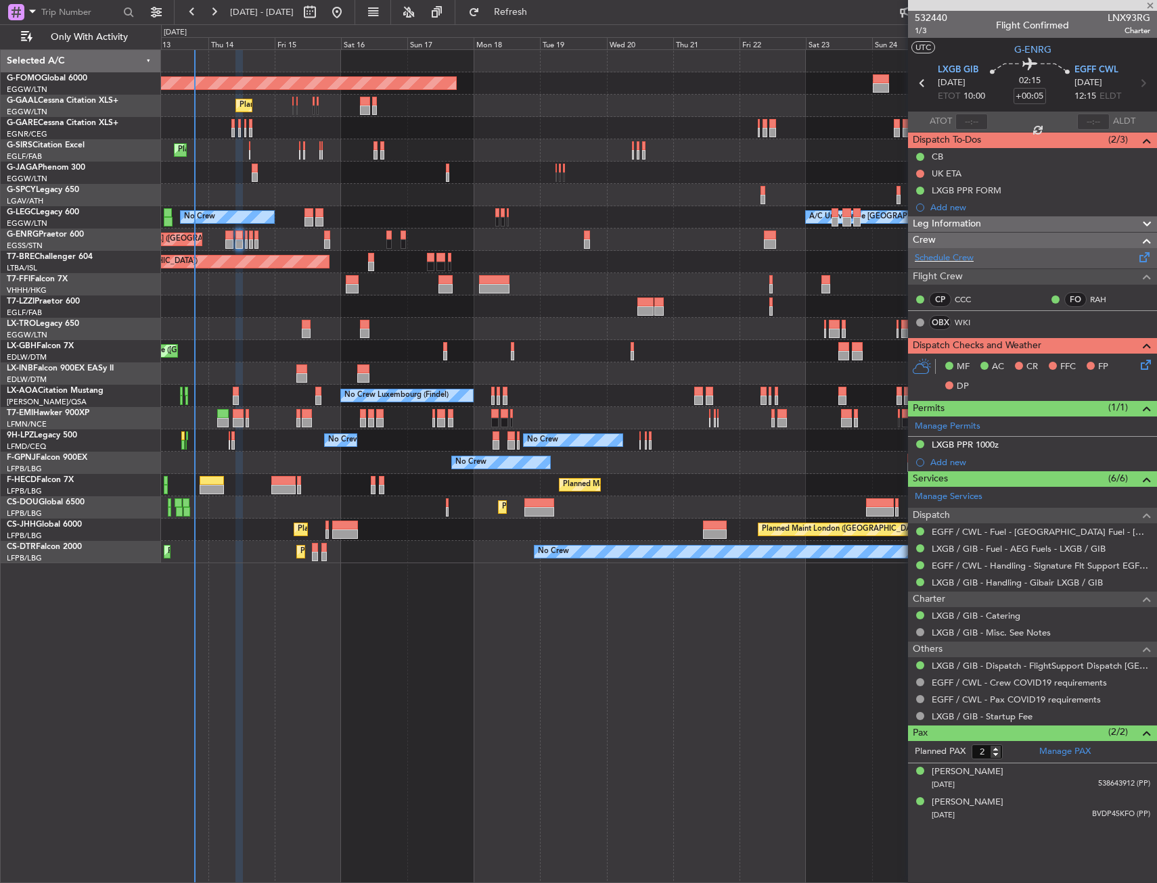
type input "0"
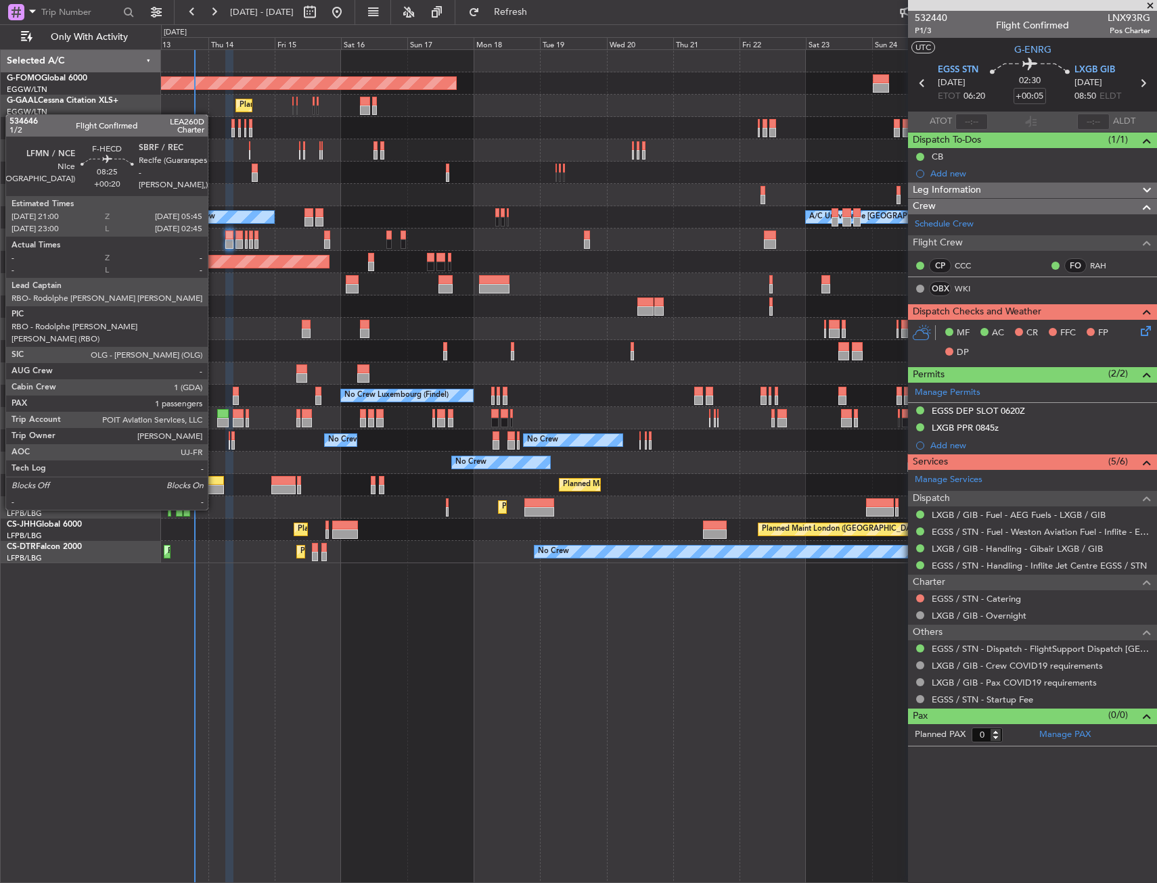
click at [214, 484] on div at bounding box center [212, 480] width 24 height 9
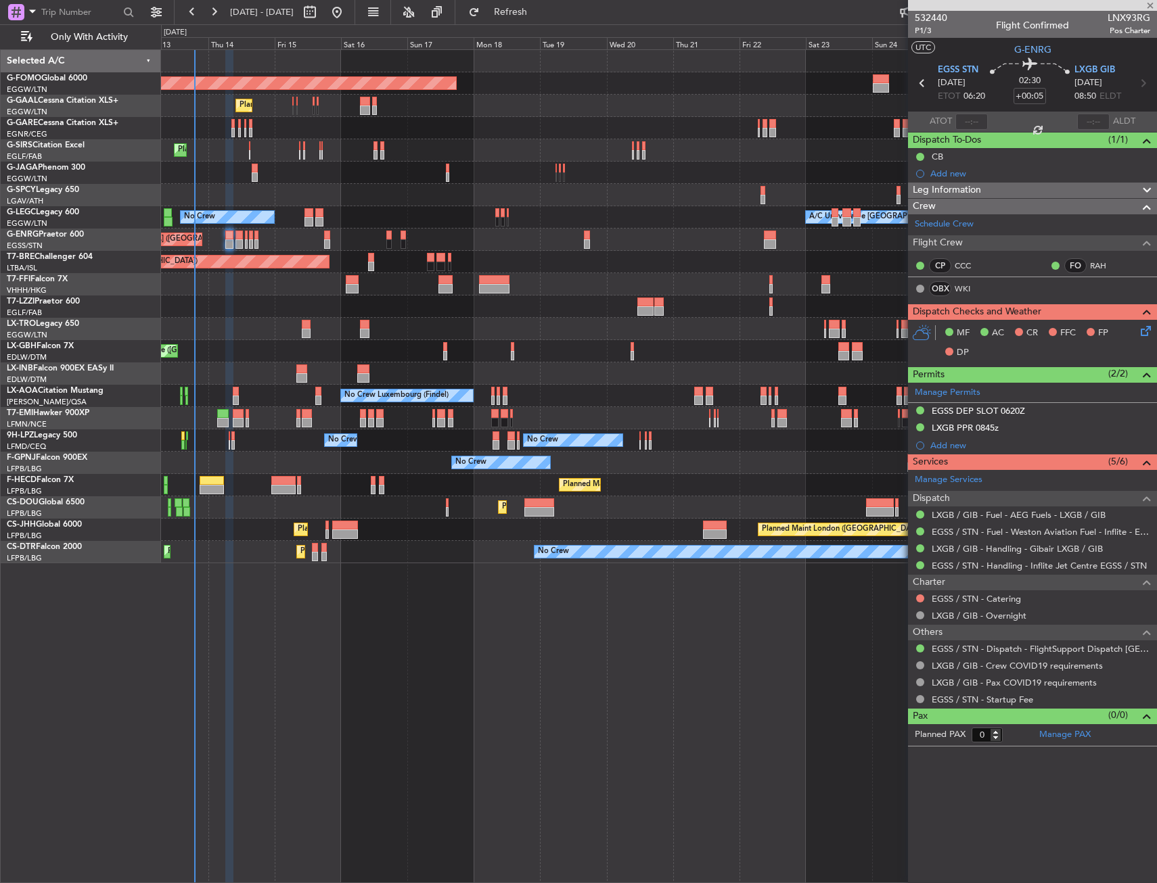
type input "+00:20"
type input "1"
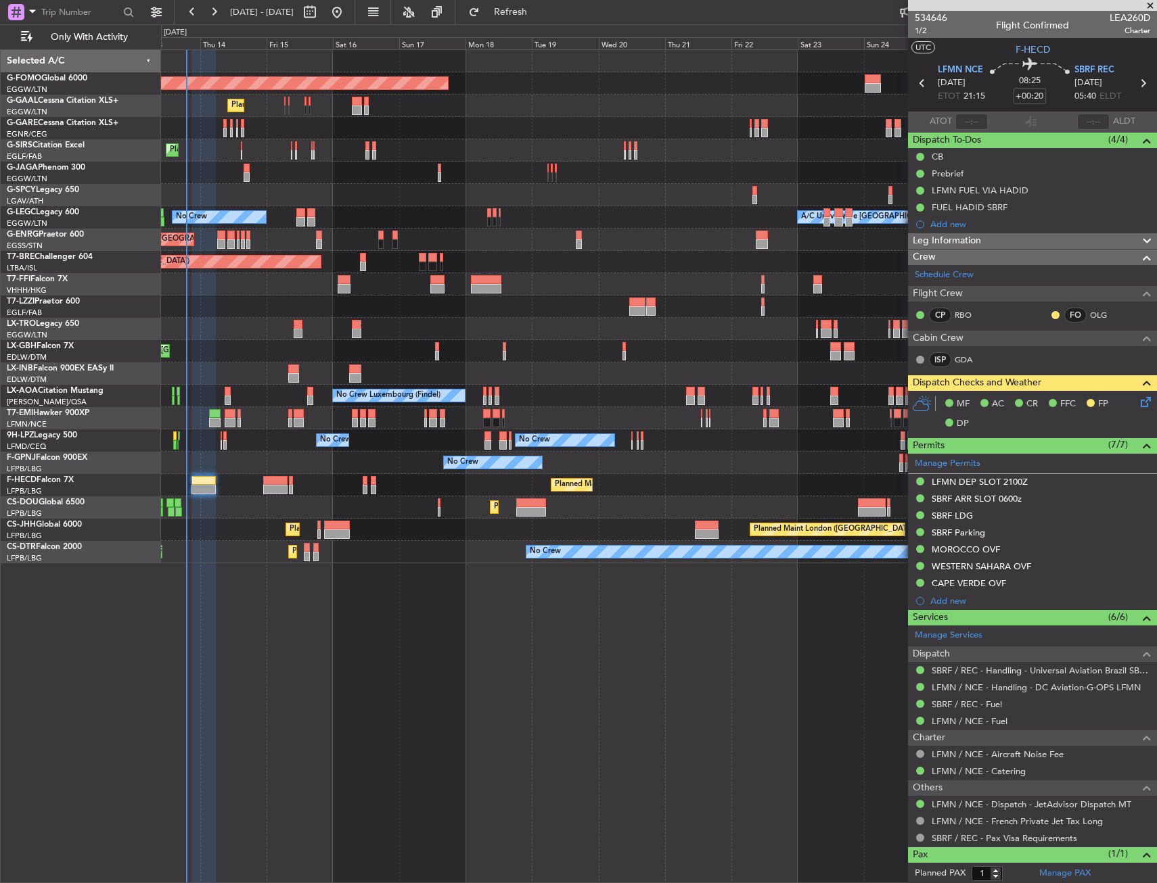
click at [467, 283] on div at bounding box center [658, 284] width 995 height 22
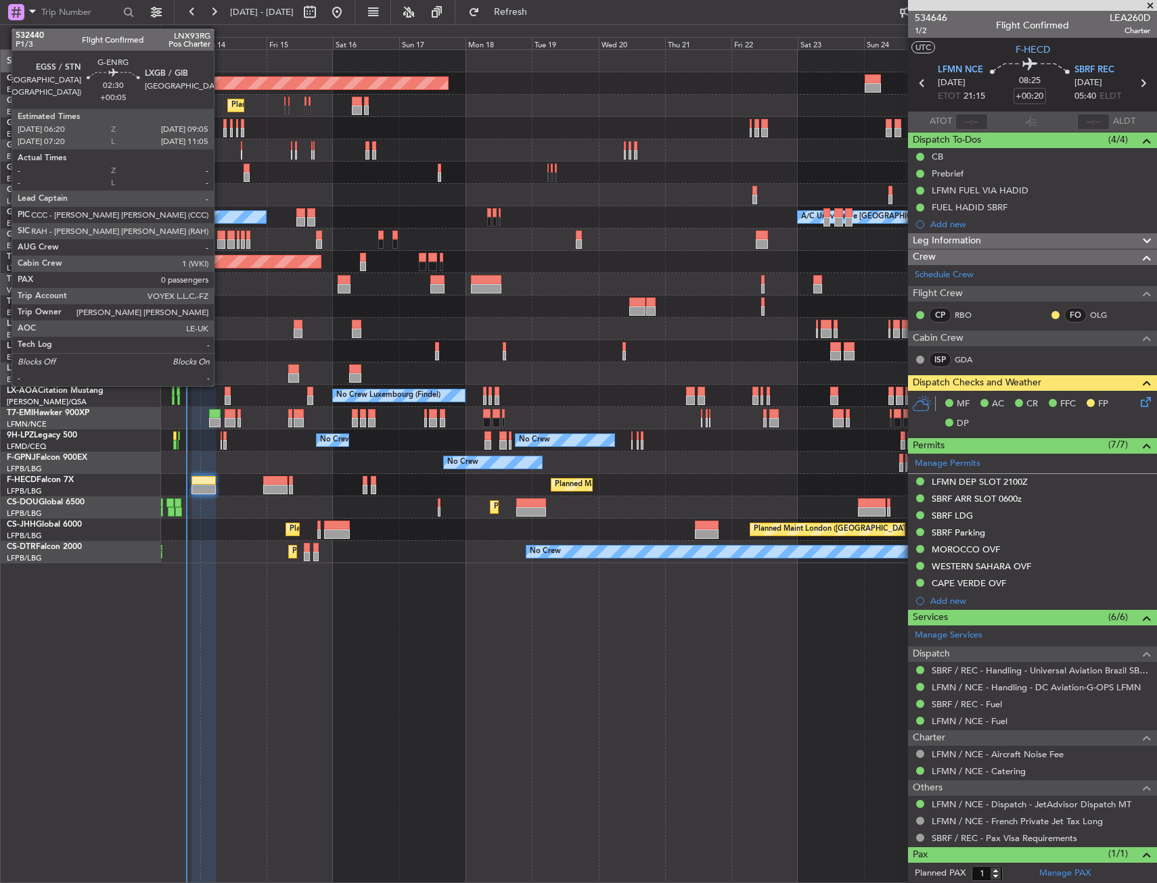
click at [220, 234] on div at bounding box center [221, 235] width 8 height 9
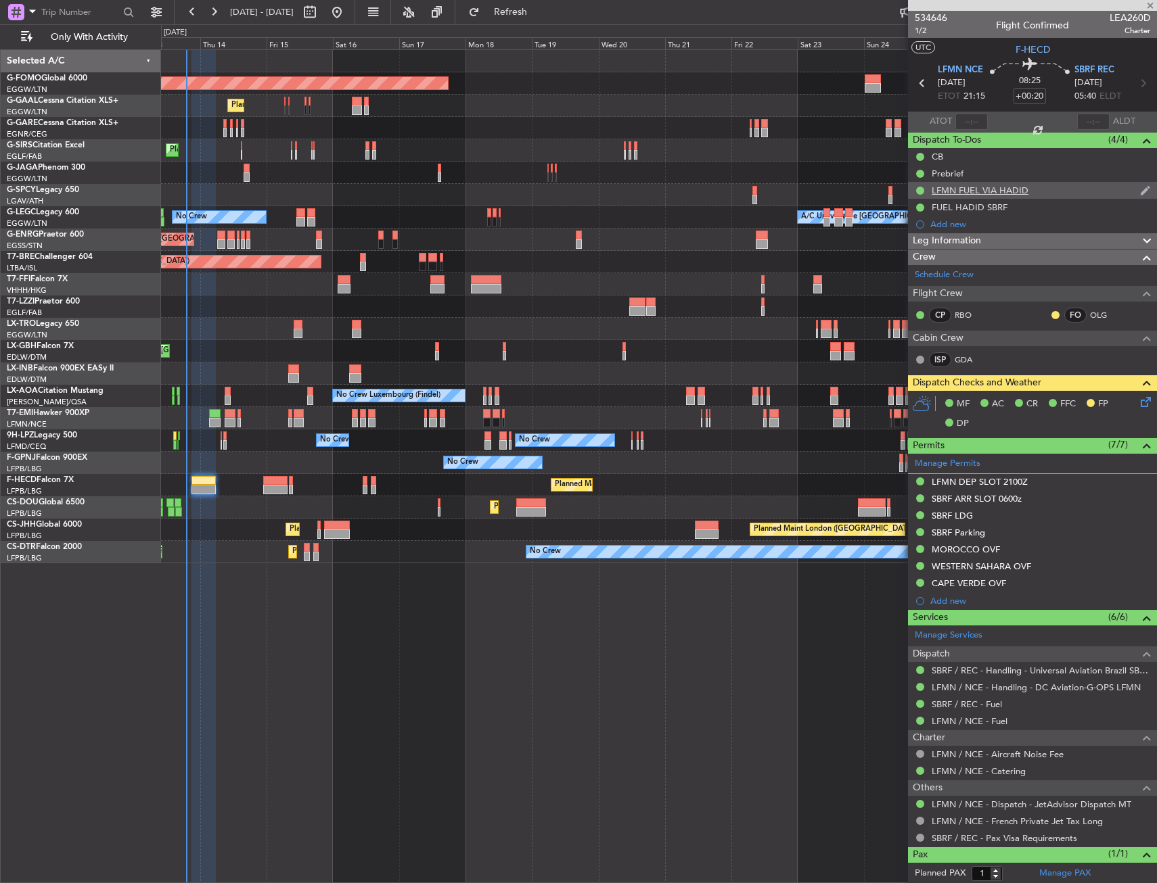
type input "+00:05"
type input "0"
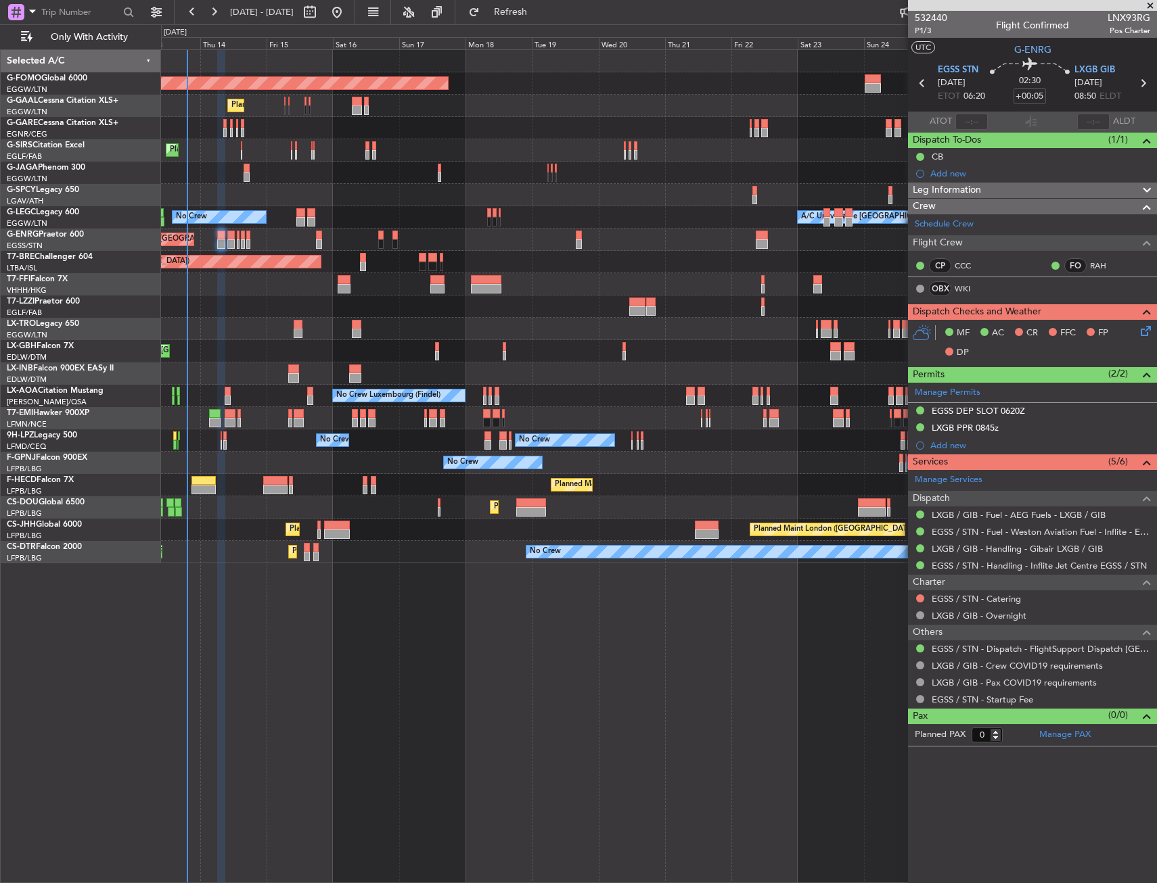
click at [1042, 408] on div "EGSS DEP SLOT 0620Z" at bounding box center [1032, 411] width 249 height 17
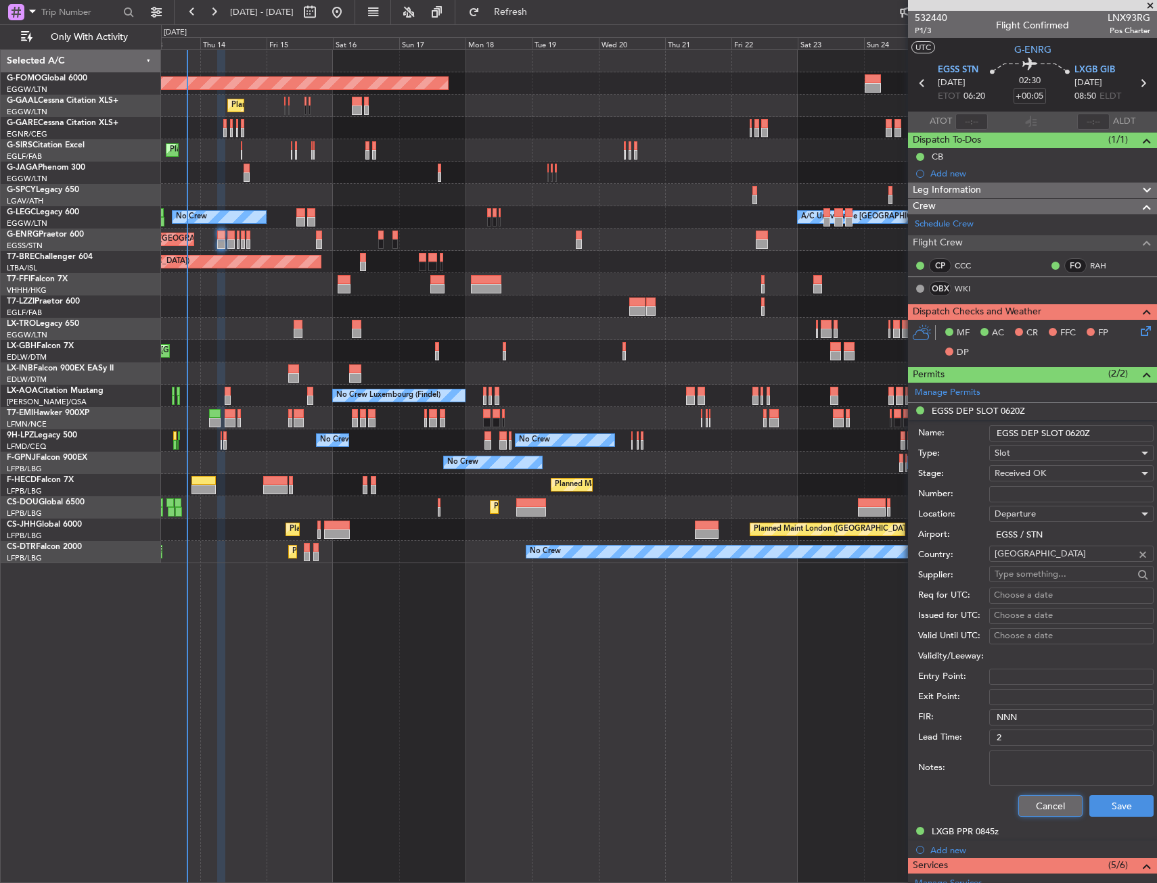
click at [1033, 804] on button "Cancel" at bounding box center [1050, 806] width 64 height 22
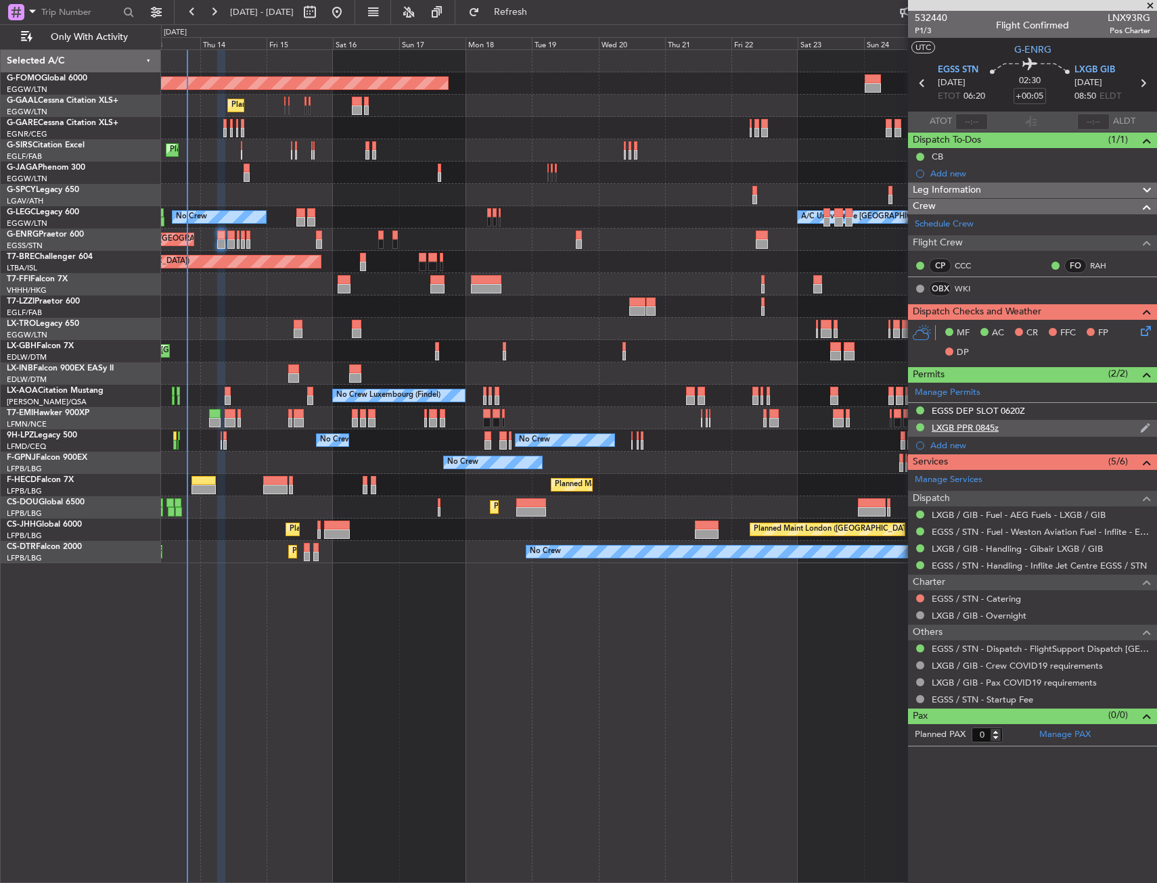
click at [1036, 427] on div "LXGB PPR 0845z" at bounding box center [1032, 428] width 249 height 17
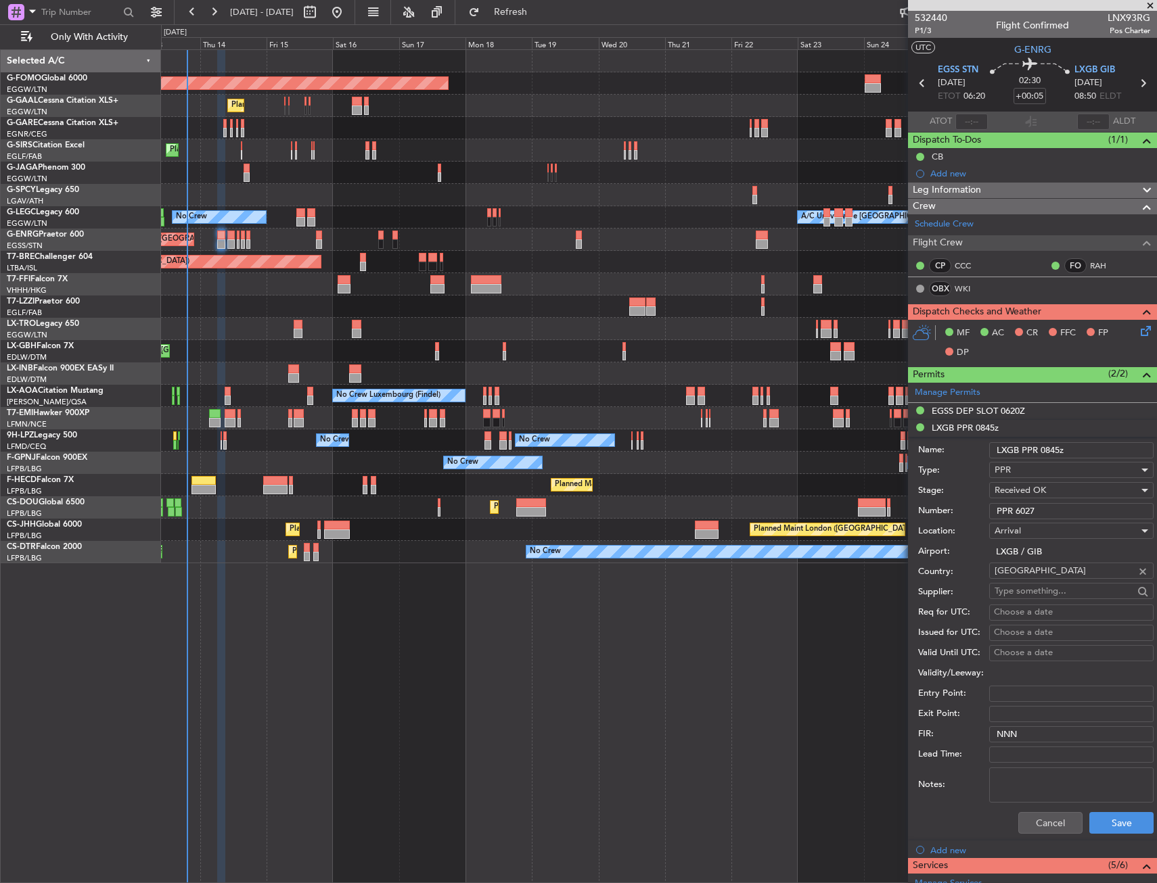
drag, startPoint x: 1034, startPoint y: 509, endPoint x: 997, endPoint y: 514, distance: 36.9
click at [997, 514] on input "PPR 6027" at bounding box center [1071, 511] width 164 height 16
click at [1021, 816] on button "Cancel" at bounding box center [1050, 823] width 64 height 22
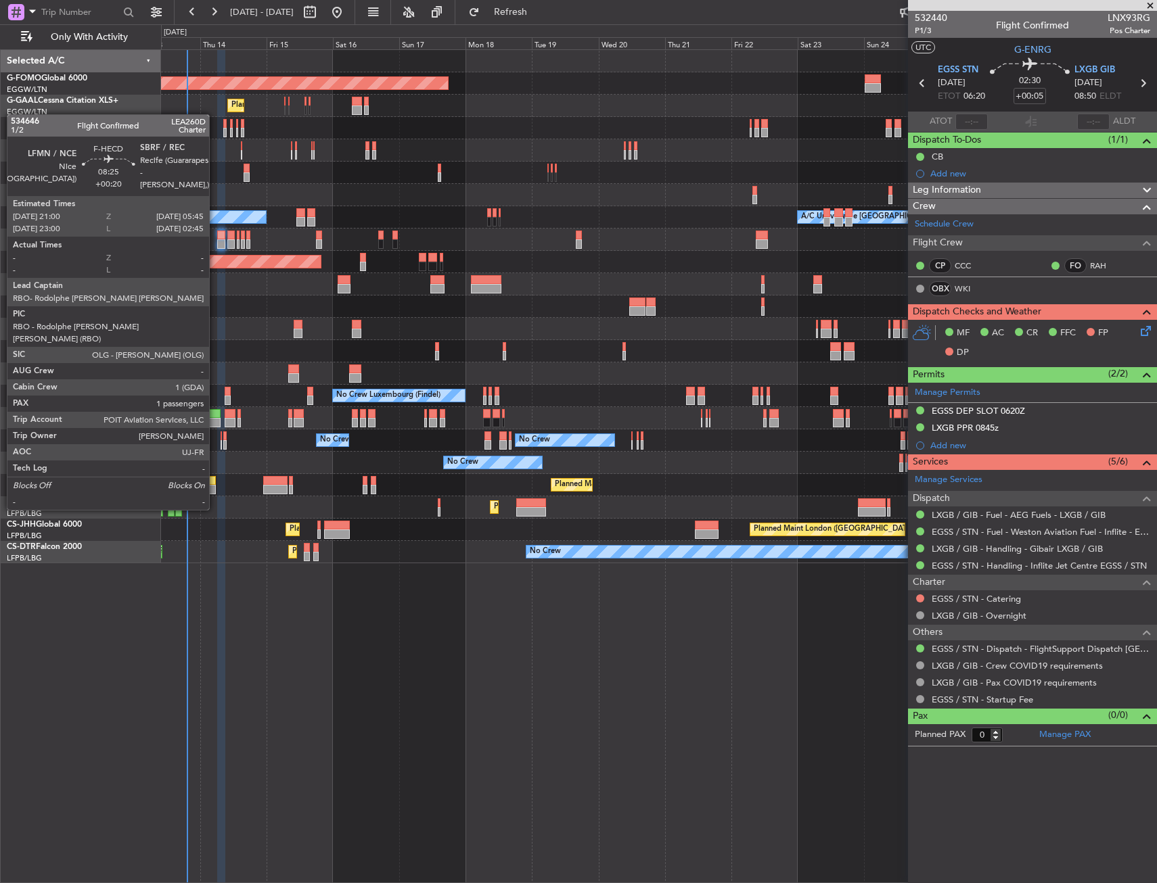
click at [215, 484] on div at bounding box center [203, 480] width 24 height 9
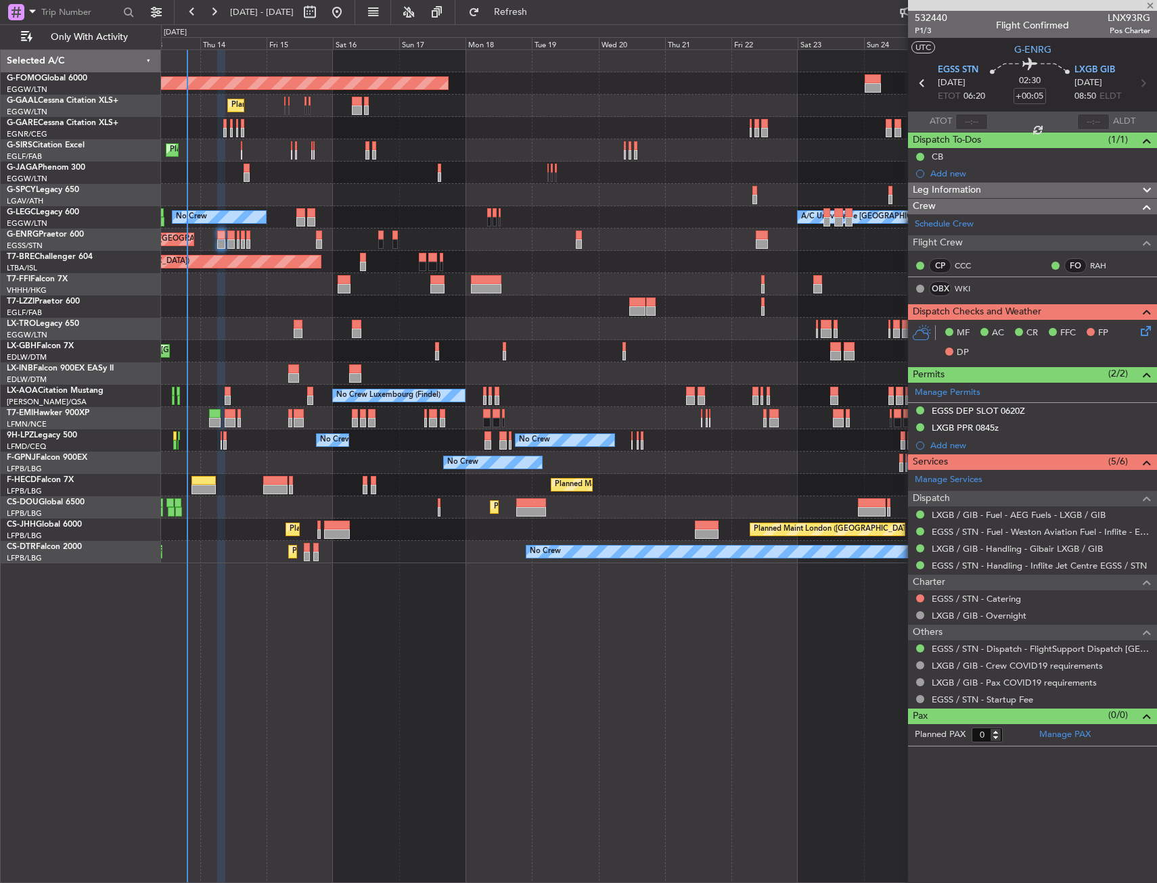
type input "+00:20"
type input "1"
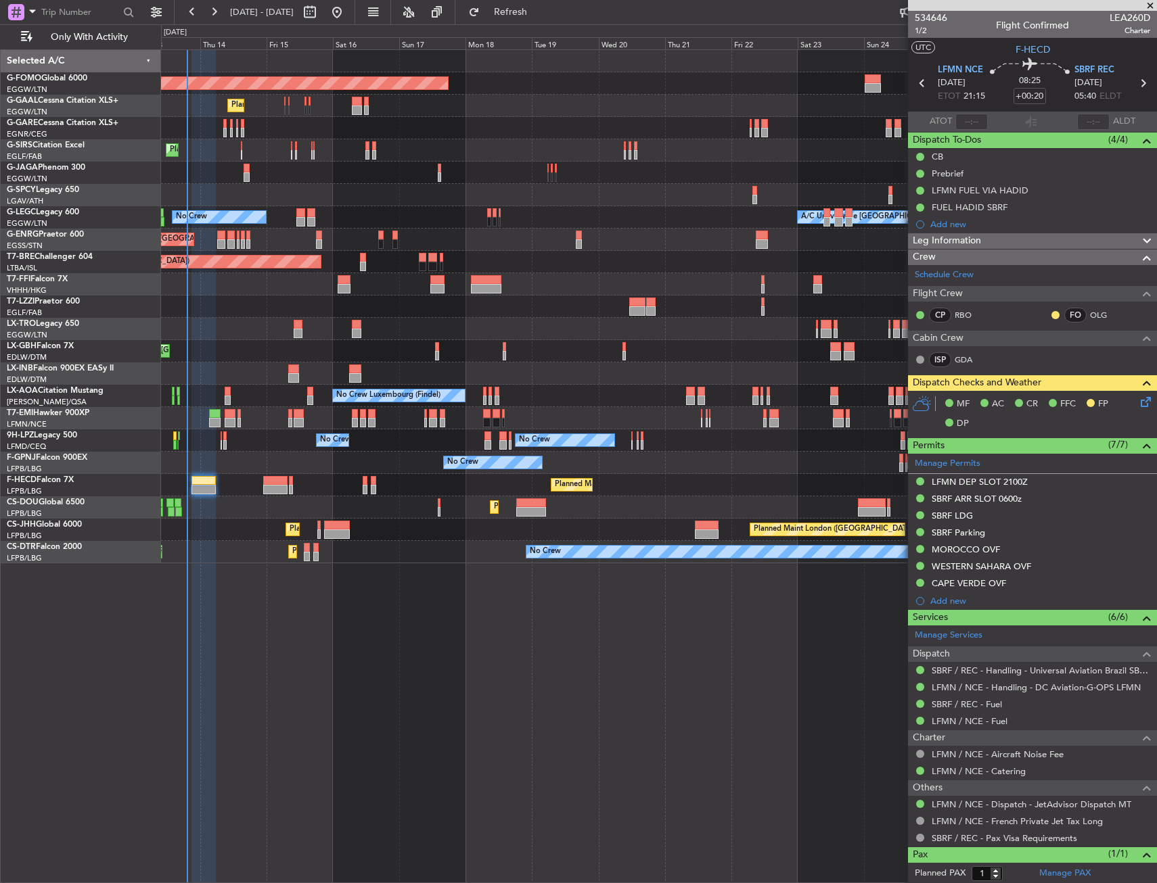
scroll to position [32, 0]
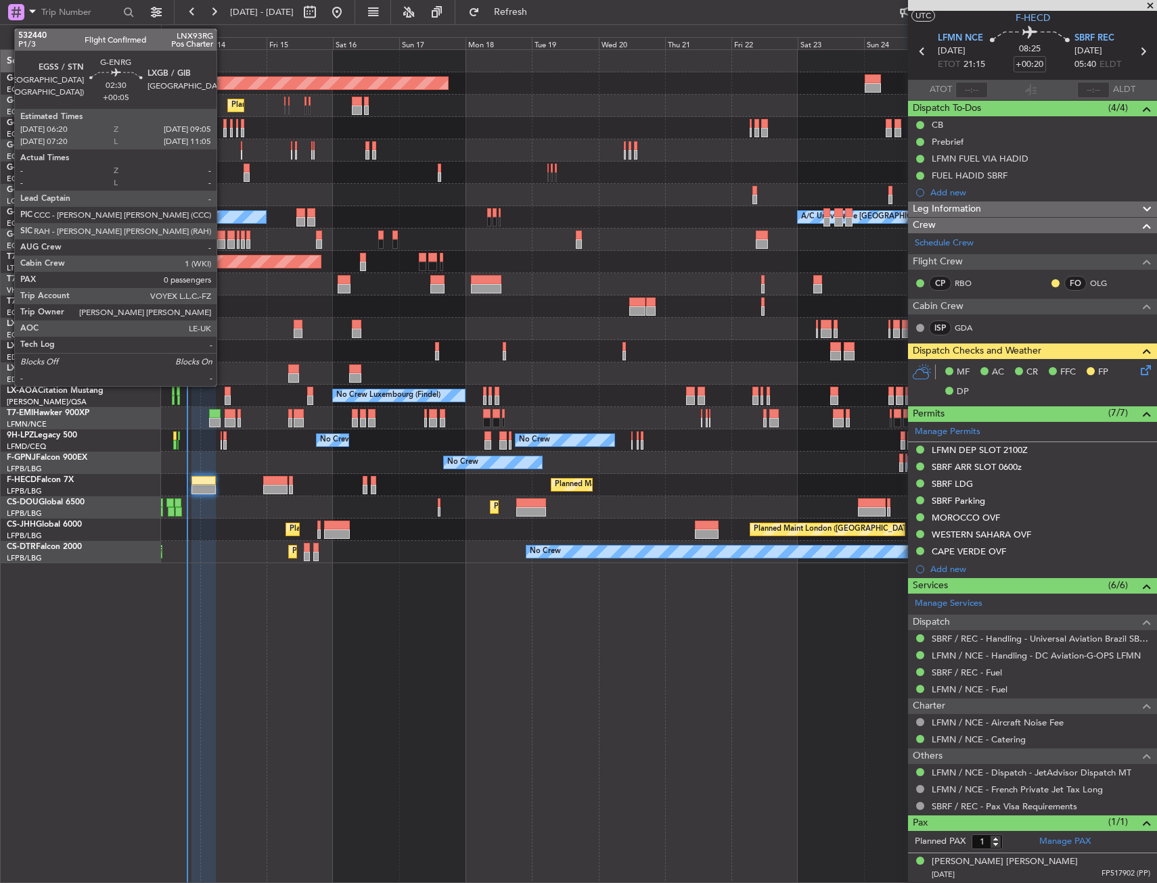
click at [223, 239] on div at bounding box center [221, 235] width 8 height 9
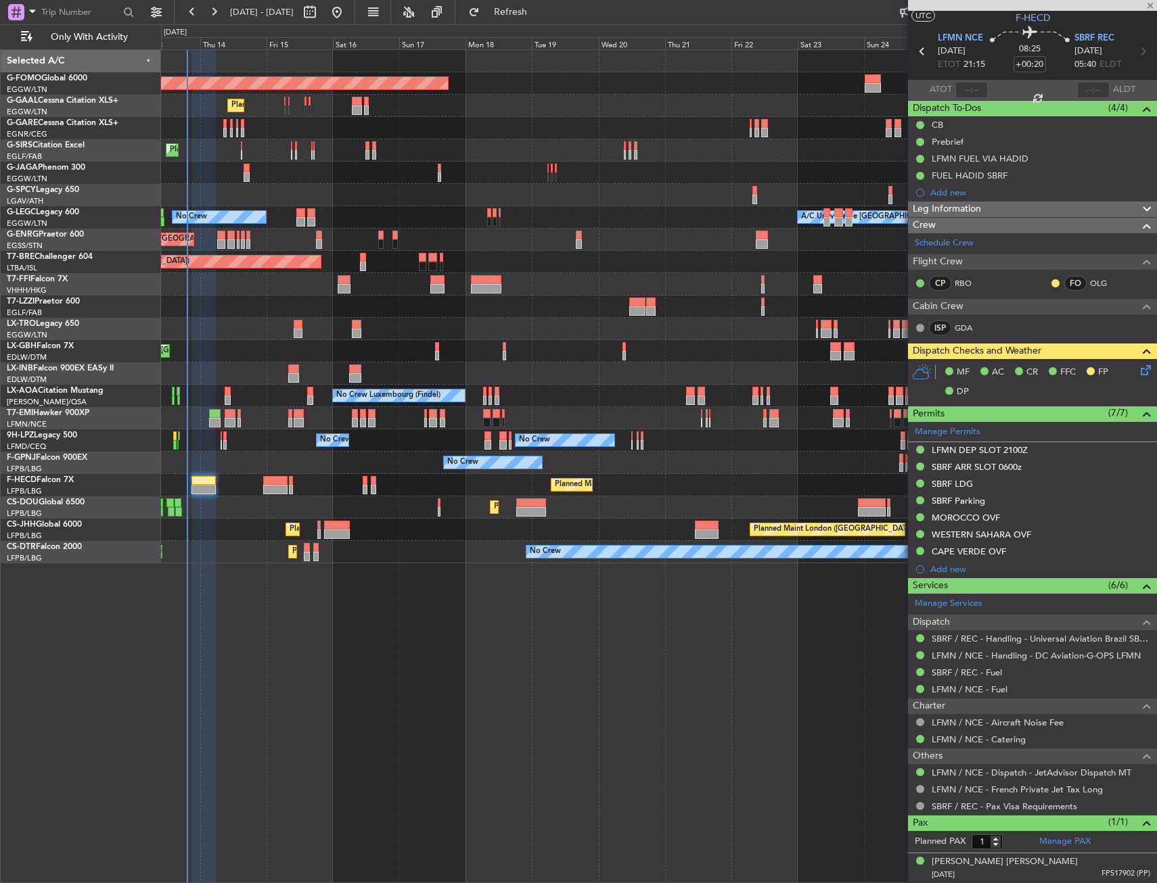
type input "+00:05"
type input "0"
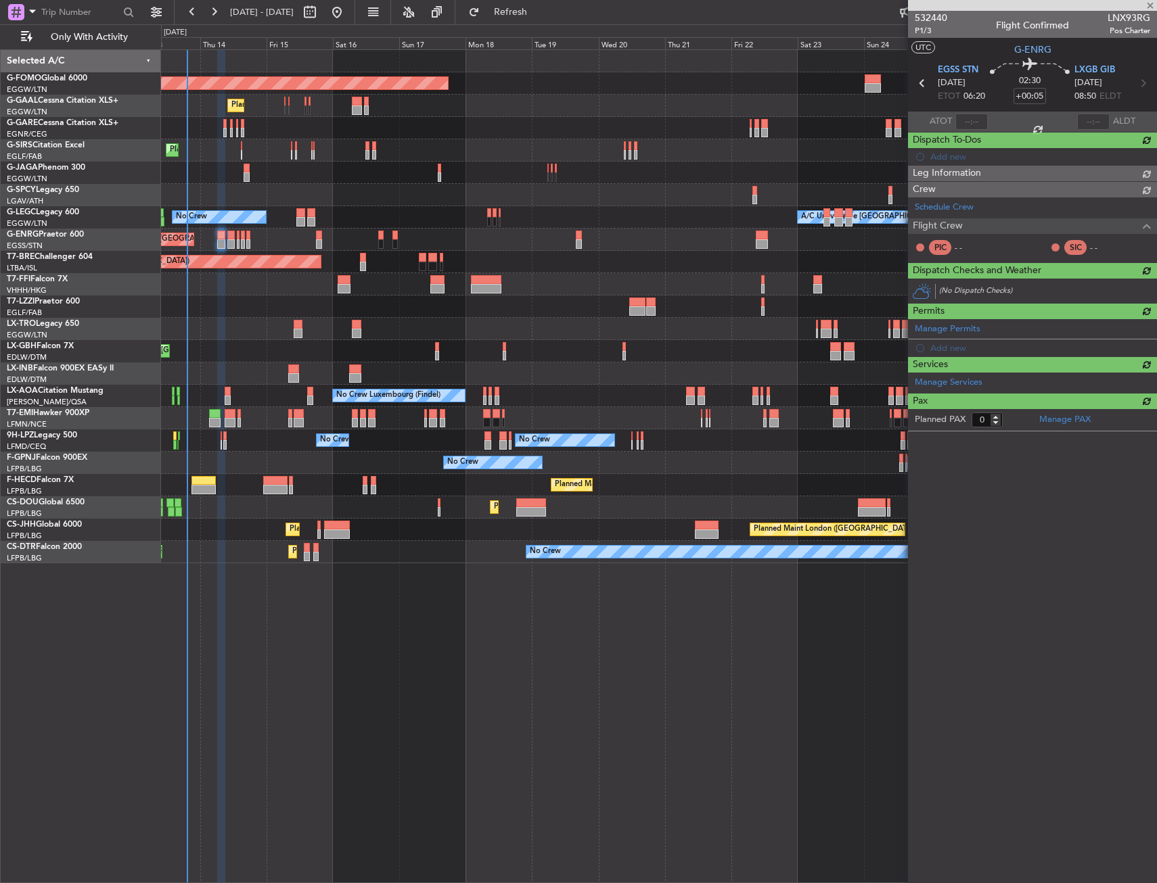
scroll to position [0, 0]
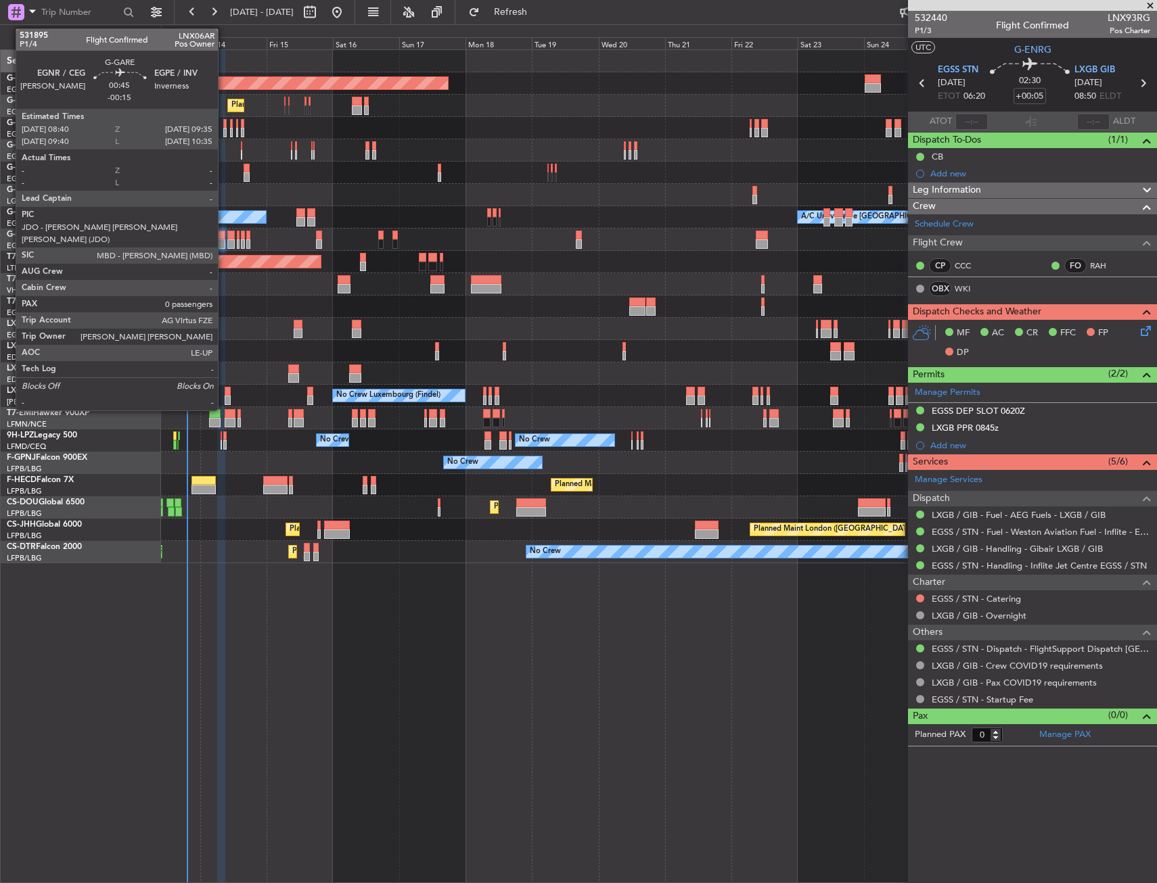
click at [224, 125] on div at bounding box center [224, 123] width 3 height 9
type input "-00:15"
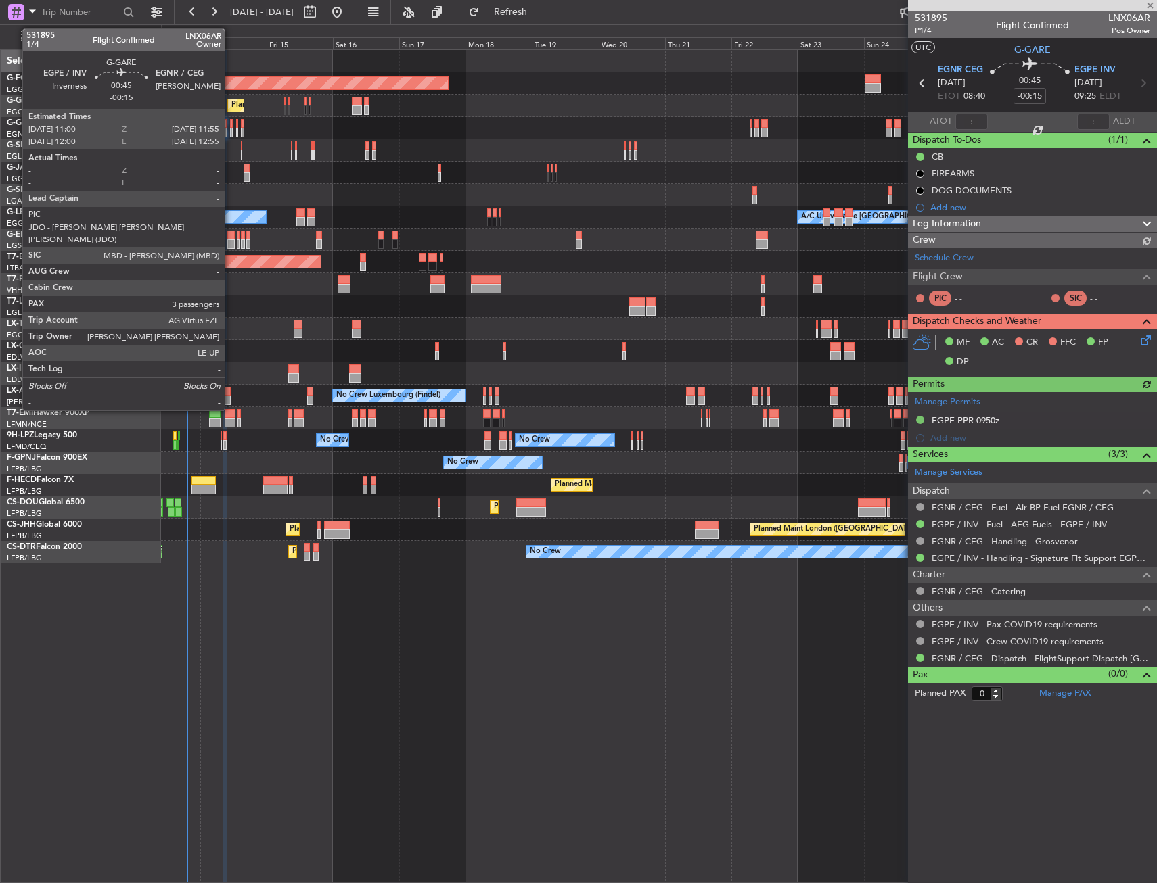
click at [231, 126] on div at bounding box center [231, 123] width 3 height 9
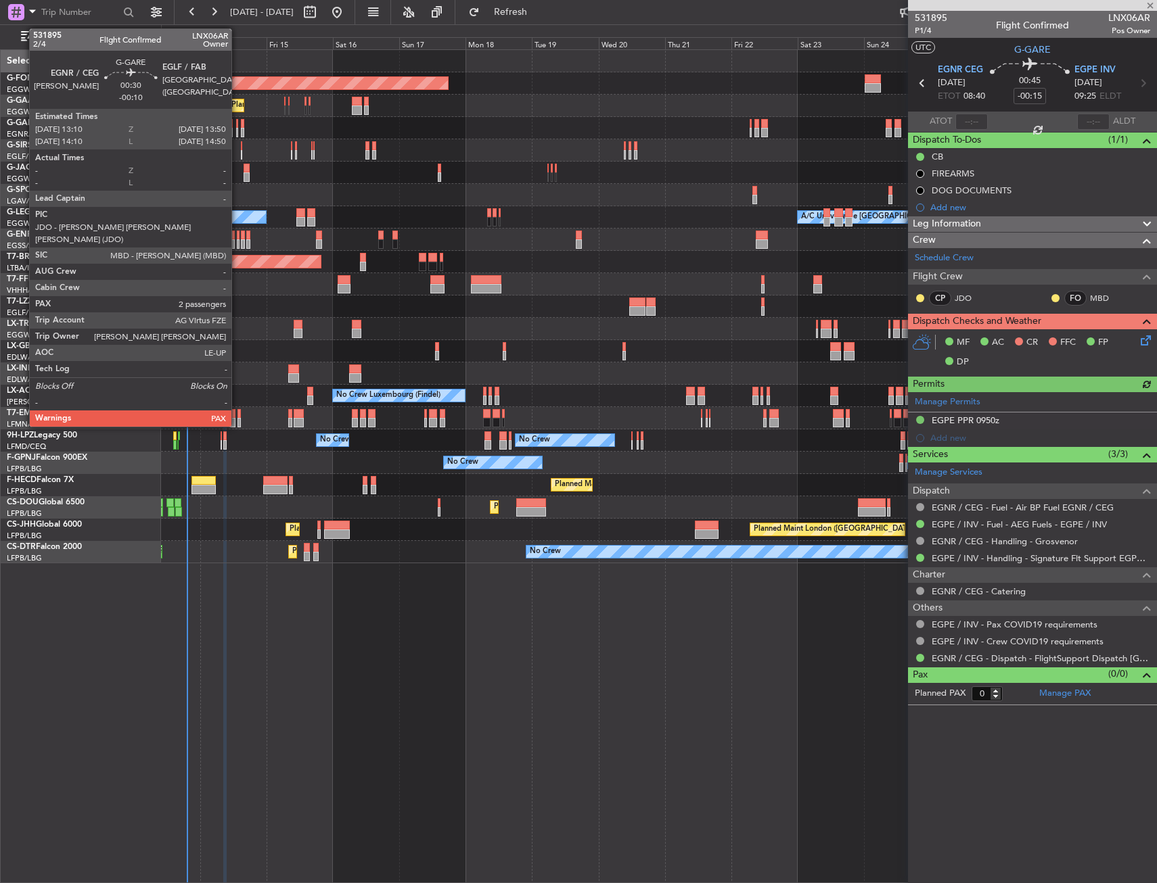
type input "3"
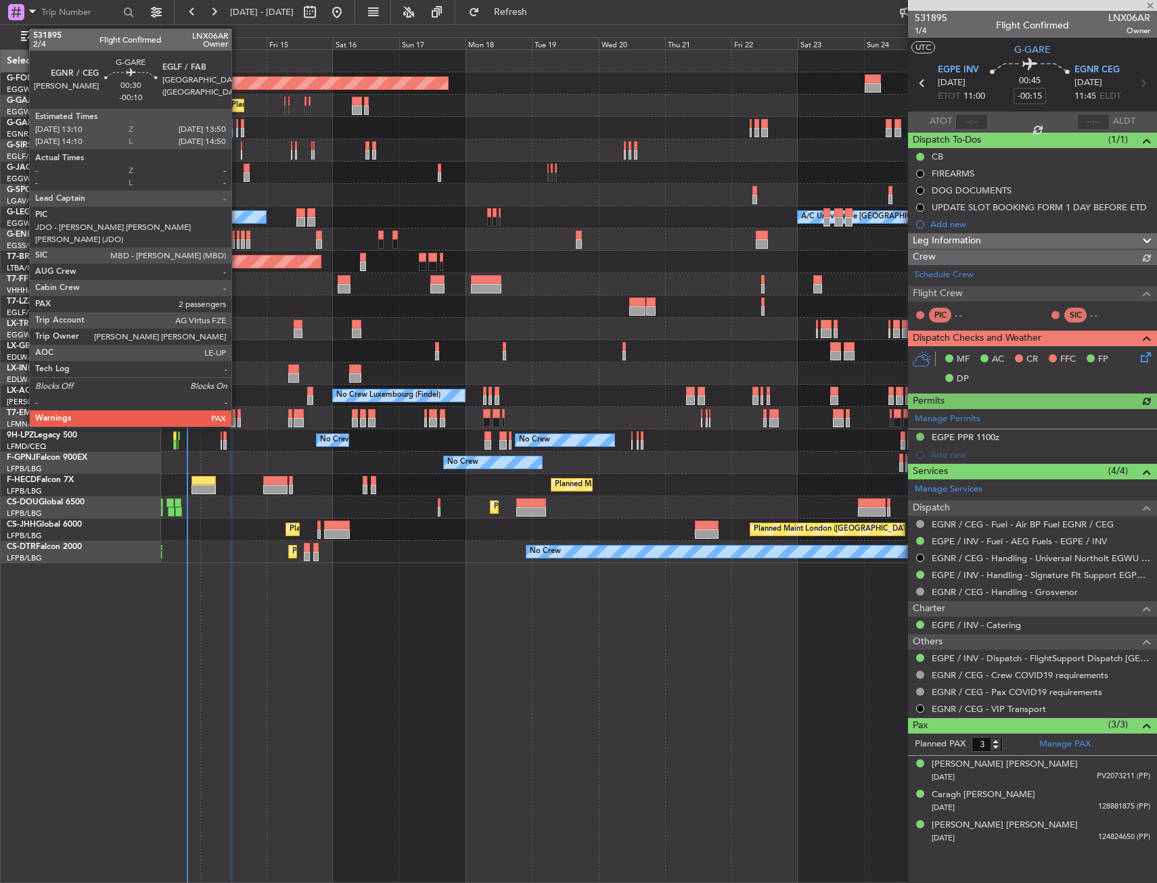
click at [237, 127] on div at bounding box center [237, 123] width 2 height 9
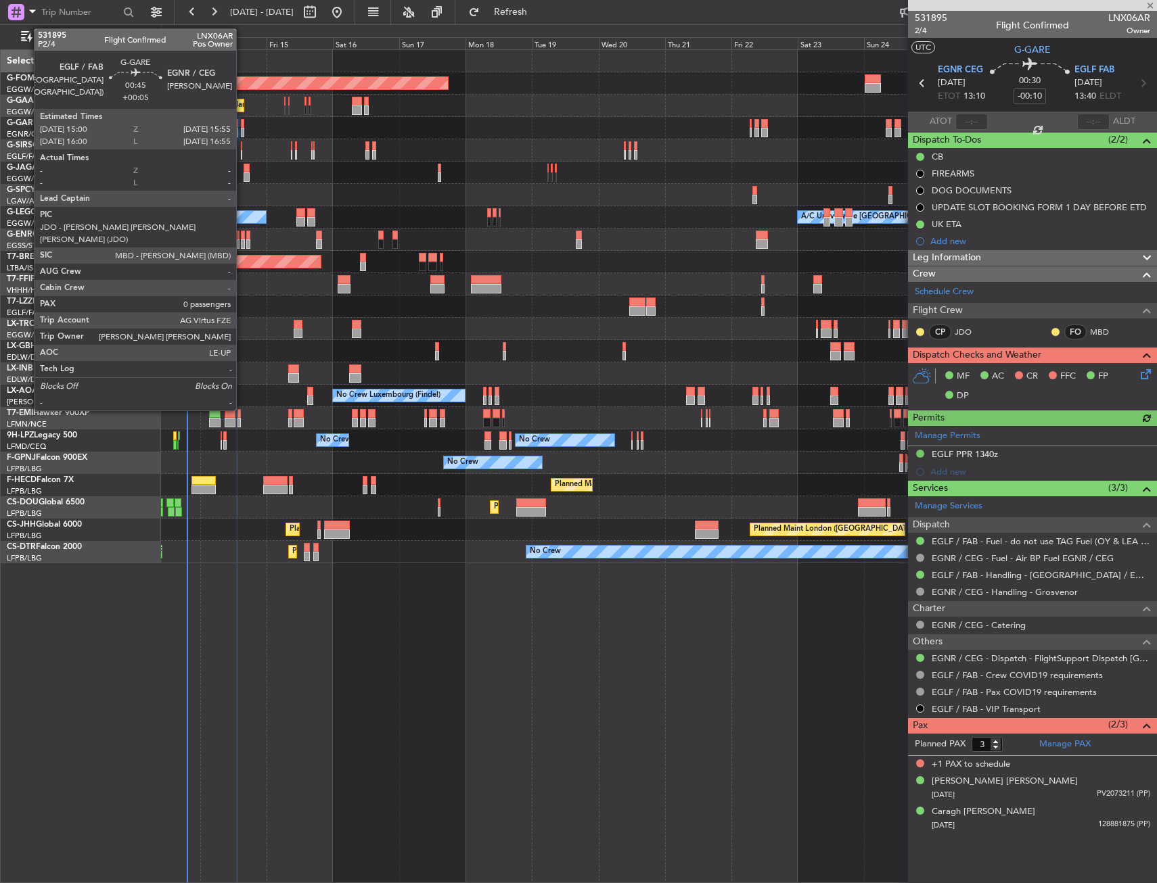
click at [242, 128] on div at bounding box center [242, 132] width 3 height 9
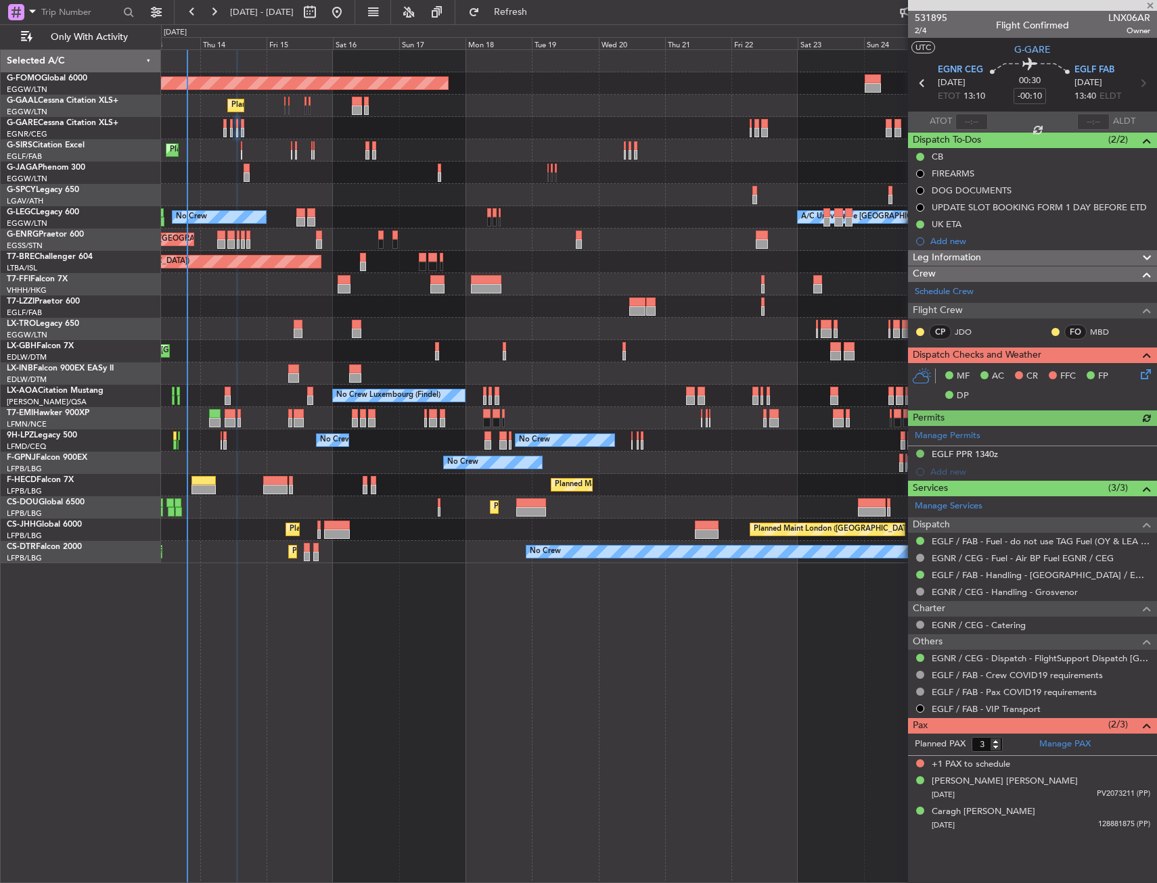
type input "+00:05"
type input "0"
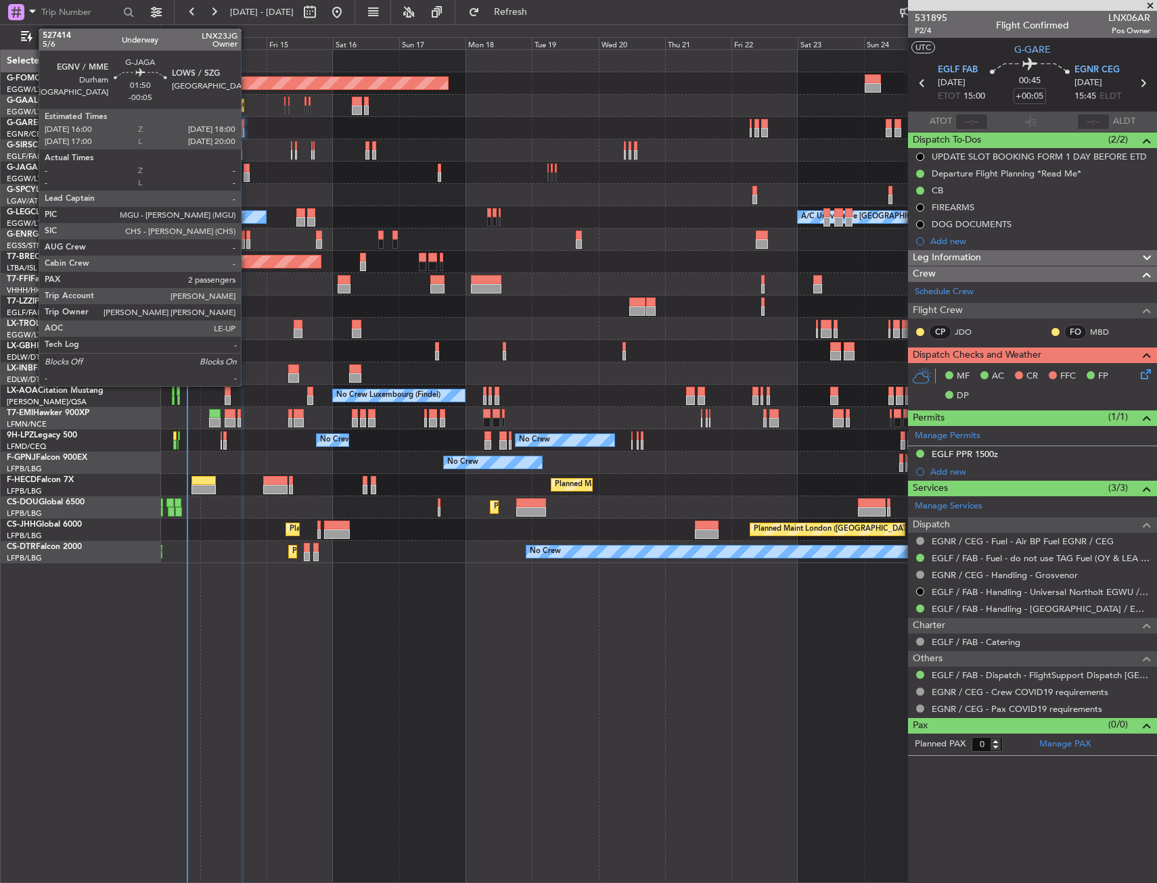
click at [247, 173] on div at bounding box center [246, 176] width 6 height 9
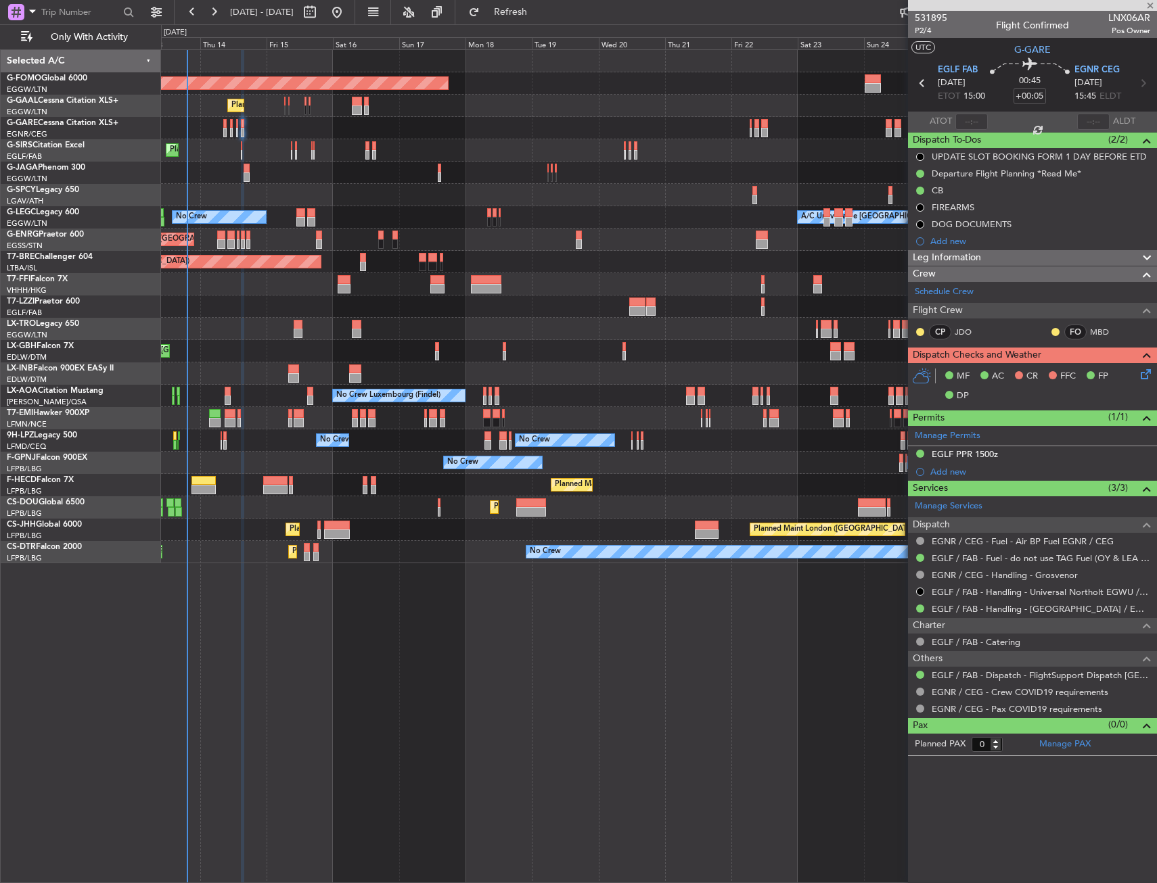
type input "-00:05"
type input "2"
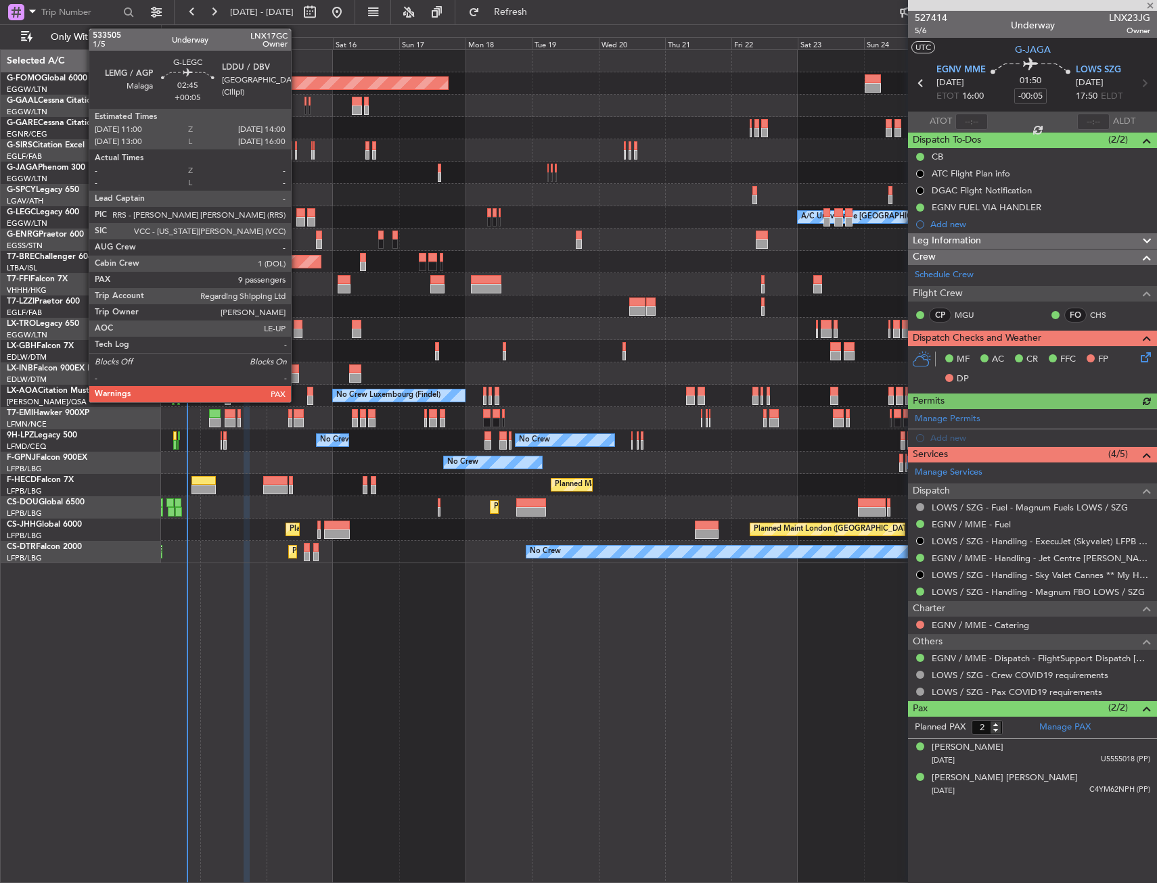
click at [298, 214] on div at bounding box center [300, 212] width 9 height 9
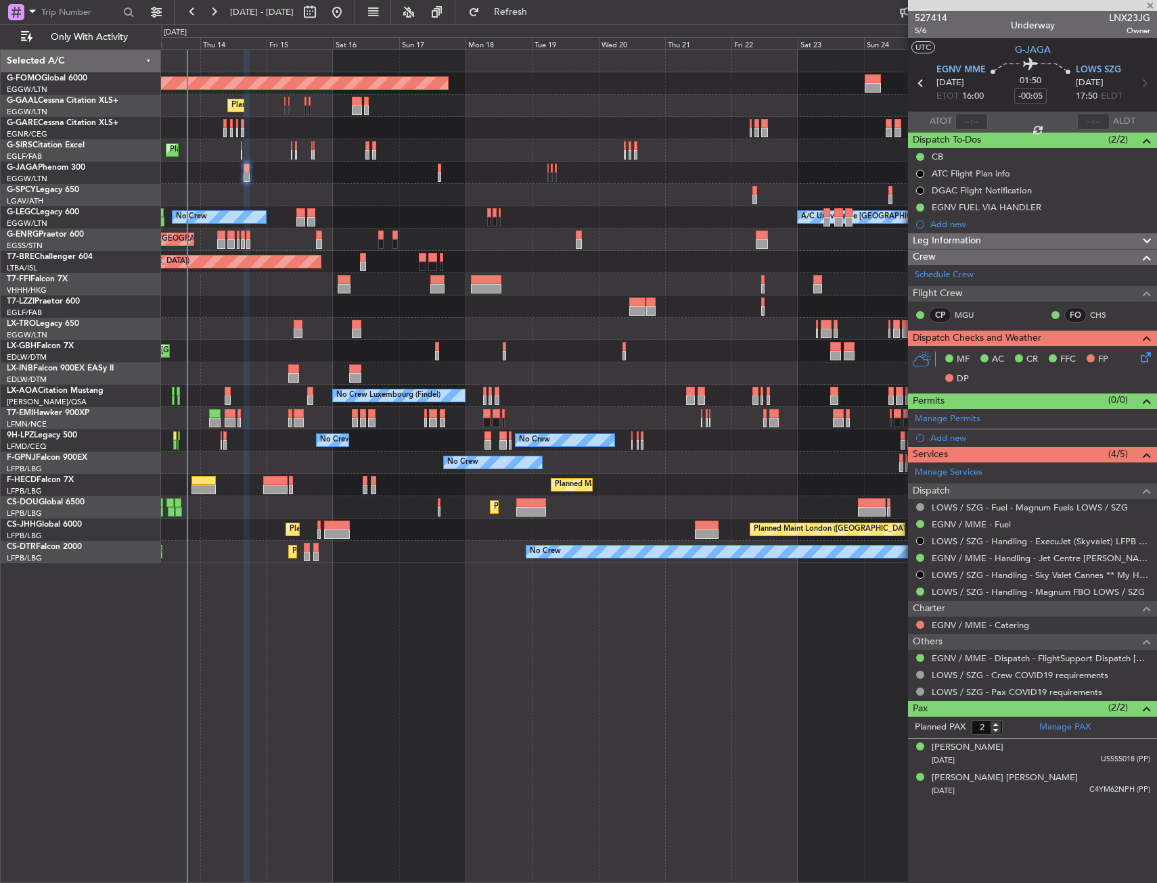
type input "+00:05"
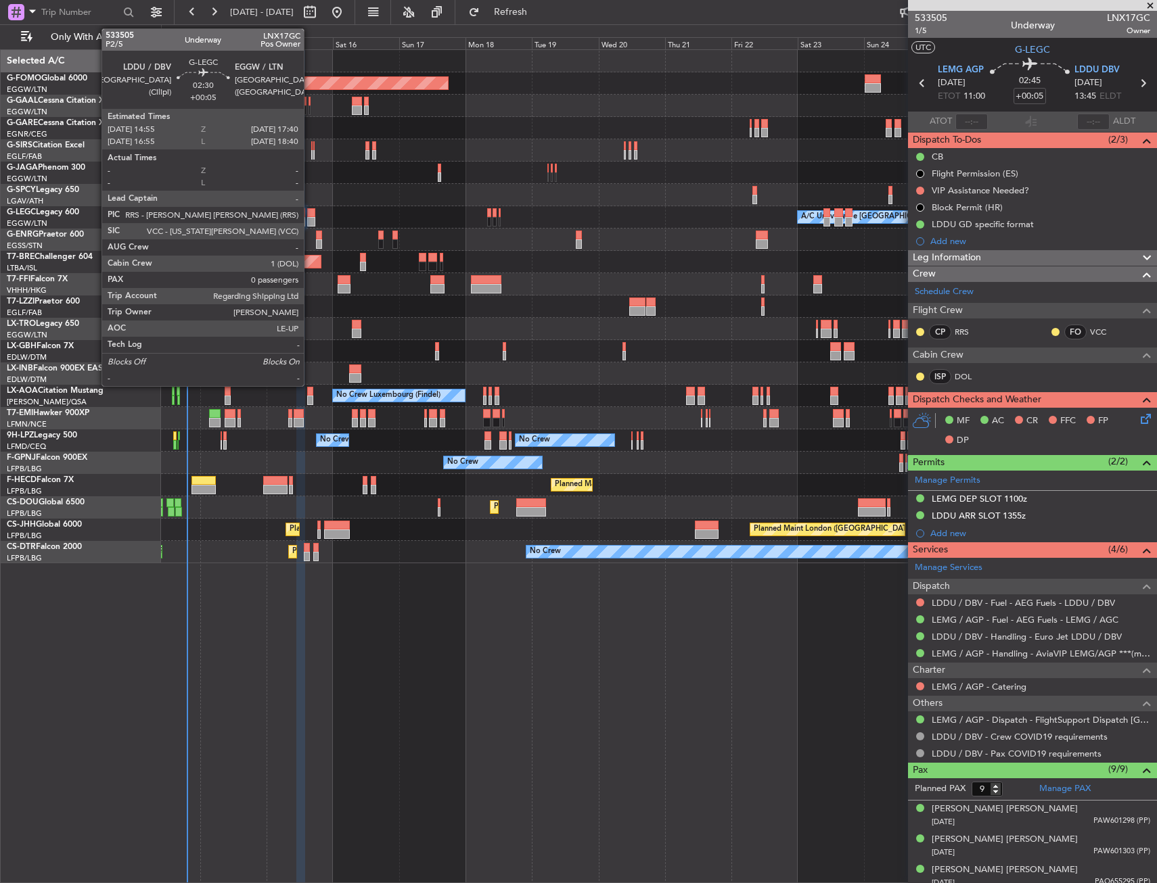
click at [310, 217] on div at bounding box center [311, 221] width 8 height 9
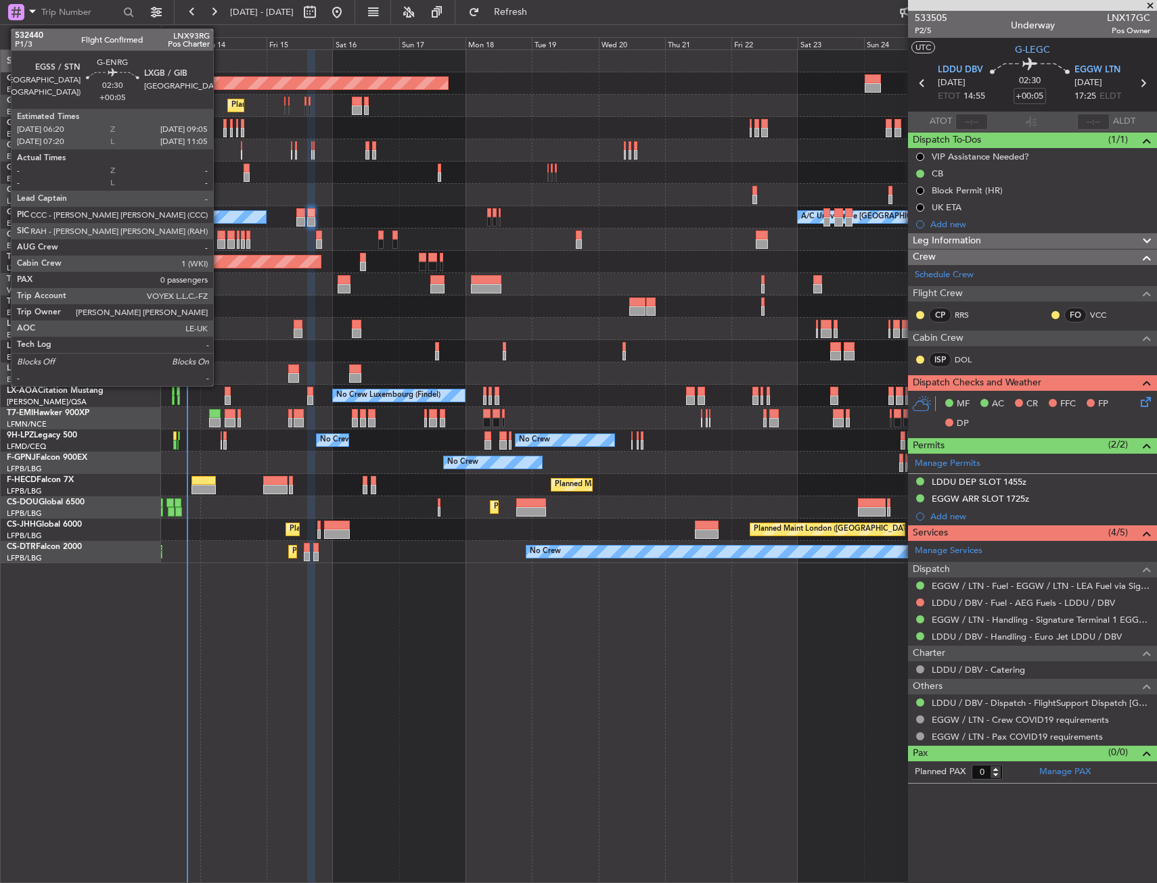
click at [219, 245] on div at bounding box center [221, 243] width 8 height 9
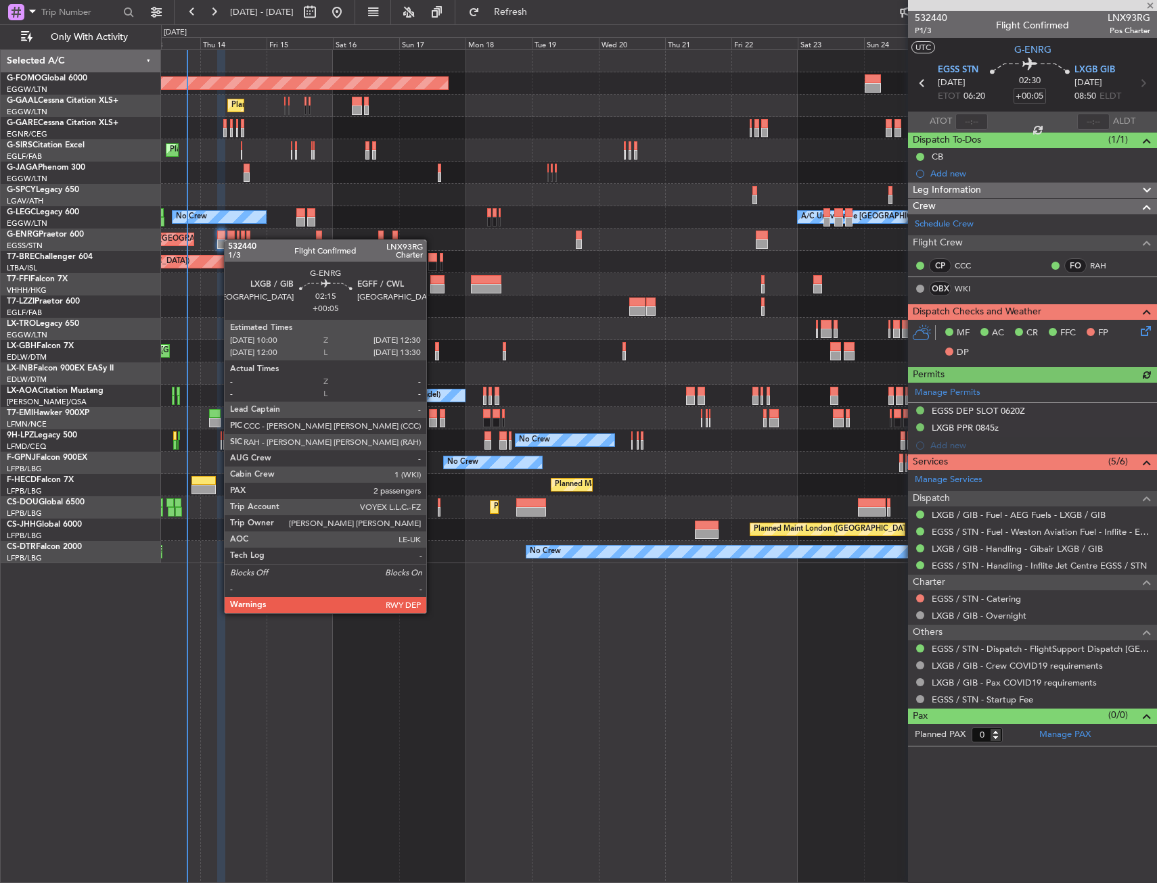
click at [231, 239] on div at bounding box center [230, 243] width 7 height 9
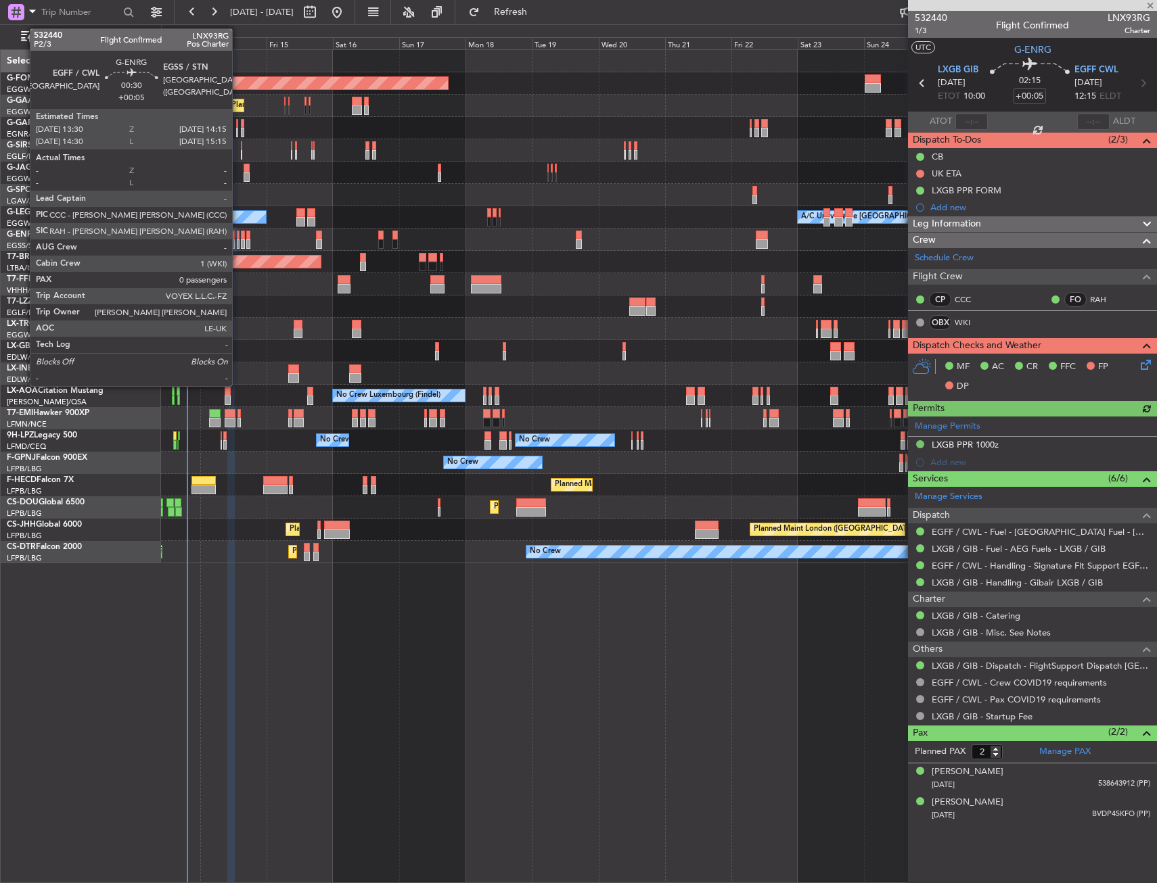
click at [238, 239] on div at bounding box center [238, 243] width 3 height 9
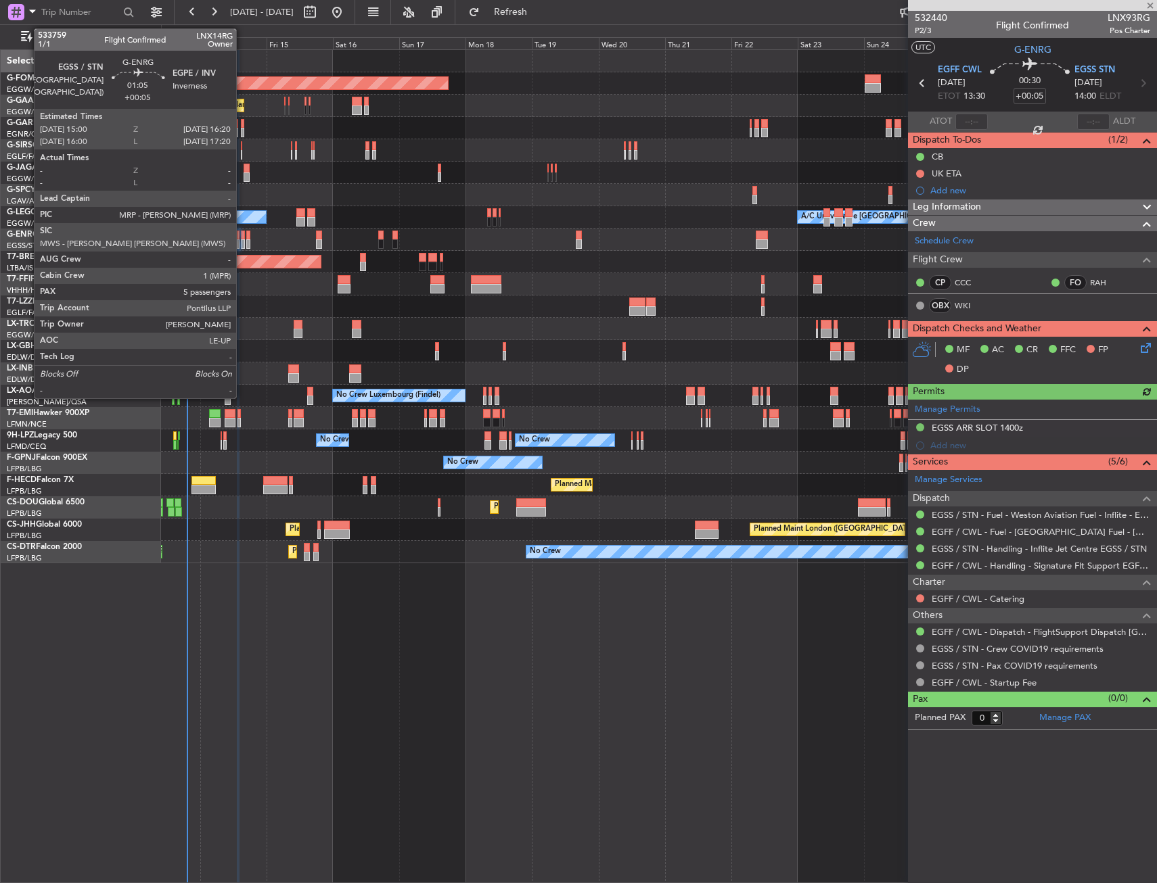
click at [242, 237] on div at bounding box center [243, 235] width 4 height 9
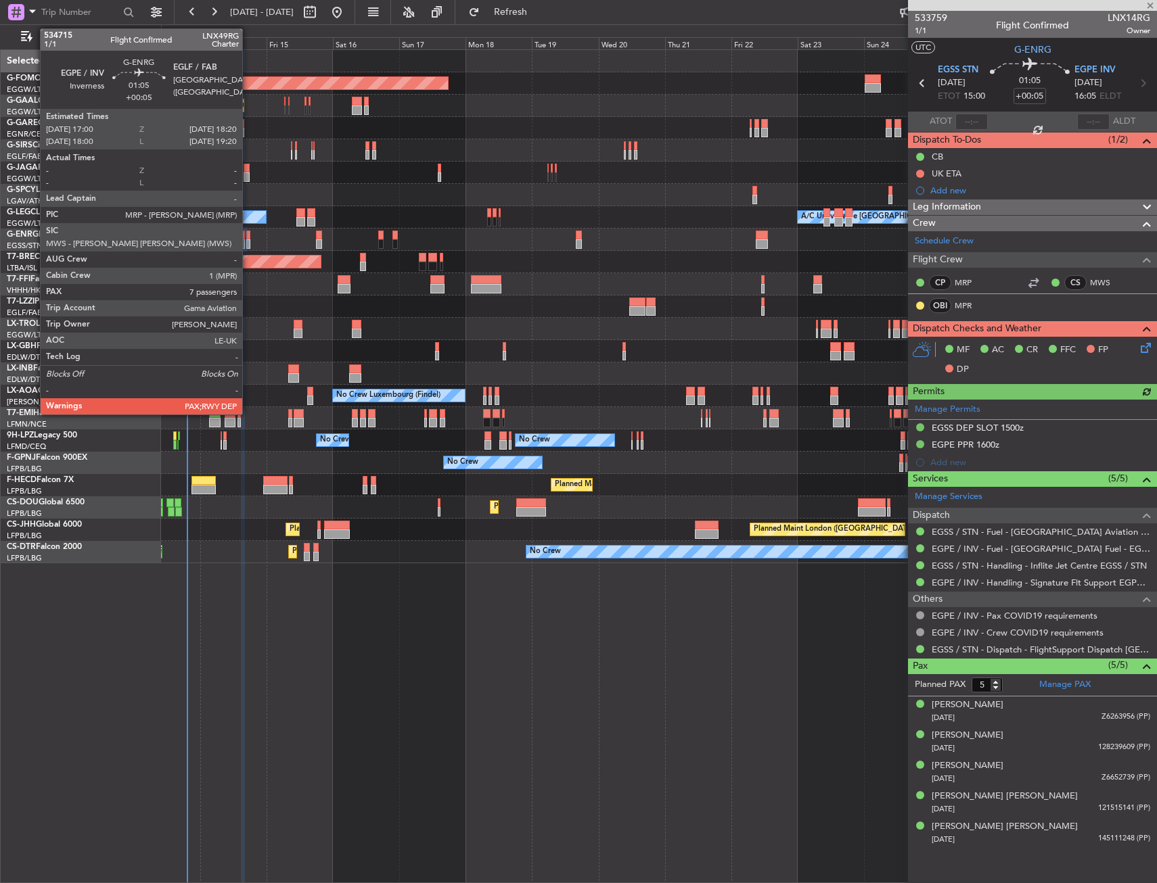
click at [248, 238] on div at bounding box center [248, 235] width 4 height 9
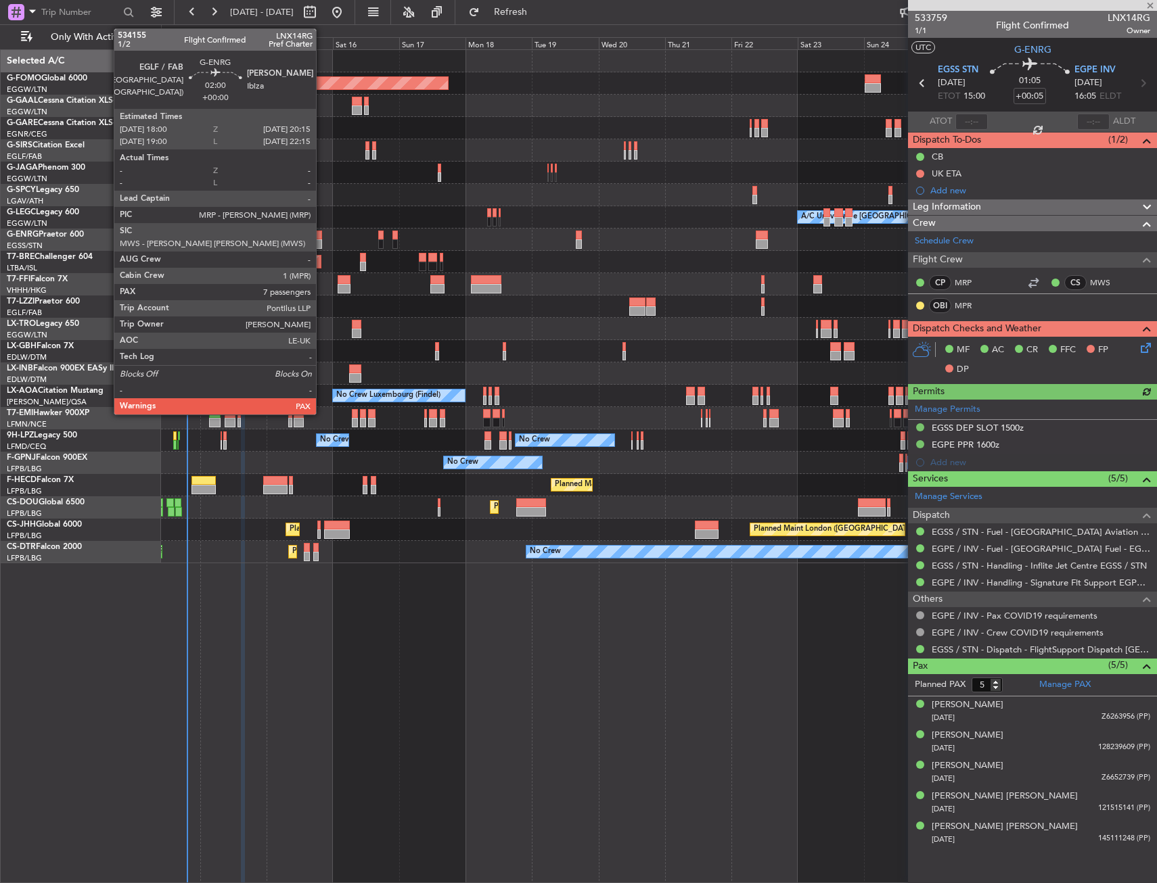
type input "7"
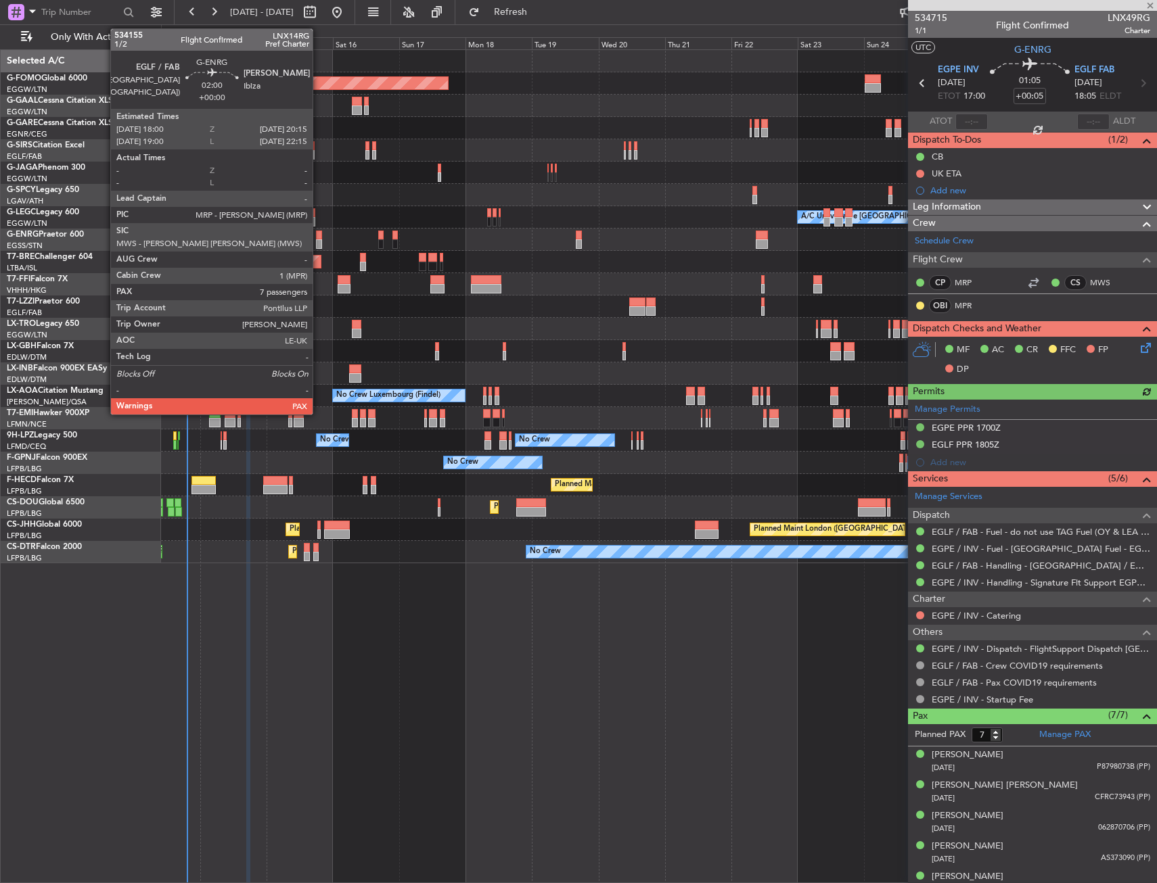
click at [319, 239] on div at bounding box center [319, 235] width 7 height 9
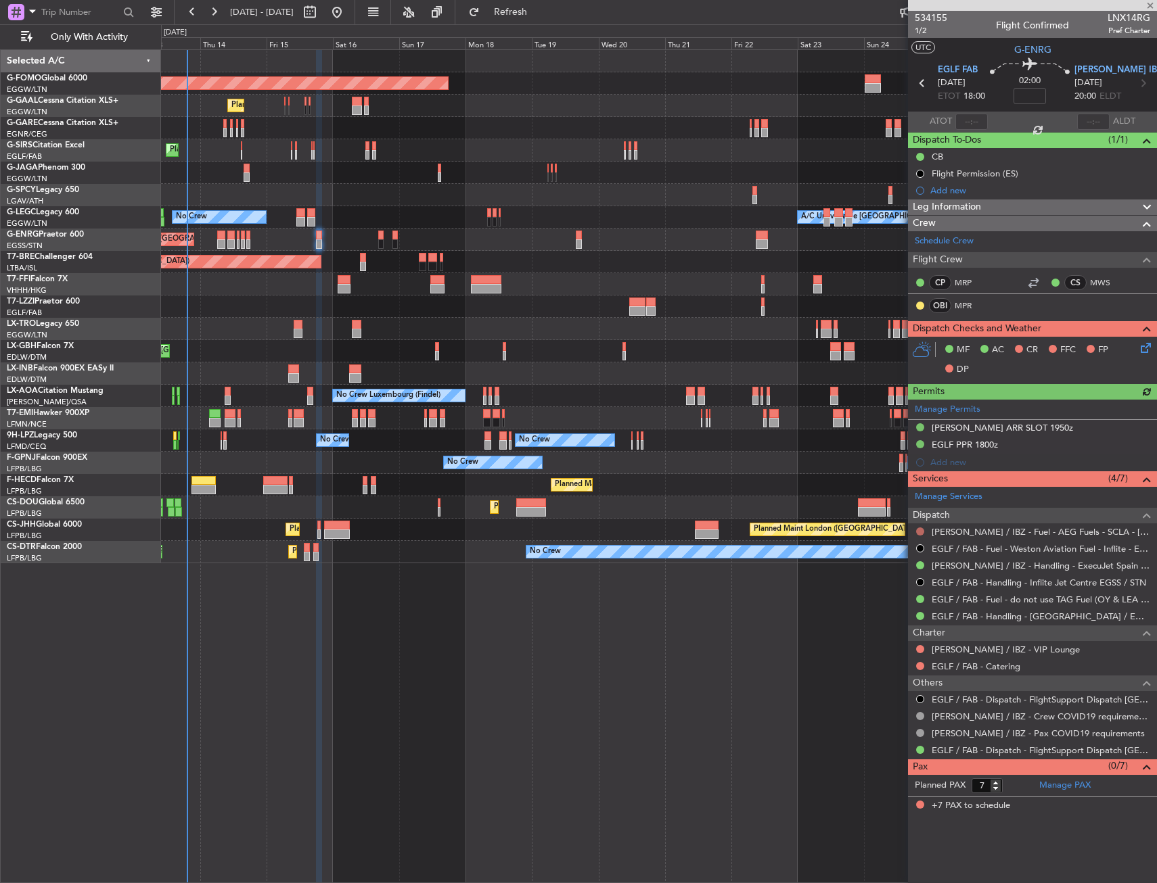
click at [919, 530] on button at bounding box center [920, 532] width 8 height 8
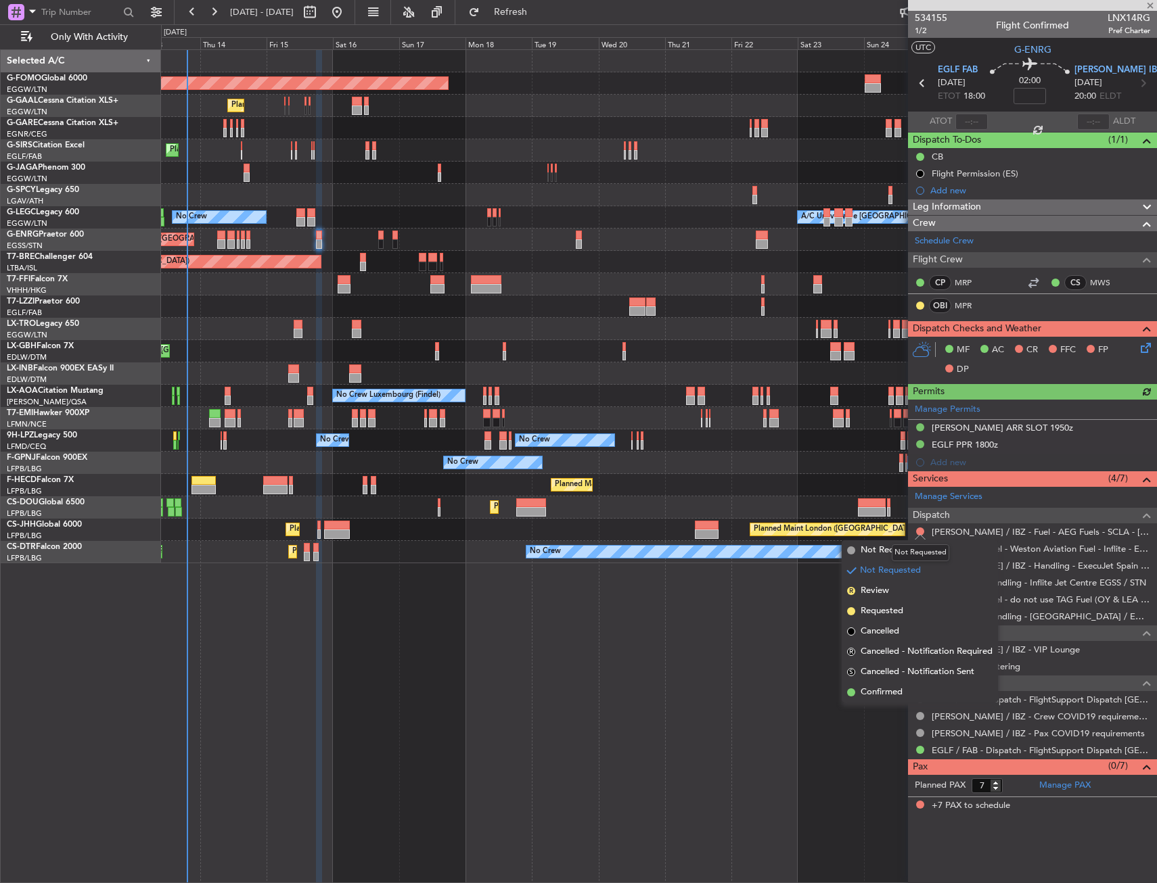
click at [906, 557] on div "Not Requested" at bounding box center [919, 552] width 57 height 17
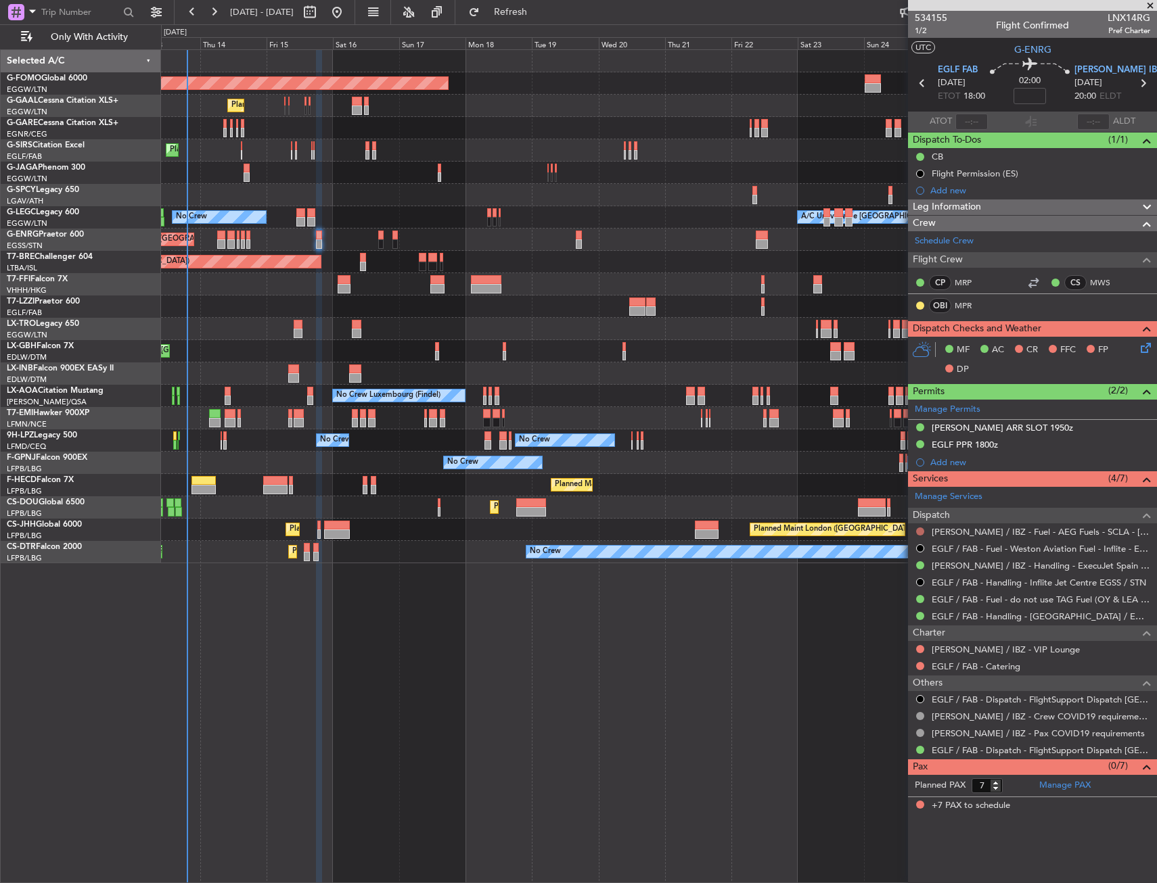
click at [921, 528] on button at bounding box center [920, 532] width 8 height 8
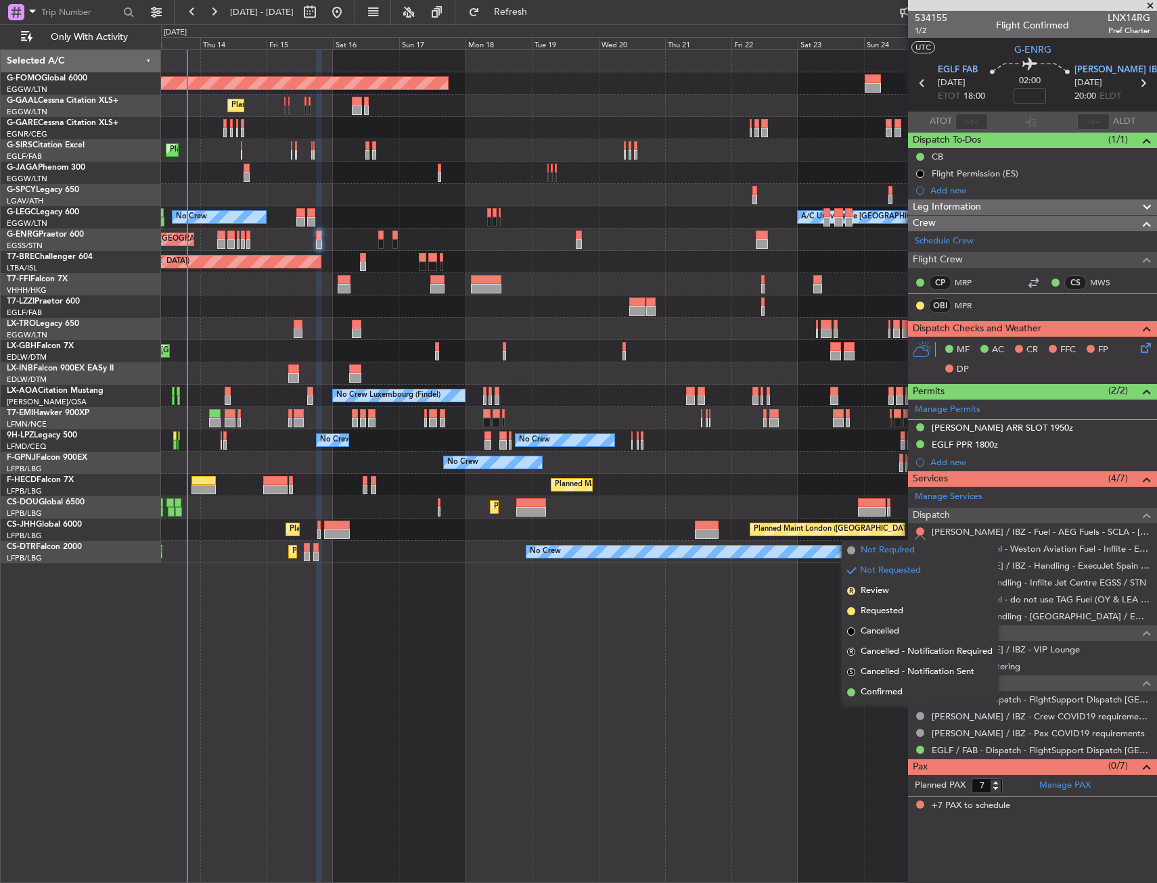
click at [873, 555] on span "Not Required" at bounding box center [887, 551] width 54 height 14
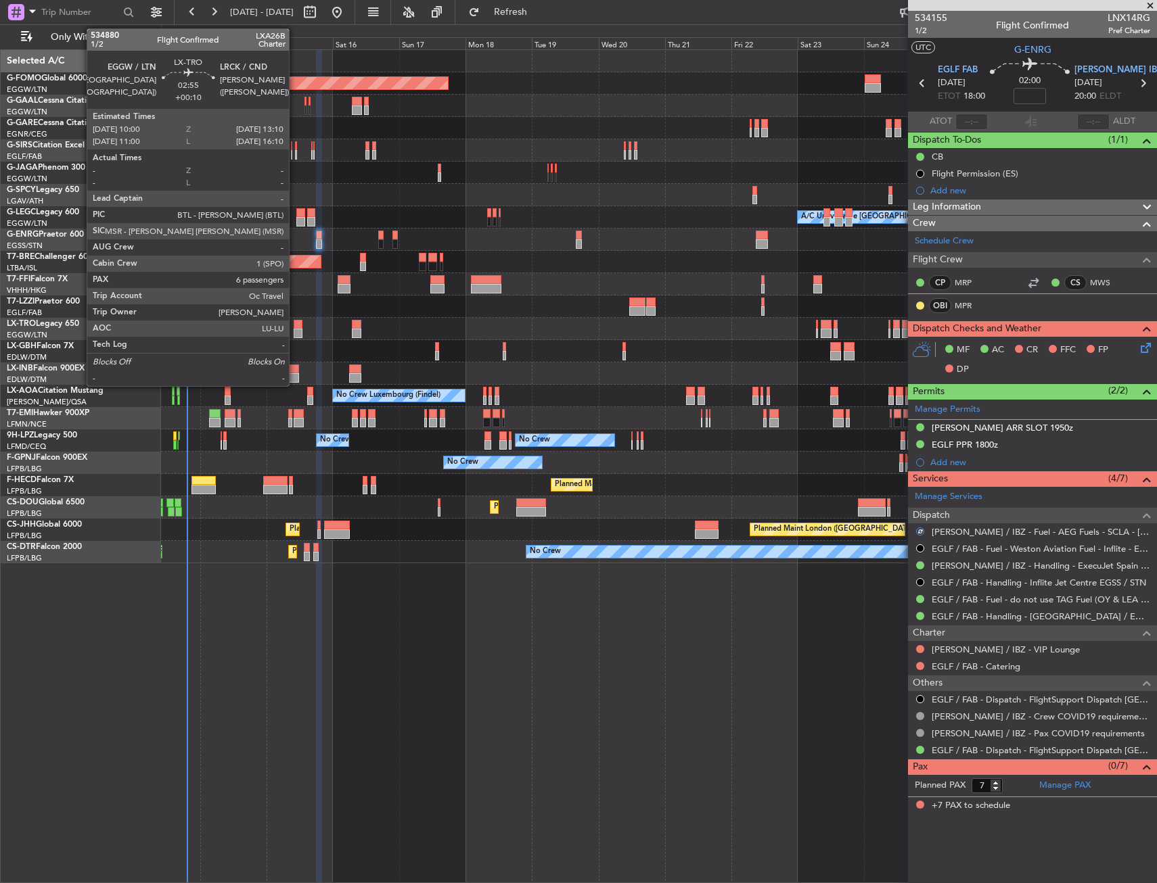
click at [295, 326] on div at bounding box center [298, 324] width 9 height 9
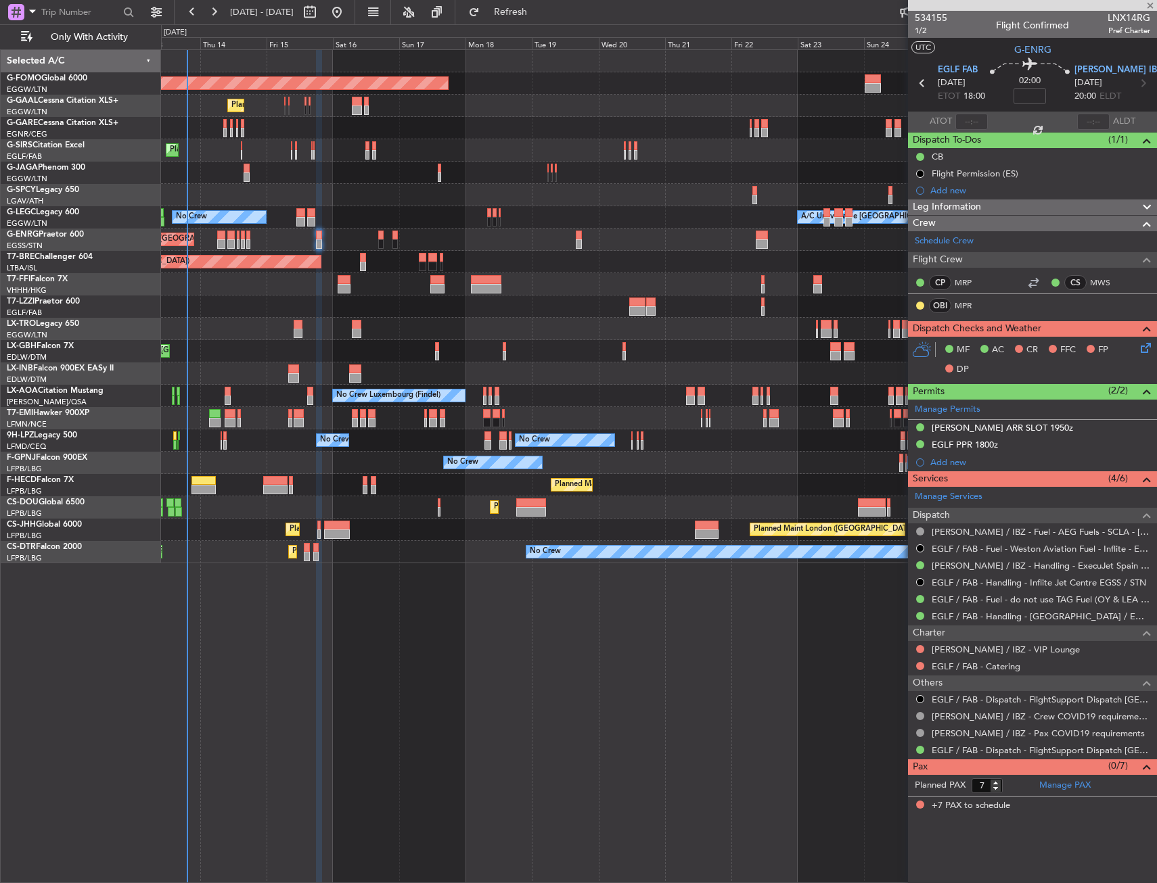
type input "+00:10"
type input "6"
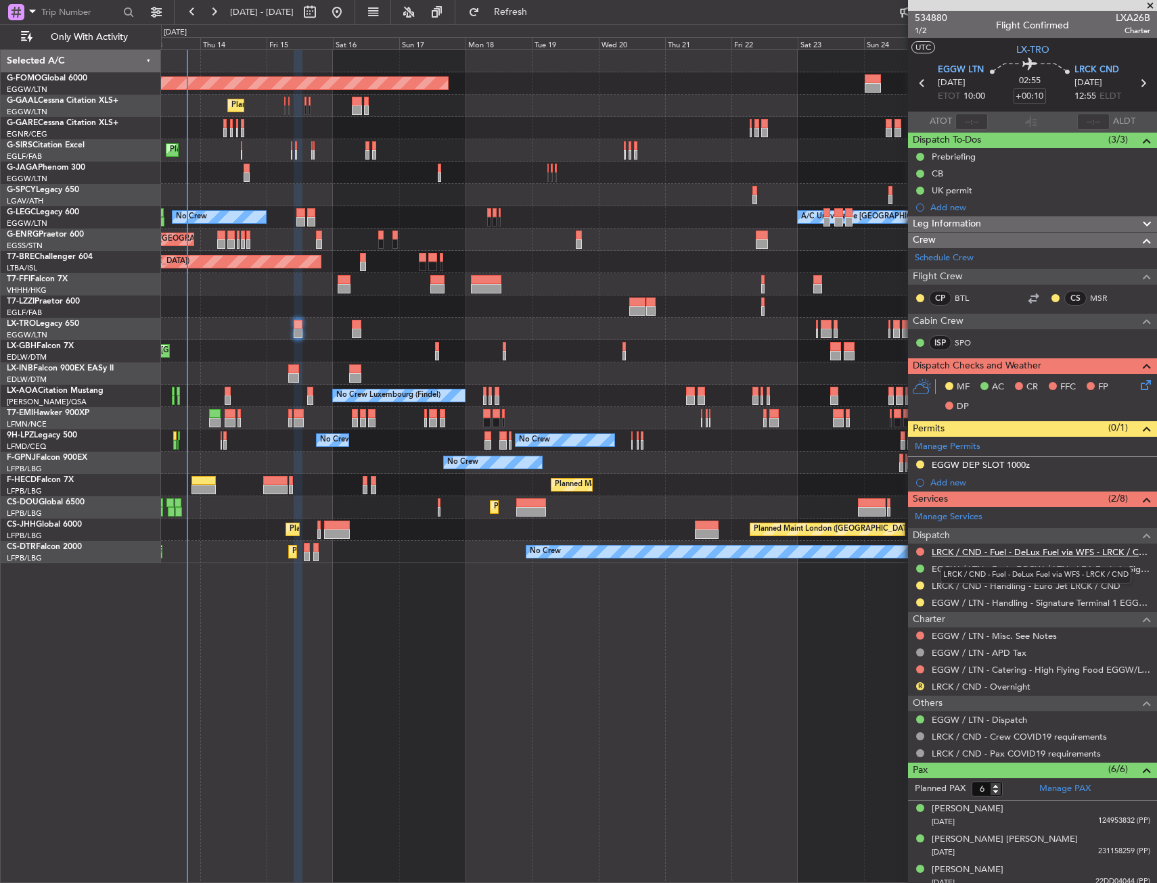
click at [969, 551] on link "LRCK / CND - Fuel - DeLux Fuel via WFS - LRCK / CND" at bounding box center [1040, 552] width 218 height 11
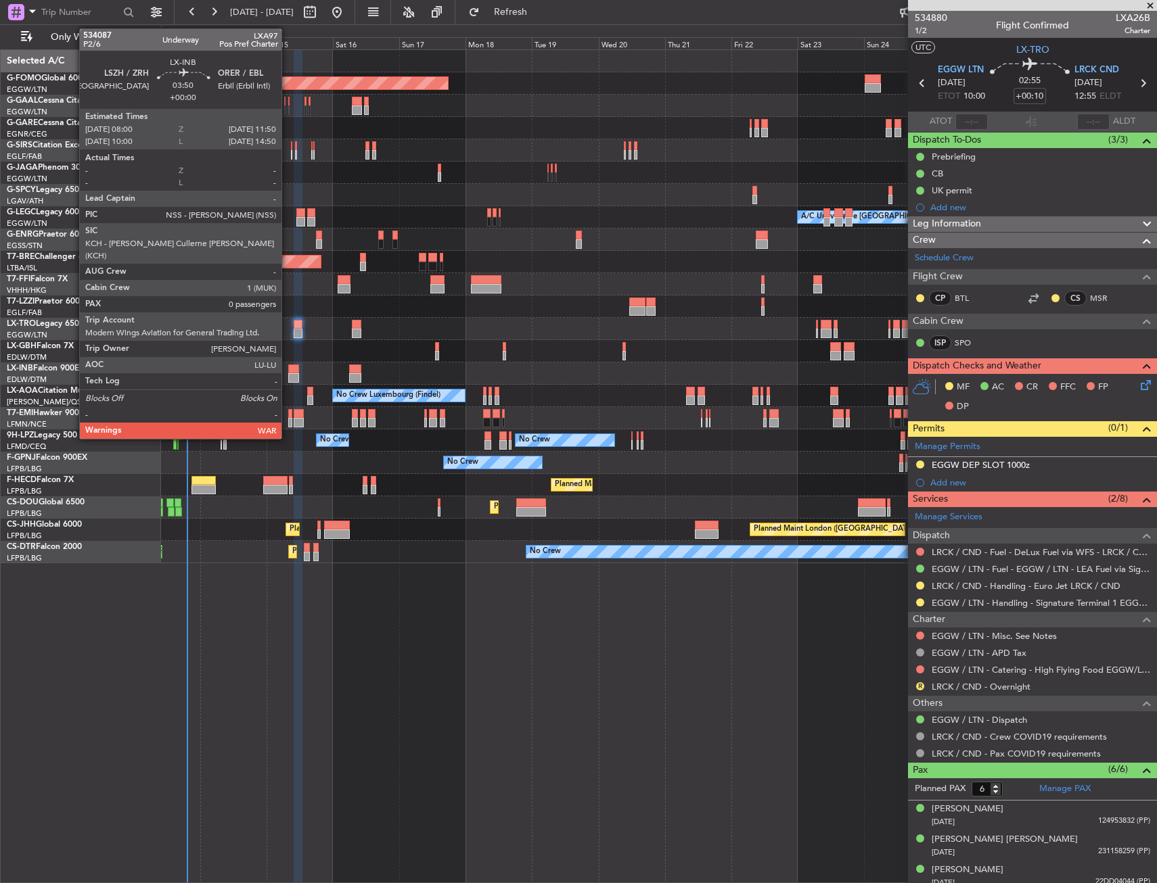
click at [288, 372] on div at bounding box center [293, 369] width 11 height 9
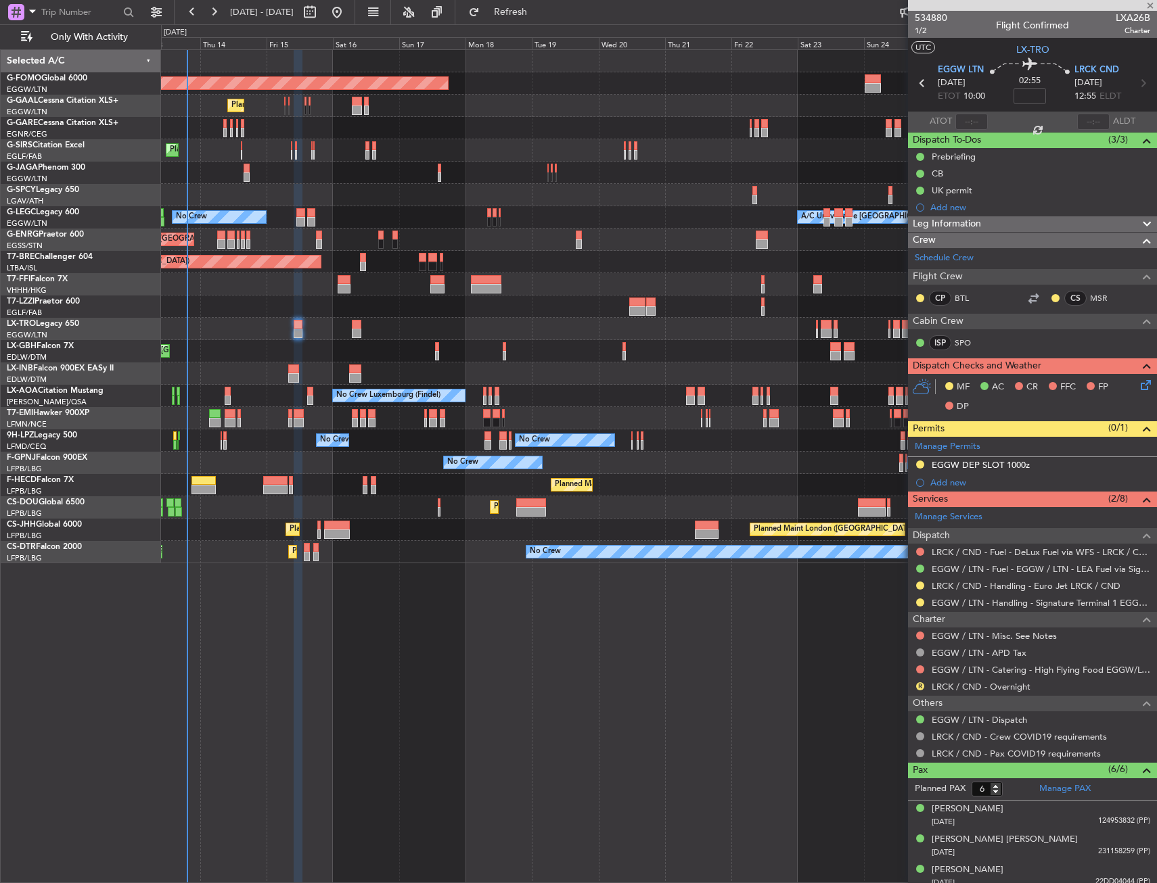
type input "0"
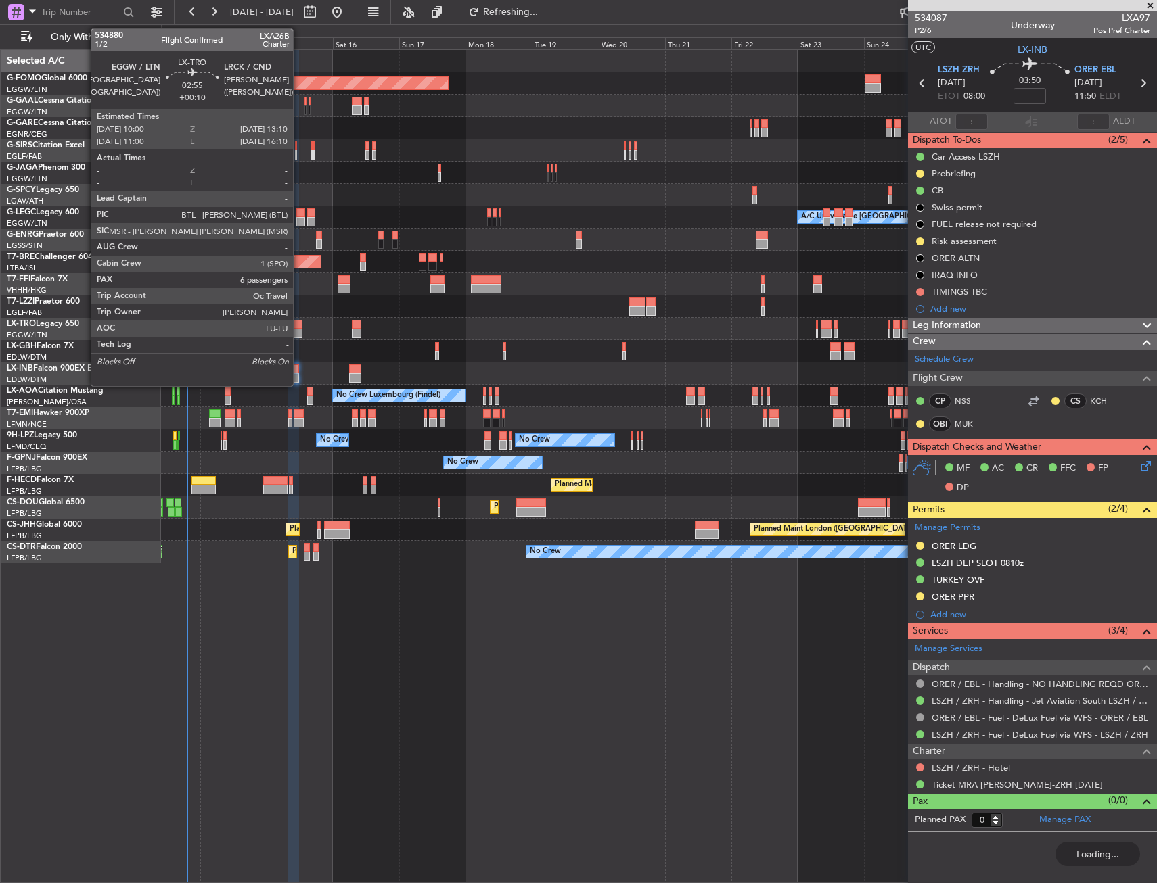
click at [299, 329] on div at bounding box center [298, 333] width 9 height 9
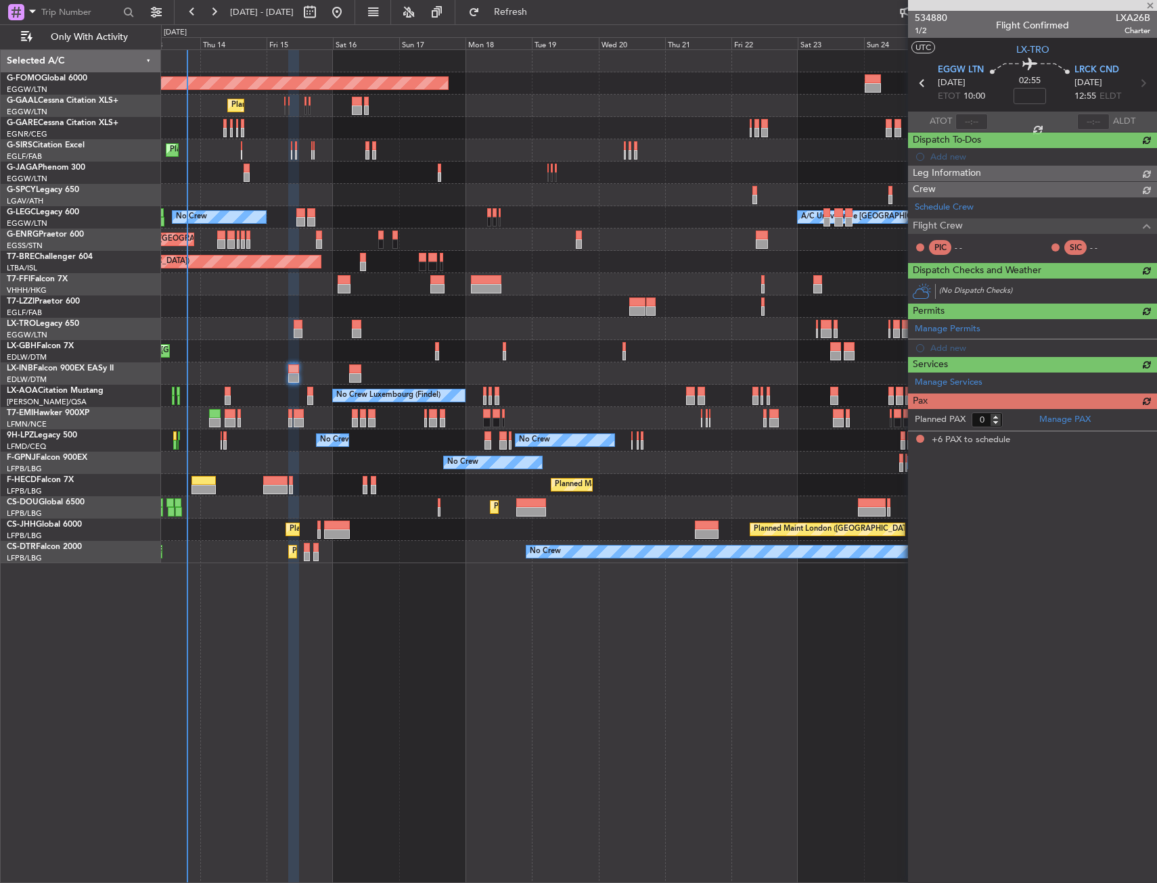
type input "+00:10"
type input "6"
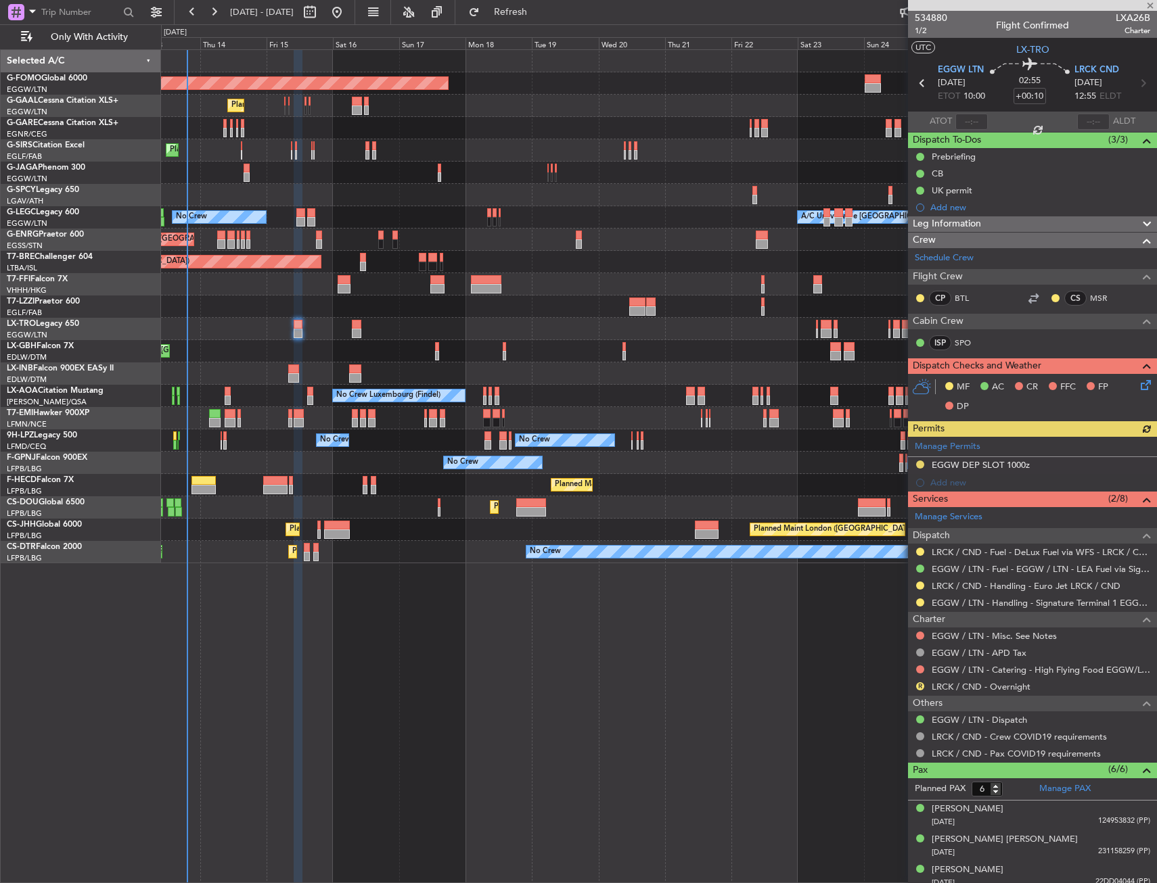
click at [1138, 387] on icon at bounding box center [1143, 382] width 11 height 11
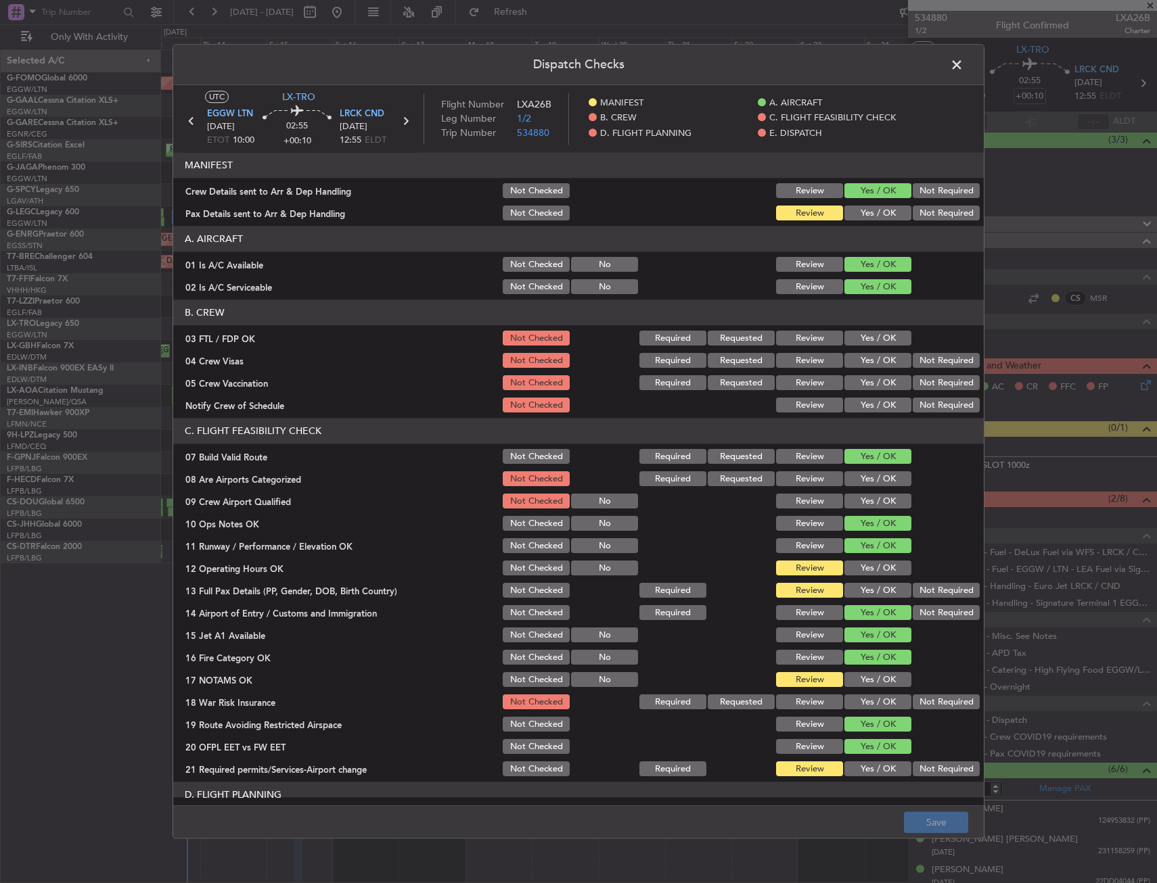
click at [864, 214] on button "Yes / OK" at bounding box center [877, 213] width 67 height 15
click at [911, 814] on button "Save" at bounding box center [936, 823] width 64 height 22
click at [963, 61] on span at bounding box center [963, 68] width 0 height 27
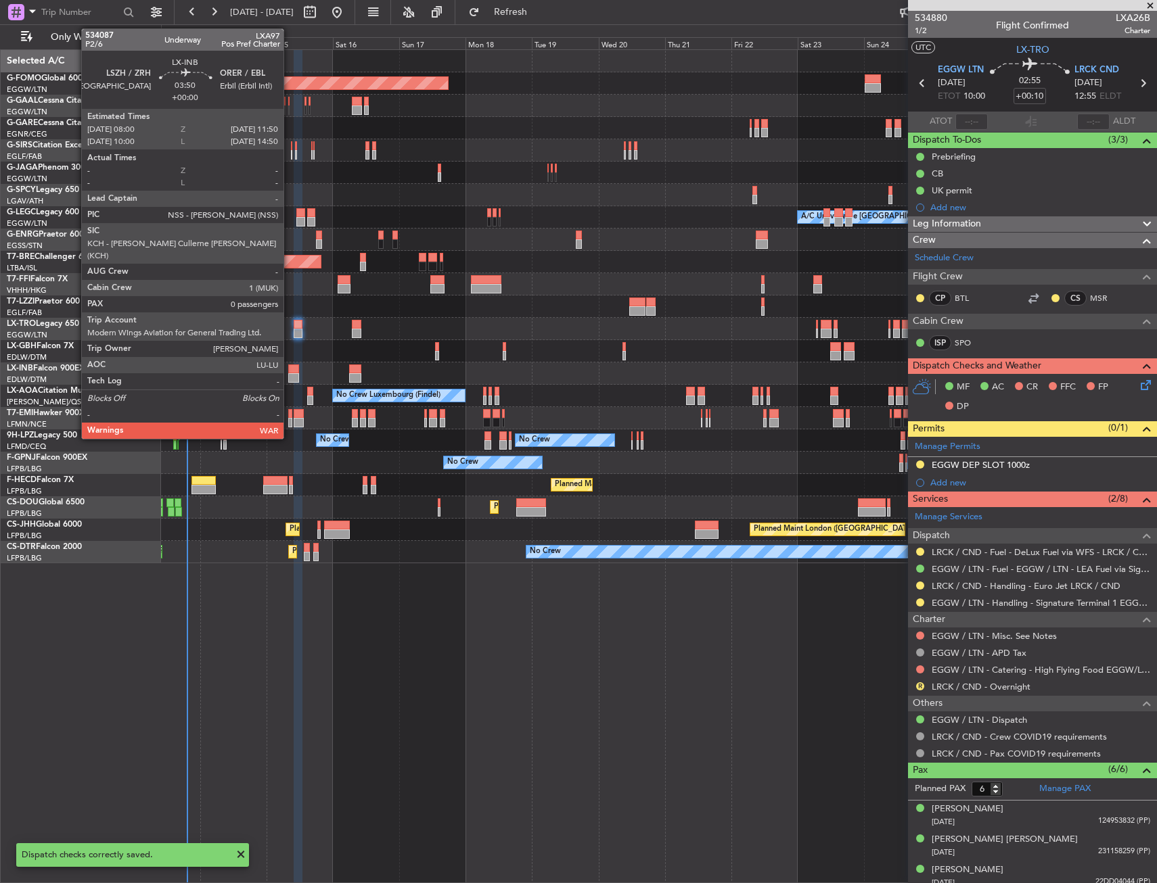
click at [290, 370] on div at bounding box center [293, 369] width 11 height 9
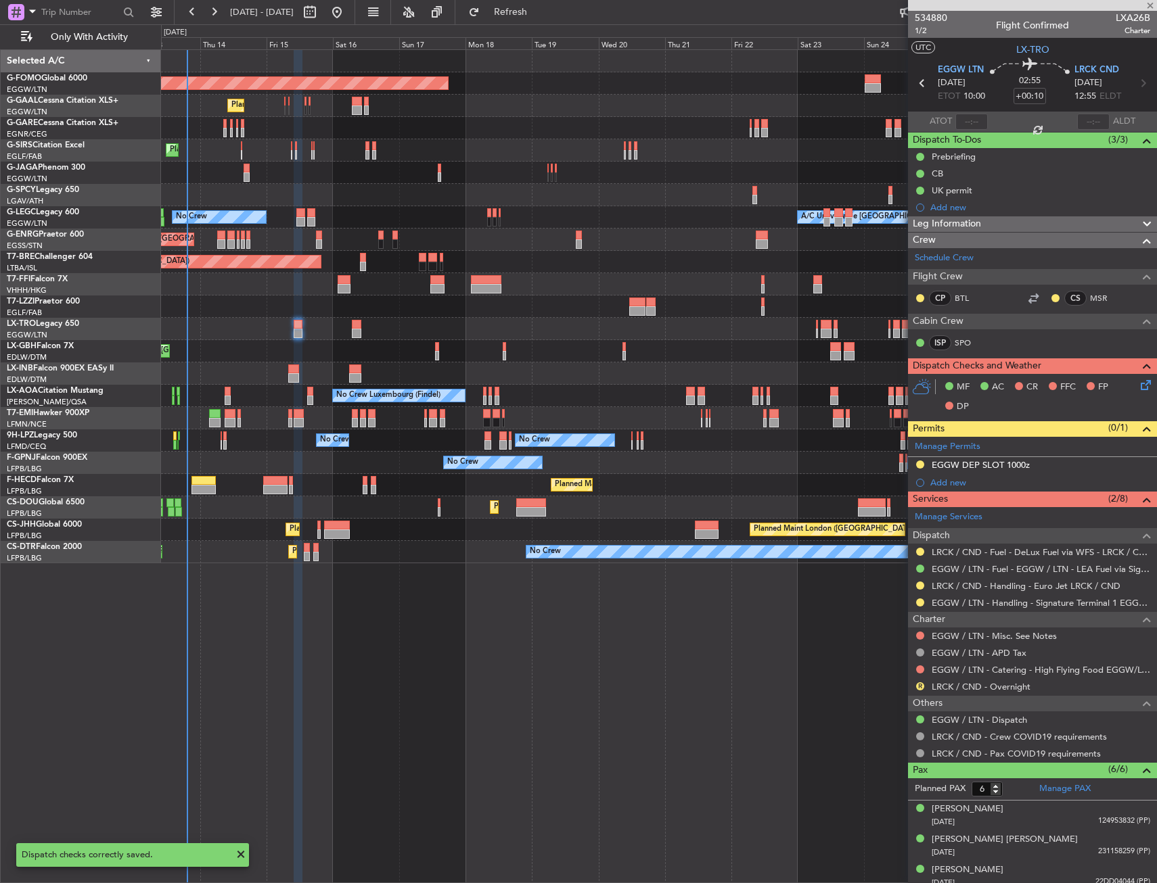
type input "0"
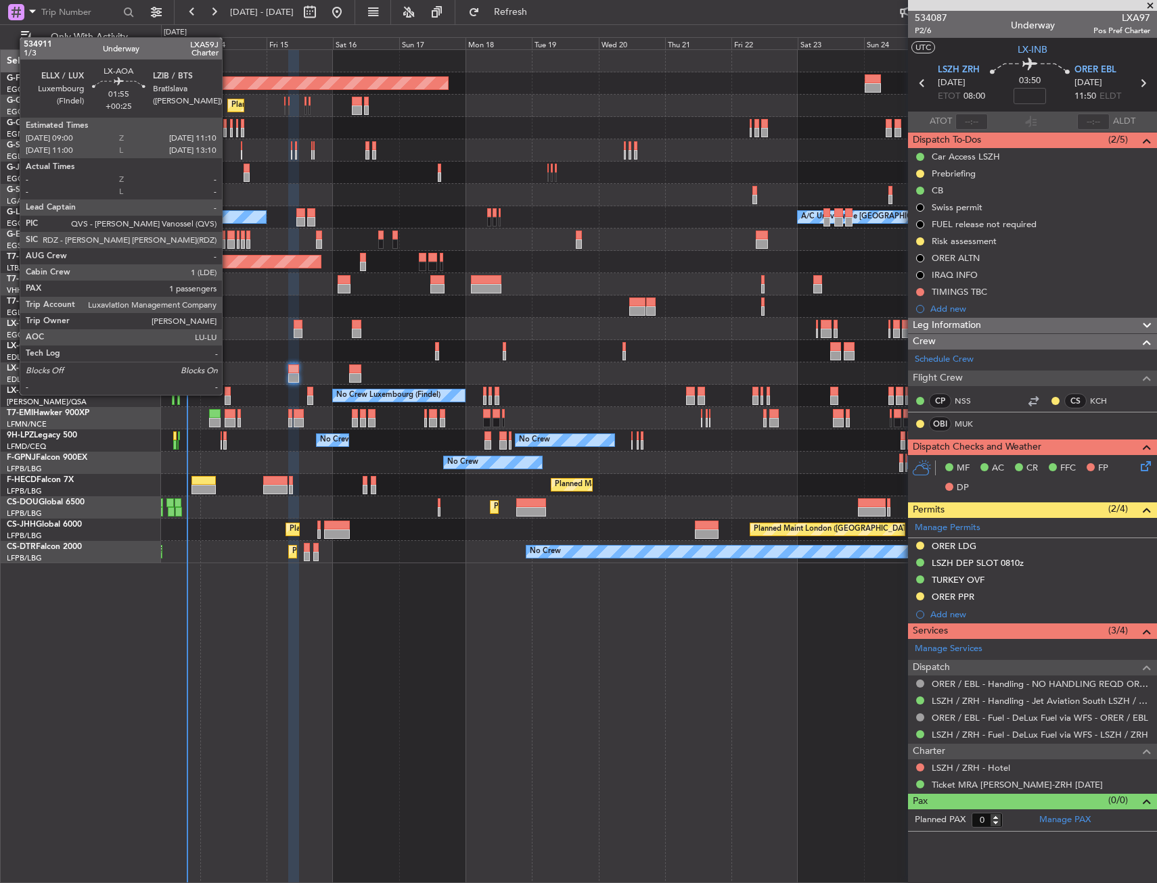
click at [228, 394] on div at bounding box center [228, 391] width 6 height 9
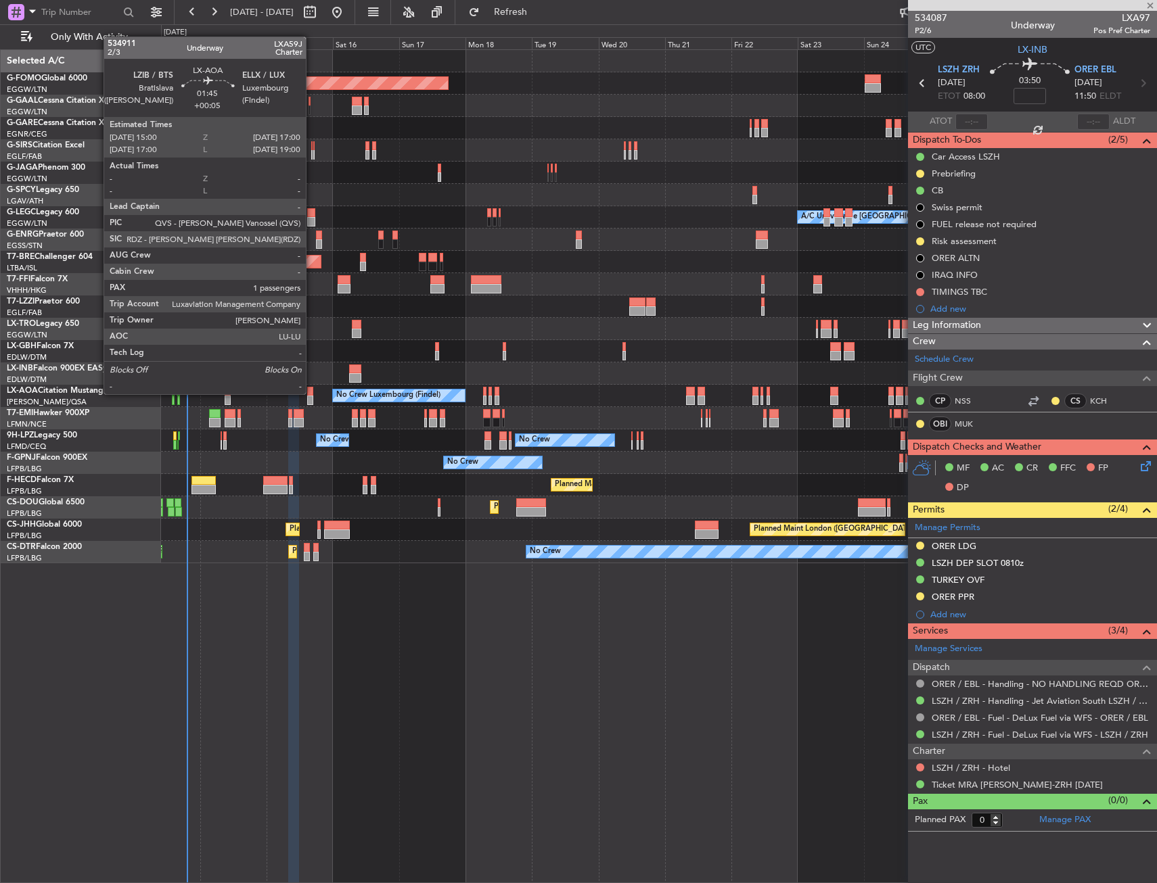
type input "+00:25"
type input "1"
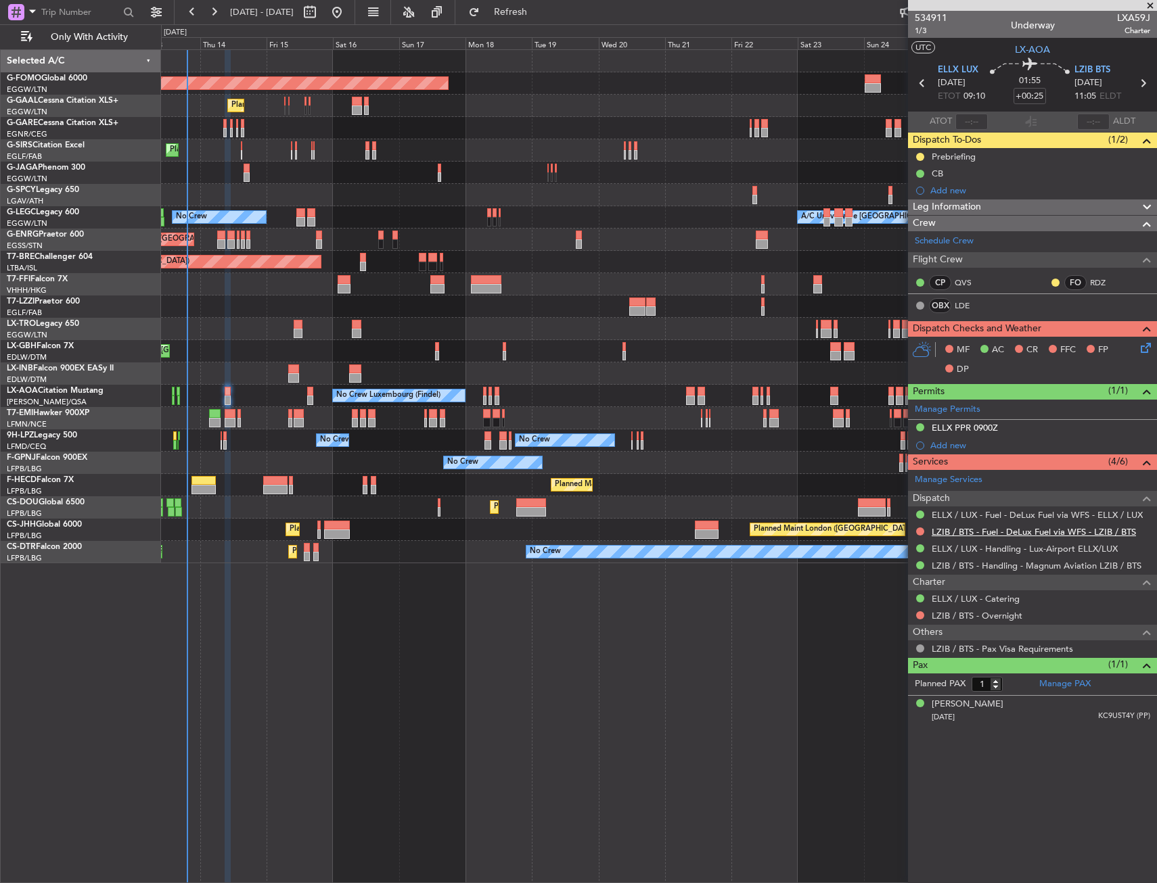
click at [961, 529] on link "LZIB / BTS - Fuel - DeLux Fuel via WFS - LZIB / BTS" at bounding box center [1033, 531] width 204 height 11
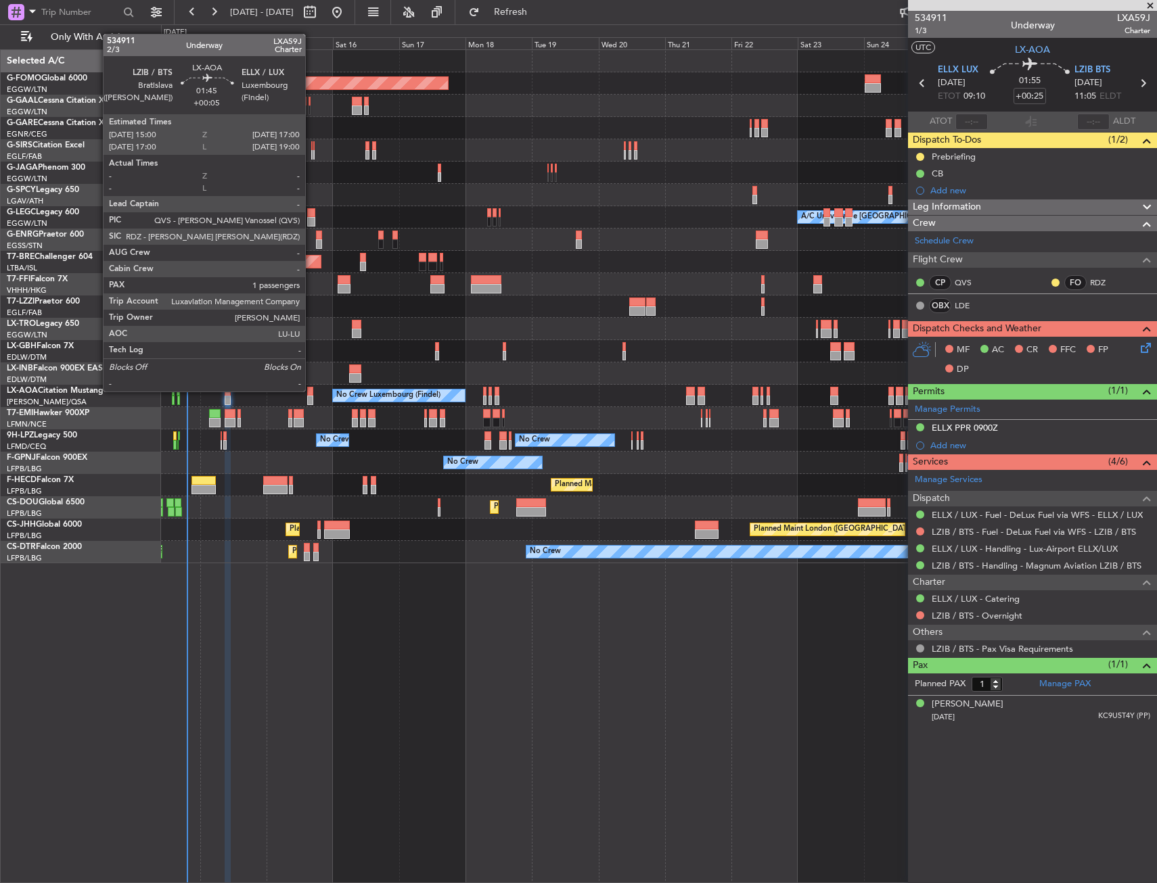
click at [311, 390] on div at bounding box center [310, 391] width 6 height 9
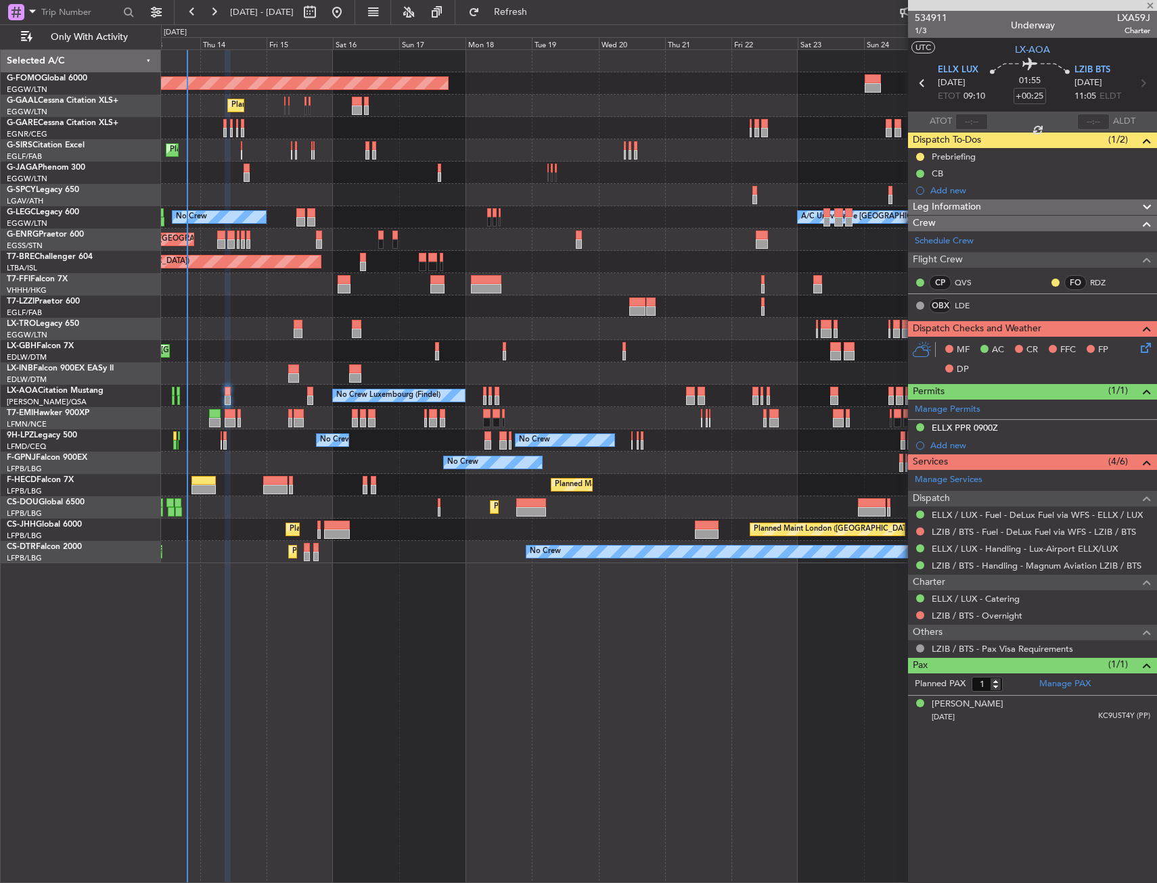
type input "+00:05"
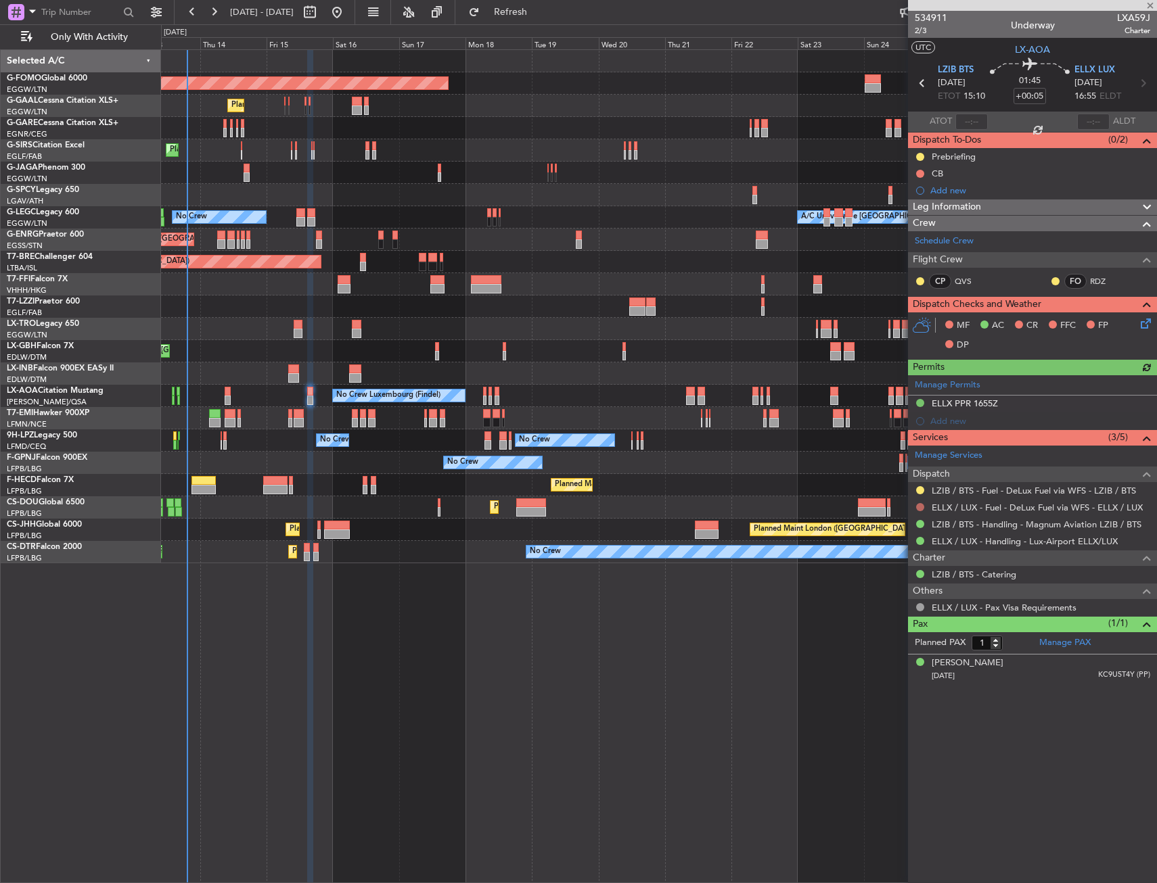
click at [921, 509] on button at bounding box center [920, 507] width 8 height 8
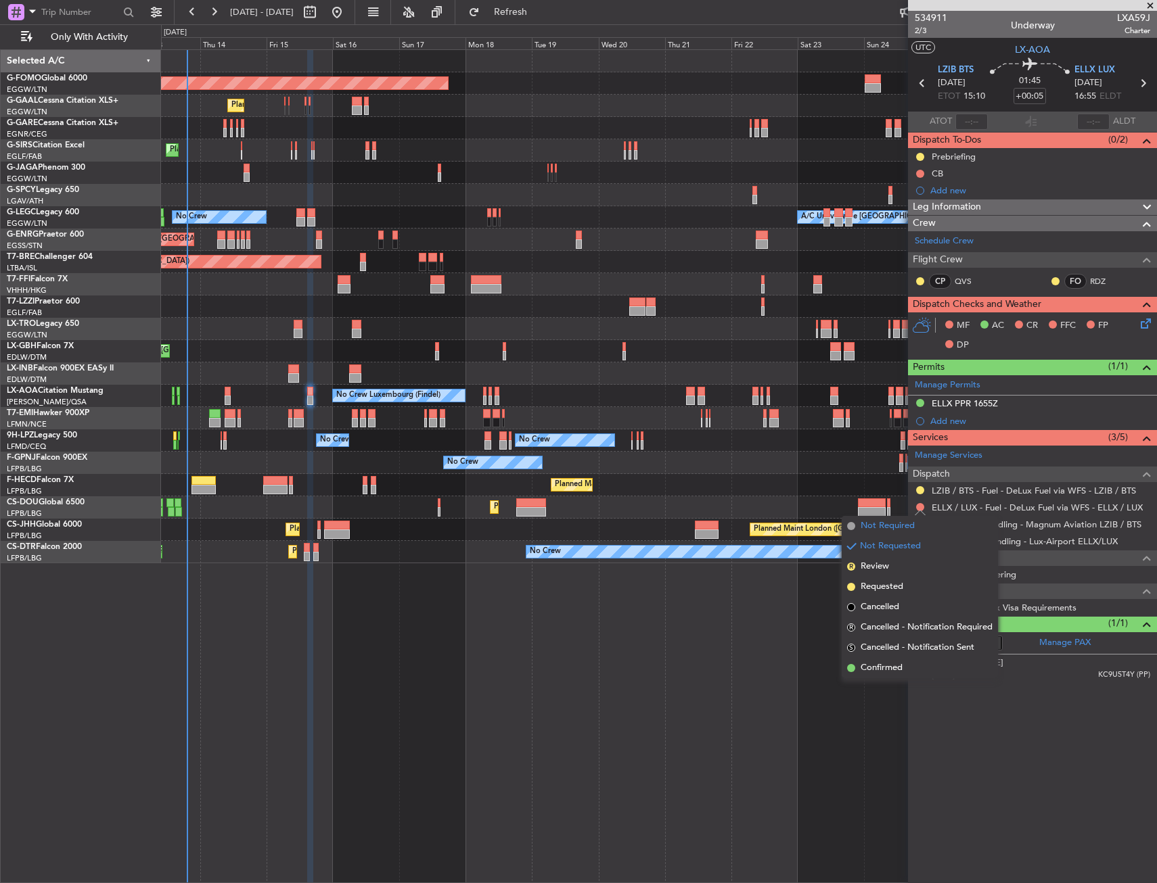
click at [889, 529] on span "Not Required" at bounding box center [887, 526] width 54 height 14
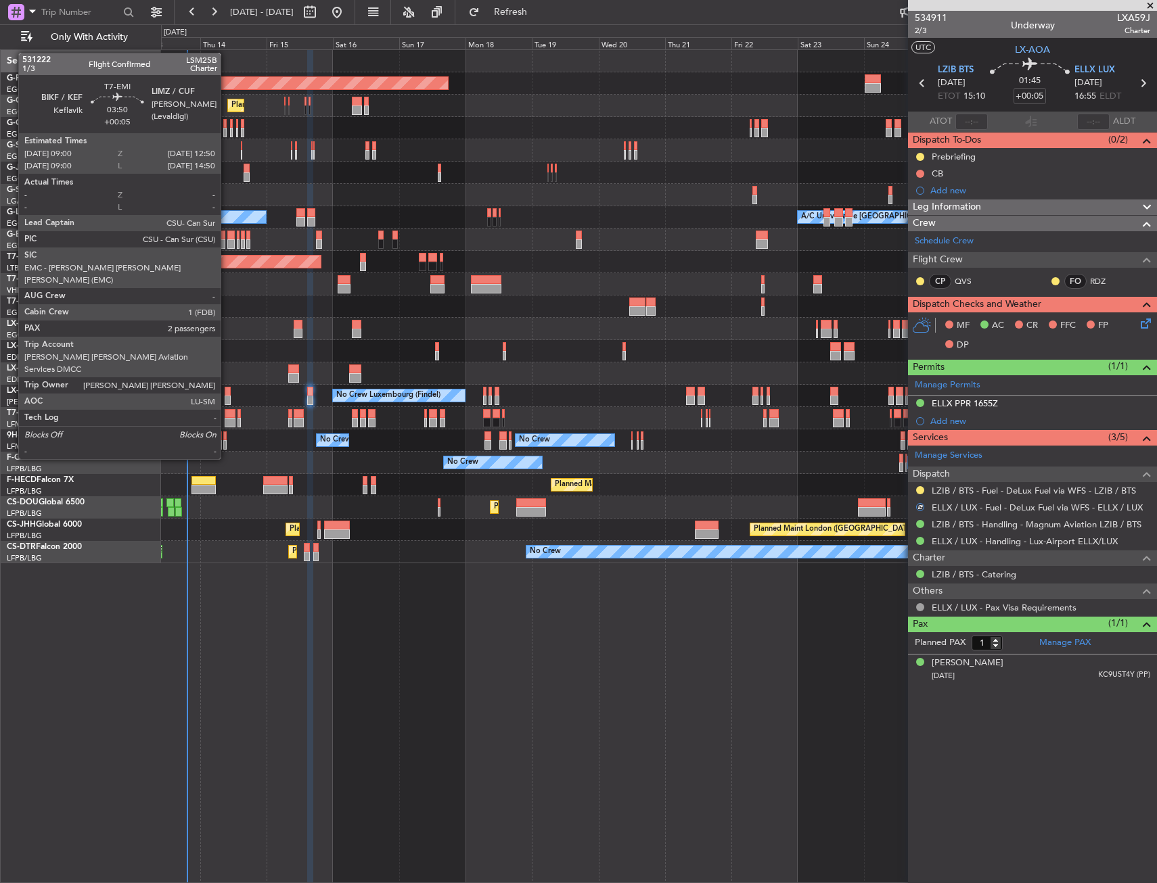
click at [227, 421] on div at bounding box center [230, 422] width 11 height 9
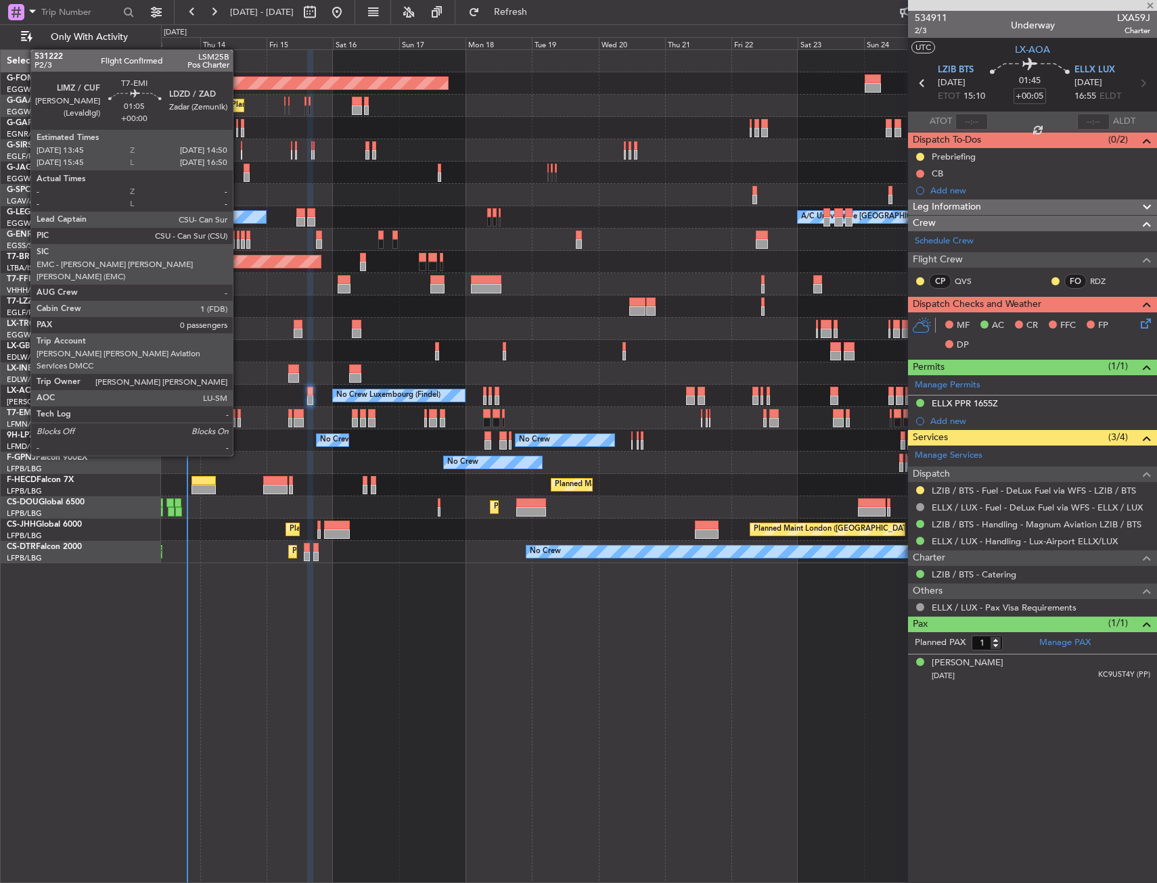
type input "2"
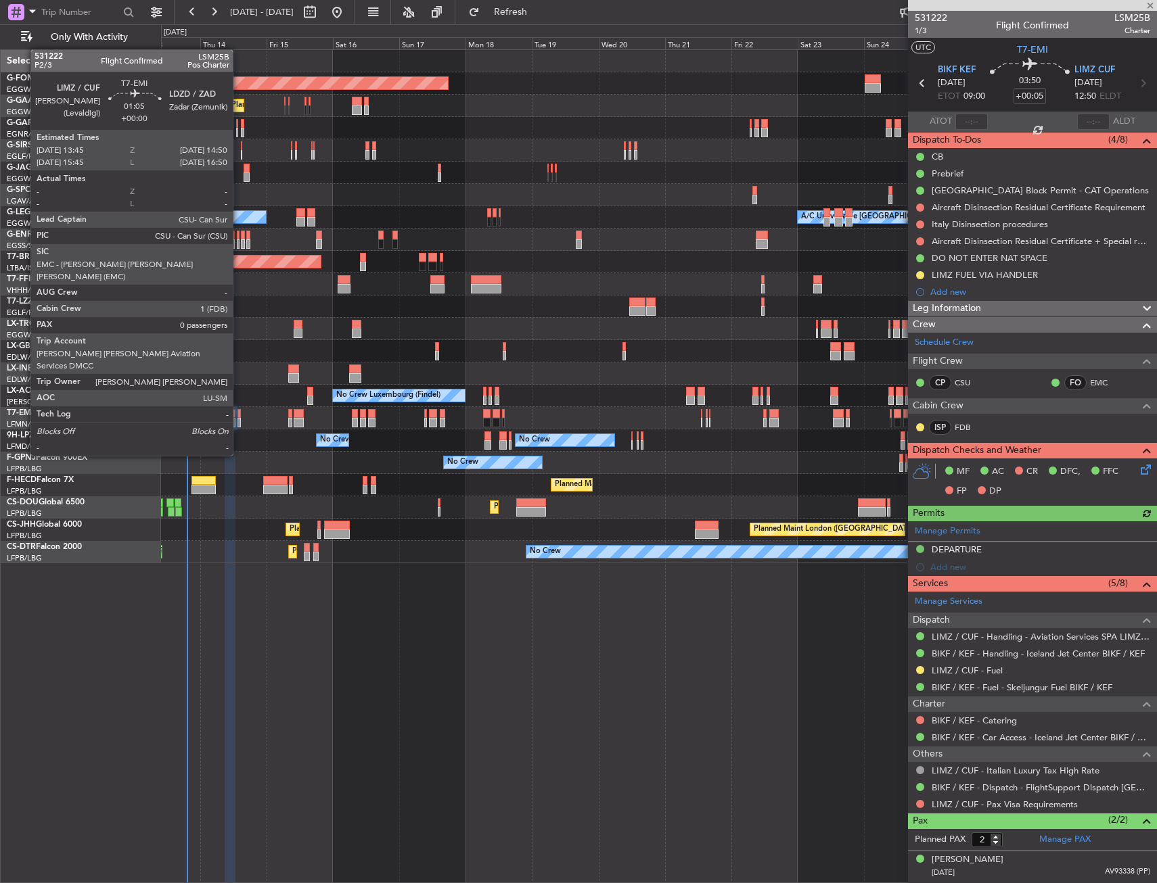
click at [239, 418] on div at bounding box center [238, 422] width 3 height 9
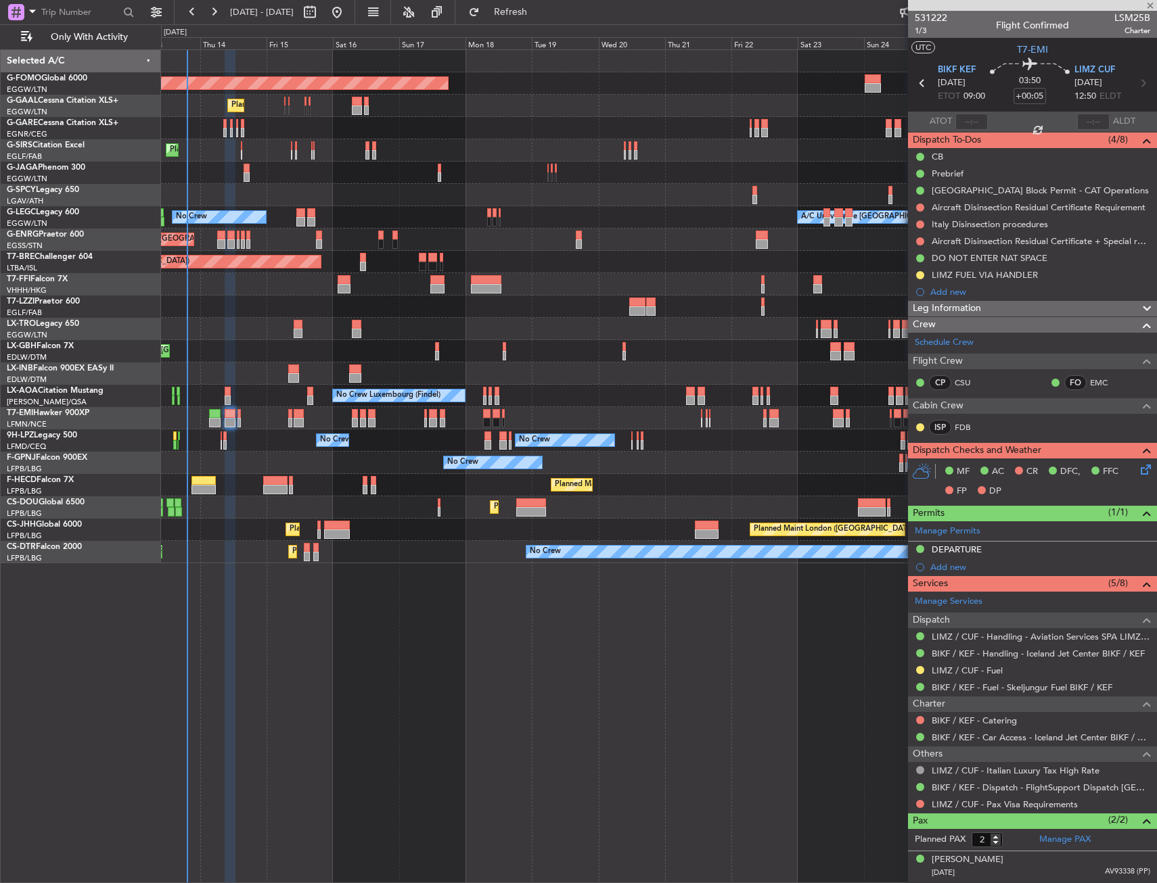
type input "0"
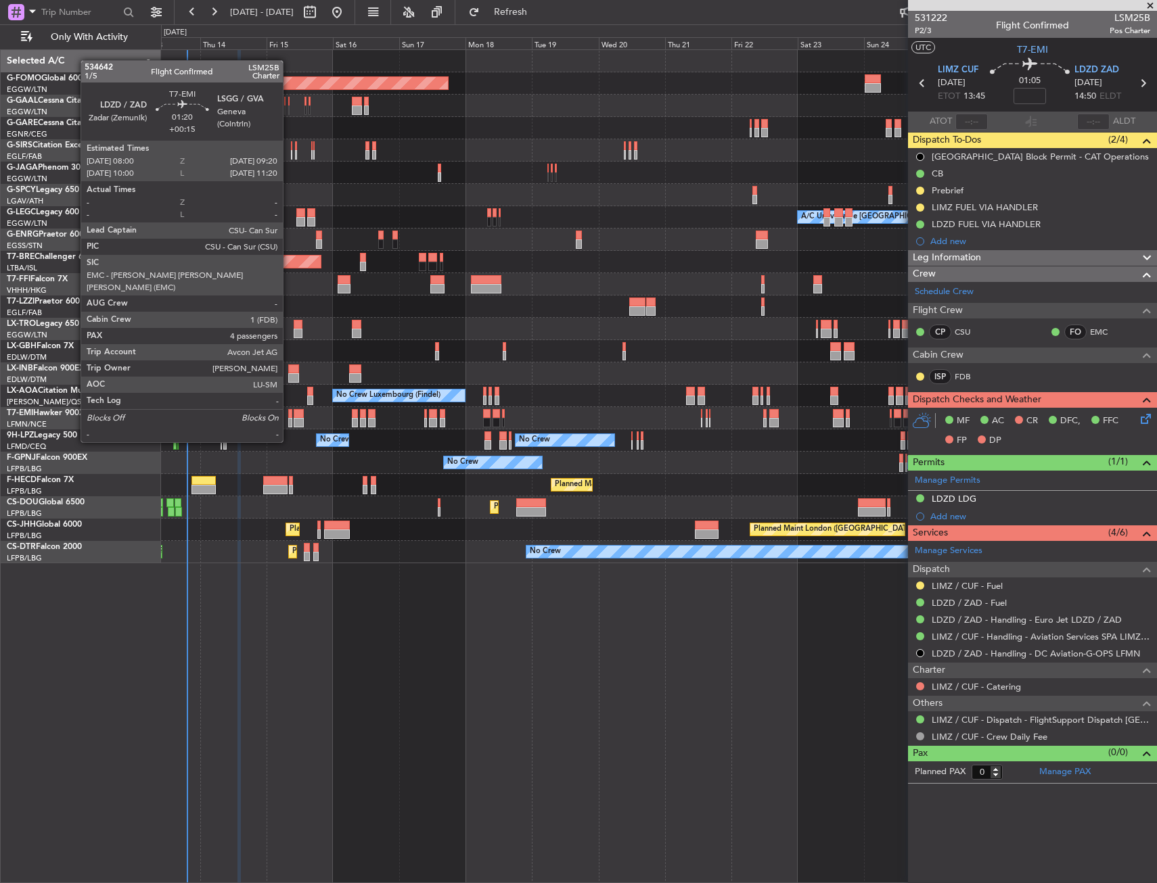
click at [289, 417] on div at bounding box center [290, 413] width 4 height 9
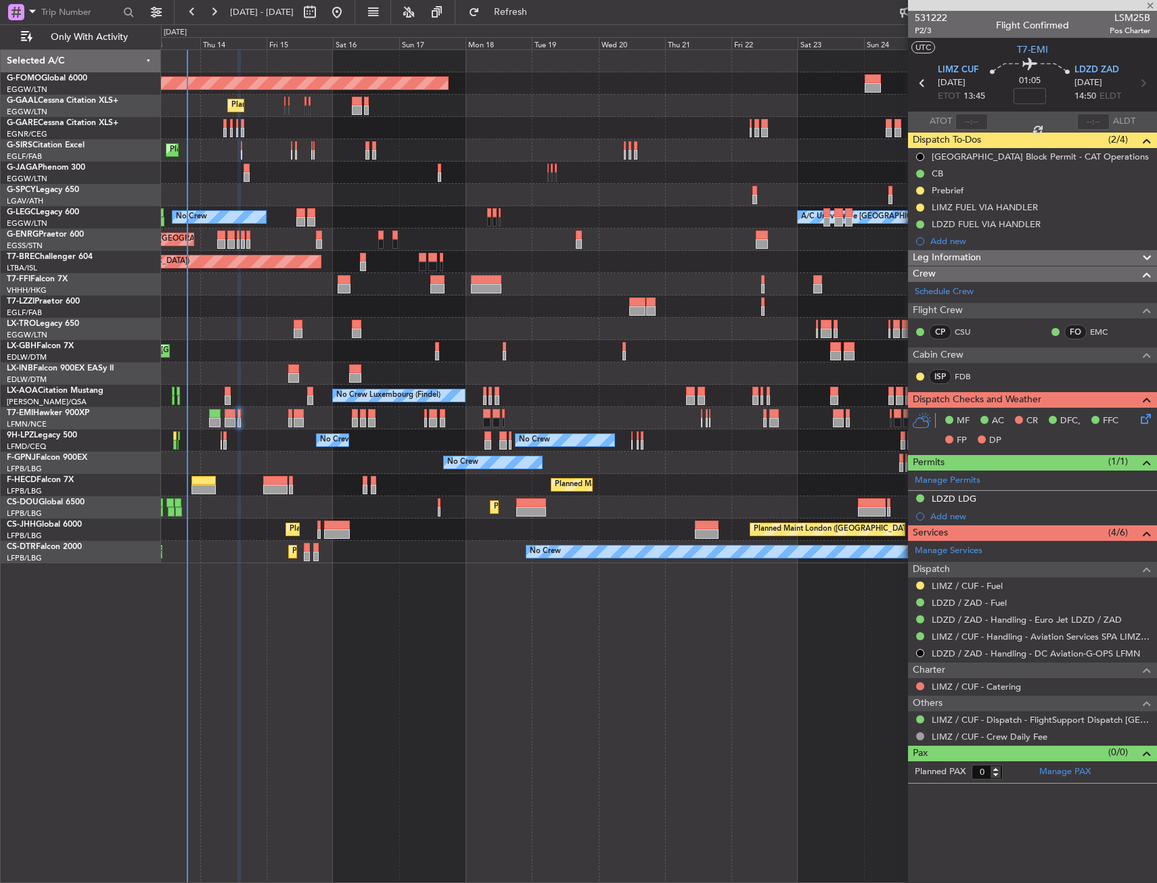
type input "+00:15"
type input "4"
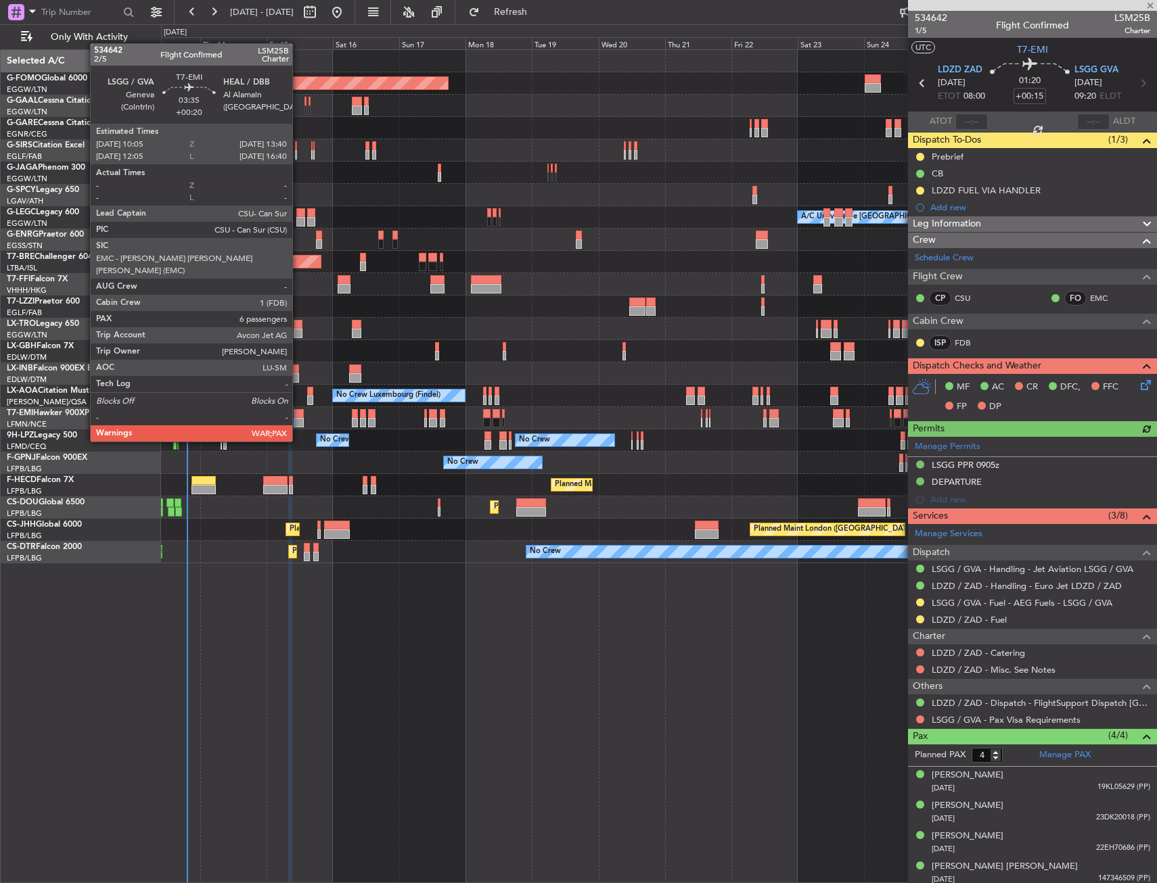
click at [298, 416] on div at bounding box center [299, 413] width 10 height 9
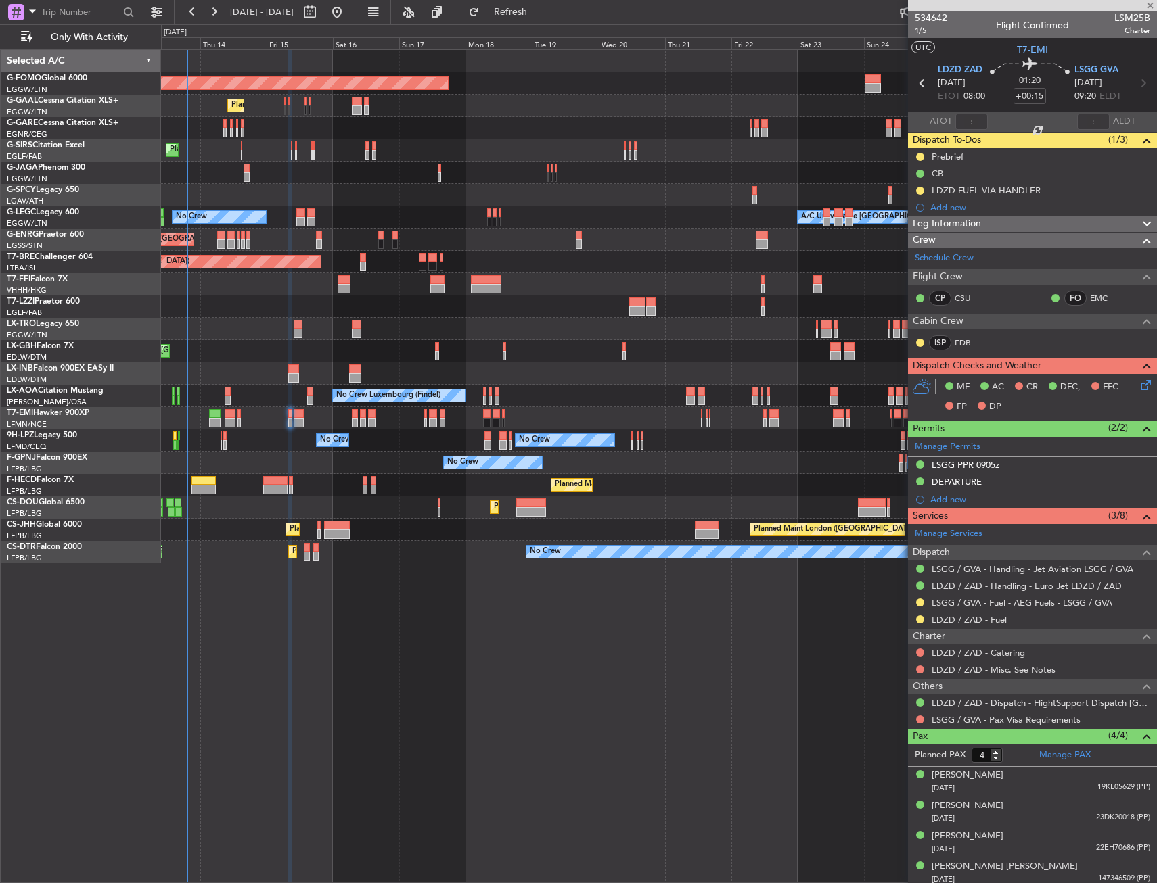
type input "+00:20"
type input "7"
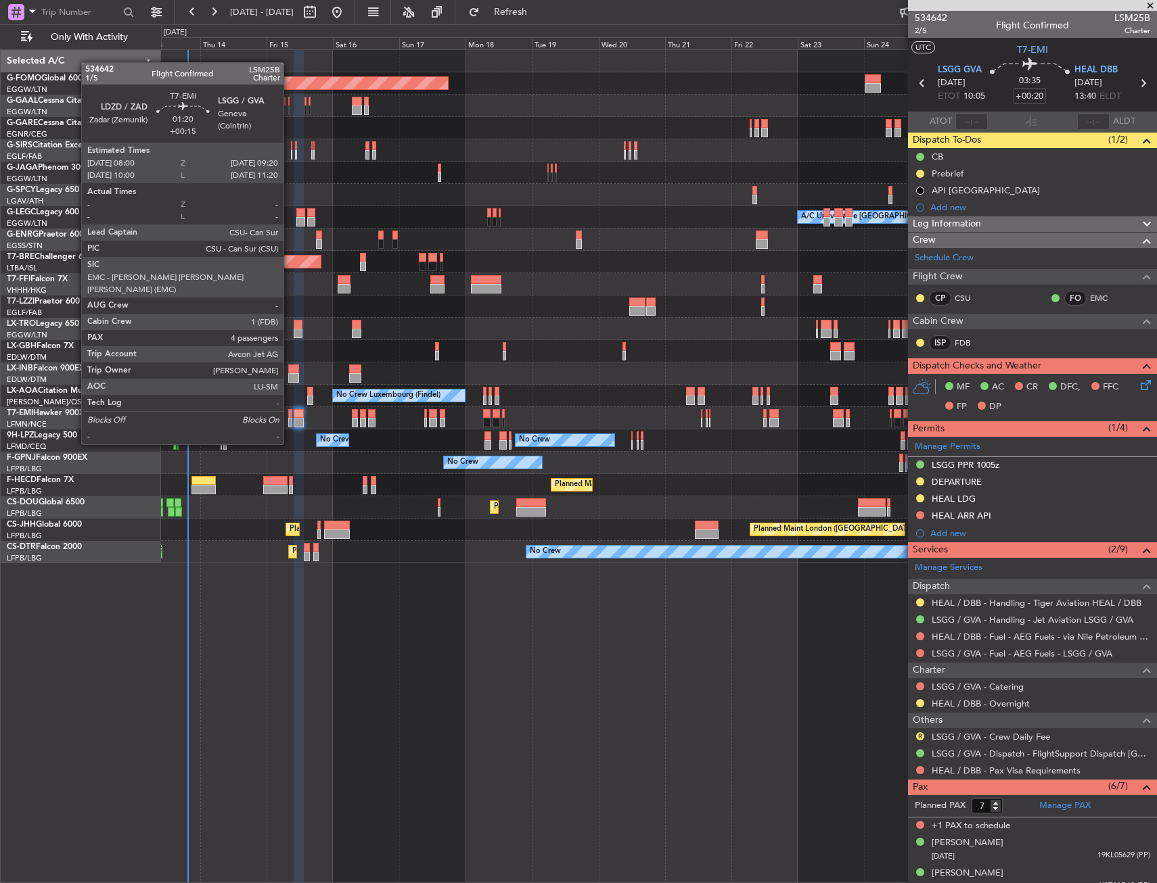
click at [289, 419] on div at bounding box center [290, 422] width 4 height 9
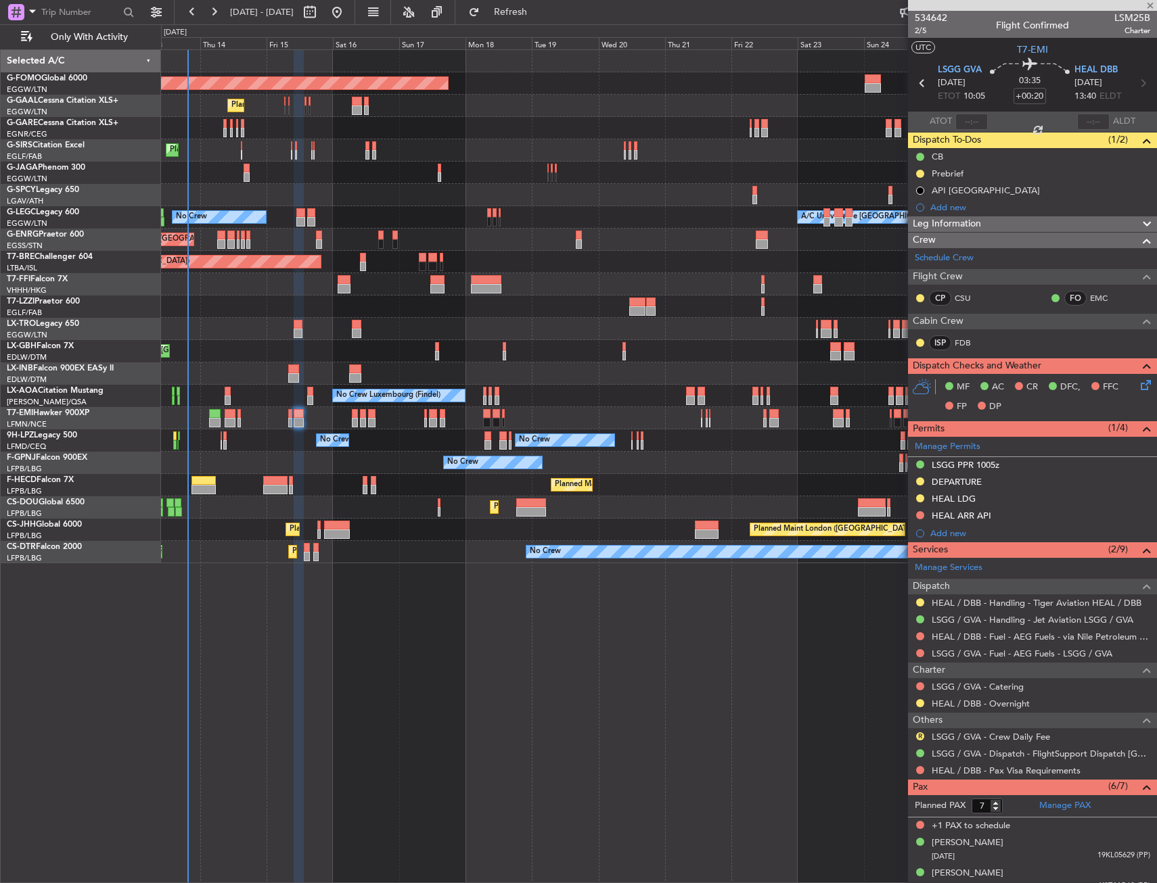
type input "+00:15"
type input "4"
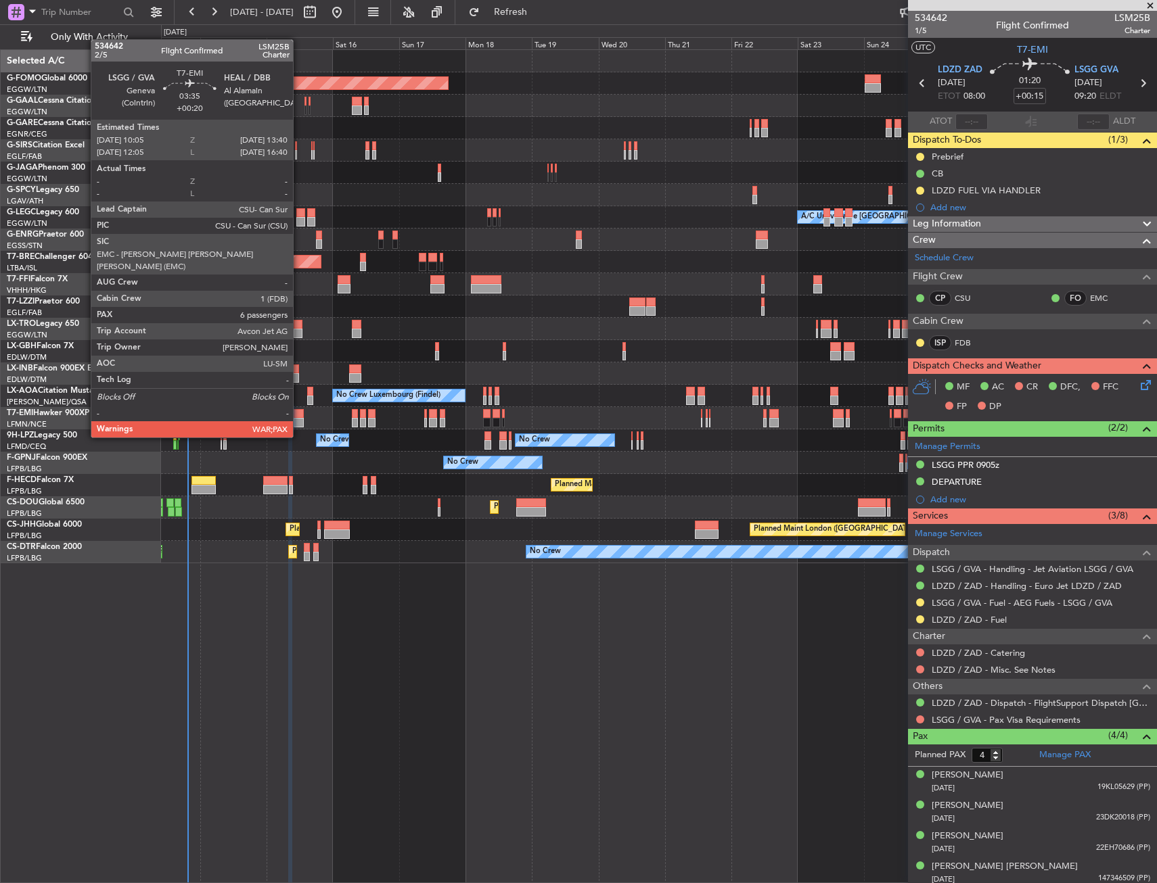
click at [299, 412] on div at bounding box center [299, 413] width 10 height 9
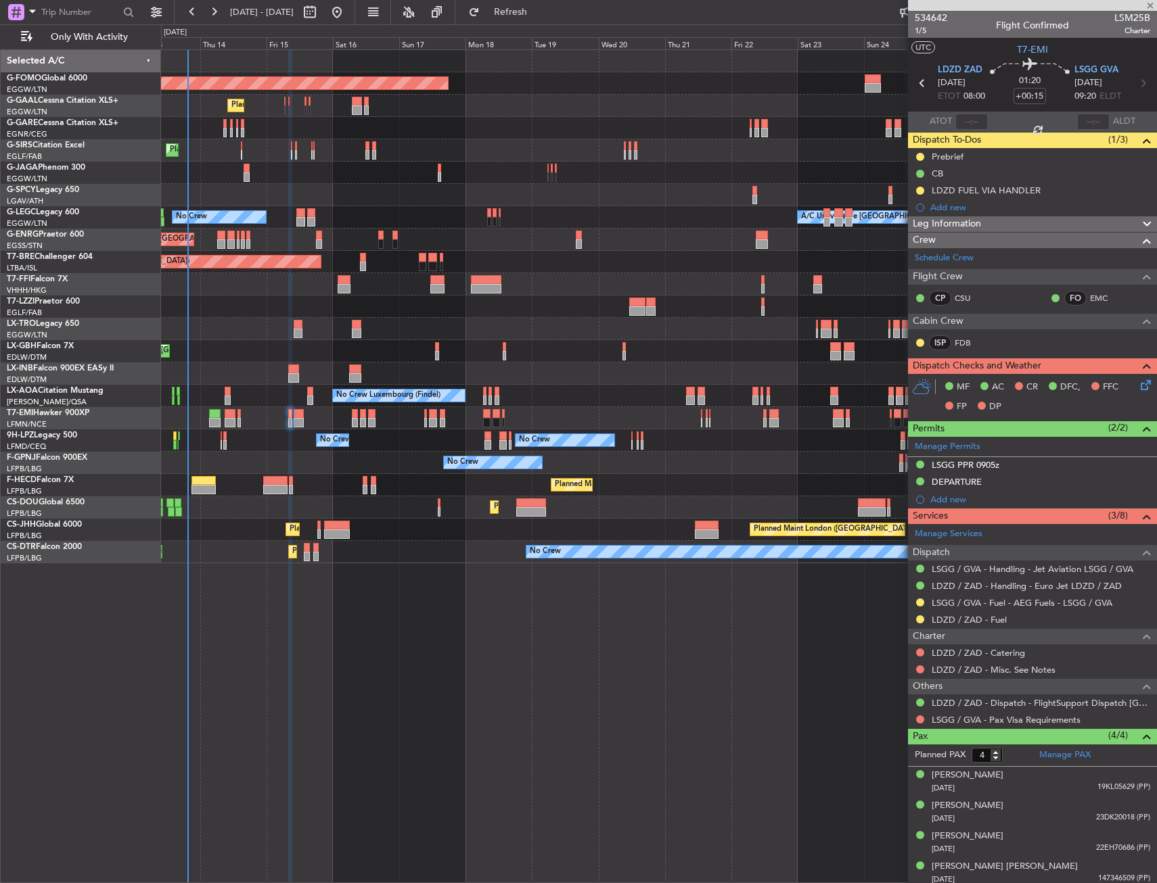
type input "+00:20"
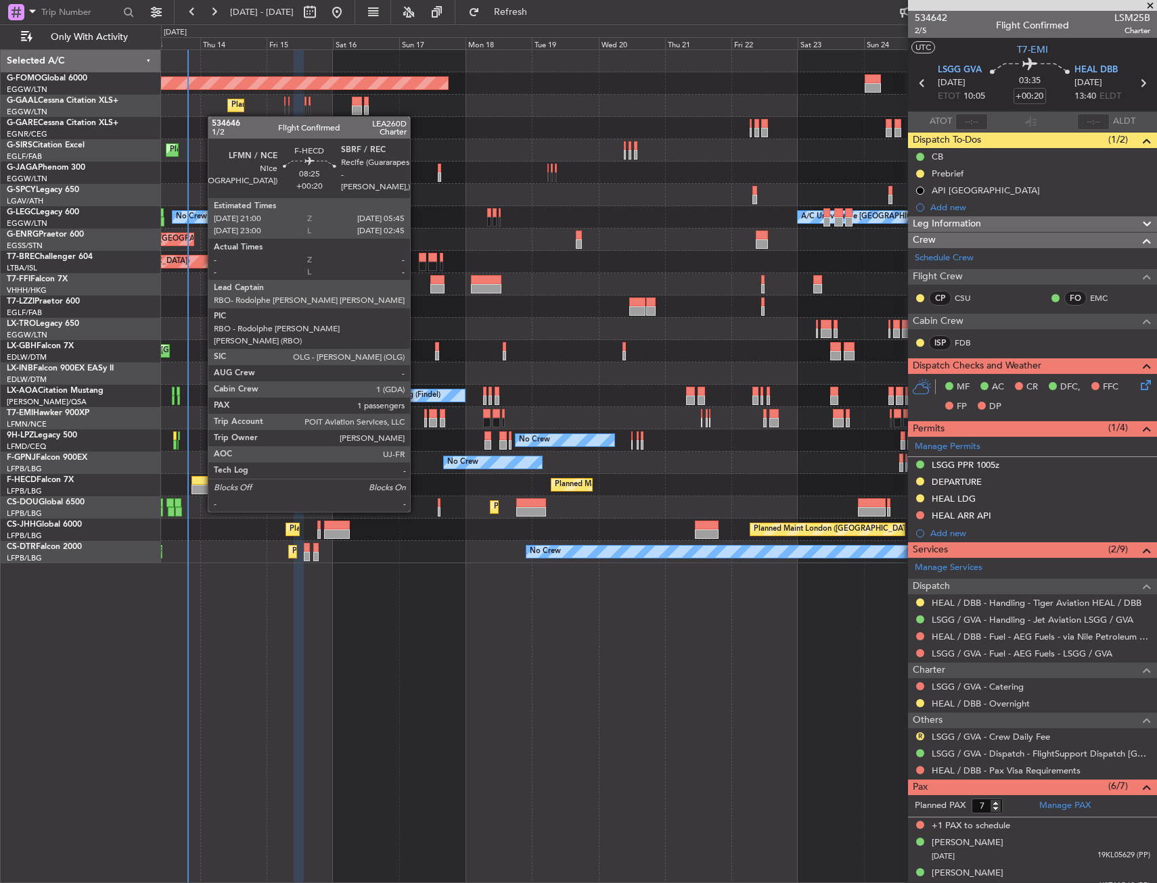
click at [201, 486] on div at bounding box center [203, 489] width 24 height 9
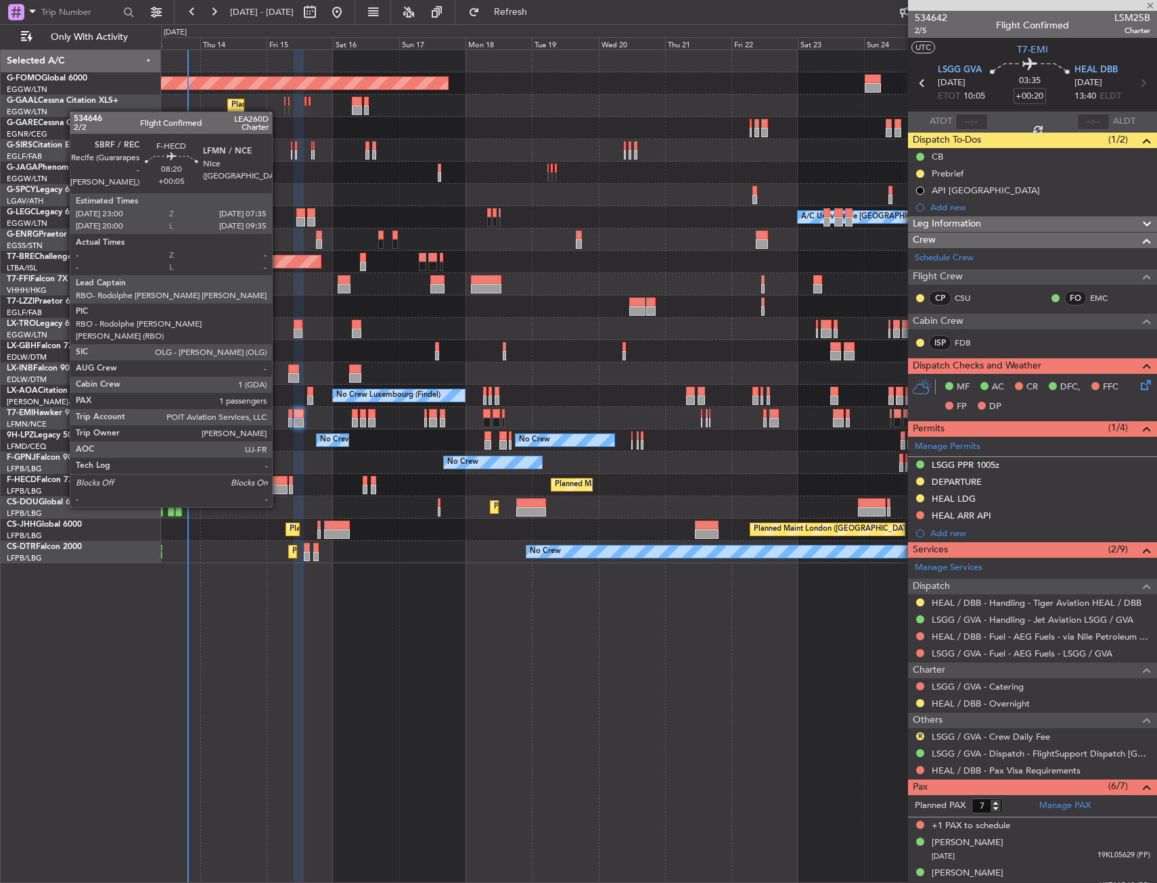
type input "1"
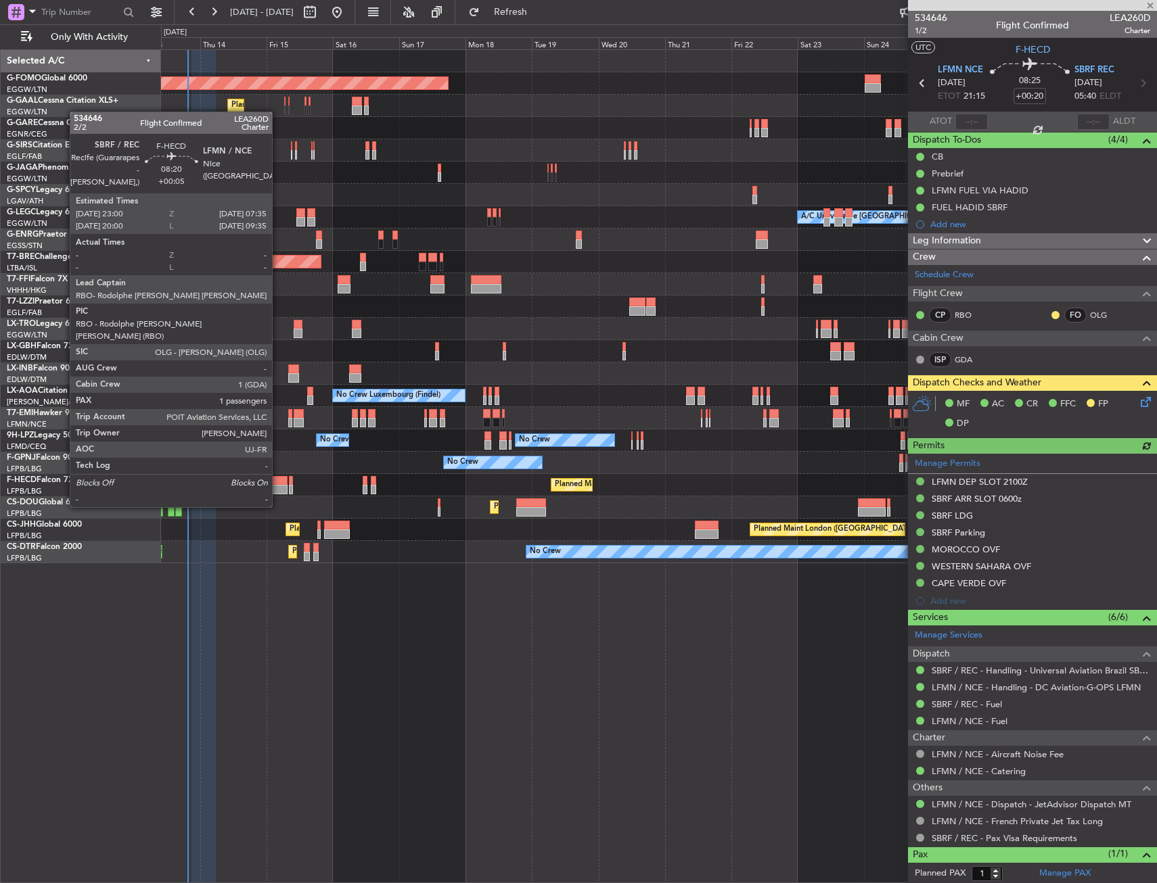
click at [278, 482] on div at bounding box center [275, 480] width 24 height 9
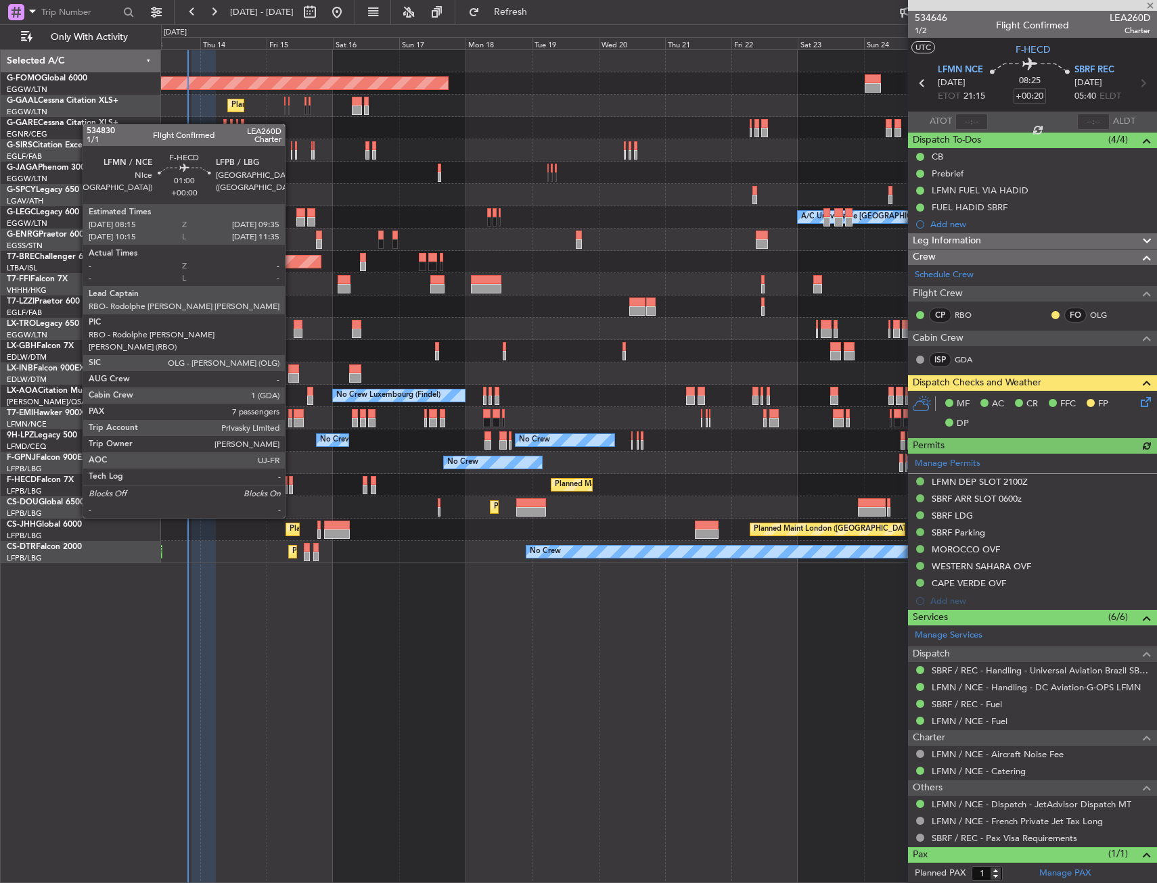
type input "+00:05"
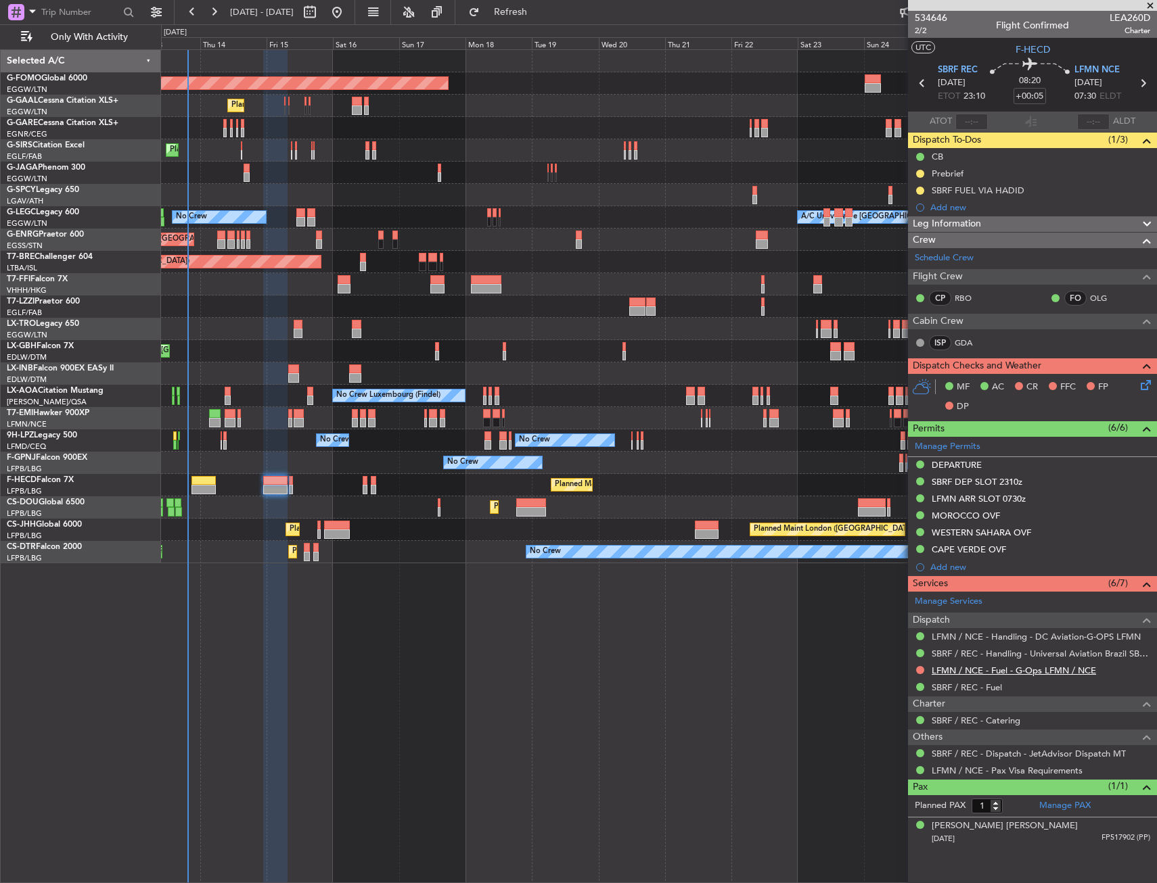
click at [1010, 670] on link "LFMN / NCE - Fuel - G-Ops LFMN / NCE" at bounding box center [1013, 670] width 164 height 11
click at [918, 671] on button at bounding box center [920, 670] width 8 height 8
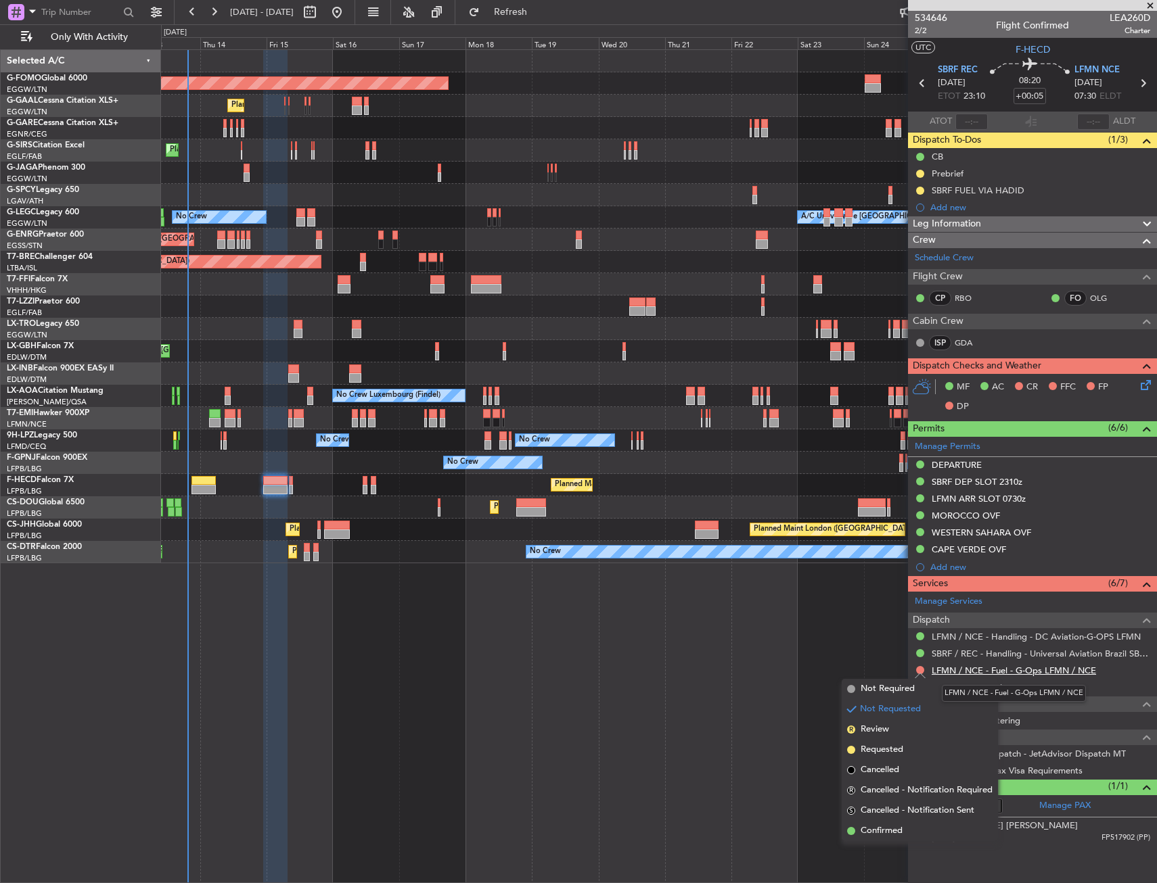
click at [1058, 669] on link "LFMN / NCE - Fuel - G-Ops LFMN / NCE" at bounding box center [1013, 670] width 164 height 11
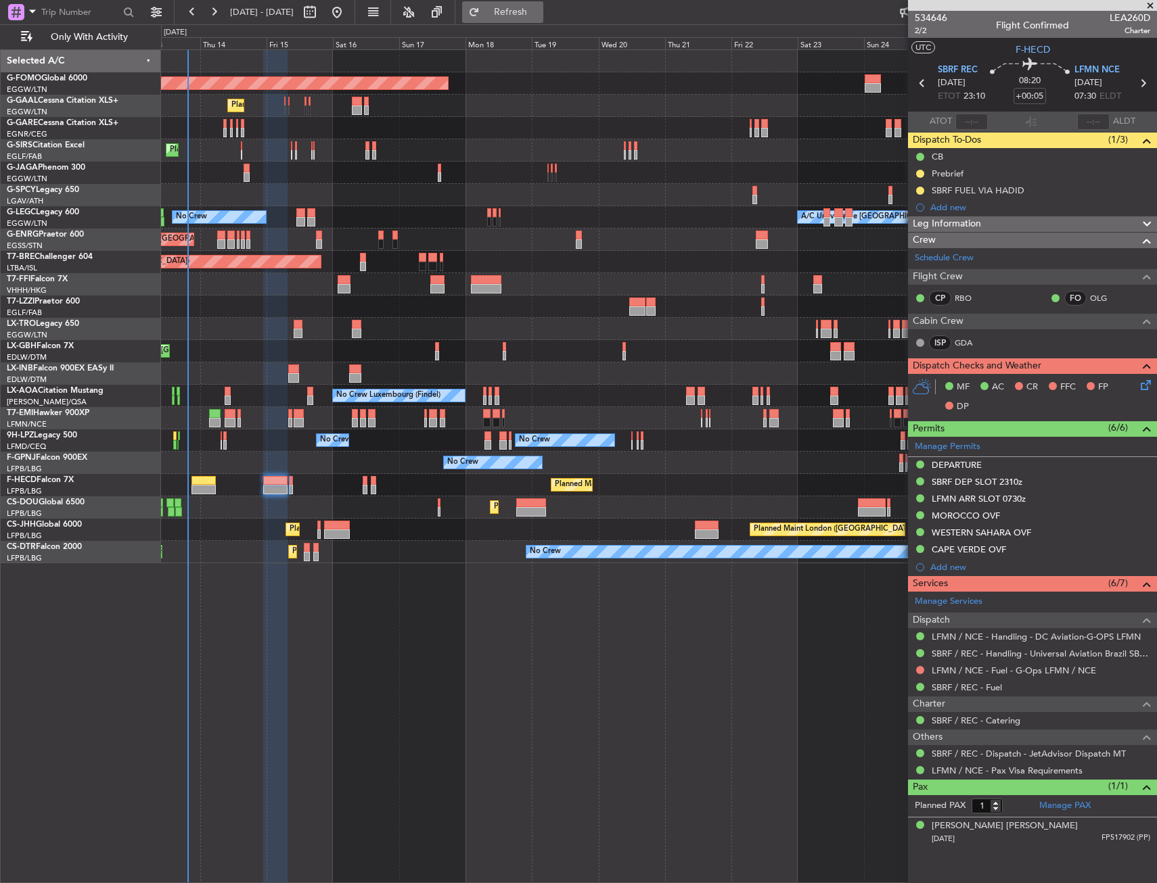
click at [543, 21] on button "Refresh" at bounding box center [502, 12] width 81 height 22
click at [918, 670] on button at bounding box center [920, 670] width 8 height 8
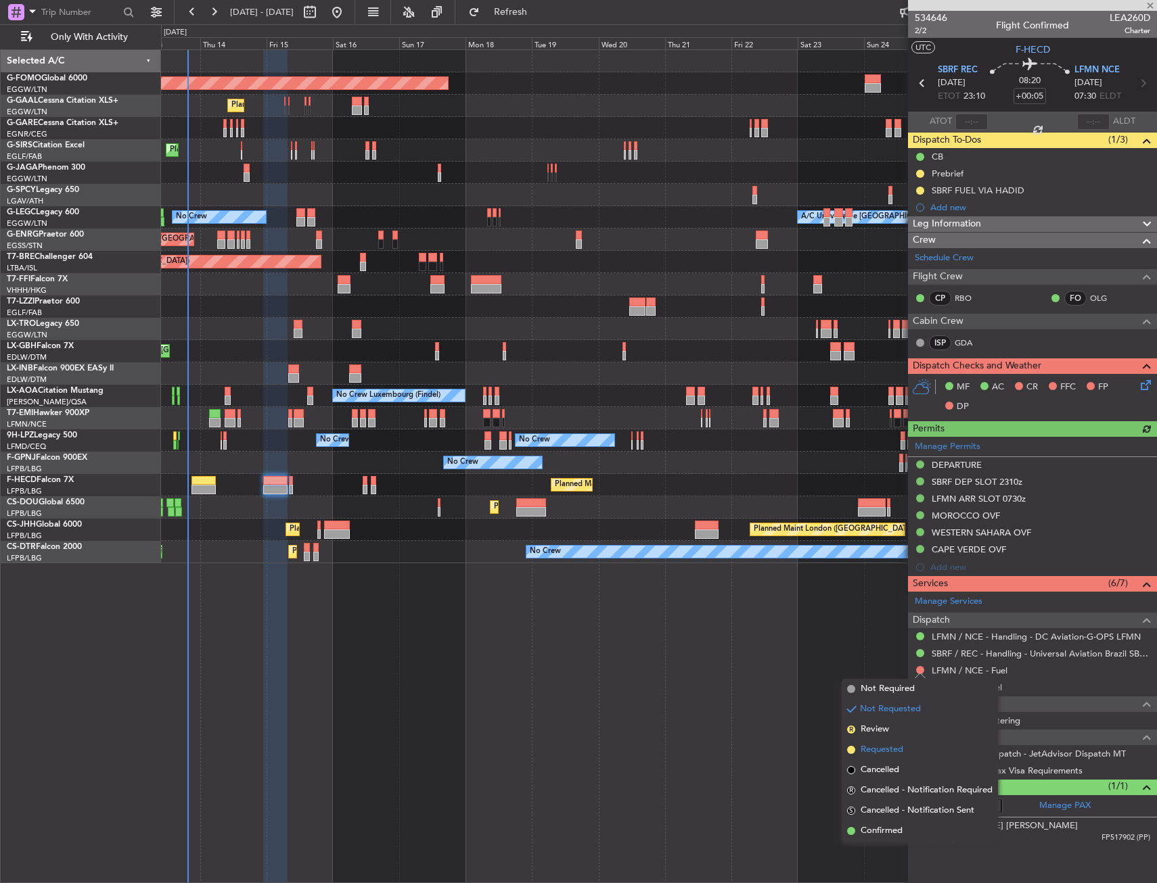
click at [887, 745] on span "Requested" at bounding box center [881, 750] width 43 height 14
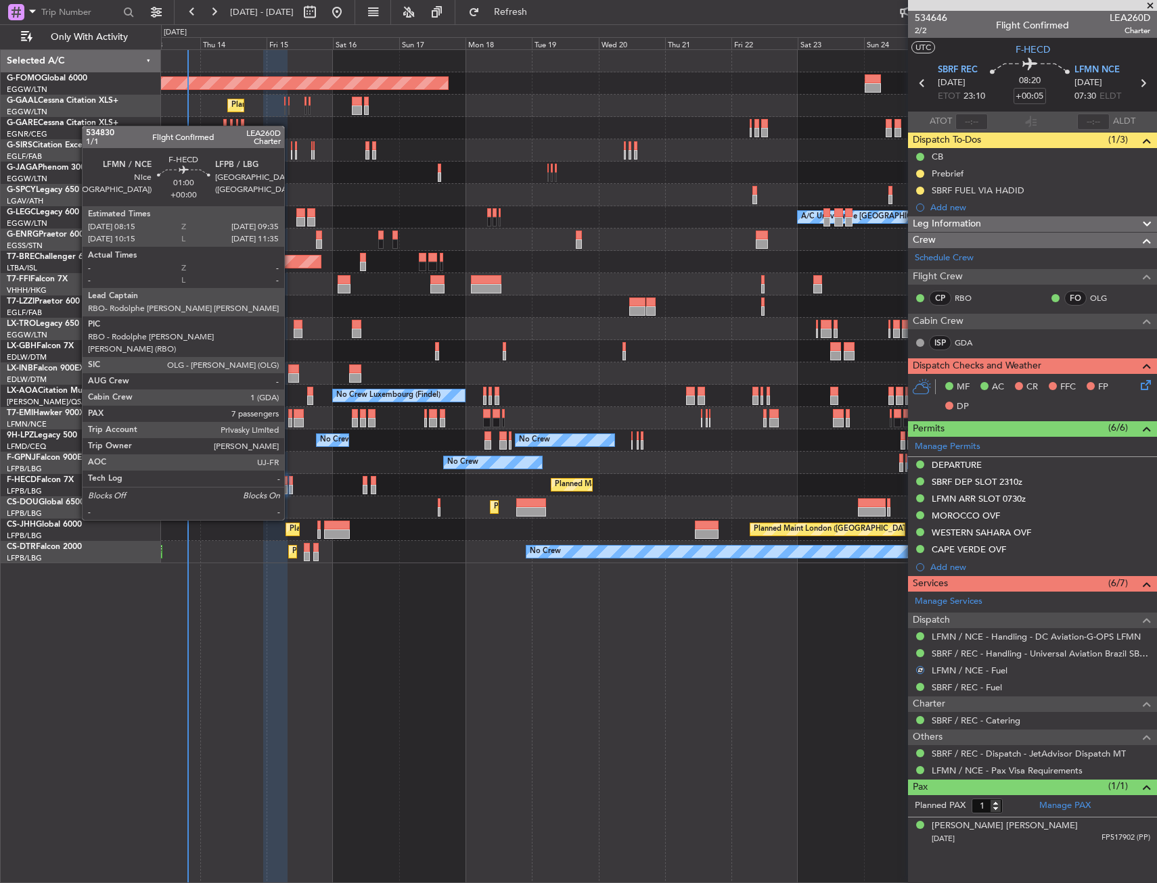
click at [290, 482] on div at bounding box center [291, 480] width 4 height 9
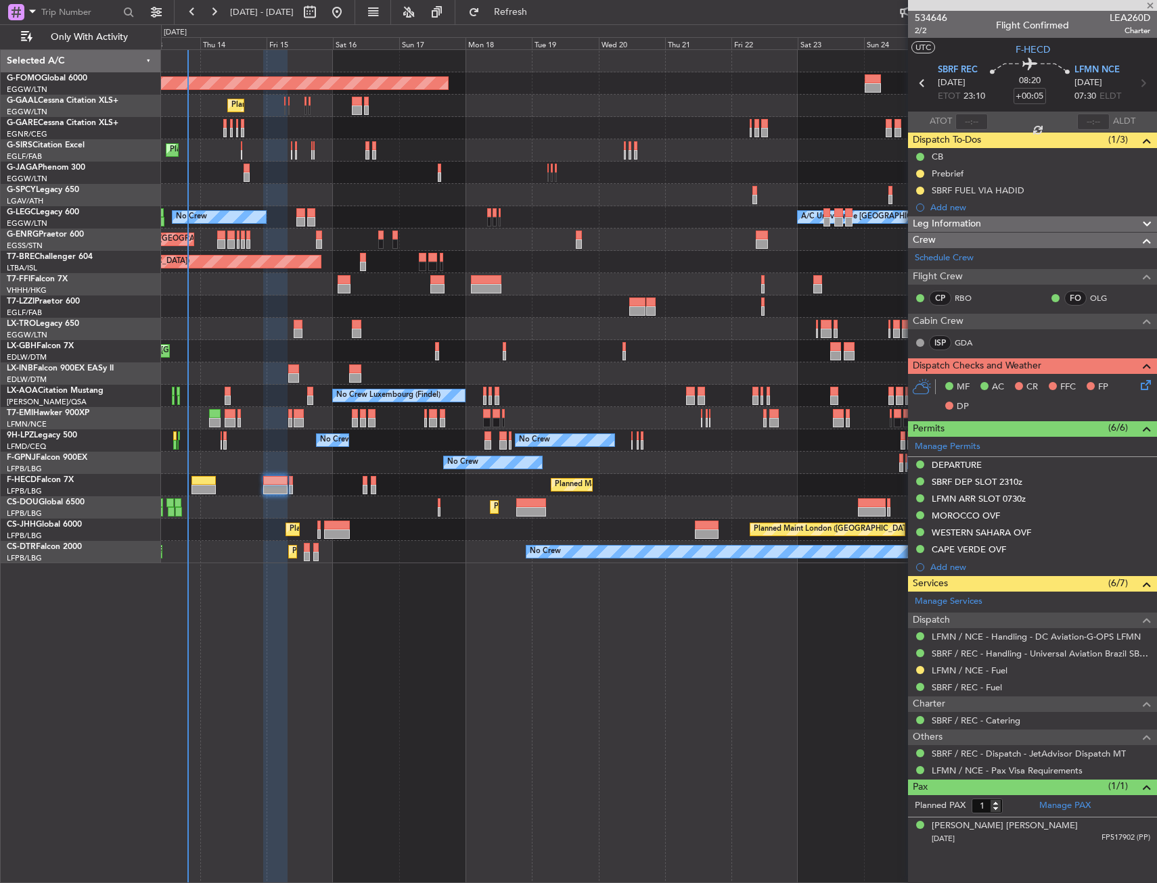
type input "7"
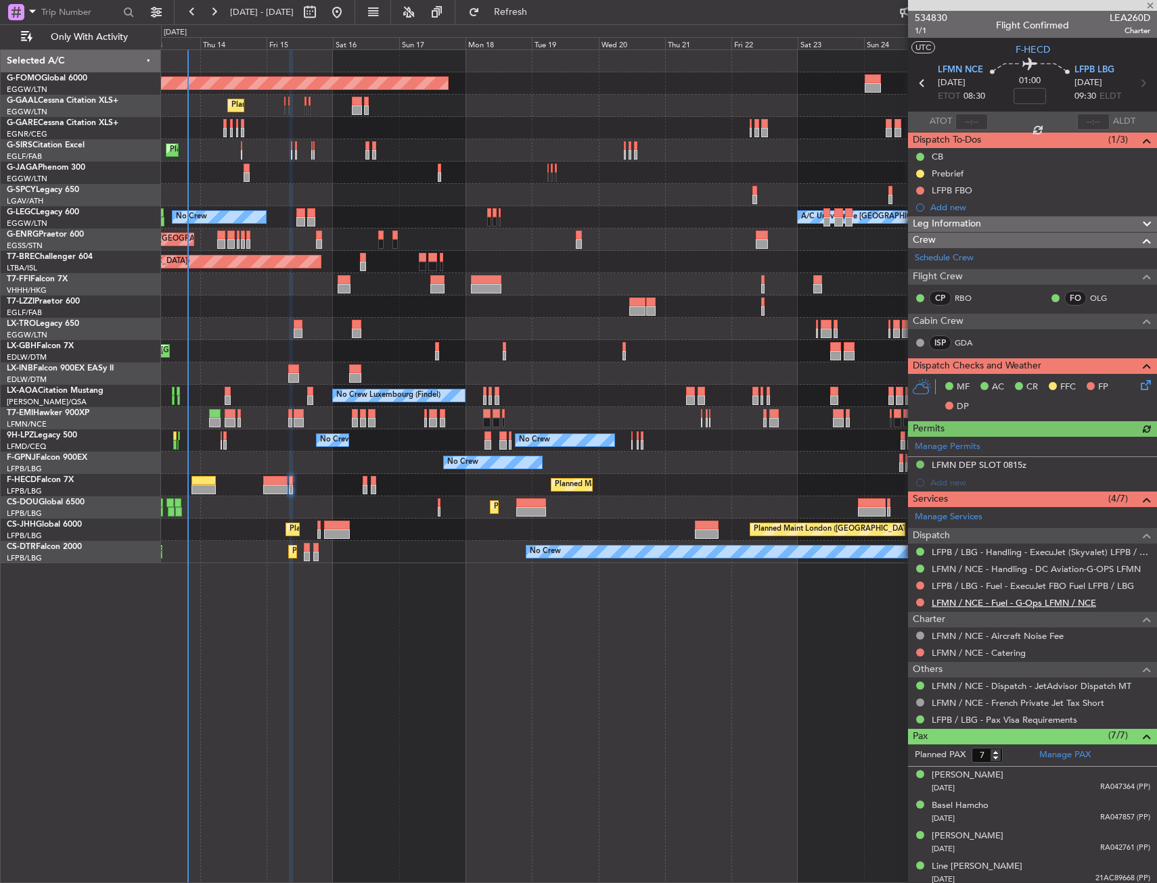
click at [986, 601] on link "LFMN / NCE - Fuel - G-Ops LFMN / NCE" at bounding box center [1013, 602] width 164 height 11
click at [539, 12] on span "Refresh" at bounding box center [510, 11] width 57 height 9
click at [917, 606] on mat-tooltip-component "Not Requested" at bounding box center [920, 624] width 76 height 36
click at [921, 601] on button at bounding box center [920, 603] width 8 height 8
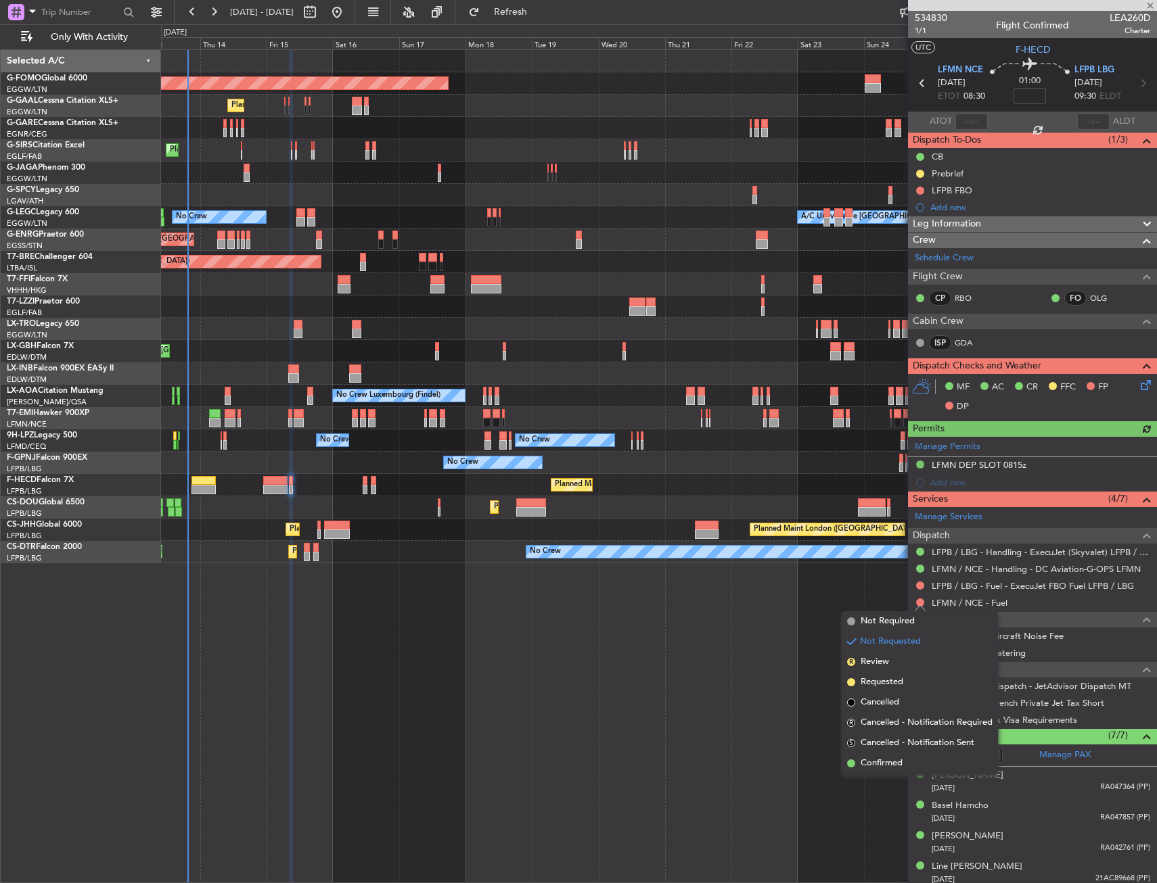
drag, startPoint x: 893, startPoint y: 678, endPoint x: 919, endPoint y: 643, distance: 43.2
click at [894, 678] on span "Requested" at bounding box center [881, 683] width 43 height 14
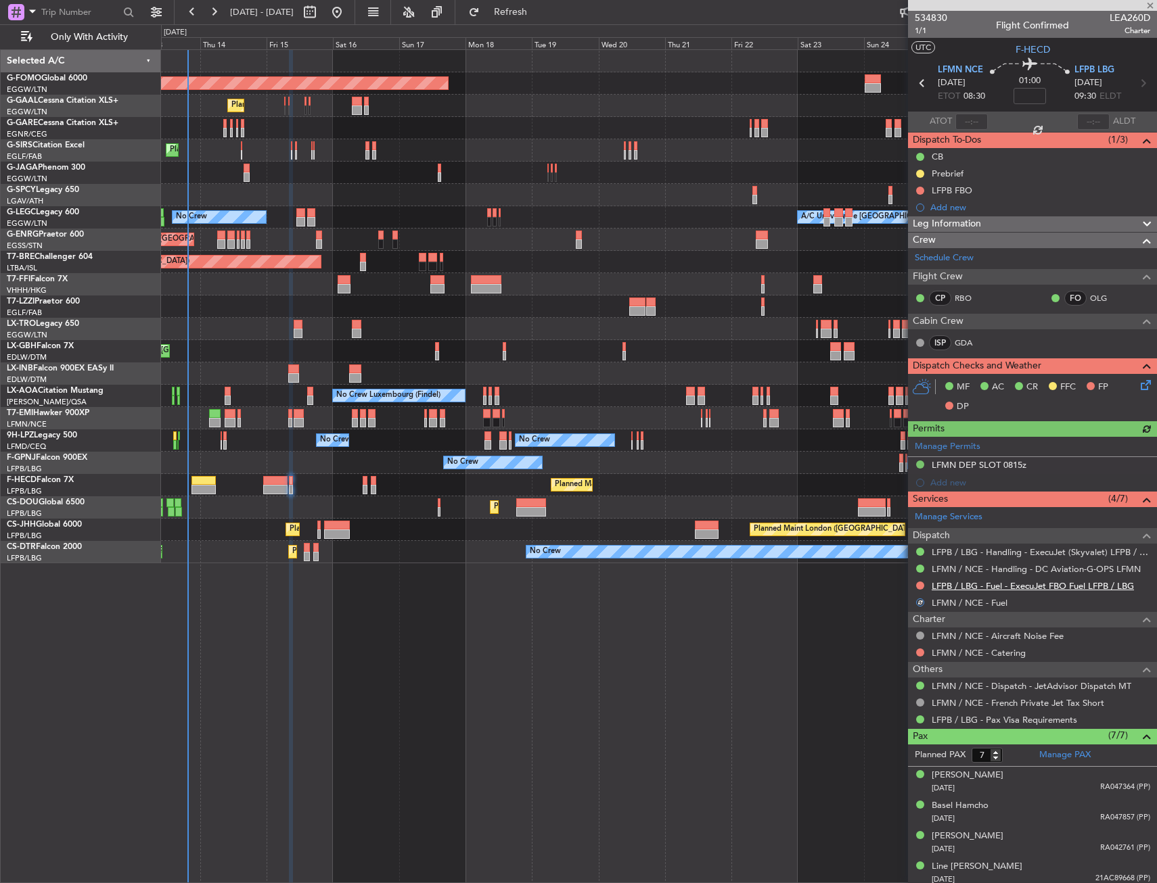
click at [967, 584] on link "LFPB / LBG - Fuel - ExecuJet FBO Fuel LFPB / LBG" at bounding box center [1032, 585] width 202 height 11
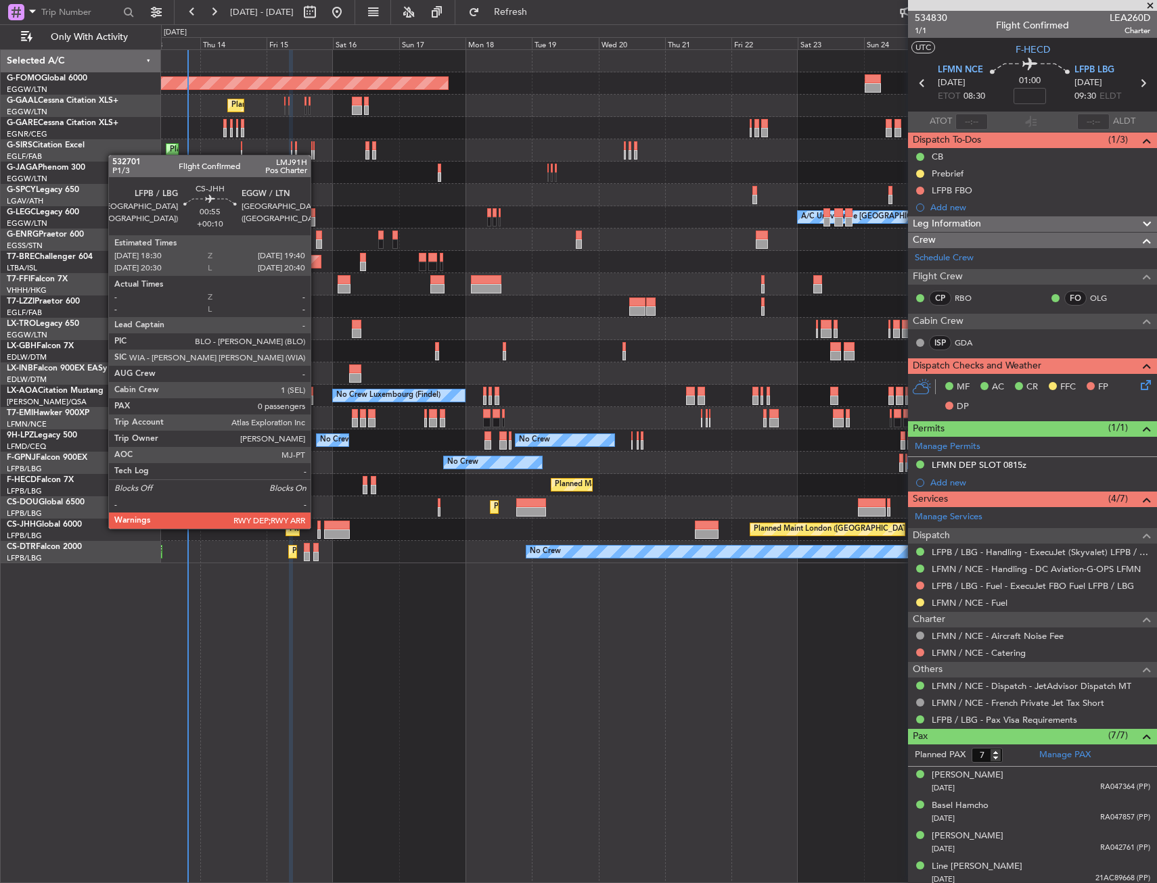
click at [317, 528] on div at bounding box center [318, 525] width 3 height 9
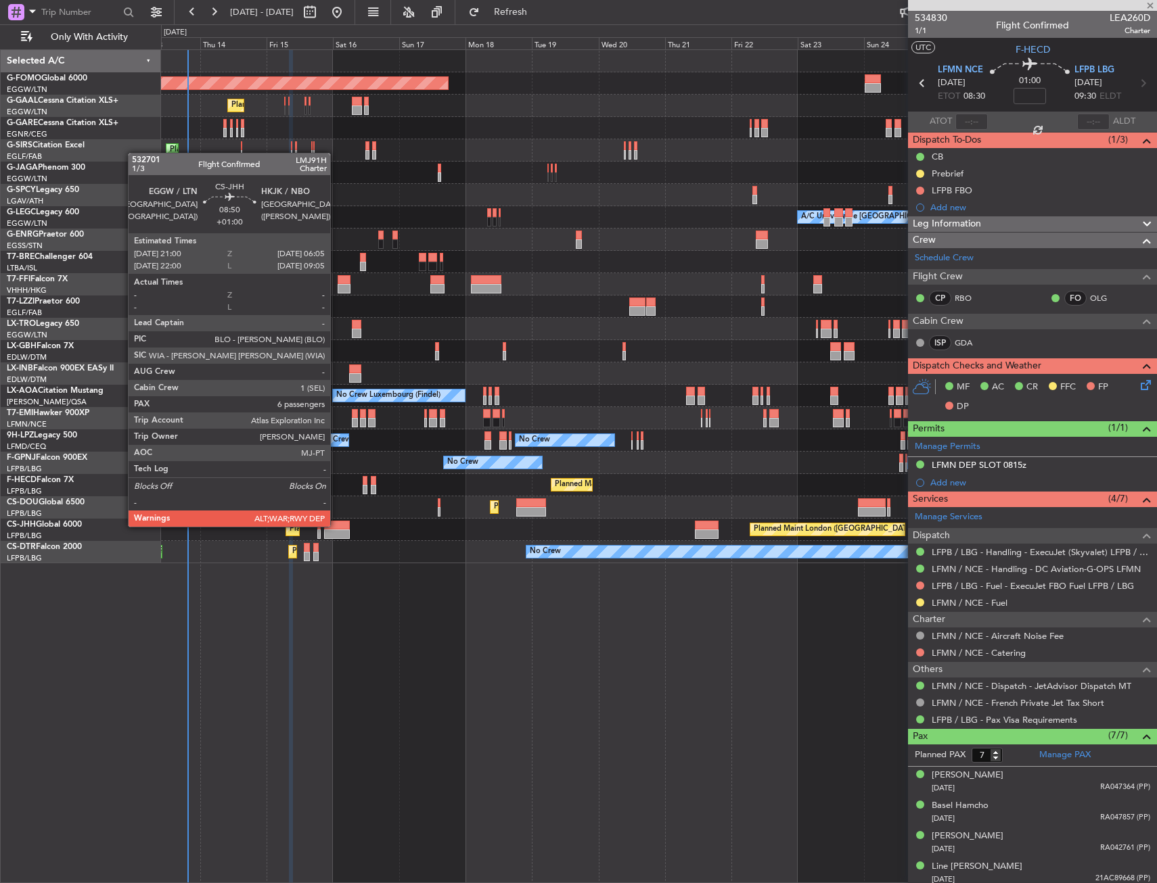
type input "+00:10"
type input "0"
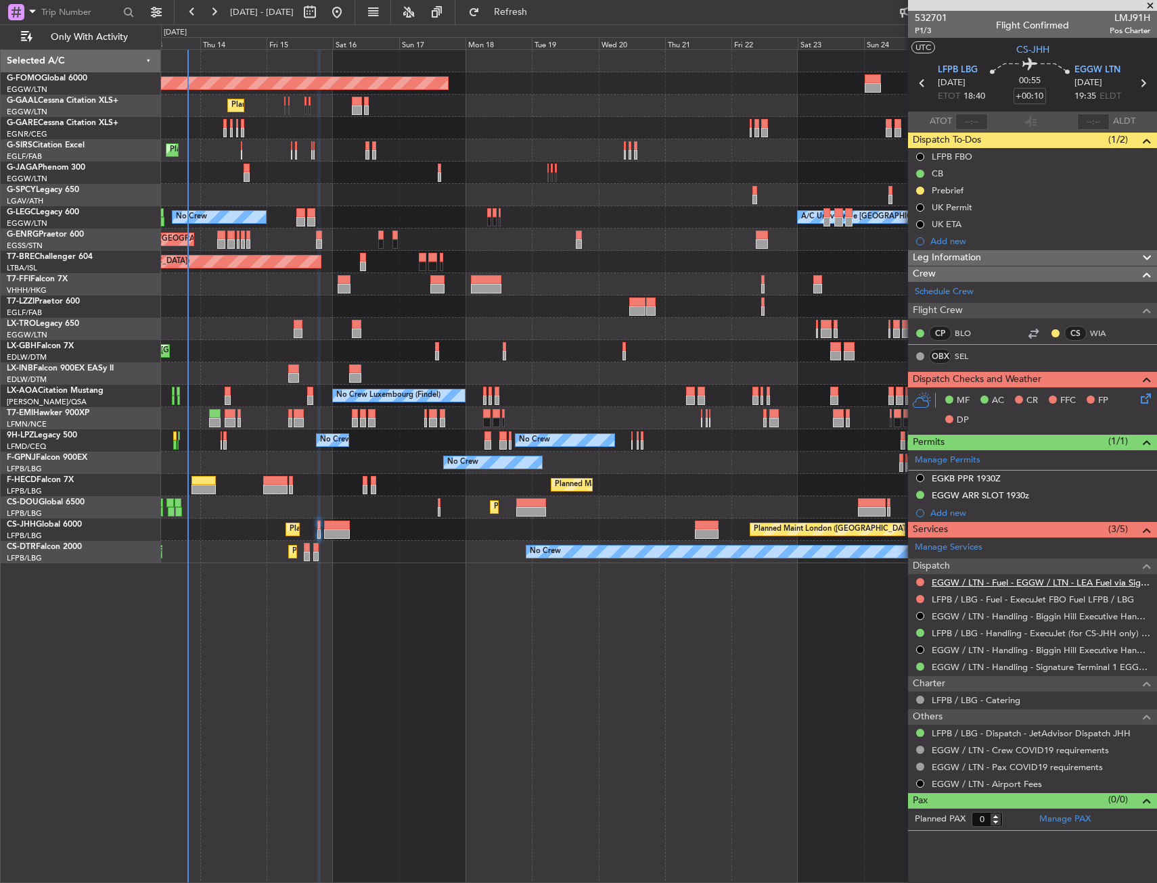
click at [994, 581] on link "EGGW / LTN - Fuel - EGGW / LTN - LEA Fuel via Signature in EGGW" at bounding box center [1040, 582] width 218 height 11
click at [528, 20] on button "Refresh" at bounding box center [502, 12] width 81 height 22
click at [970, 583] on link "EGGW / LTN - Fuel" at bounding box center [969, 582] width 76 height 11
click at [918, 580] on button at bounding box center [920, 582] width 8 height 8
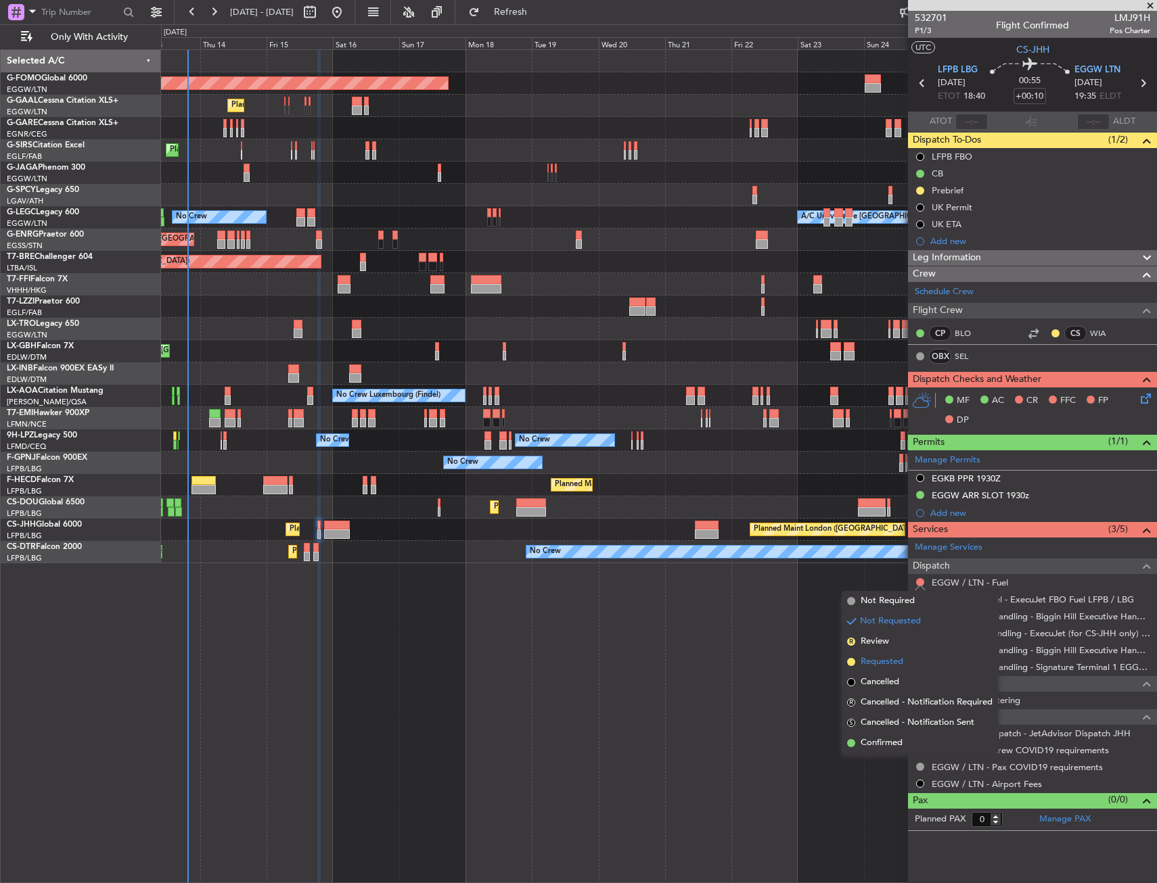
click at [881, 661] on span "Requested" at bounding box center [881, 662] width 43 height 14
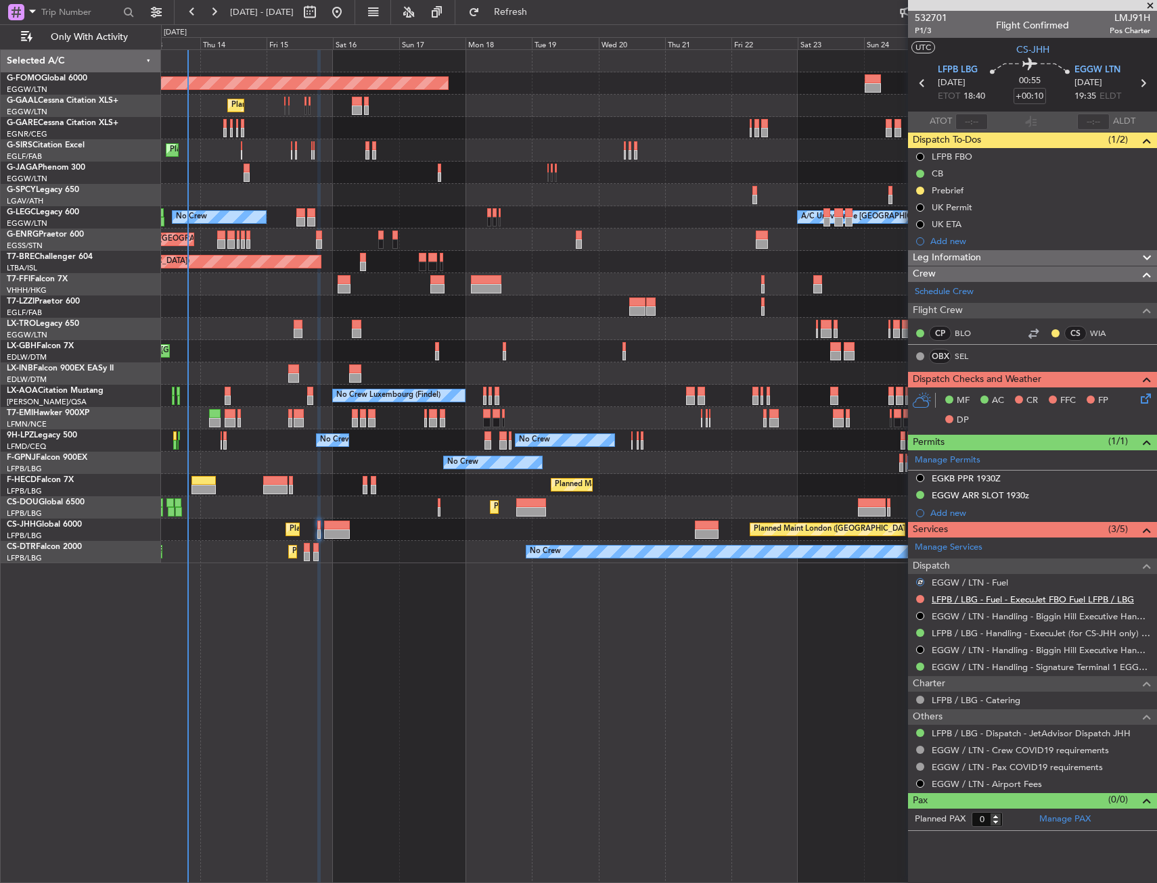
click at [959, 600] on link "LFPB / LBG - Fuel - ExecuJet FBO Fuel LFPB / LBG" at bounding box center [1032, 599] width 202 height 11
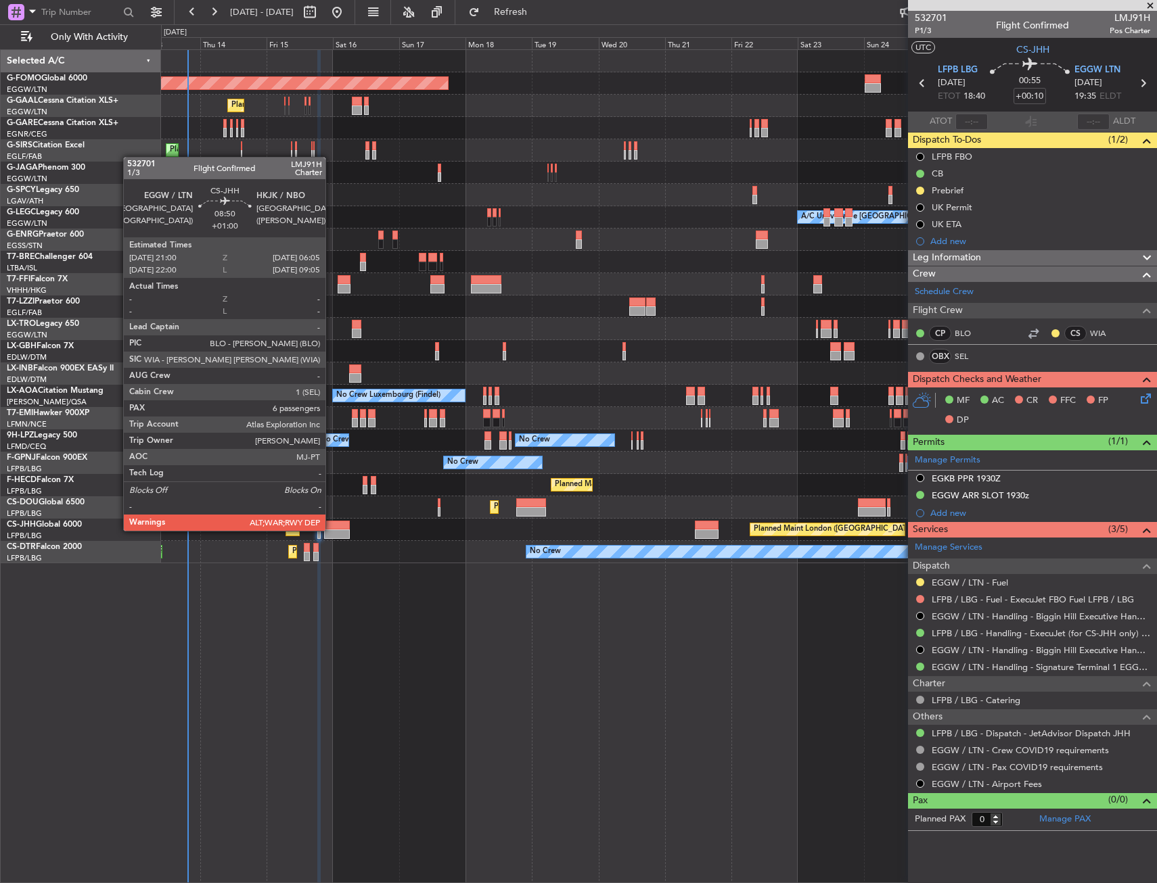
click at [331, 530] on div at bounding box center [337, 534] width 26 height 9
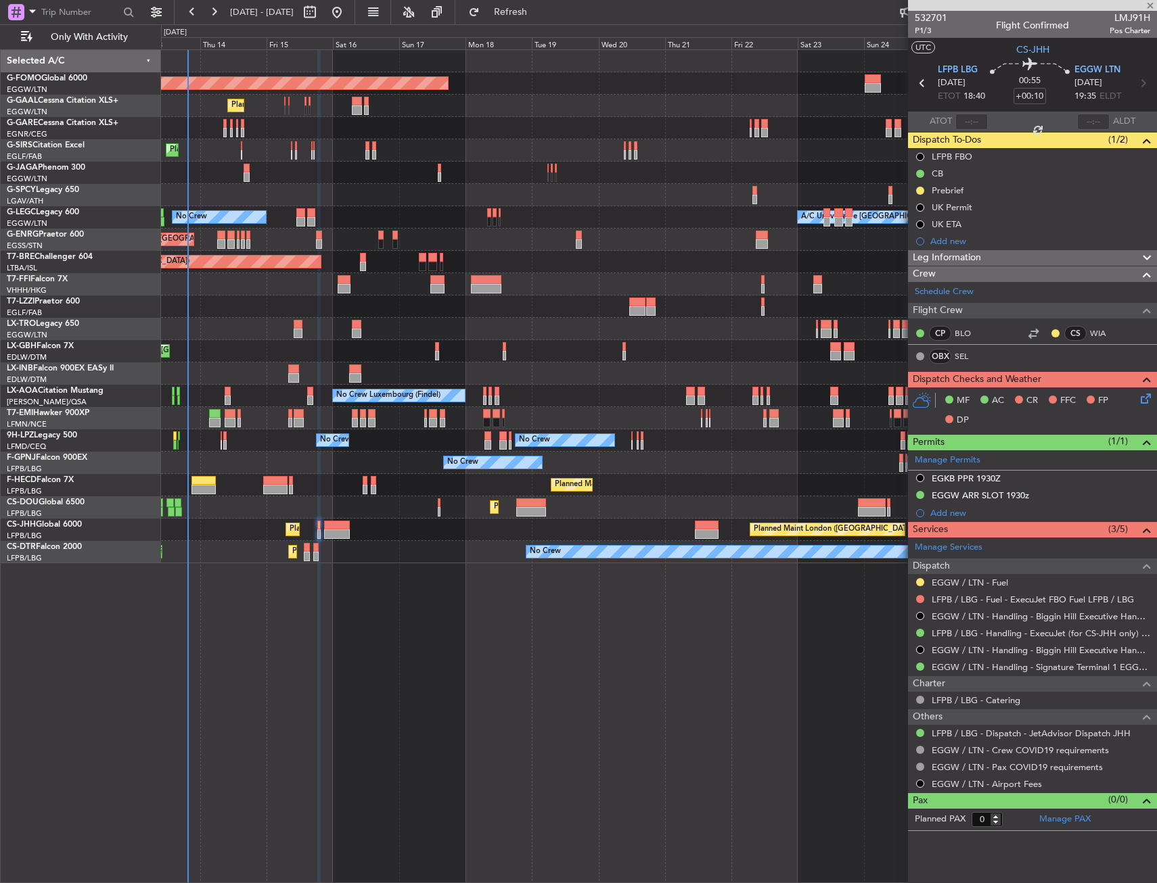
type input "+01:00"
type input "6"
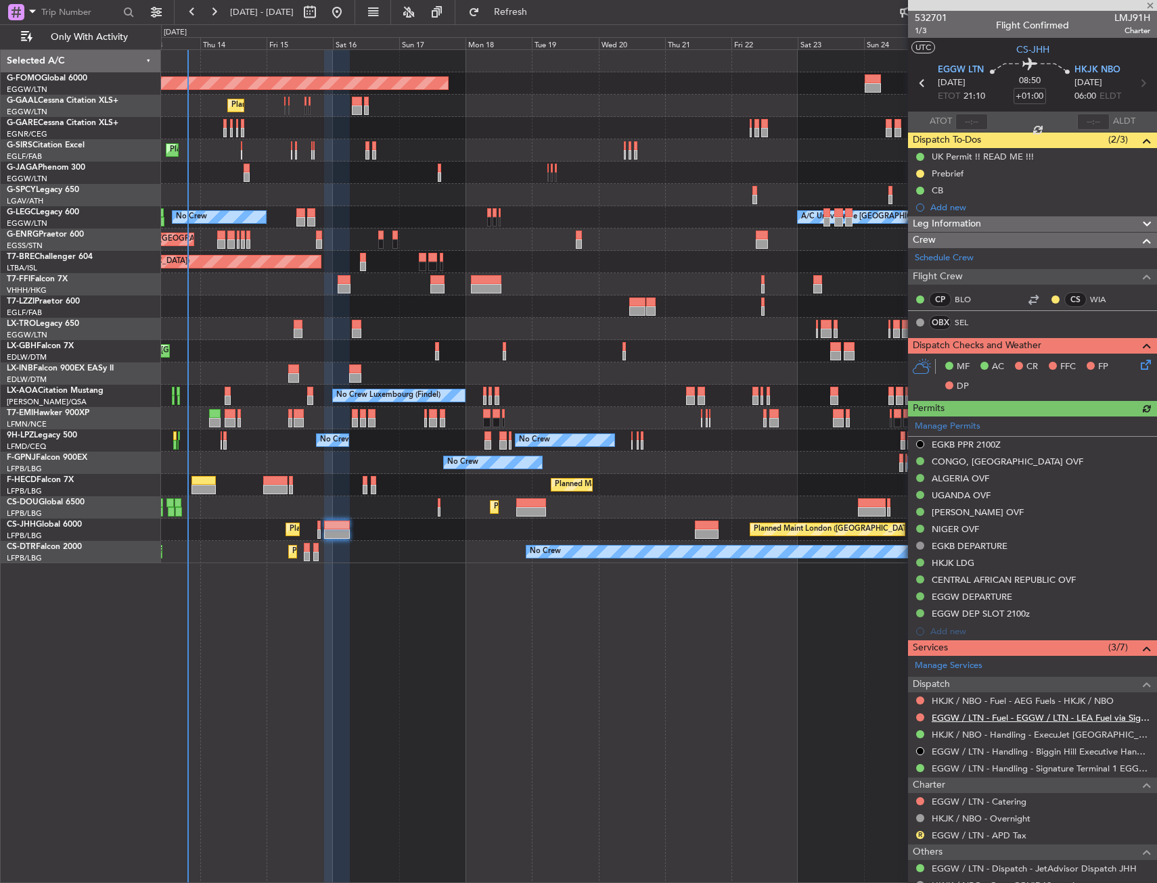
click at [978, 717] on link "EGGW / LTN - Fuel - EGGW / LTN - LEA Fuel via Signature in EGGW" at bounding box center [1040, 717] width 218 height 11
click at [550, 11] on fb-refresh-button "Refresh" at bounding box center [502, 12] width 95 height 24
drag, startPoint x: 584, startPoint y: 13, endPoint x: 581, endPoint y: 32, distance: 19.8
click at [539, 14] on span "Refresh" at bounding box center [510, 11] width 57 height 9
click at [920, 714] on button at bounding box center [920, 718] width 8 height 8
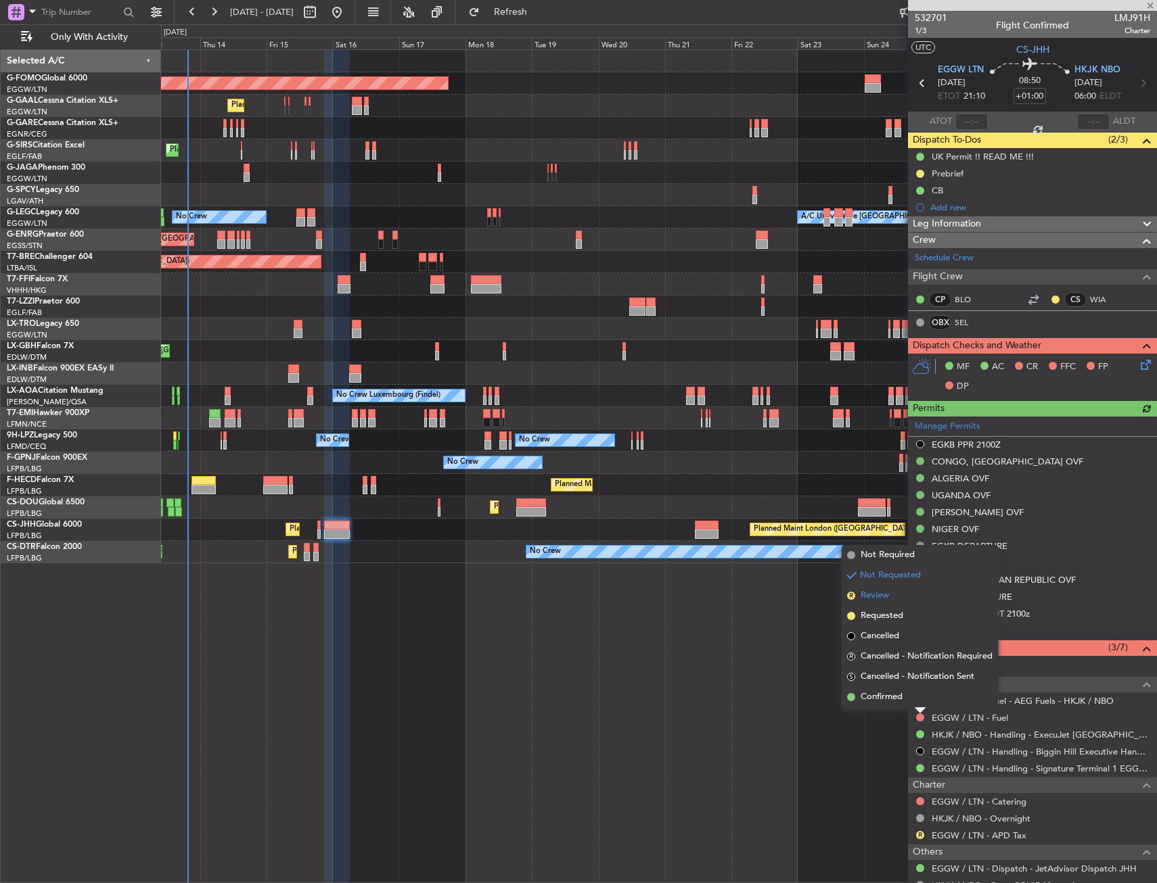
click at [889, 605] on li "R Review" at bounding box center [919, 596] width 156 height 20
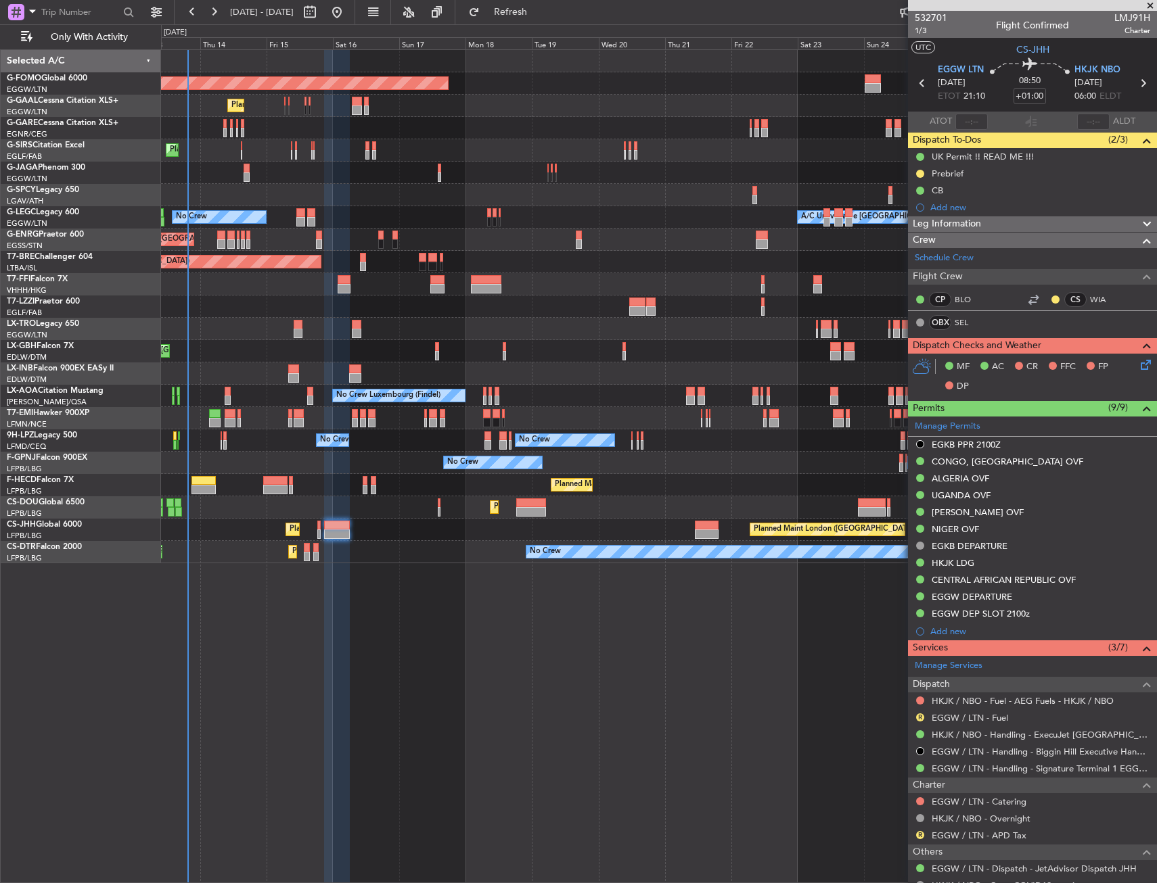
click at [919, 715] on button "R" at bounding box center [920, 718] width 8 height 8
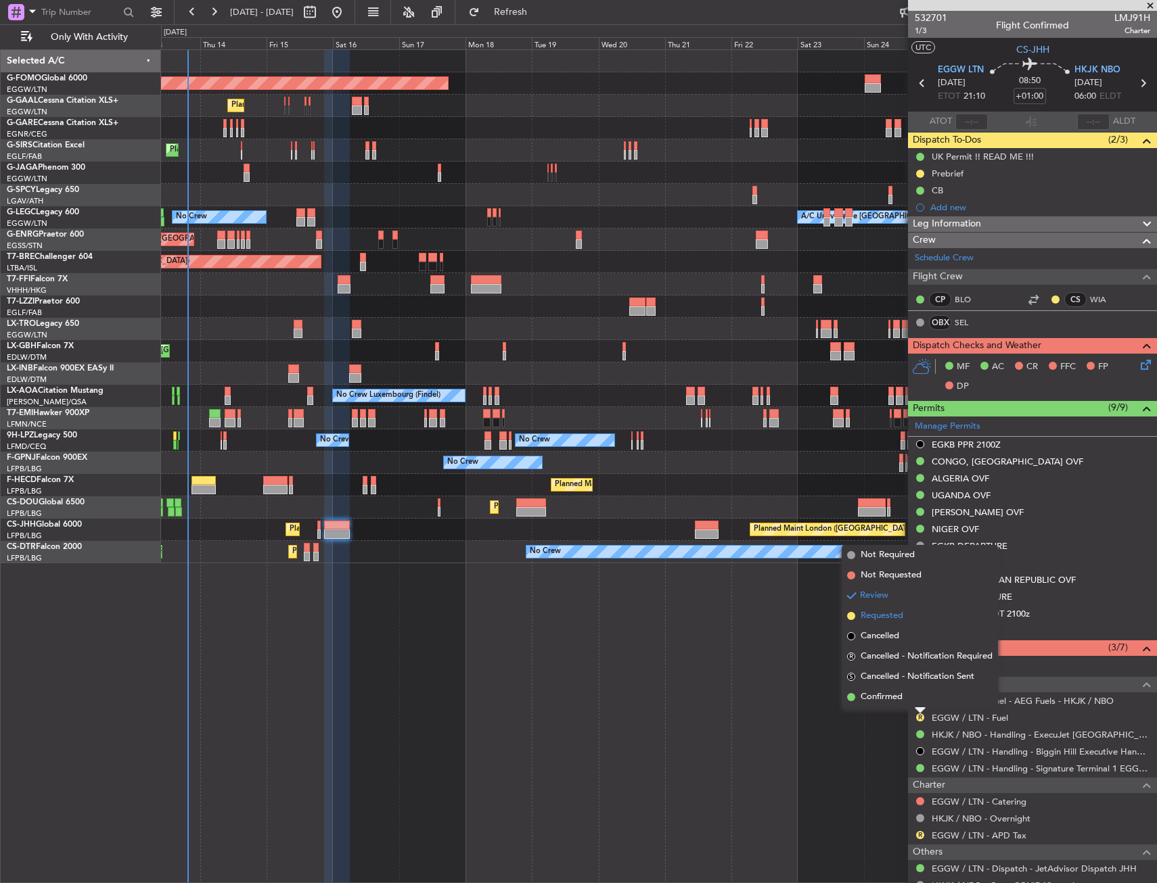
click at [894, 616] on span "Requested" at bounding box center [881, 616] width 43 height 14
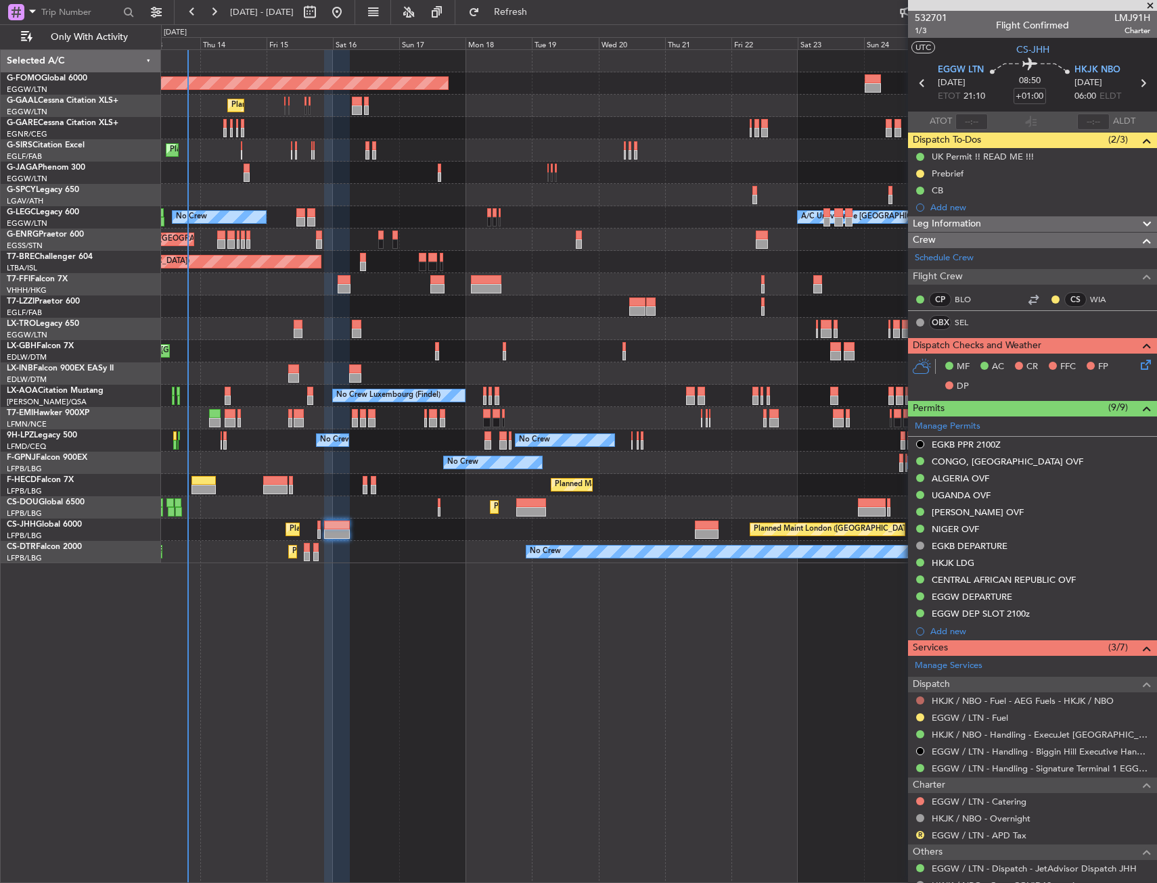
click at [916, 701] on button at bounding box center [920, 701] width 8 height 8
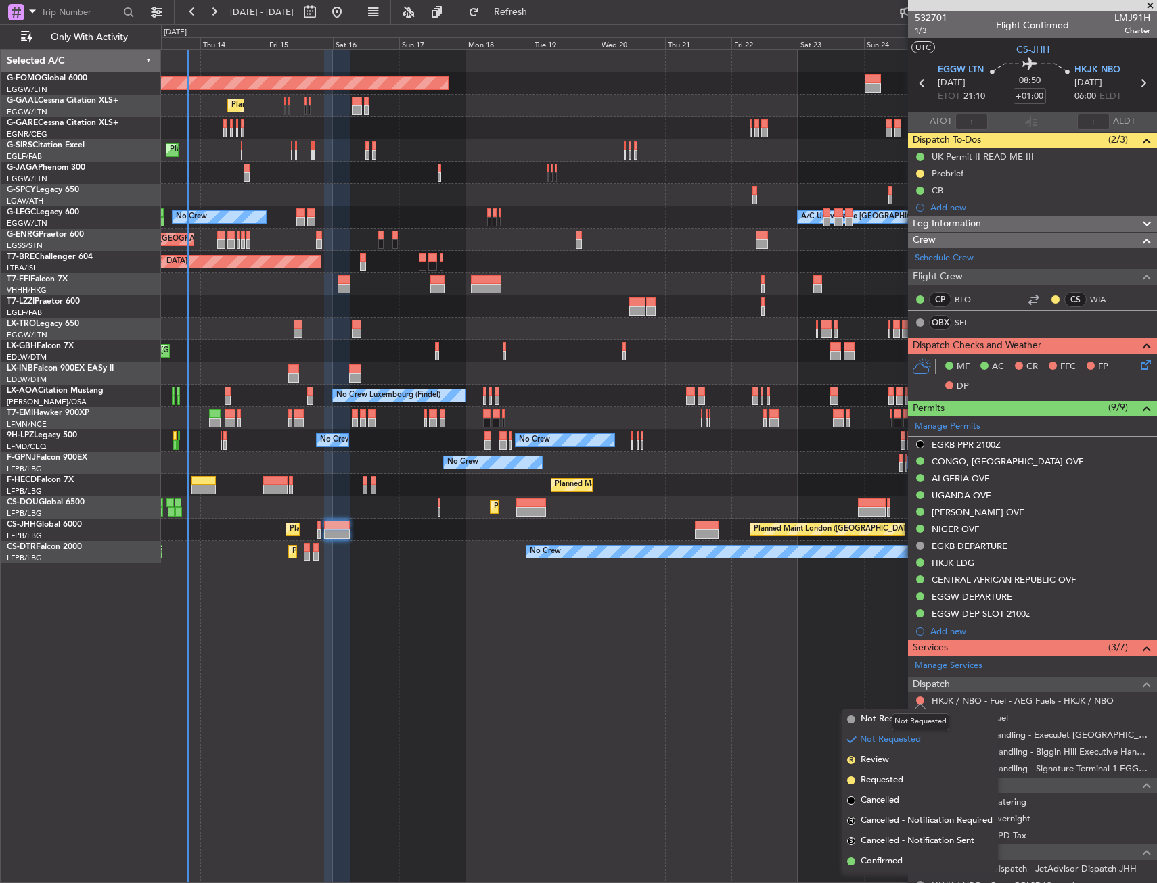
click at [889, 718] on mat-tooltip-component "Not Requested" at bounding box center [920, 722] width 76 height 36
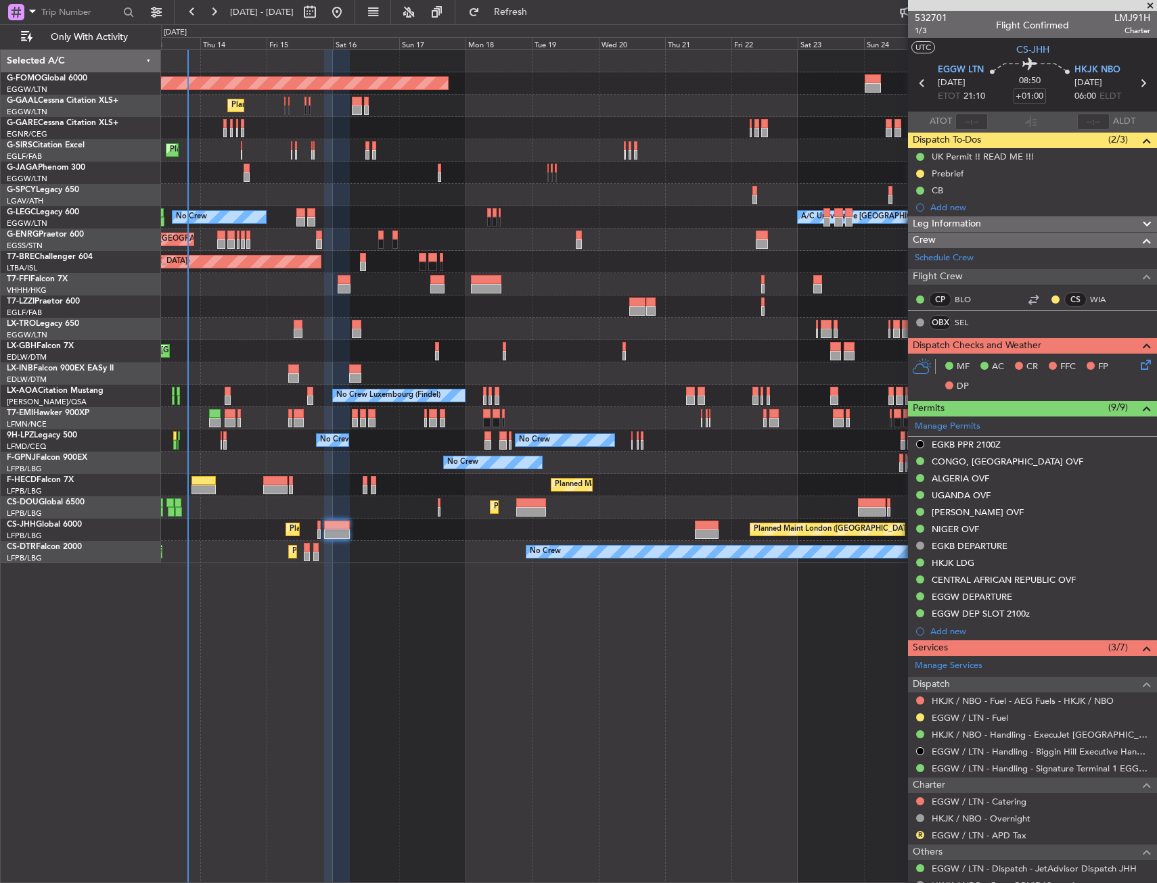
click at [920, 701] on button at bounding box center [920, 701] width 8 height 8
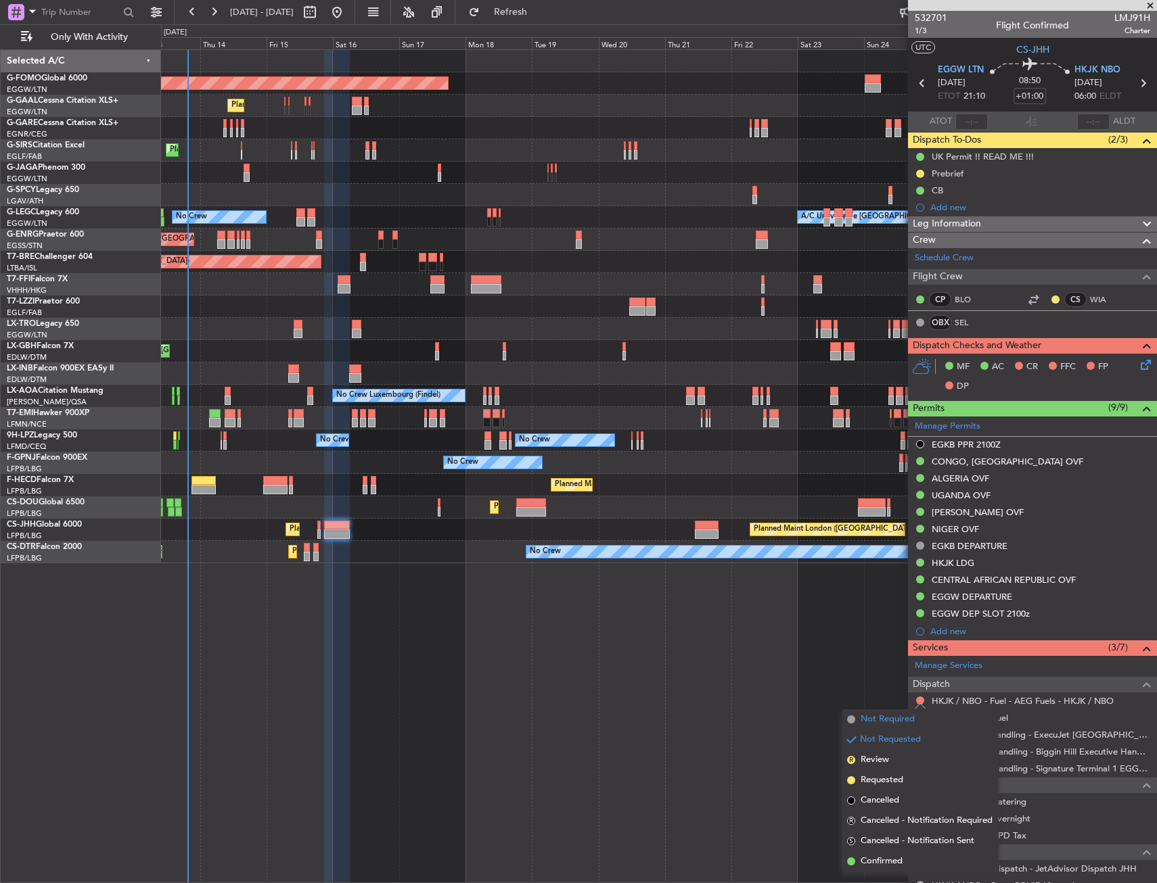
click at [881, 721] on span "Not Required" at bounding box center [887, 720] width 54 height 14
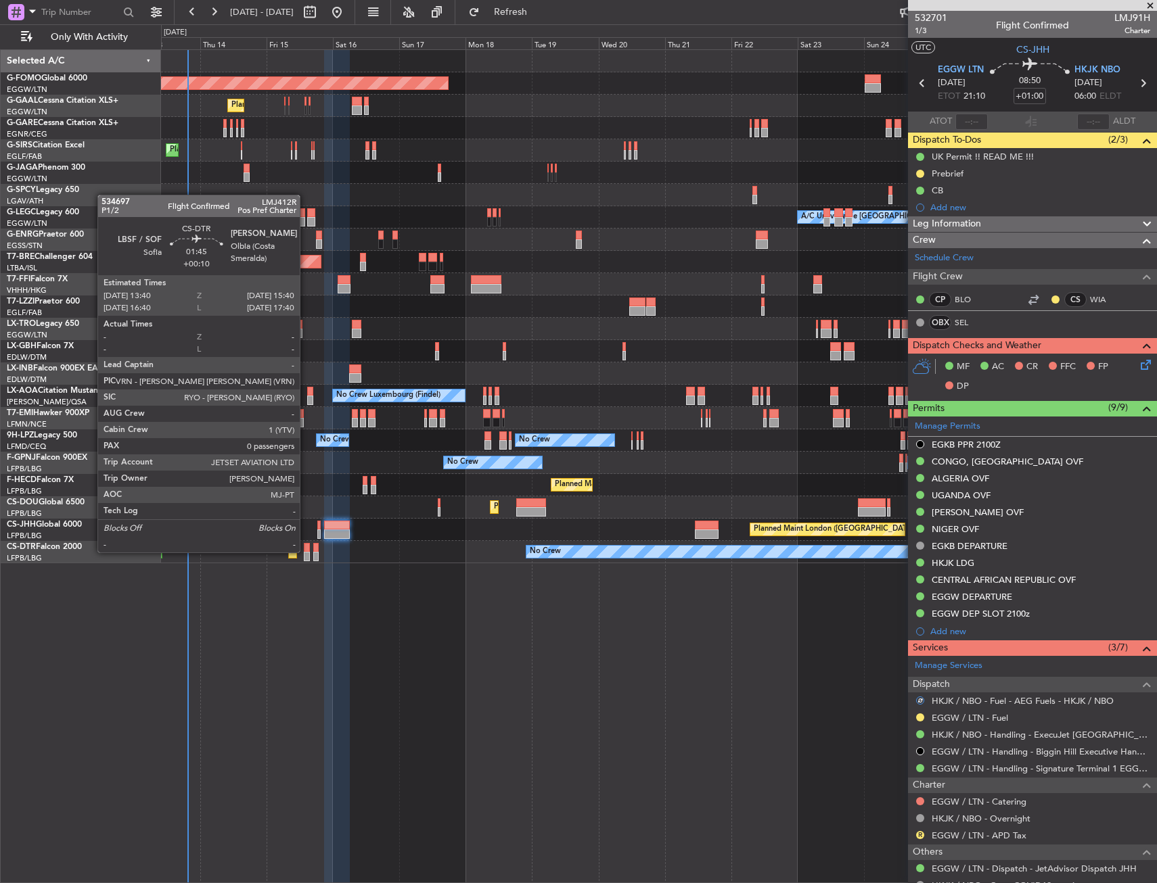
click at [306, 551] on div at bounding box center [307, 547] width 6 height 9
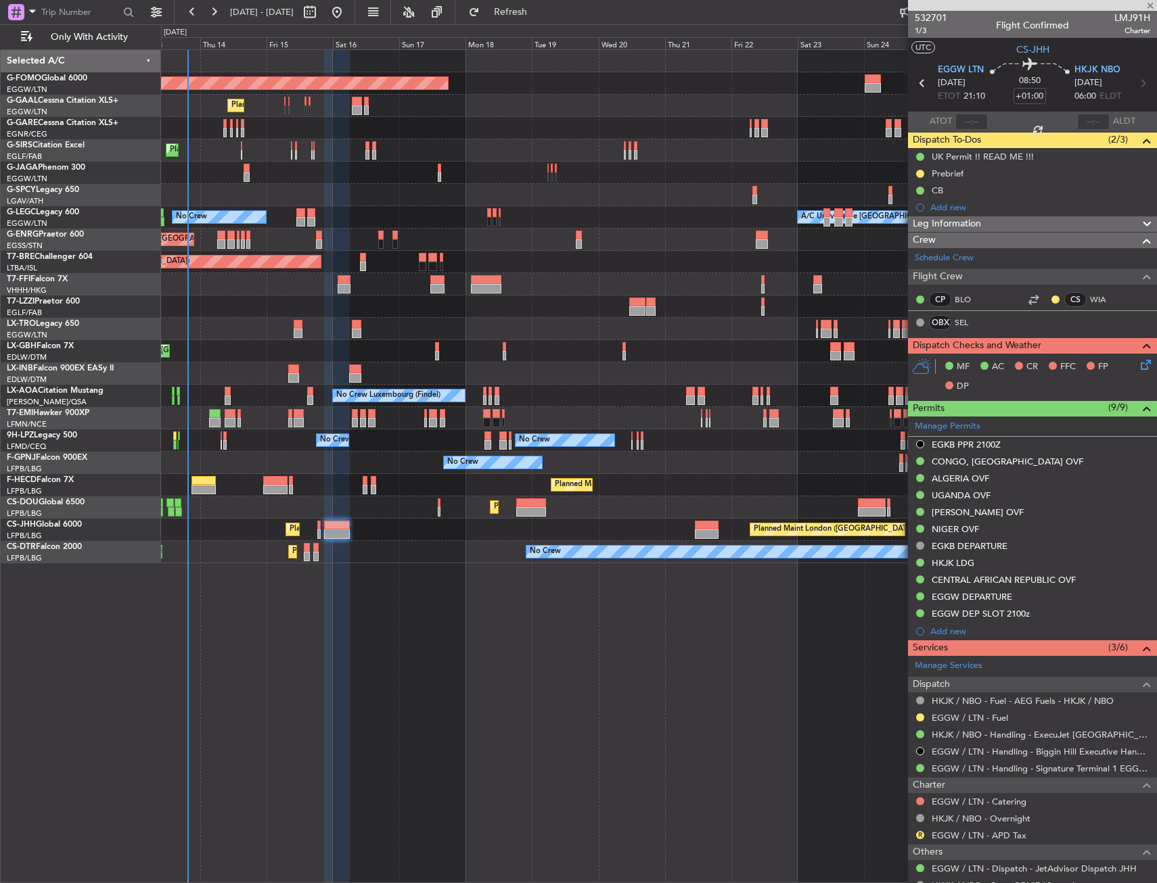
type input "+00:10"
type input "0"
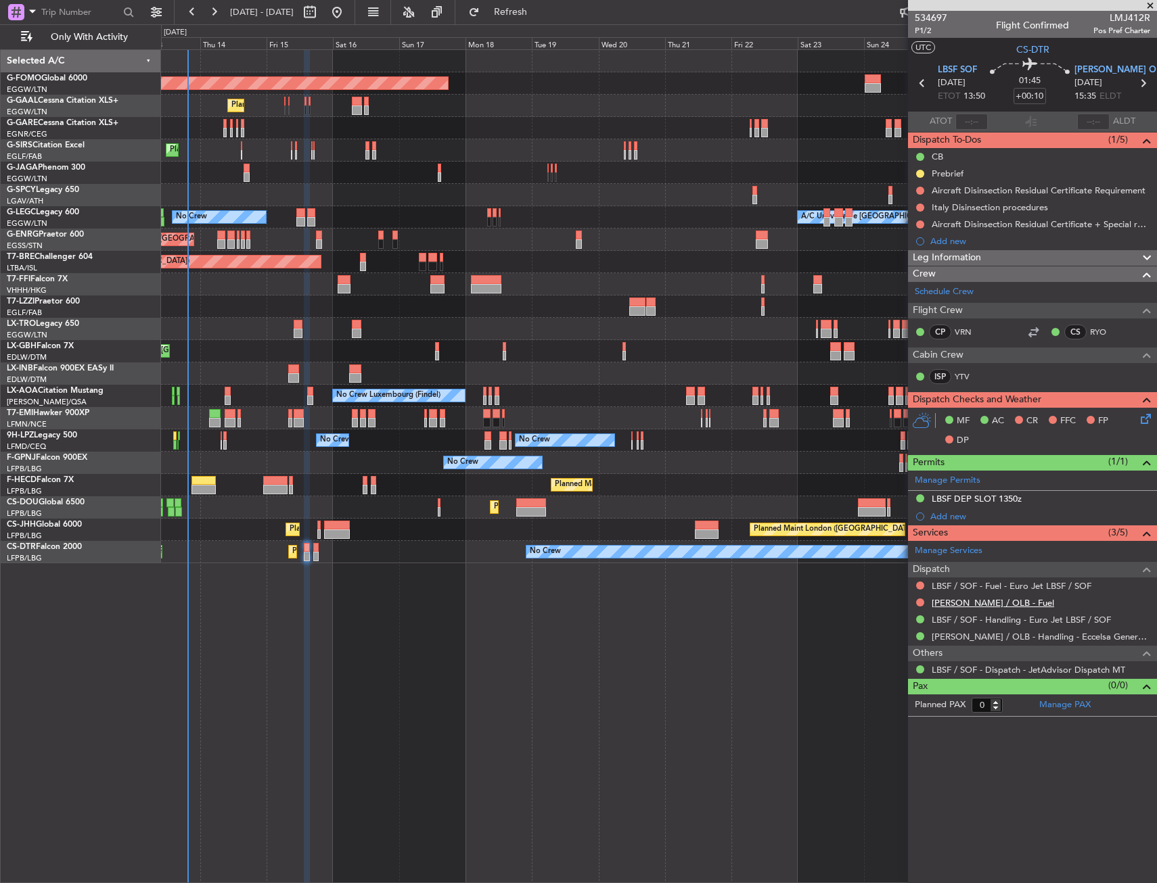
click at [939, 603] on link "[PERSON_NAME] / OLB - Fuel" at bounding box center [992, 602] width 122 height 11
click at [539, 11] on span "Refresh" at bounding box center [510, 11] width 57 height 9
click at [919, 602] on button at bounding box center [920, 603] width 8 height 8
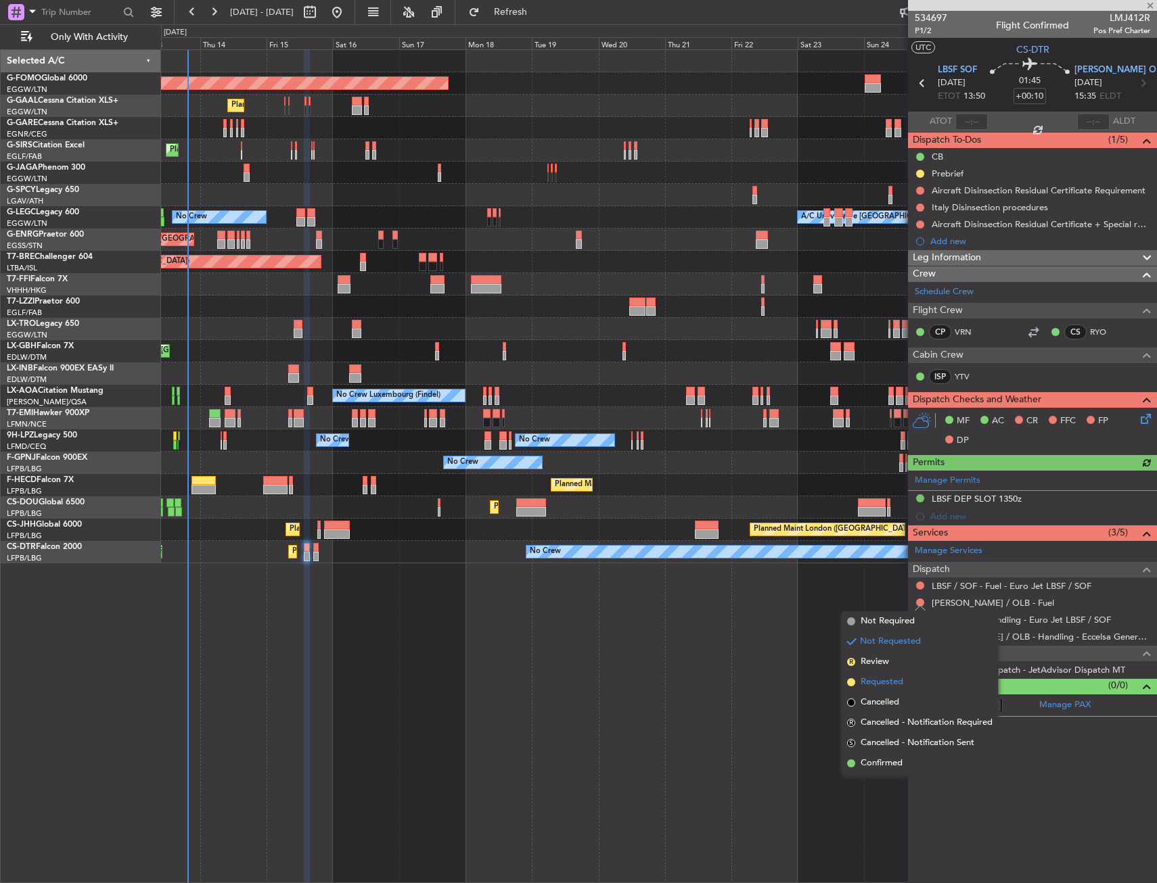
click at [867, 681] on span "Requested" at bounding box center [881, 683] width 43 height 14
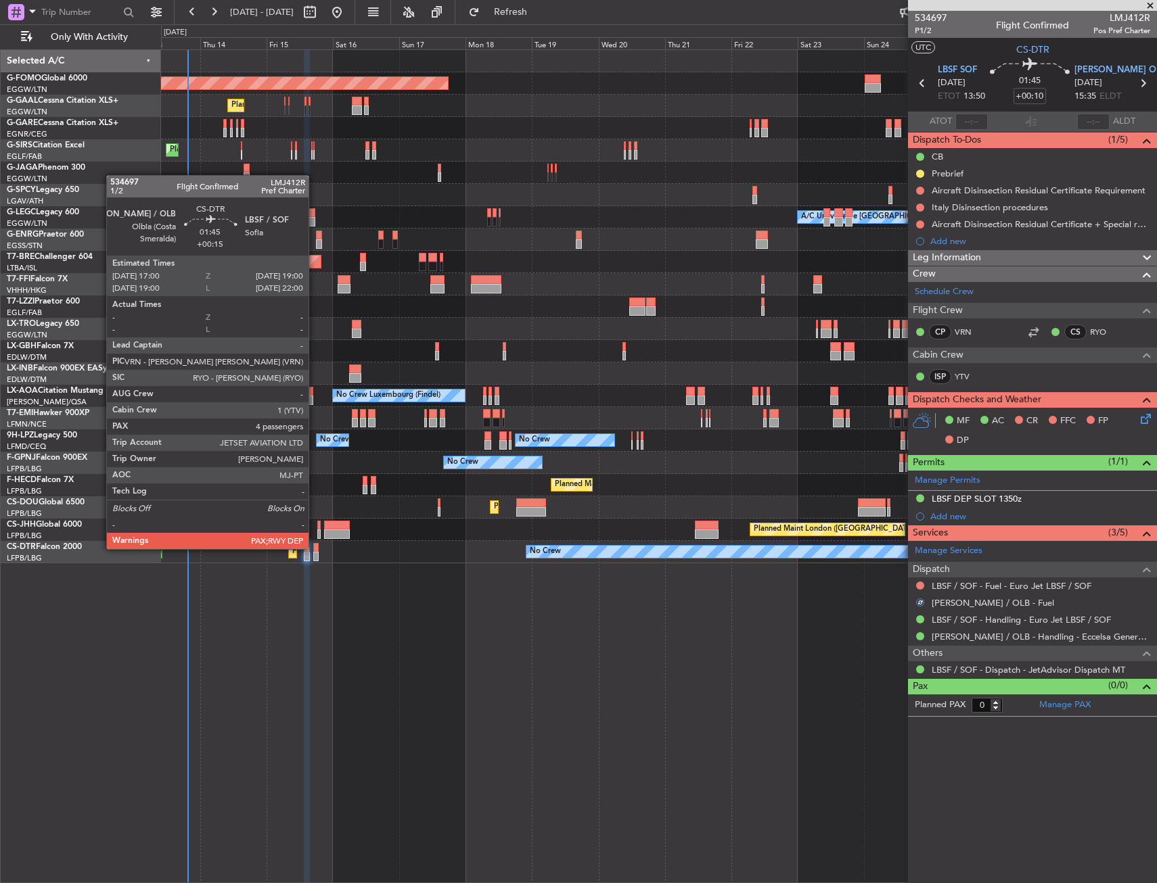
click at [315, 548] on div at bounding box center [316, 547] width 6 height 9
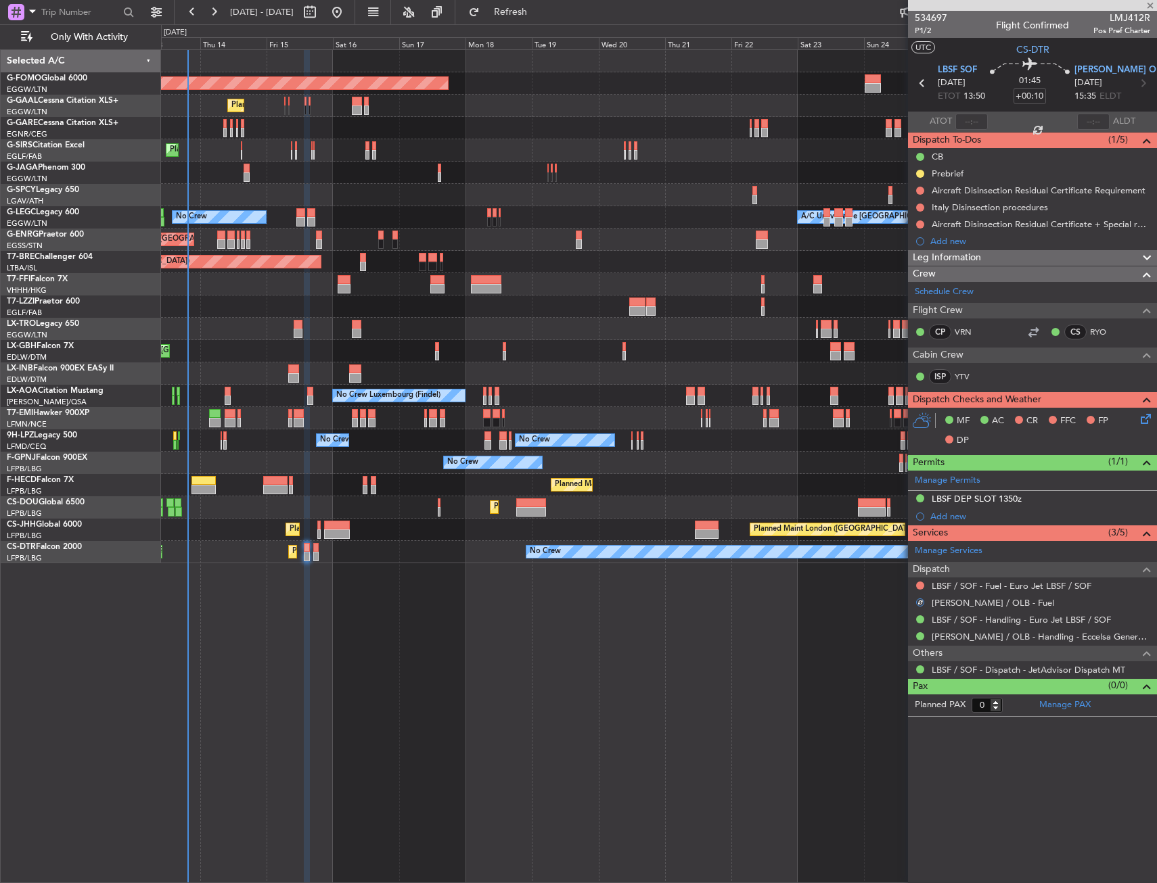
type input "+00:15"
type input "4"
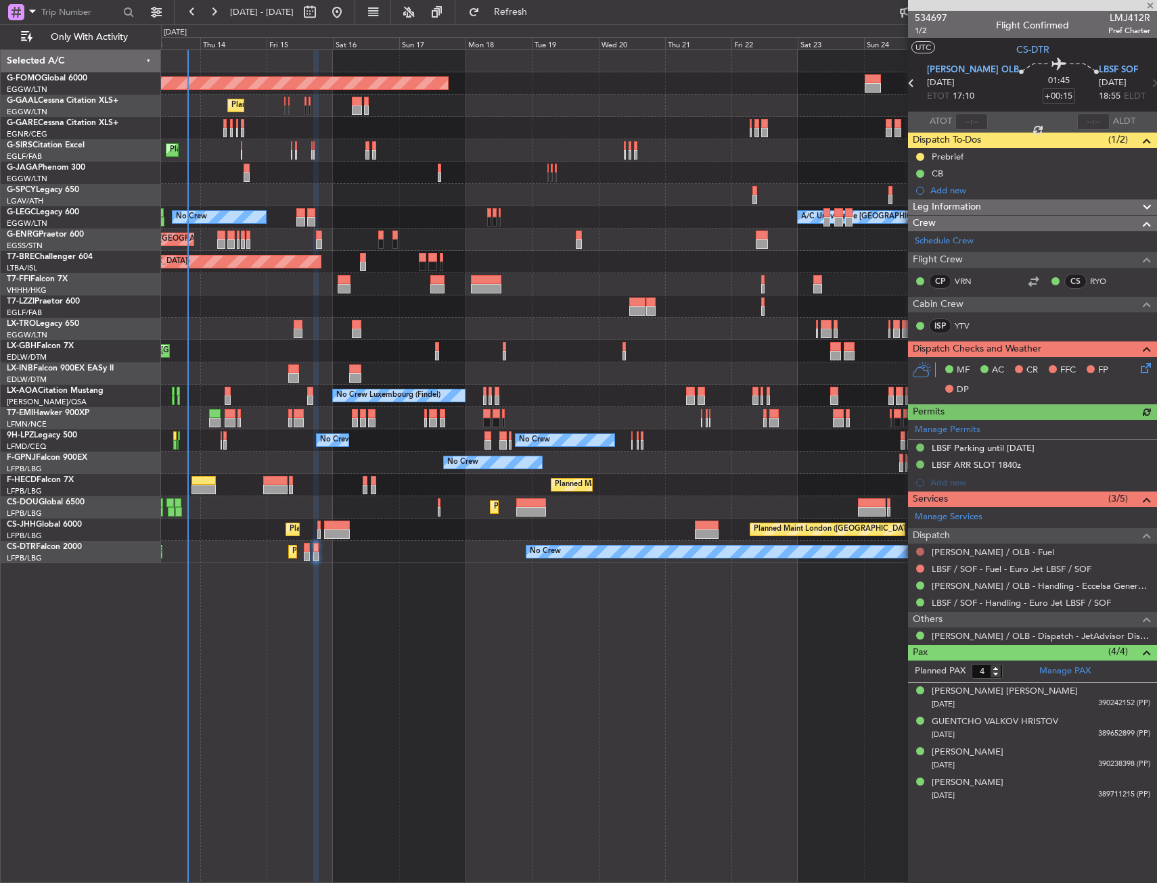
click at [919, 551] on button at bounding box center [920, 552] width 8 height 8
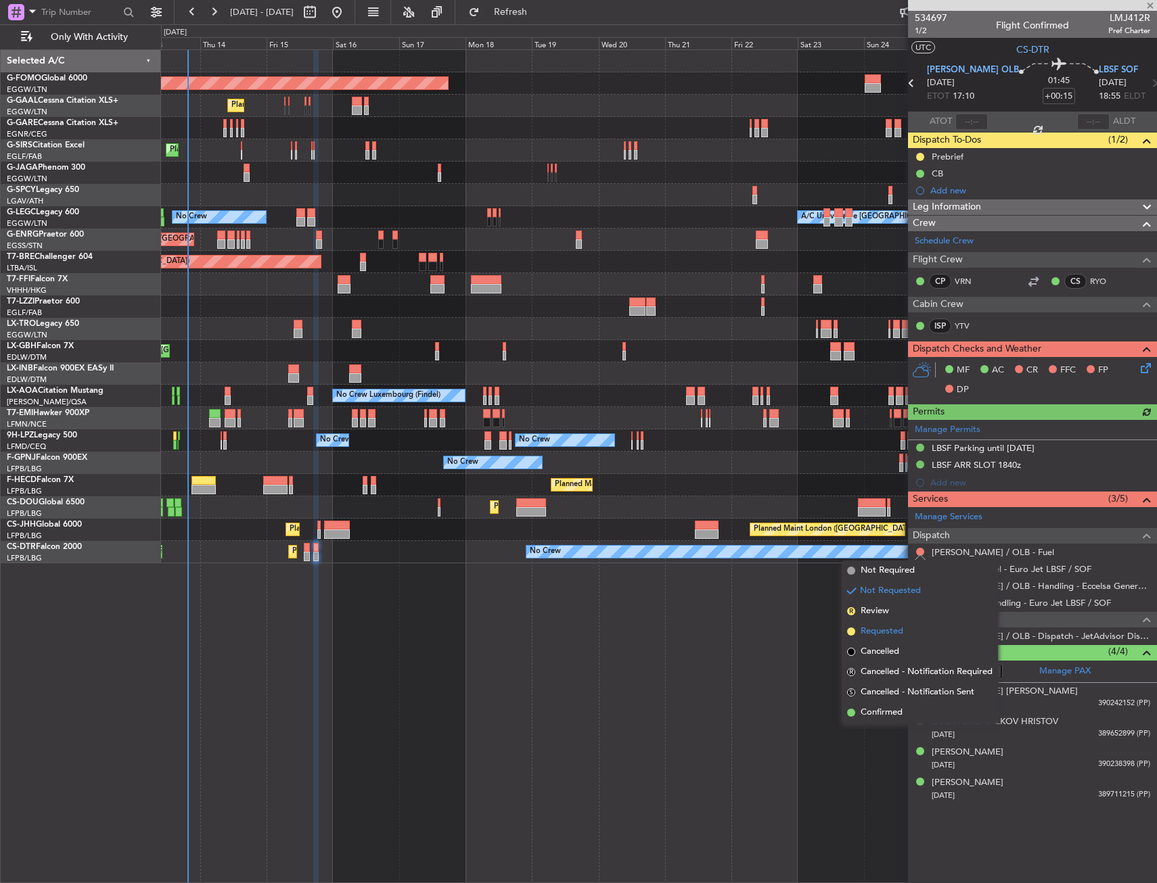
click at [885, 632] on span "Requested" at bounding box center [881, 632] width 43 height 14
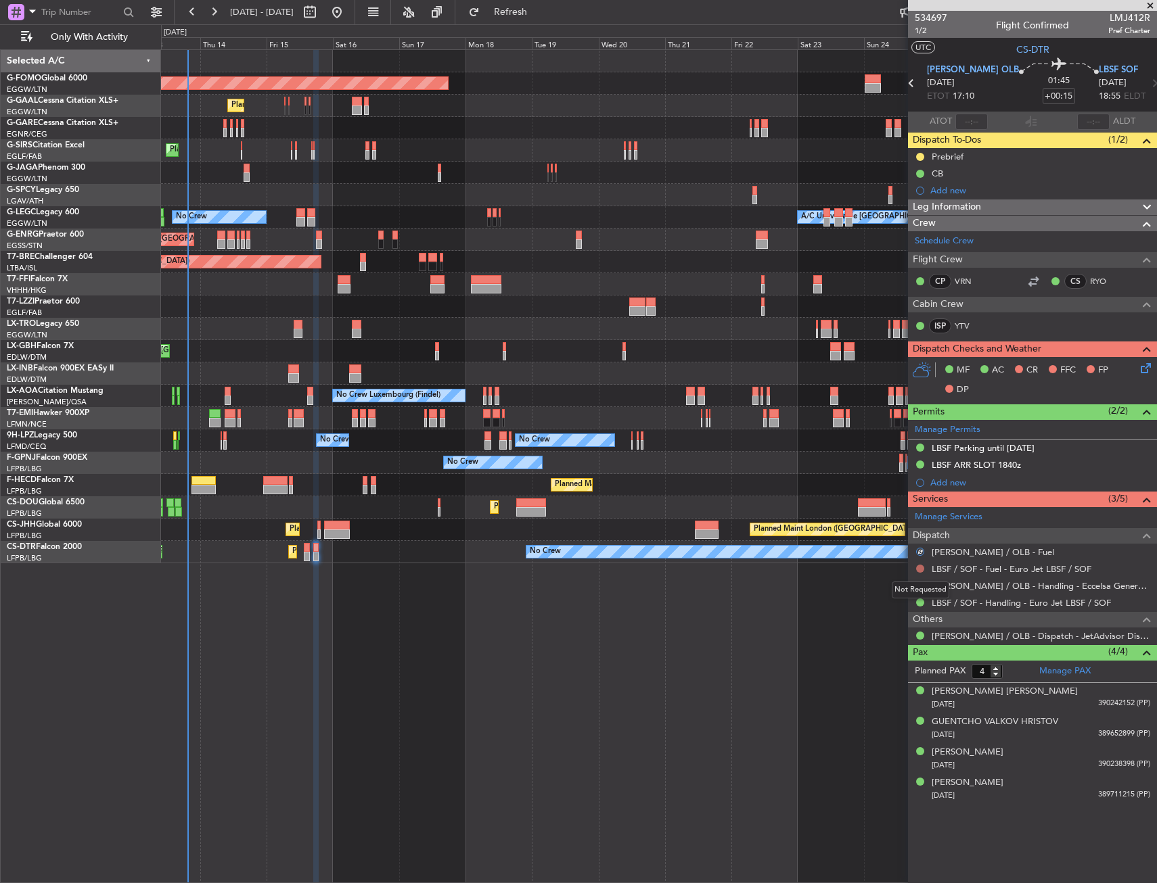
click at [921, 568] on button at bounding box center [920, 569] width 8 height 8
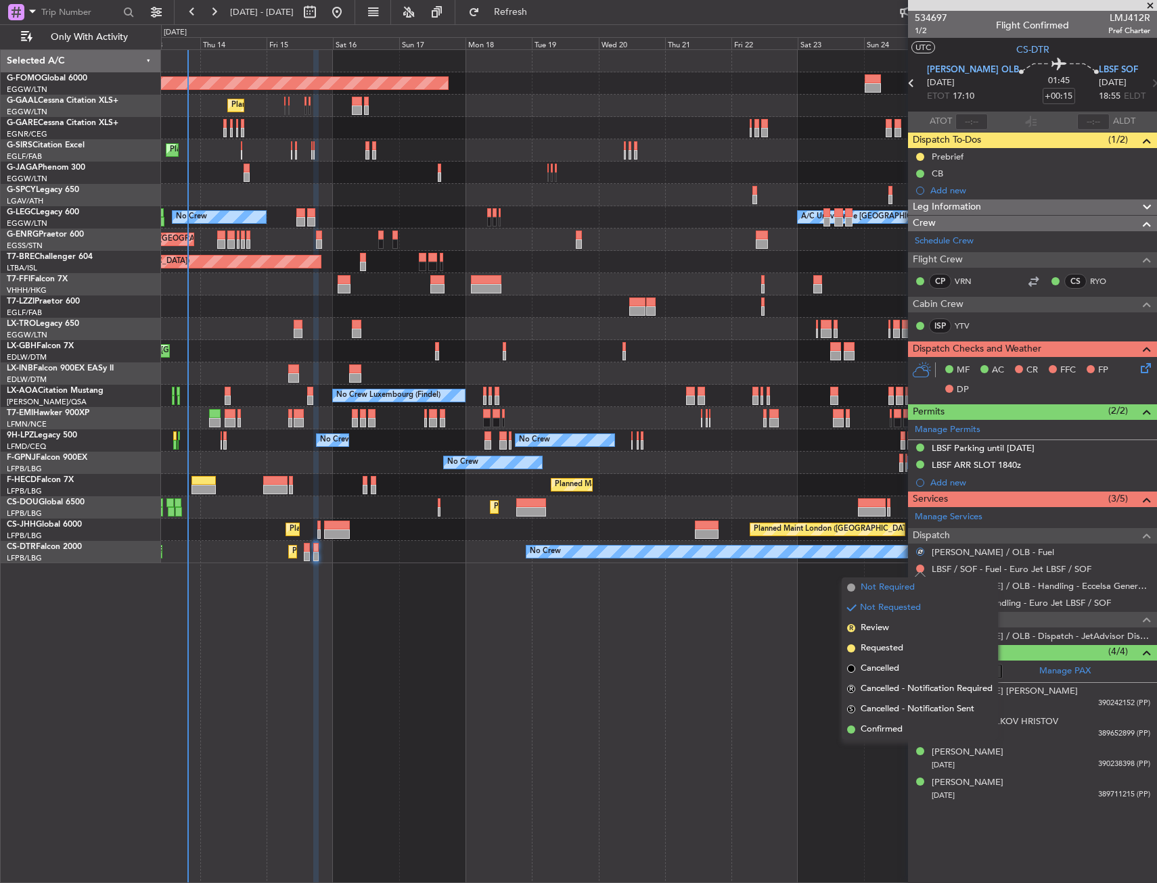
click at [879, 588] on span "Not Required" at bounding box center [887, 588] width 54 height 14
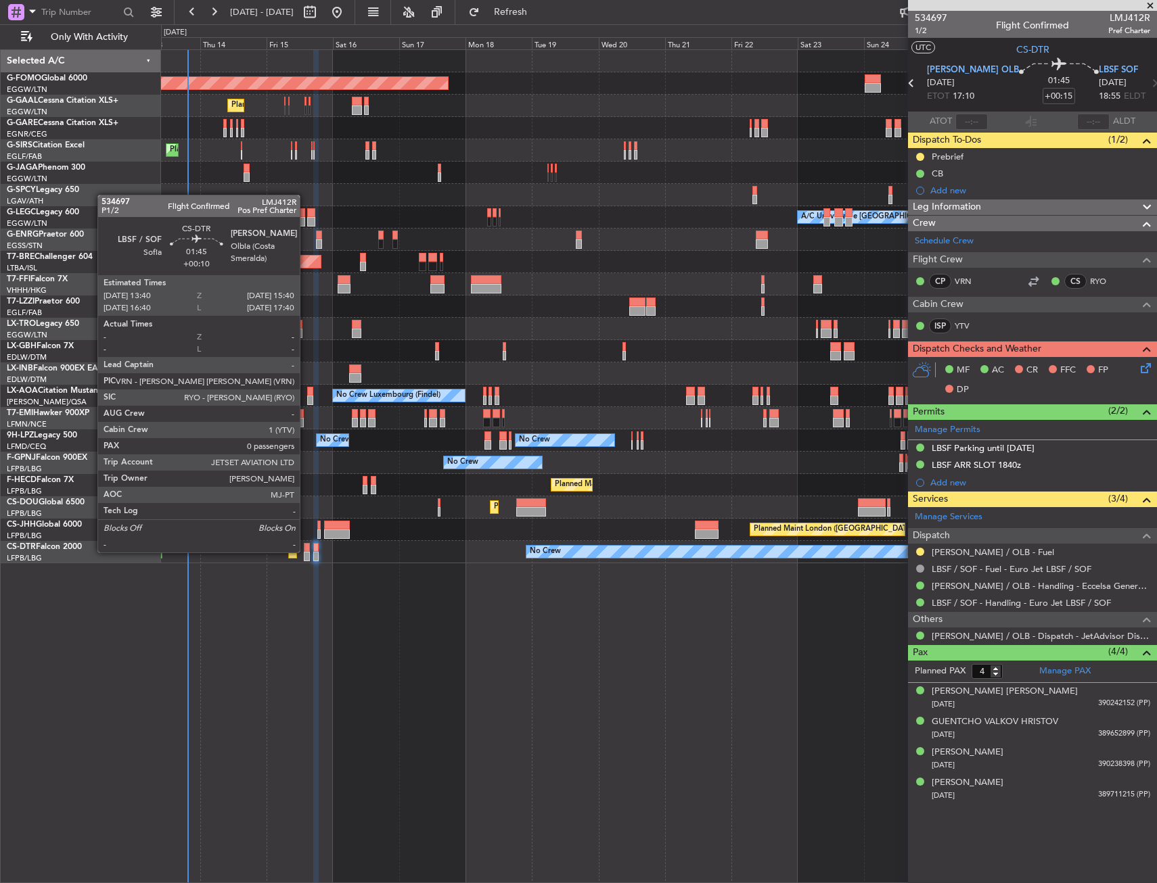
click at [306, 551] on div at bounding box center [307, 547] width 6 height 9
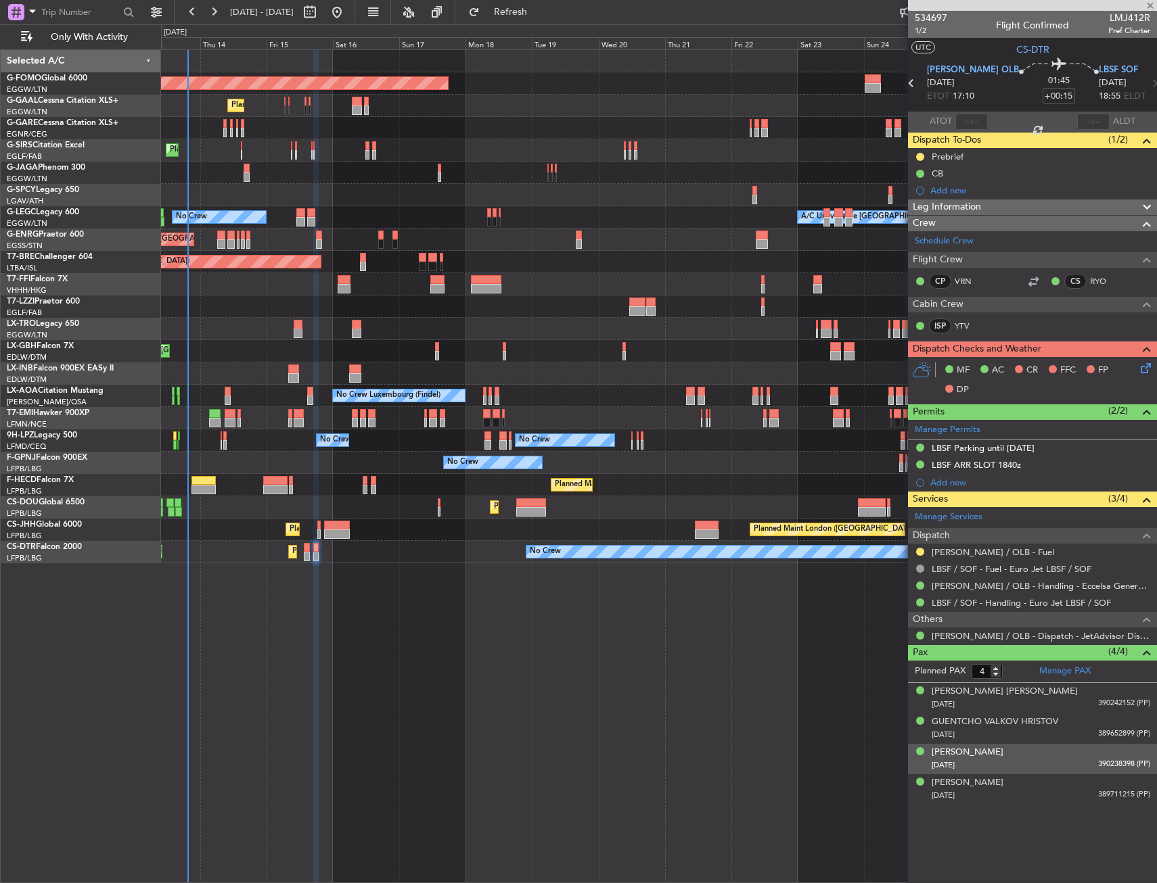
type input "+00:10"
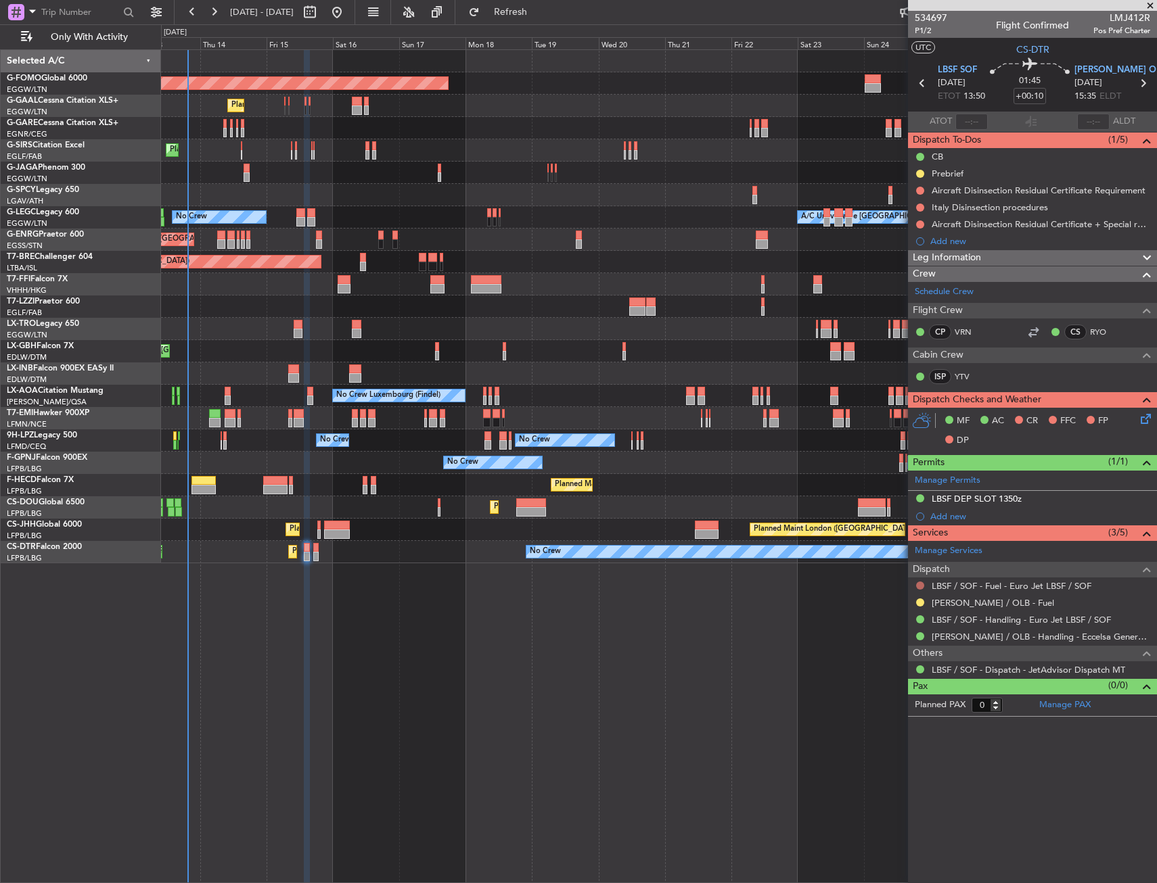
click at [923, 586] on button at bounding box center [920, 586] width 8 height 8
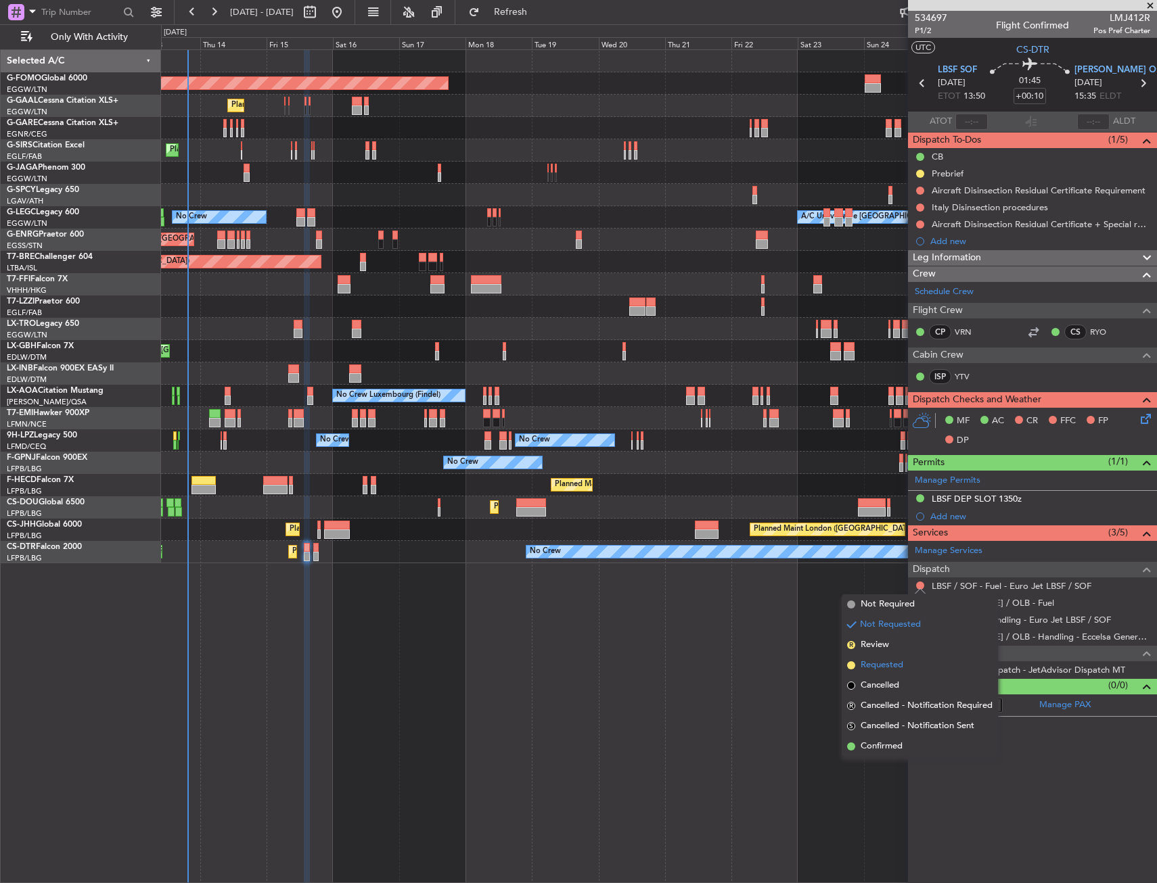
click at [885, 667] on span "Requested" at bounding box center [881, 666] width 43 height 14
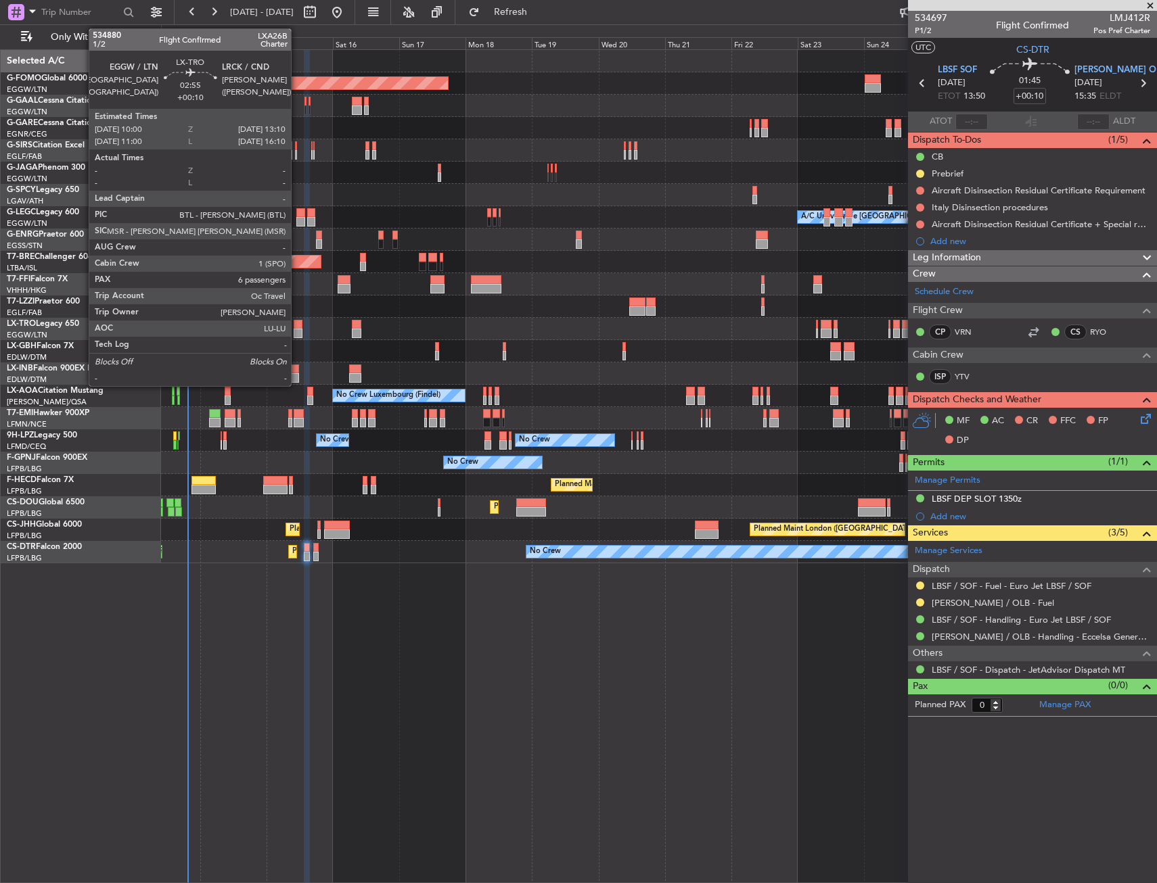
click at [297, 325] on div at bounding box center [298, 324] width 9 height 9
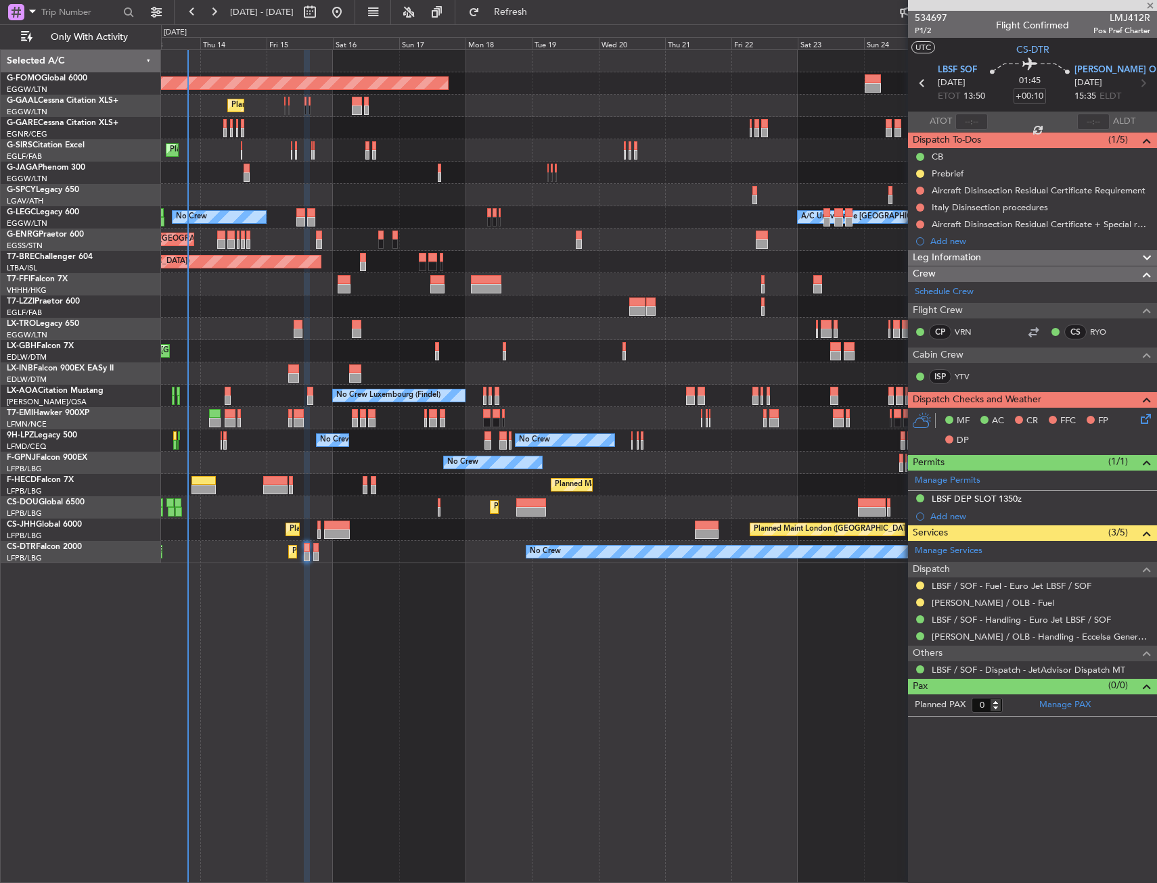
type input "6"
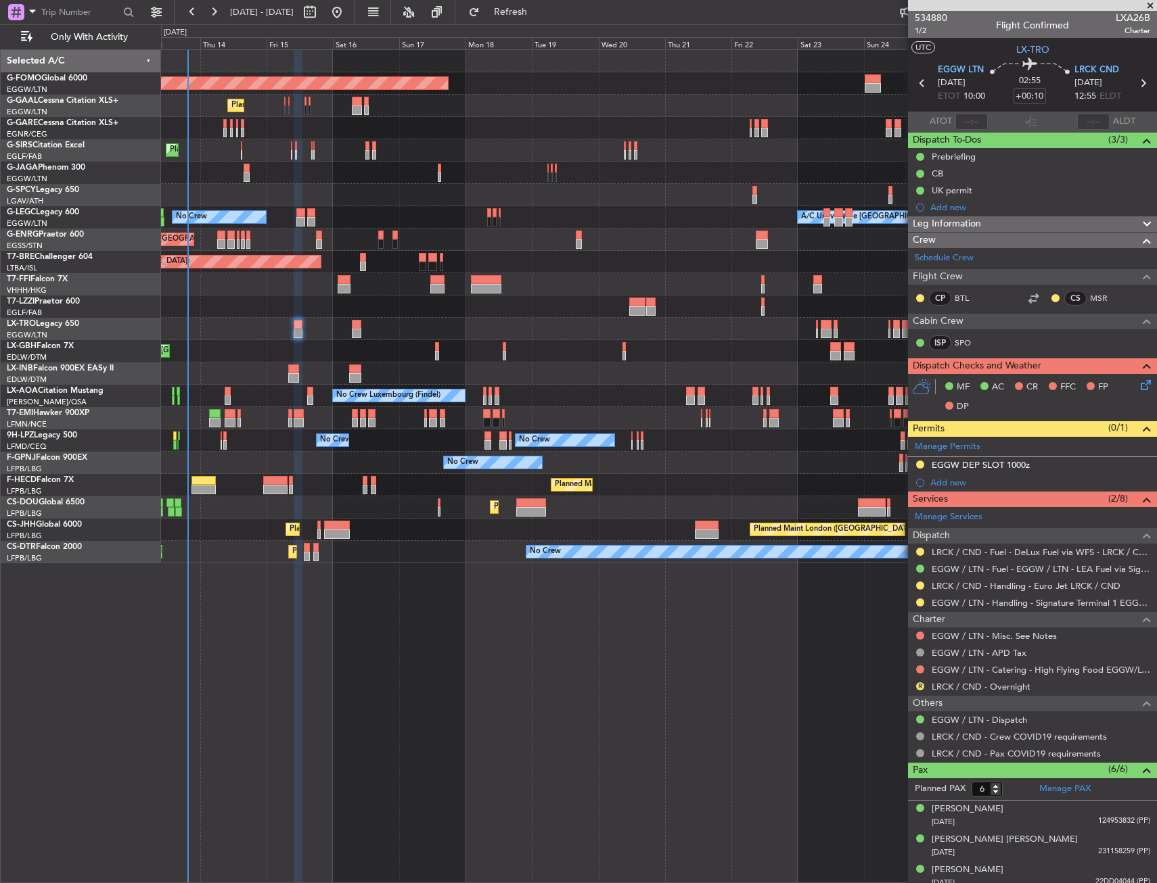
click at [924, 586] on div at bounding box center [919, 585] width 11 height 11
click at [919, 586] on button at bounding box center [920, 586] width 8 height 8
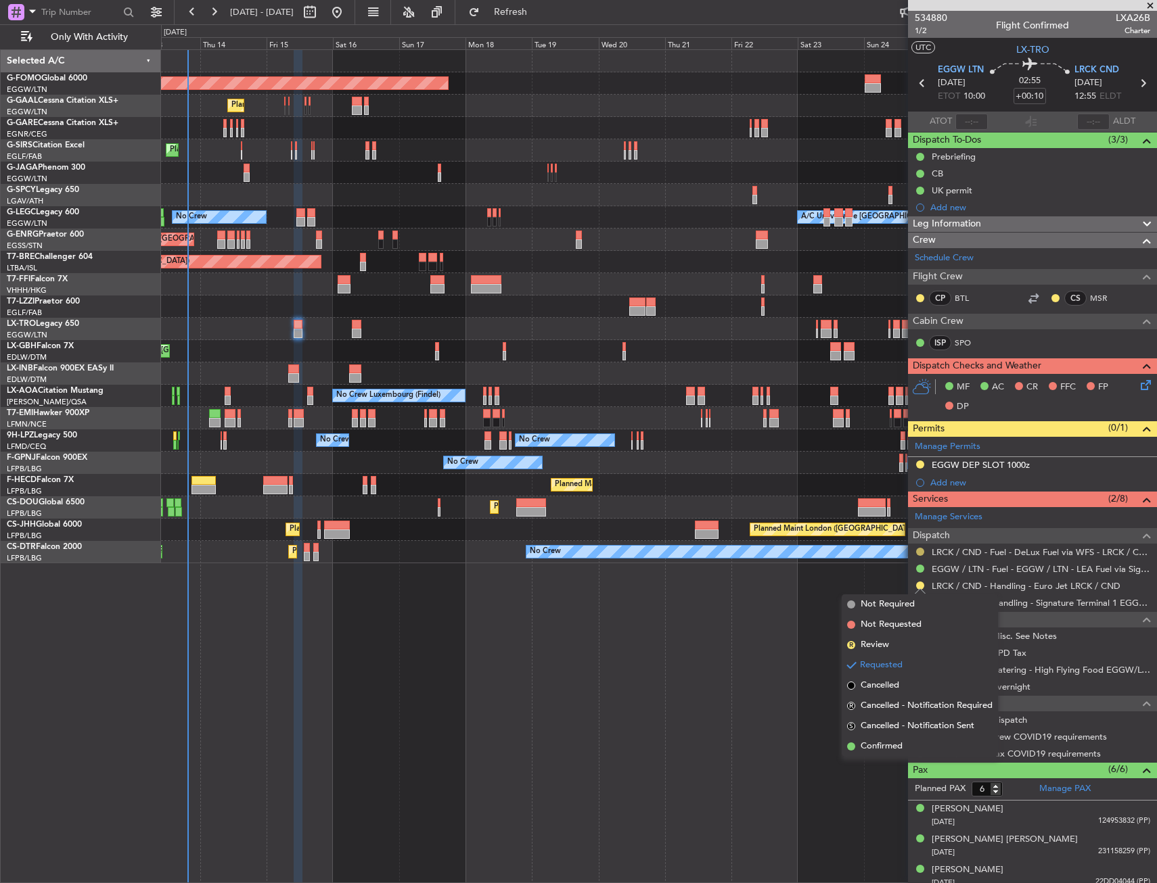
click at [921, 552] on button at bounding box center [920, 552] width 8 height 8
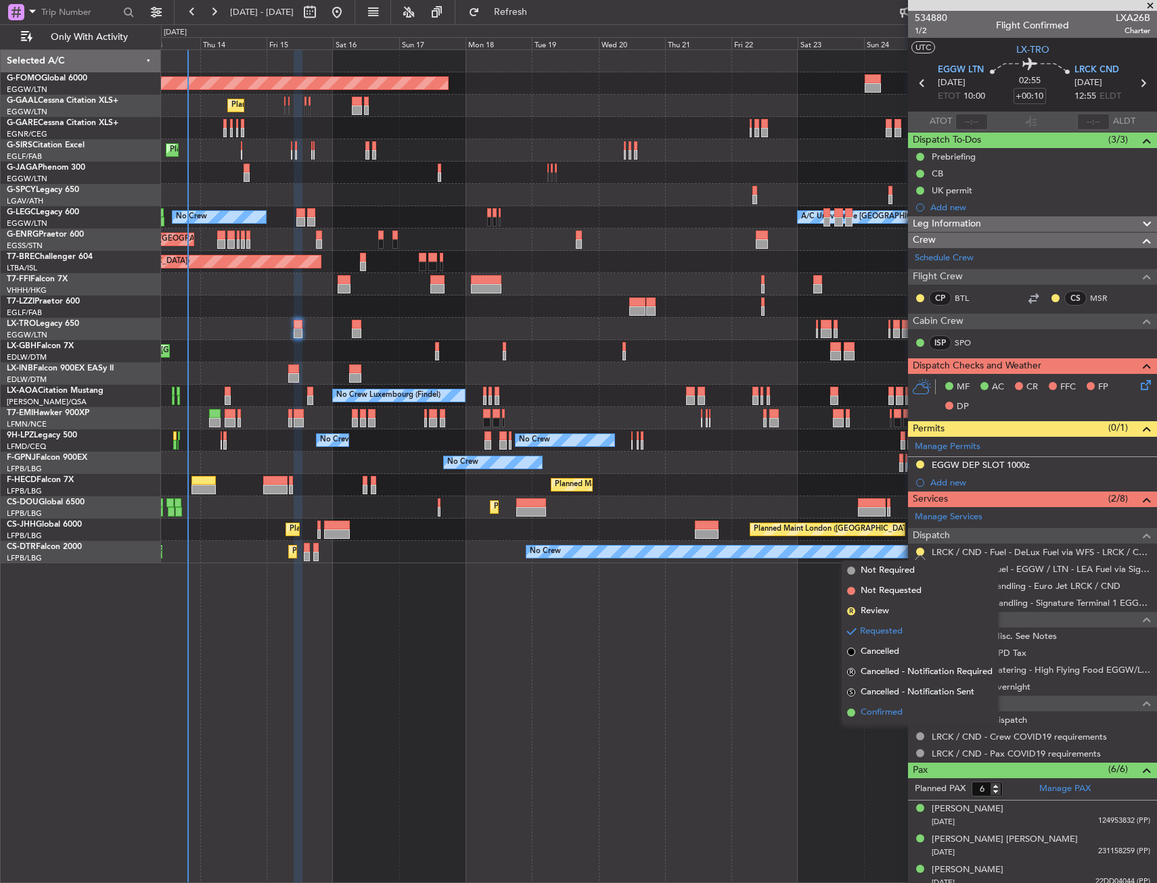
click at [879, 714] on span "Confirmed" at bounding box center [881, 713] width 42 height 14
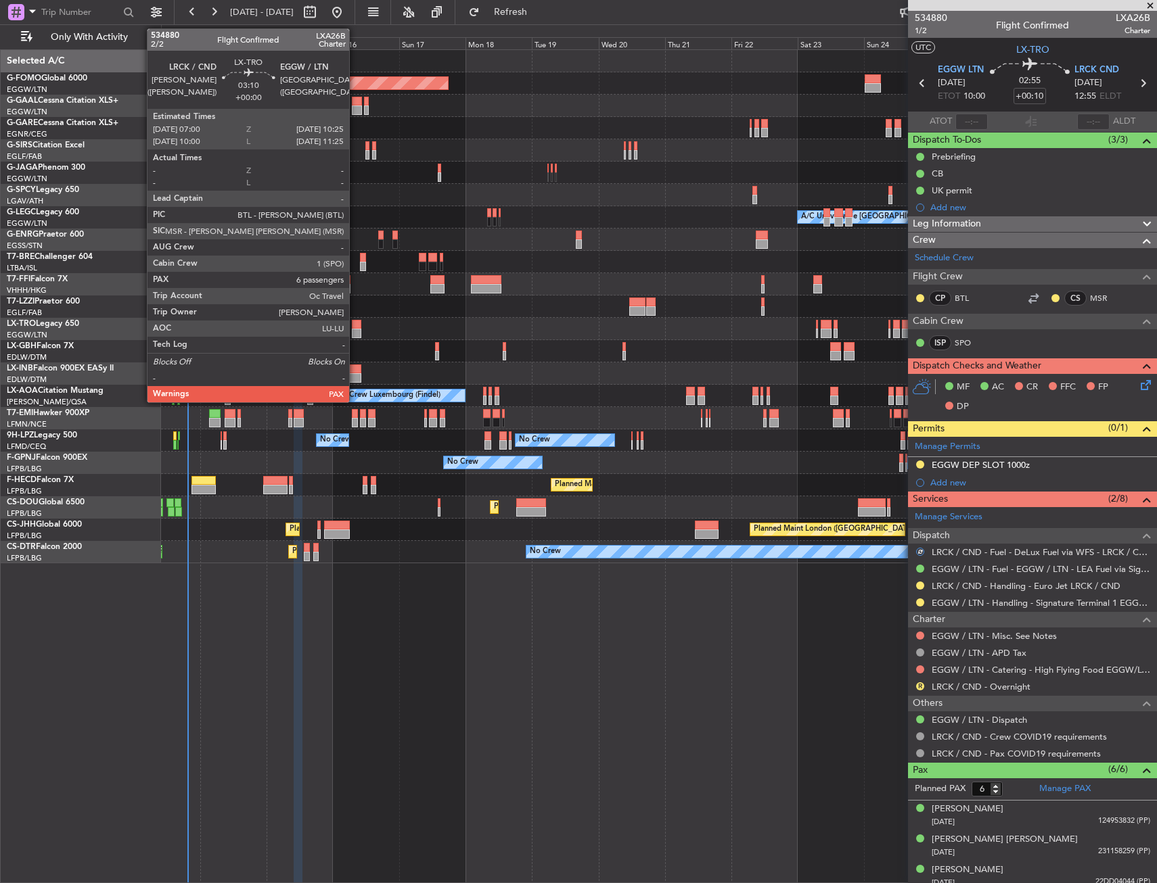
click at [355, 328] on div at bounding box center [356, 324] width 9 height 9
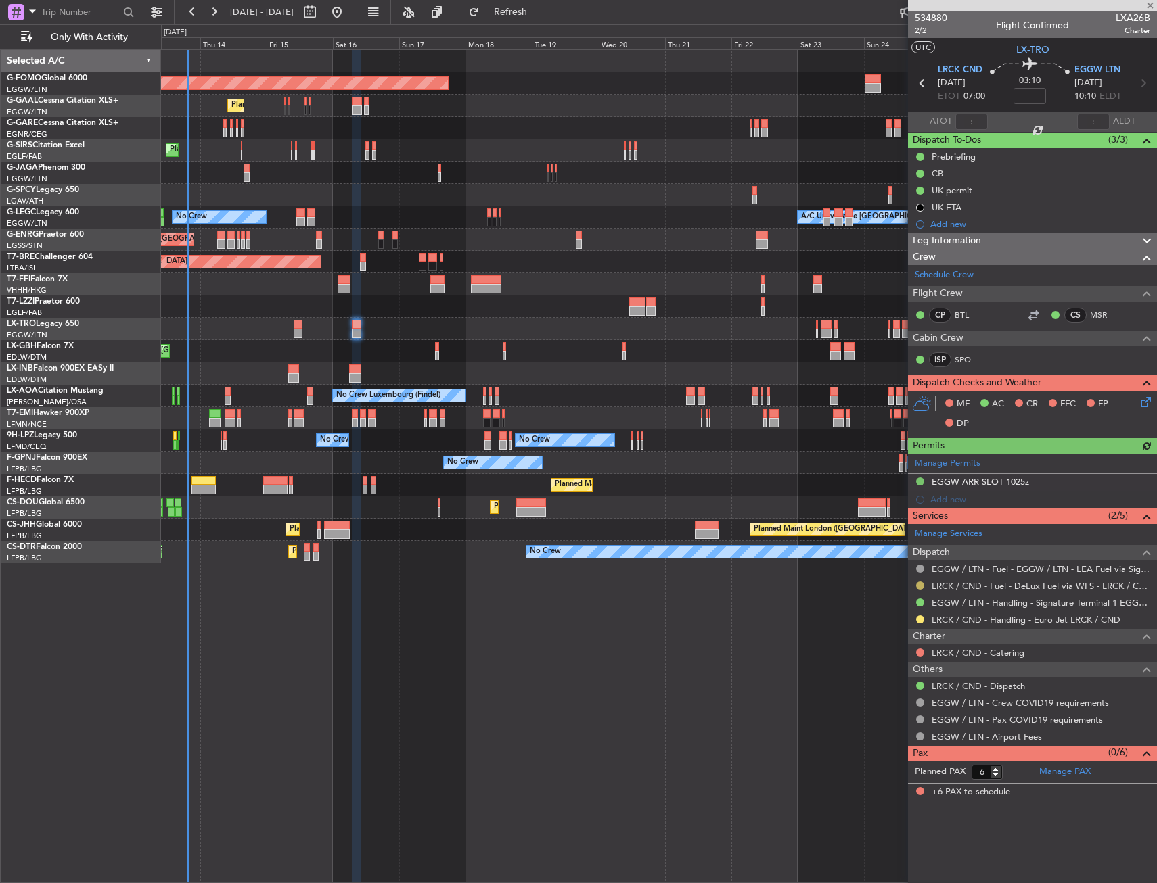
click at [921, 584] on button at bounding box center [920, 586] width 8 height 8
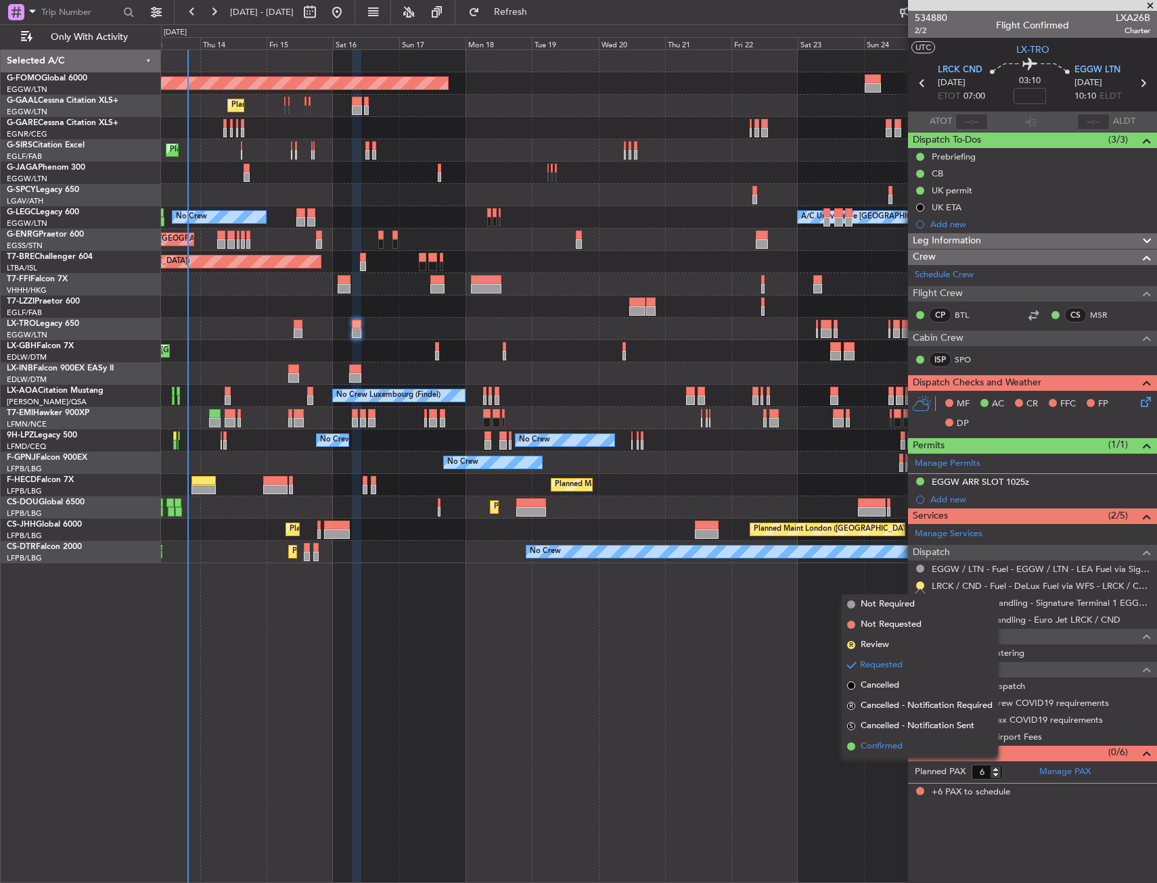
click at [856, 749] on li "Confirmed" at bounding box center [919, 747] width 156 height 20
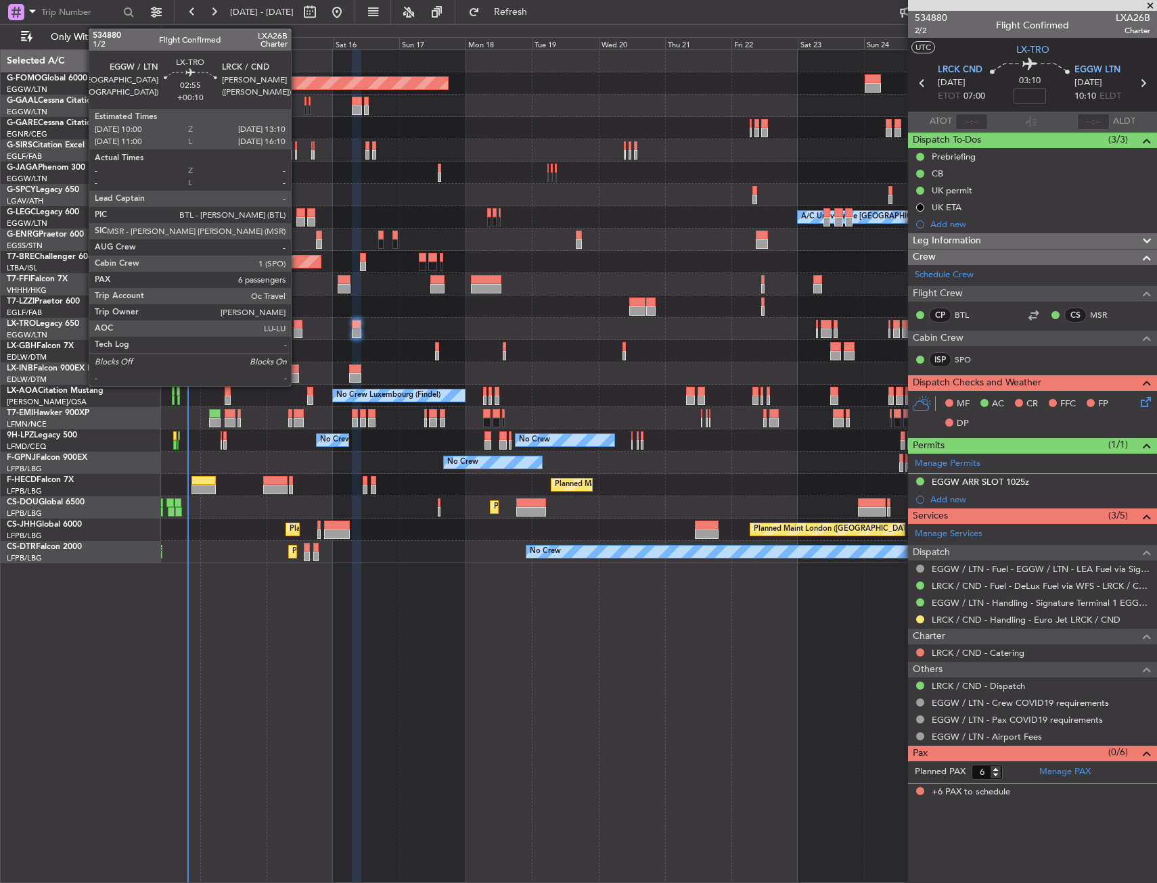
click at [297, 324] on div at bounding box center [298, 324] width 9 height 9
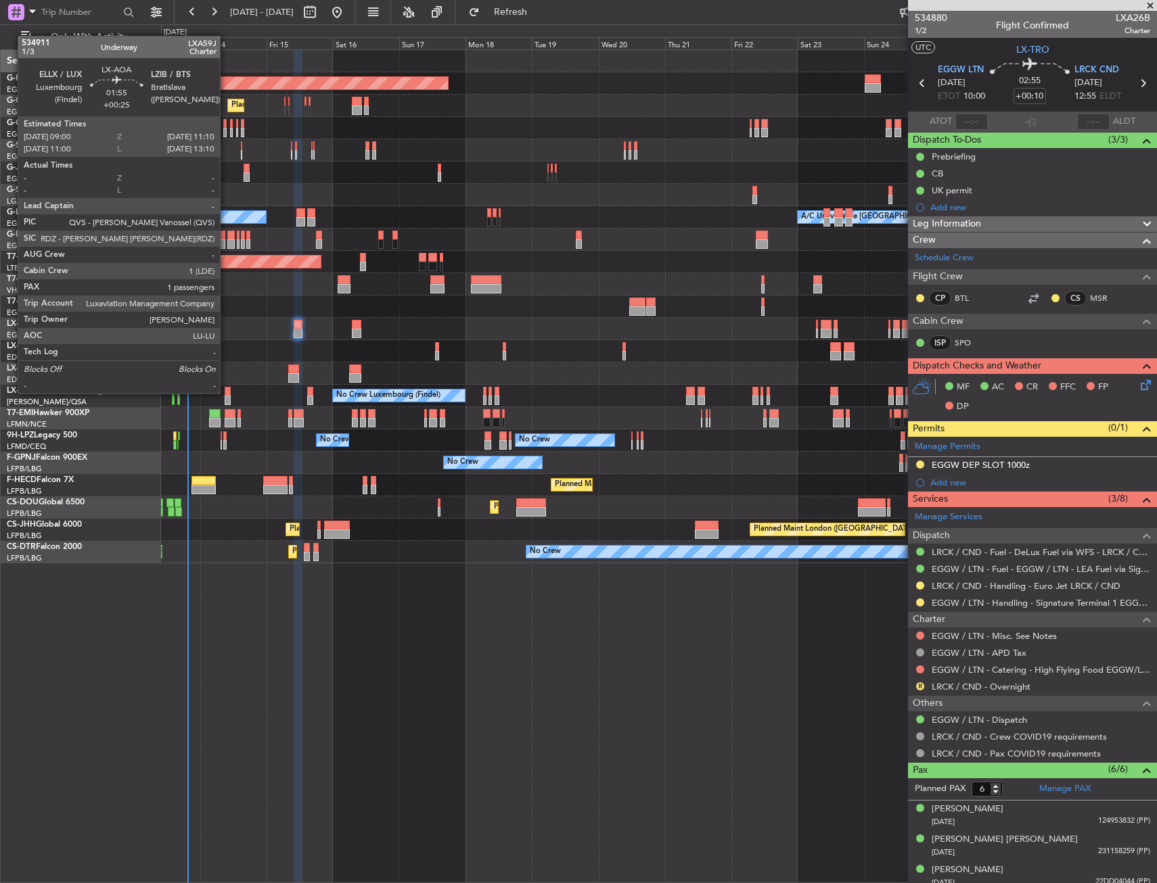
click at [226, 392] on div at bounding box center [228, 391] width 6 height 9
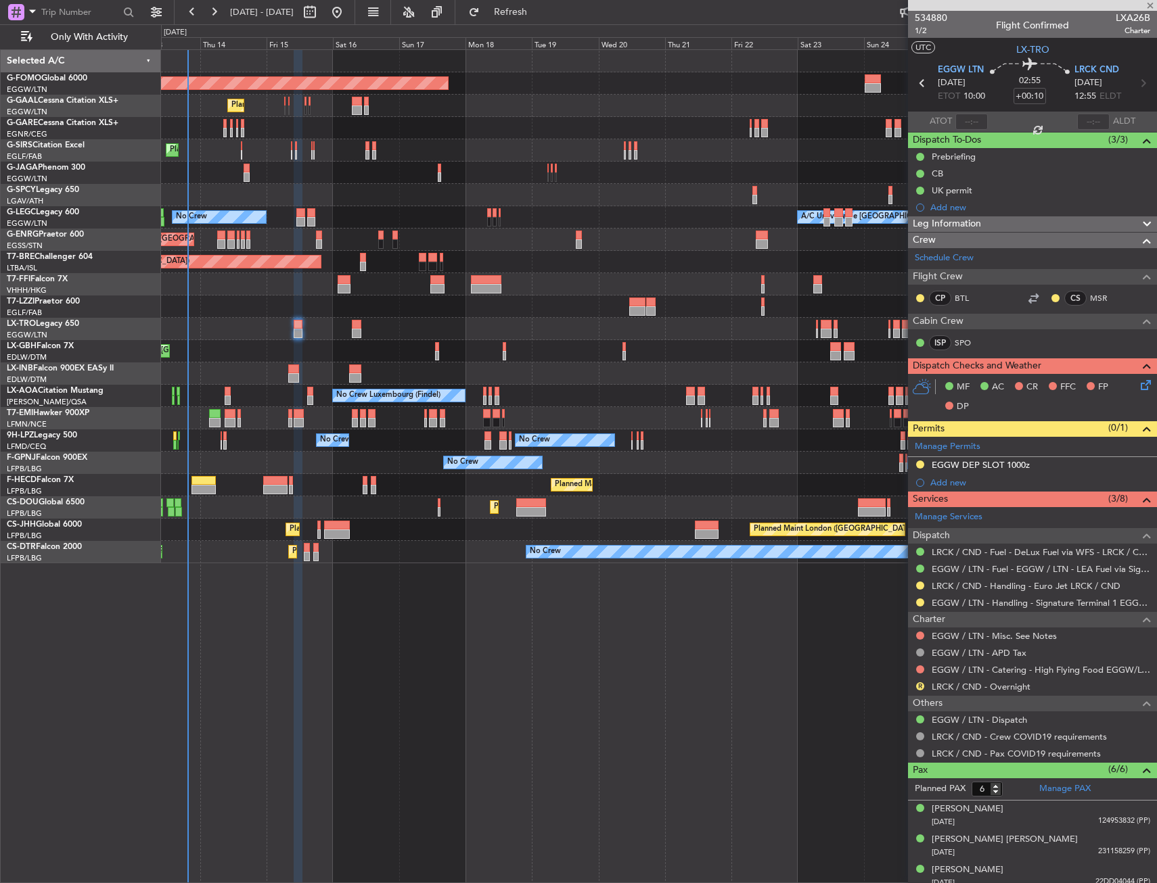
type input "+00:25"
type input "1"
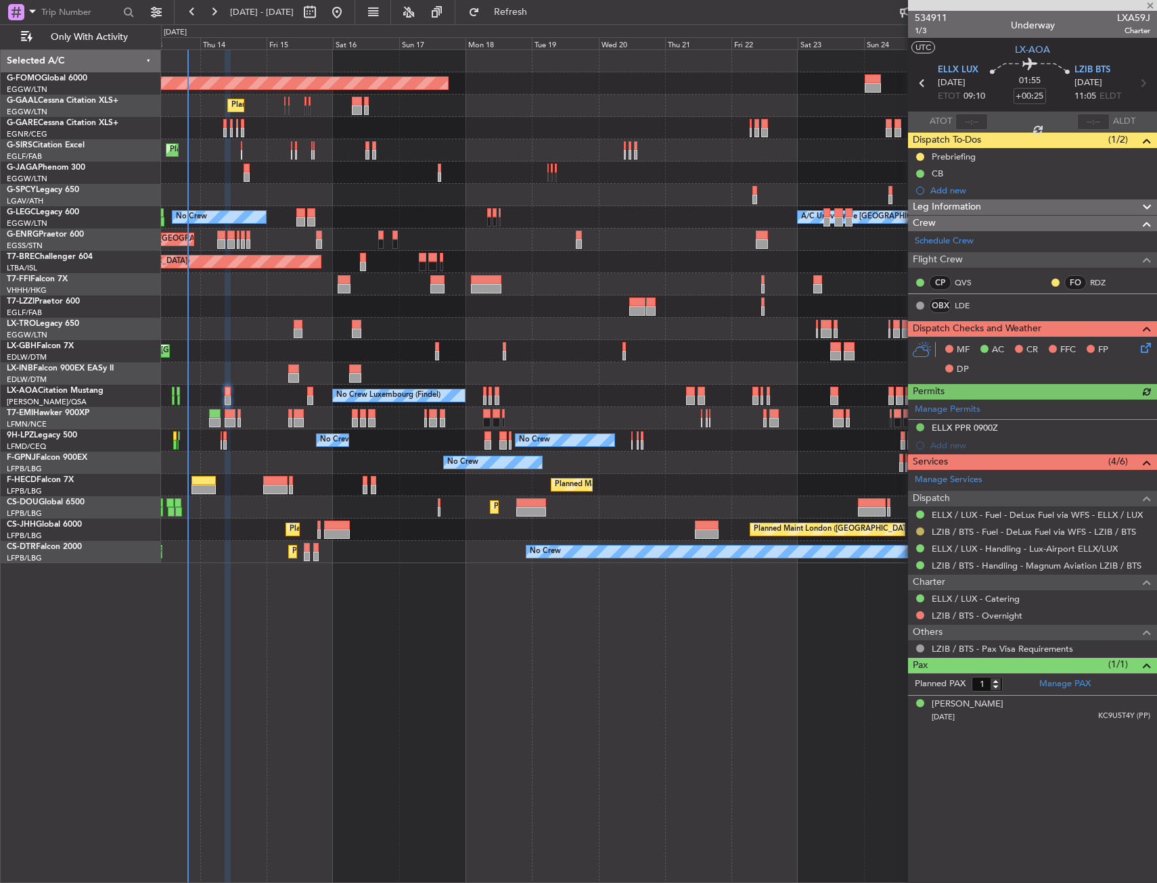
click at [919, 530] on button at bounding box center [920, 532] width 8 height 8
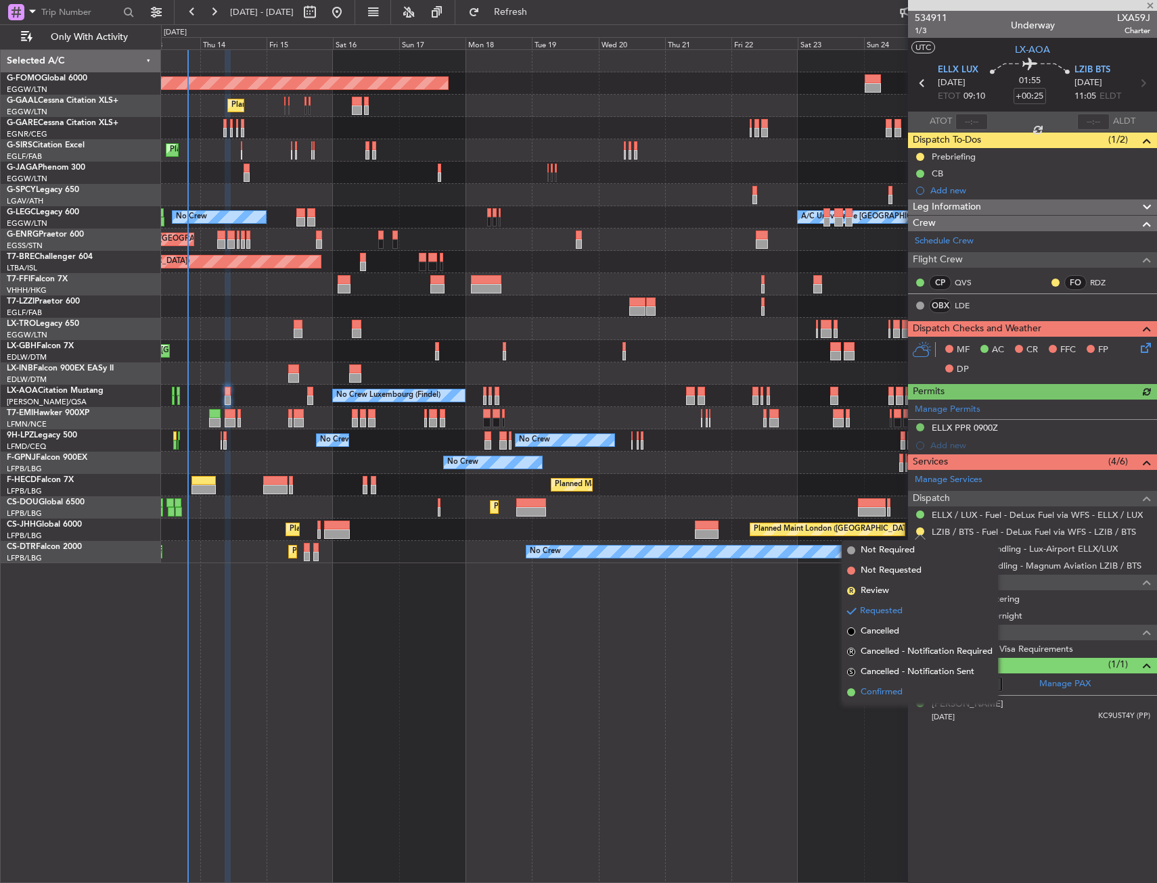
click at [871, 691] on span "Confirmed" at bounding box center [881, 693] width 42 height 14
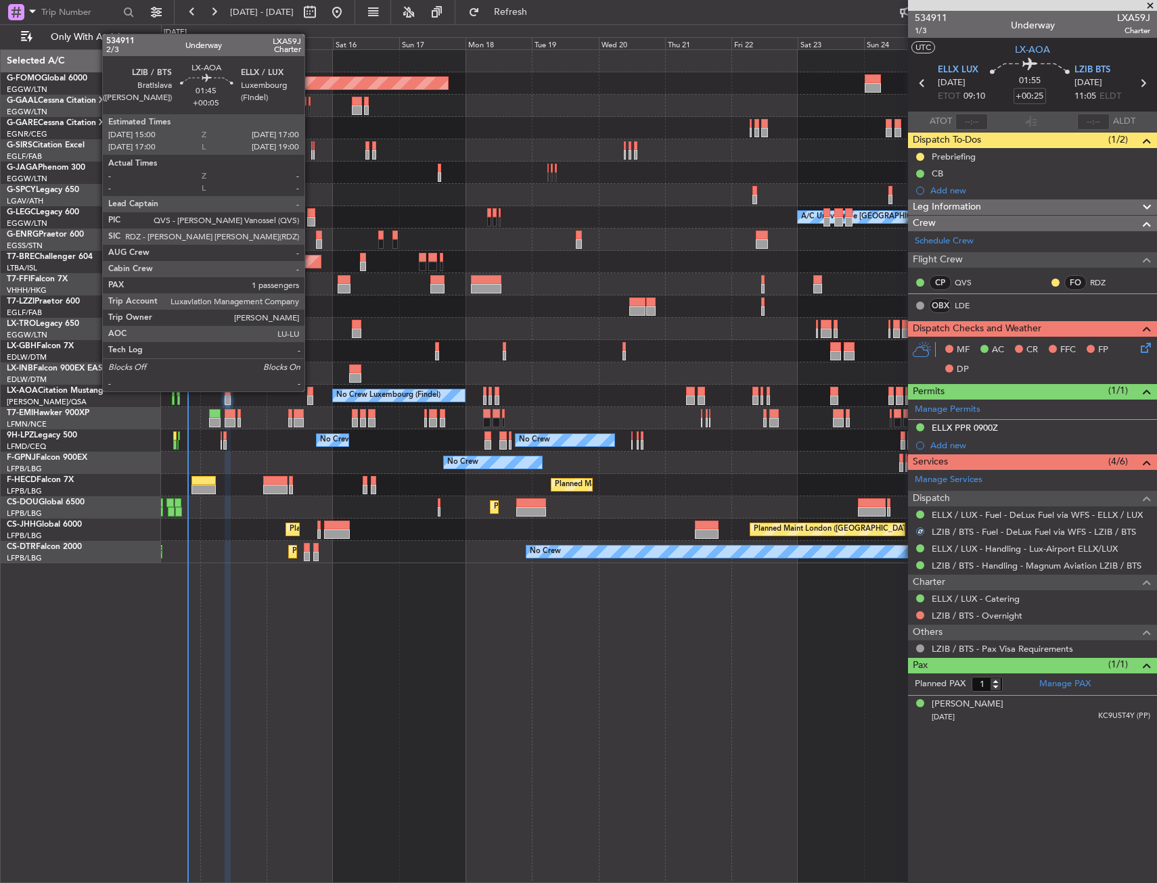
click at [310, 390] on div at bounding box center [310, 391] width 6 height 9
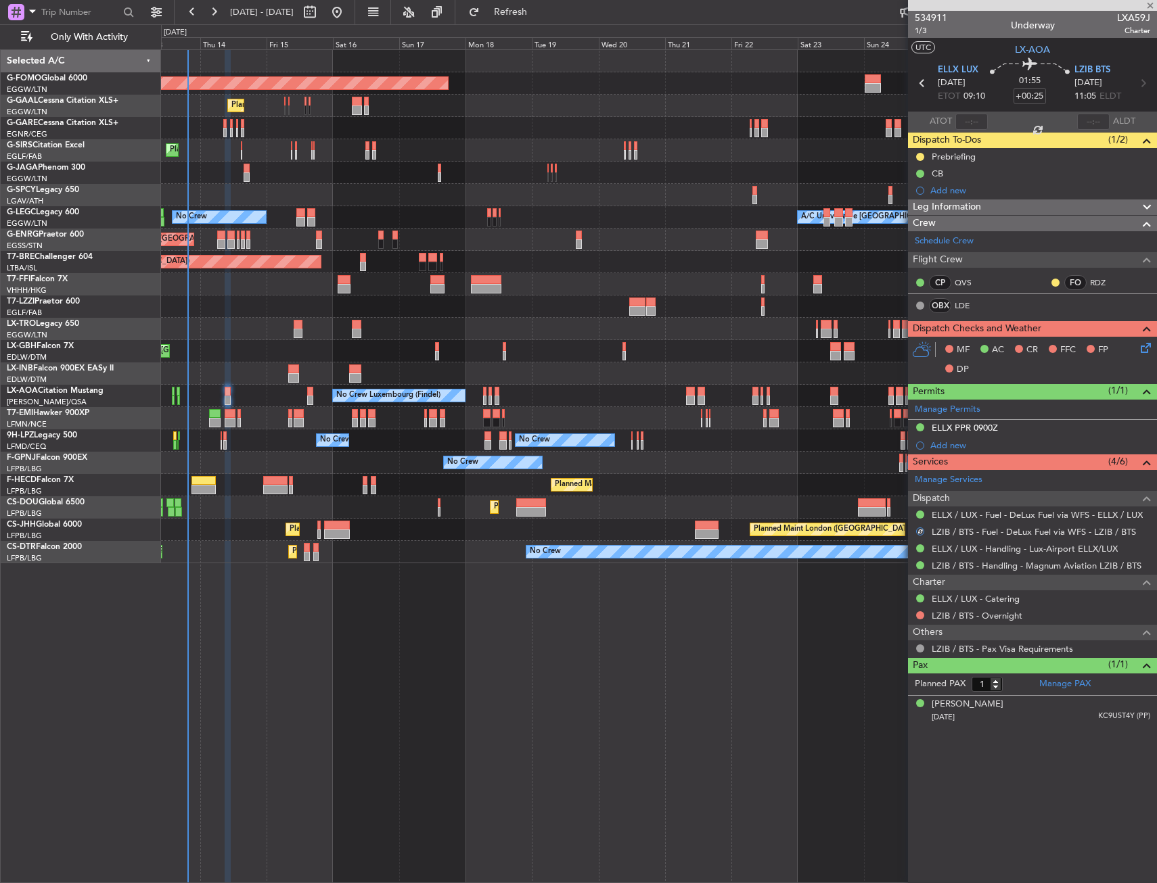
type input "+00:05"
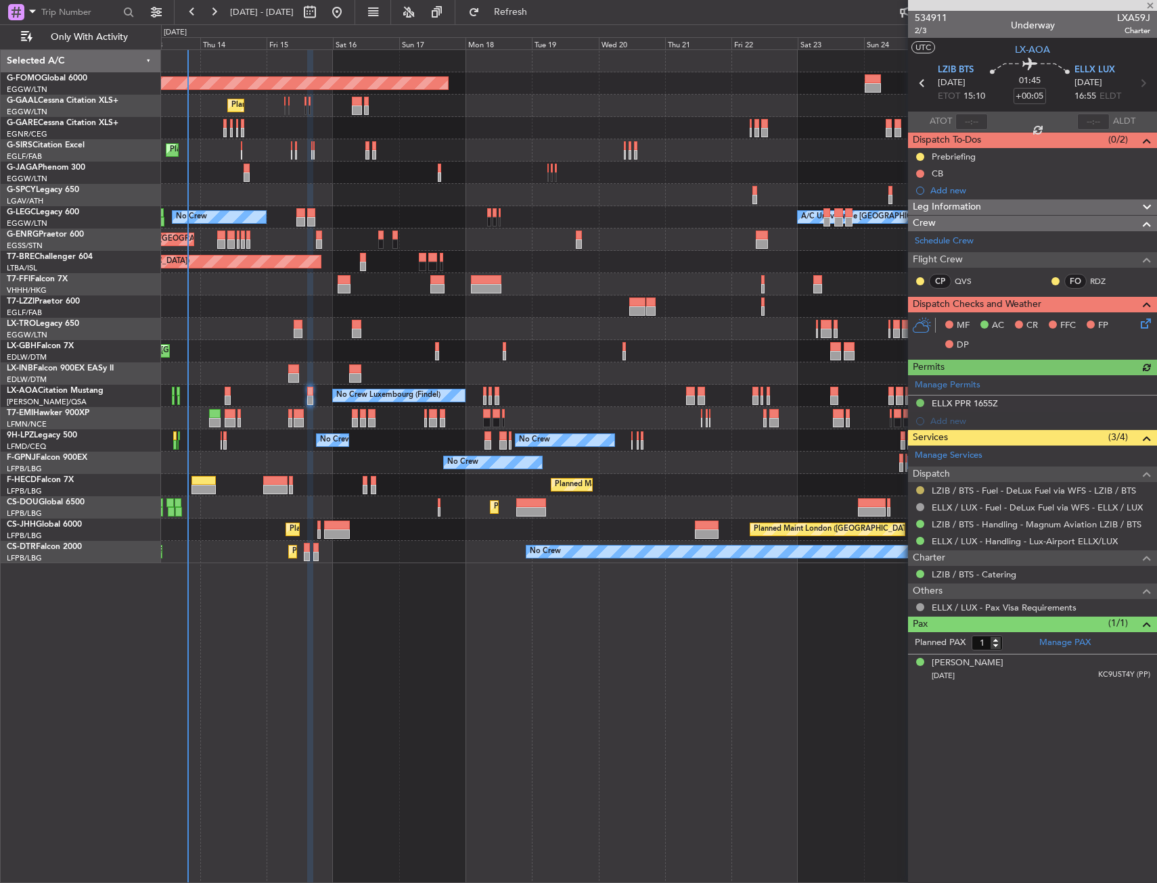
click at [920, 491] on button at bounding box center [920, 490] width 8 height 8
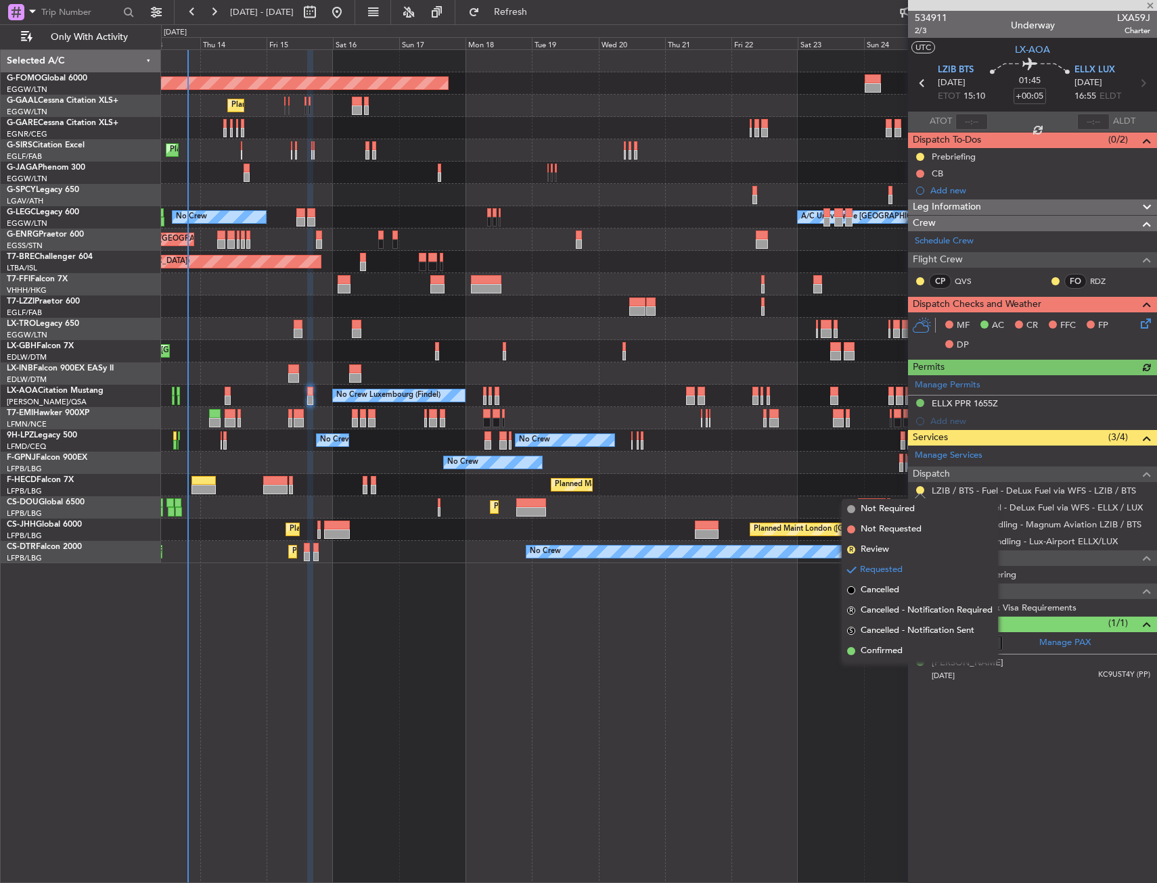
click at [884, 656] on span "Confirmed" at bounding box center [881, 652] width 42 height 14
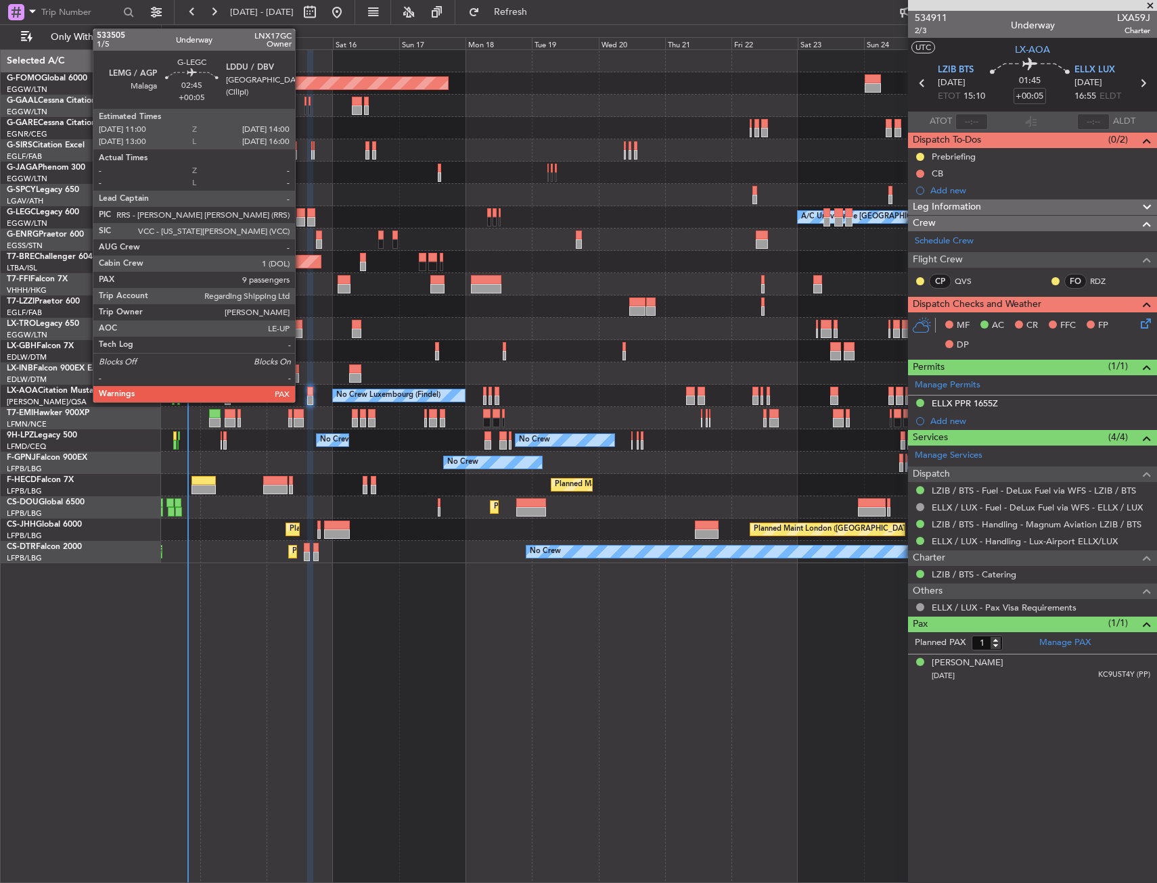
click at [301, 216] on div at bounding box center [300, 212] width 9 height 9
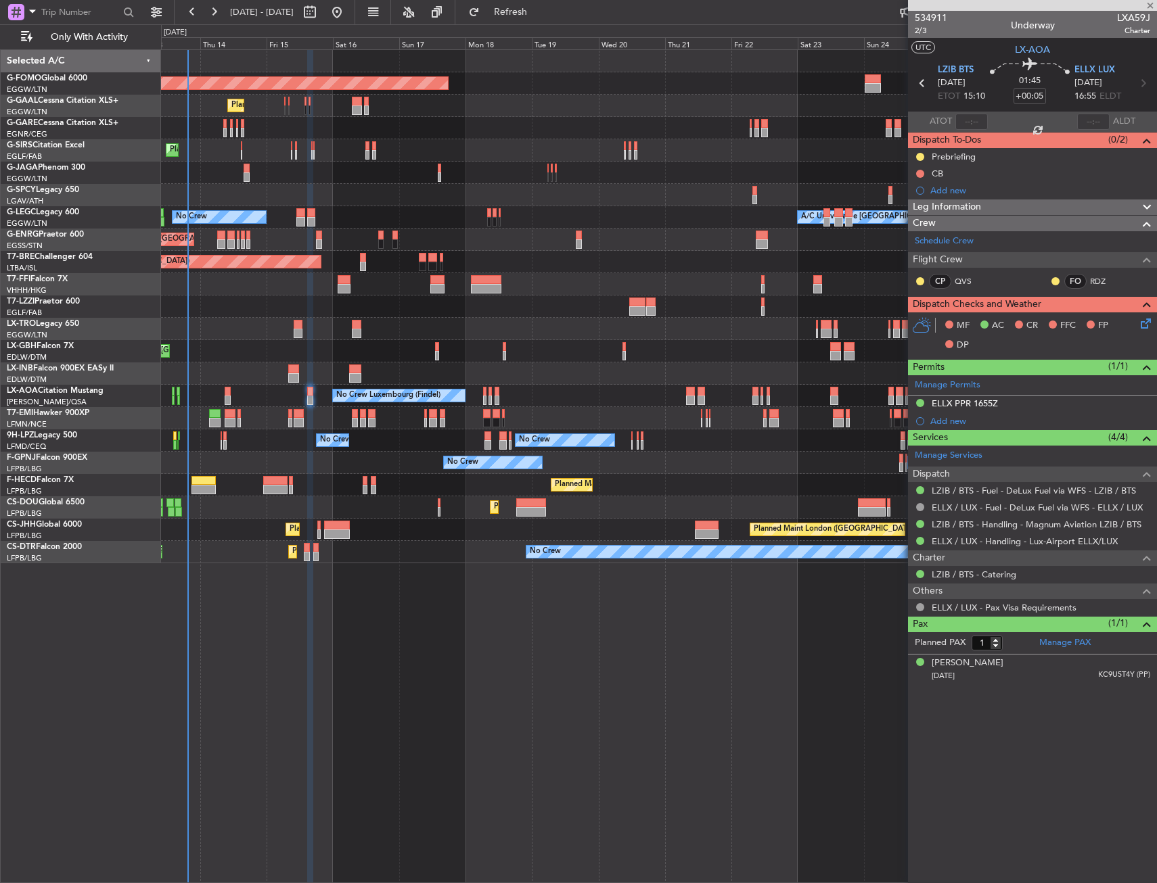
type input "9"
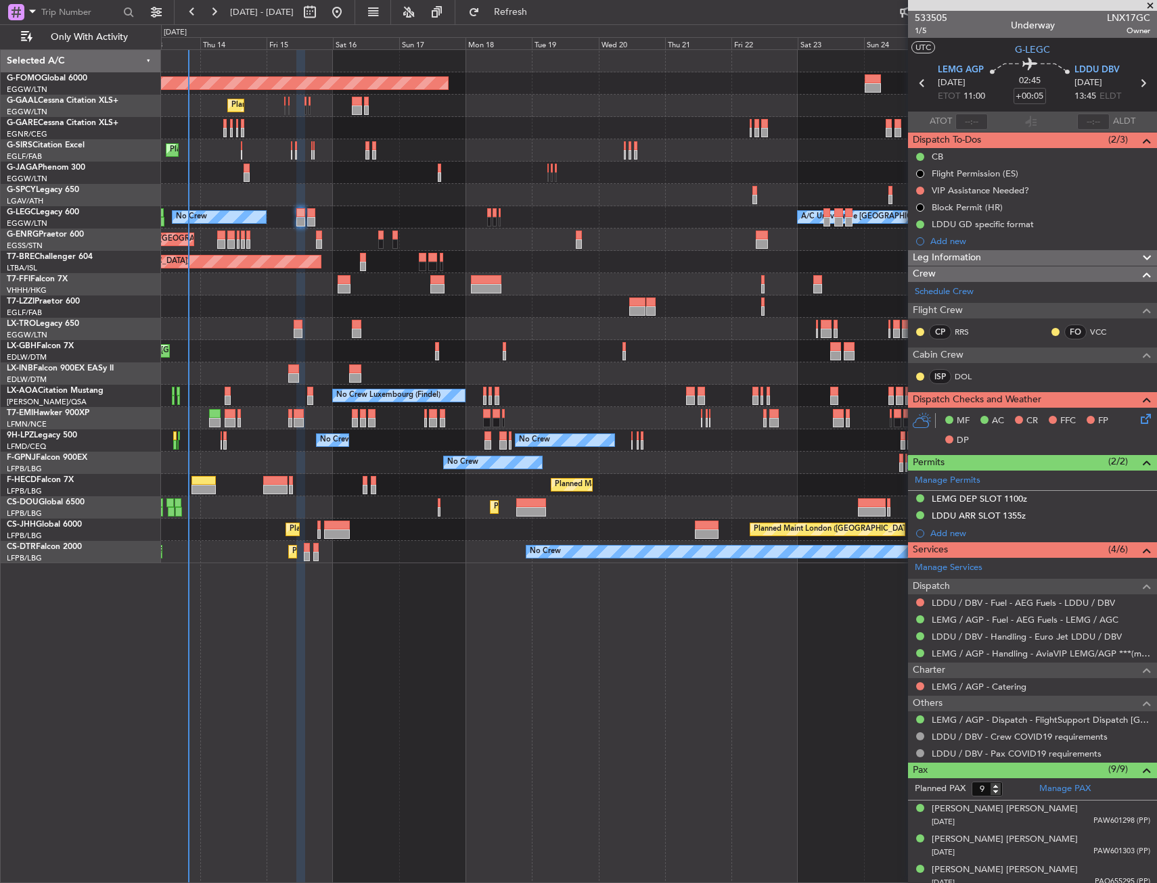
drag, startPoint x: 952, startPoint y: 243, endPoint x: 956, endPoint y: 249, distance: 7.7
click at [952, 243] on div "Add new" at bounding box center [1040, 240] width 220 height 11
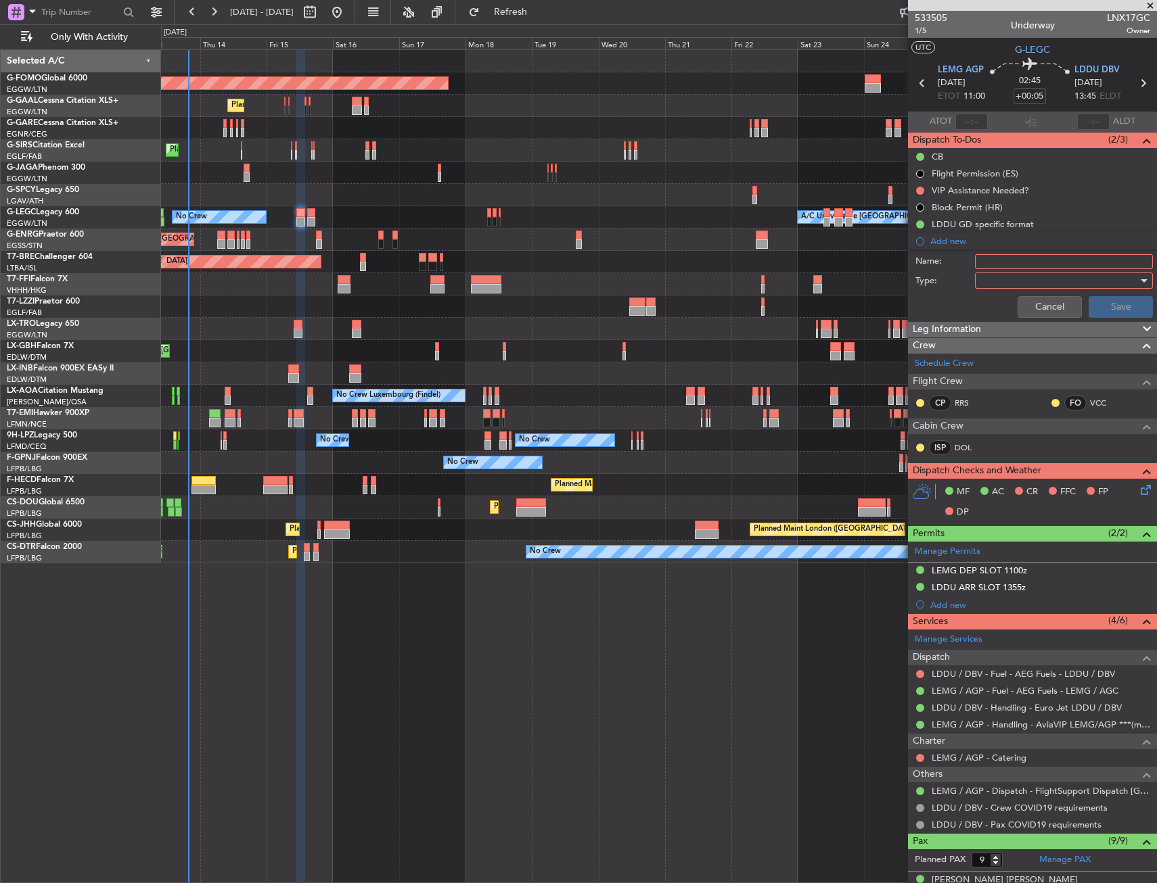
click at [1011, 268] on input "Name:" at bounding box center [1064, 261] width 178 height 15
type input "LDDU FUEL VIA HANDLER"
click at [1010, 275] on div at bounding box center [1059, 281] width 158 height 20
click at [990, 306] on span "Generic" at bounding box center [1057, 308] width 158 height 20
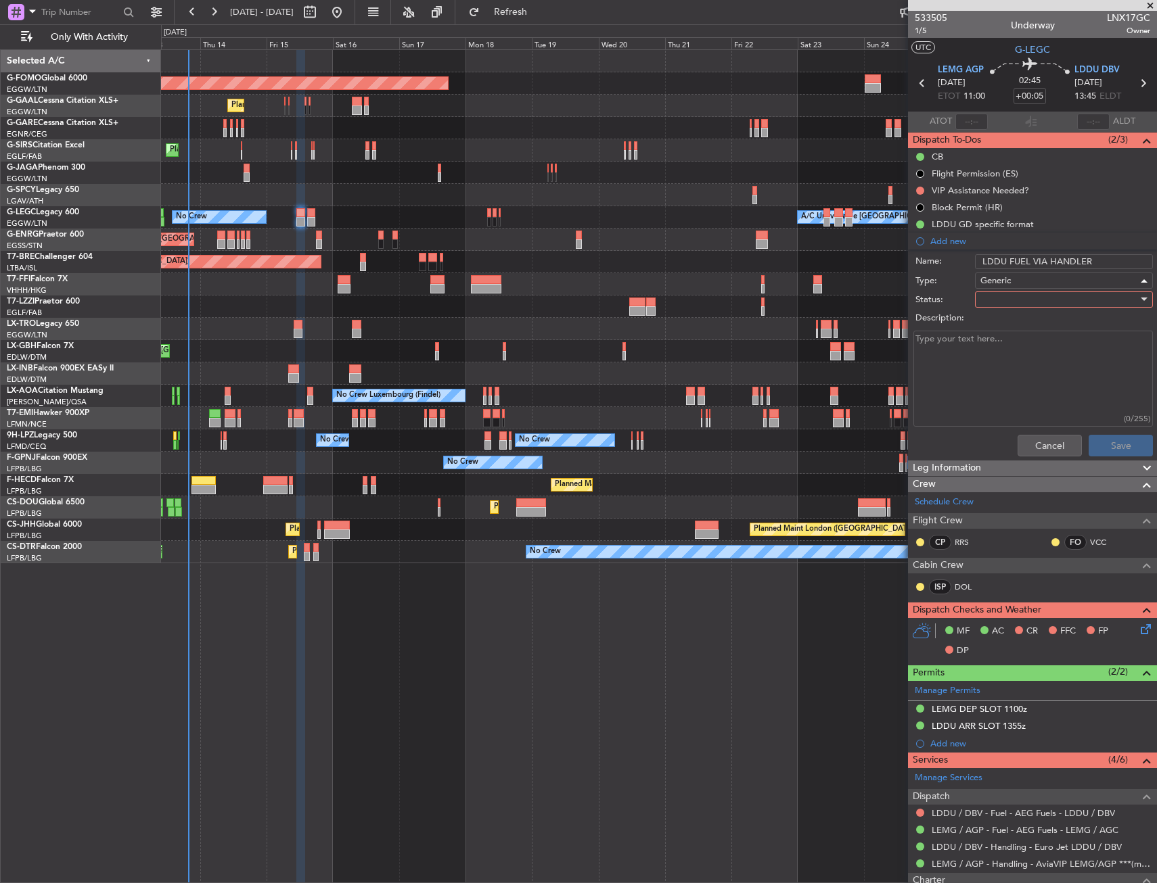
click at [990, 297] on div at bounding box center [1059, 299] width 158 height 20
click at [1000, 340] on span "In Progress" at bounding box center [1057, 347] width 158 height 20
click at [1096, 450] on button "Save" at bounding box center [1120, 446] width 64 height 22
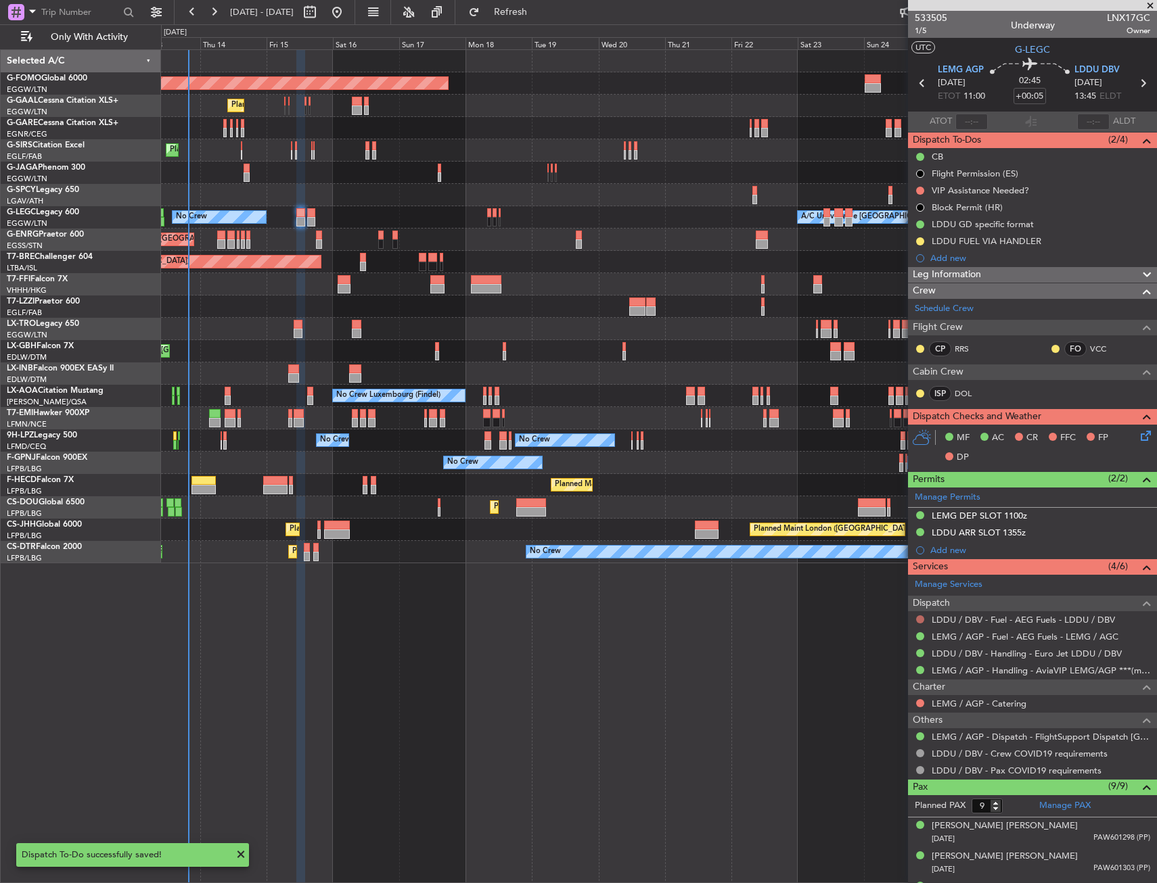
click at [919, 620] on button at bounding box center [920, 620] width 8 height 8
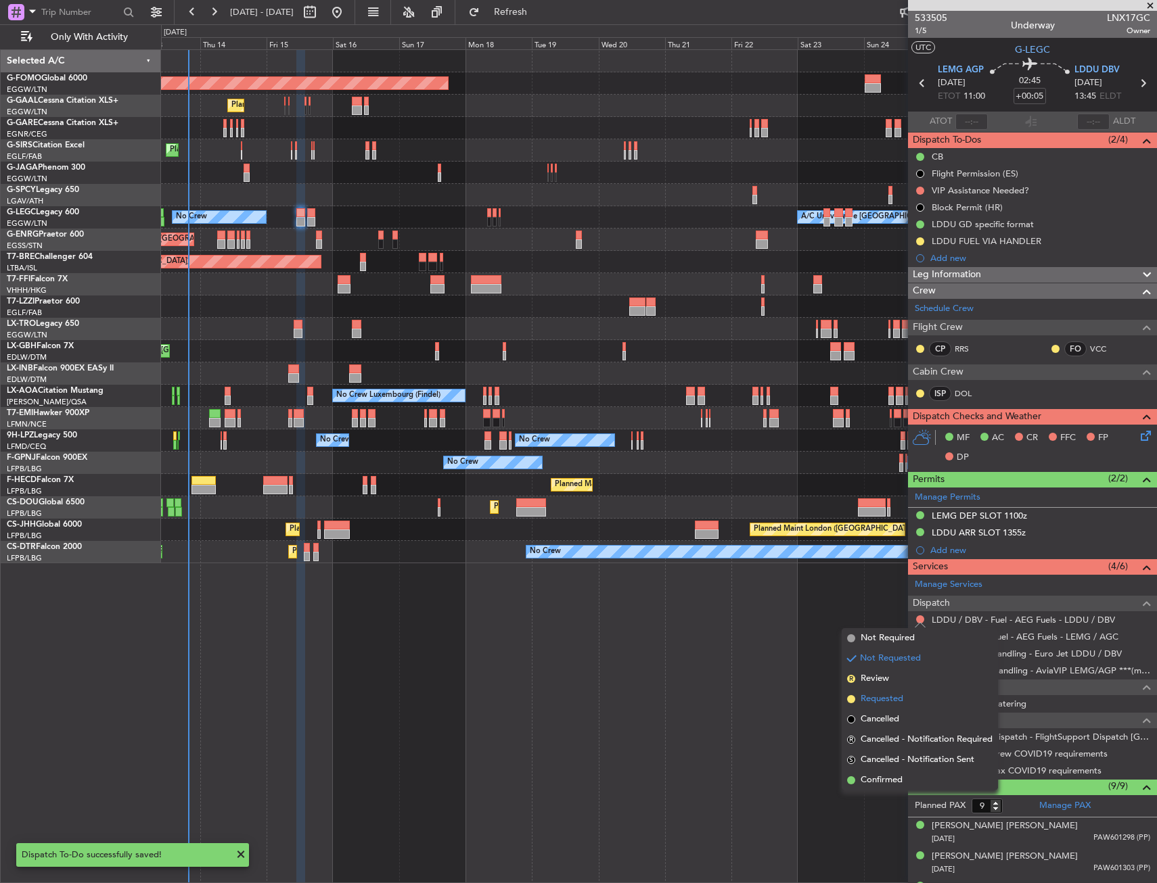
click at [885, 694] on span "Requested" at bounding box center [881, 700] width 43 height 14
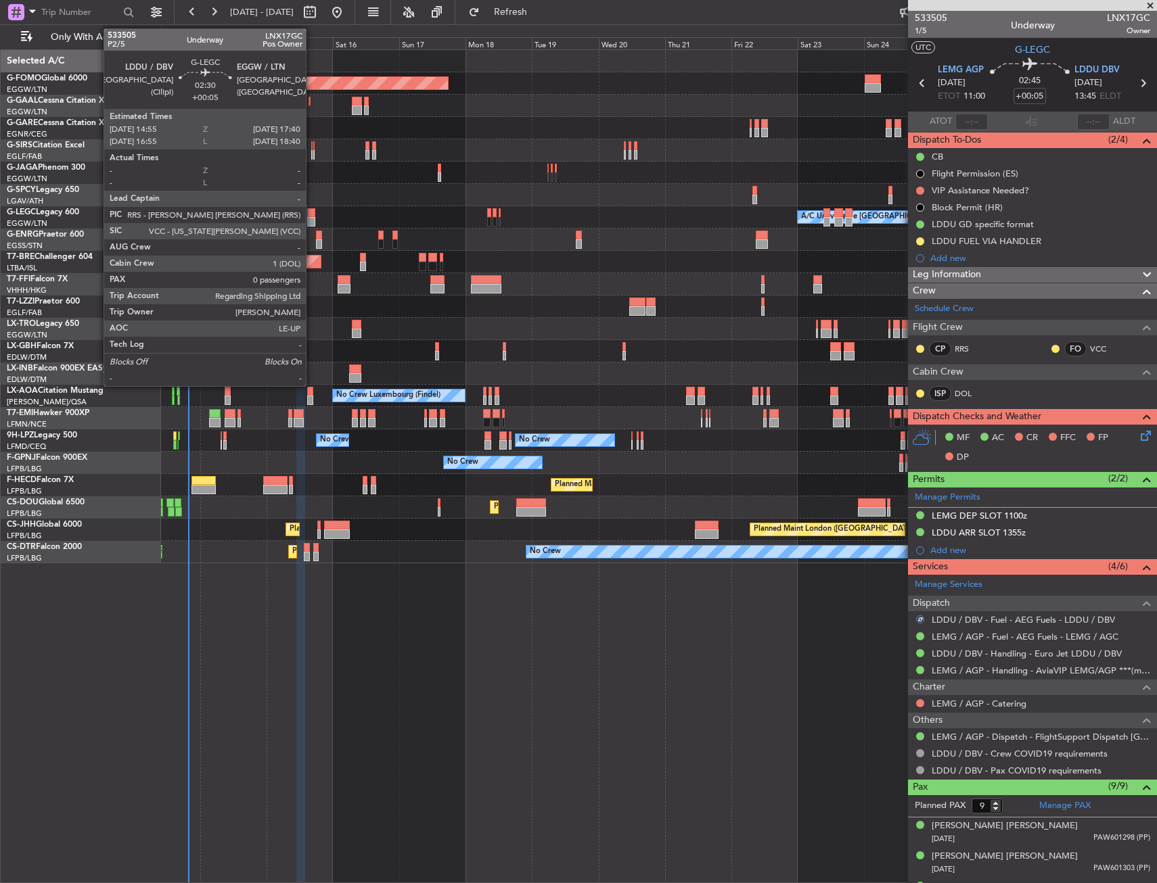
click at [312, 214] on div at bounding box center [311, 212] width 8 height 9
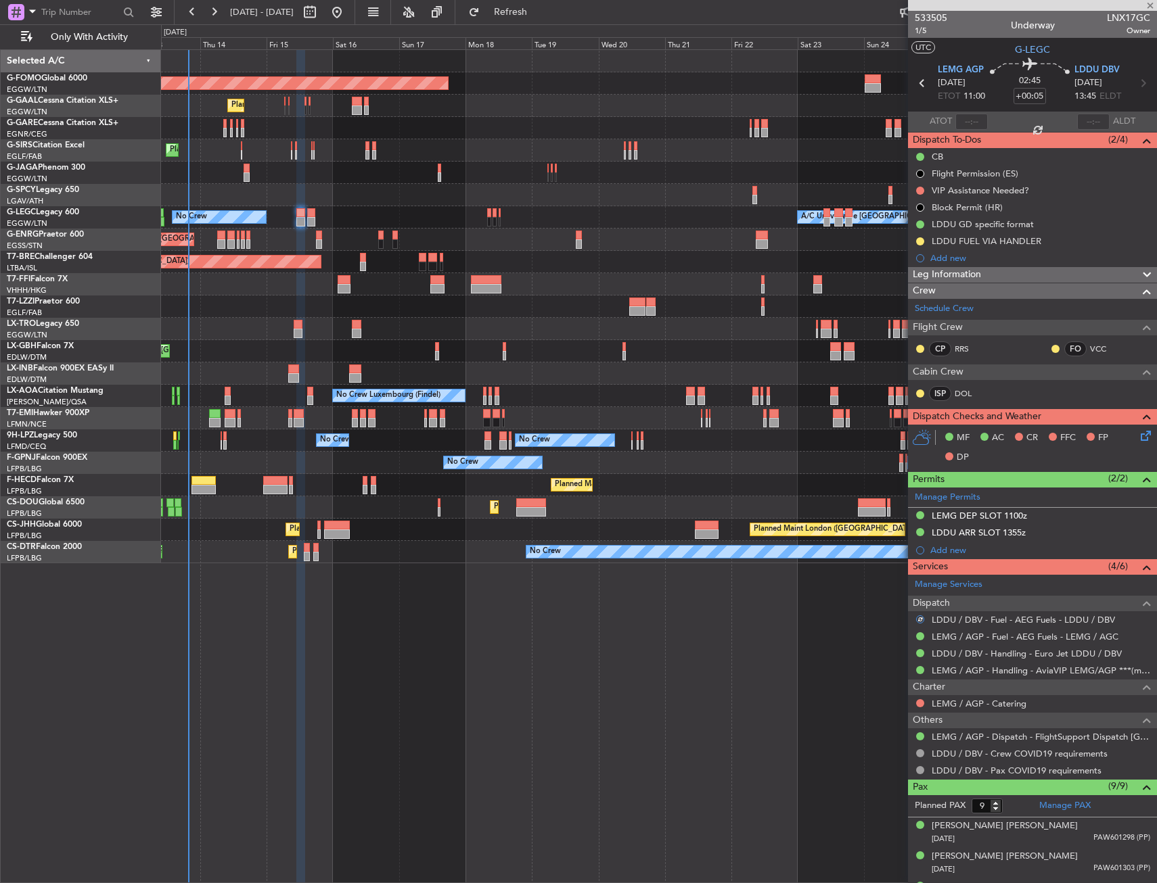
type input "0"
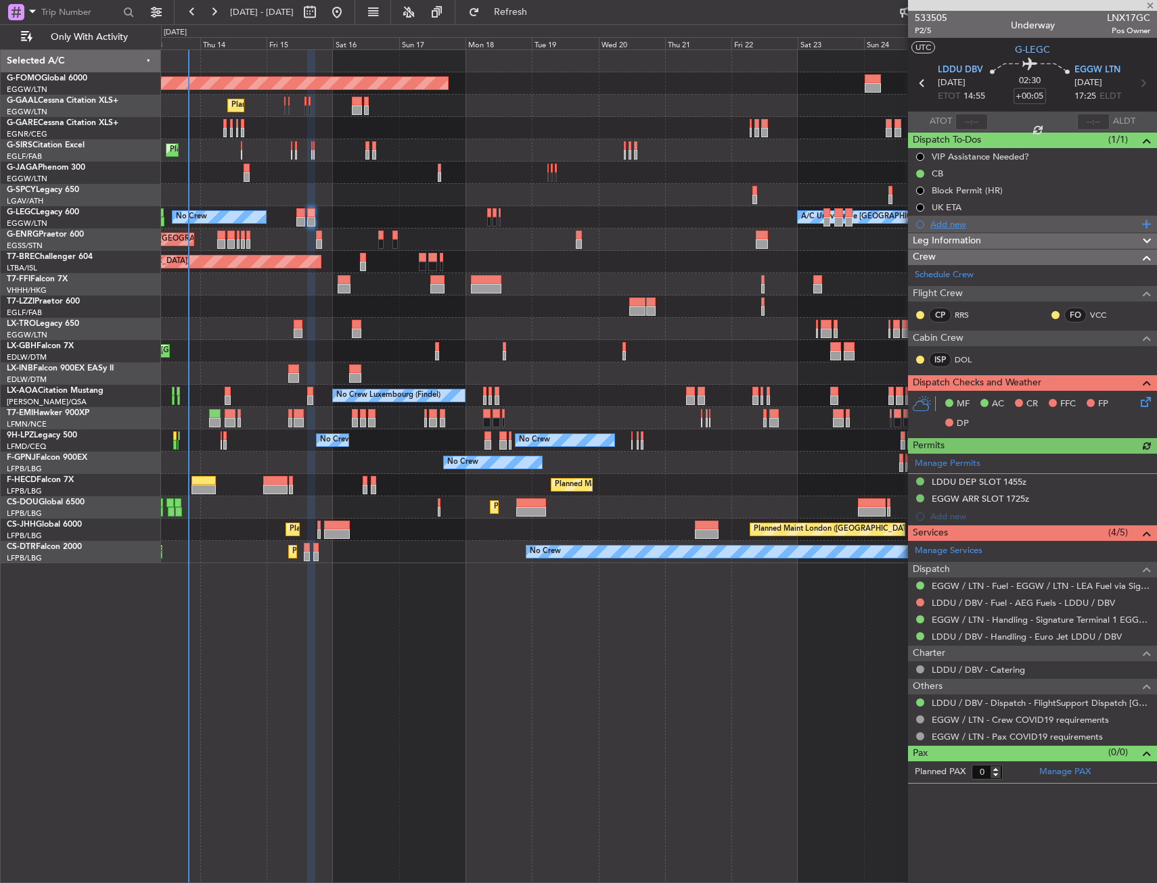
click at [950, 222] on div "Add new" at bounding box center [1034, 223] width 208 height 11
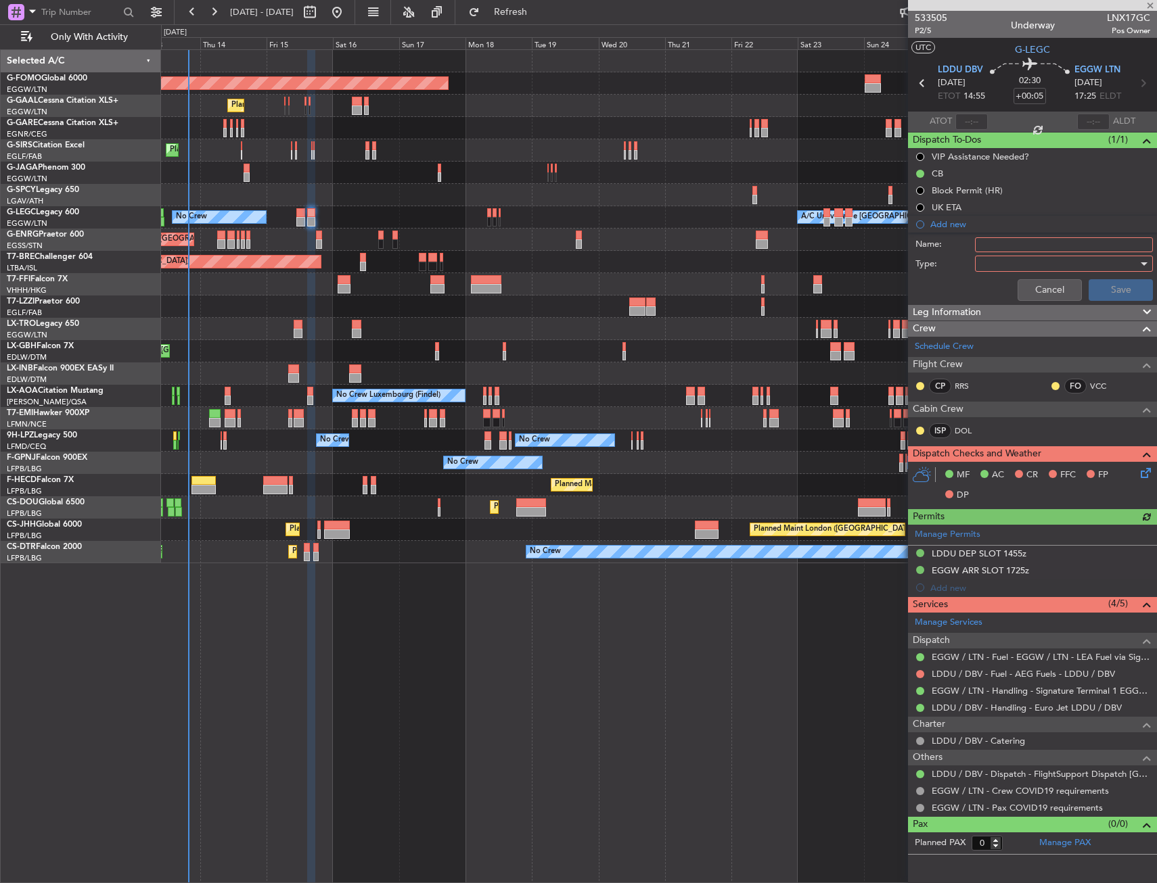
click at [1003, 246] on input "Name:" at bounding box center [1064, 244] width 178 height 15
type input "LDDU FUEL VIA HANDLER"
click at [1002, 259] on div at bounding box center [1059, 264] width 158 height 20
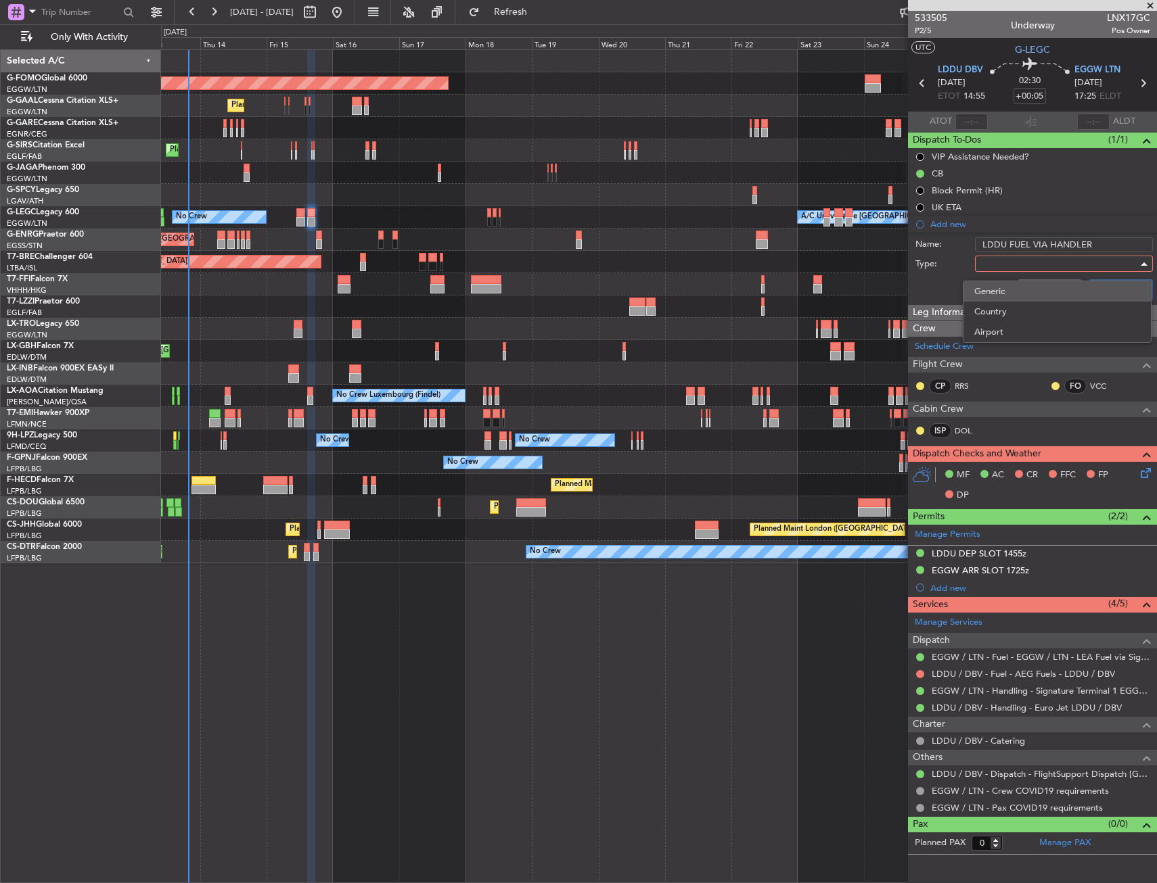
click at [1005, 298] on span "Generic" at bounding box center [1057, 291] width 166 height 20
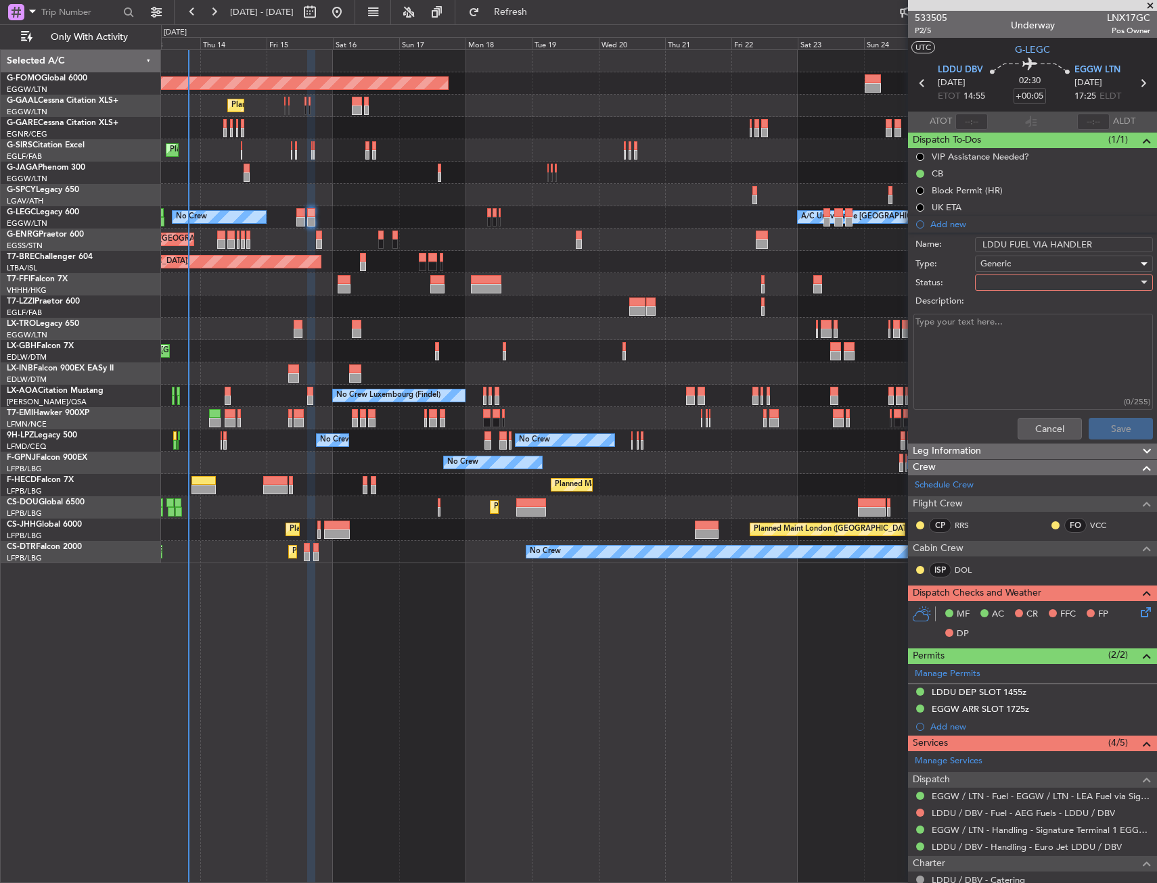
click at [1004, 295] on label "Description:" at bounding box center [1039, 302] width 248 height 14
click at [1004, 314] on textarea "Description:" at bounding box center [1032, 362] width 239 height 97
click at [1002, 288] on div at bounding box center [1059, 283] width 158 height 20
click at [998, 337] on span "In Progress" at bounding box center [1057, 330] width 158 height 20
click at [1107, 424] on button "Save" at bounding box center [1120, 429] width 64 height 22
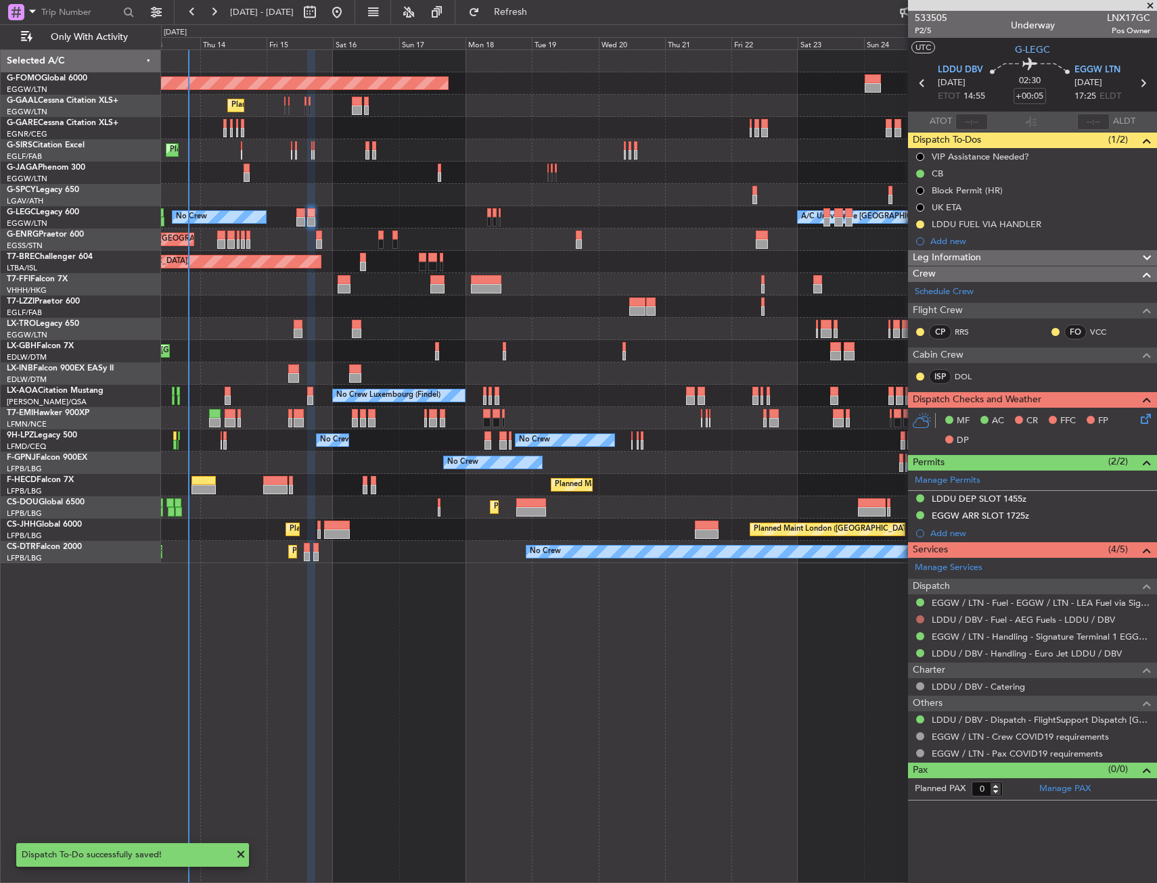
click at [921, 617] on button at bounding box center [920, 620] width 8 height 8
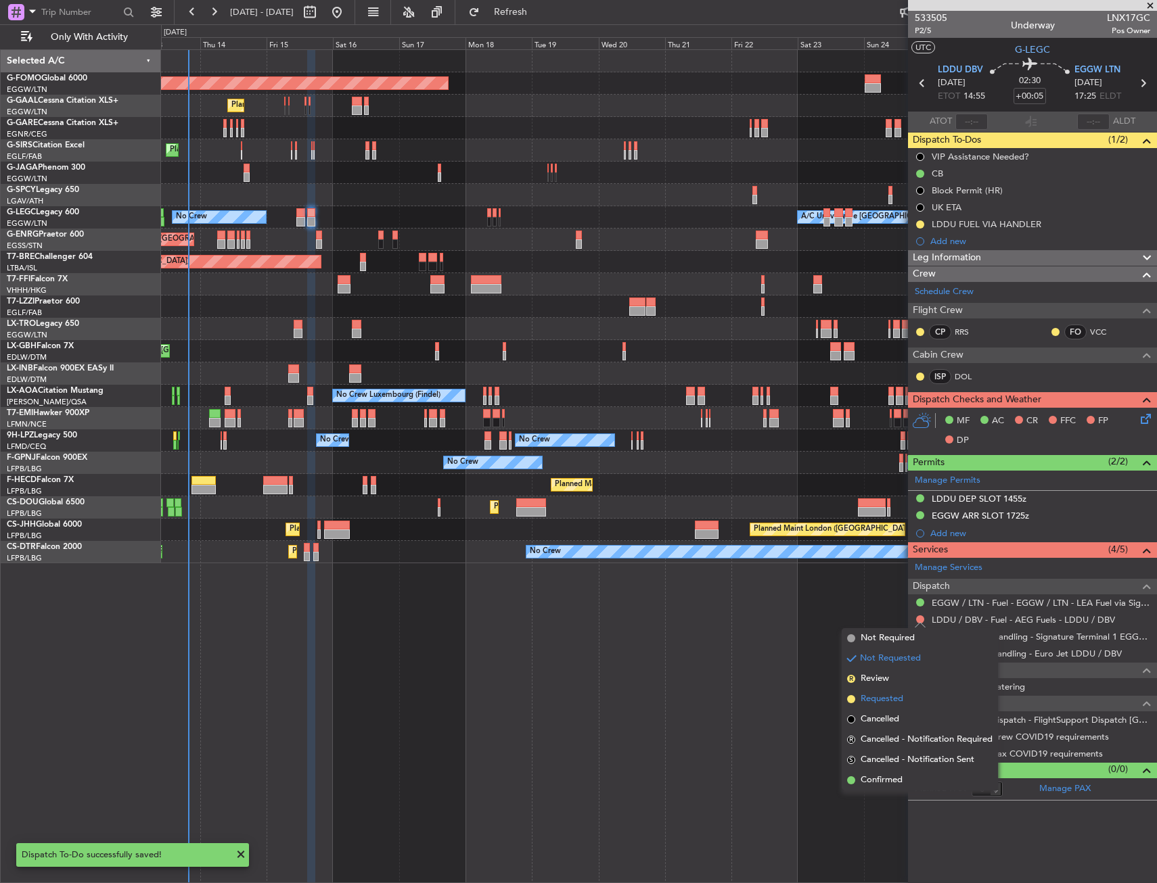
click at [875, 695] on span "Requested" at bounding box center [881, 700] width 43 height 14
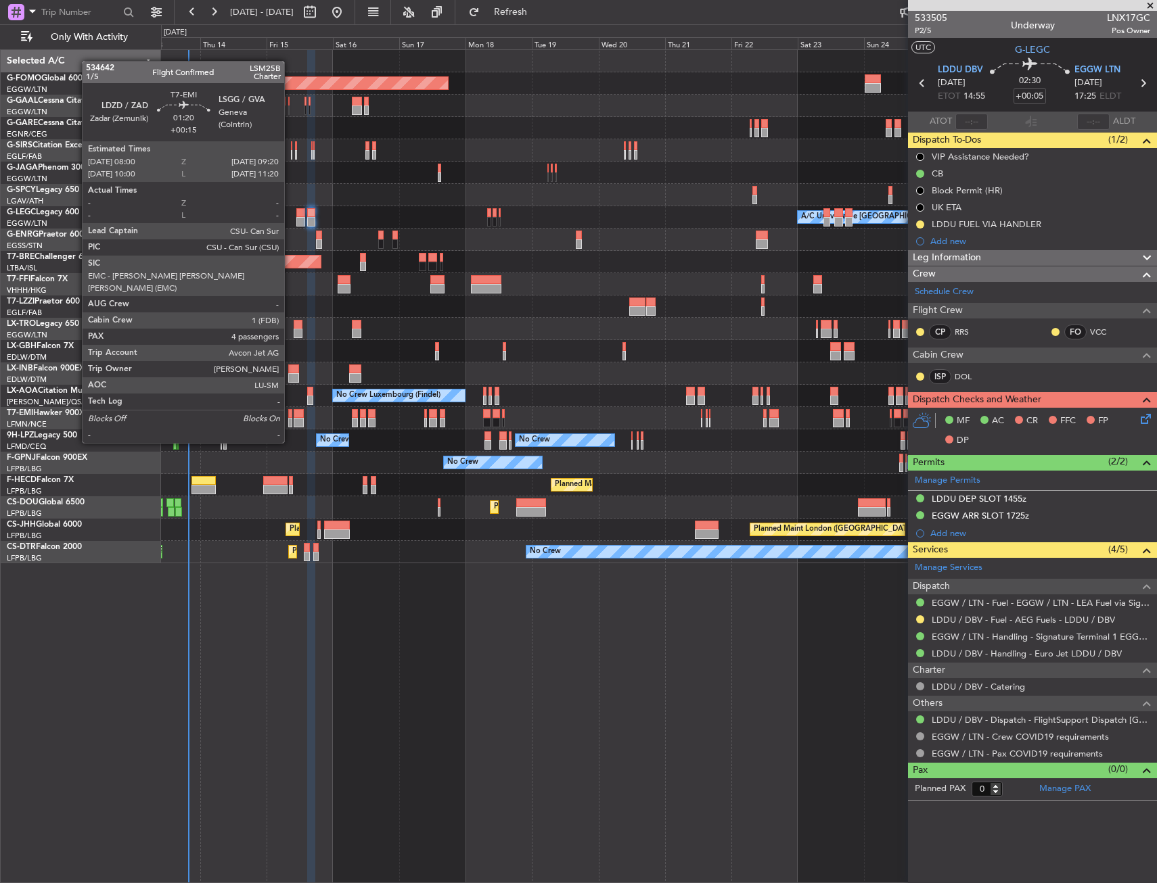
click at [290, 417] on div at bounding box center [290, 413] width 4 height 9
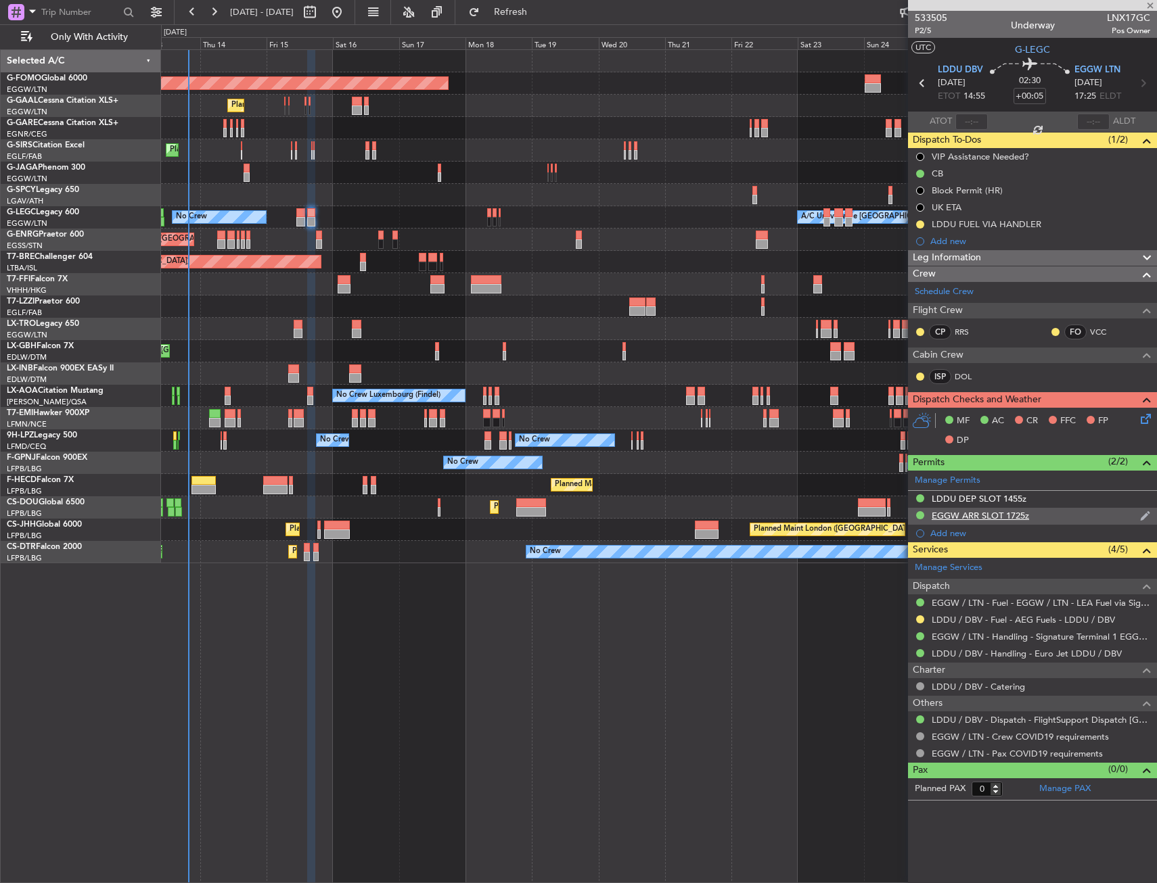
type input "+00:15"
type input "4"
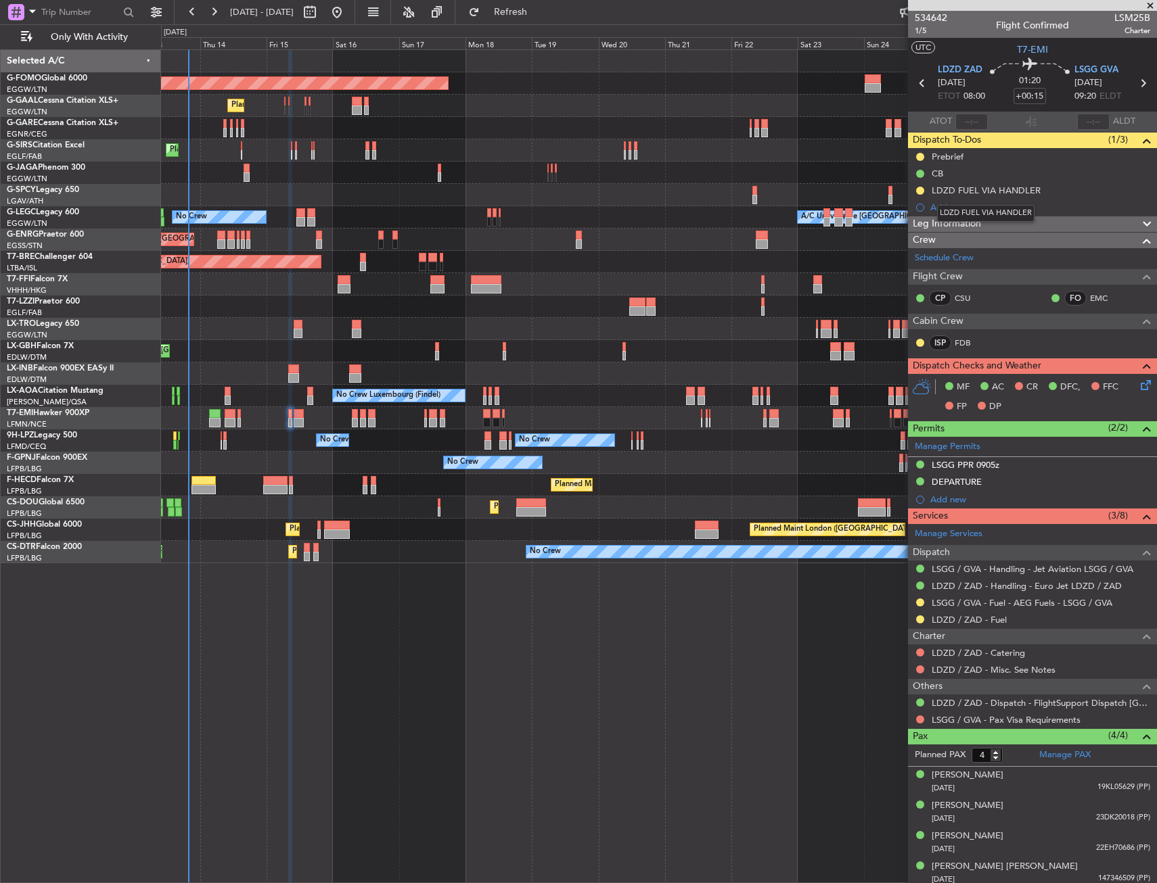
click at [959, 209] on mat-tooltip-component "LDZD FUEL VIA HANDLER" at bounding box center [985, 213] width 116 height 36
click at [957, 214] on mat-tooltip-component "LDZD FUEL VIA HANDLER" at bounding box center [985, 213] width 116 height 36
click at [932, 210] on div "Add new" at bounding box center [1034, 207] width 208 height 11
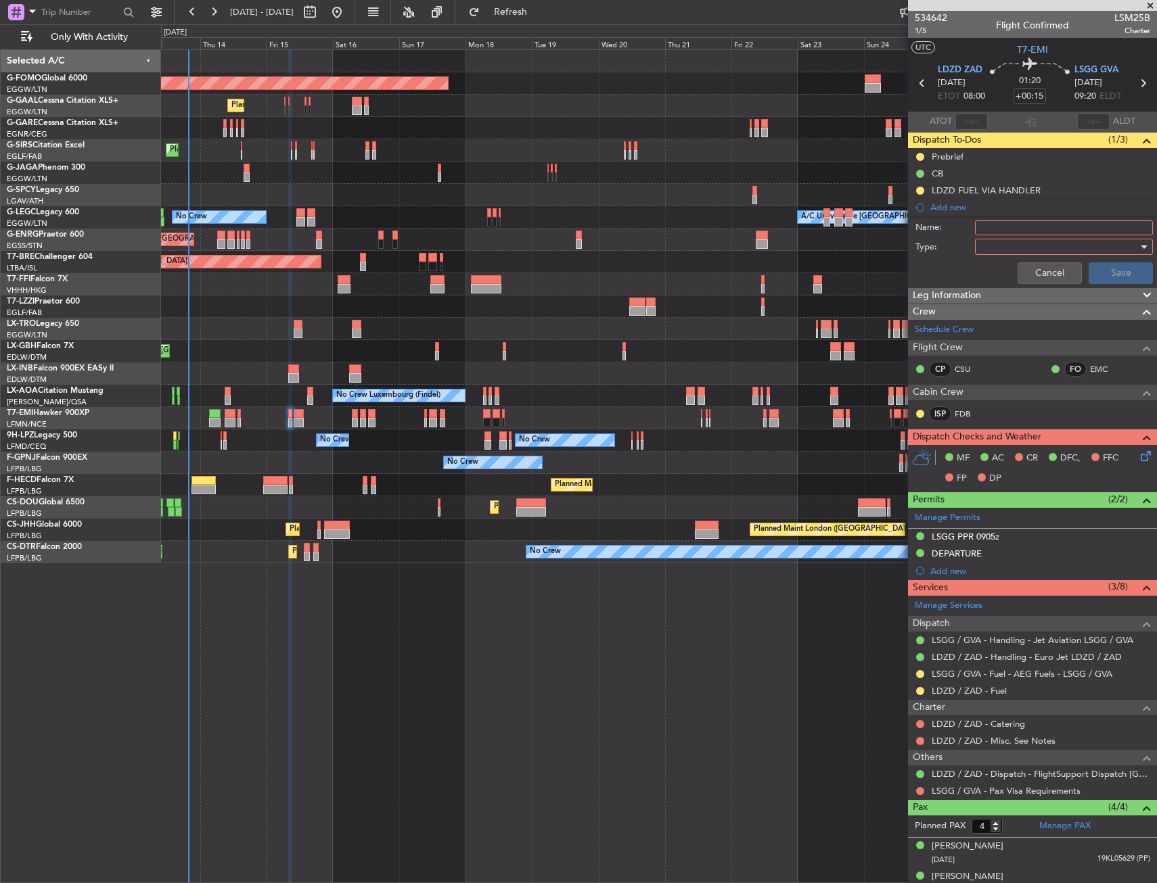
click at [1001, 231] on input "Name:" at bounding box center [1064, 227] width 178 height 15
type input "LSGG FUEL VIA HANDLER"
click at [1001, 246] on div at bounding box center [1059, 247] width 158 height 20
click at [1000, 266] on span "Generic" at bounding box center [1057, 274] width 158 height 20
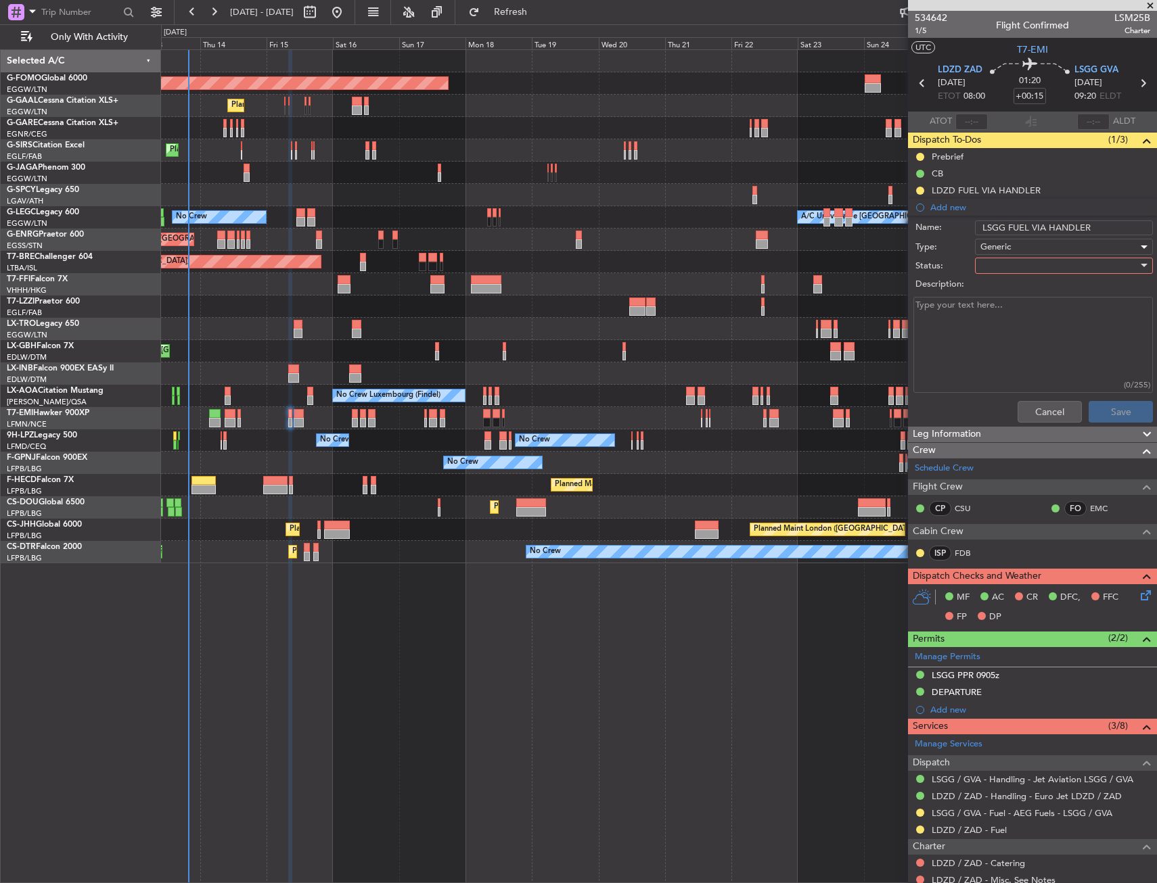
click at [1000, 268] on div at bounding box center [1059, 266] width 158 height 20
click at [1004, 315] on span "In Progress" at bounding box center [1057, 313] width 158 height 20
click at [1100, 407] on button "Save" at bounding box center [1120, 412] width 64 height 22
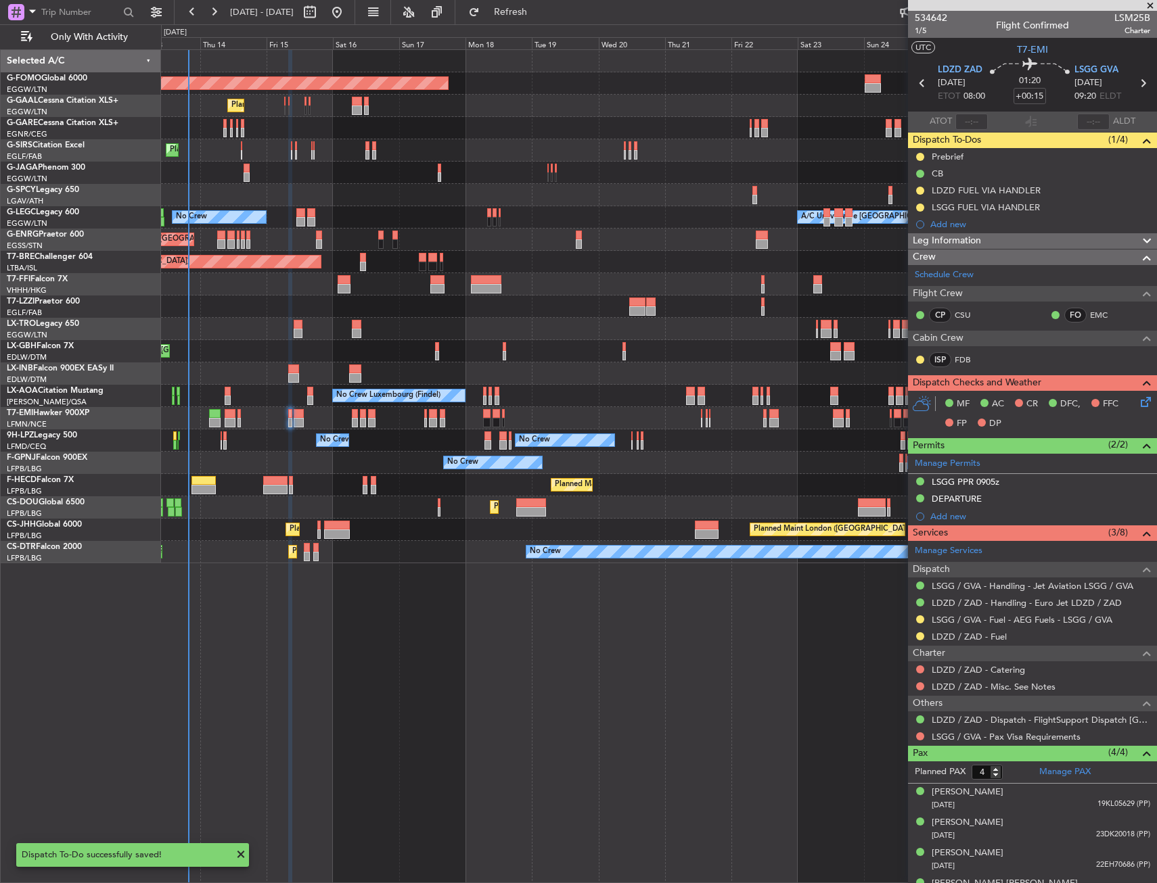
click at [300, 415] on div at bounding box center [299, 413] width 10 height 9
type input "+00:20"
type input "7"
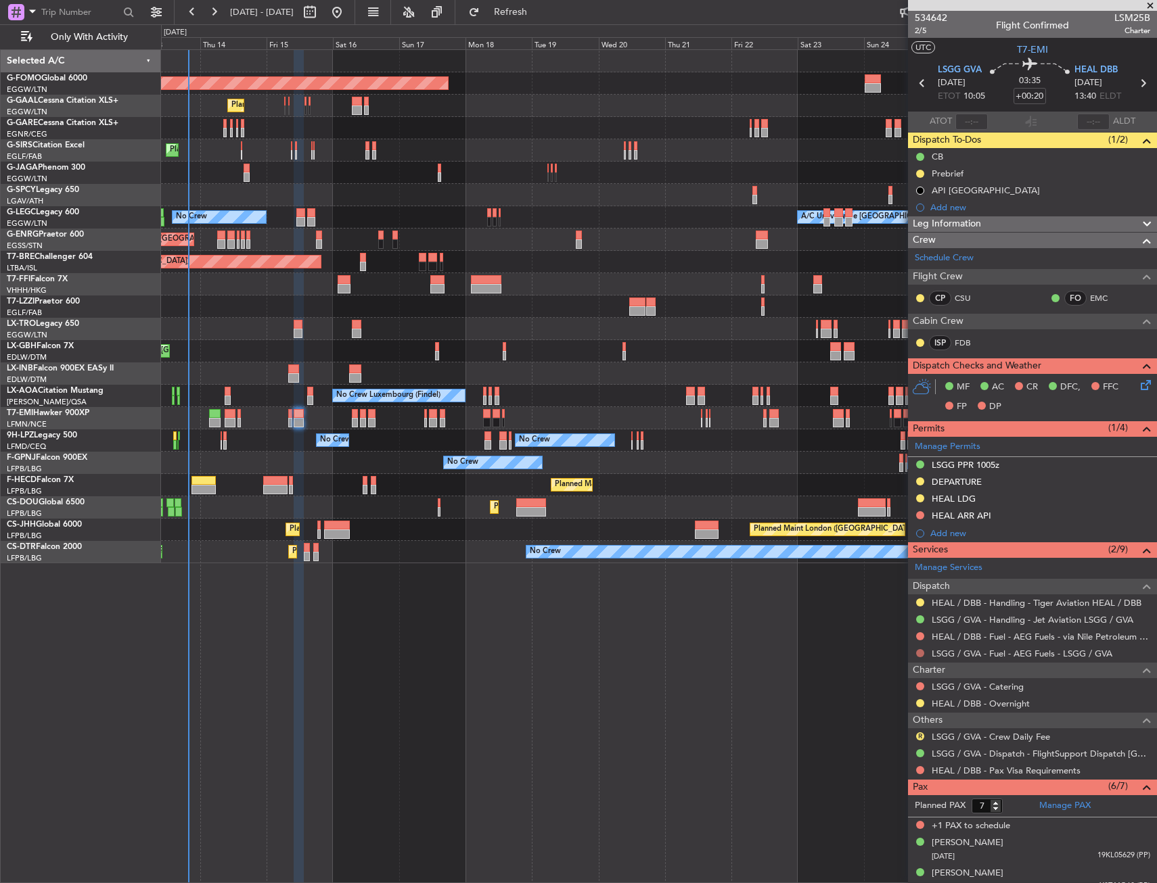
click at [916, 653] on button at bounding box center [920, 653] width 8 height 8
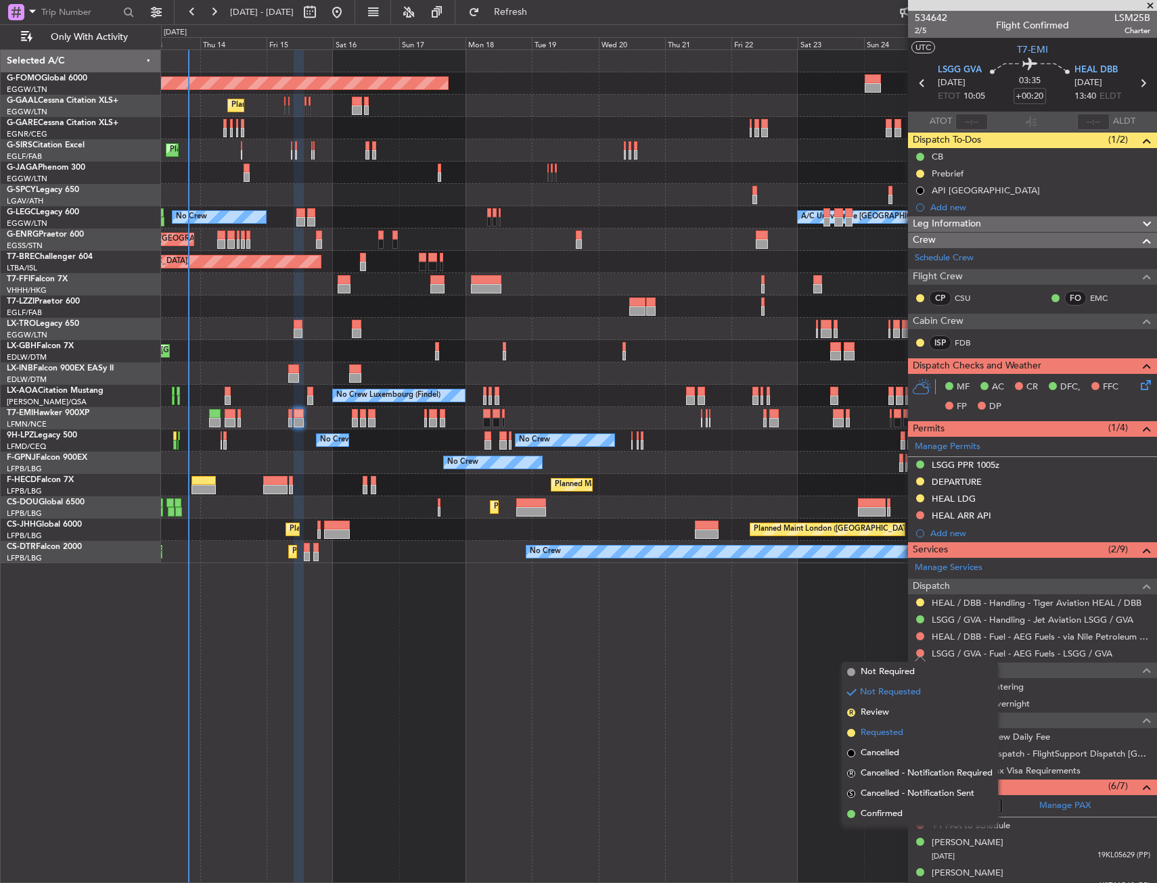
click at [874, 733] on span "Requested" at bounding box center [881, 733] width 43 height 14
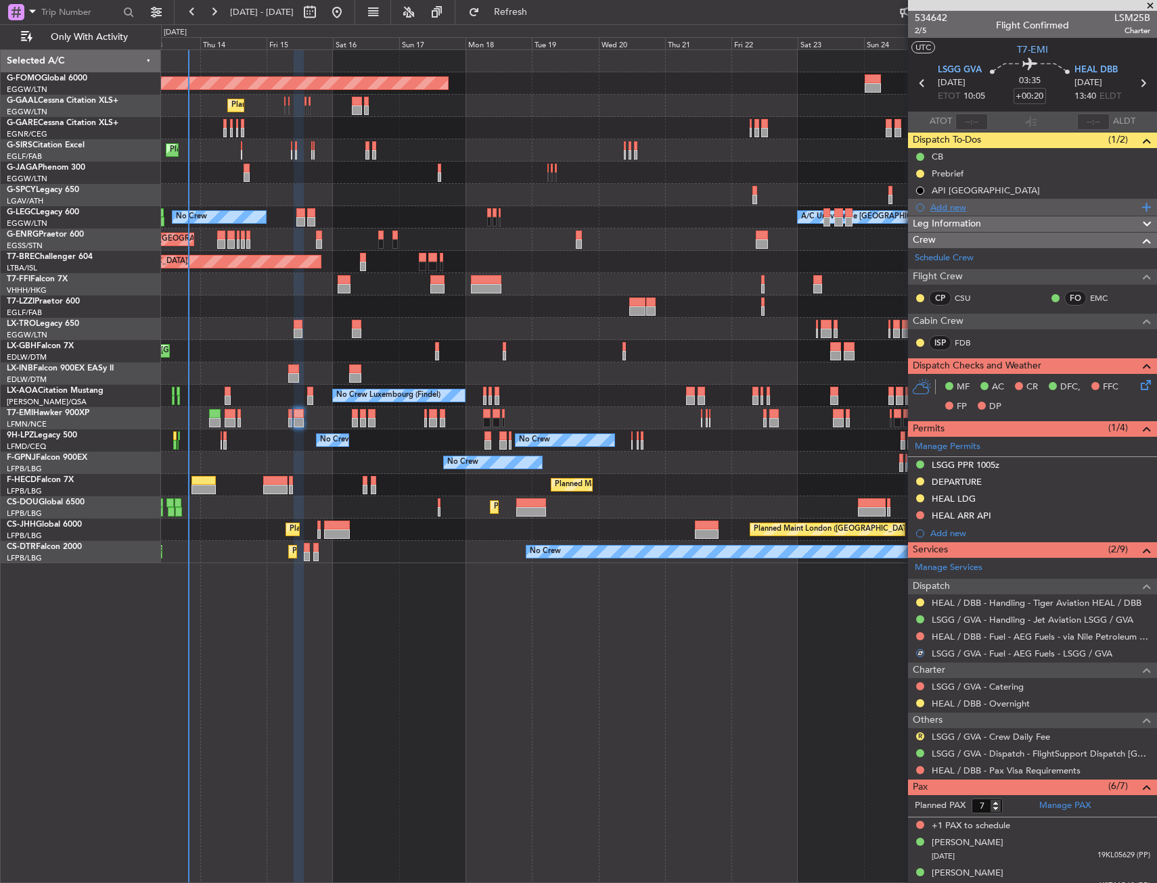
click at [962, 208] on div "Add new" at bounding box center [1034, 207] width 208 height 11
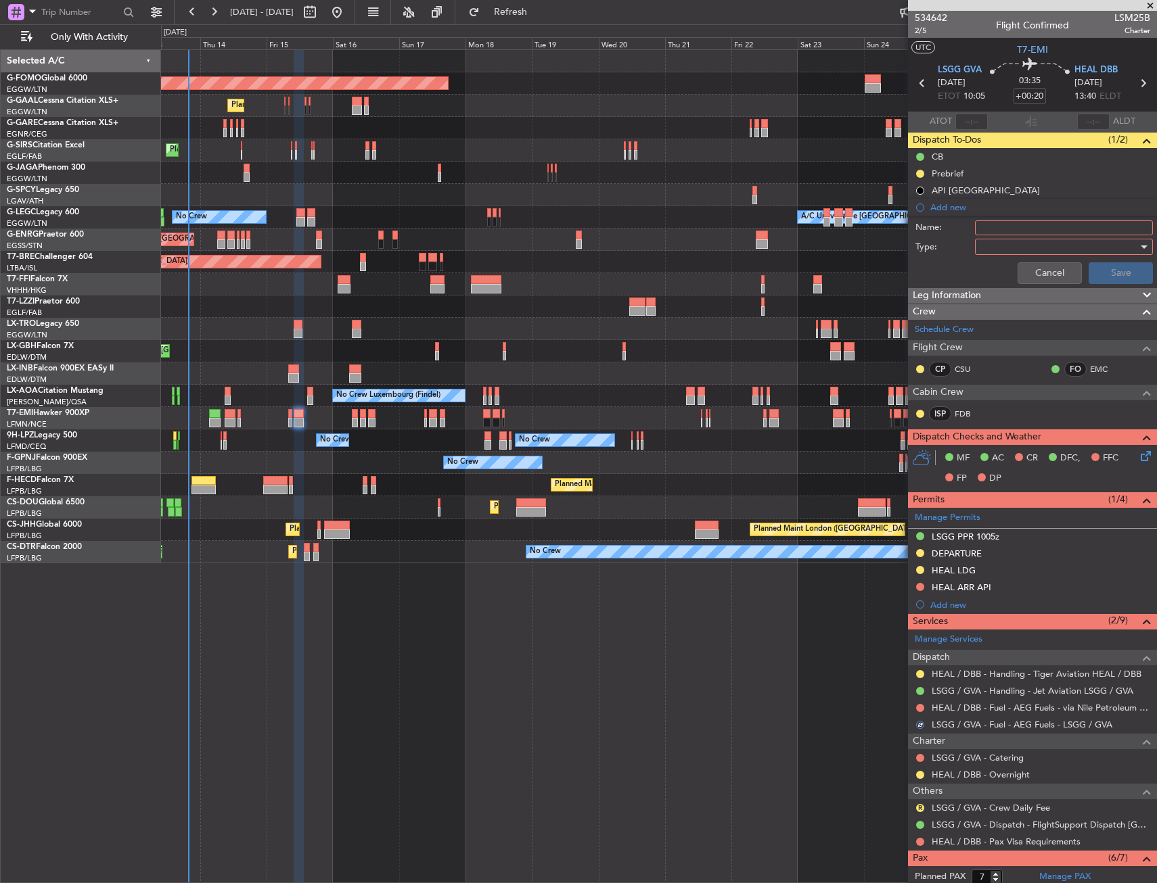
click at [1017, 228] on input "Name:" at bounding box center [1064, 227] width 178 height 15
type input "LSGG FUEL VIA HANDLER"
click at [1007, 242] on div at bounding box center [1059, 247] width 158 height 20
click at [1006, 274] on span "Generic" at bounding box center [1057, 274] width 158 height 20
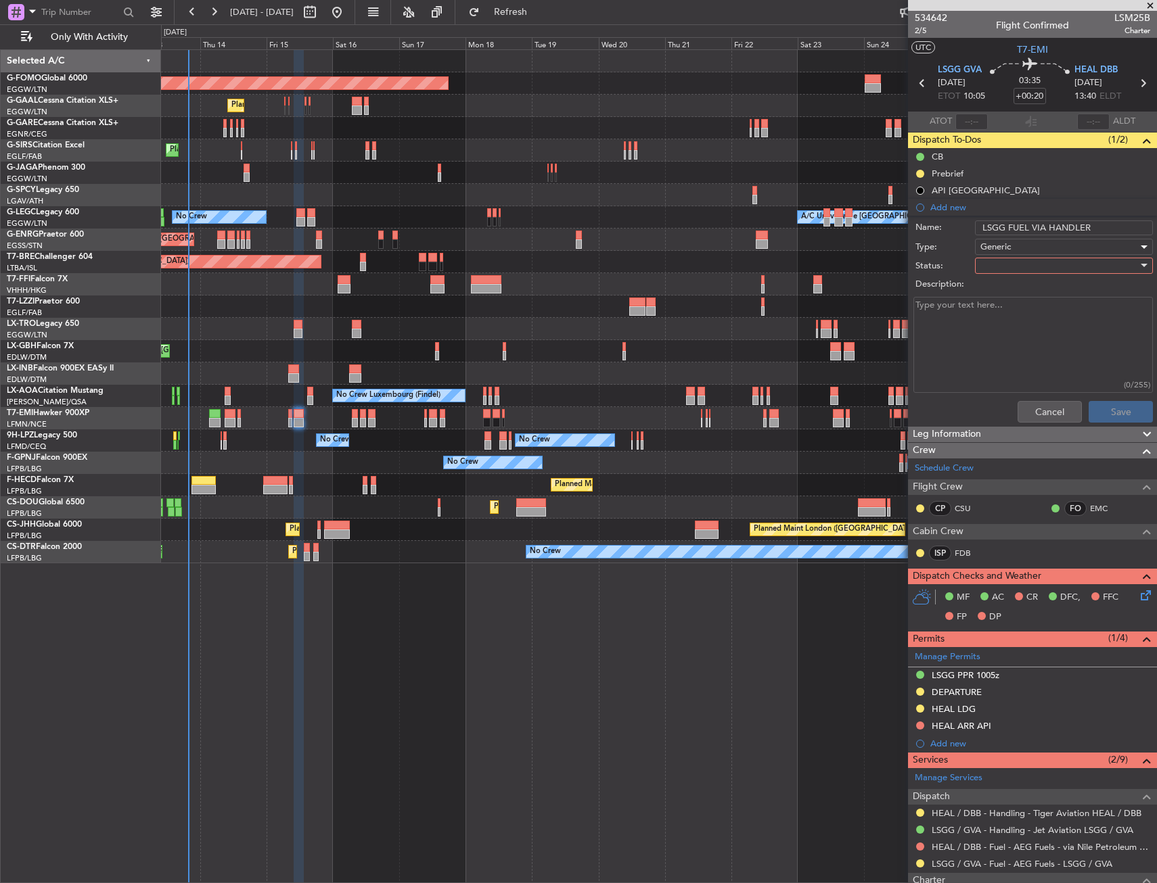
click at [1006, 269] on div at bounding box center [1059, 266] width 158 height 20
click at [1011, 324] on span "Completed" at bounding box center [1057, 333] width 158 height 20
click at [1013, 266] on span "Completed" at bounding box center [1002, 266] width 45 height 12
click at [1012, 304] on span "In Progress" at bounding box center [1057, 313] width 158 height 20
click at [1098, 404] on button "Save" at bounding box center [1120, 412] width 64 height 22
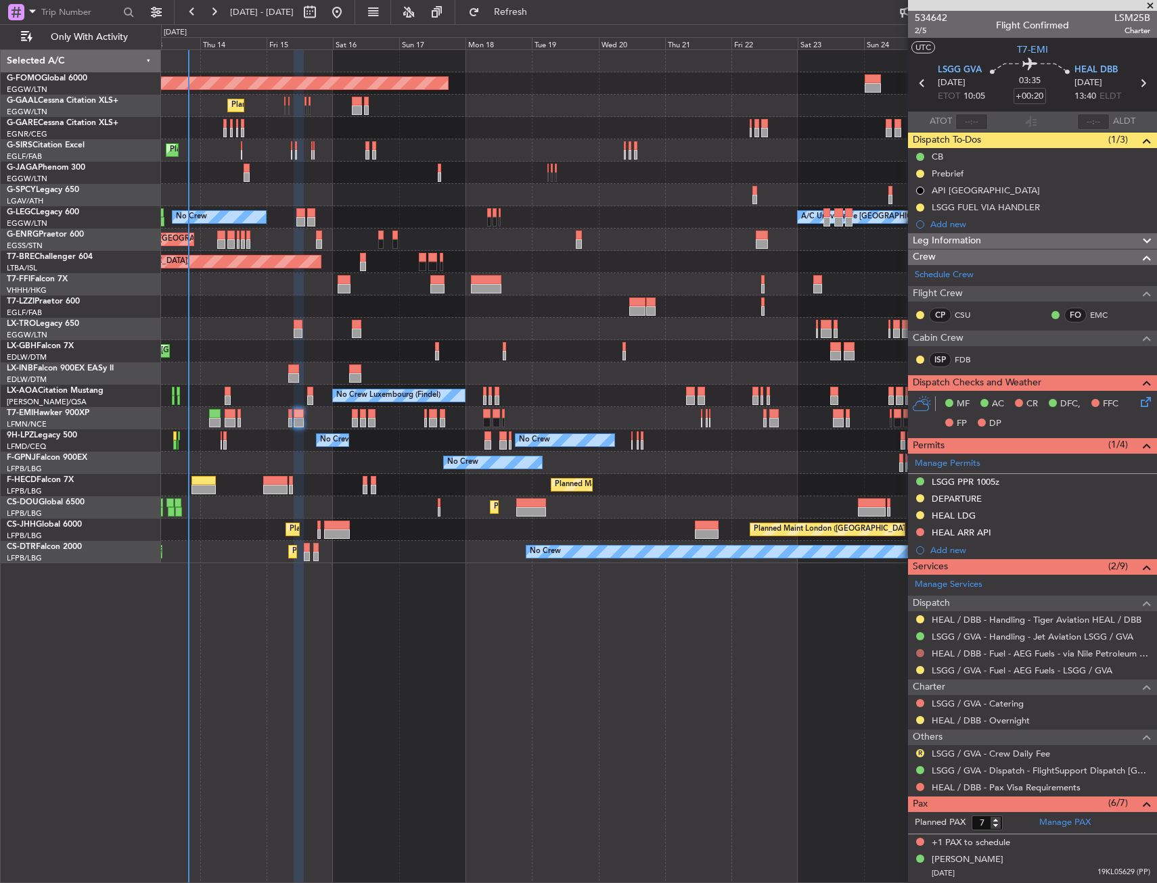
click at [918, 652] on button at bounding box center [920, 653] width 8 height 8
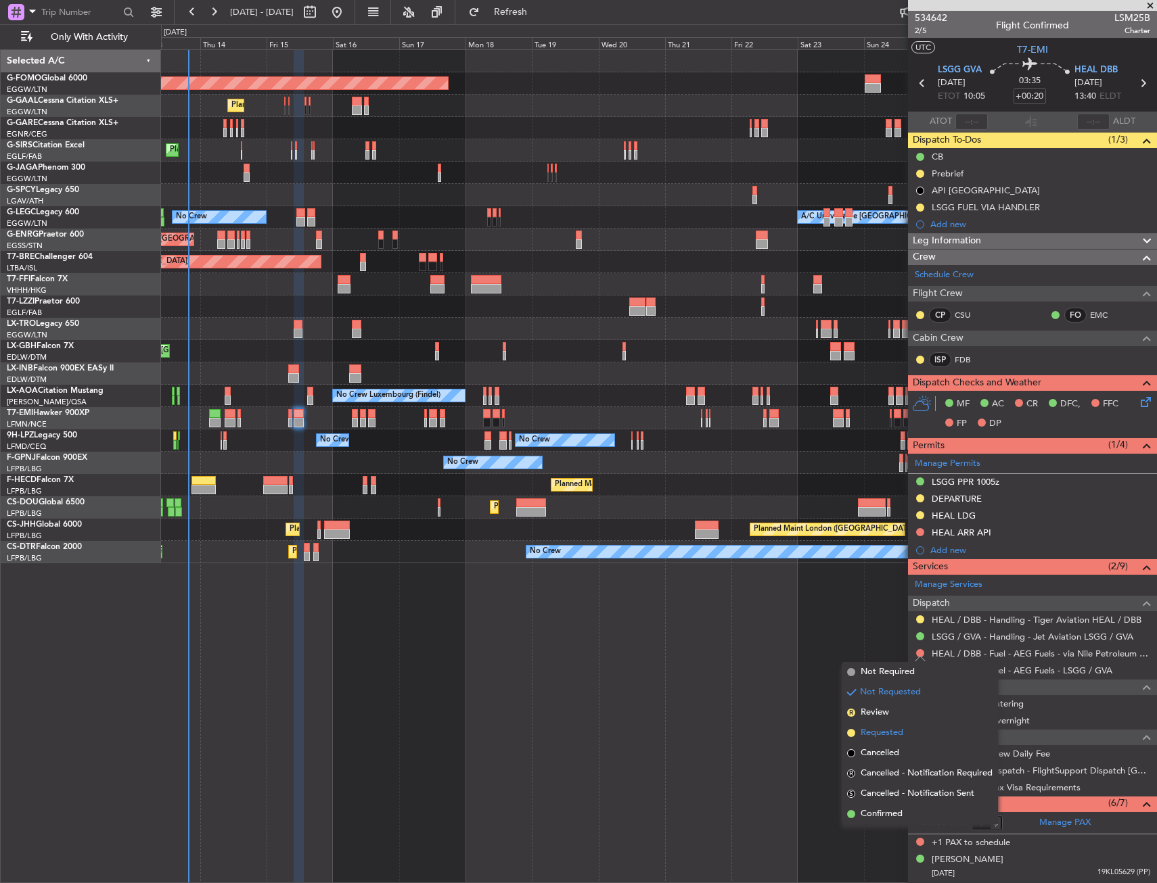
click at [875, 734] on span "Requested" at bounding box center [881, 733] width 43 height 14
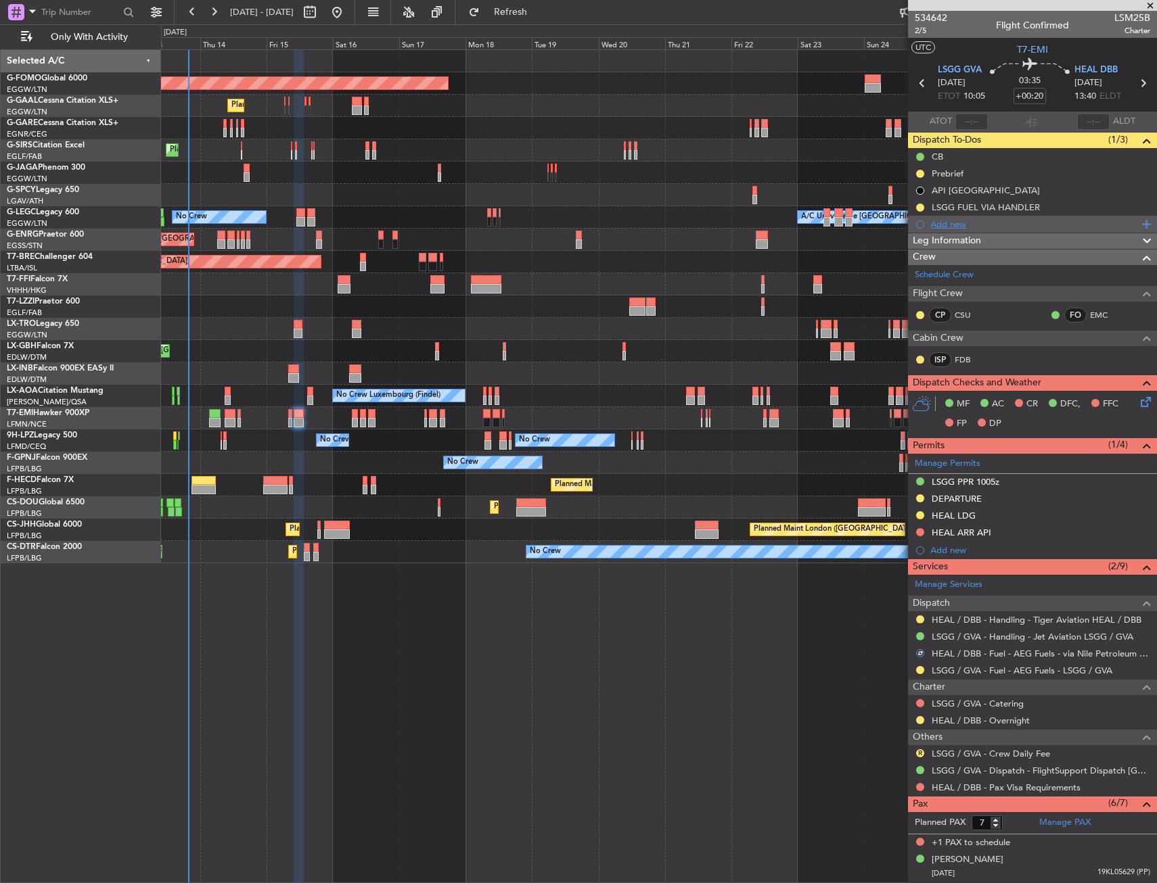
click at [958, 226] on div "Add new" at bounding box center [1034, 223] width 208 height 11
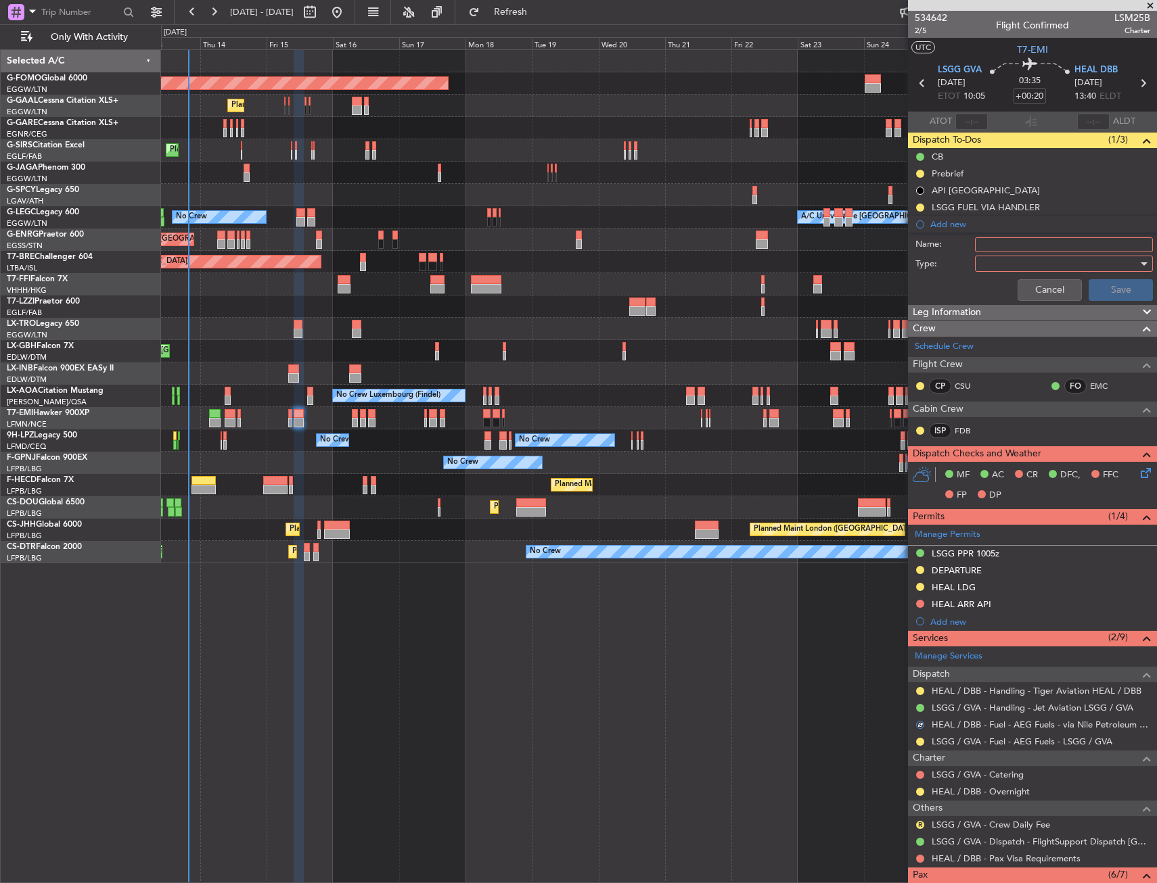
click at [987, 240] on input "Name:" at bounding box center [1064, 244] width 178 height 15
type input "HEAL FUEL VIA HANDLER"
click at [994, 263] on div at bounding box center [1059, 264] width 158 height 20
click at [989, 291] on span "Generic" at bounding box center [1046, 291] width 137 height 20
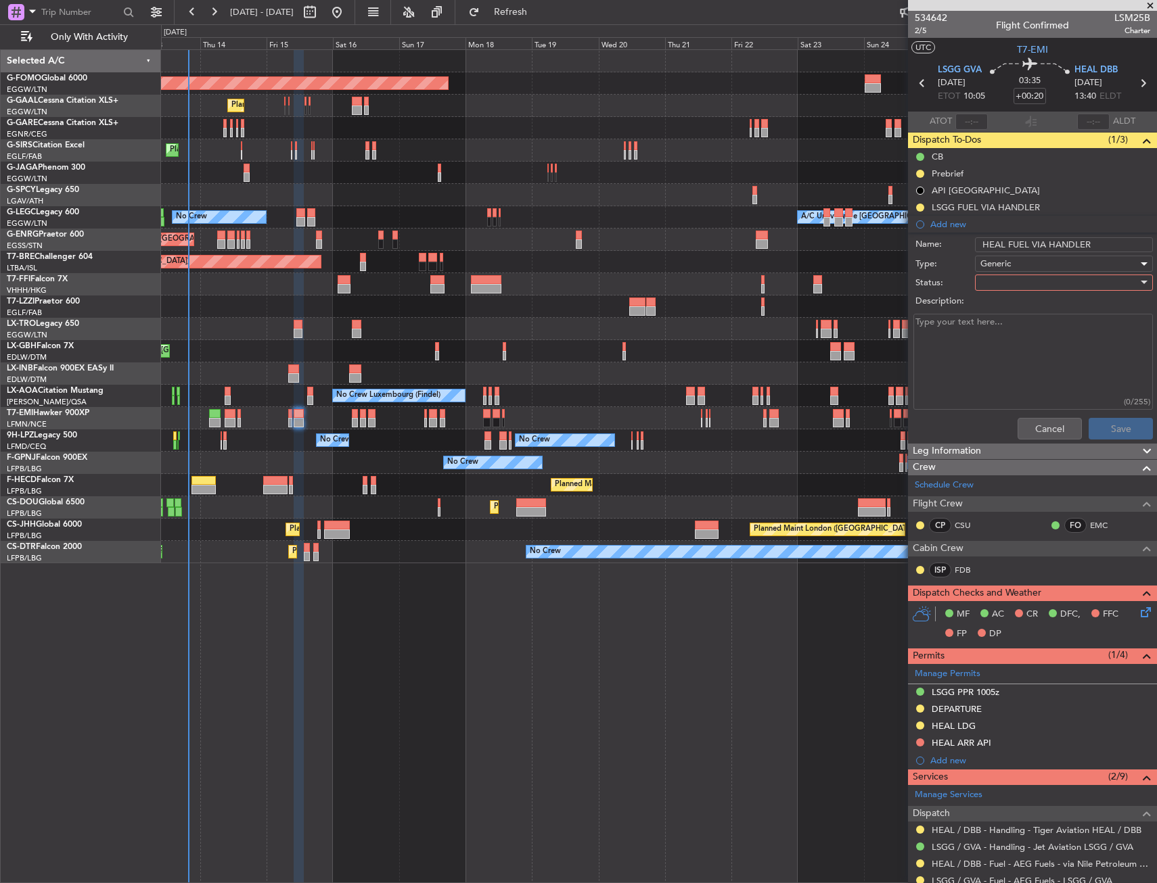
click at [992, 286] on div at bounding box center [1059, 283] width 158 height 20
click at [997, 336] on span "In Progress" at bounding box center [1057, 330] width 158 height 20
click at [1088, 424] on button "Save" at bounding box center [1120, 429] width 64 height 22
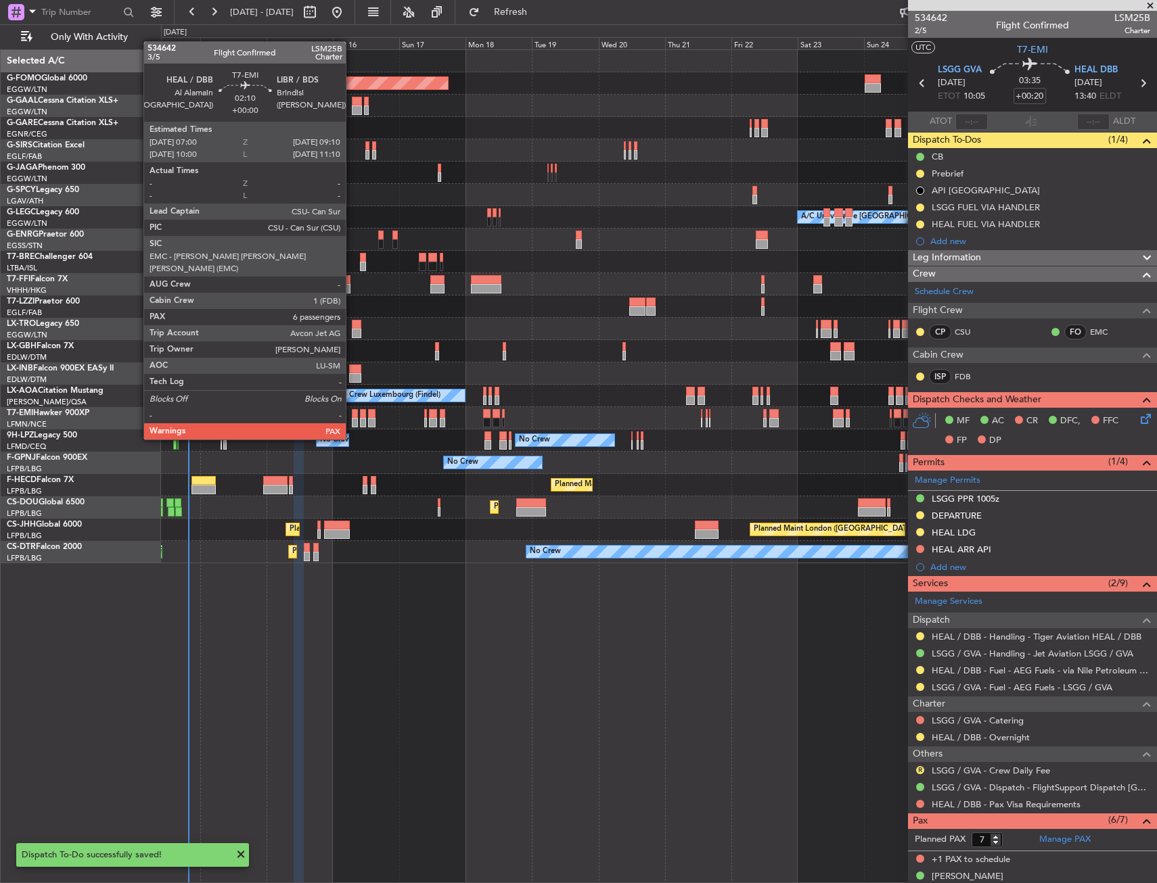
click at [352, 414] on div at bounding box center [355, 413] width 6 height 9
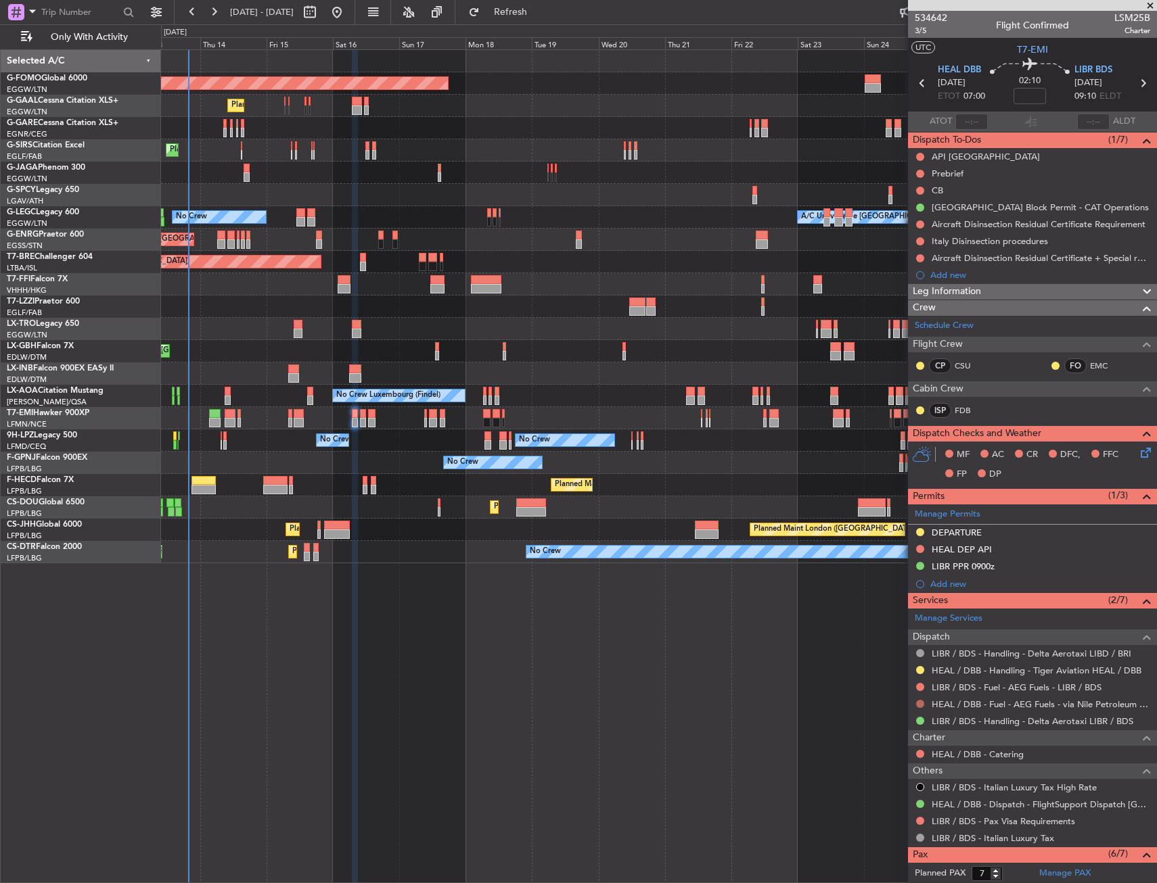
click at [919, 705] on button at bounding box center [920, 704] width 8 height 8
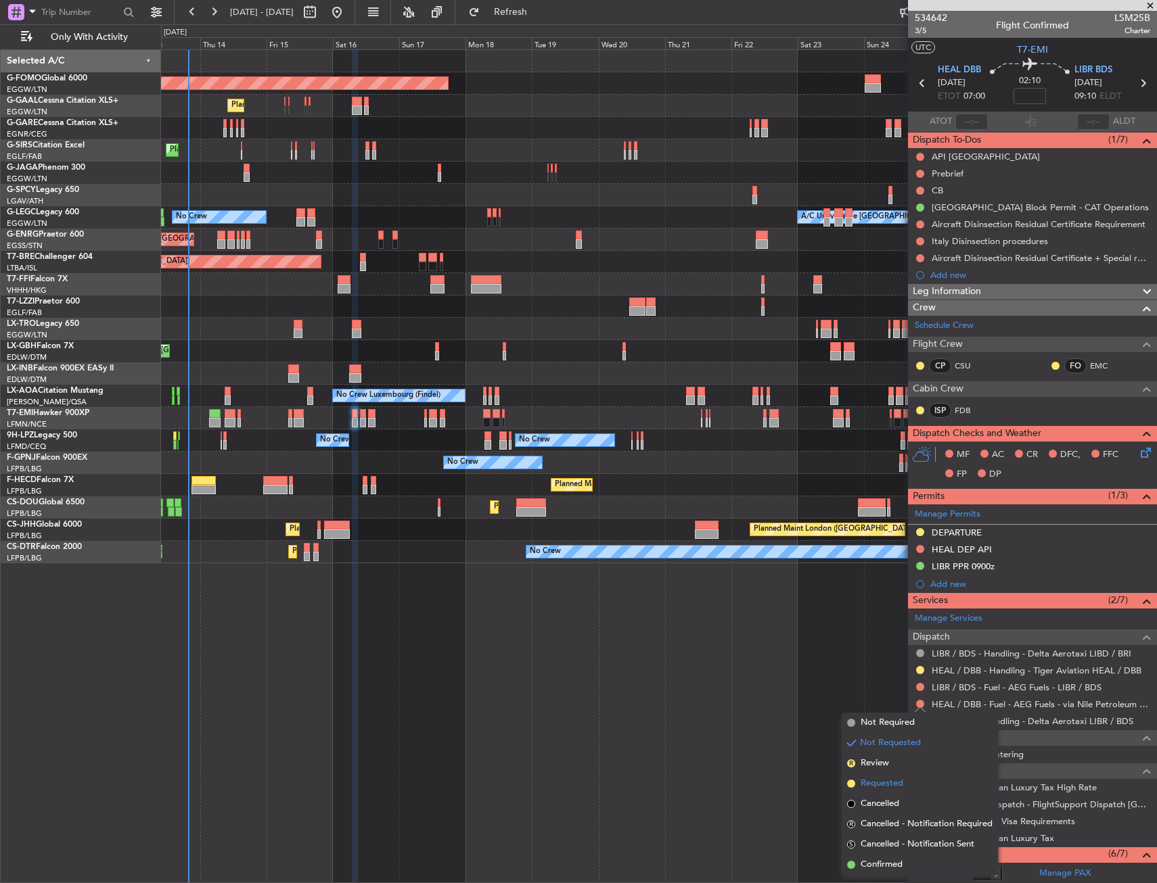
click at [891, 787] on span "Requested" at bounding box center [881, 784] width 43 height 14
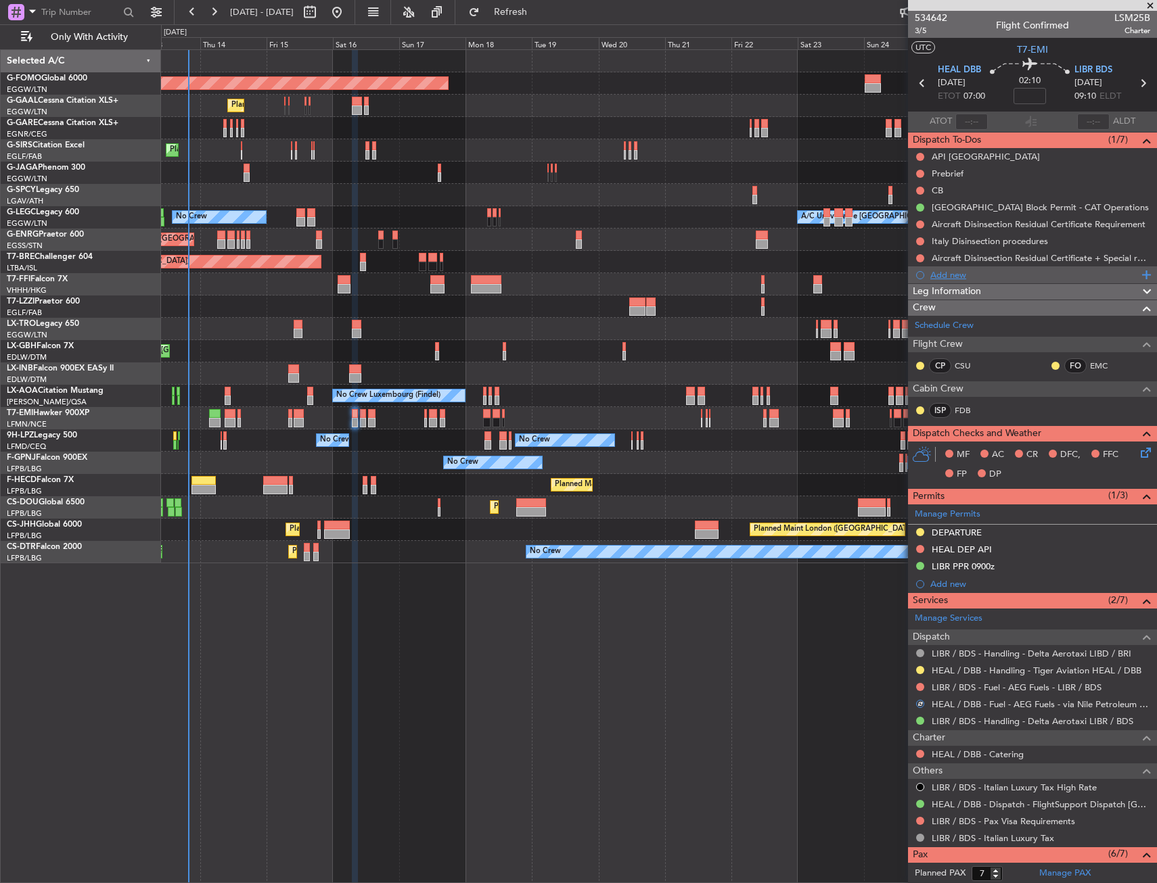
click at [961, 271] on div "Add new" at bounding box center [1034, 274] width 208 height 11
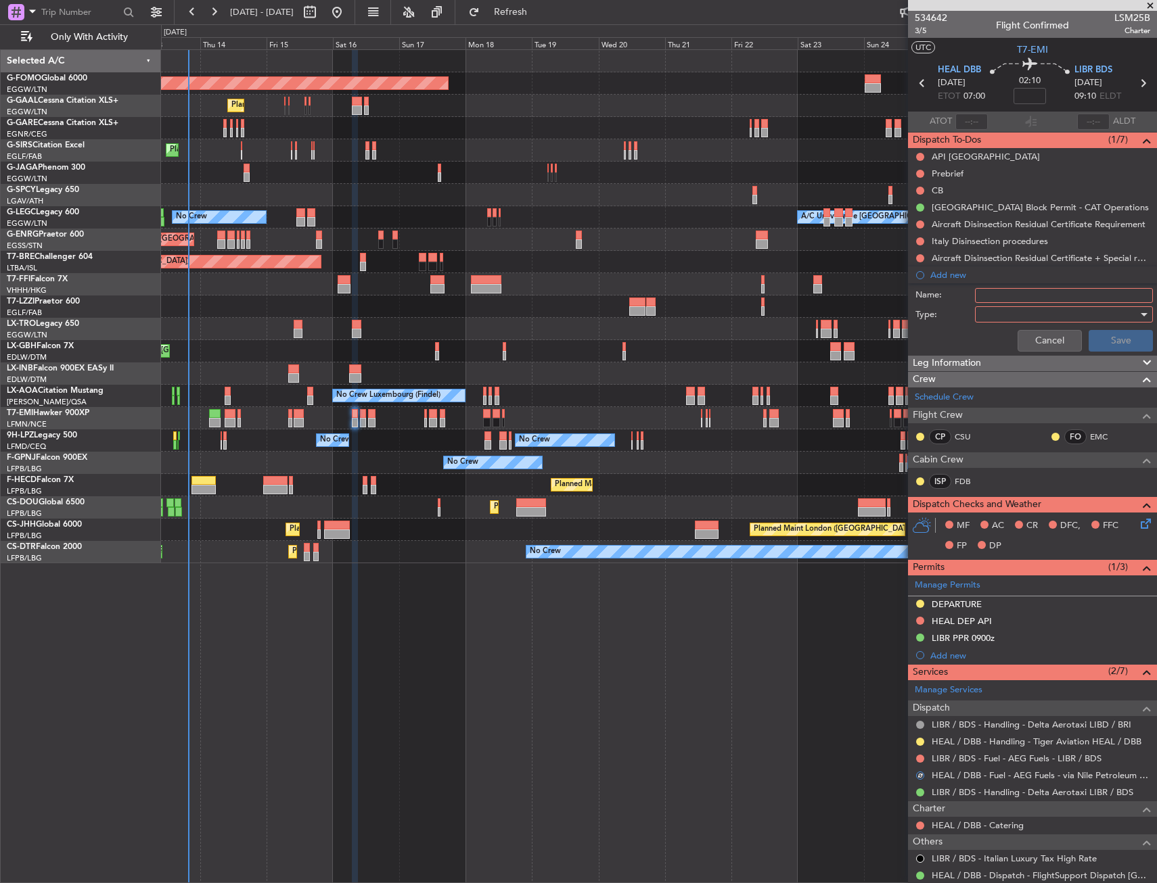
click at [998, 297] on input "Name:" at bounding box center [1064, 295] width 178 height 15
type input "HEAL FUEL VIA HANDLER"
click at [1046, 319] on div at bounding box center [1059, 314] width 158 height 20
click at [1020, 346] on span "Generic" at bounding box center [1057, 342] width 158 height 20
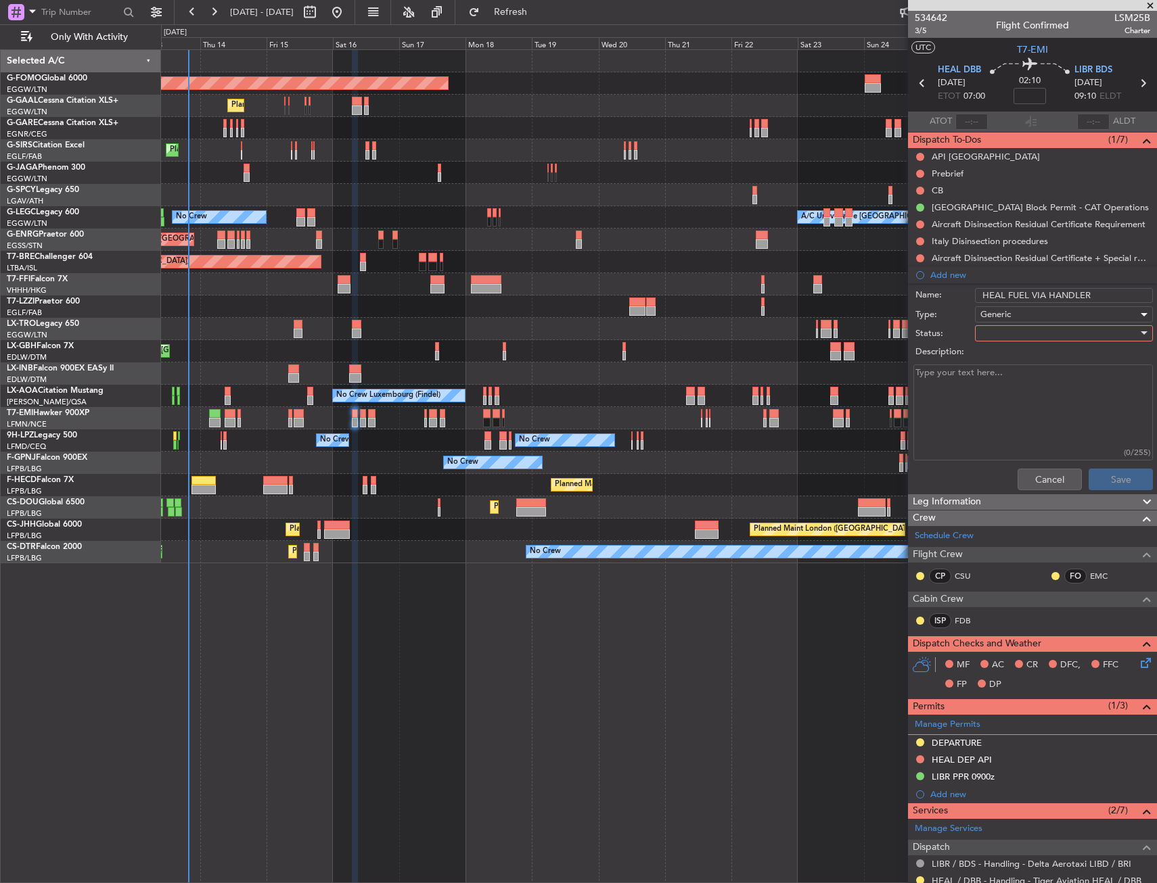
click at [1016, 341] on div at bounding box center [1059, 333] width 158 height 20
click at [1009, 379] on span "In Progress" at bounding box center [1057, 381] width 158 height 20
click at [1109, 477] on button "Save" at bounding box center [1120, 480] width 64 height 22
